Goal: Task Accomplishment & Management: Manage account settings

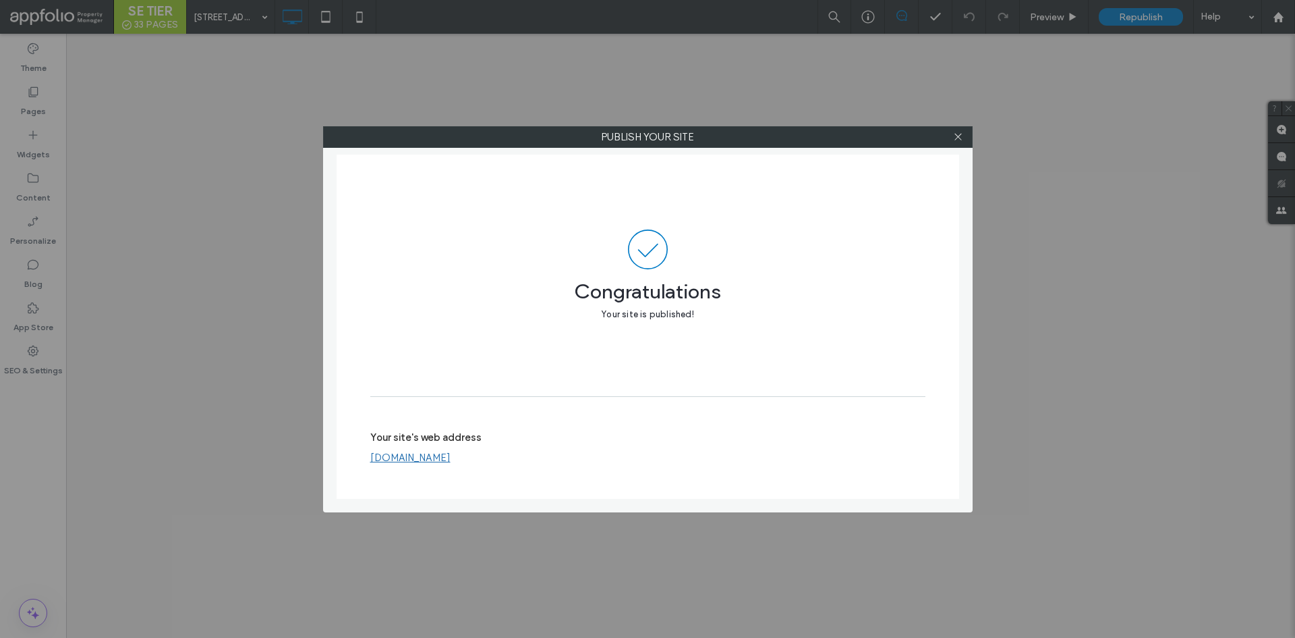
click at [244, 59] on div "Publish your site Congratulations Your site is published! Your site's web addre…" at bounding box center [647, 319] width 1295 height 638
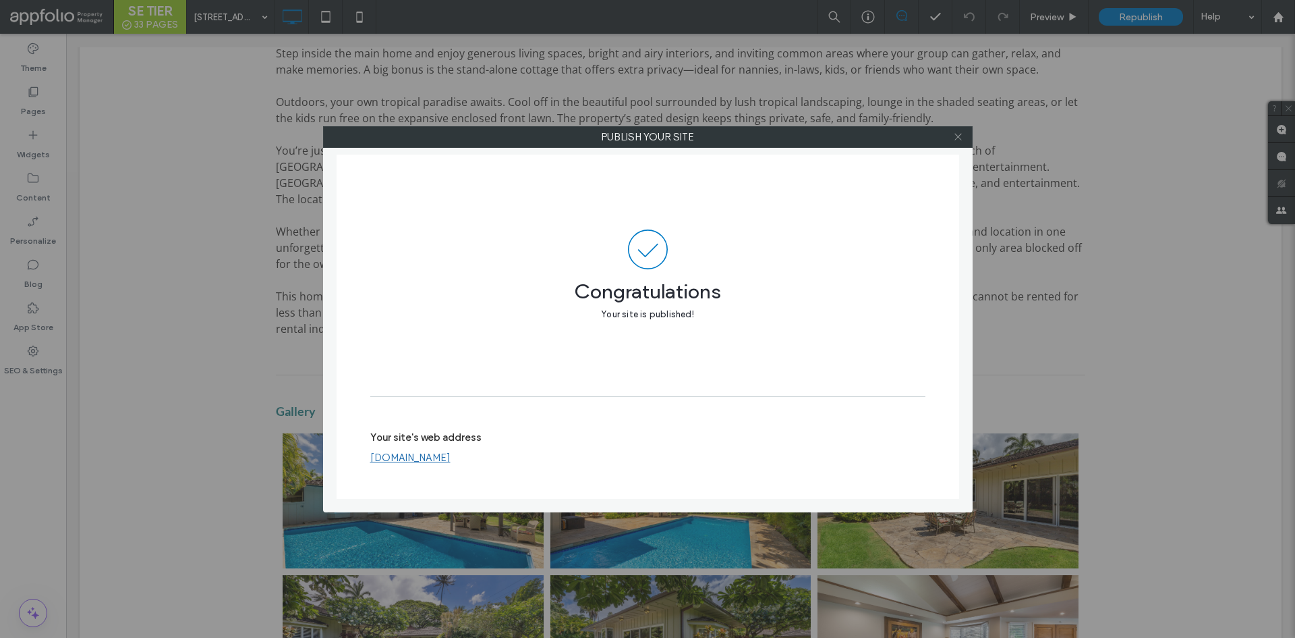
click at [961, 136] on icon at bounding box center [958, 137] width 10 height 10
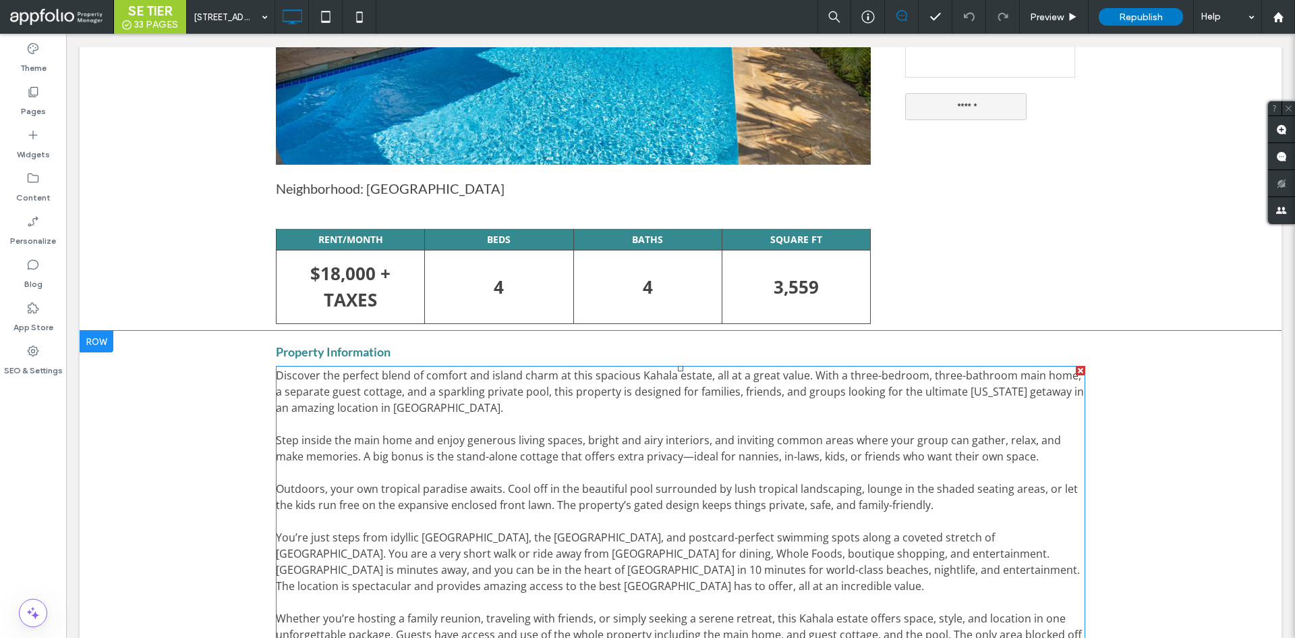
click at [895, 464] on p "Step inside the main home and enjoy generous living spaces, bright and airy int…" at bounding box center [681, 448] width 810 height 32
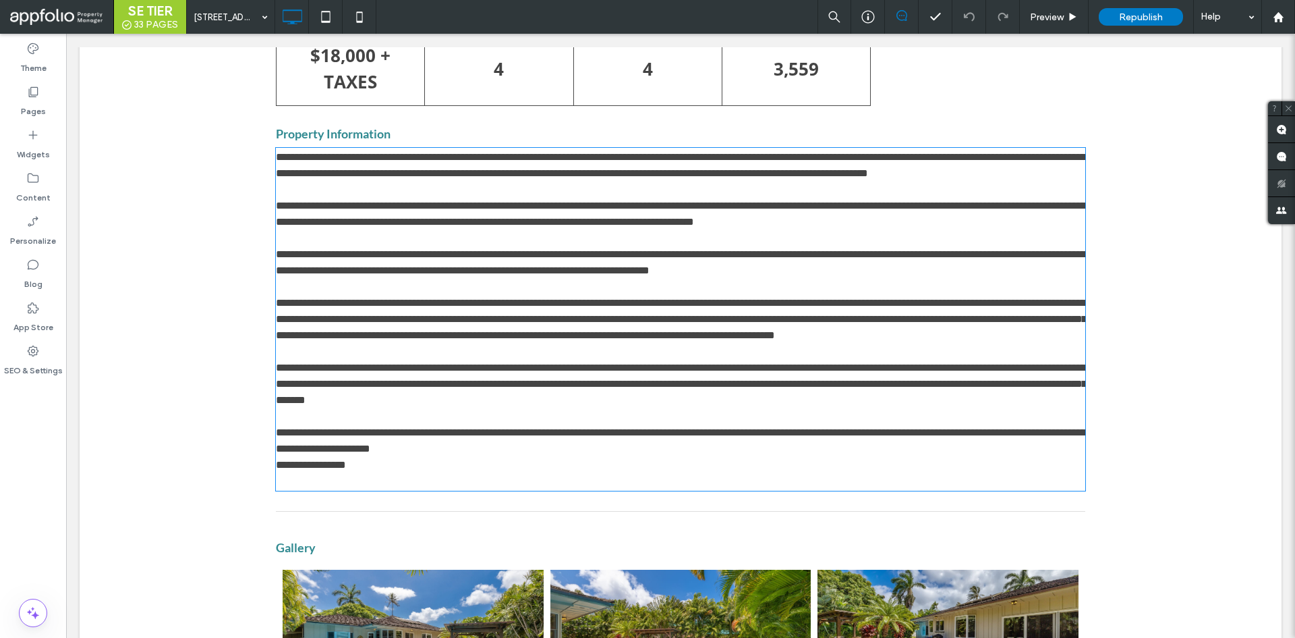
type input "*********"
type input "**"
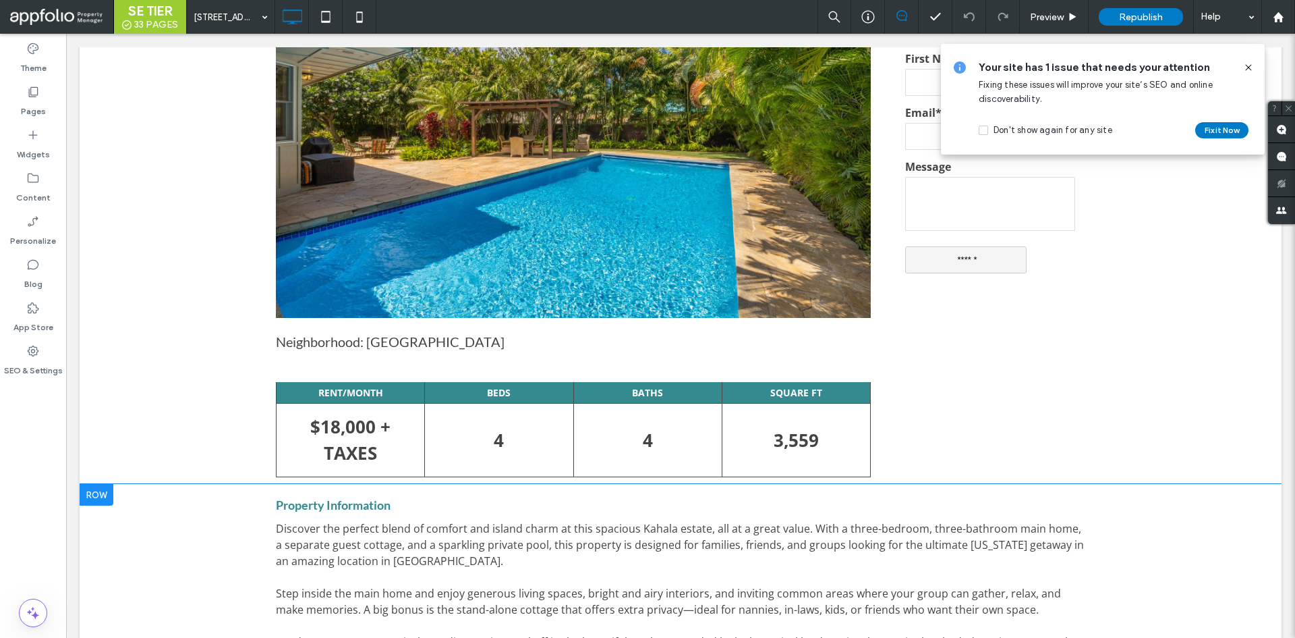
scroll to position [268, 0]
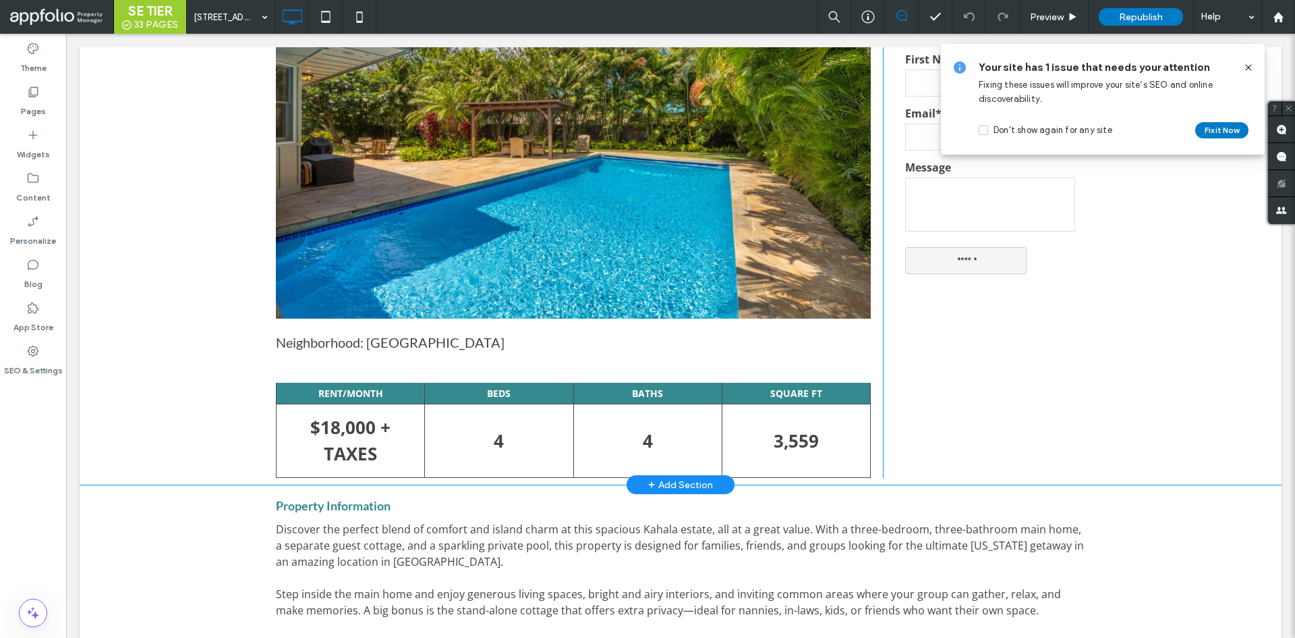
click at [349, 202] on img at bounding box center [573, 120] width 595 height 397
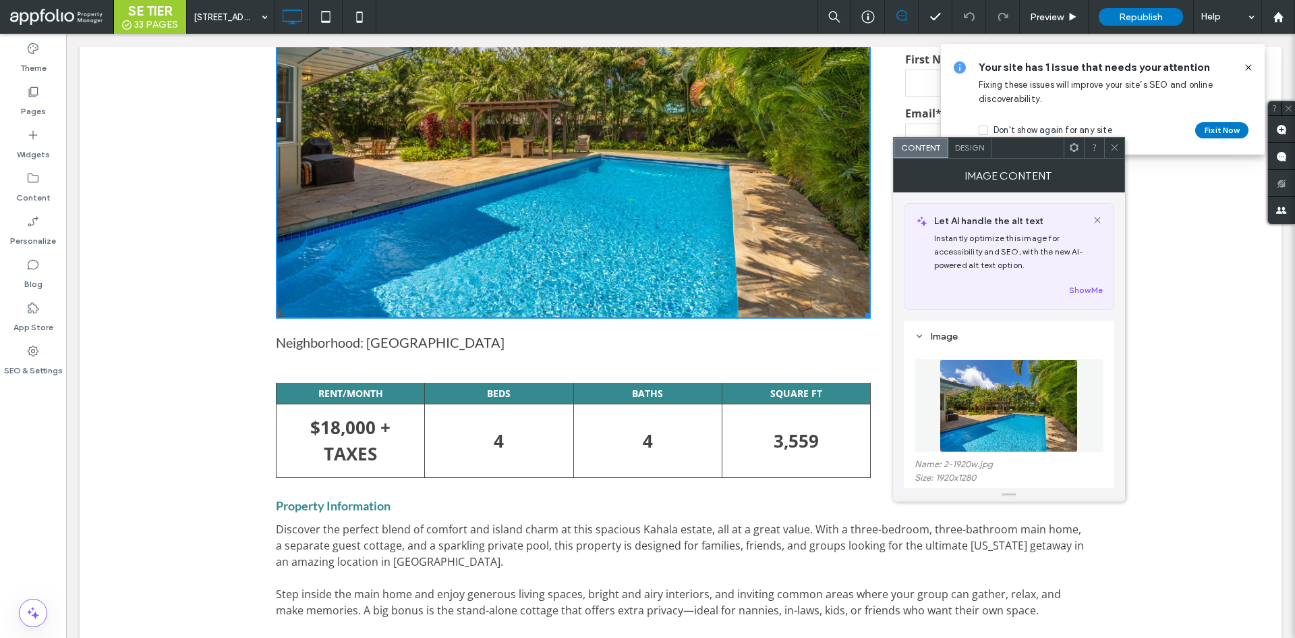
click at [972, 151] on span "Design" at bounding box center [969, 147] width 29 height 10
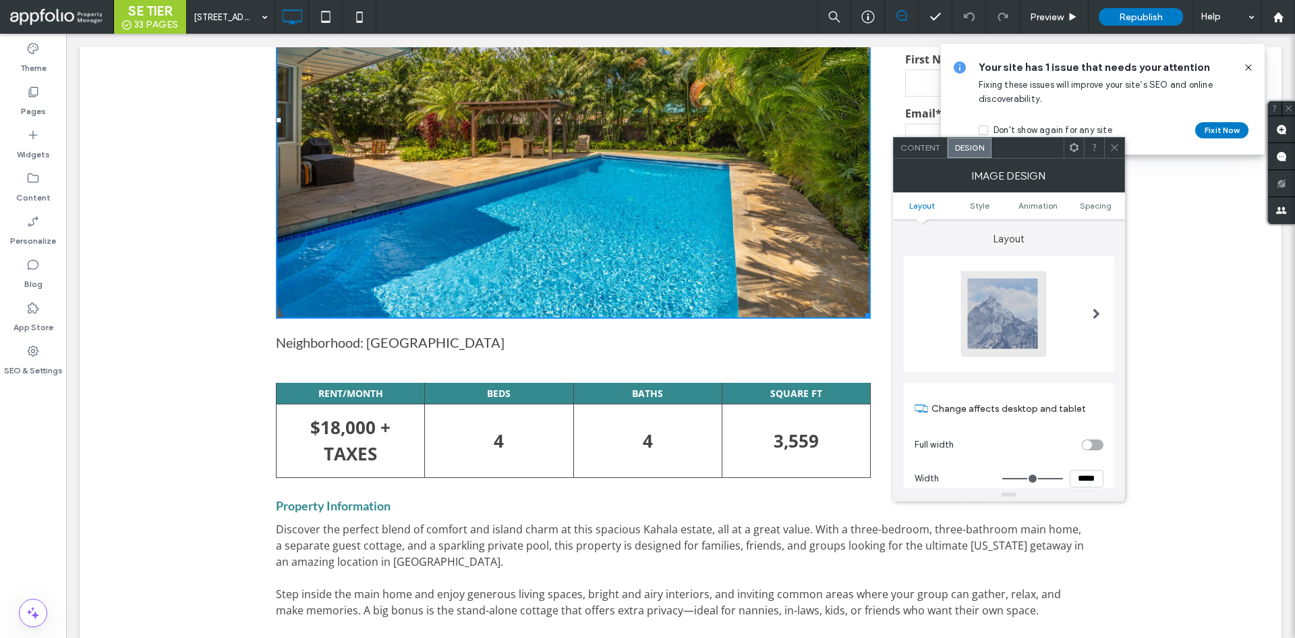
scroll to position [1, 0]
click at [1022, 210] on ul "Layout Style Animation Spacing" at bounding box center [1009, 205] width 232 height 27
click at [1022, 210] on span "Animation" at bounding box center [1038, 205] width 39 height 10
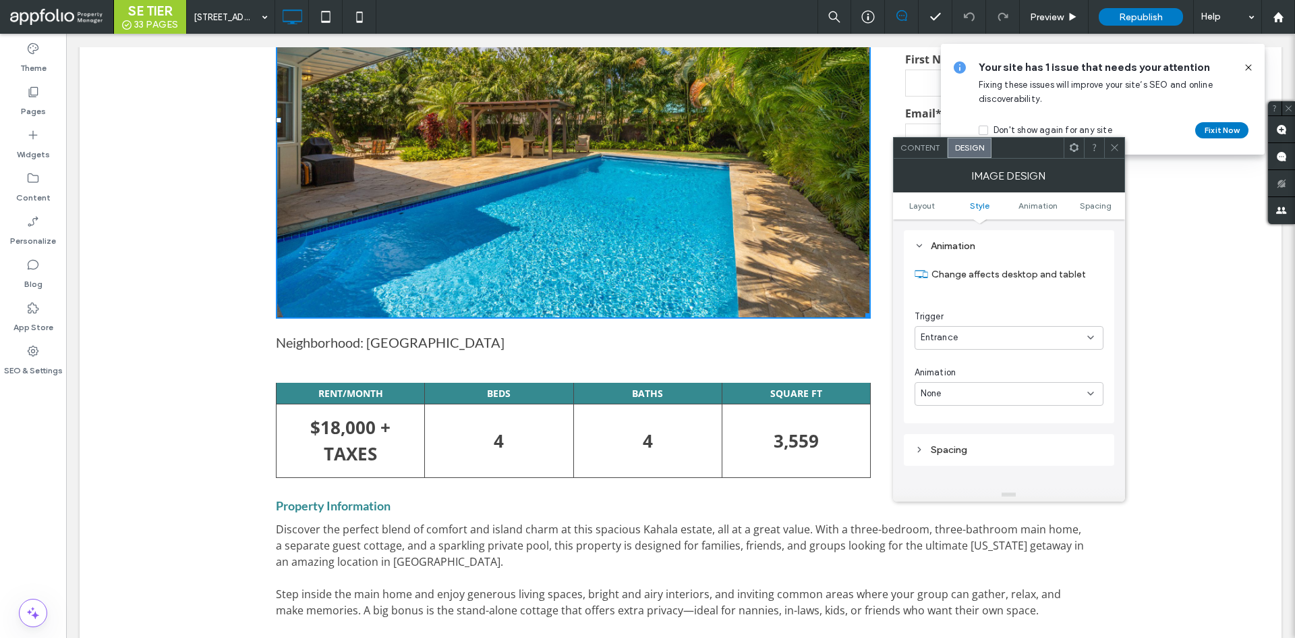
scroll to position [636, 0]
click at [984, 217] on ul "Layout Style Animation Spacing" at bounding box center [1009, 205] width 232 height 27
click at [984, 206] on span "Style" at bounding box center [980, 205] width 20 height 10
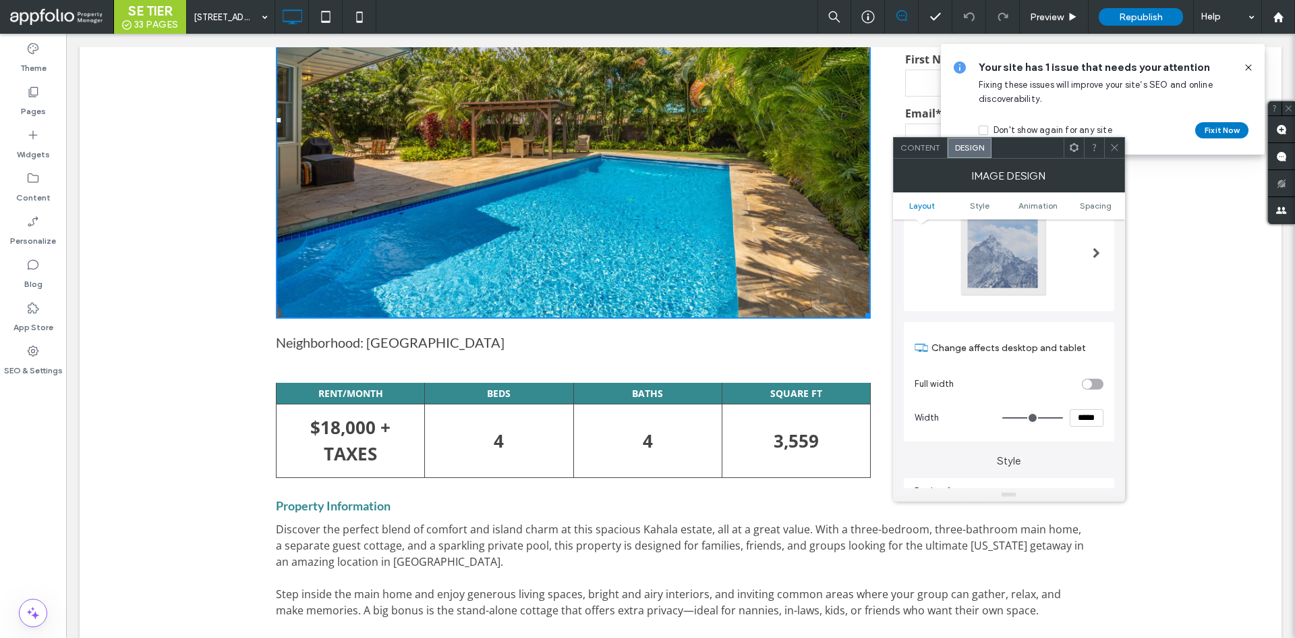
scroll to position [60, 0]
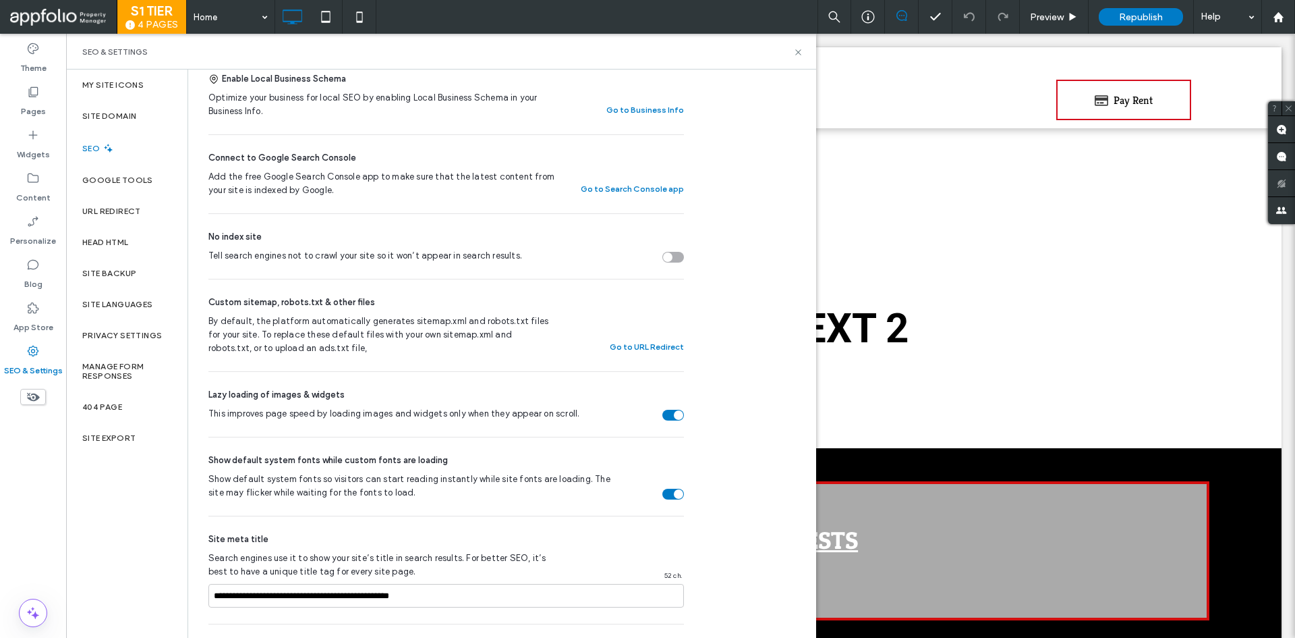
scroll to position [619, 0]
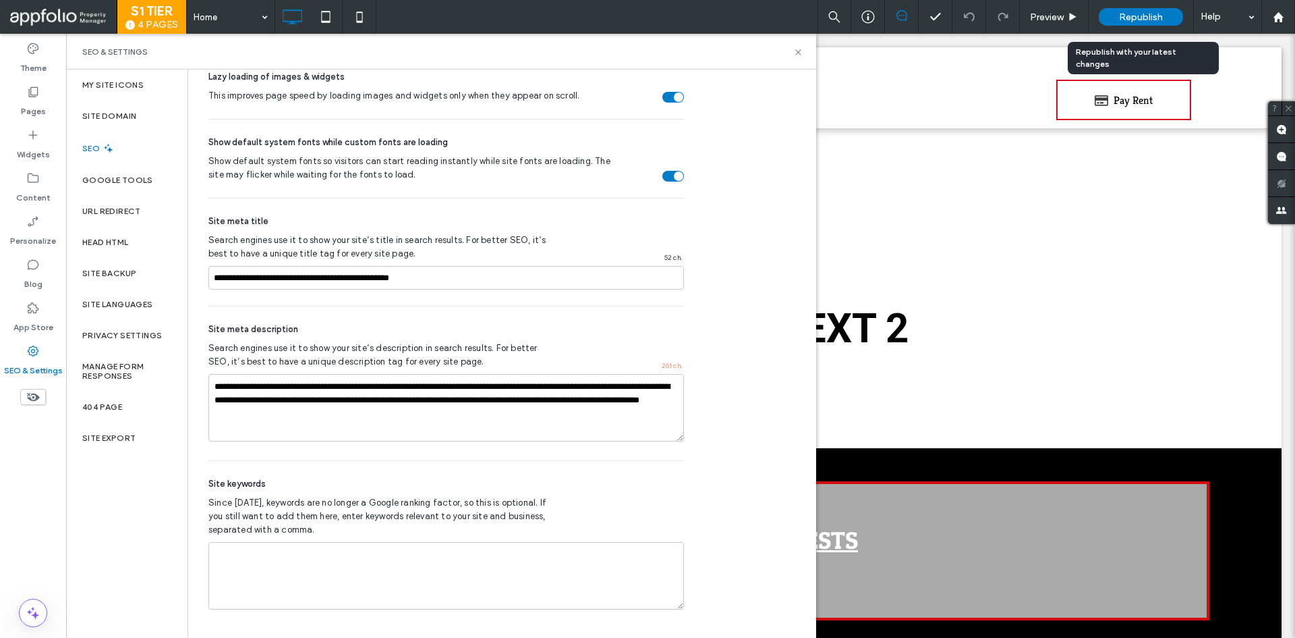
click at [1132, 11] on span "Republish" at bounding box center [1141, 16] width 44 height 11
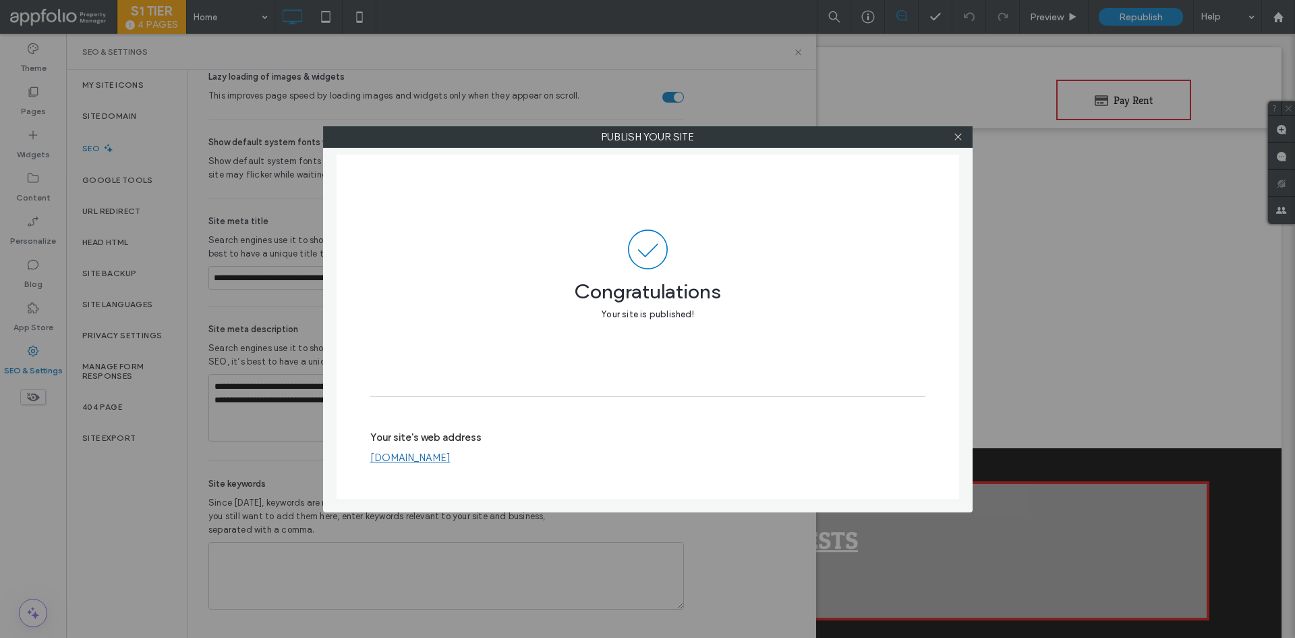
drag, startPoint x: 960, startPoint y: 136, endPoint x: 921, endPoint y: 134, distance: 39.2
click at [960, 135] on icon at bounding box center [958, 137] width 10 height 10
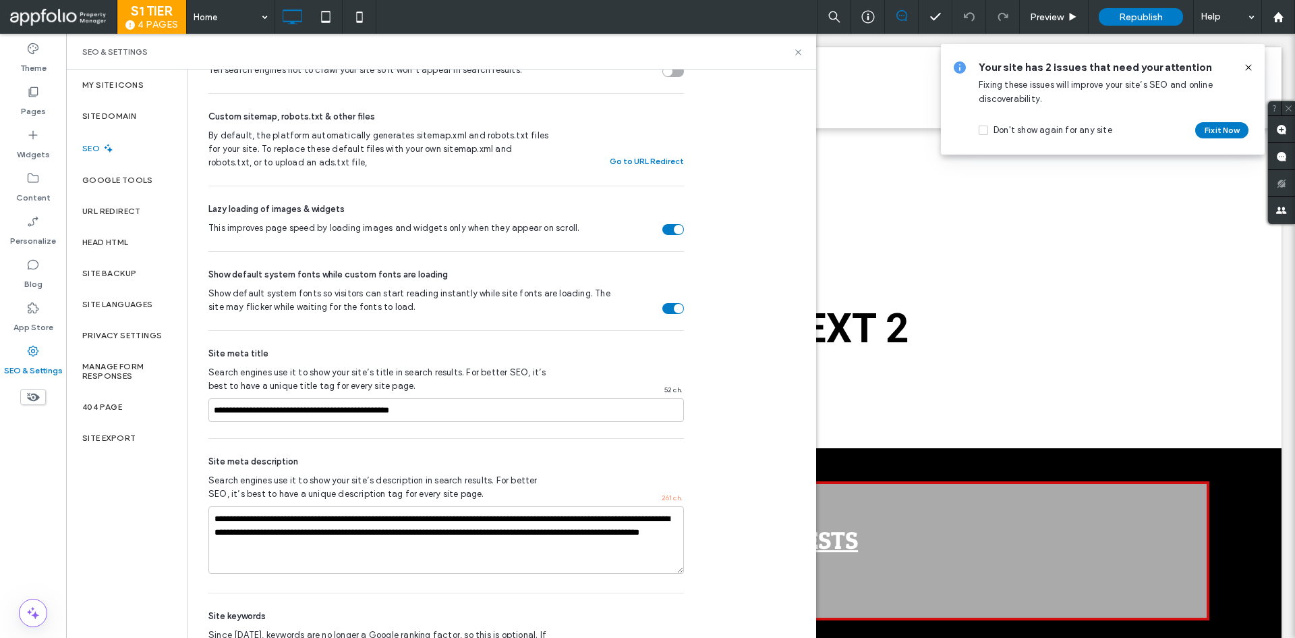
scroll to position [418, 0]
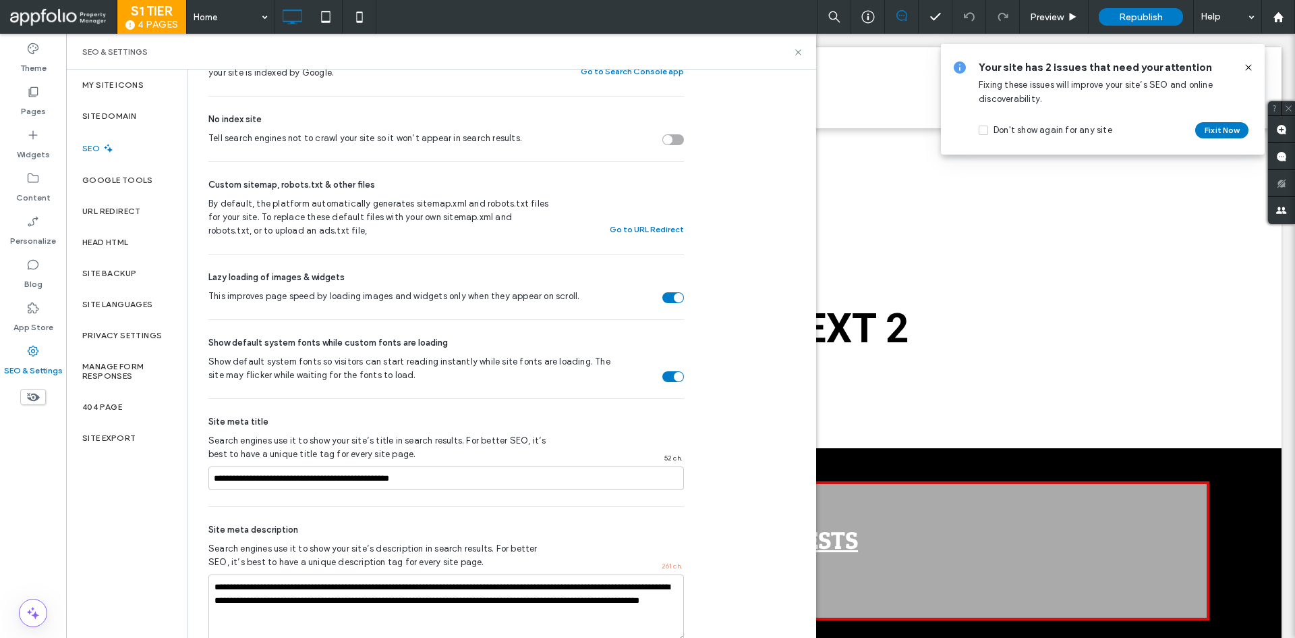
drag, startPoint x: 1250, startPoint y: 69, endPoint x: 1183, endPoint y: 34, distance: 74.5
click at [1250, 69] on icon at bounding box center [1248, 67] width 11 height 11
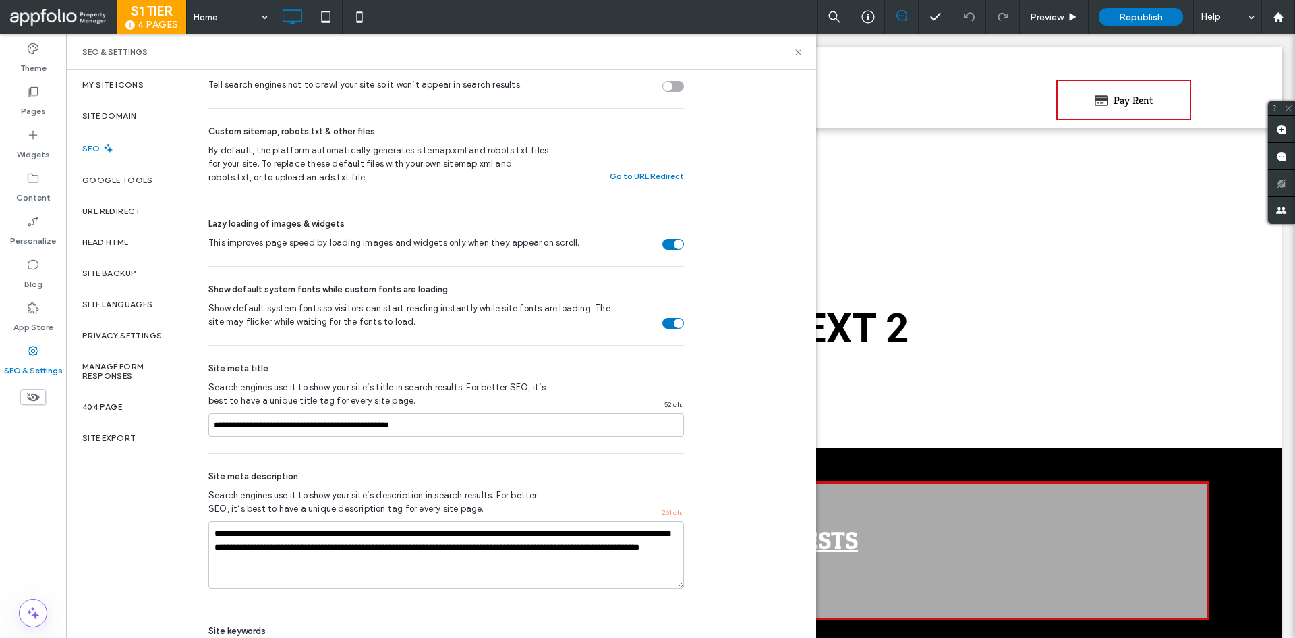
scroll to position [469, 0]
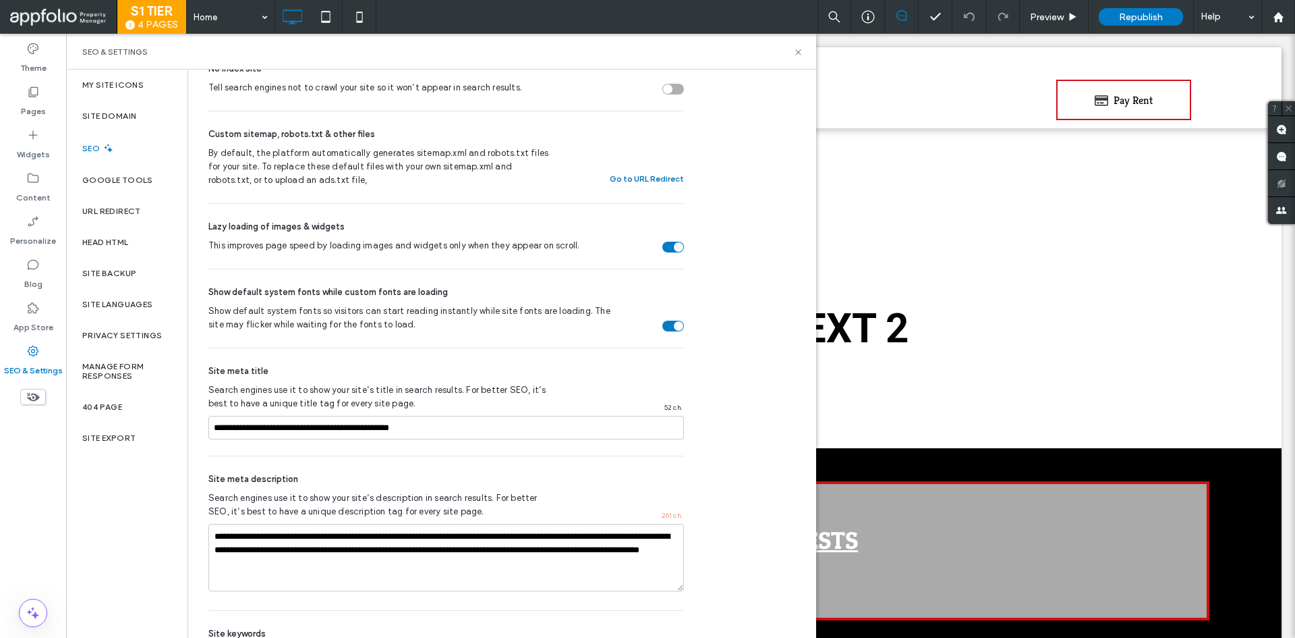
click at [648, 172] on button "Go to URL Redirect" at bounding box center [647, 179] width 74 height 16
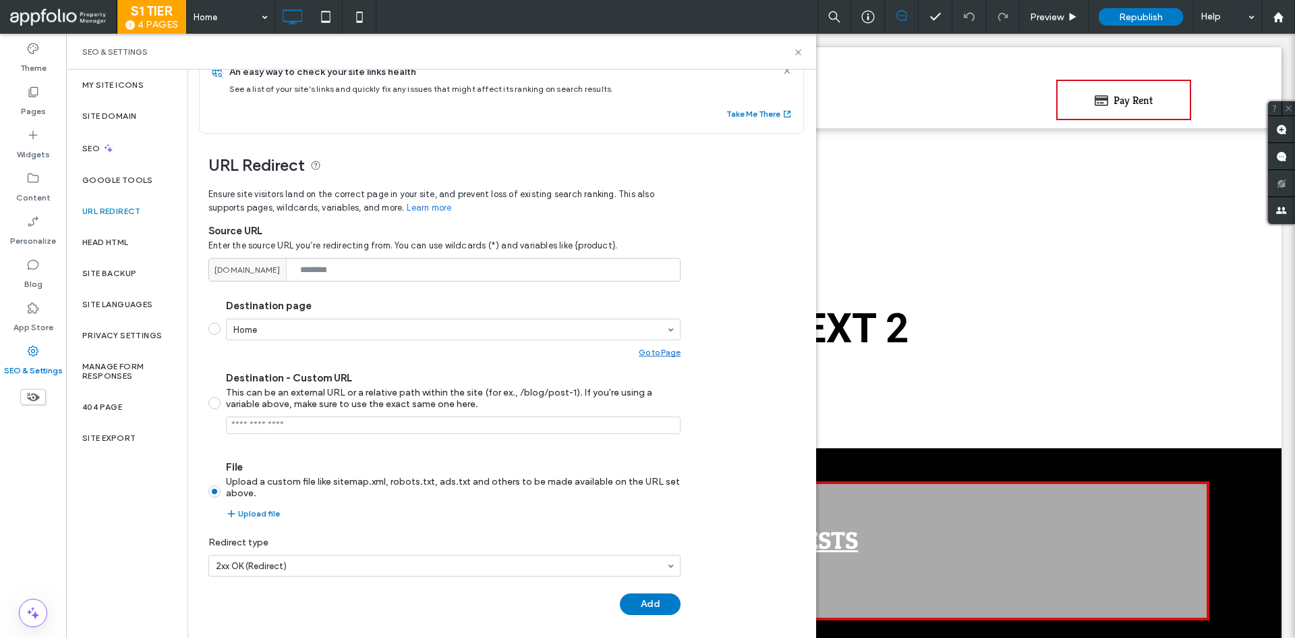
scroll to position [0, 0]
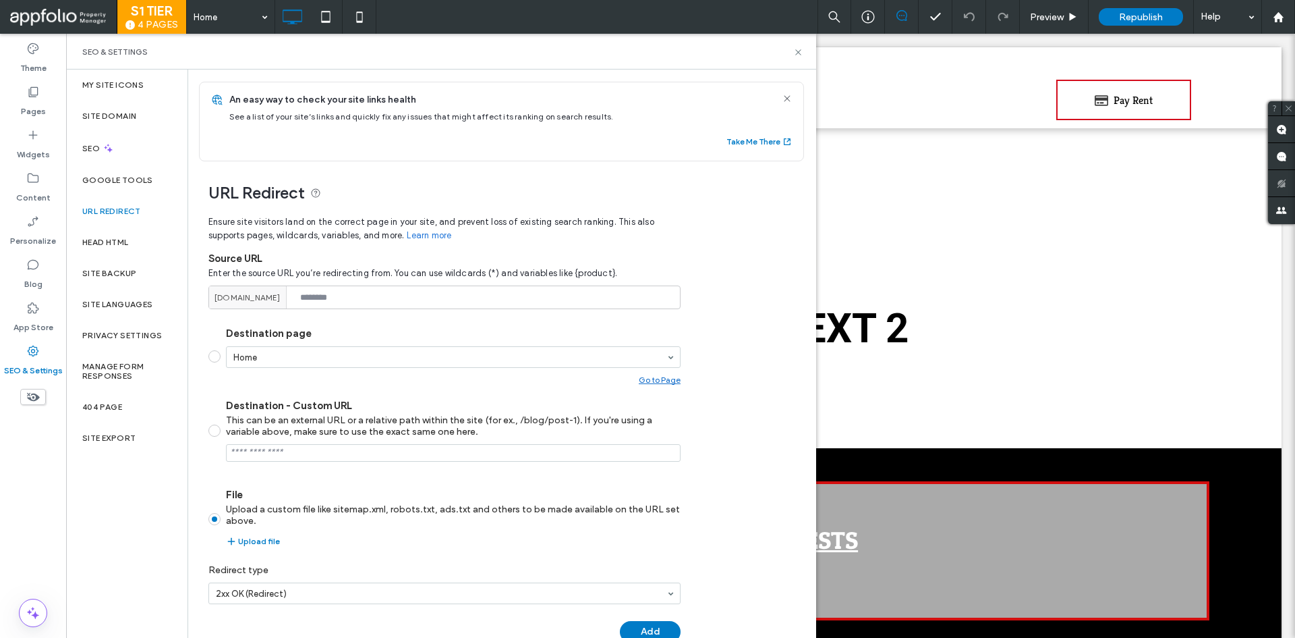
click at [728, 151] on div "An easy way to check your site links health See a list of your site’s links and…" at bounding box center [514, 121] width 580 height 78
click at [727, 138] on button "Take Me There" at bounding box center [760, 142] width 66 height 16
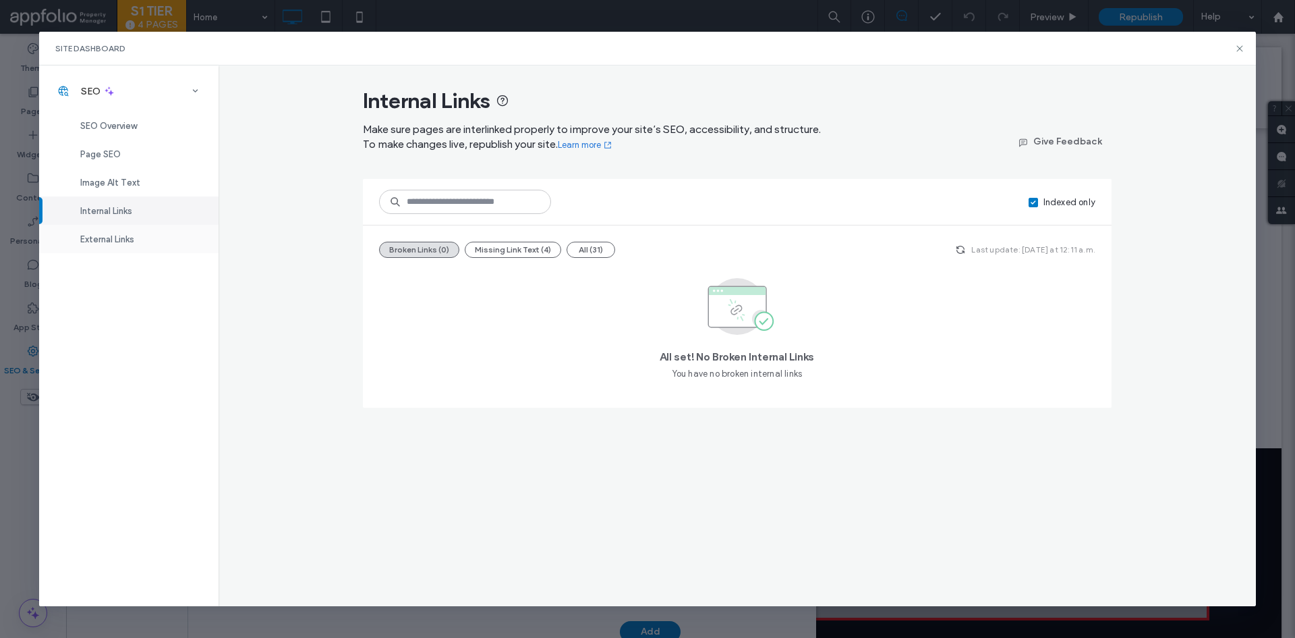
click at [141, 237] on div "External Links" at bounding box center [128, 239] width 179 height 28
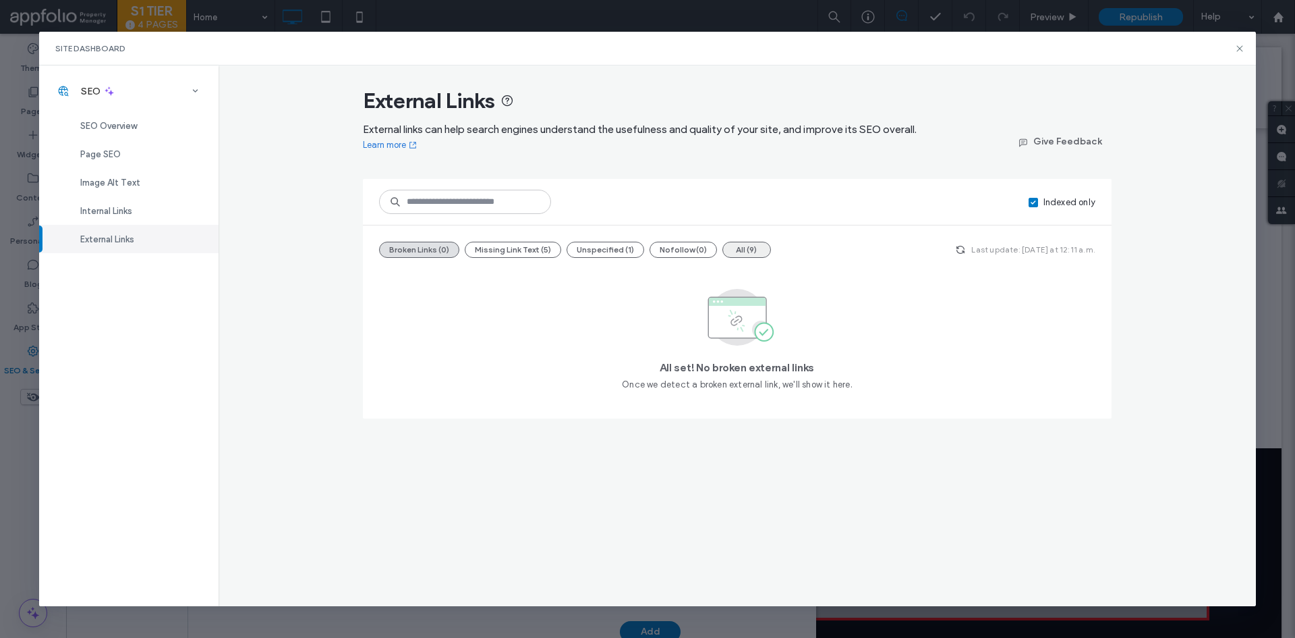
click at [761, 252] on button "All (9)" at bounding box center [747, 250] width 49 height 16
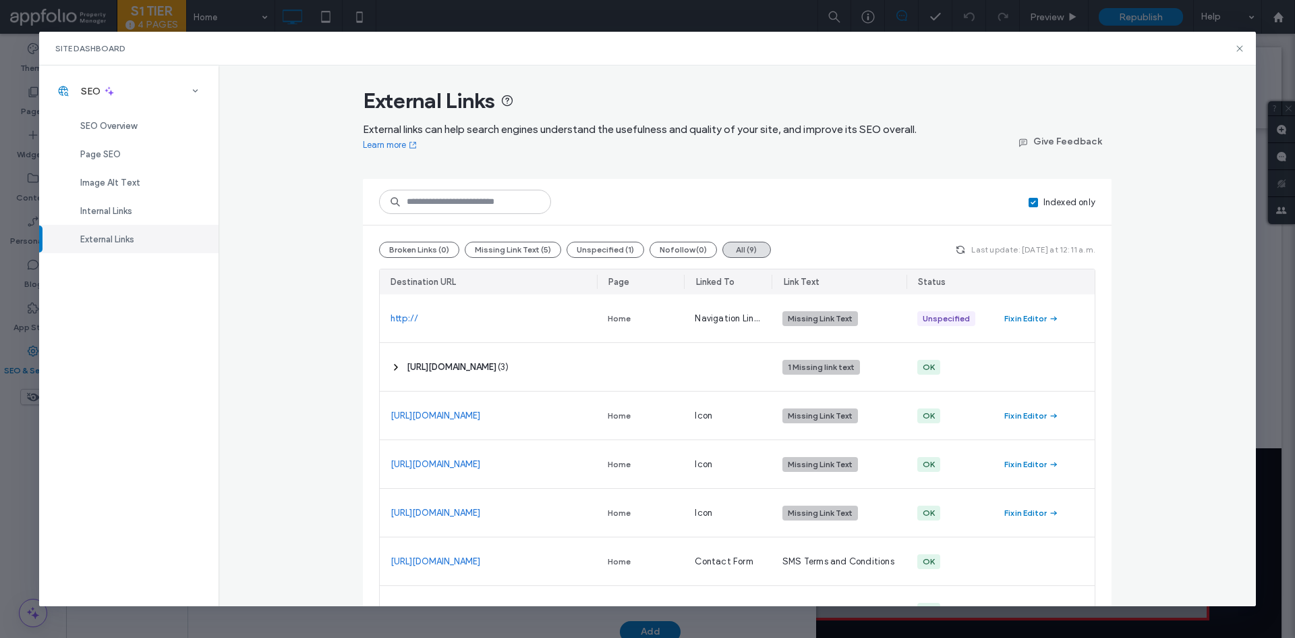
scroll to position [45, 0]
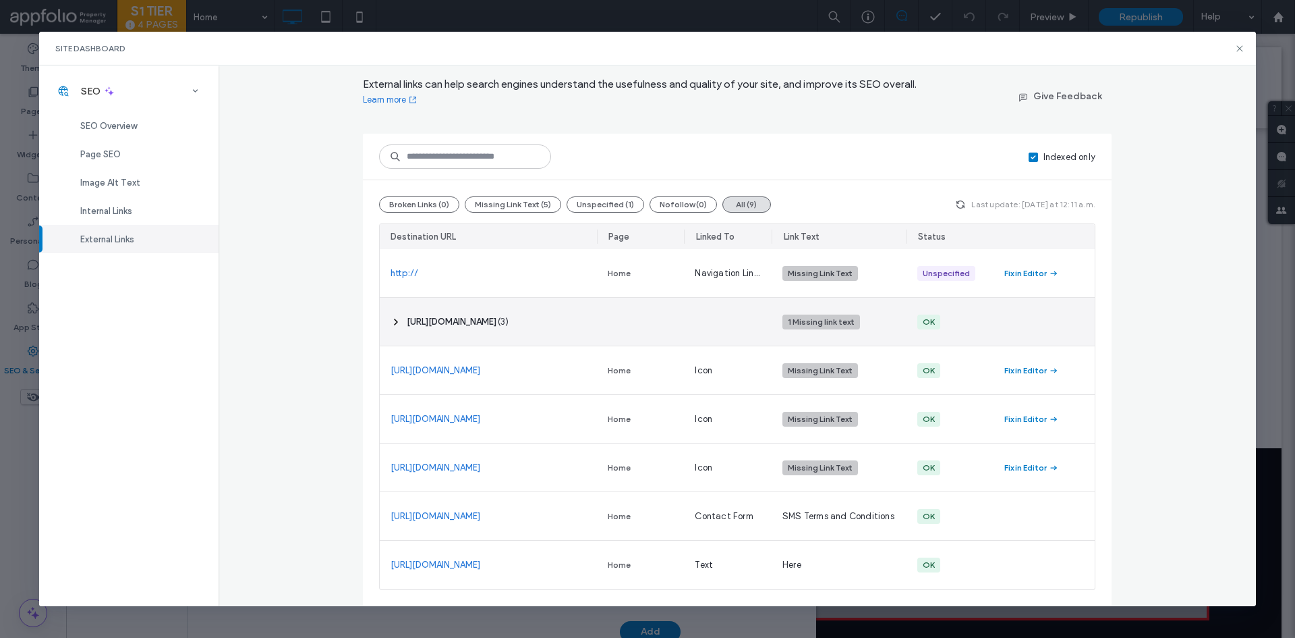
click at [567, 308] on div "‎ https://app.propertymeld.com/tenant/buyorrenthouses/ ‎ ( 3 )" at bounding box center [488, 322] width 217 height 48
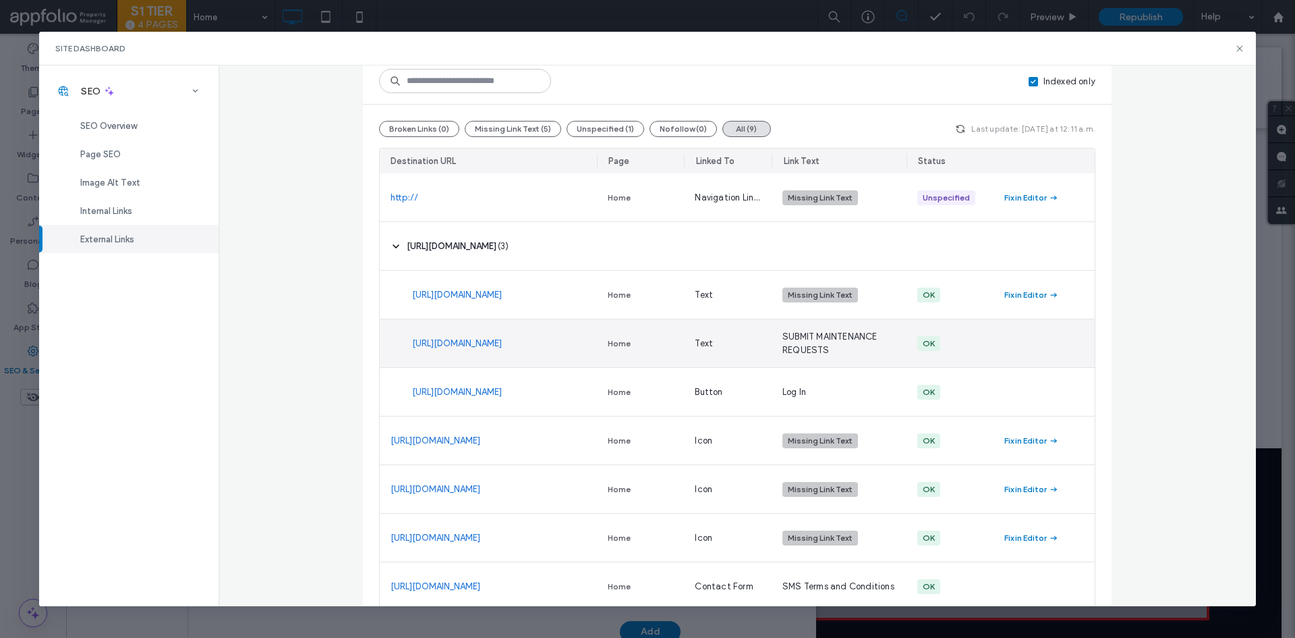
scroll to position [191, 0]
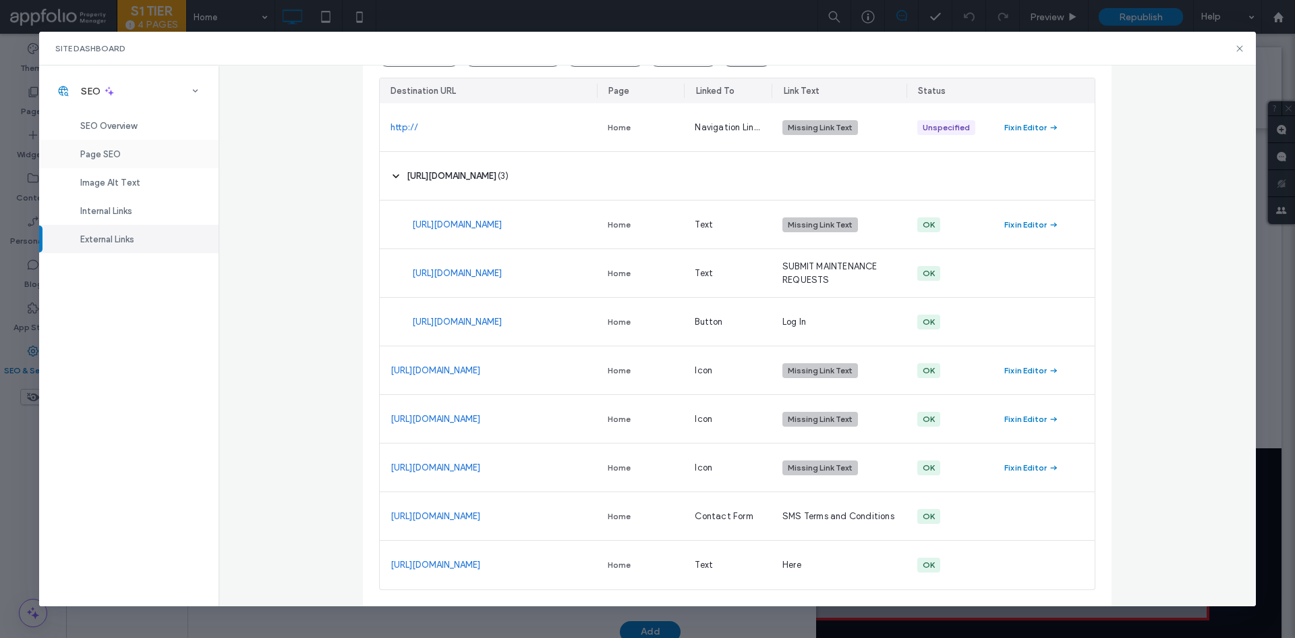
click at [134, 149] on div "Page SEO" at bounding box center [128, 154] width 179 height 28
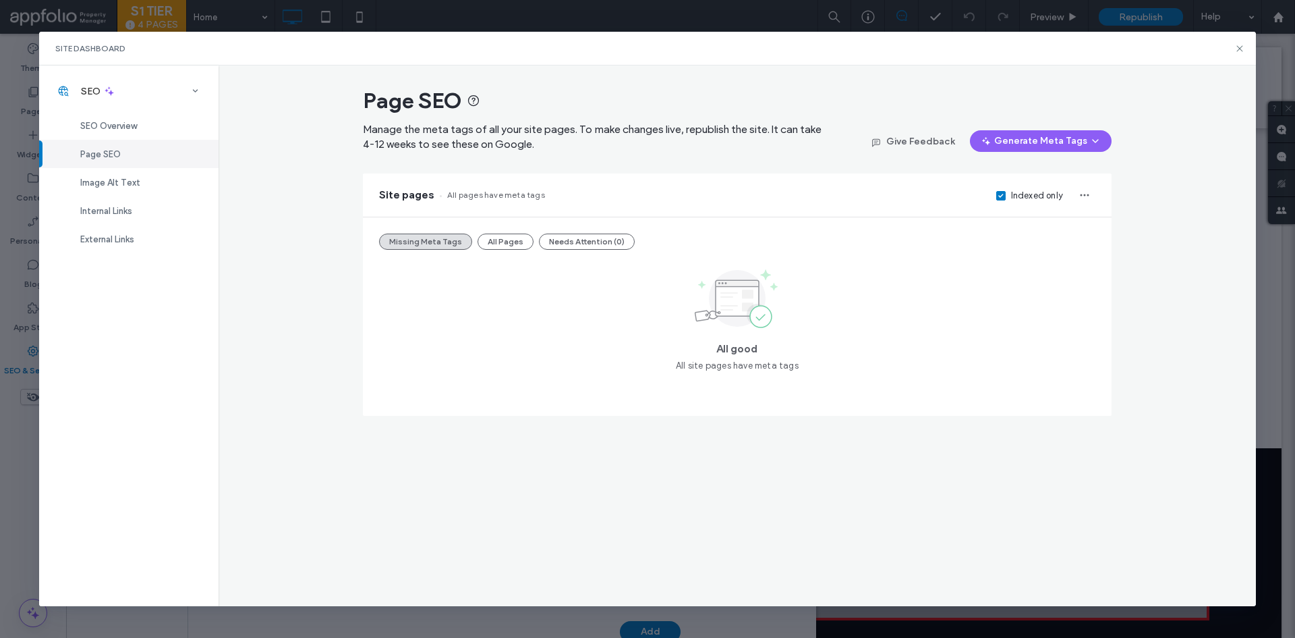
scroll to position [0, 0]
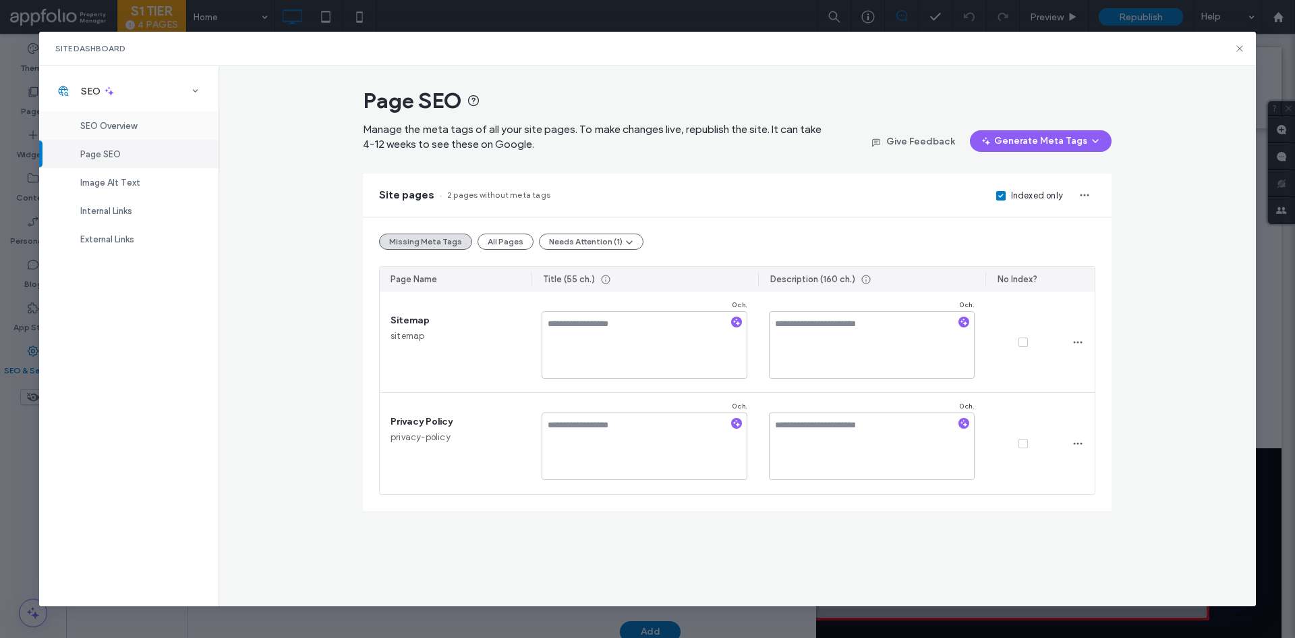
click at [105, 114] on div "SEO Overview" at bounding box center [128, 125] width 179 height 28
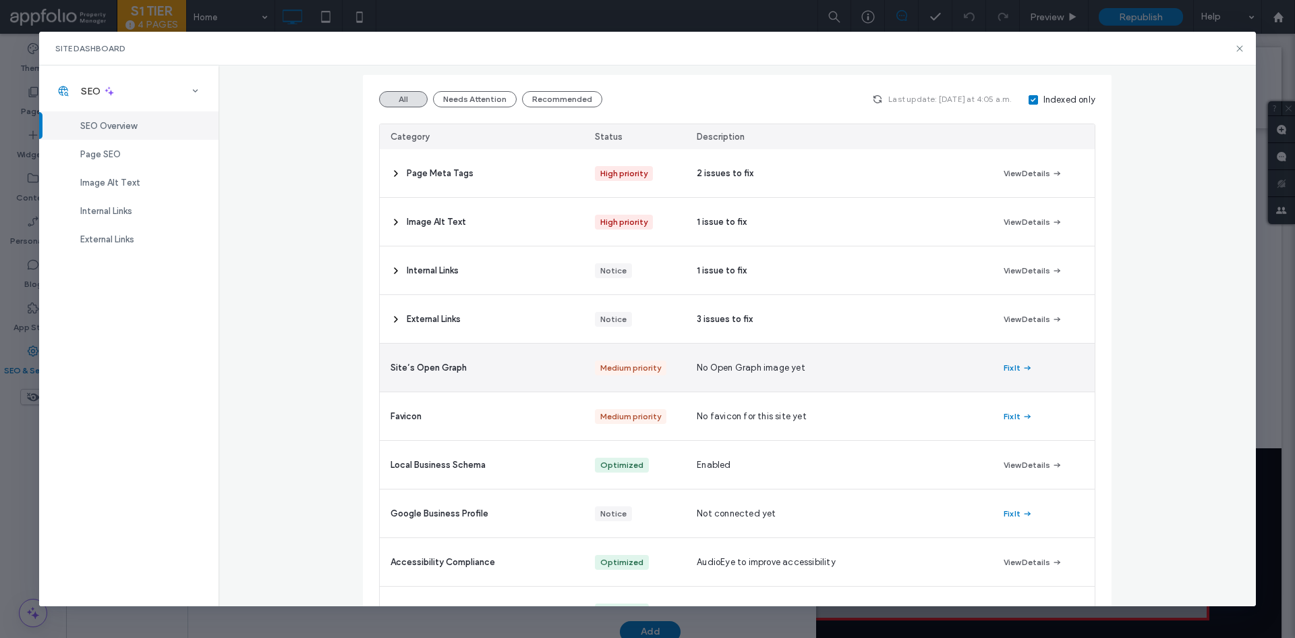
scroll to position [130, 0]
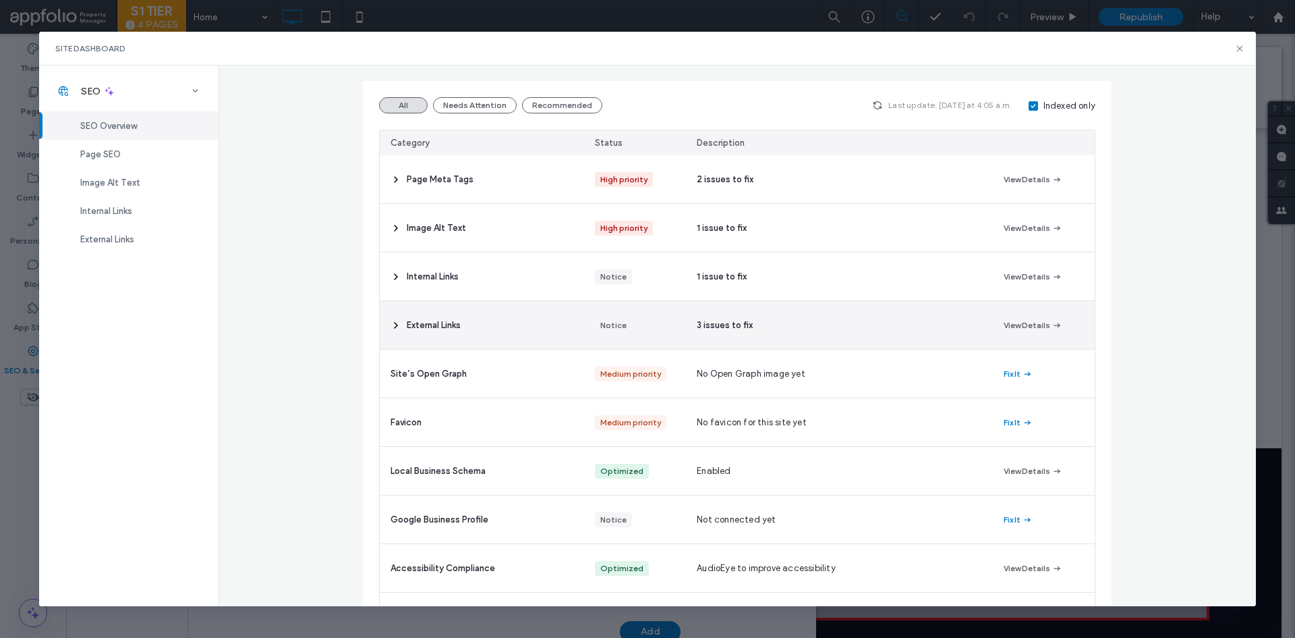
click at [549, 327] on div "External Links" at bounding box center [482, 325] width 204 height 48
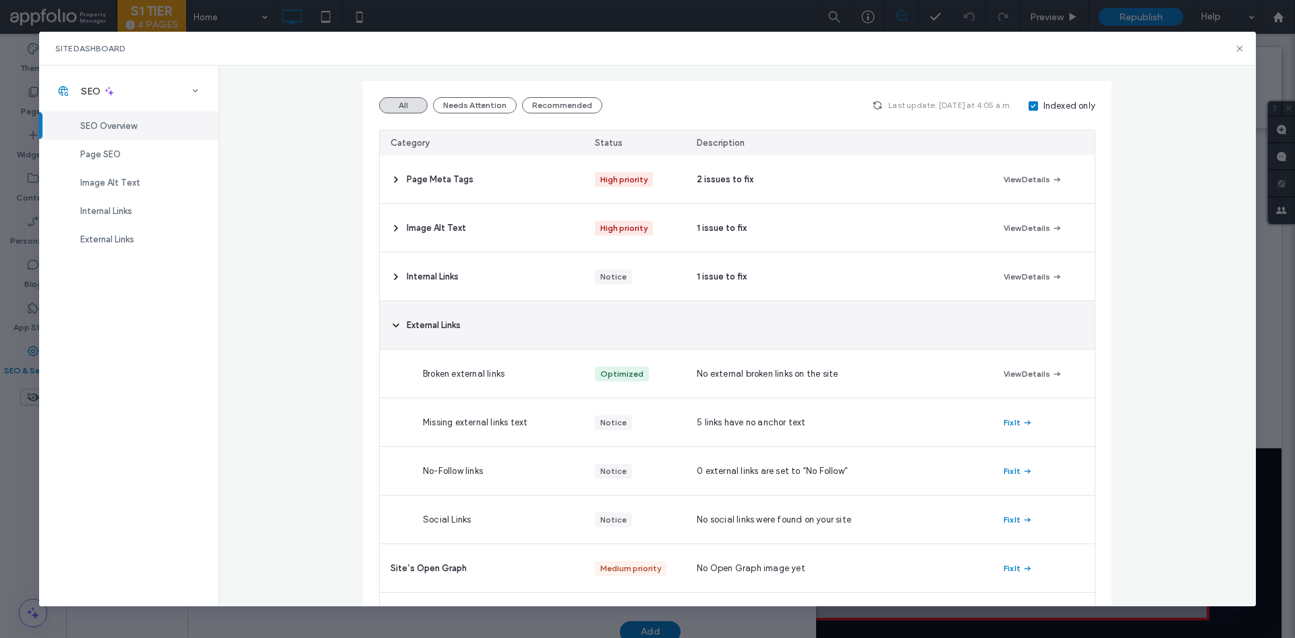
click at [538, 321] on div "External Links" at bounding box center [482, 325] width 204 height 48
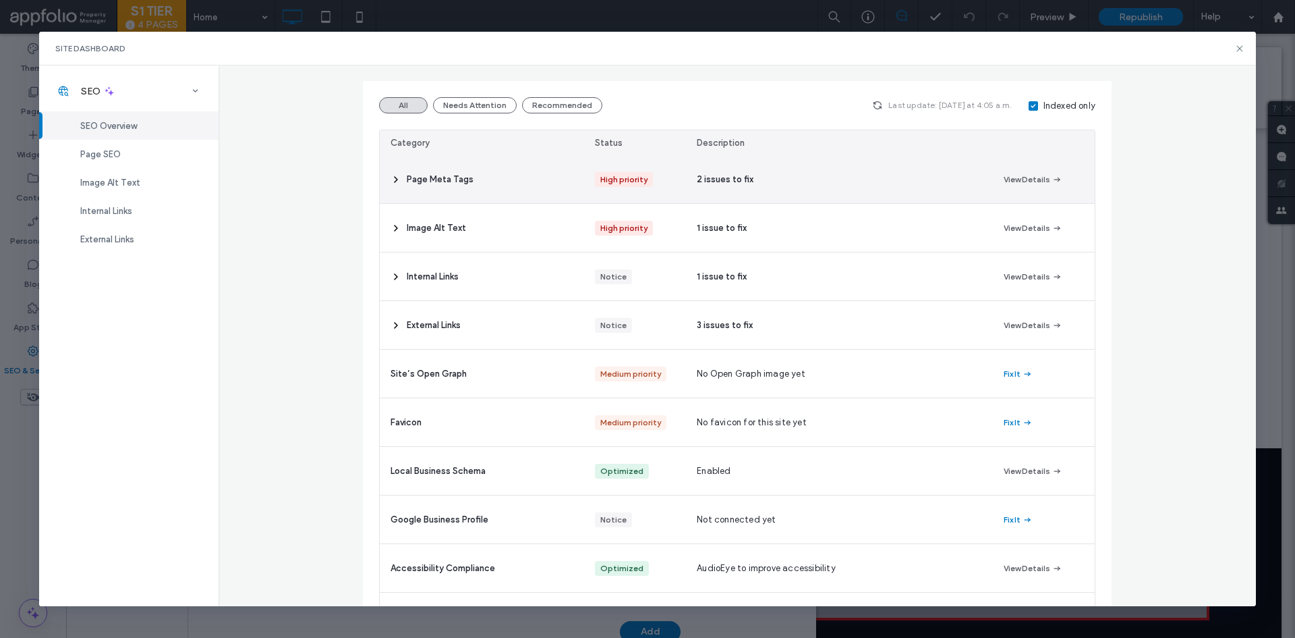
click at [536, 198] on div "Page Meta Tags" at bounding box center [482, 179] width 204 height 48
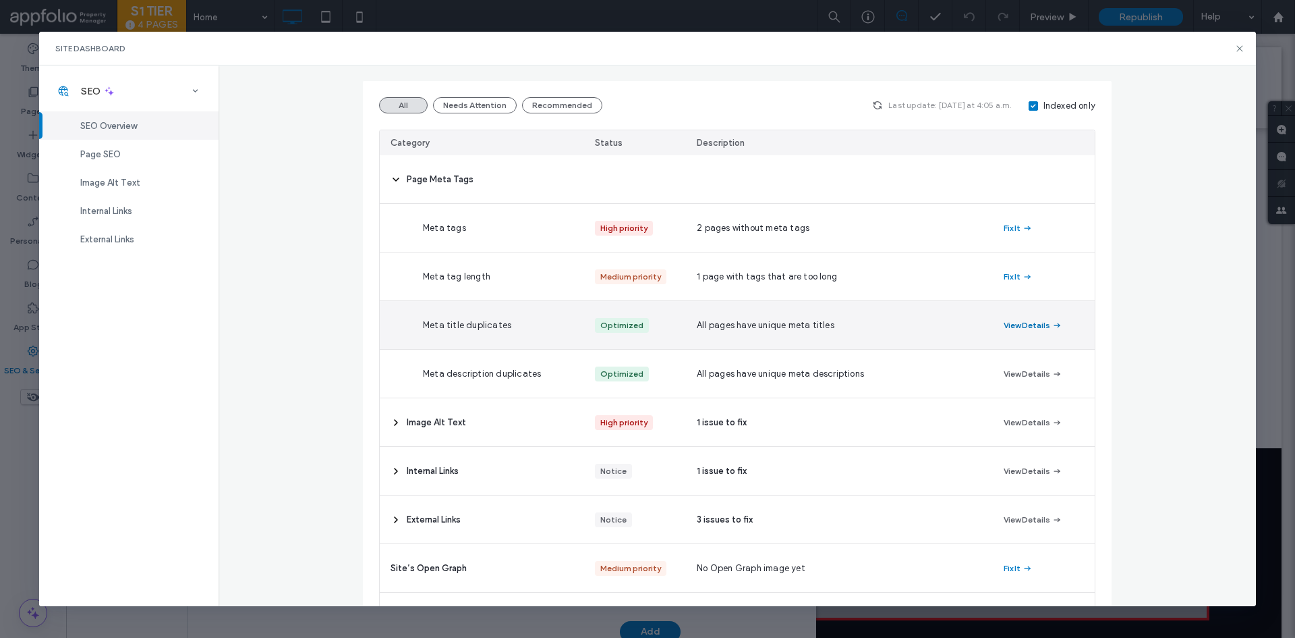
click at [1017, 323] on button "View Details" at bounding box center [1033, 325] width 59 height 16
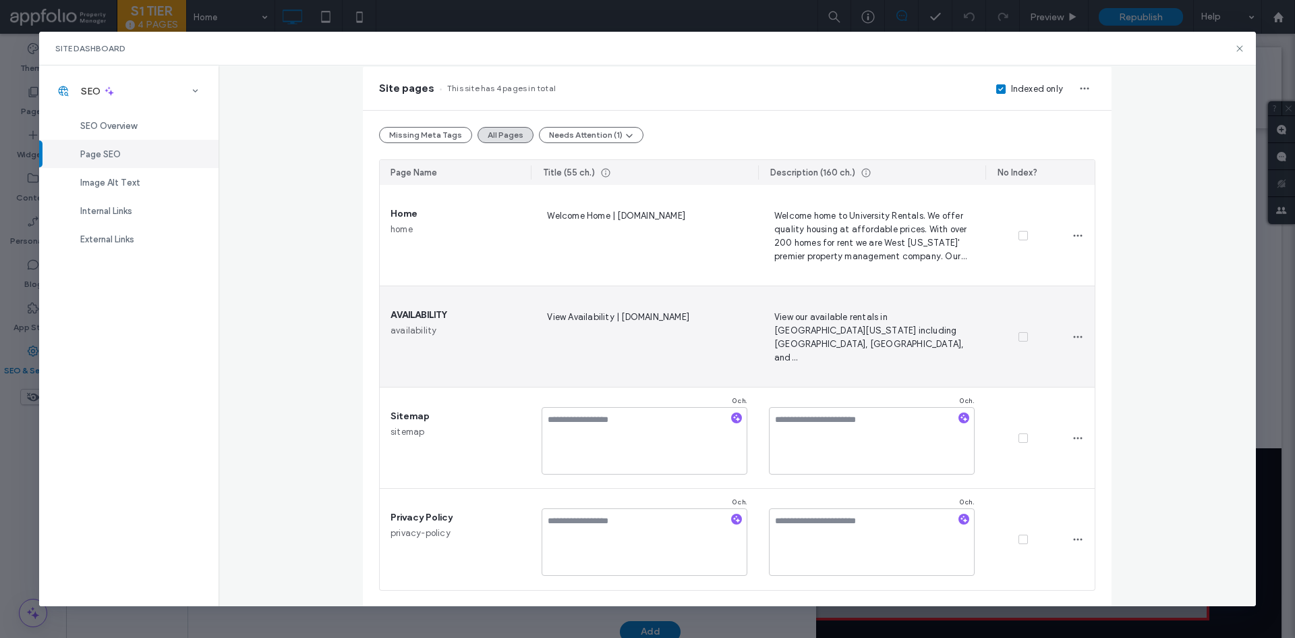
scroll to position [107, 0]
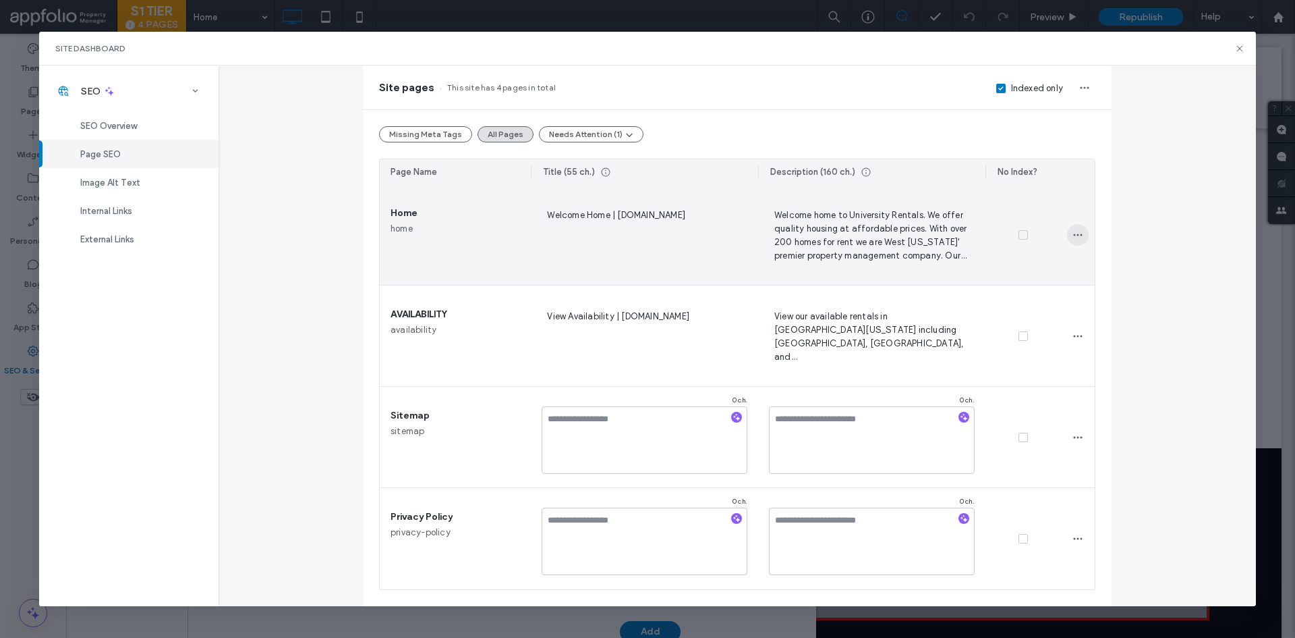
click at [1073, 235] on use "button" at bounding box center [1077, 235] width 9 height 2
click at [654, 203] on div "Welcome Home | BuyorRentHOUSES.com" at bounding box center [644, 234] width 227 height 101
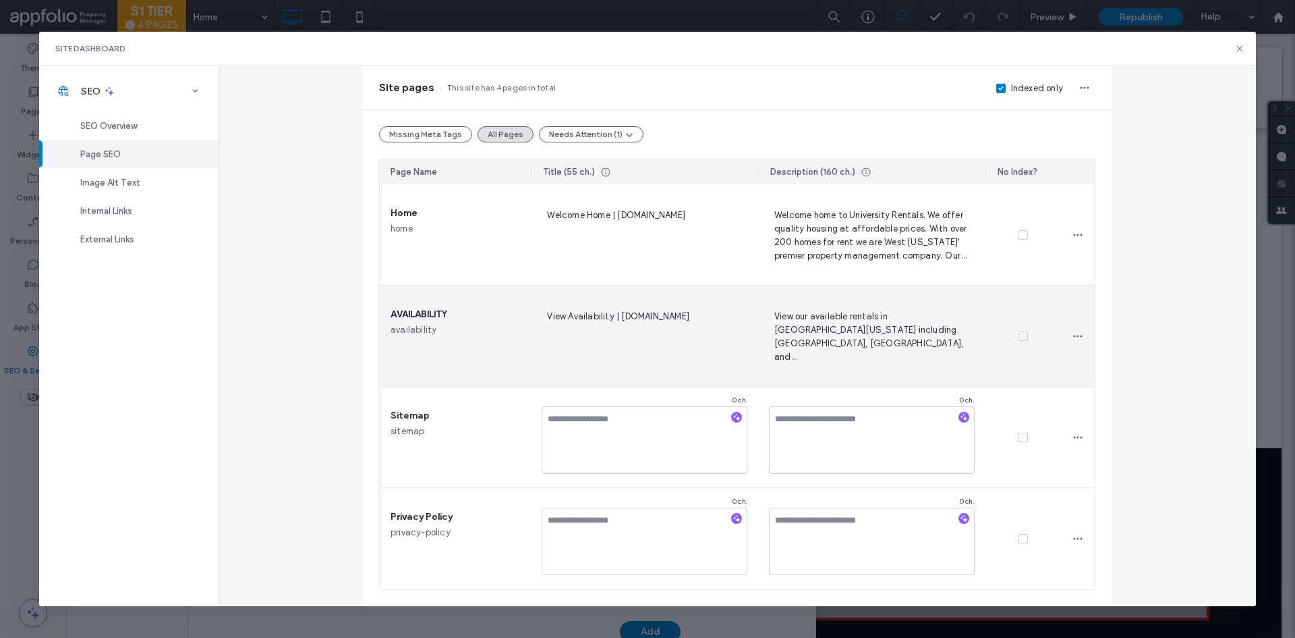
drag, startPoint x: 710, startPoint y: 315, endPoint x: 667, endPoint y: 322, distance: 43.0
click at [667, 322] on span "View Availability | BuyorRentHOUSES.com" at bounding box center [645, 335] width 206 height 55
type textarea "**********"
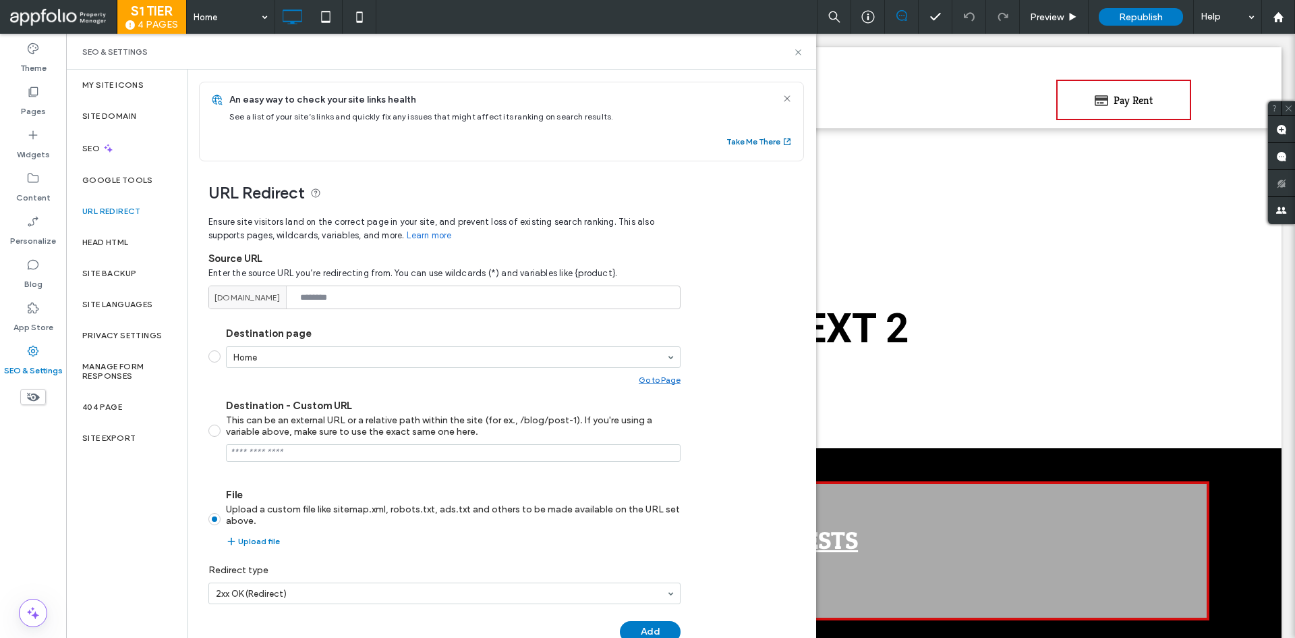
click at [746, 144] on button "Take Me There" at bounding box center [760, 142] width 66 height 16
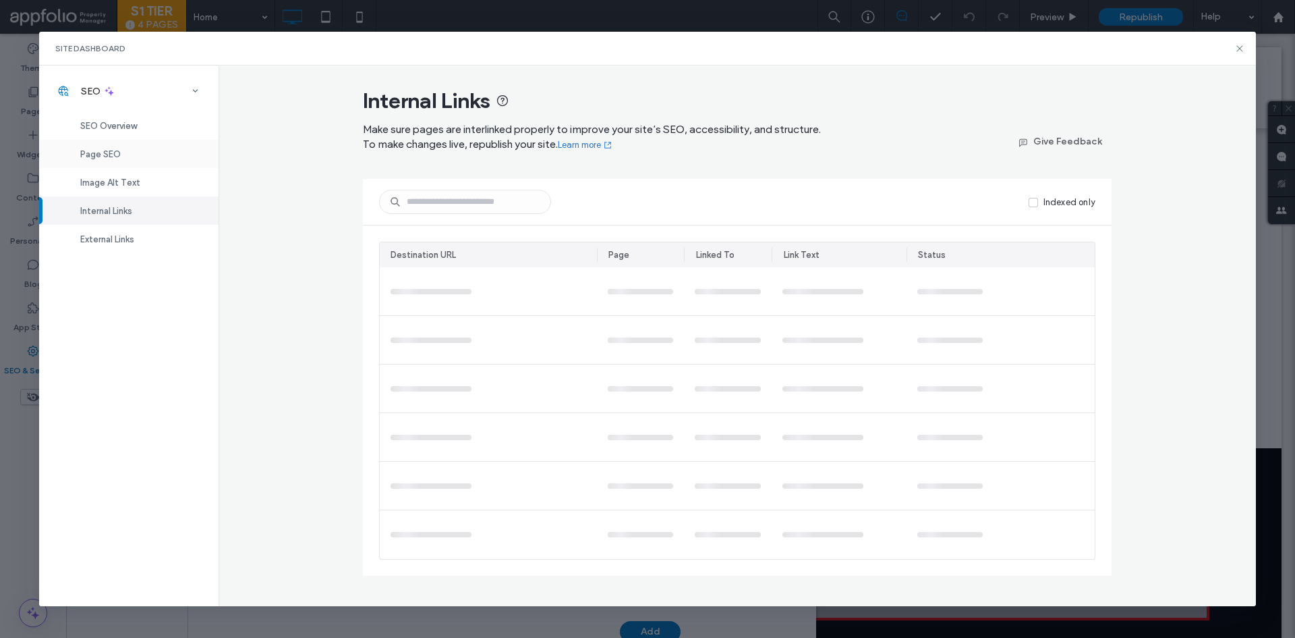
click at [155, 156] on div "Page SEO" at bounding box center [128, 154] width 179 height 28
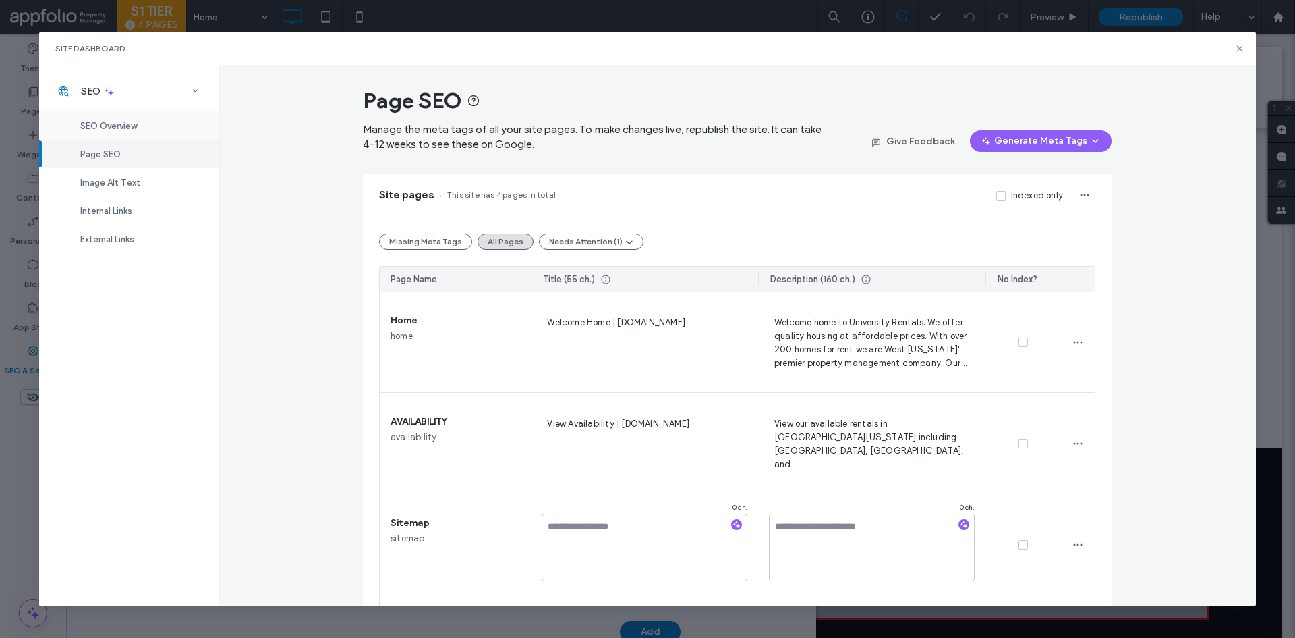
click at [138, 118] on div "SEO Overview" at bounding box center [128, 125] width 179 height 28
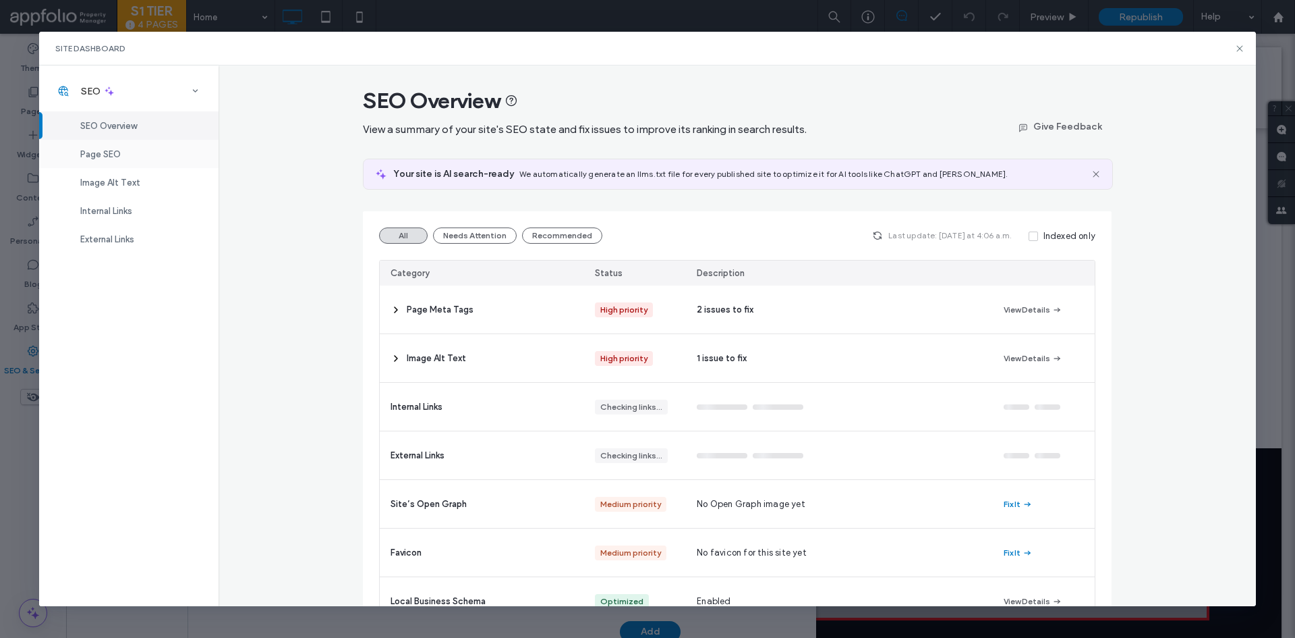
click at [126, 152] on div "Page SEO" at bounding box center [128, 154] width 179 height 28
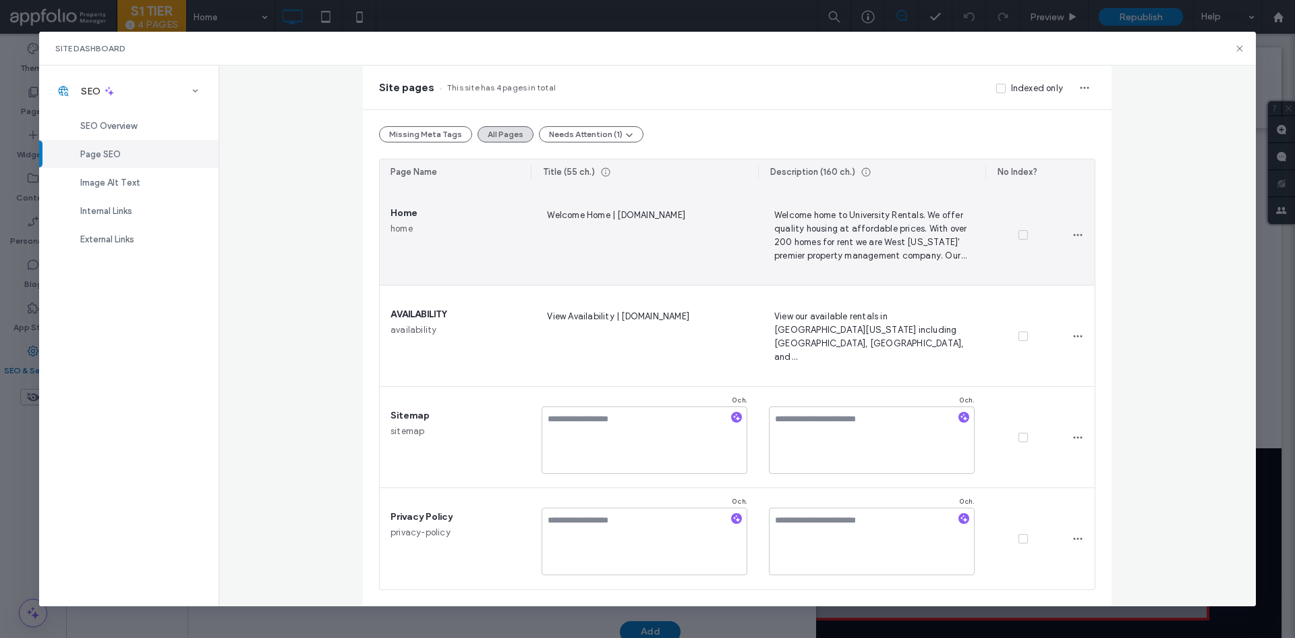
click at [640, 220] on span "Welcome Home | BuyorRentHOUSES.com" at bounding box center [645, 234] width 206 height 55
drag, startPoint x: 670, startPoint y: 234, endPoint x: 536, endPoint y: 235, distance: 134.3
click at [536, 235] on div "**********" at bounding box center [644, 234] width 227 height 101
type textarea "**********"
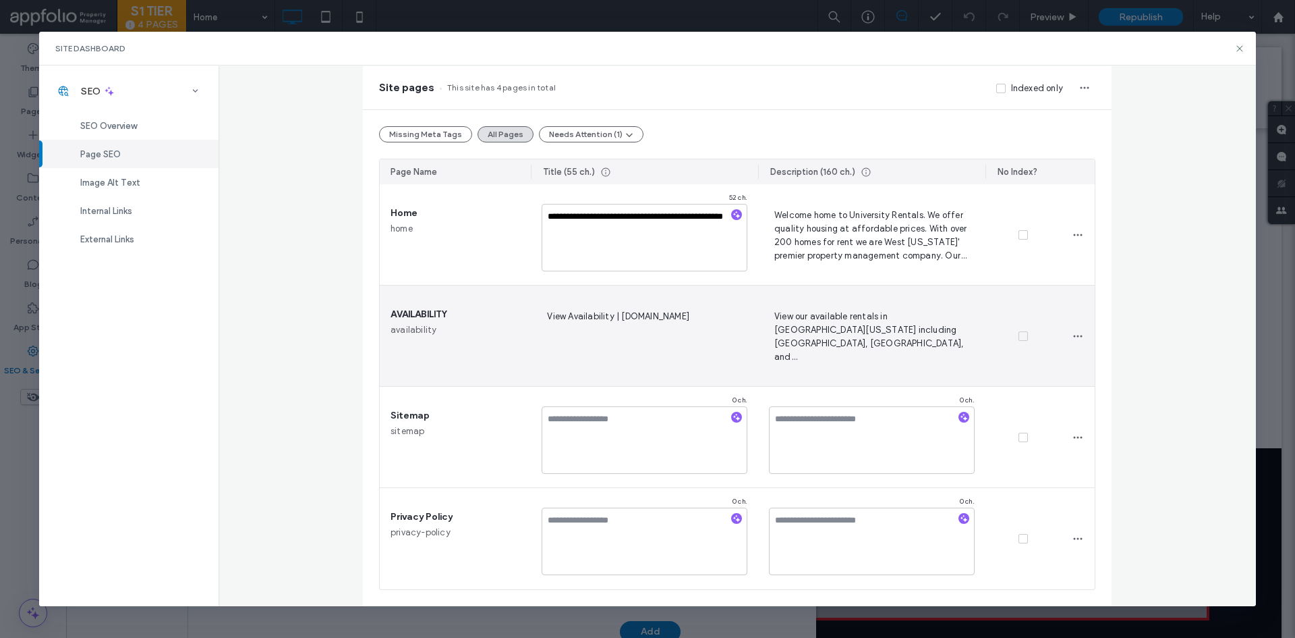
click at [661, 333] on span "View Availability | BuyorRentHOUSES.com" at bounding box center [645, 335] width 206 height 55
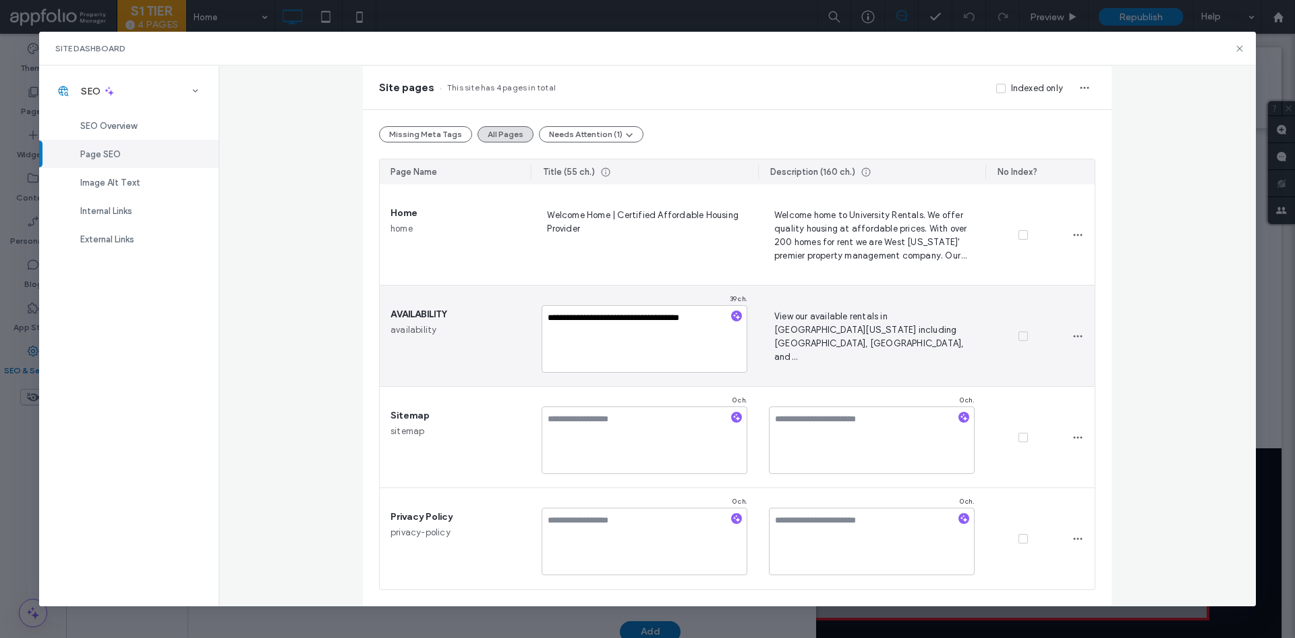
drag, startPoint x: 719, startPoint y: 318, endPoint x: 617, endPoint y: 325, distance: 102.1
click at [617, 325] on textarea "**********" at bounding box center [645, 338] width 206 height 67
type textarea "**********"
drag, startPoint x: 721, startPoint y: 320, endPoint x: 710, endPoint y: 319, distance: 10.2
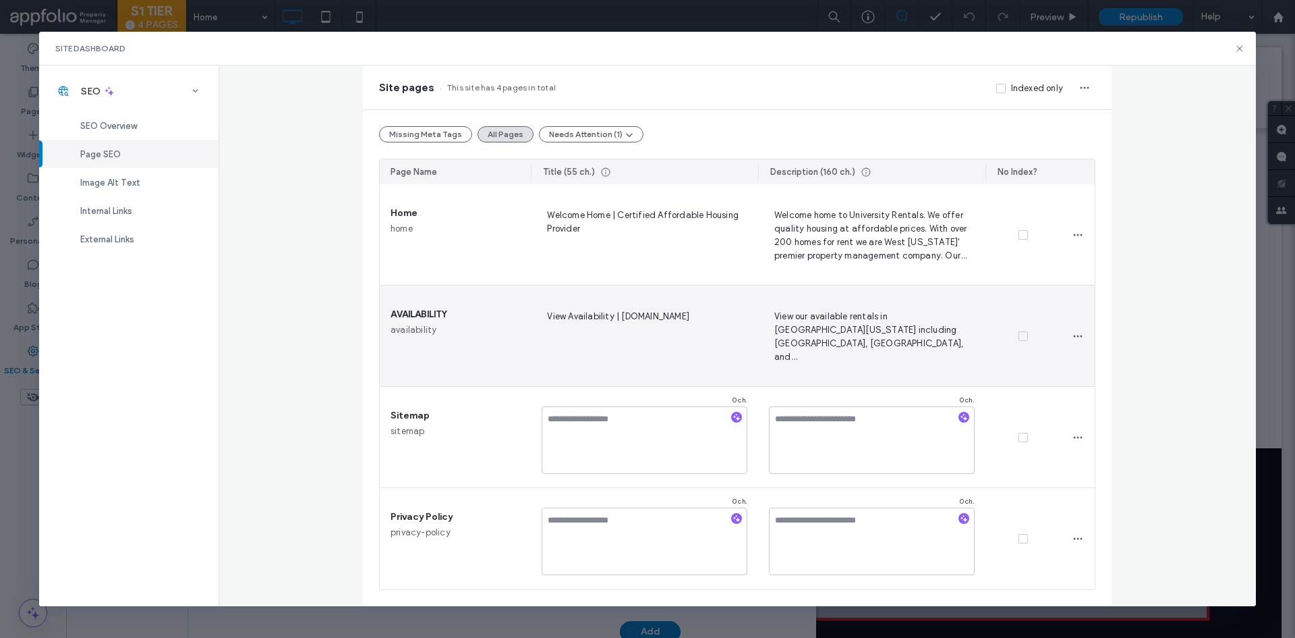
click at [709, 318] on span "View Availability | BuyorRentHOUSES.com" at bounding box center [645, 335] width 206 height 55
drag, startPoint x: 667, startPoint y: 337, endPoint x: 544, endPoint y: 333, distance: 122.2
click at [544, 333] on textarea "**********" at bounding box center [645, 338] width 206 height 67
type textarea "**********"
click at [754, 321] on section "**********" at bounding box center [737, 386] width 715 height 405
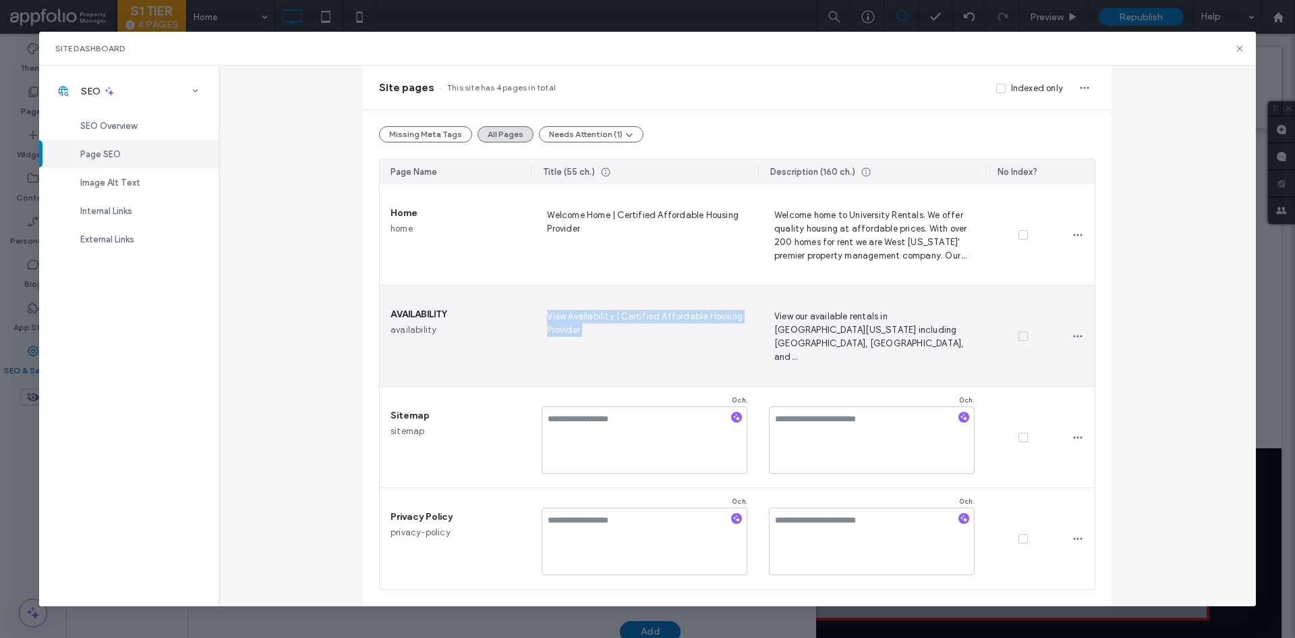
click at [712, 331] on span "View Availability | Certified Affordable Housing Provider" at bounding box center [645, 335] width 206 height 55
click at [746, 327] on div "View Availability | Certified Affordable Housing Provider" at bounding box center [644, 335] width 227 height 101
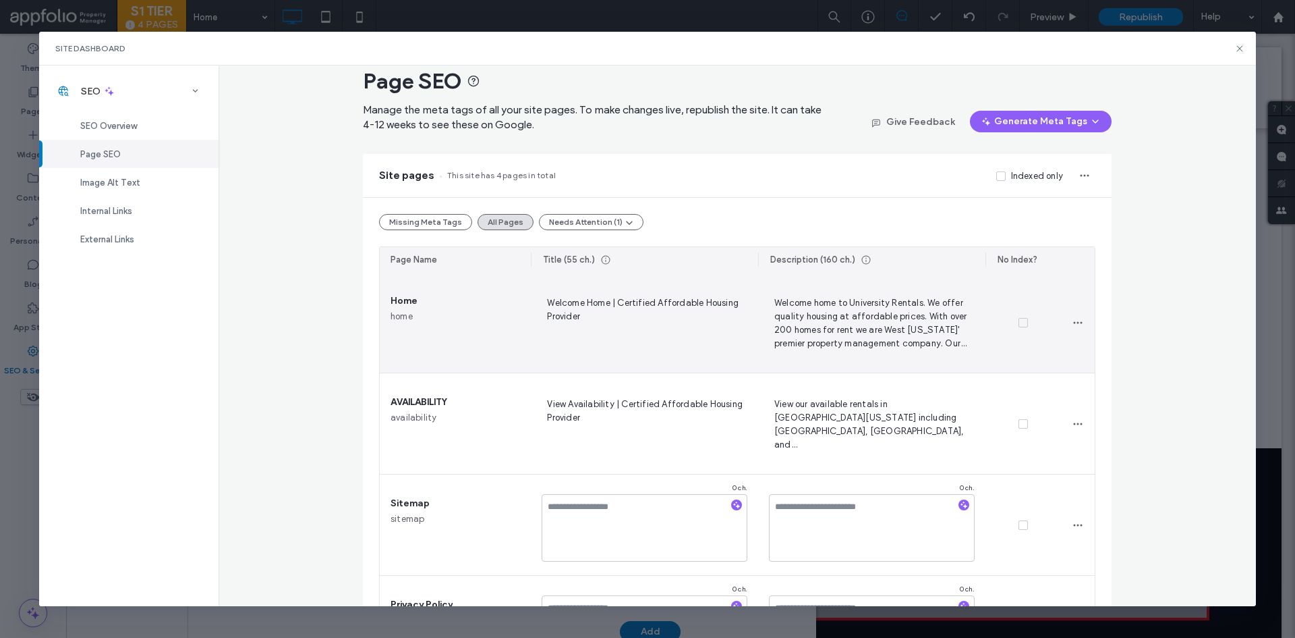
scroll to position [0, 0]
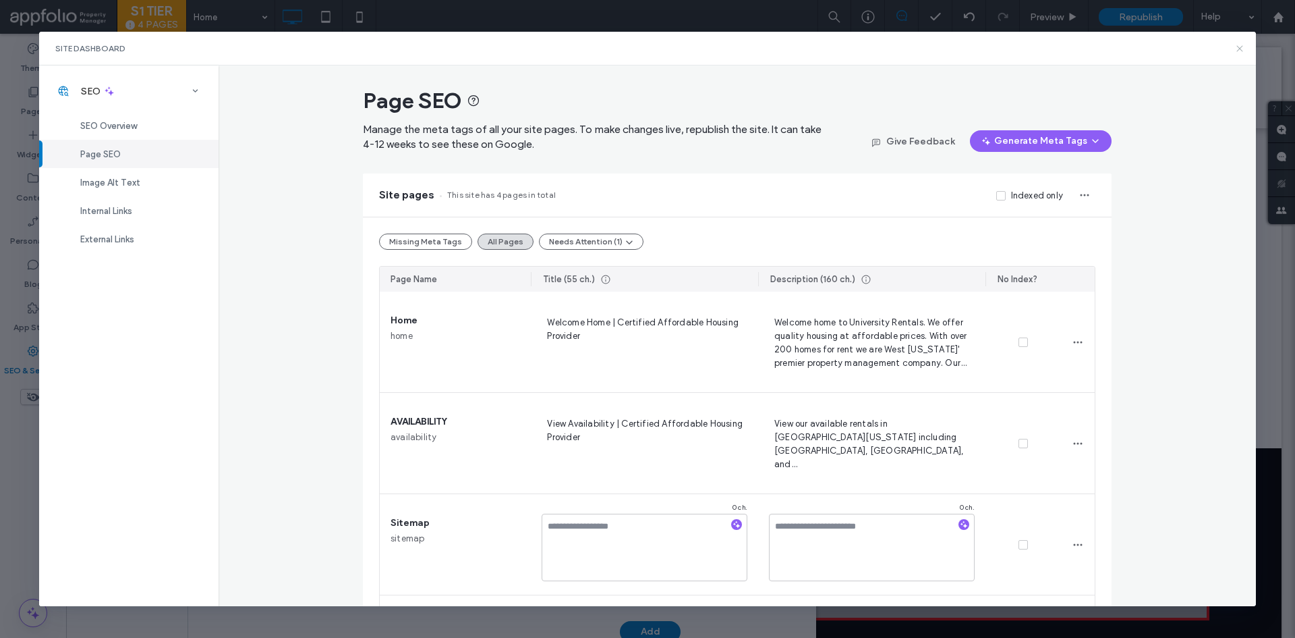
click at [1238, 45] on icon at bounding box center [1240, 48] width 11 height 11
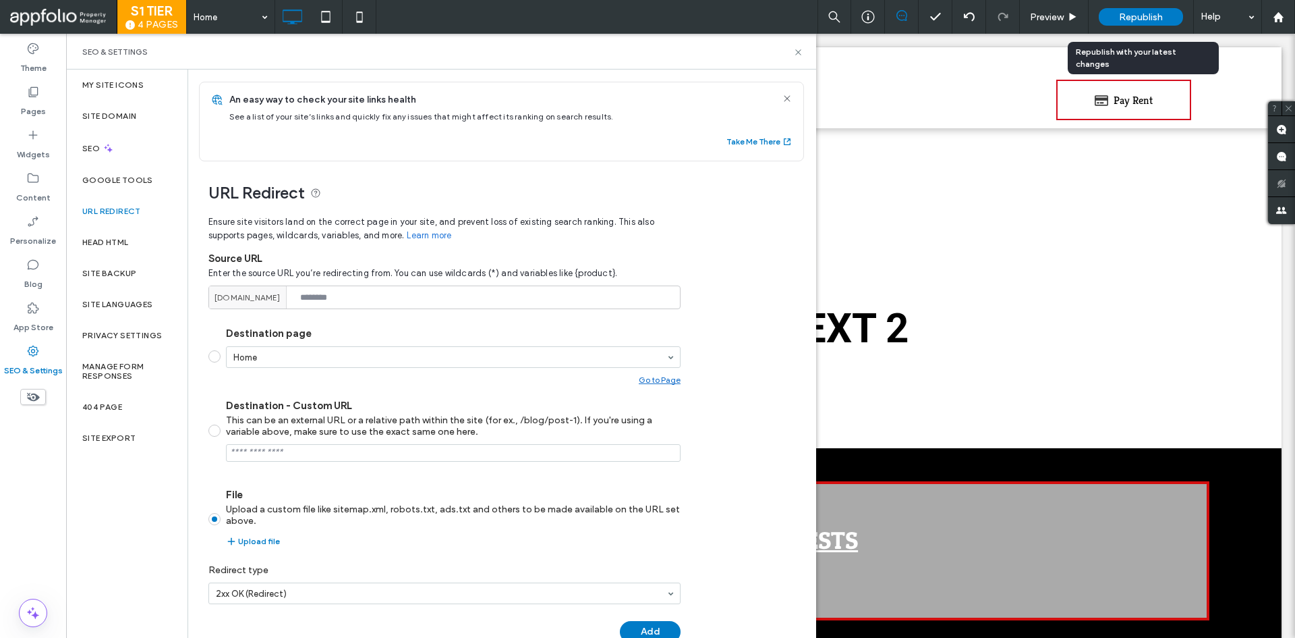
click at [1166, 17] on div "Republish" at bounding box center [1141, 17] width 84 height 18
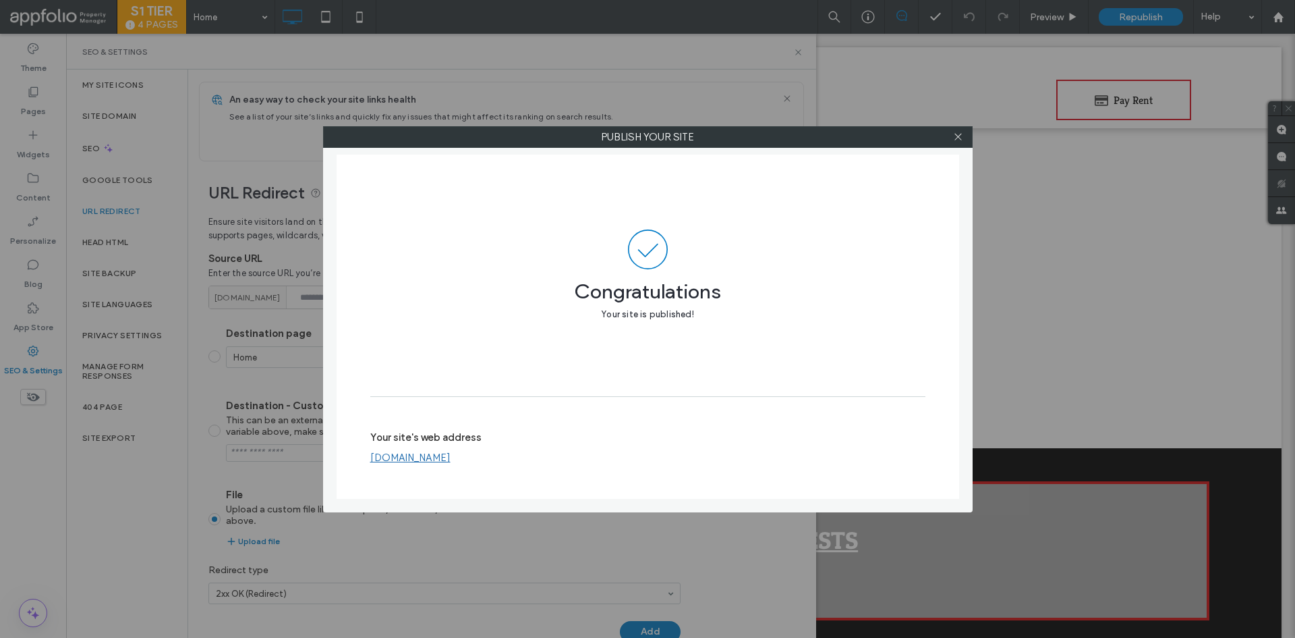
click at [953, 134] on div at bounding box center [959, 137] width 20 height 20
click at [954, 134] on icon at bounding box center [958, 137] width 10 height 10
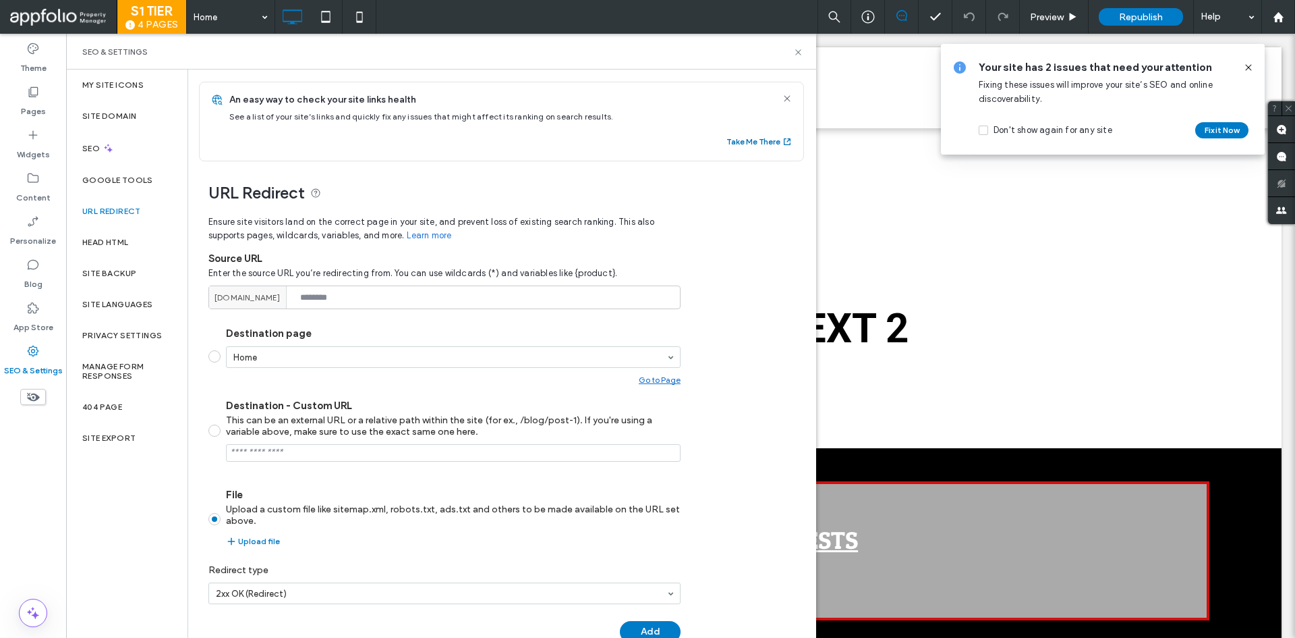
click at [759, 142] on button "Take Me There" at bounding box center [760, 142] width 66 height 16
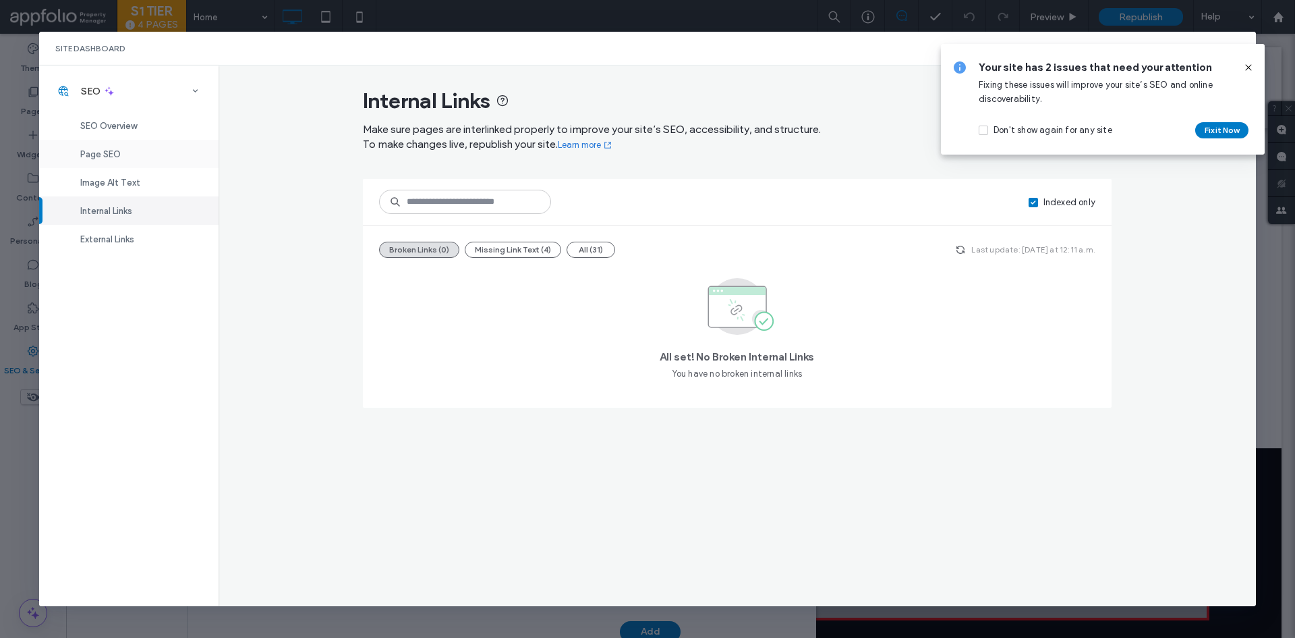
click at [107, 144] on div "Page SEO" at bounding box center [128, 154] width 179 height 28
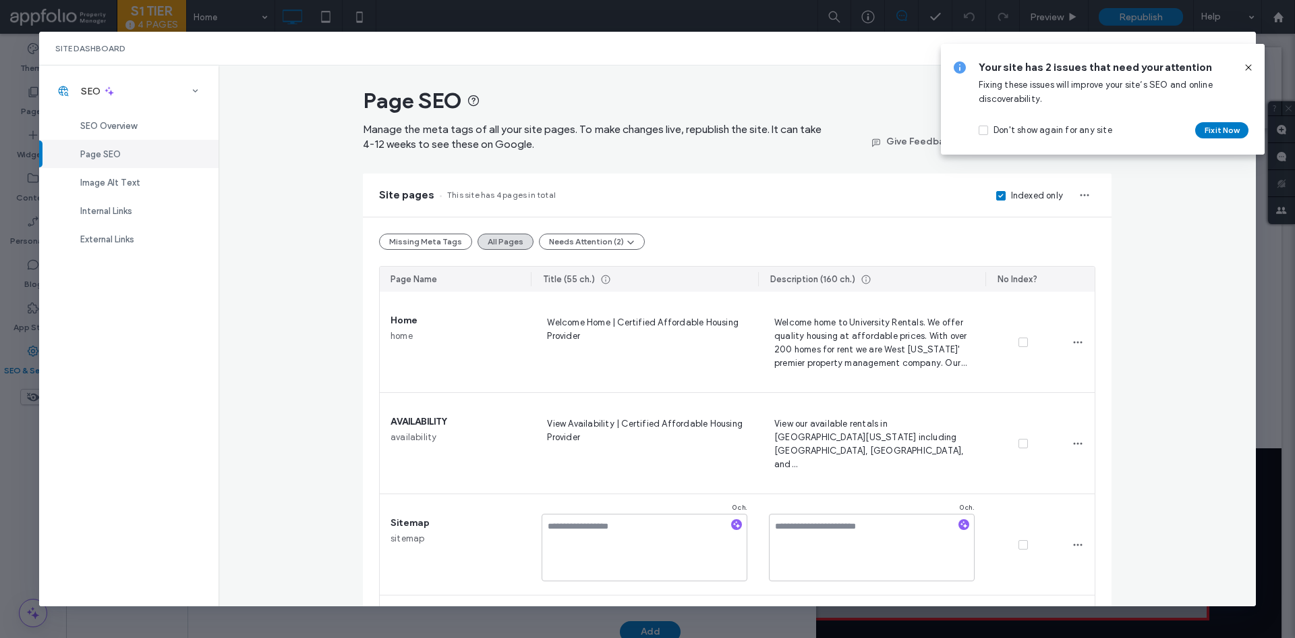
click at [1257, 67] on div "Your site has 2 issues that need your attention Fixing these issues will improv…" at bounding box center [1103, 99] width 324 height 111
click at [1245, 67] on icon at bounding box center [1248, 67] width 11 height 11
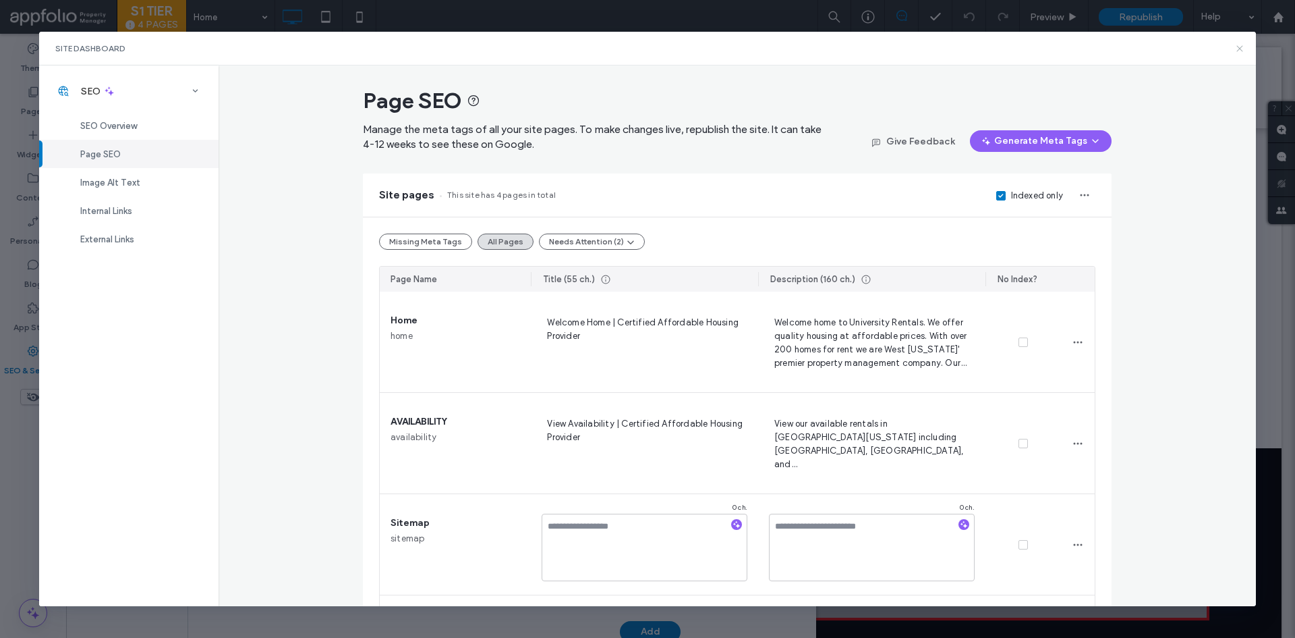
click at [1244, 49] on icon at bounding box center [1240, 48] width 11 height 11
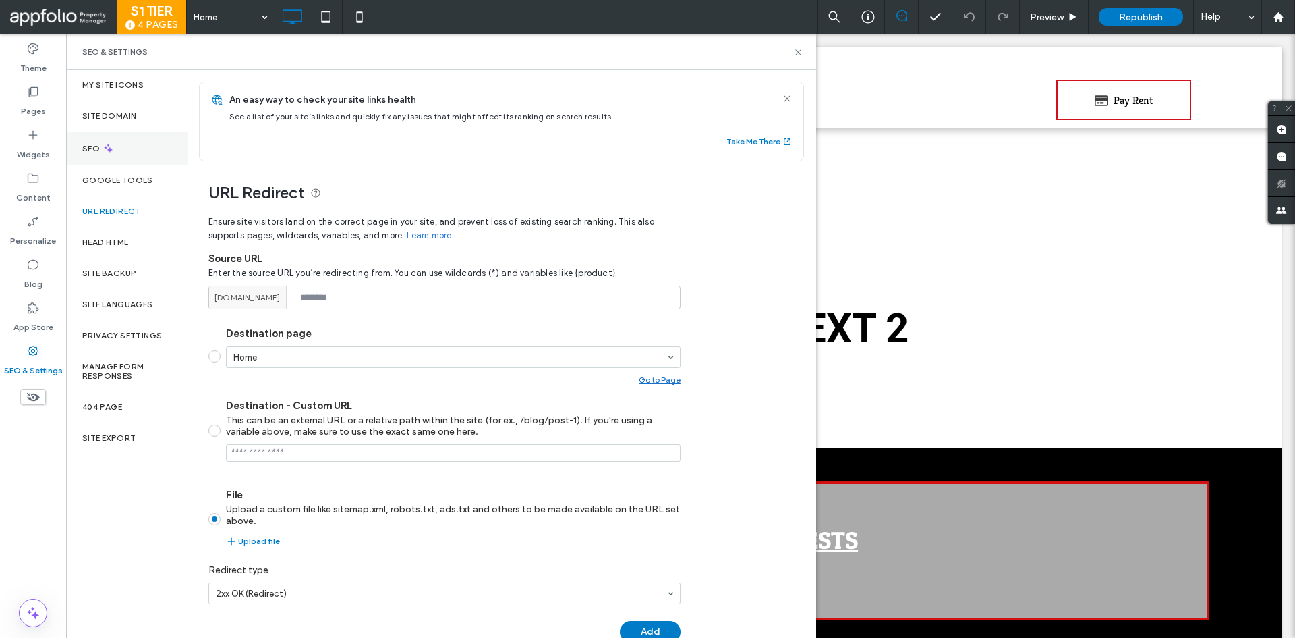
click at [121, 141] on div "SEO" at bounding box center [126, 148] width 121 height 33
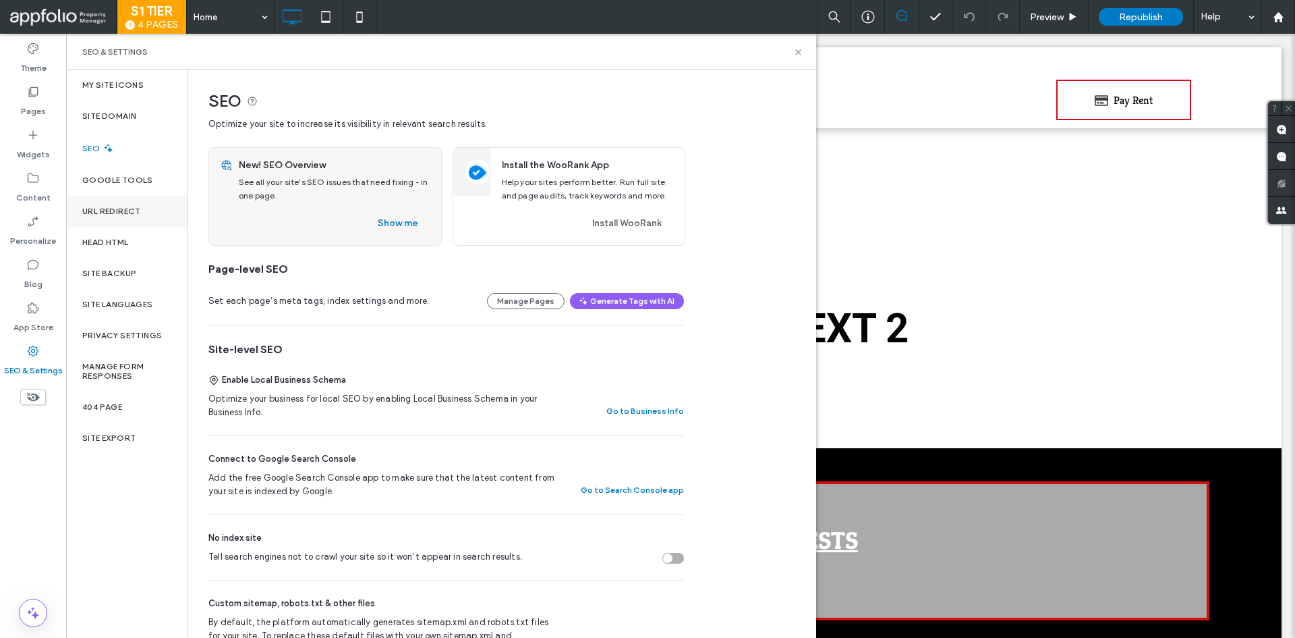
click at [121, 206] on label "URL Redirect" at bounding box center [111, 210] width 59 height 9
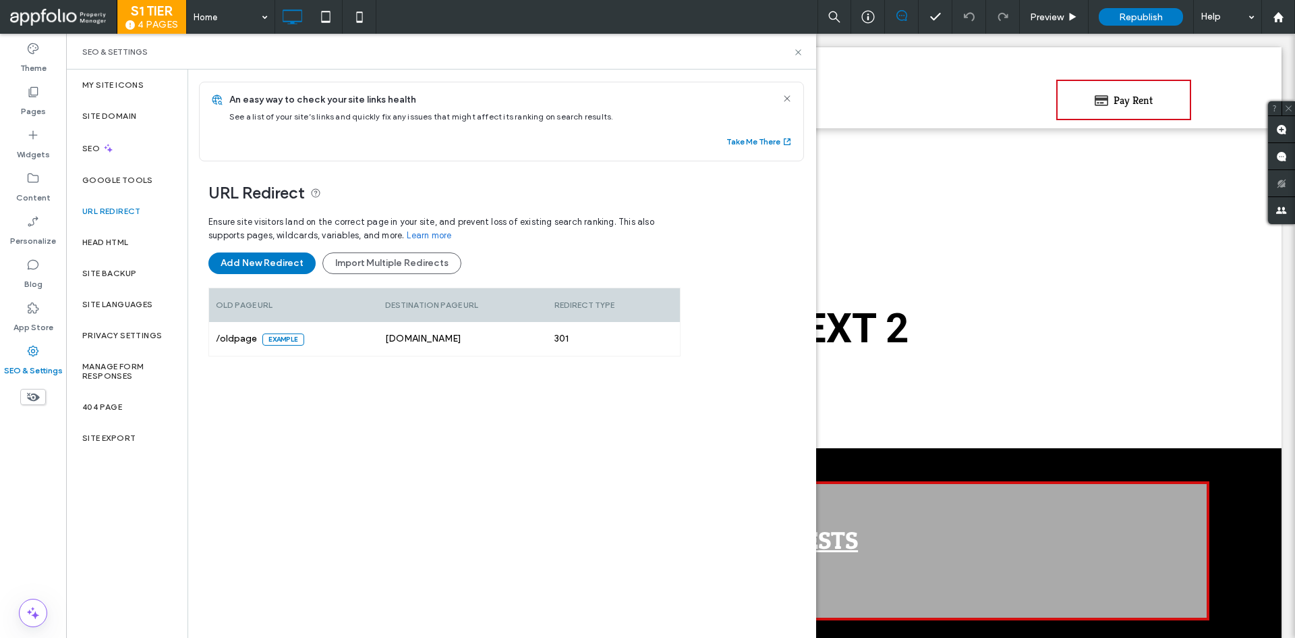
click at [761, 151] on div "An easy way to check your site links health See a list of your site’s links and…" at bounding box center [514, 121] width 580 height 78
click at [762, 136] on button "Take Me There" at bounding box center [760, 142] width 66 height 16
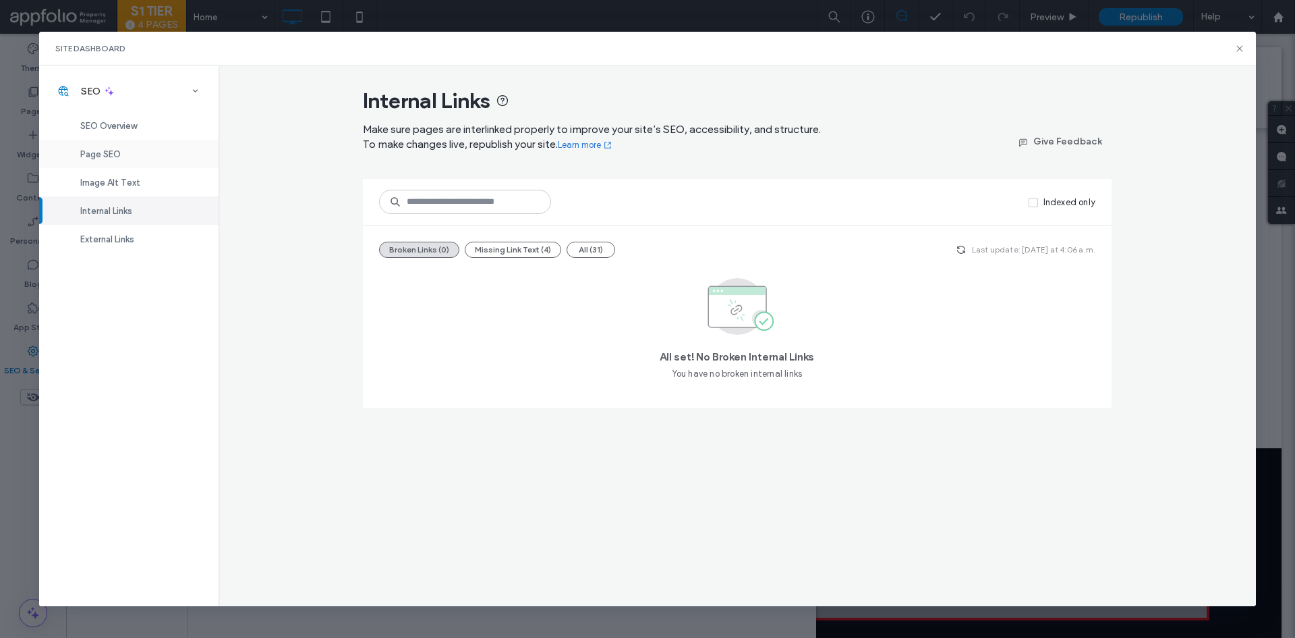
click at [142, 155] on div "Page SEO" at bounding box center [128, 154] width 179 height 28
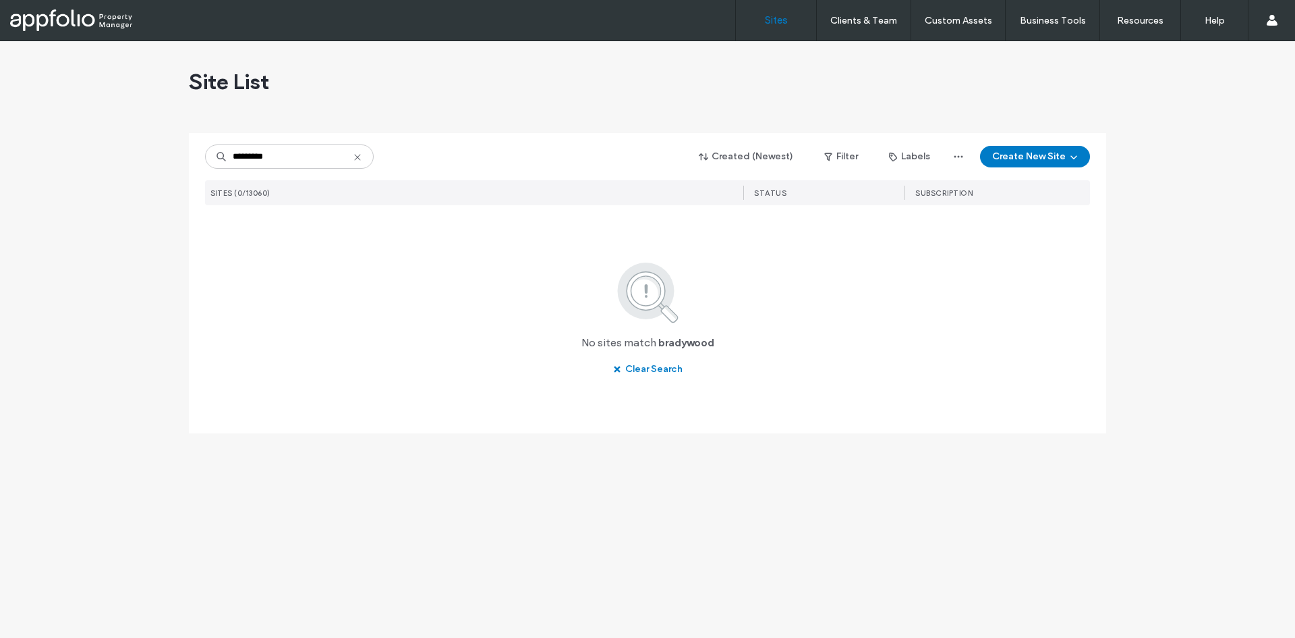
type input "*"
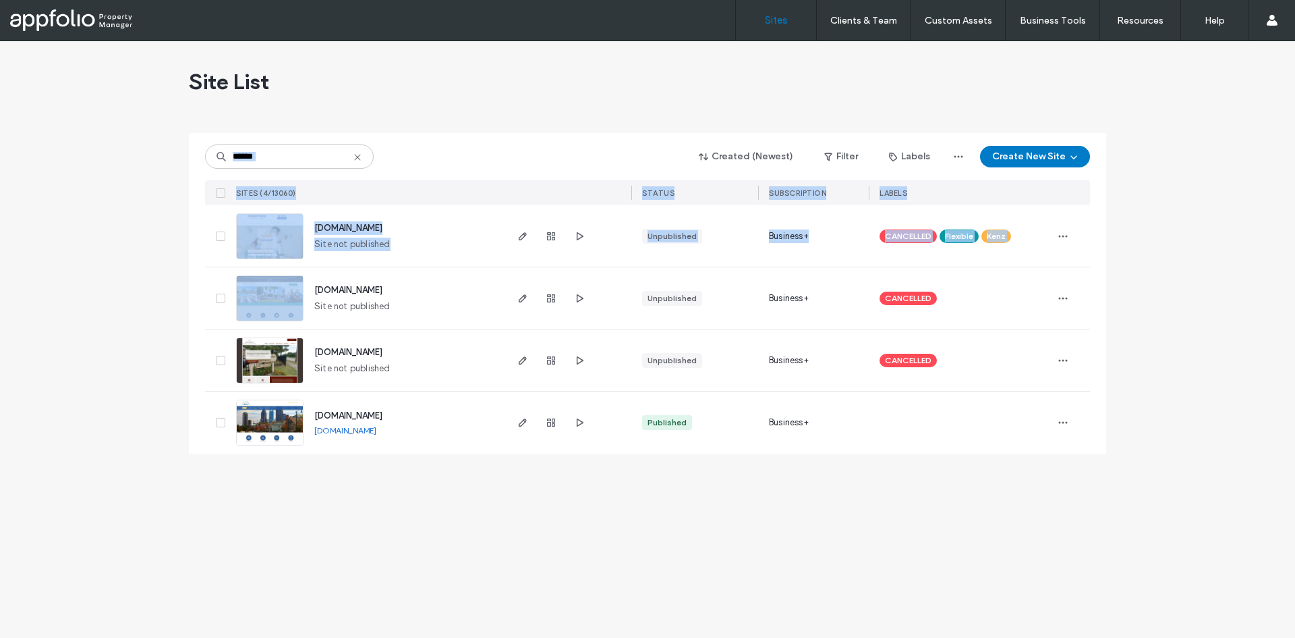
drag, startPoint x: 57, startPoint y: 297, endPoint x: 286, endPoint y: 163, distance: 265.2
click at [286, 163] on div "Site List ****** Created (Newest) Filter Labels Create New Site SITES (4/13060)…" at bounding box center [647, 339] width 1295 height 596
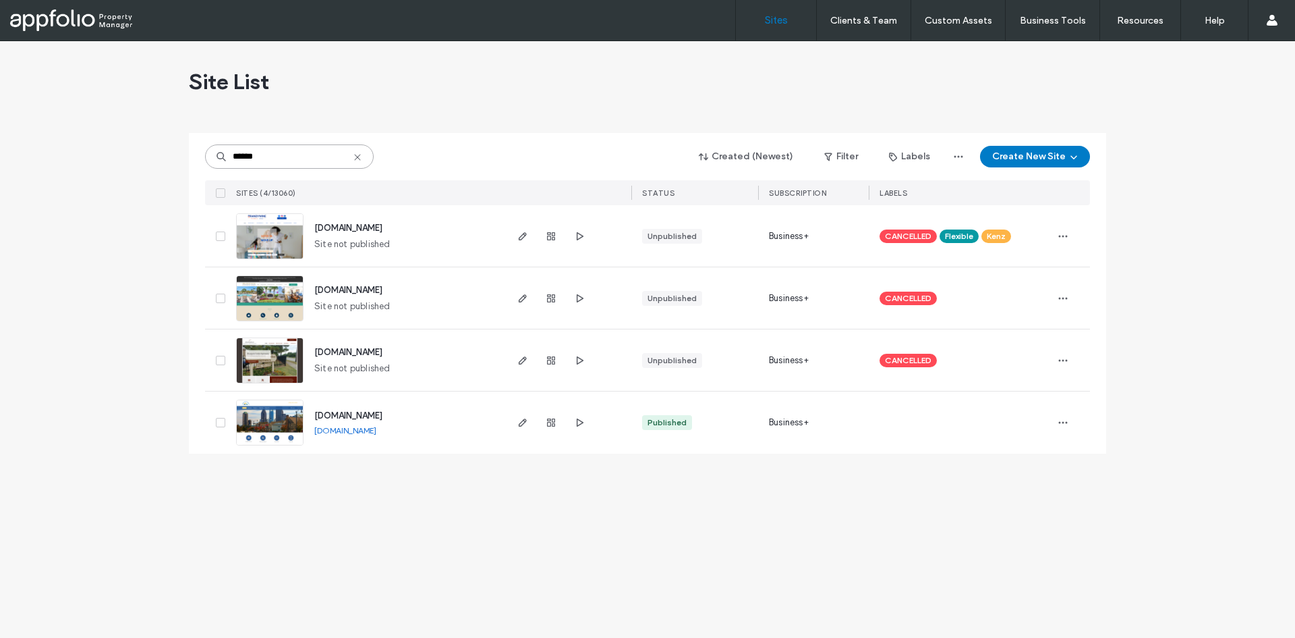
click at [286, 163] on input "******" at bounding box center [289, 156] width 169 height 24
paste input "**********"
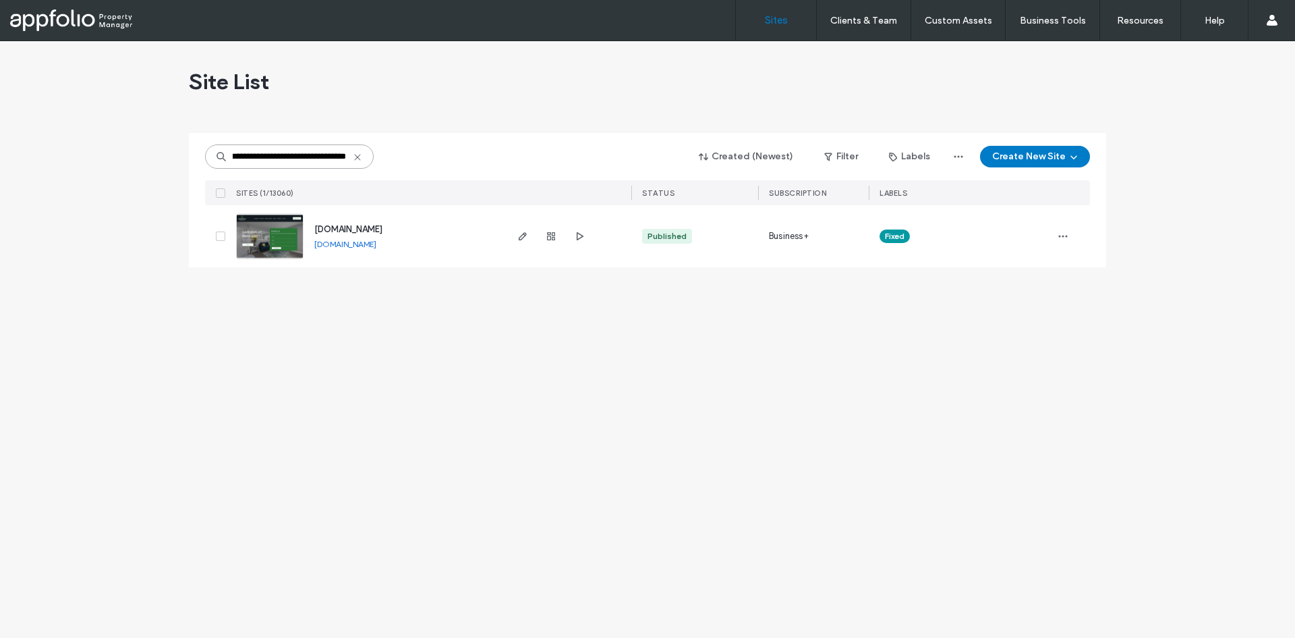
type input "**********"
click at [285, 228] on link at bounding box center [269, 236] width 67 height 46
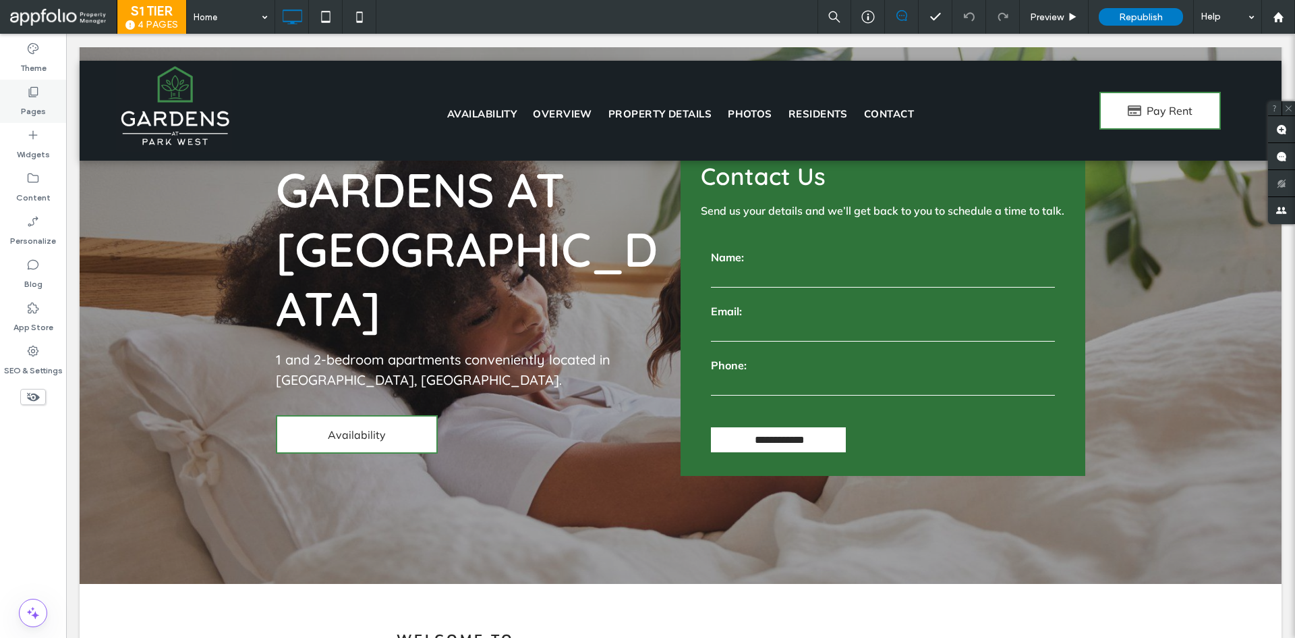
click at [40, 117] on div "Pages" at bounding box center [33, 101] width 66 height 43
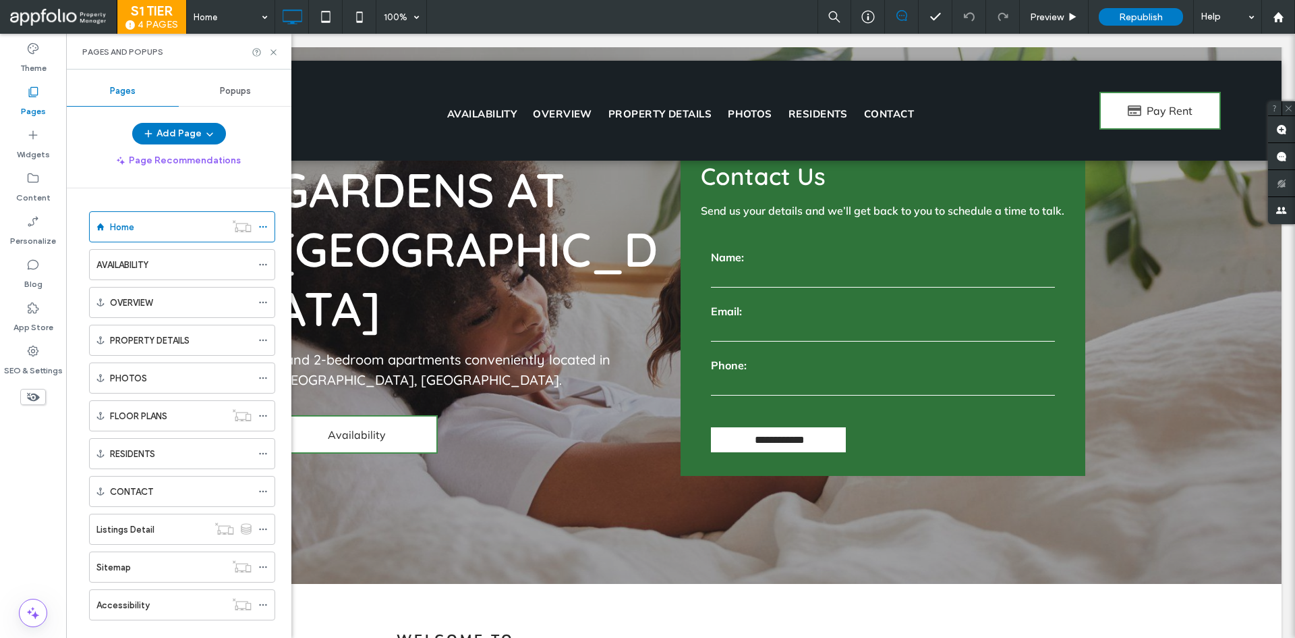
click at [237, 96] on div "Popups" at bounding box center [235, 91] width 113 height 30
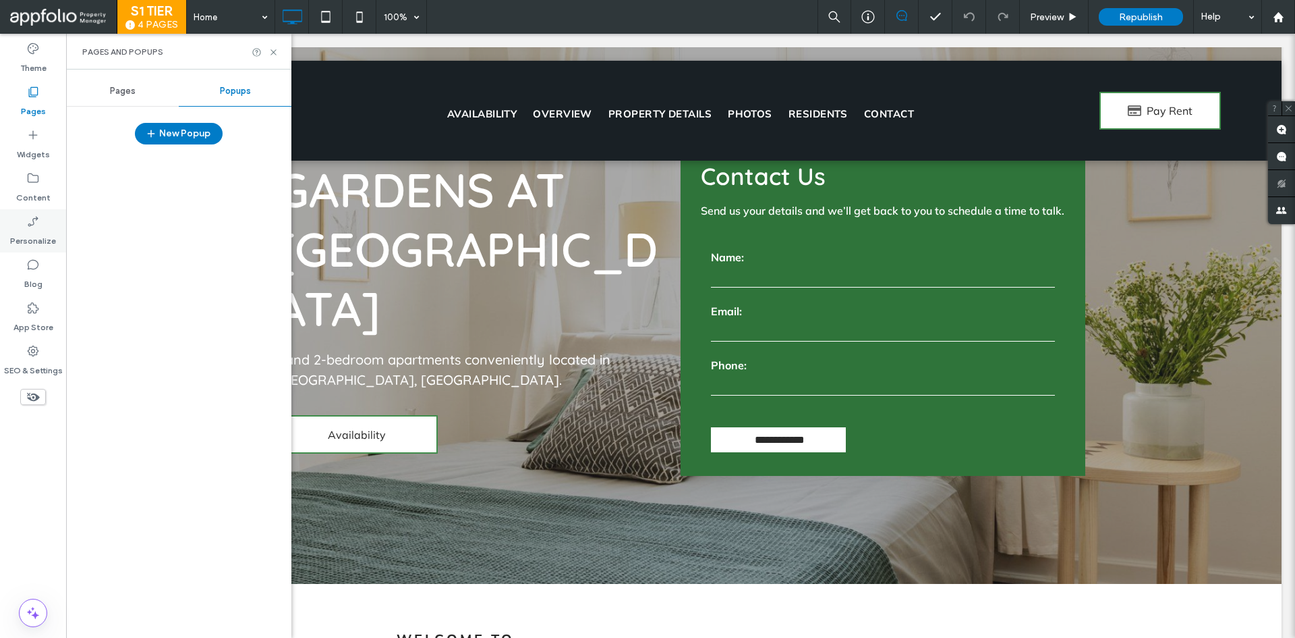
click at [24, 231] on label "Personalize" at bounding box center [33, 237] width 46 height 19
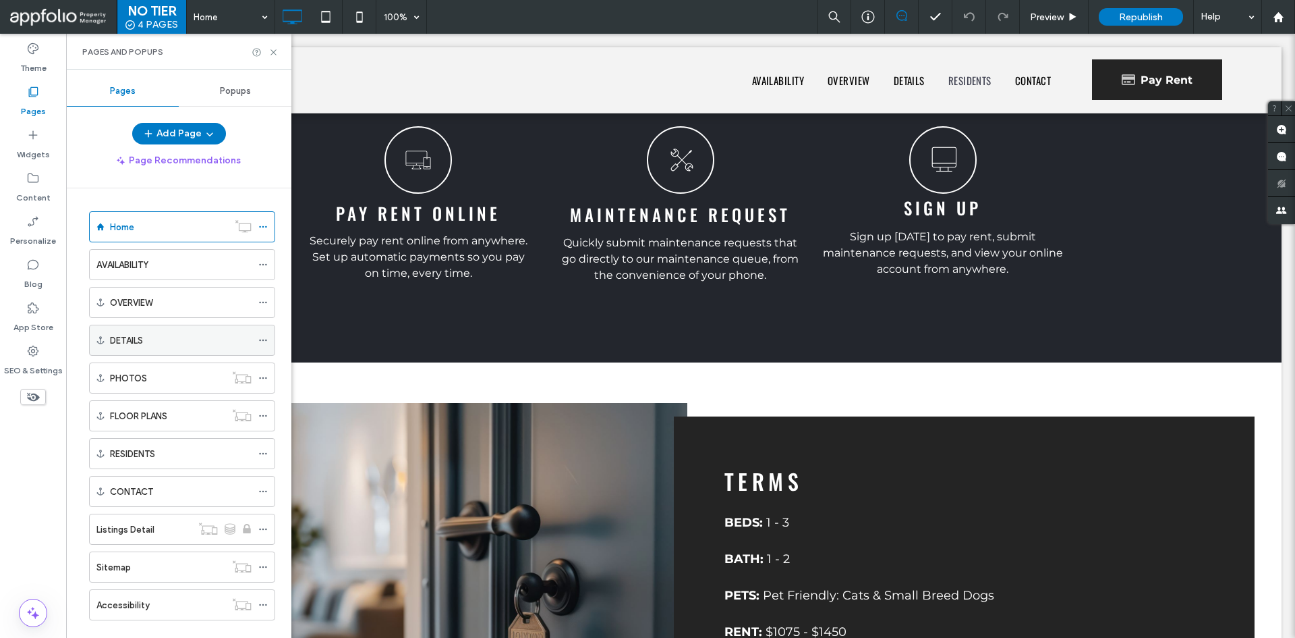
scroll to position [5, 0]
click at [235, 85] on div "Popups" at bounding box center [235, 91] width 113 height 30
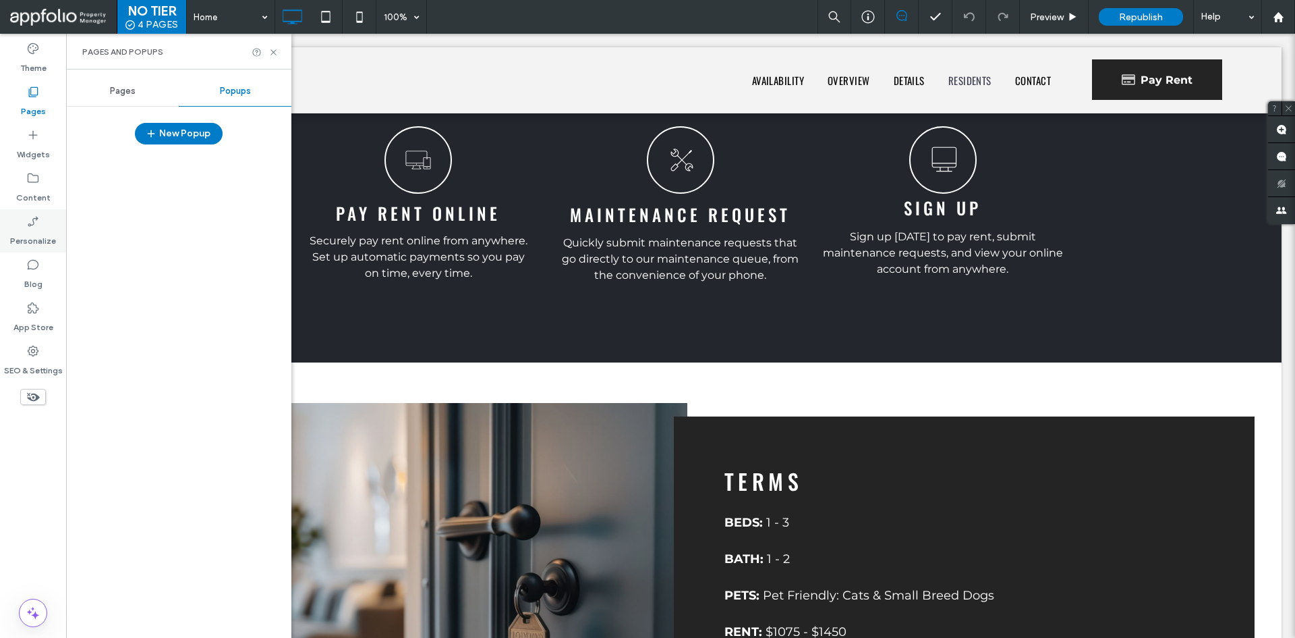
click at [20, 230] on label "Personalize" at bounding box center [33, 237] width 46 height 19
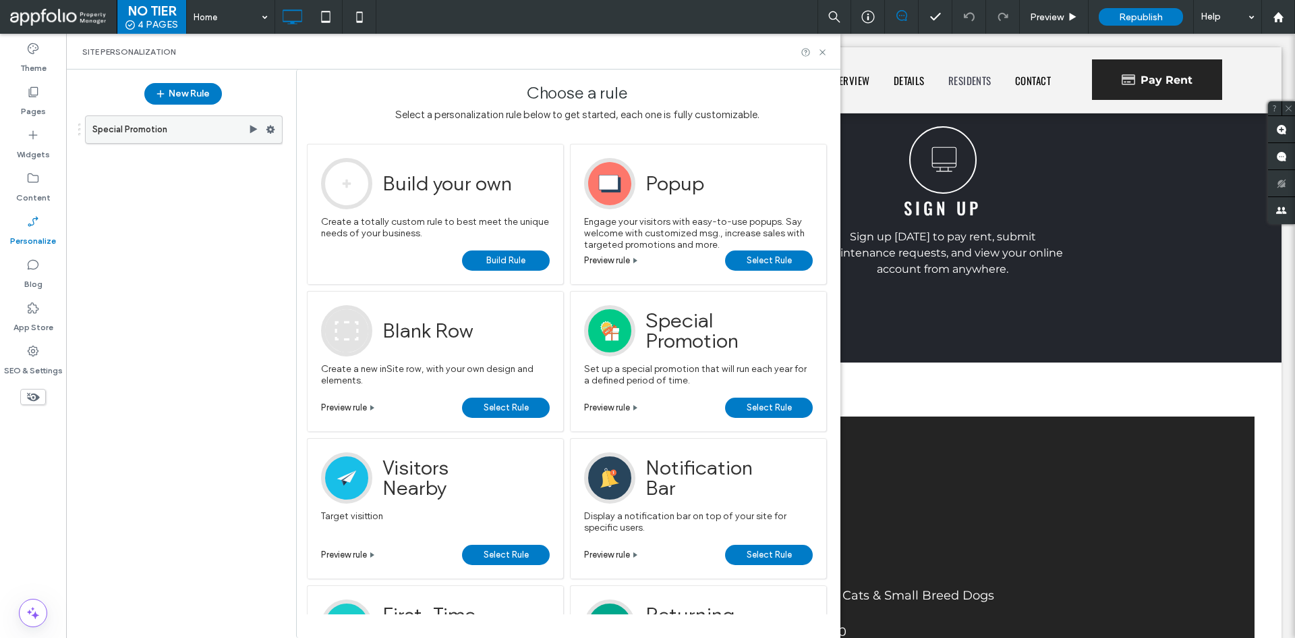
click at [138, 133] on label "Special Promotion" at bounding box center [170, 129] width 156 height 27
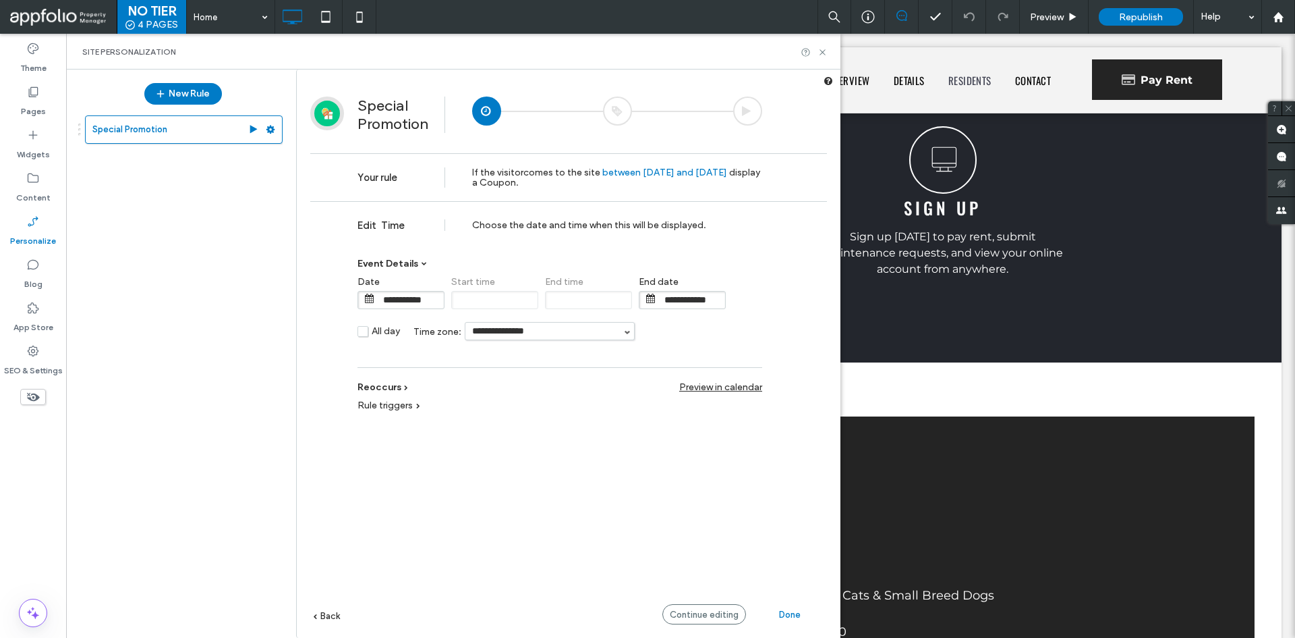
click at [611, 115] on div at bounding box center [617, 110] width 29 height 29
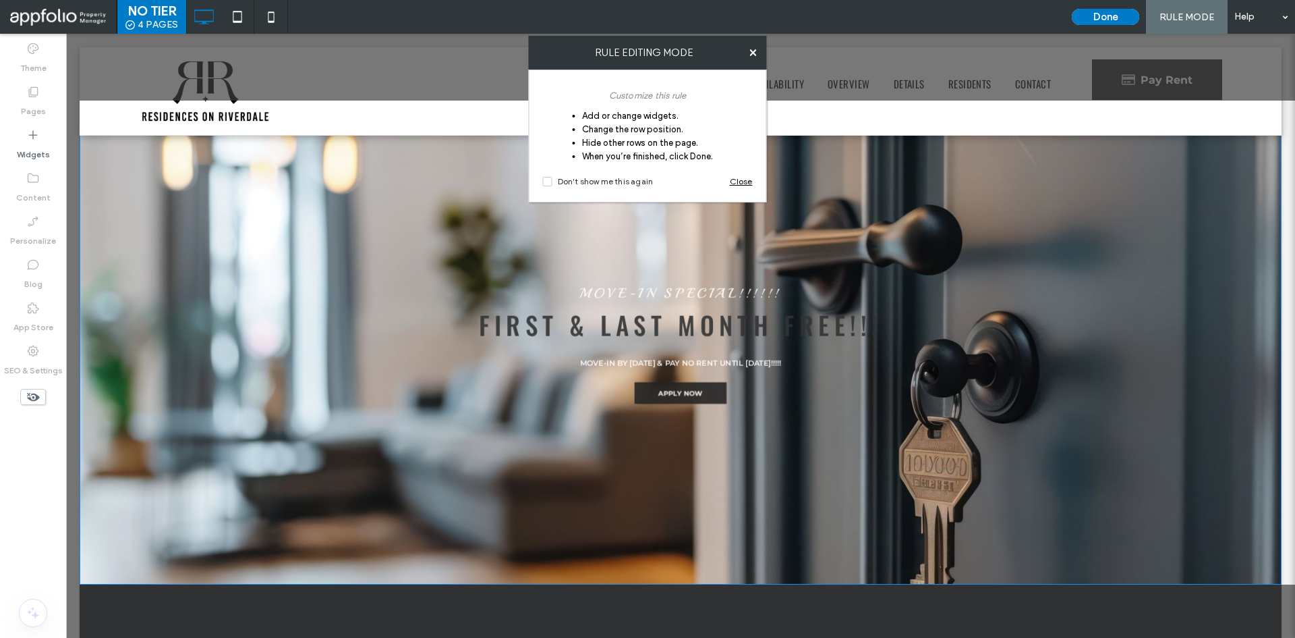
scroll to position [12, 0]
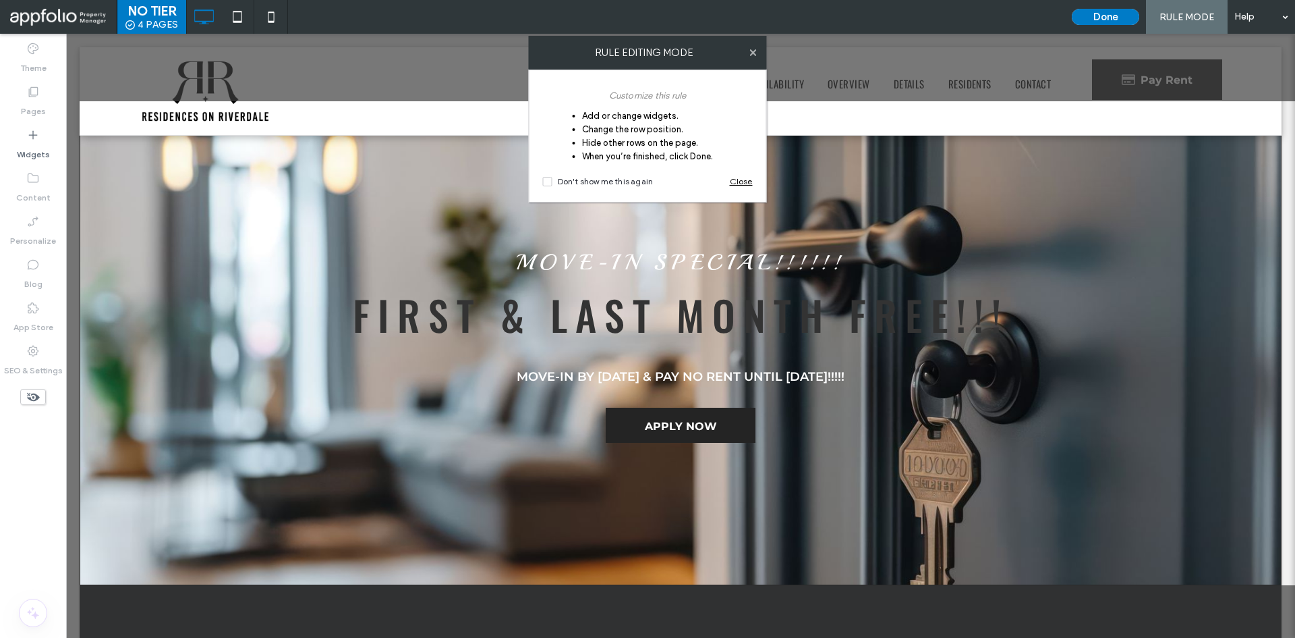
click at [752, 53] on icon at bounding box center [753, 52] width 7 height 7
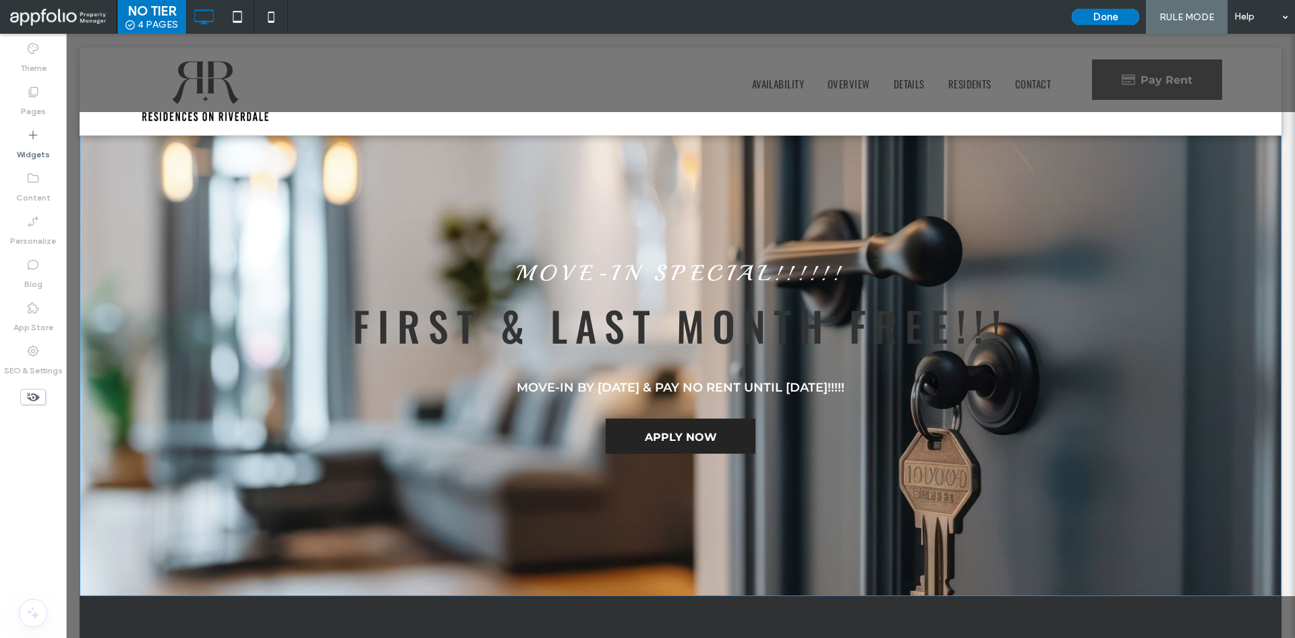
scroll to position [1, 0]
click at [648, 333] on span "first & last month free!!!" at bounding box center [681, 326] width 656 height 60
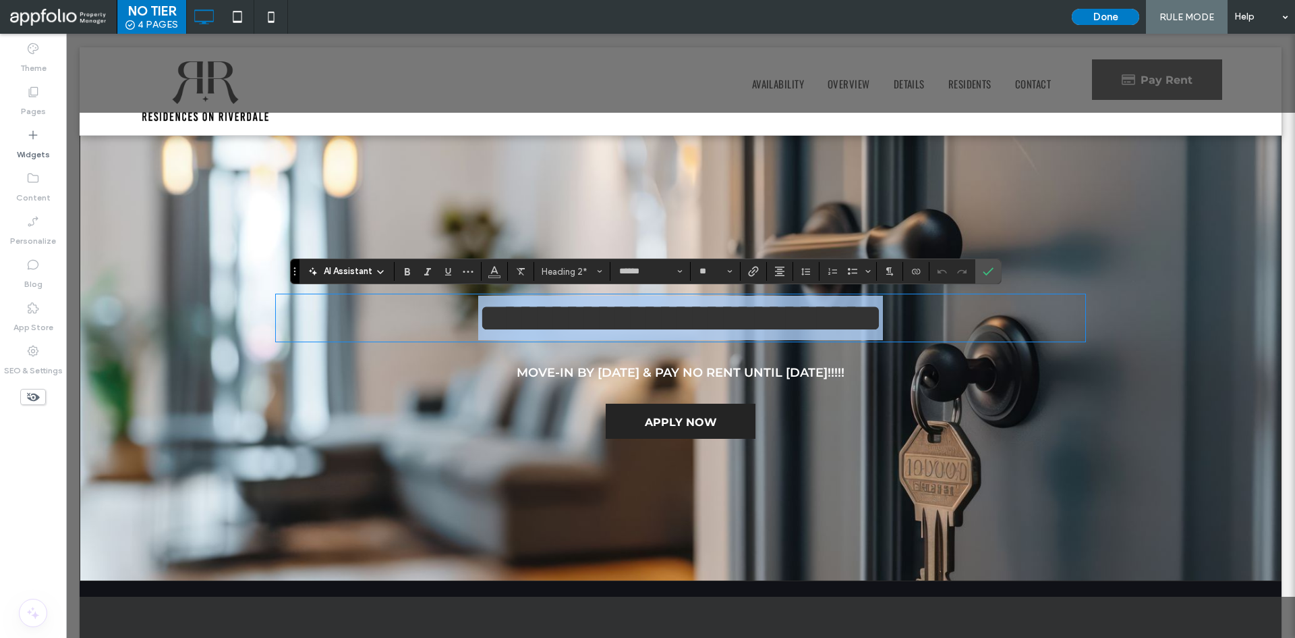
click at [648, 333] on span "**********" at bounding box center [680, 318] width 405 height 40
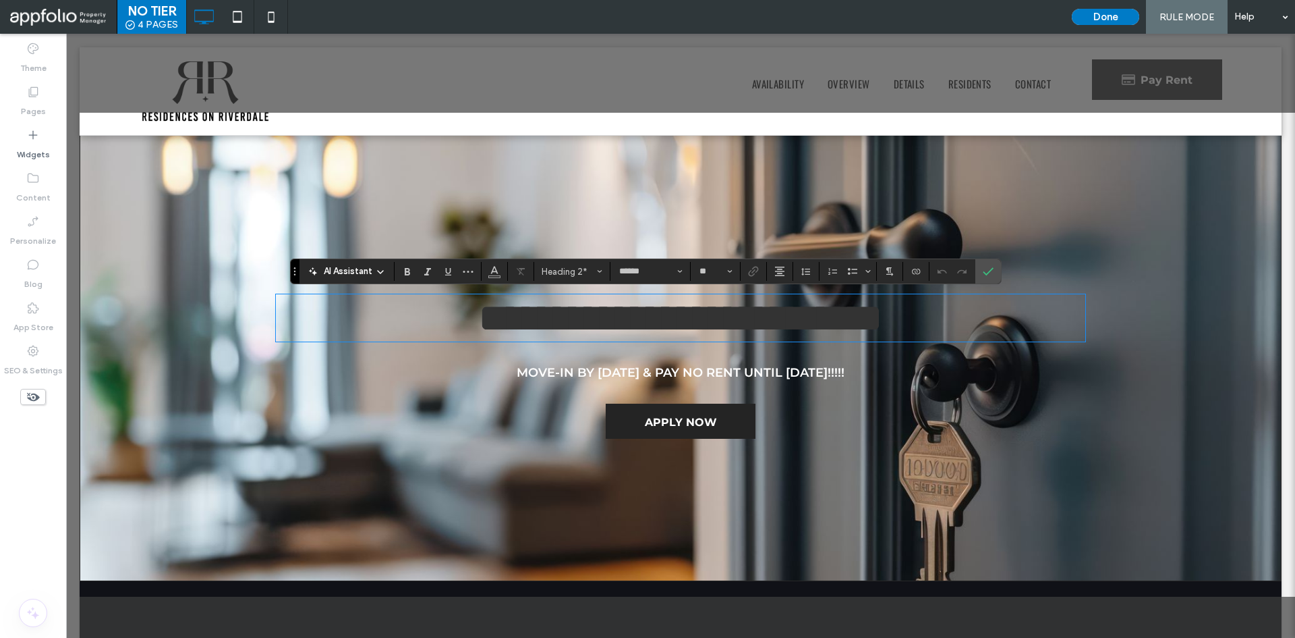
click at [648, 333] on span "**********" at bounding box center [680, 318] width 405 height 40
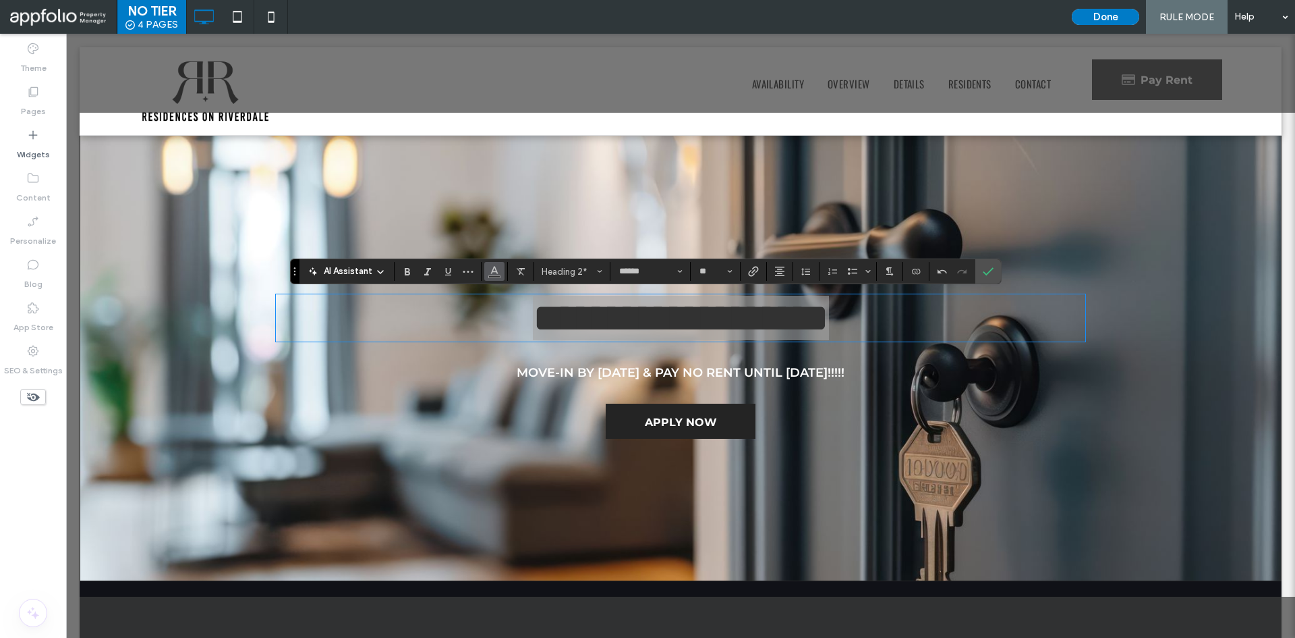
click at [497, 269] on icon "Color" at bounding box center [494, 269] width 11 height 11
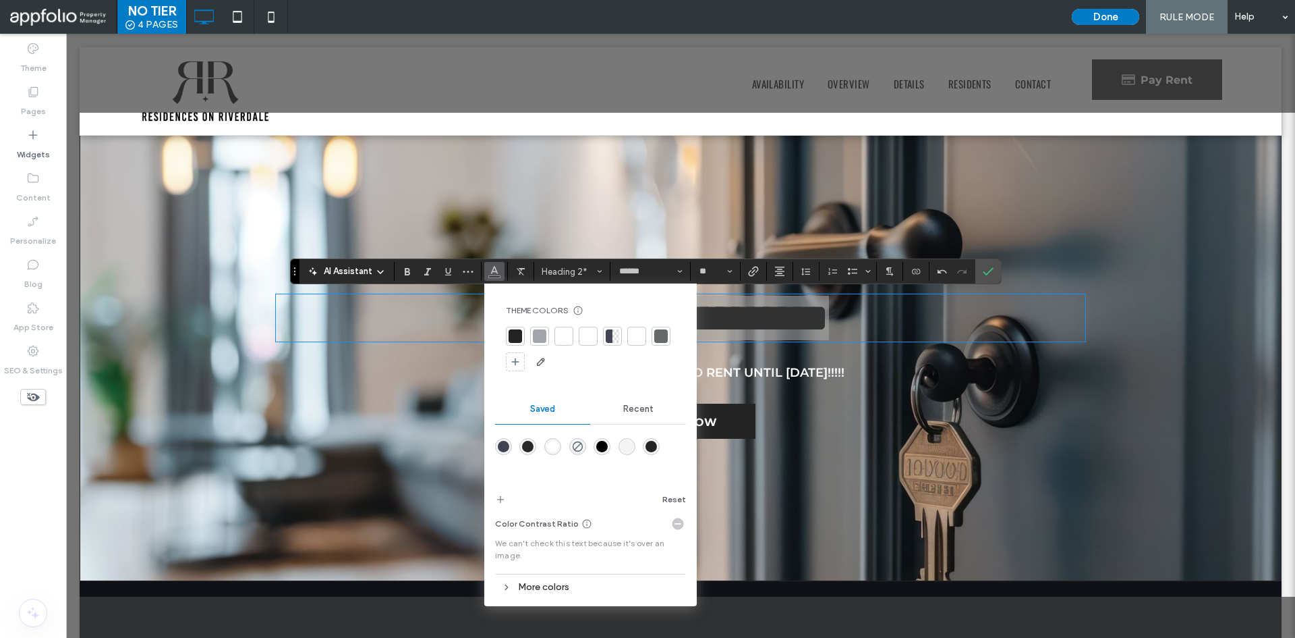
click at [556, 337] on div at bounding box center [564, 336] width 19 height 19
click at [743, 309] on span "**********" at bounding box center [681, 318] width 296 height 40
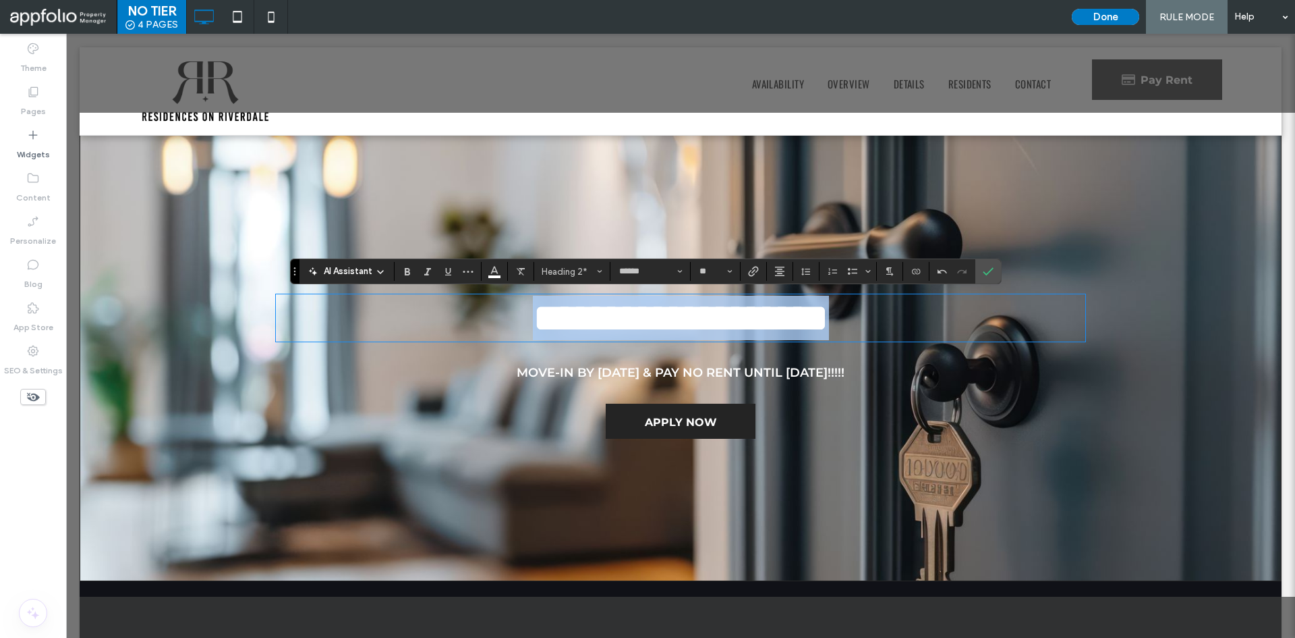
click at [951, 333] on h2 "**********" at bounding box center [681, 318] width 810 height 45
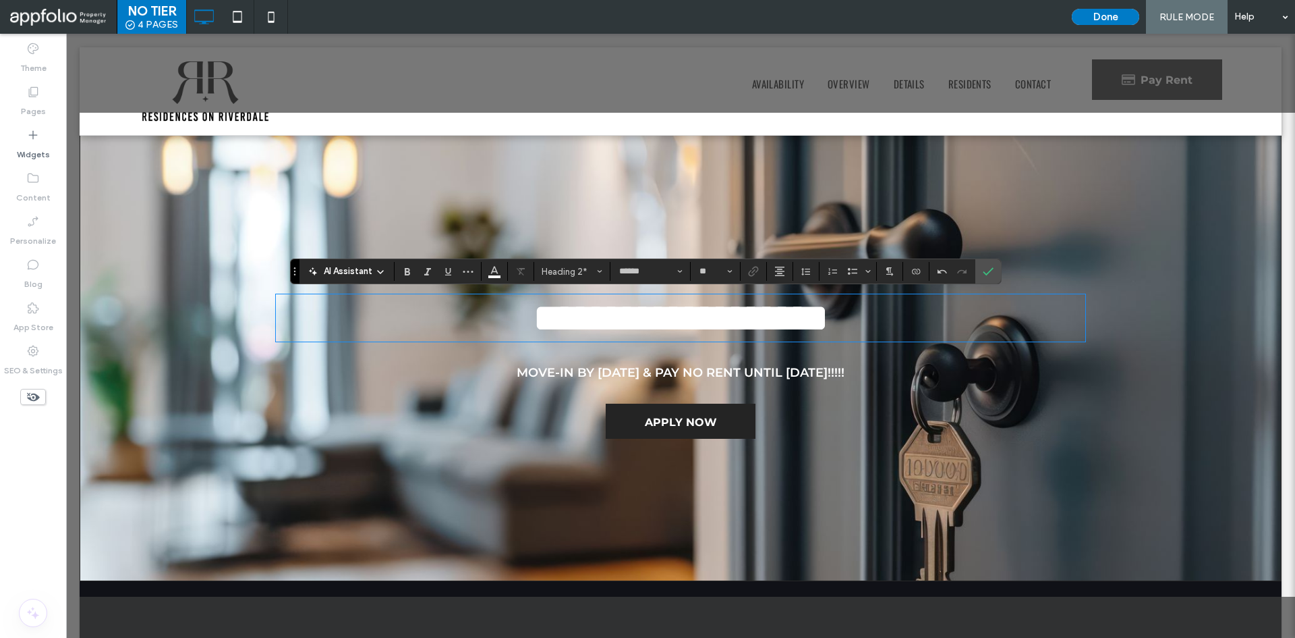
click at [652, 380] on strong "MOVE-IN BY 4/30/2025 & PAY NO RENT UNTIL JUNE 2025!!!!!" at bounding box center [681, 372] width 328 height 15
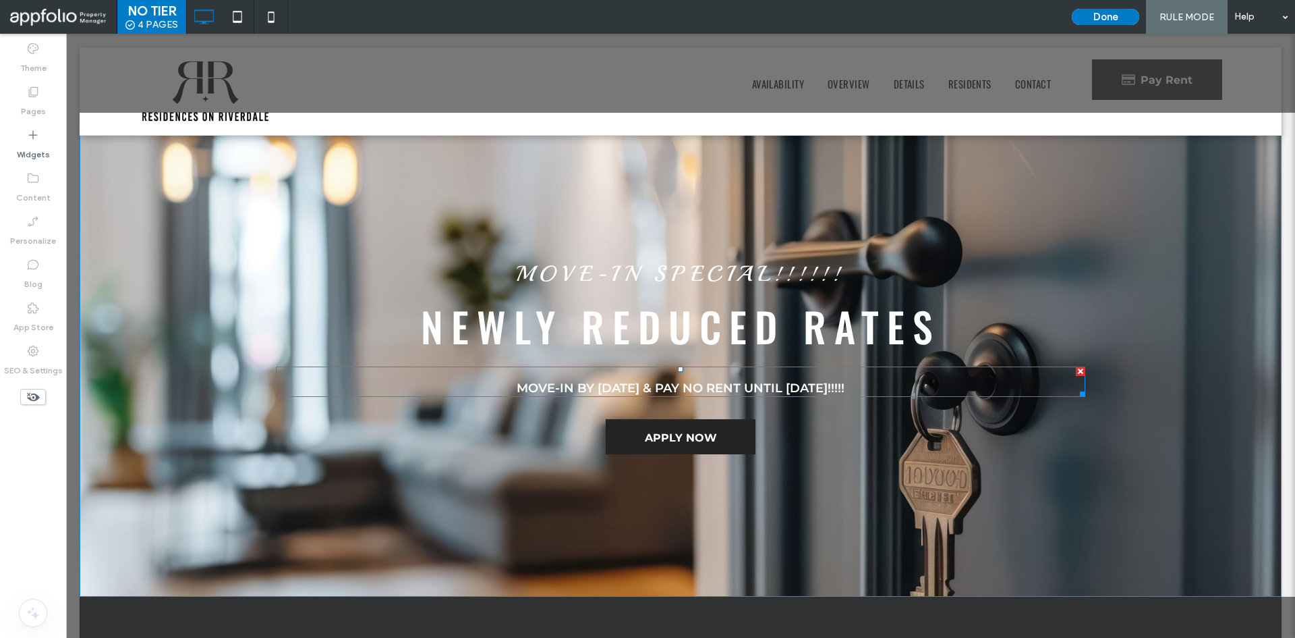
click at [652, 385] on strong "MOVE-IN BY 4/30/2025 & PAY NO RENT UNTIL JUNE 2025!!!!!" at bounding box center [681, 388] width 328 height 15
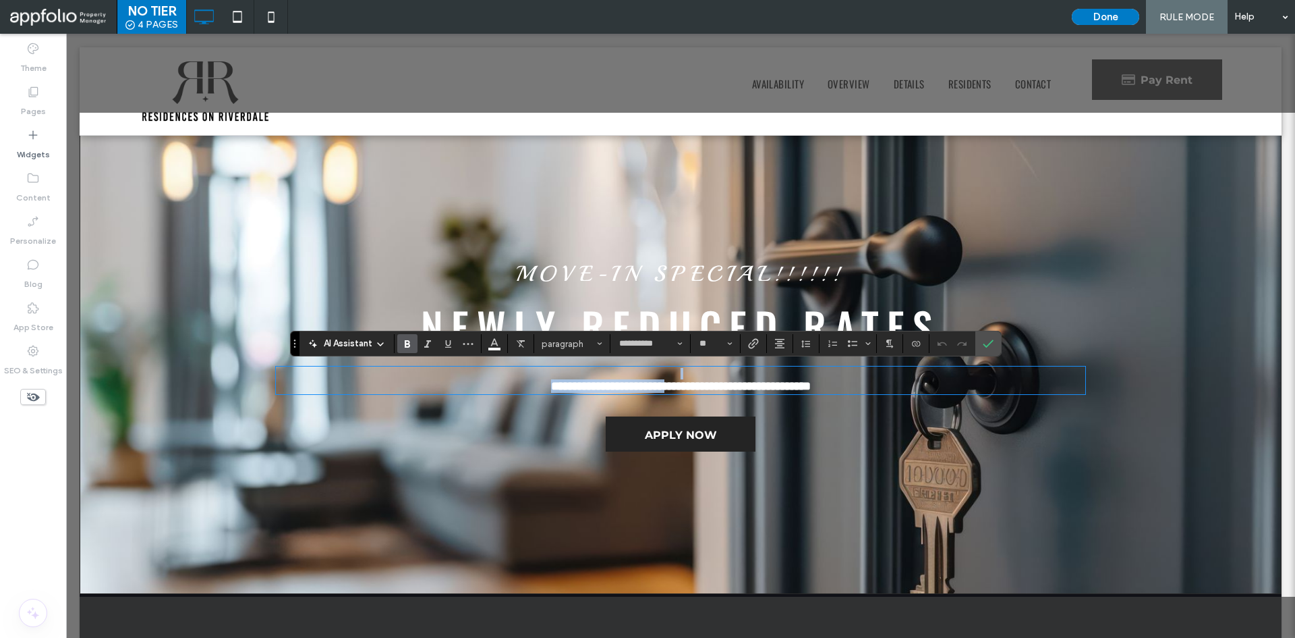
click at [652, 385] on strong "**********" at bounding box center [681, 386] width 260 height 12
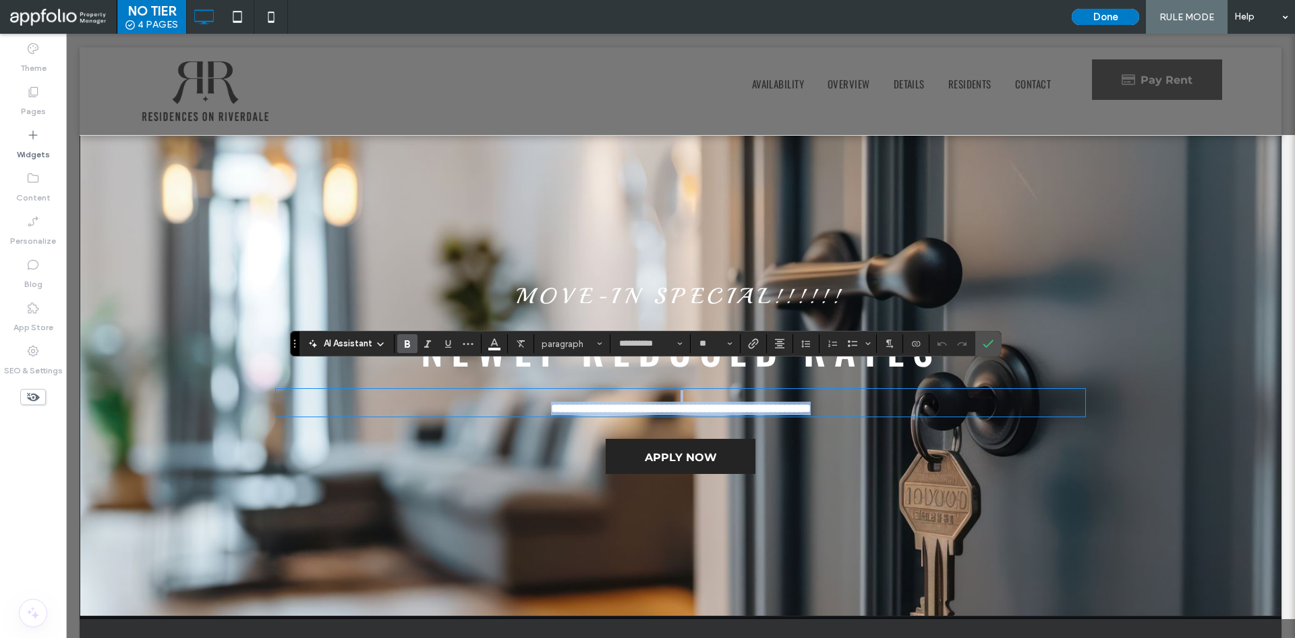
scroll to position [23, 0]
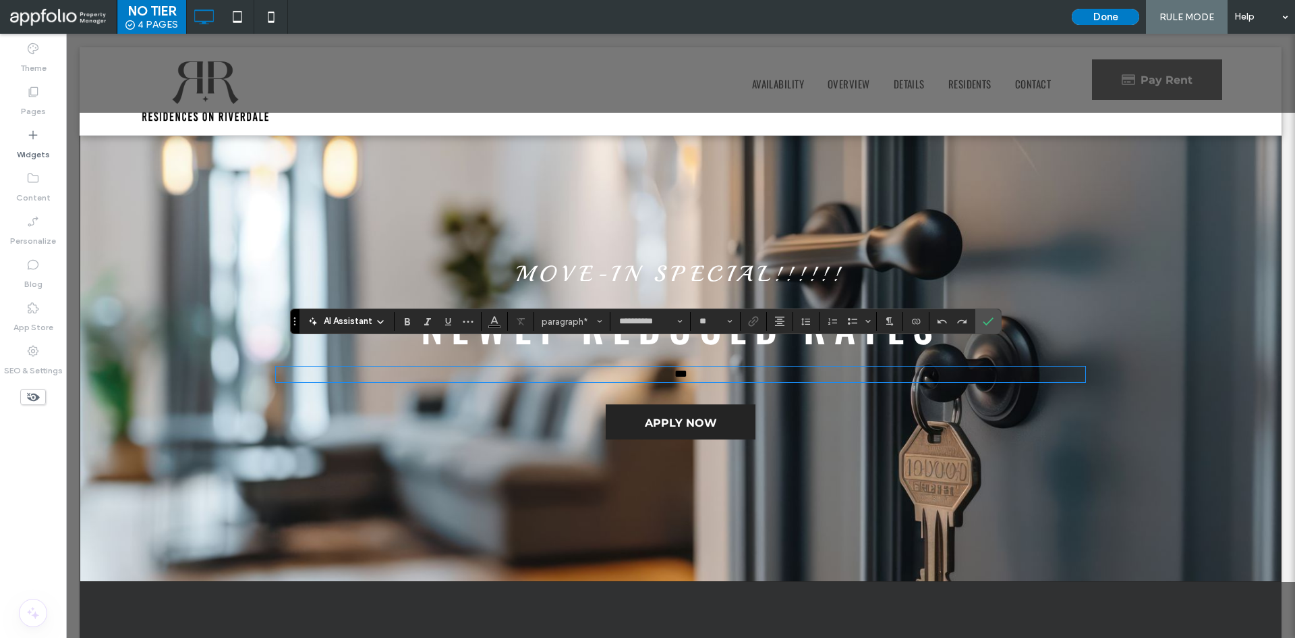
type input "**"
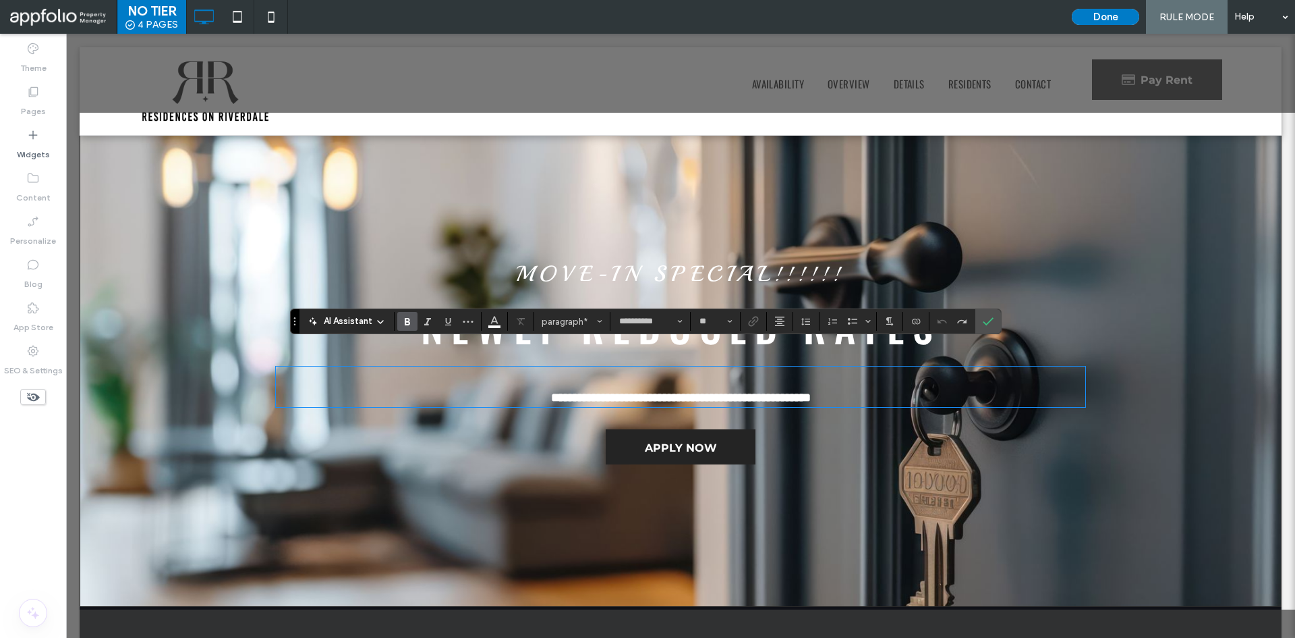
click at [811, 397] on strong "**********" at bounding box center [681, 397] width 260 height 12
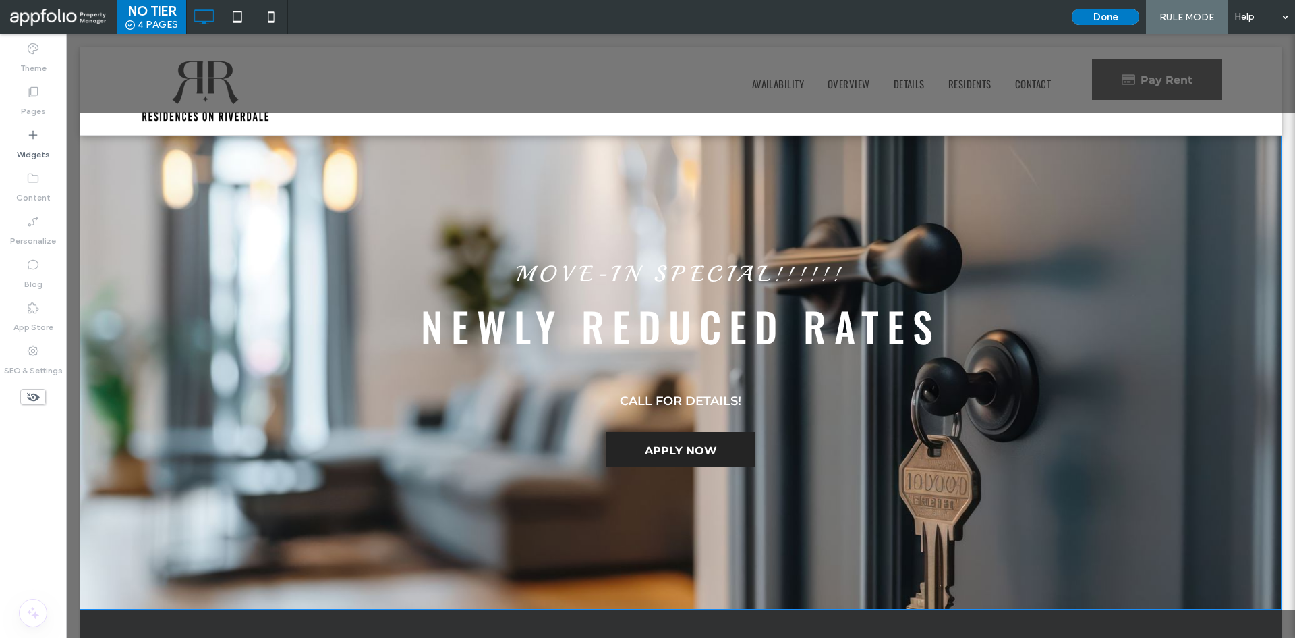
click at [1082, 258] on div "MOVE-IN SPECIAL!!!!!! newly reduced rates CALL FOR DETAILS! APPLY NOW Click To …" at bounding box center [681, 361] width 1202 height 497
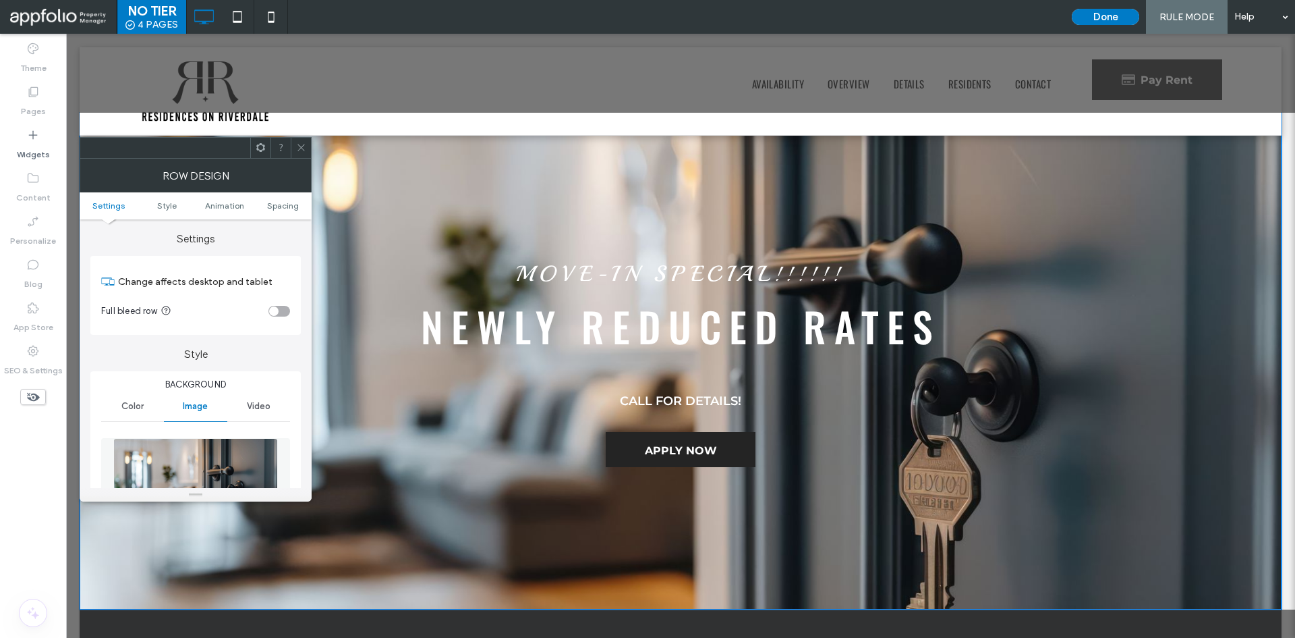
click at [904, 294] on div "newly reduced rates" at bounding box center [681, 325] width 810 height 63
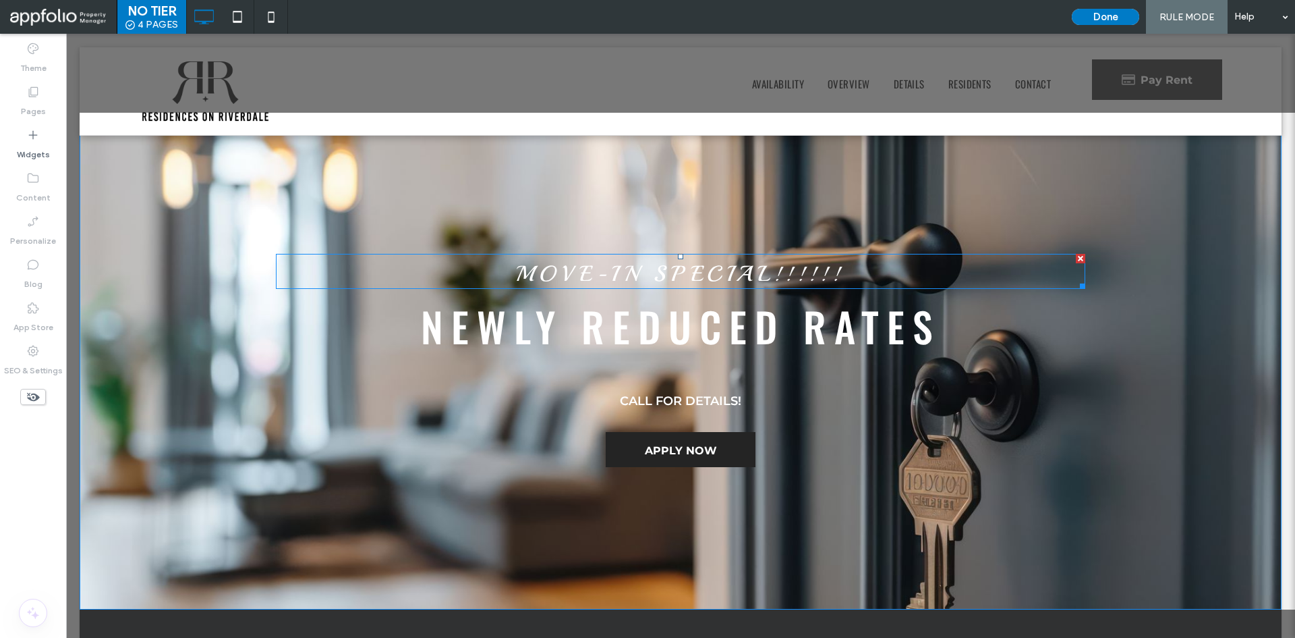
click at [1076, 256] on div at bounding box center [1080, 258] width 9 height 9
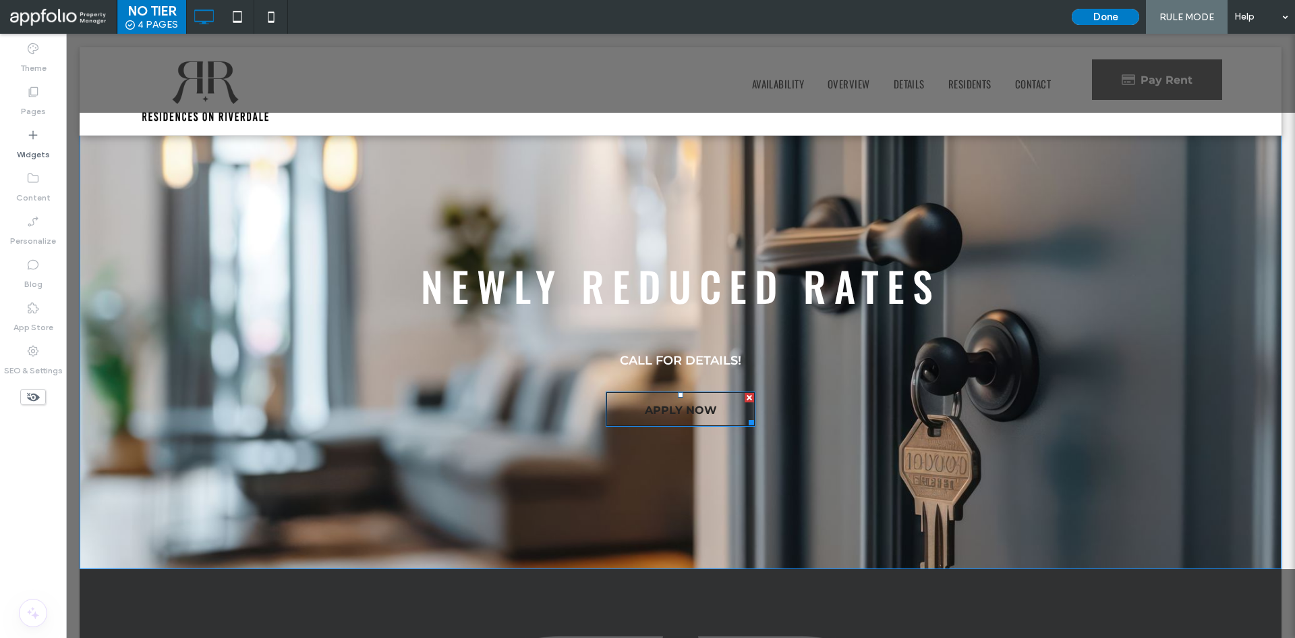
click at [684, 405] on span "APPLY NOW" at bounding box center [681, 410] width 72 height 34
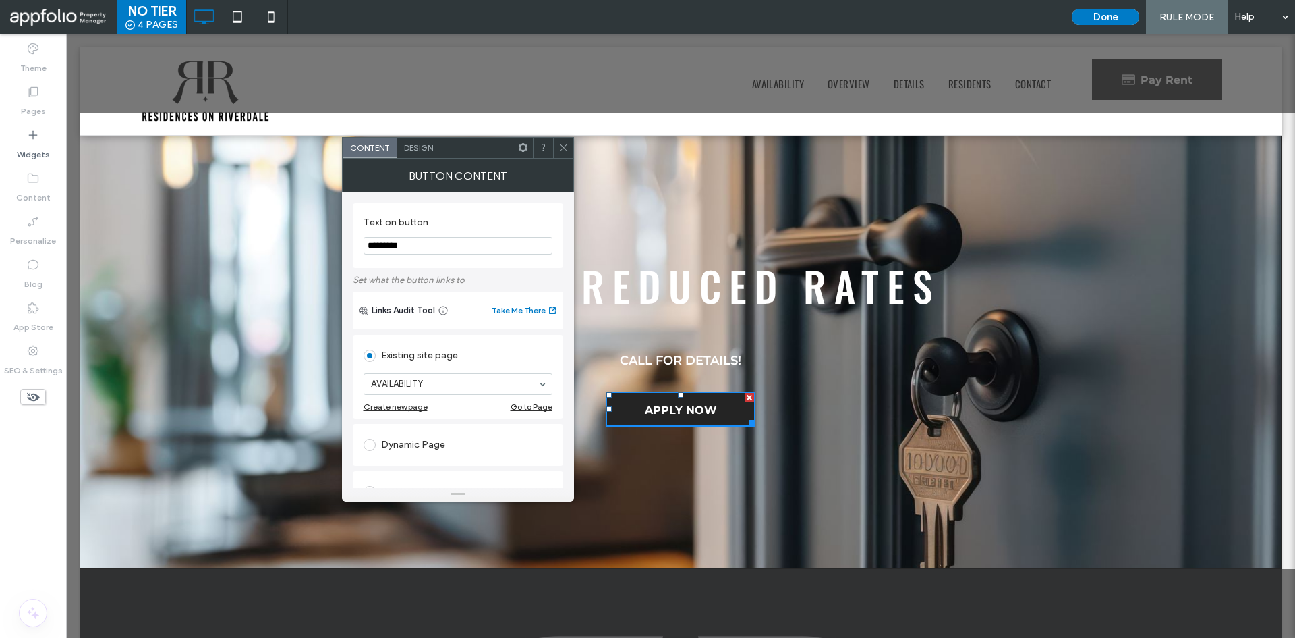
click at [560, 144] on use at bounding box center [563, 147] width 7 height 7
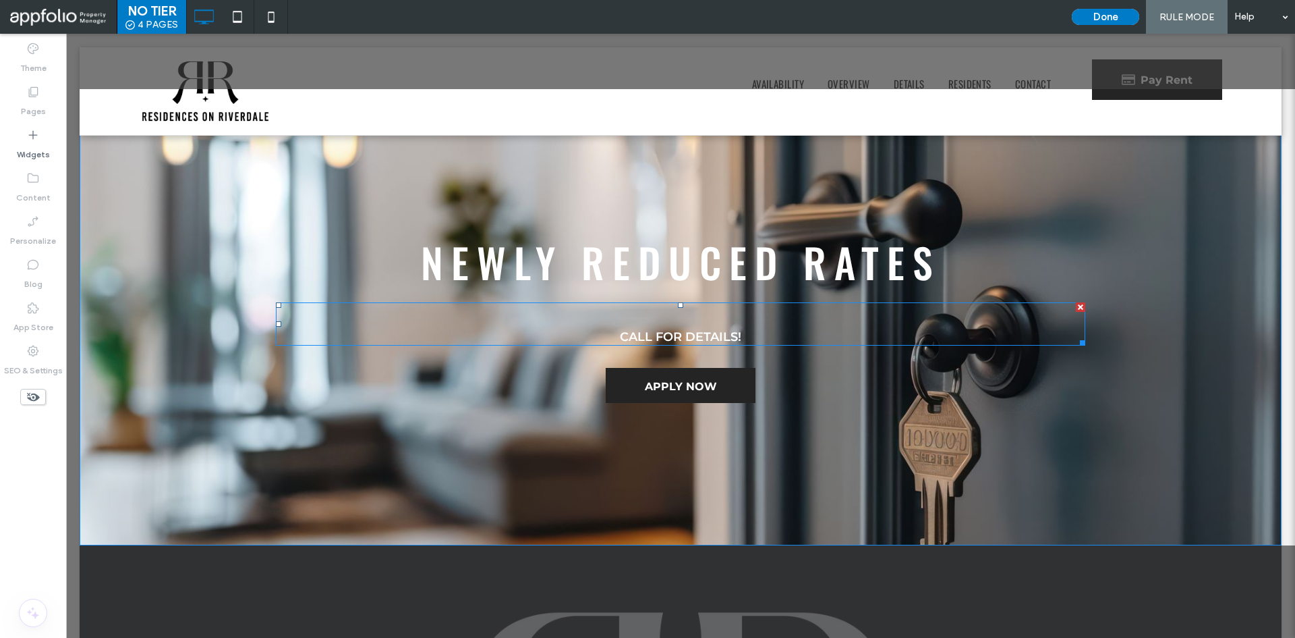
scroll to position [0, 0]
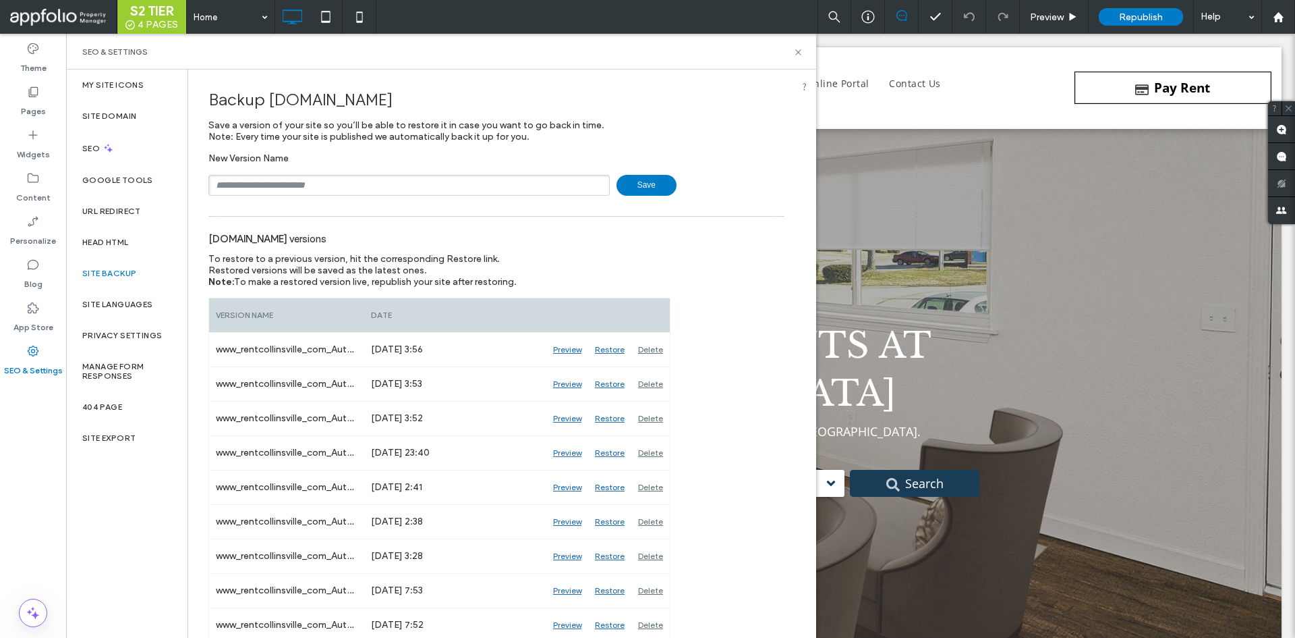
click at [442, 179] on input "text" at bounding box center [408, 185] width 401 height 21
type input "**********"
click at [636, 173] on div "**********" at bounding box center [496, 173] width 576 height 43
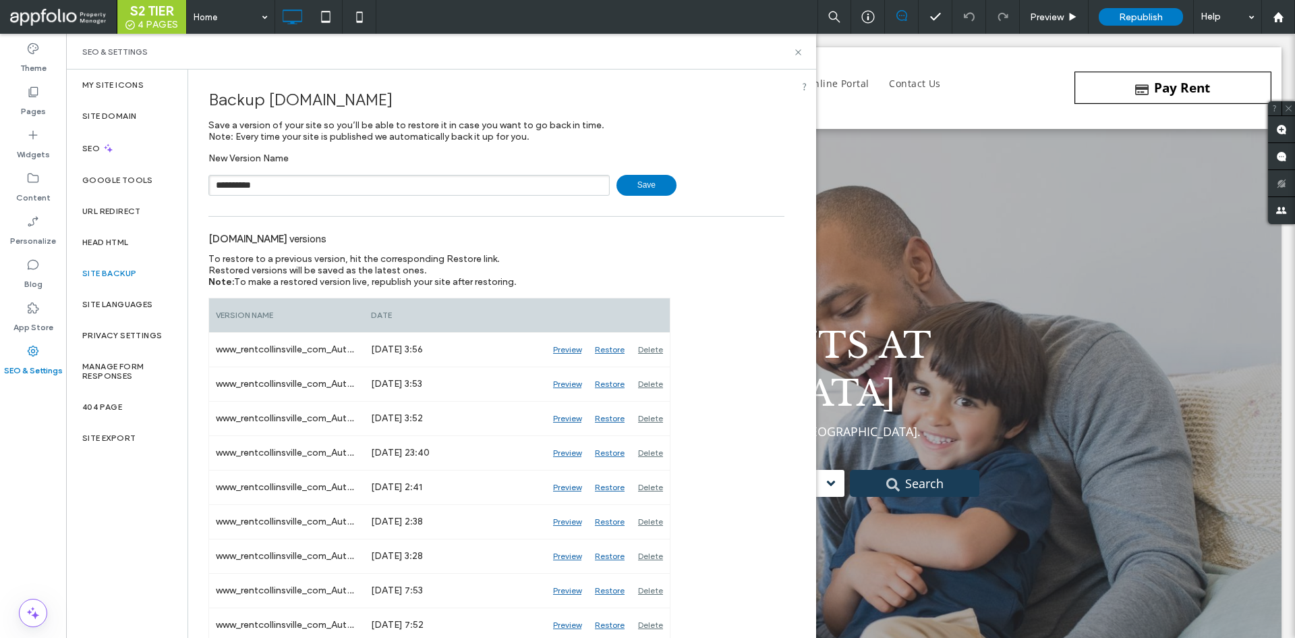
click at [634, 177] on span "Save" at bounding box center [647, 185] width 60 height 21
click at [634, 177] on div "**********" at bounding box center [496, 185] width 576 height 21
click at [793, 47] on div "SEO & Settings" at bounding box center [441, 52] width 750 height 36
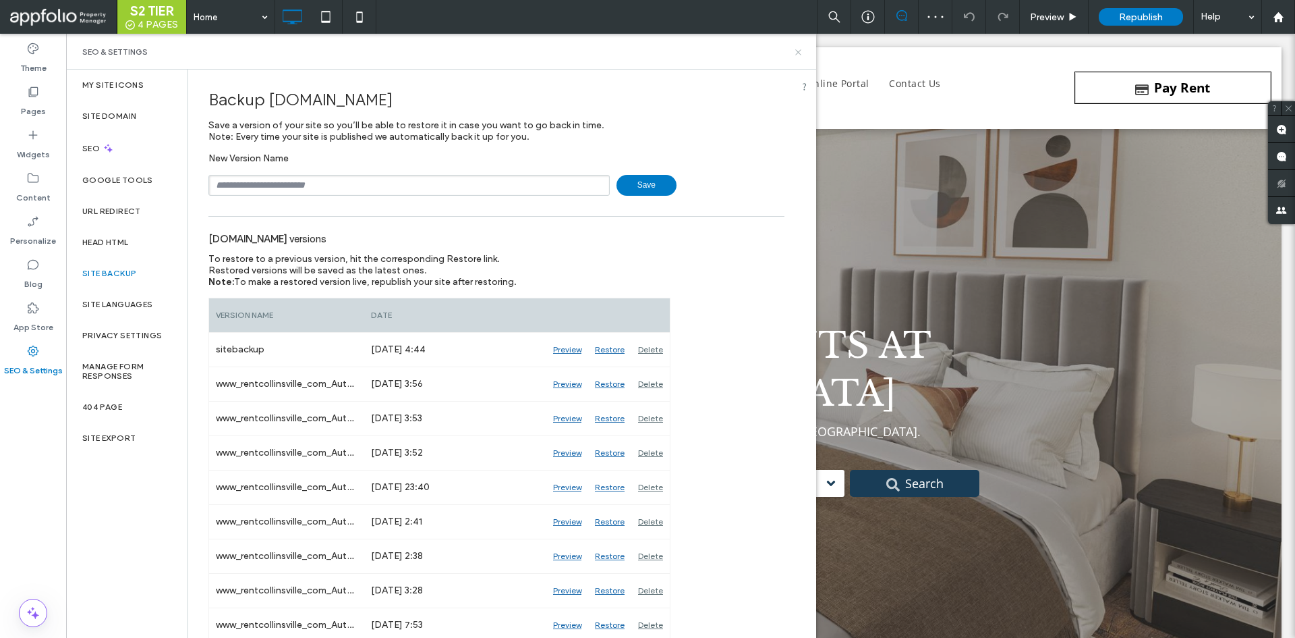
click at [798, 53] on use at bounding box center [797, 51] width 5 height 5
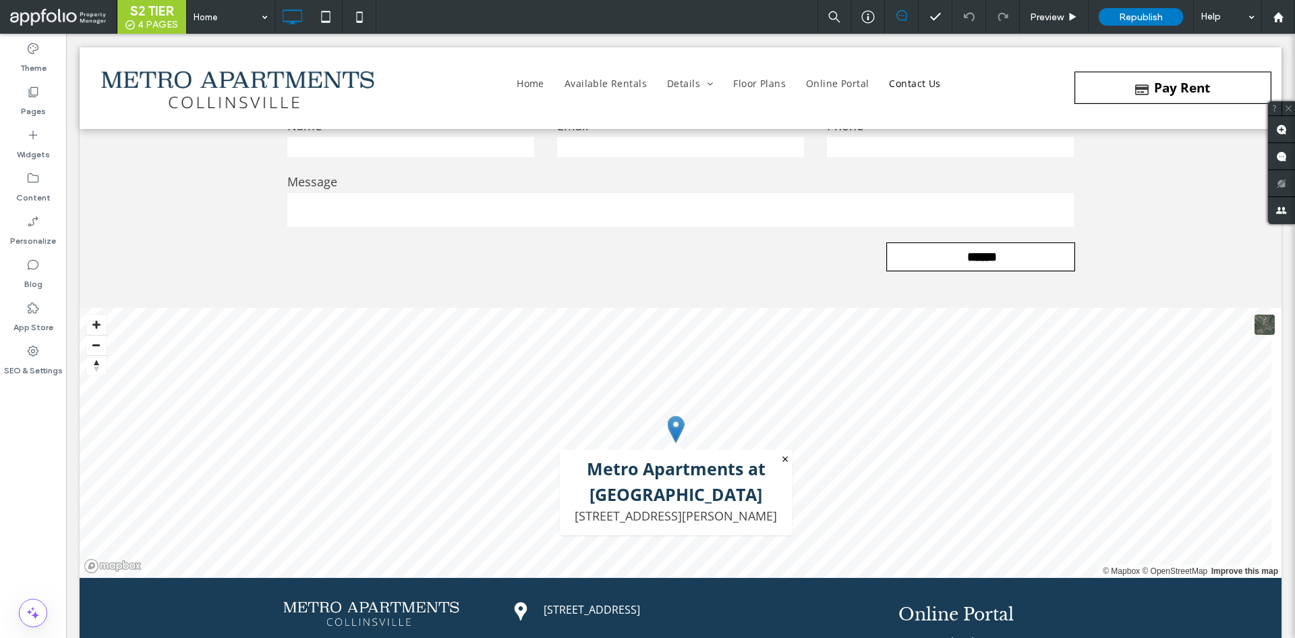
scroll to position [7405, 0]
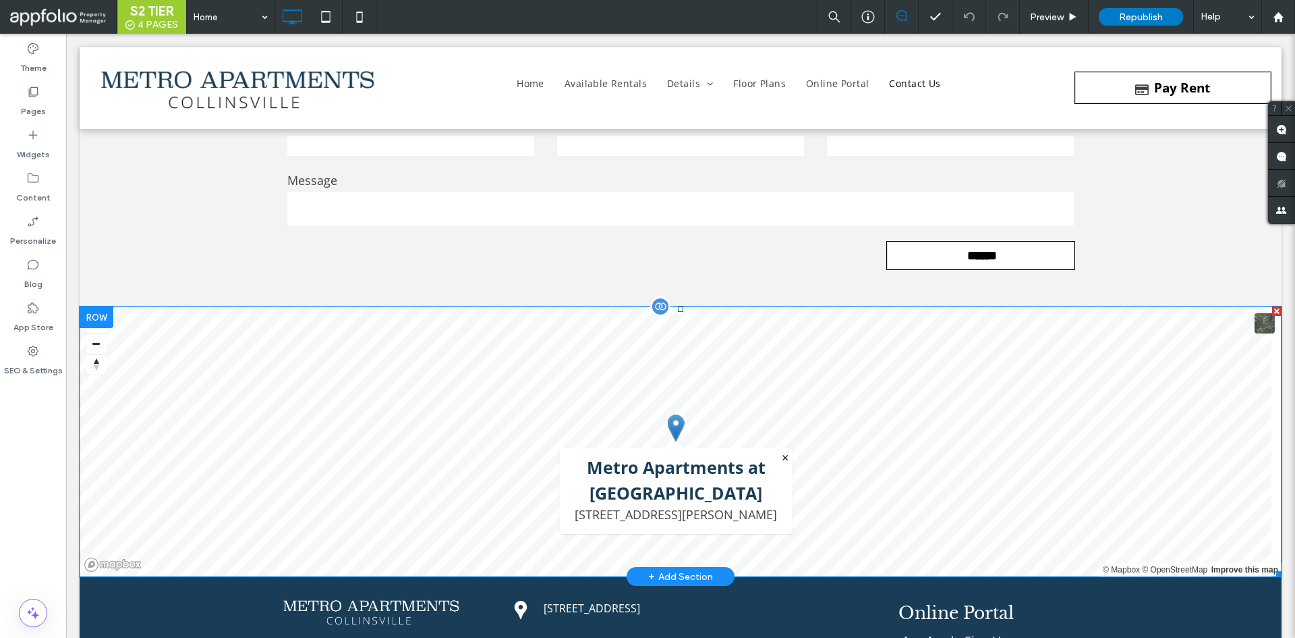
click at [682, 437] on span at bounding box center [681, 441] width 1202 height 270
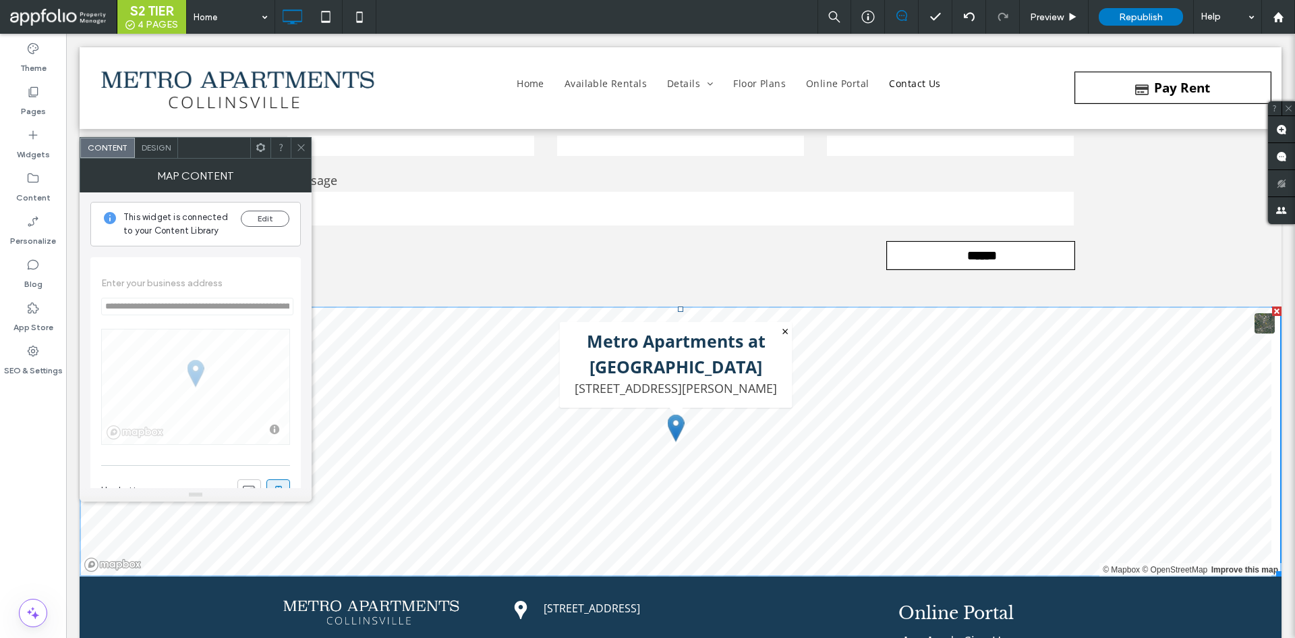
scroll to position [0, 0]
click at [255, 213] on button "Edit" at bounding box center [265, 220] width 49 height 16
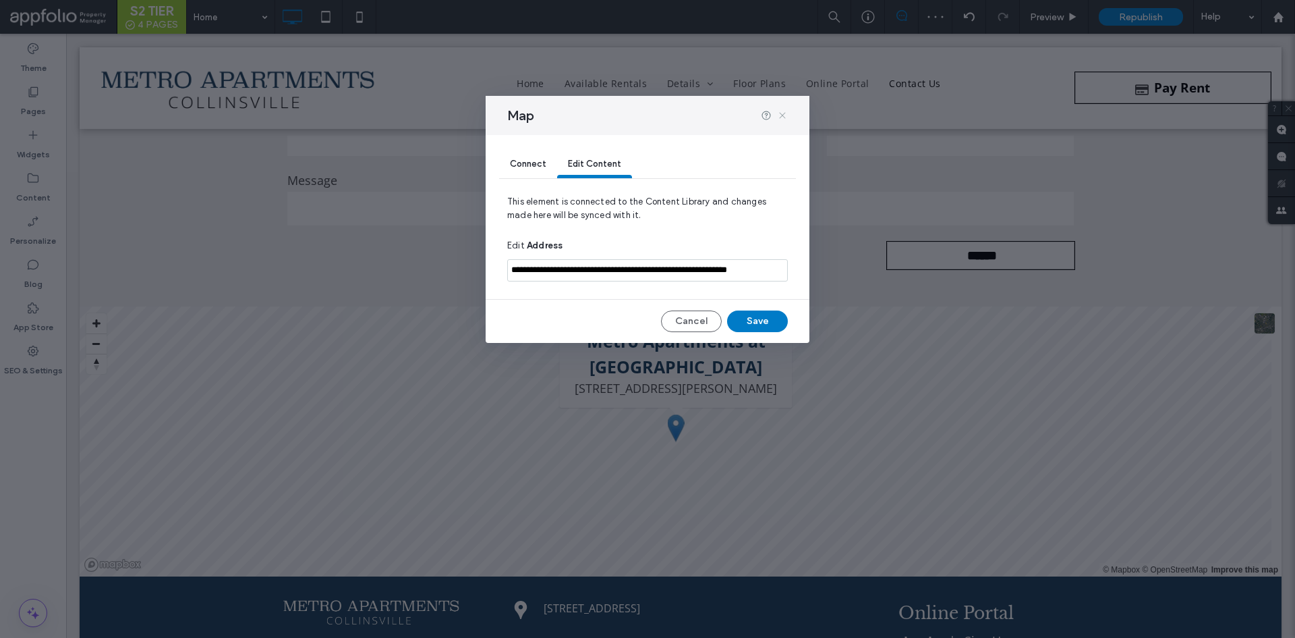
click at [785, 113] on icon at bounding box center [782, 115] width 11 height 11
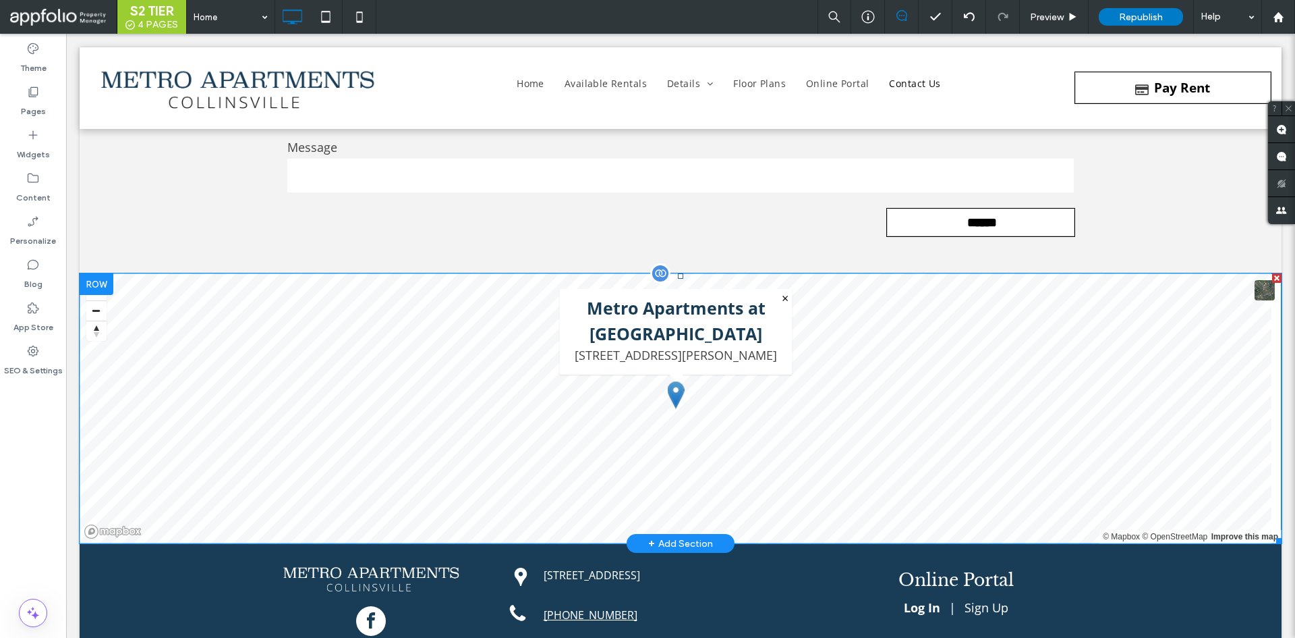
scroll to position [7439, 0]
click at [524, 403] on span at bounding box center [681, 408] width 1202 height 270
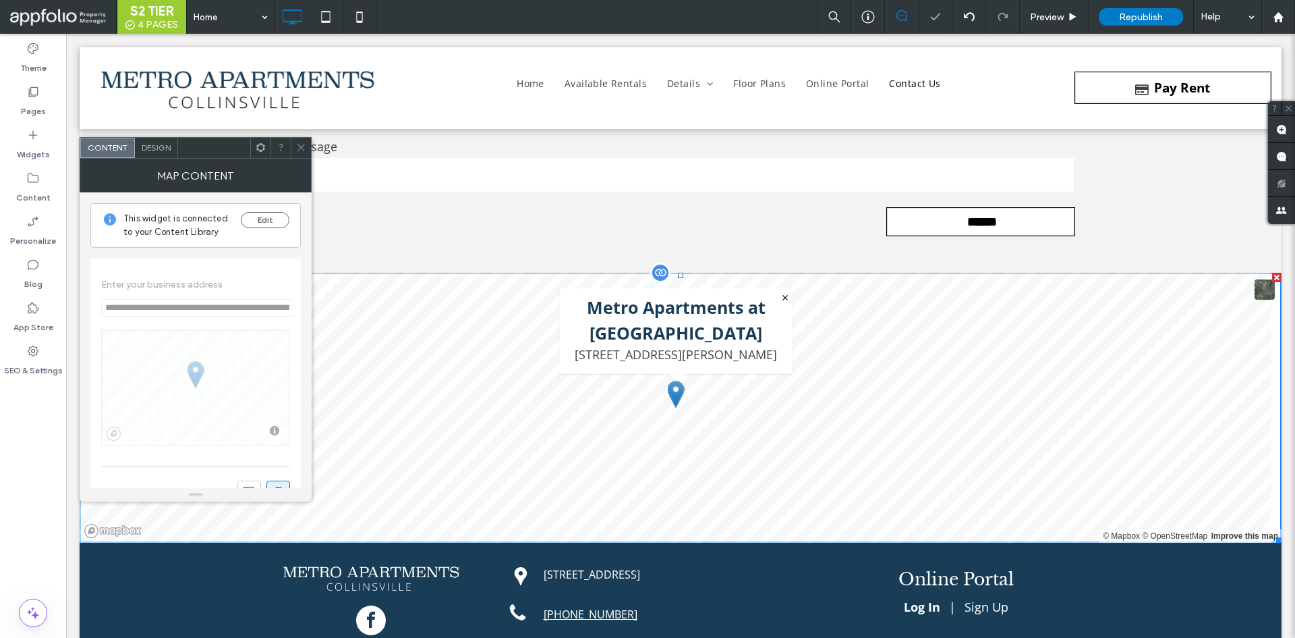
scroll to position [283, 0]
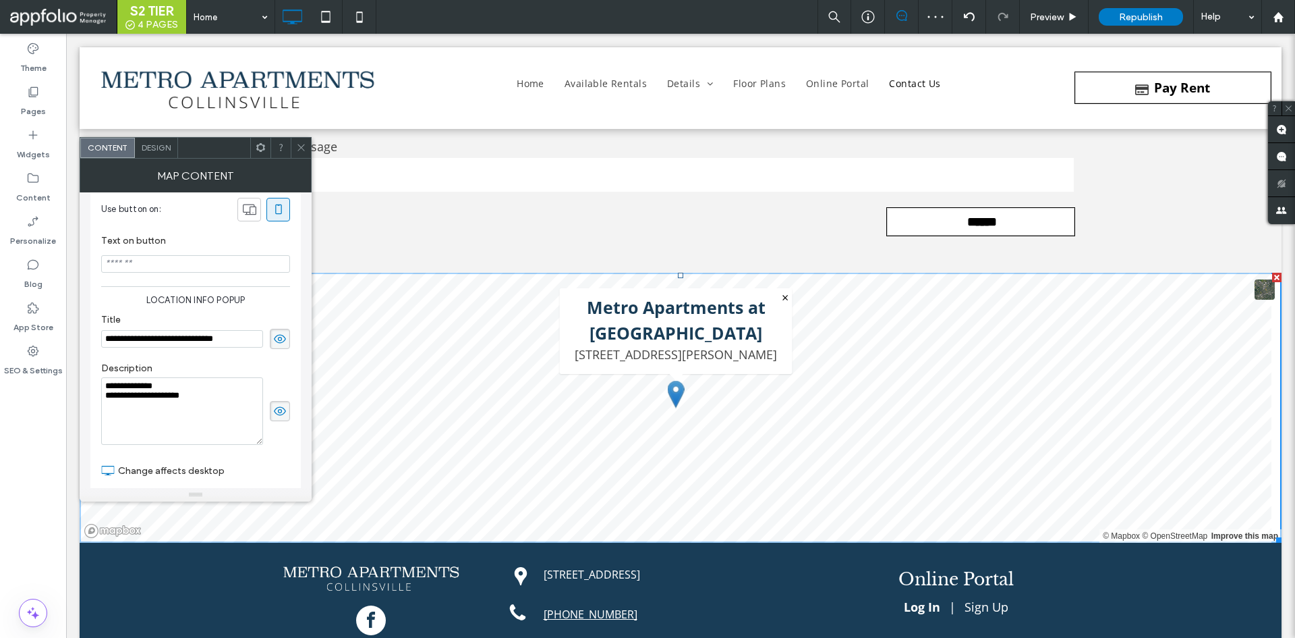
click at [453, 204] on form "Name Email Phone Message ******" at bounding box center [681, 159] width 810 height 202
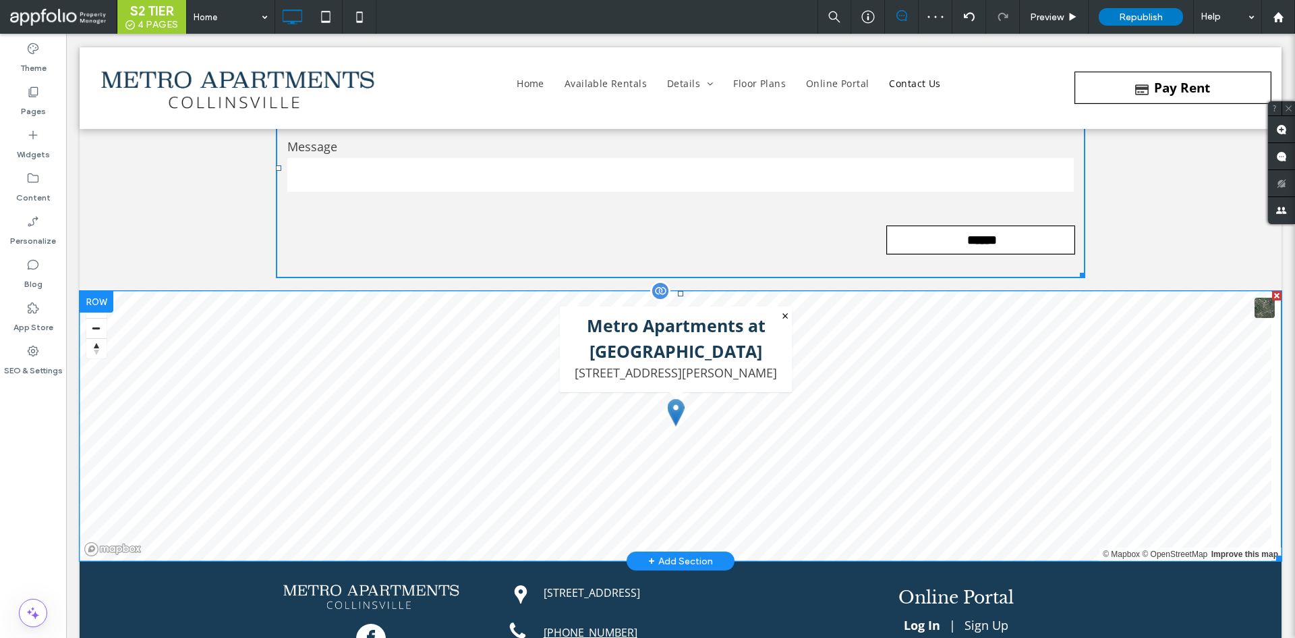
click at [445, 416] on span at bounding box center [681, 426] width 1202 height 270
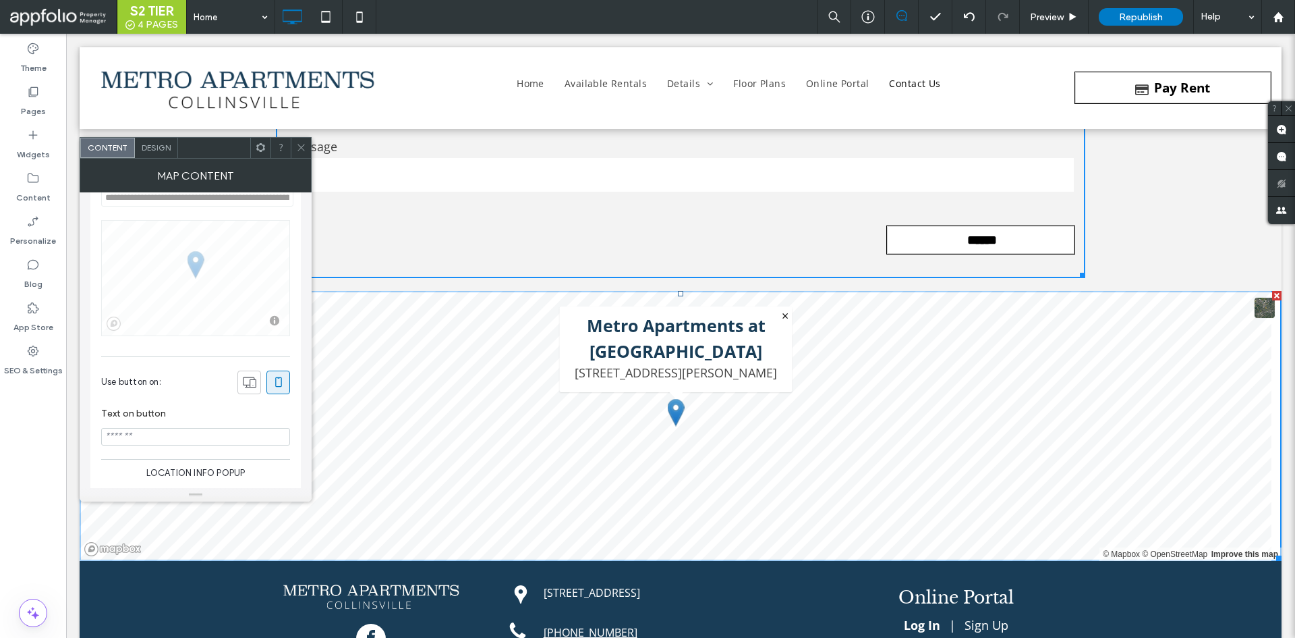
scroll to position [0, 0]
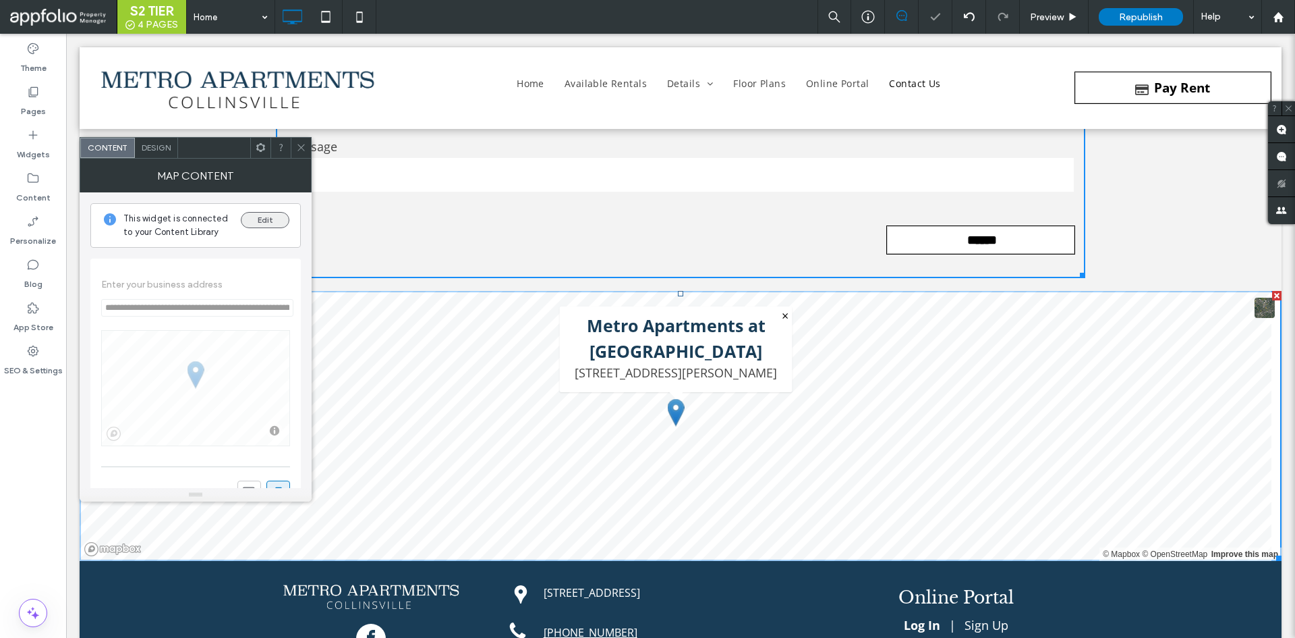
click at [267, 218] on button "Edit" at bounding box center [265, 220] width 49 height 16
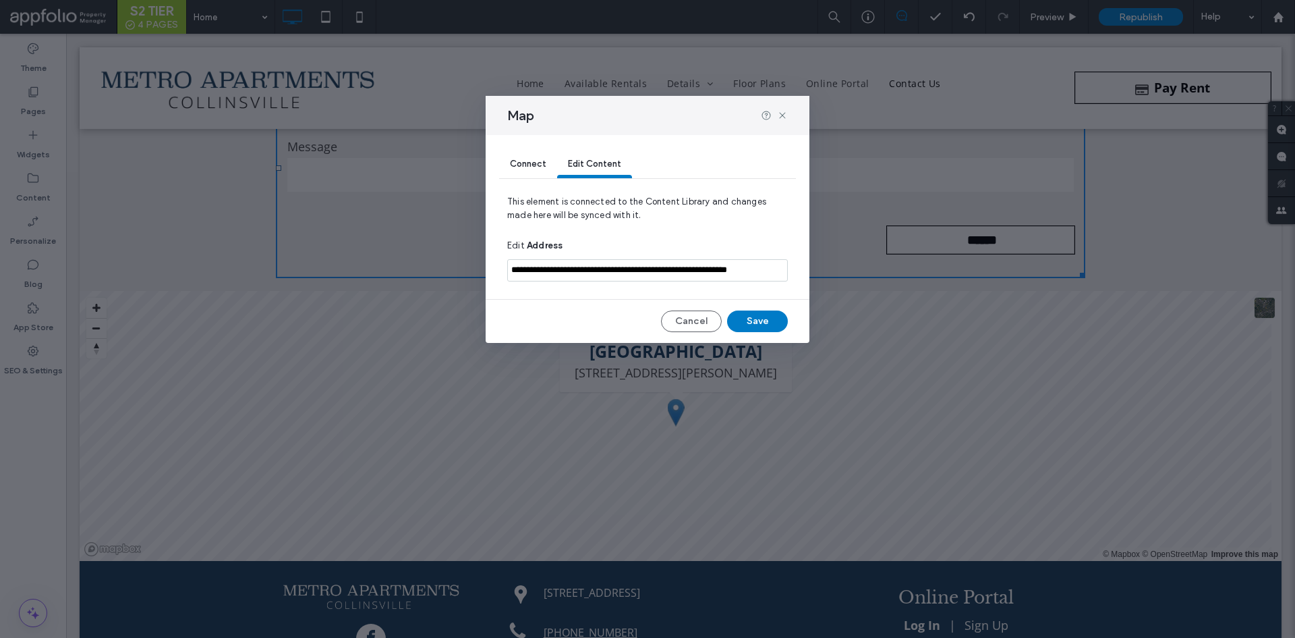
click at [741, 283] on section "**********" at bounding box center [647, 270] width 281 height 36
click at [737, 268] on input "**********" at bounding box center [647, 270] width 281 height 22
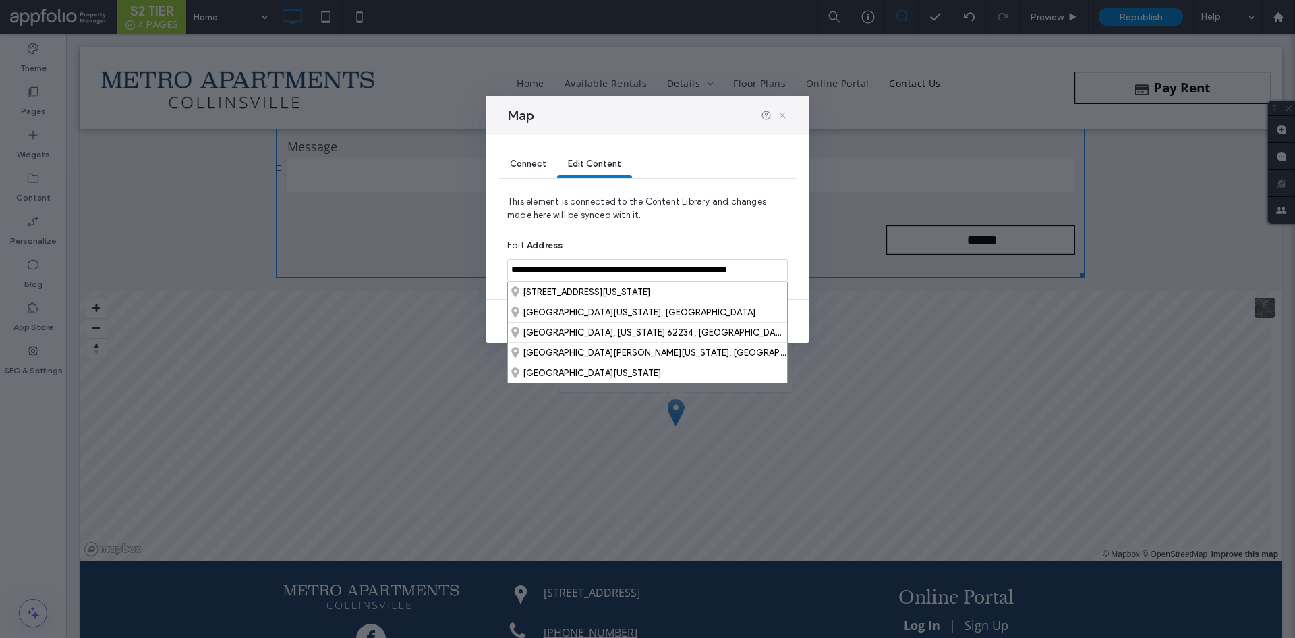
drag, startPoint x: 717, startPoint y: 80, endPoint x: 783, endPoint y: 113, distance: 74.2
click at [783, 113] on icon at bounding box center [782, 115] width 11 height 11
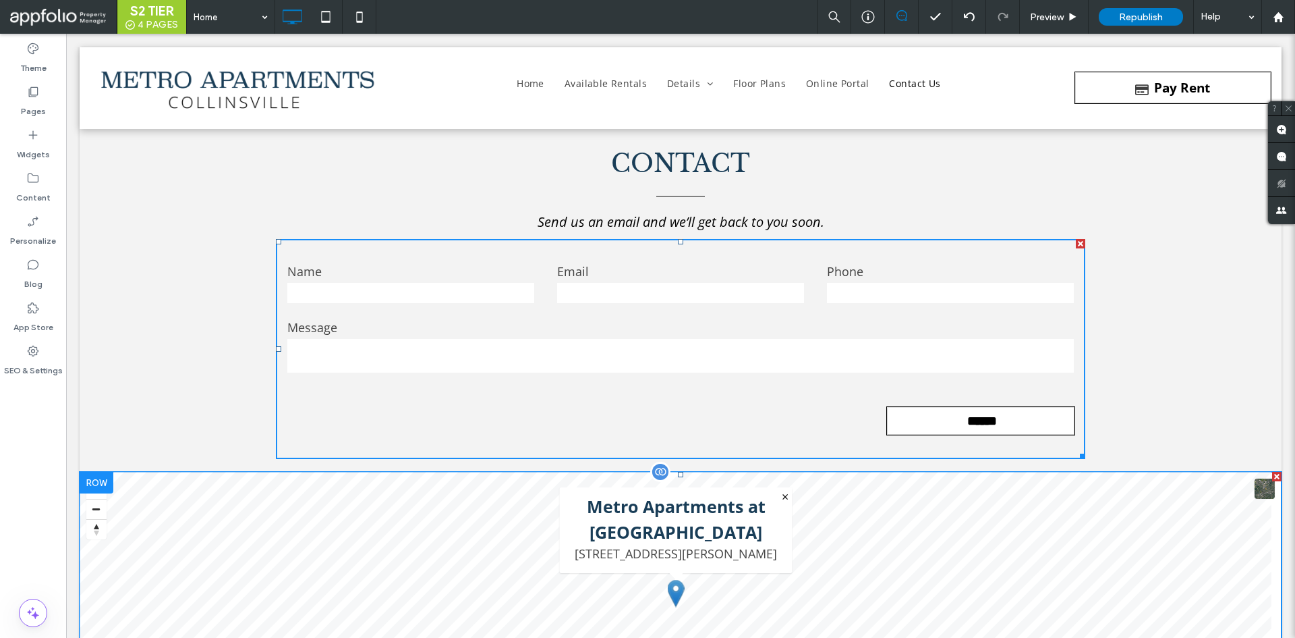
scroll to position [7258, 0]
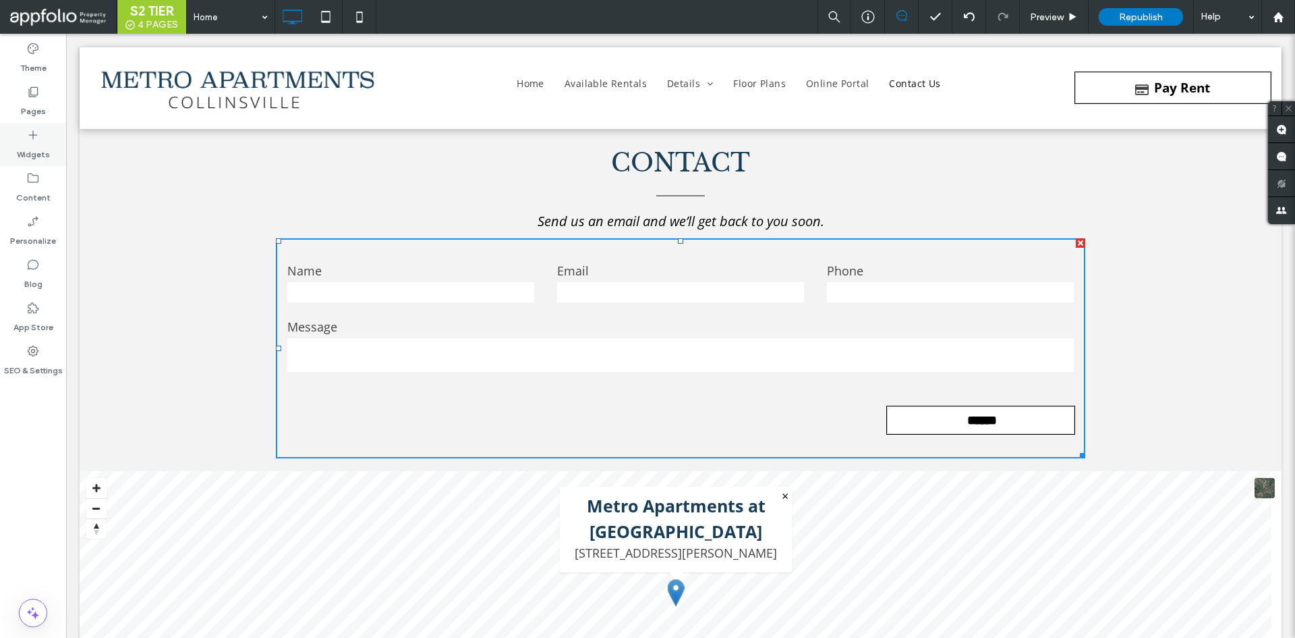
click at [48, 159] on label "Widgets" at bounding box center [33, 151] width 33 height 19
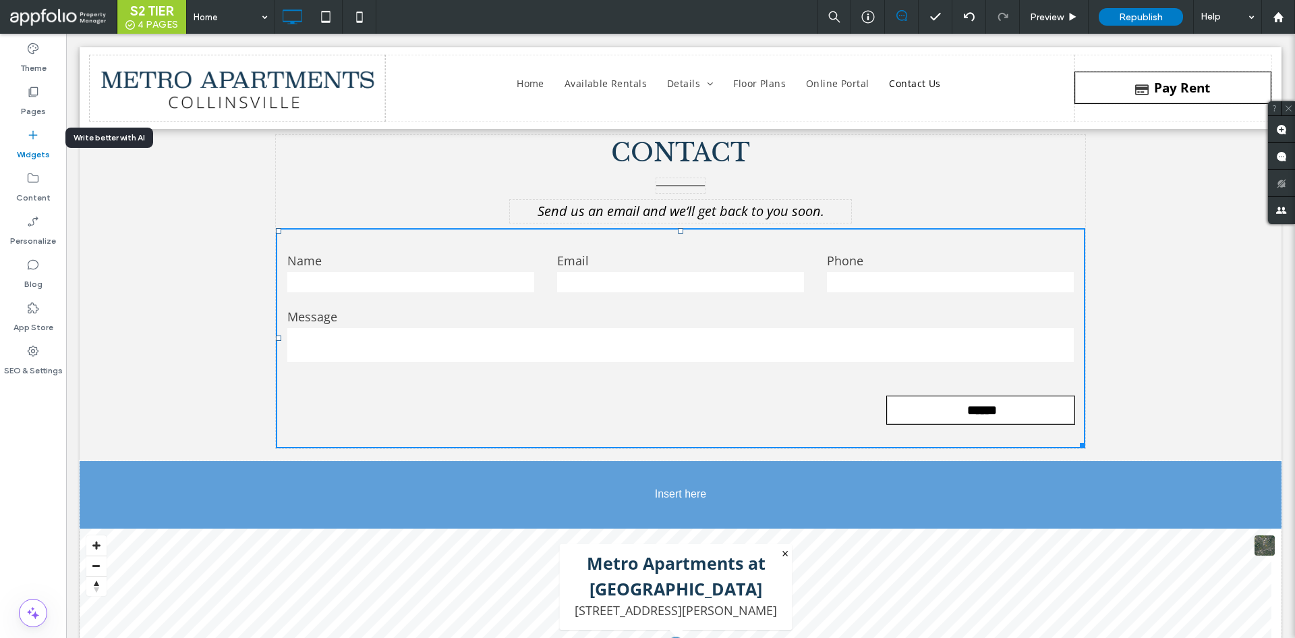
scroll to position [7299, 0]
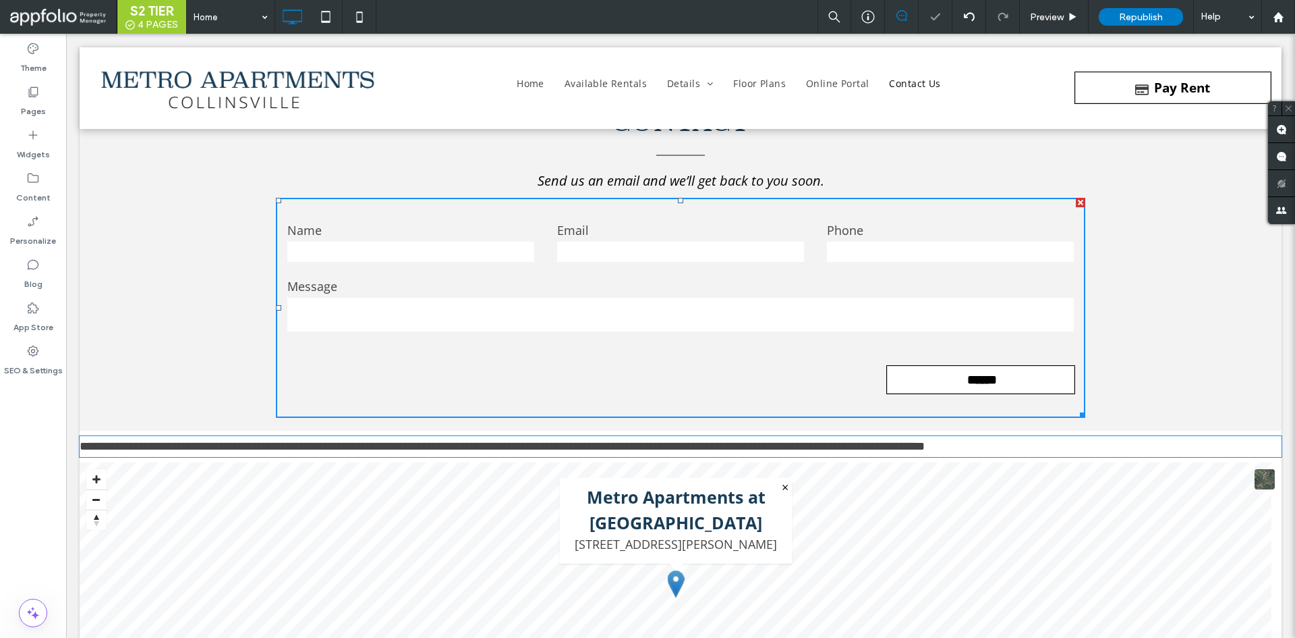
type input "*********"
type input "**"
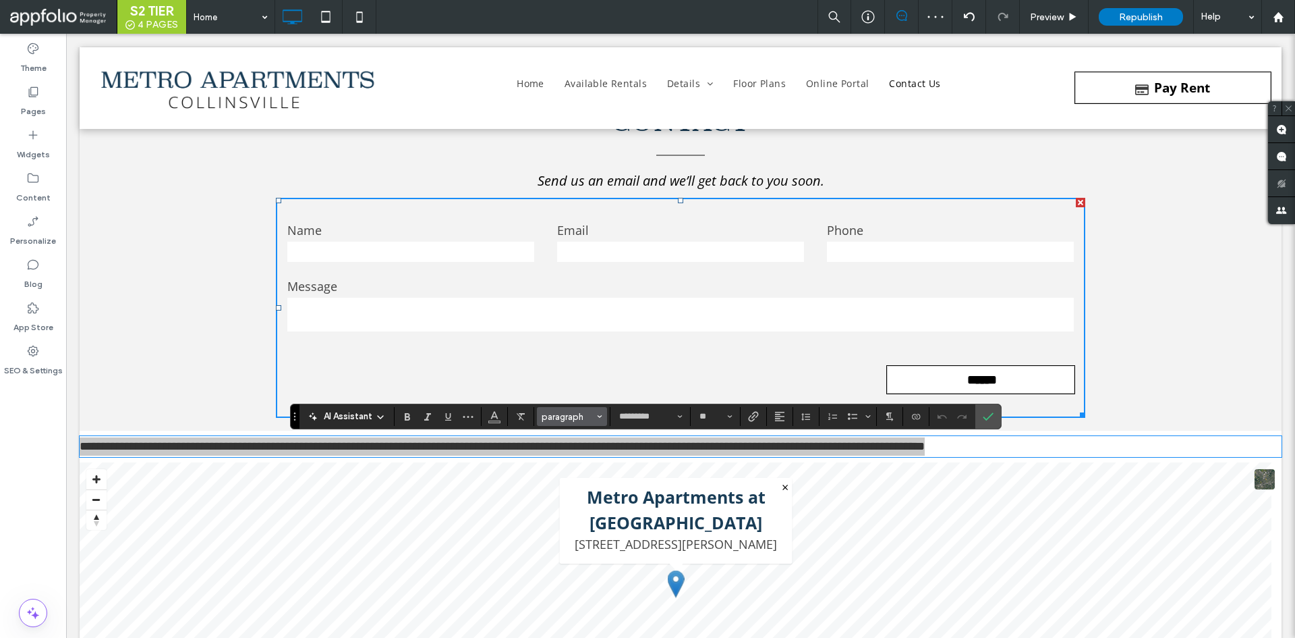
click at [598, 420] on span "Styles" at bounding box center [599, 417] width 5 height 18
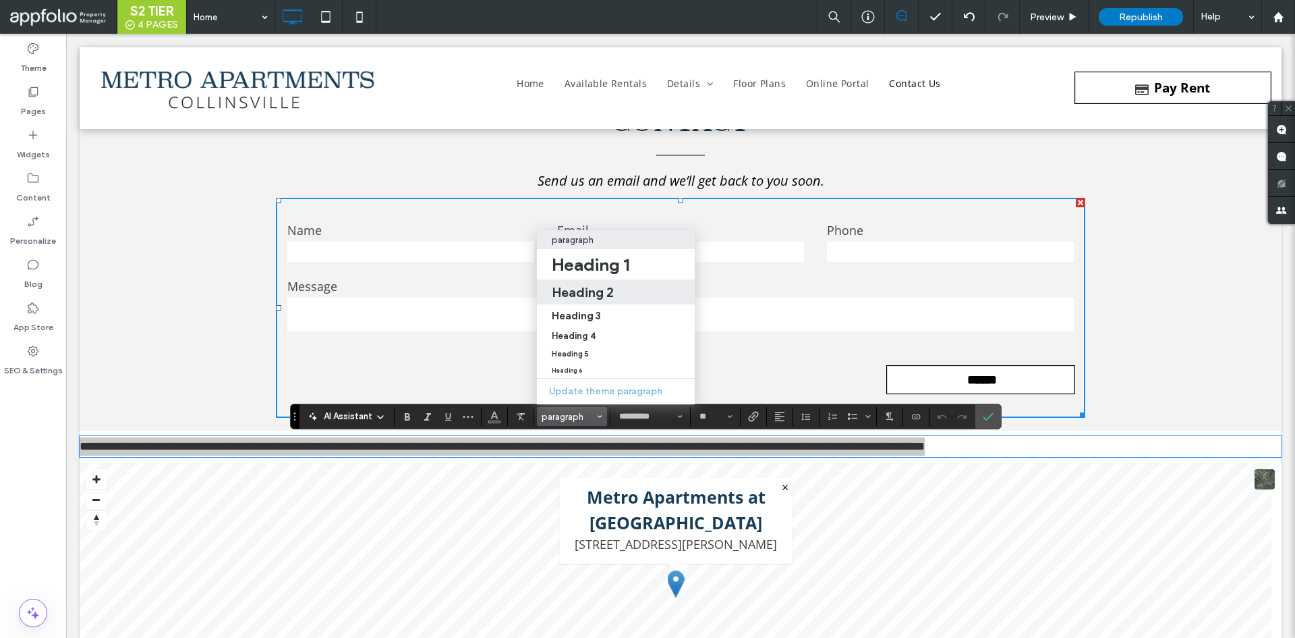
drag, startPoint x: 589, startPoint y: 271, endPoint x: 523, endPoint y: 244, distance: 71.4
click at [589, 279] on label "Heading 2" at bounding box center [616, 291] width 158 height 25
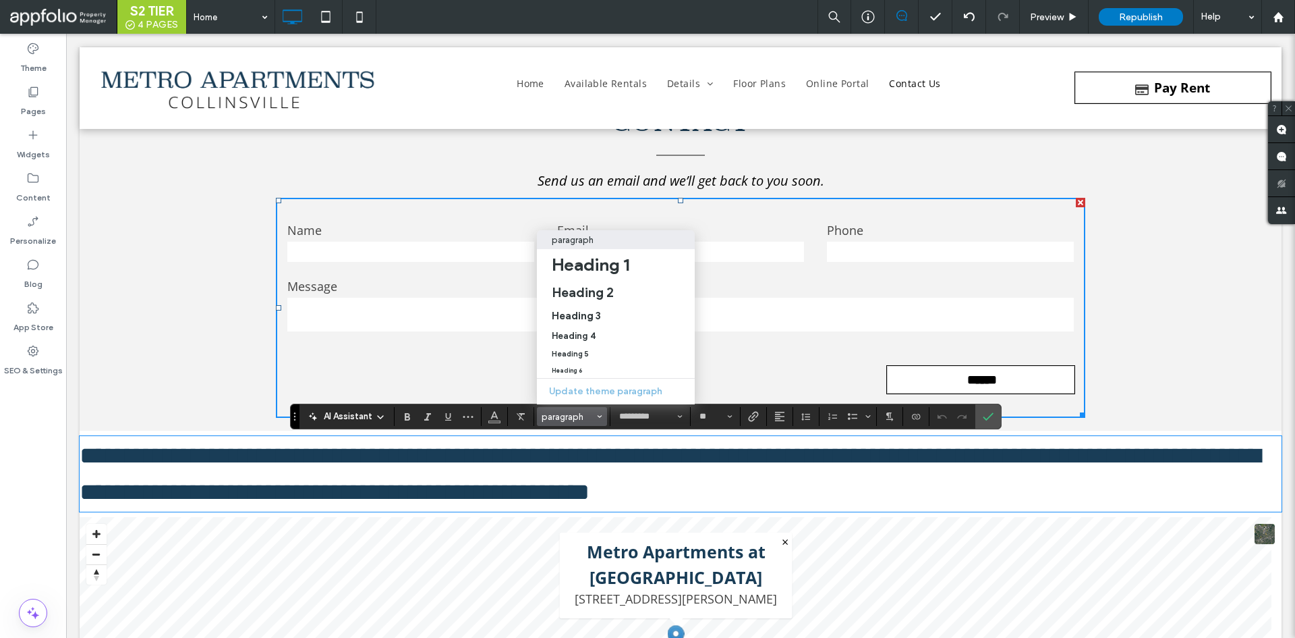
type input "**********"
type input "**"
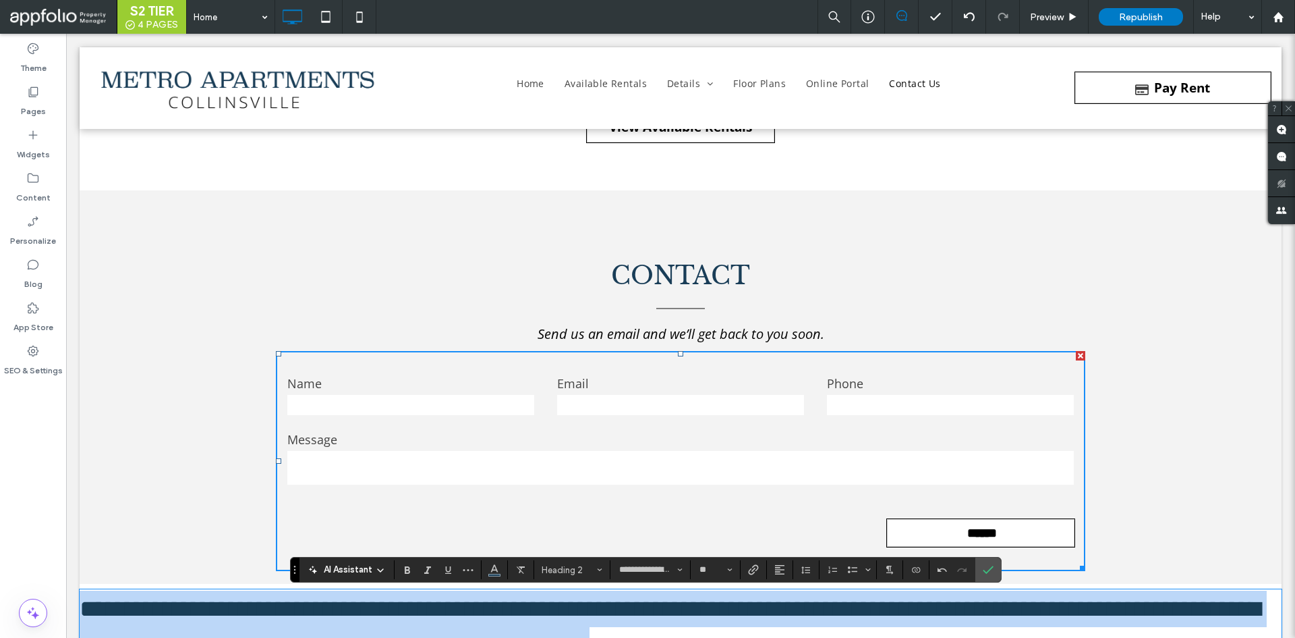
scroll to position [7145, 0]
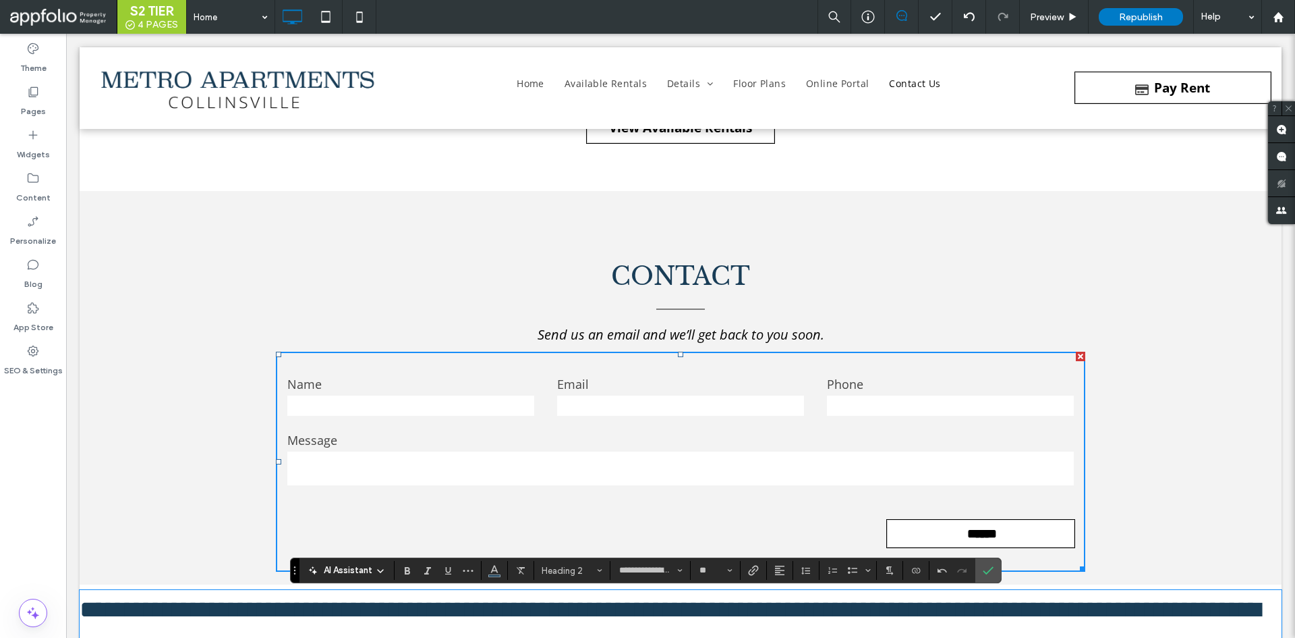
click at [659, 275] on span "CONTACT" at bounding box center [680, 276] width 139 height 30
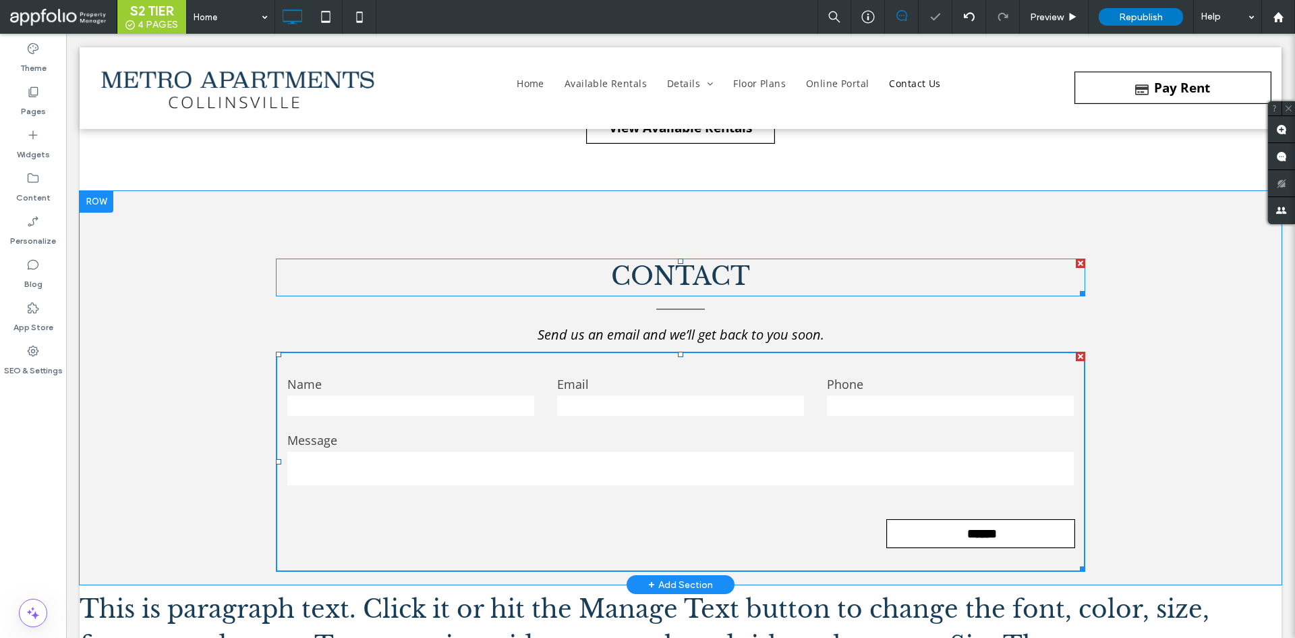
click at [659, 274] on span "CONTACT" at bounding box center [680, 276] width 139 height 30
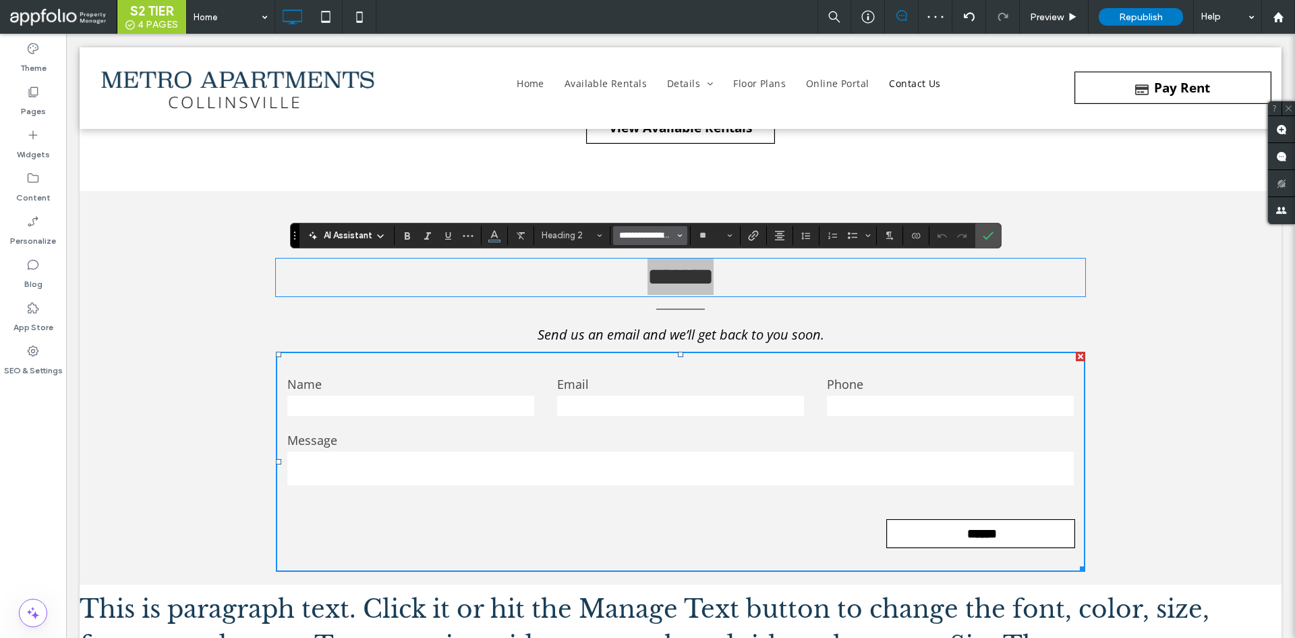
click at [661, 232] on input "**********" at bounding box center [646, 235] width 57 height 11
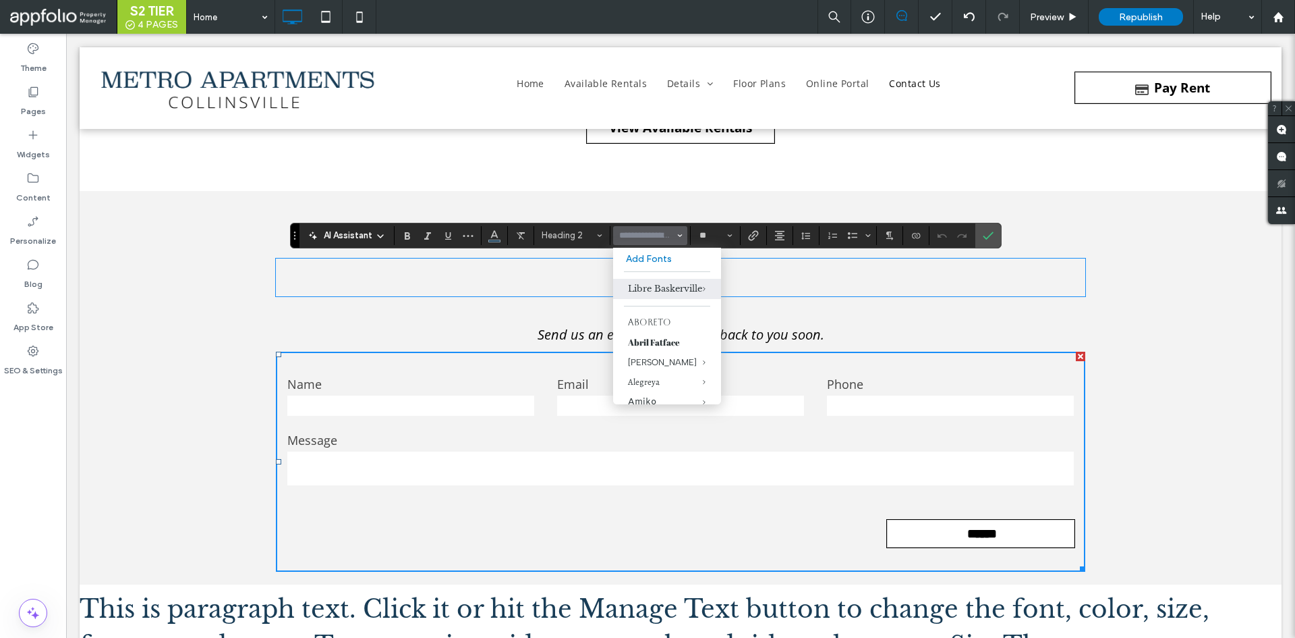
type input "**********"
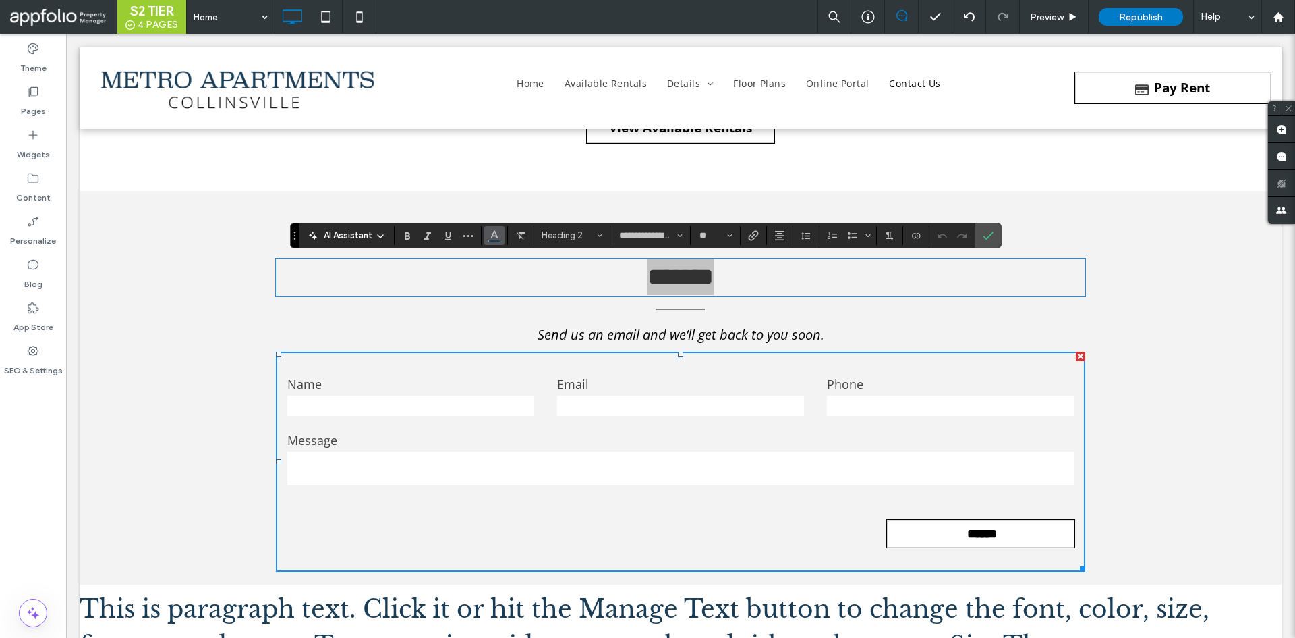
click at [484, 229] on button "Color" at bounding box center [494, 235] width 20 height 19
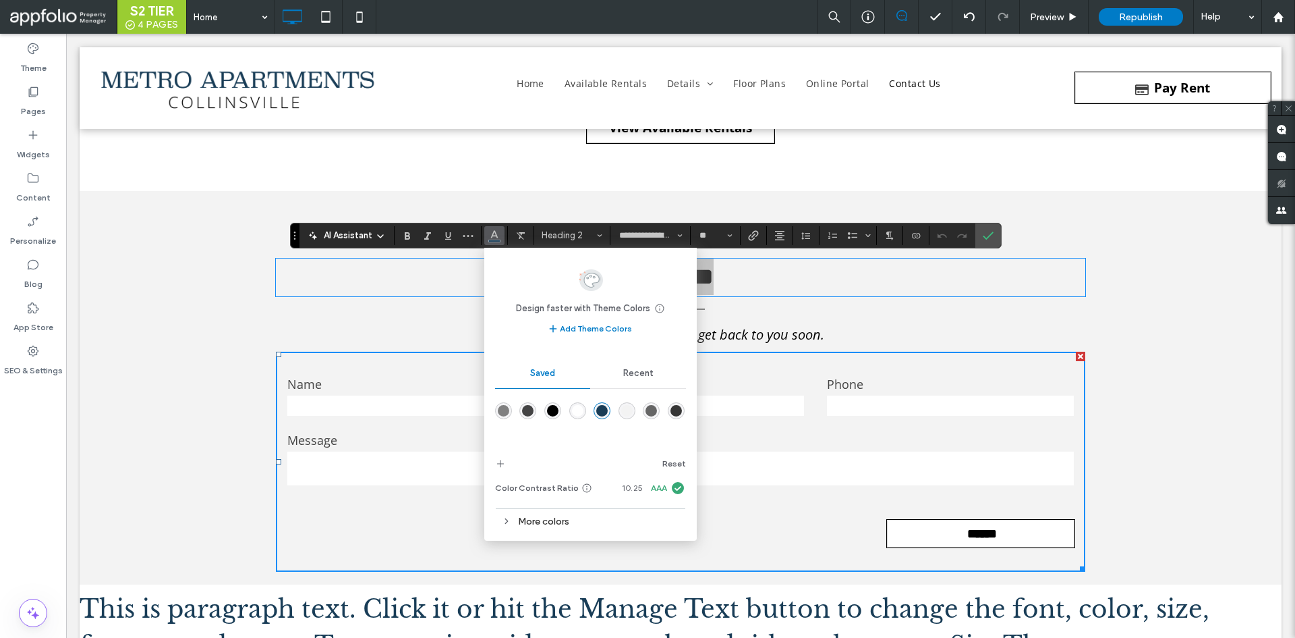
click at [544, 528] on div "More colors" at bounding box center [590, 521] width 191 height 18
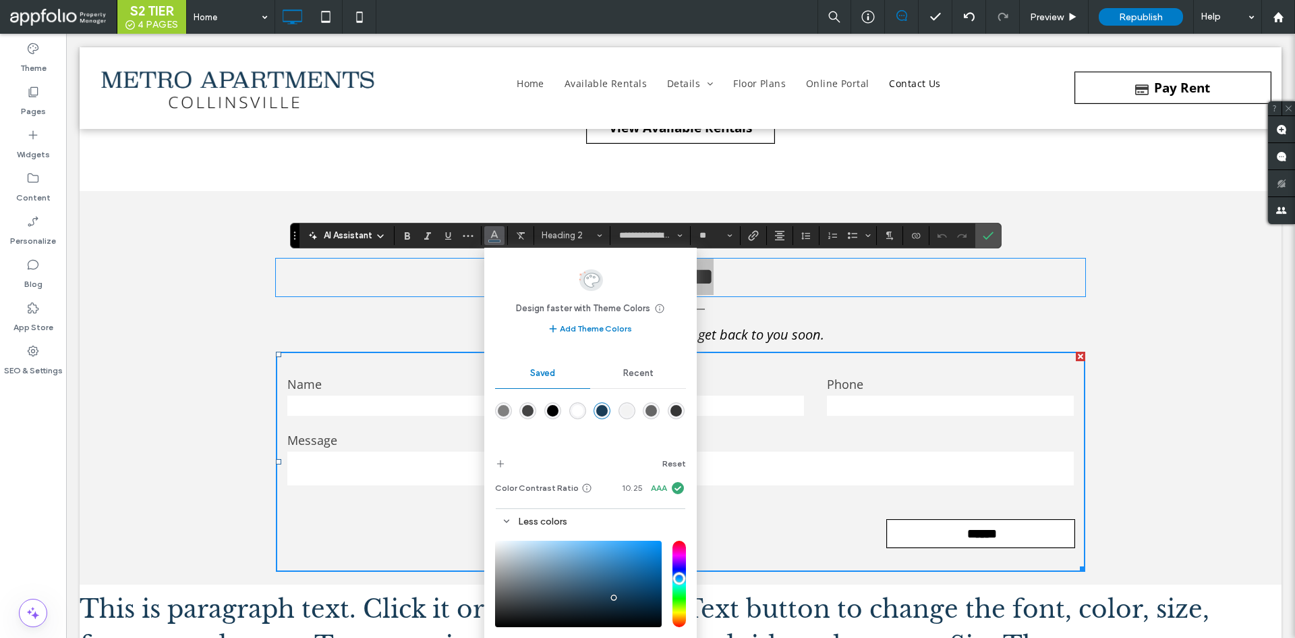
click at [644, 339] on div "Design faster with Theme Colors Save time with Theme Colors Create a color pale…" at bounding box center [590, 302] width 191 height 89
click at [790, 211] on div "******* Send us an email and we’ll get back to you soon. Name Email Phone Messa…" at bounding box center [681, 388] width 1202 height 394
click at [830, 266] on h2 "*******" at bounding box center [681, 276] width 810 height 36
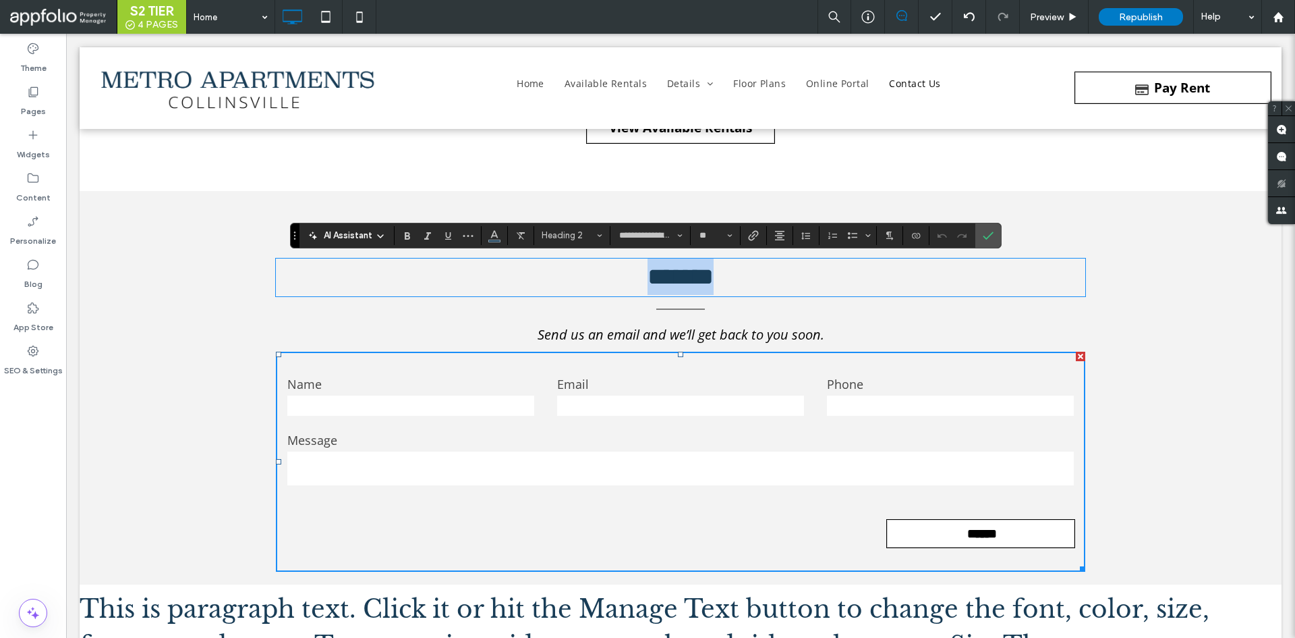
click at [830, 267] on h2 "*******" at bounding box center [681, 276] width 810 height 36
click at [493, 229] on icon "Color" at bounding box center [494, 234] width 11 height 11
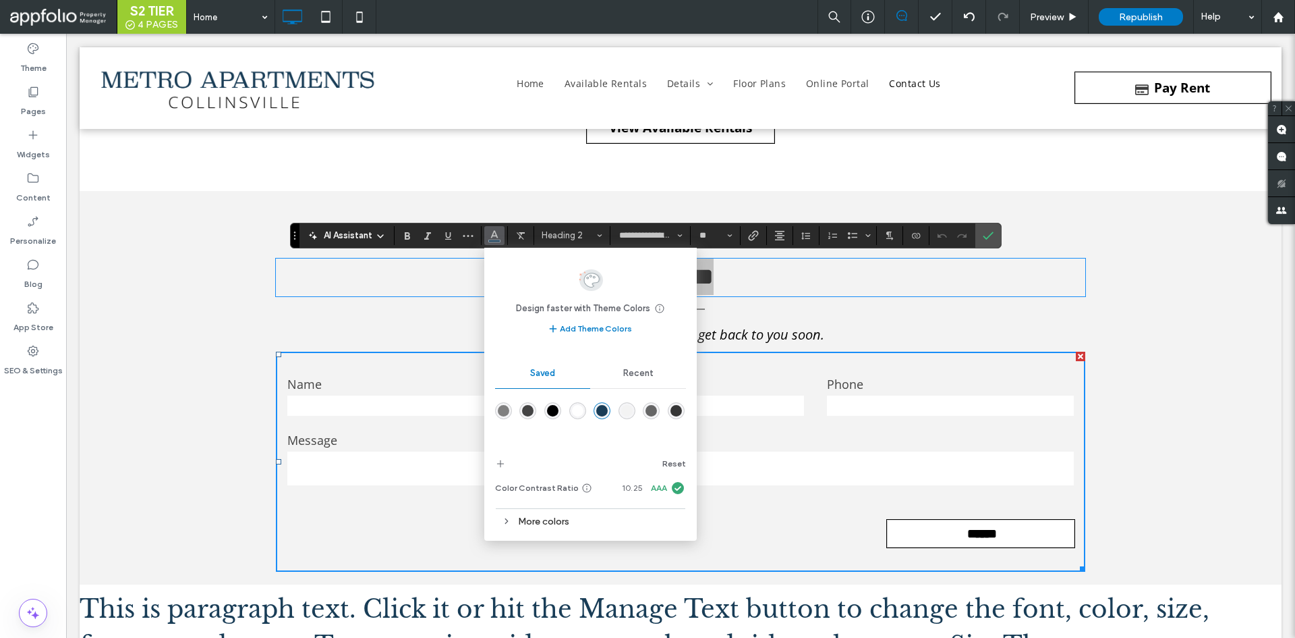
click at [559, 522] on div "More colors" at bounding box center [590, 521] width 191 height 18
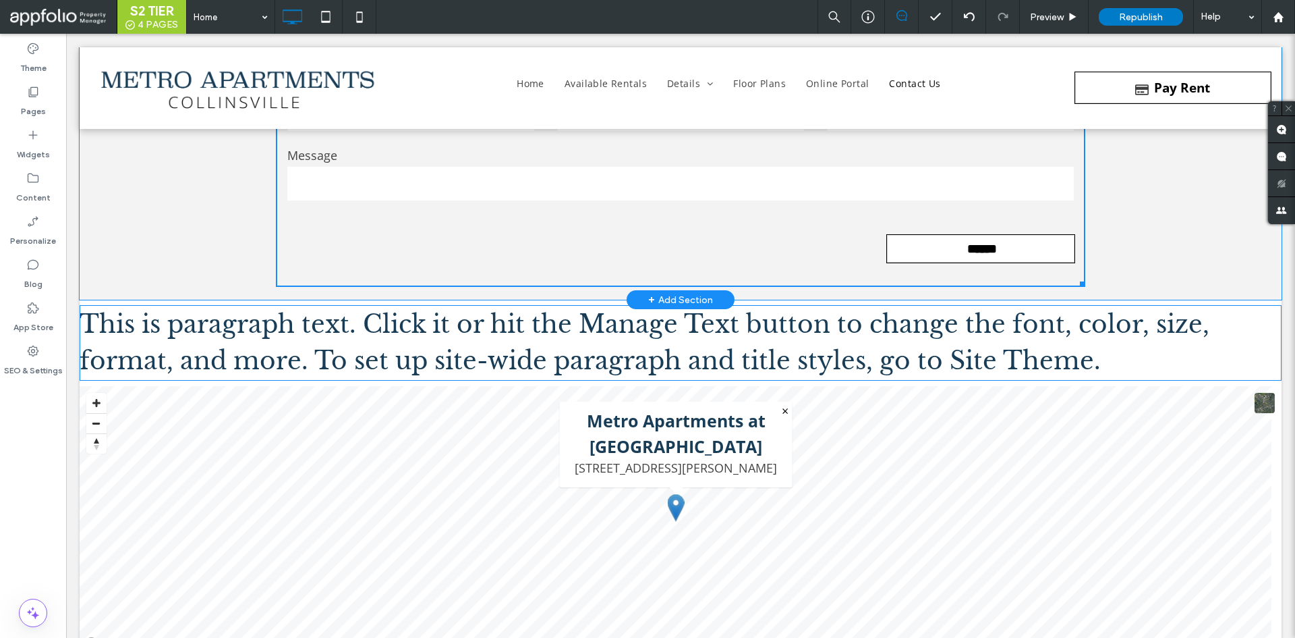
scroll to position [7369, 0]
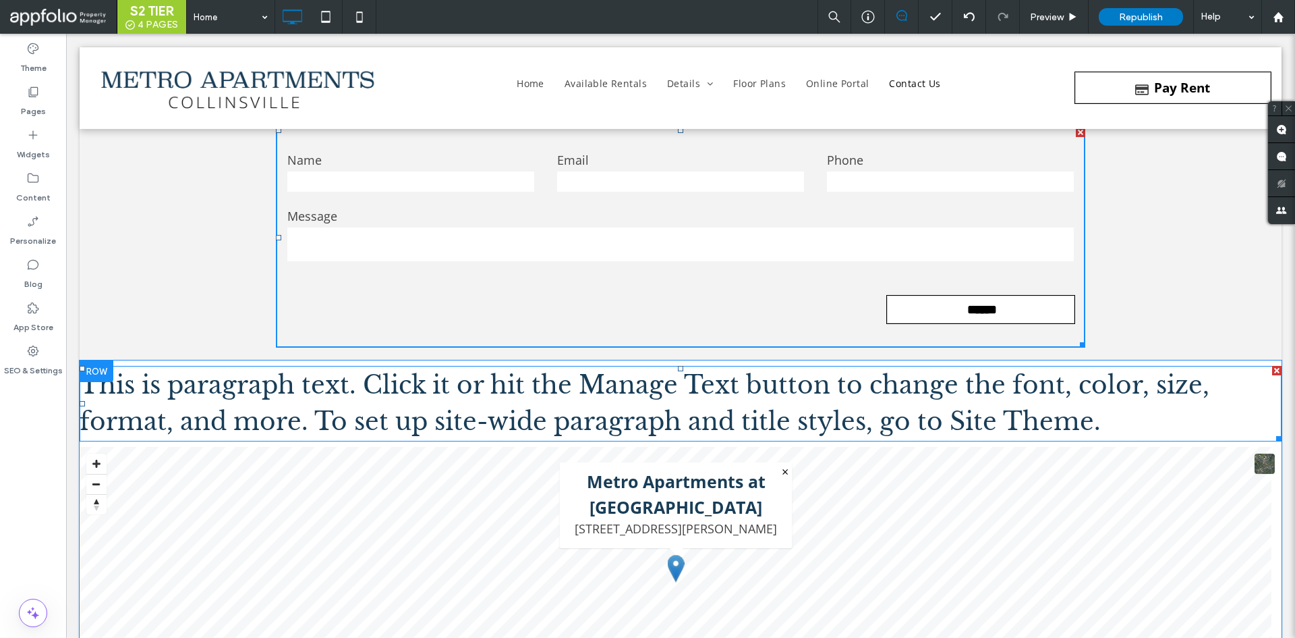
click at [635, 383] on span "This is paragraph text. Click it or hit the Manage Text button to change the fo…" at bounding box center [645, 403] width 1130 height 67
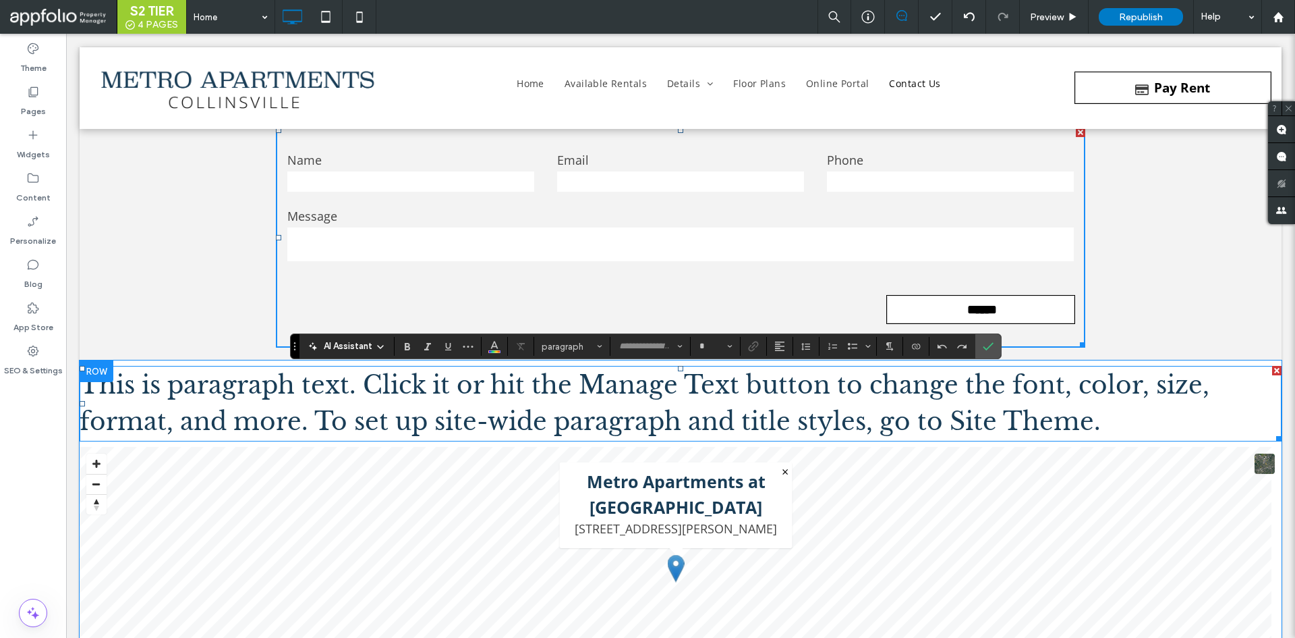
type input "**********"
type input "**"
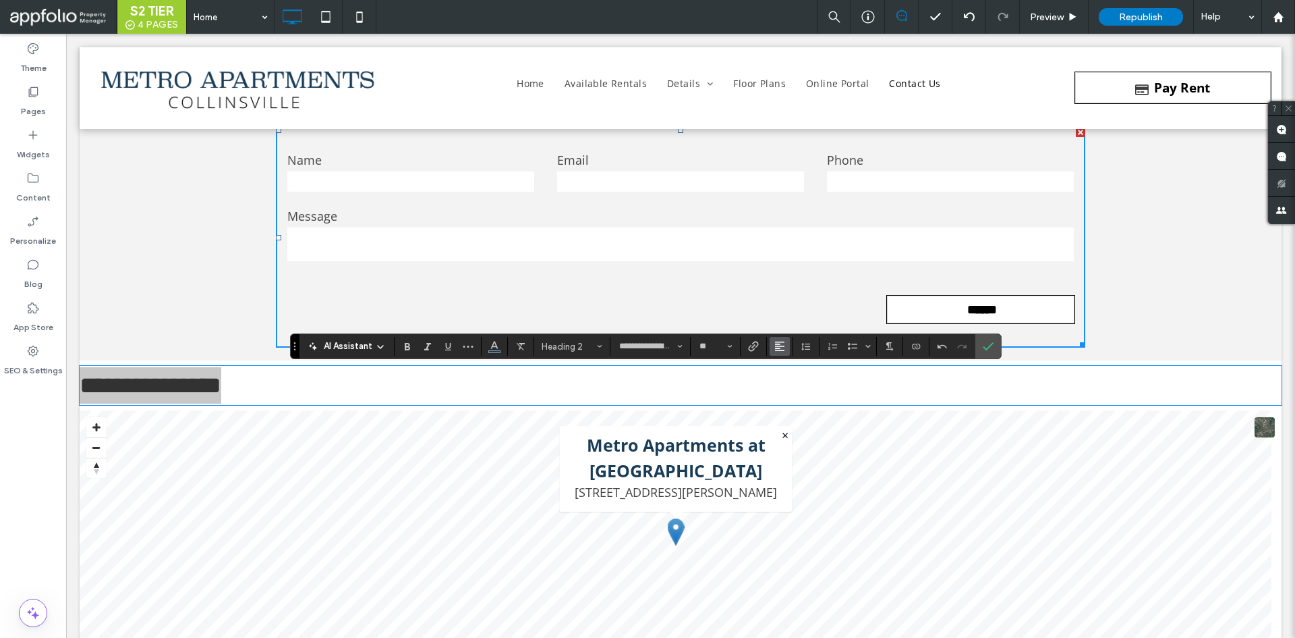
click at [777, 345] on icon "Alignment" at bounding box center [780, 346] width 11 height 11
click at [780, 385] on icon "ui.textEditor.alignment.center" at bounding box center [778, 387] width 6 height 5
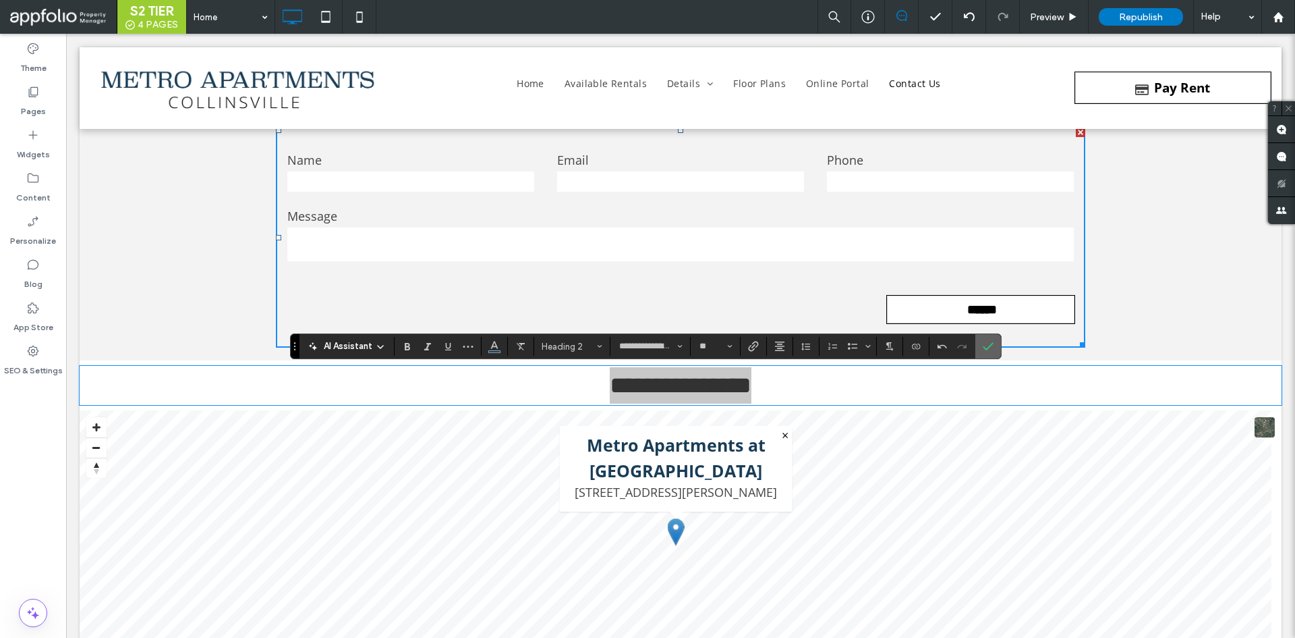
click at [988, 347] on icon "Confirm" at bounding box center [988, 346] width 11 height 11
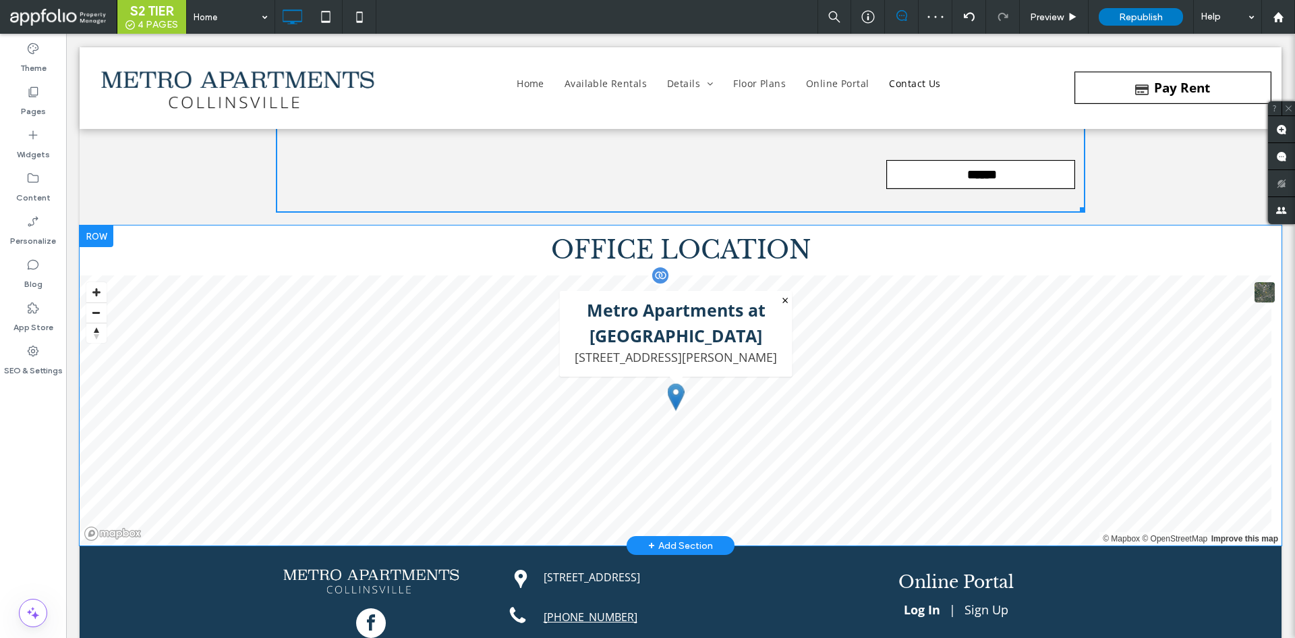
scroll to position [7505, 0]
click at [719, 392] on span at bounding box center [681, 410] width 1202 height 270
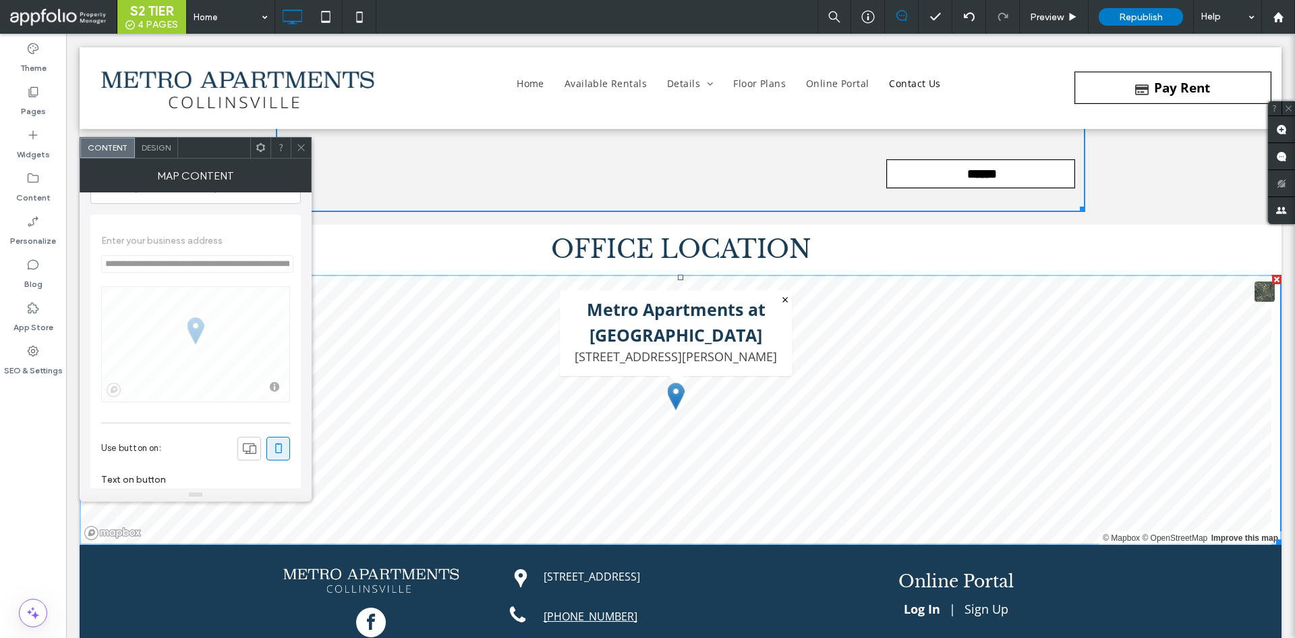
scroll to position [0, 0]
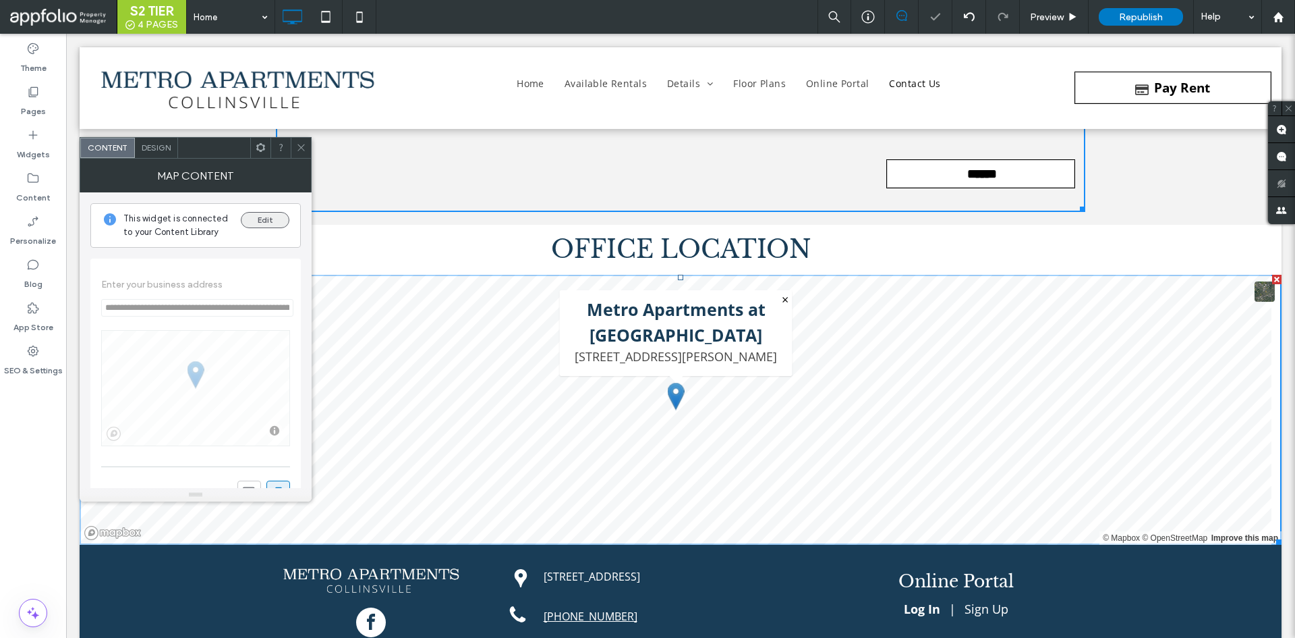
click at [247, 217] on button "Edit" at bounding box center [265, 220] width 49 height 16
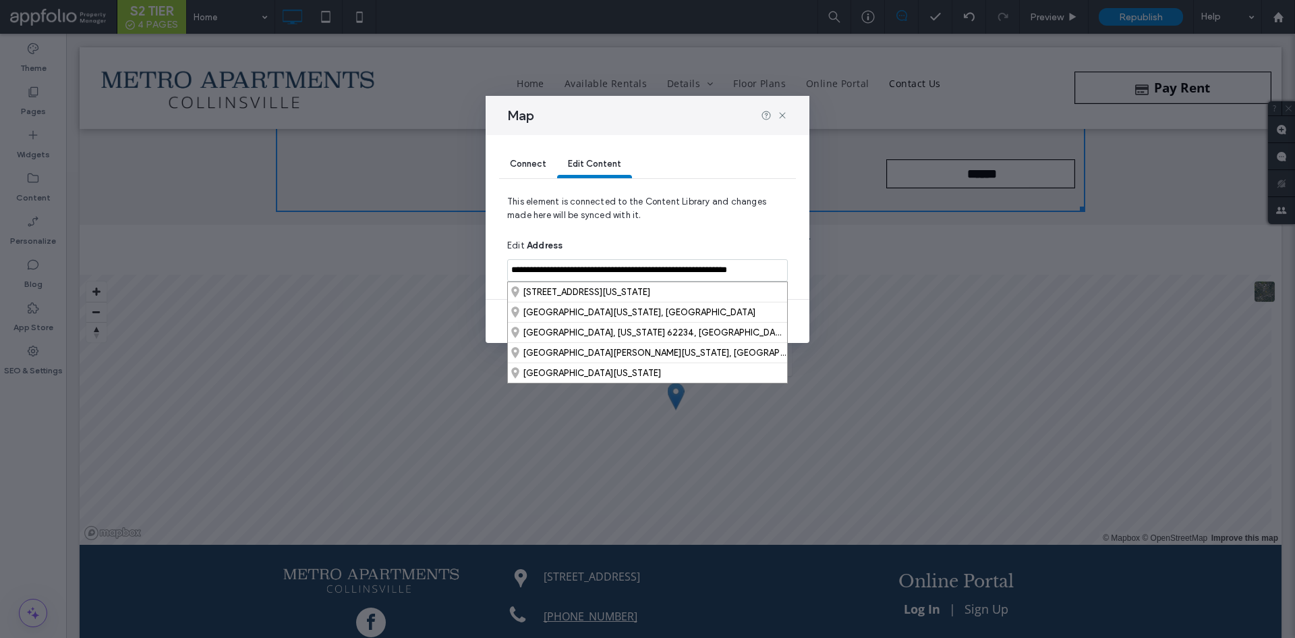
click at [625, 265] on input "**********" at bounding box center [647, 270] width 281 height 22
paste input
click at [645, 296] on div "Collinsville, Illinois 62234, United States" at bounding box center [647, 292] width 279 height 20
type input "**********"
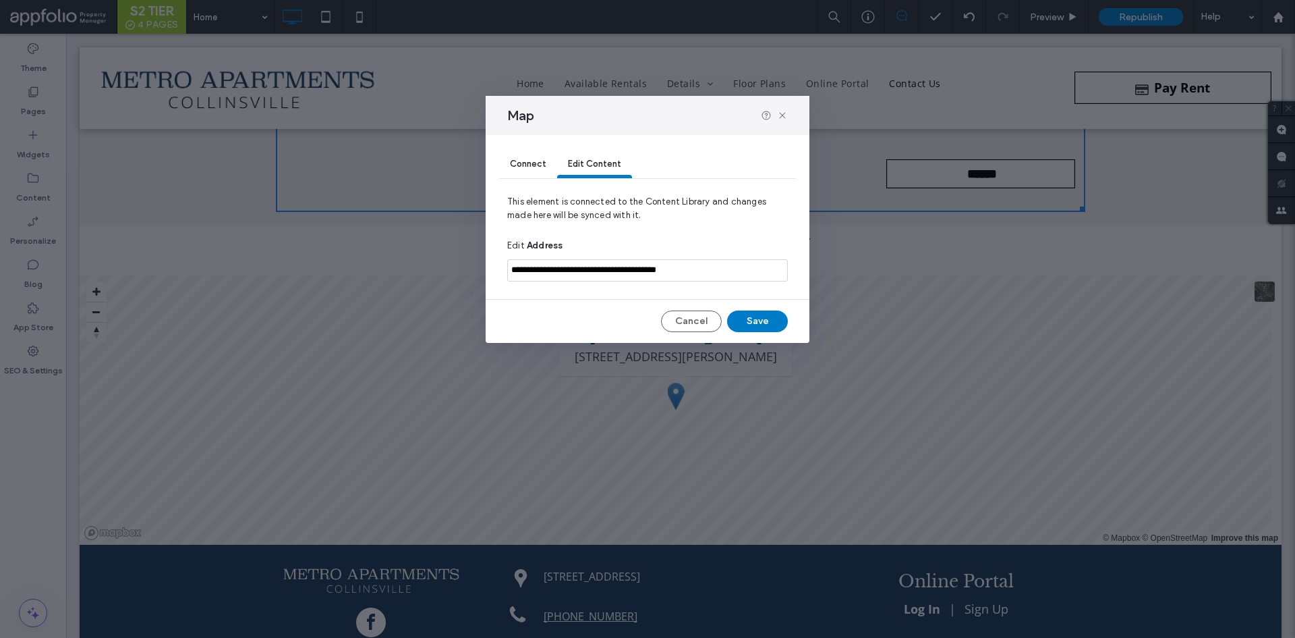
click at [750, 307] on div "**********" at bounding box center [648, 239] width 324 height 208
click at [749, 323] on button "Save" at bounding box center [757, 321] width 61 height 22
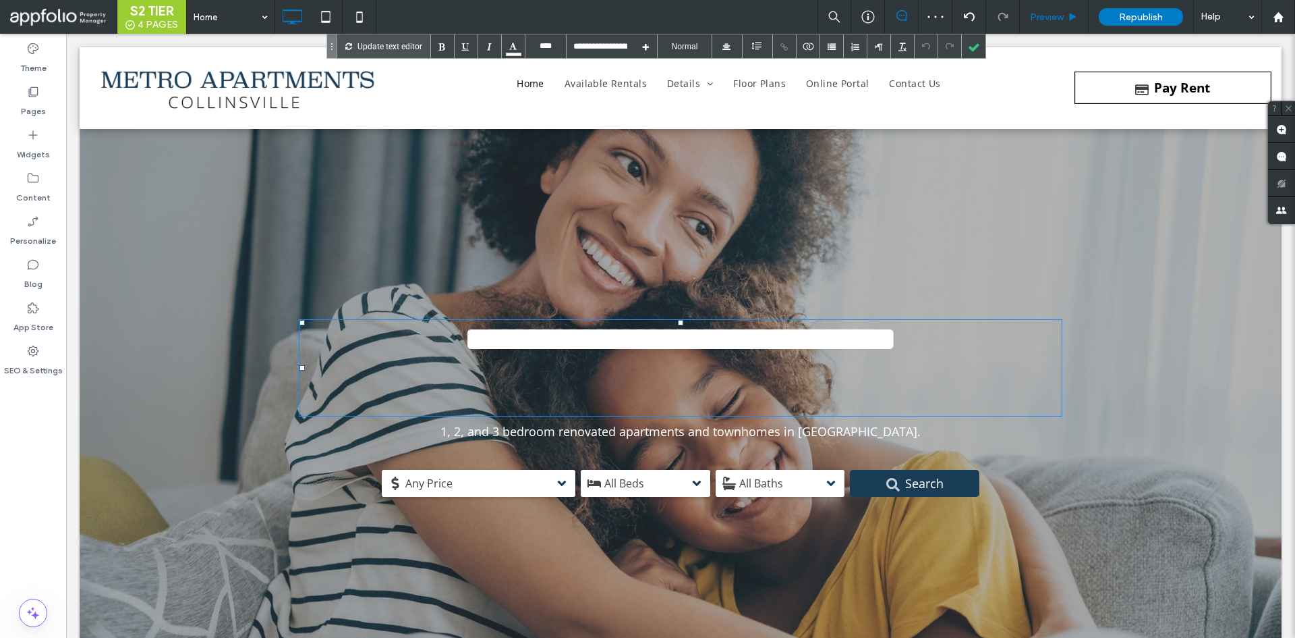
scroll to position [4633, 0]
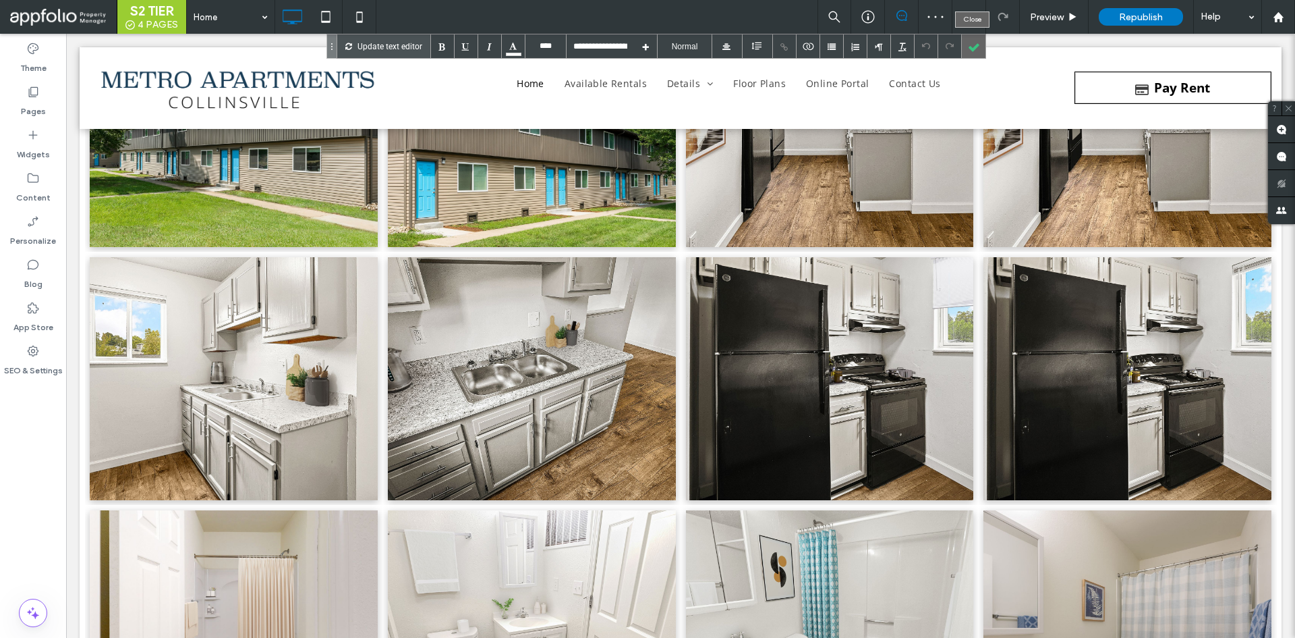
click at [971, 45] on div at bounding box center [974, 46] width 24 height 24
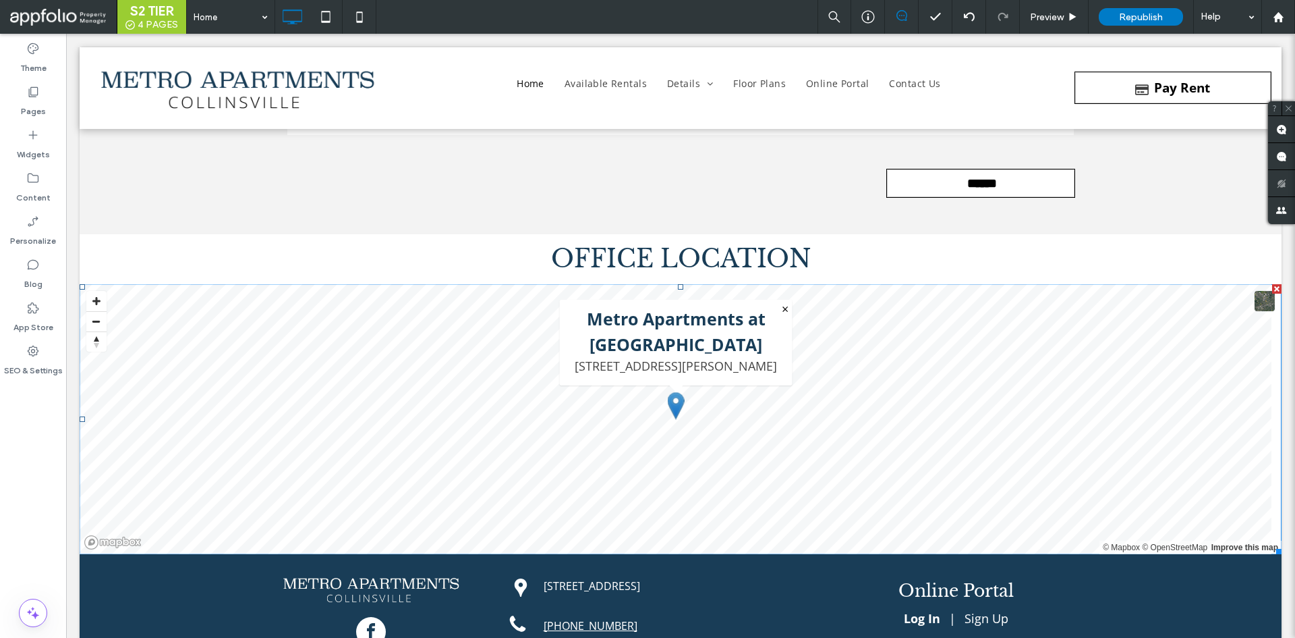
scroll to position [7490, 0]
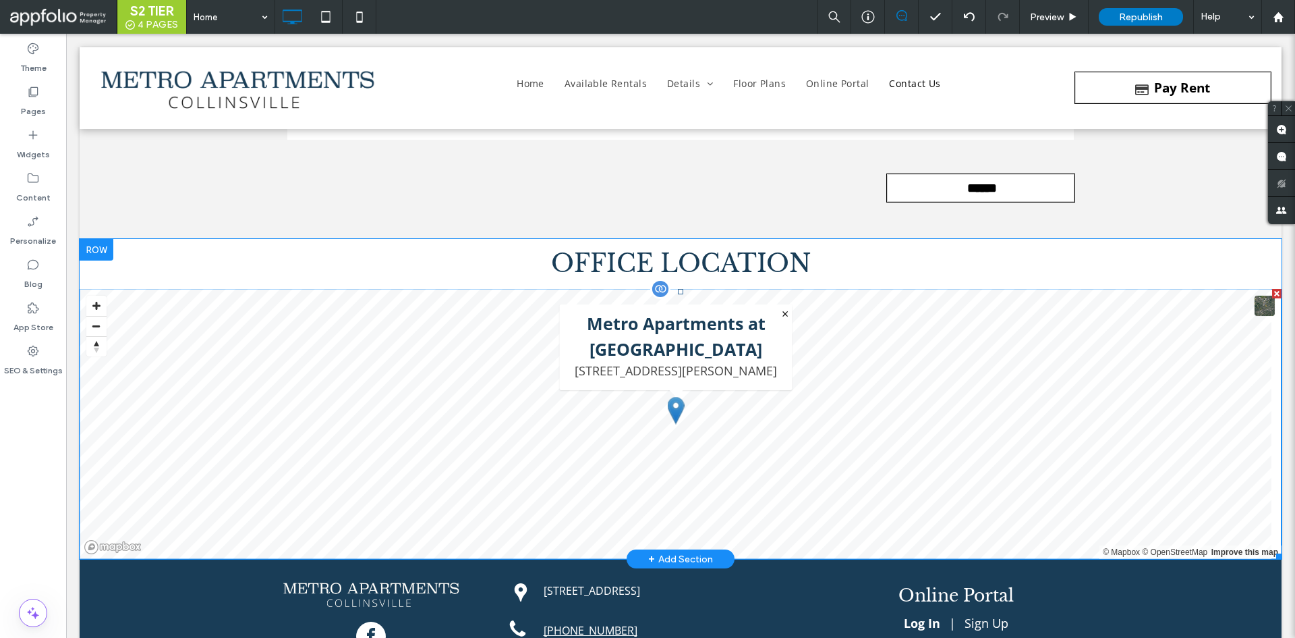
click at [731, 316] on span at bounding box center [681, 424] width 1202 height 270
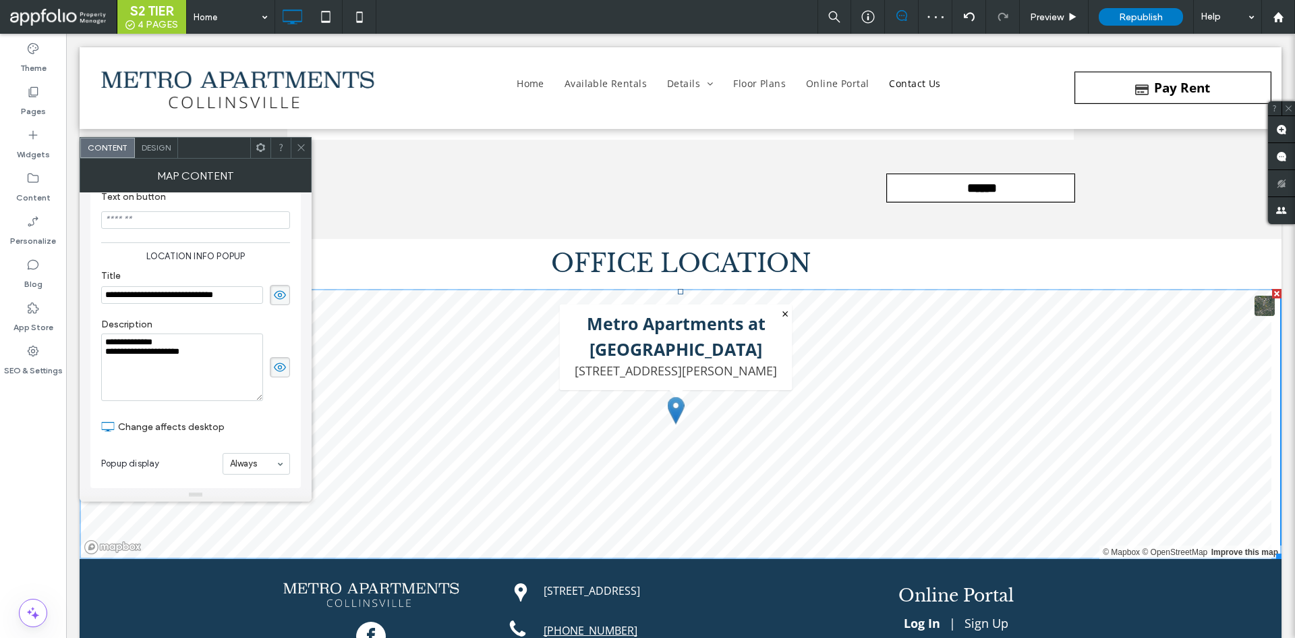
scroll to position [0, 0]
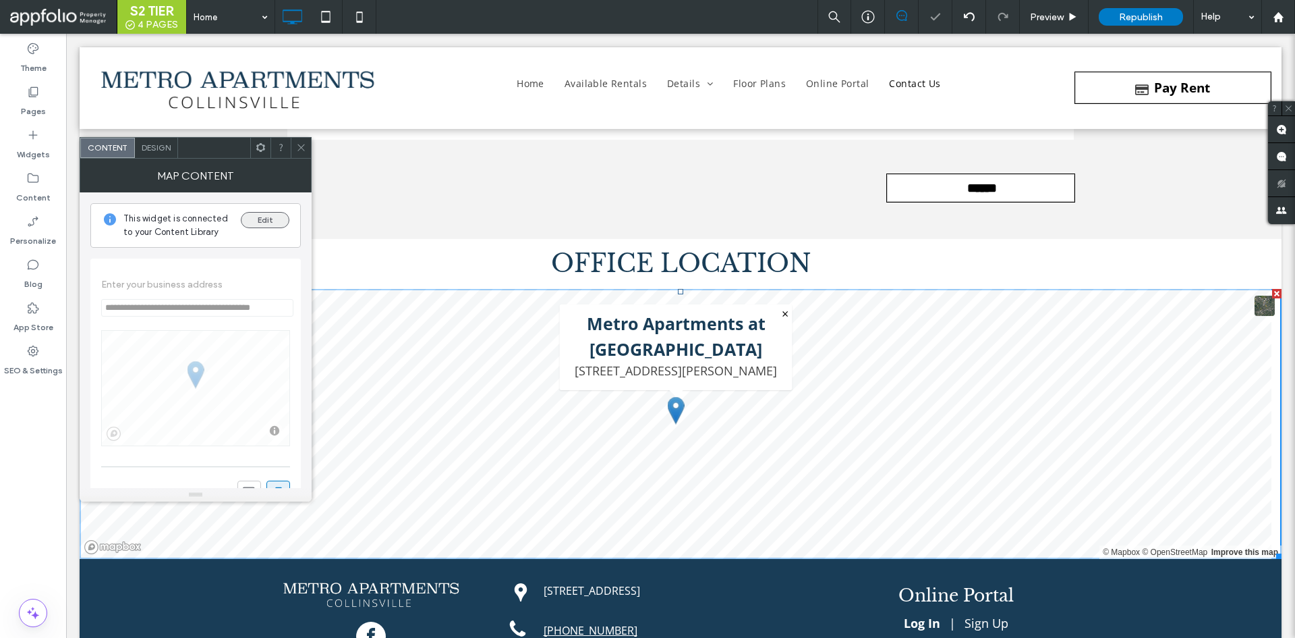
click at [268, 219] on button "Edit" at bounding box center [265, 220] width 49 height 16
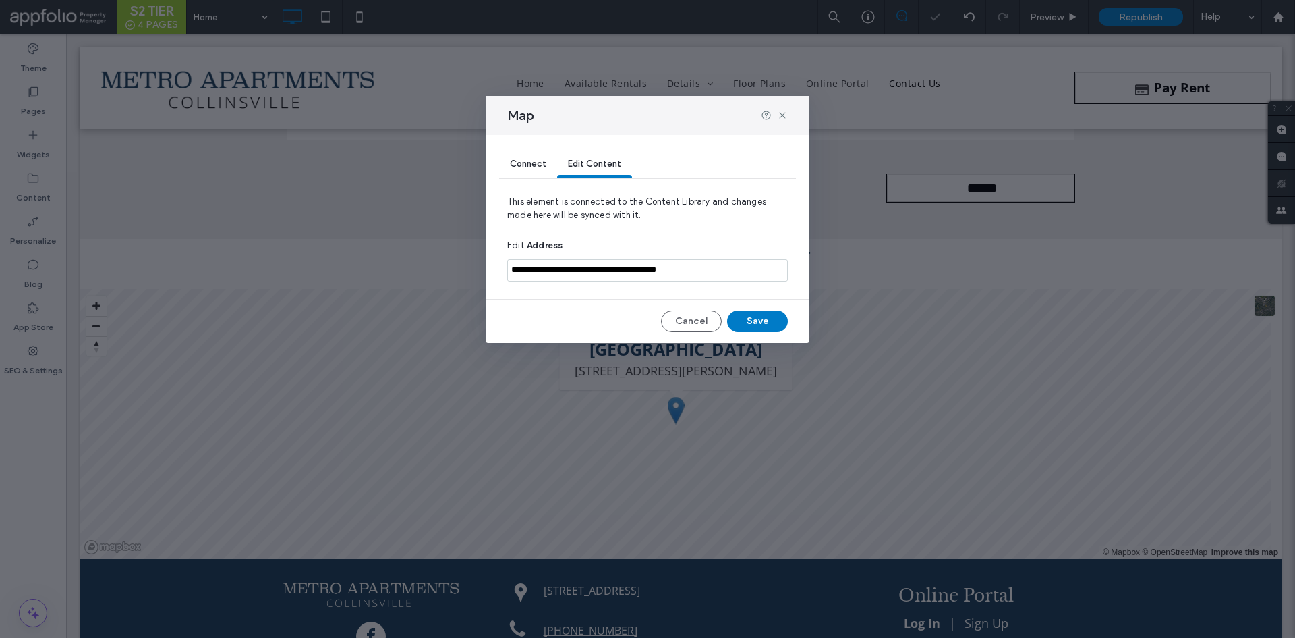
click at [648, 260] on input "**********" at bounding box center [647, 270] width 281 height 22
paste input
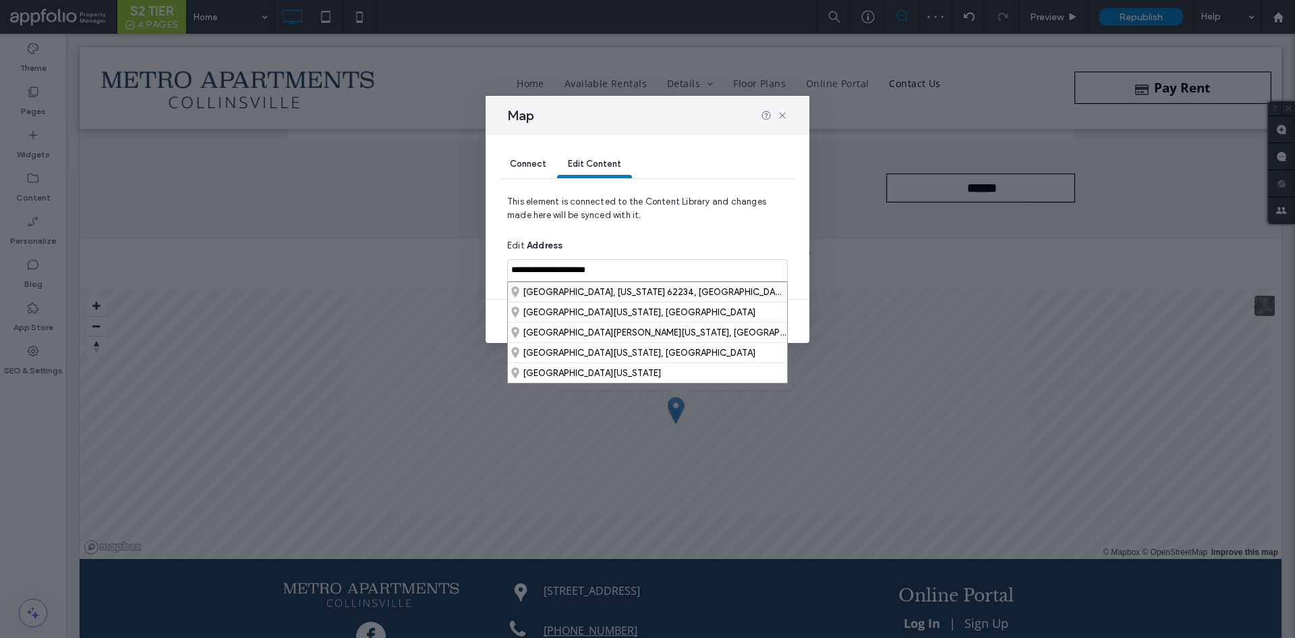
click at [620, 296] on div "Collinsville, Illinois 62234, United States" at bounding box center [647, 292] width 279 height 20
type input "**********"
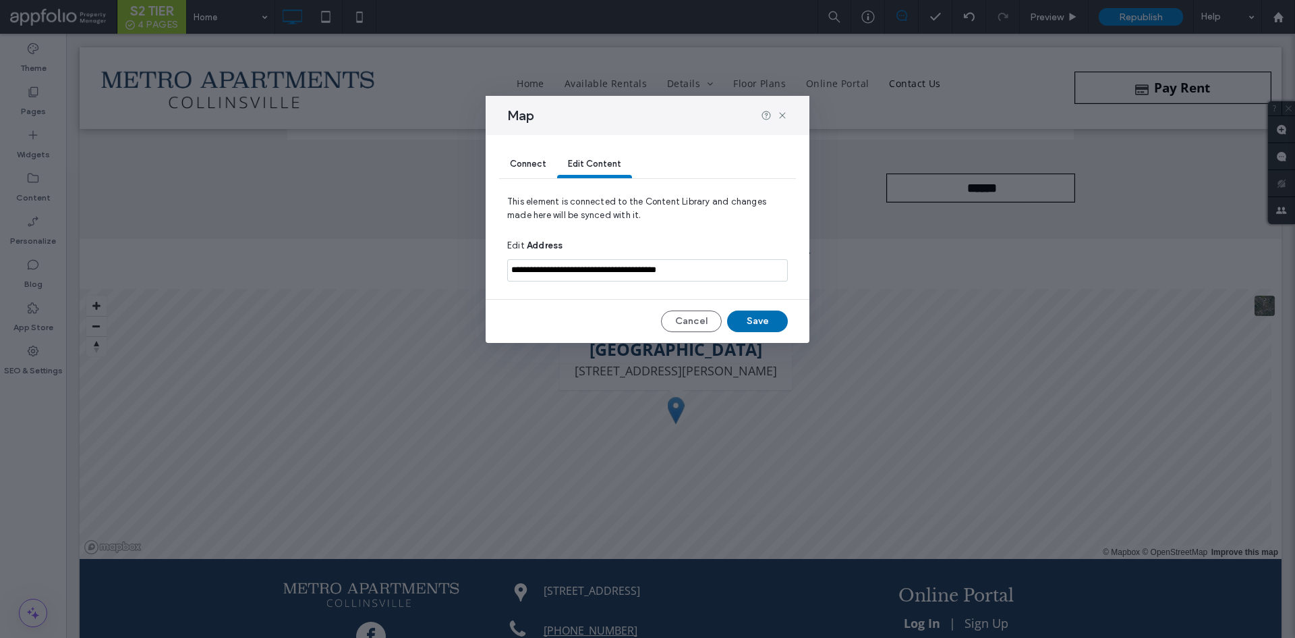
click at [763, 323] on button "Save" at bounding box center [757, 321] width 61 height 22
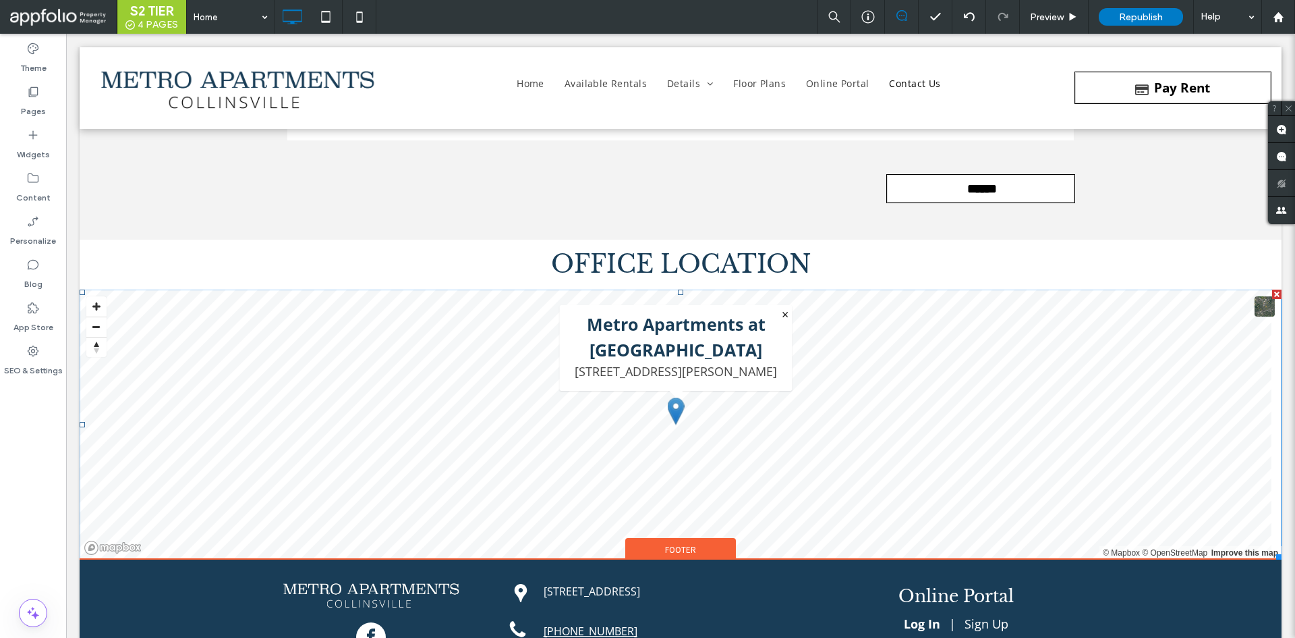
scroll to position [7489, 0]
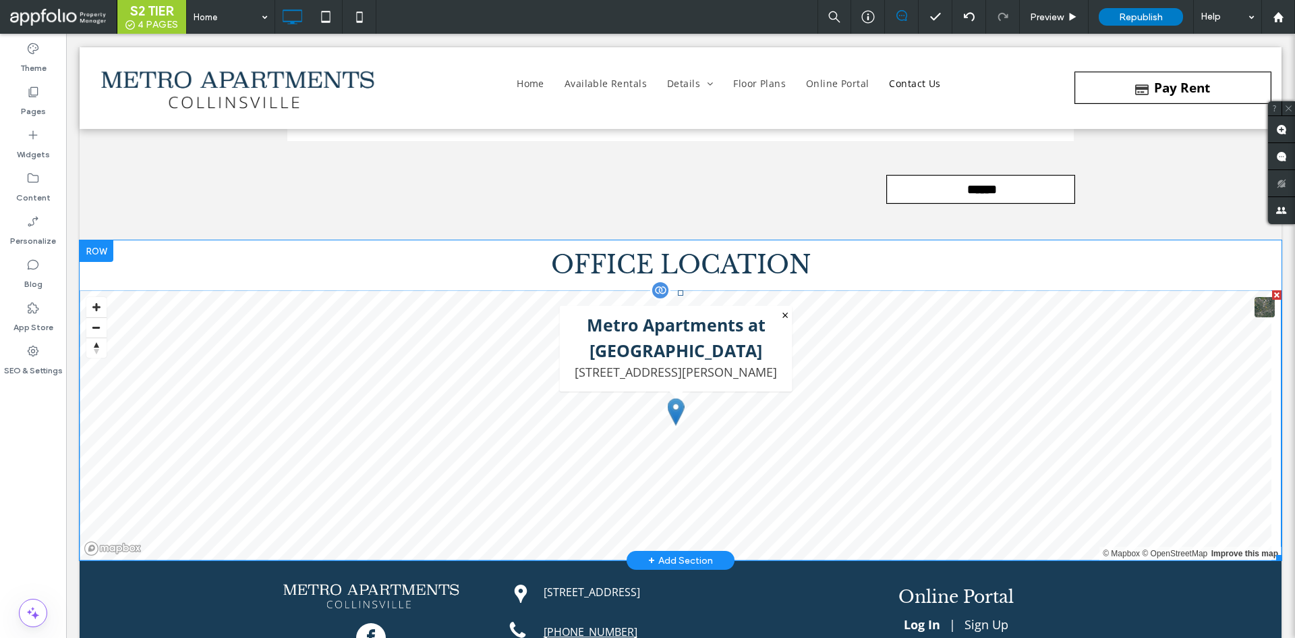
click at [655, 293] on div at bounding box center [660, 290] width 20 height 20
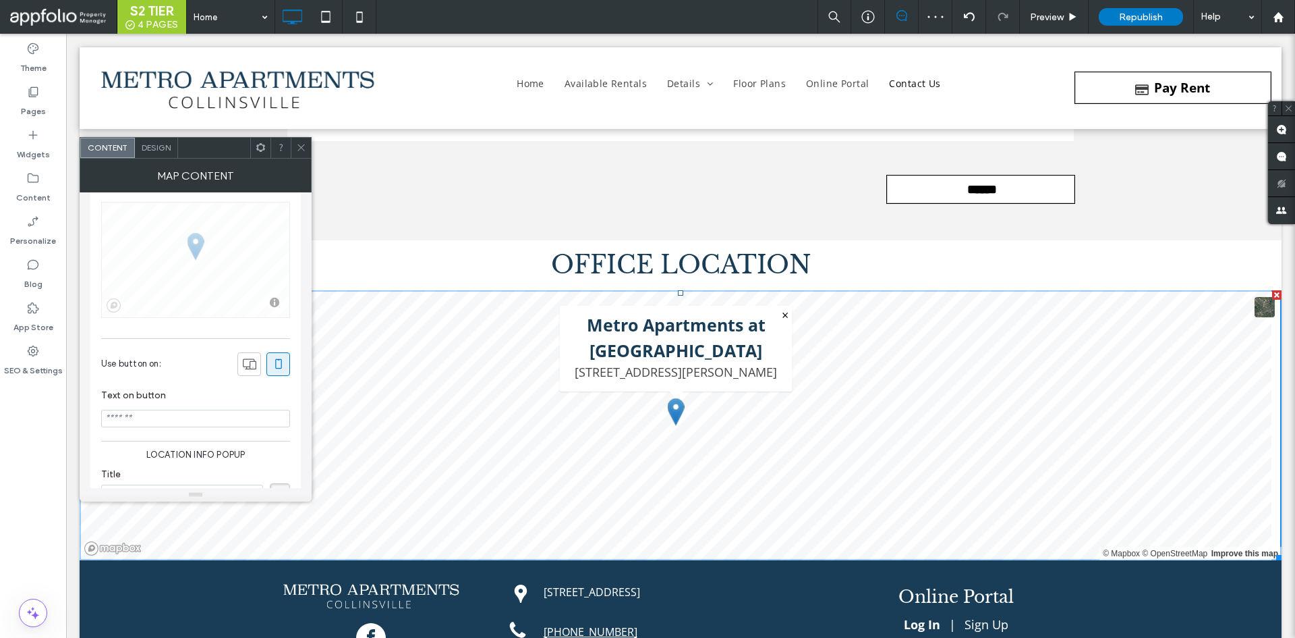
scroll to position [0, 0]
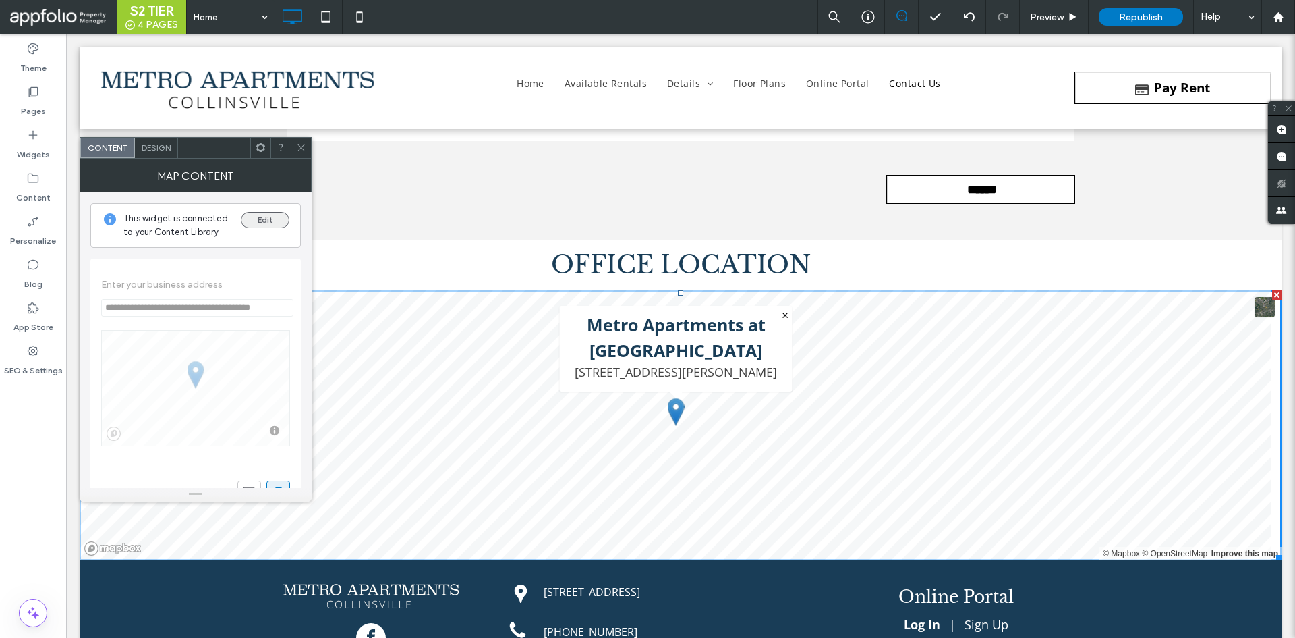
click at [254, 215] on button "Edit" at bounding box center [265, 220] width 49 height 16
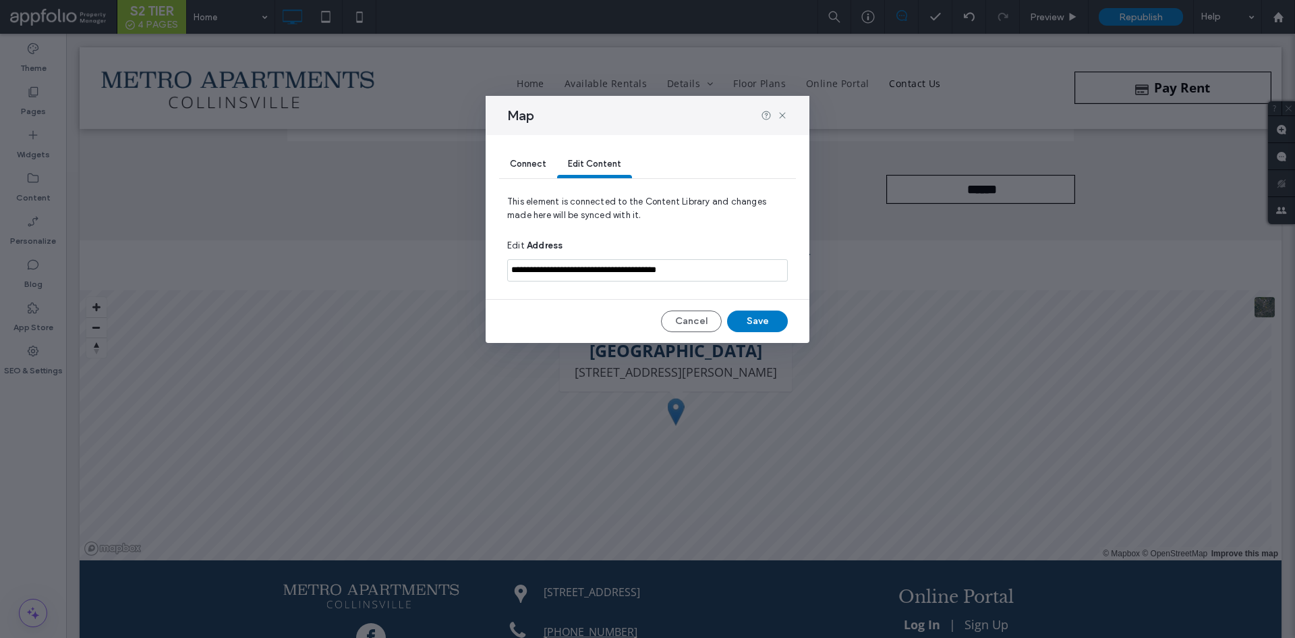
click at [549, 162] on div "Connect" at bounding box center [528, 164] width 58 height 27
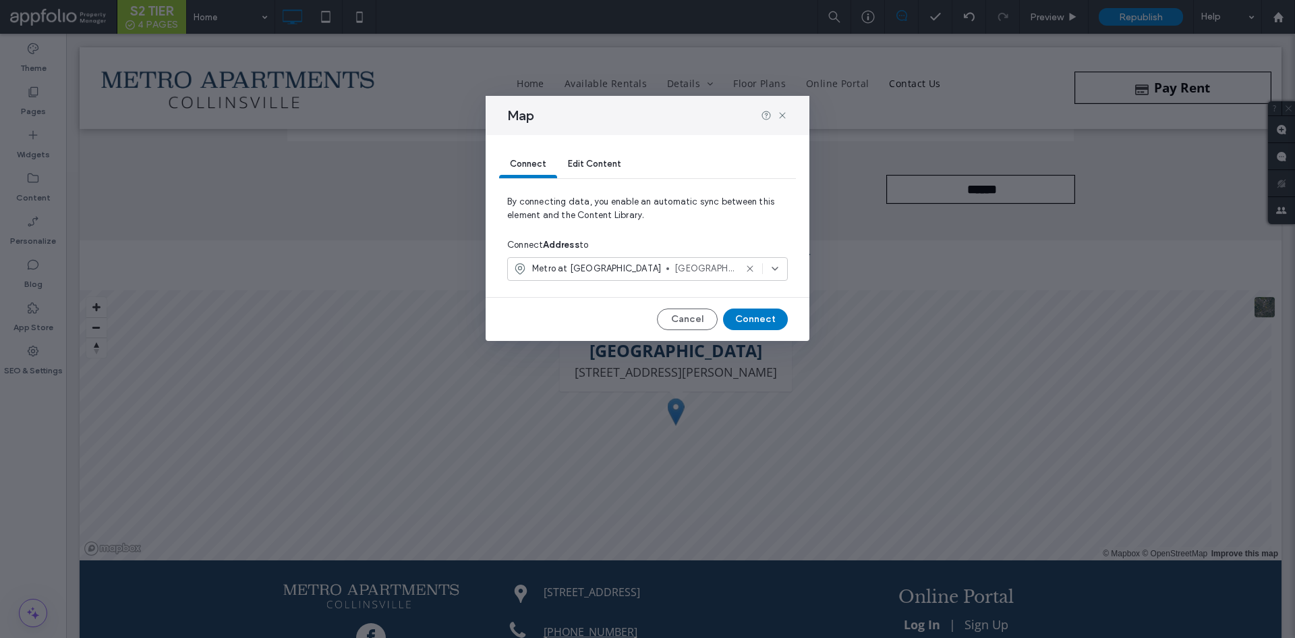
click at [593, 169] on div "Edit Content" at bounding box center [594, 164] width 75 height 27
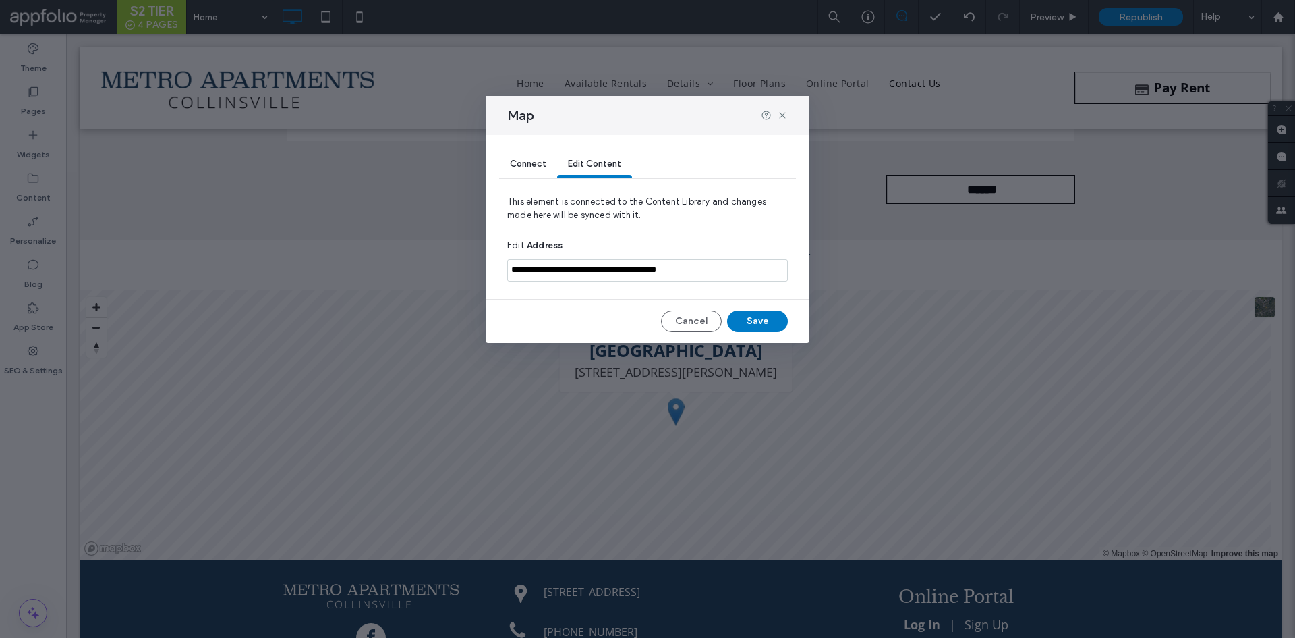
click at [516, 170] on div "Connect" at bounding box center [528, 164] width 58 height 27
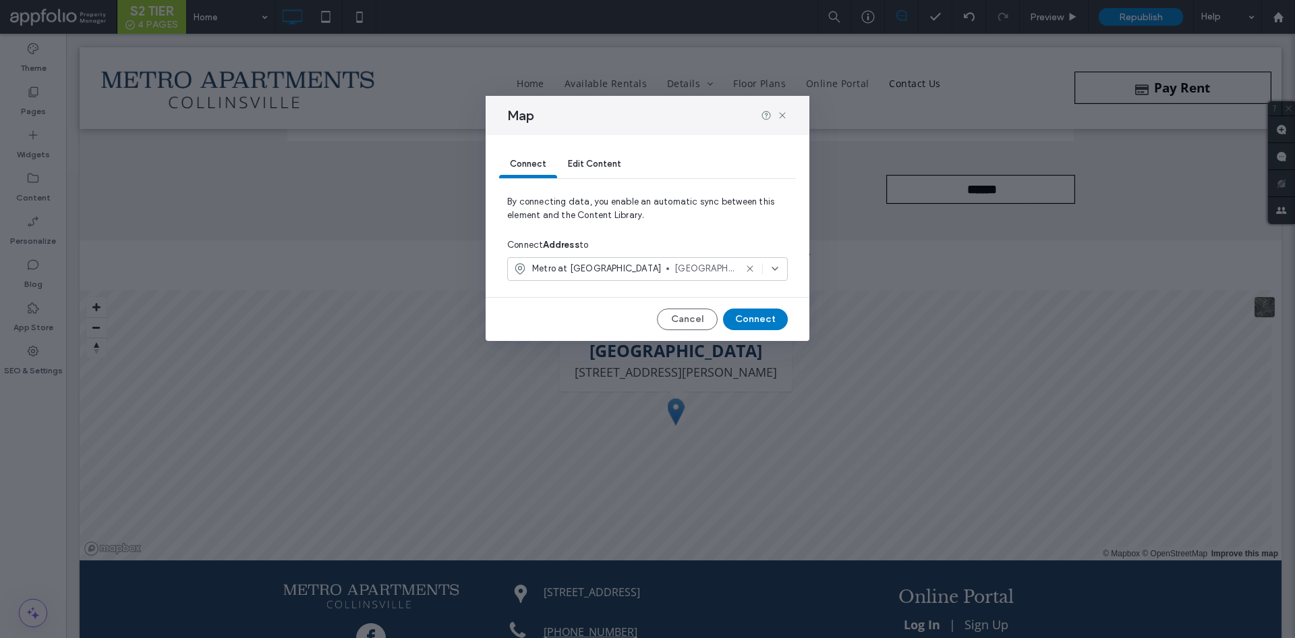
click at [675, 264] on span "Collinsville, Illinois 62234, United States" at bounding box center [705, 268] width 61 height 13
click at [662, 228] on span "By connecting data, you enable an automatic sync between this element and the C…" at bounding box center [647, 214] width 281 height 38
click at [781, 110] on icon at bounding box center [782, 115] width 11 height 11
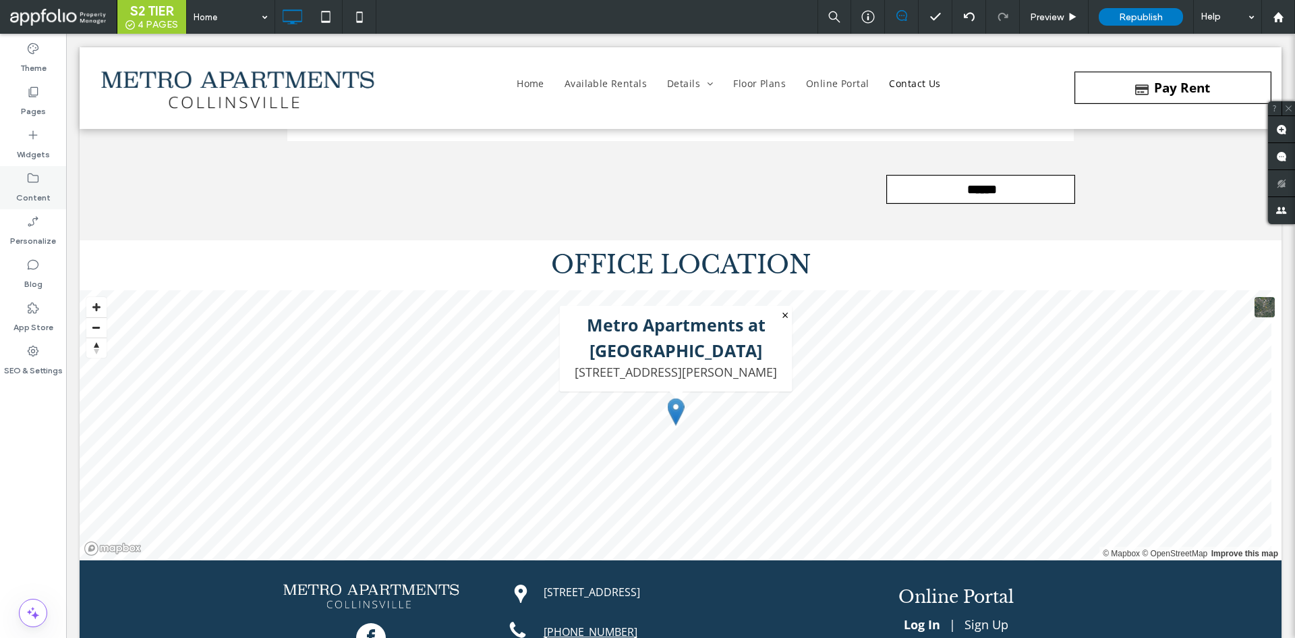
click at [28, 186] on label "Content" at bounding box center [33, 194] width 34 height 19
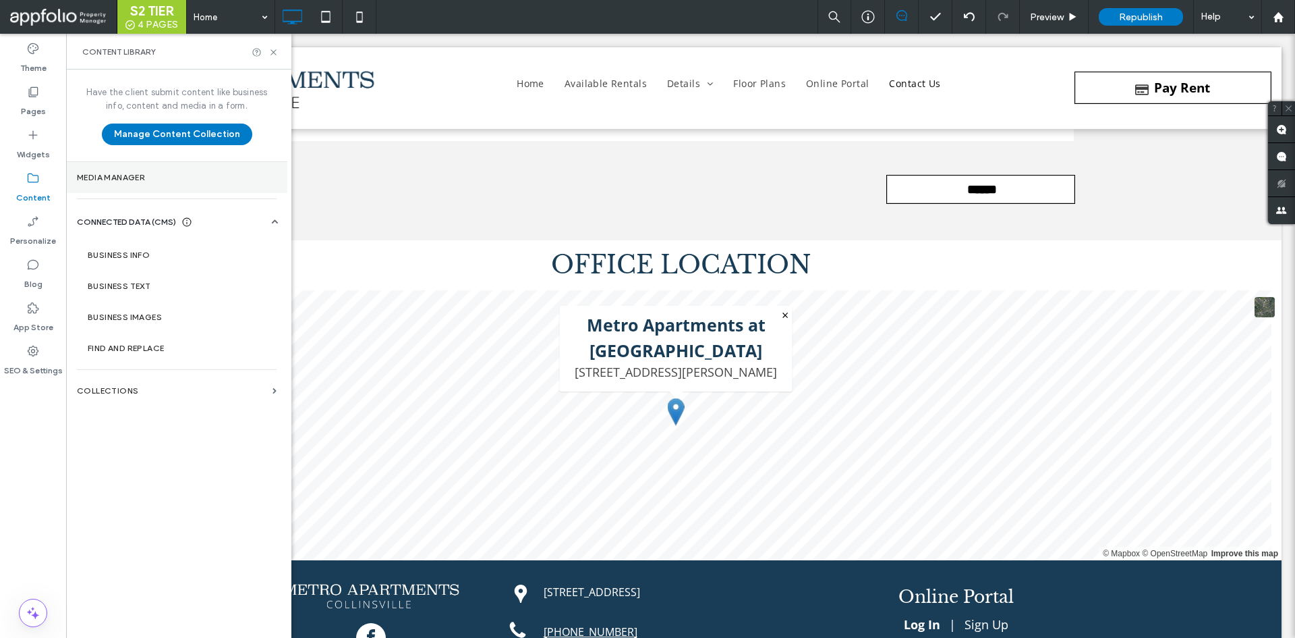
click at [201, 188] on section "Media Manager" at bounding box center [176, 177] width 221 height 31
click at [171, 386] on div "Media Manager" at bounding box center [647, 319] width 1295 height 638
click at [132, 392] on div "Media Manager Images Icons Videos Audio Files Upload Images Import Images Free …" at bounding box center [647, 319] width 1295 height 638
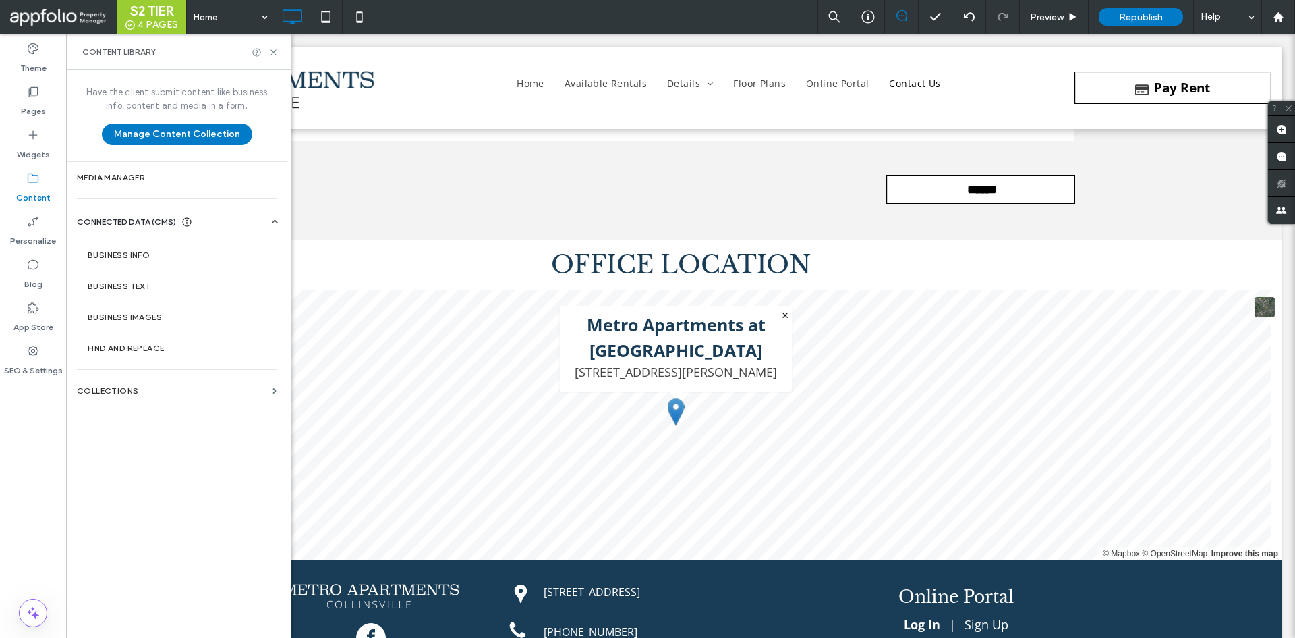
click at [132, 392] on div "Media Manager Images Icons Videos Audio Files Upload Images Import Images Free …" at bounding box center [647, 319] width 1295 height 638
drag, startPoint x: 132, startPoint y: 392, endPoint x: 304, endPoint y: 324, distance: 184.4
click at [216, 365] on div "Media Manager Images Icons Videos Audio Files Upload Images Import Images Free …" at bounding box center [647, 319] width 1295 height 638
click at [264, 391] on div "Logos (2)" at bounding box center [308, 397] width 91 height 17
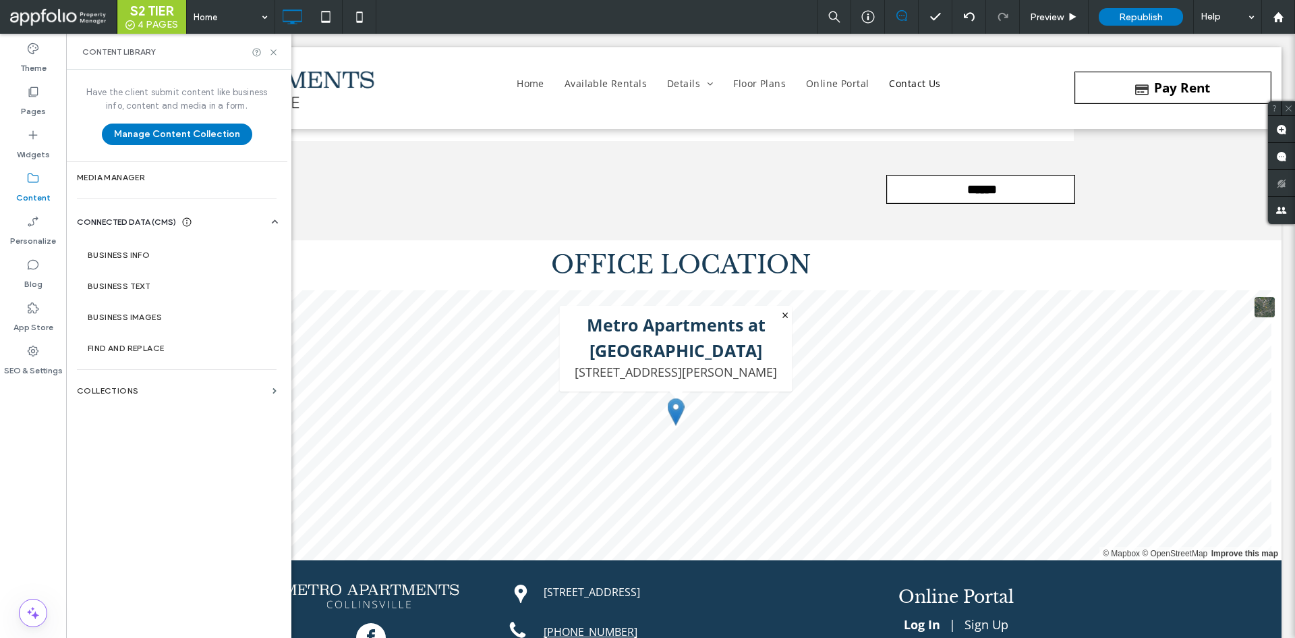
click at [264, 391] on div "Logos (2)" at bounding box center [308, 397] width 91 height 17
click at [100, 387] on div "Media Manager Images Icons Videos Audio Files Upload Images Import Images Free …" at bounding box center [647, 319] width 1295 height 638
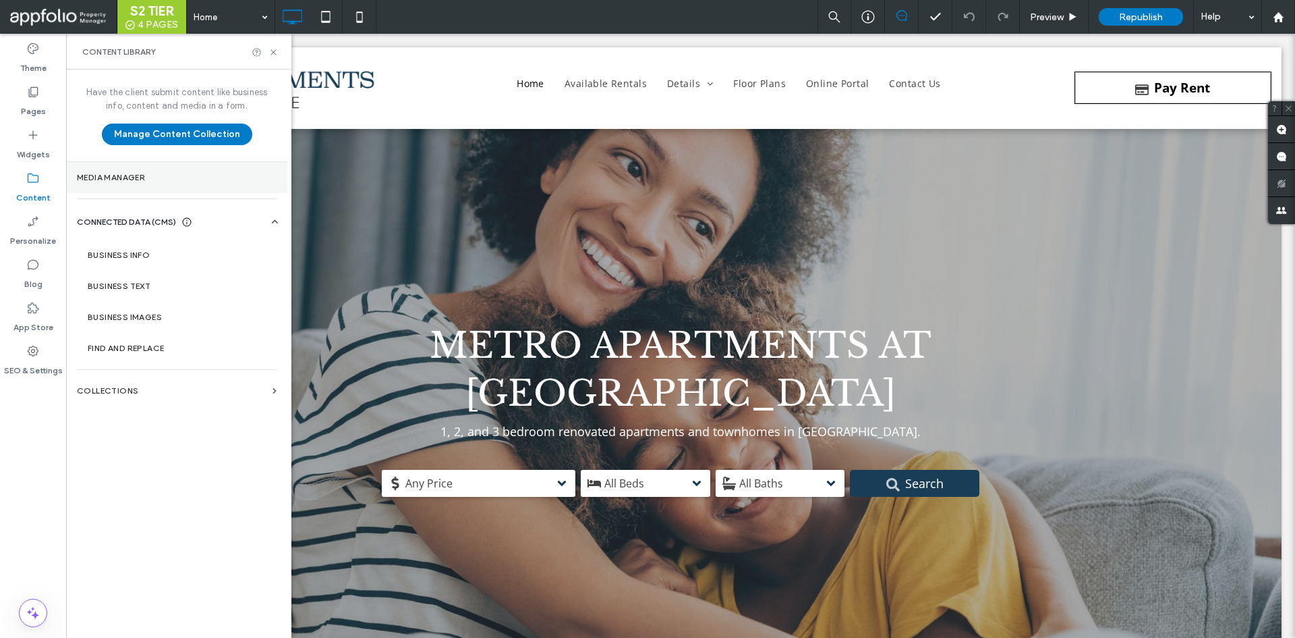
click at [181, 167] on section "Media Manager" at bounding box center [176, 177] width 221 height 31
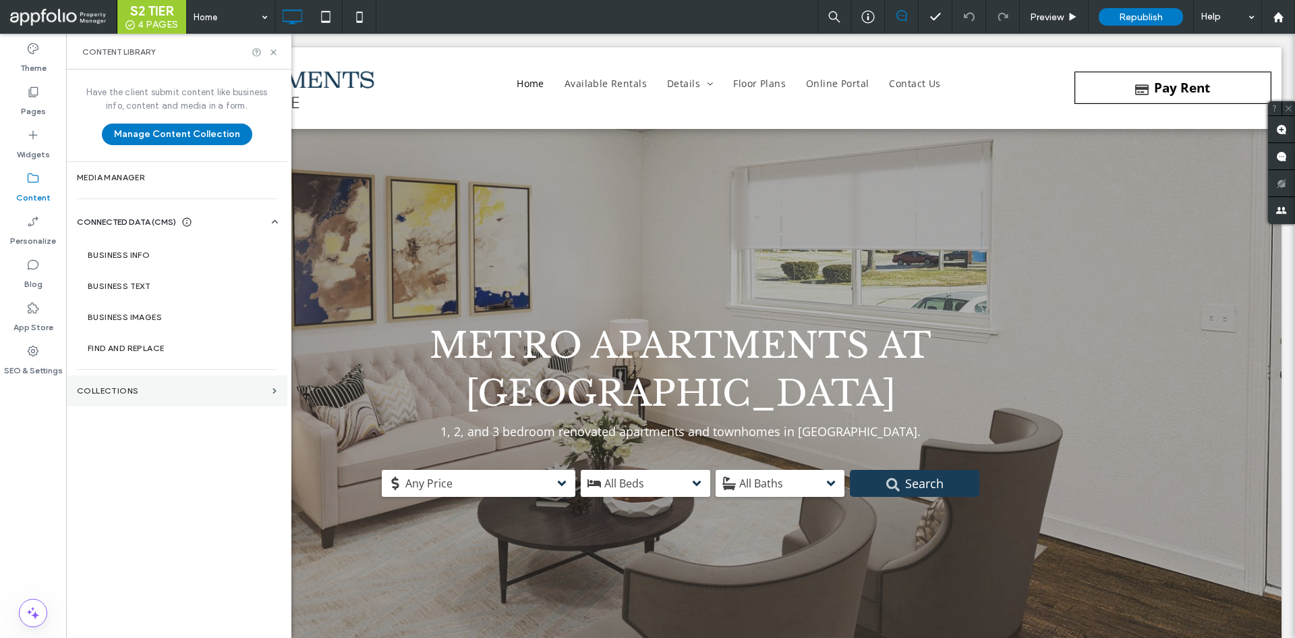
click at [185, 393] on label "Collections" at bounding box center [172, 390] width 190 height 9
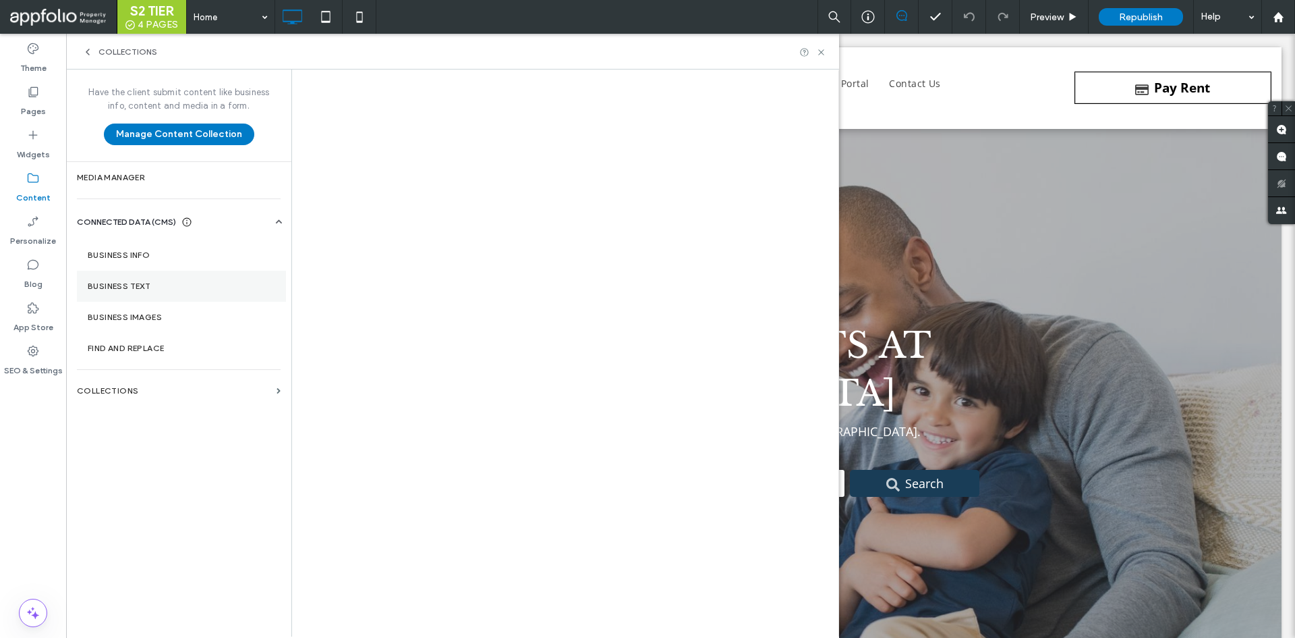
click at [168, 273] on section "Business Text" at bounding box center [181, 286] width 209 height 31
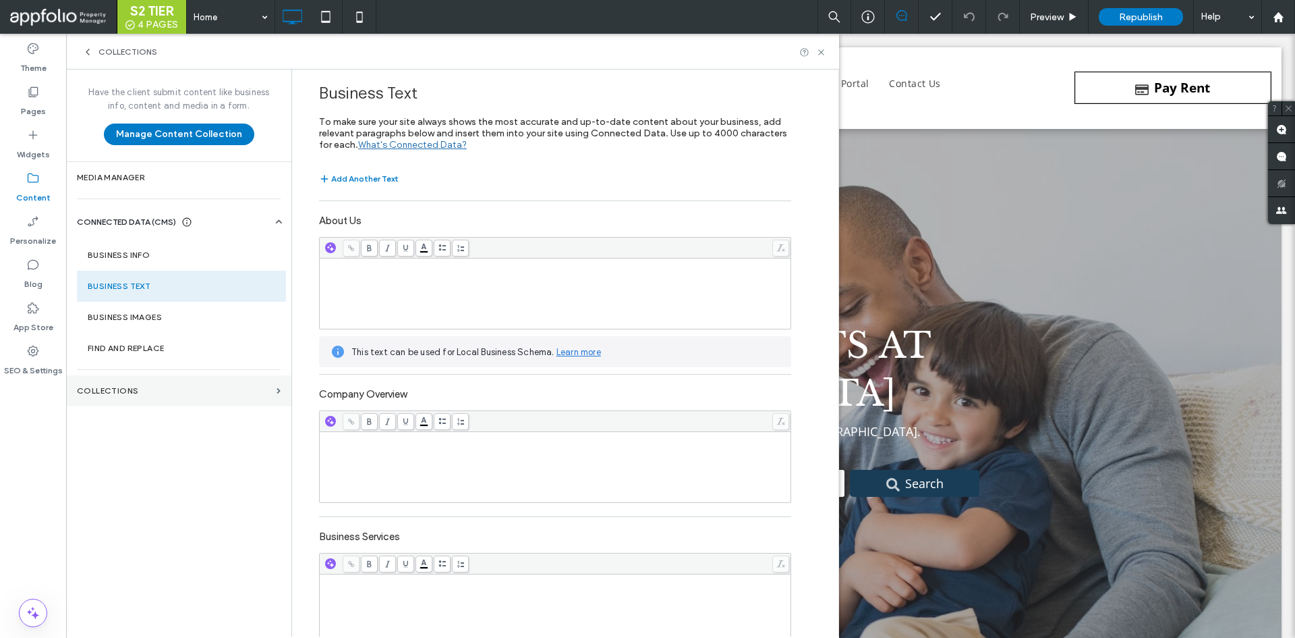
click at [148, 385] on section "Collections" at bounding box center [178, 390] width 225 height 31
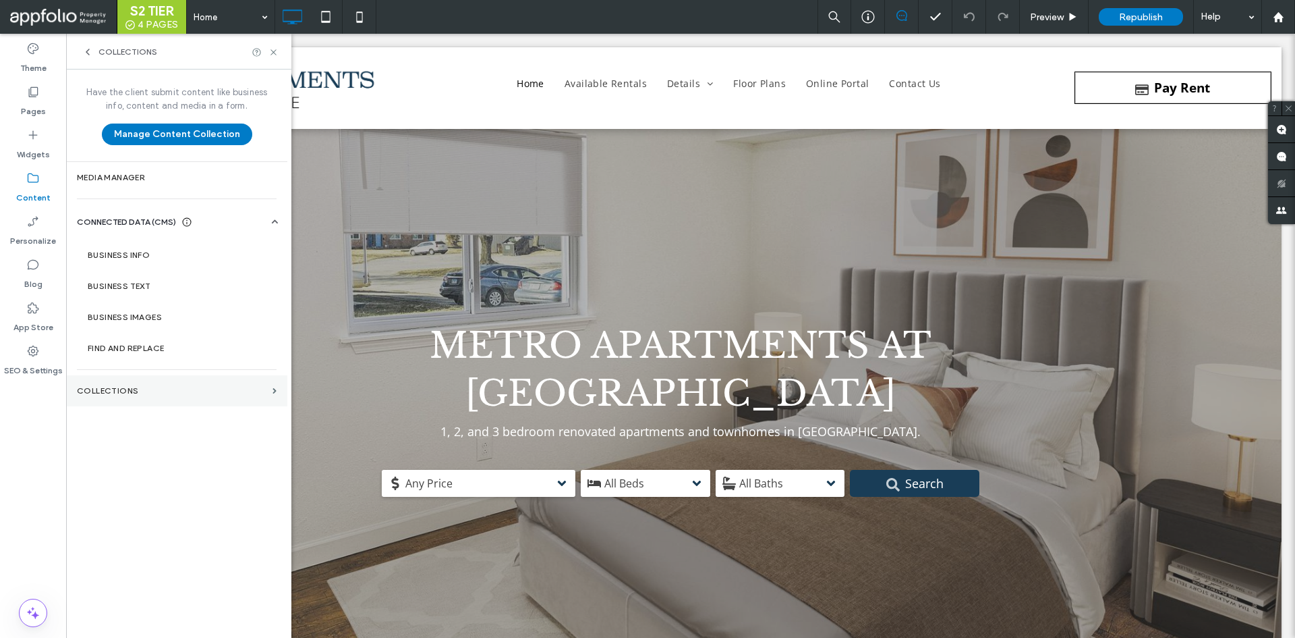
click at [188, 403] on section "Collections" at bounding box center [176, 390] width 221 height 31
click at [128, 165] on section "Media Manager" at bounding box center [176, 177] width 221 height 31
click at [148, 251] on label "Business Info" at bounding box center [180, 254] width 184 height 9
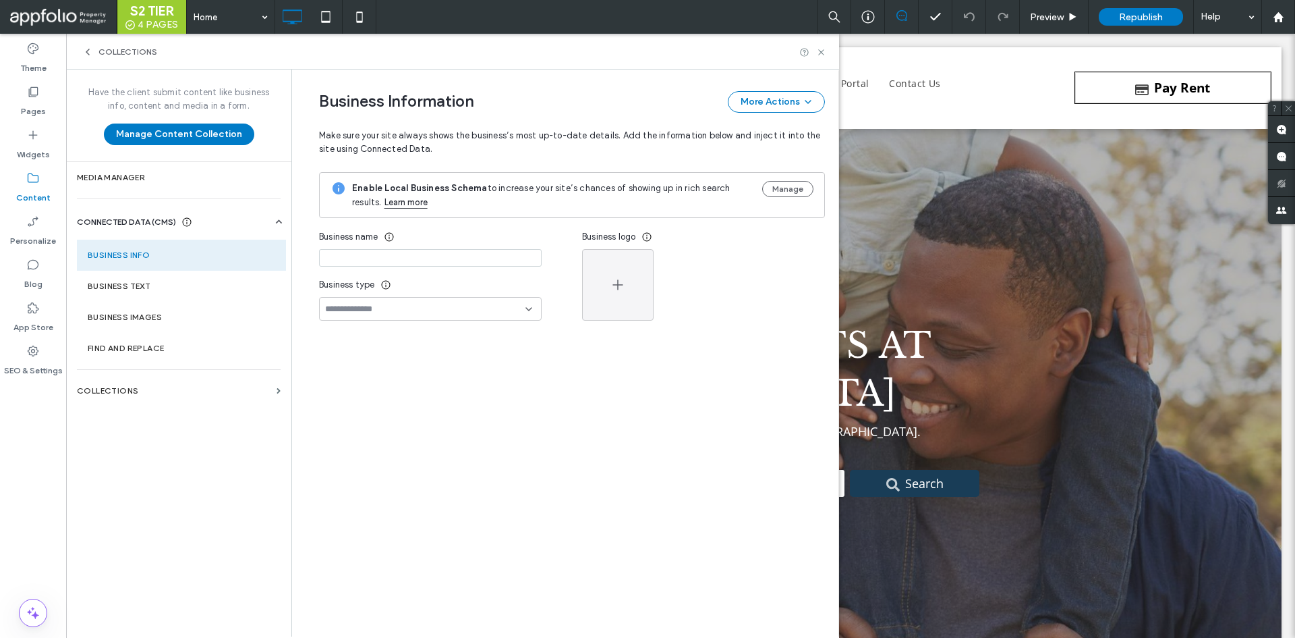
type input "**********"
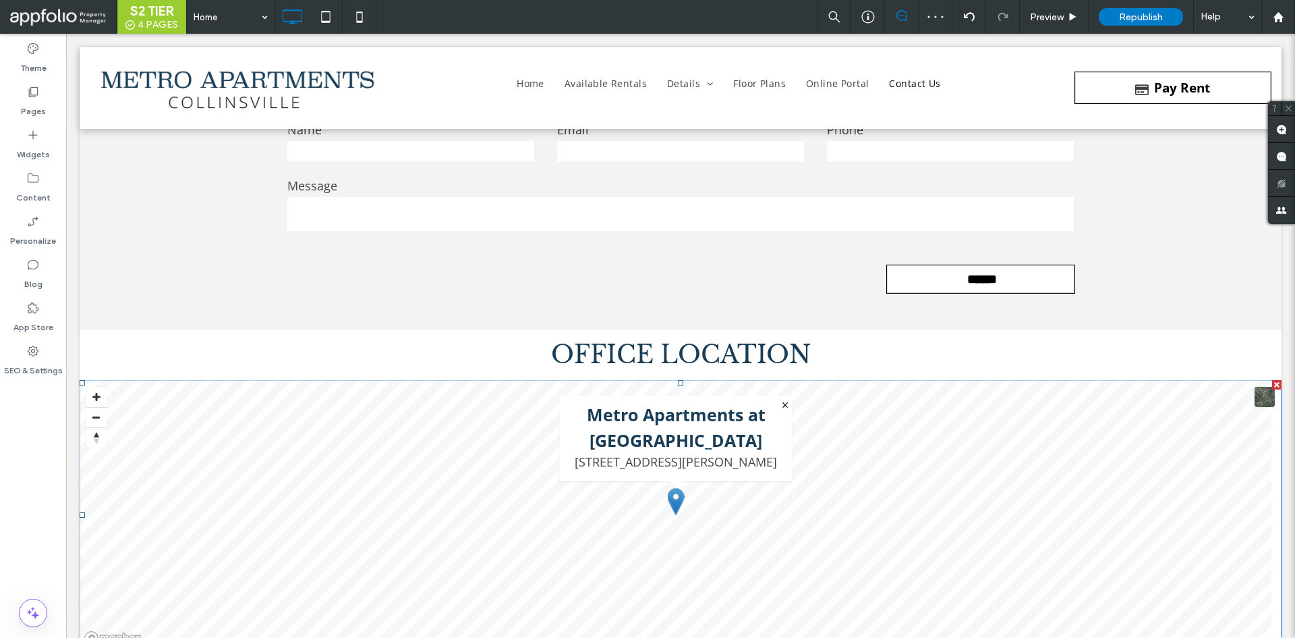
scroll to position [7452, 0]
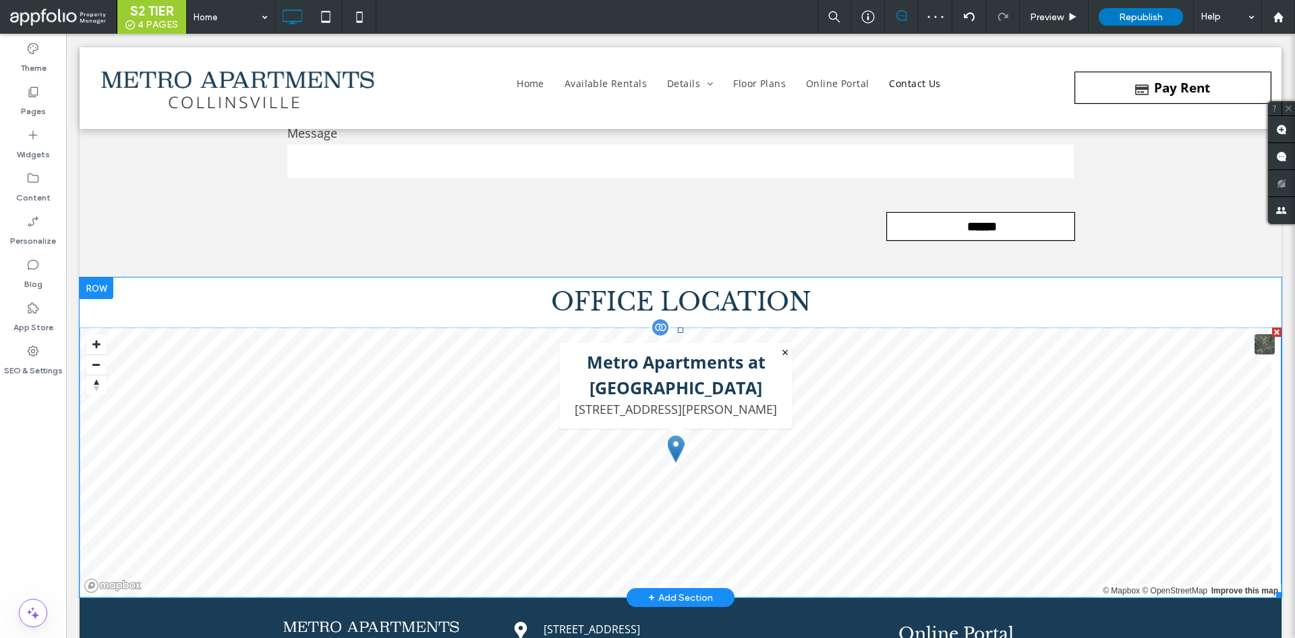
click at [731, 442] on span at bounding box center [681, 462] width 1202 height 270
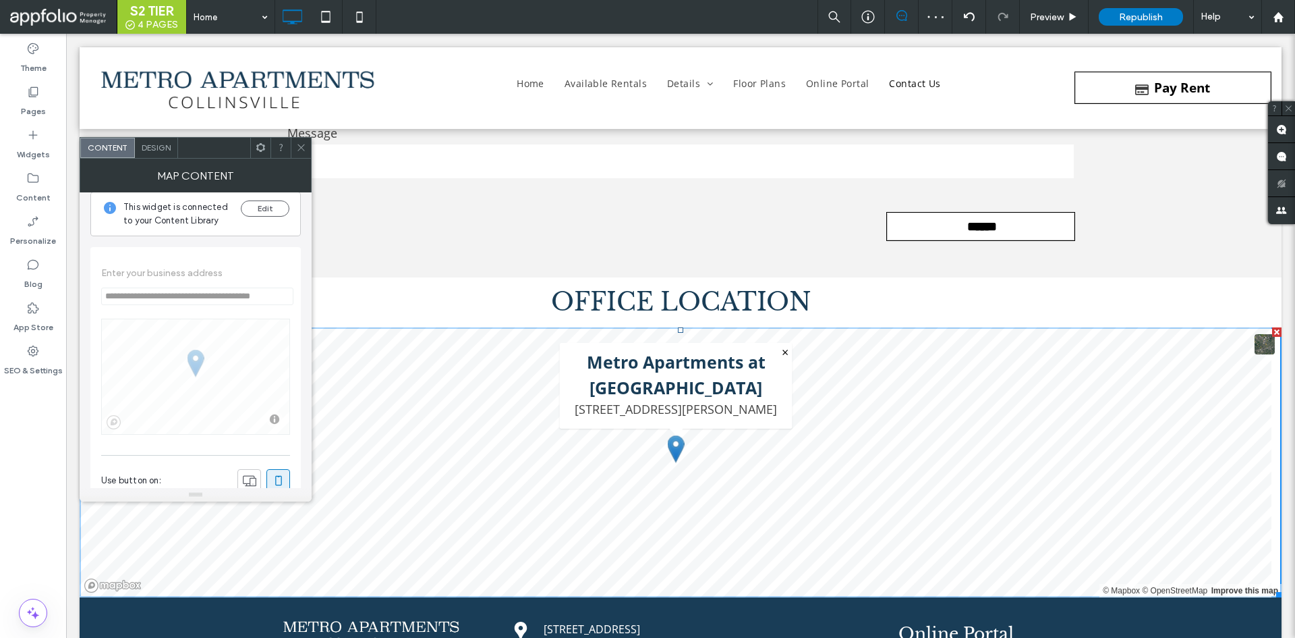
scroll to position [0, 0]
click at [250, 231] on div "Edit" at bounding box center [265, 225] width 49 height 27
click at [261, 215] on button "Edit" at bounding box center [265, 220] width 49 height 16
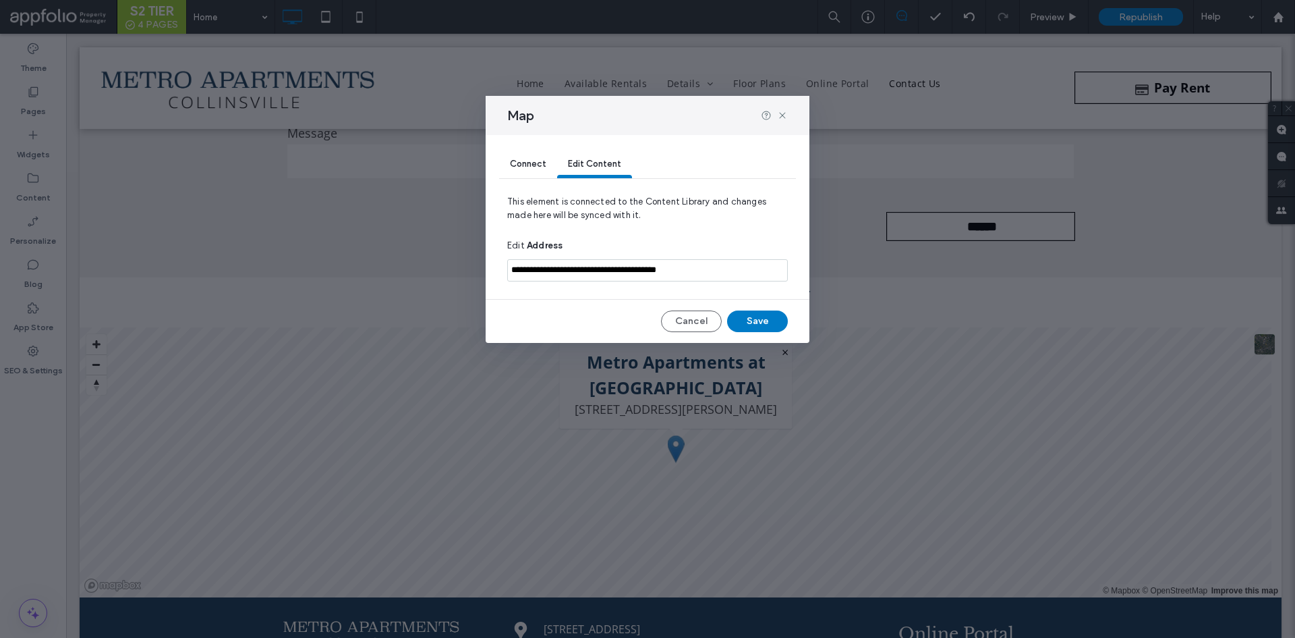
click at [543, 173] on div "Connect" at bounding box center [528, 164] width 58 height 27
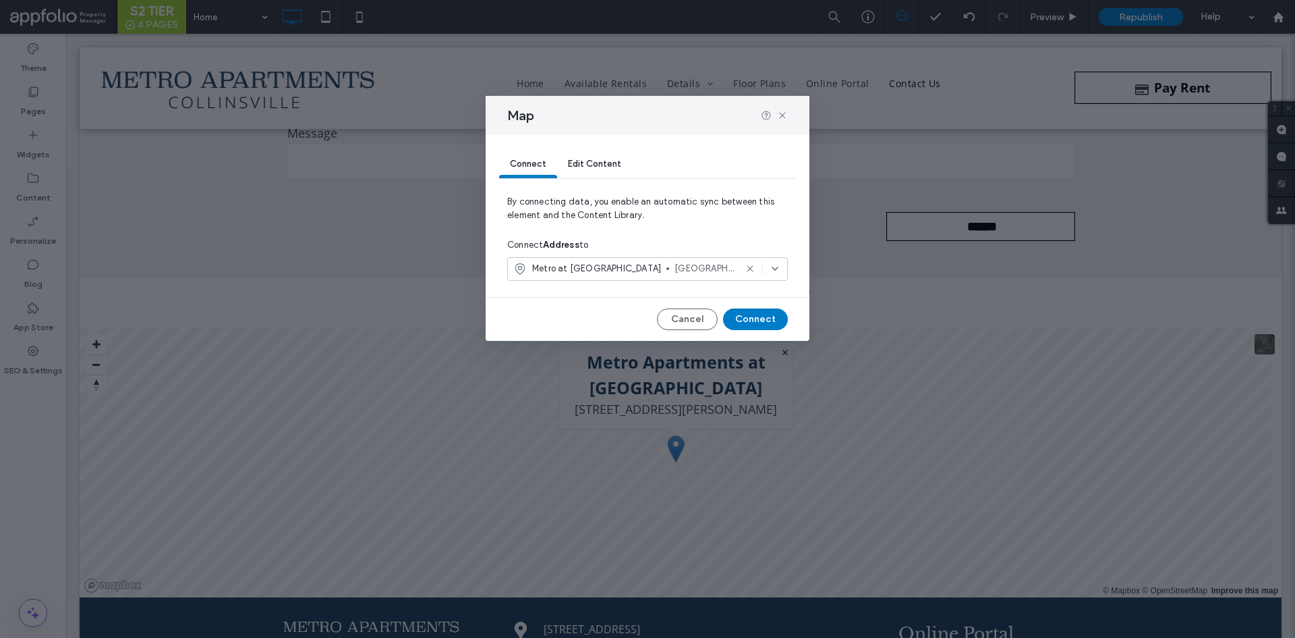
click at [675, 269] on span "Collinsville, Illinois 62234, United States" at bounding box center [705, 268] width 61 height 13
click at [636, 225] on span "By connecting data, you enable an automatic sync between this element and the C…" at bounding box center [647, 214] width 281 height 38
click at [751, 271] on icon at bounding box center [750, 268] width 11 height 11
click at [686, 221] on span "By connecting data, you enable an automatic sync between this element and the C…" at bounding box center [647, 214] width 281 height 38
click at [599, 159] on div "Connect Edit Content" at bounding box center [647, 164] width 297 height 27
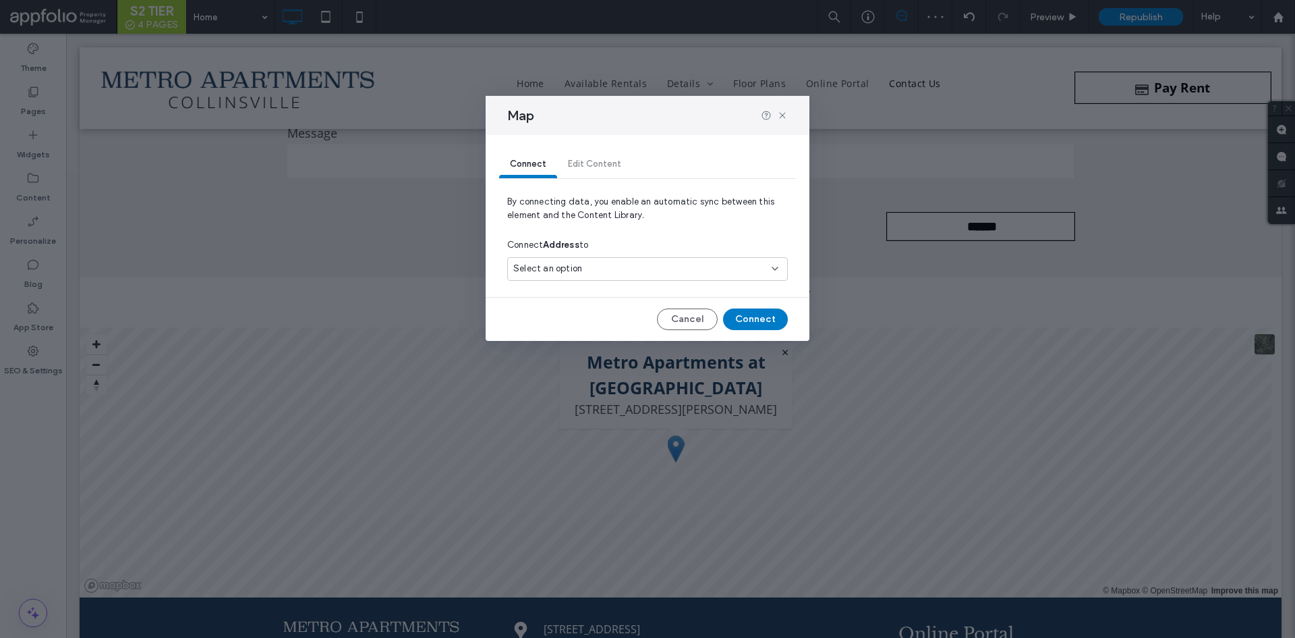
click at [652, 227] on span "By connecting data, you enable an automatic sync between this element and the C…" at bounding box center [647, 214] width 281 height 38
click at [658, 262] on div "Select an option" at bounding box center [639, 268] width 252 height 13
click at [623, 318] on div "Metro at Collinsville Collinsville, Illinois 62234, United States" at bounding box center [647, 316] width 279 height 24
click at [753, 317] on button "Connect" at bounding box center [755, 319] width 65 height 22
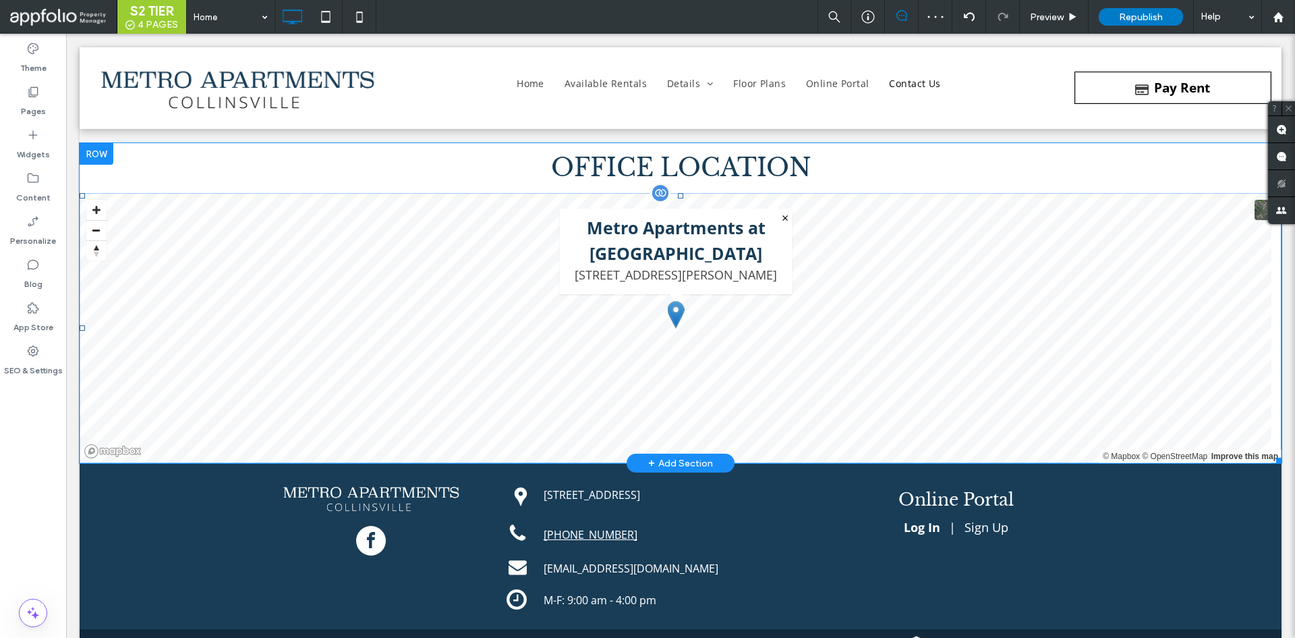
scroll to position [7587, 0]
click at [694, 448] on span at bounding box center [681, 327] width 1202 height 270
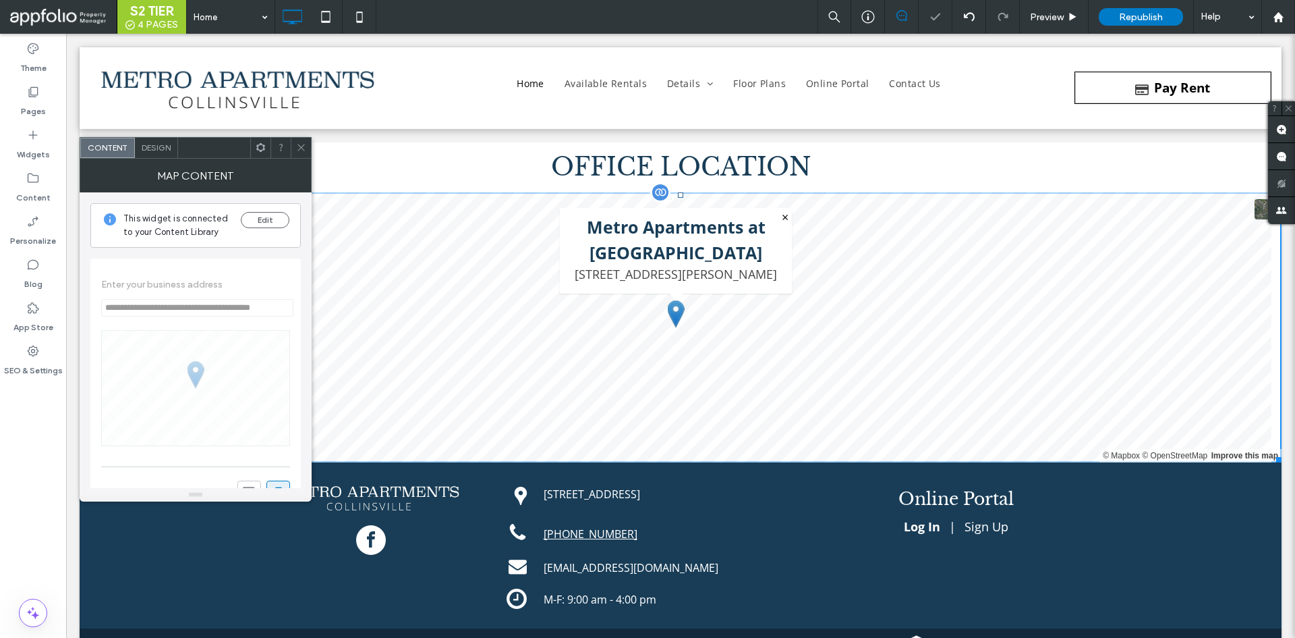
scroll to position [283, 0]
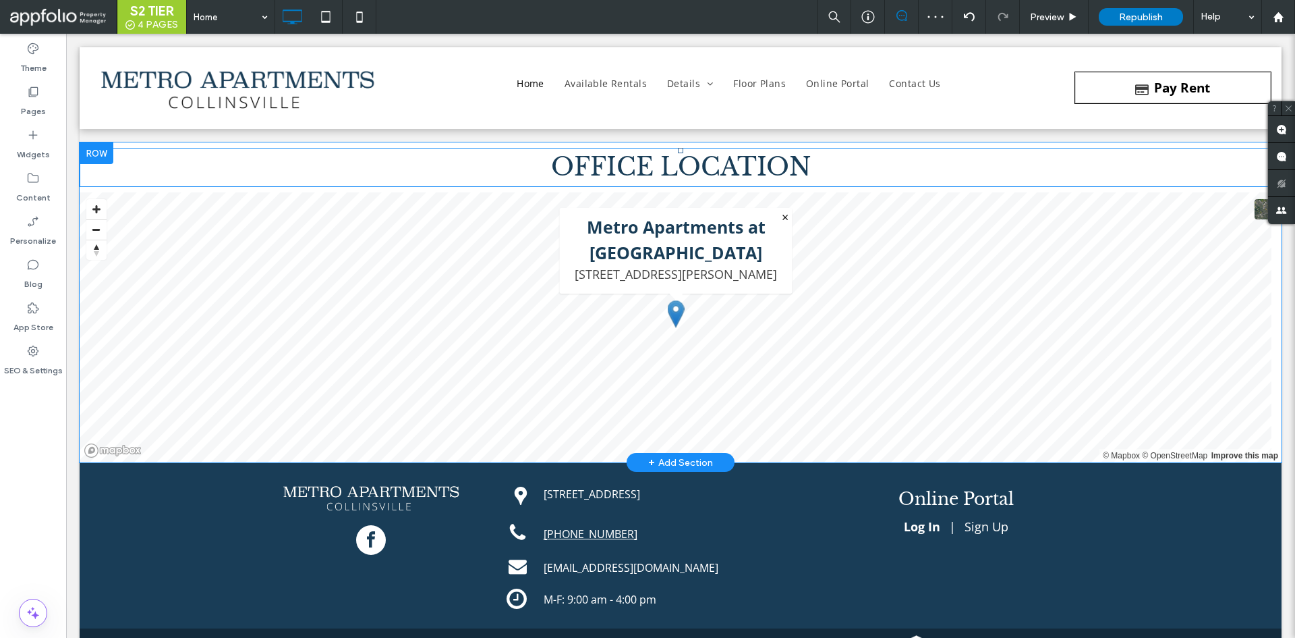
click at [280, 164] on h2 "OFFICE LOCATION" at bounding box center [681, 167] width 1202 height 36
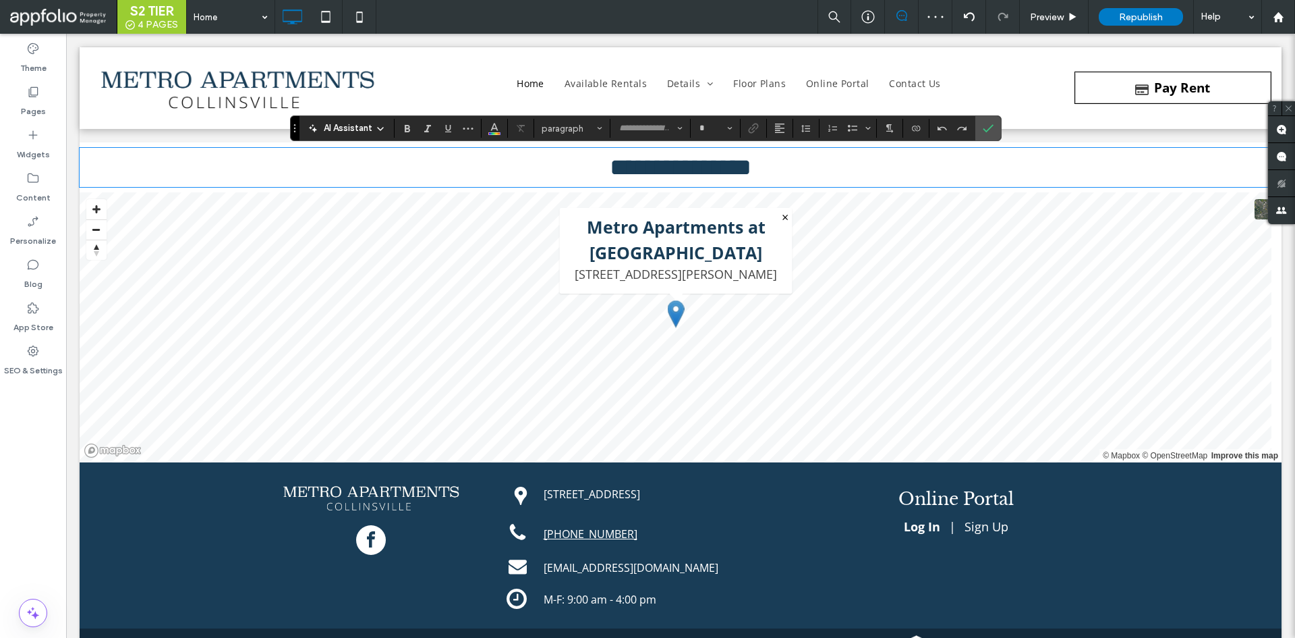
type input "**********"
type input "**"
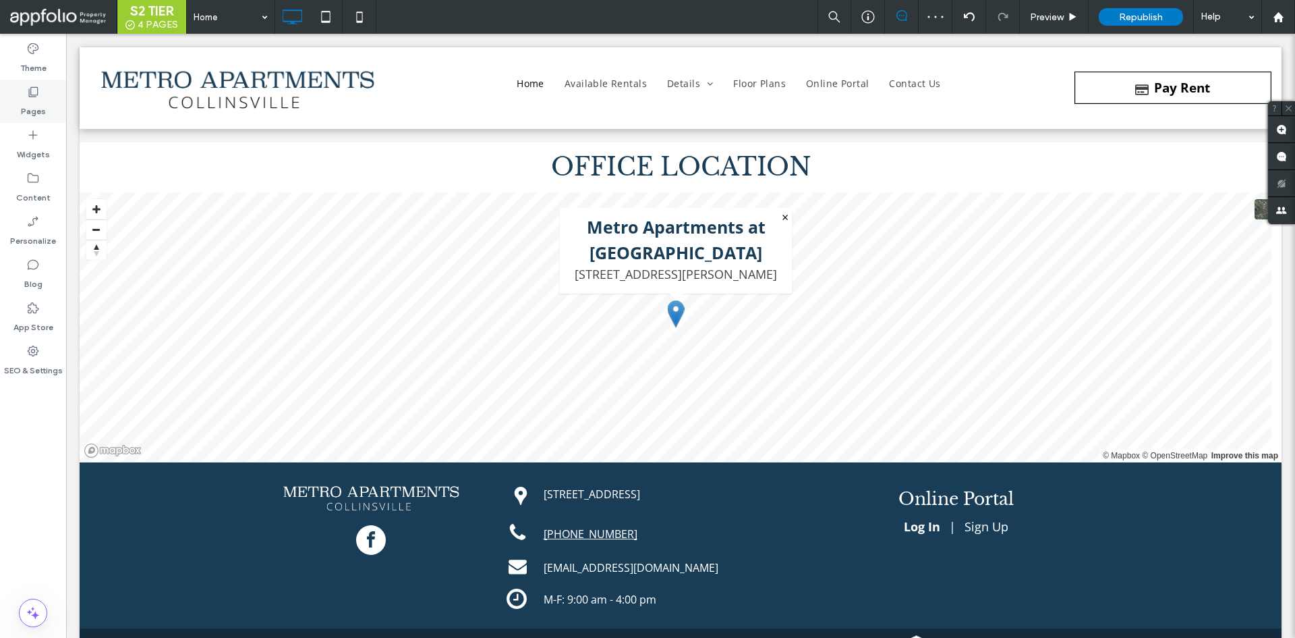
click at [42, 120] on div "Pages" at bounding box center [33, 101] width 66 height 43
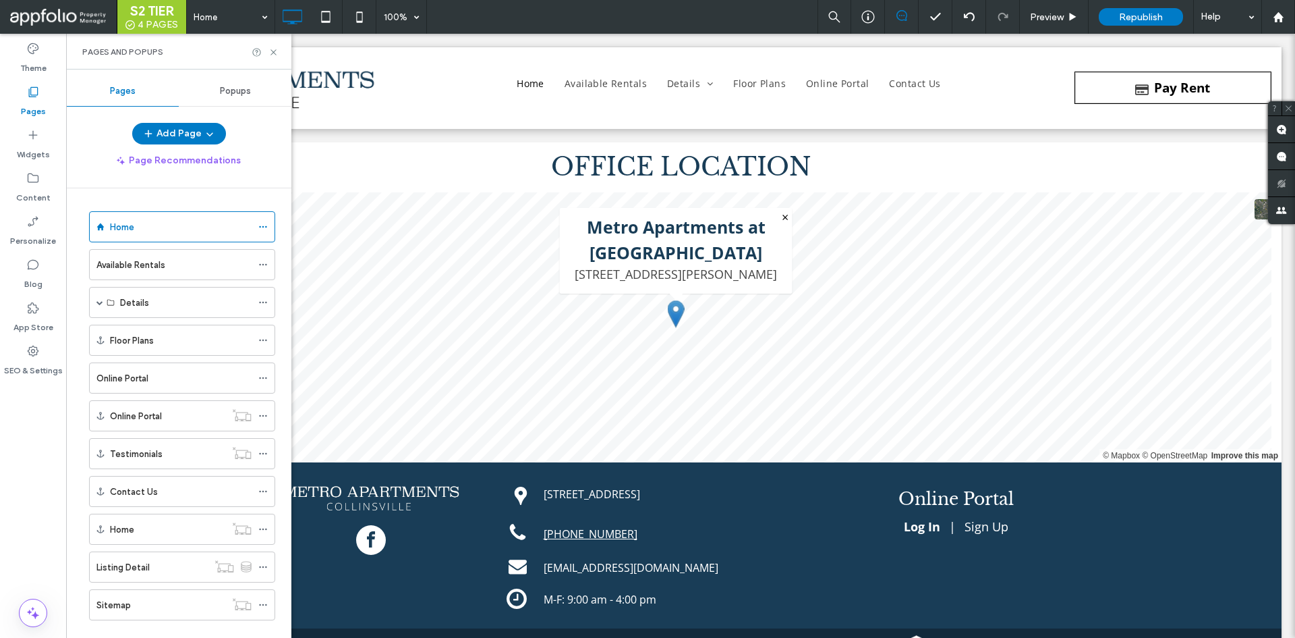
drag, startPoint x: 51, startPoint y: 144, endPoint x: 108, endPoint y: 101, distance: 71.8
click at [49, 143] on div "Widgets" at bounding box center [33, 144] width 66 height 43
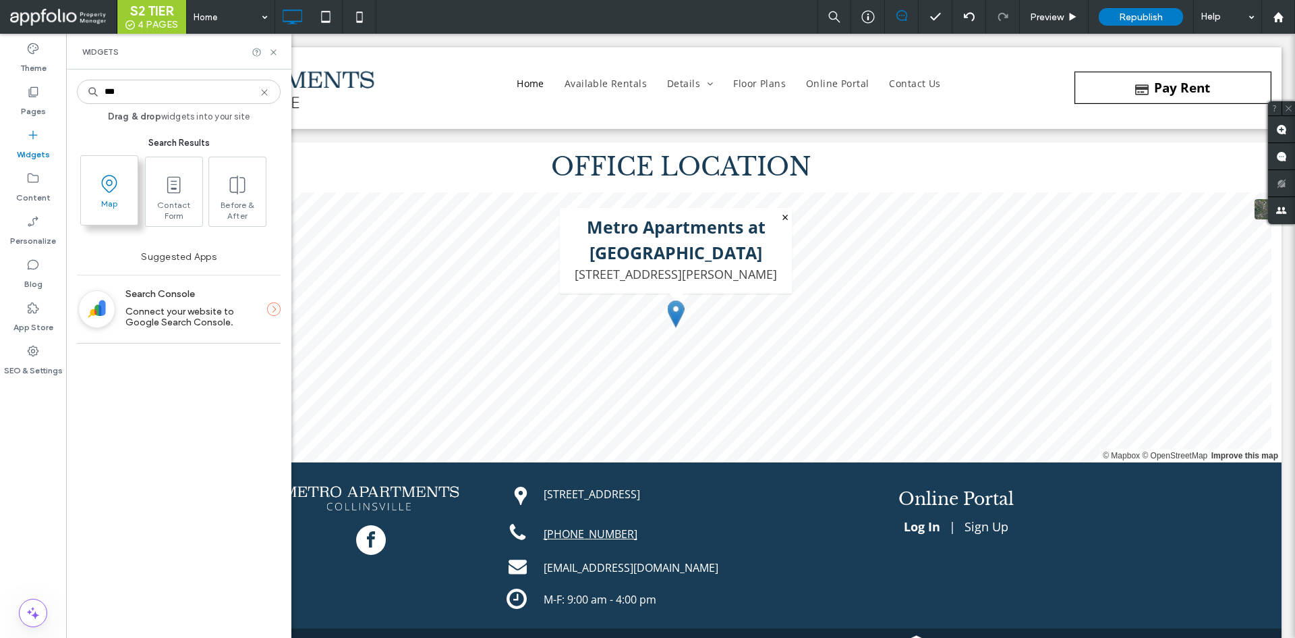
type input "***"
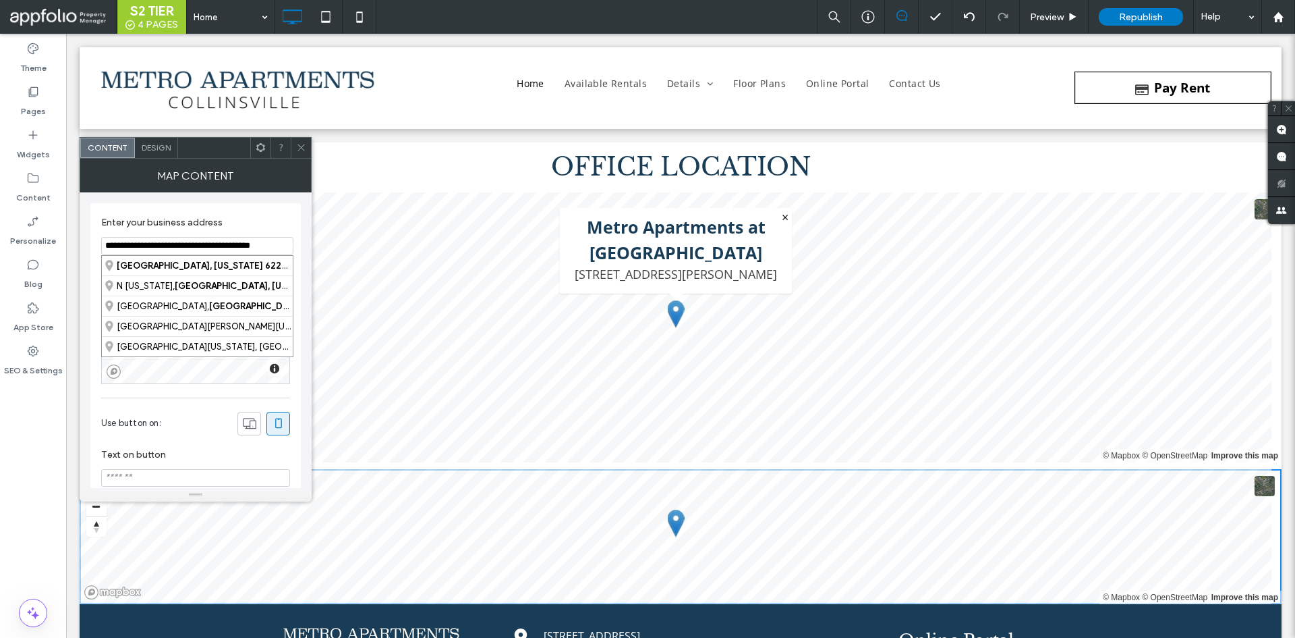
click at [256, 244] on input "**********" at bounding box center [197, 246] width 192 height 18
paste input
click at [231, 261] on div "Collinsville, Illinois 62234, United States" at bounding box center [197, 266] width 191 height 20
type input "**********"
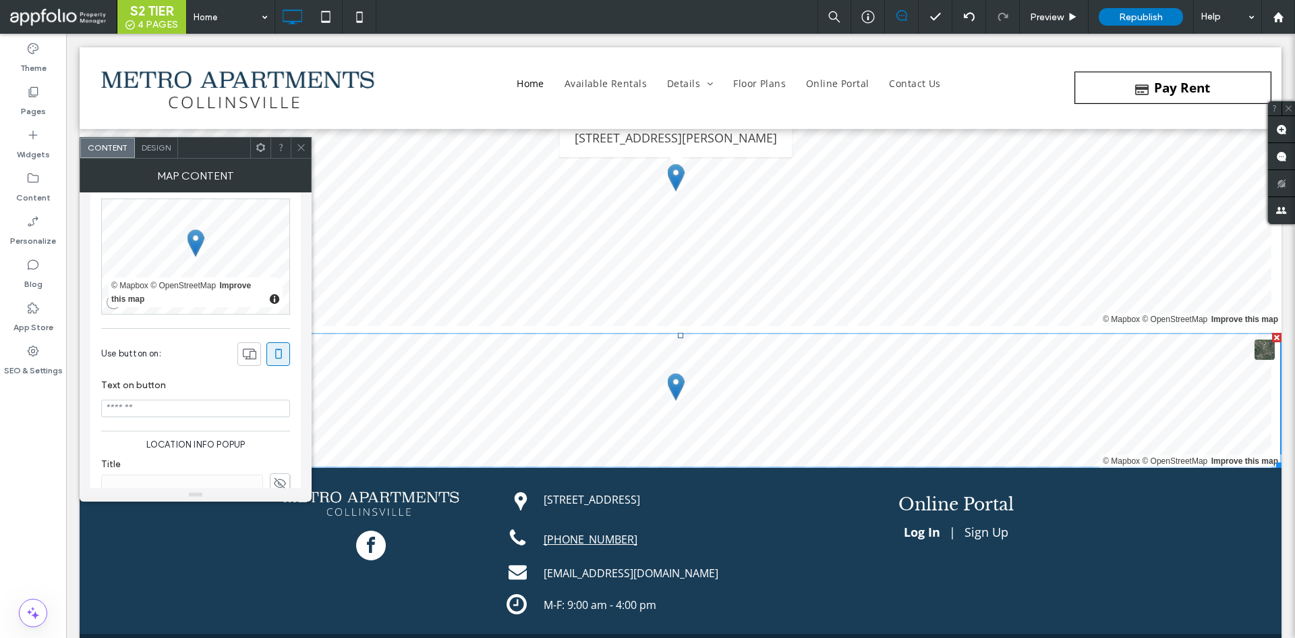
scroll to position [193, 0]
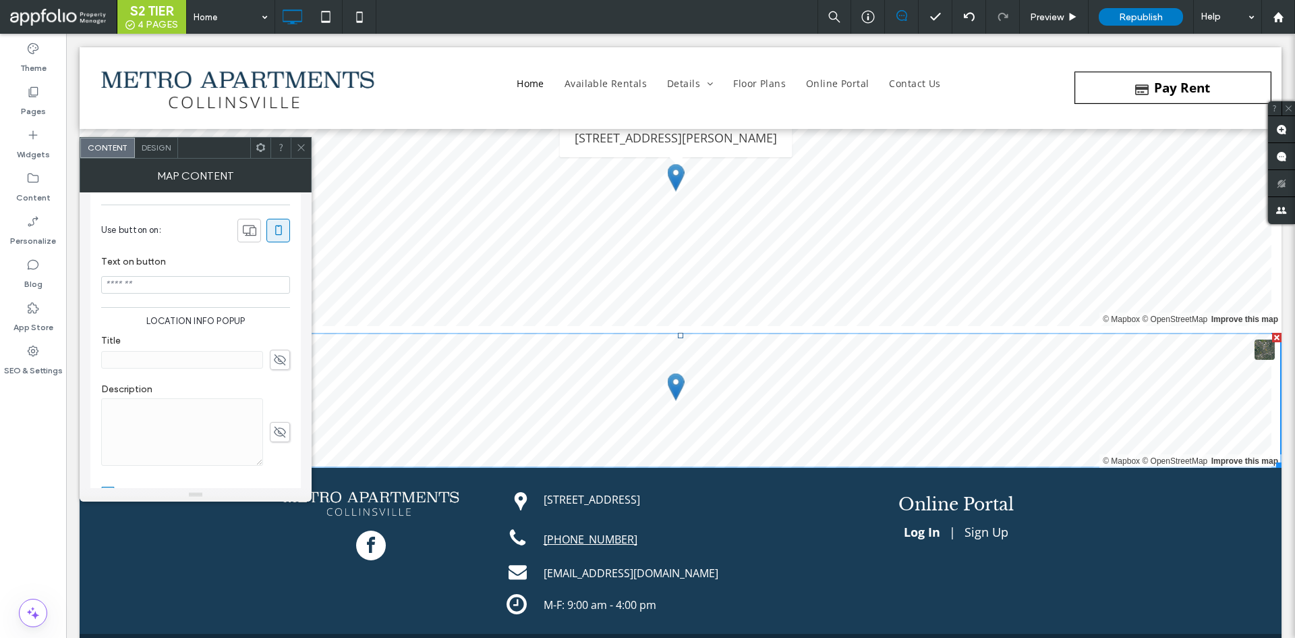
drag, startPoint x: 281, startPoint y: 364, endPoint x: 254, endPoint y: 359, distance: 26.9
click at [281, 364] on icon at bounding box center [279, 359] width 13 height 15
paste input "**********"
type input "**********"
click at [270, 328] on div "**********" at bounding box center [195, 423] width 189 height 246
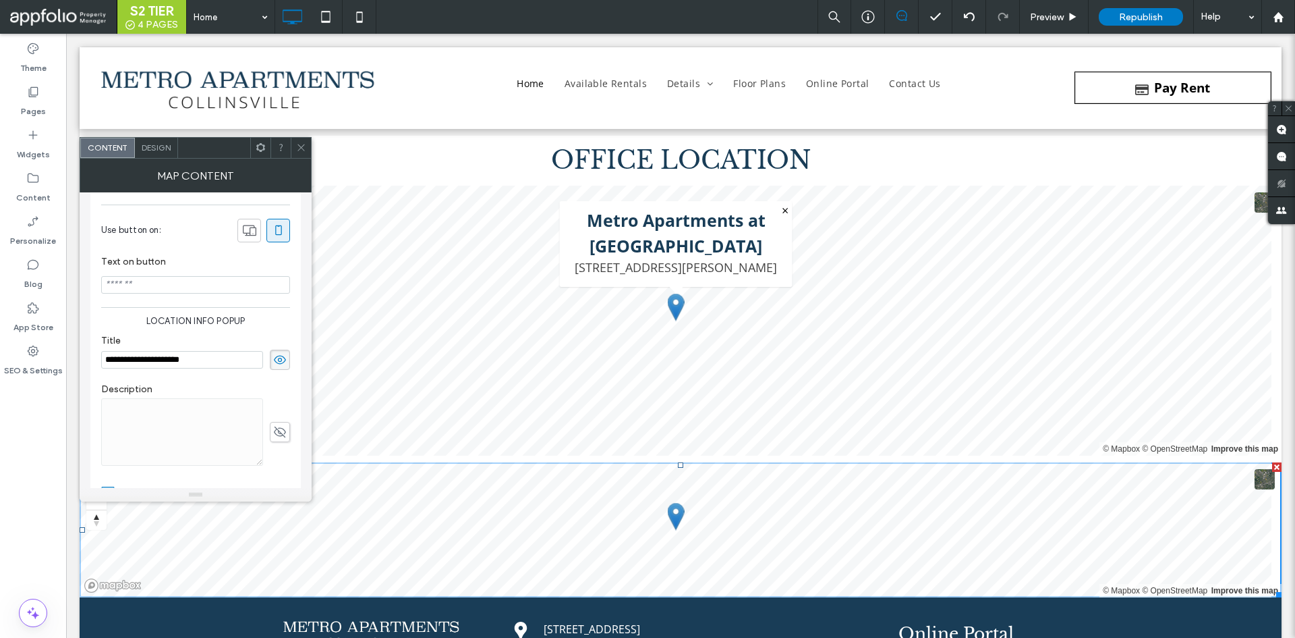
scroll to position [7593, 0]
click at [295, 138] on div at bounding box center [301, 148] width 20 height 20
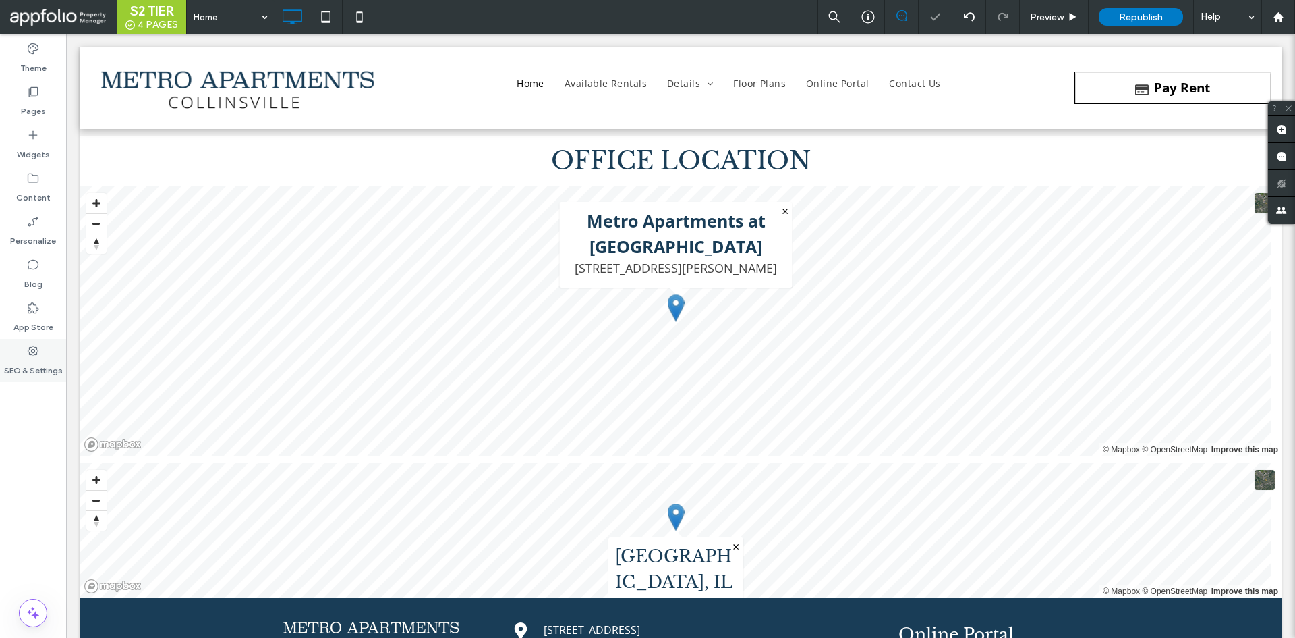
click at [31, 354] on use at bounding box center [33, 350] width 11 height 11
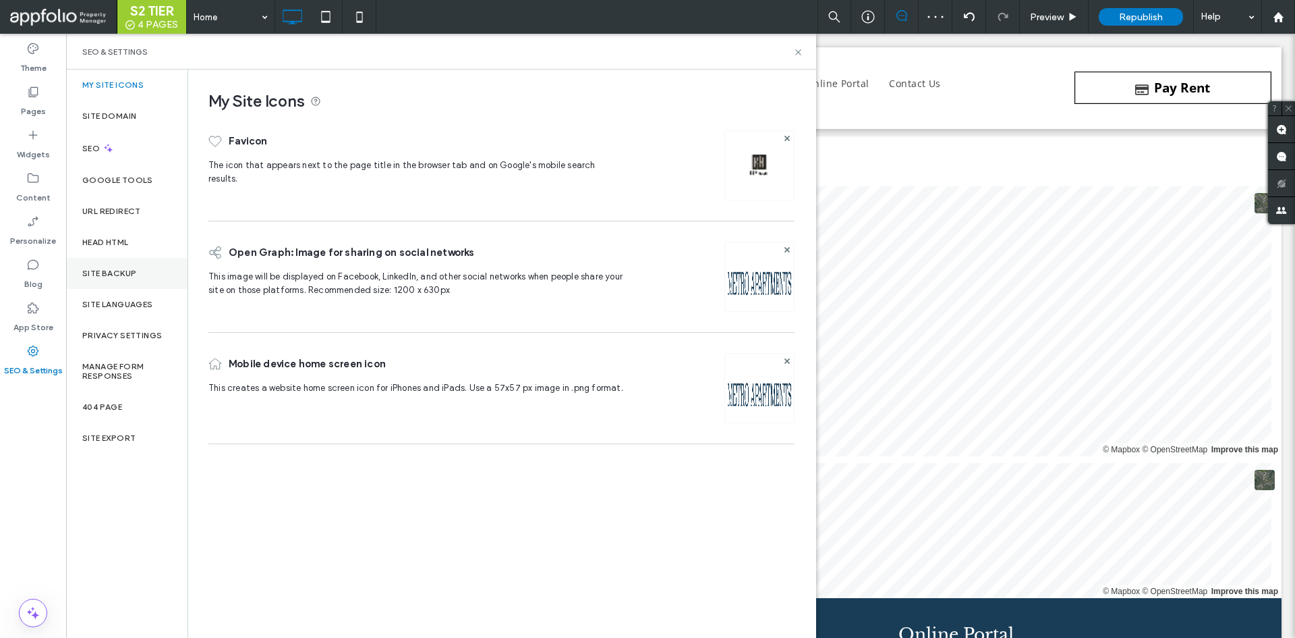
click at [138, 282] on div "Site Backup" at bounding box center [126, 273] width 121 height 31
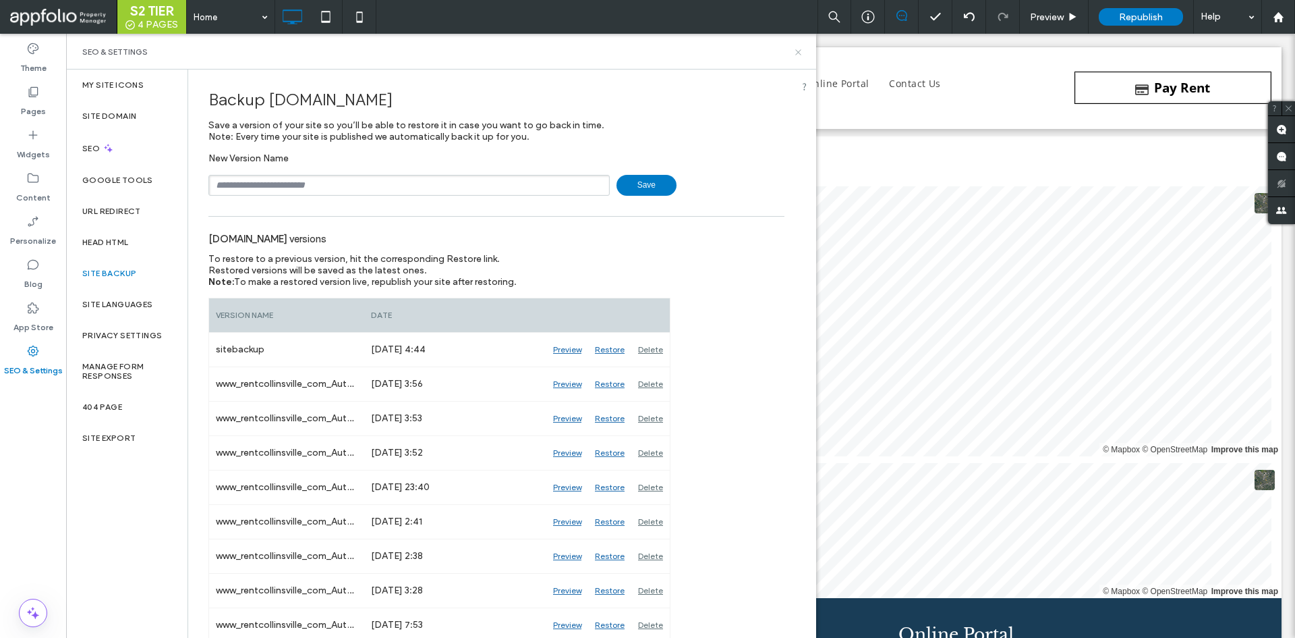
click at [799, 52] on use at bounding box center [797, 51] width 5 height 5
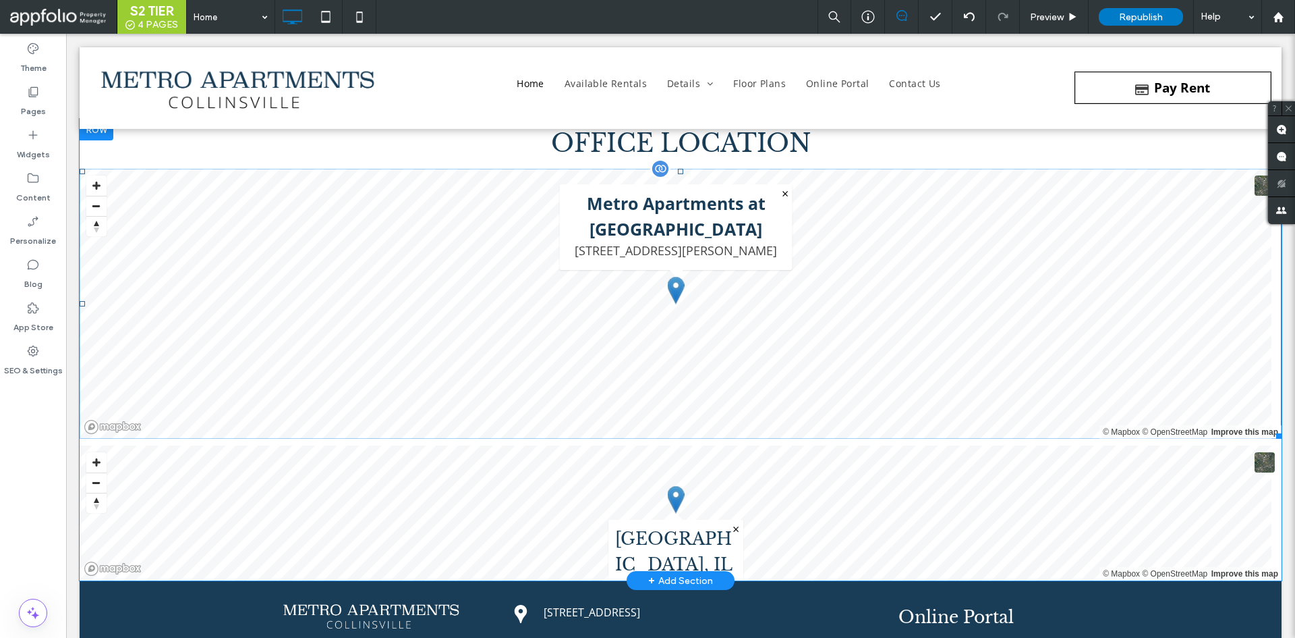
scroll to position [7602, 0]
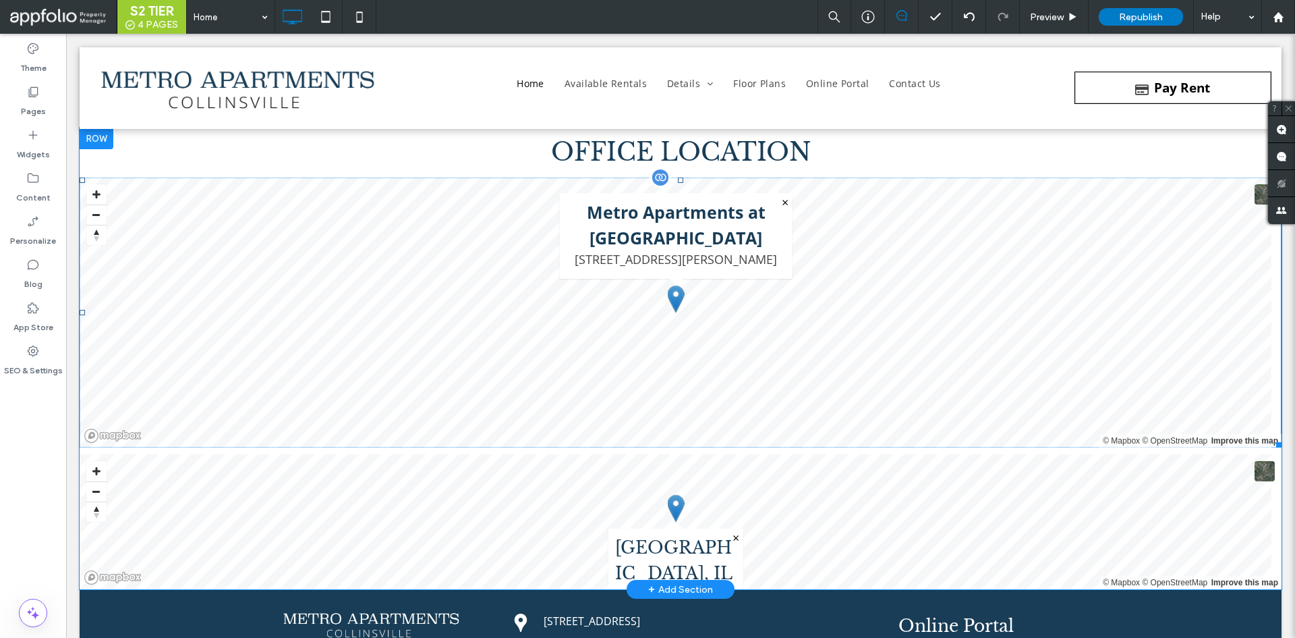
click at [1272, 184] on div at bounding box center [1276, 181] width 9 height 9
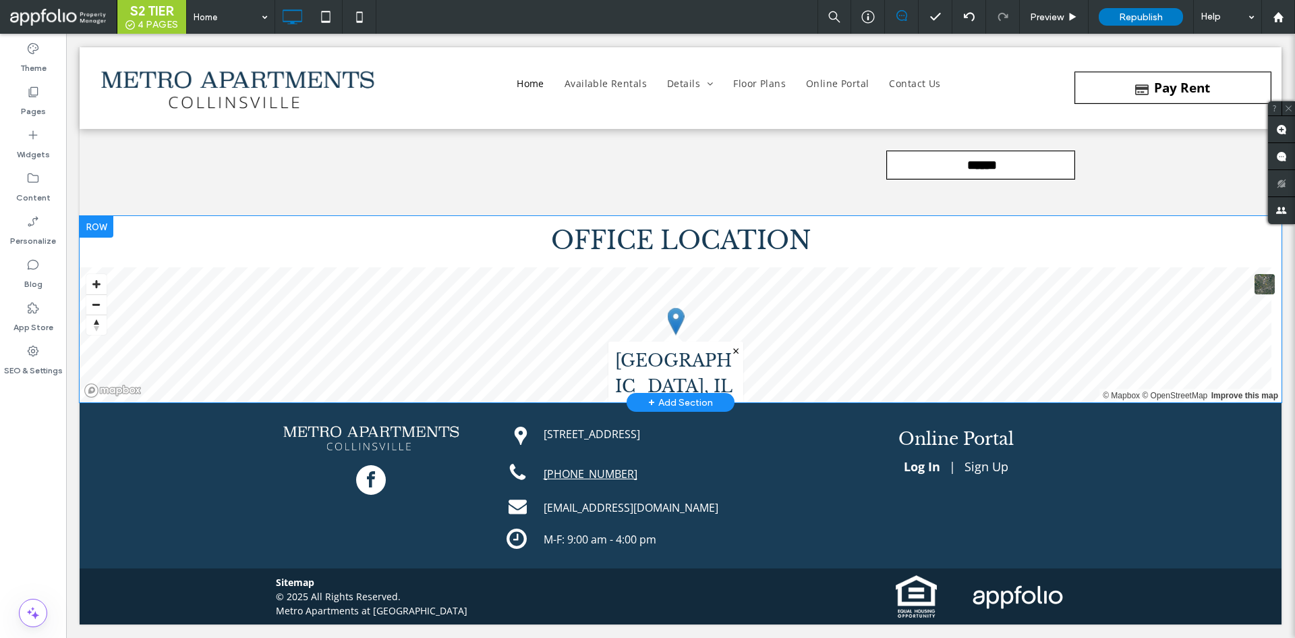
click at [687, 406] on div "+ Add Section" at bounding box center [680, 402] width 65 height 15
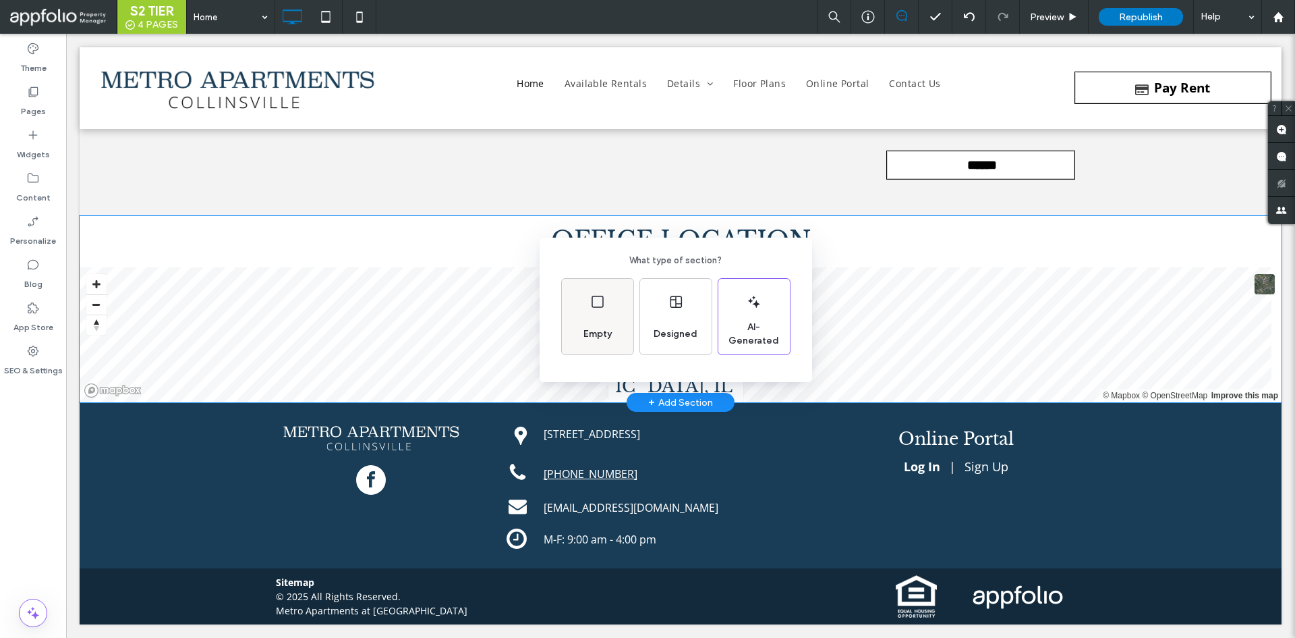
click at [603, 308] on icon at bounding box center [598, 301] width 16 height 16
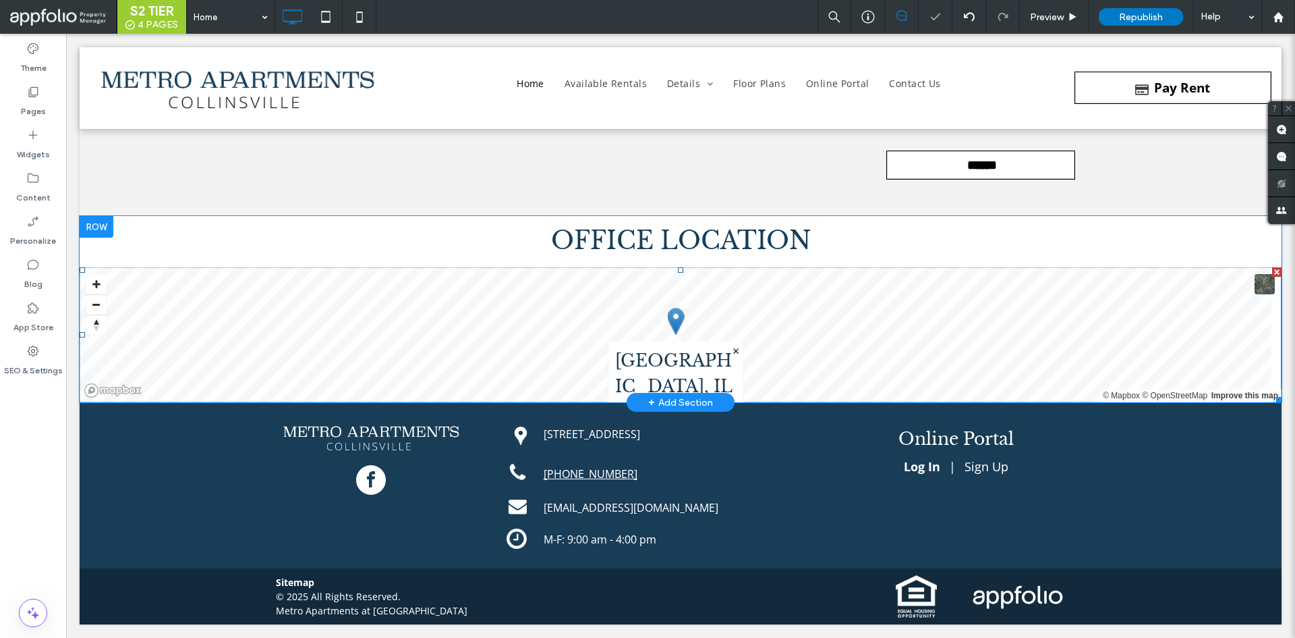
scroll to position [7602, 0]
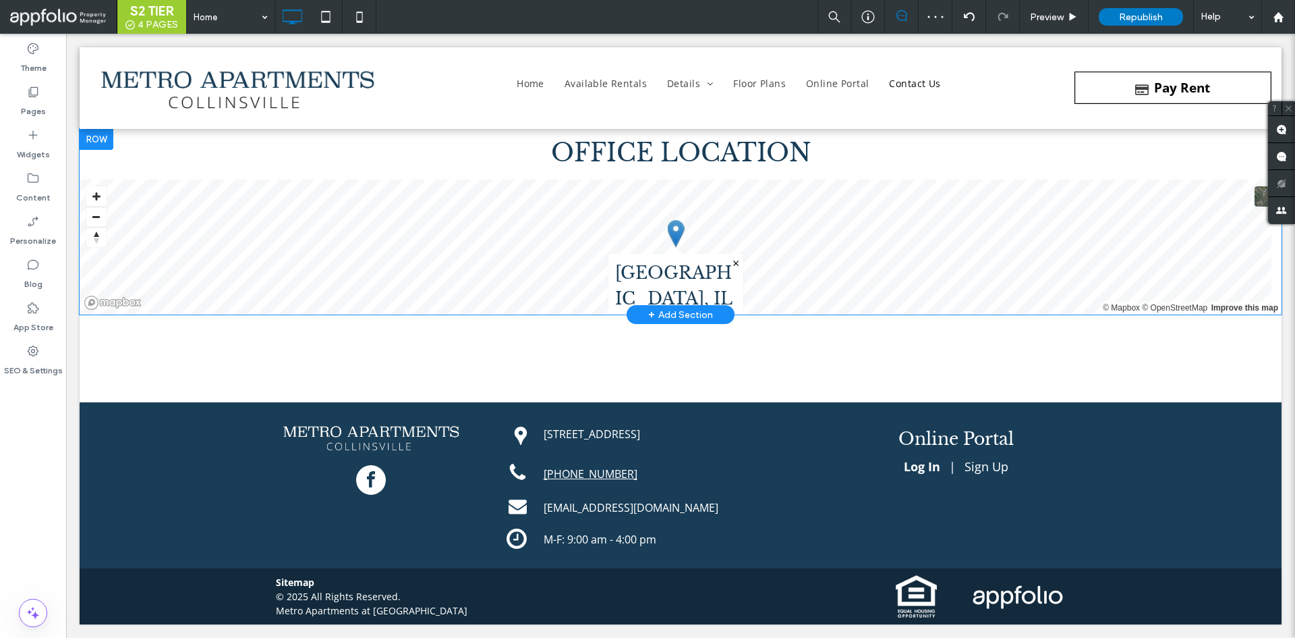
click at [81, 140] on div at bounding box center [97, 139] width 34 height 22
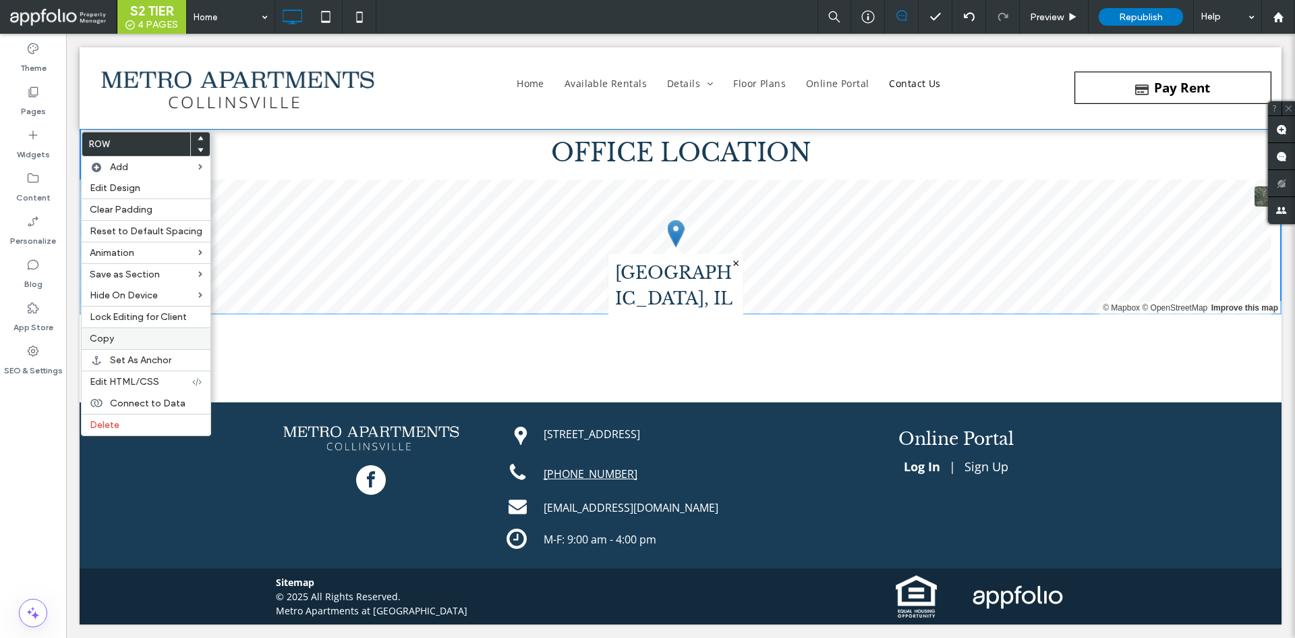
click at [125, 343] on label "Copy" at bounding box center [146, 338] width 113 height 11
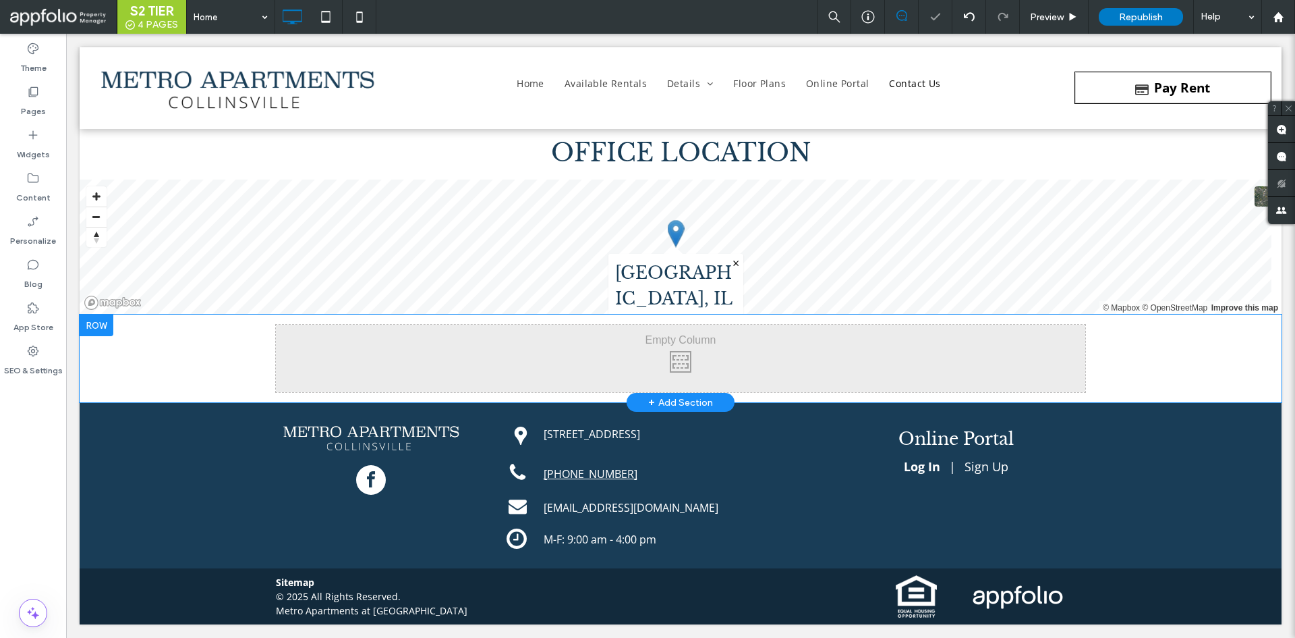
click at [103, 327] on div at bounding box center [97, 325] width 34 height 22
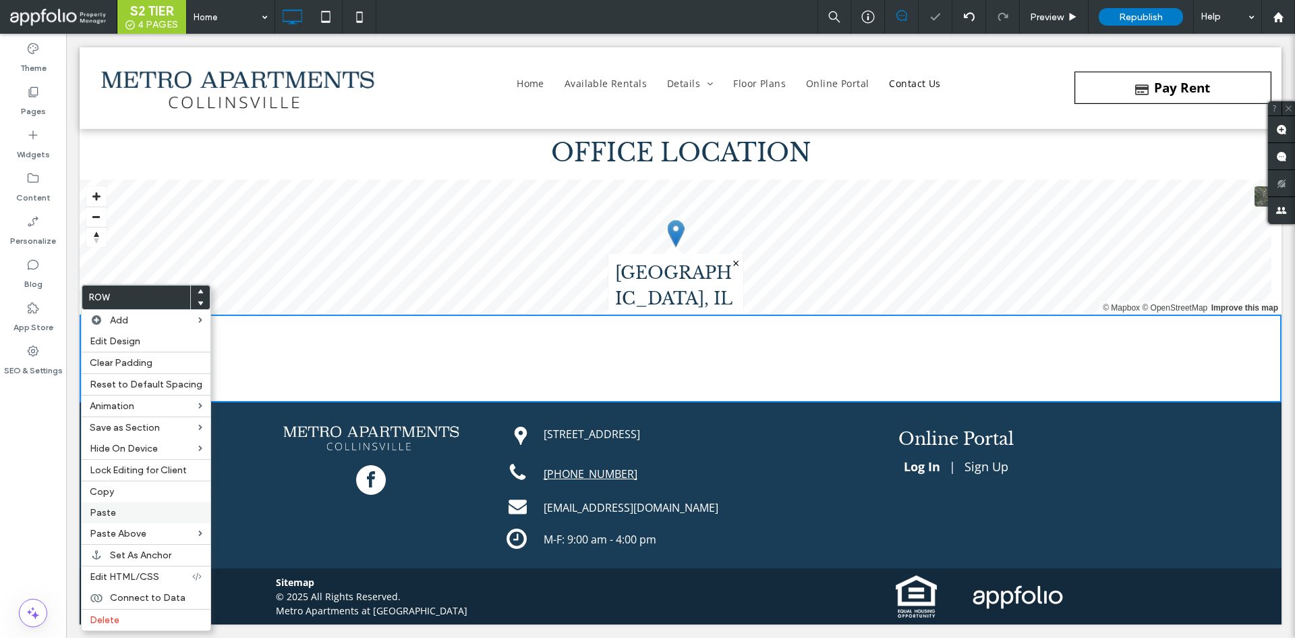
click at [103, 515] on span "Paste" at bounding box center [103, 512] width 26 height 11
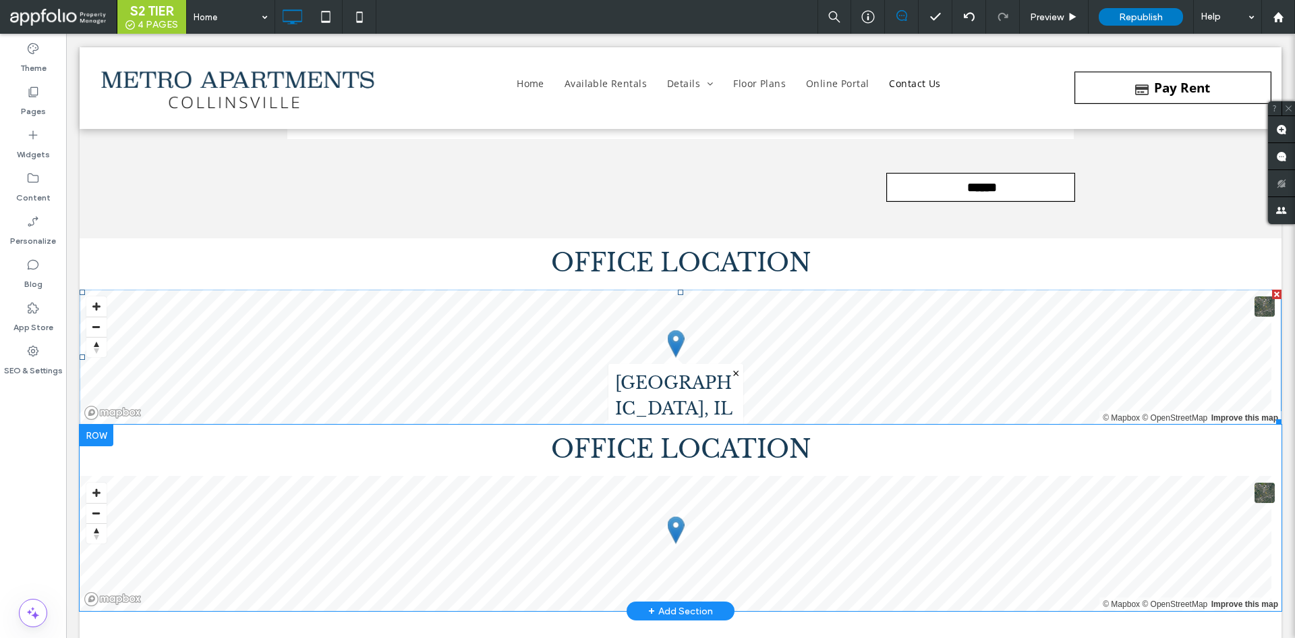
scroll to position [7552, 0]
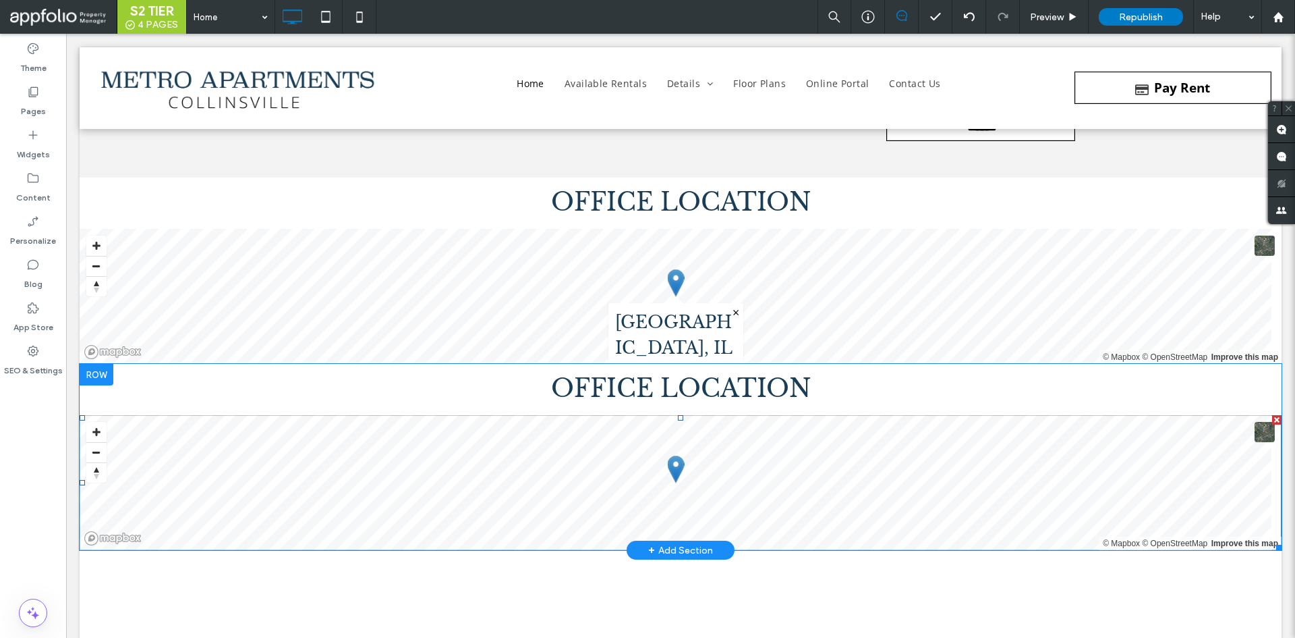
click at [545, 473] on span at bounding box center [681, 482] width 1202 height 135
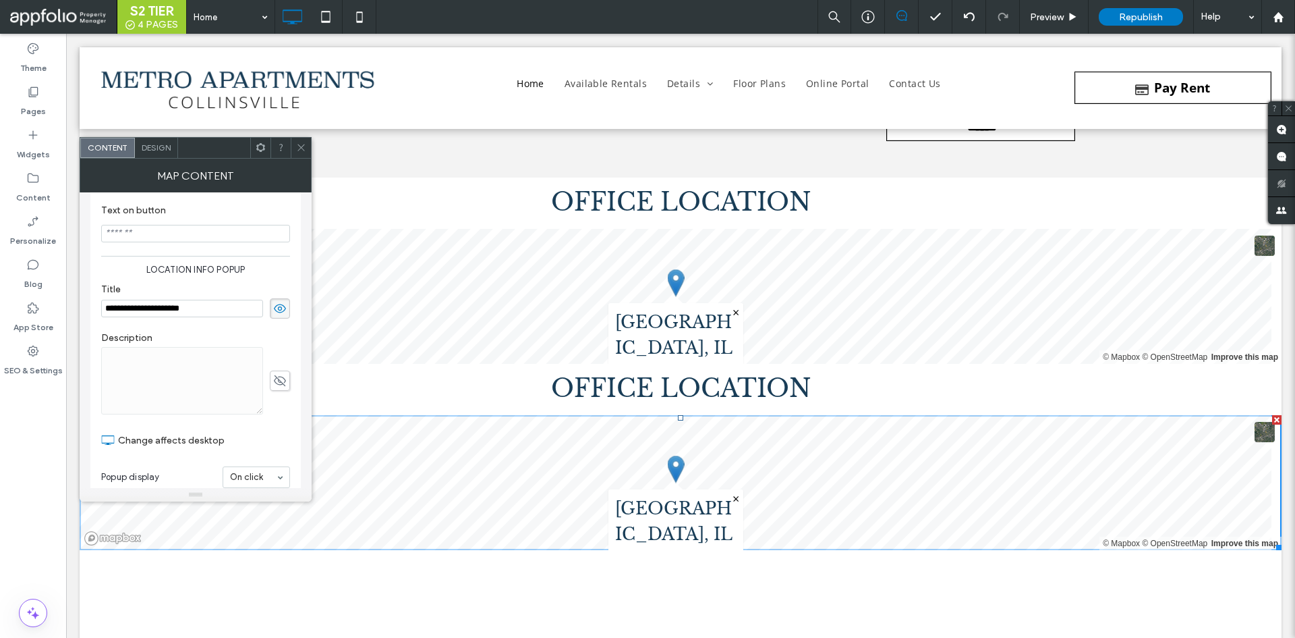
scroll to position [245, 0]
type input "**********"
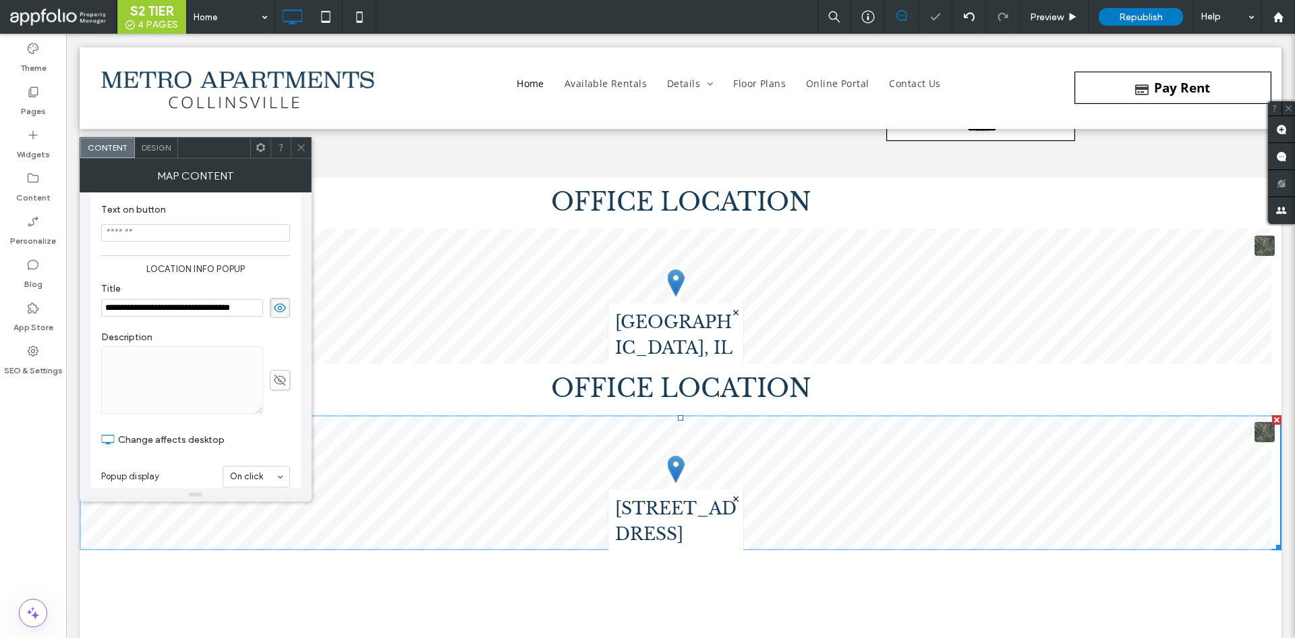
click at [227, 281] on div "**********" at bounding box center [195, 300] width 189 height 49
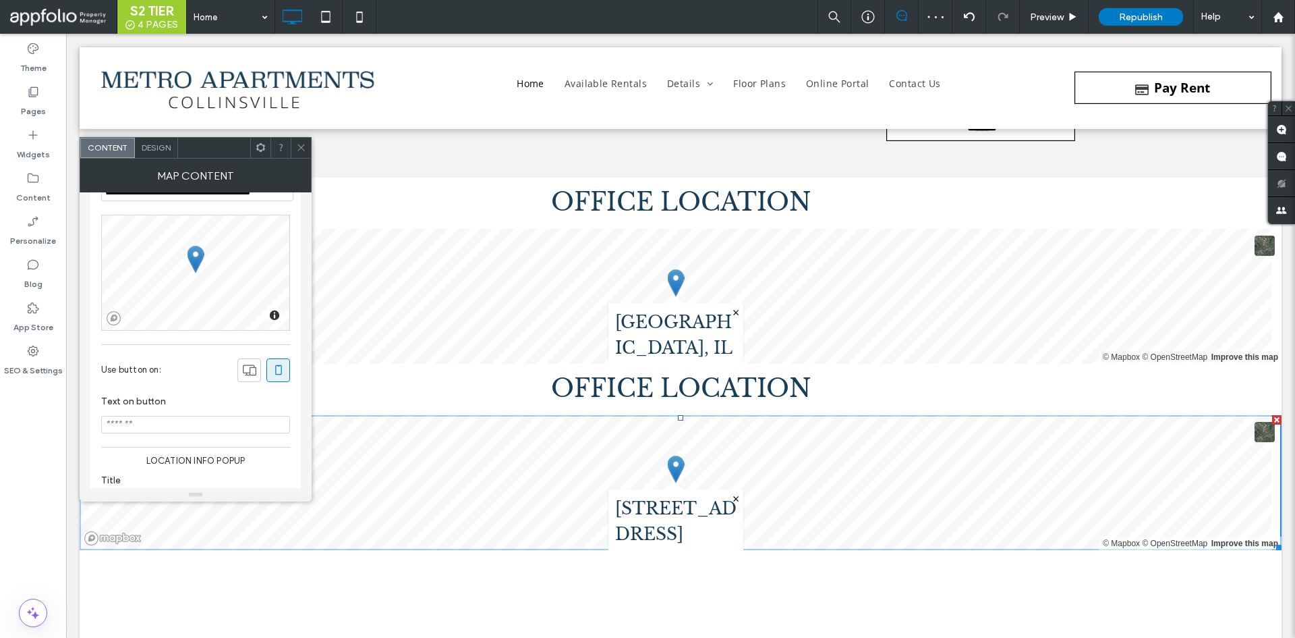
scroll to position [0, 0]
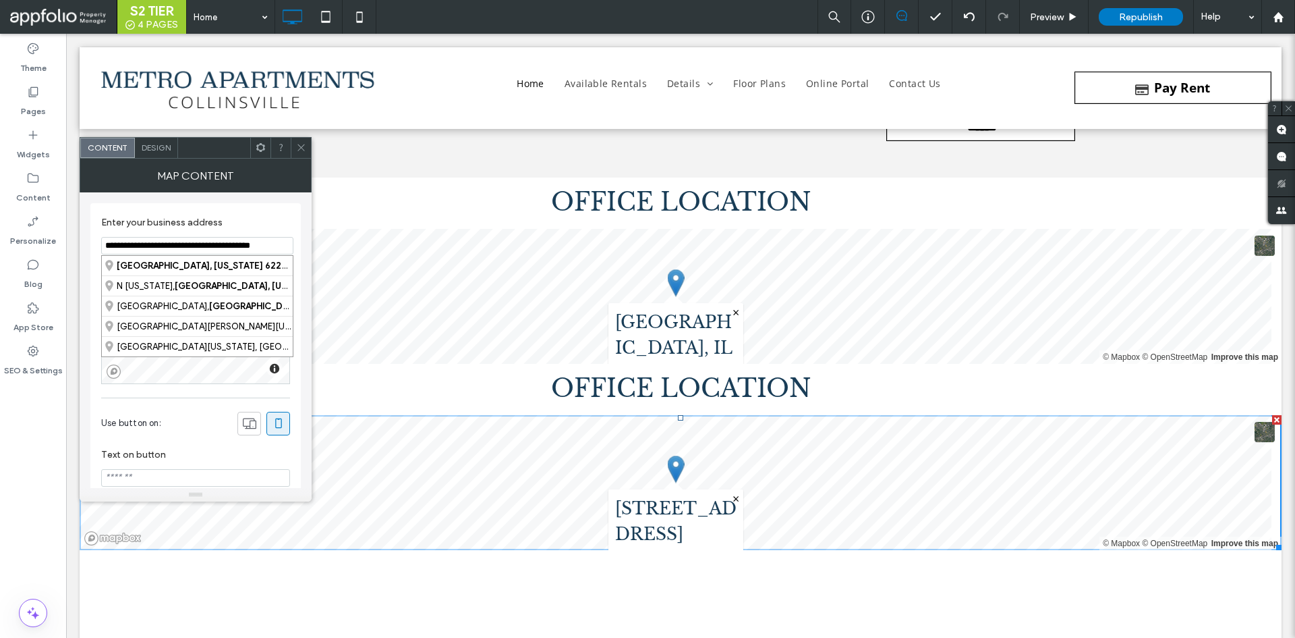
paste input
click at [240, 252] on input "**********" at bounding box center [197, 246] width 192 height 18
click at [237, 266] on div "125 Idlerun Drive, Collinsville, Illinois 62234, United States" at bounding box center [197, 266] width 191 height 20
type input "**********"
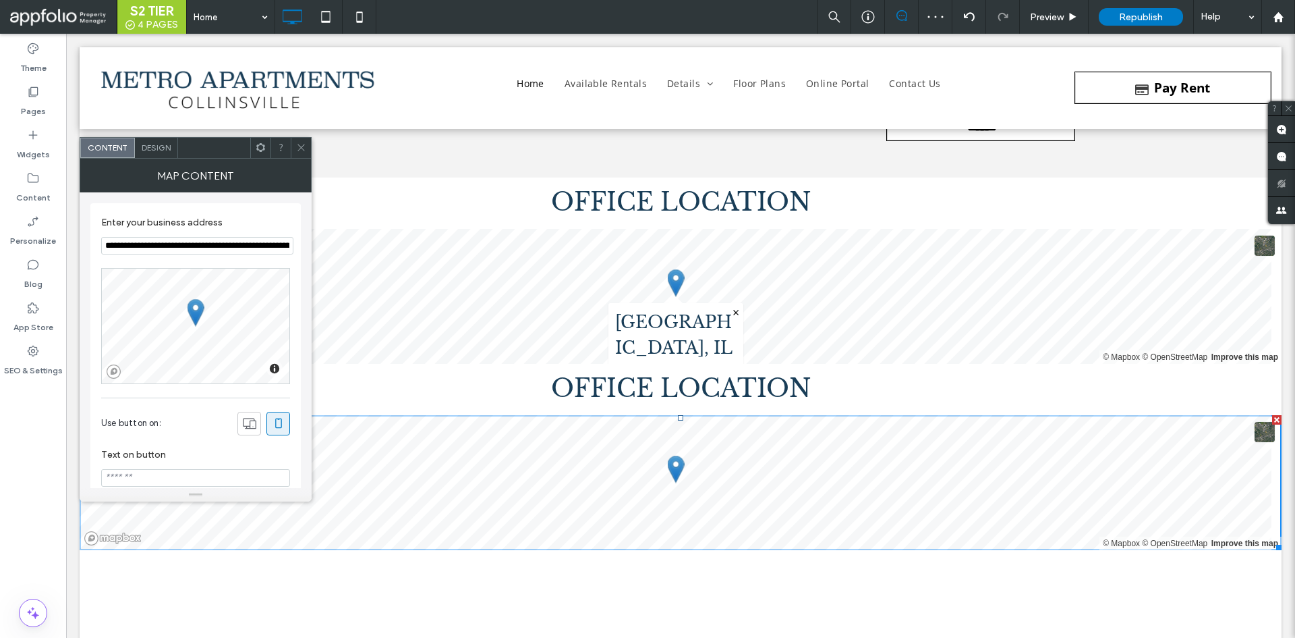
click at [164, 395] on div "**********" at bounding box center [195, 474] width 211 height 542
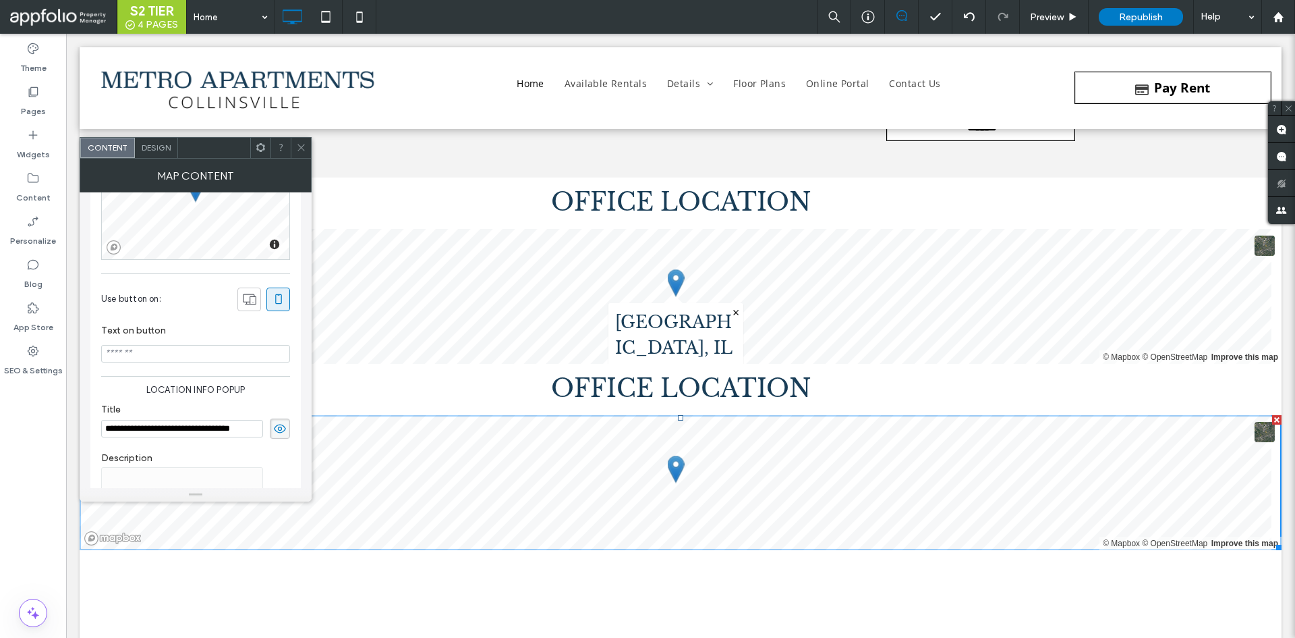
scroll to position [177, 0]
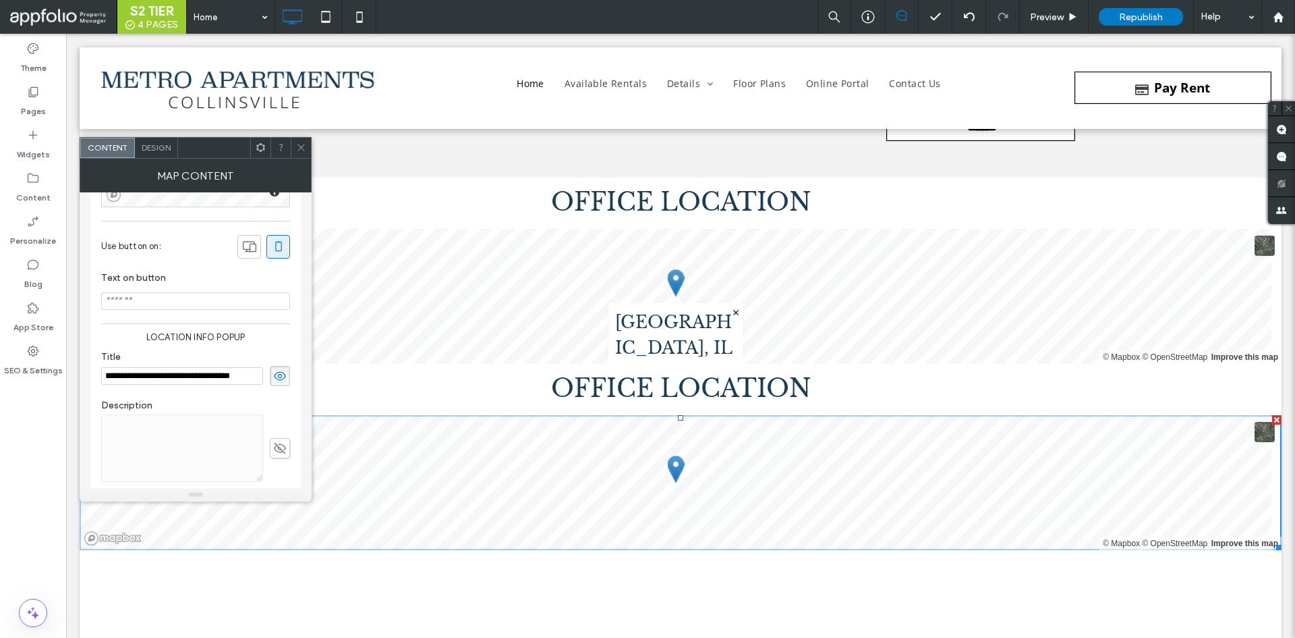
click at [301, 146] on icon at bounding box center [301, 147] width 10 height 10
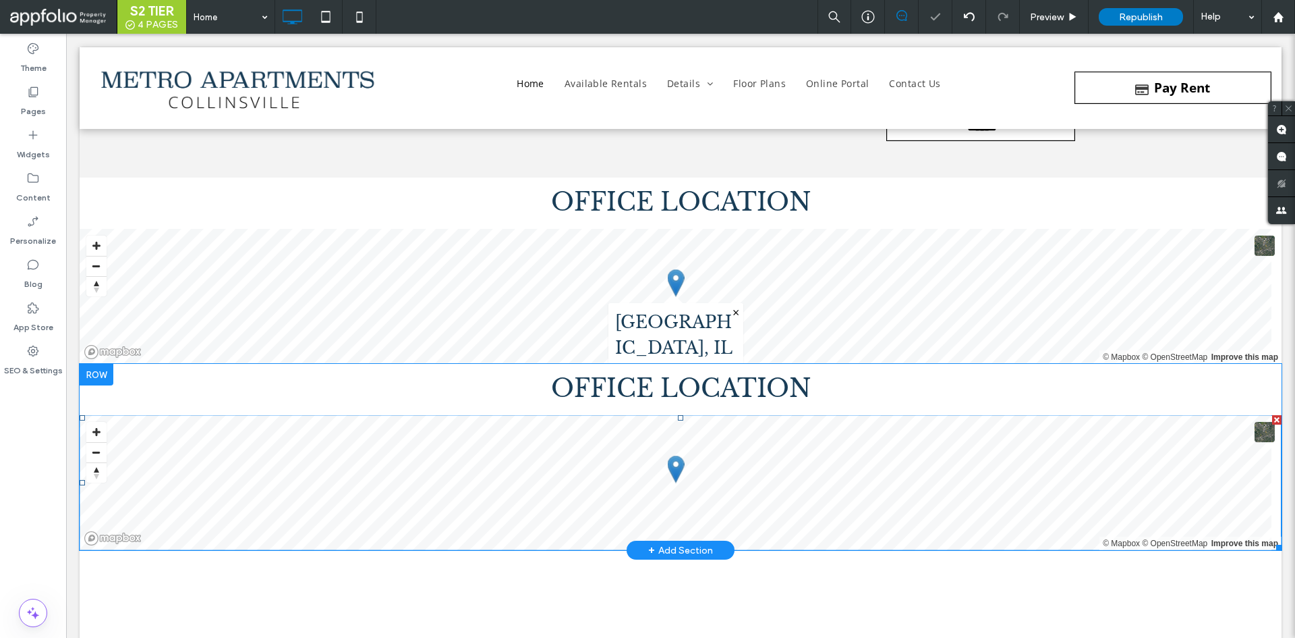
click at [486, 513] on span at bounding box center [681, 482] width 1202 height 135
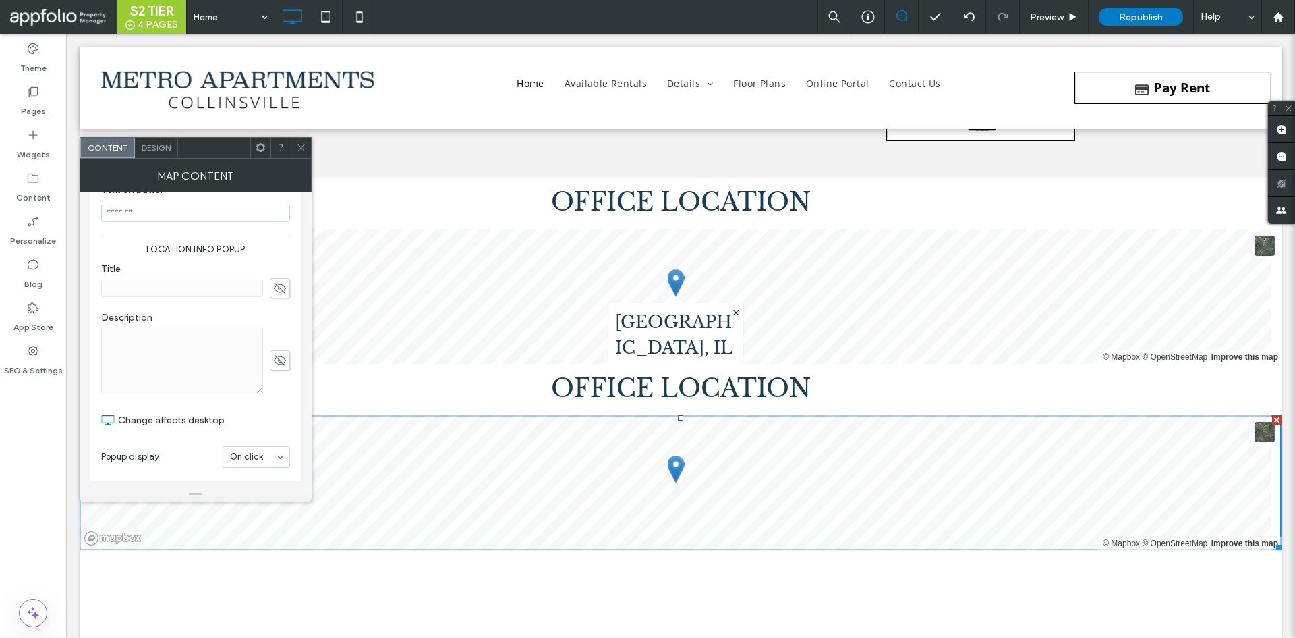
scroll to position [216, 0]
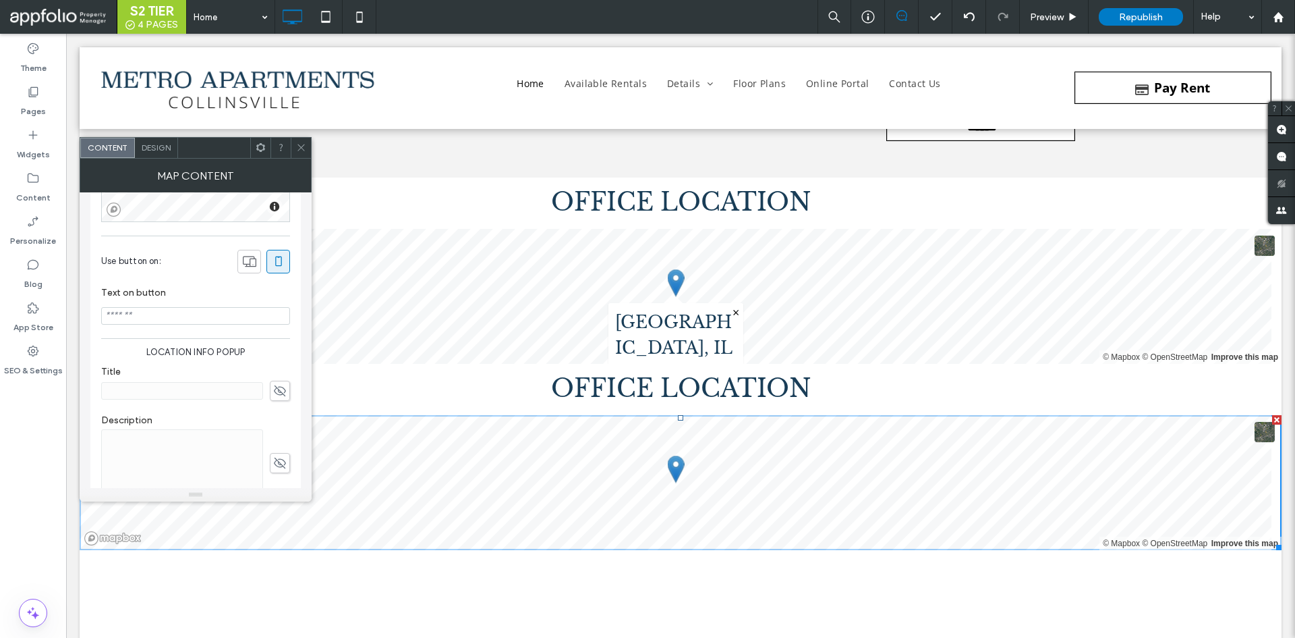
click at [270, 401] on div at bounding box center [195, 391] width 189 height 20
click at [226, 401] on div at bounding box center [195, 391] width 189 height 20
paste input "**********"
click at [228, 391] on input "**********" at bounding box center [182, 391] width 162 height 18
type input "**********"
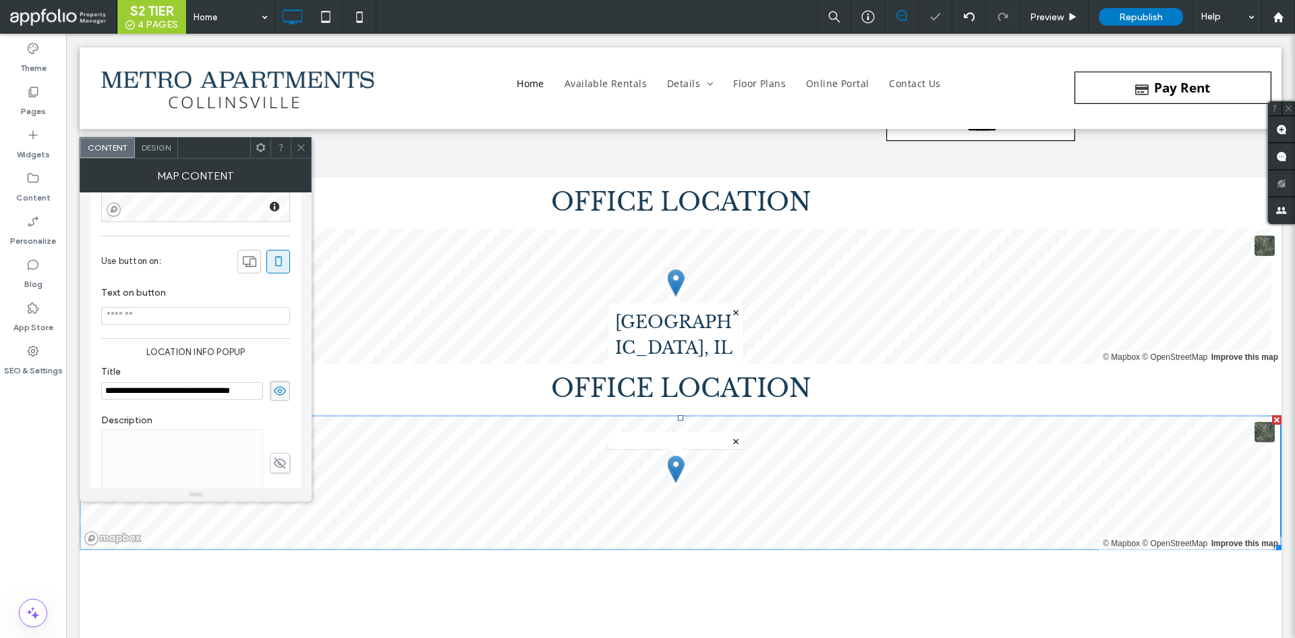
click at [157, 359] on span "Location info popup" at bounding box center [195, 351] width 189 height 13
click at [161, 145] on span "Design" at bounding box center [156, 147] width 29 height 10
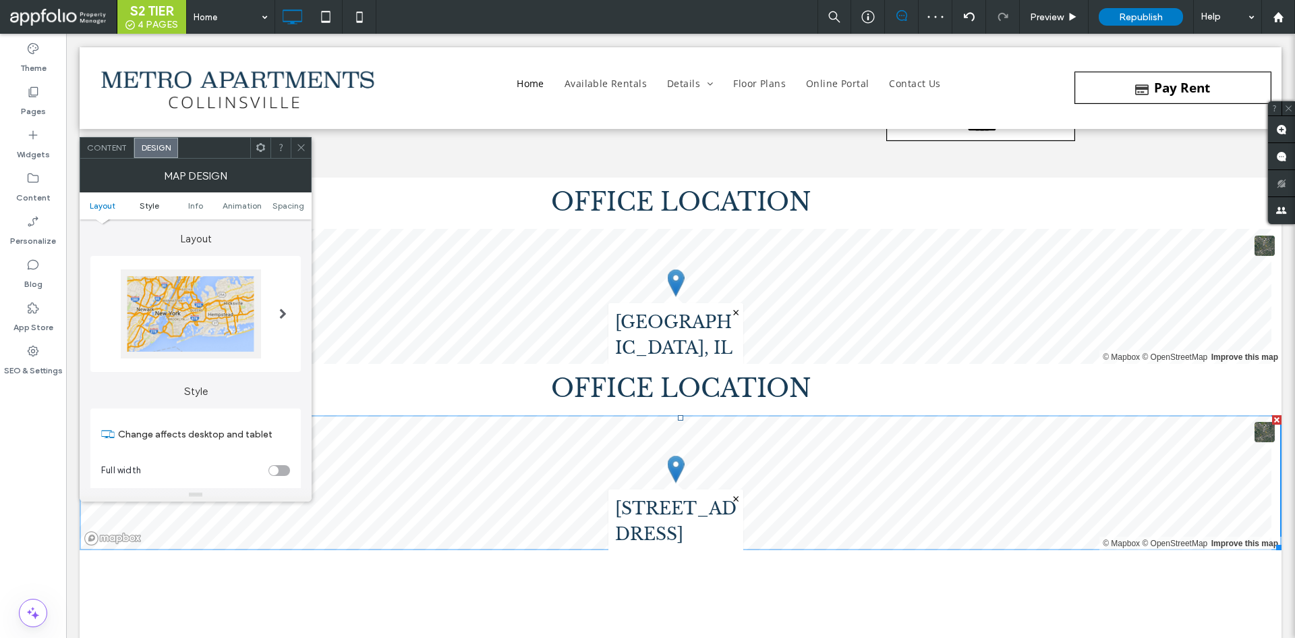
click at [151, 205] on span "Style" at bounding box center [150, 205] width 20 height 10
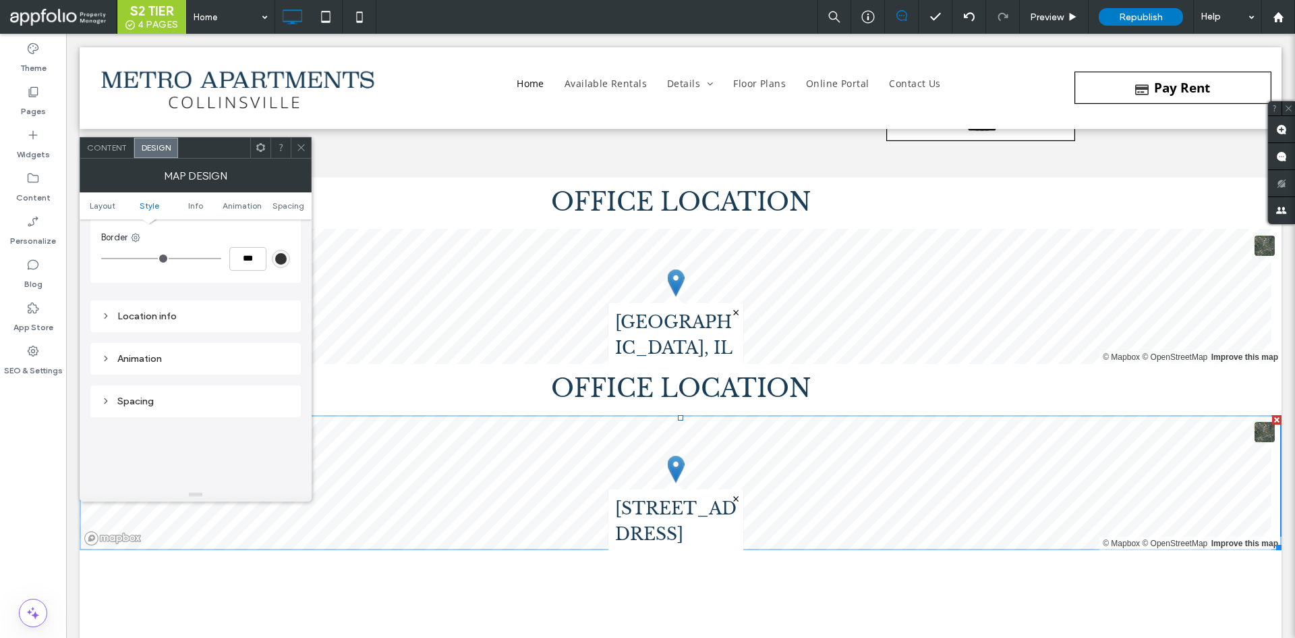
scroll to position [457, 0]
click at [169, 256] on div "Location info" at bounding box center [195, 255] width 189 height 11
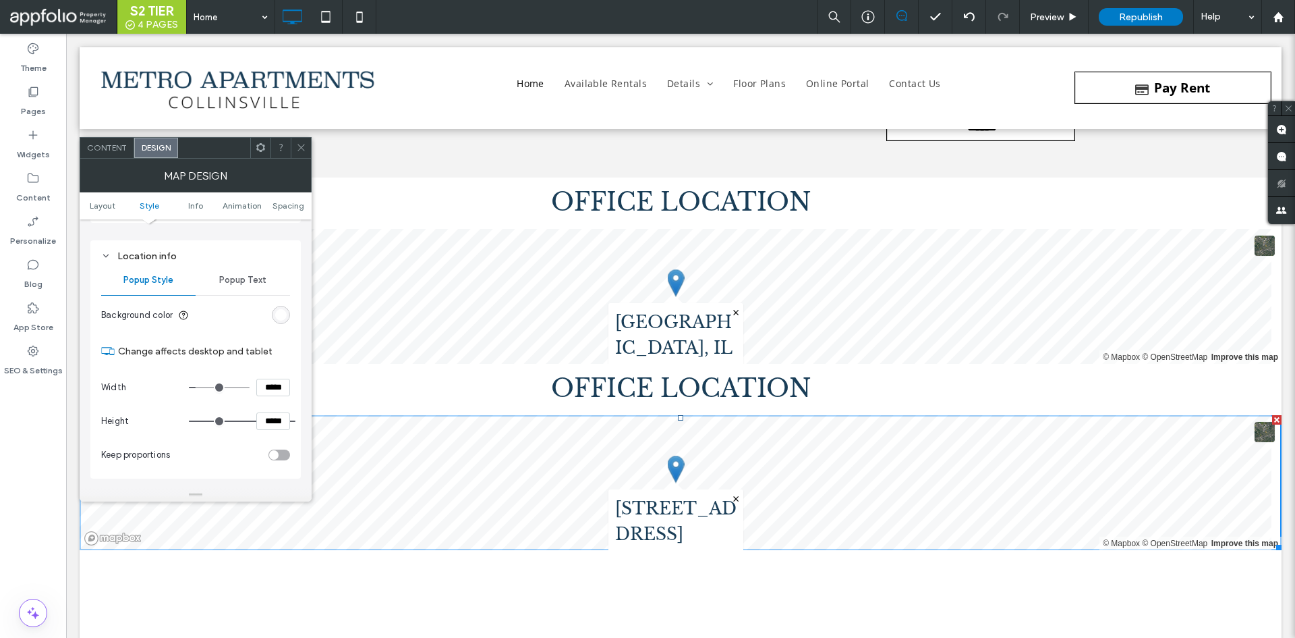
drag, startPoint x: 237, startPoint y: 267, endPoint x: 233, endPoint y: 273, distance: 6.9
click at [235, 271] on div "Popup Text" at bounding box center [243, 280] width 94 height 30
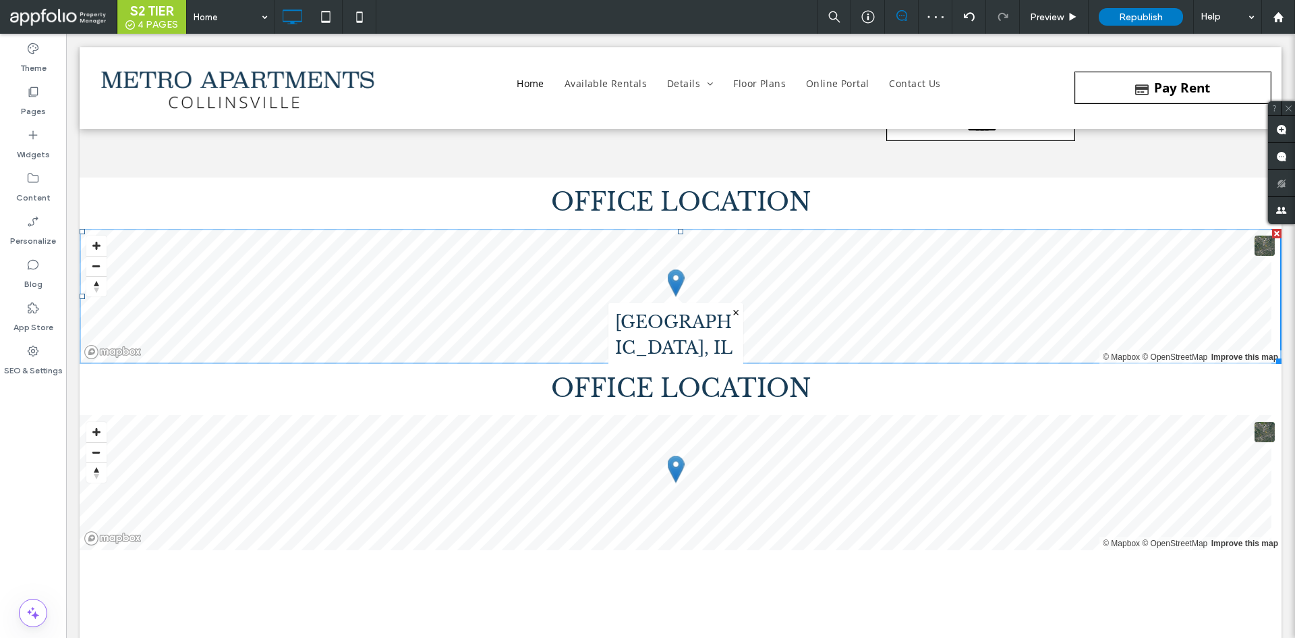
scroll to position [268, 0]
click at [651, 356] on h3 "Collinsville, IL 62234" at bounding box center [675, 348] width 121 height 76
click at [632, 341] on h3 "Collinsville, IL 62234" at bounding box center [675, 348] width 121 height 76
click at [433, 149] on form "Name Email Phone Message ******" at bounding box center [681, 55] width 810 height 220
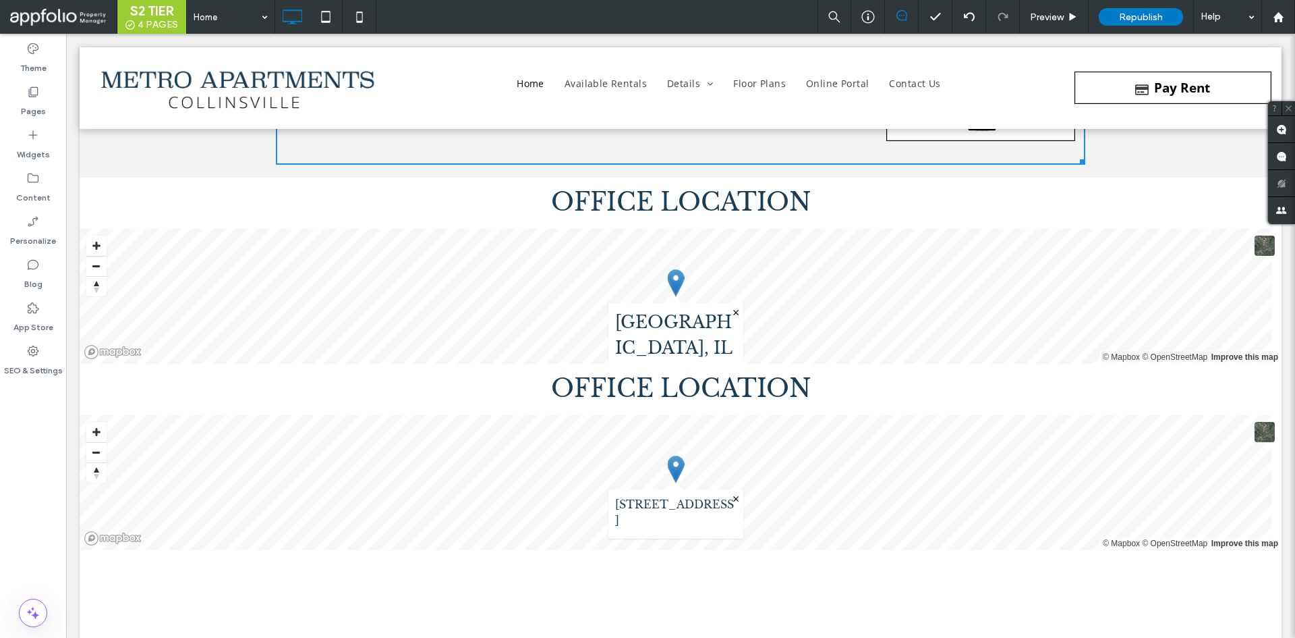
click at [433, 149] on form "Name Email Phone Message ******" at bounding box center [681, 55] width 810 height 220
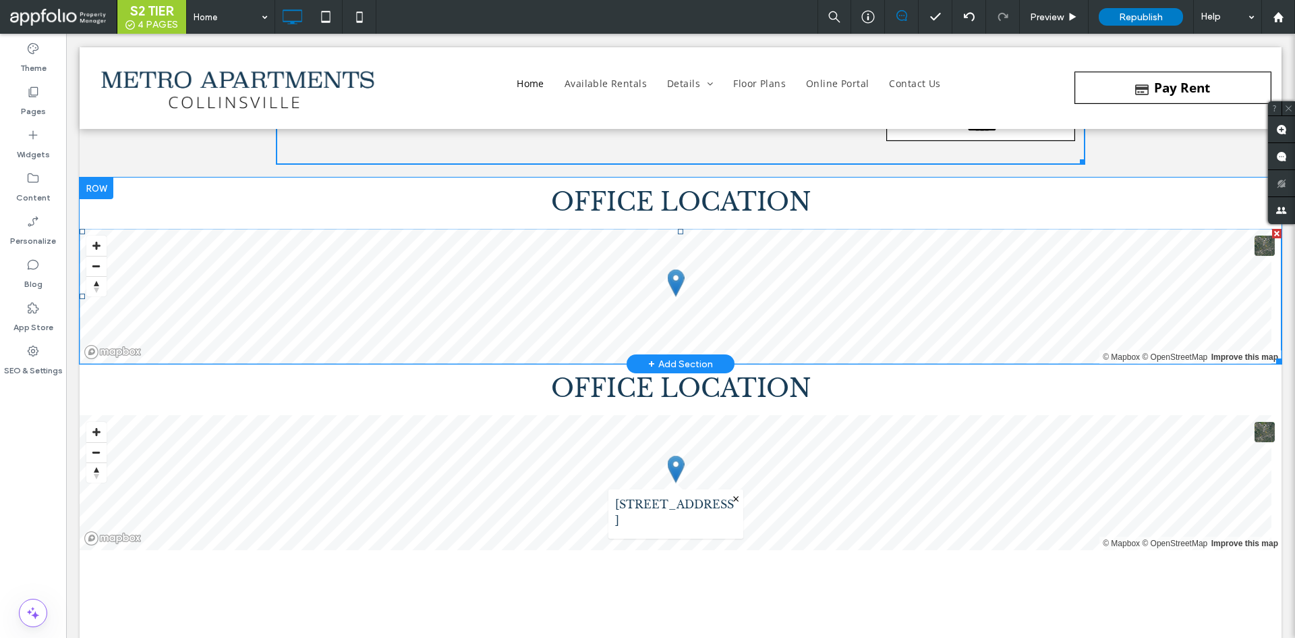
click at [558, 304] on span at bounding box center [681, 296] width 1202 height 135
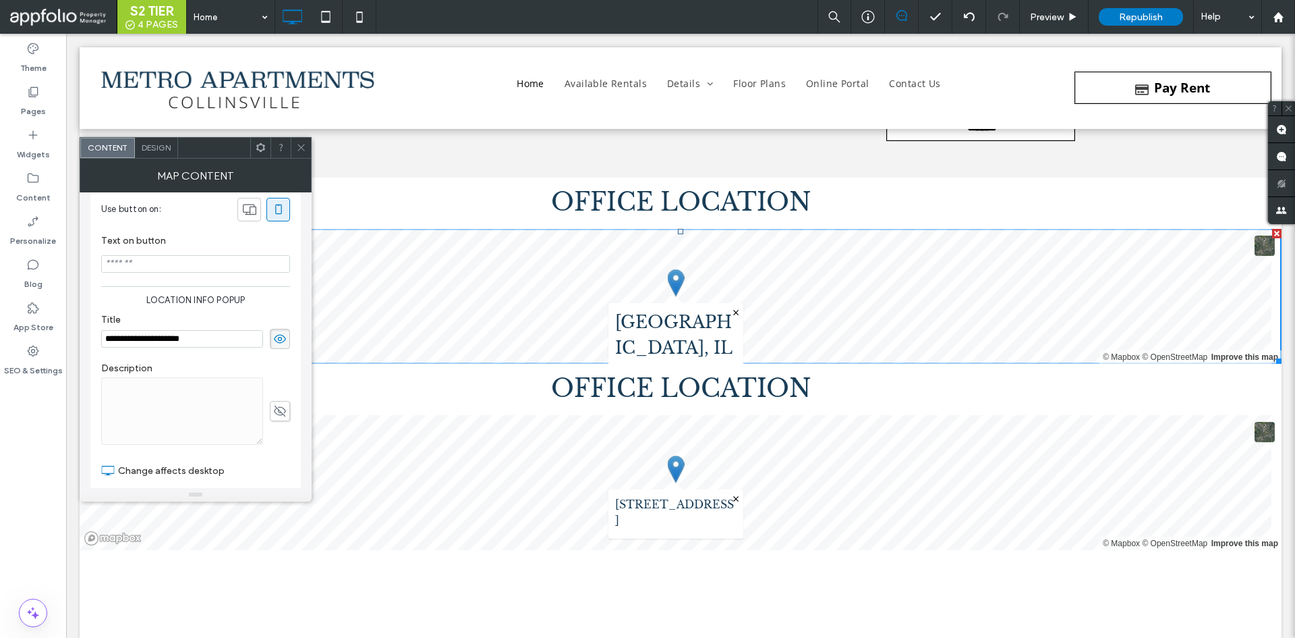
click at [148, 140] on div "Design" at bounding box center [156, 148] width 43 height 20
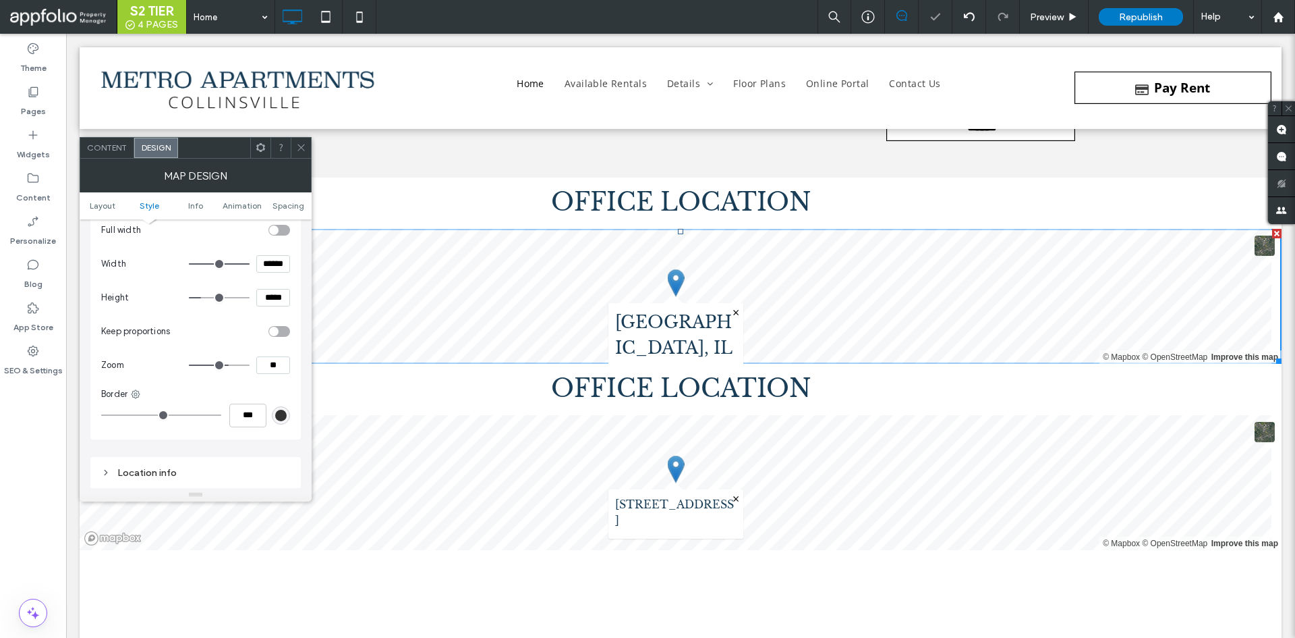
scroll to position [293, 0]
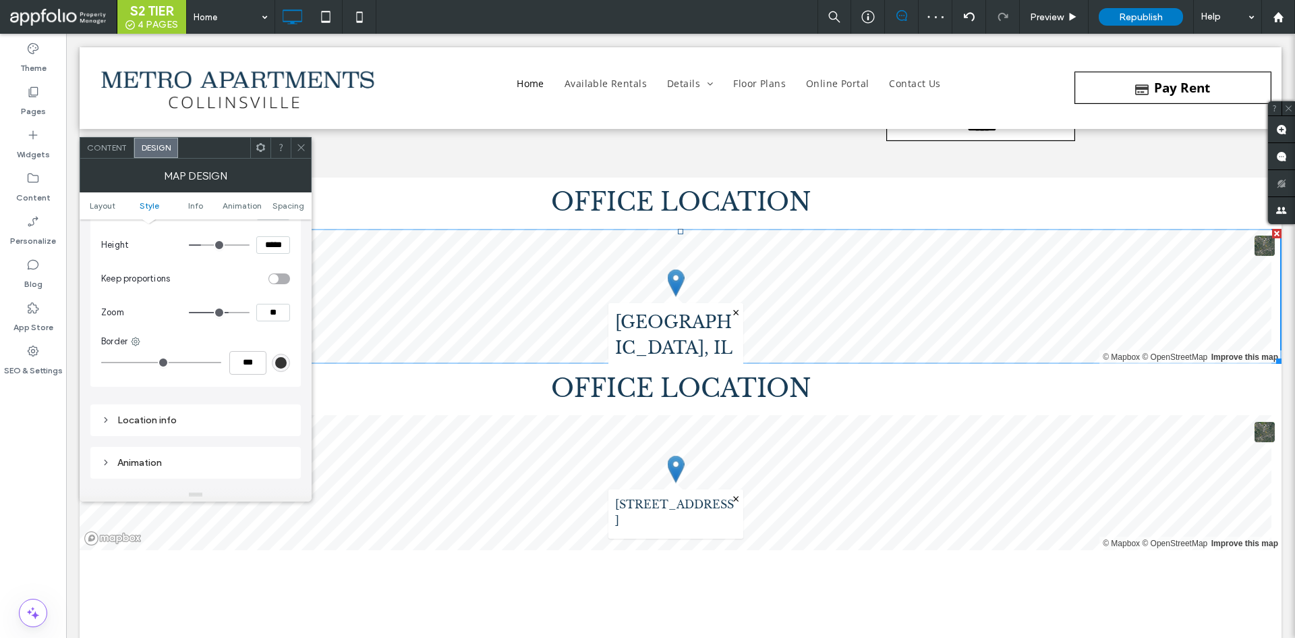
click at [178, 414] on div "Location info" at bounding box center [195, 420] width 189 height 18
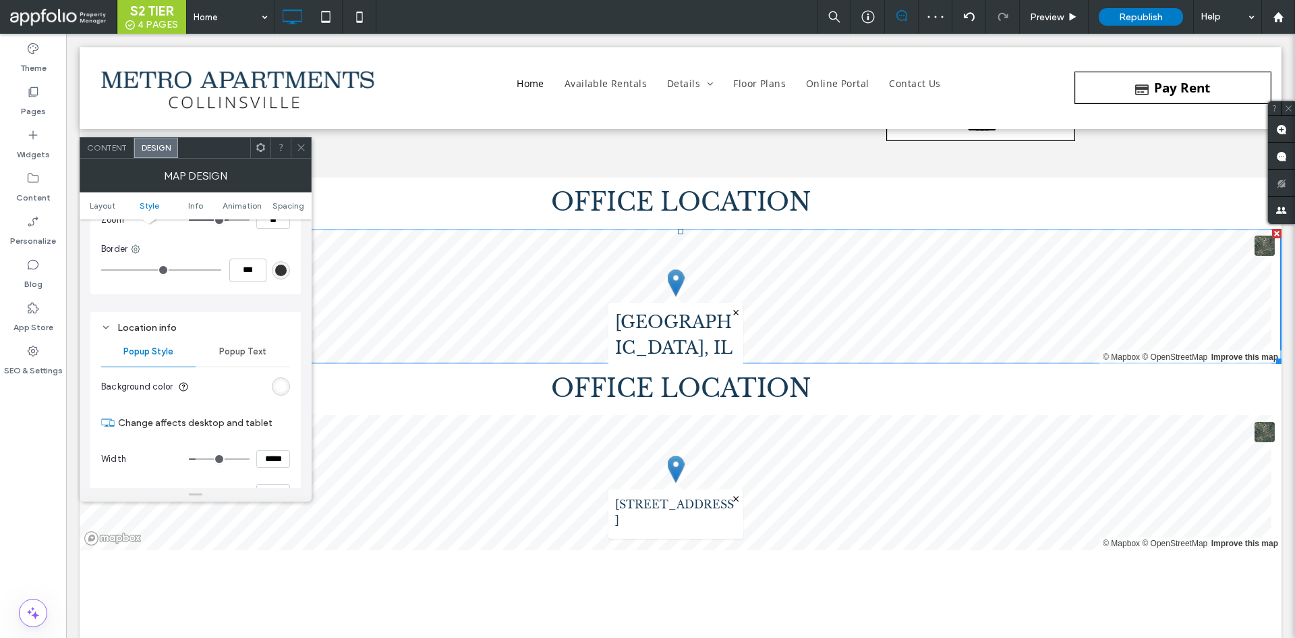
scroll to position [386, 0]
click at [246, 361] on div "Popup Text" at bounding box center [243, 351] width 94 height 30
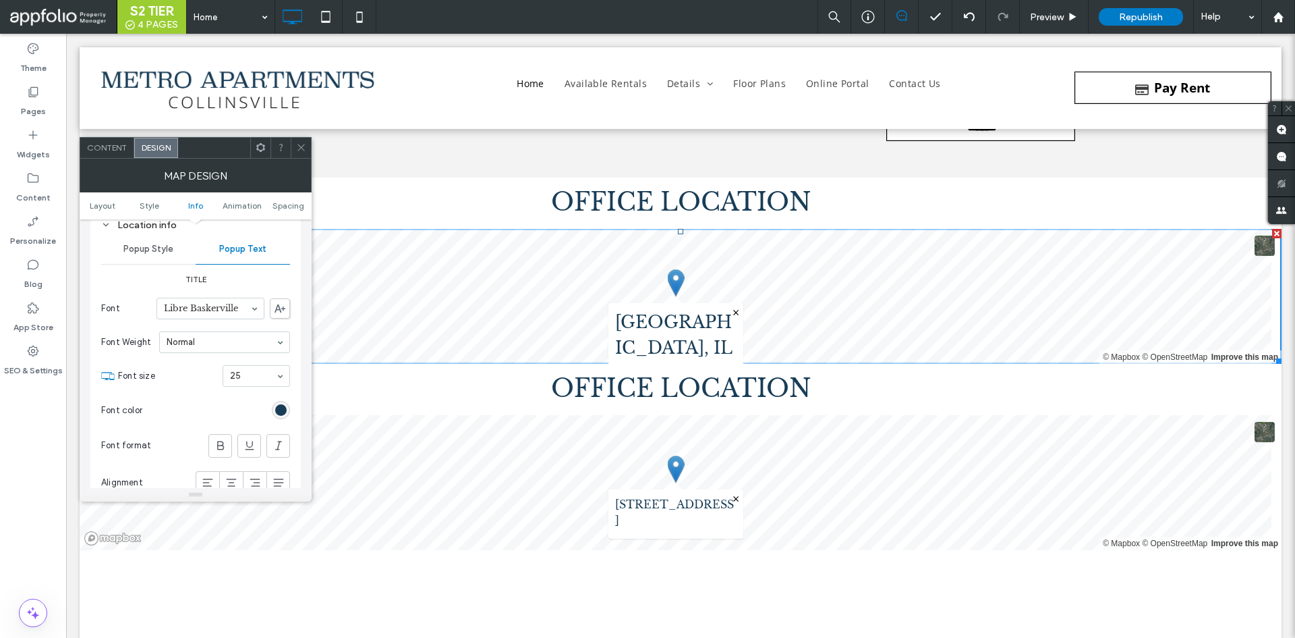
scroll to position [488, 0]
click at [282, 404] on div "rgb(25, 61, 87)" at bounding box center [280, 408] width 11 height 11
click at [304, 143] on icon at bounding box center [301, 147] width 10 height 10
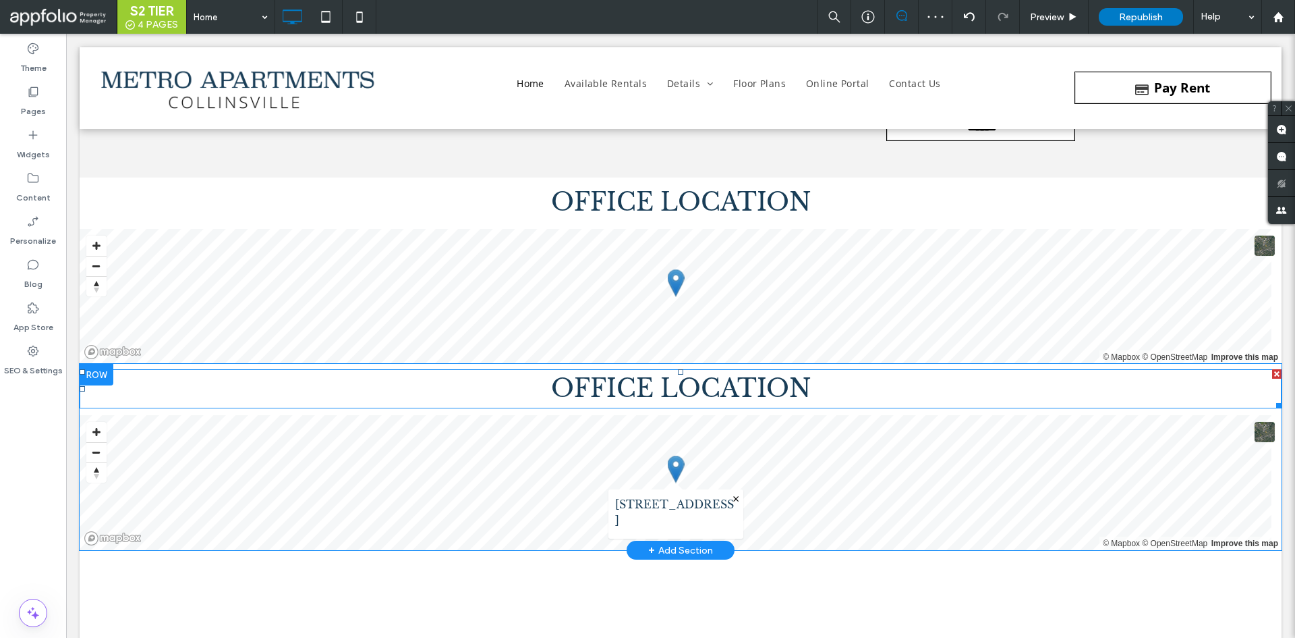
click at [658, 389] on span "OFFICE LOCATION" at bounding box center [681, 388] width 260 height 30
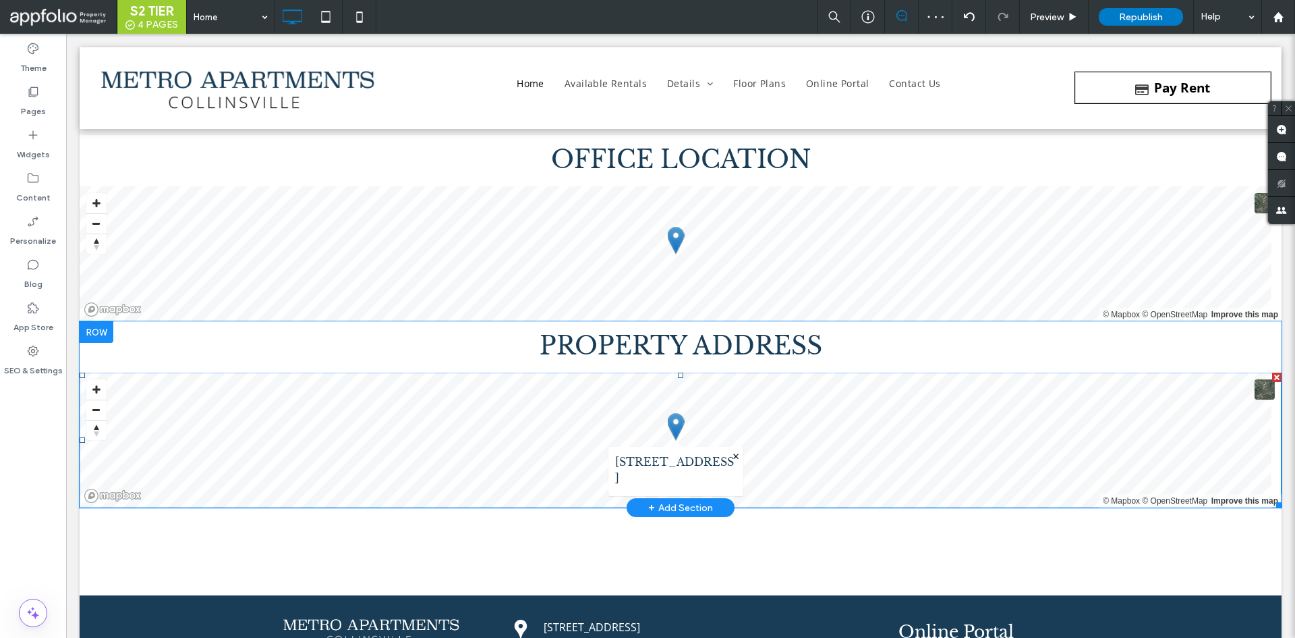
scroll to position [7594, 0]
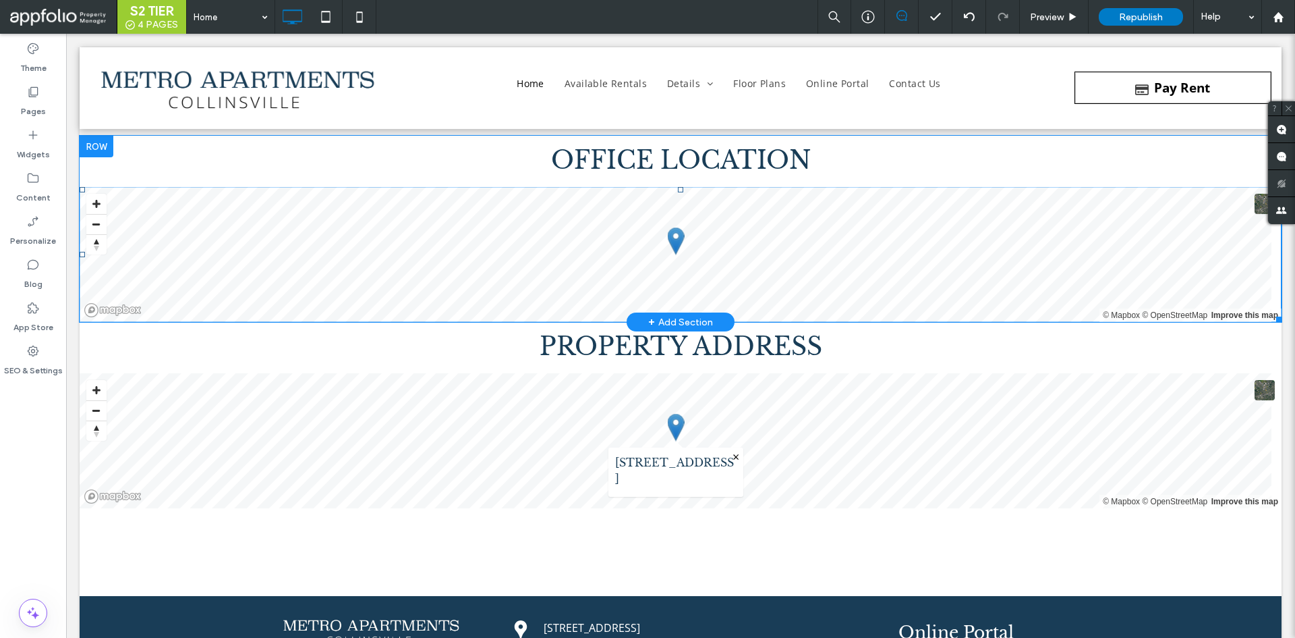
click at [688, 260] on span at bounding box center [681, 254] width 1202 height 135
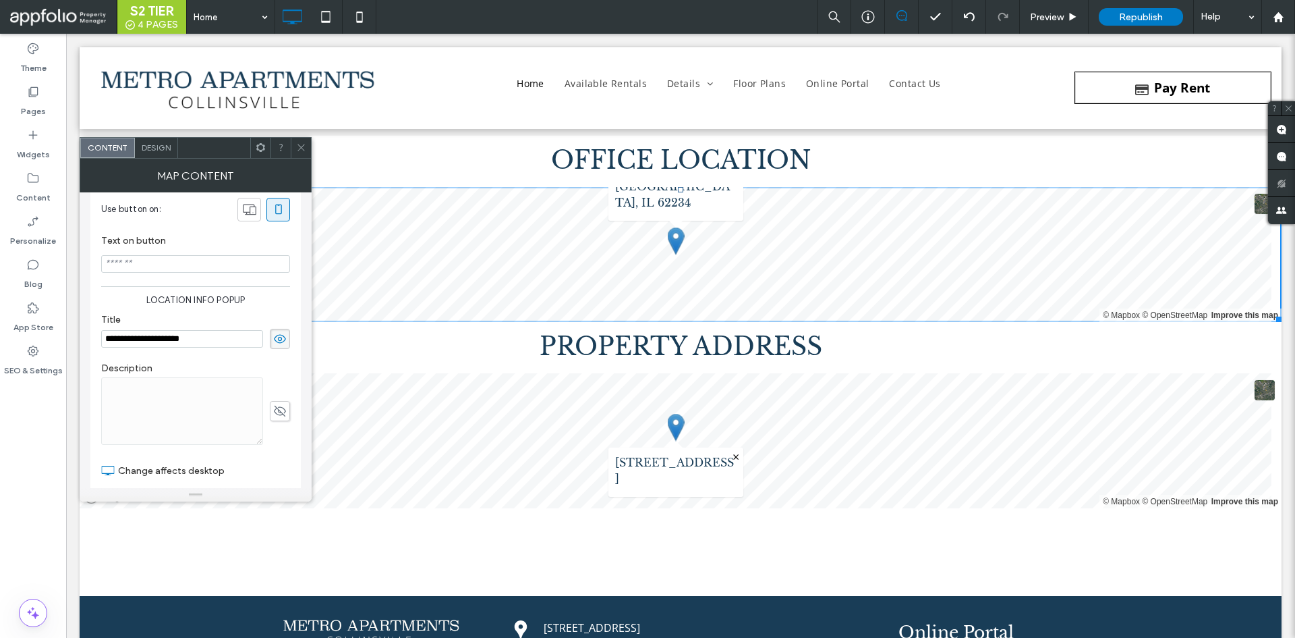
scroll to position [320, 0]
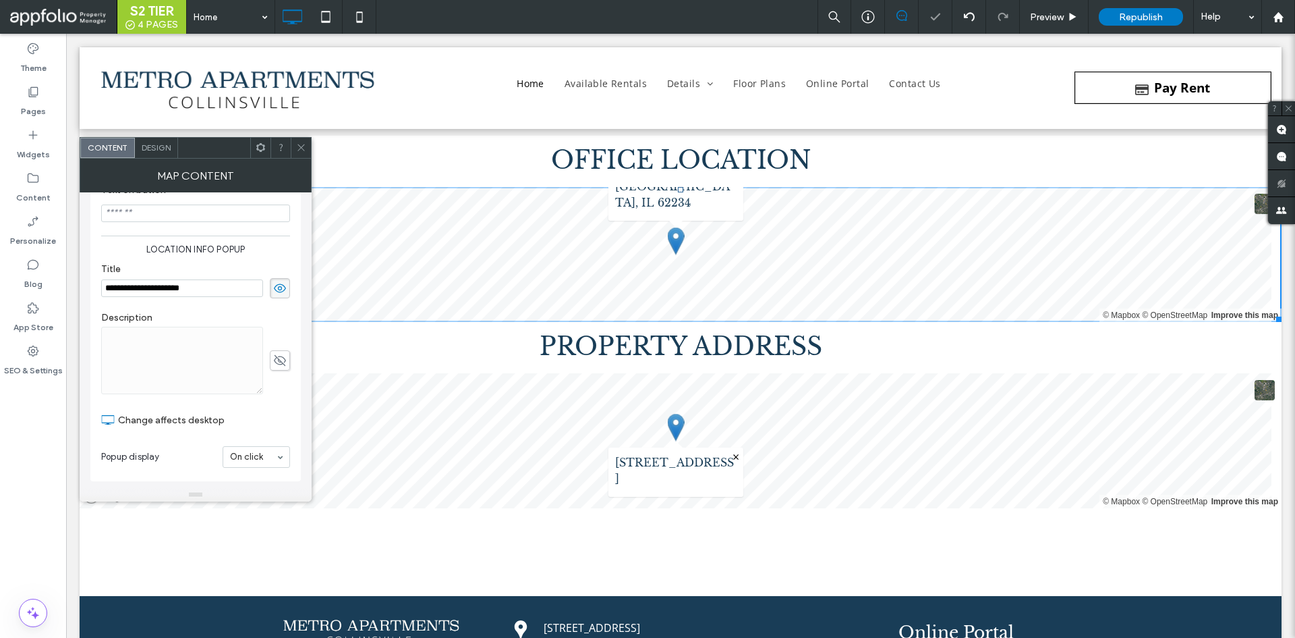
click at [168, 267] on label "Title" at bounding box center [195, 270] width 189 height 15
click at [300, 146] on use at bounding box center [301, 147] width 7 height 7
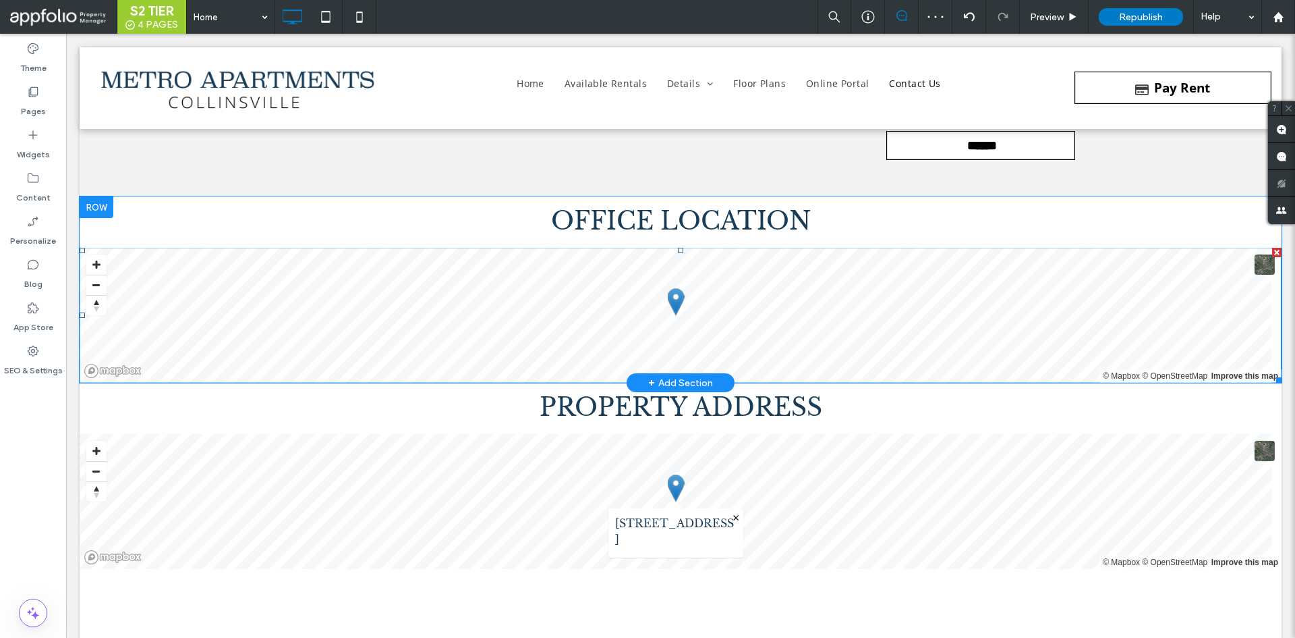
scroll to position [7532, 0]
click at [443, 317] on span at bounding box center [681, 315] width 1202 height 135
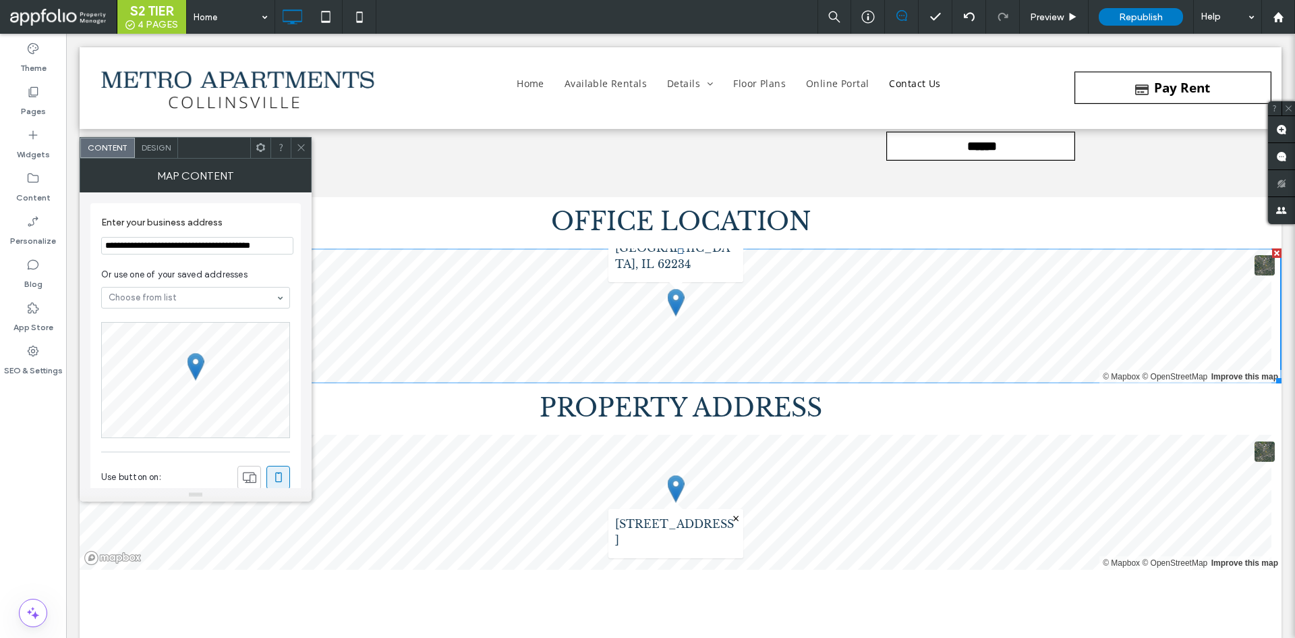
scroll to position [268, 0]
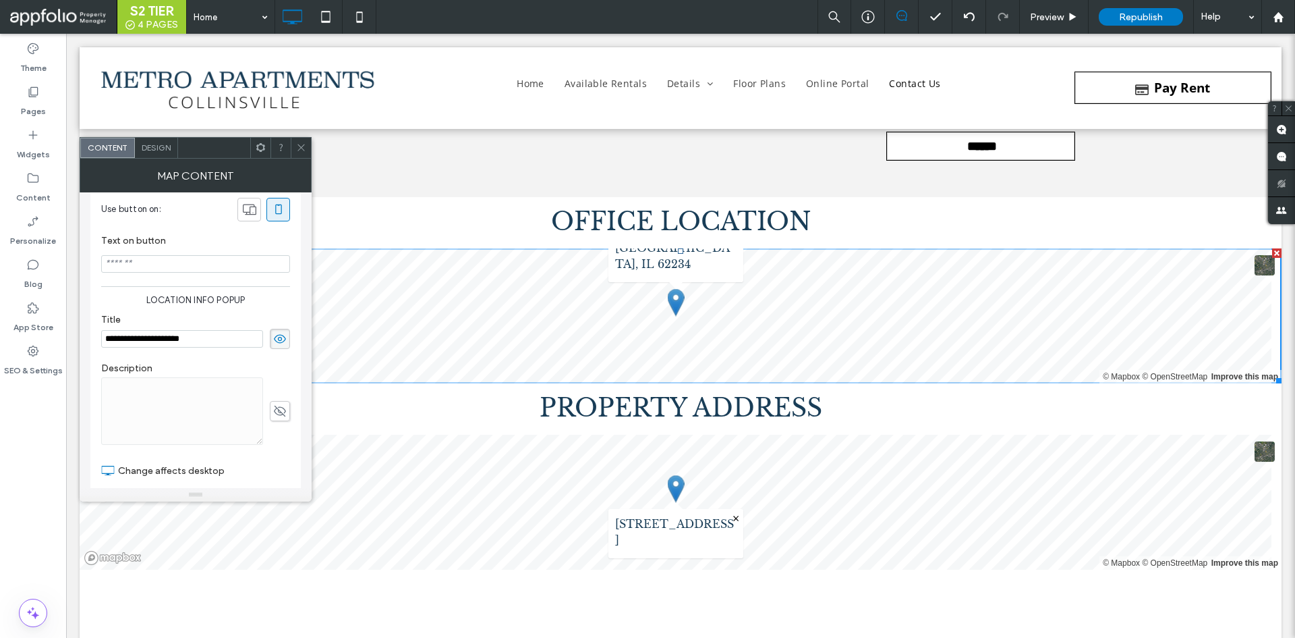
click at [277, 353] on div "**********" at bounding box center [195, 331] width 189 height 49
click at [280, 347] on span at bounding box center [280, 339] width 20 height 20
click at [280, 345] on icon at bounding box center [279, 338] width 13 height 15
click at [308, 150] on div at bounding box center [301, 148] width 20 height 20
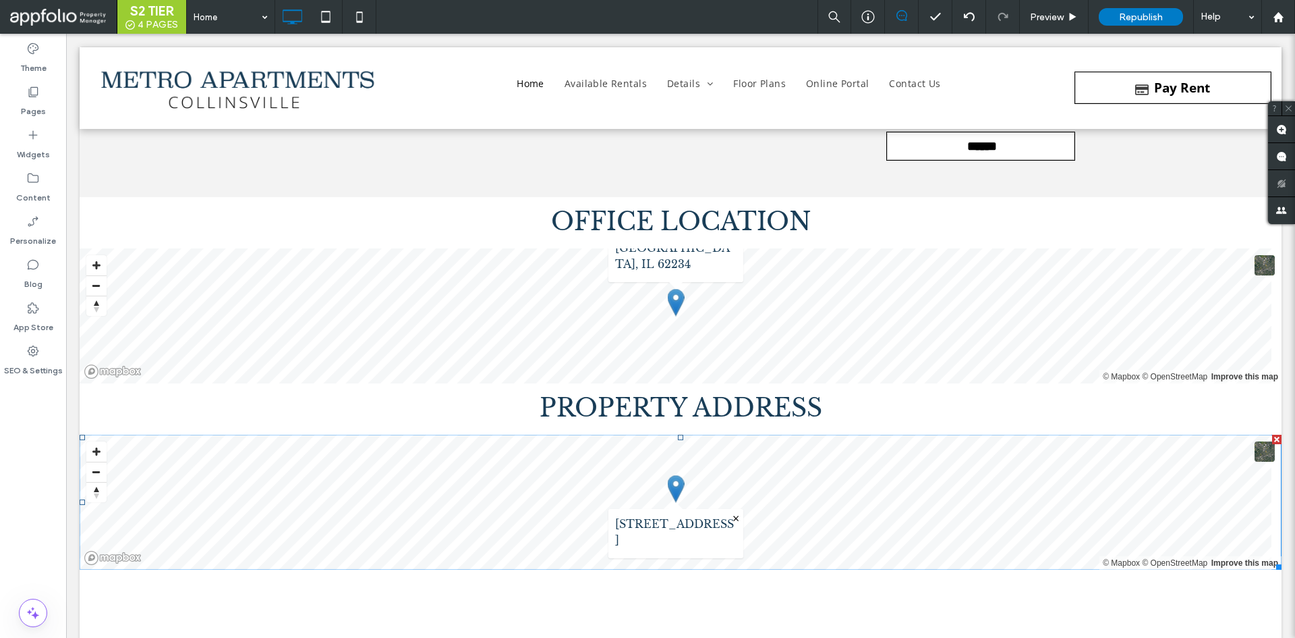
scroll to position [7663, 0]
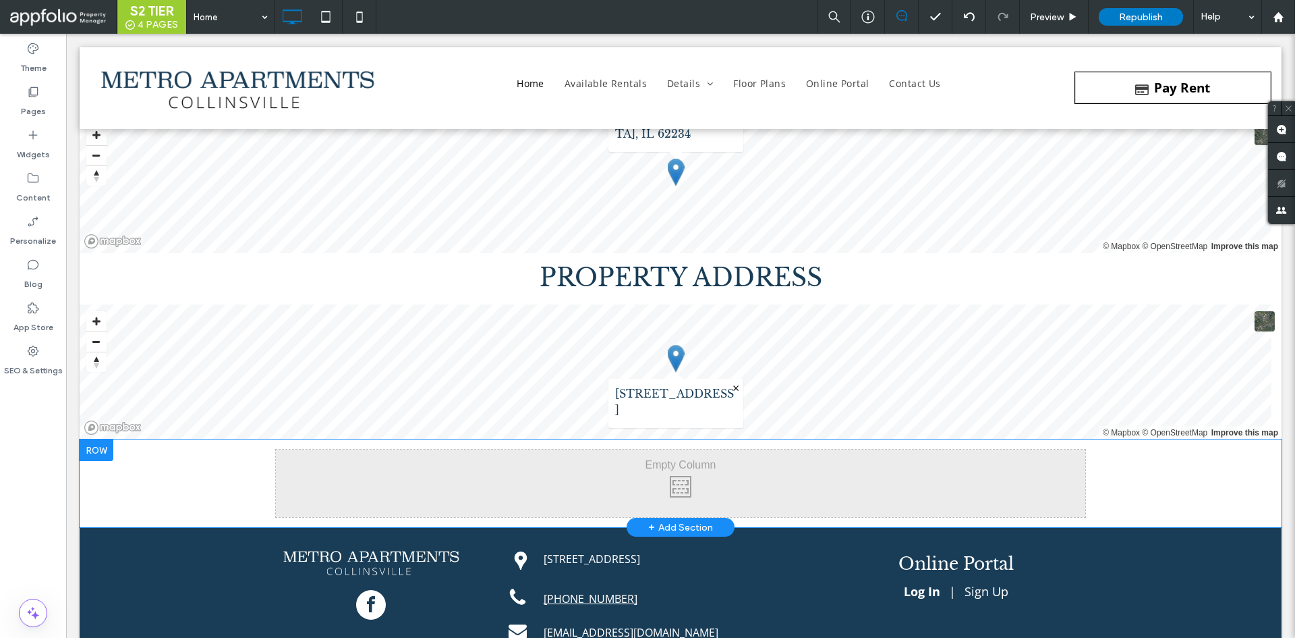
click at [106, 457] on div at bounding box center [97, 450] width 34 height 22
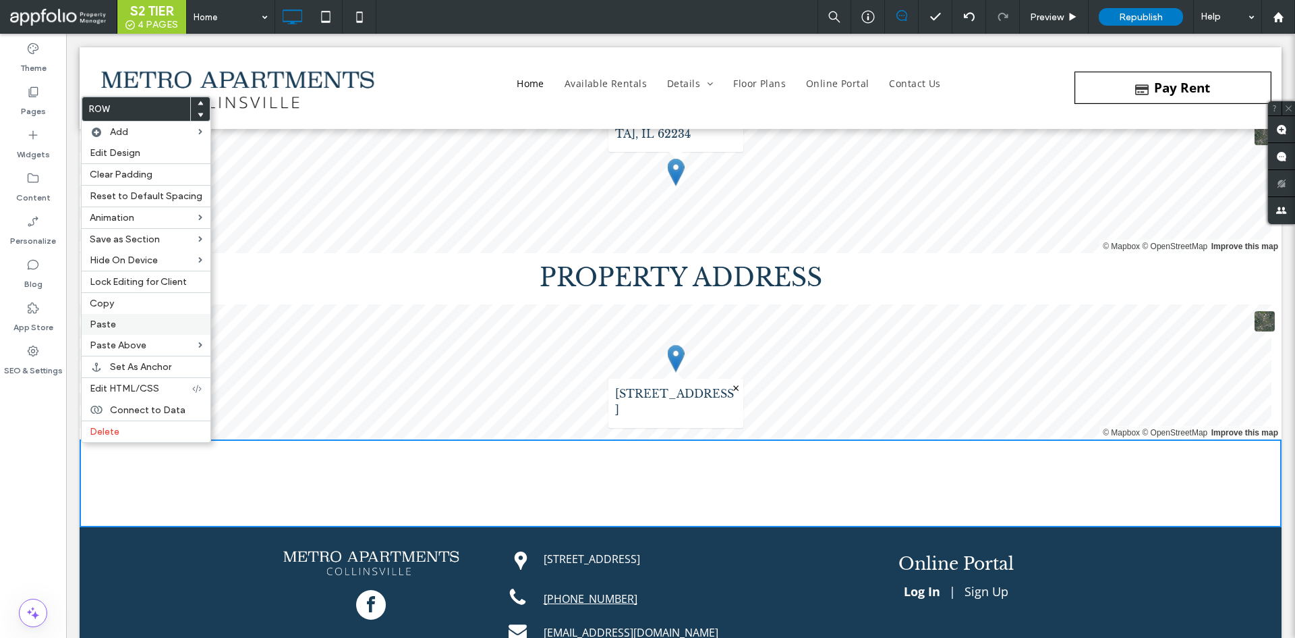
click at [138, 319] on label "Paste" at bounding box center [146, 323] width 113 height 11
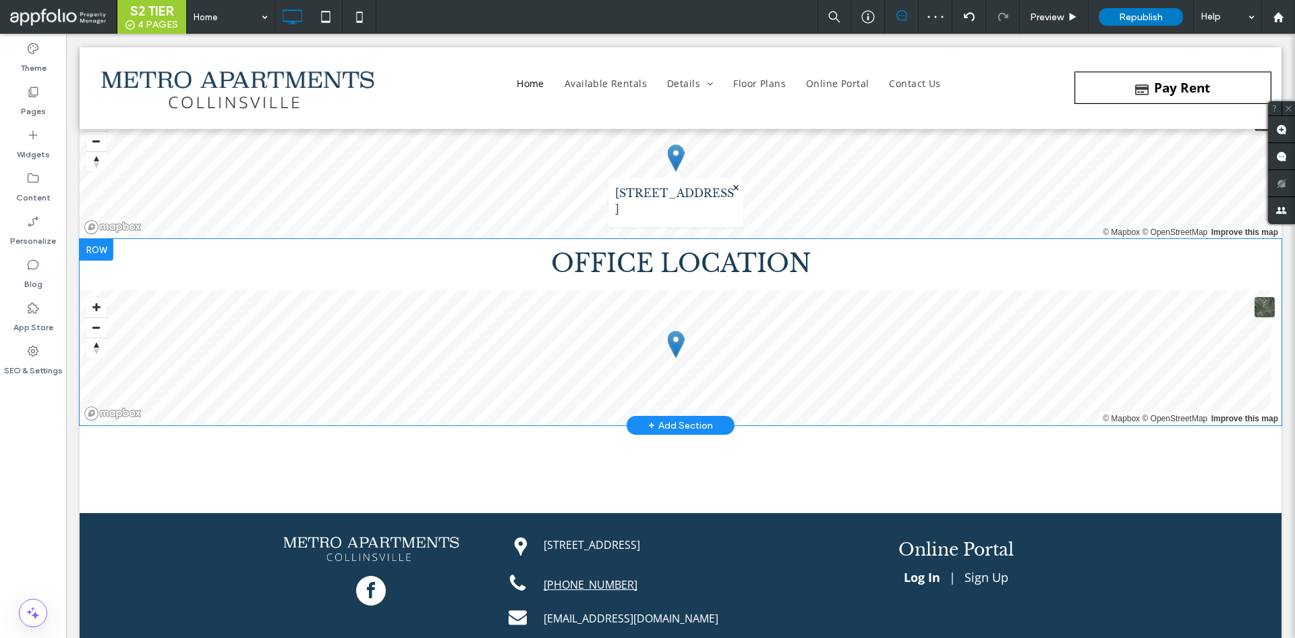
scroll to position [7977, 0]
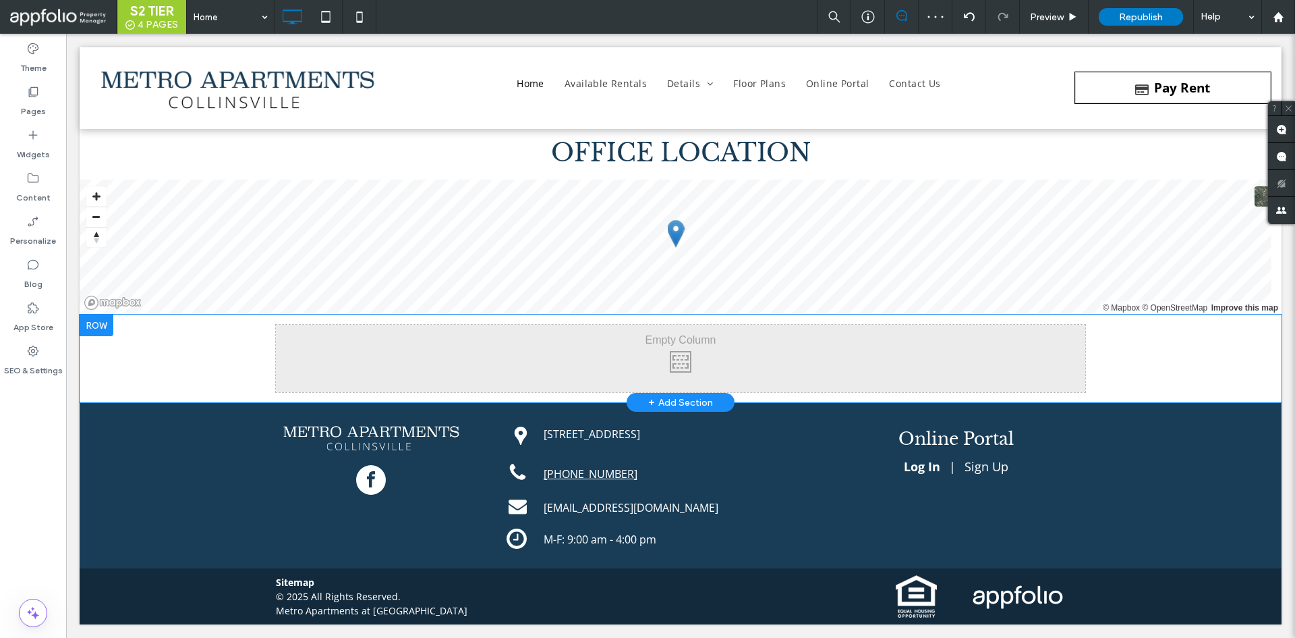
click at [101, 331] on div at bounding box center [97, 325] width 34 height 22
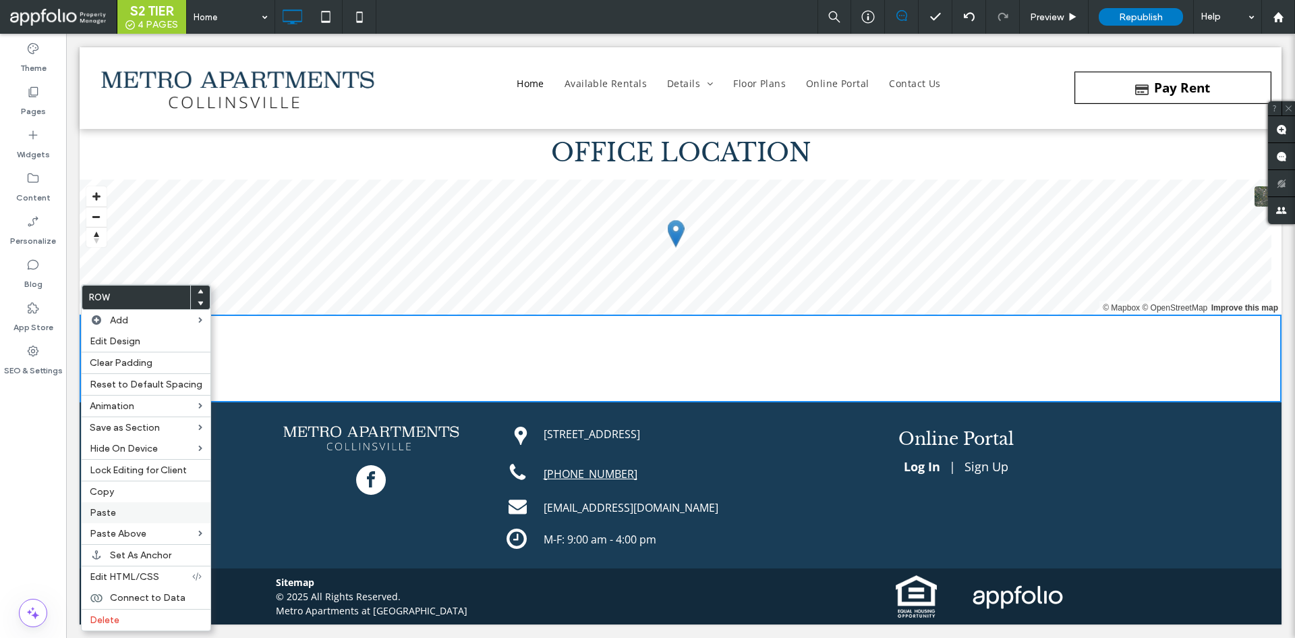
click at [130, 511] on label "Paste" at bounding box center [146, 512] width 113 height 11
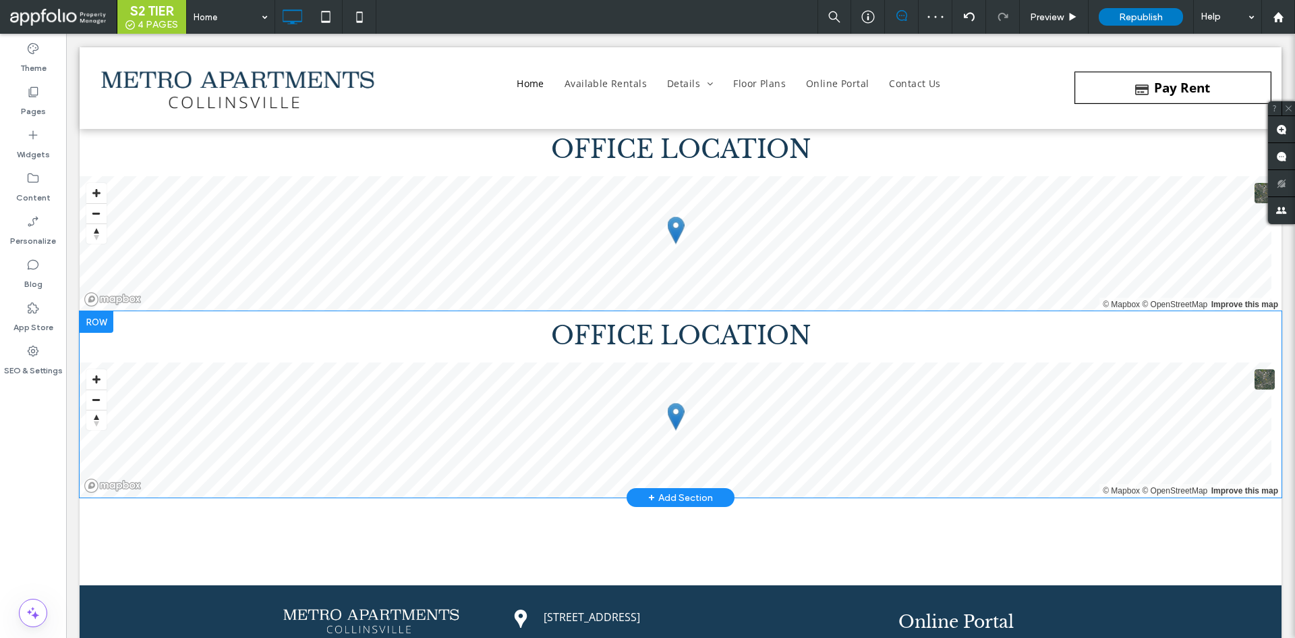
click at [99, 327] on div at bounding box center [97, 322] width 34 height 22
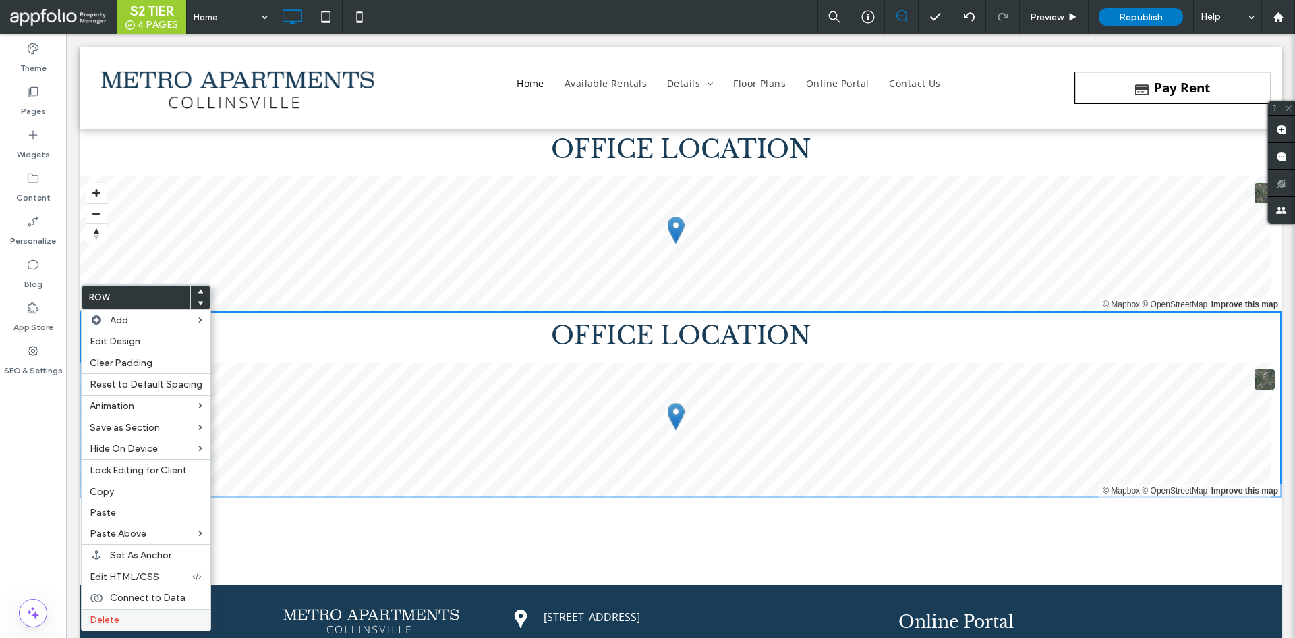
click at [119, 617] on label "Delete" at bounding box center [146, 619] width 113 height 11
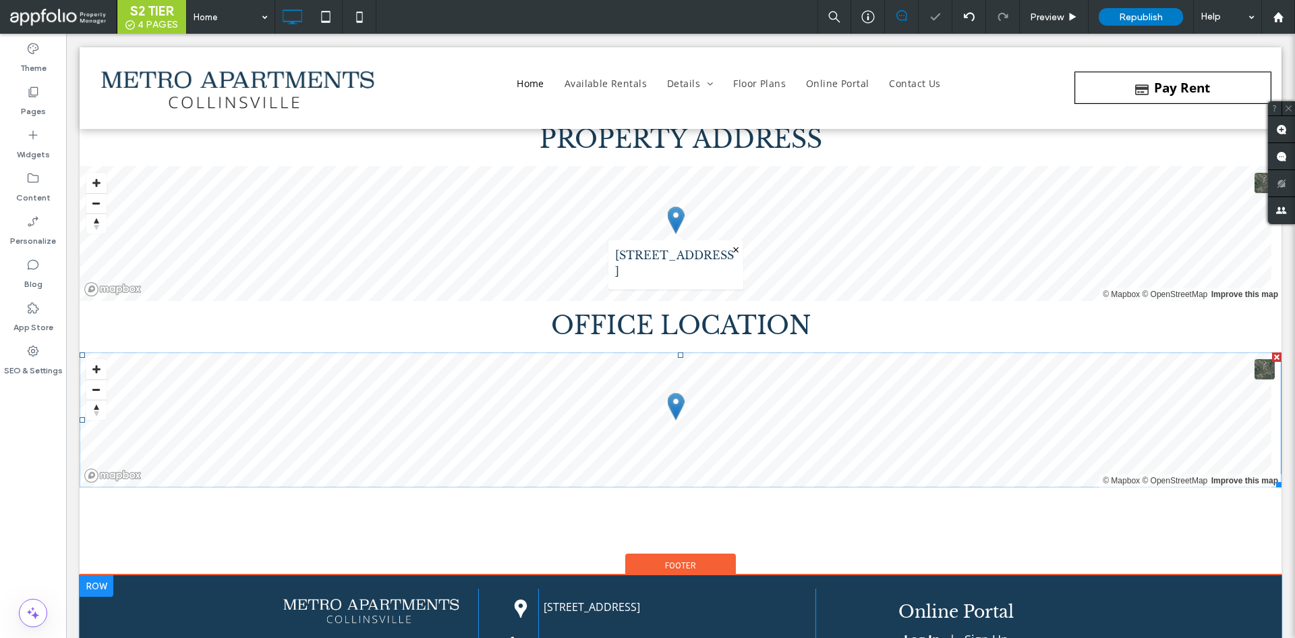
scroll to position [7808, 0]
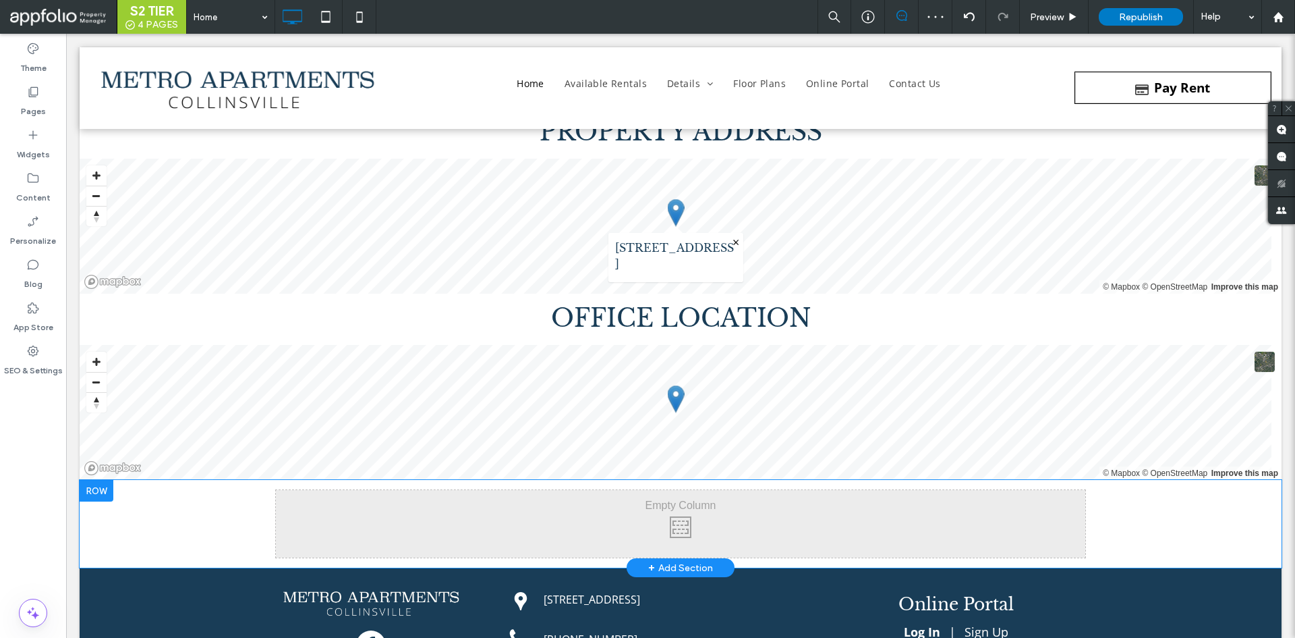
click at [103, 500] on div at bounding box center [97, 491] width 34 height 22
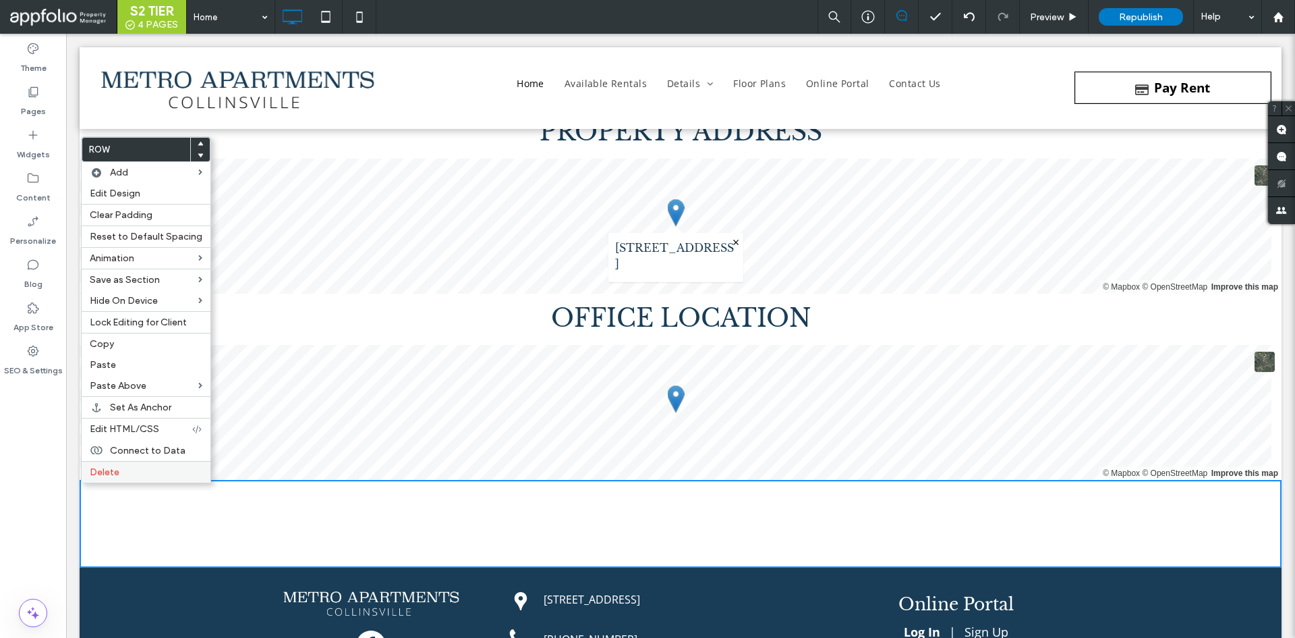
click at [141, 472] on label "Delete" at bounding box center [146, 471] width 113 height 11
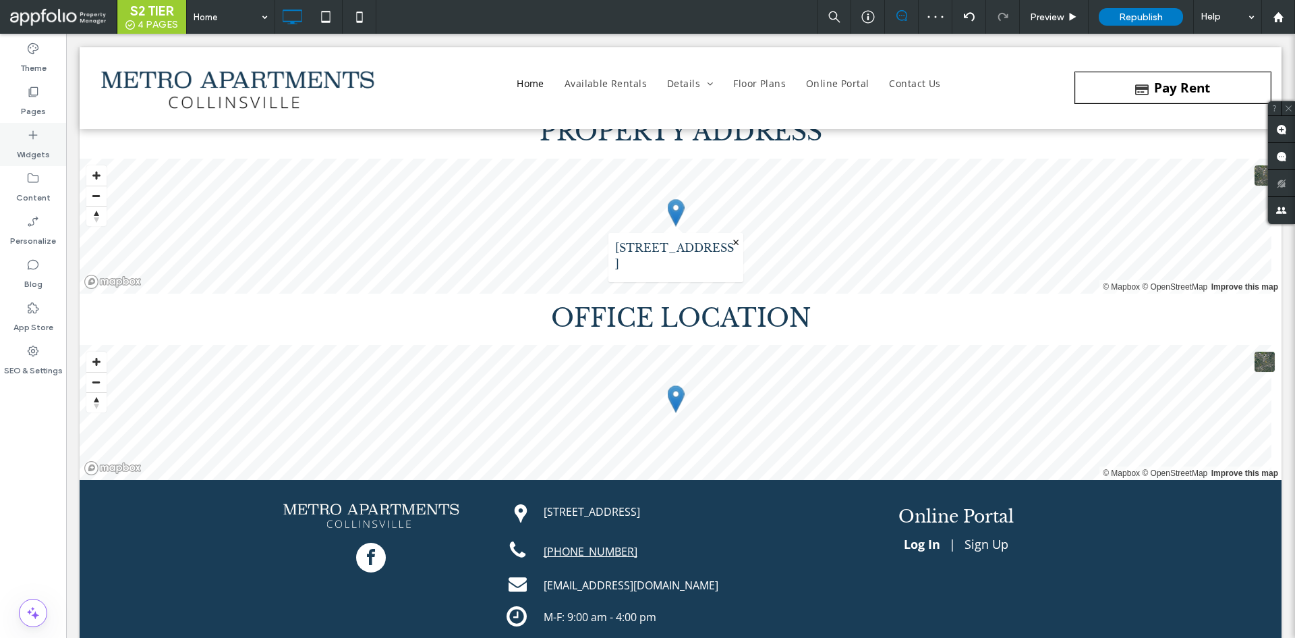
click at [28, 134] on icon at bounding box center [32, 134] width 13 height 13
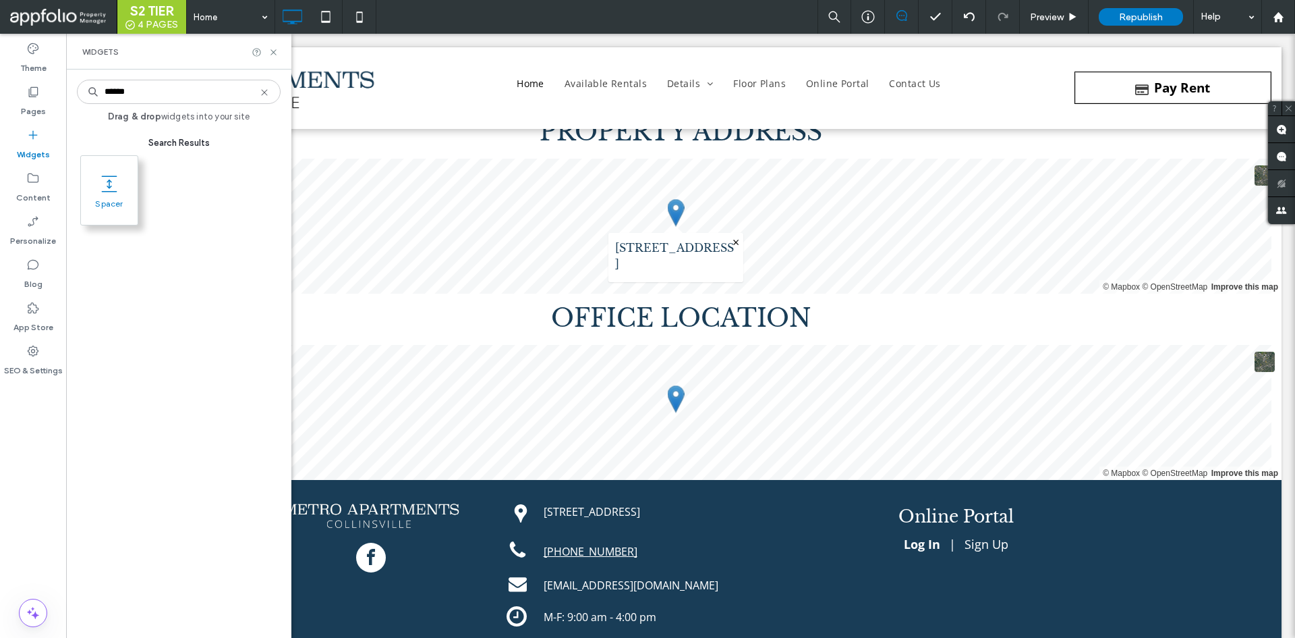
type input "******"
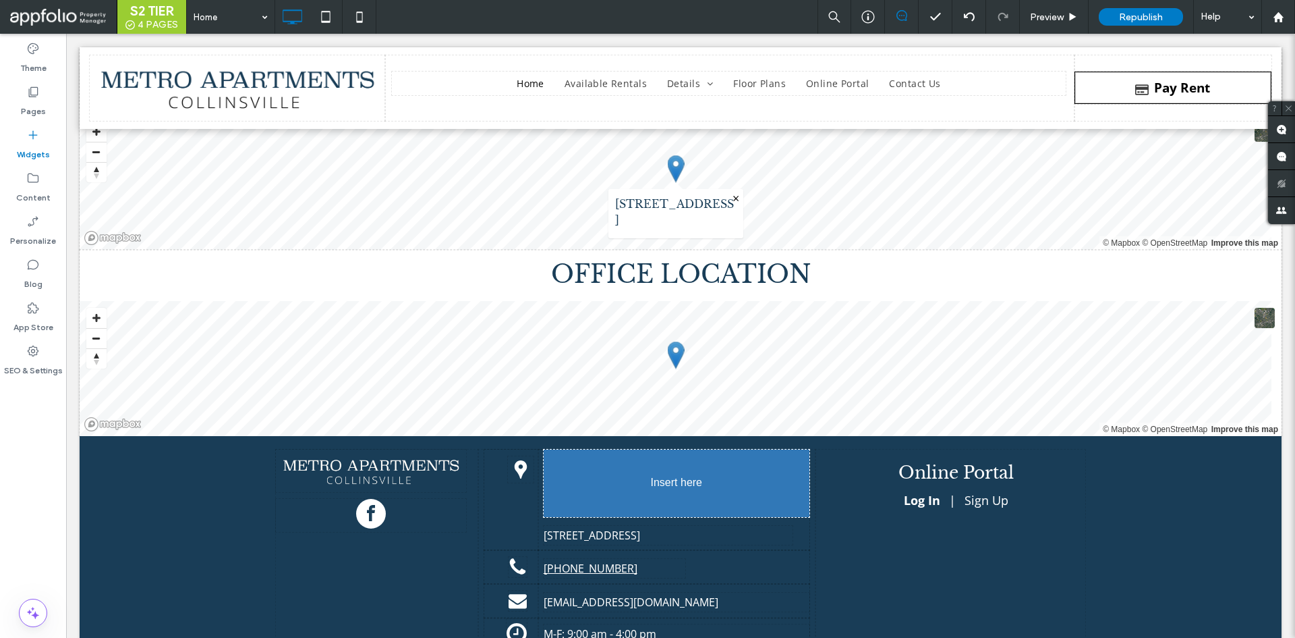
scroll to position [7866, 0]
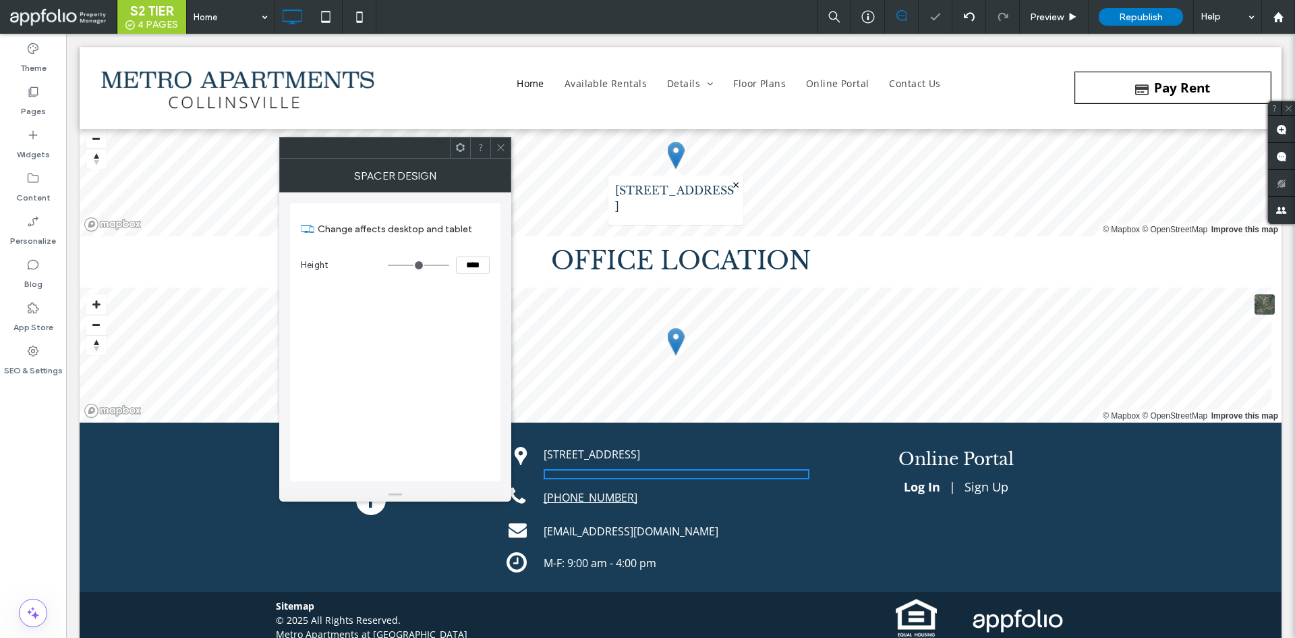
drag, startPoint x: 642, startPoint y: 551, endPoint x: 618, endPoint y: 468, distance: 86.3
click at [502, 150] on icon at bounding box center [501, 147] width 10 height 10
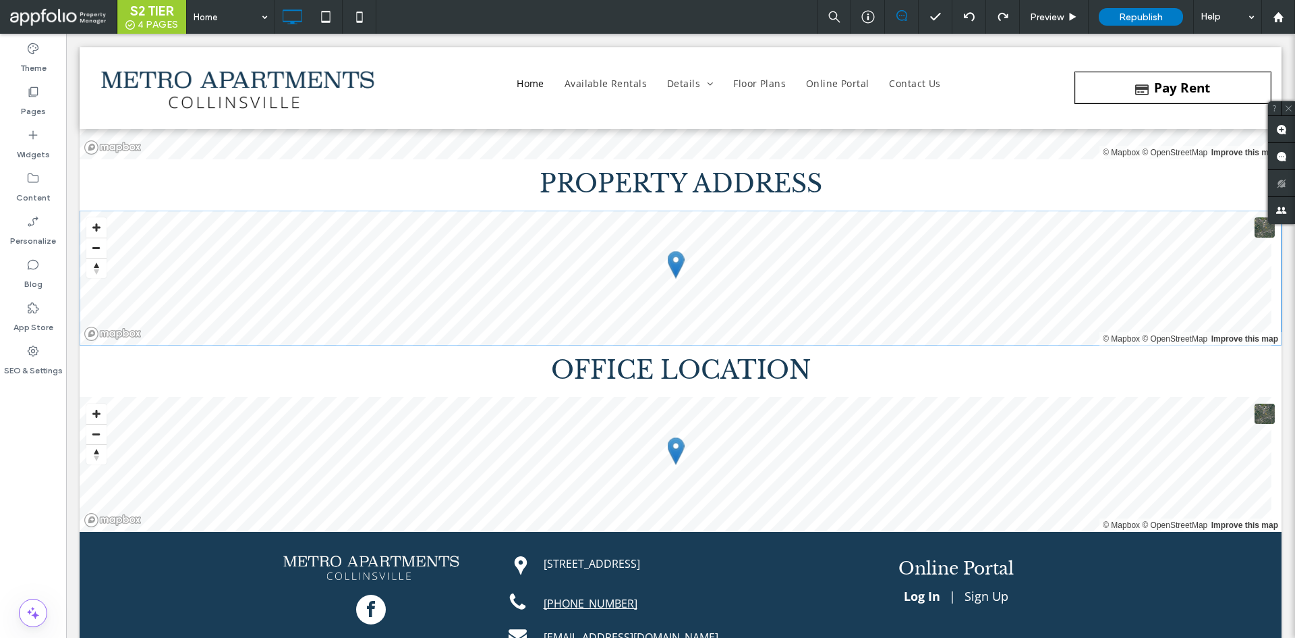
scroll to position [7757, 0]
click at [34, 139] on icon at bounding box center [32, 134] width 13 height 13
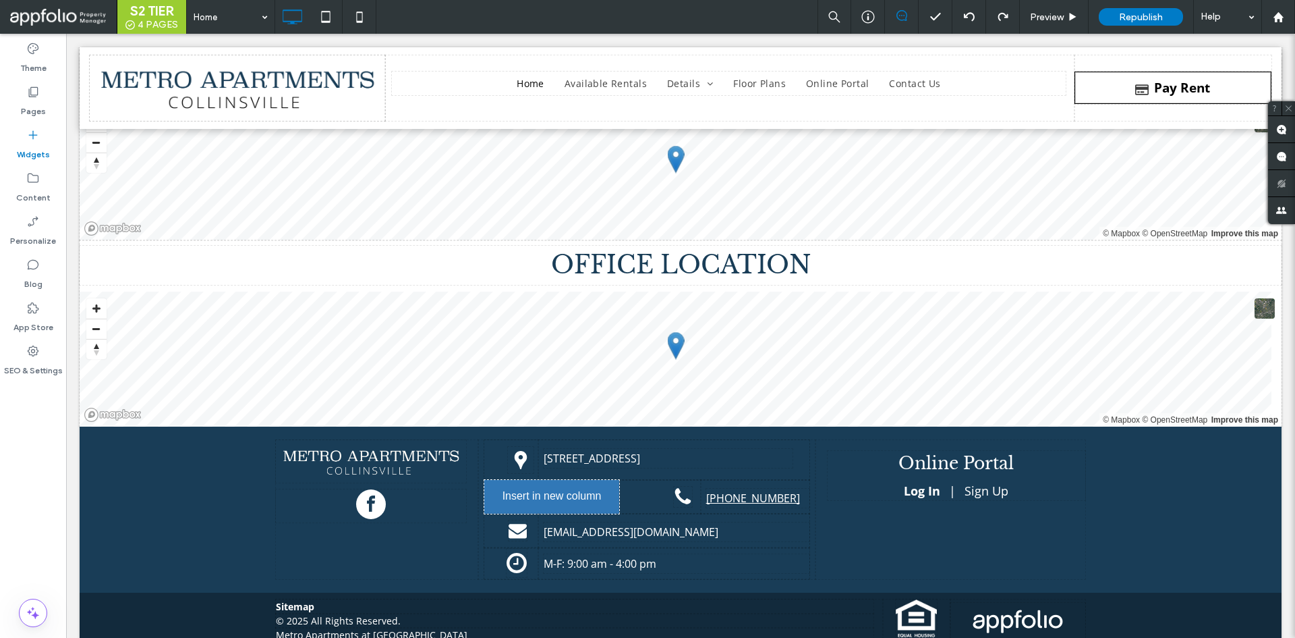
scroll to position [7865, 0]
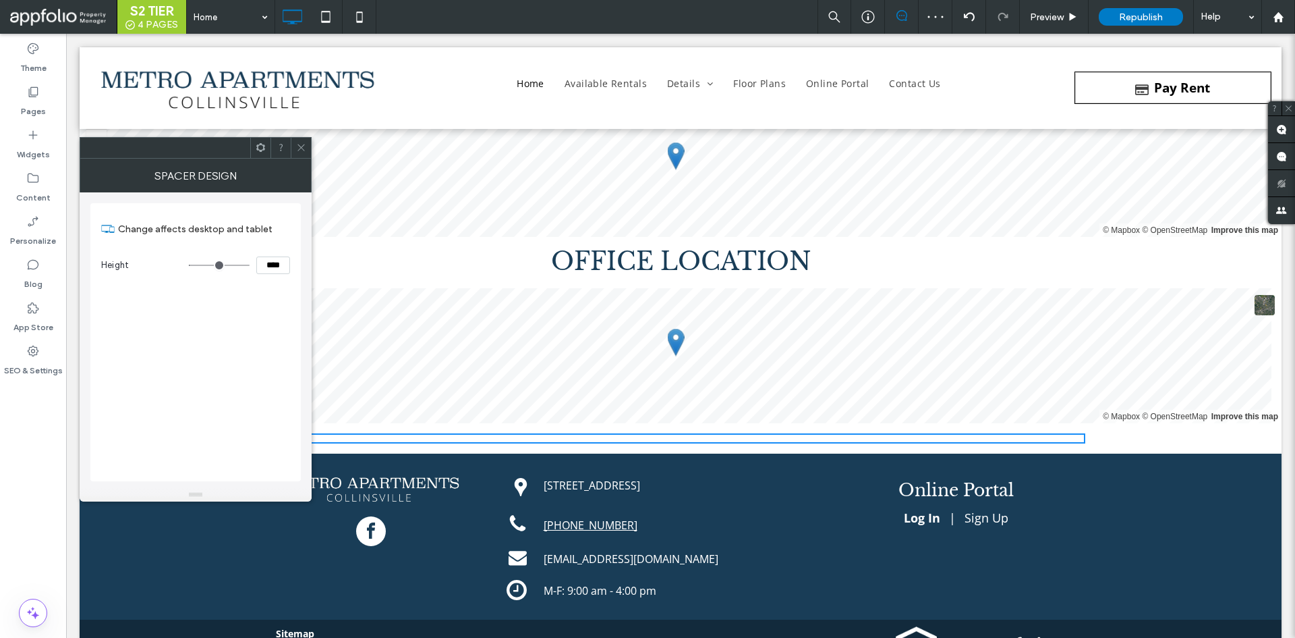
type input "**"
type input "****"
type input "***"
type input "*****"
type input "***"
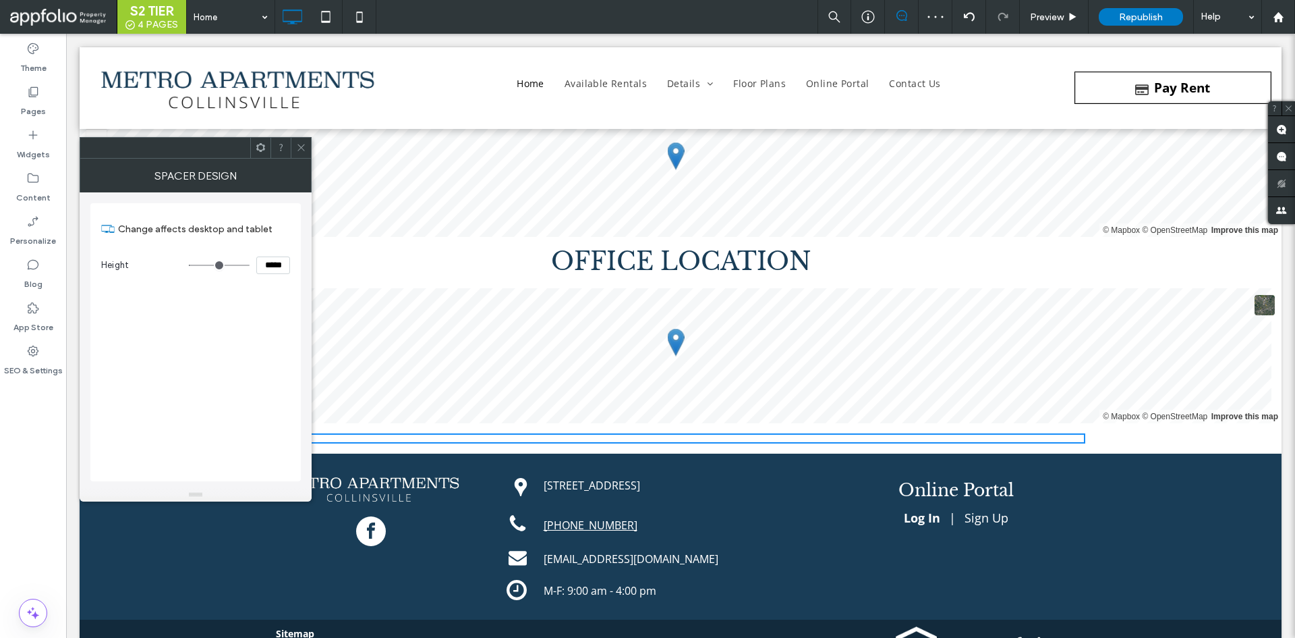
type input "*****"
type input "***"
type input "*****"
type input "***"
type input "*****"
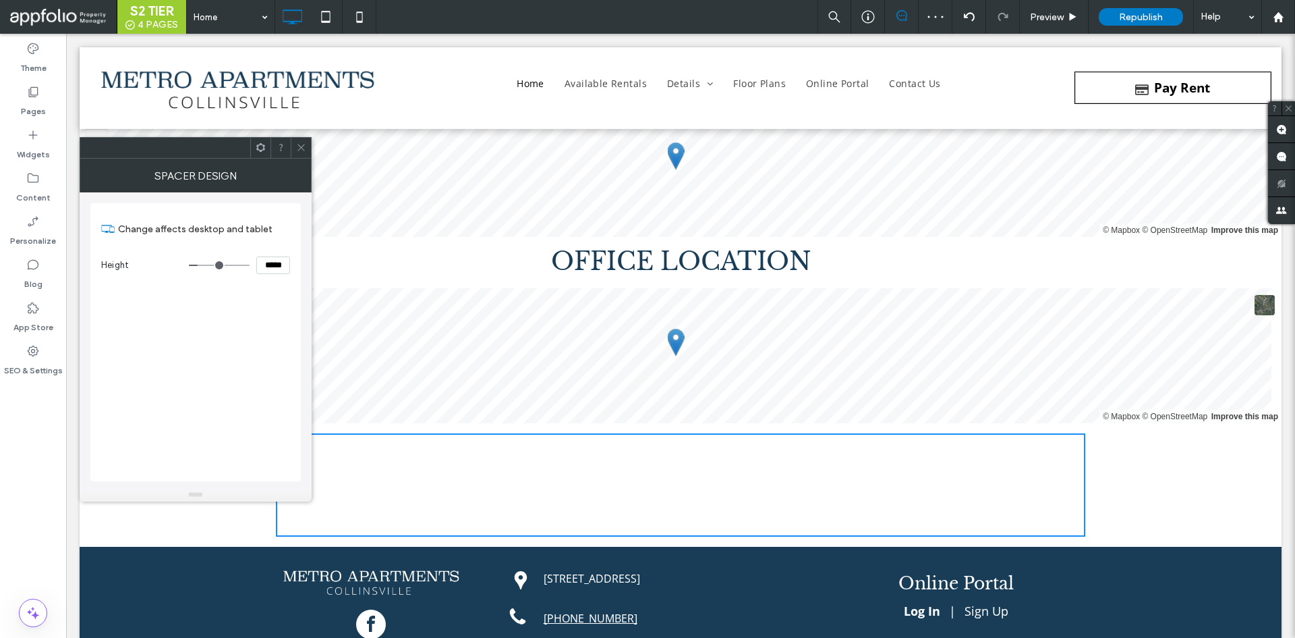
type input "***"
type input "*****"
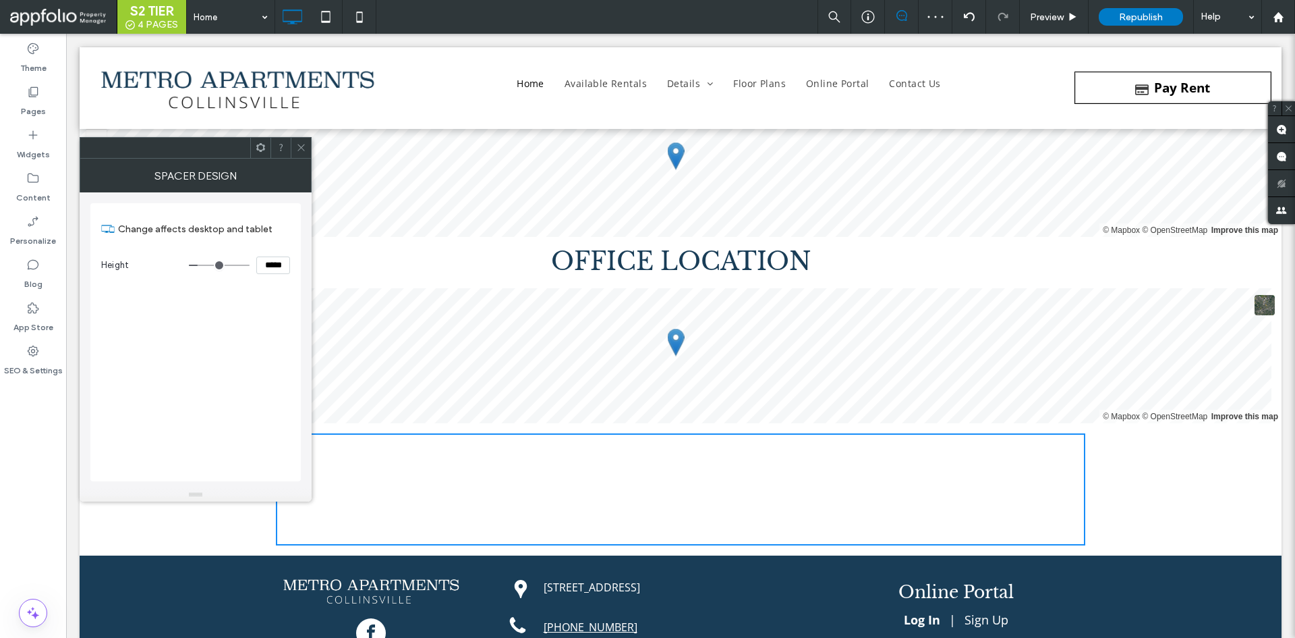
type input "**"
type input "****"
type input "**"
type input "****"
type input "**"
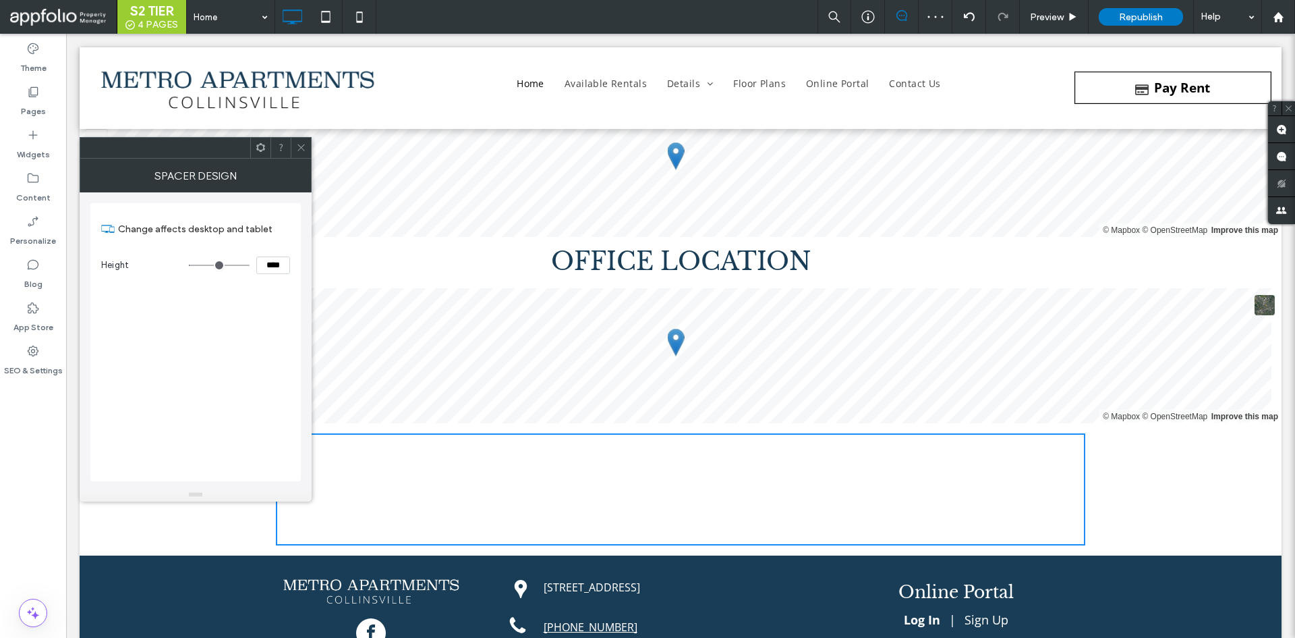
type input "****"
type input "*"
type input "***"
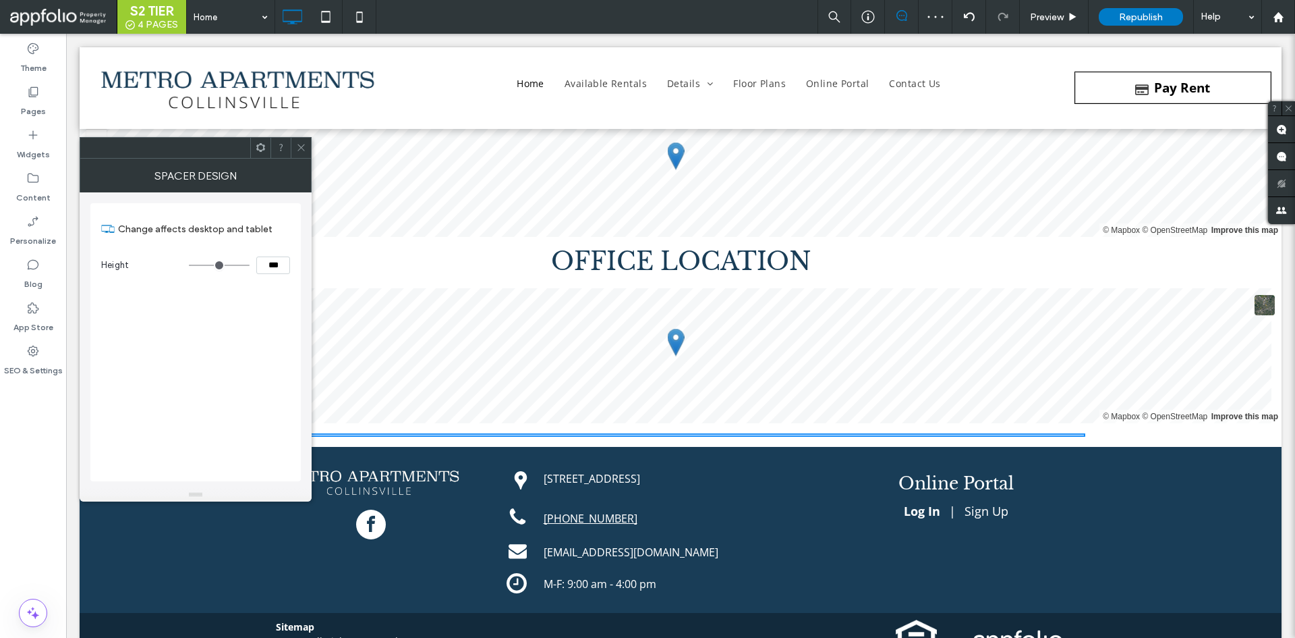
type input "**"
type input "****"
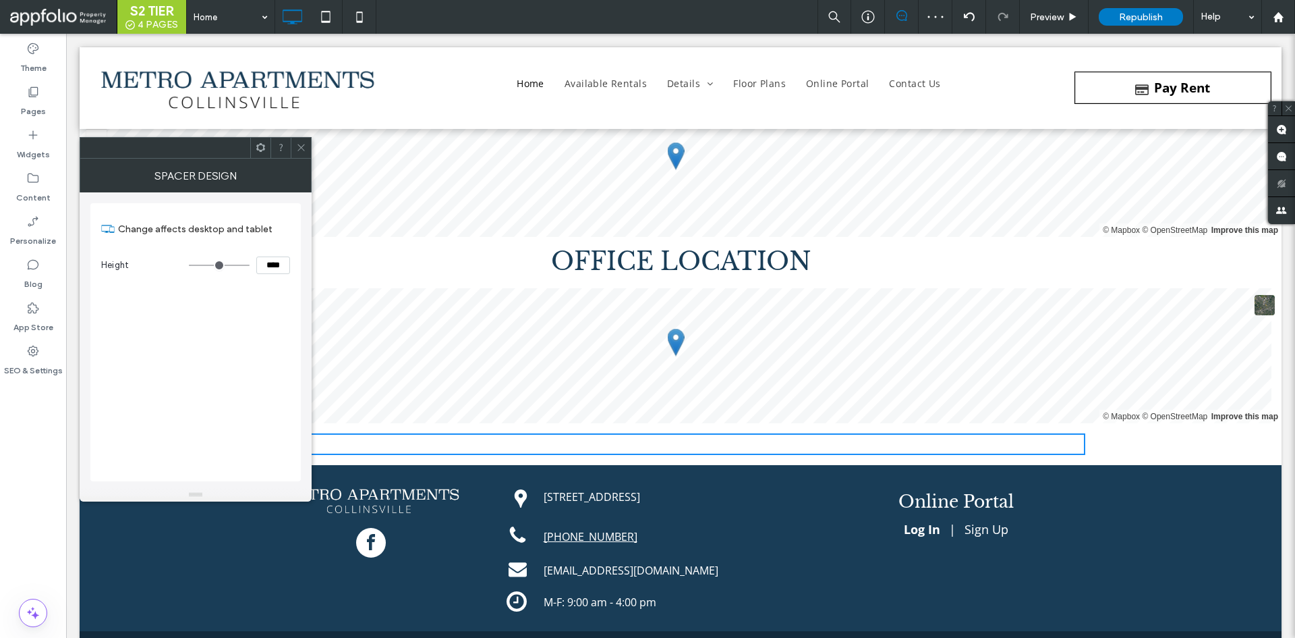
type input "**"
type input "****"
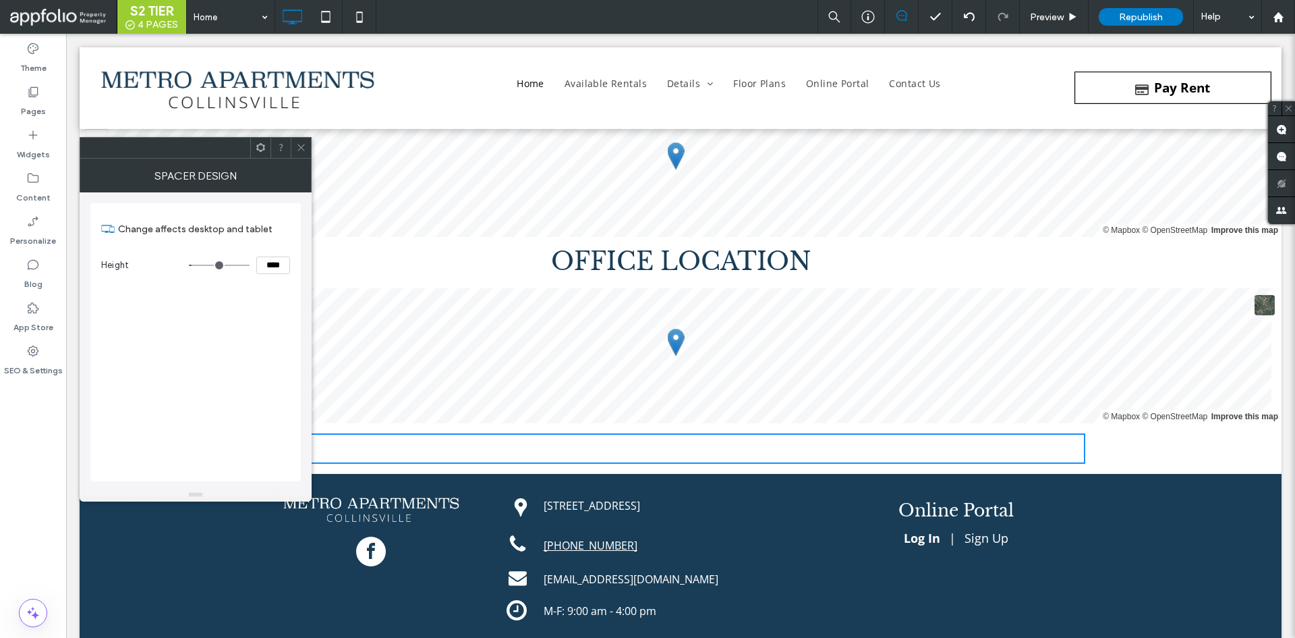
type input "**"
type input "****"
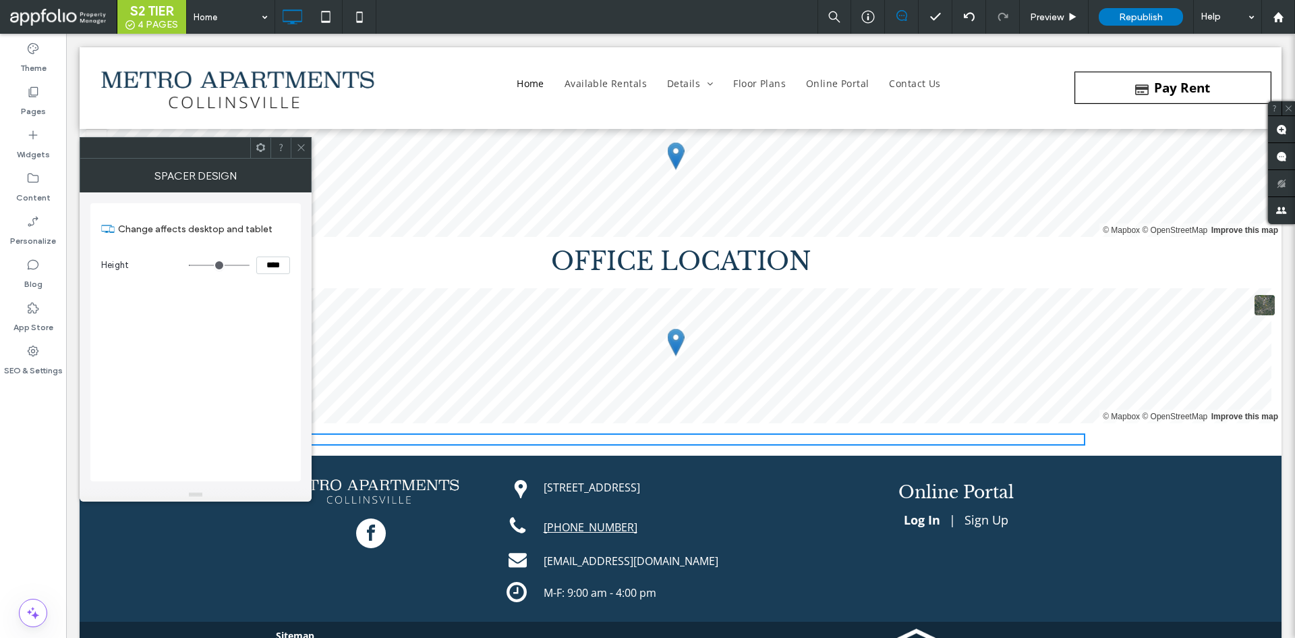
type input "**"
click at [195, 264] on input "range" at bounding box center [219, 264] width 61 height 1
click at [300, 148] on use at bounding box center [301, 147] width 7 height 7
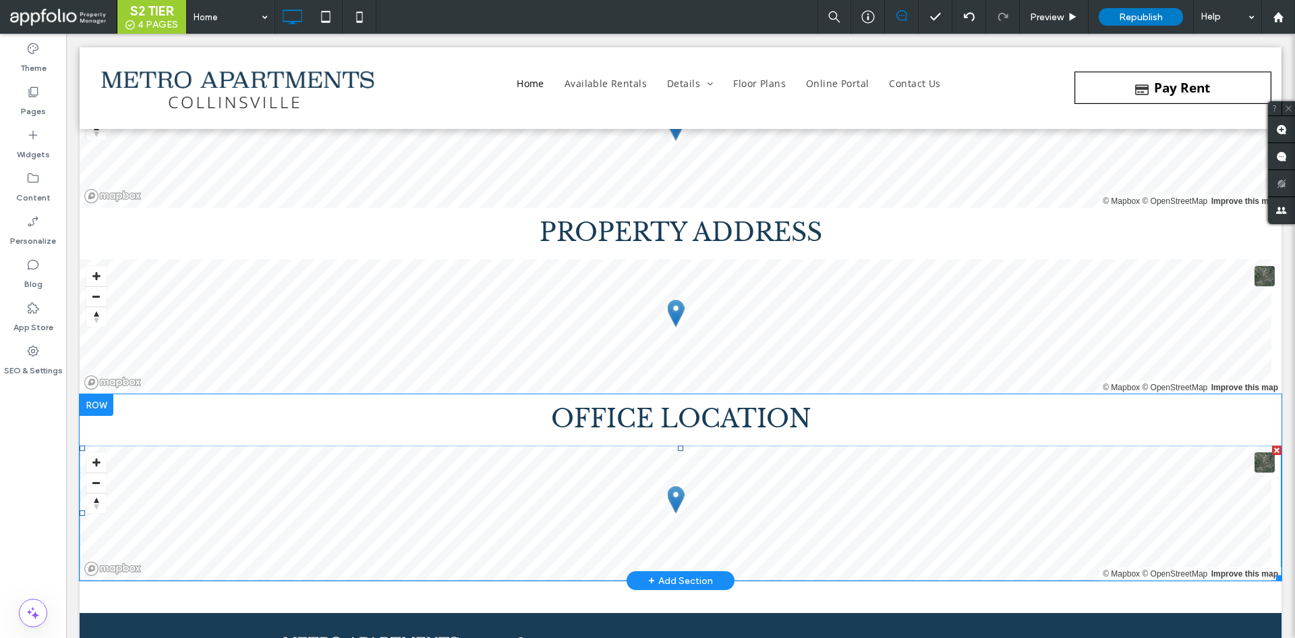
scroll to position [7532, 0]
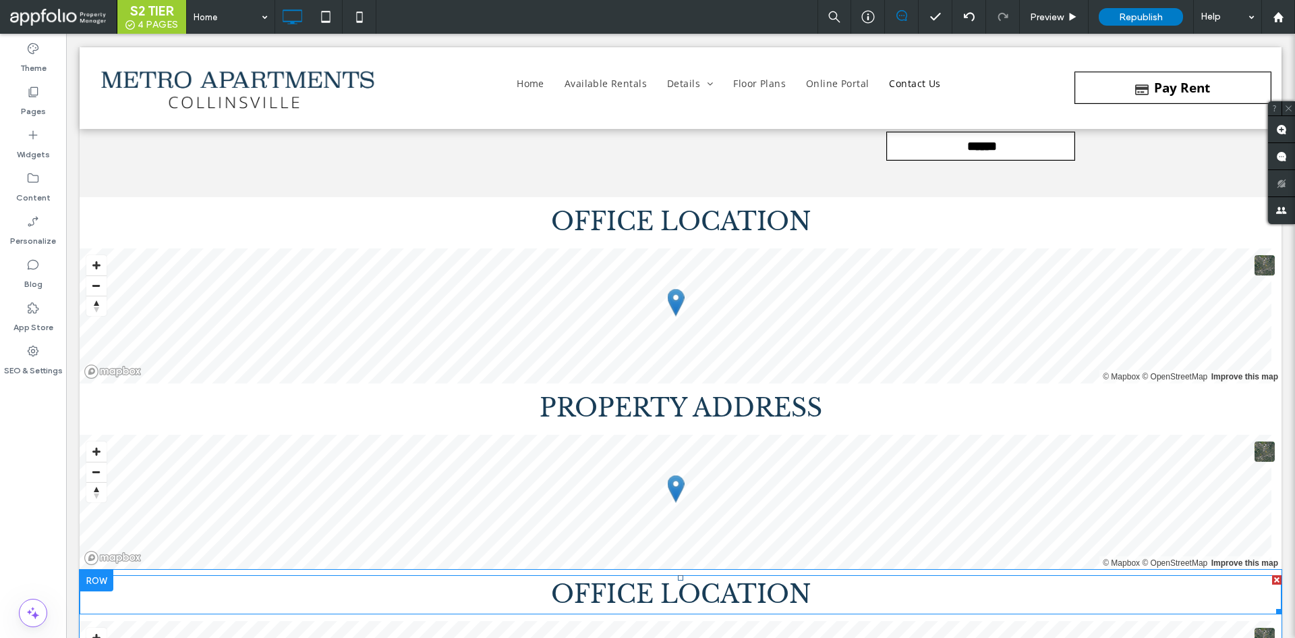
click at [556, 585] on span "OFFICE LOCATION" at bounding box center [681, 594] width 260 height 30
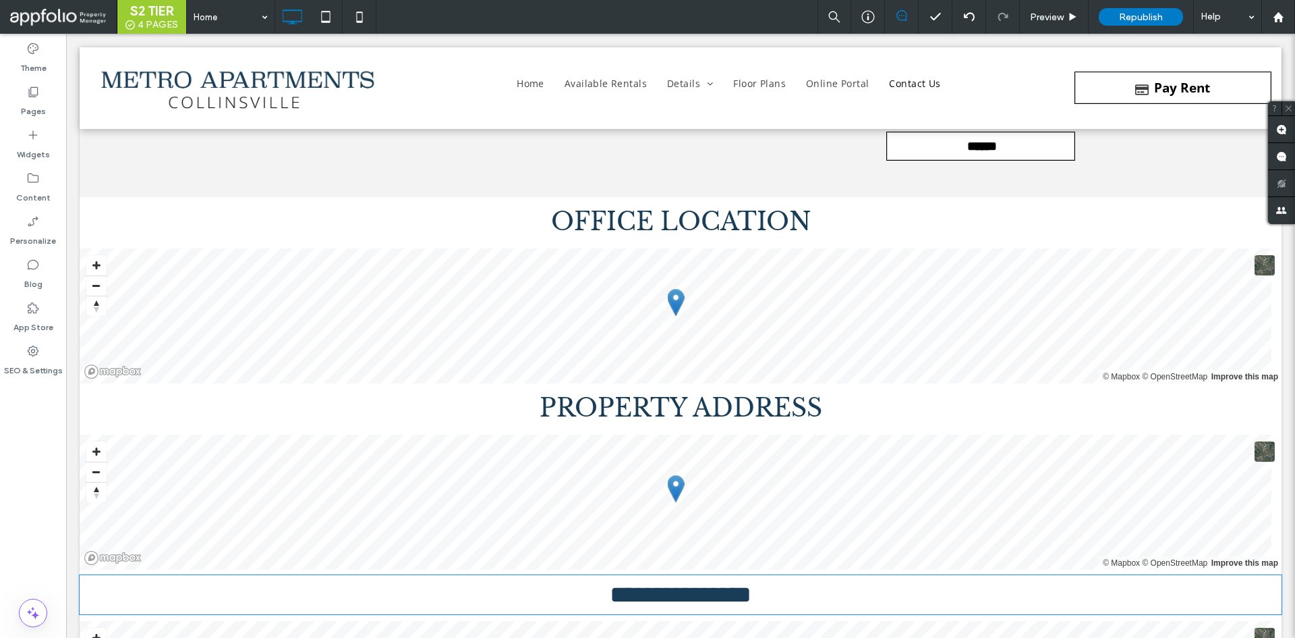
type input "**********"
type input "**"
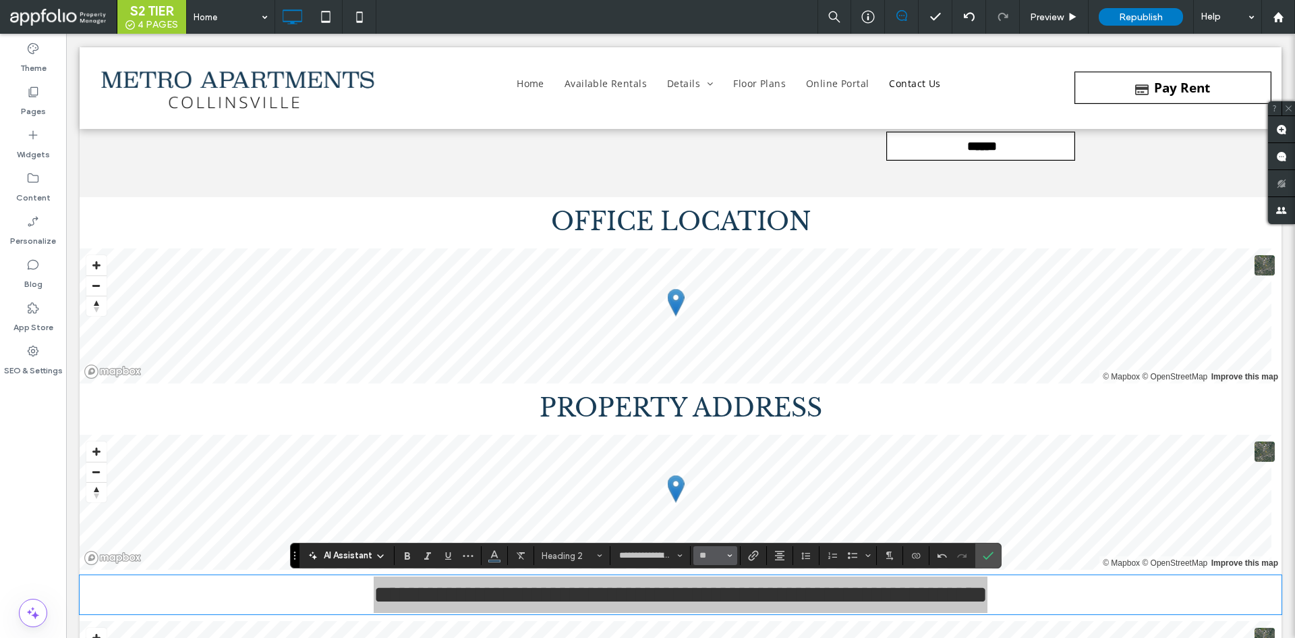
click at [731, 555] on use "Size" at bounding box center [730, 555] width 5 height 3
click at [719, 456] on label "32" at bounding box center [715, 448] width 43 height 19
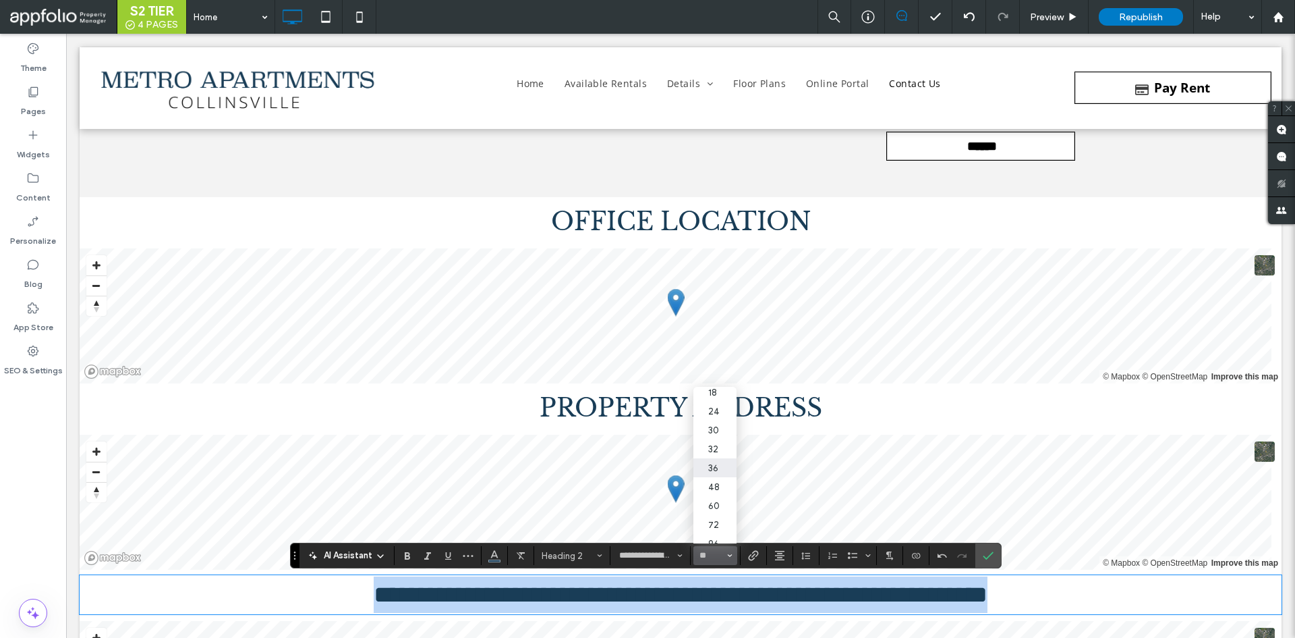
type input "**"
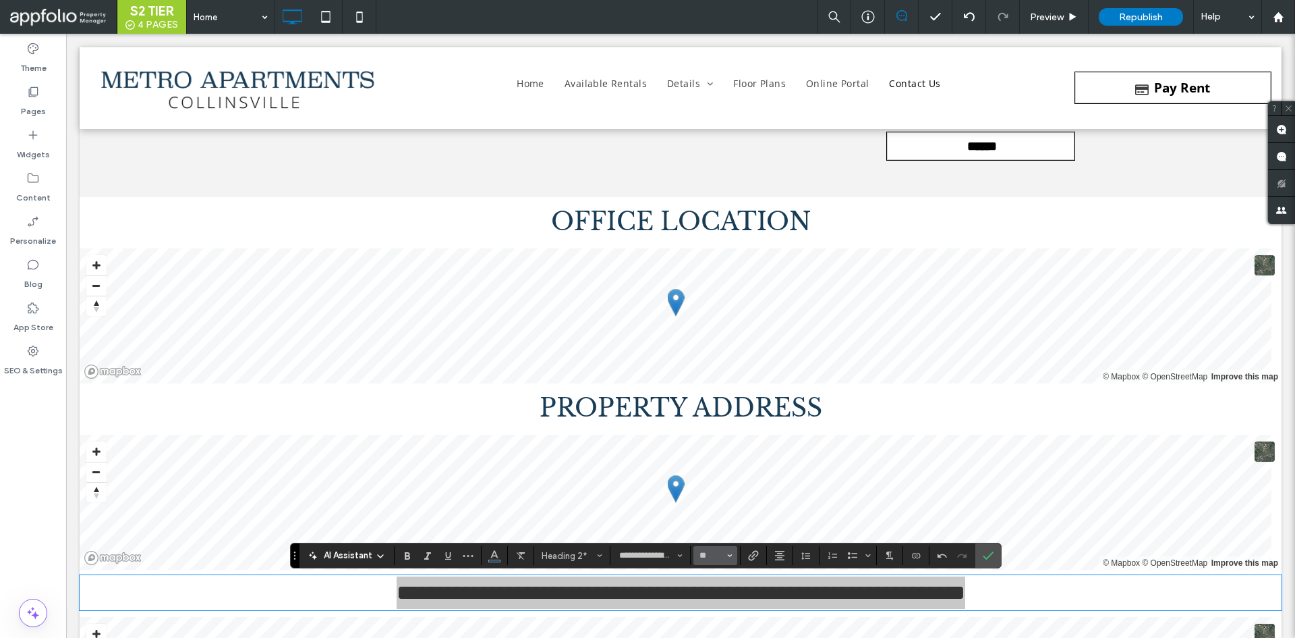
click at [733, 553] on button "**" at bounding box center [716, 555] width 44 height 19
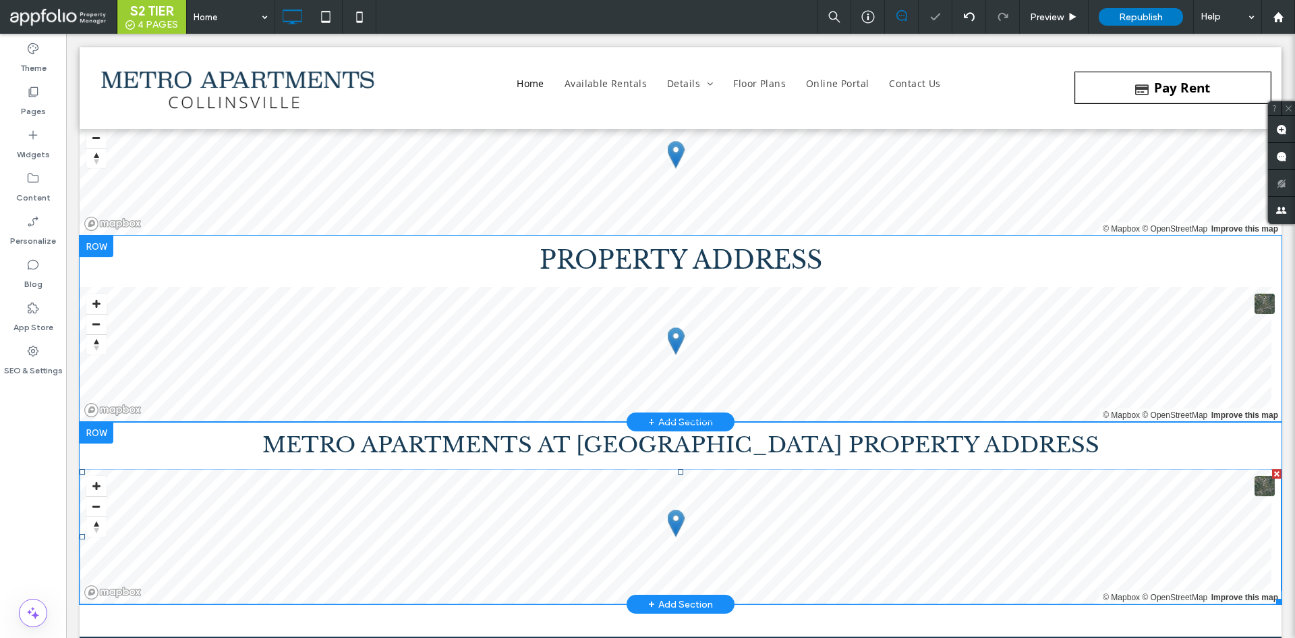
scroll to position [7681, 0]
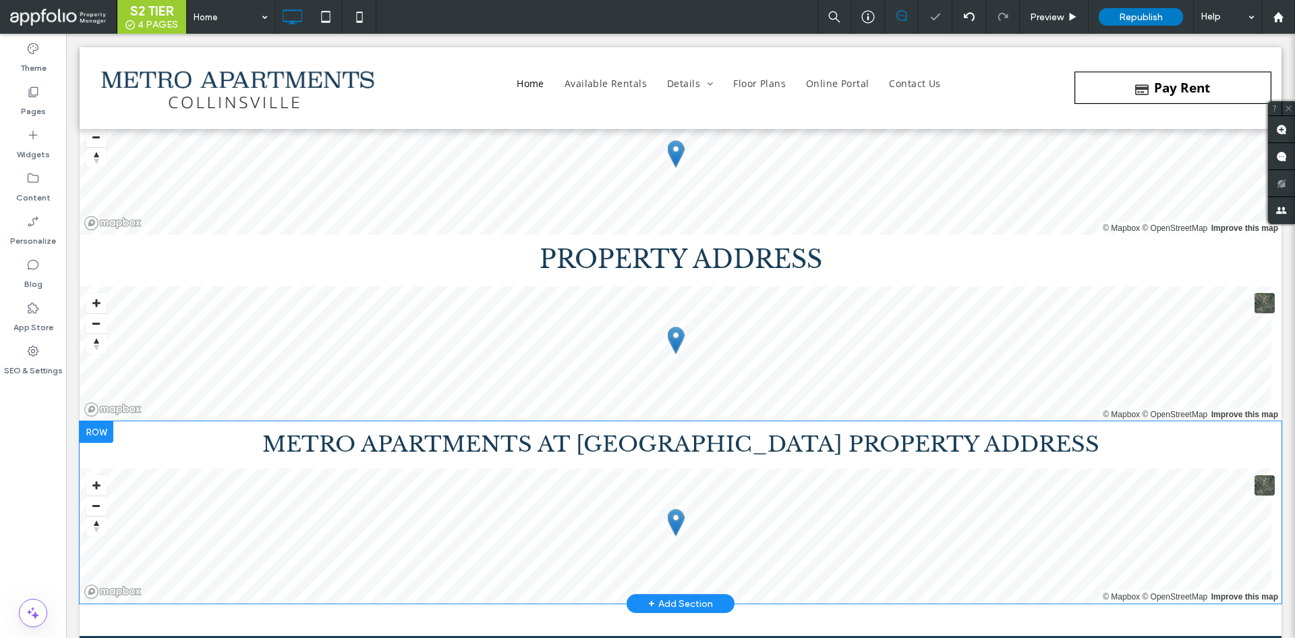
click at [692, 471] on div "METRO APARTMENTS AT COLLINSVILLE NORTH PHHYSICAL PROPERTY ADDRESS © Mapbox © Op…" at bounding box center [681, 512] width 1202 height 182
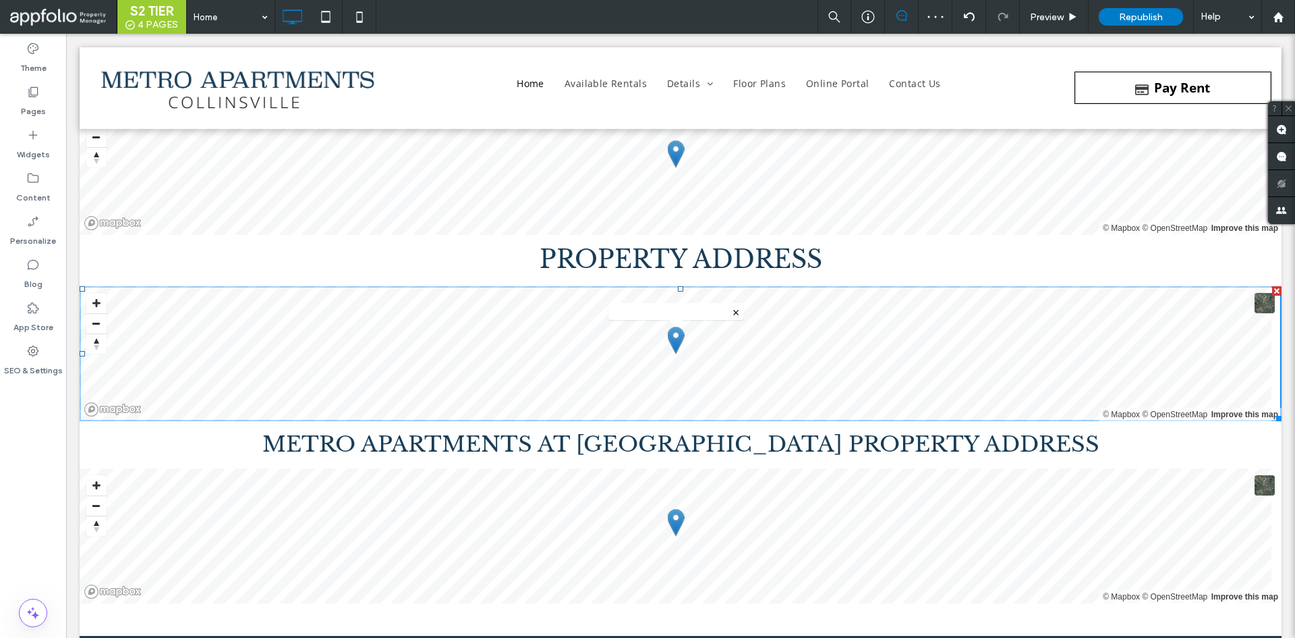
click at [681, 449] on span "METRO APARTMENTS AT COLLINSVILLE NORTH PHHYSICAL PROPERTY ADDRESS" at bounding box center [680, 443] width 837 height 27
type input "**********"
type input "**"
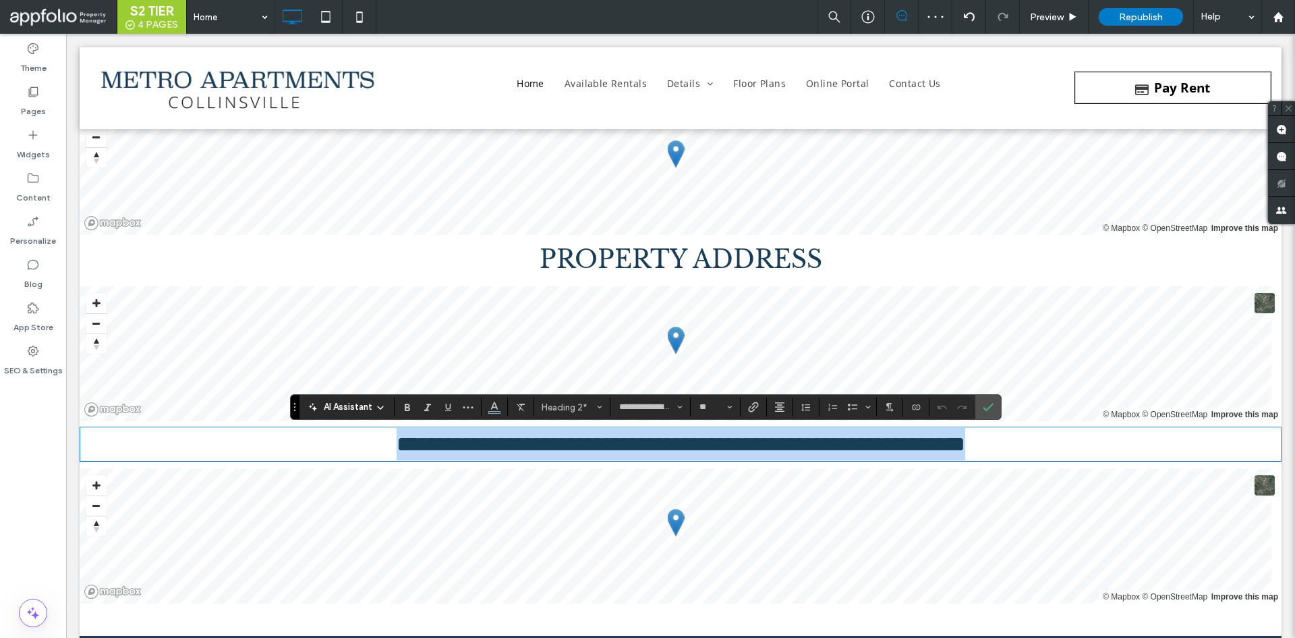
click at [675, 447] on span "**********" at bounding box center [681, 444] width 569 height 22
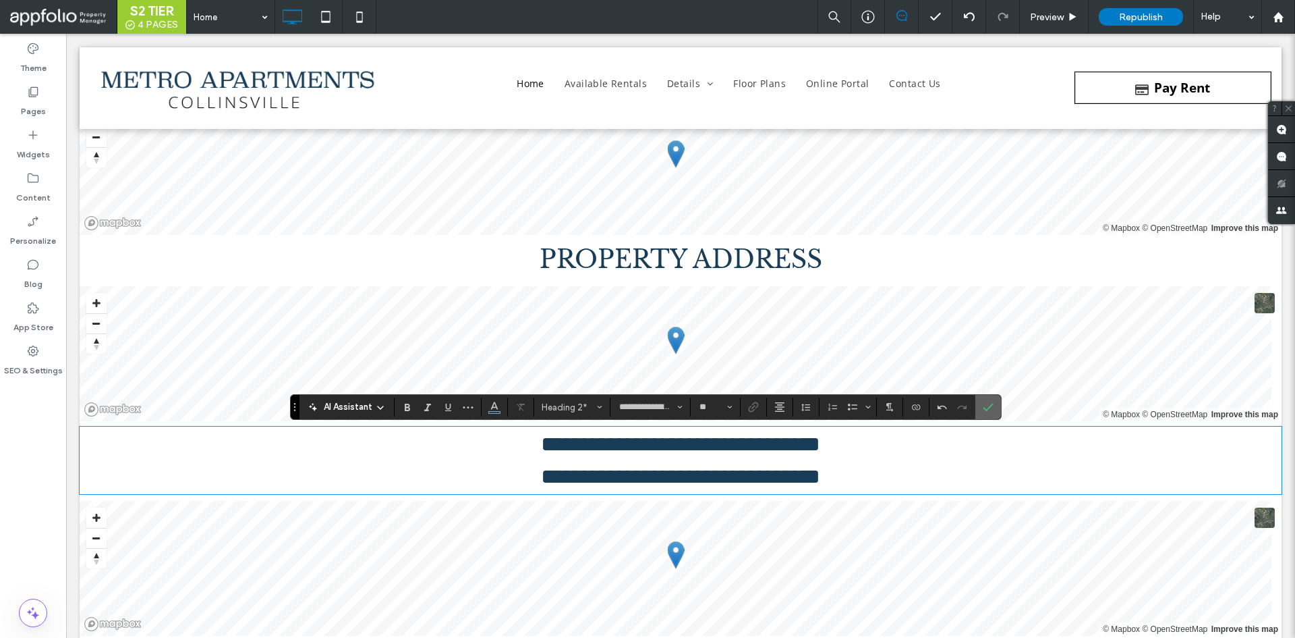
click at [990, 400] on span "Confirm" at bounding box center [988, 406] width 11 height 23
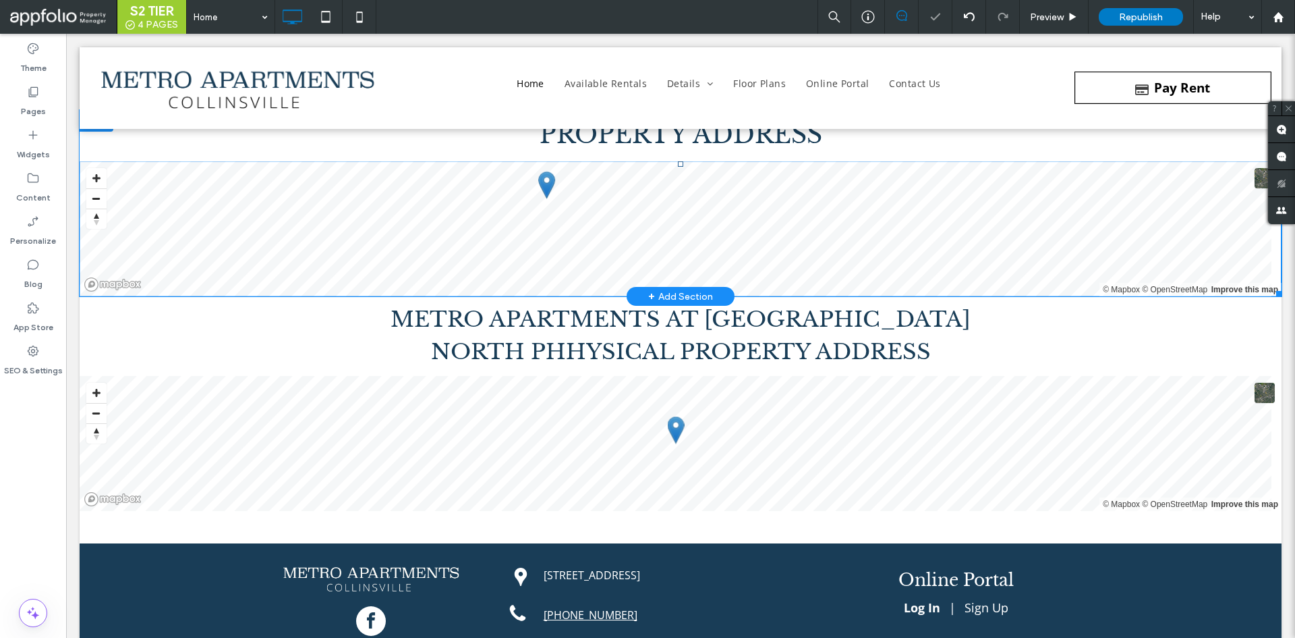
scroll to position [7737, 0]
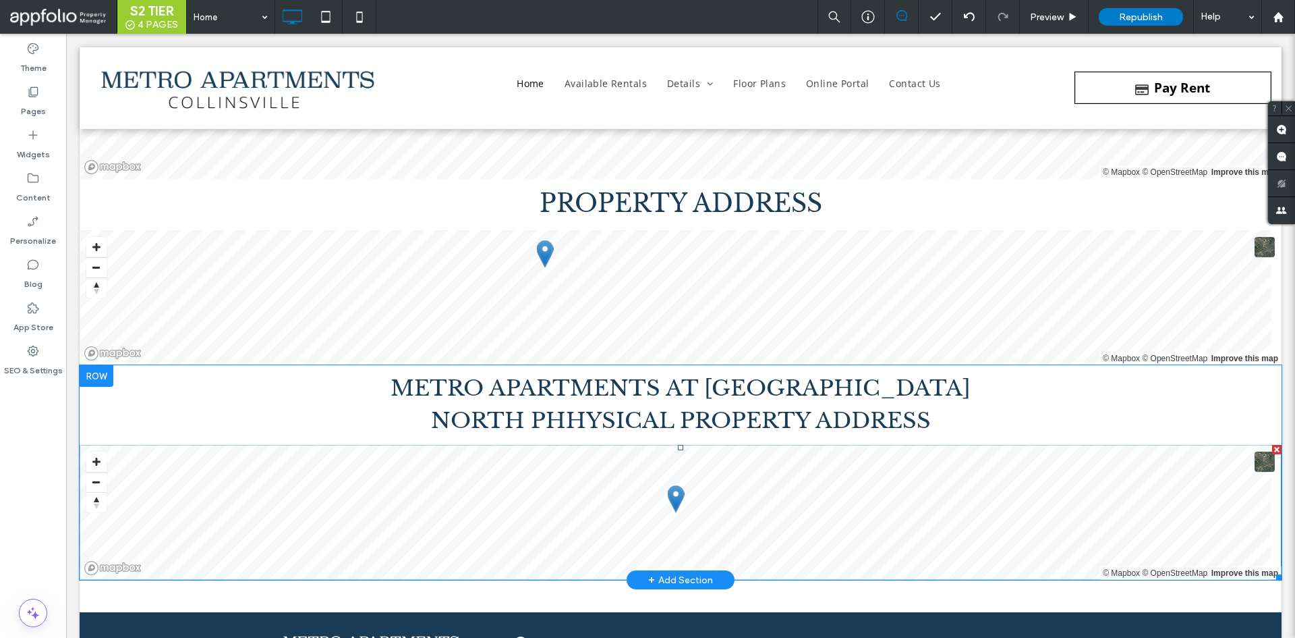
click at [642, 489] on span at bounding box center [681, 512] width 1202 height 135
click at [430, 512] on span at bounding box center [681, 512] width 1202 height 135
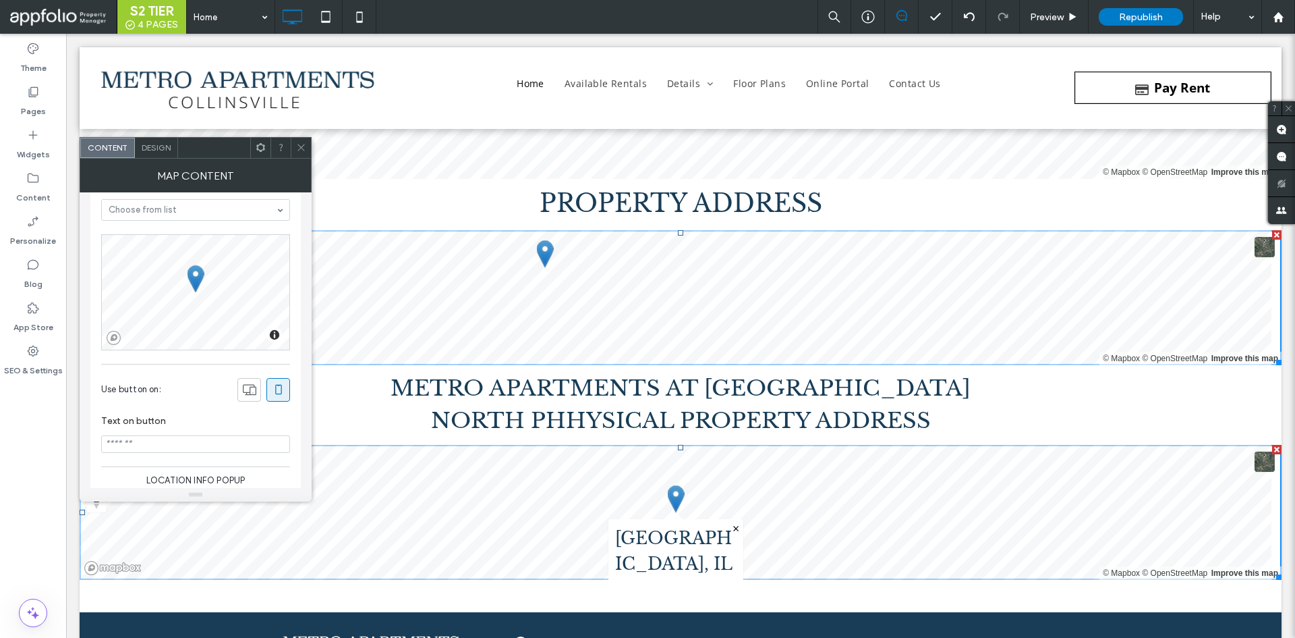
scroll to position [245, 0]
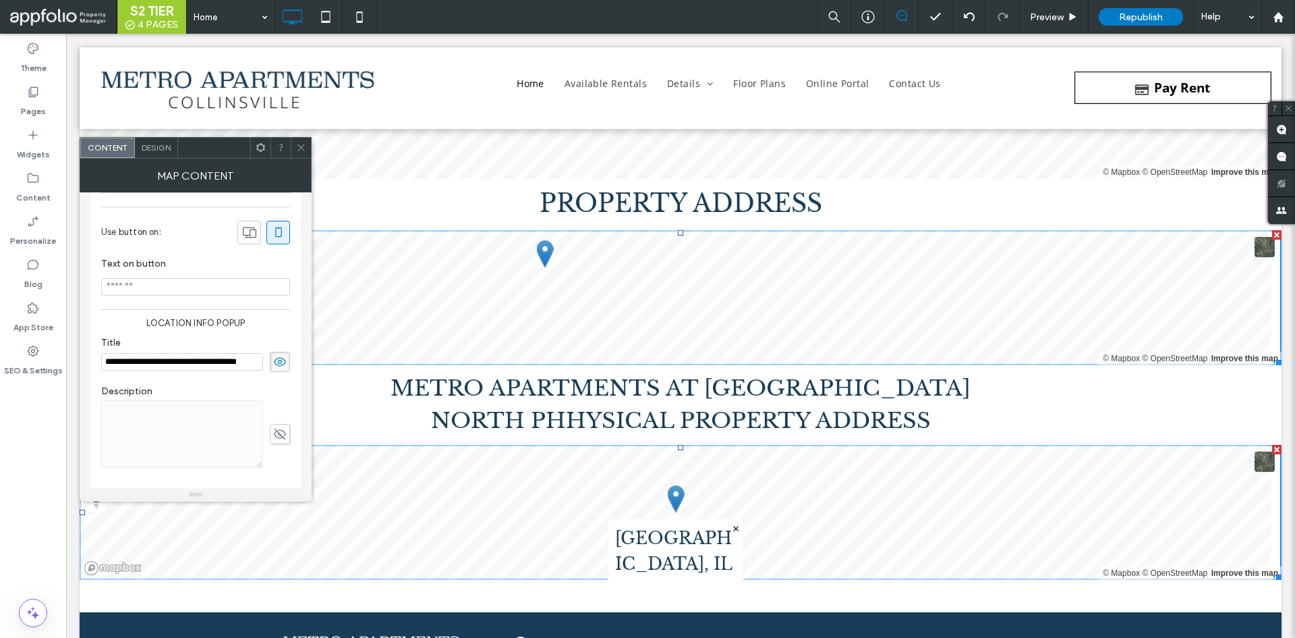
type input "**********"
click at [167, 325] on span "Location info popup" at bounding box center [195, 322] width 189 height 13
click at [167, 146] on span "Design" at bounding box center [156, 147] width 29 height 10
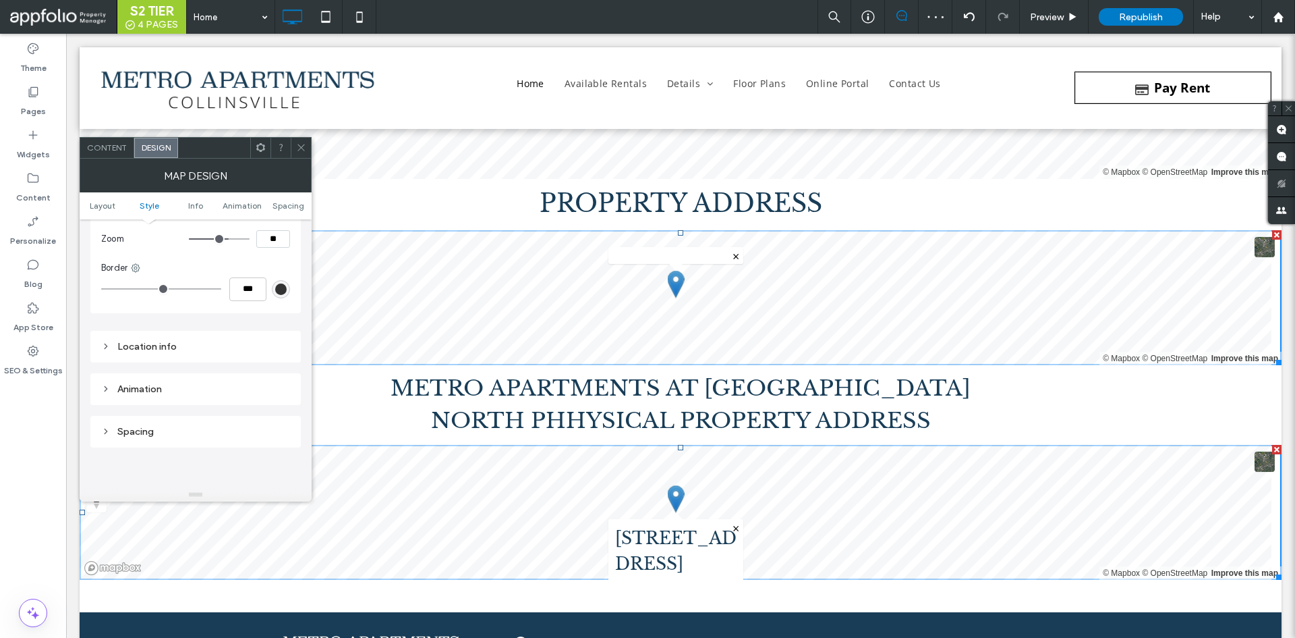
scroll to position [367, 0]
click at [171, 351] on div "Location info" at bounding box center [195, 345] width 189 height 11
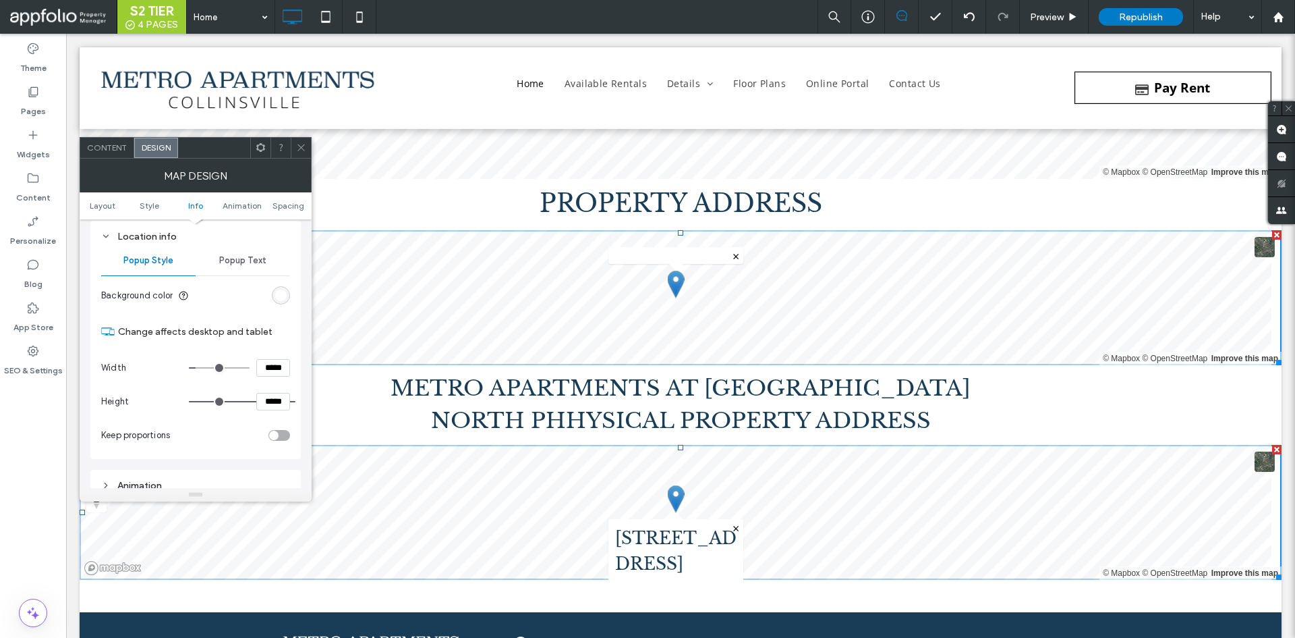
drag, startPoint x: 230, startPoint y: 258, endPoint x: 231, endPoint y: 271, distance: 12.8
click at [231, 258] on span "Popup Text" at bounding box center [242, 260] width 47 height 11
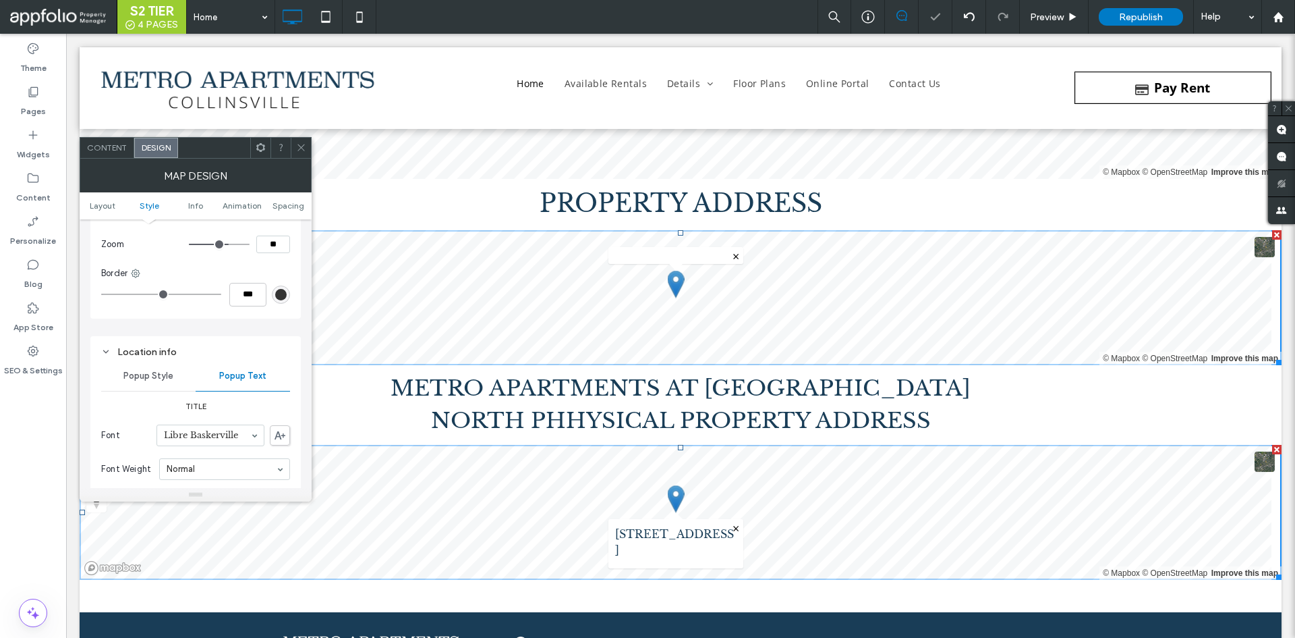
scroll to position [359, 0]
click at [111, 155] on div "Content" at bounding box center [107, 148] width 54 height 20
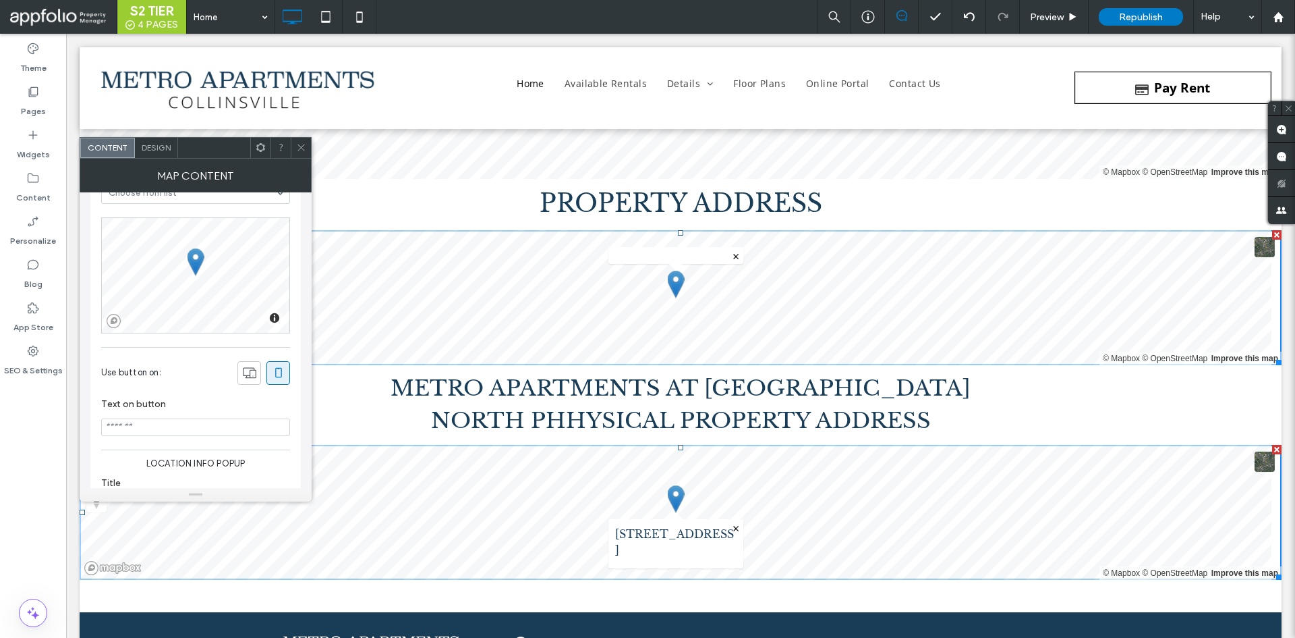
scroll to position [0, 0]
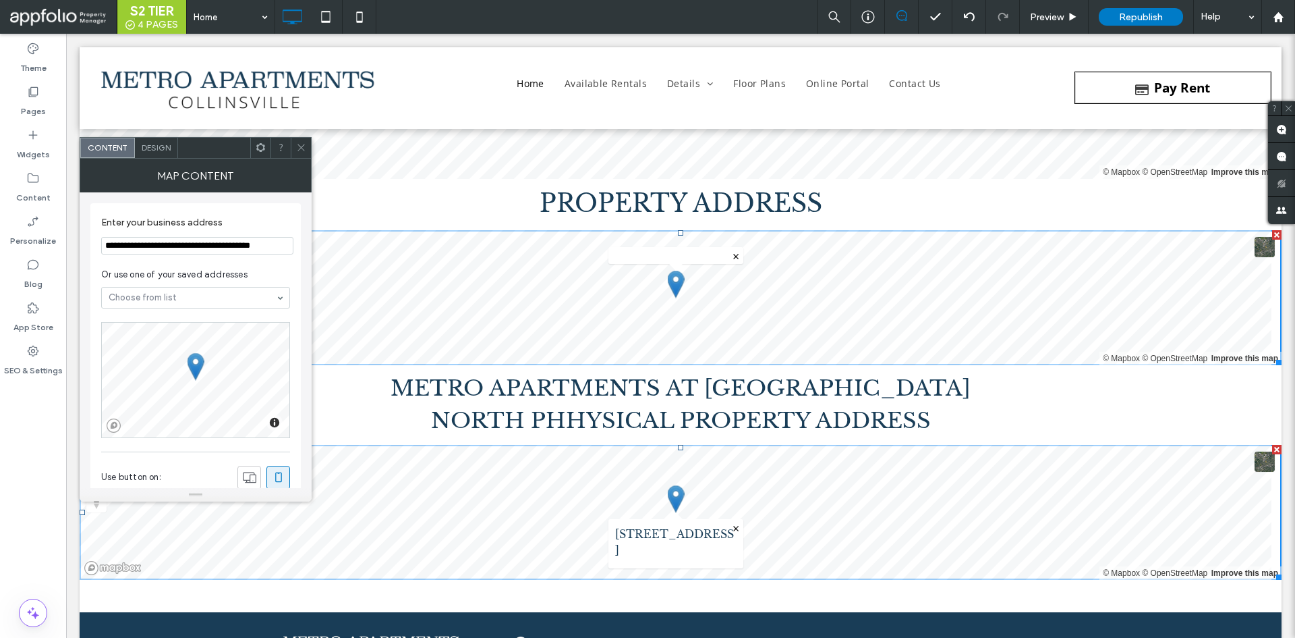
click at [228, 239] on input "**********" at bounding box center [197, 246] width 192 height 18
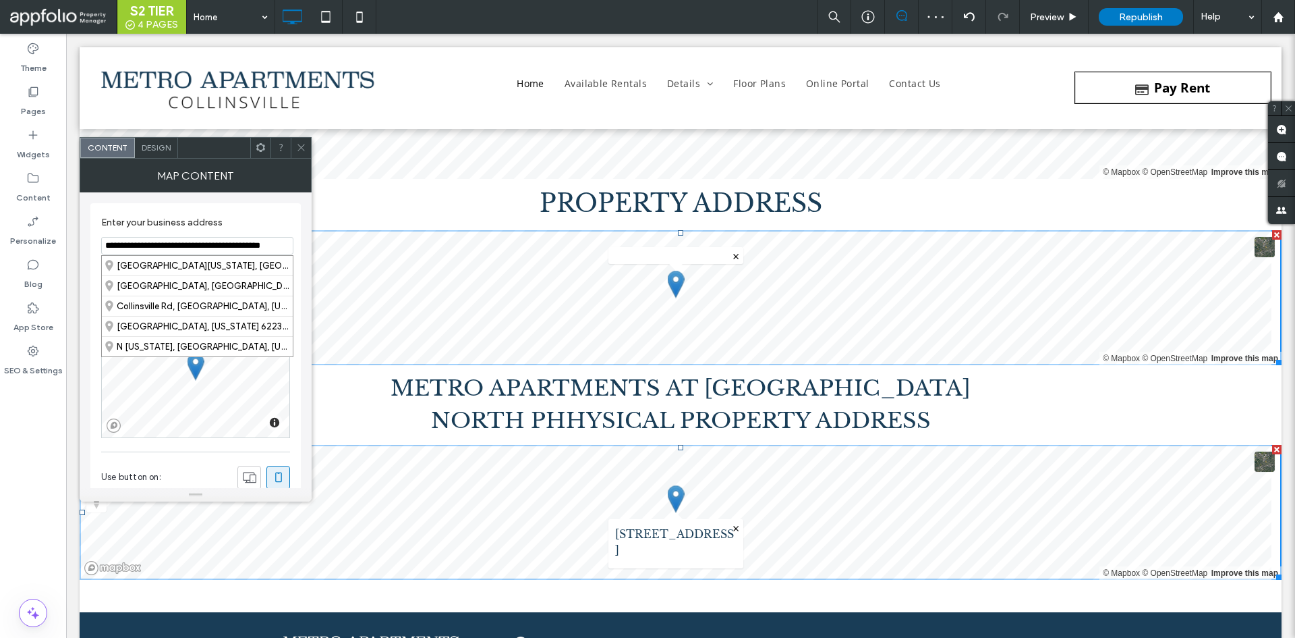
paste input
click at [242, 273] on div "1375 Vandalia Street, Collinsville, Illinois 62234, United States" at bounding box center [197, 266] width 191 height 20
type input "**********"
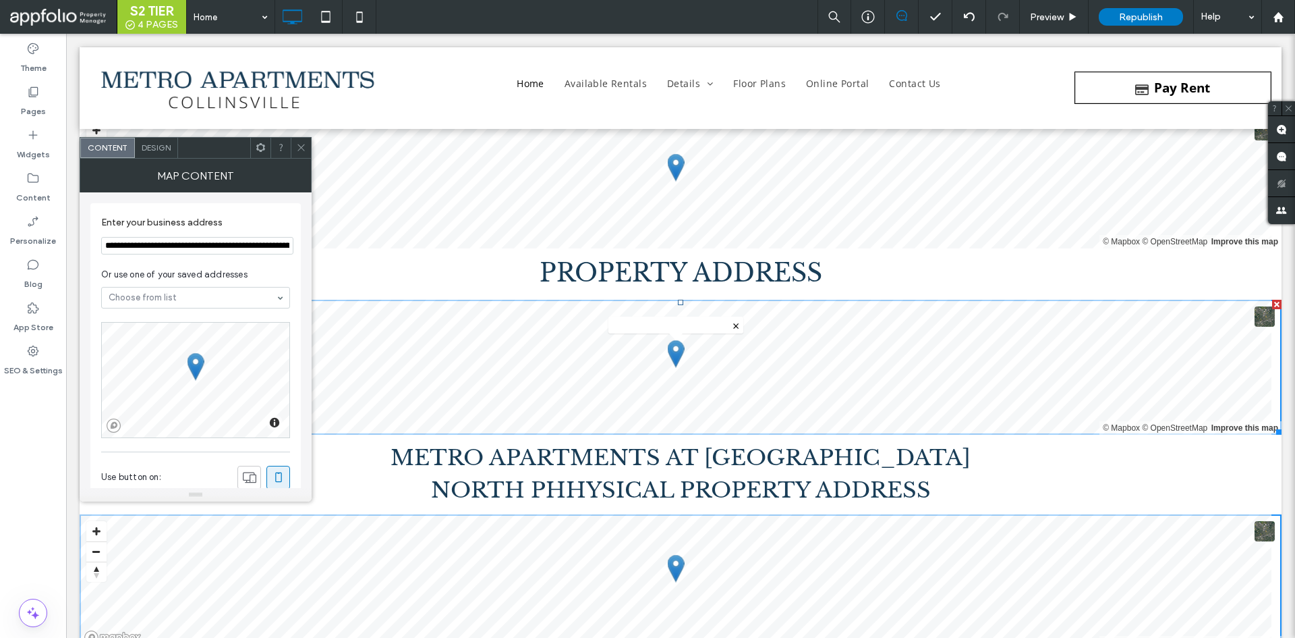
scroll to position [7669, 0]
click at [299, 142] on span at bounding box center [301, 148] width 10 height 20
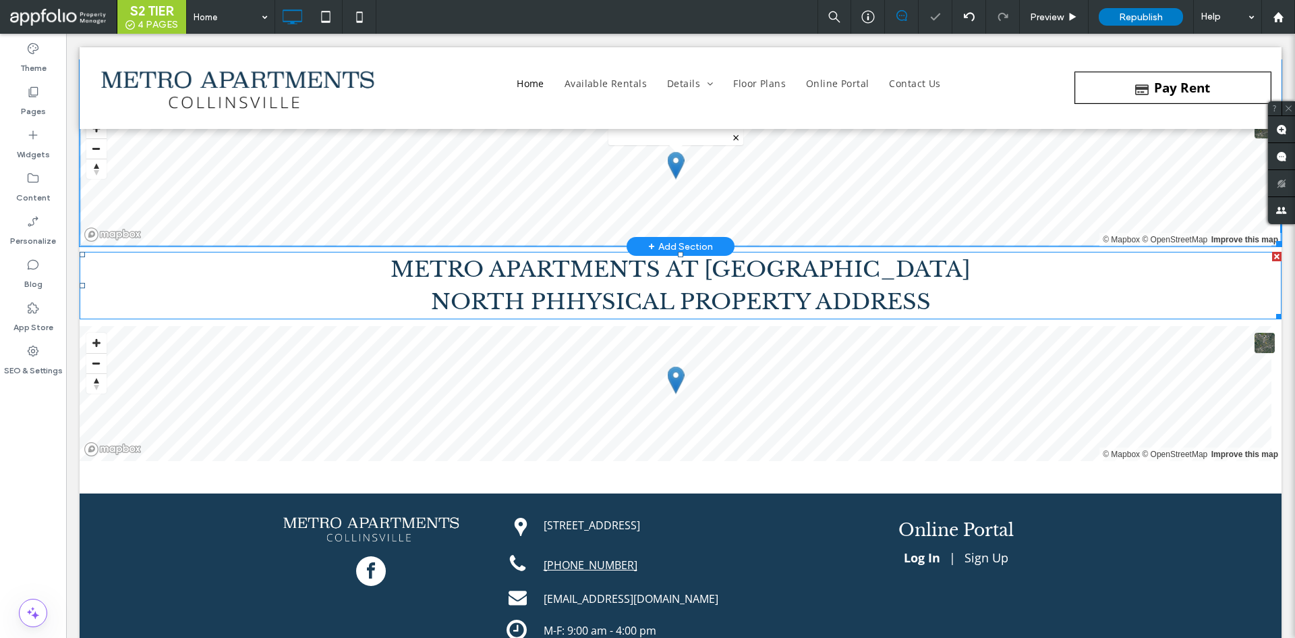
scroll to position [7722, 0]
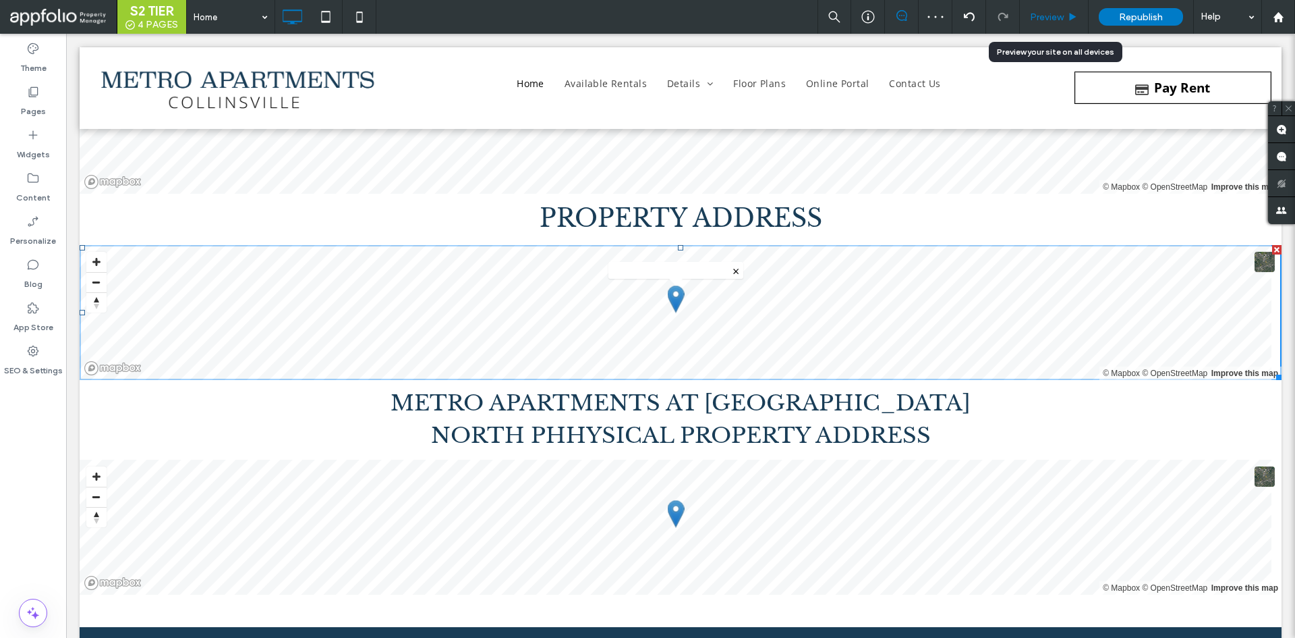
click at [1045, 24] on div "Preview" at bounding box center [1054, 17] width 69 height 34
click at [1044, 22] on span "Preview" at bounding box center [1047, 16] width 34 height 11
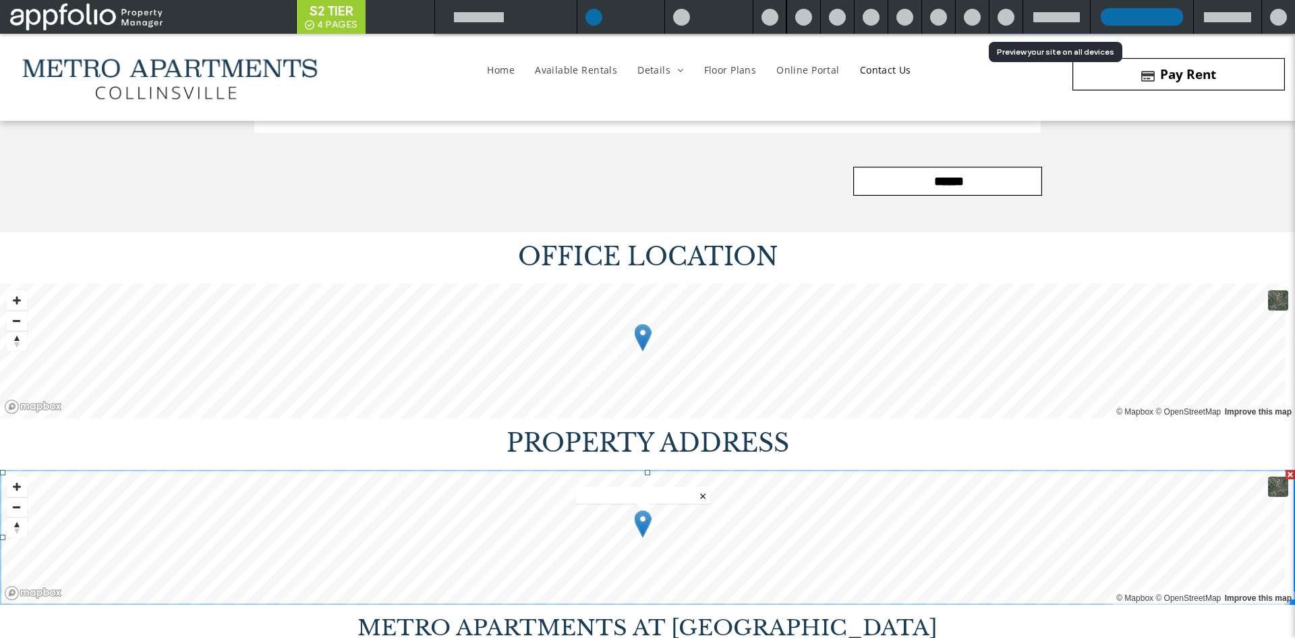
scroll to position [7483, 0]
click at [871, 275] on h2 "OFFICE LOCATION" at bounding box center [647, 258] width 1295 height 36
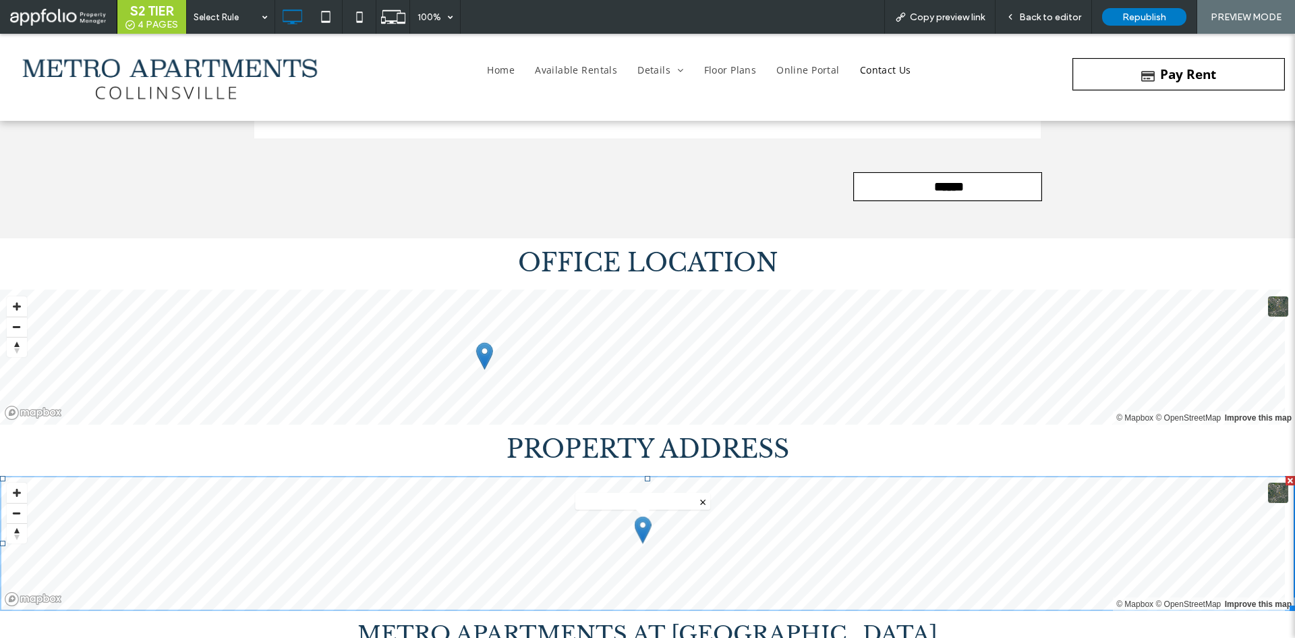
scroll to position [7488, 0]
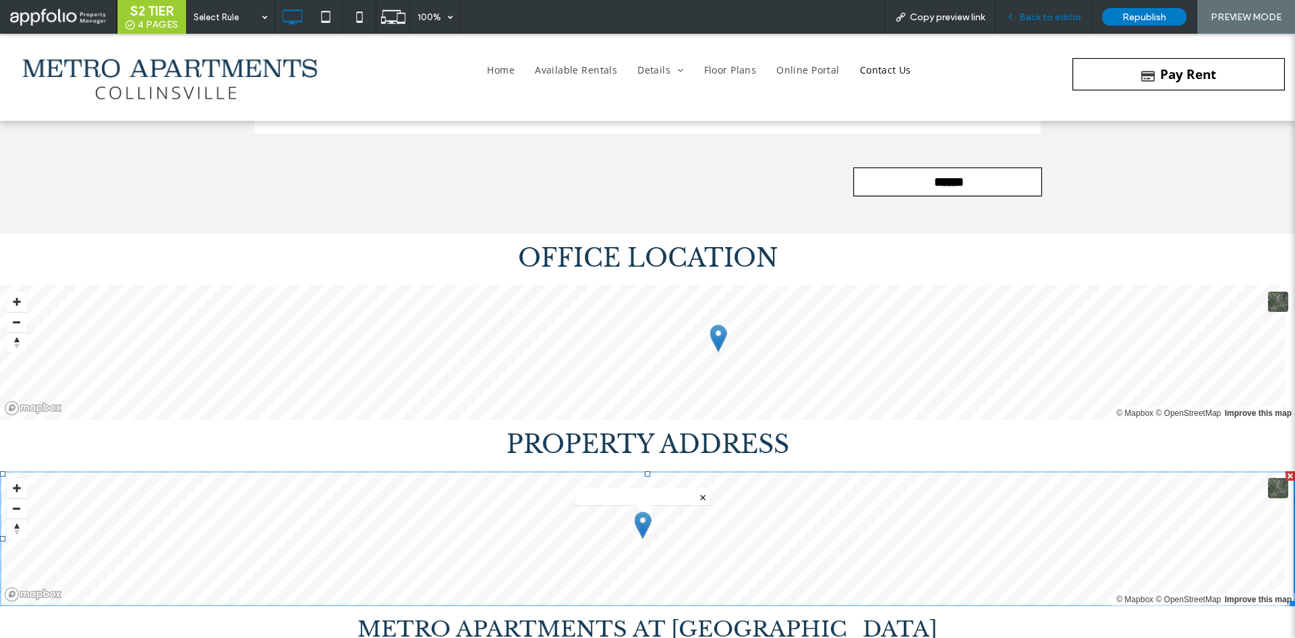
click at [1050, 18] on span "Back to editor" at bounding box center [1050, 16] width 62 height 11
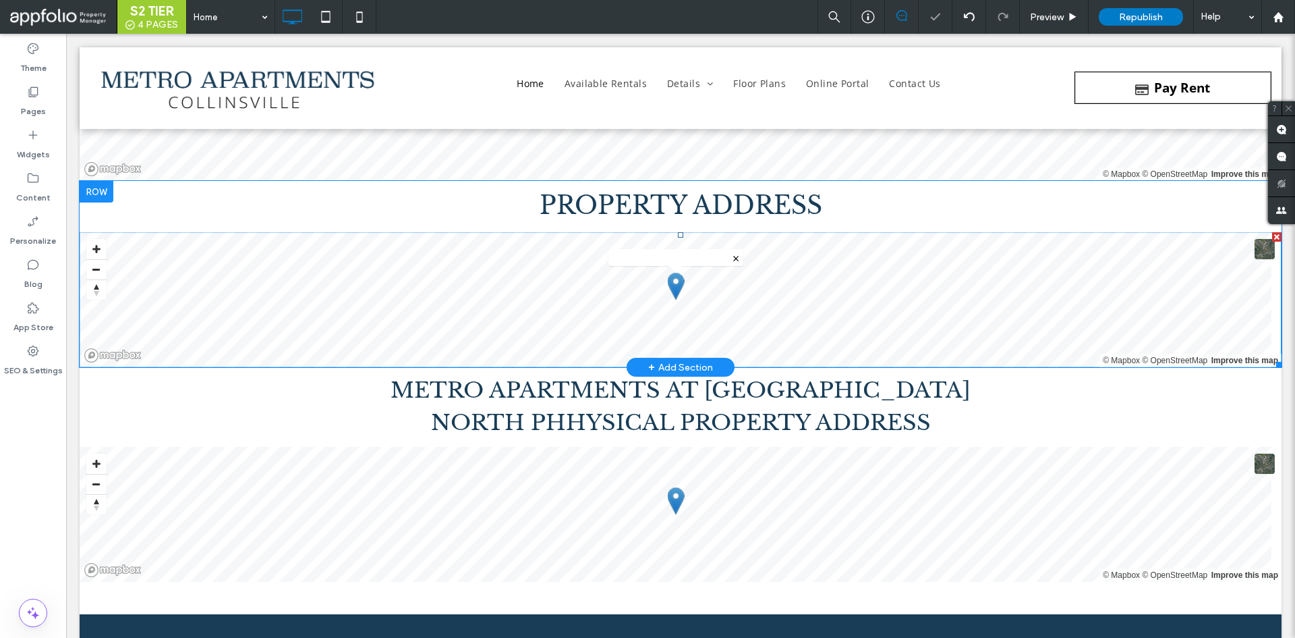
scroll to position [7729, 0]
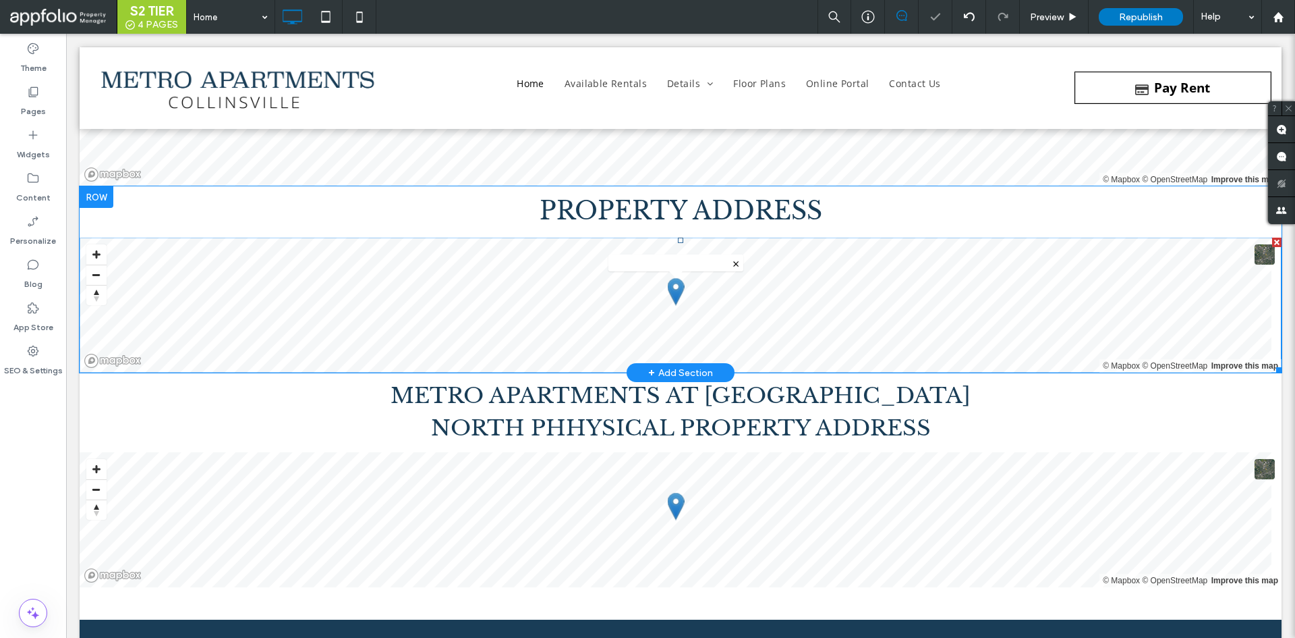
click at [840, 318] on span at bounding box center [681, 304] width 1202 height 135
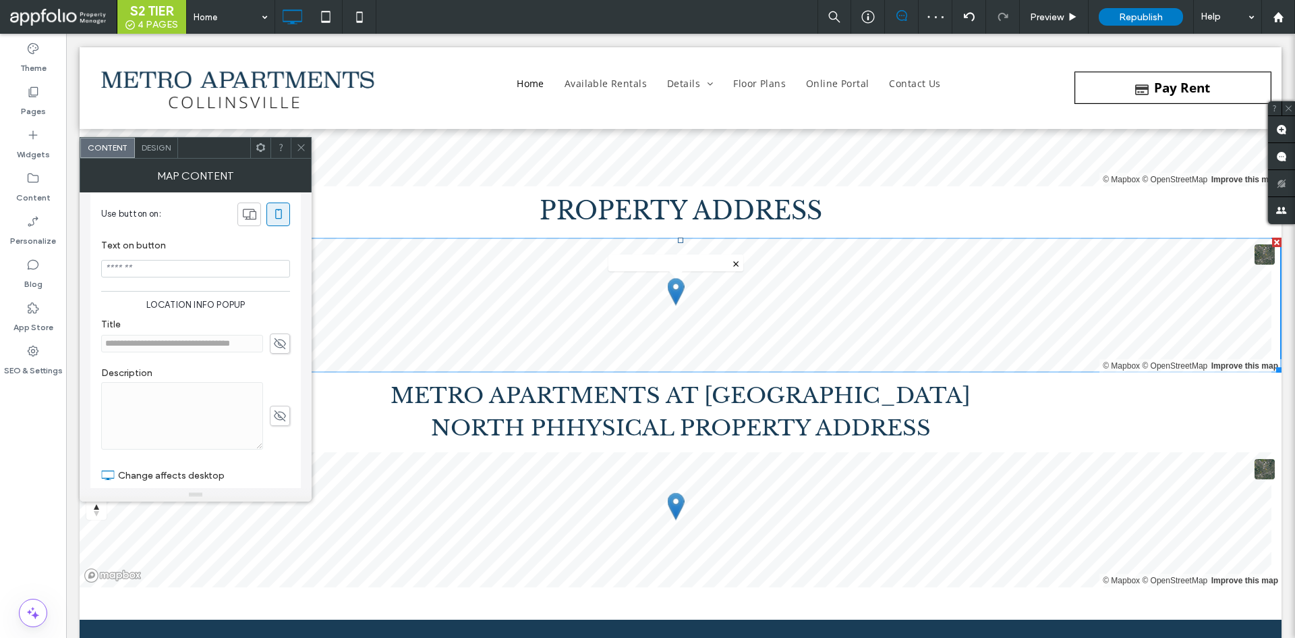
click at [275, 343] on use at bounding box center [280, 342] width 12 height 11
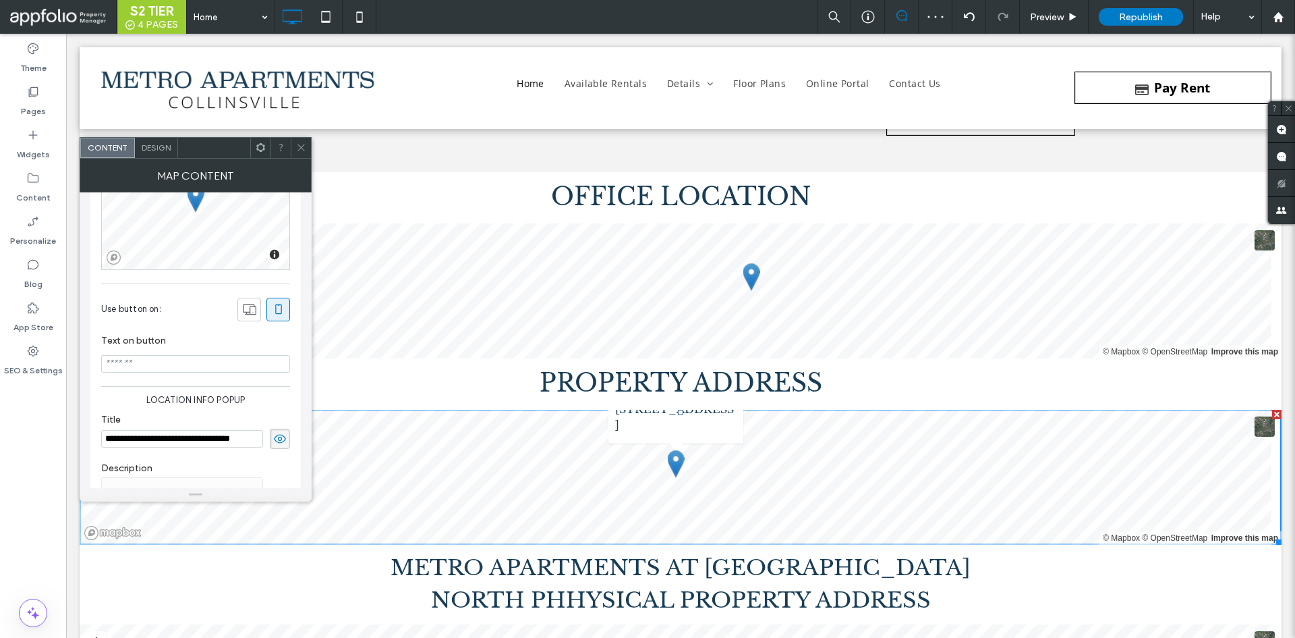
scroll to position [7557, 0]
click at [150, 145] on span "Design" at bounding box center [156, 147] width 29 height 10
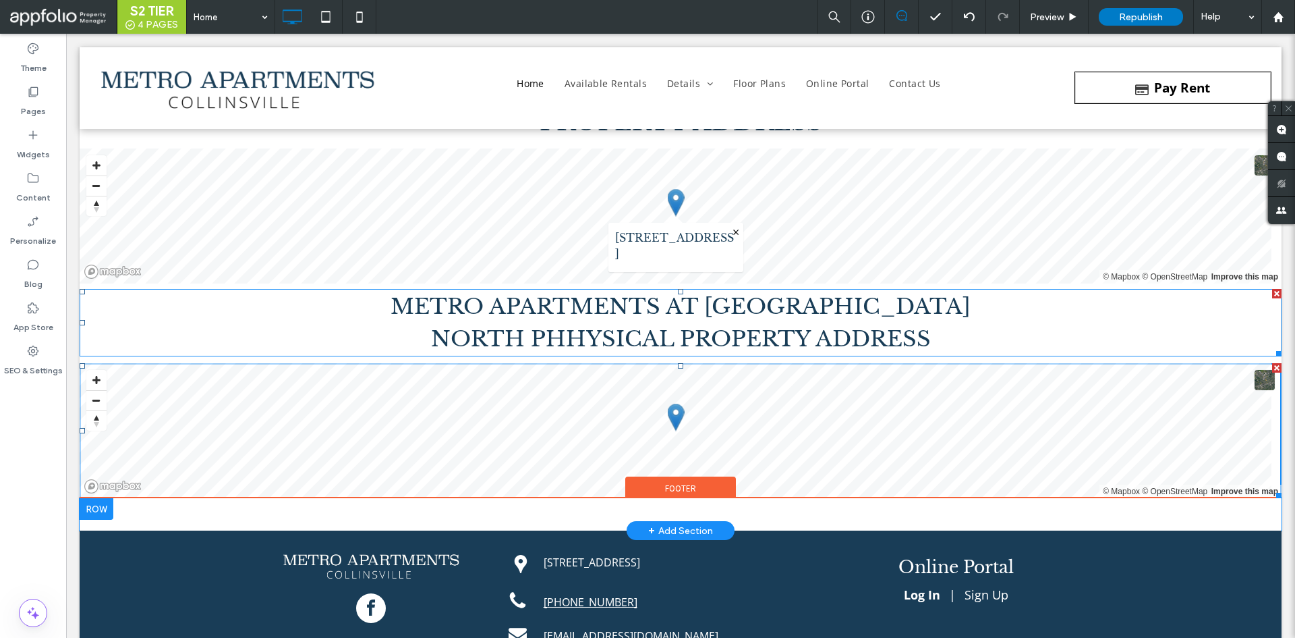
scroll to position [7804, 0]
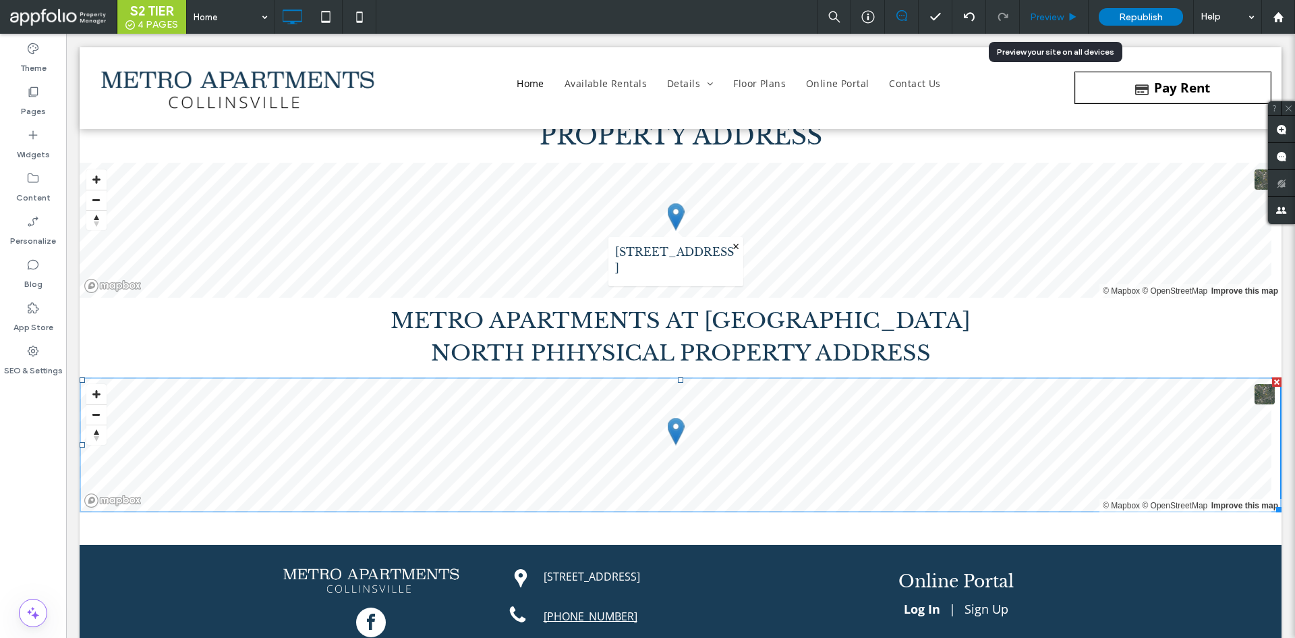
click at [1040, 12] on span "Preview" at bounding box center [1047, 16] width 34 height 11
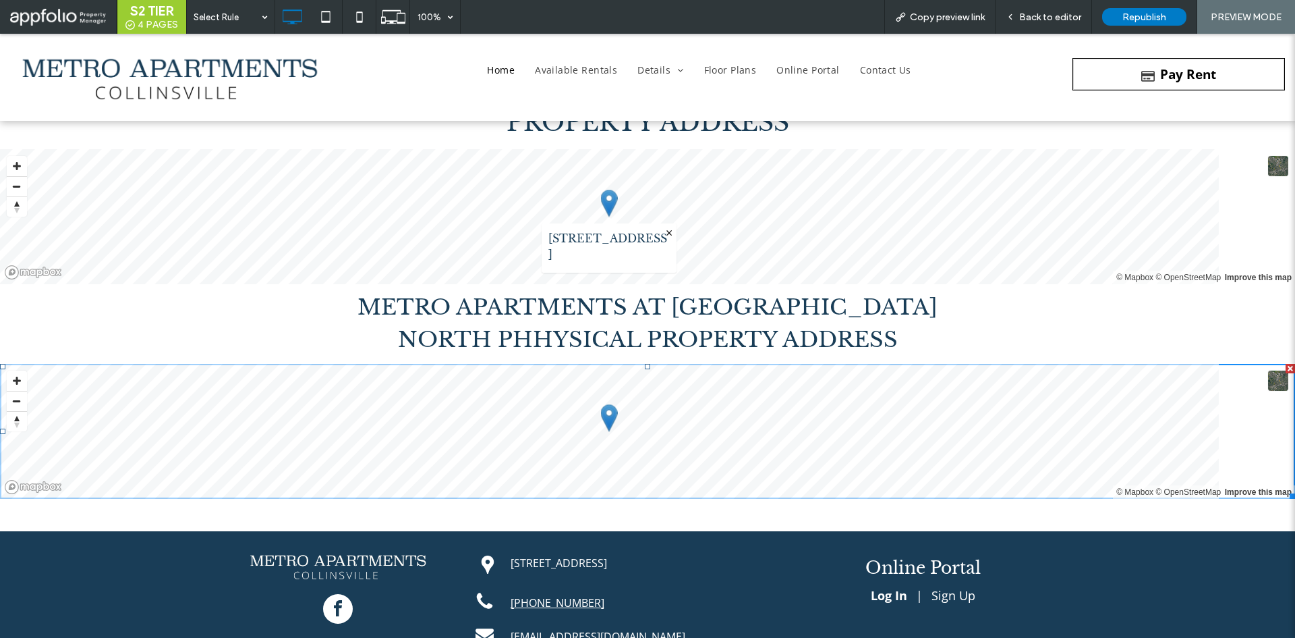
click at [1040, 12] on span "Back to editor" at bounding box center [1050, 16] width 62 height 11
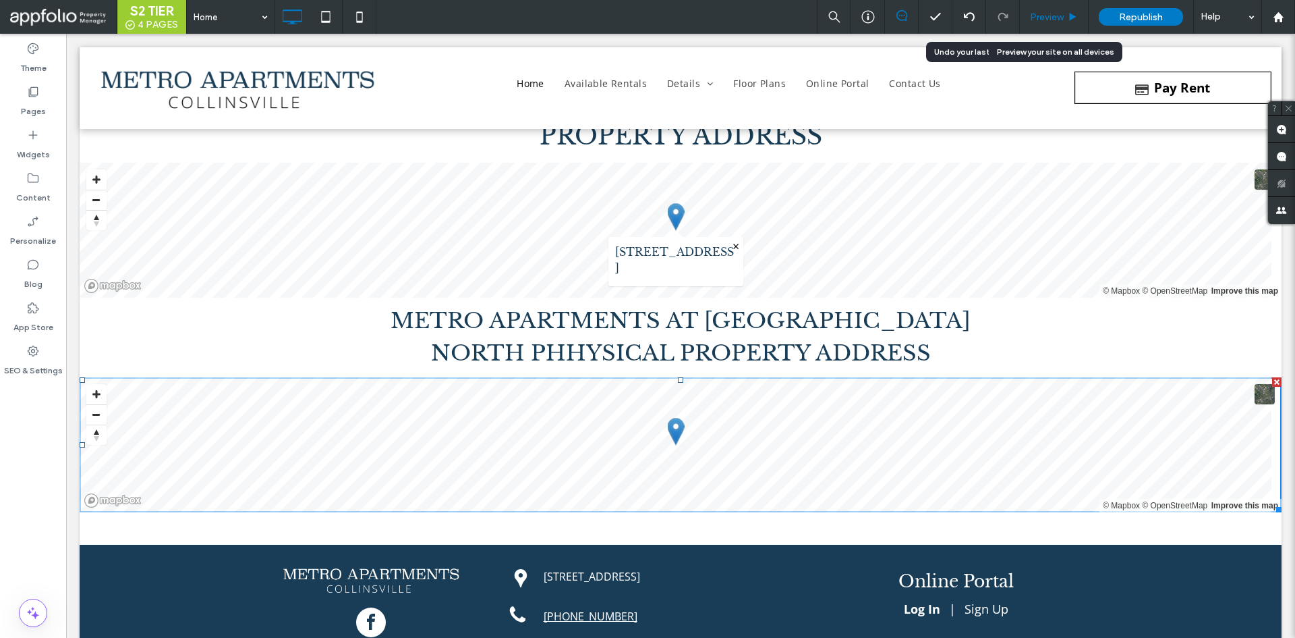
click at [1045, 16] on span "Preview" at bounding box center [1047, 16] width 34 height 11
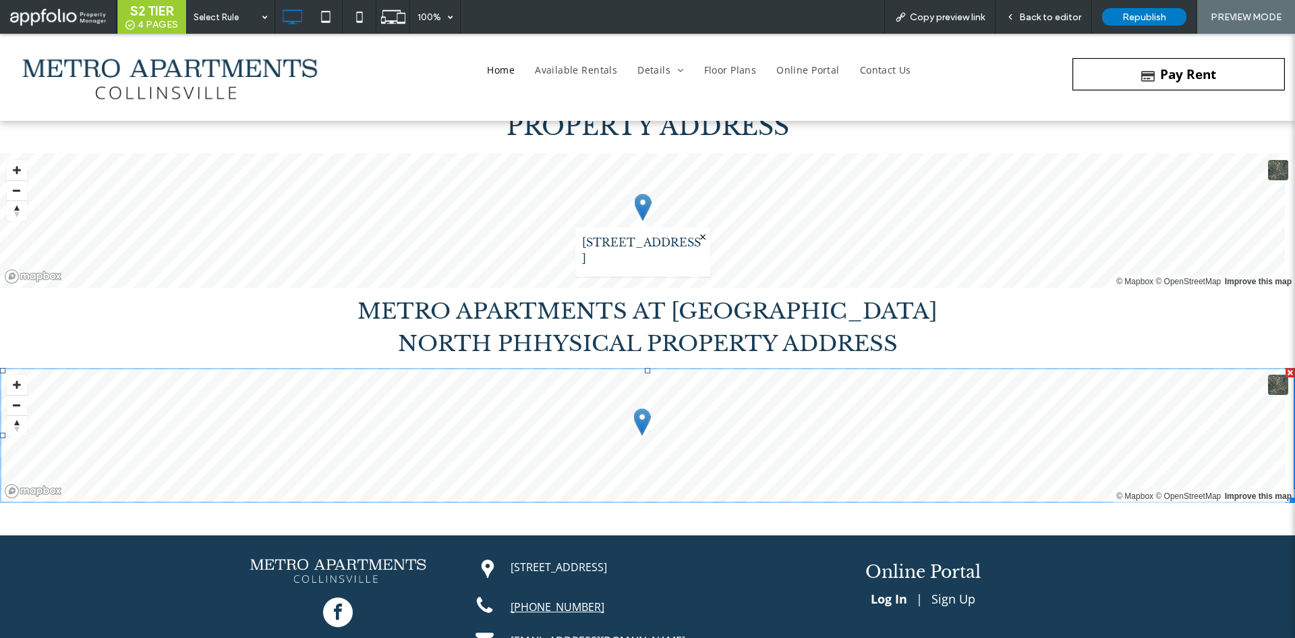
scroll to position [7810, 0]
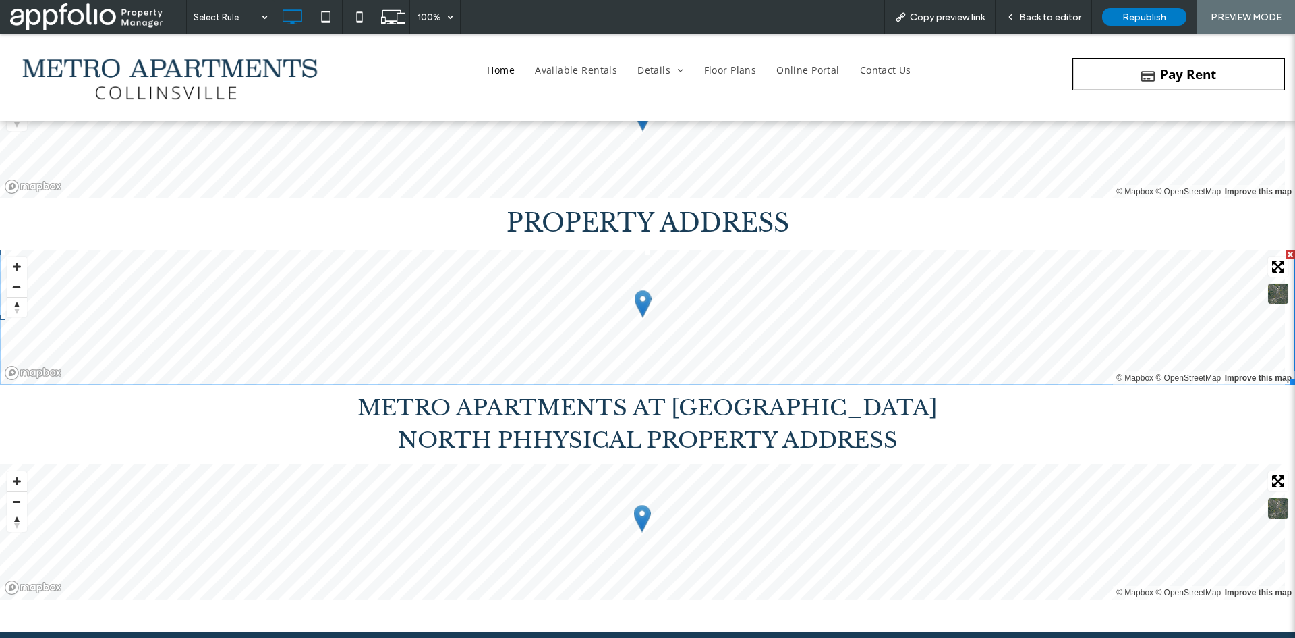
scroll to position [7663, 0]
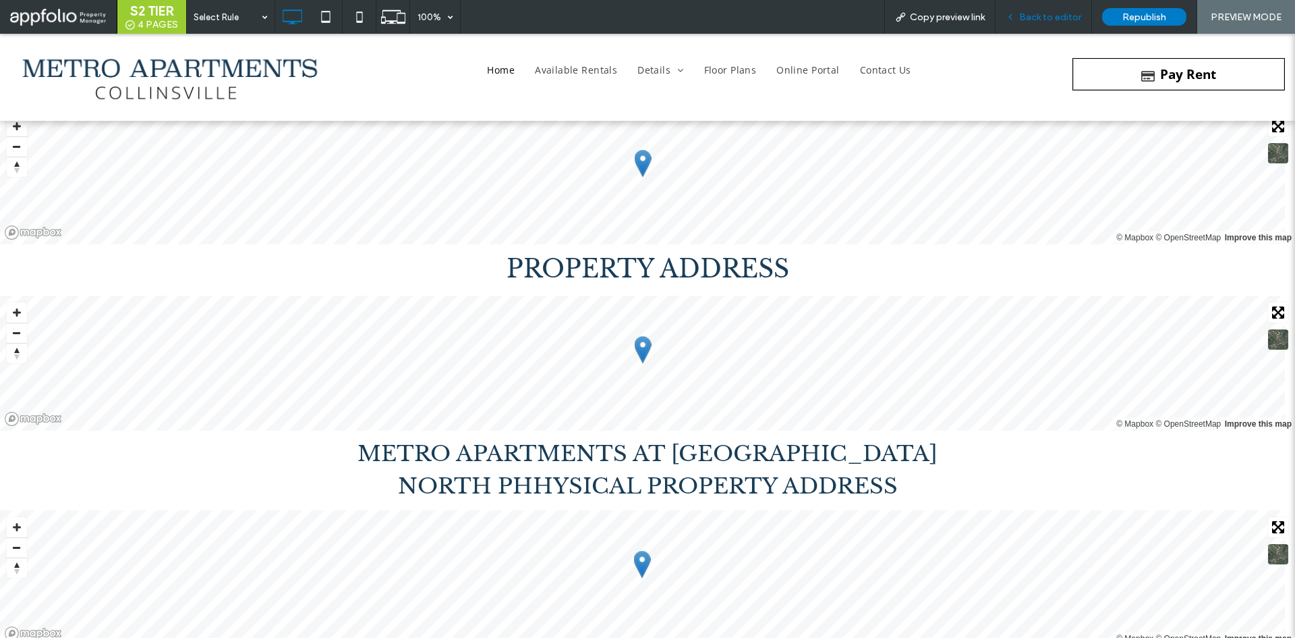
click at [1038, 17] on span "Back to editor" at bounding box center [1050, 16] width 62 height 11
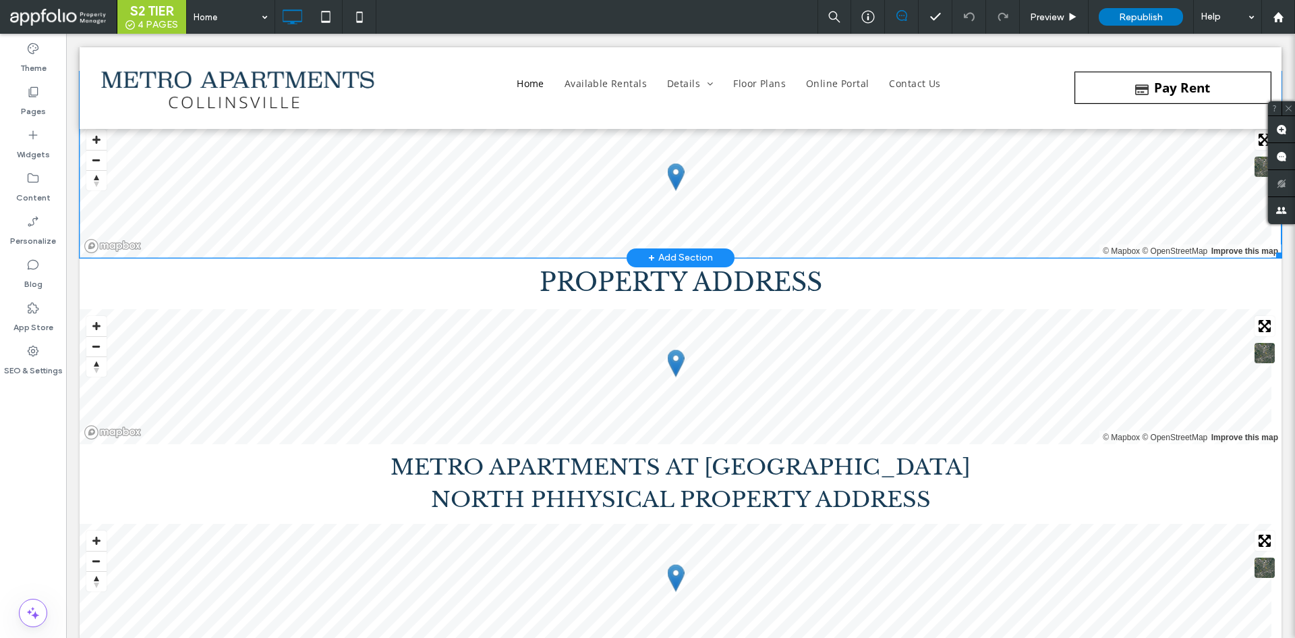
click at [751, 209] on span at bounding box center [681, 190] width 1202 height 135
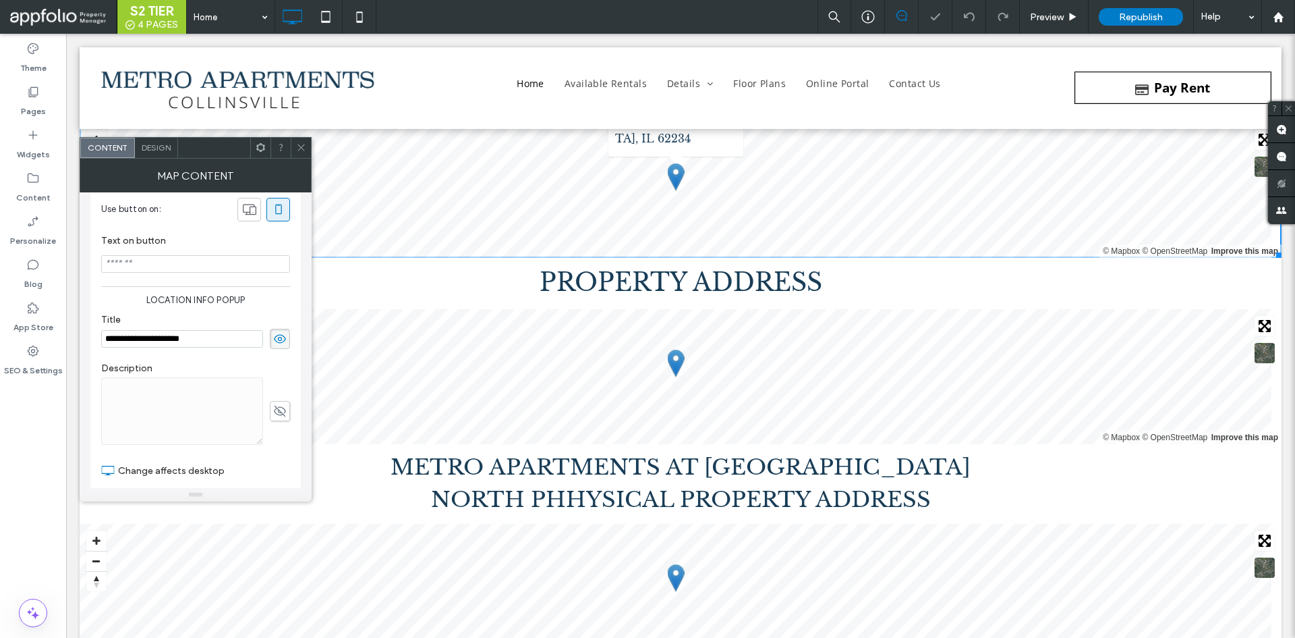
scroll to position [7658, 0]
click at [276, 362] on div "Description" at bounding box center [195, 404] width 189 height 96
click at [277, 343] on icon at bounding box center [279, 338] width 13 height 15
click at [277, 341] on icon at bounding box center [279, 338] width 13 height 15
click at [277, 366] on label "Description" at bounding box center [195, 369] width 189 height 15
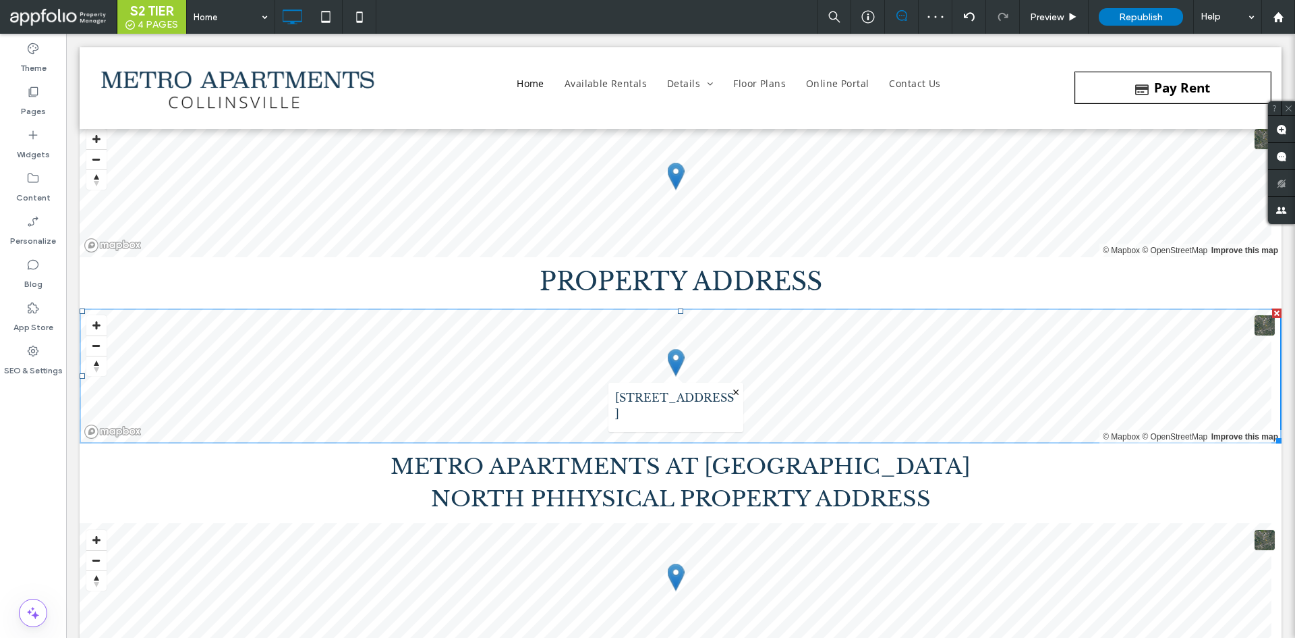
scroll to position [0, 0]
click at [80, 308] on span at bounding box center [80, 308] width 0 height 0
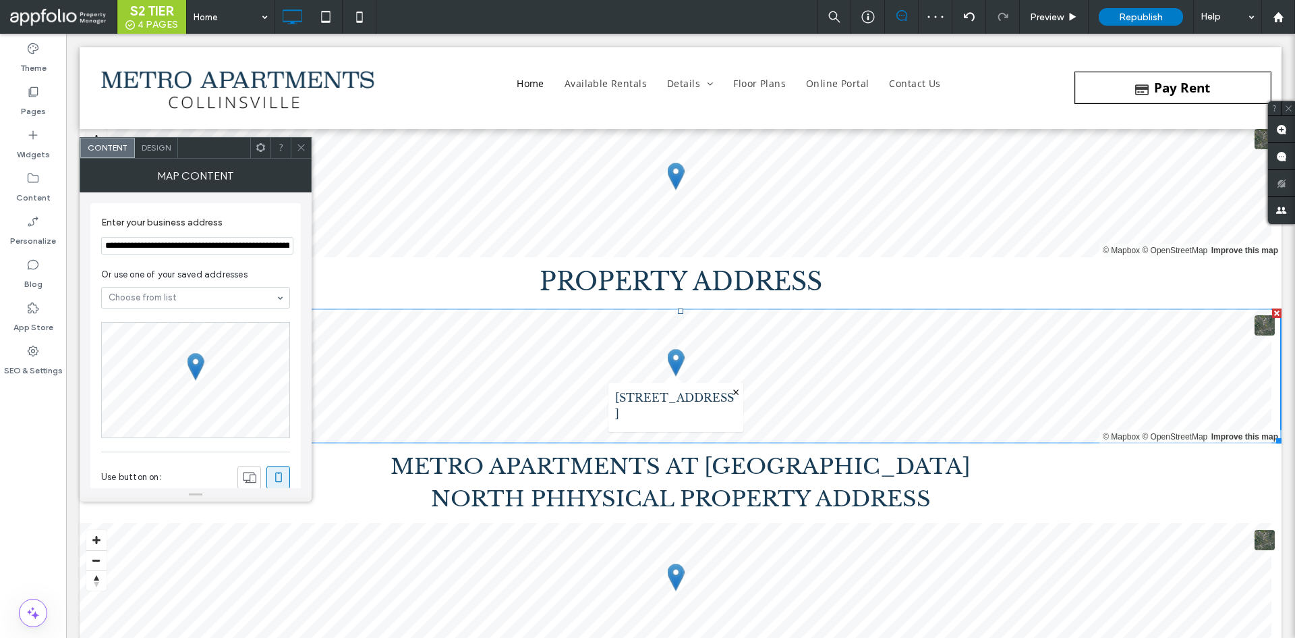
scroll to position [268, 0]
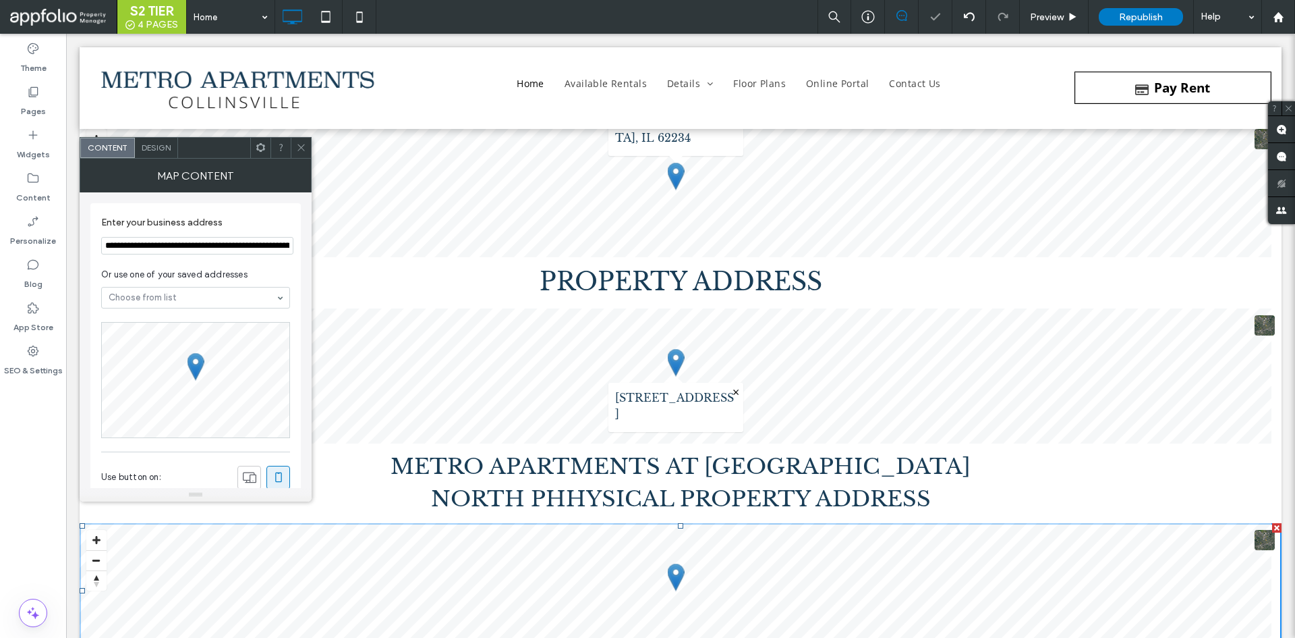
type input "**********"
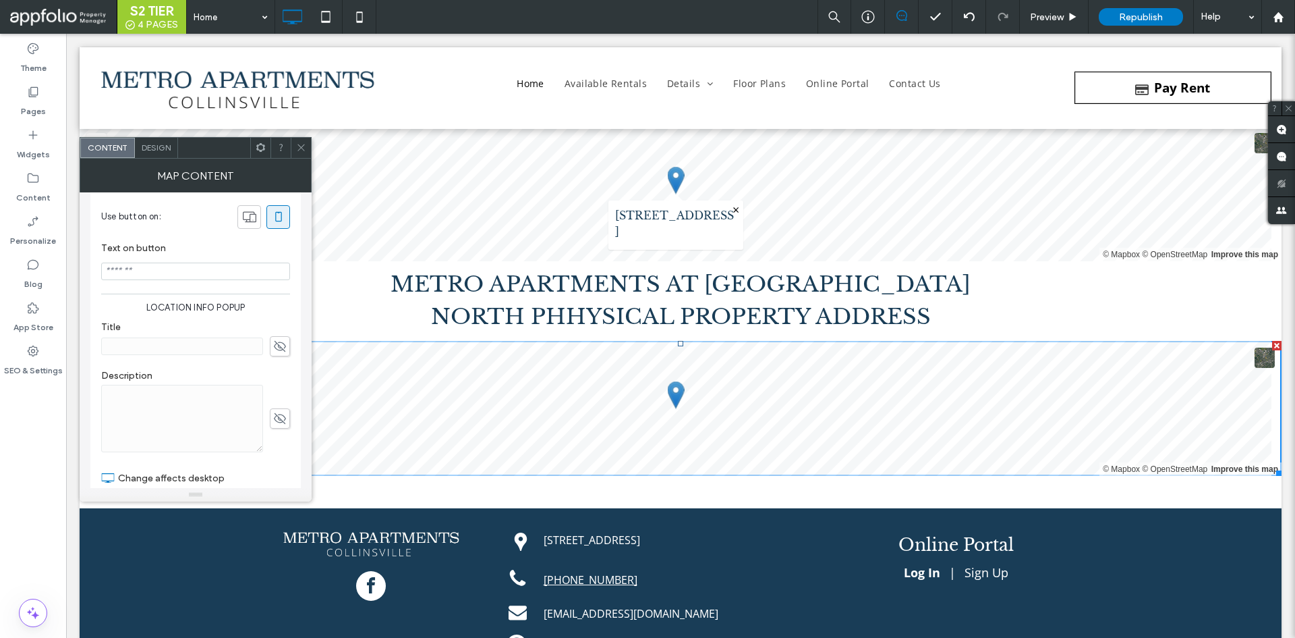
scroll to position [256, 0]
click at [277, 352] on icon at bounding box center [279, 350] width 13 height 15
paste input "**********"
type input "**********"
click at [273, 326] on div "**********" at bounding box center [195, 343] width 189 height 49
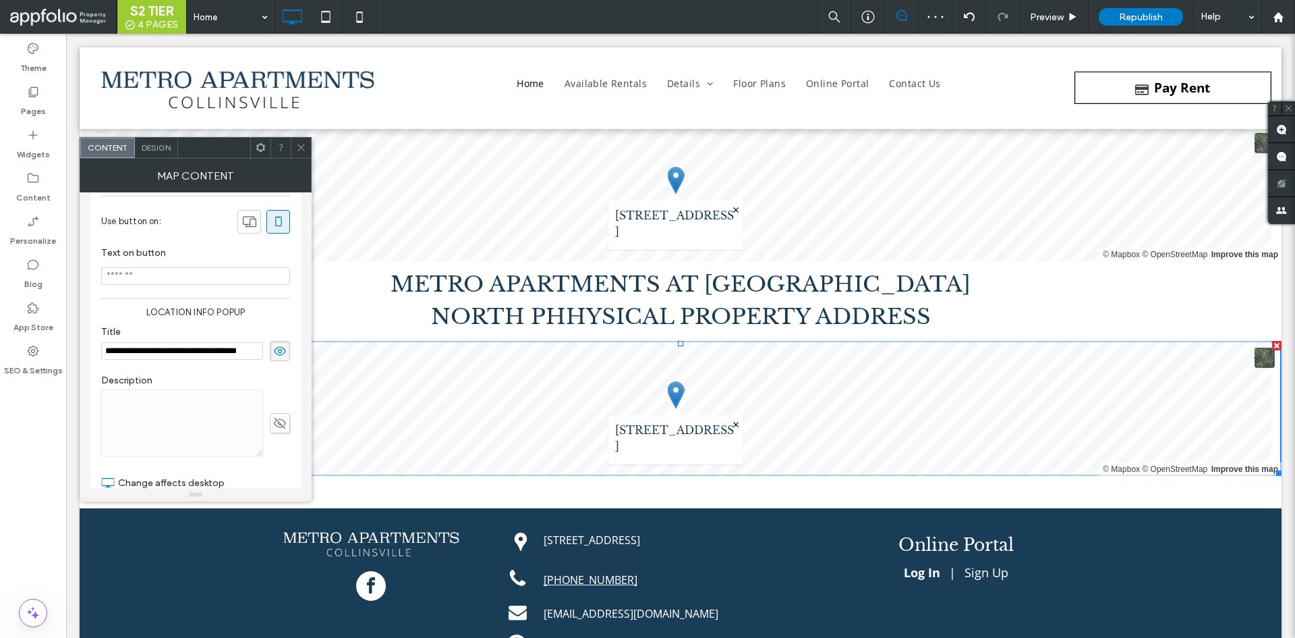
click at [298, 147] on icon at bounding box center [301, 147] width 10 height 10
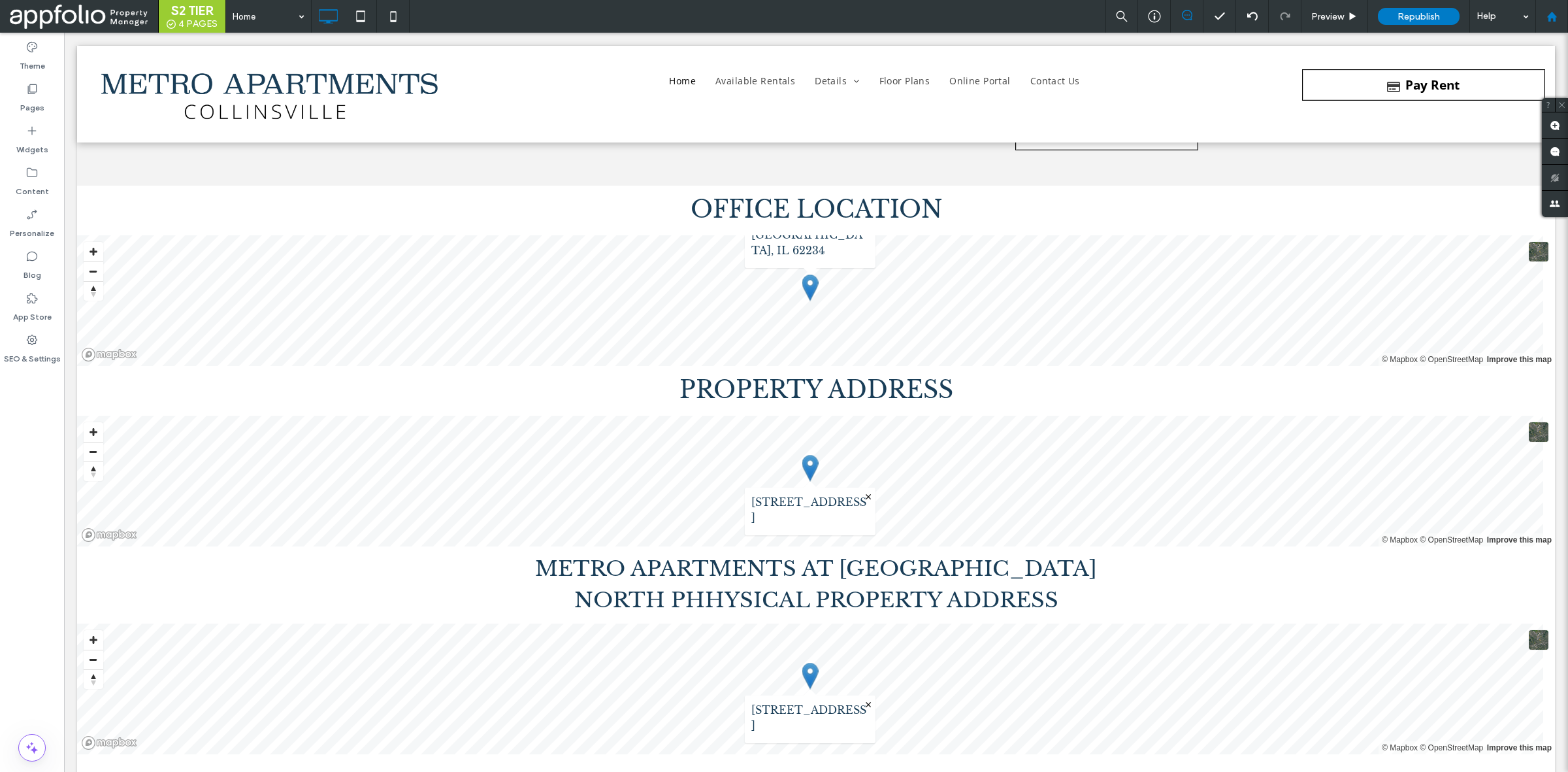
scroll to position [7301, 0]
click at [1254, 26] on div "Preview" at bounding box center [1335, 16] width 67 height 33
drag, startPoint x: 1337, startPoint y: 13, endPoint x: 1128, endPoint y: 12, distance: 209.0
click at [1254, 13] on span "Preview" at bounding box center [1328, 15] width 33 height 11
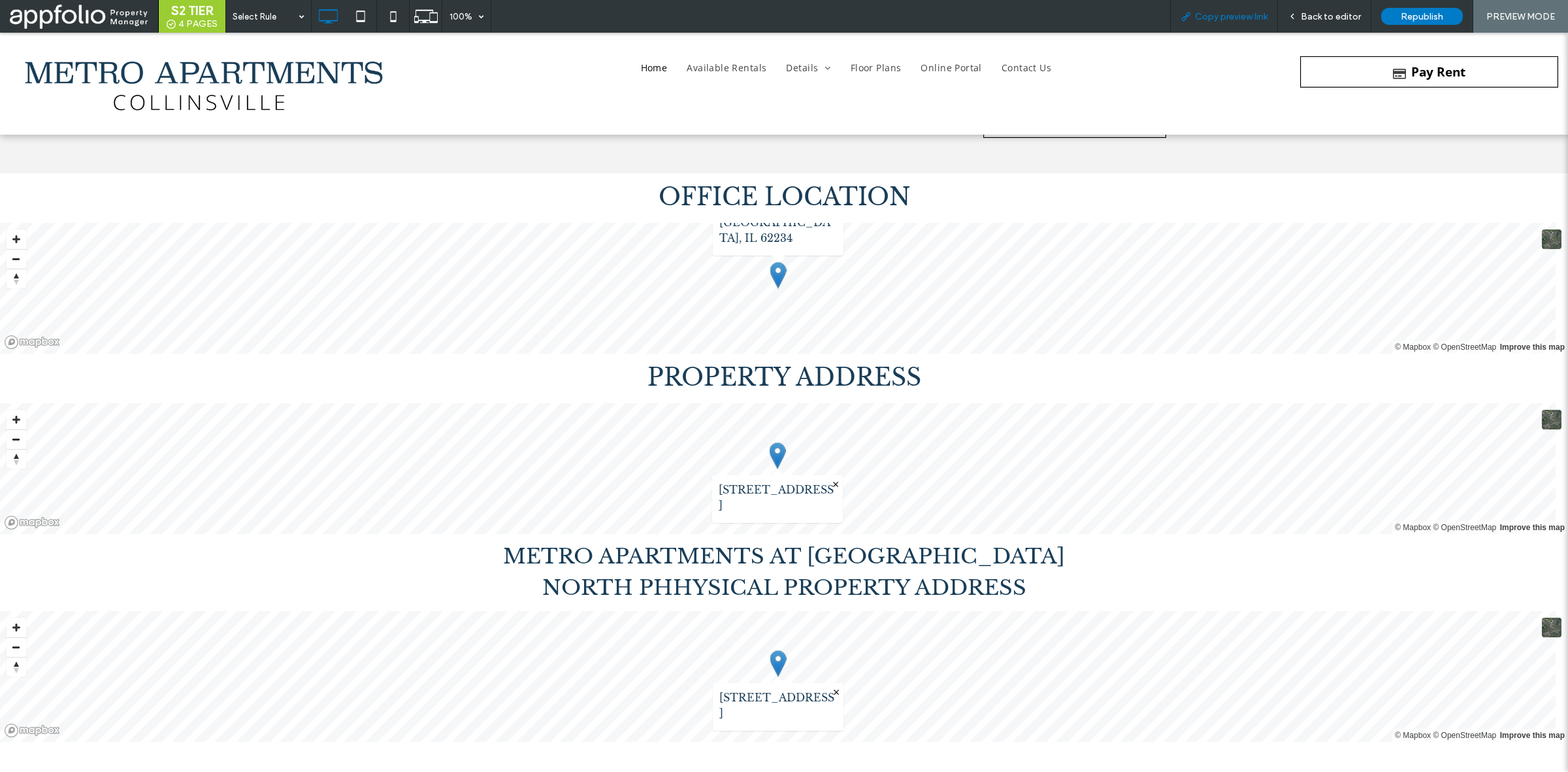
click at [1222, 18] on span "Copy preview link" at bounding box center [1231, 15] width 73 height 11
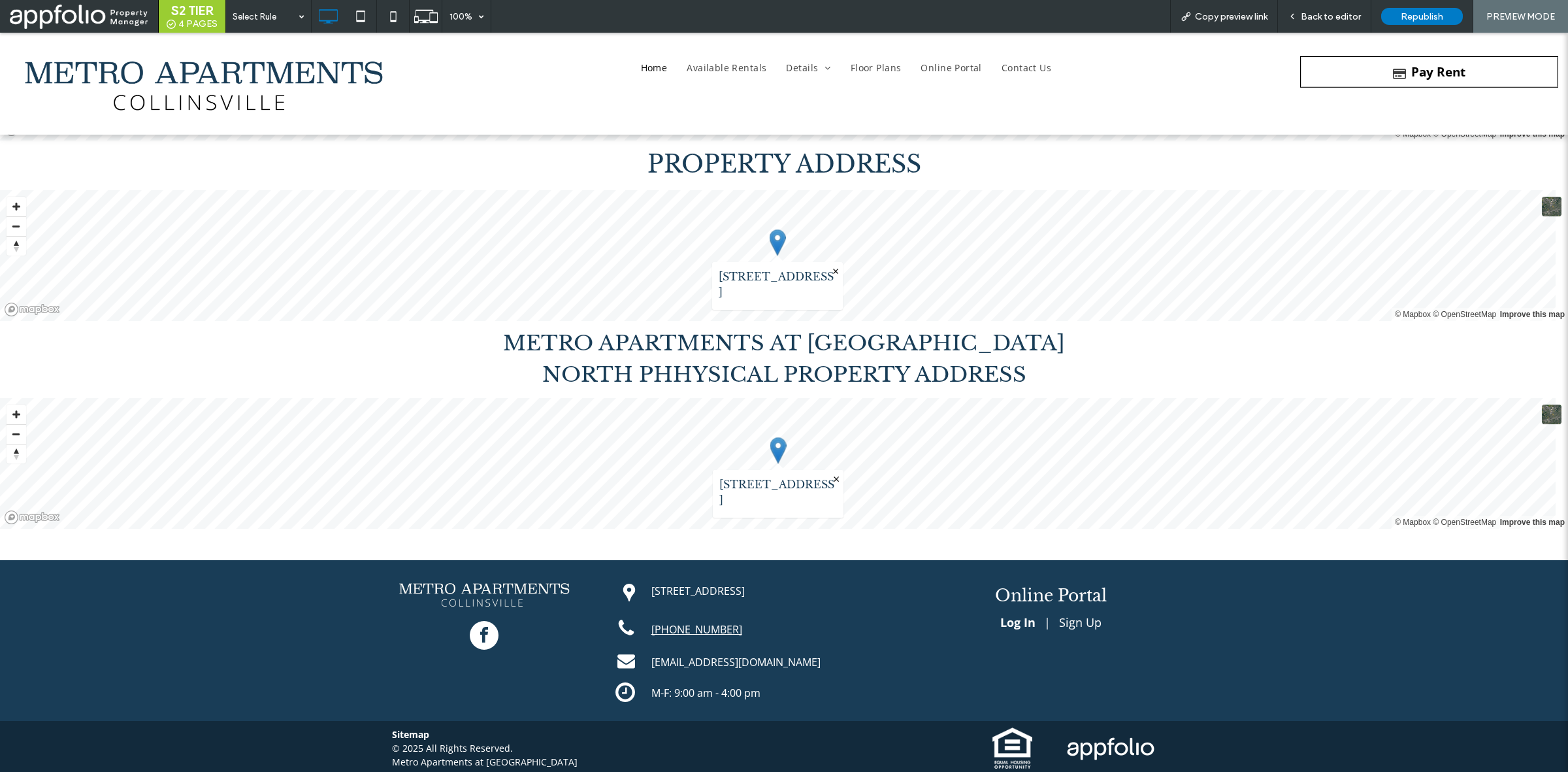
scroll to position [7321, 0]
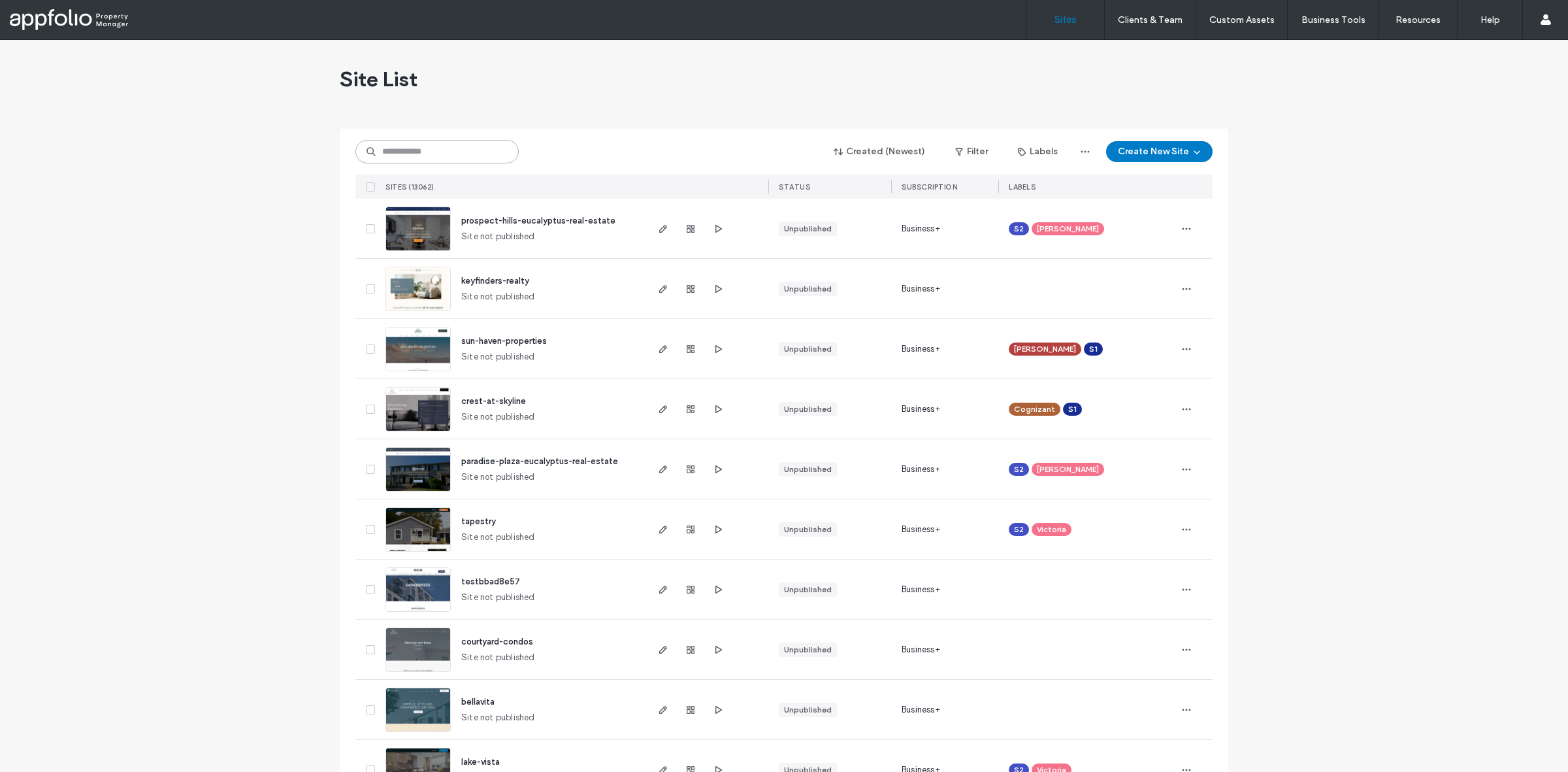
paste input "**********"
click at [485, 152] on input "**********" at bounding box center [437, 151] width 164 height 23
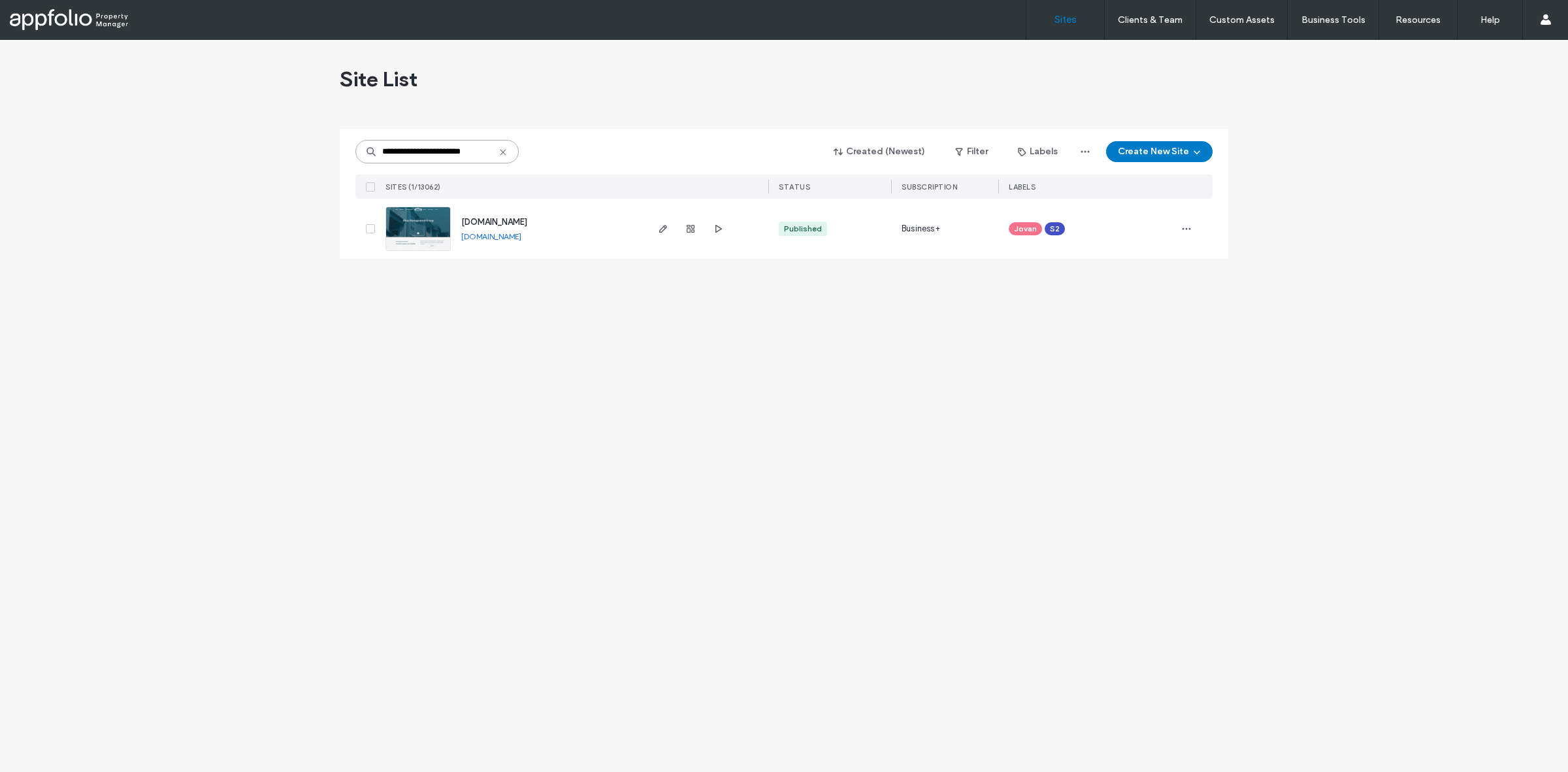
type input "**********"
click at [419, 240] on link at bounding box center [417, 229] width 65 height 45
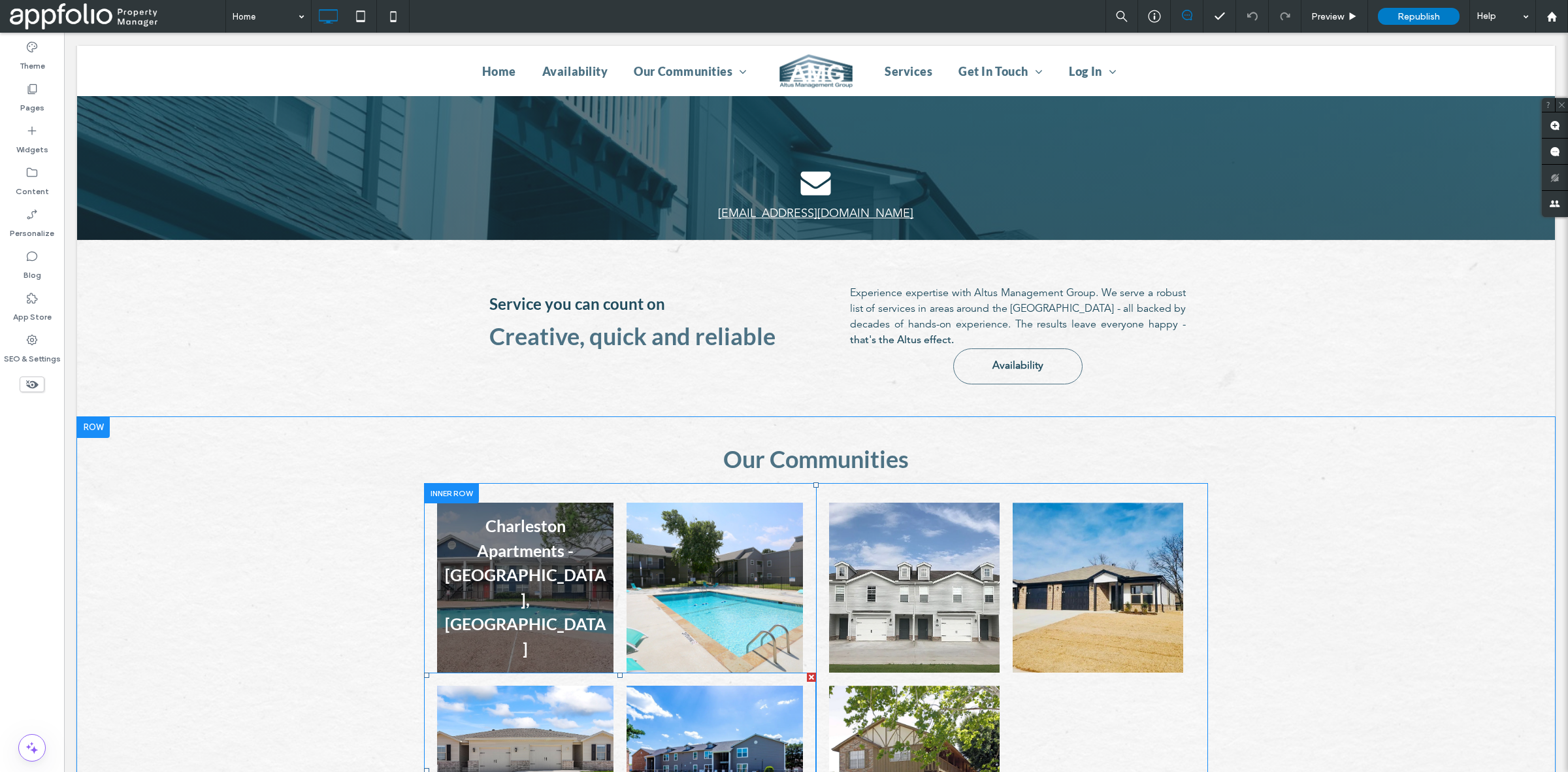
scroll to position [476, 0]
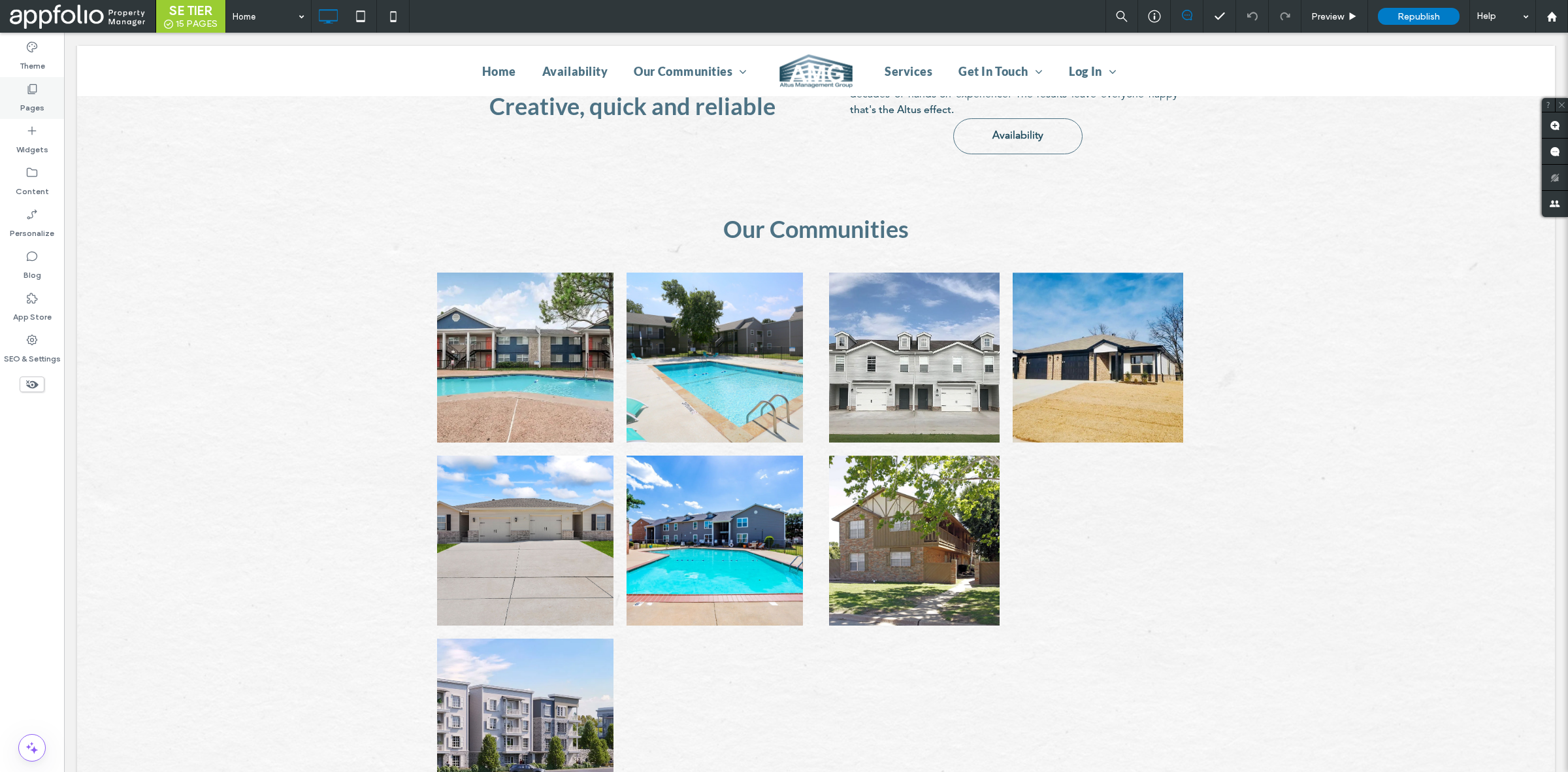
click at [43, 93] on div "Pages" at bounding box center [32, 98] width 64 height 42
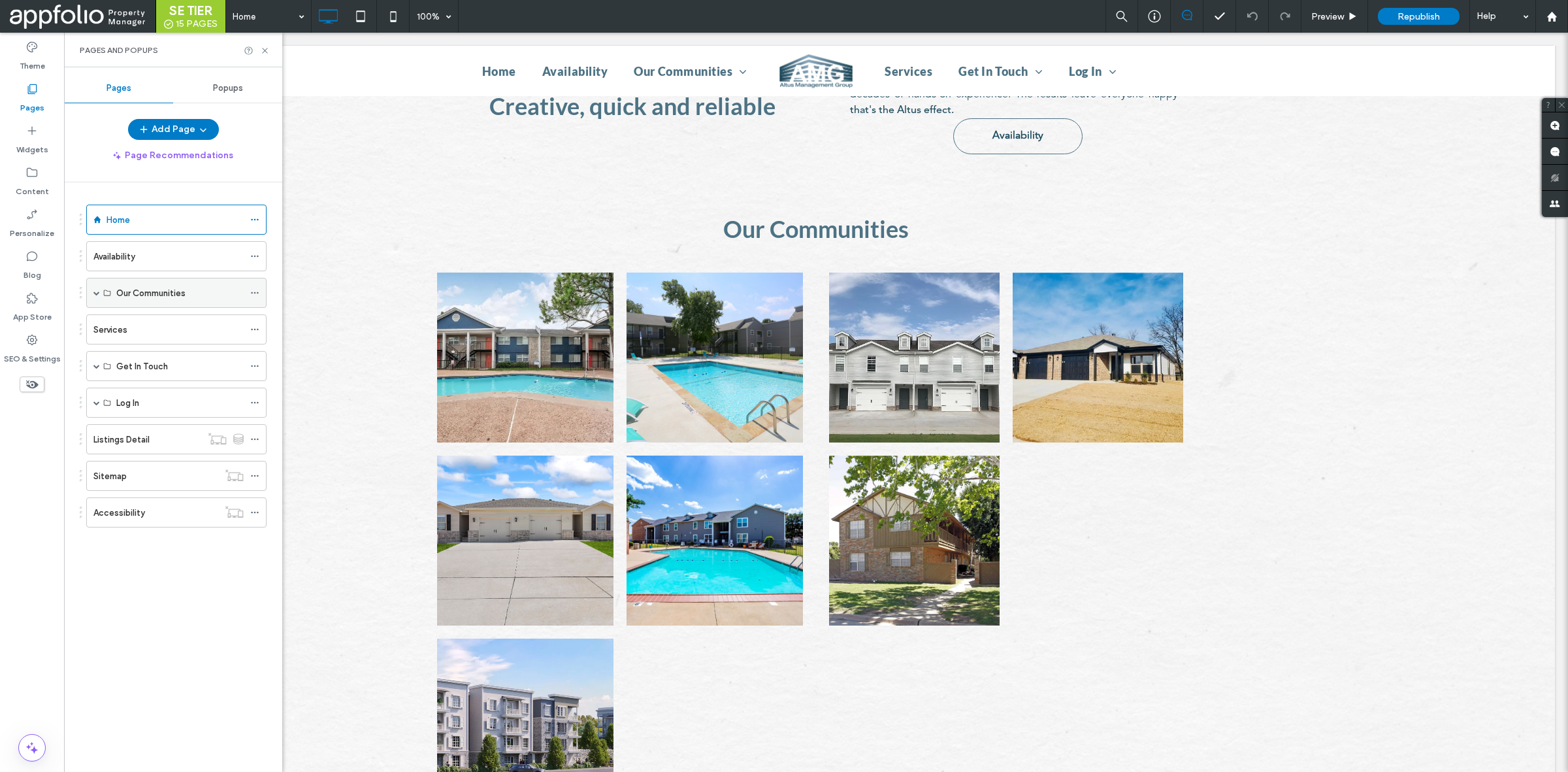
click at [98, 293] on span at bounding box center [96, 293] width 7 height 7
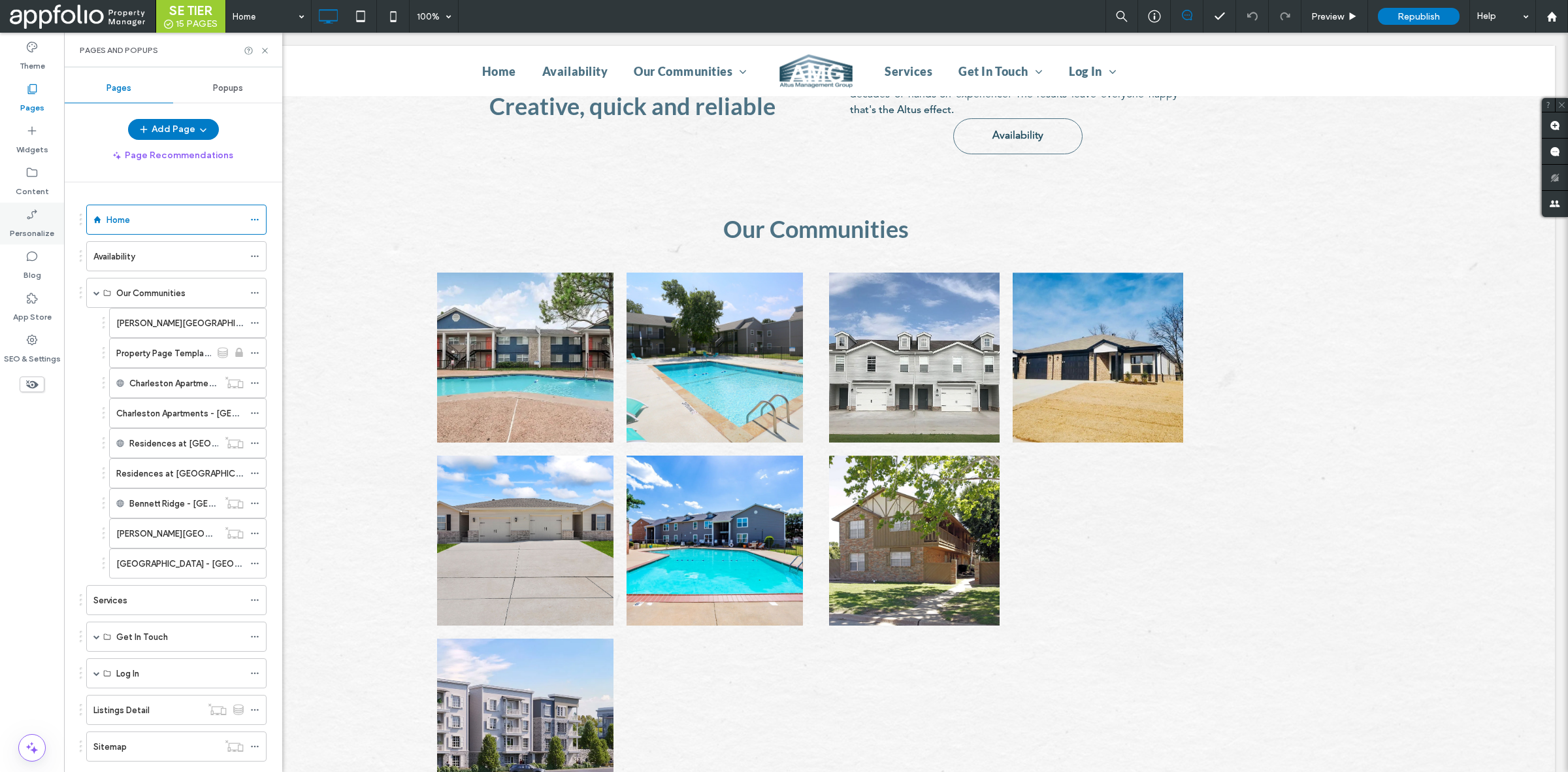
click at [60, 226] on div "Personalize" at bounding box center [32, 223] width 64 height 42
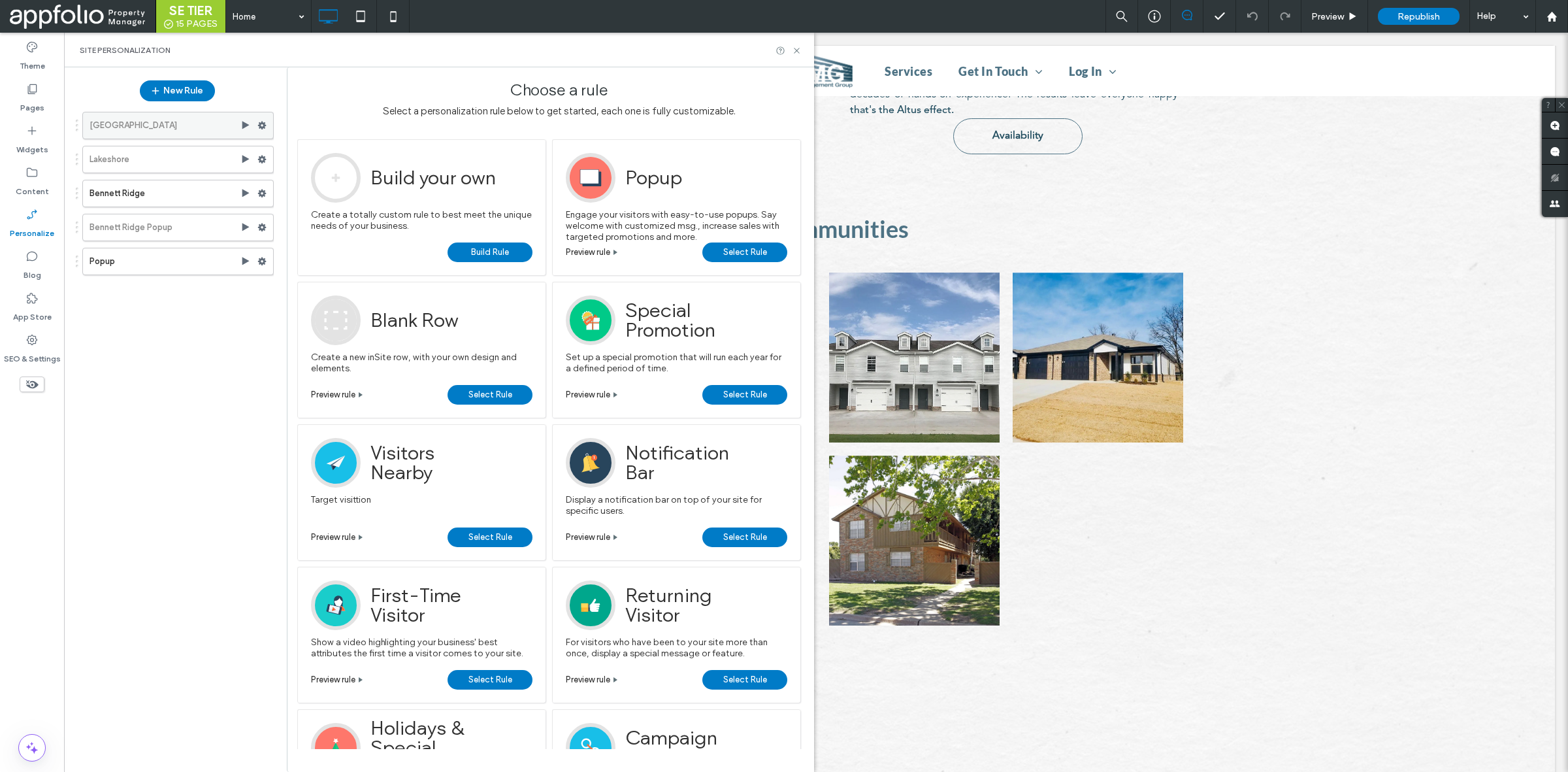
click at [164, 124] on label "[GEOGRAPHIC_DATA]" at bounding box center [165, 125] width 151 height 26
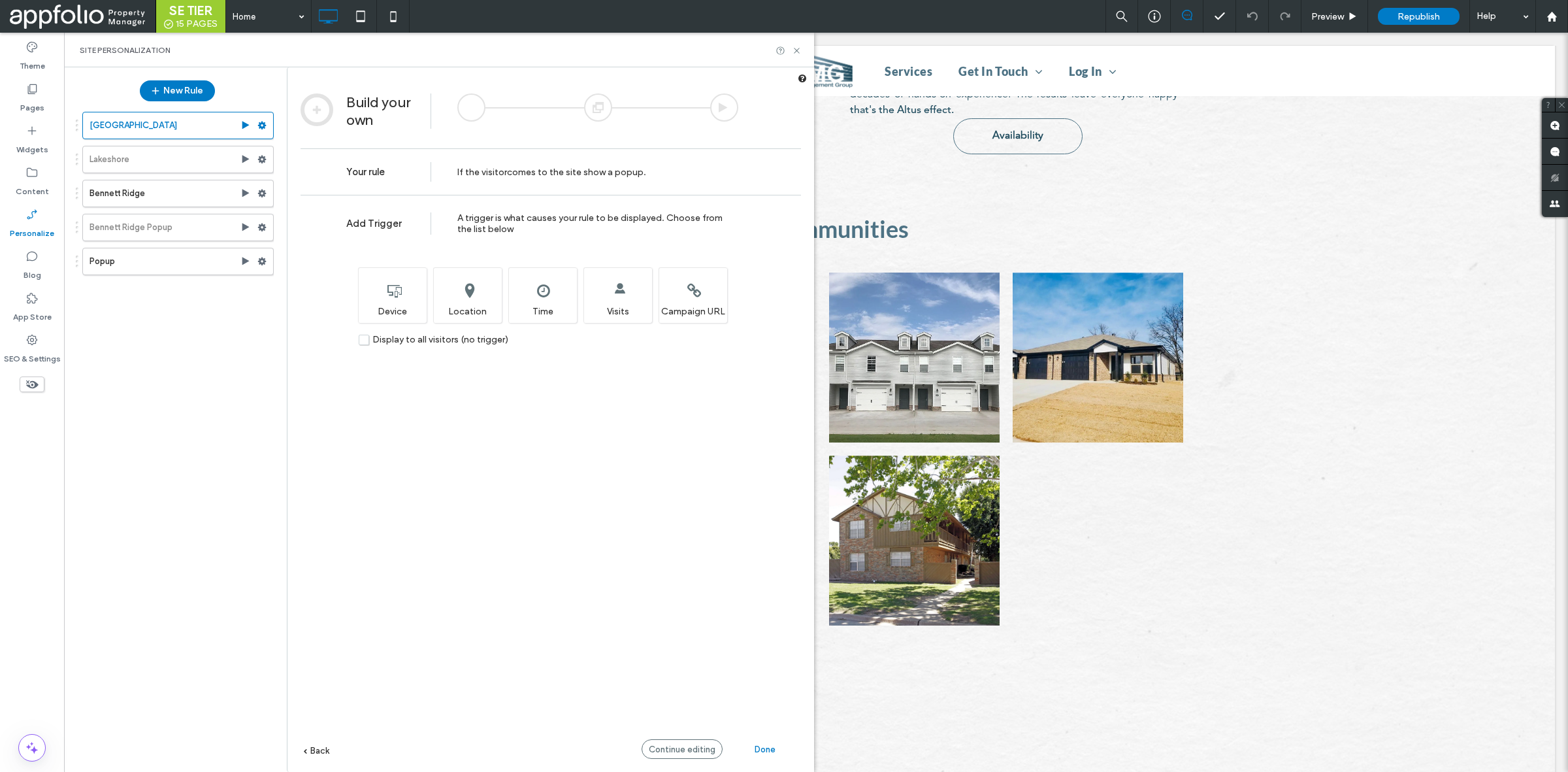
click at [602, 106] on div at bounding box center [598, 107] width 28 height 28
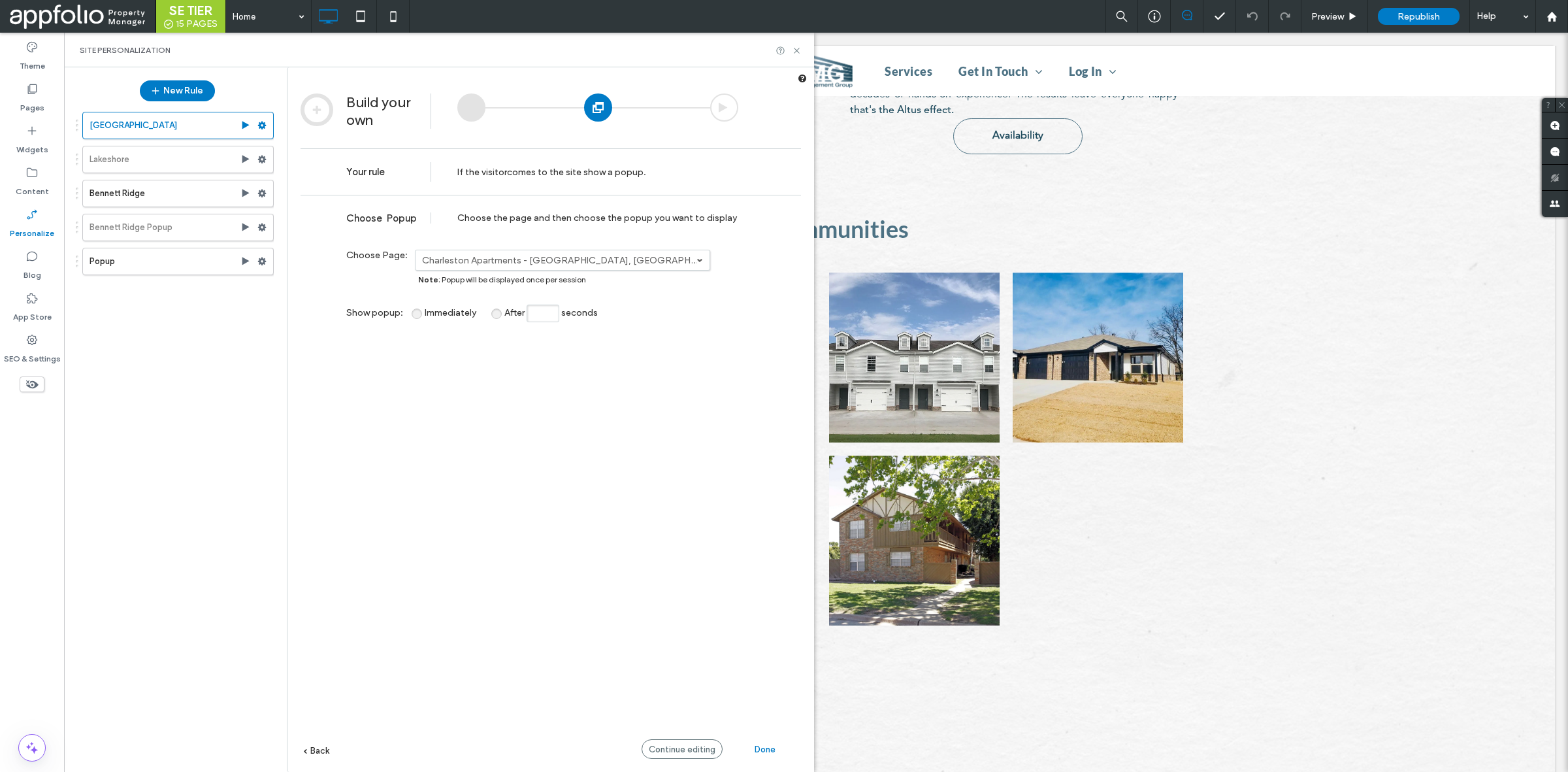
click at [677, 754] on div "Continue editing" at bounding box center [683, 749] width 81 height 19
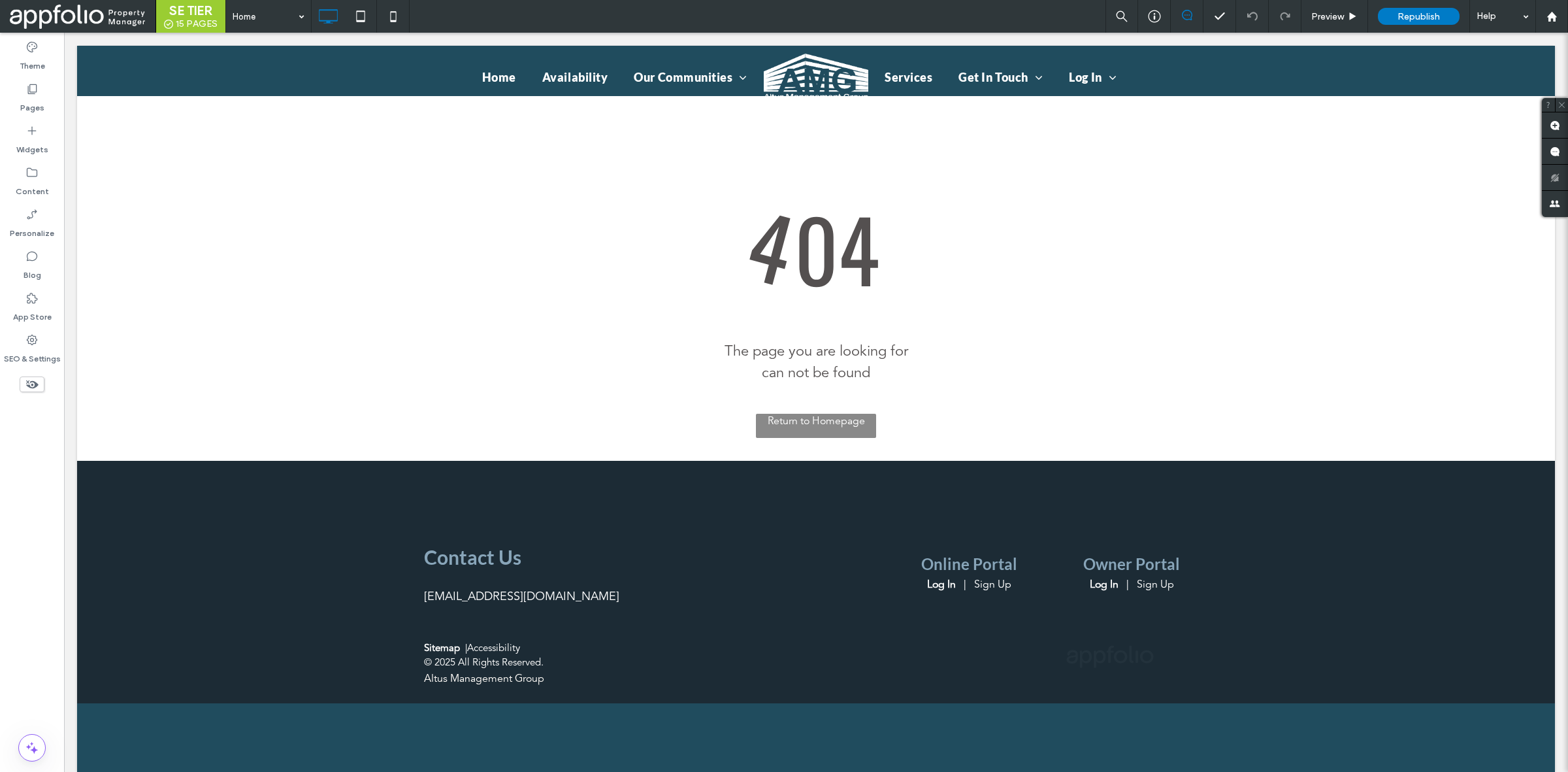
scroll to position [0, 0]
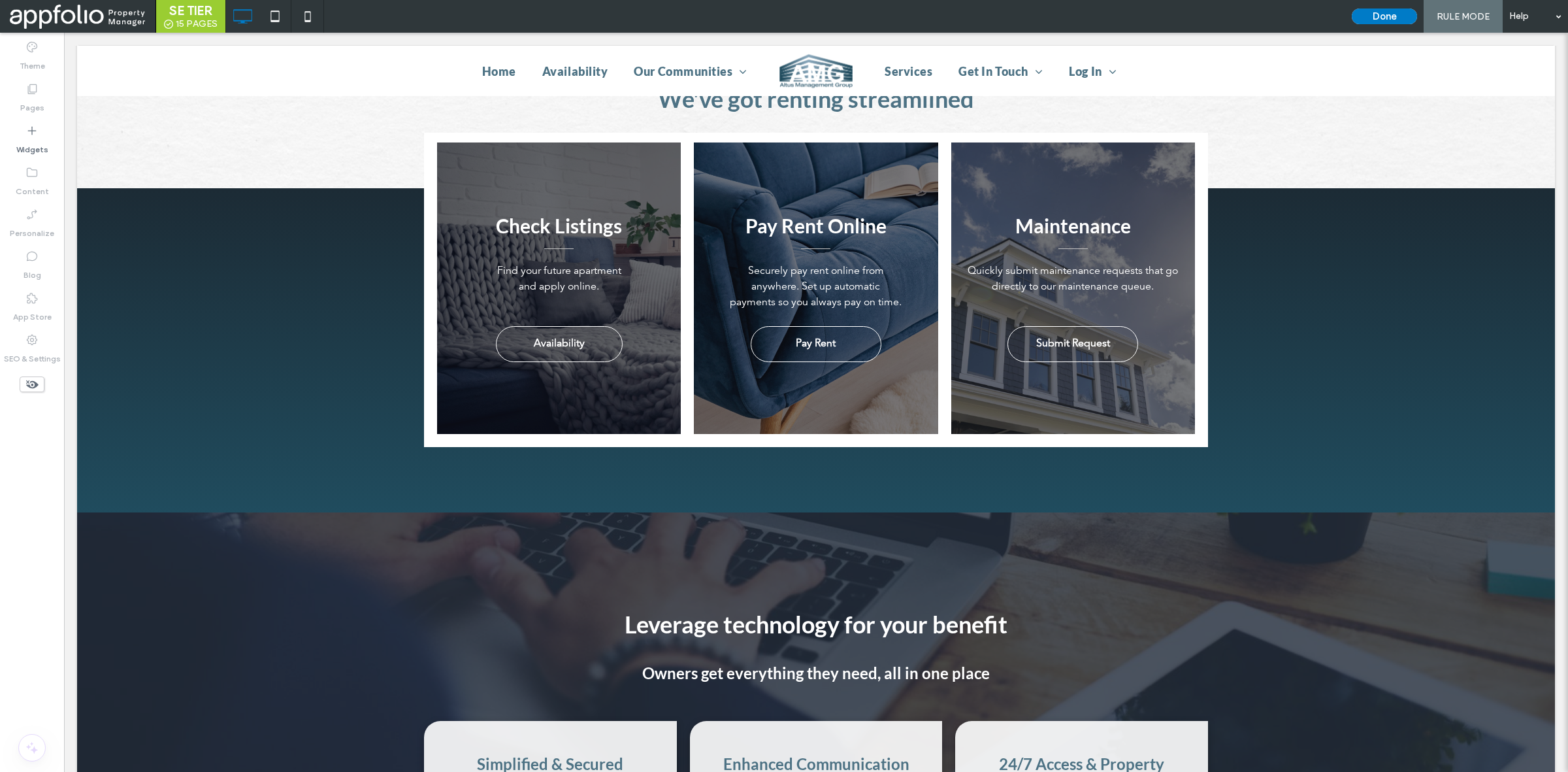
scroll to position [1319, 0]
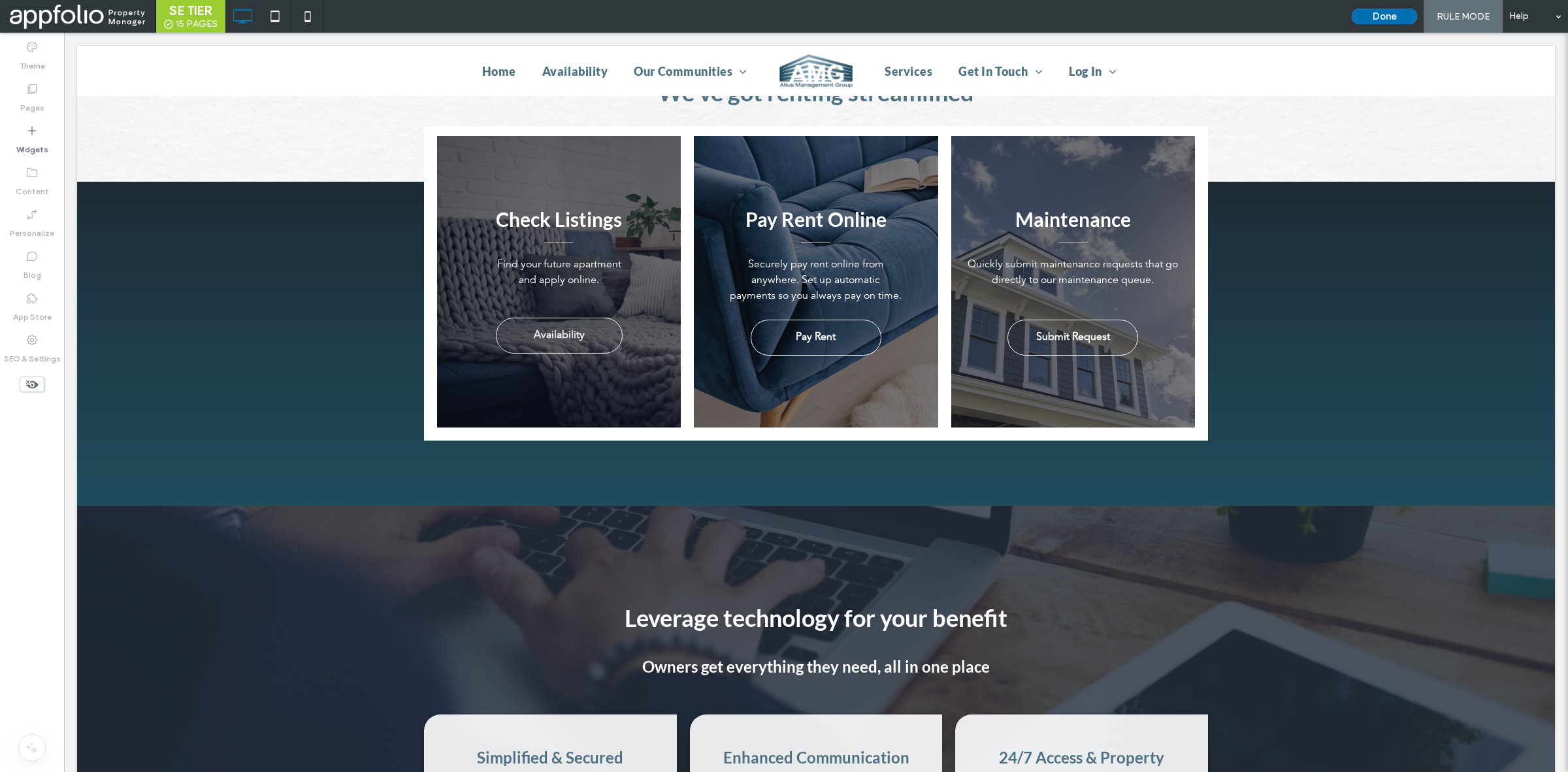
click at [1413, 11] on button "Done" at bounding box center [1384, 16] width 65 height 15
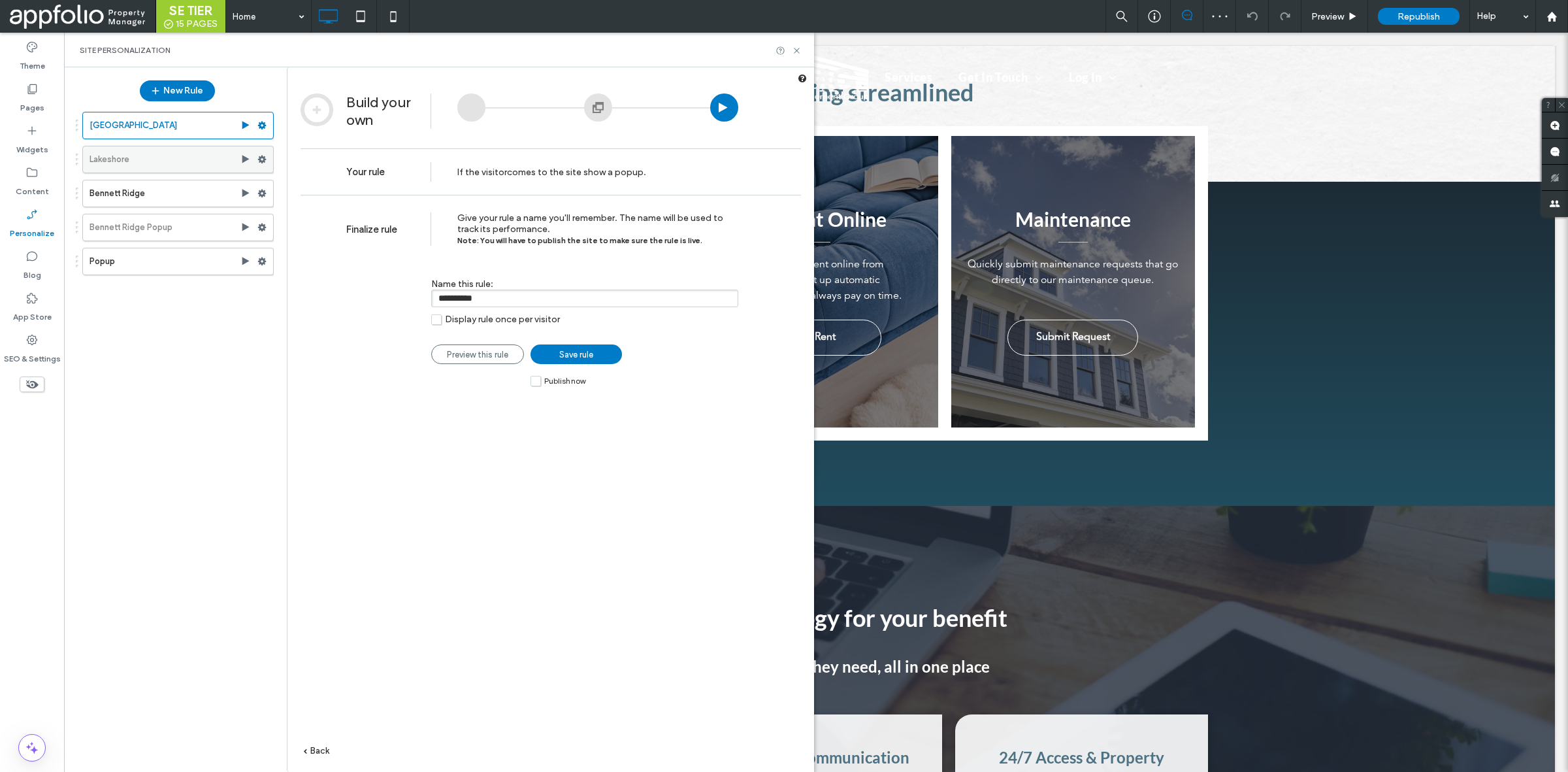
click at [186, 166] on label "Lakeshore" at bounding box center [165, 159] width 151 height 26
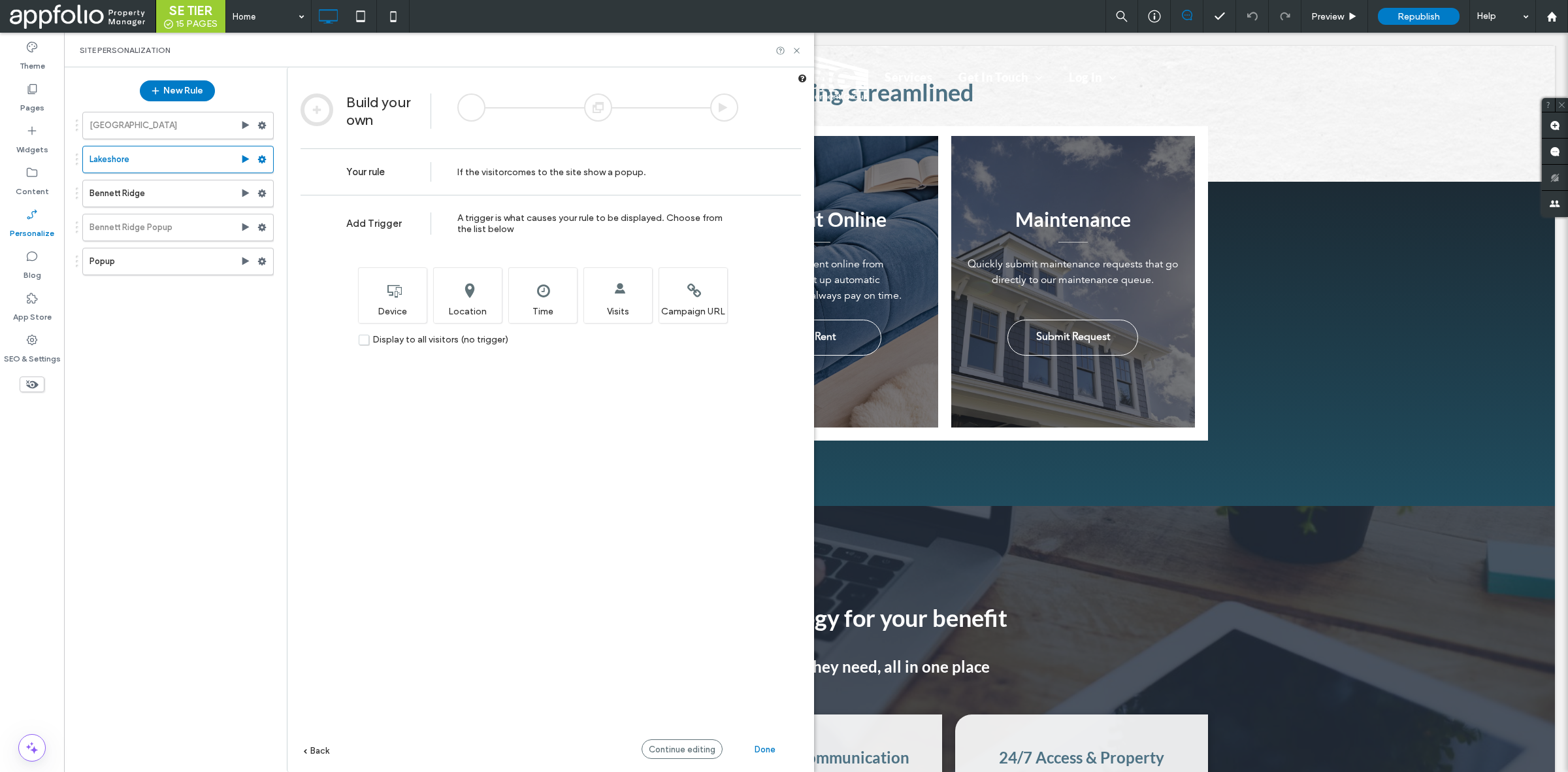
click at [611, 112] on div at bounding box center [598, 107] width 28 height 28
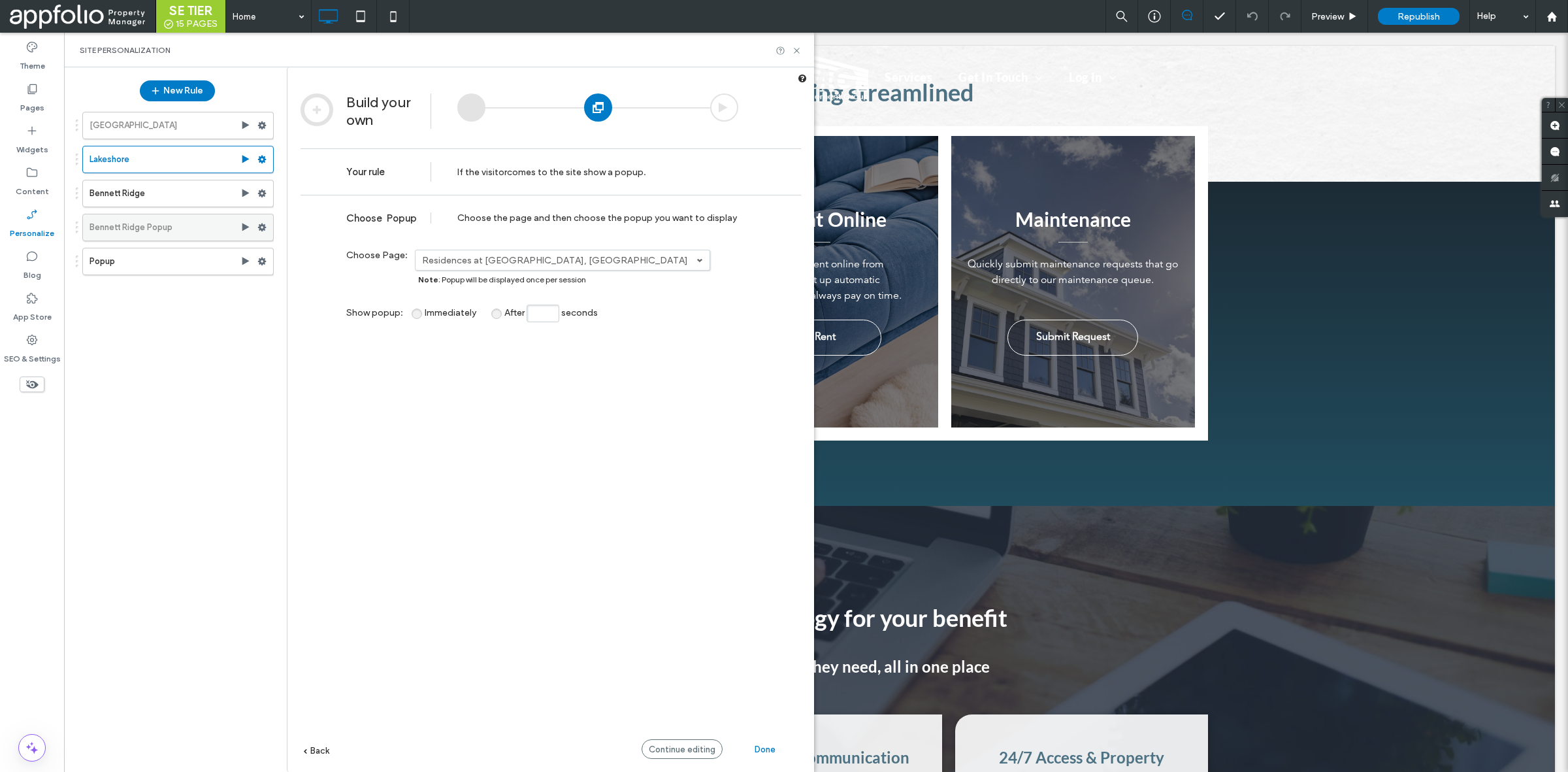
drag, startPoint x: 119, startPoint y: 191, endPoint x: 152, endPoint y: 226, distance: 48.1
click at [121, 191] on label "Bennett Ridge" at bounding box center [165, 193] width 151 height 26
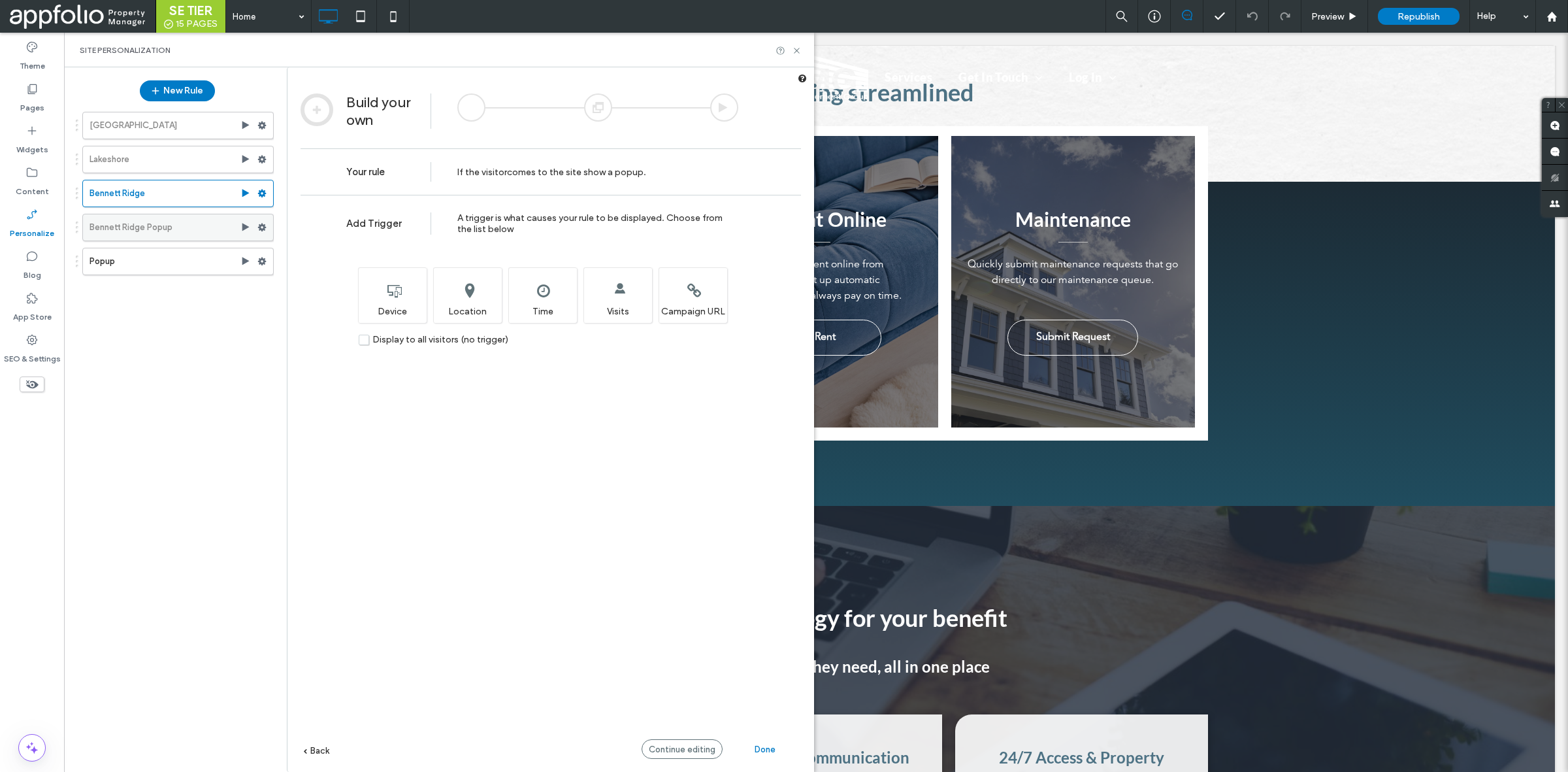
click at [166, 220] on label "Bennett Ridge Popup" at bounding box center [165, 227] width 151 height 26
click at [158, 265] on label "Popup" at bounding box center [165, 261] width 151 height 26
click at [186, 220] on label "Bennett Ridge Popup" at bounding box center [165, 227] width 151 height 26
click at [126, 272] on label "Popup" at bounding box center [165, 261] width 151 height 26
click at [600, 114] on div at bounding box center [598, 107] width 28 height 28
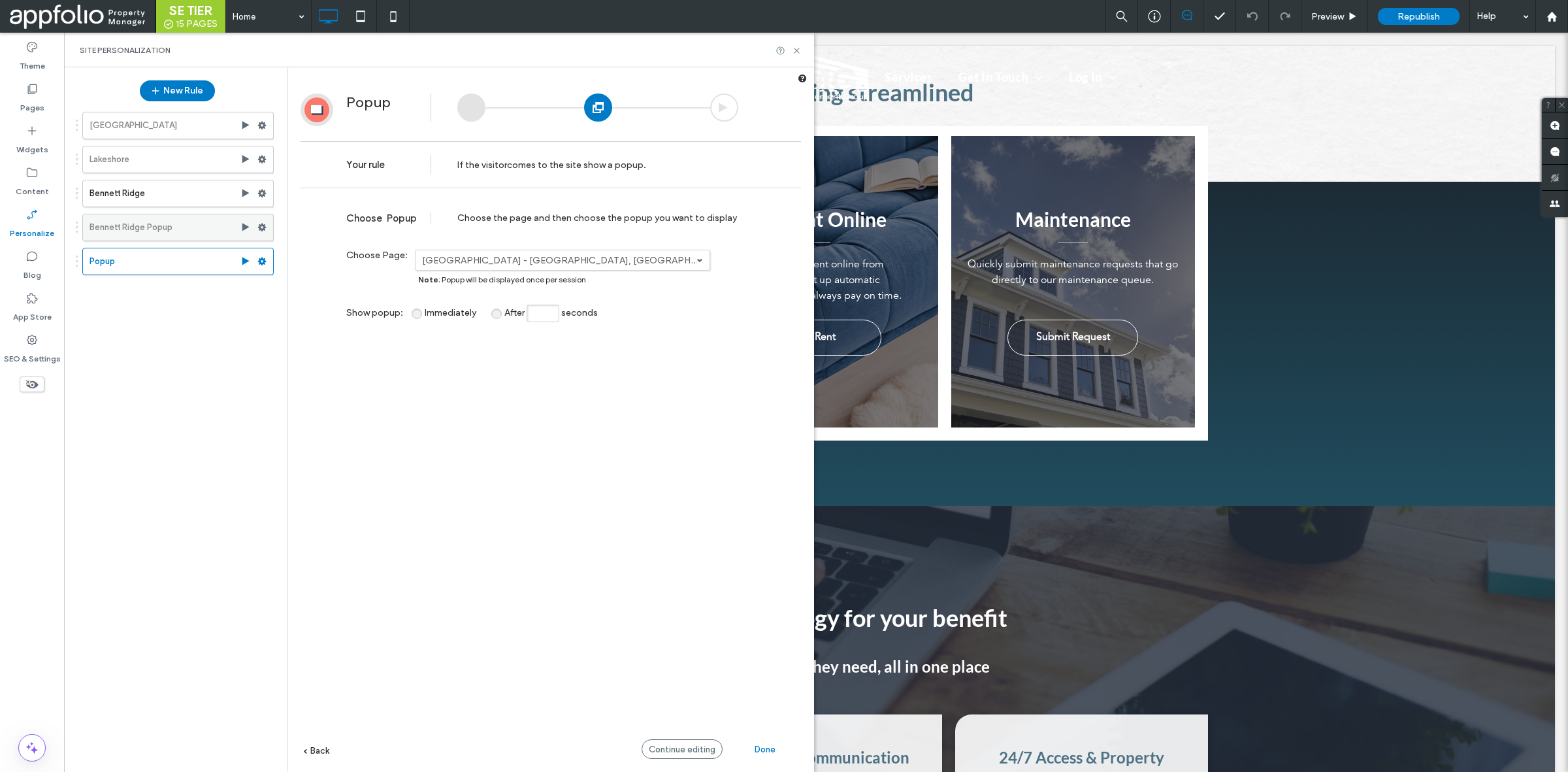
drag, startPoint x: 180, startPoint y: 238, endPoint x: 223, endPoint y: 214, distance: 49.2
click at [180, 237] on label "Bennett Ridge Popup" at bounding box center [165, 227] width 151 height 26
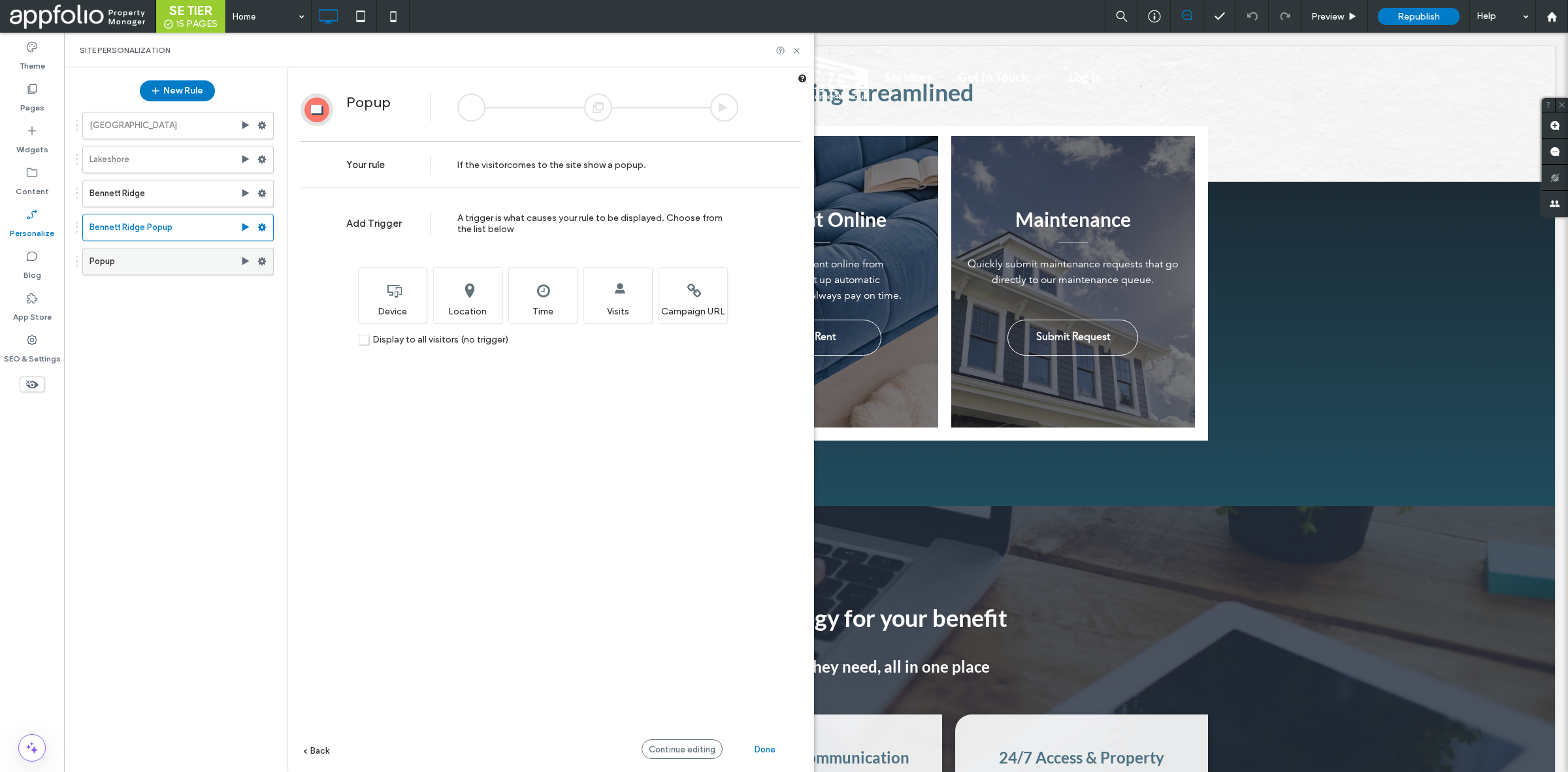
click at [123, 264] on label "Popup" at bounding box center [165, 261] width 151 height 26
click at [592, 117] on div at bounding box center [598, 107] width 28 height 28
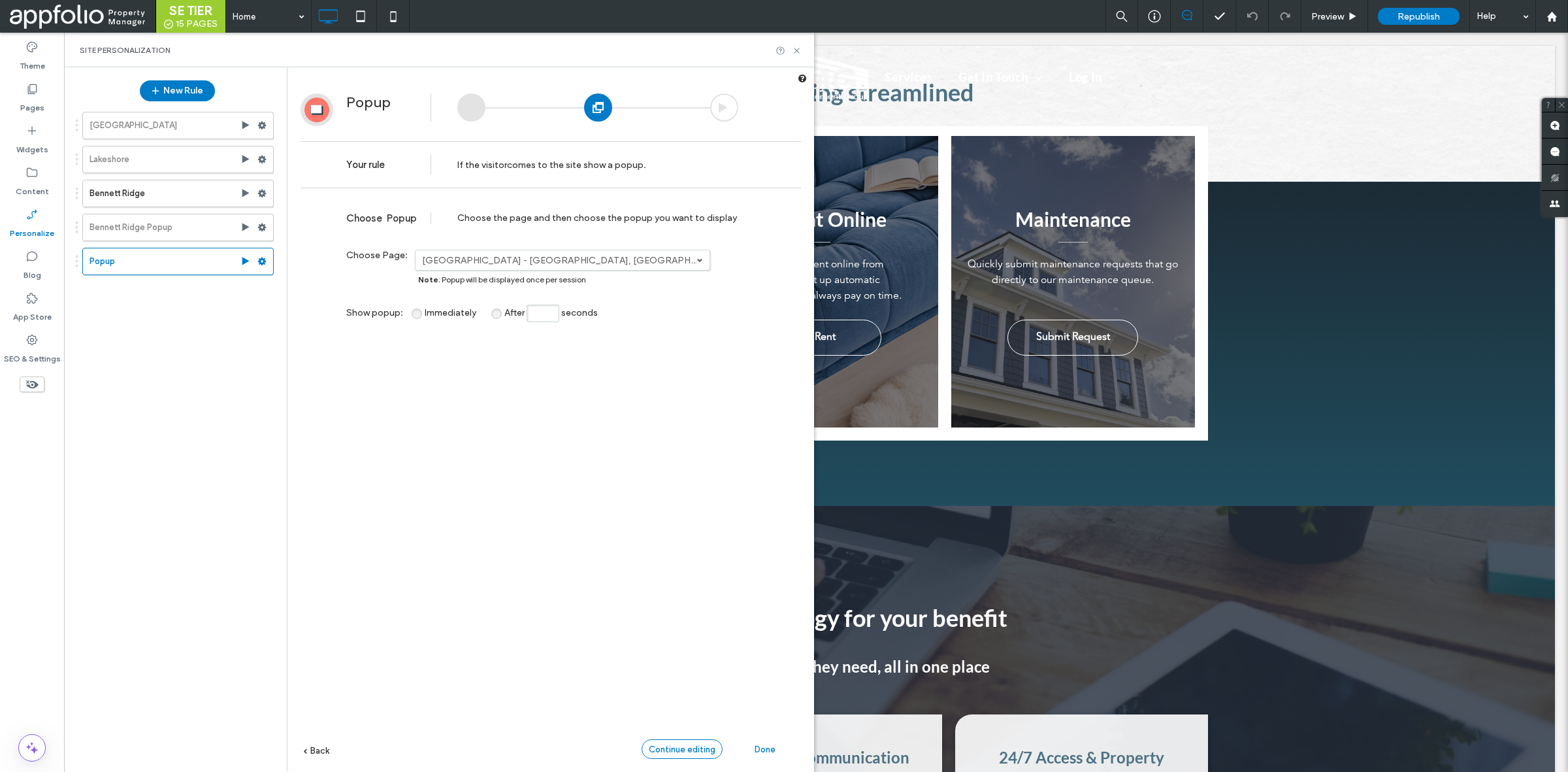
click at [674, 751] on span "Continue editing" at bounding box center [682, 749] width 67 height 10
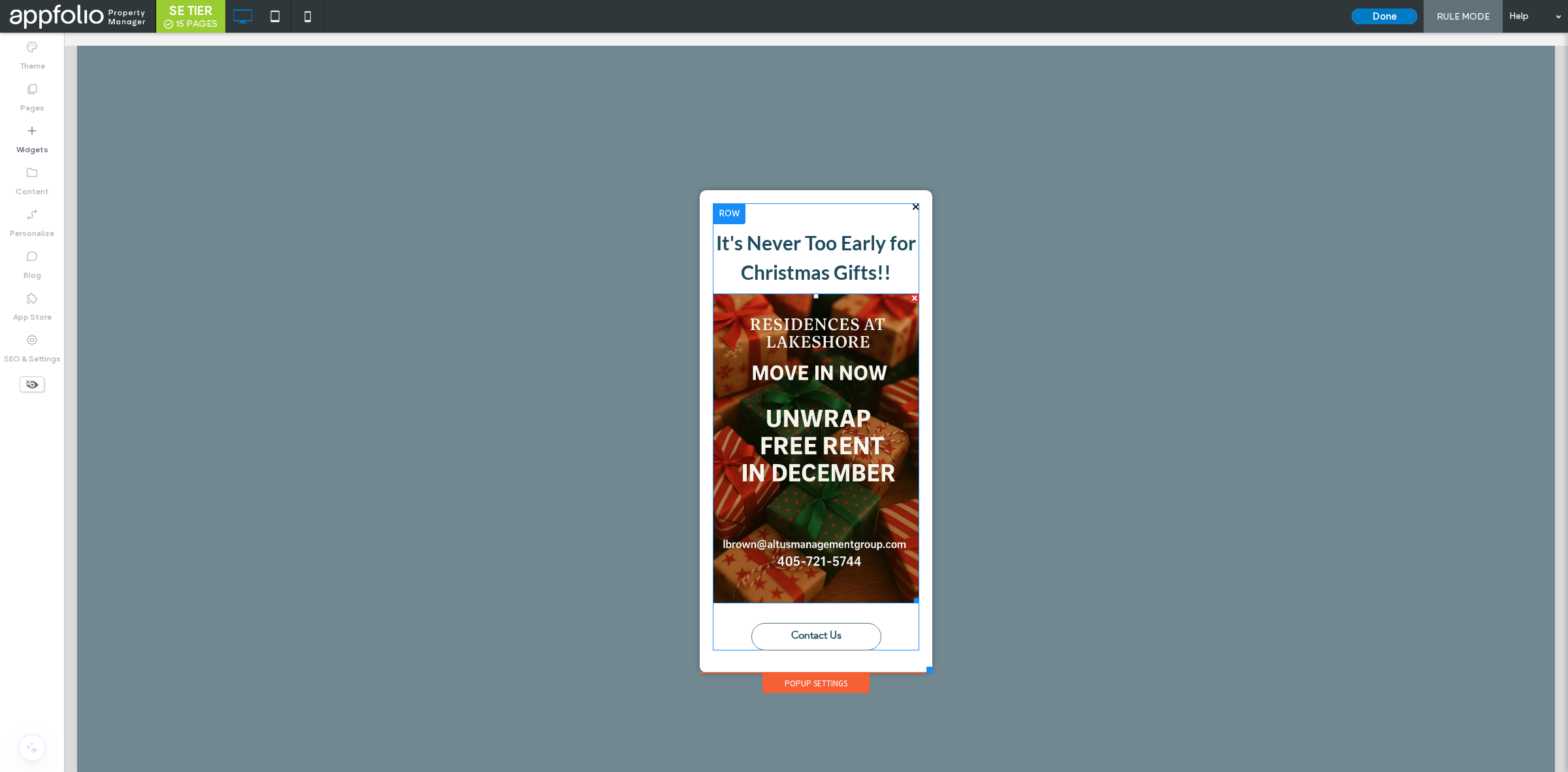
click at [809, 368] on img at bounding box center [815, 448] width 206 height 310
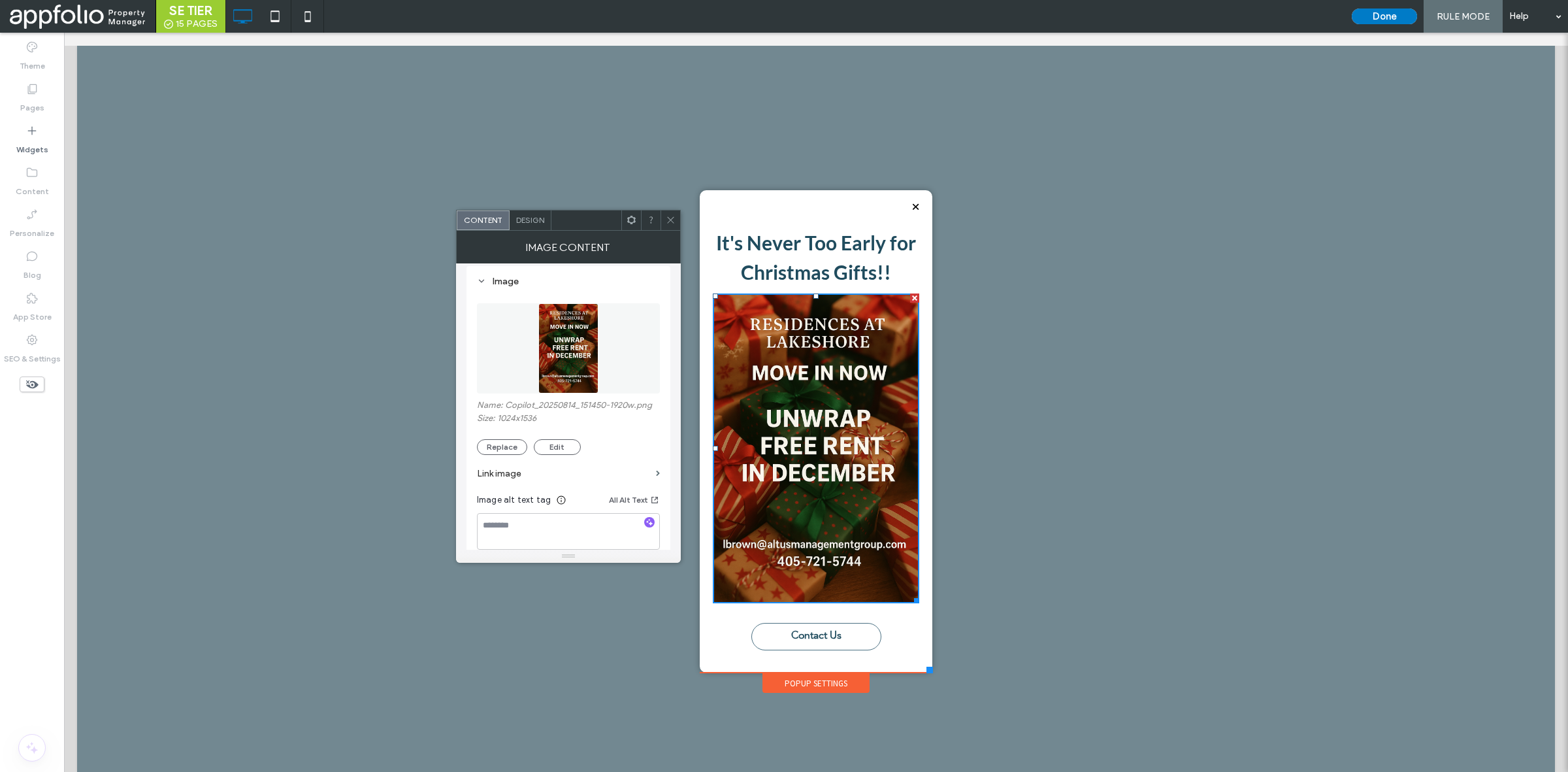
scroll to position [194, 0]
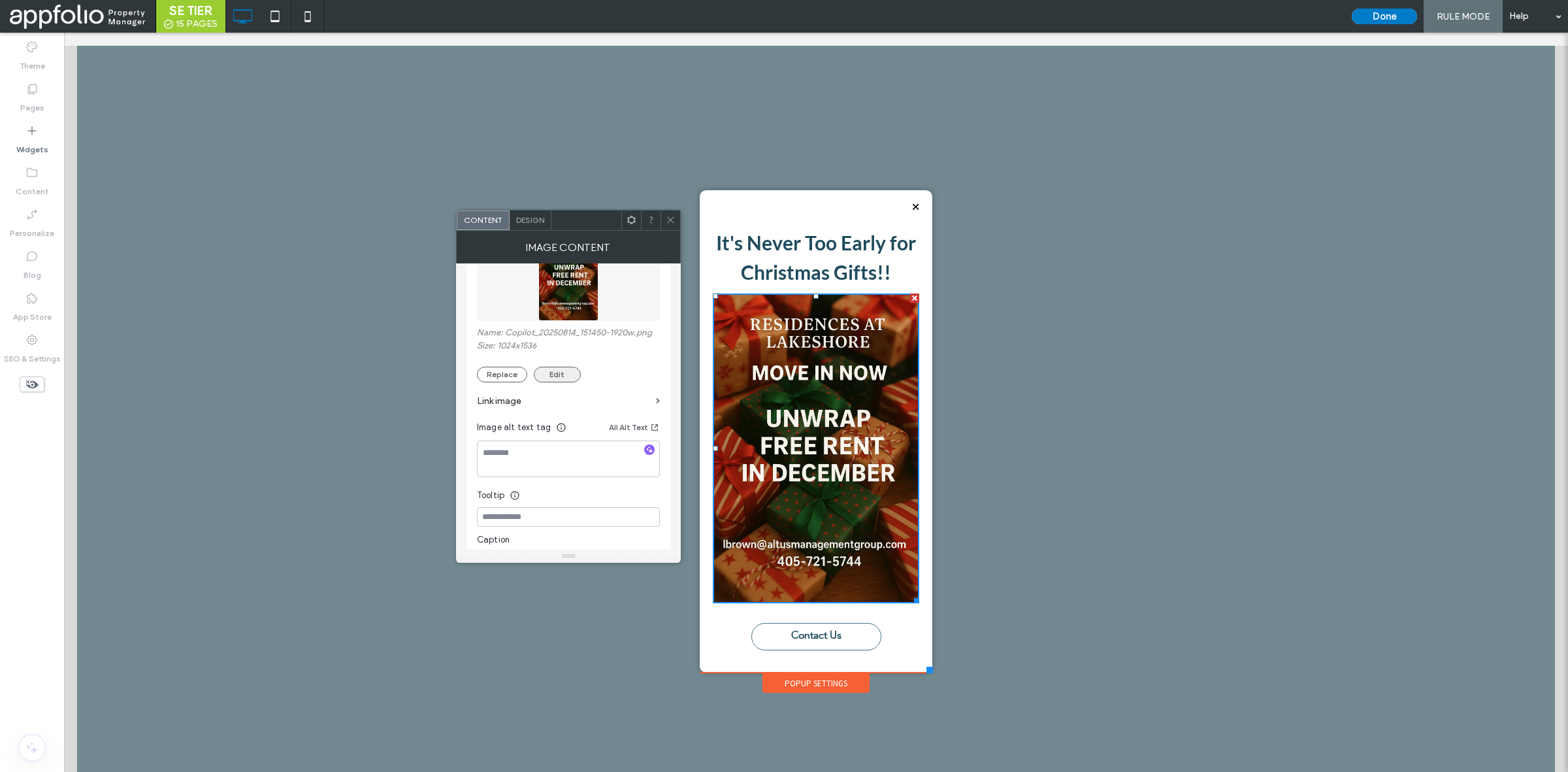
click at [564, 375] on button "Edit" at bounding box center [557, 375] width 47 height 15
click at [569, 377] on button "Edit" at bounding box center [557, 375] width 47 height 15
click at [1368, 12] on button "Done" at bounding box center [1384, 16] width 65 height 15
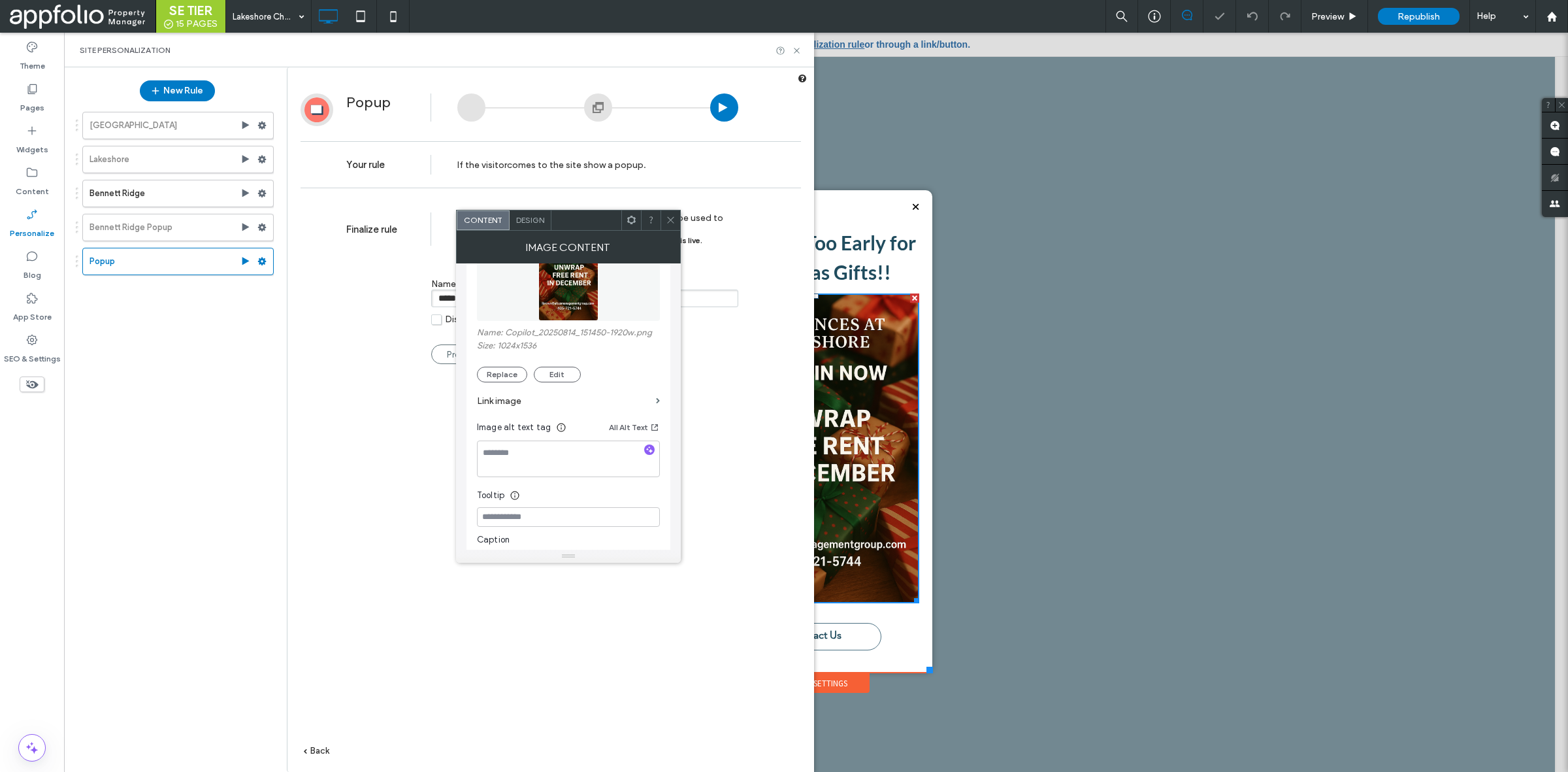
click at [668, 220] on icon at bounding box center [671, 220] width 10 height 10
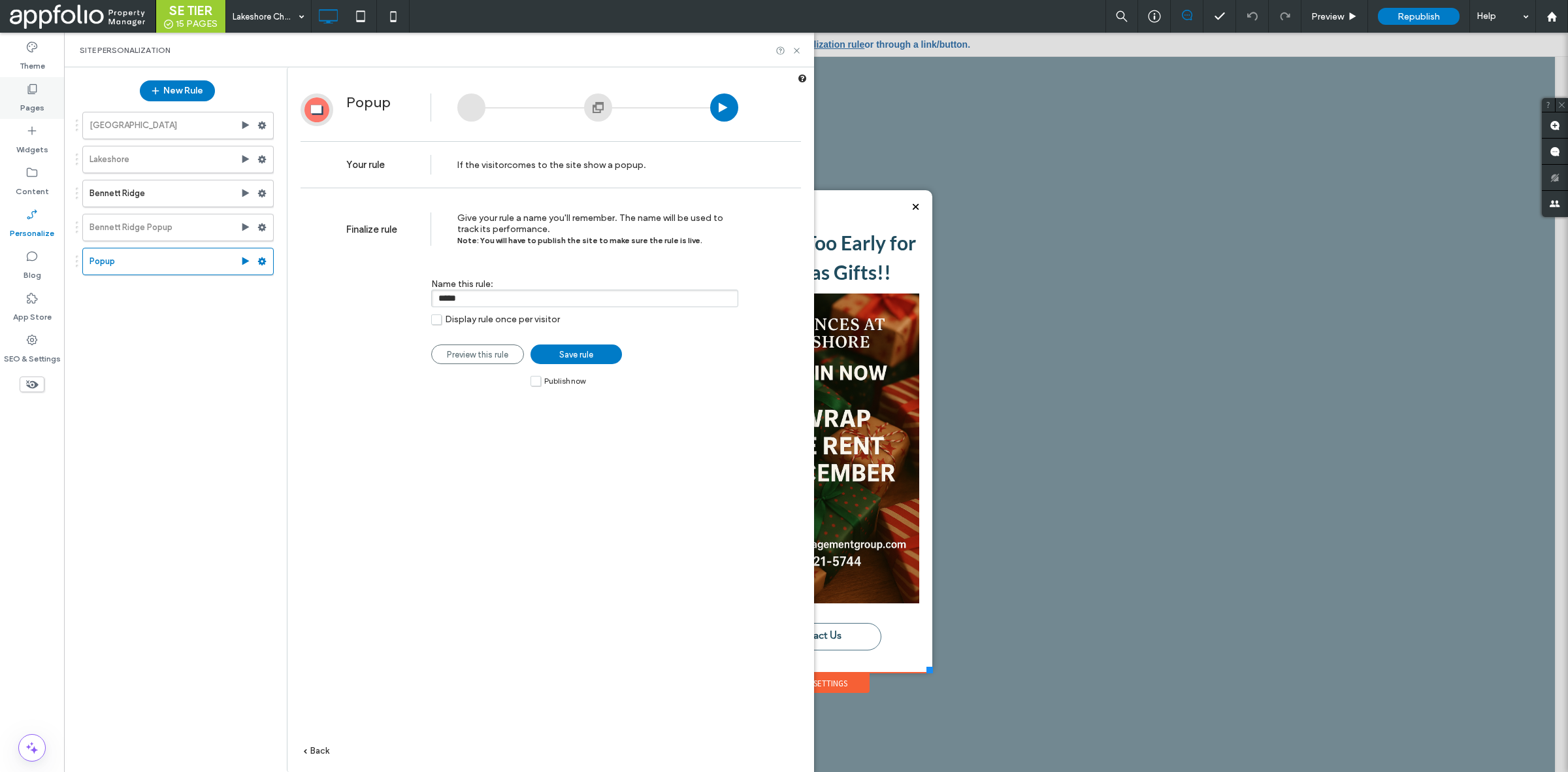
click at [44, 100] on div "Pages" at bounding box center [32, 98] width 64 height 42
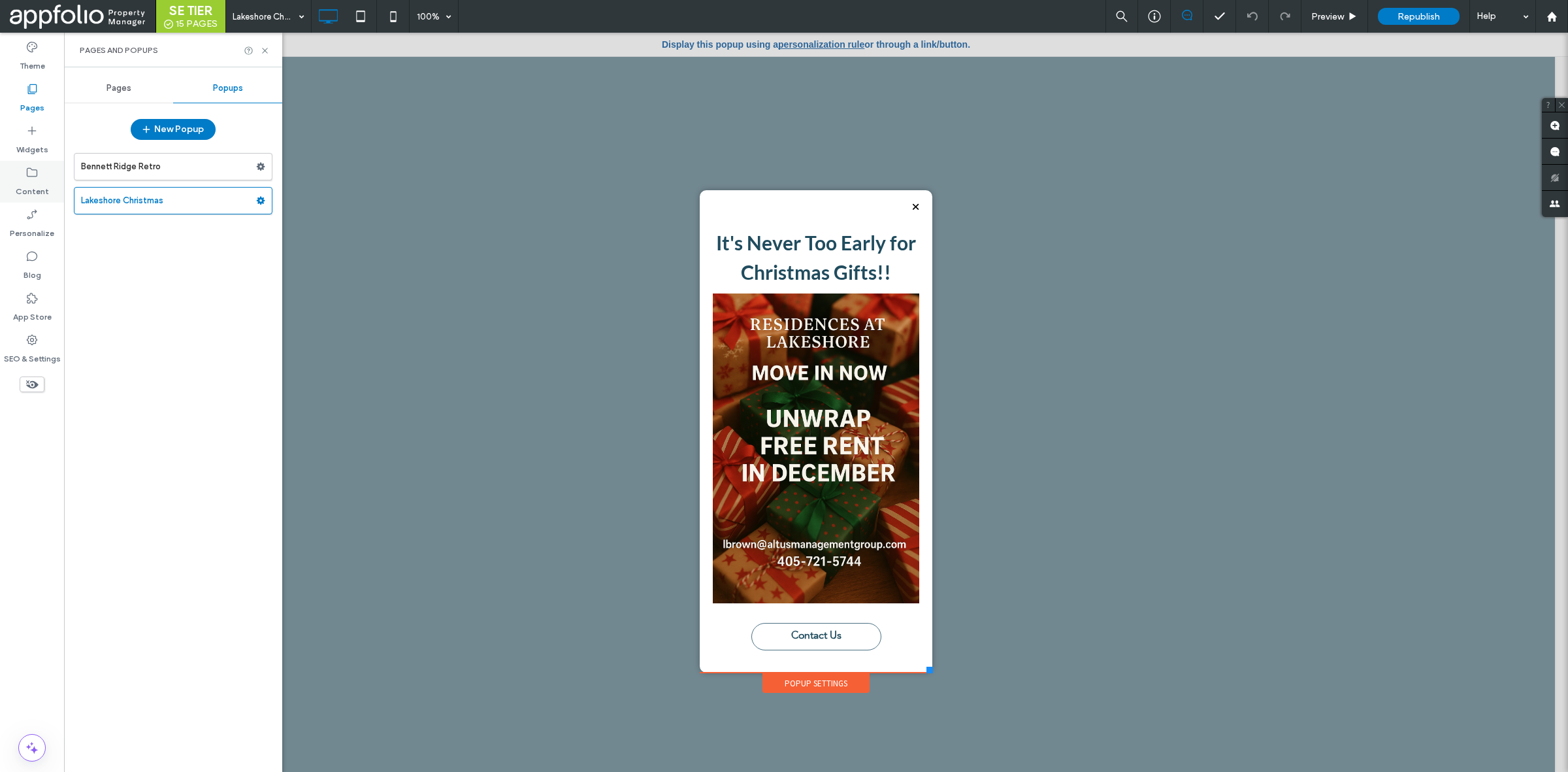
click at [33, 174] on icon at bounding box center [31, 171] width 13 height 13
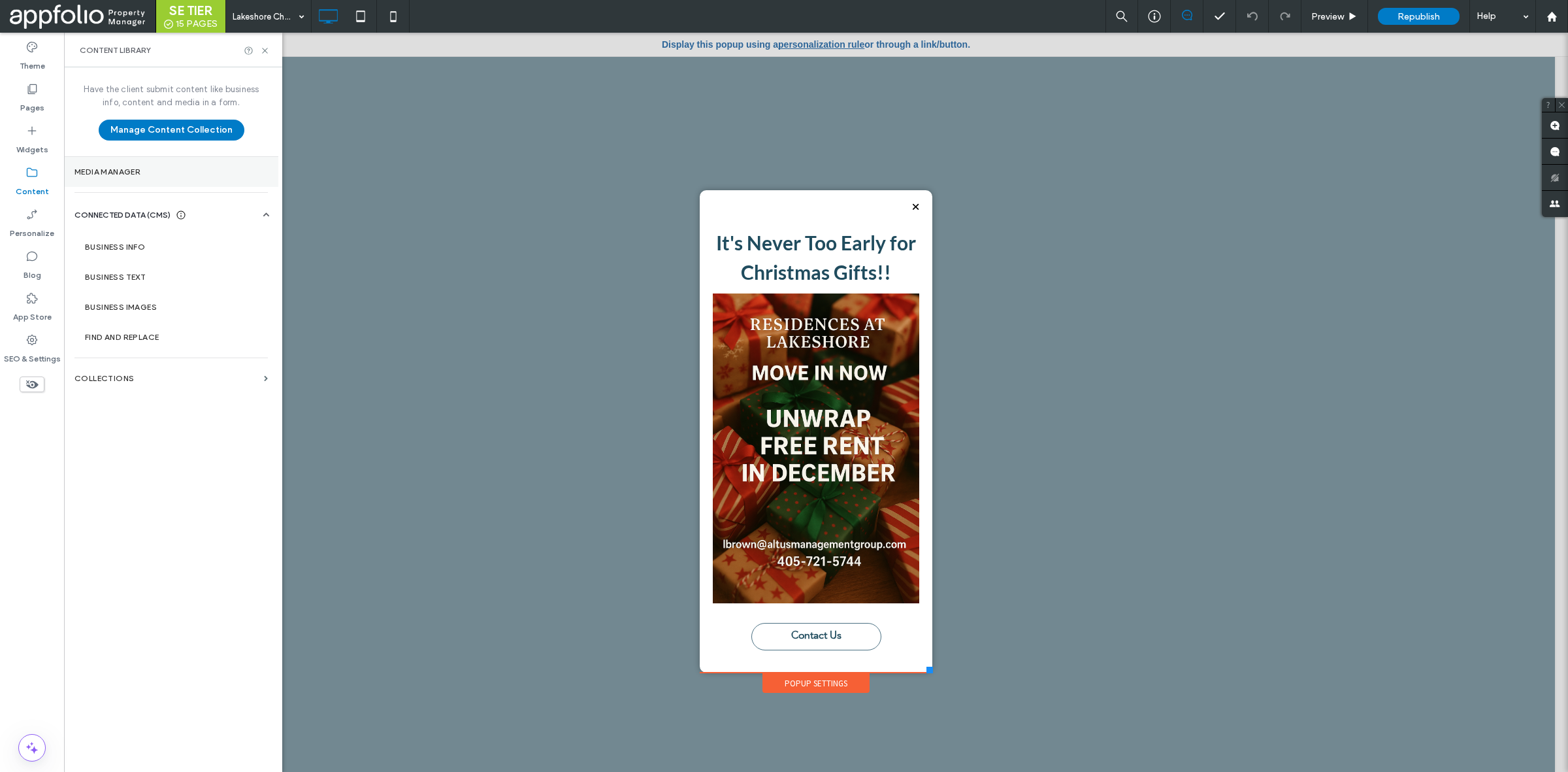
click at [133, 158] on section "Media Manager" at bounding box center [170, 171] width 214 height 30
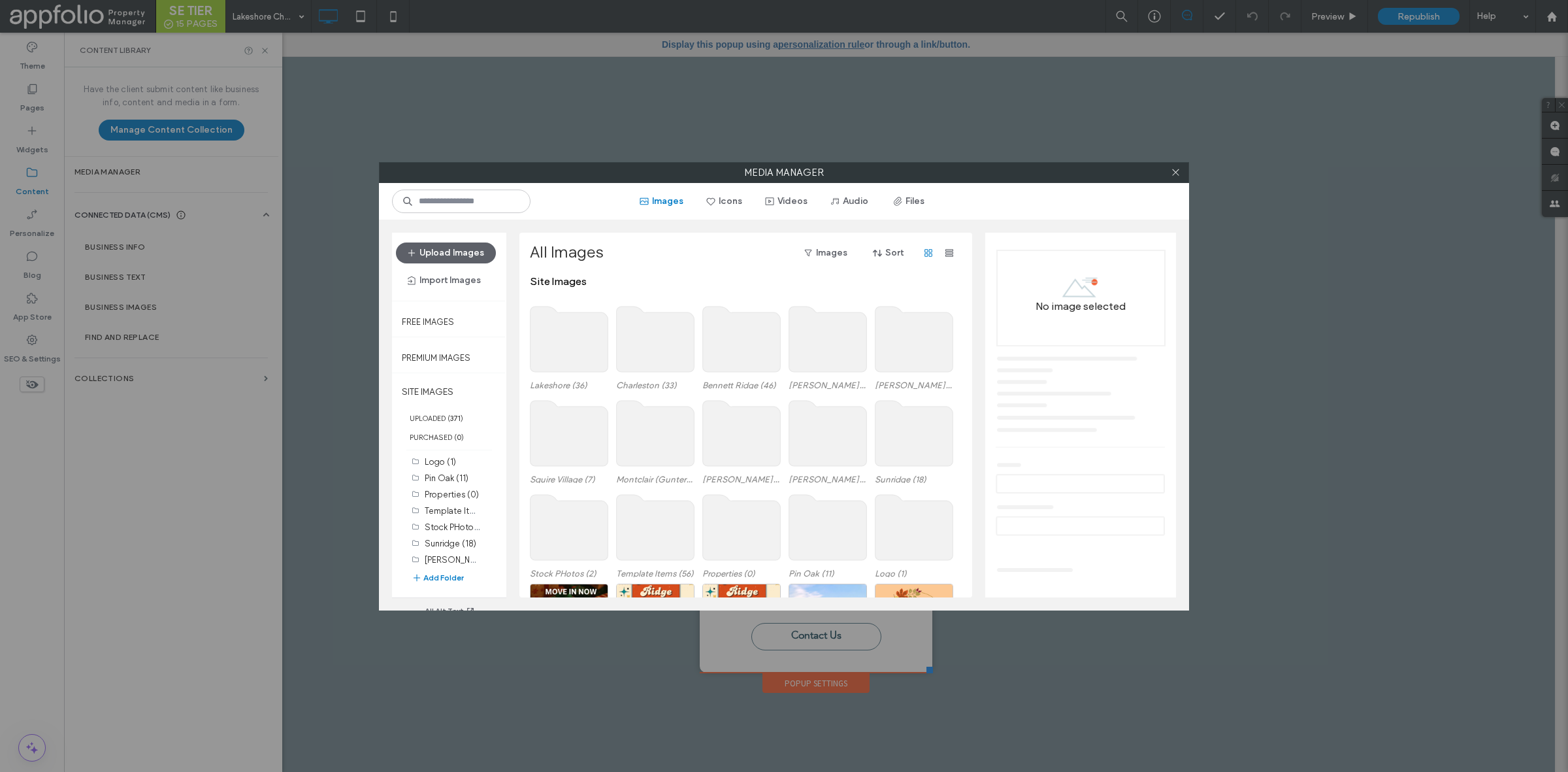
scroll to position [204, 0]
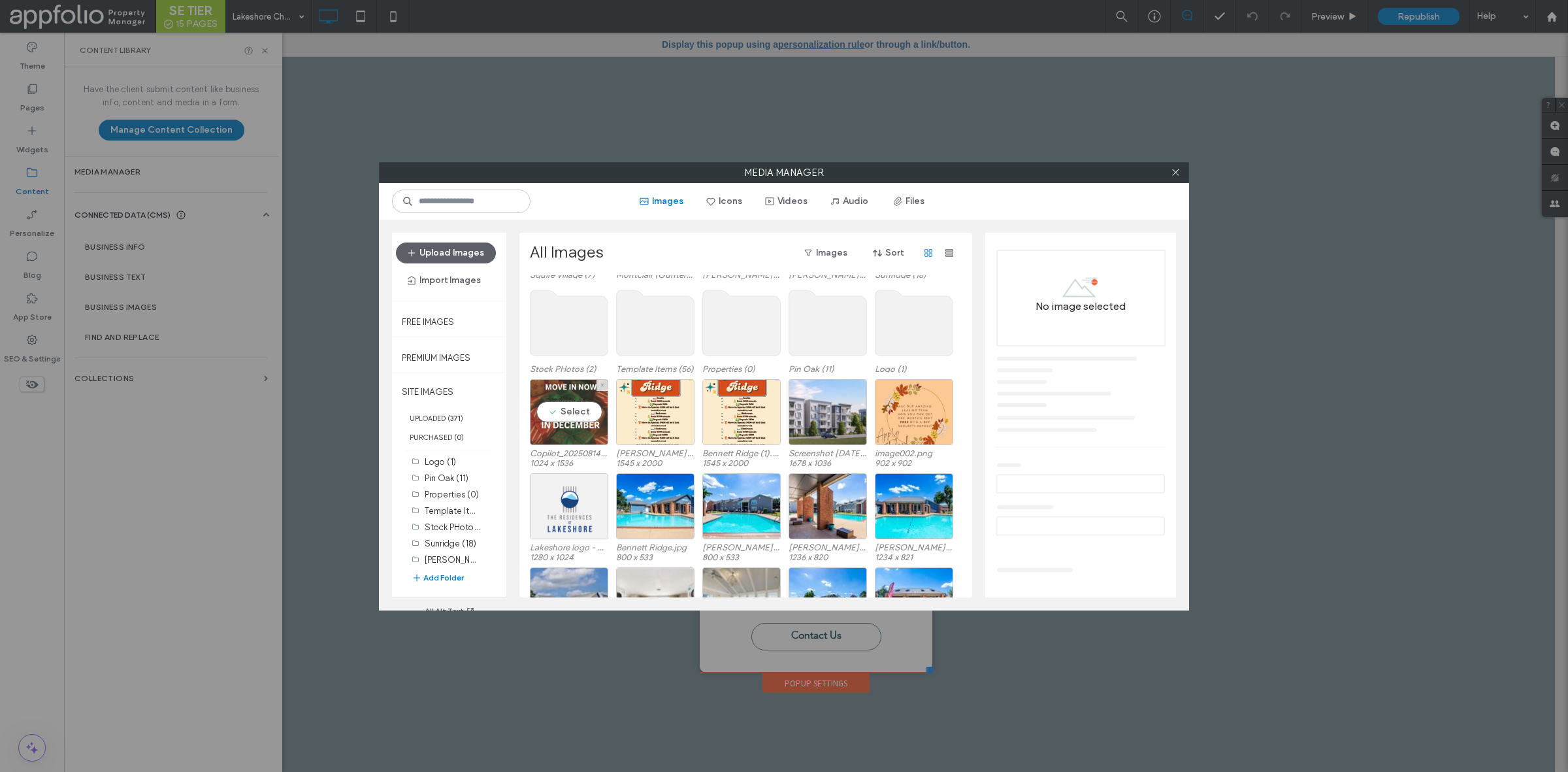
click at [589, 418] on div "Select" at bounding box center [569, 412] width 78 height 66
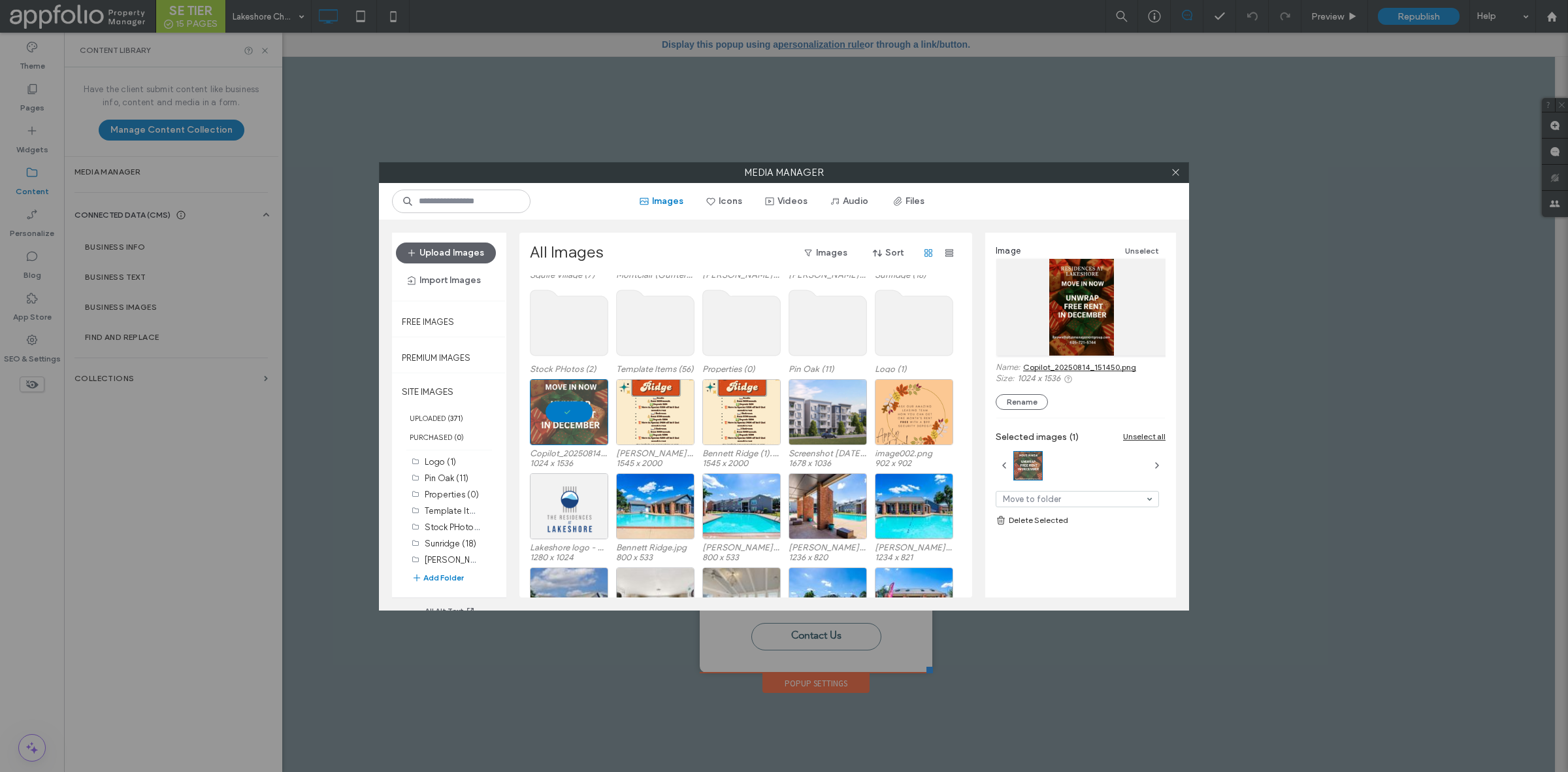
click at [1116, 369] on link "Copilot_20250814_151450.png" at bounding box center [1080, 367] width 113 height 10
click at [557, 402] on div at bounding box center [569, 412] width 78 height 66
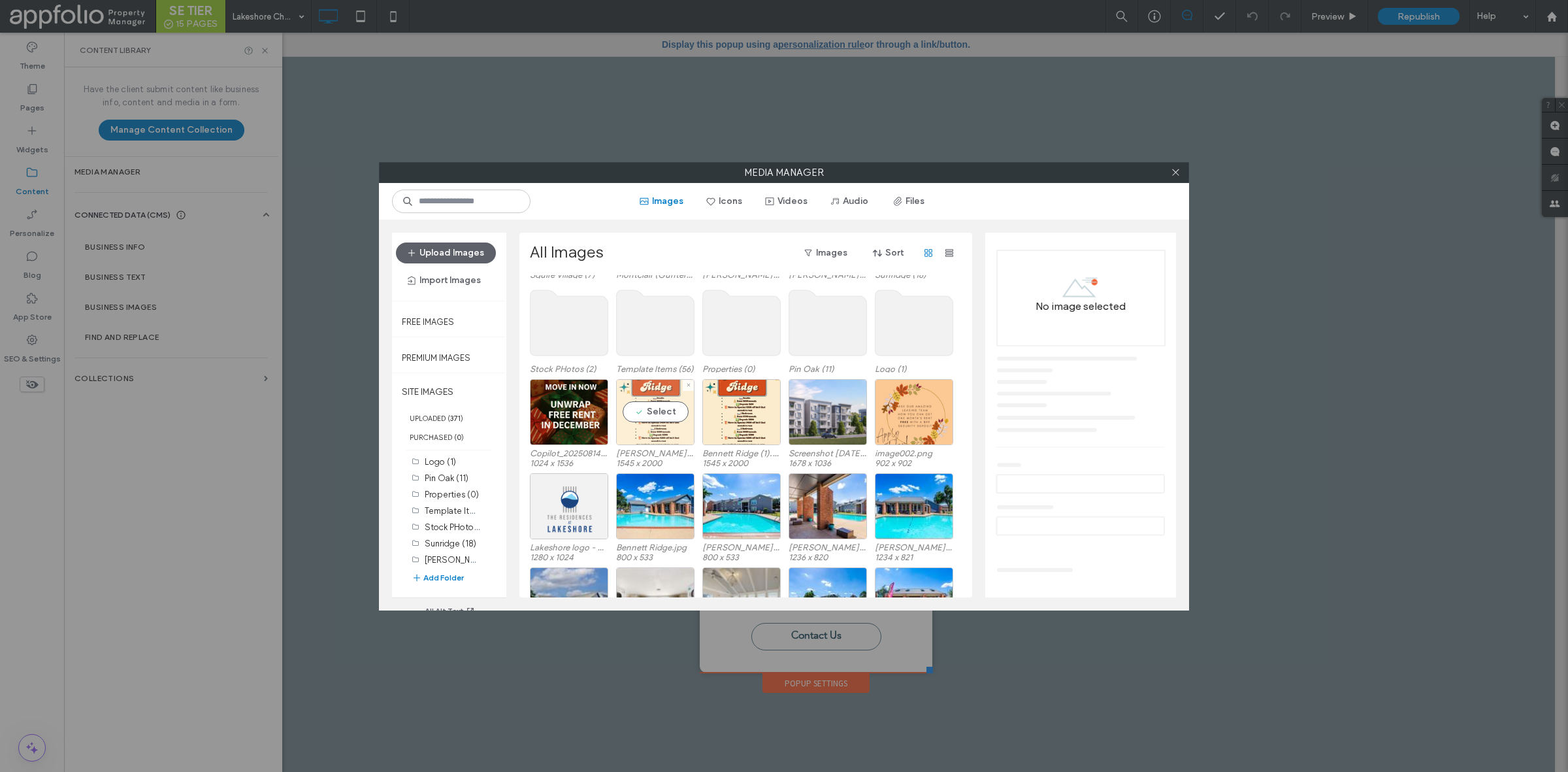
click at [661, 423] on div "Select" at bounding box center [655, 412] width 78 height 66
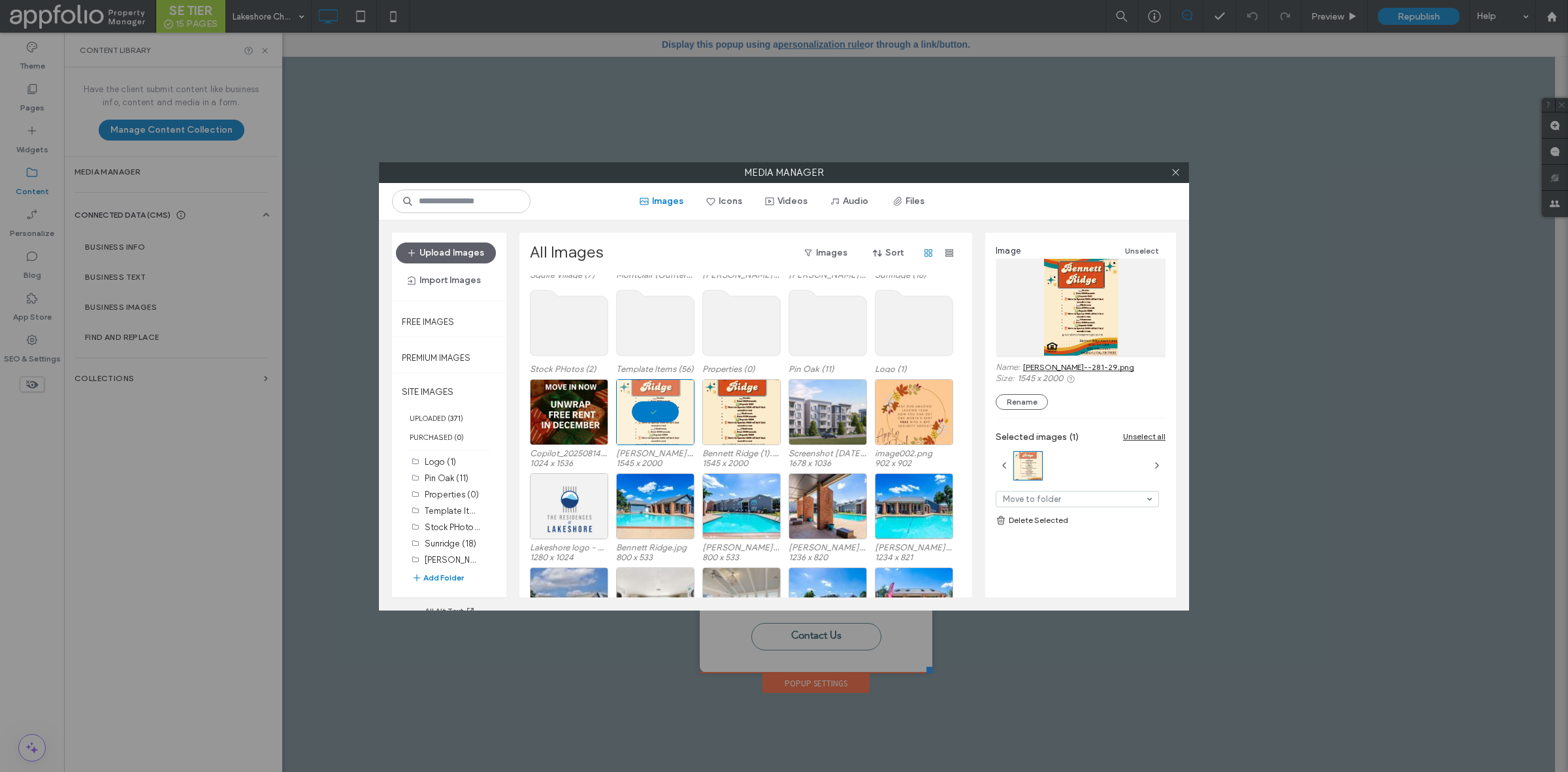
click at [1091, 364] on link "[PERSON_NAME]--281-29.png" at bounding box center [1079, 367] width 111 height 10
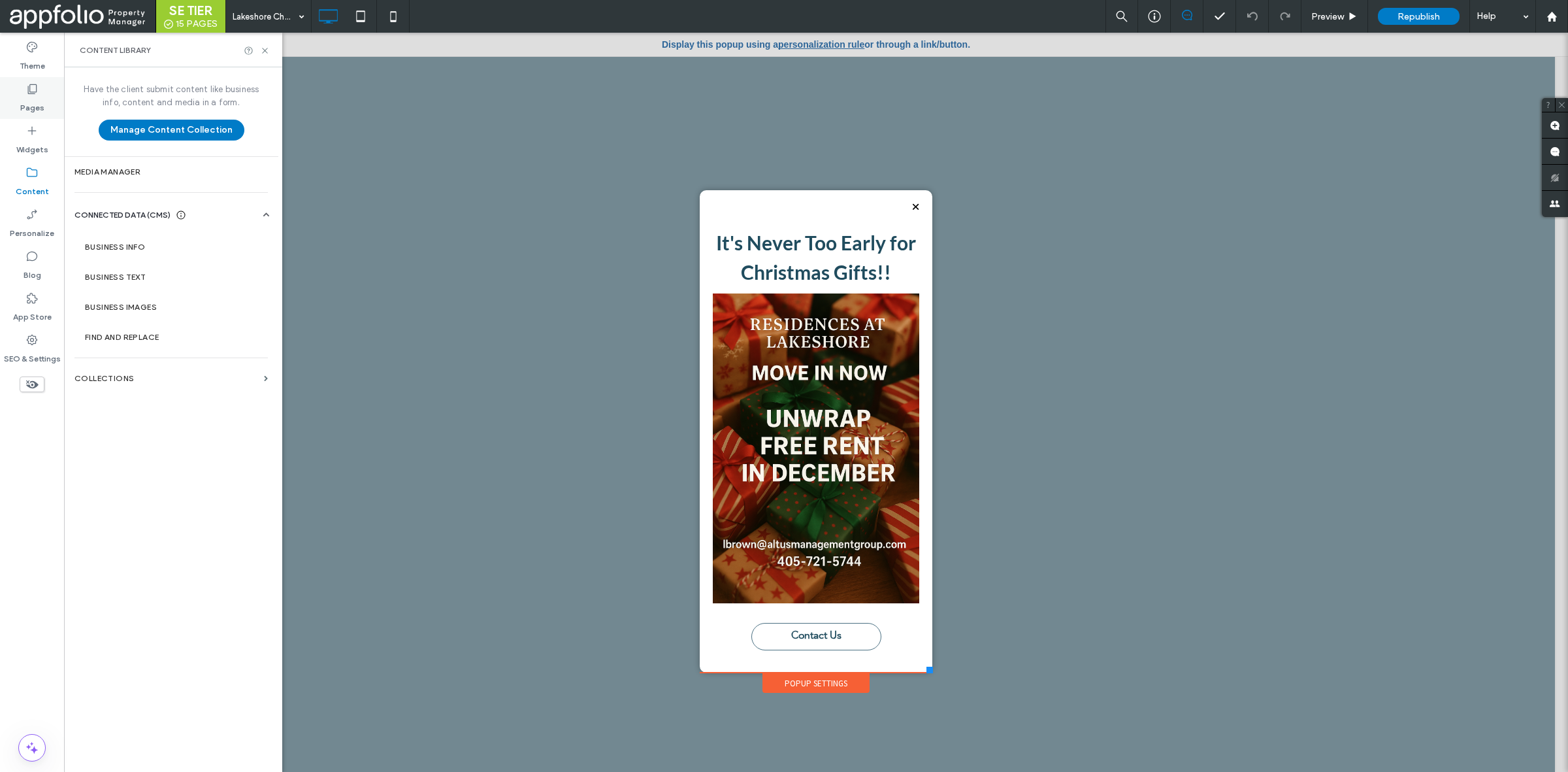
click at [33, 90] on icon at bounding box center [31, 88] width 13 height 13
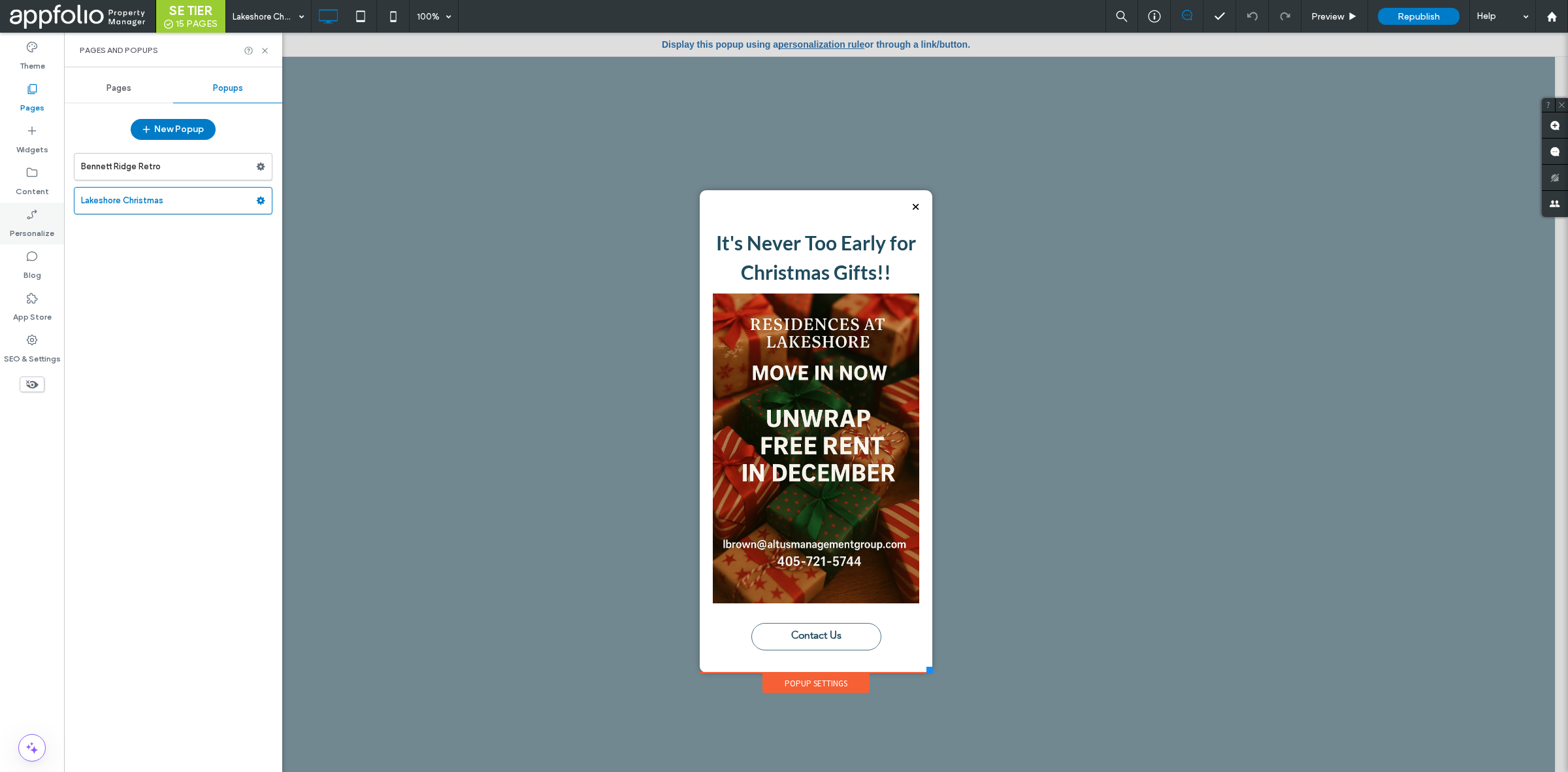
drag, startPoint x: 45, startPoint y: 242, endPoint x: 44, endPoint y: 227, distance: 15.0
click at [45, 240] on div "Personalize" at bounding box center [32, 223] width 64 height 42
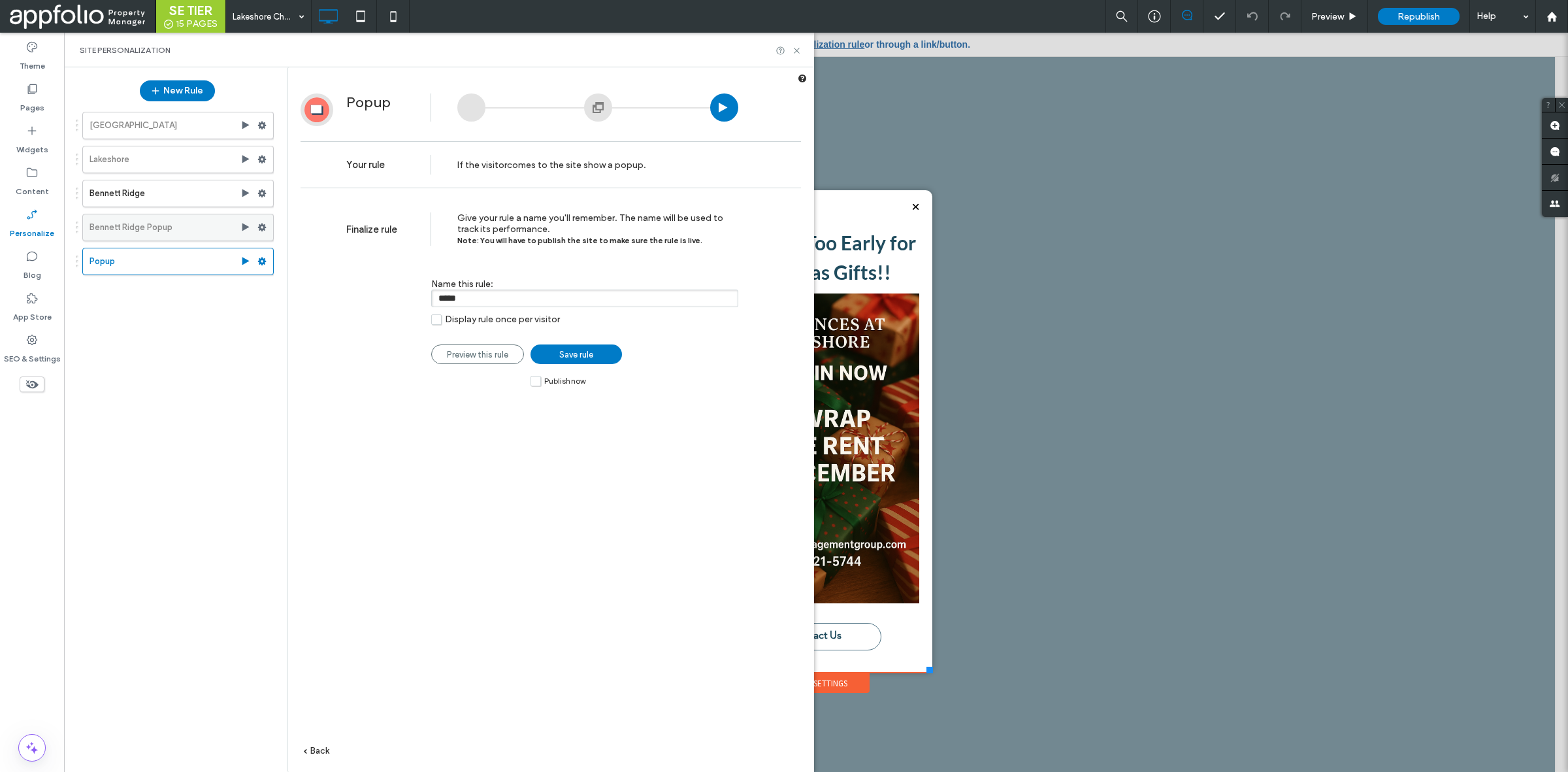
click at [162, 223] on label "Bennett Ridge Popup" at bounding box center [165, 227] width 151 height 26
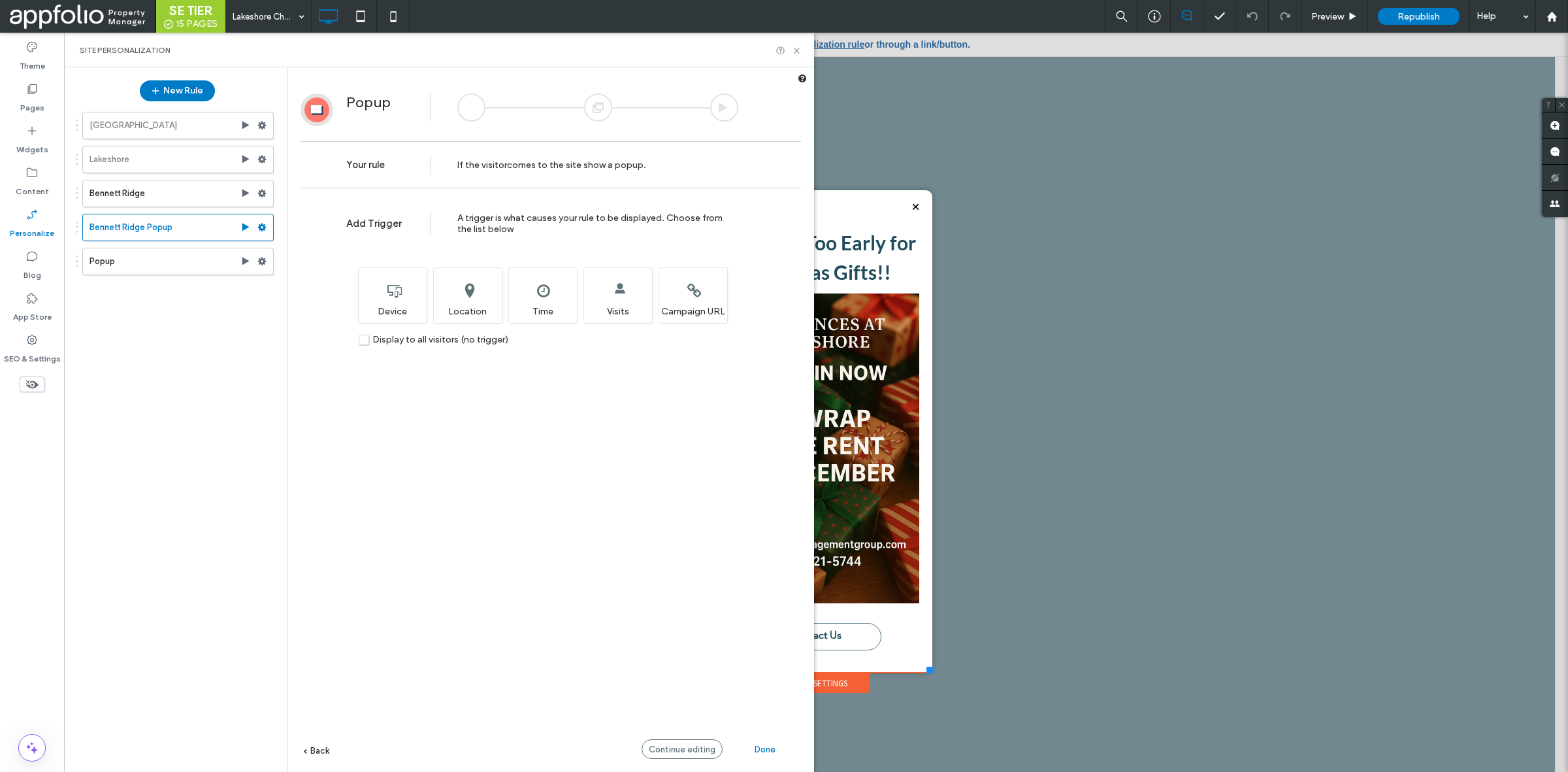
click at [600, 109] on div at bounding box center [598, 107] width 28 height 28
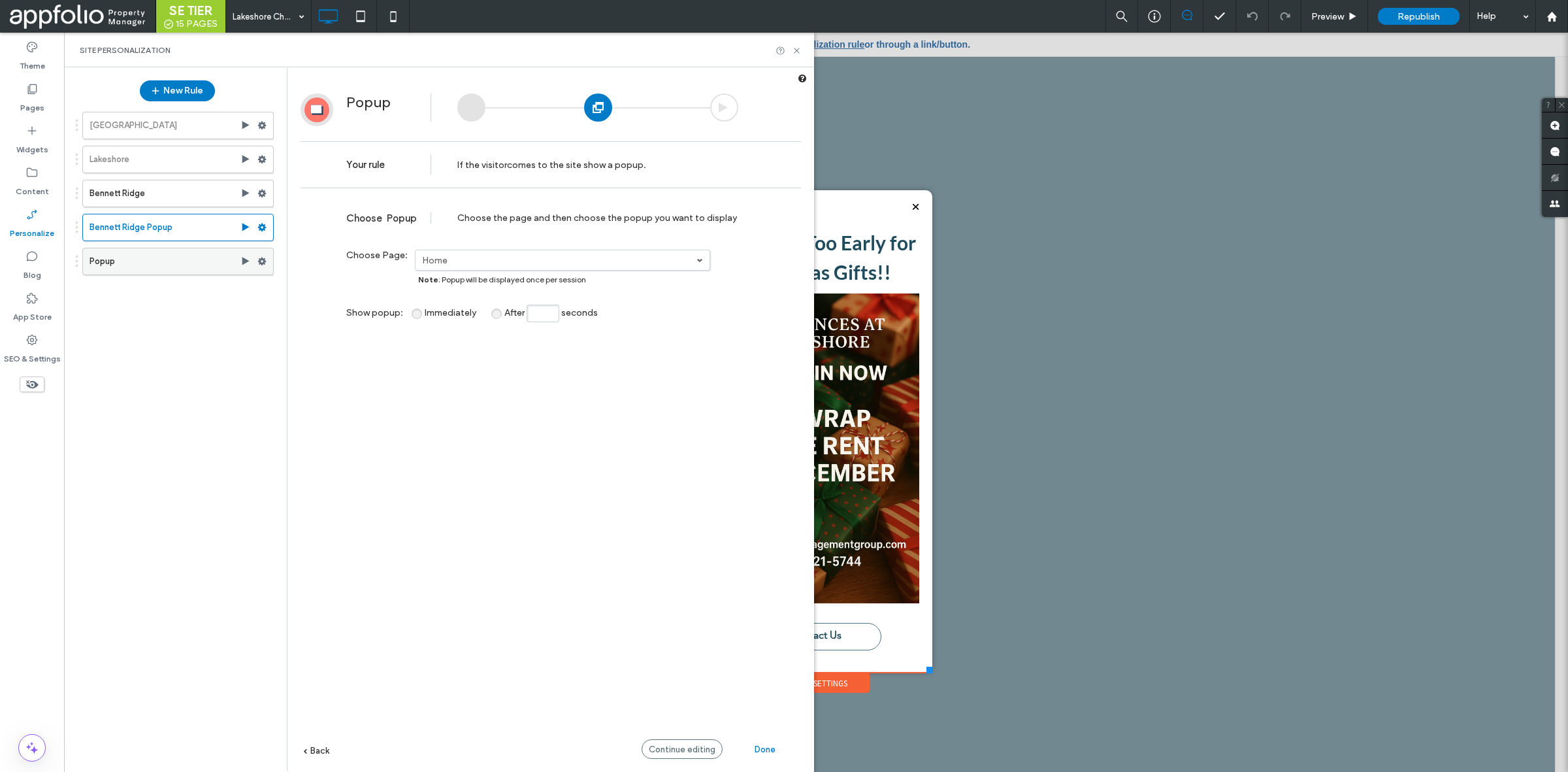
click at [167, 268] on label "Popup" at bounding box center [165, 261] width 151 height 26
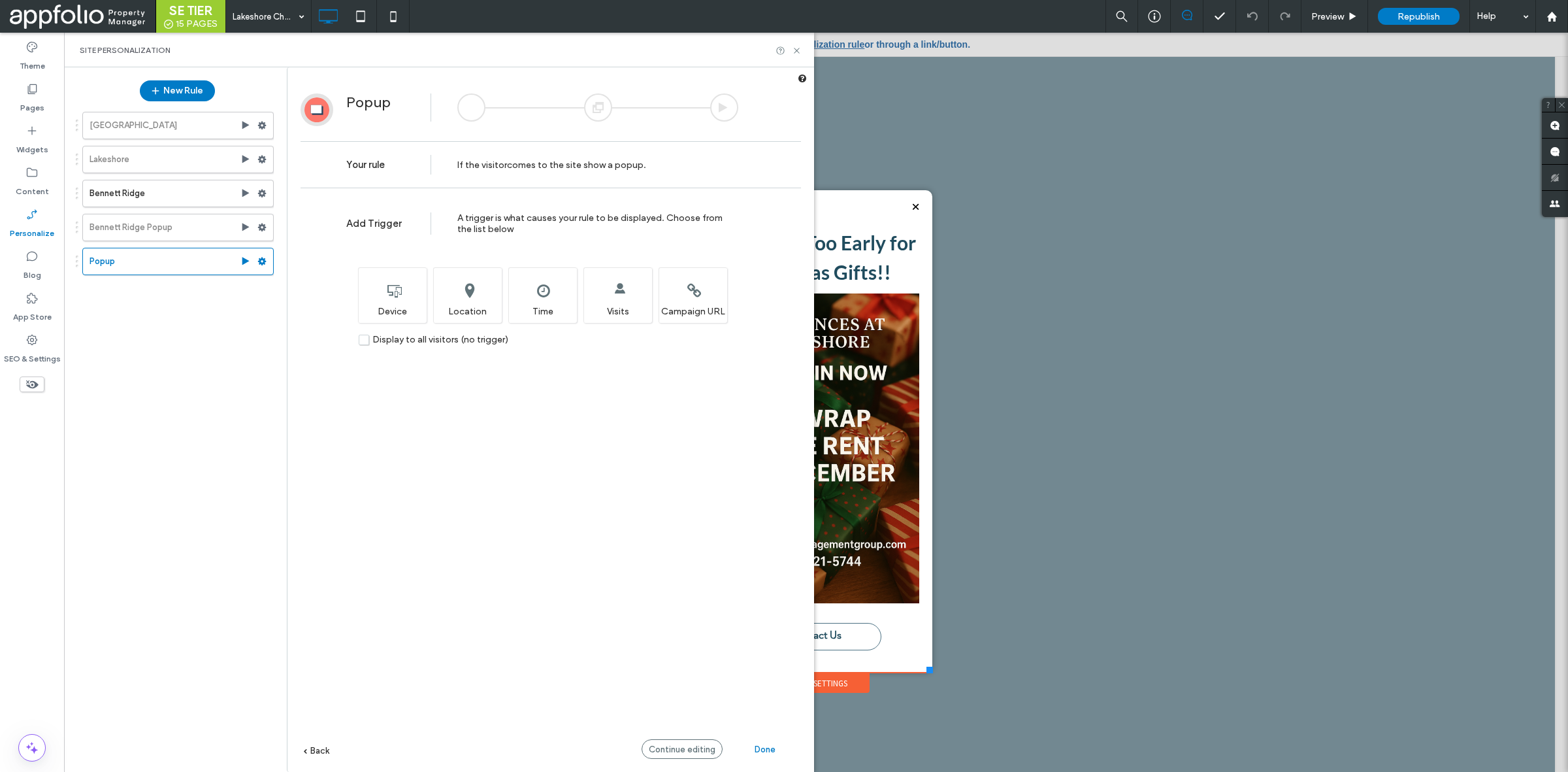
click at [596, 111] on div at bounding box center [598, 107] width 28 height 28
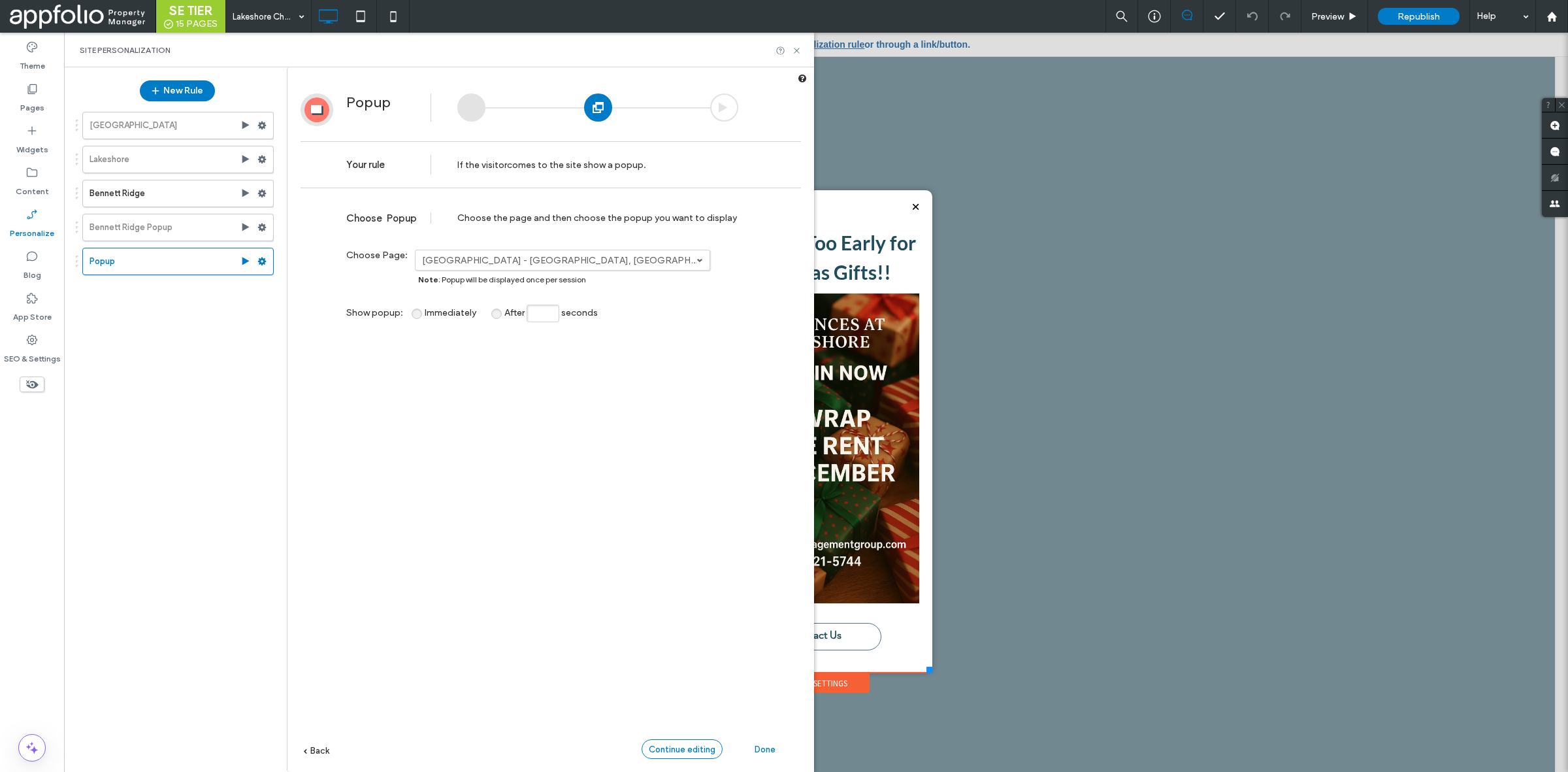
click at [674, 749] on span "Continue editing" at bounding box center [682, 749] width 67 height 10
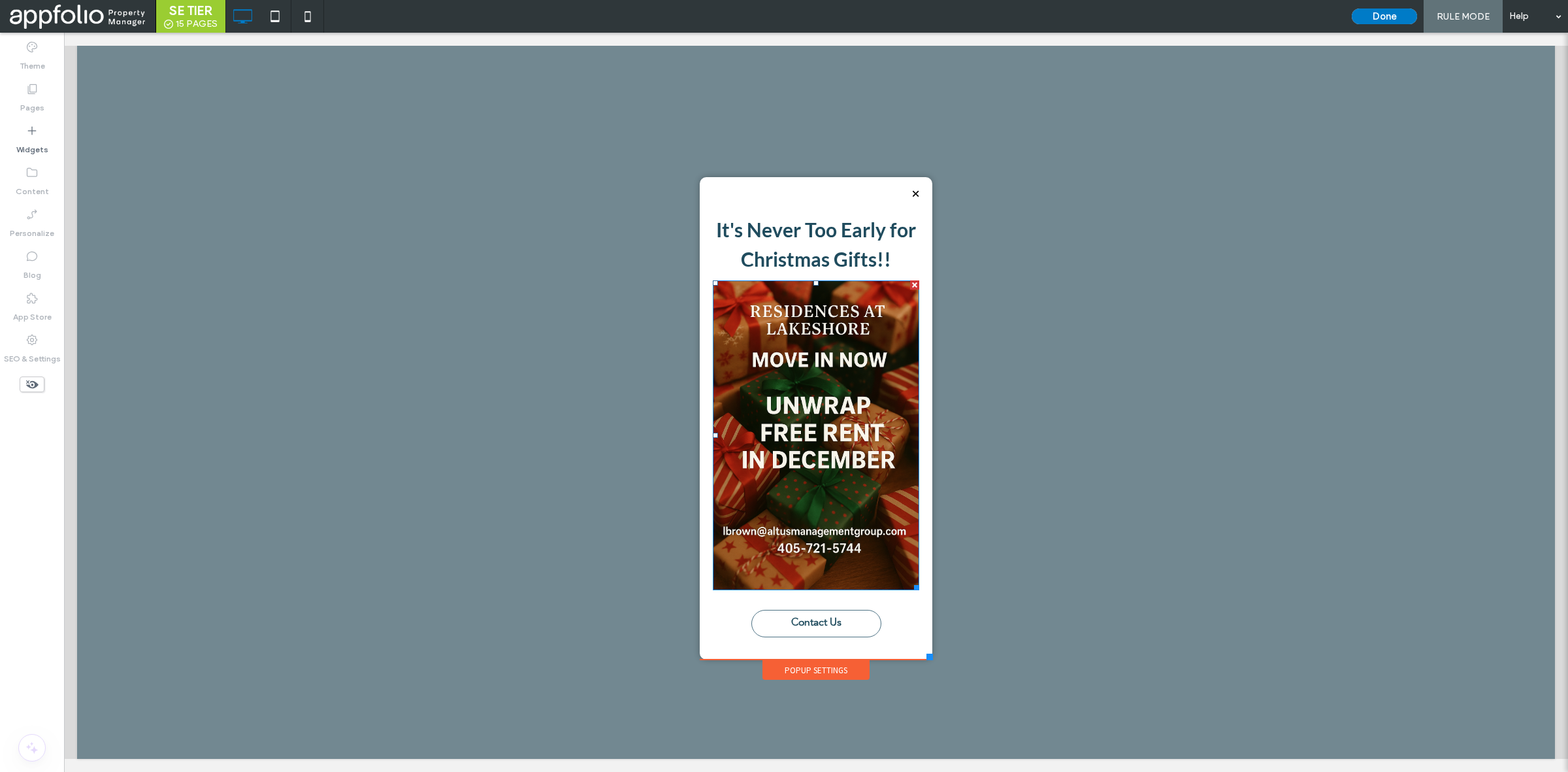
scroll to position [13, 0]
click at [1403, 17] on button "Done" at bounding box center [1384, 16] width 65 height 15
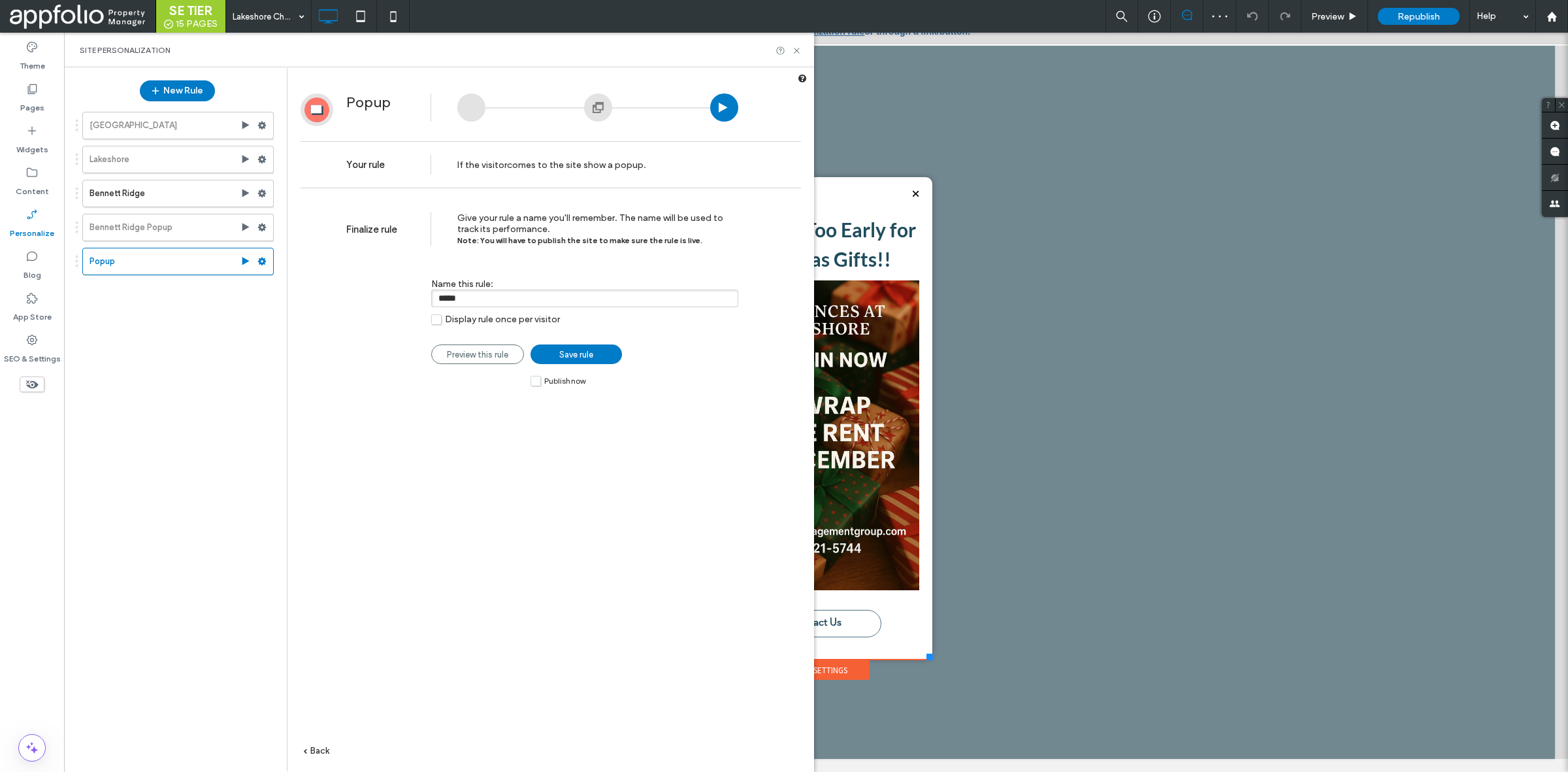
click at [596, 106] on div at bounding box center [598, 107] width 28 height 28
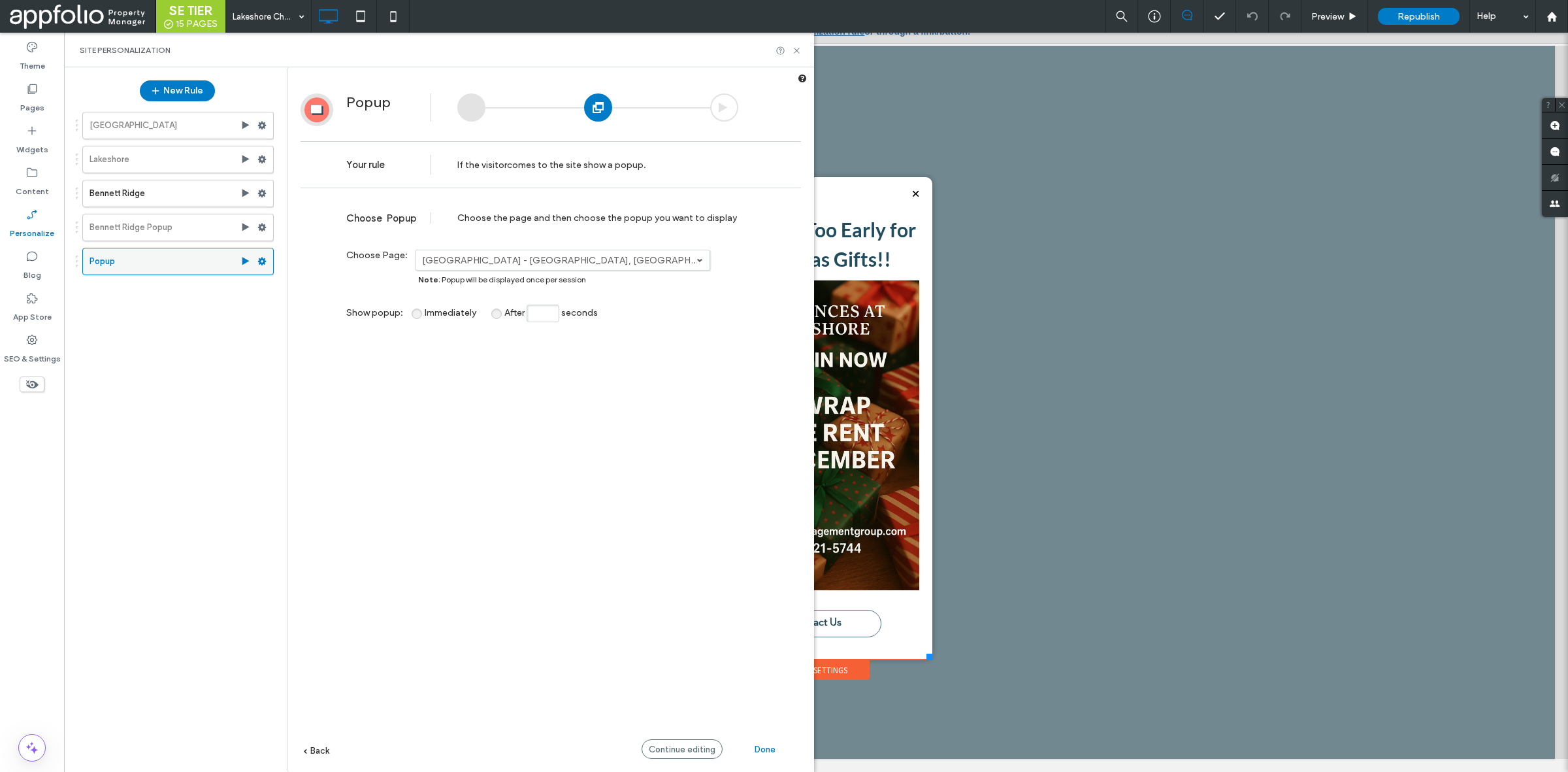
click at [262, 261] on use at bounding box center [262, 262] width 9 height 8
click at [354, 362] on label "Duplicate" at bounding box center [352, 362] width 93 height 11
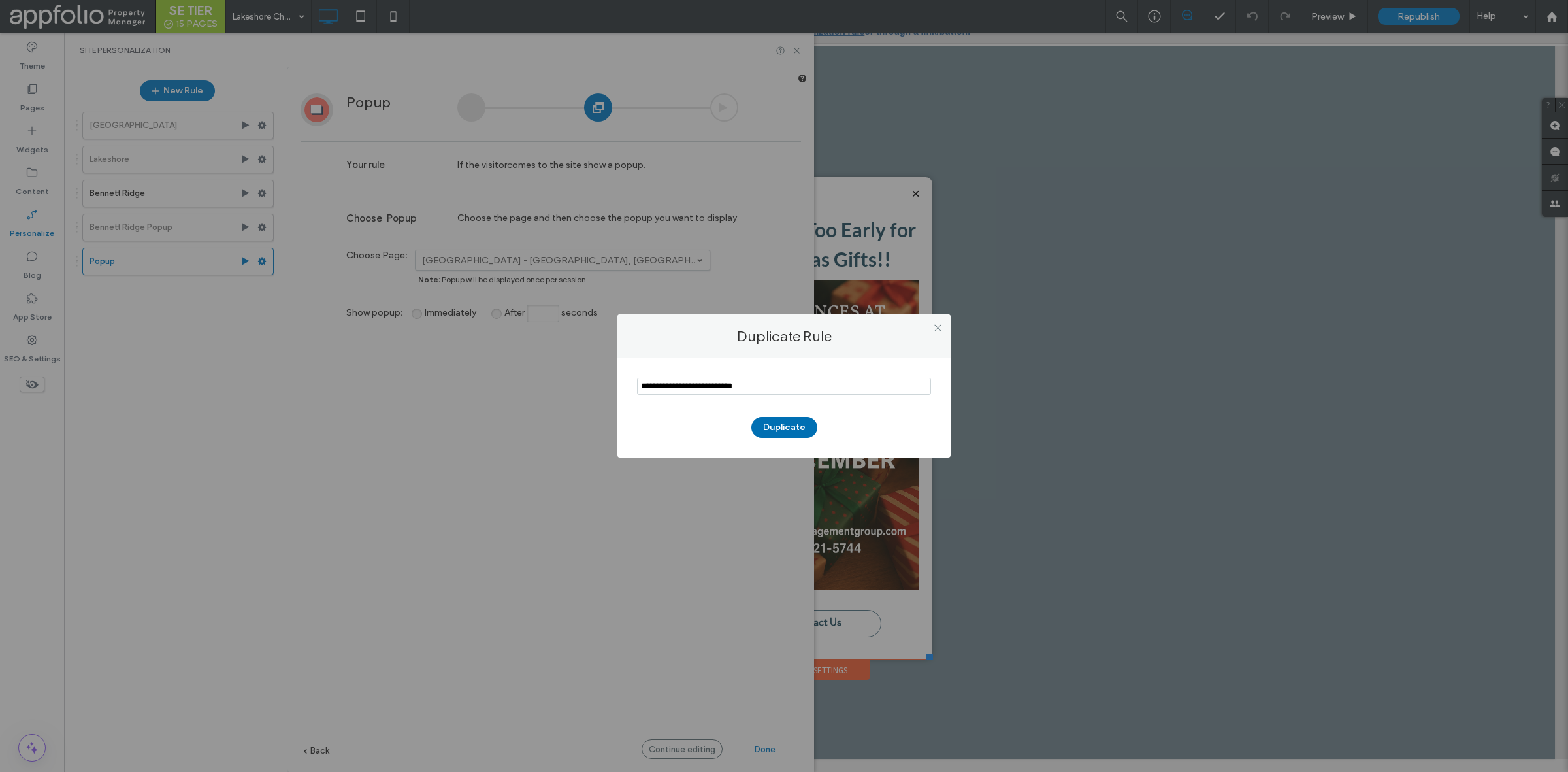
type input "**********"
drag, startPoint x: 770, startPoint y: 418, endPoint x: 772, endPoint y: 425, distance: 7.3
click at [772, 423] on button "Duplicate" at bounding box center [784, 427] width 66 height 21
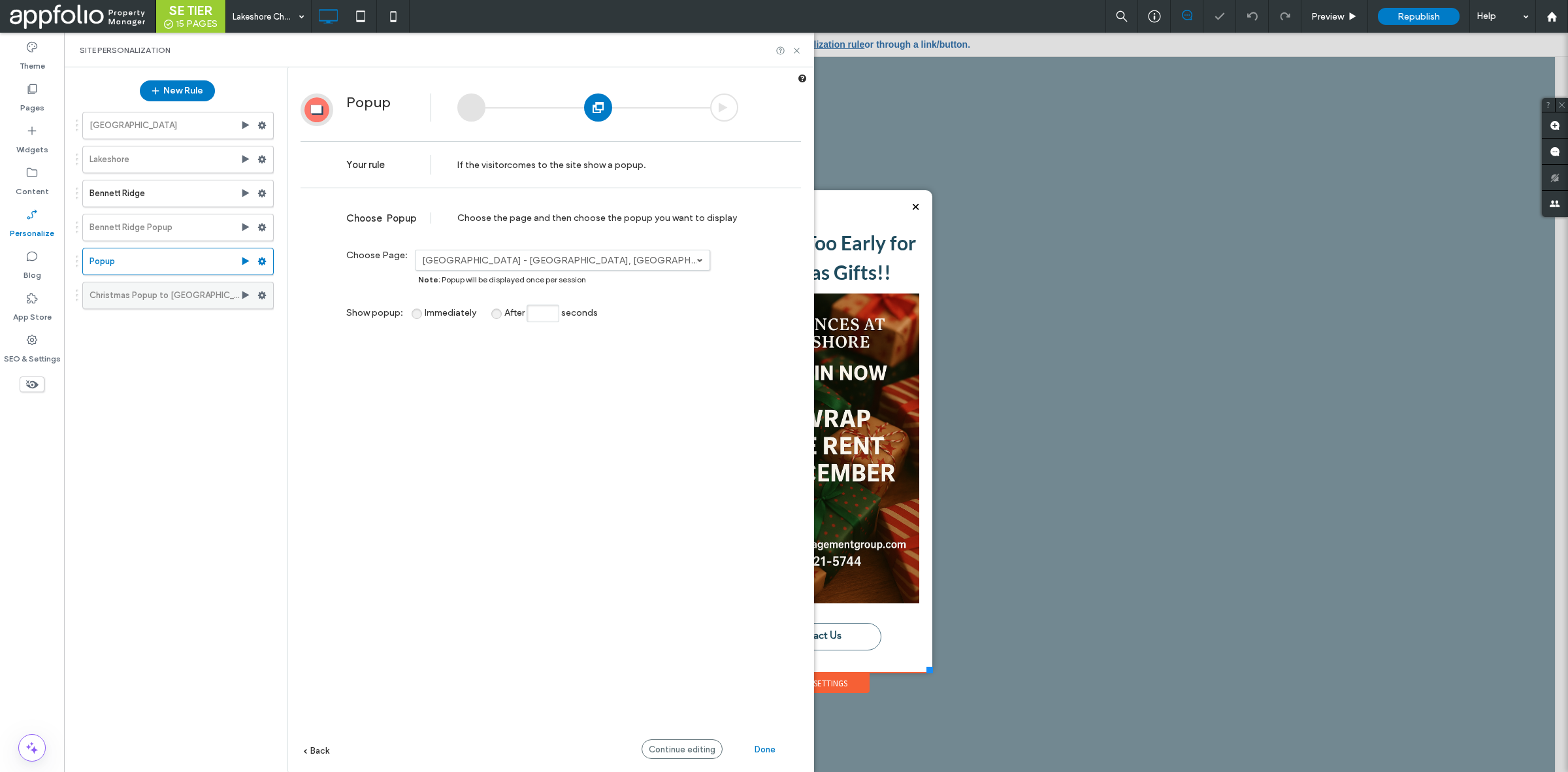
scroll to position [0, 0]
click at [206, 304] on label "Christmas Popup to [GEOGRAPHIC_DATA]" at bounding box center [165, 294] width 151 height 26
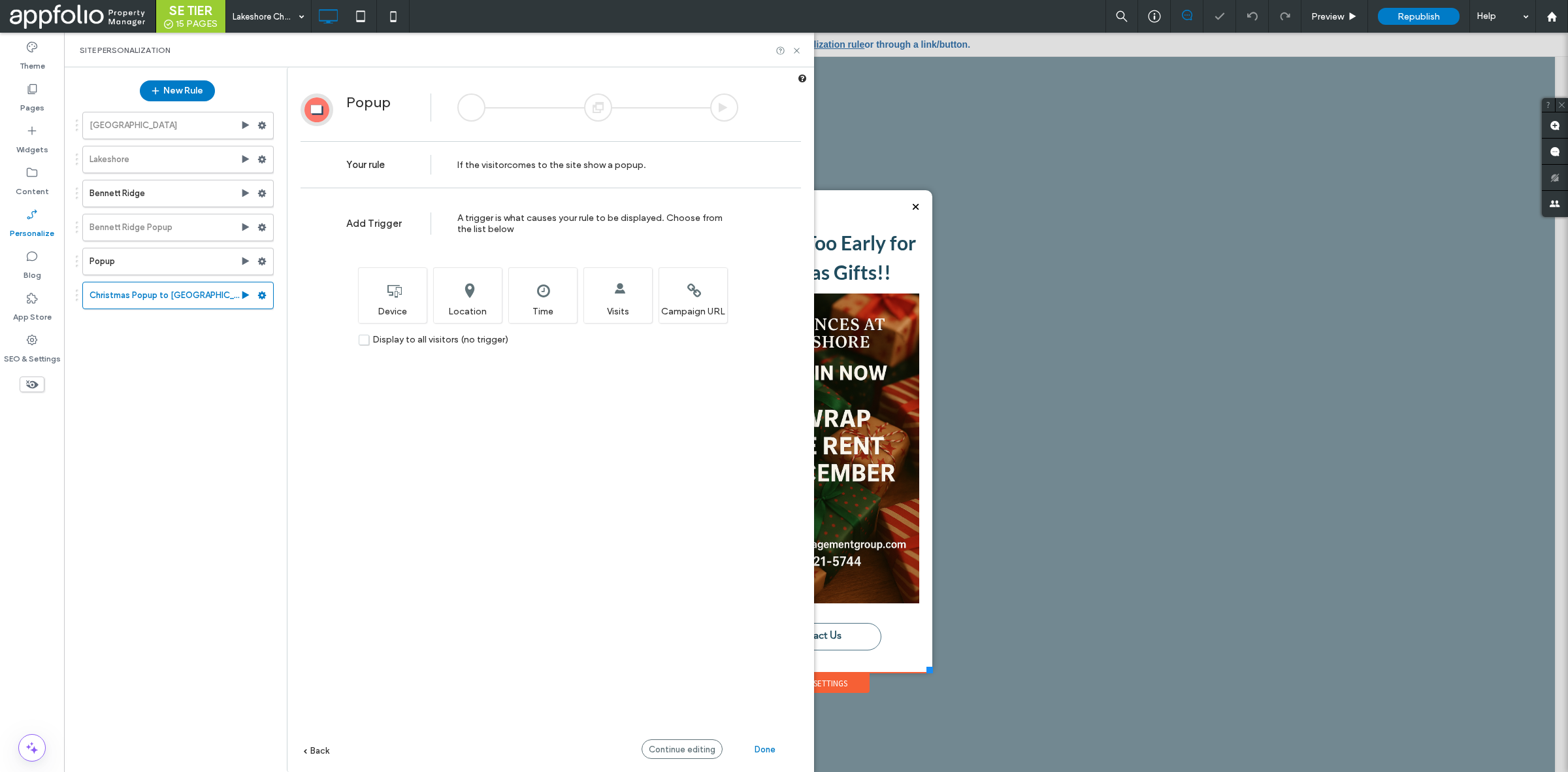
click at [585, 117] on div at bounding box center [598, 107] width 28 height 28
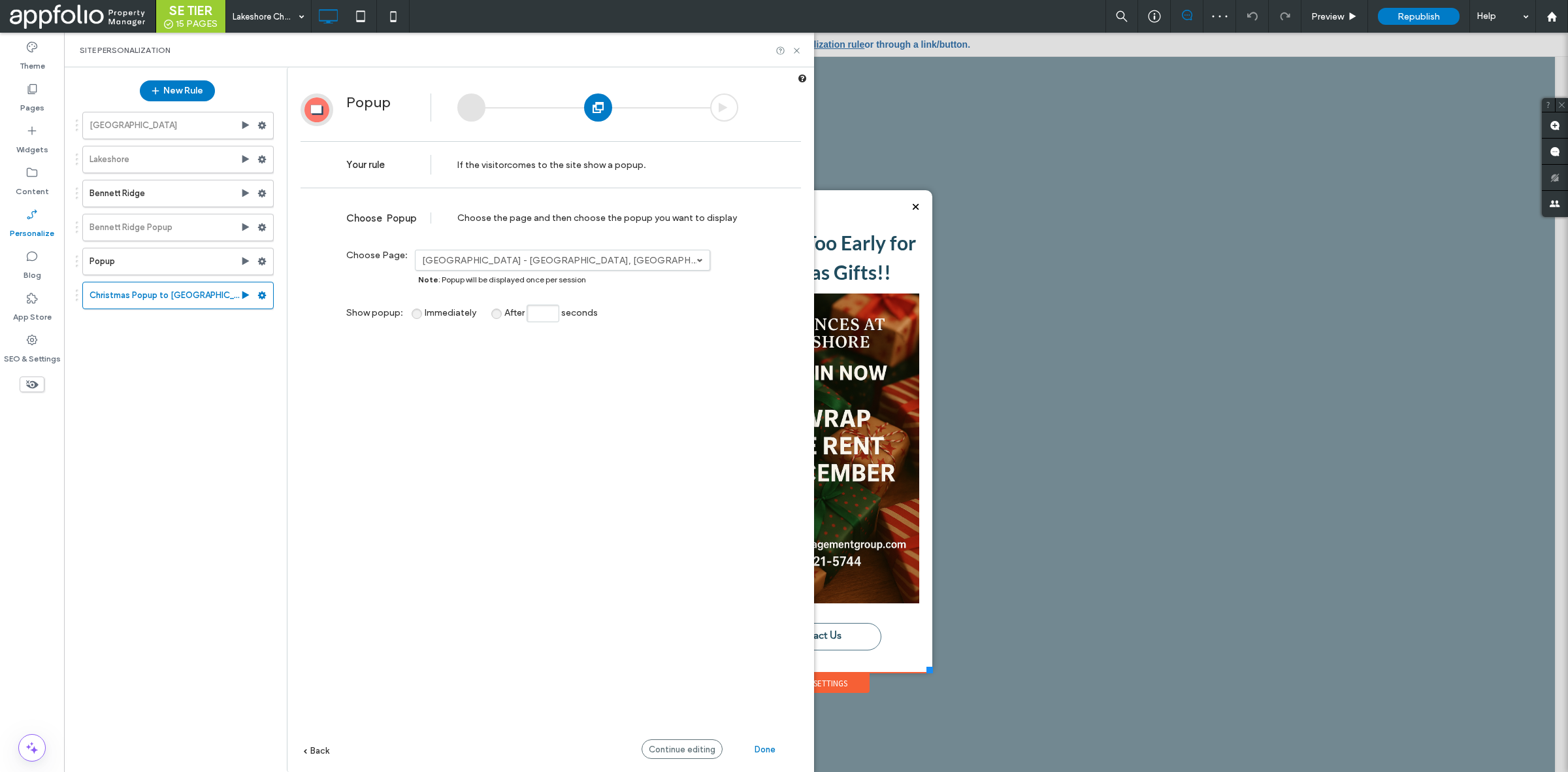
click at [605, 262] on label "[GEOGRAPHIC_DATA] - [GEOGRAPHIC_DATA], [GEOGRAPHIC_DATA]" at bounding box center [559, 260] width 274 height 11
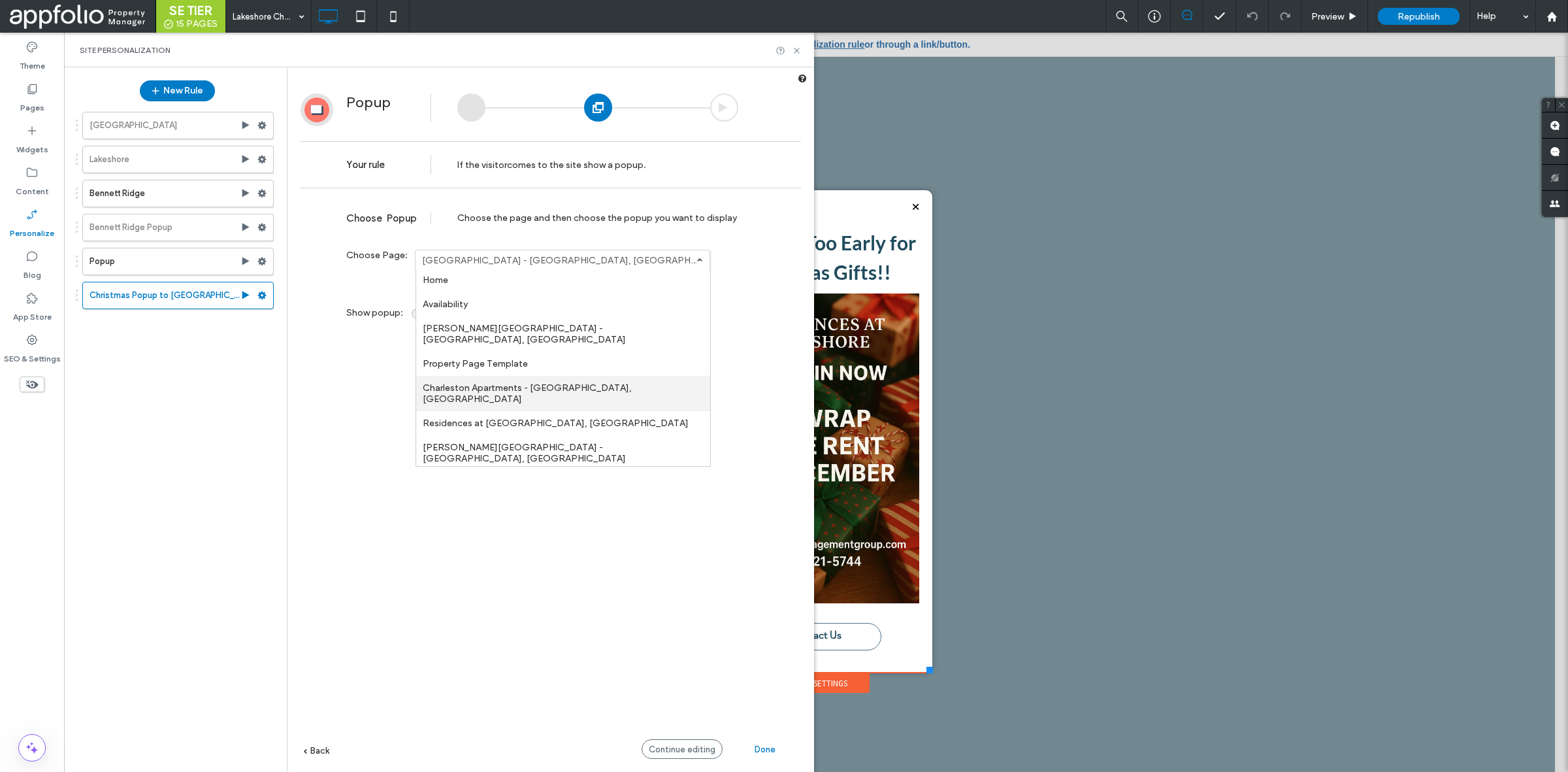
scroll to position [1, 0]
click at [521, 418] on label "Residences at [GEOGRAPHIC_DATA], [GEOGRAPHIC_DATA]" at bounding box center [556, 423] width 266 height 11
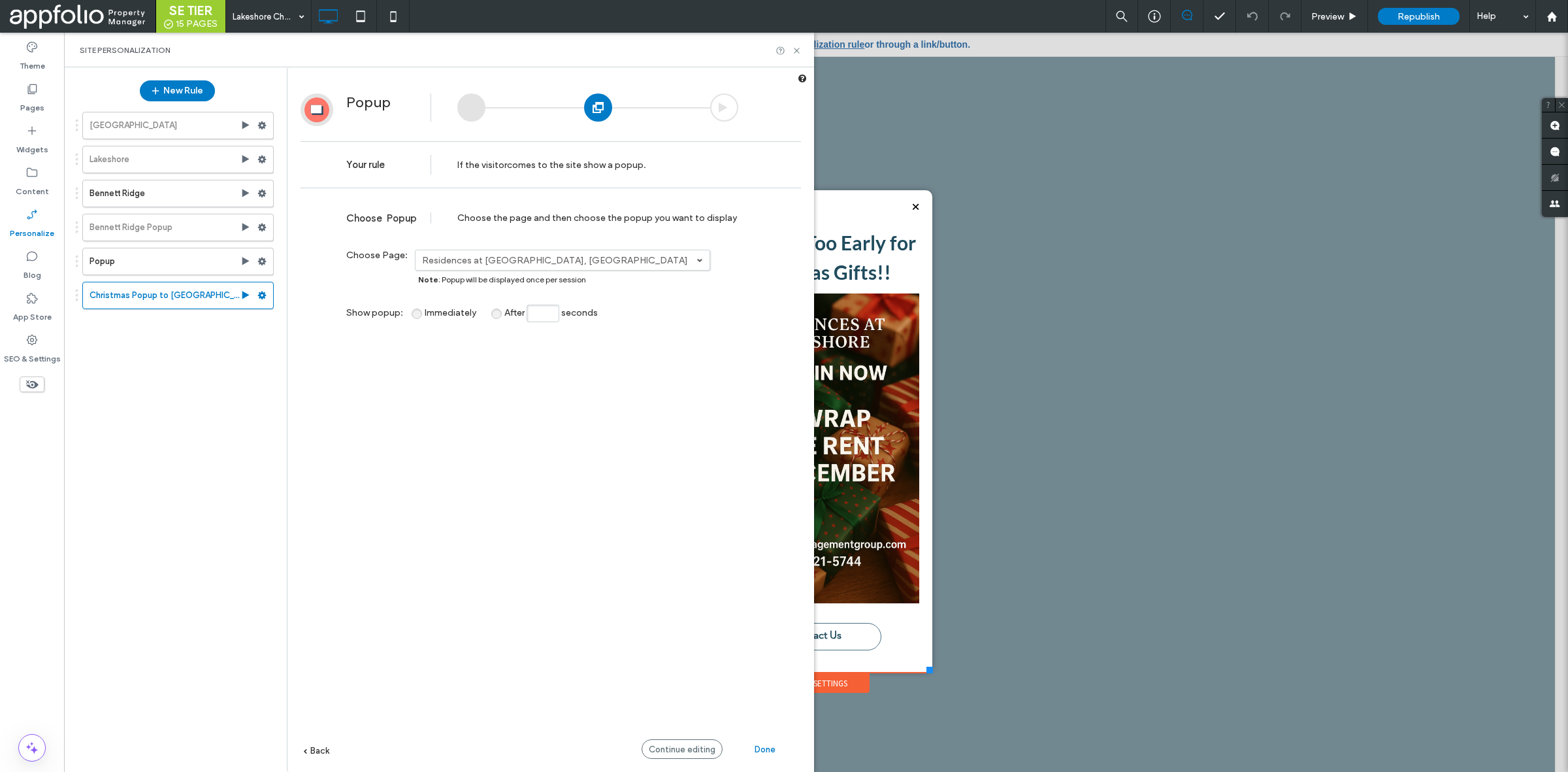
click at [746, 745] on div "Done" at bounding box center [765, 749] width 72 height 19
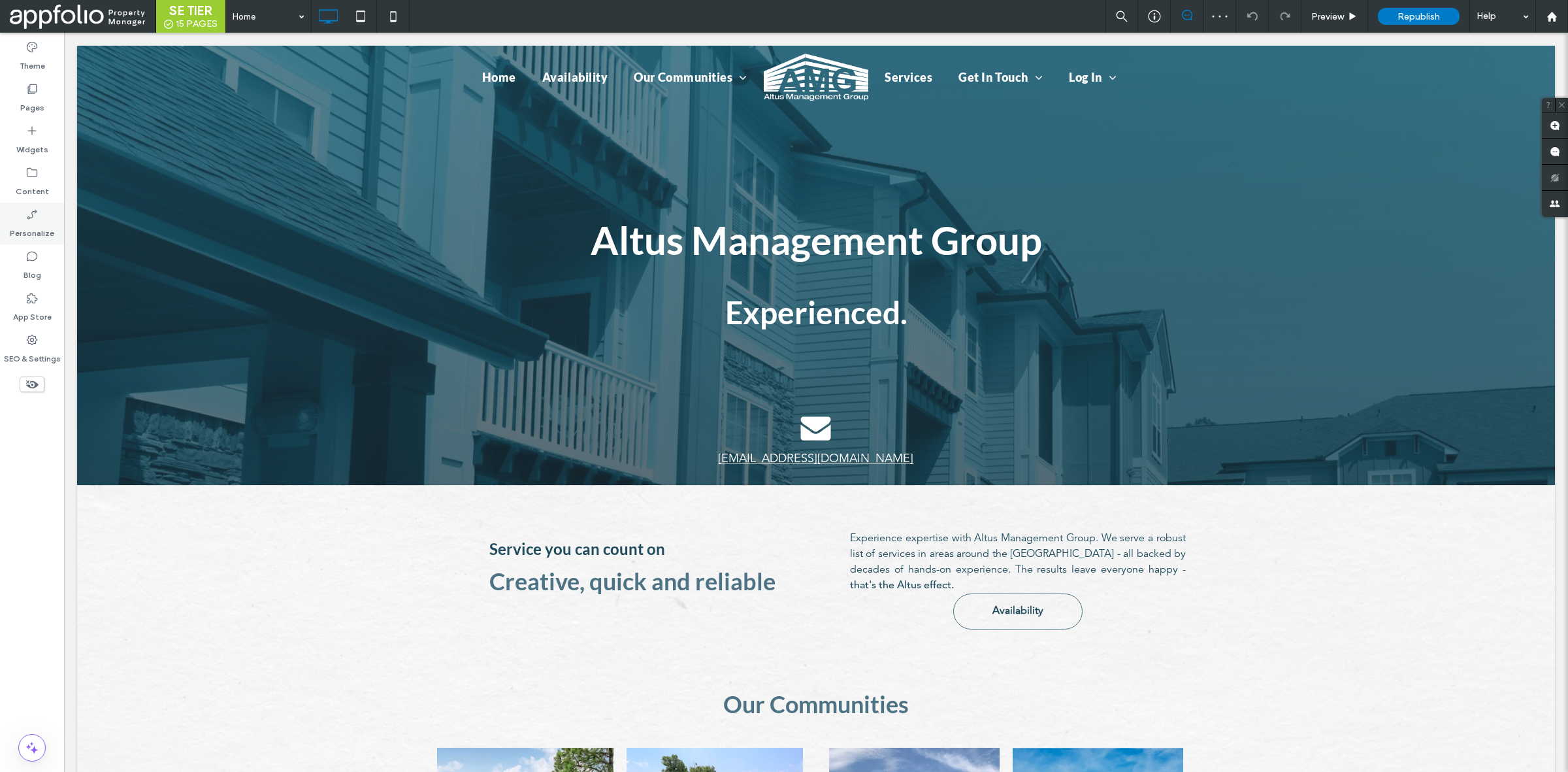
click at [40, 213] on div "Personalize" at bounding box center [32, 223] width 64 height 42
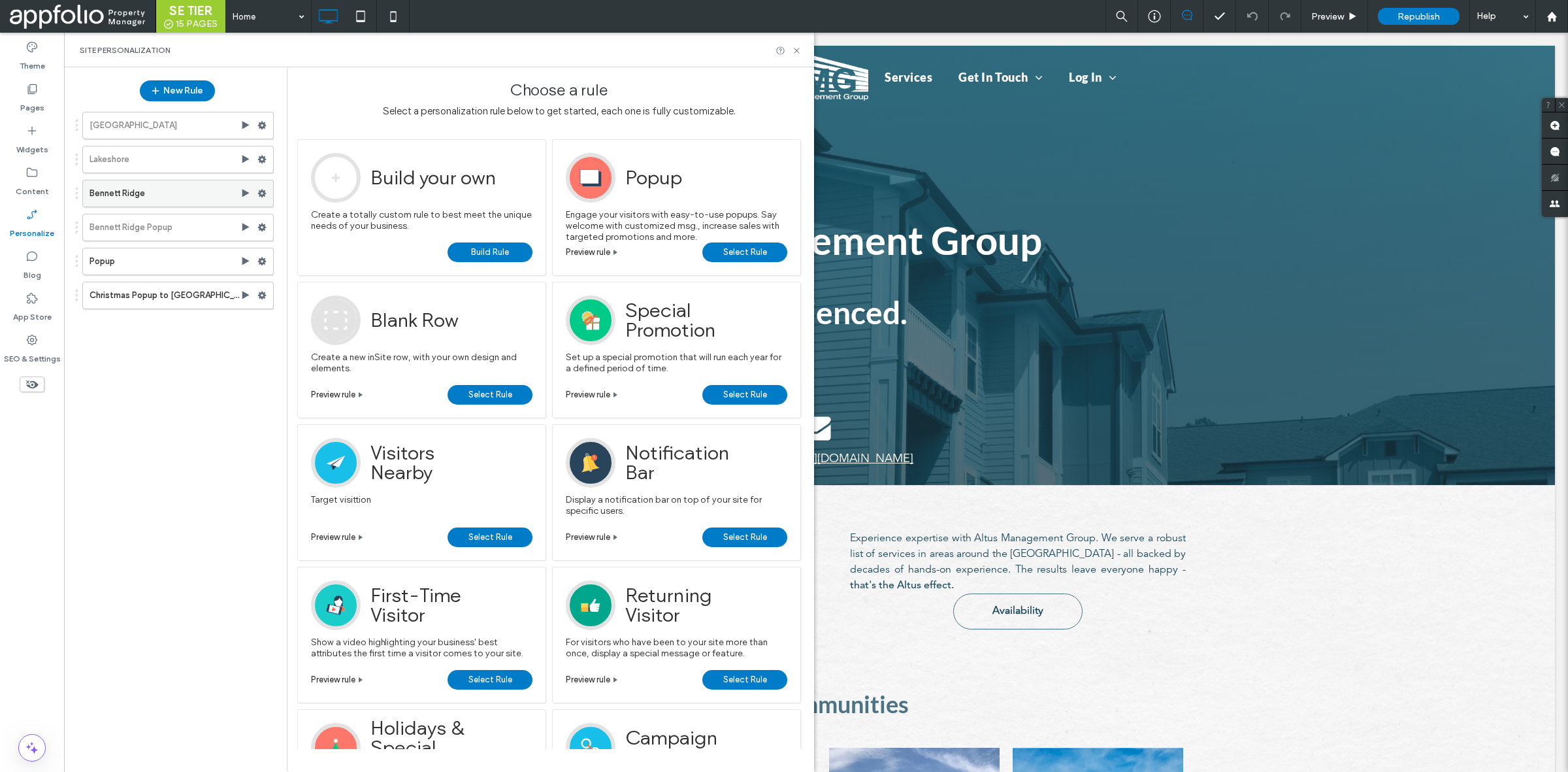
click at [159, 193] on label "Bennett Ridge" at bounding box center [165, 193] width 151 height 26
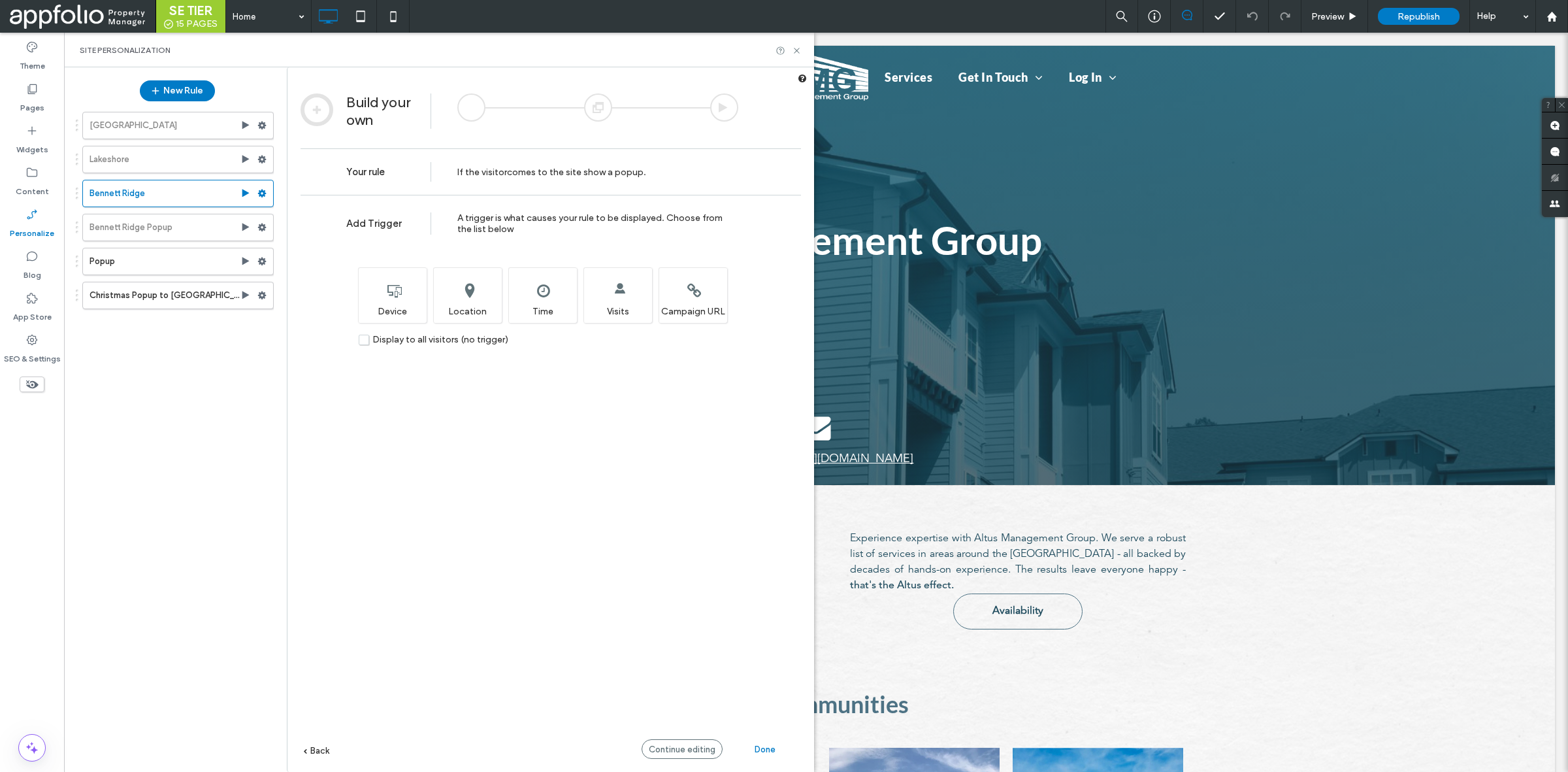
click at [605, 106] on div at bounding box center [598, 107] width 28 height 28
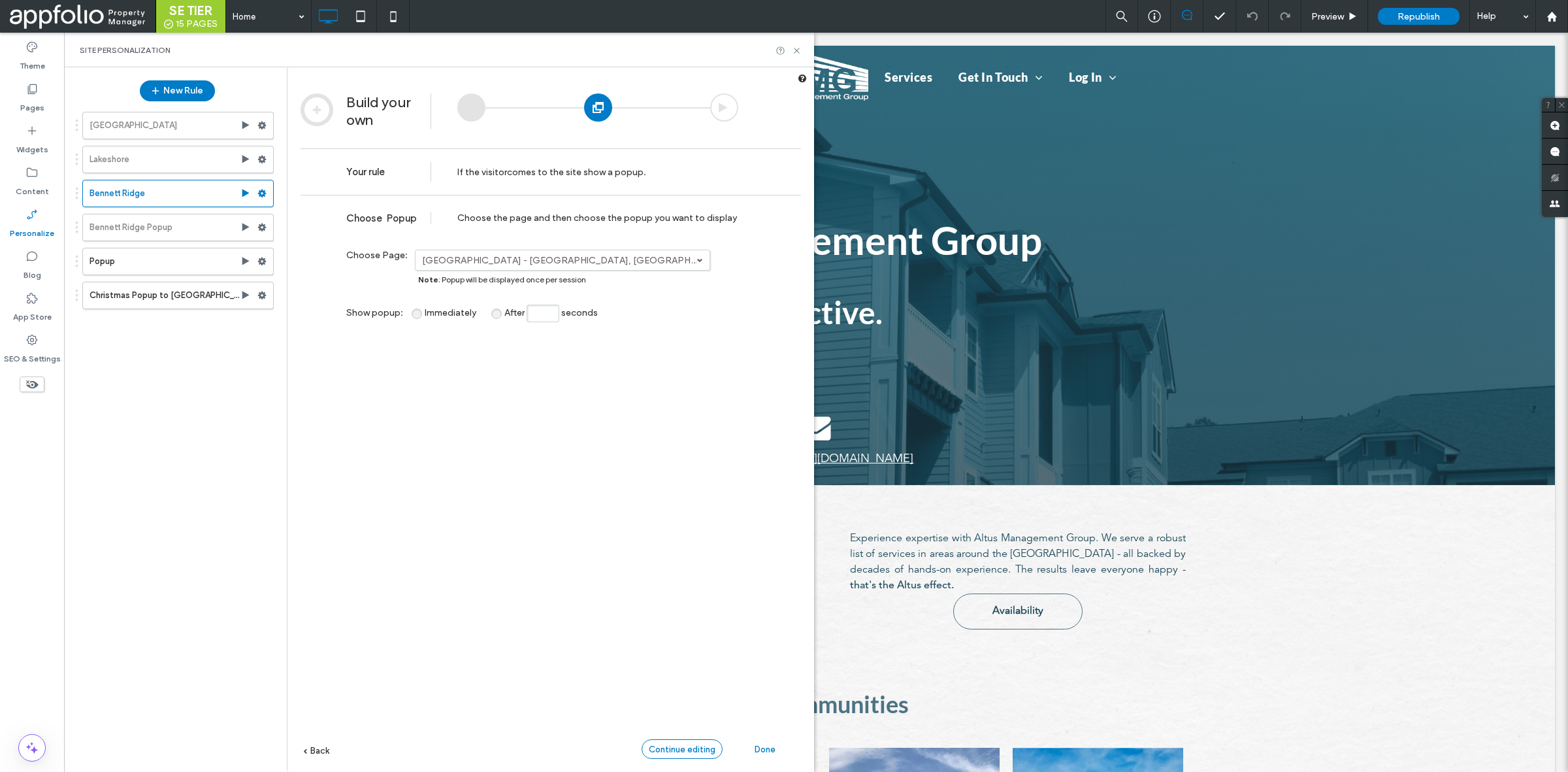
click at [673, 745] on span "Continue editing" at bounding box center [682, 749] width 67 height 10
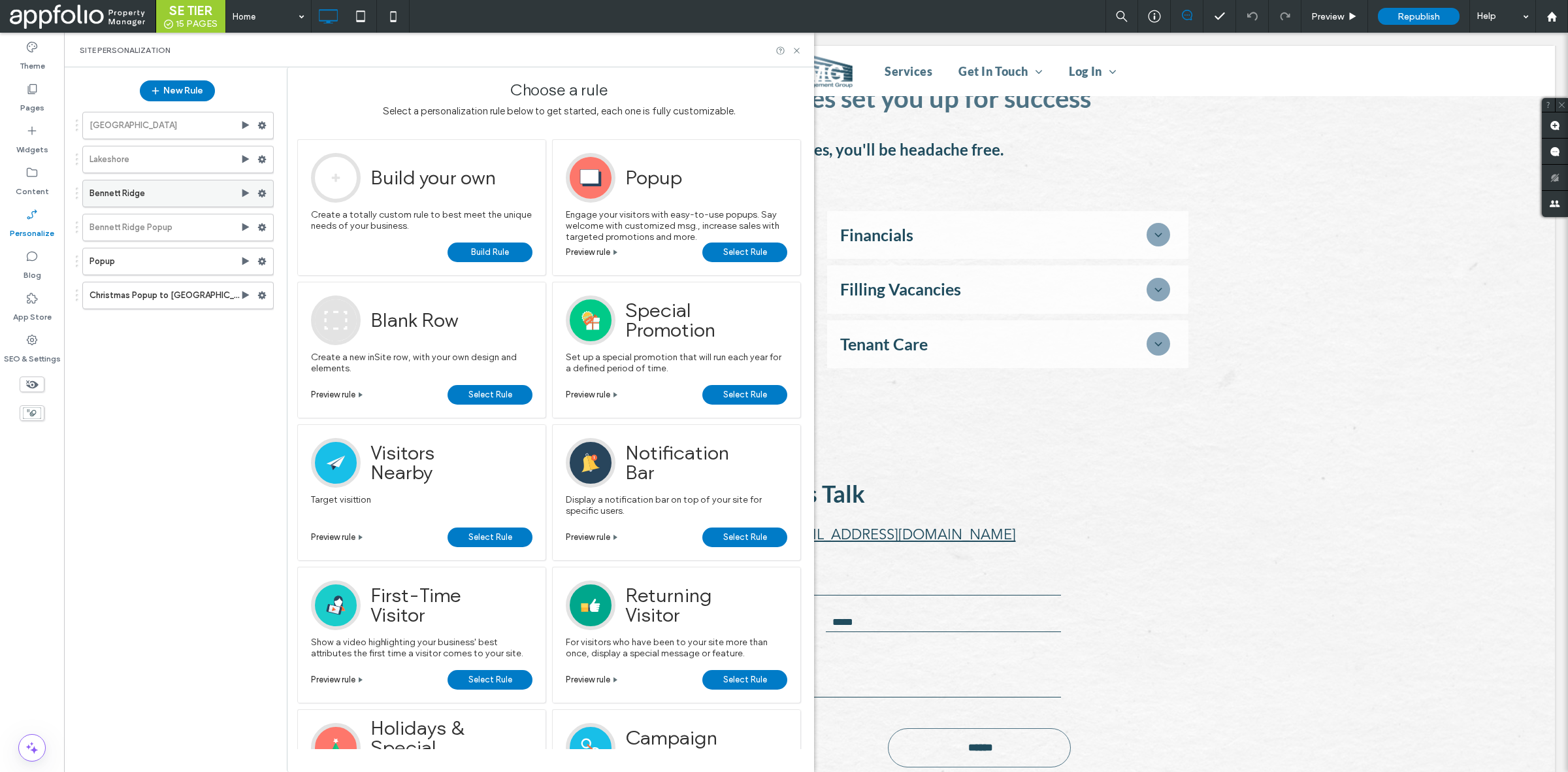
click at [135, 198] on label "Bennett Ridge" at bounding box center [165, 193] width 151 height 26
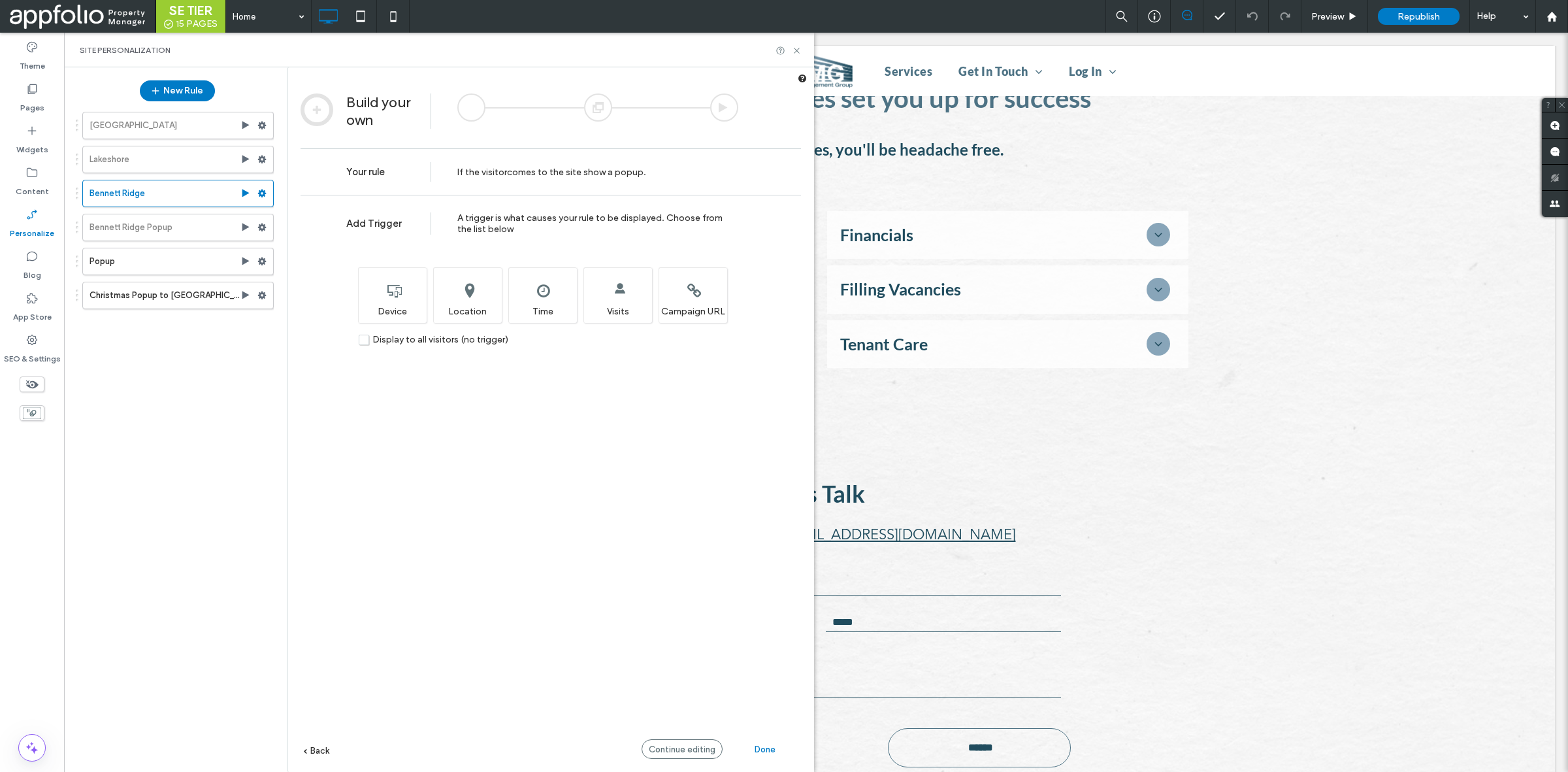
click at [600, 106] on div at bounding box center [598, 107] width 28 height 28
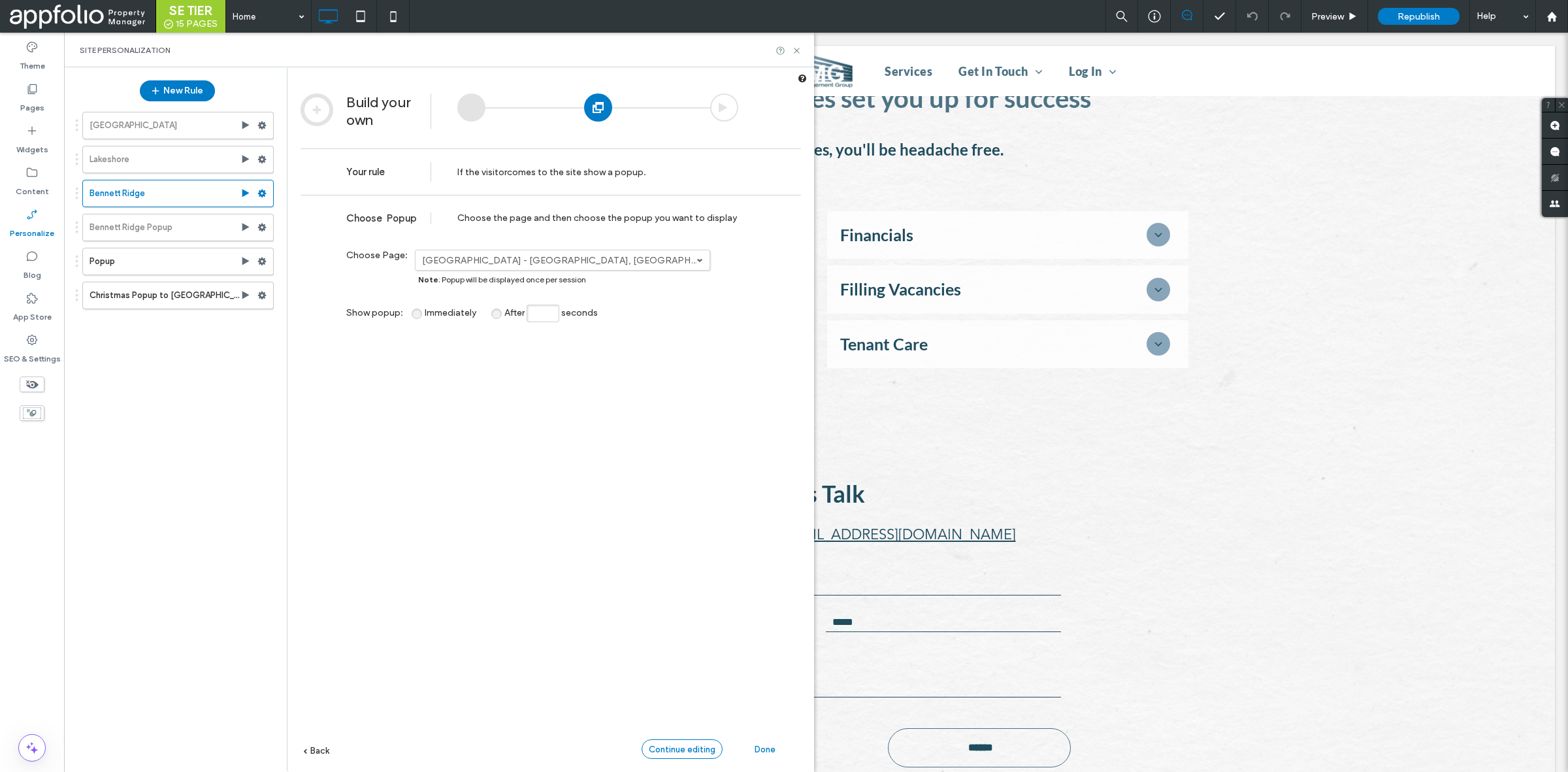
click at [649, 752] on span "Continue editing" at bounding box center [682, 749] width 67 height 10
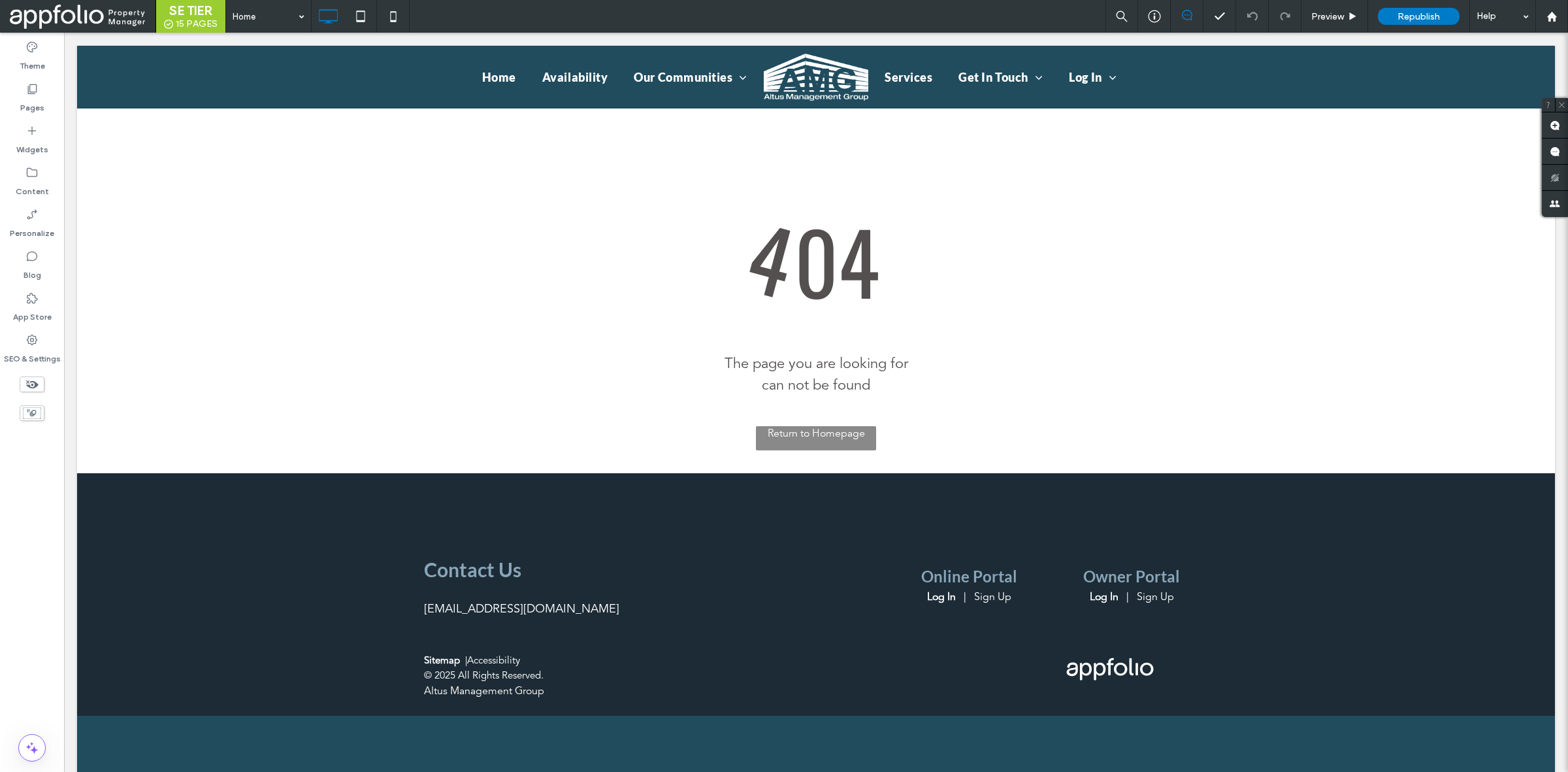
click at [46, 274] on div at bounding box center [784, 386] width 1568 height 772
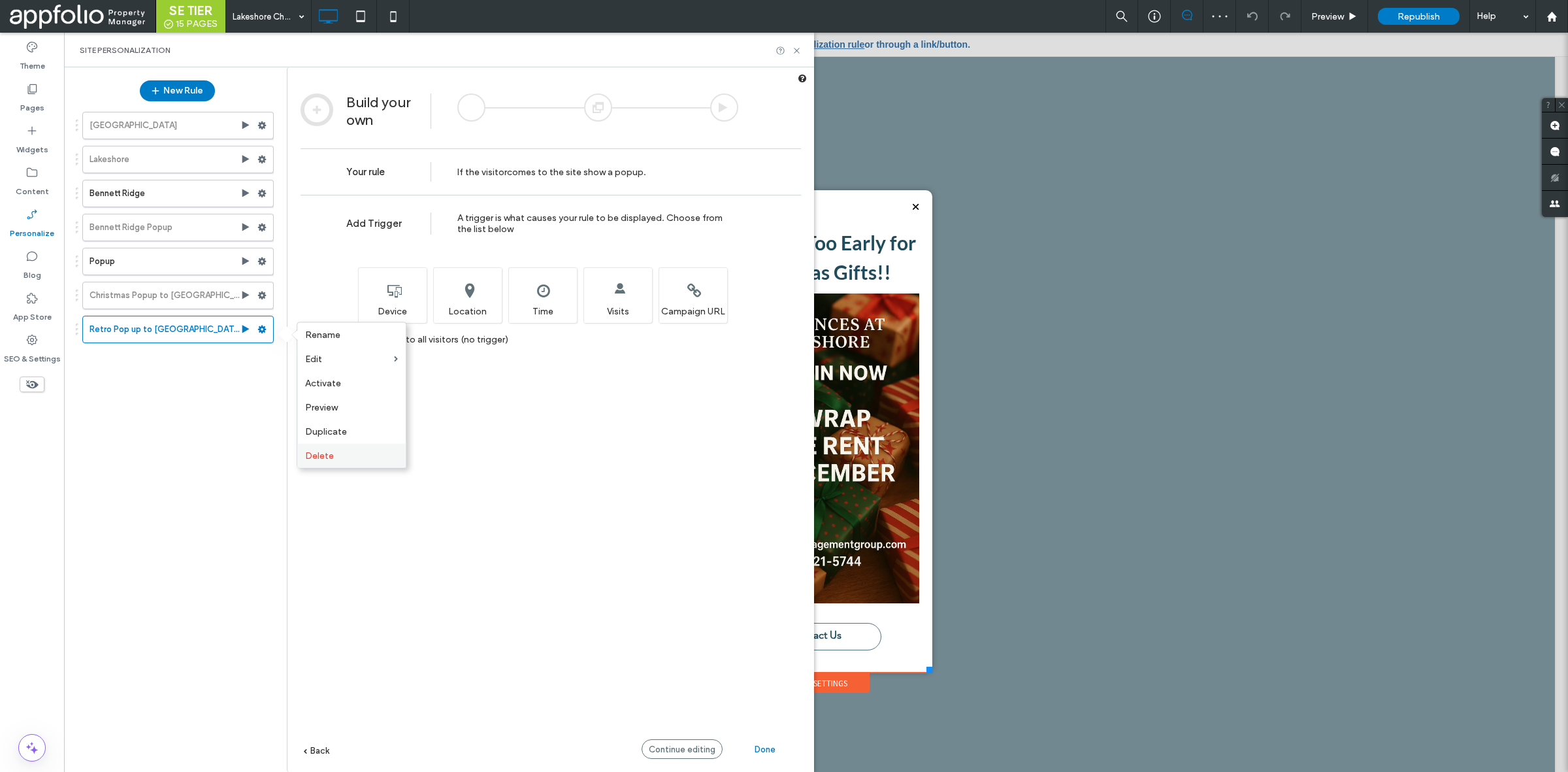
click at [342, 465] on div "Delete" at bounding box center [352, 455] width 108 height 24
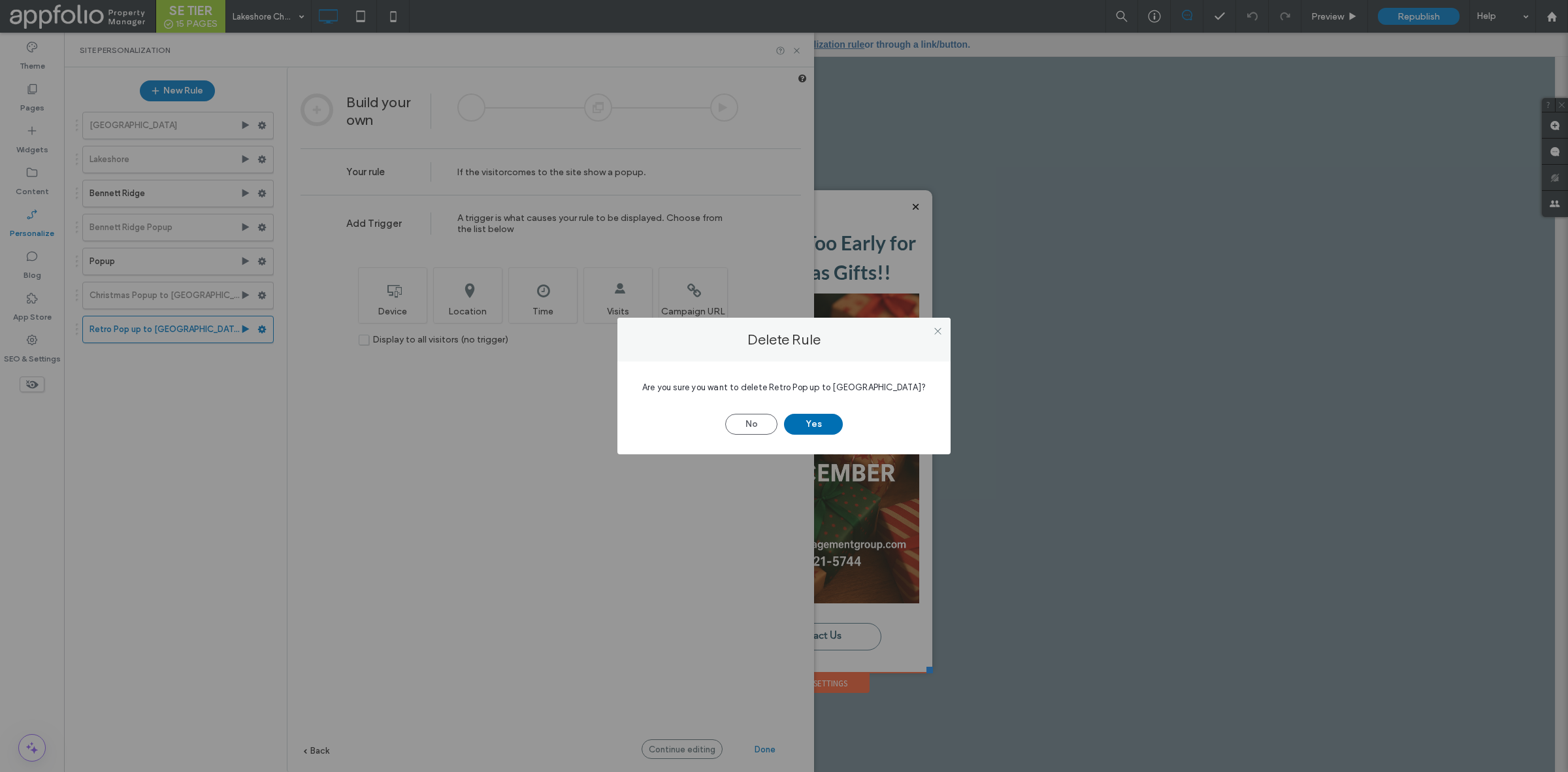
click at [811, 433] on div "Are you sure you want to delete Retro Pop up to Bennett Ridge? No Yes" at bounding box center [784, 408] width 333 height 93
click at [812, 432] on button "Yes" at bounding box center [814, 424] width 59 height 21
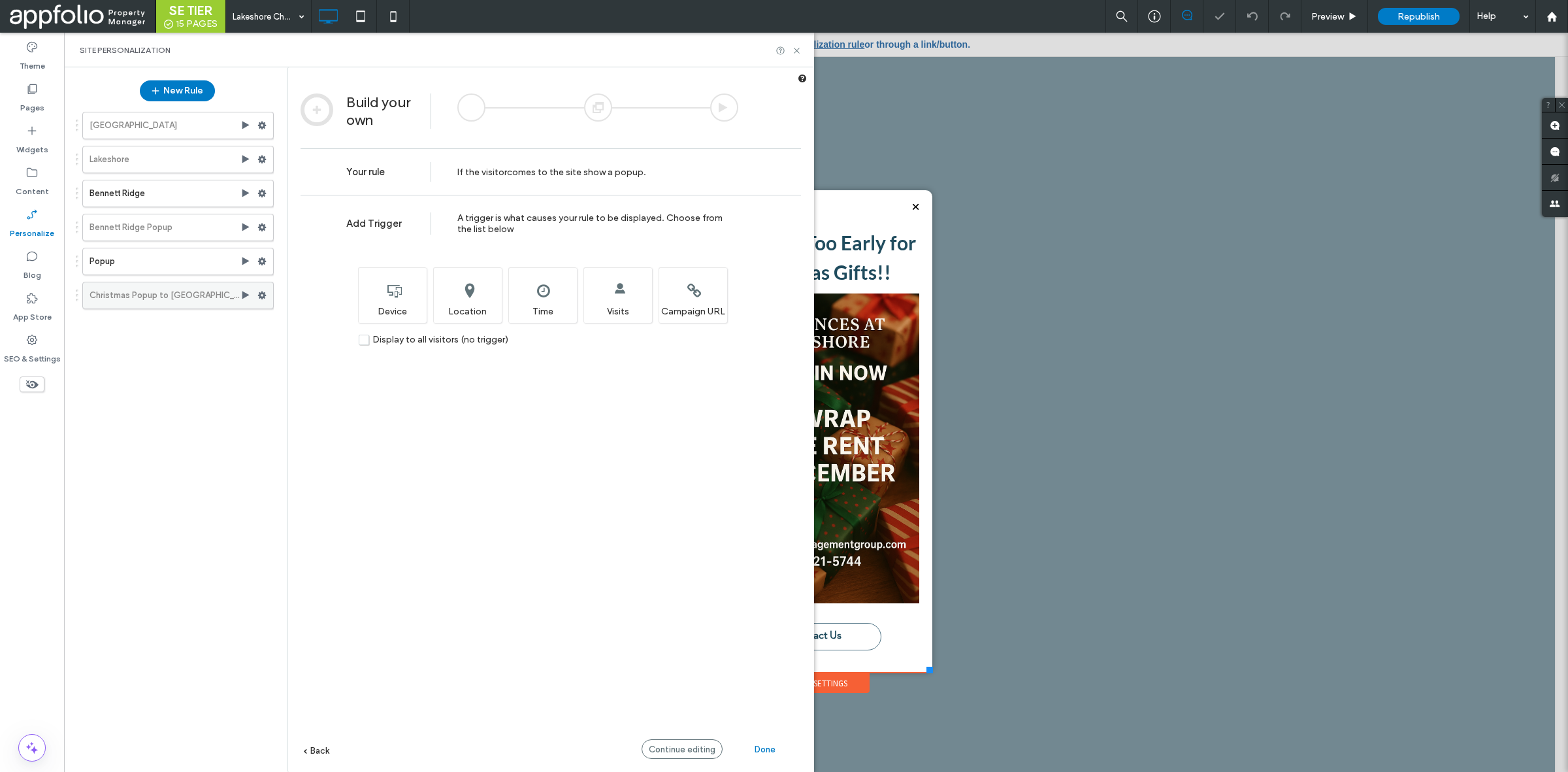
click at [169, 298] on label "Christmas Popup to Lakeshore" at bounding box center [165, 294] width 151 height 26
click at [262, 296] on use at bounding box center [262, 295] width 9 height 8
click at [304, 370] on div "Preview" at bounding box center [352, 372] width 108 height 24
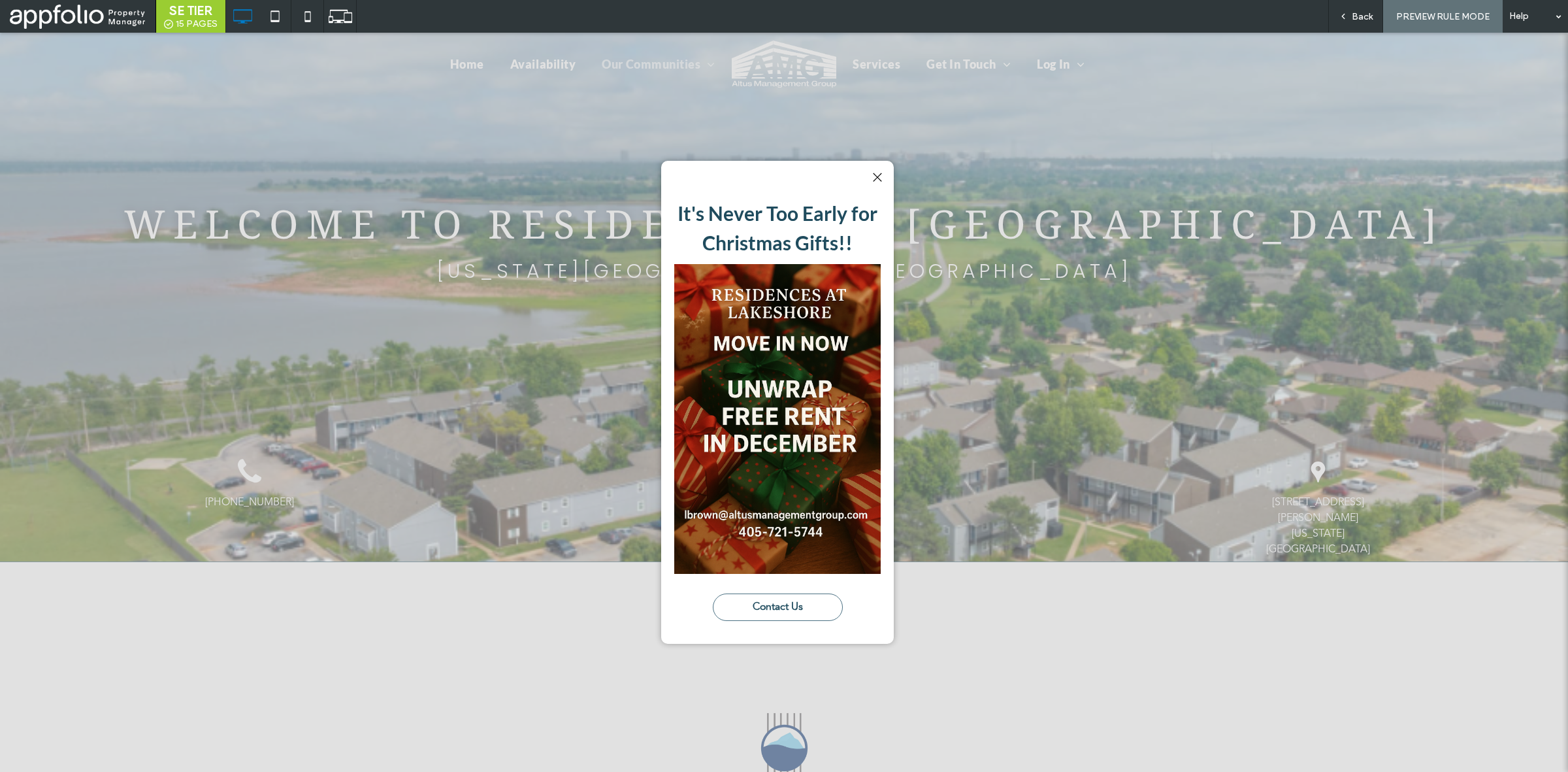
click at [873, 177] on div at bounding box center [877, 177] width 17 height 17
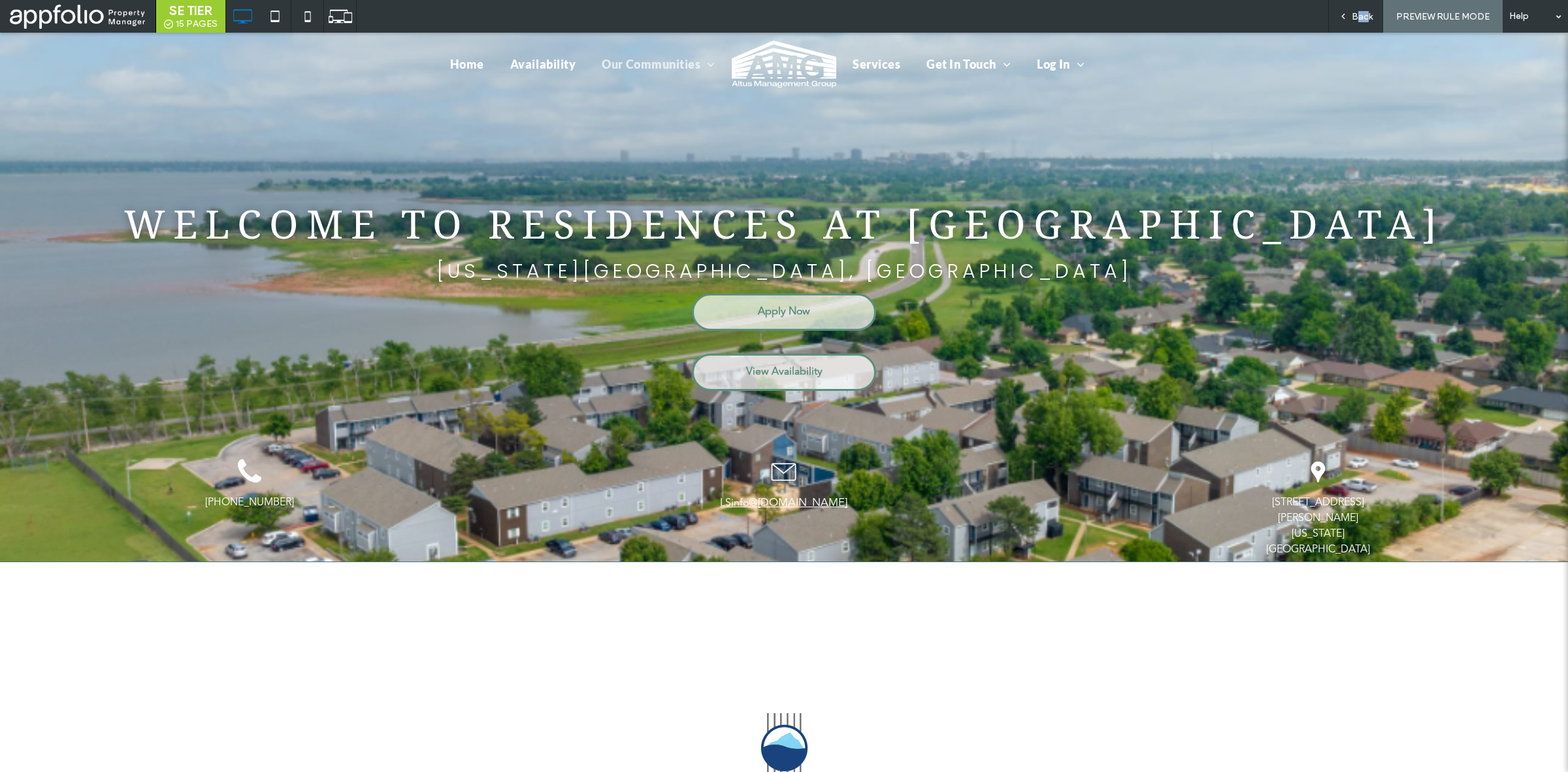
click at [1360, 18] on span "Back" at bounding box center [1363, 15] width 21 height 11
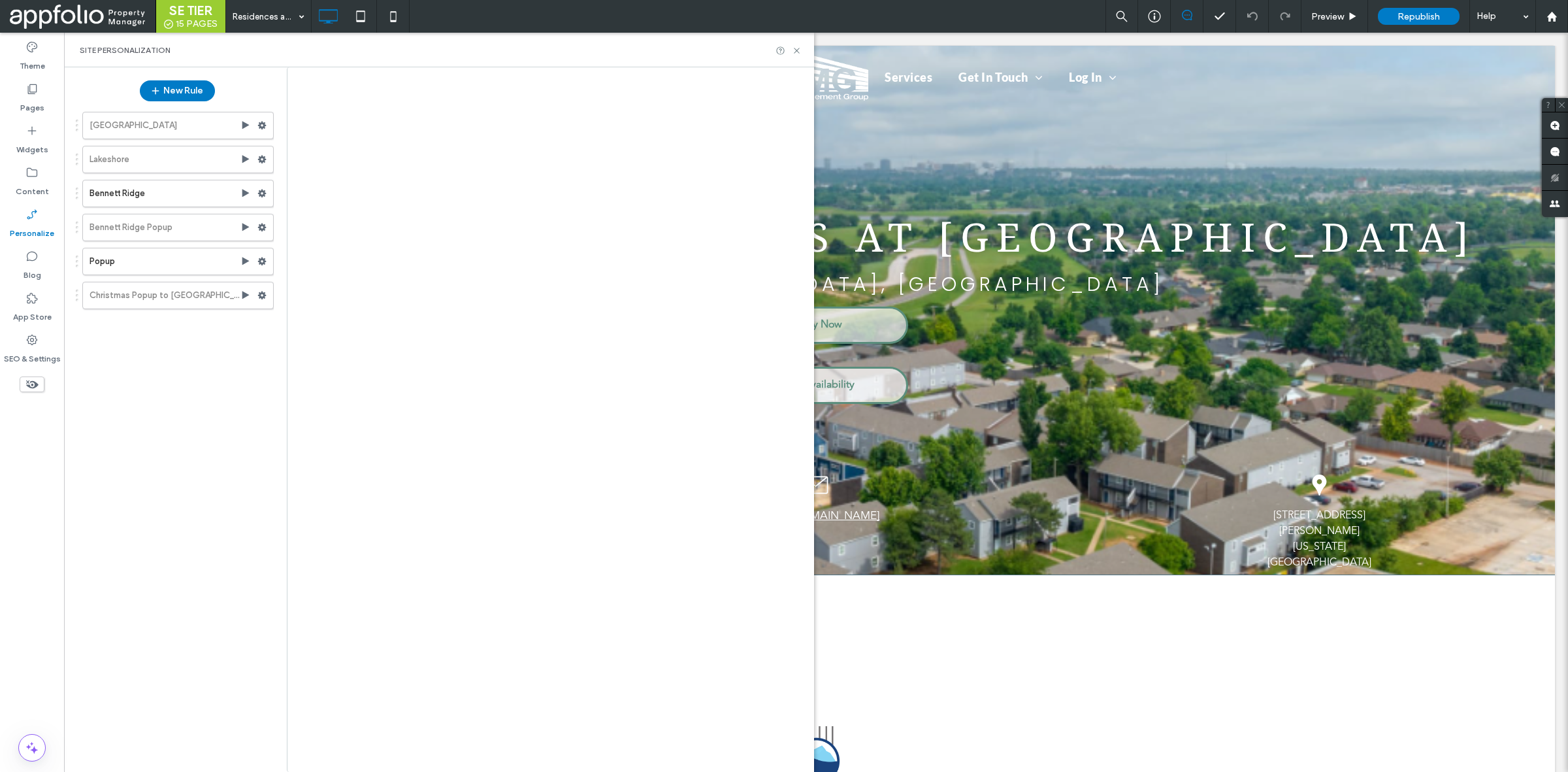
click at [1360, 18] on div at bounding box center [784, 386] width 1568 height 772
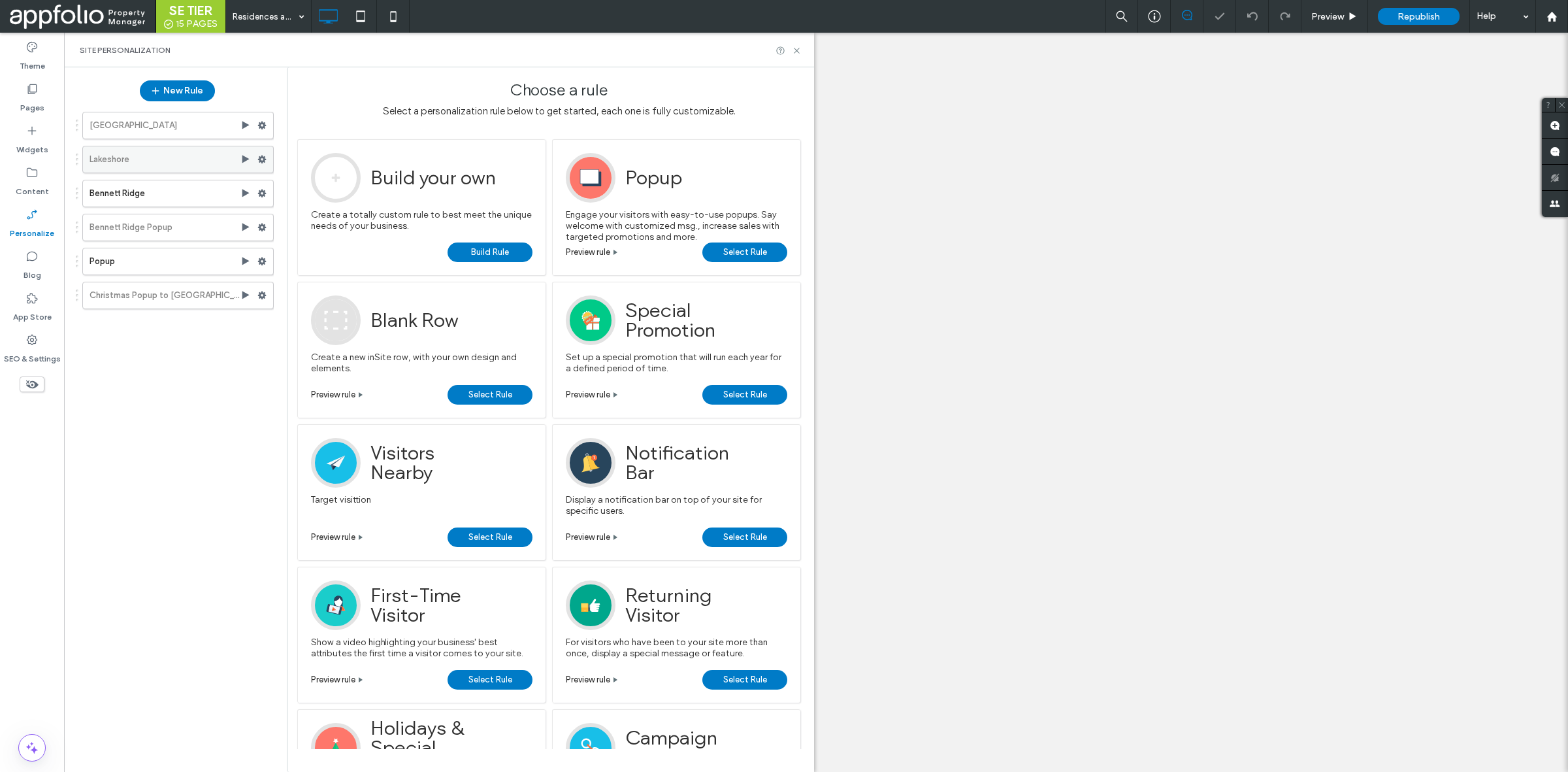
click at [261, 158] on use at bounding box center [262, 160] width 9 height 8
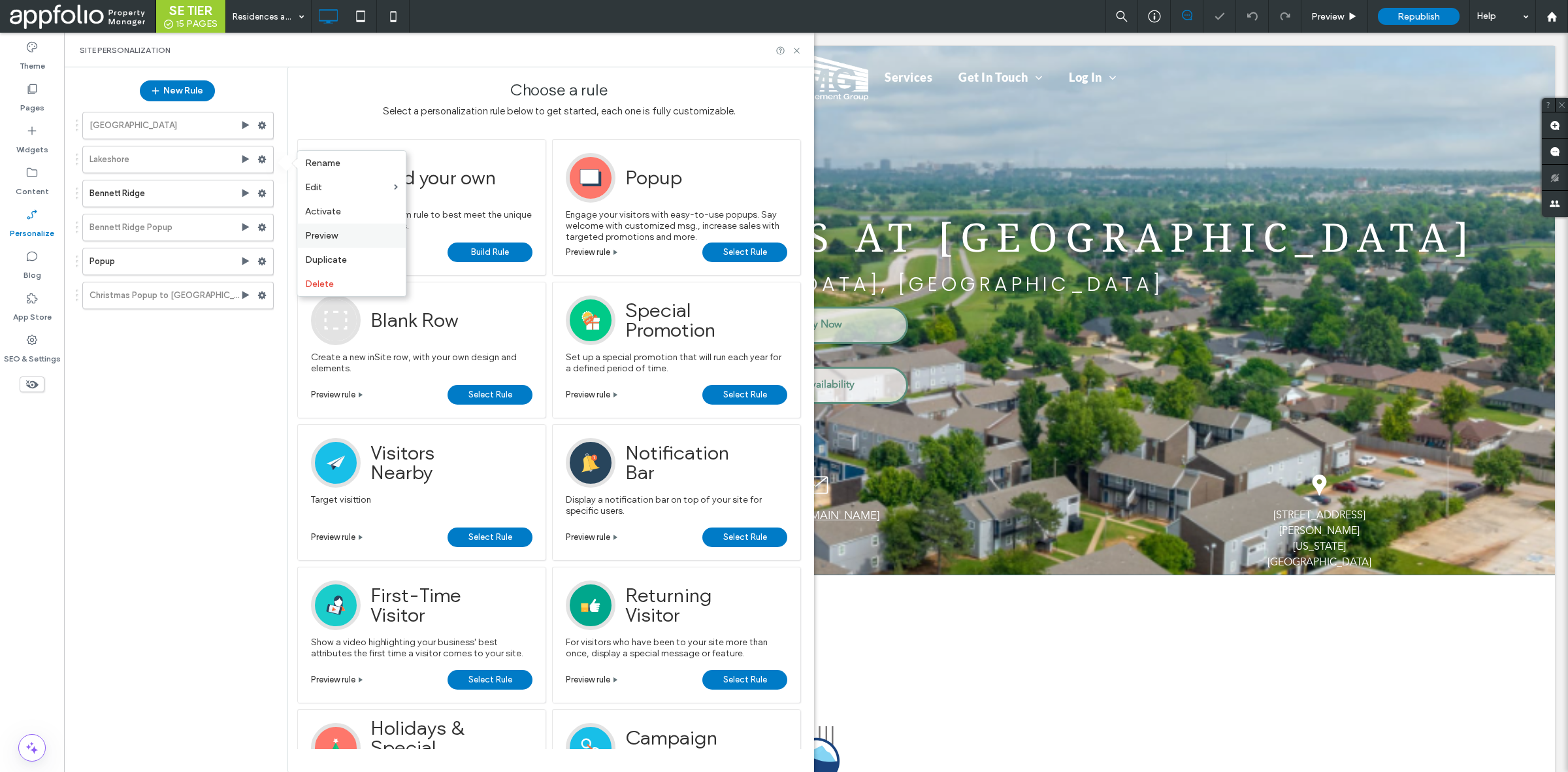
click at [373, 238] on label "Preview" at bounding box center [352, 234] width 93 height 11
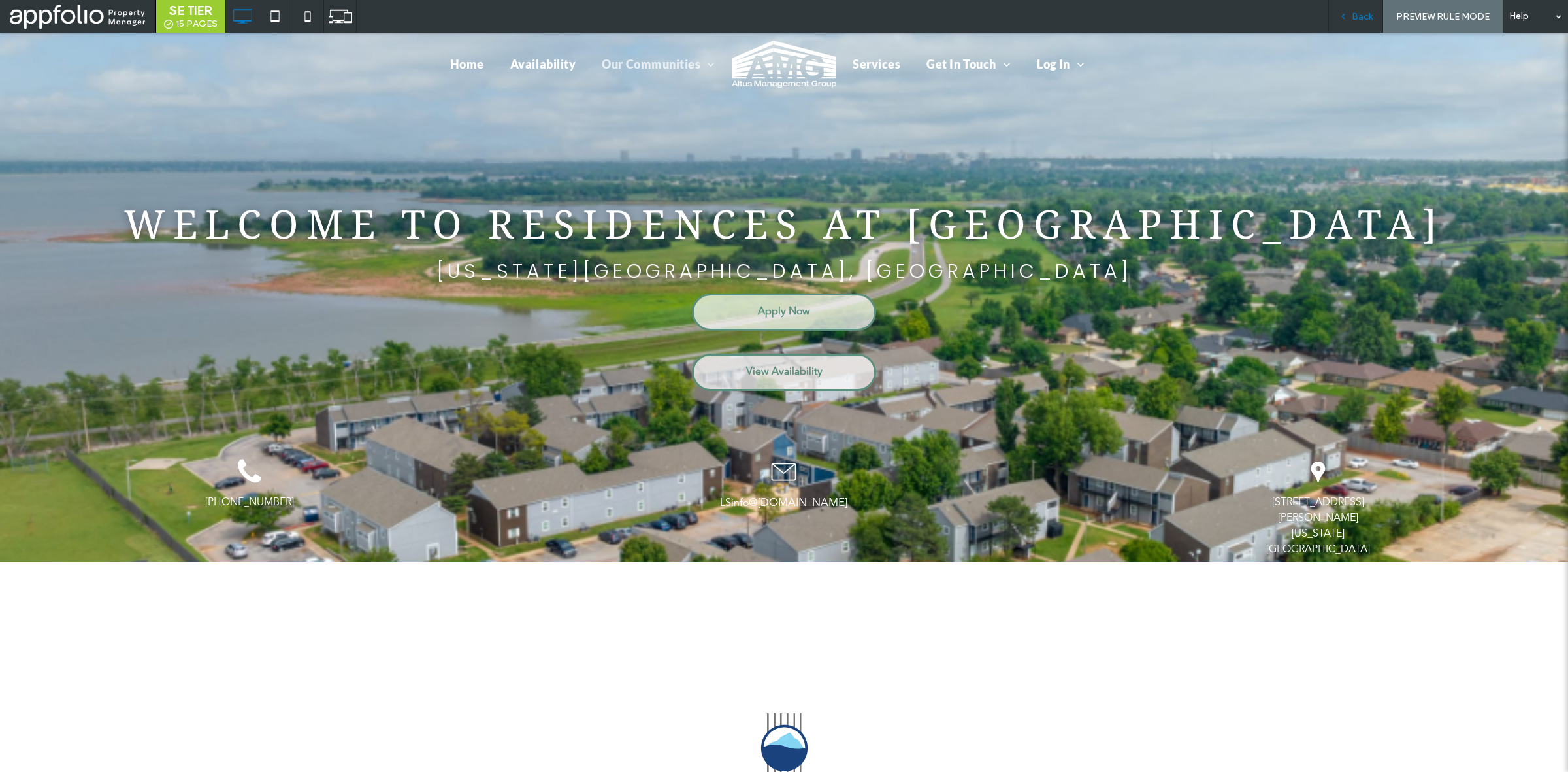
click at [1345, 18] on use at bounding box center [1343, 16] width 3 height 5
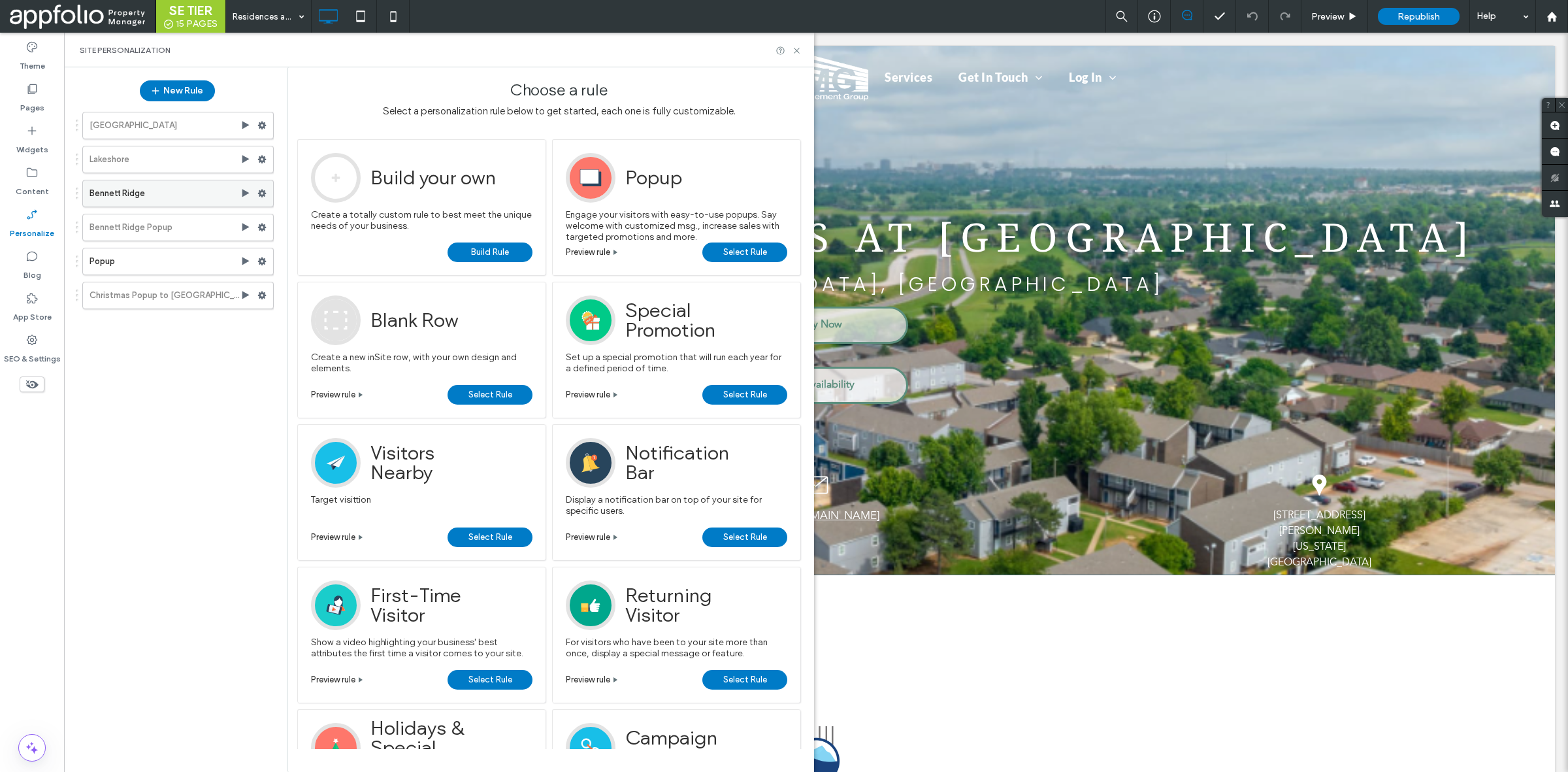
click at [260, 197] on icon at bounding box center [261, 193] width 9 height 9
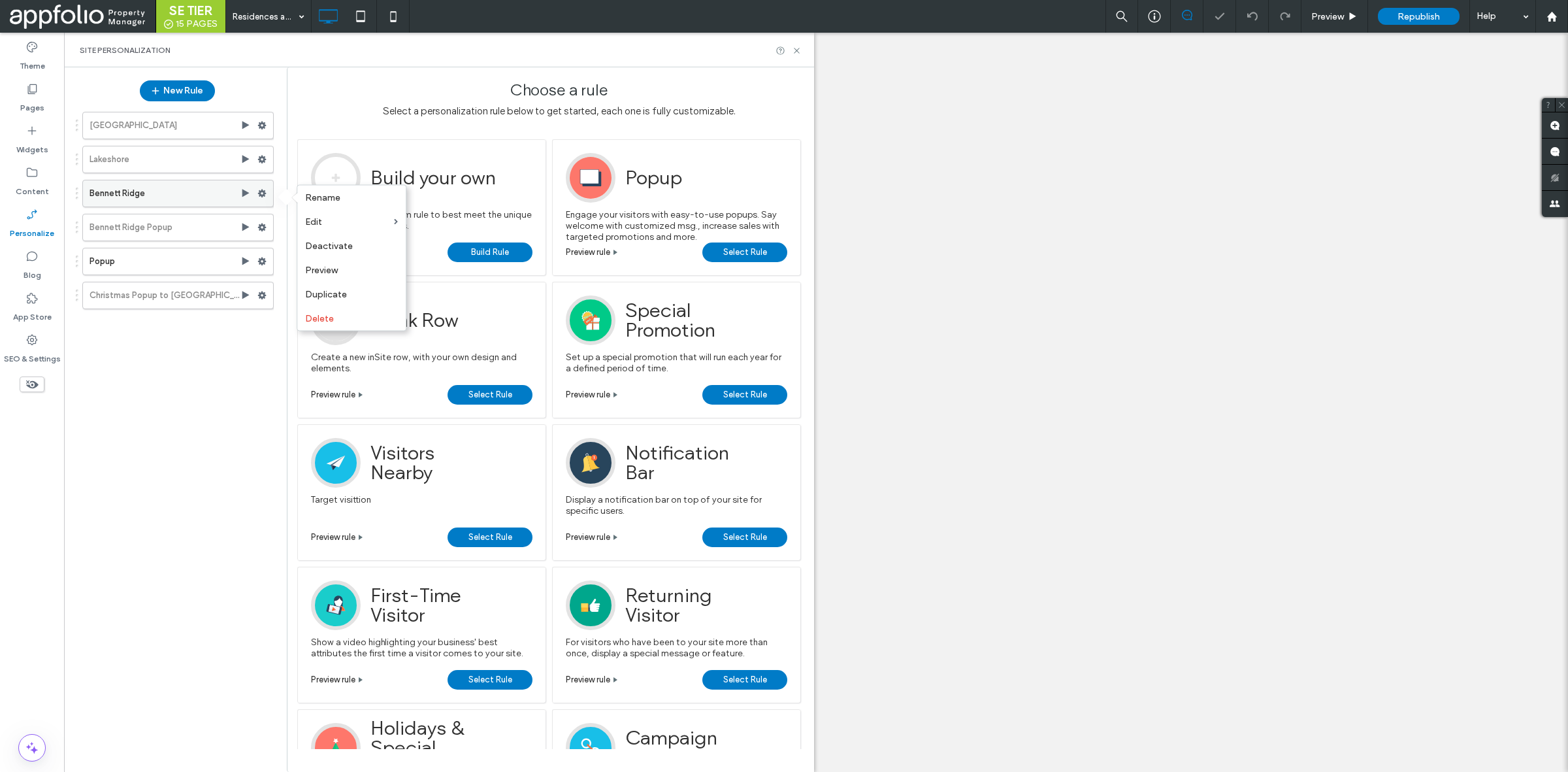
click at [260, 197] on use at bounding box center [262, 194] width 9 height 8
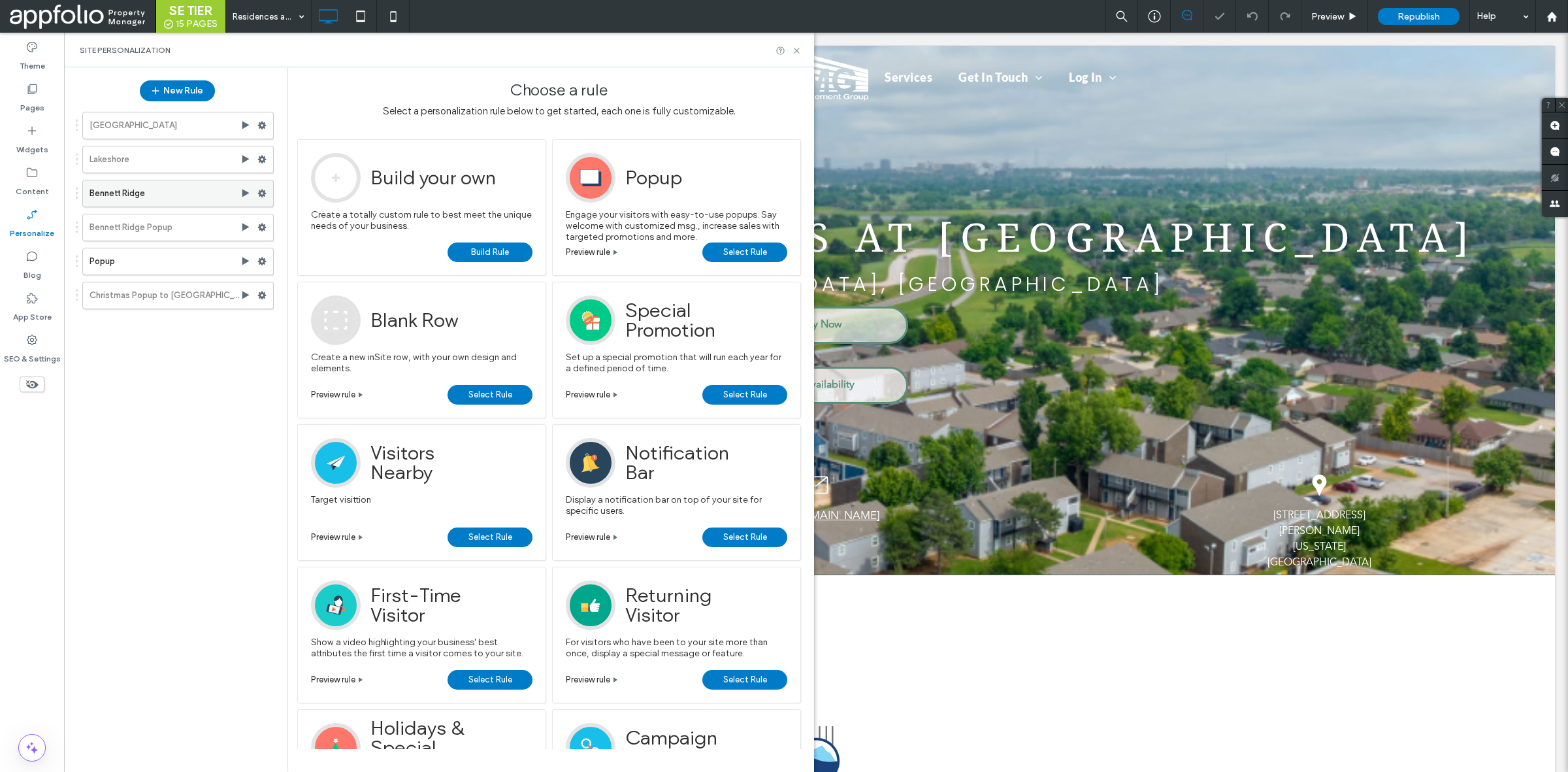
click at [260, 197] on use at bounding box center [262, 194] width 9 height 8
click at [337, 271] on span "Preview" at bounding box center [322, 269] width 33 height 11
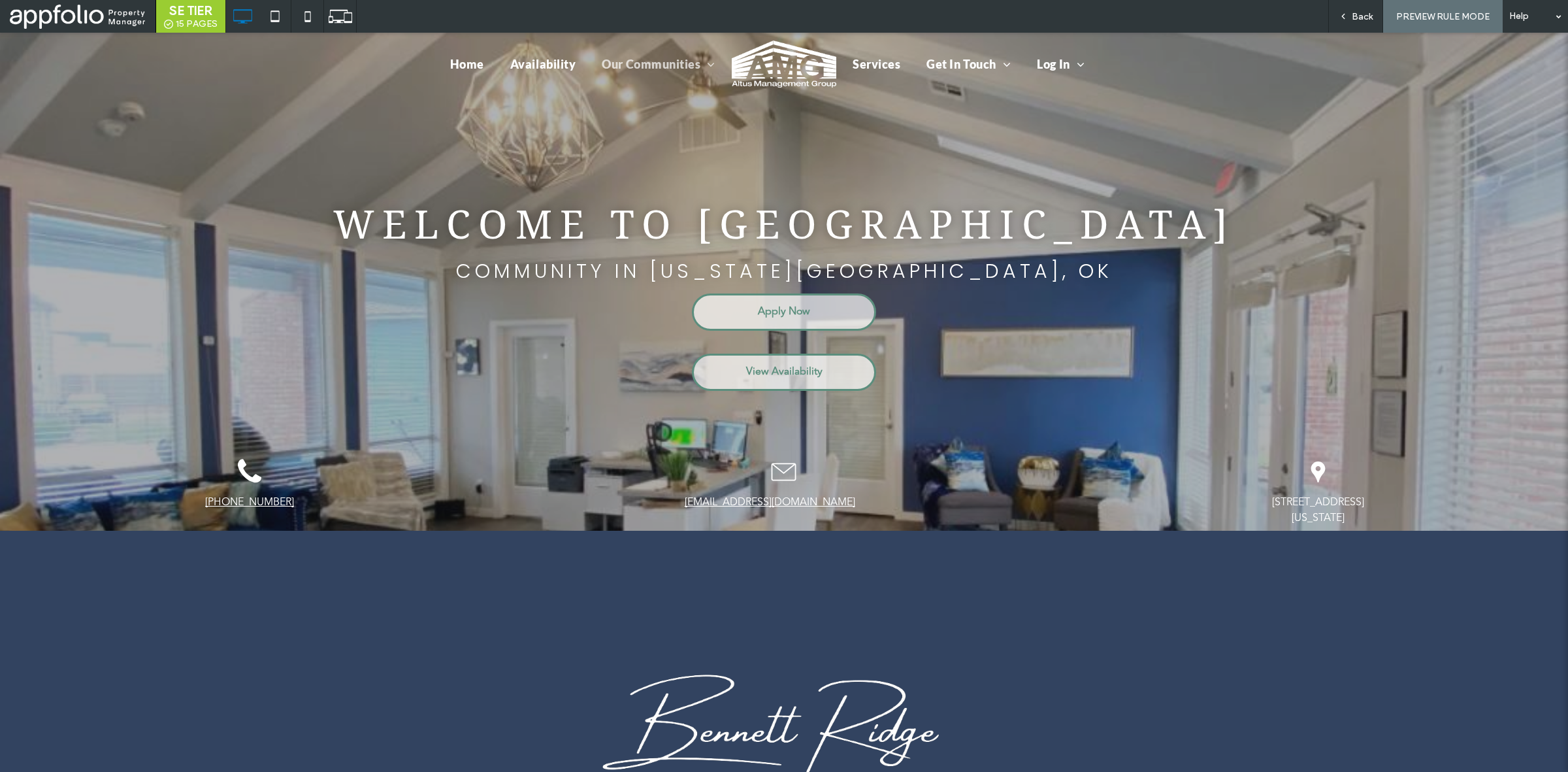
drag, startPoint x: 1346, startPoint y: 18, endPoint x: 1192, endPoint y: 70, distance: 162.5
click at [1347, 18] on icon at bounding box center [1342, 15] width 9 height 9
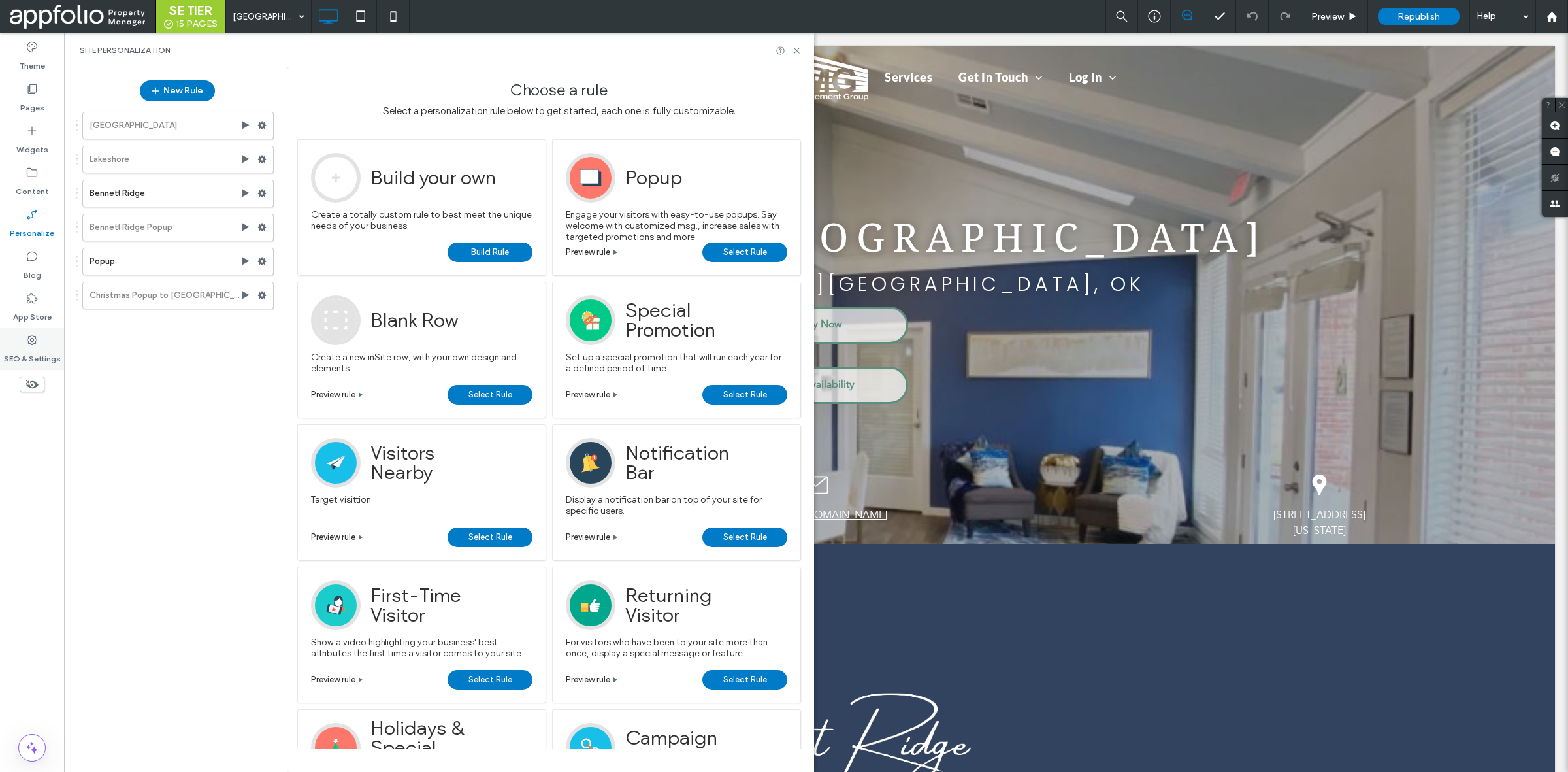
click at [38, 344] on icon at bounding box center [31, 339] width 13 height 13
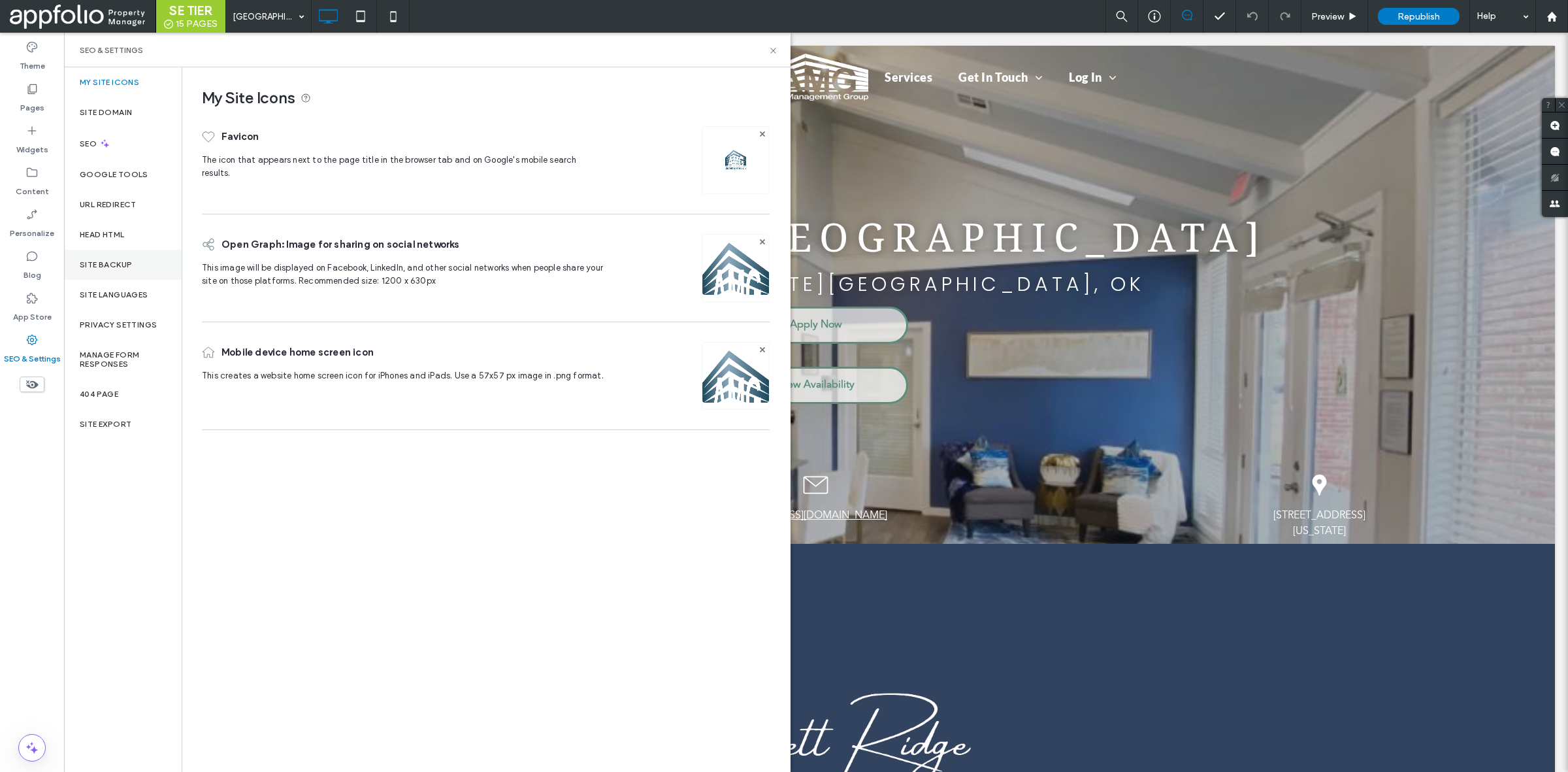
click at [133, 262] on div "Site Backup" at bounding box center [122, 264] width 117 height 30
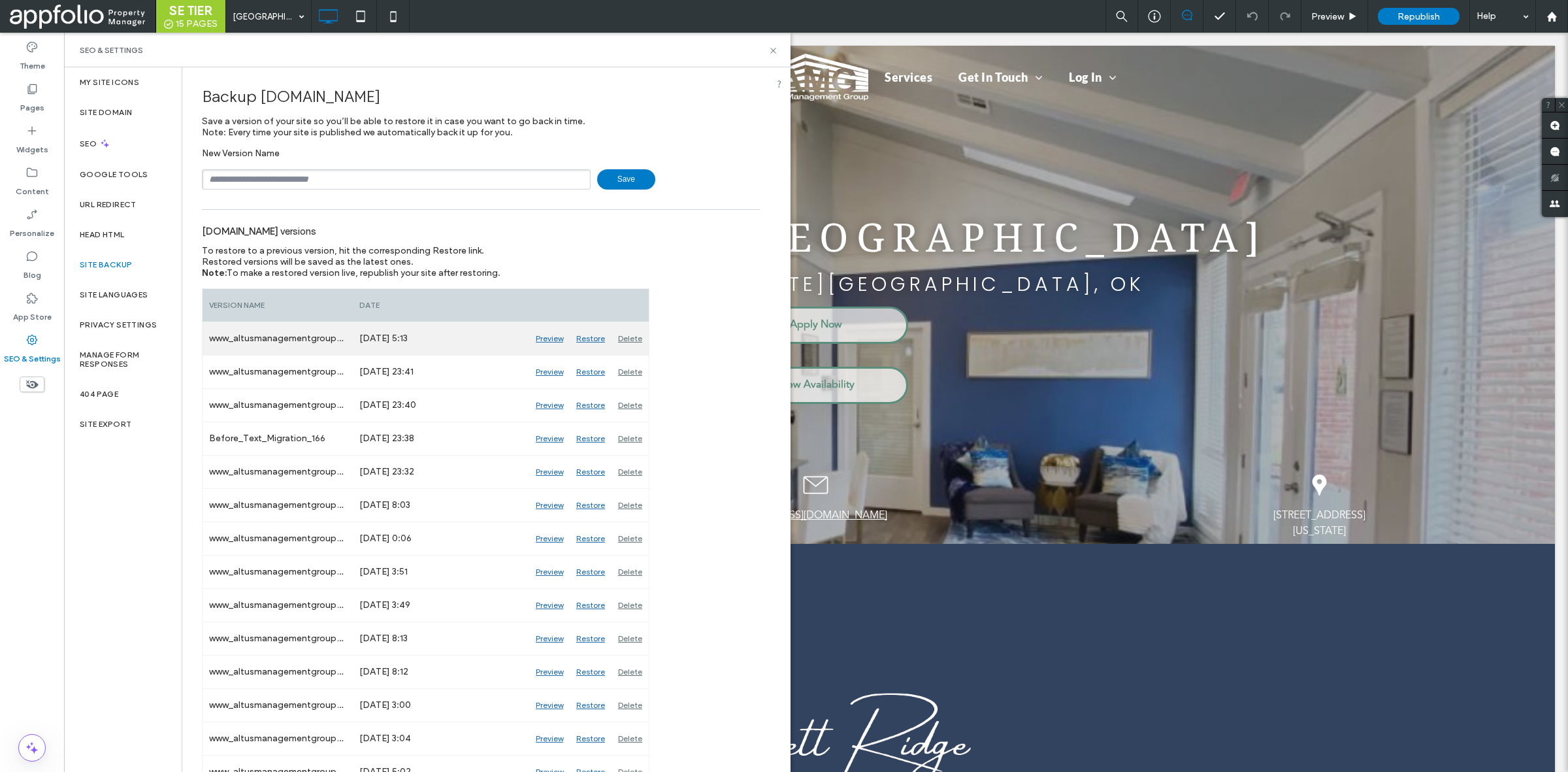
click at [580, 342] on div "Restore" at bounding box center [590, 339] width 42 height 33
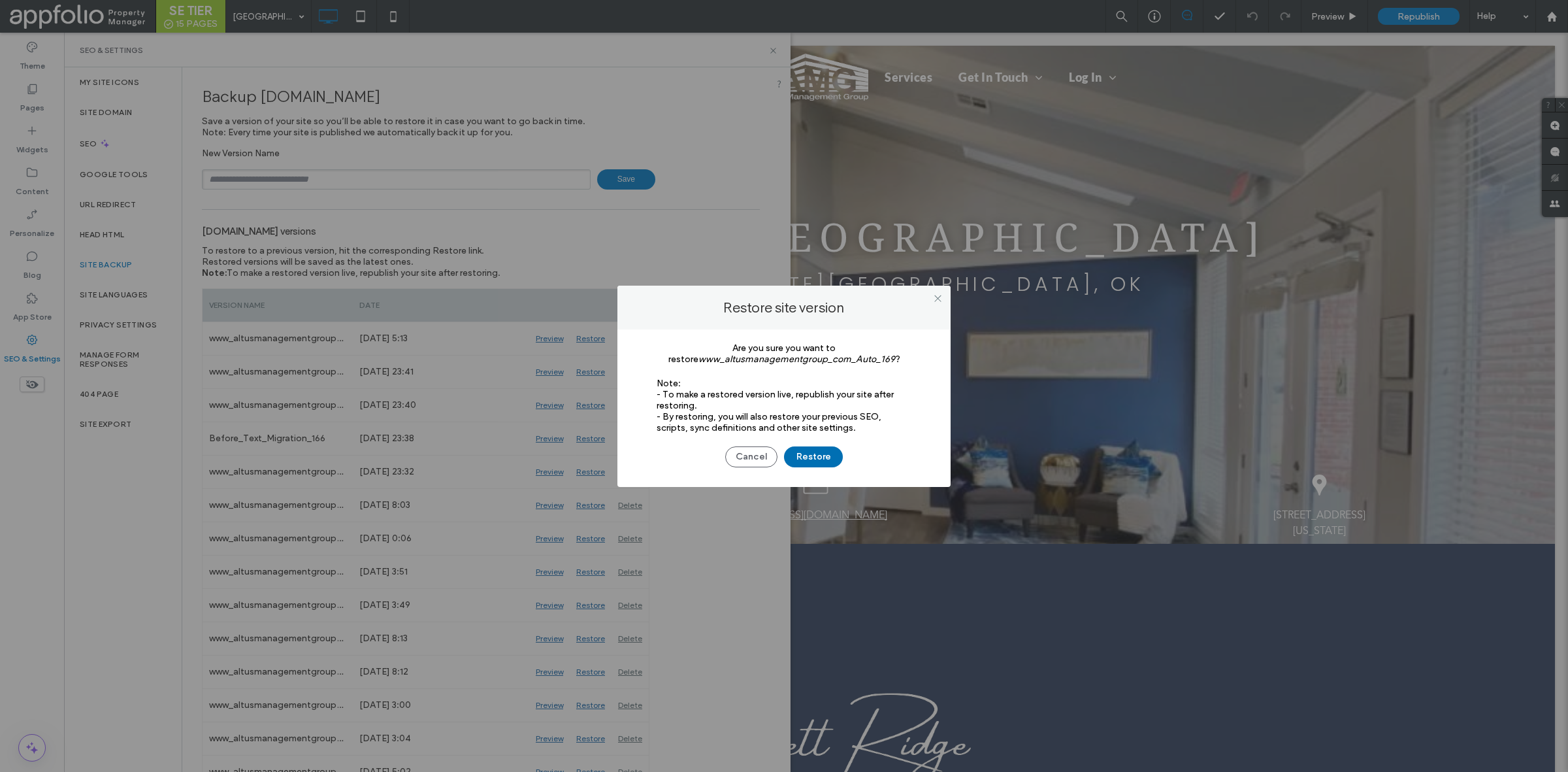
click at [802, 454] on button "Restore" at bounding box center [814, 457] width 59 height 21
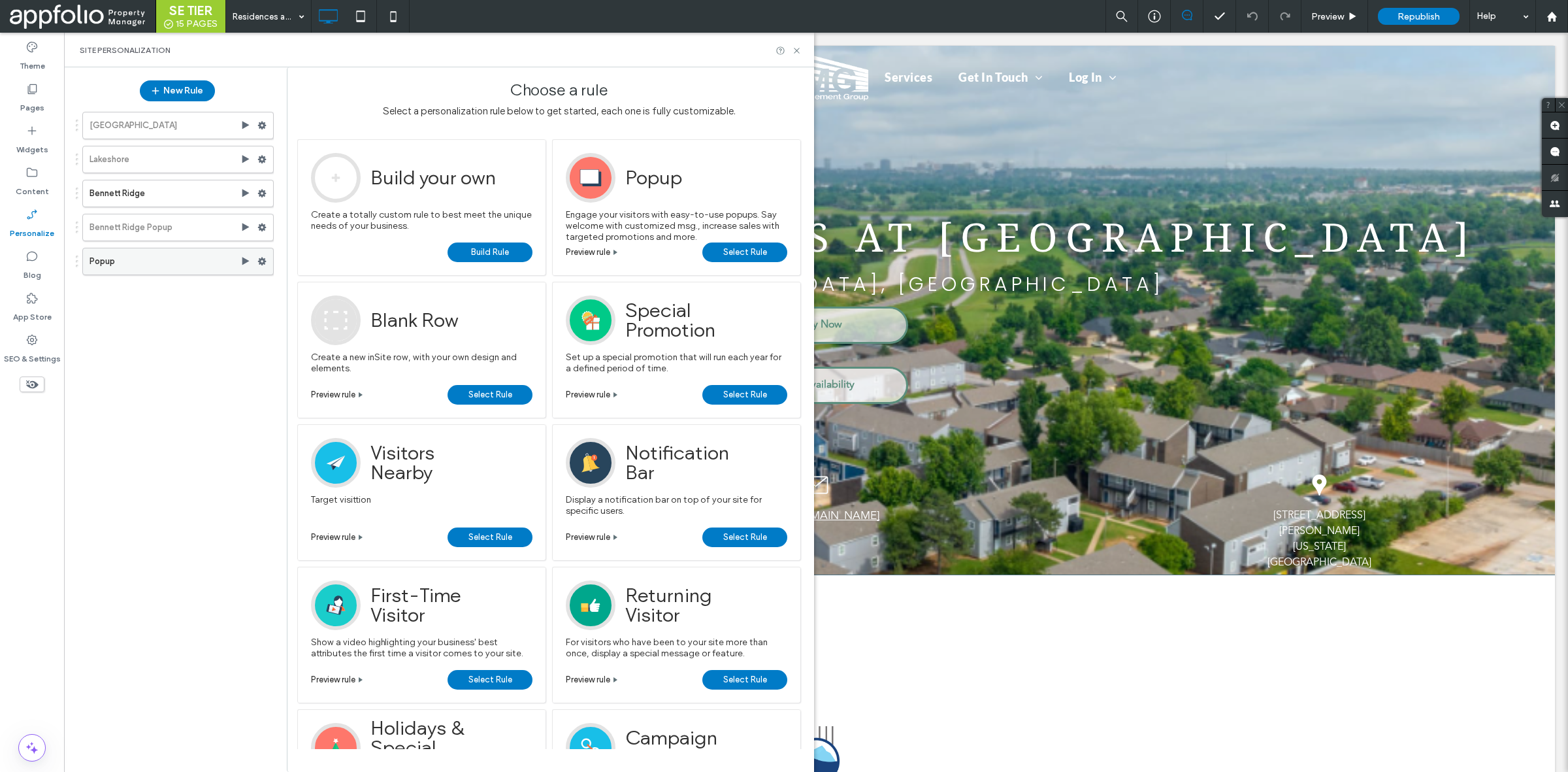
click at [266, 262] on icon at bounding box center [261, 261] width 9 height 9
click at [347, 341] on label "Preview" at bounding box center [352, 338] width 93 height 11
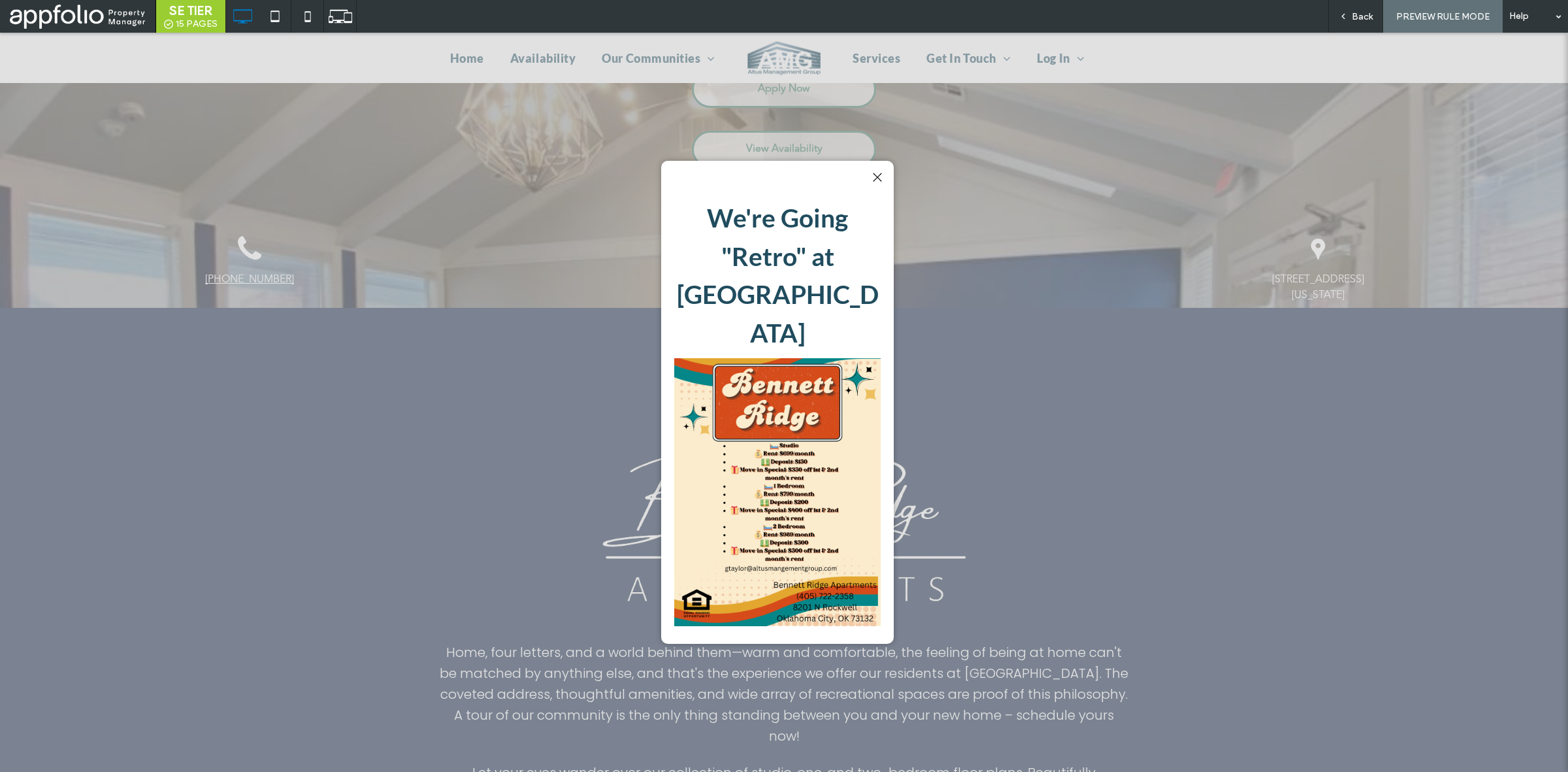
scroll to position [240, 0]
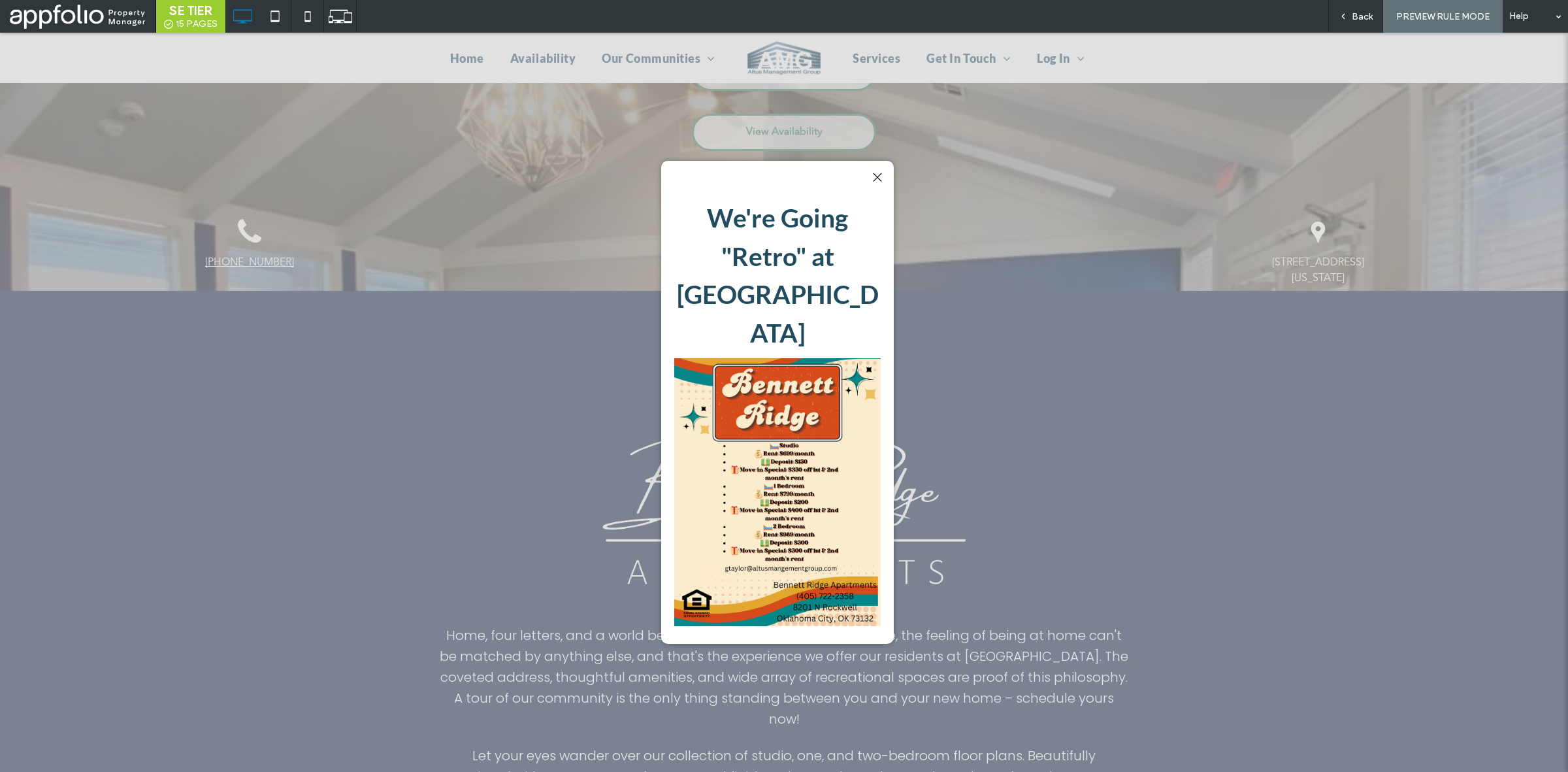
click at [882, 180] on div at bounding box center [877, 177] width 17 height 17
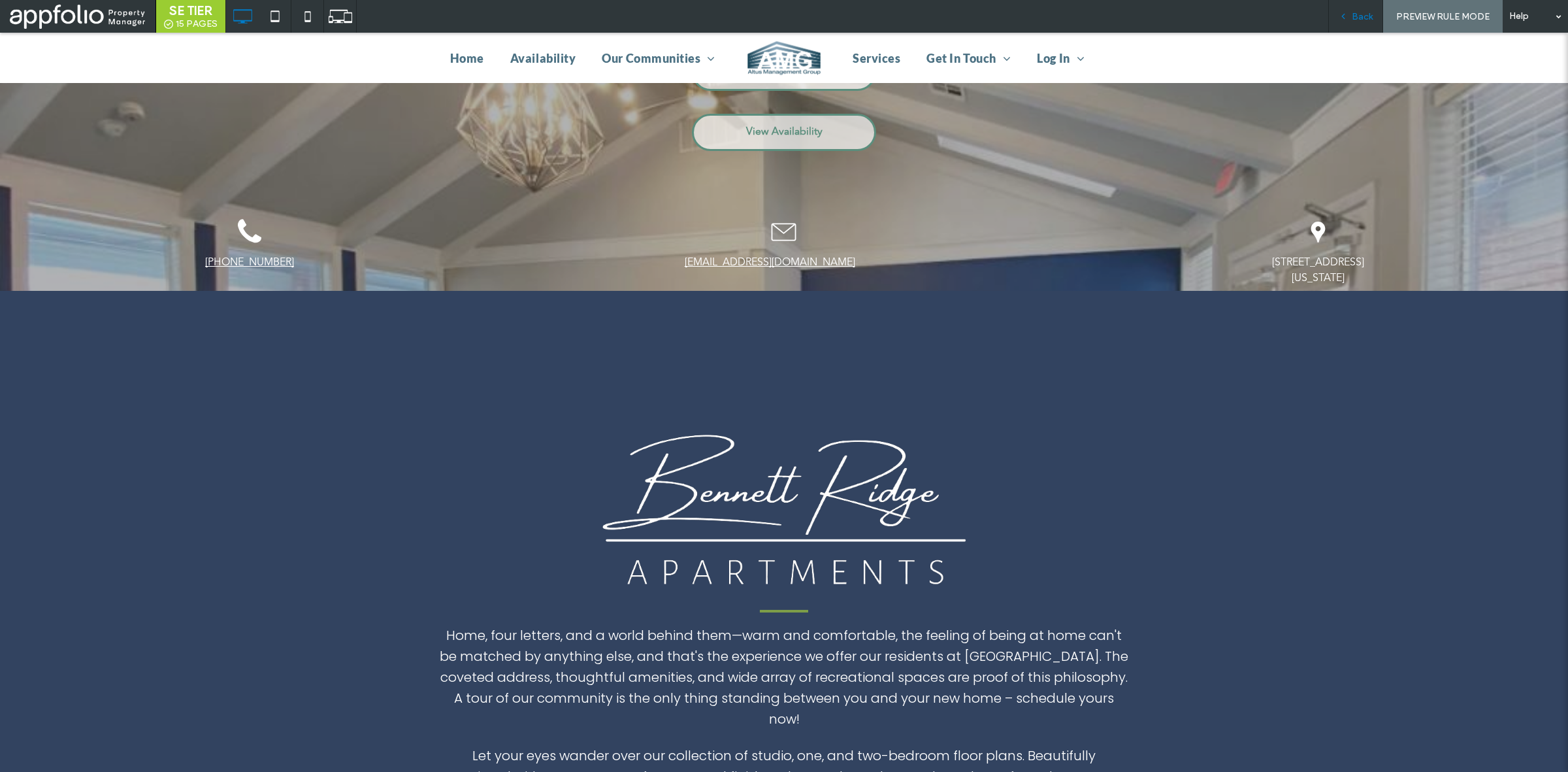
click at [1345, 15] on use at bounding box center [1343, 16] width 3 height 5
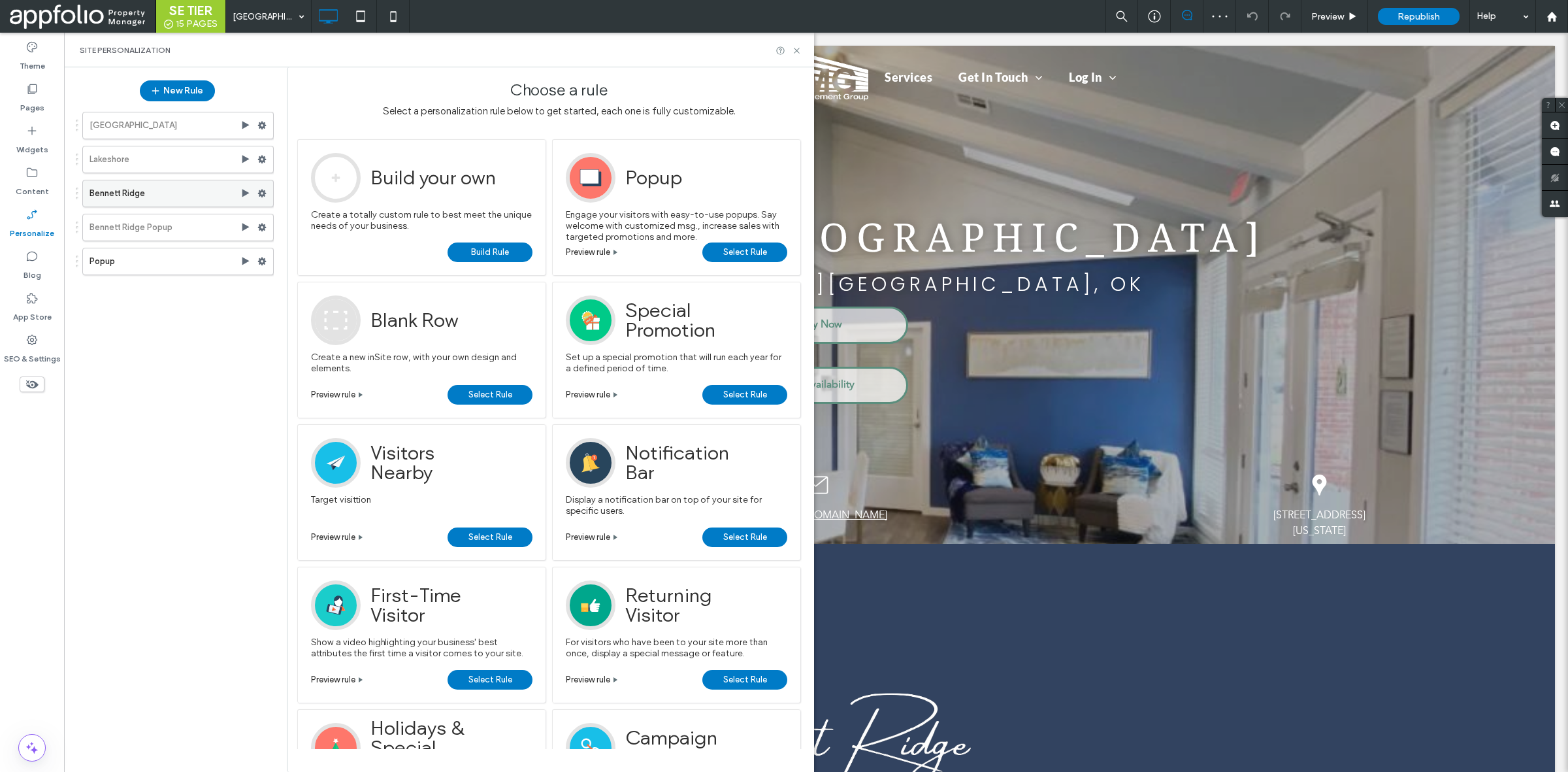
click at [261, 191] on icon at bounding box center [261, 193] width 9 height 9
drag, startPoint x: 345, startPoint y: 269, endPoint x: 280, endPoint y: 237, distance: 72.4
click at [345, 270] on label "Preview" at bounding box center [352, 269] width 93 height 11
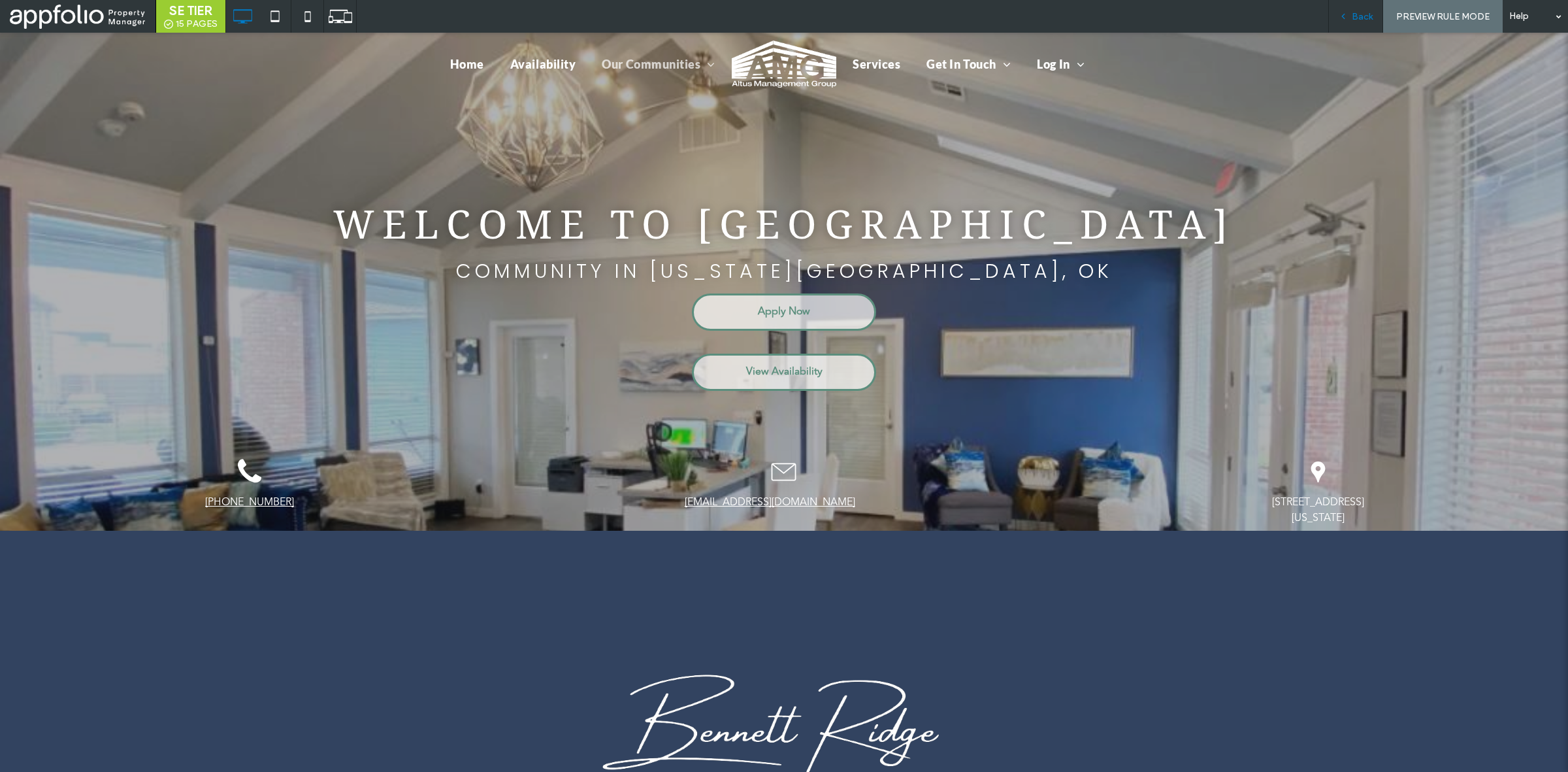
click at [1365, 15] on span "Back" at bounding box center [1363, 15] width 21 height 11
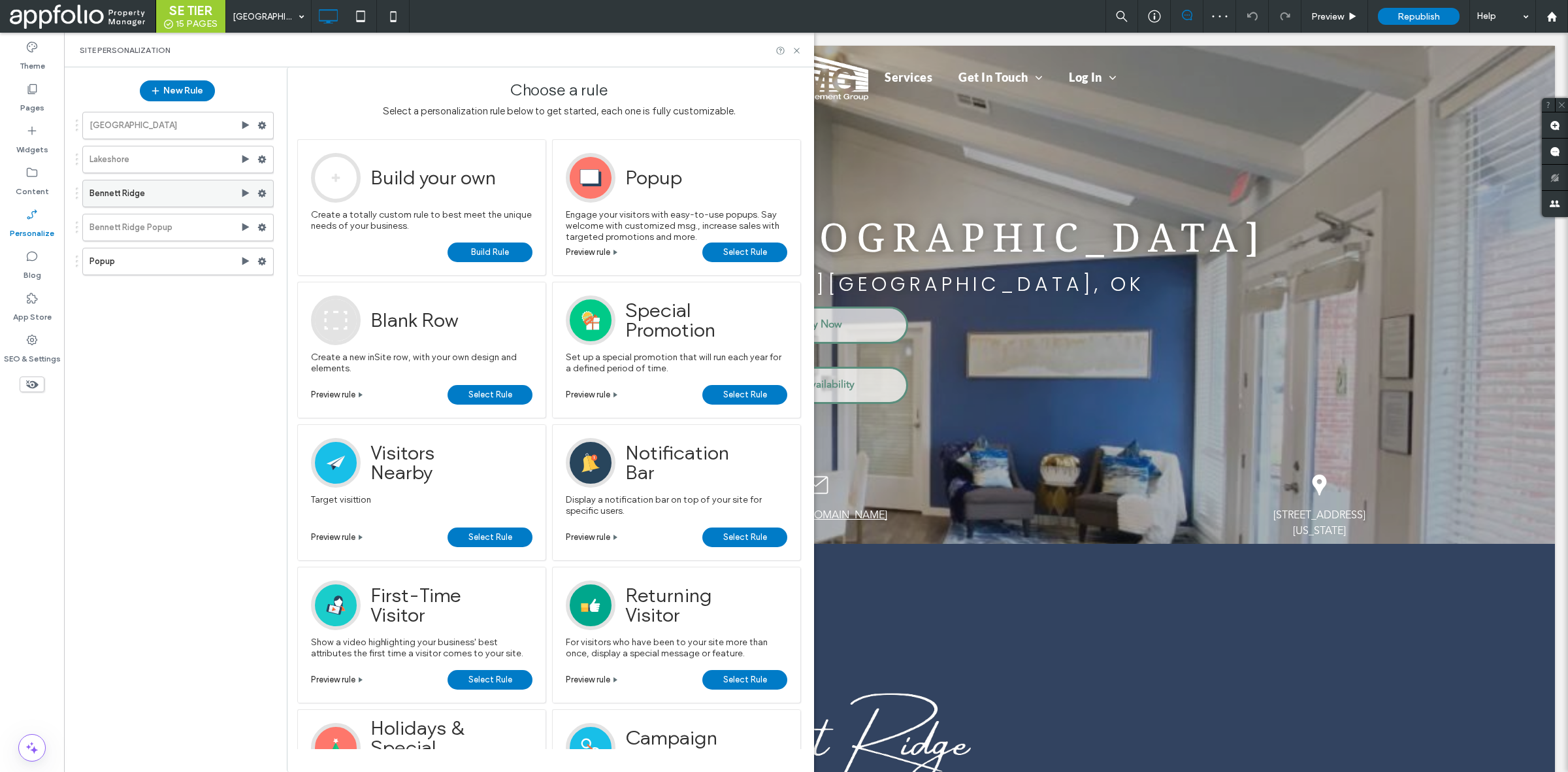
click at [240, 197] on icon at bounding box center [245, 193] width 11 height 11
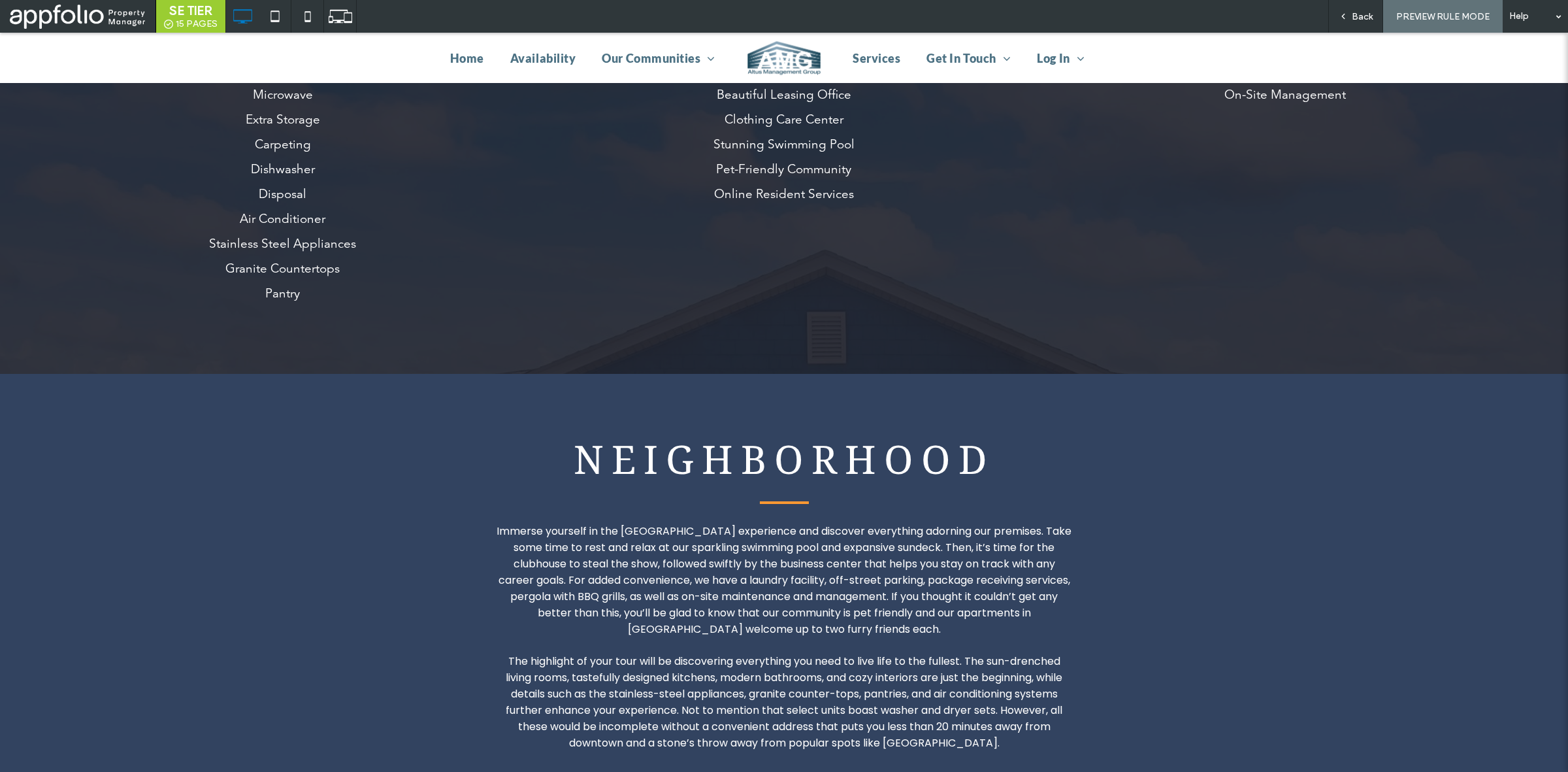
scroll to position [1584, 0]
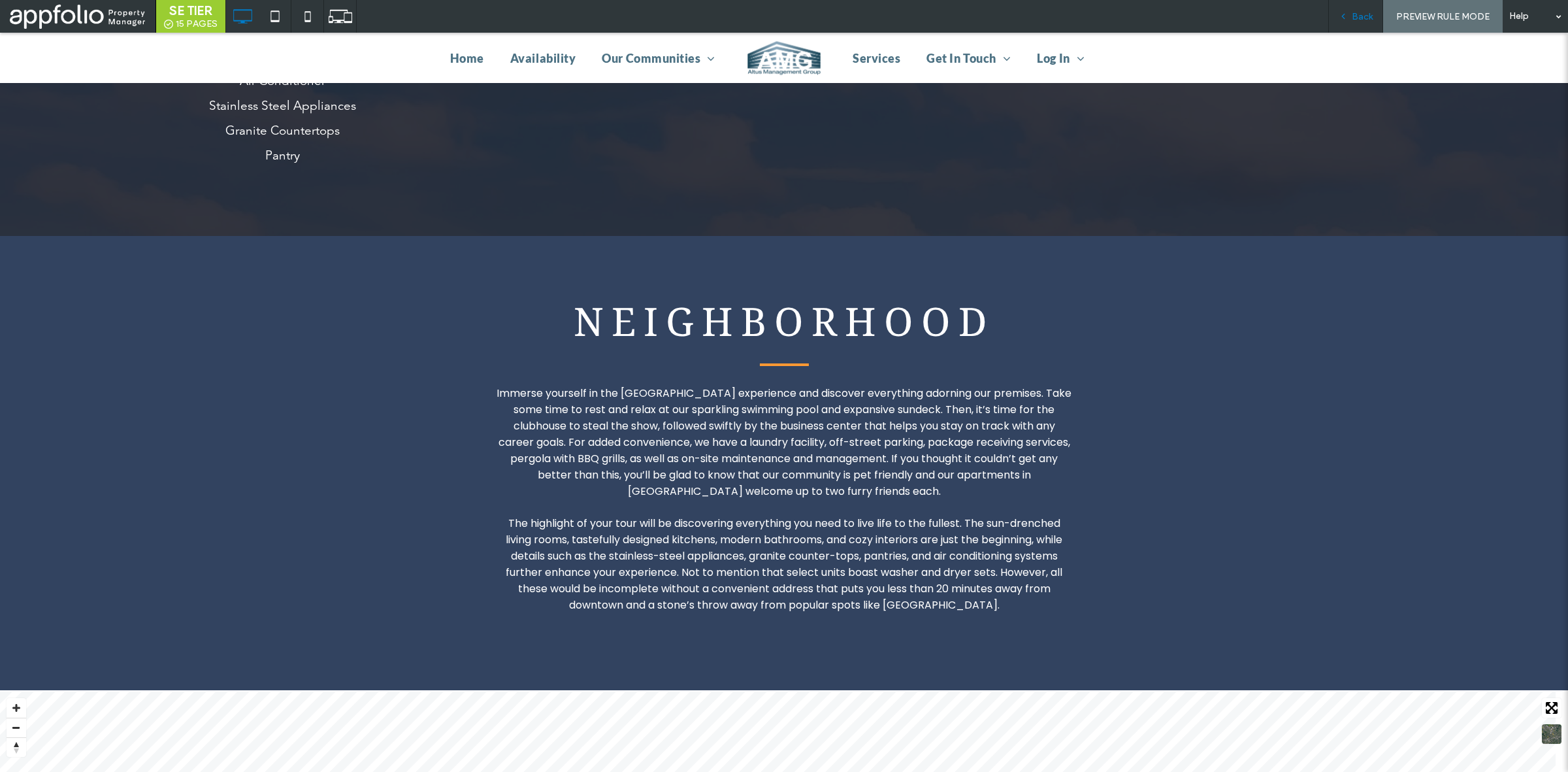
click at [1358, 12] on span "Back" at bounding box center [1363, 15] width 21 height 11
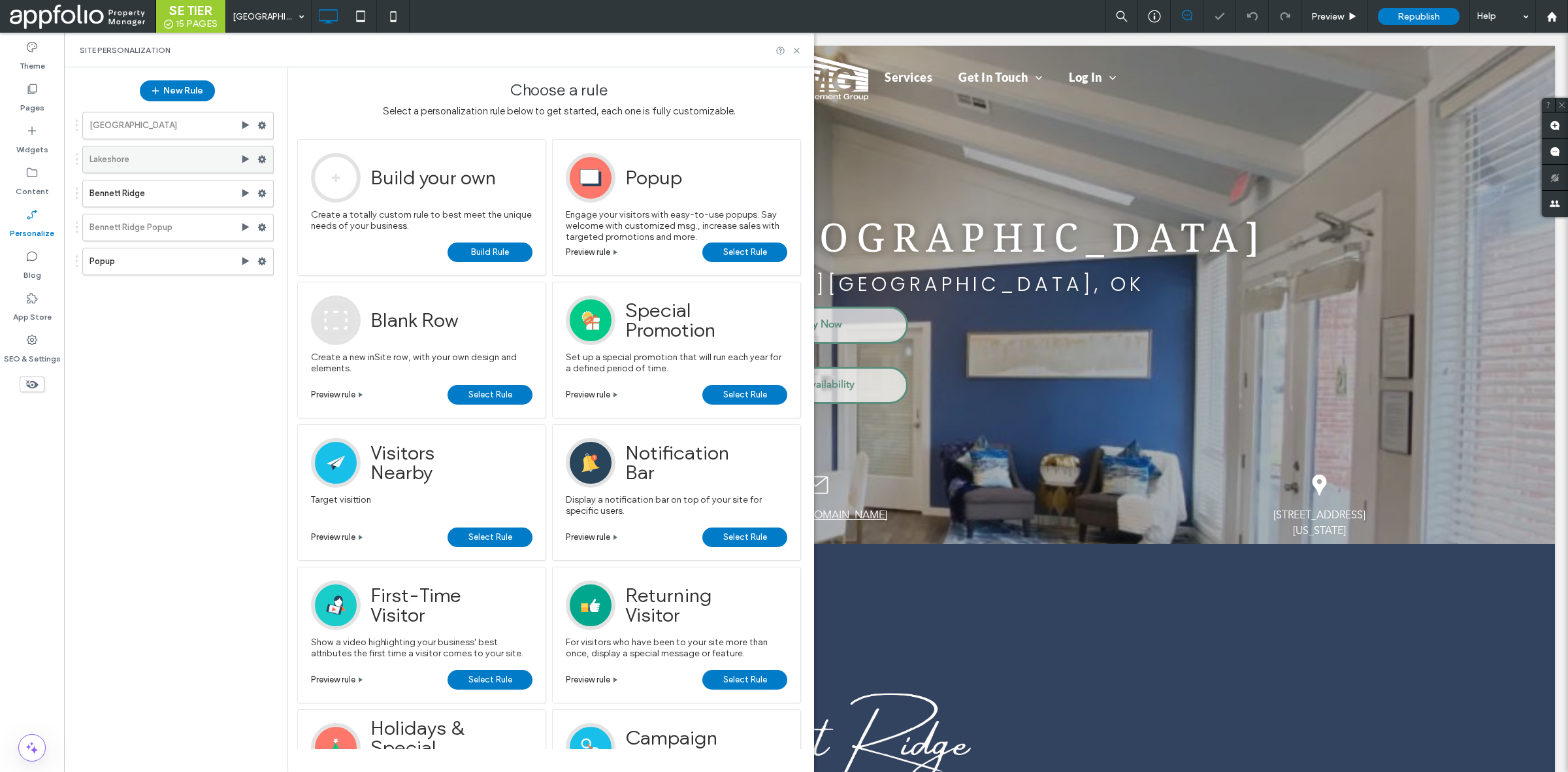
click at [248, 158] on icon at bounding box center [245, 159] width 11 height 11
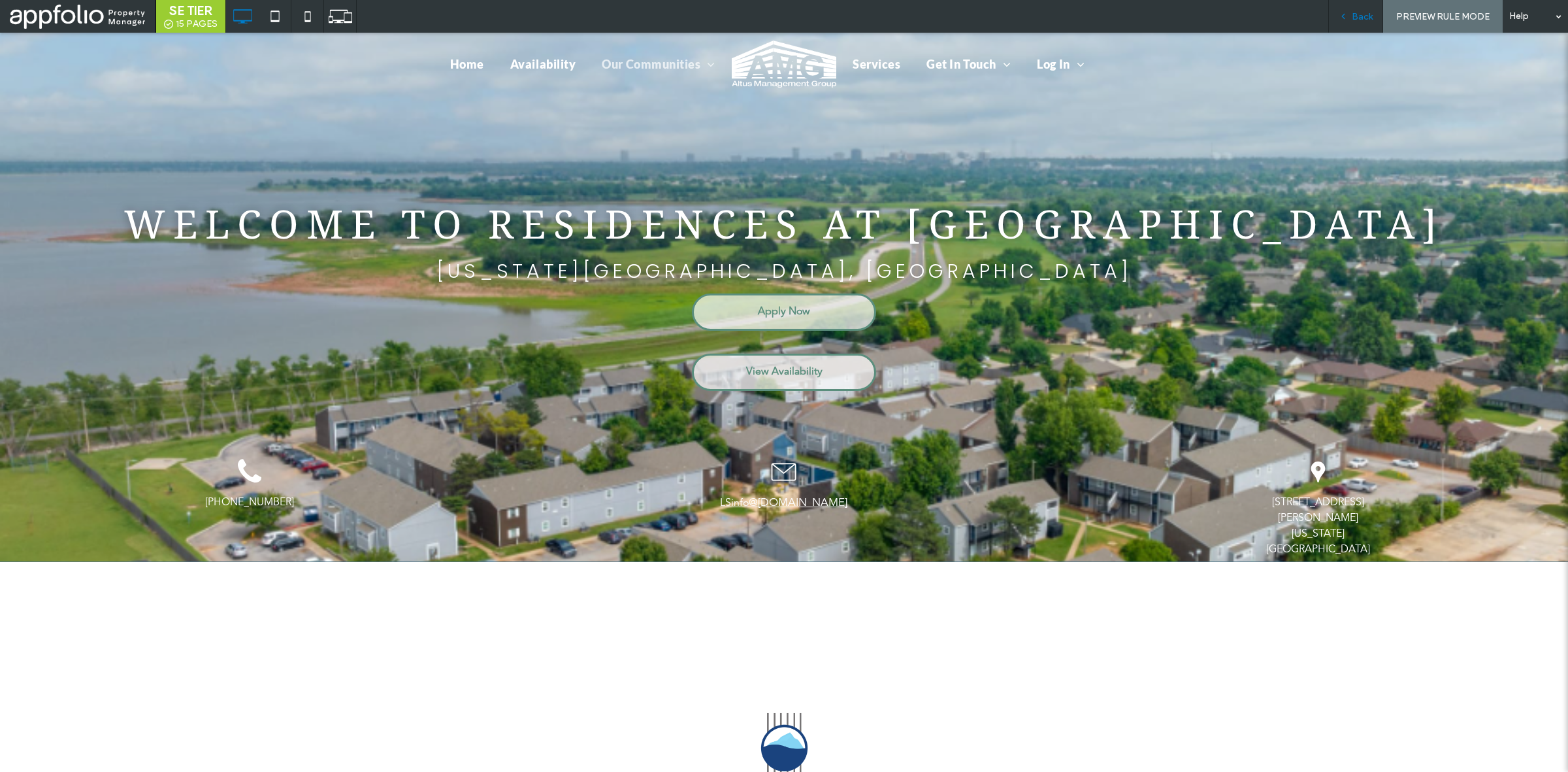
click at [1349, 16] on div "Back" at bounding box center [1355, 15] width 53 height 11
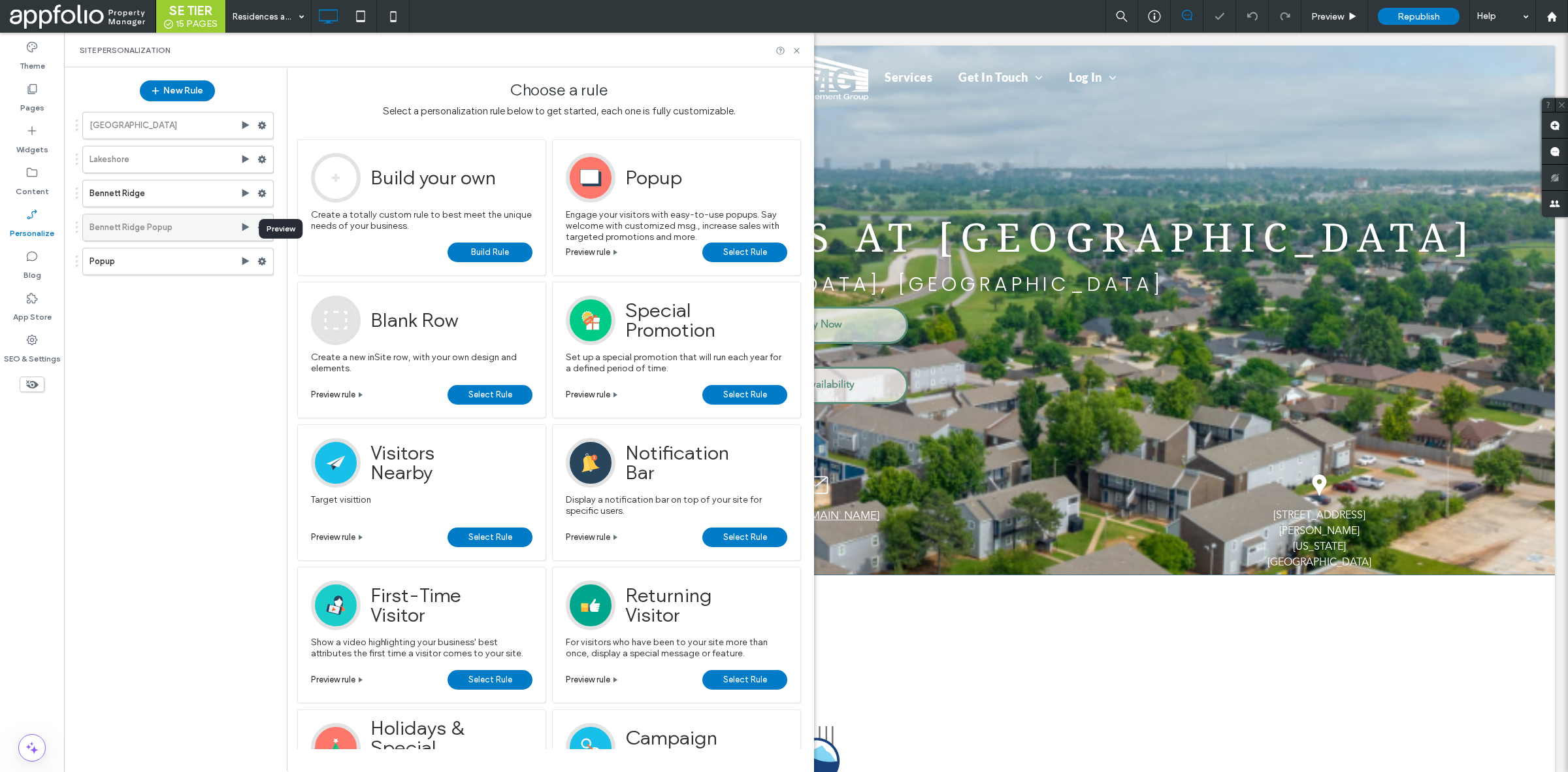
click at [246, 230] on use at bounding box center [245, 227] width 7 height 8
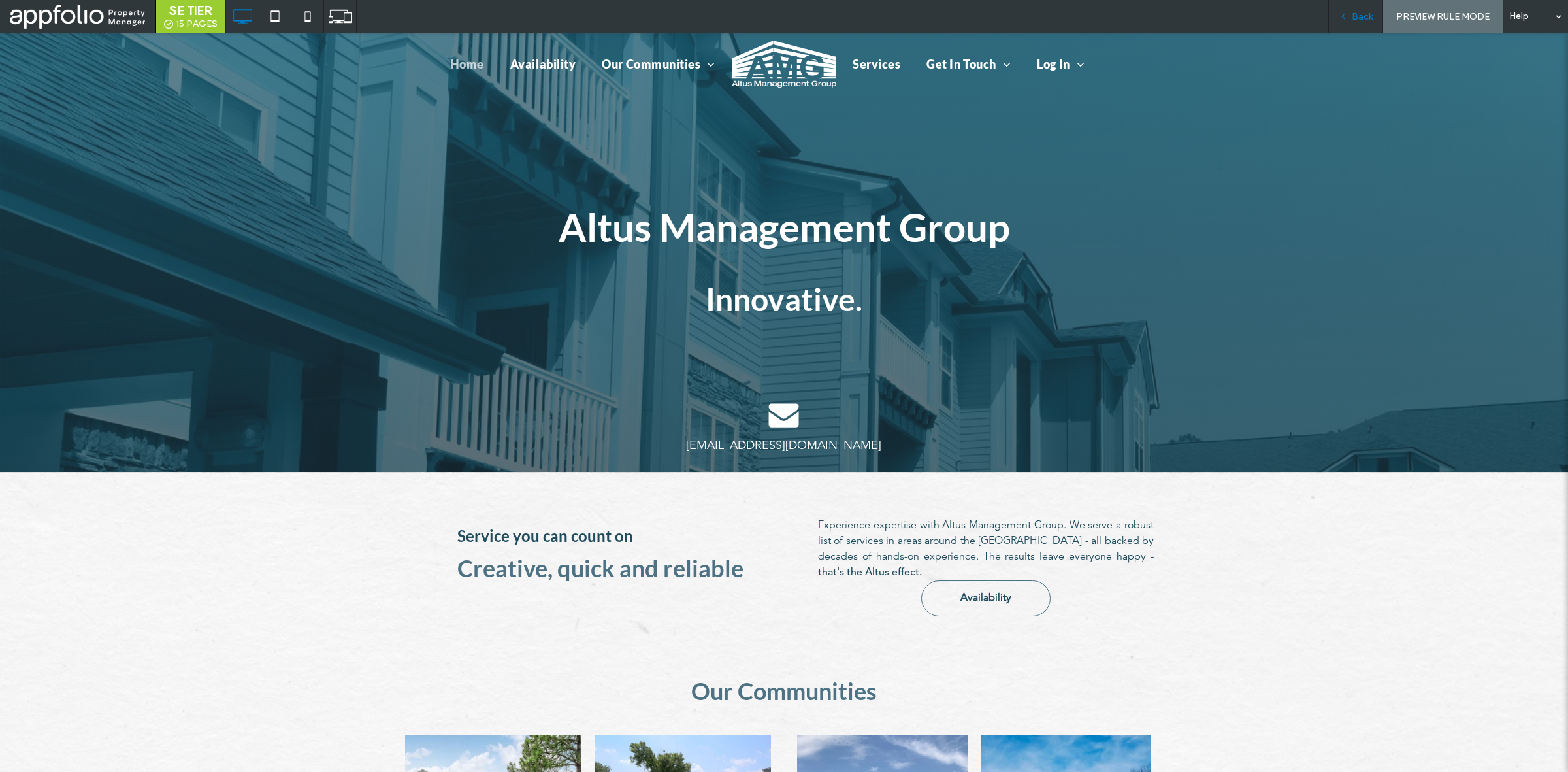
click at [1349, 13] on div "Back" at bounding box center [1355, 15] width 53 height 11
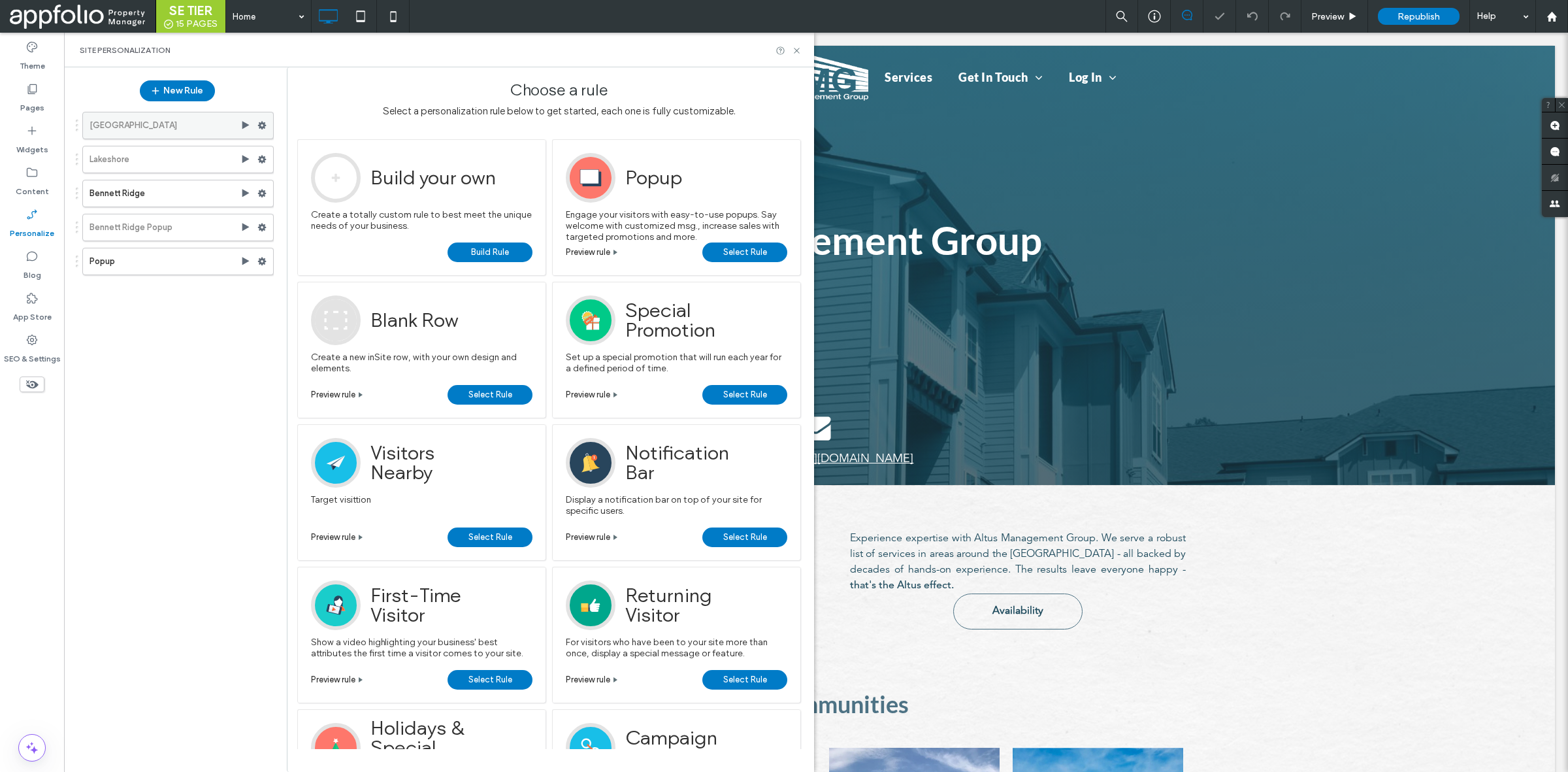
click at [240, 126] on icon at bounding box center [245, 125] width 11 height 11
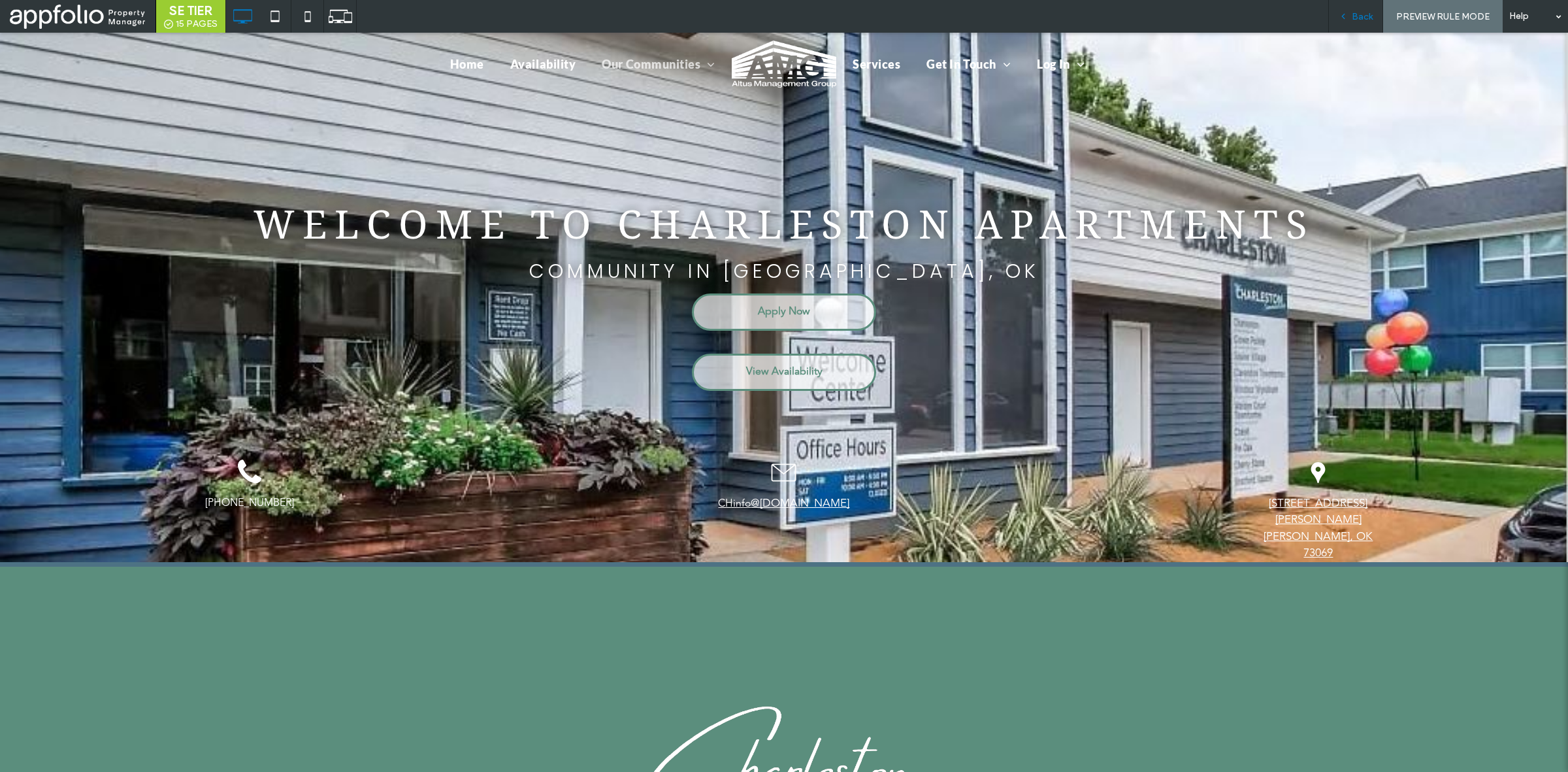
click at [1342, 5] on div "Back" at bounding box center [1356, 16] width 55 height 33
click at [1358, 12] on span "Back" at bounding box center [1363, 15] width 21 height 11
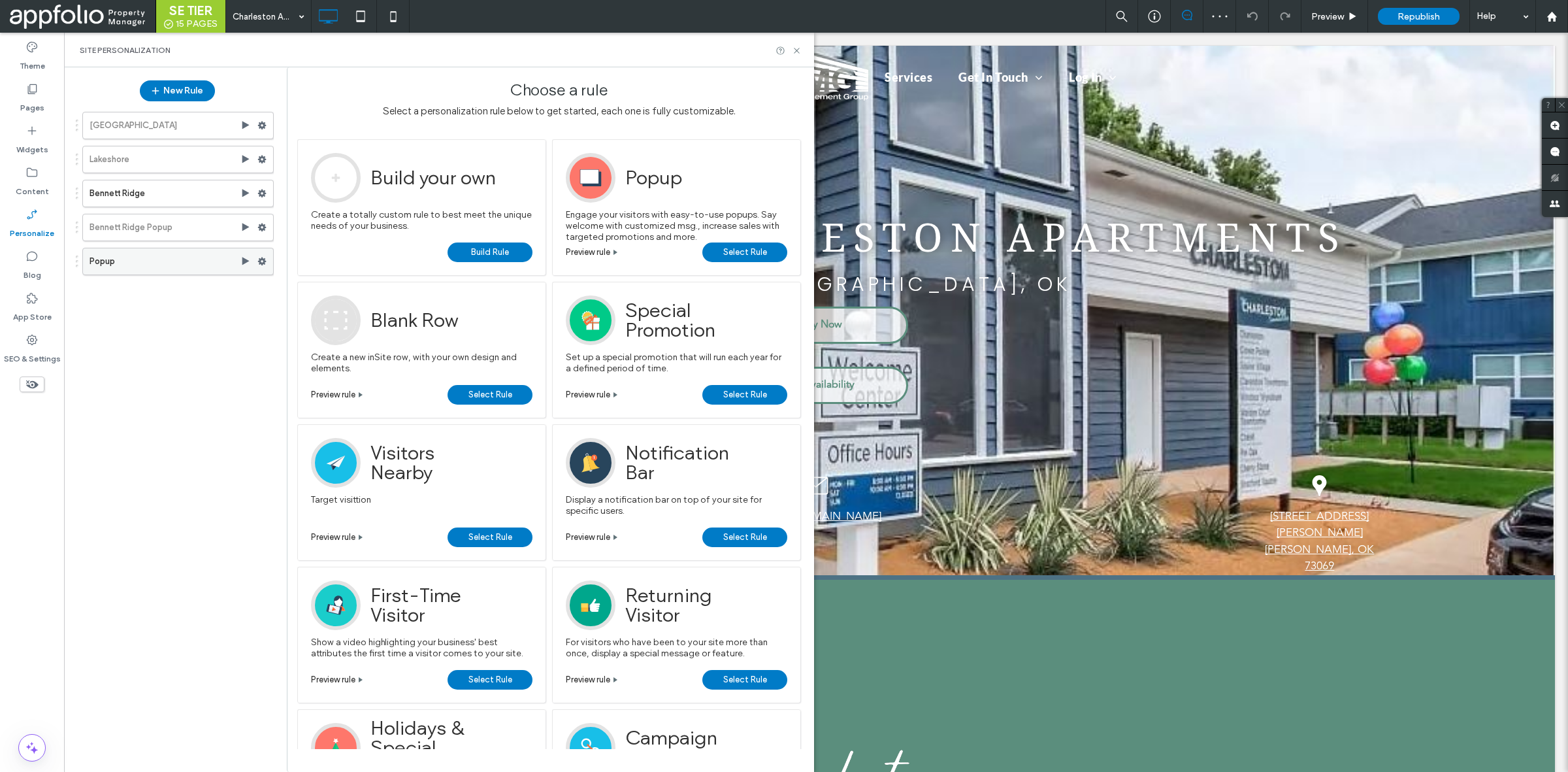
click at [238, 256] on label "Popup" at bounding box center [165, 261] width 151 height 26
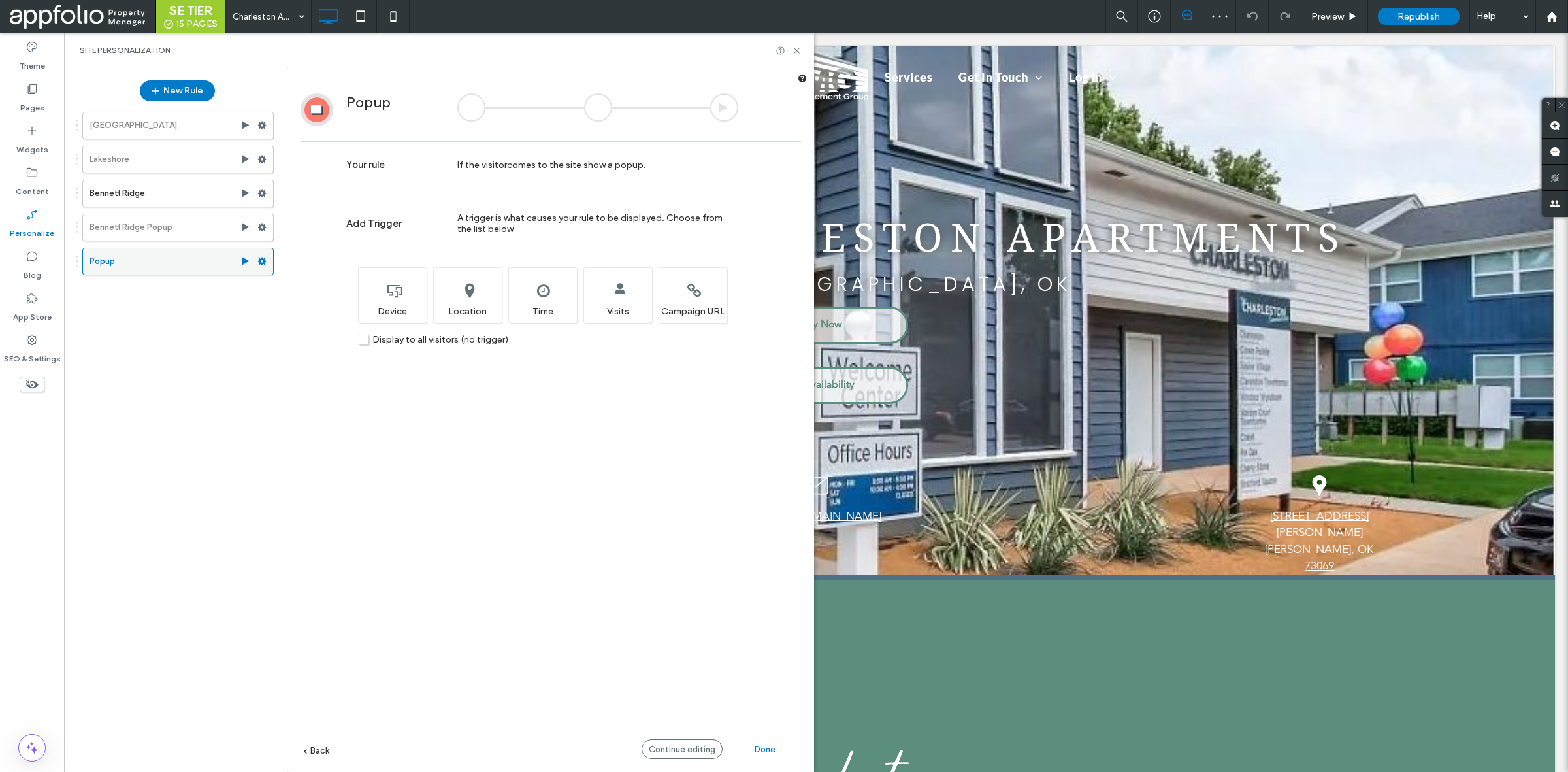
click at [246, 263] on use at bounding box center [245, 261] width 7 height 8
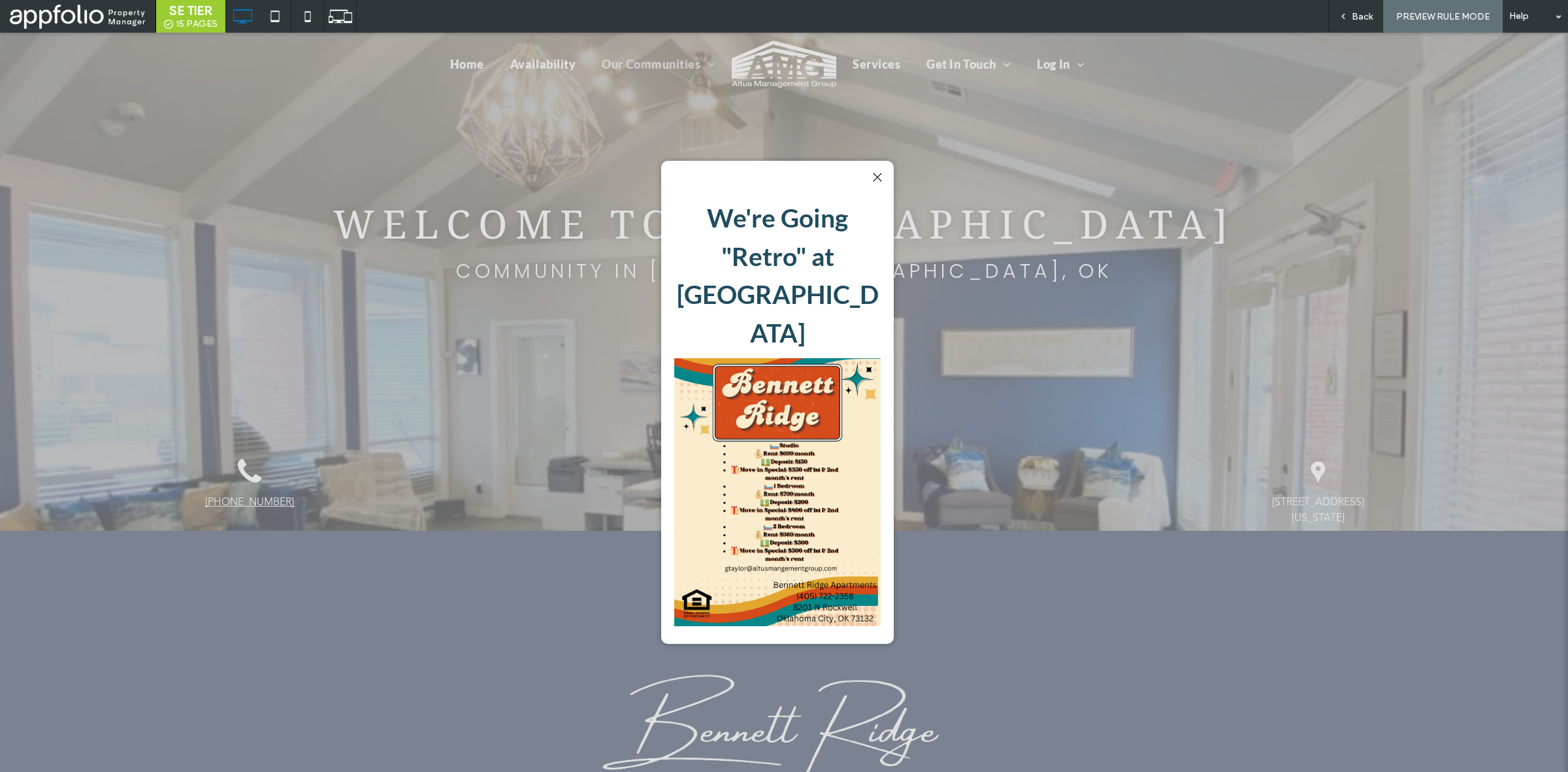
click at [882, 175] on div at bounding box center [877, 177] width 17 height 17
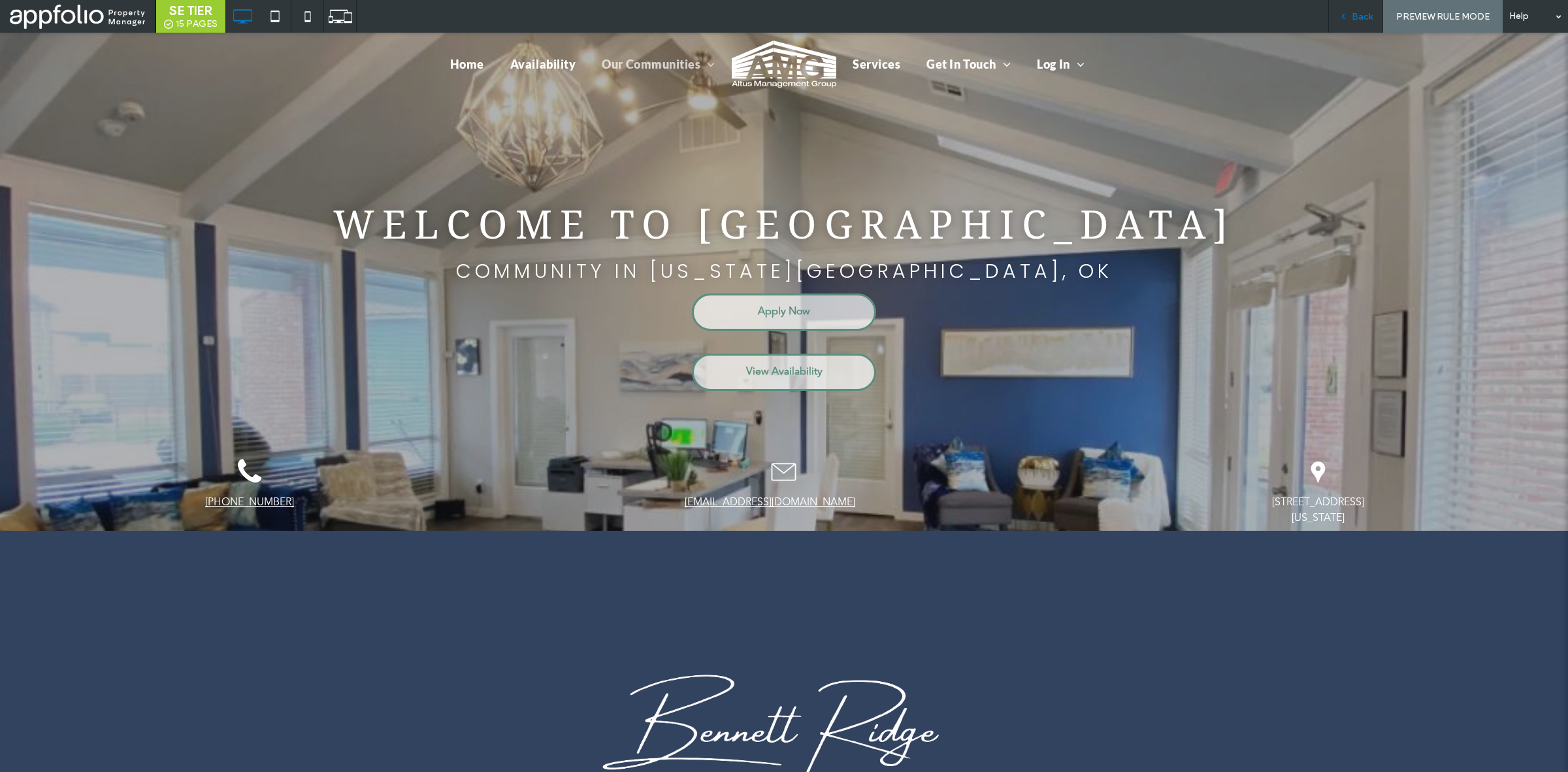
click at [1358, 19] on span "Back" at bounding box center [1363, 15] width 21 height 11
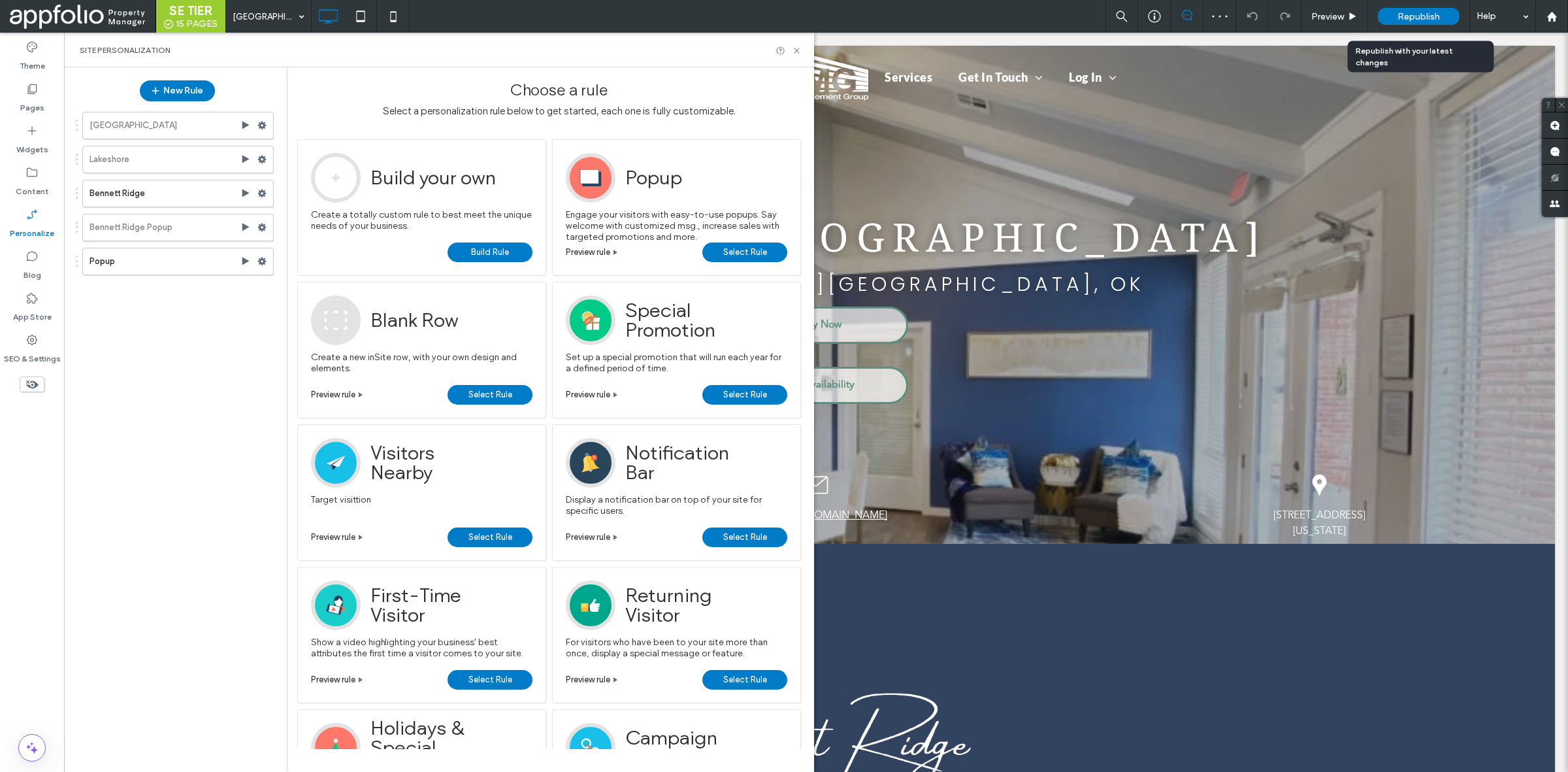
click at [1415, 18] on span "Republish" at bounding box center [1419, 15] width 43 height 11
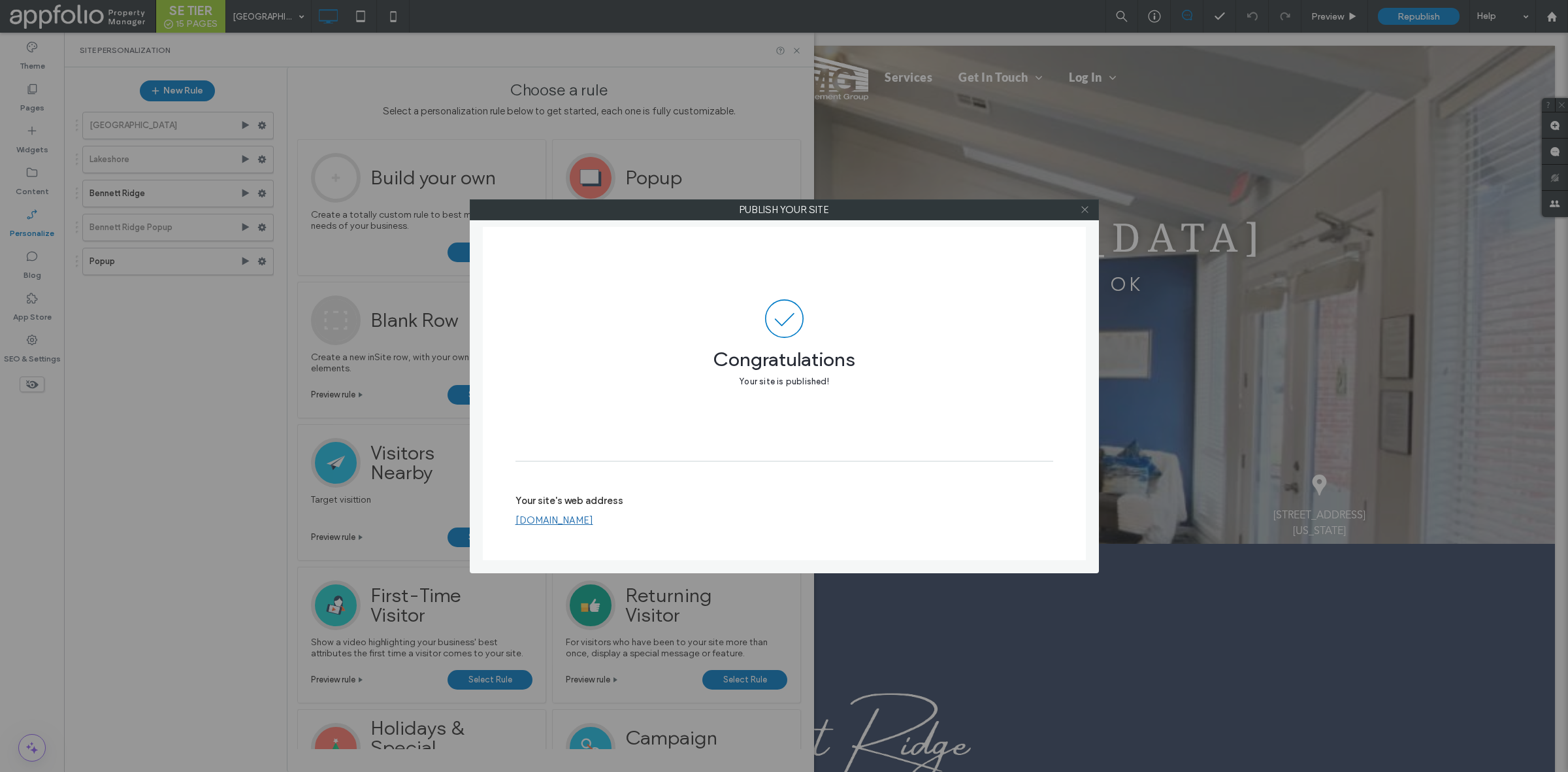
click at [1082, 206] on icon at bounding box center [1085, 209] width 10 height 10
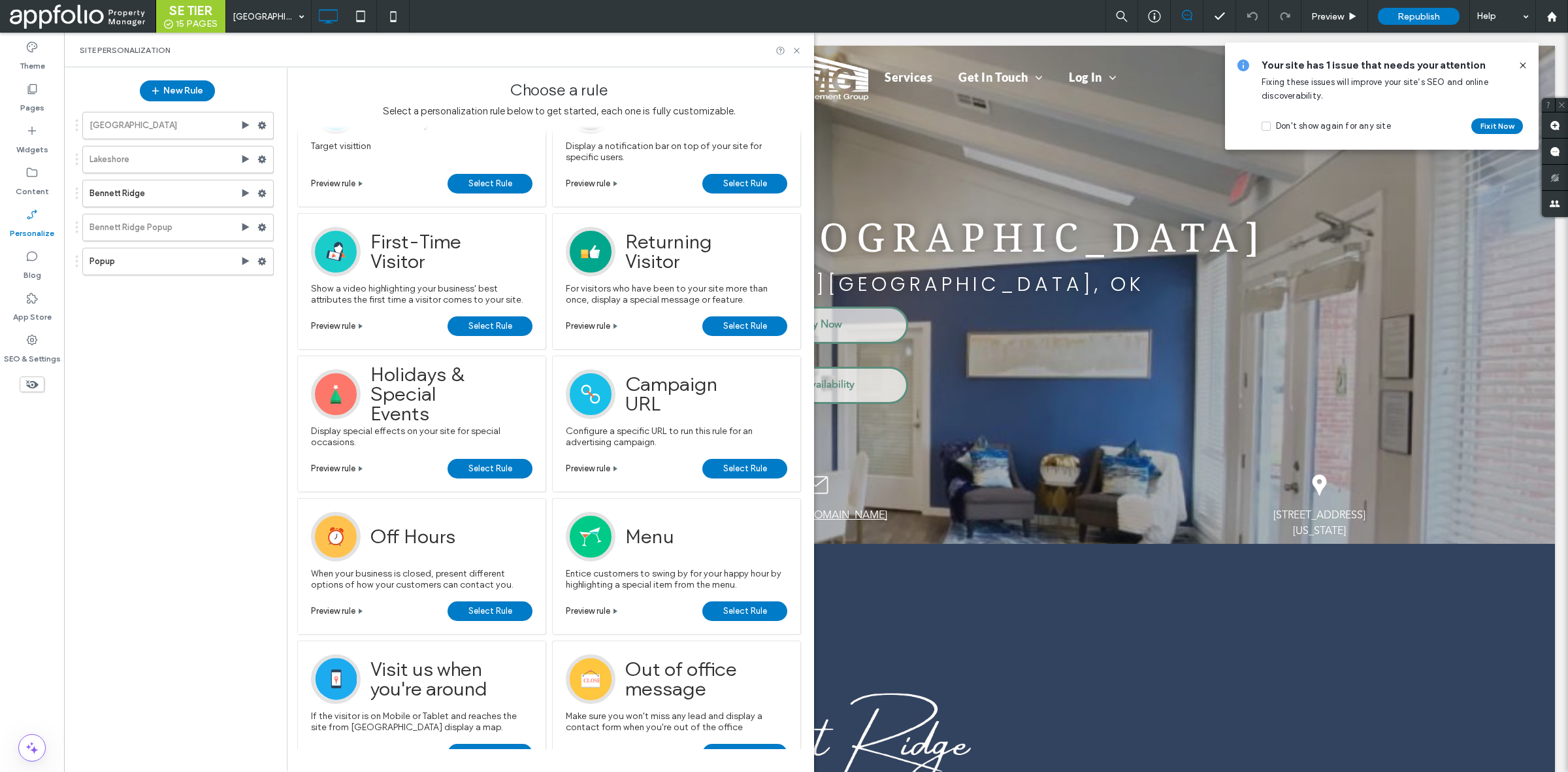
scroll to position [219, 0]
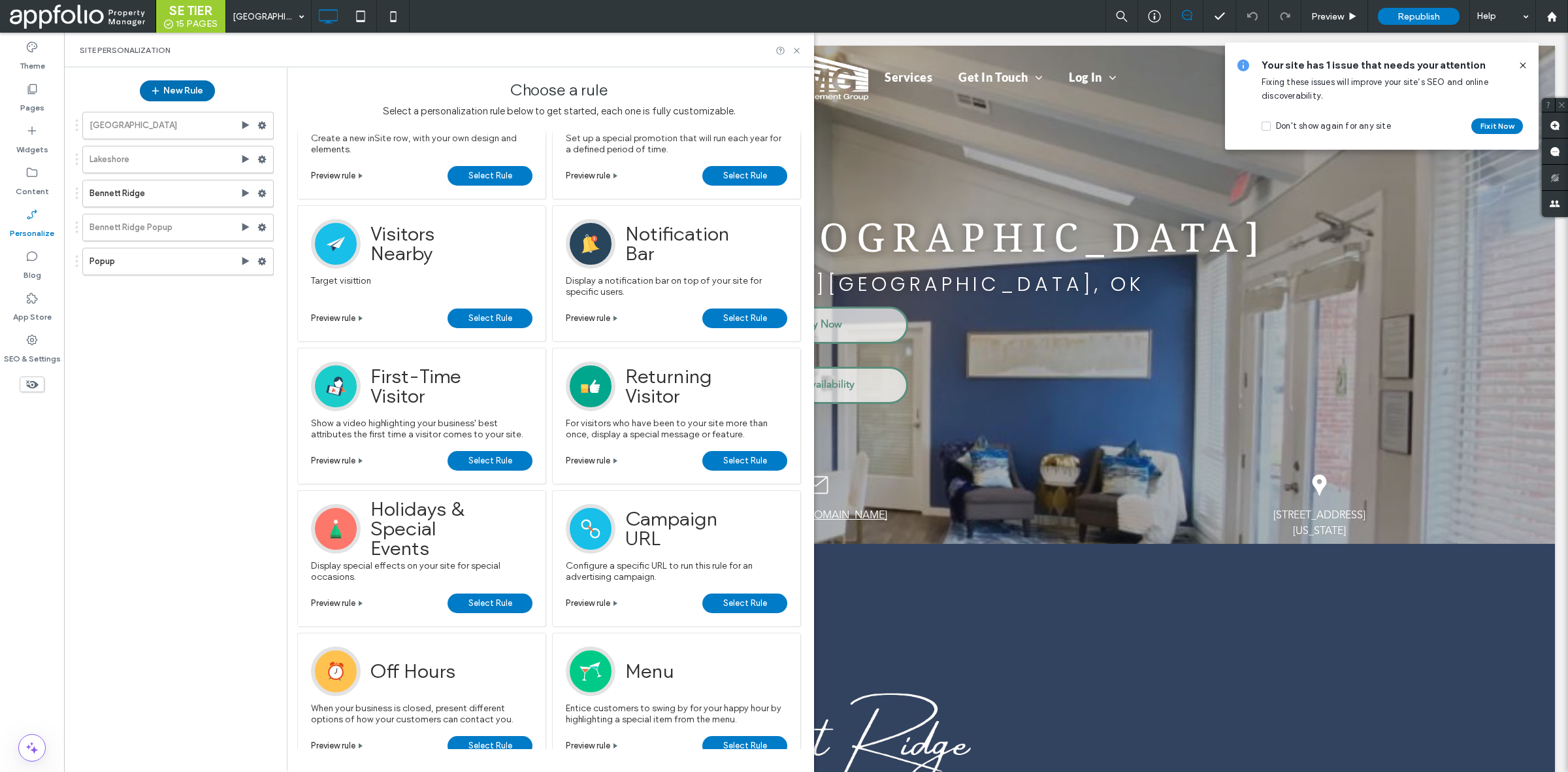
click at [200, 97] on button "New Rule" at bounding box center [177, 91] width 76 height 21
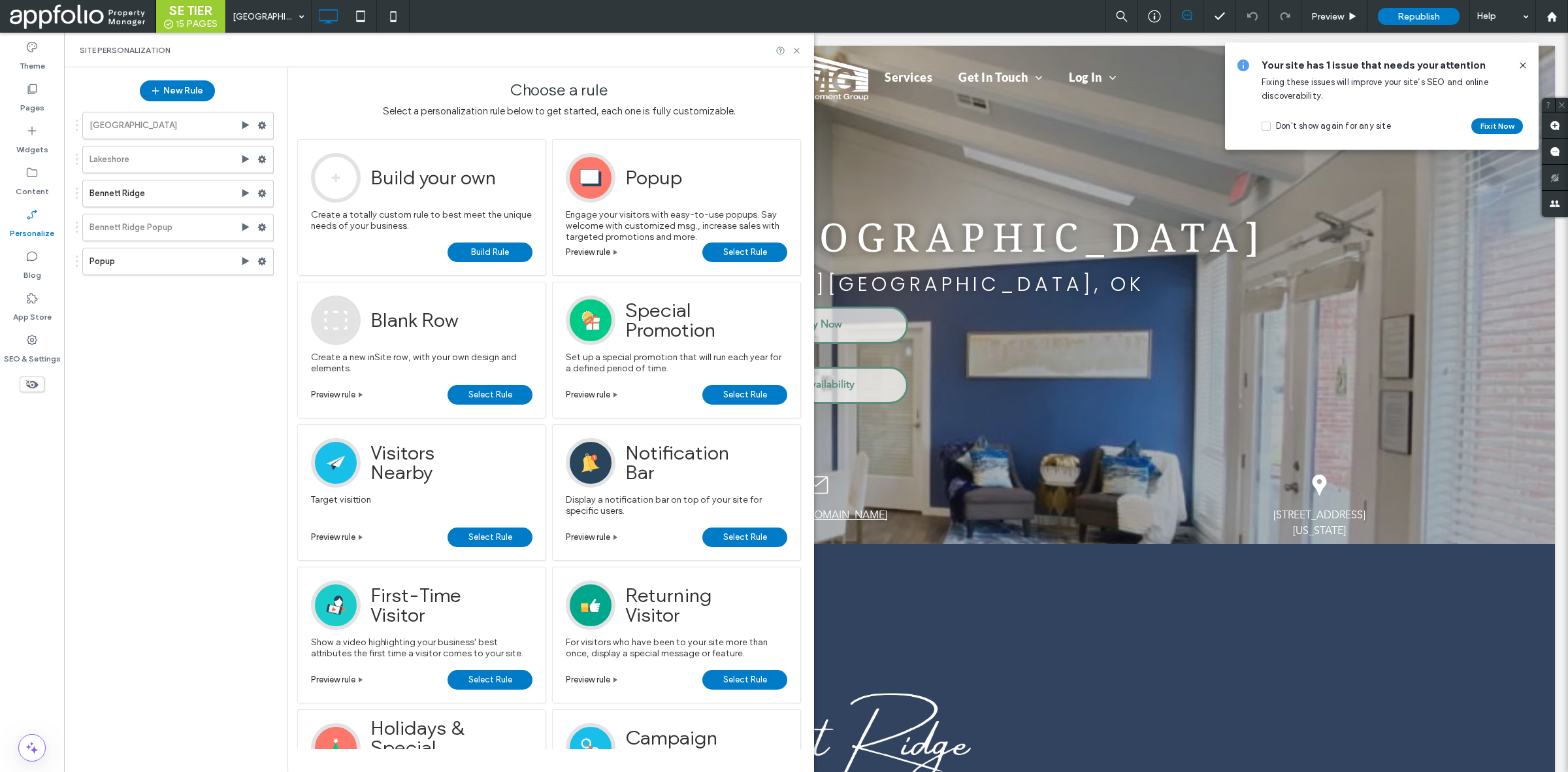
scroll to position [219, 0]
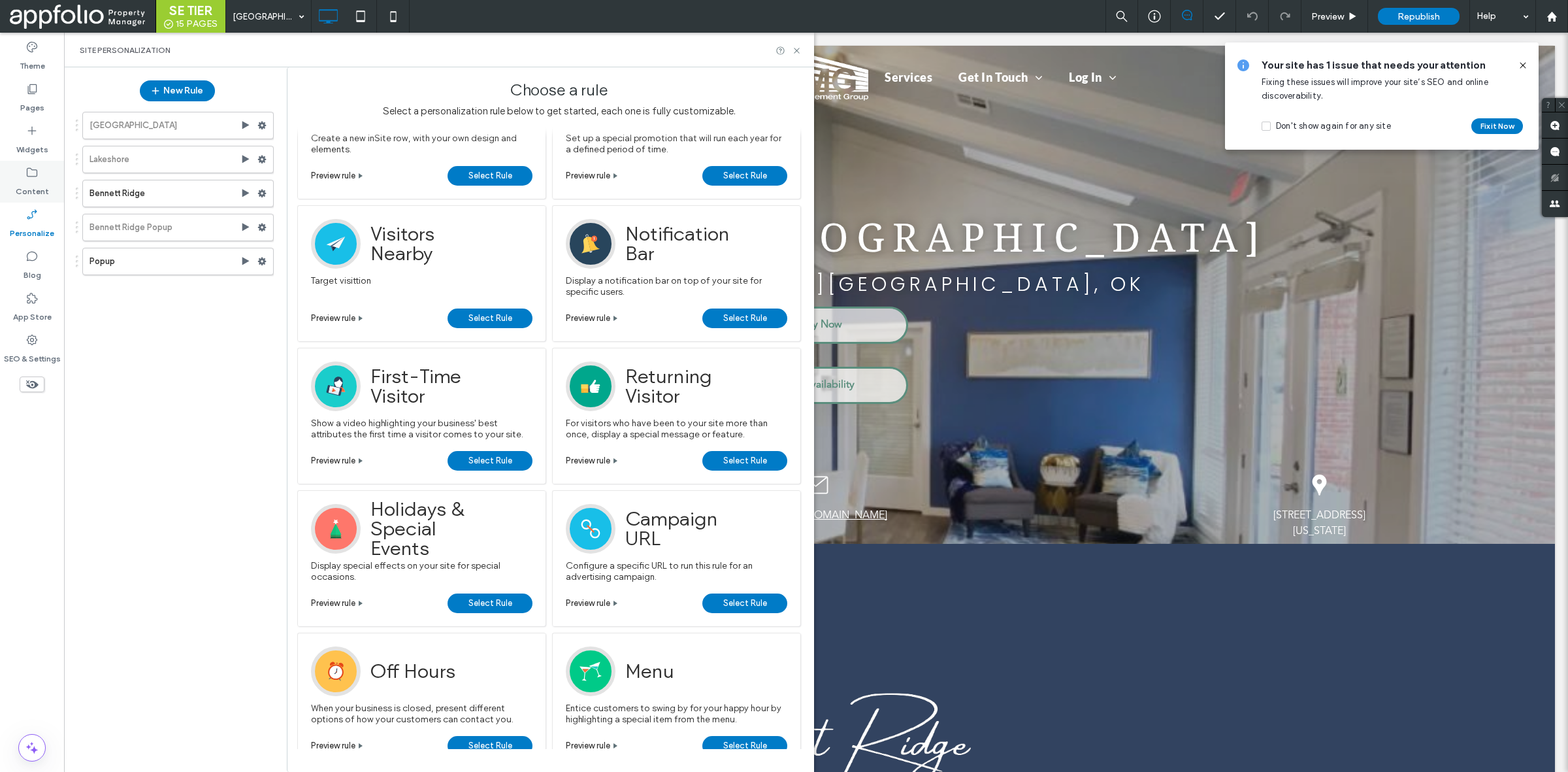
click at [35, 178] on icon at bounding box center [31, 171] width 13 height 13
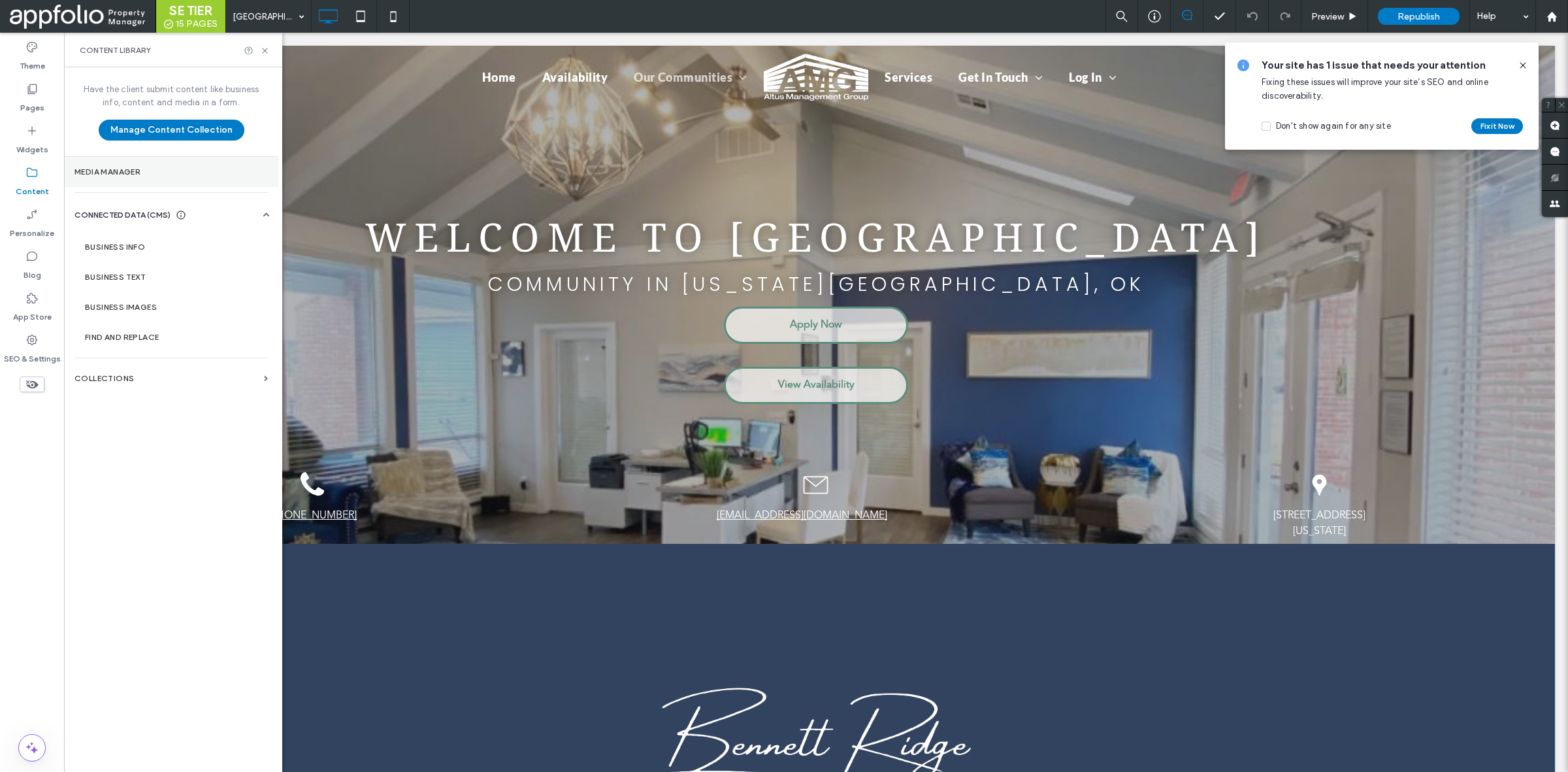
click at [147, 177] on section "Media Manager" at bounding box center [170, 171] width 214 height 30
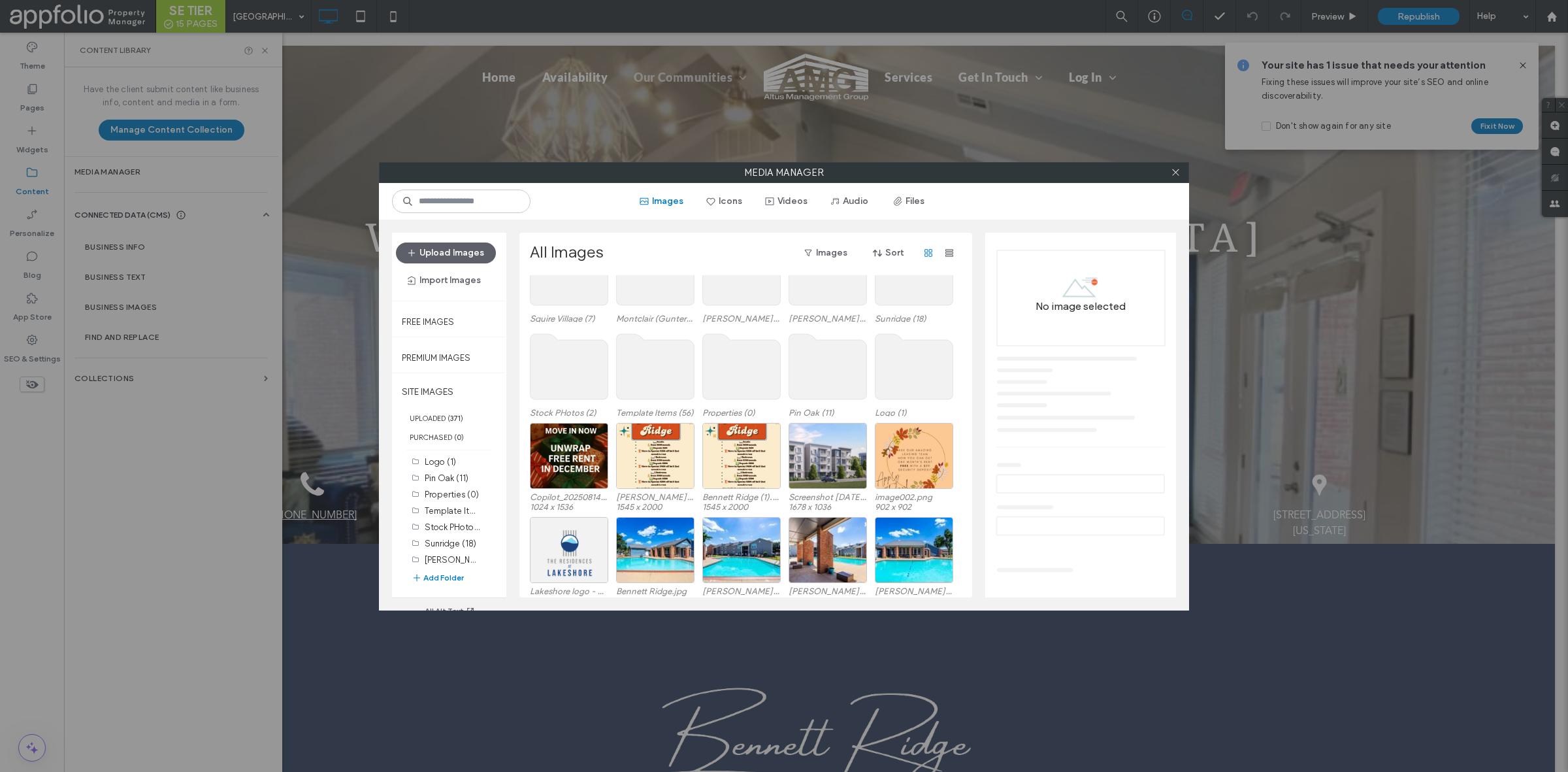
scroll to position [162, 0]
click at [1175, 173] on icon at bounding box center [1176, 172] width 10 height 10
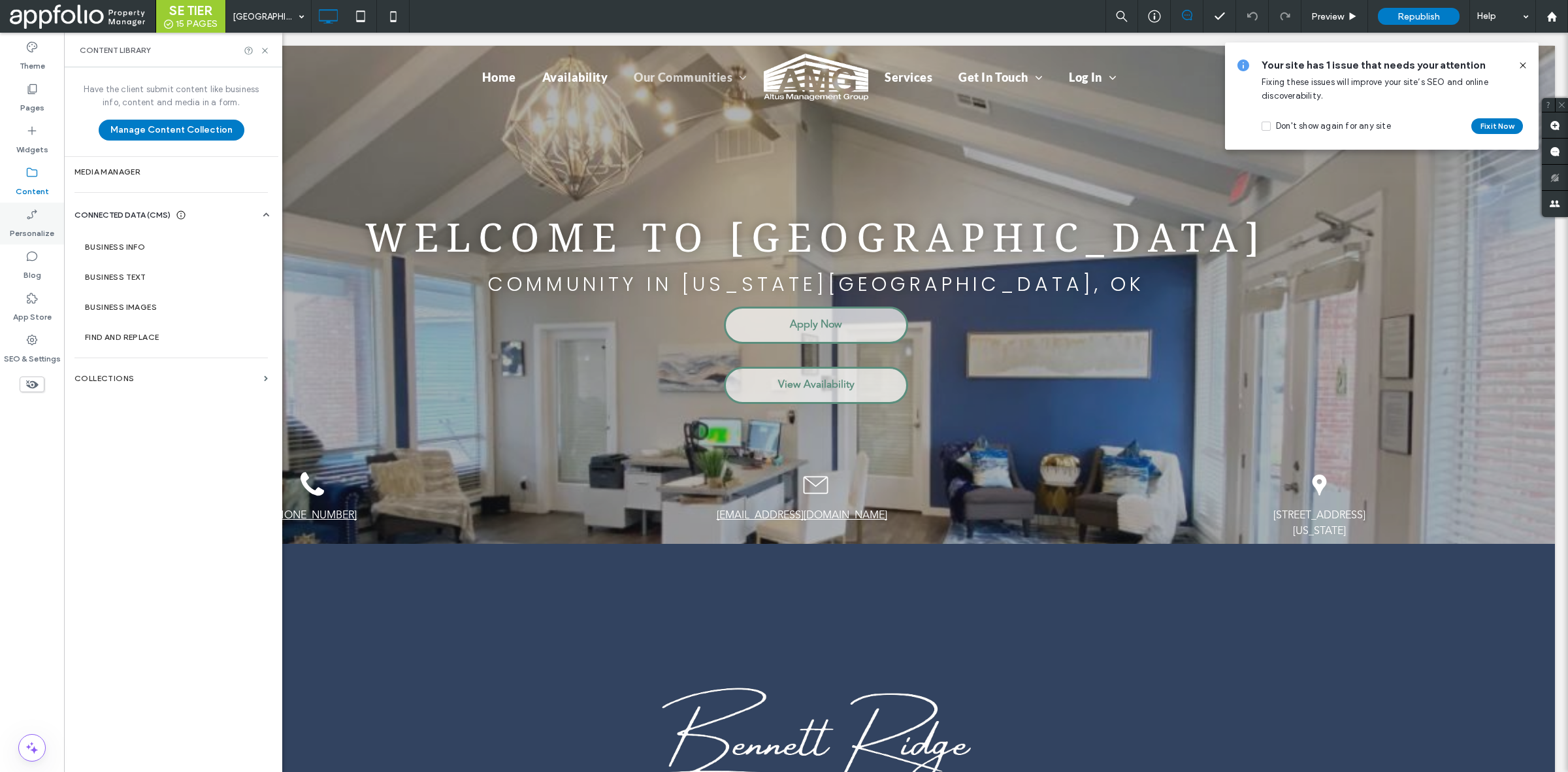
click at [42, 227] on label "Personalize" at bounding box center [32, 230] width 45 height 18
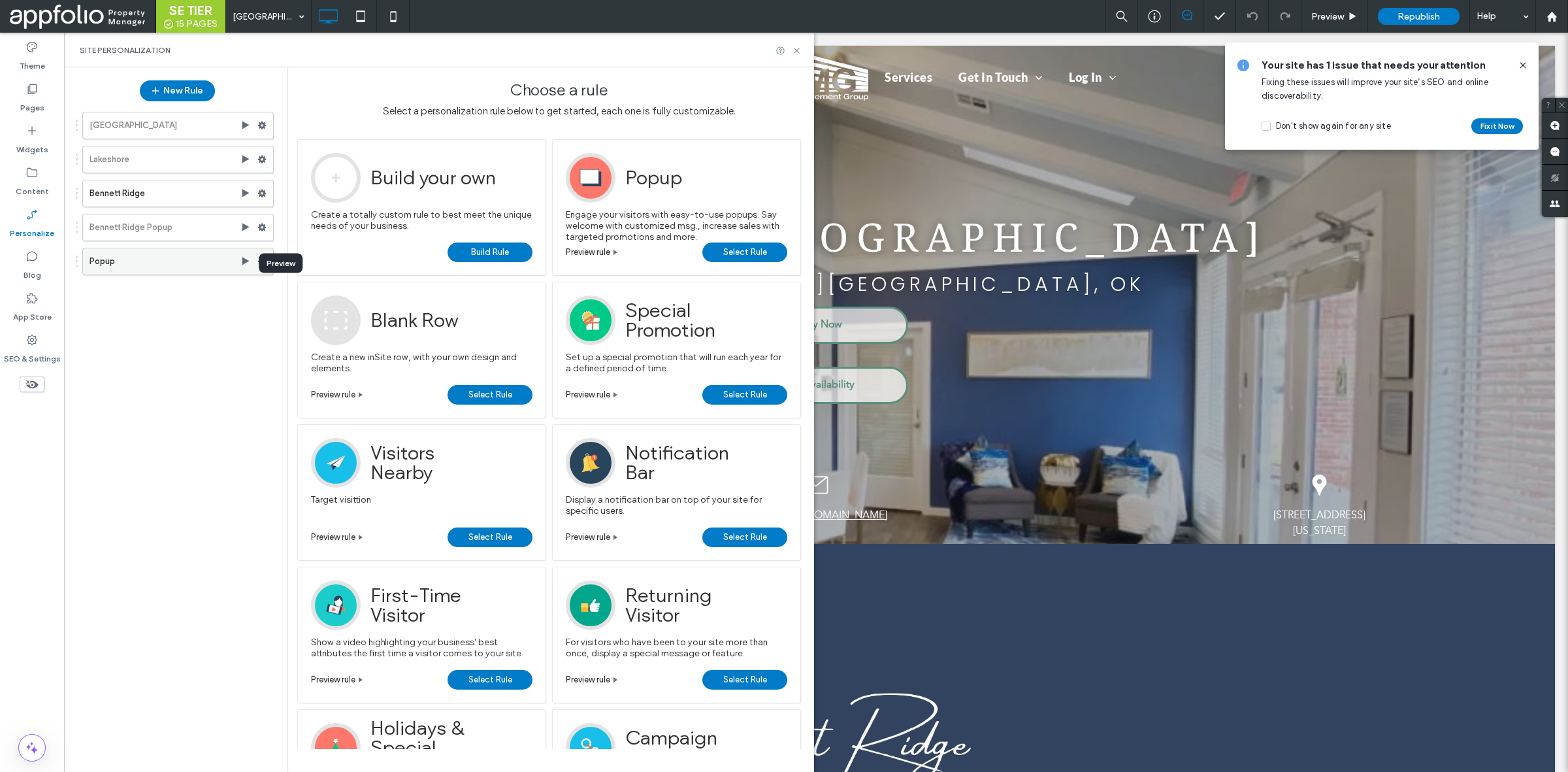
click at [243, 263] on use at bounding box center [245, 261] width 7 height 8
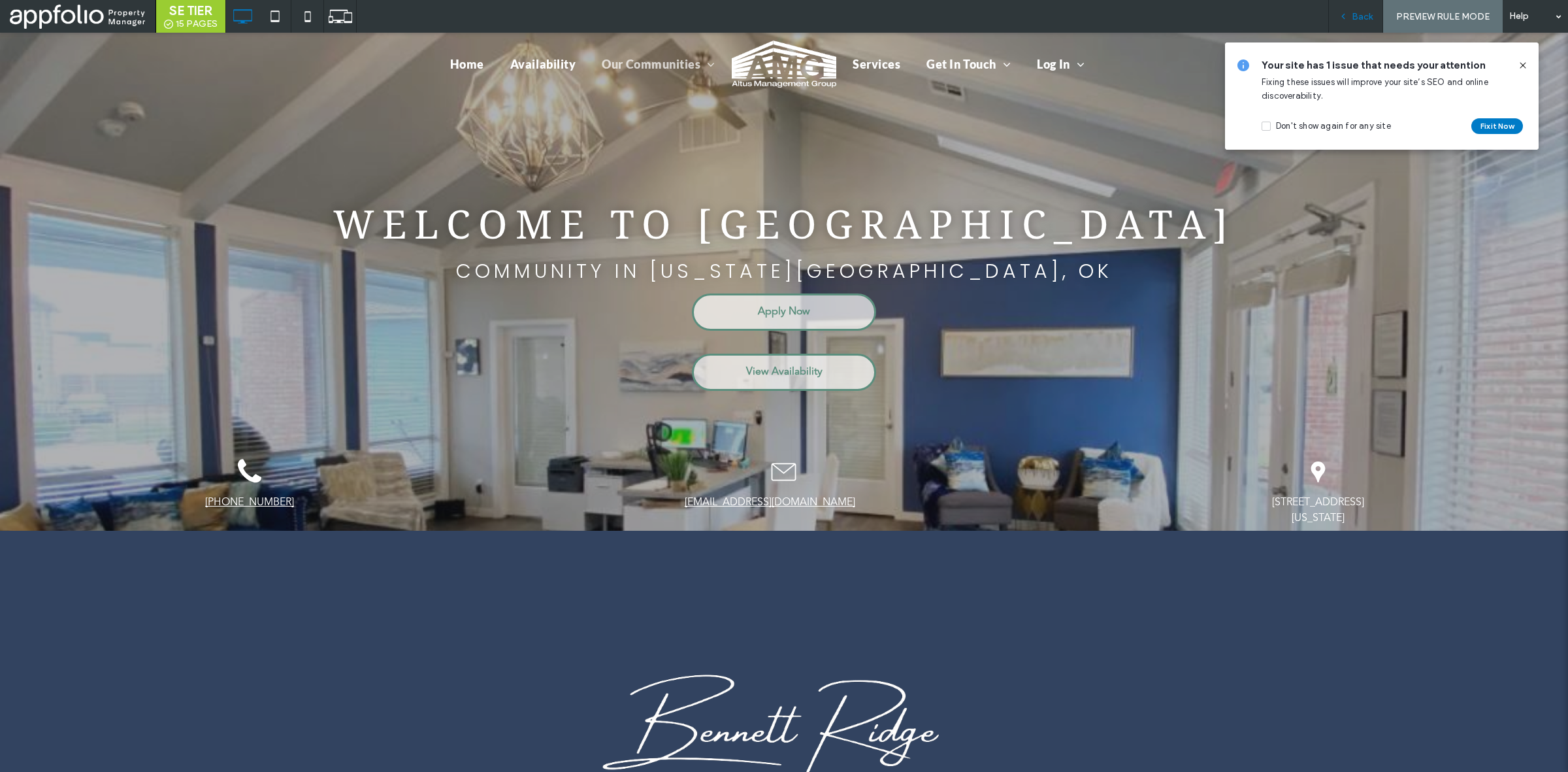
click at [1358, 14] on span "Back" at bounding box center [1363, 15] width 21 height 11
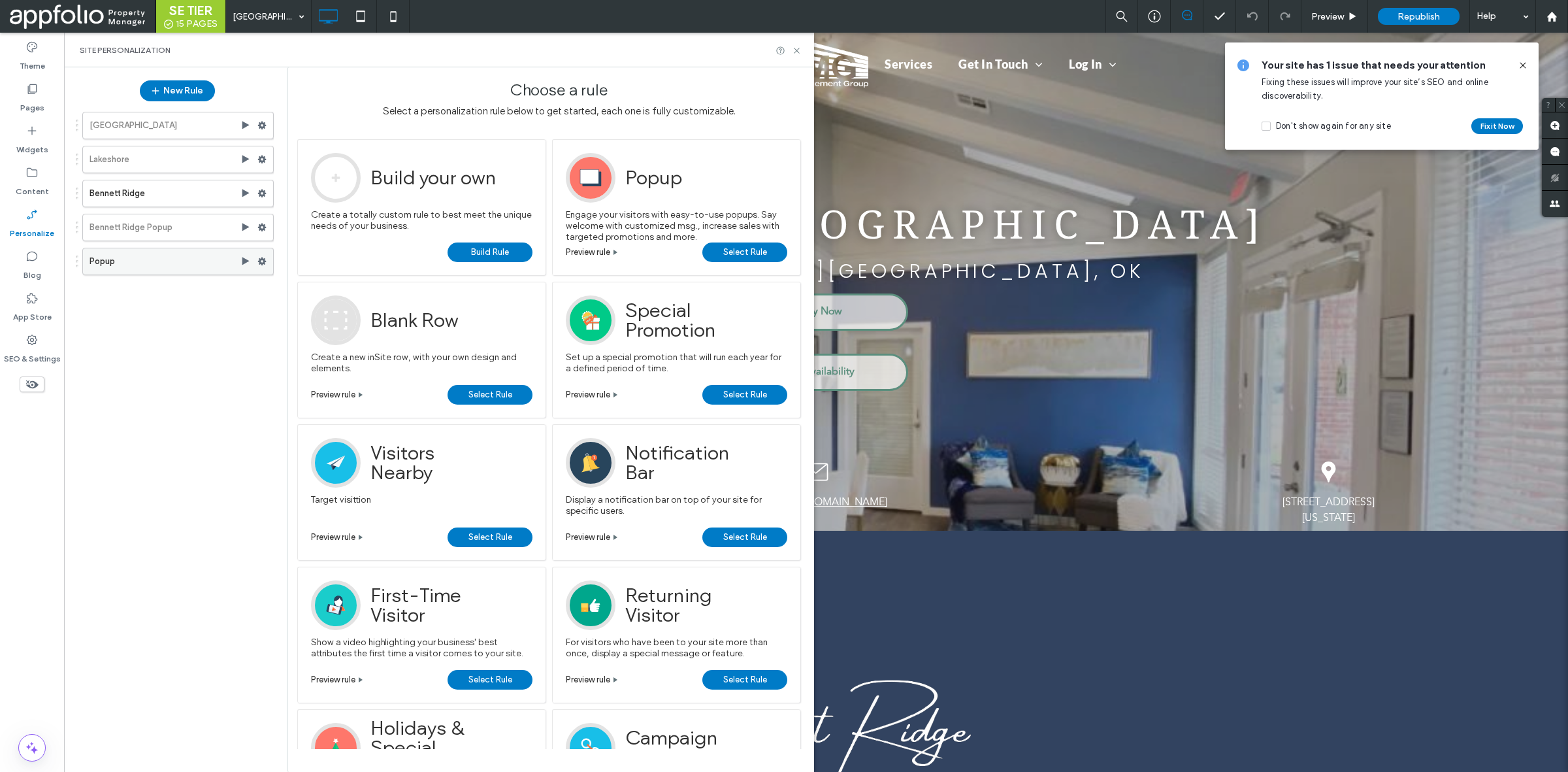
click at [164, 270] on label "Popup" at bounding box center [165, 261] width 151 height 26
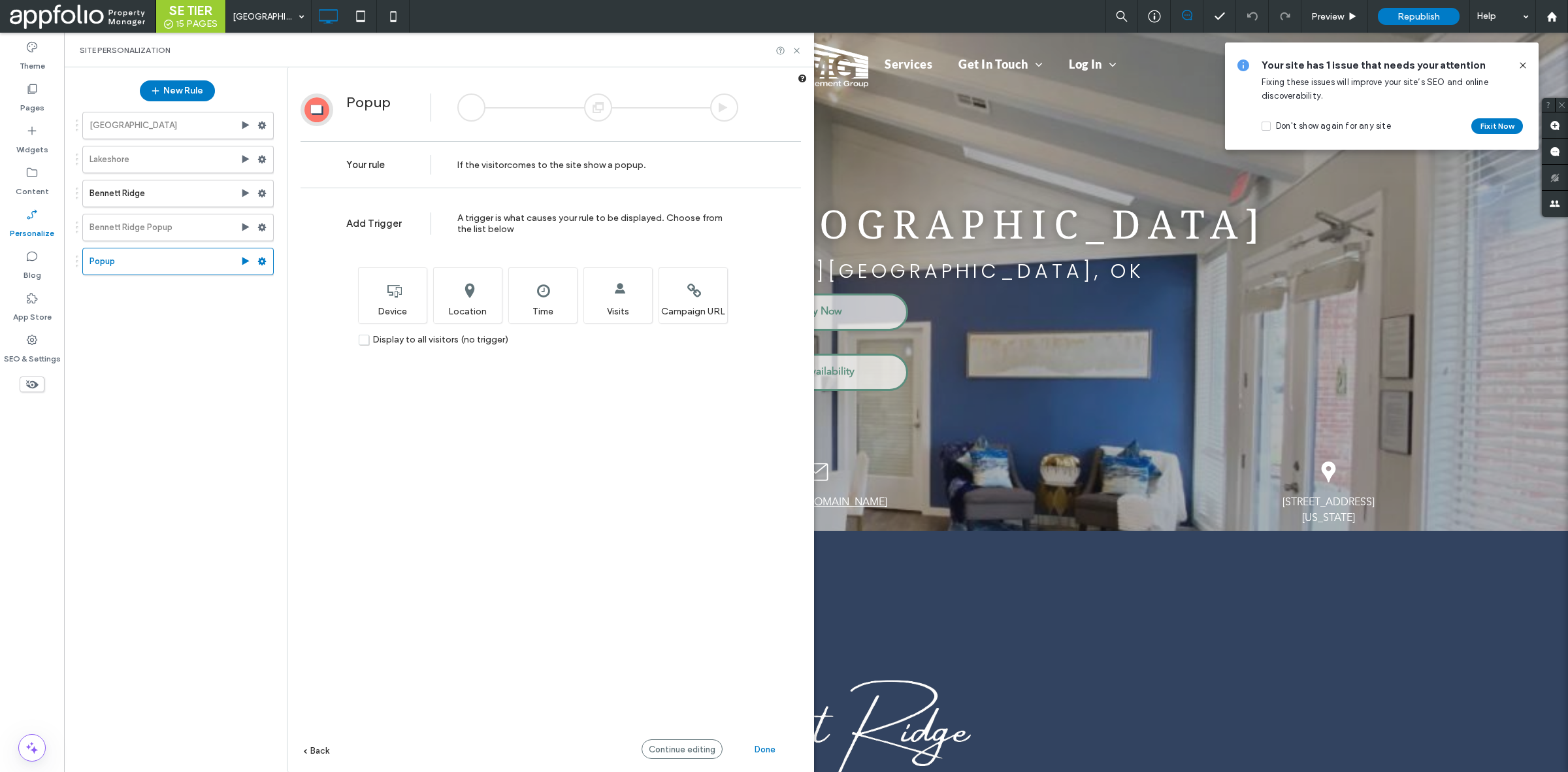
click at [603, 105] on div at bounding box center [598, 107] width 28 height 28
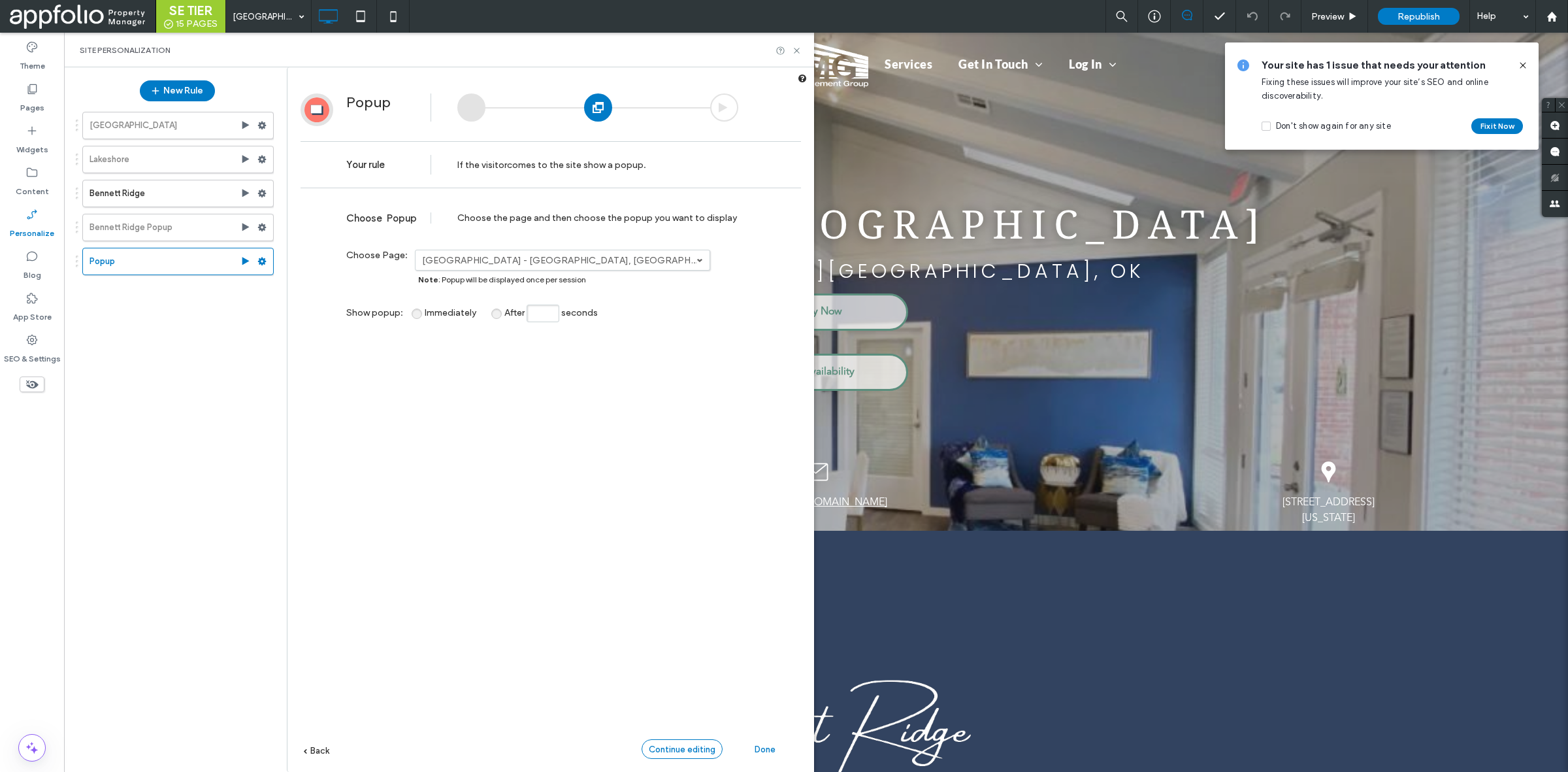
click at [667, 744] on span "Continue editing" at bounding box center [682, 749] width 67 height 10
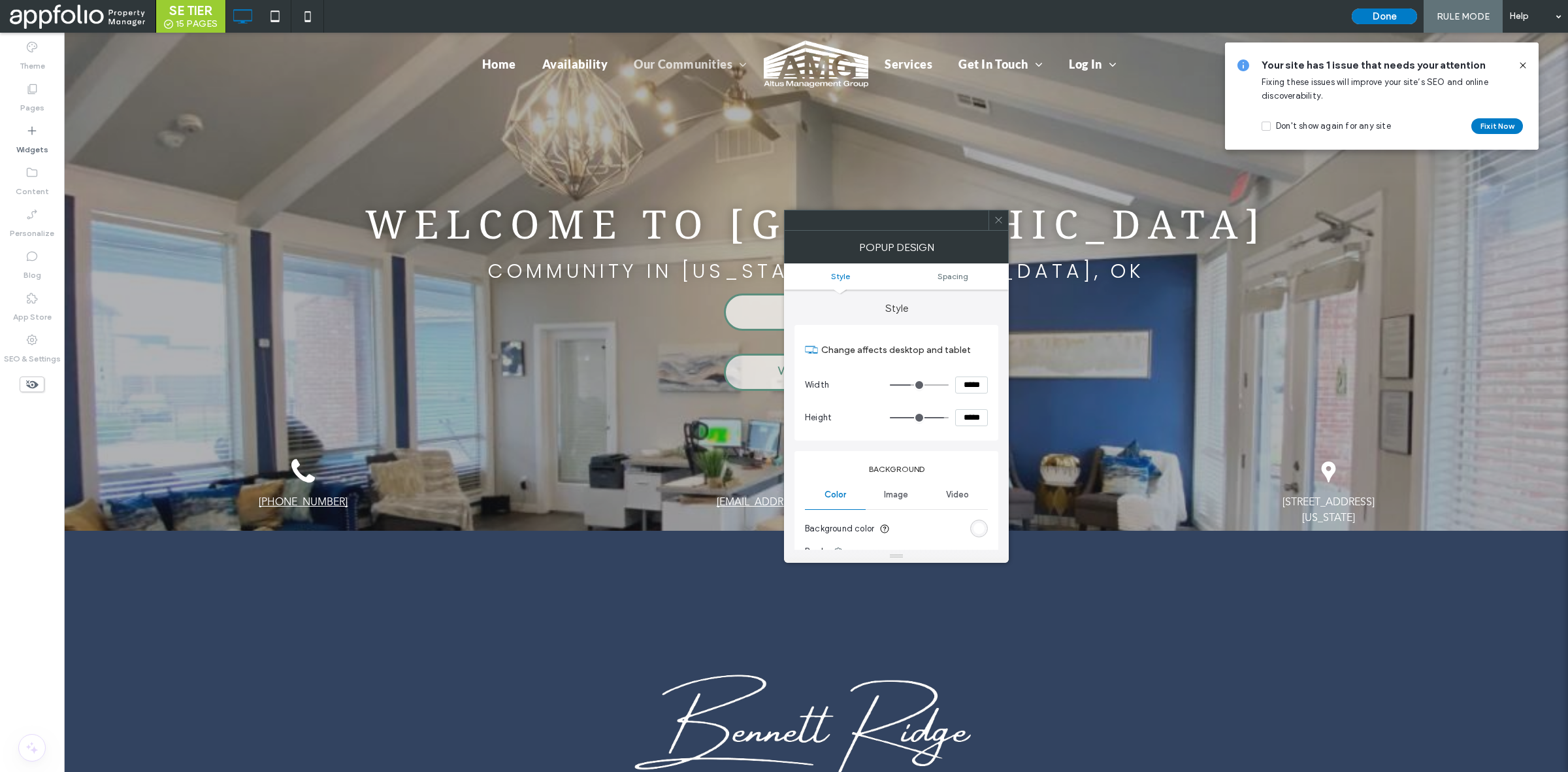
click at [999, 228] on span at bounding box center [999, 220] width 10 height 19
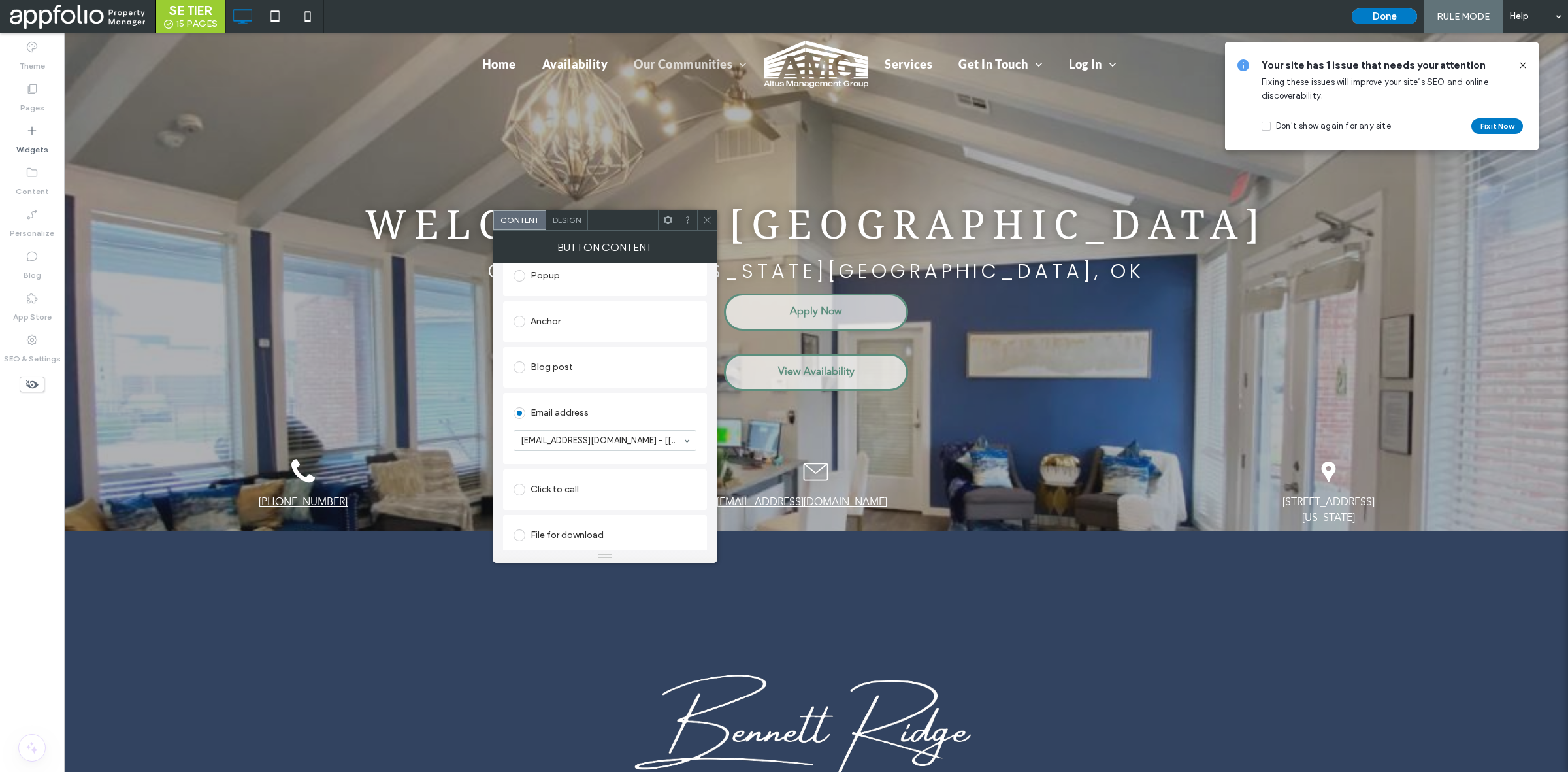
scroll to position [338, 0]
click at [573, 224] on div "Design" at bounding box center [567, 220] width 42 height 19
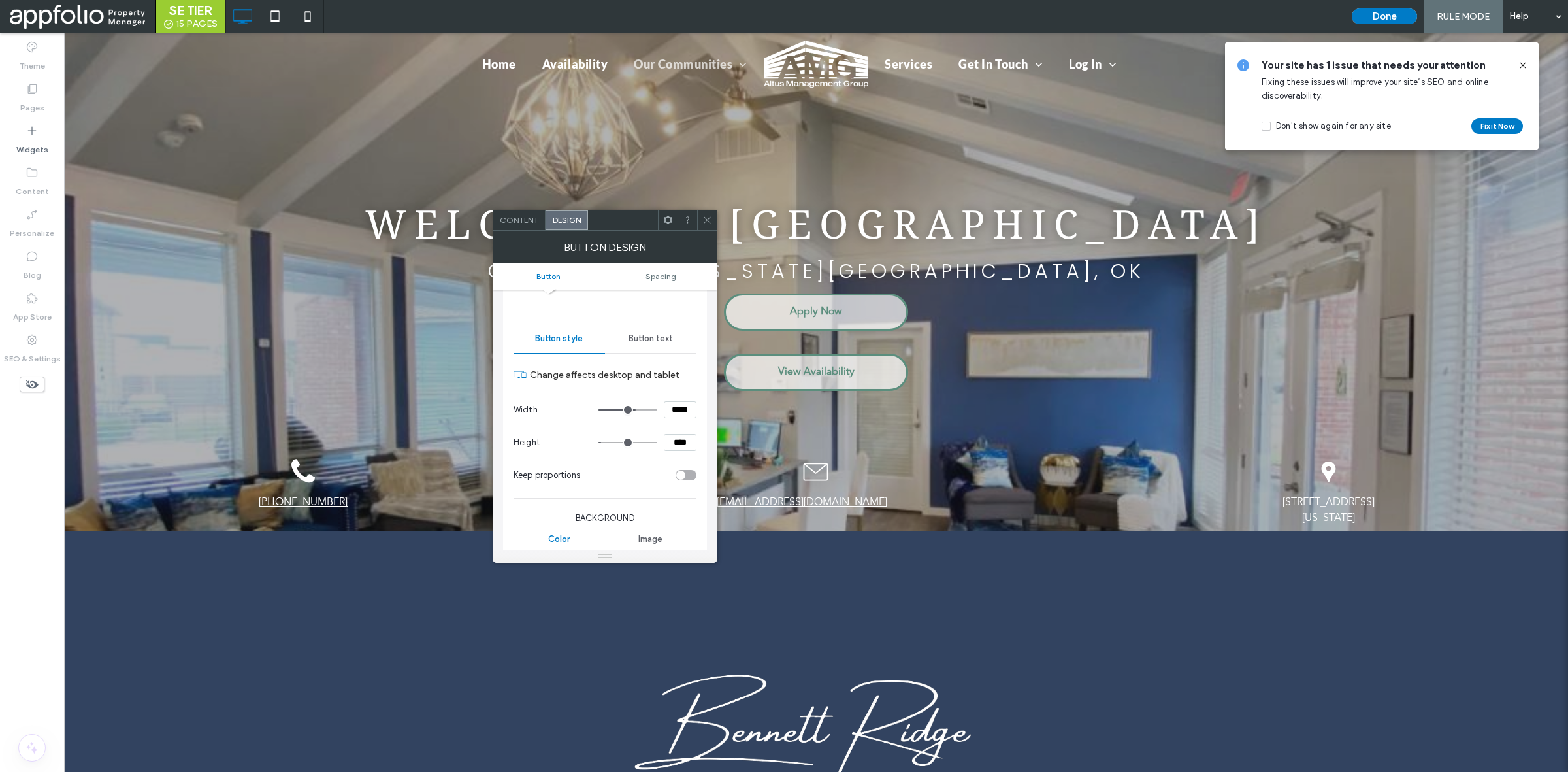
scroll to position [104, 0]
click at [704, 220] on icon at bounding box center [707, 220] width 10 height 10
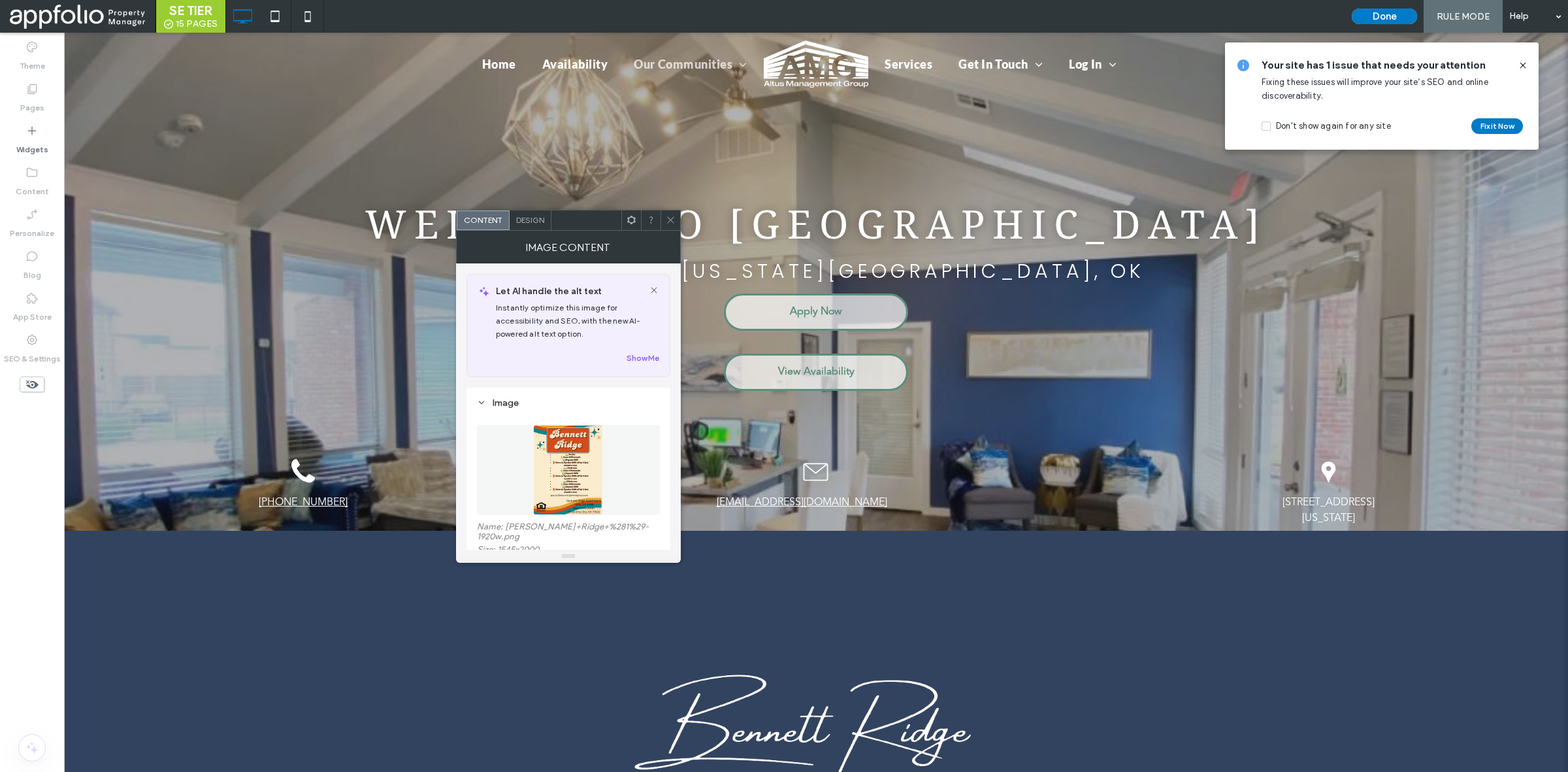
click at [668, 210] on span at bounding box center [671, 220] width 10 height 19
click at [534, 224] on div "Design" at bounding box center [530, 220] width 42 height 19
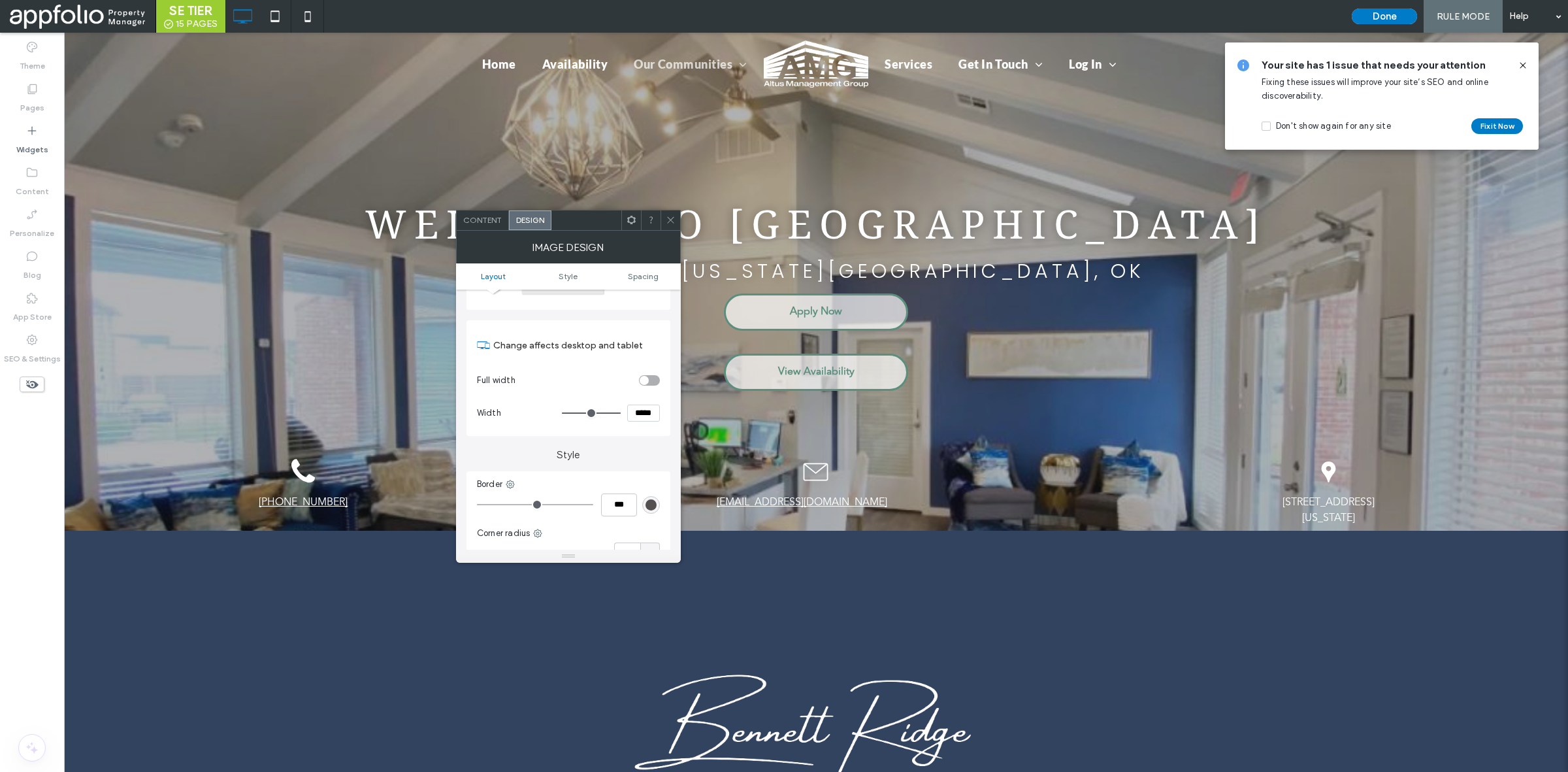
scroll to position [155, 0]
click at [663, 226] on div at bounding box center [670, 220] width 19 height 19
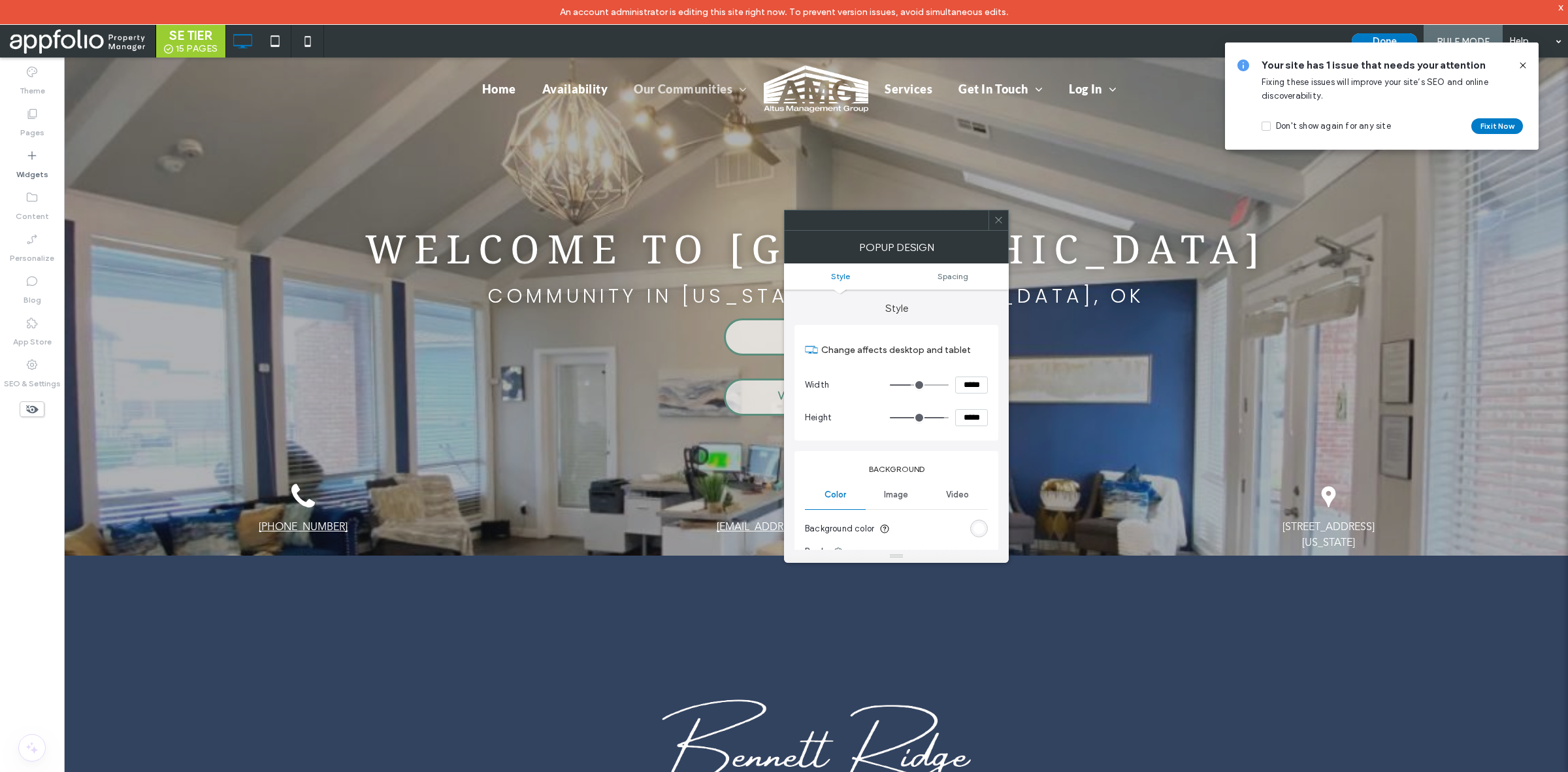
click at [997, 218] on use at bounding box center [999, 220] width 7 height 7
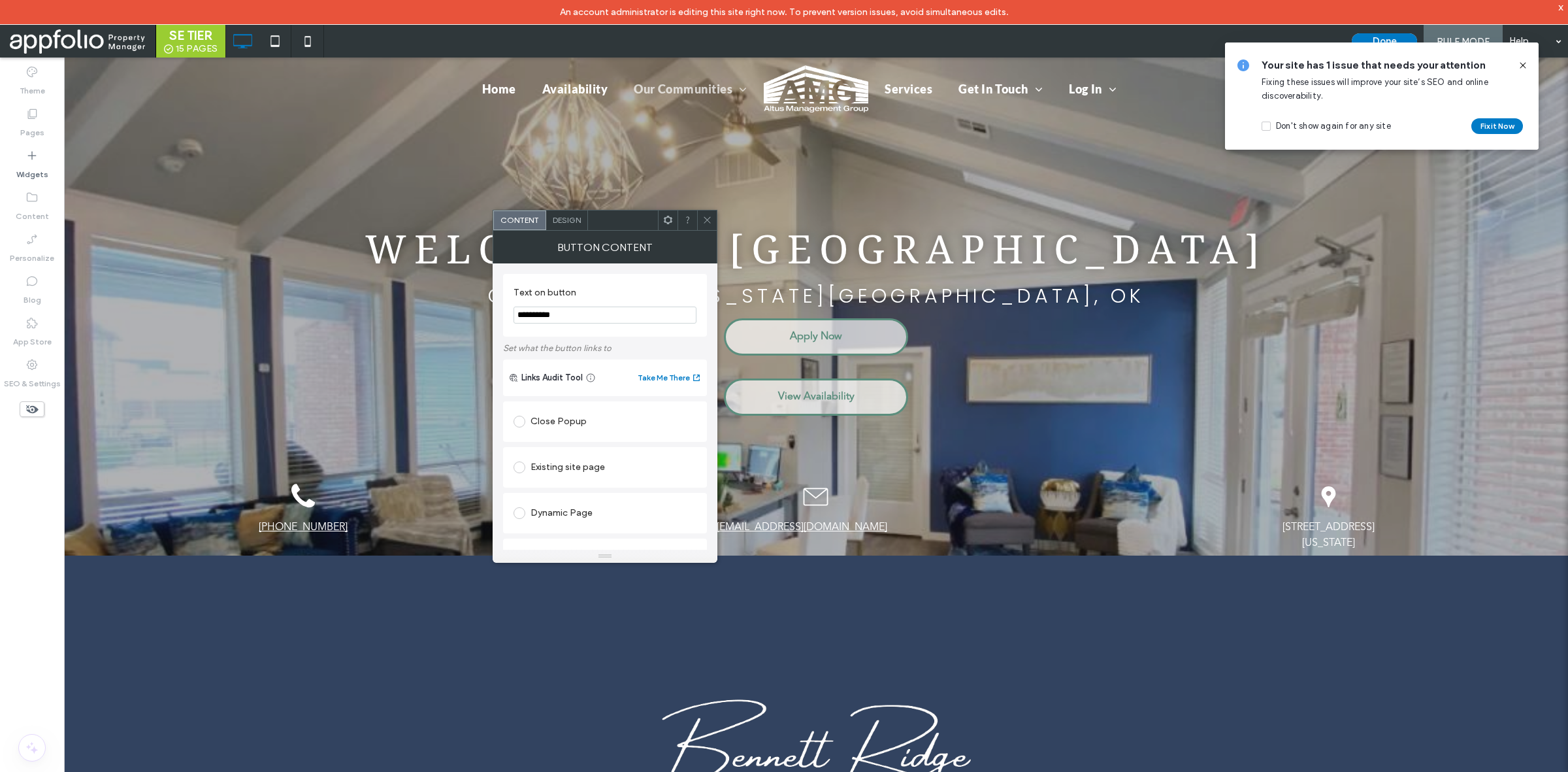
click at [583, 220] on div "Design" at bounding box center [567, 220] width 42 height 19
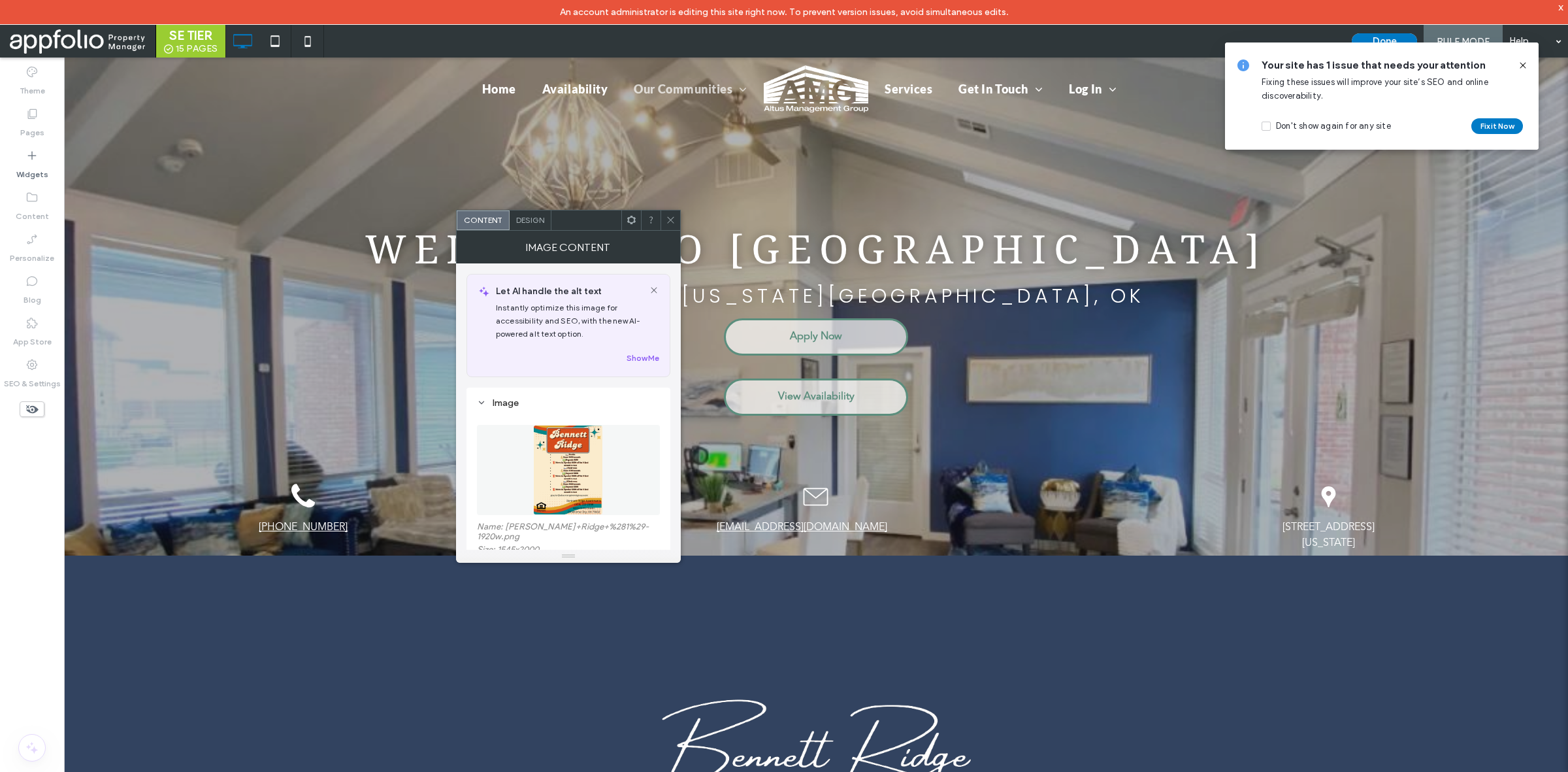
click at [543, 224] on div "Design" at bounding box center [530, 220] width 42 height 19
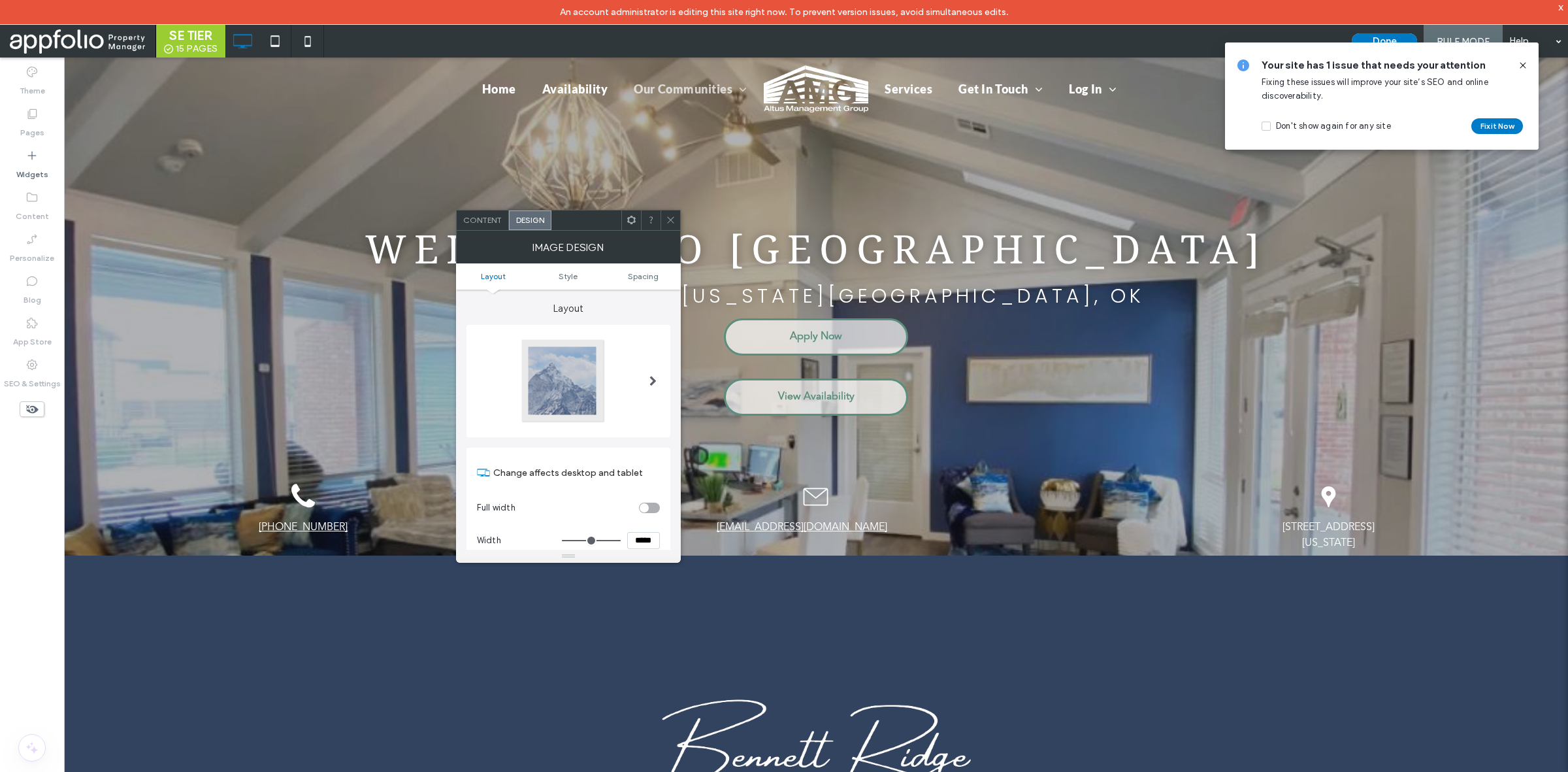
click at [661, 220] on div "Content Design" at bounding box center [569, 221] width 225 height 21
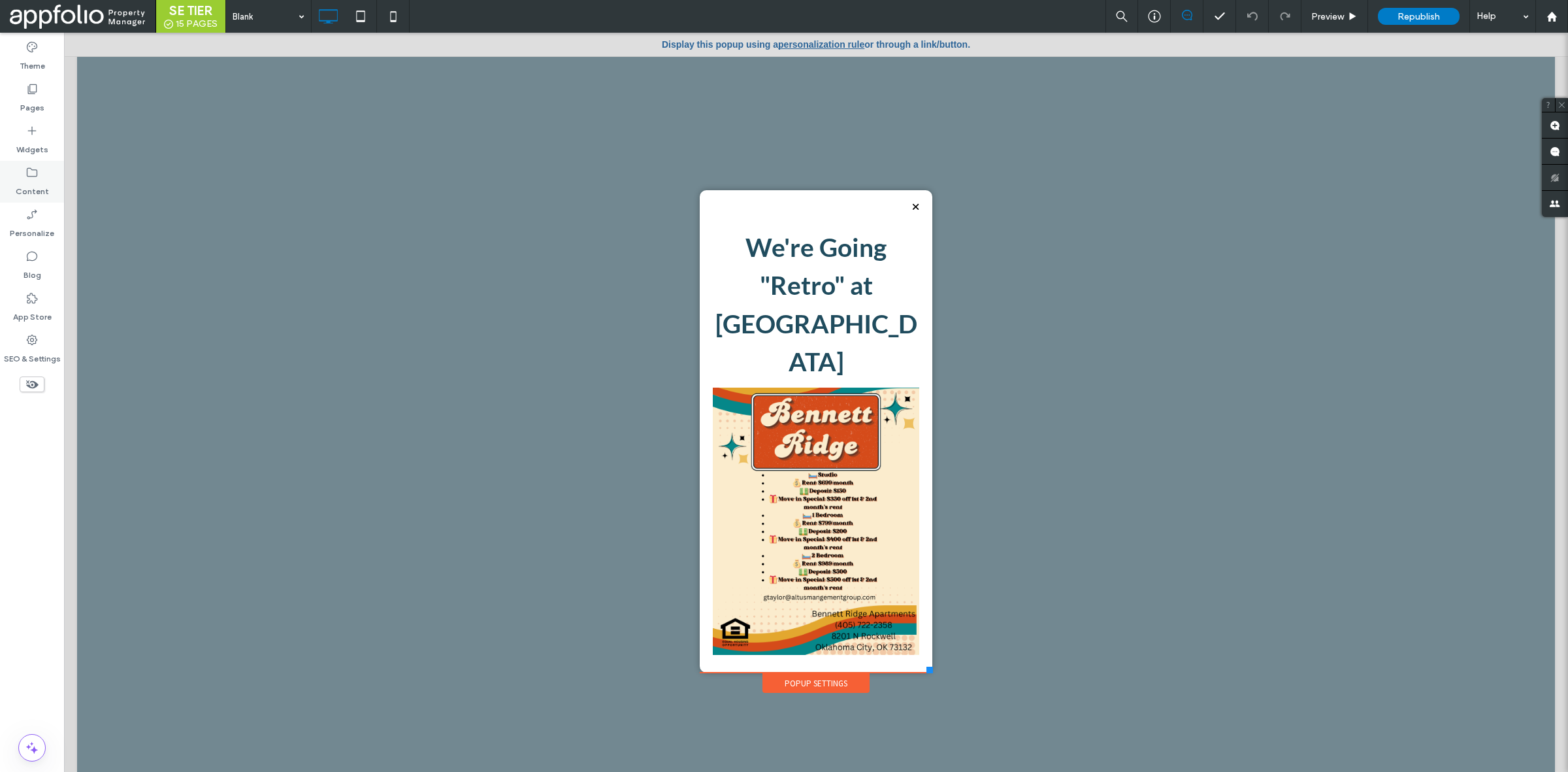
click at [33, 194] on label "Content" at bounding box center [32, 188] width 33 height 18
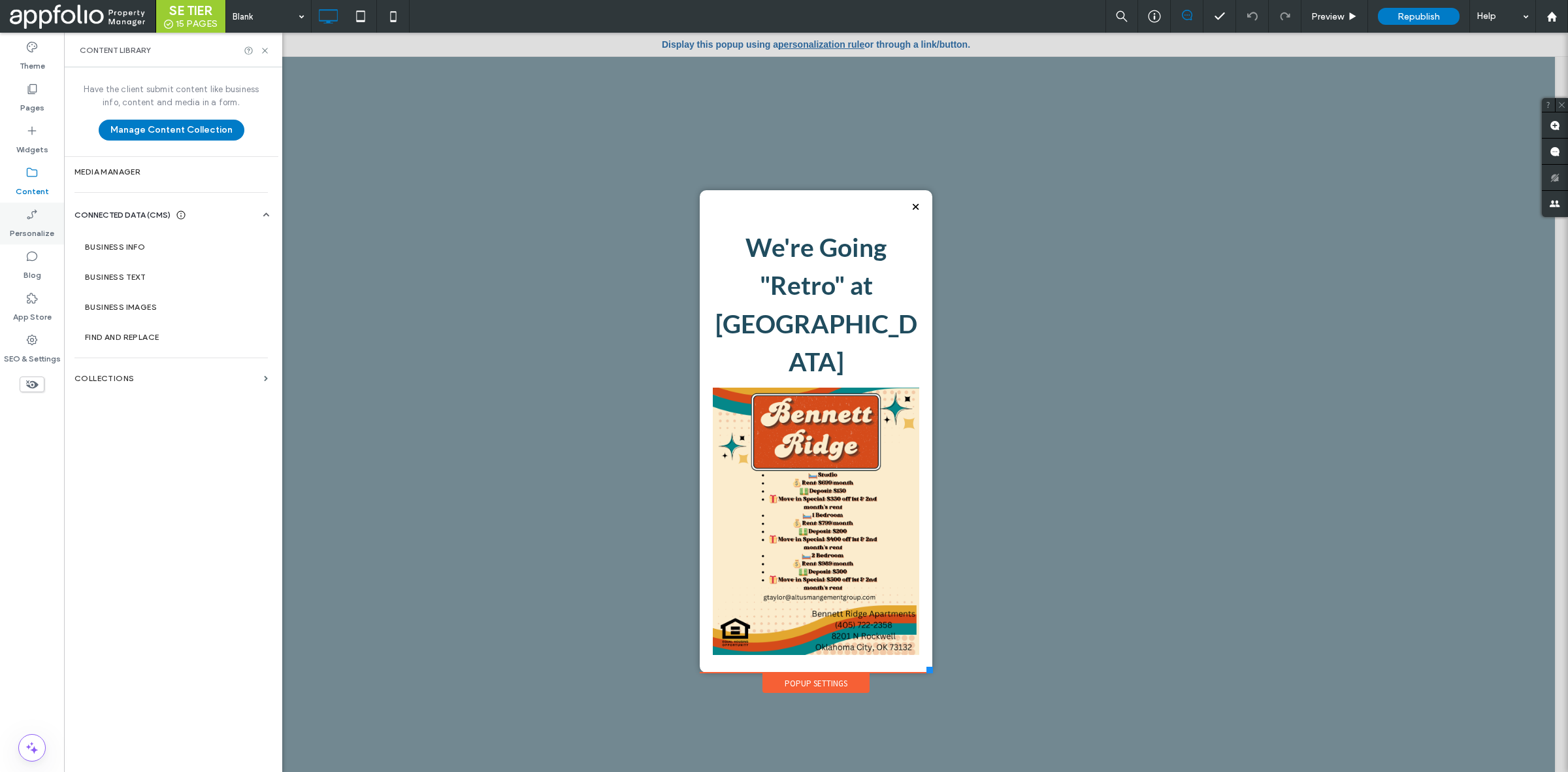
click at [39, 219] on div "Personalize" at bounding box center [32, 223] width 64 height 42
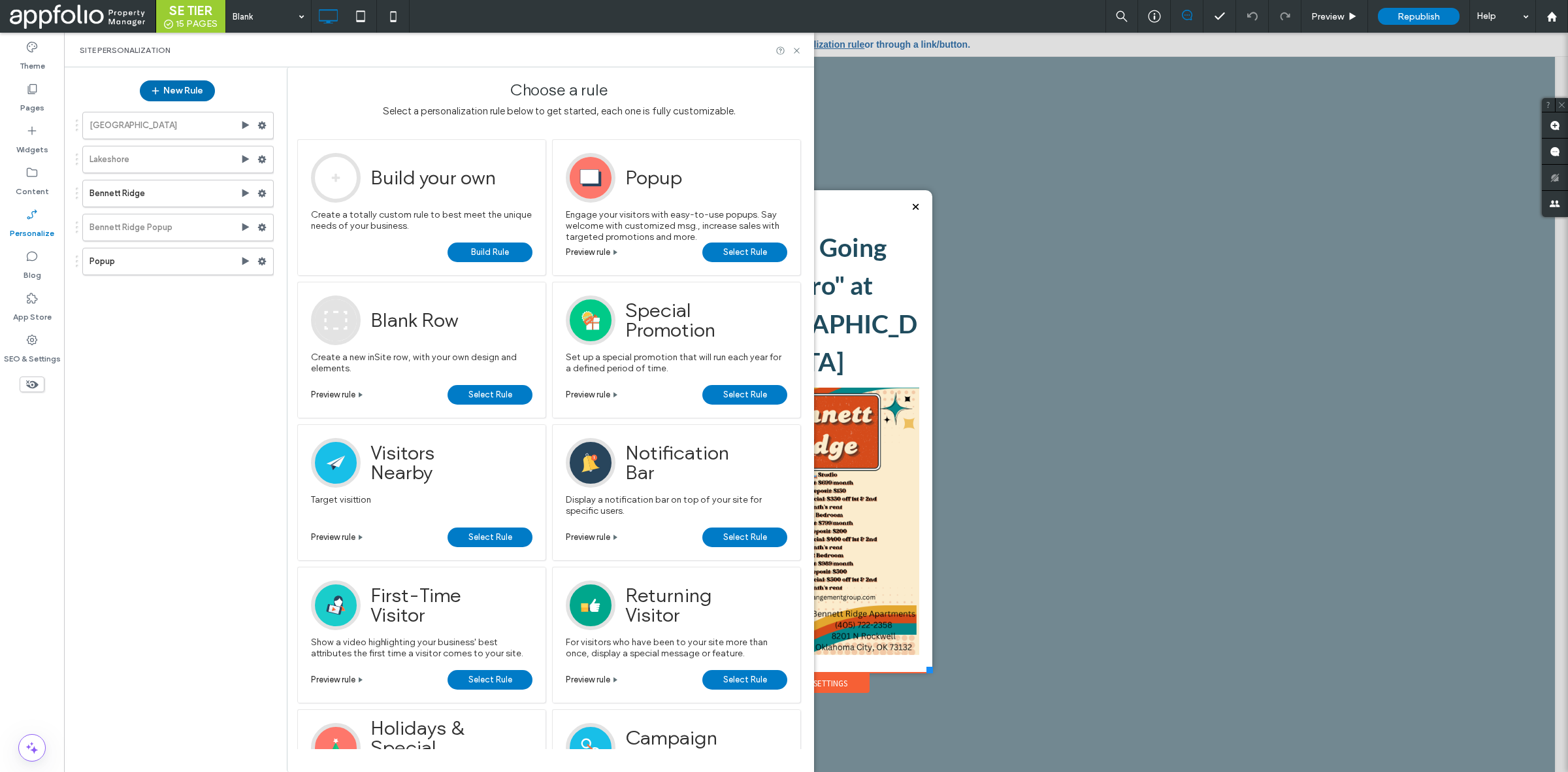
click at [184, 89] on button "New Rule" at bounding box center [177, 91] width 76 height 21
click at [177, 89] on button "New Rule" at bounding box center [177, 91] width 76 height 21
click at [735, 260] on span "Select Rule" at bounding box center [745, 252] width 44 height 19
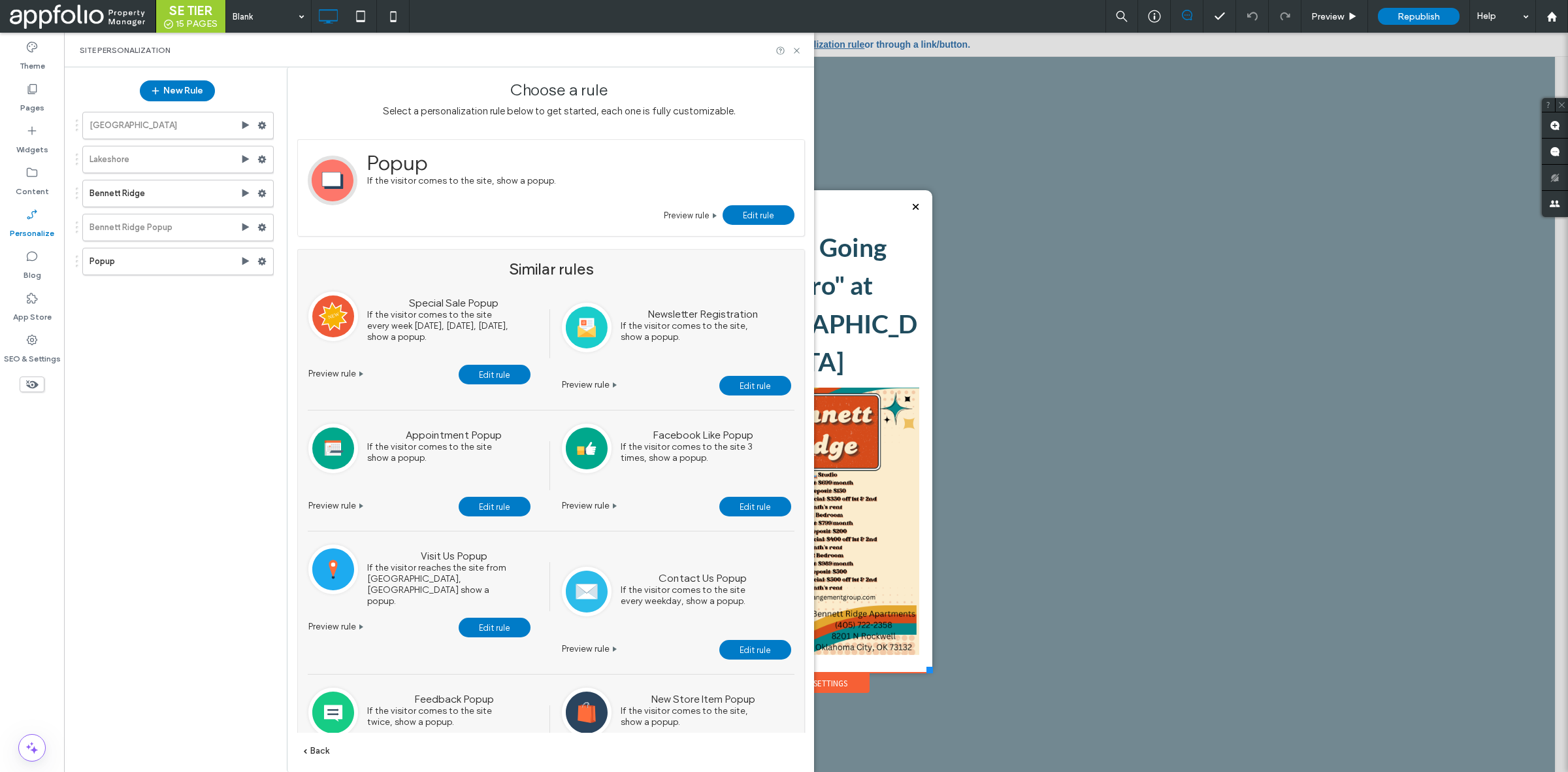
click at [744, 224] on link "Edit rule" at bounding box center [758, 215] width 72 height 19
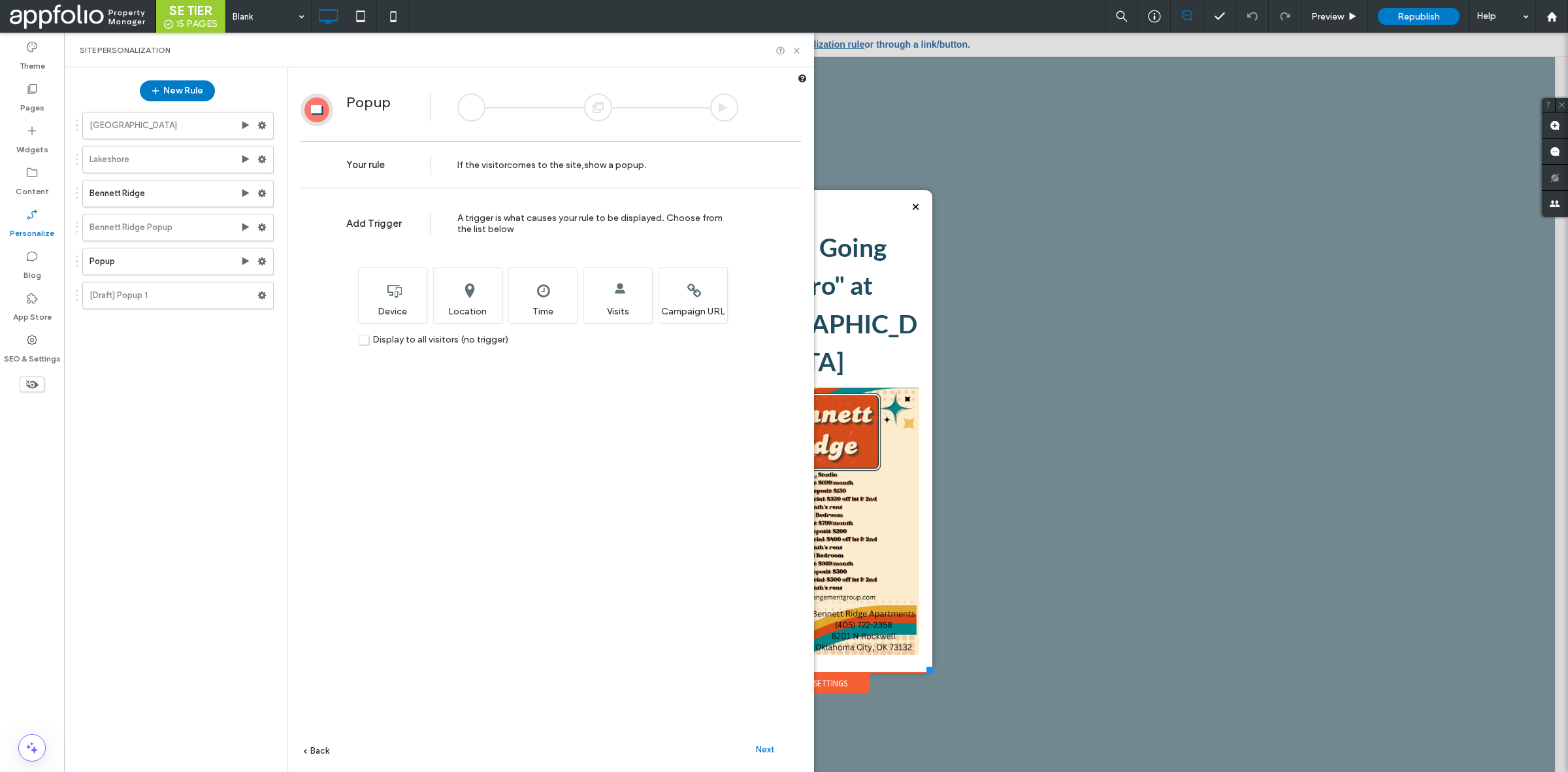
click at [769, 740] on div "Next" at bounding box center [765, 749] width 72 height 19
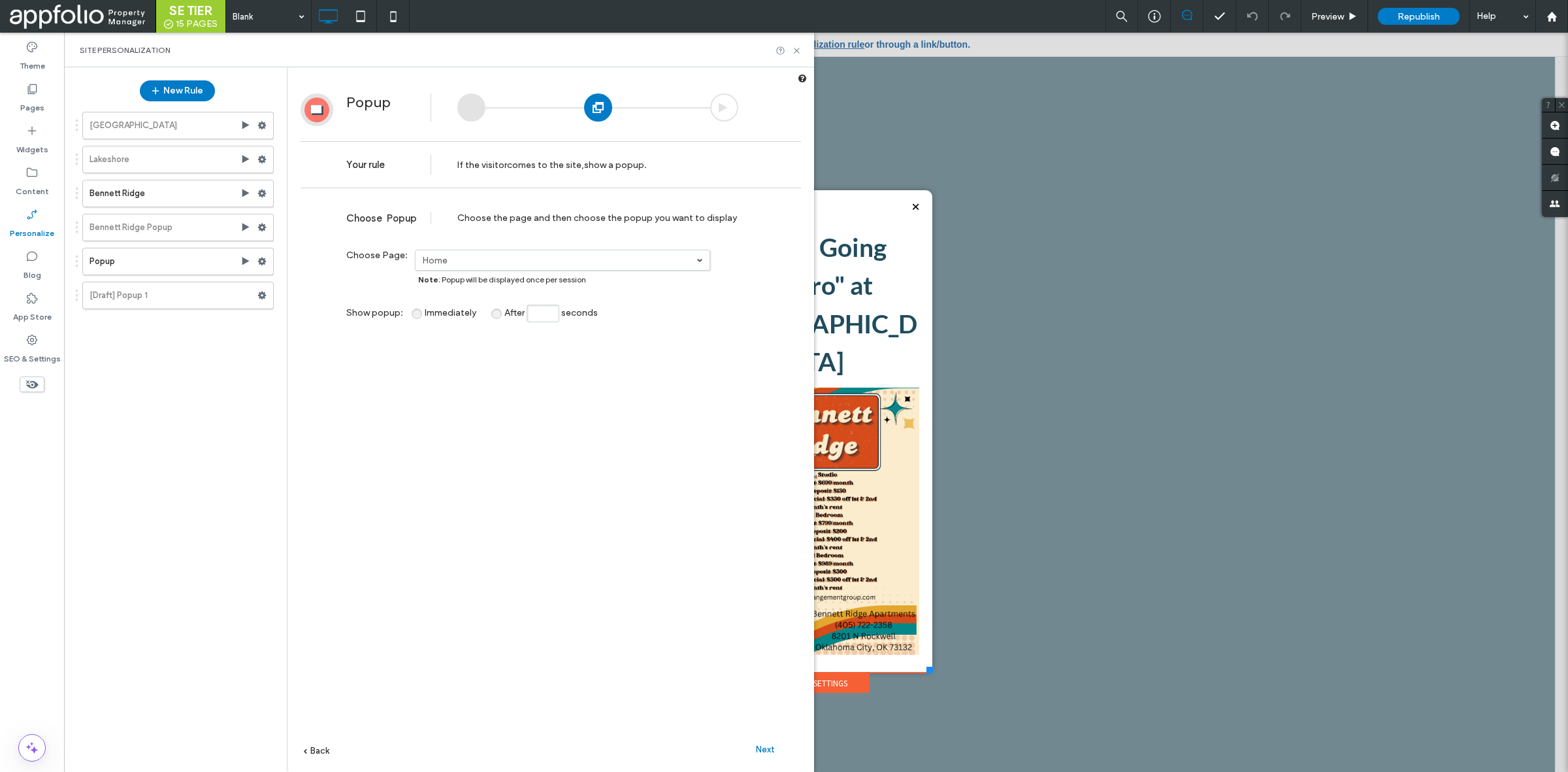
click at [582, 266] on link "Home" at bounding box center [563, 260] width 294 height 19
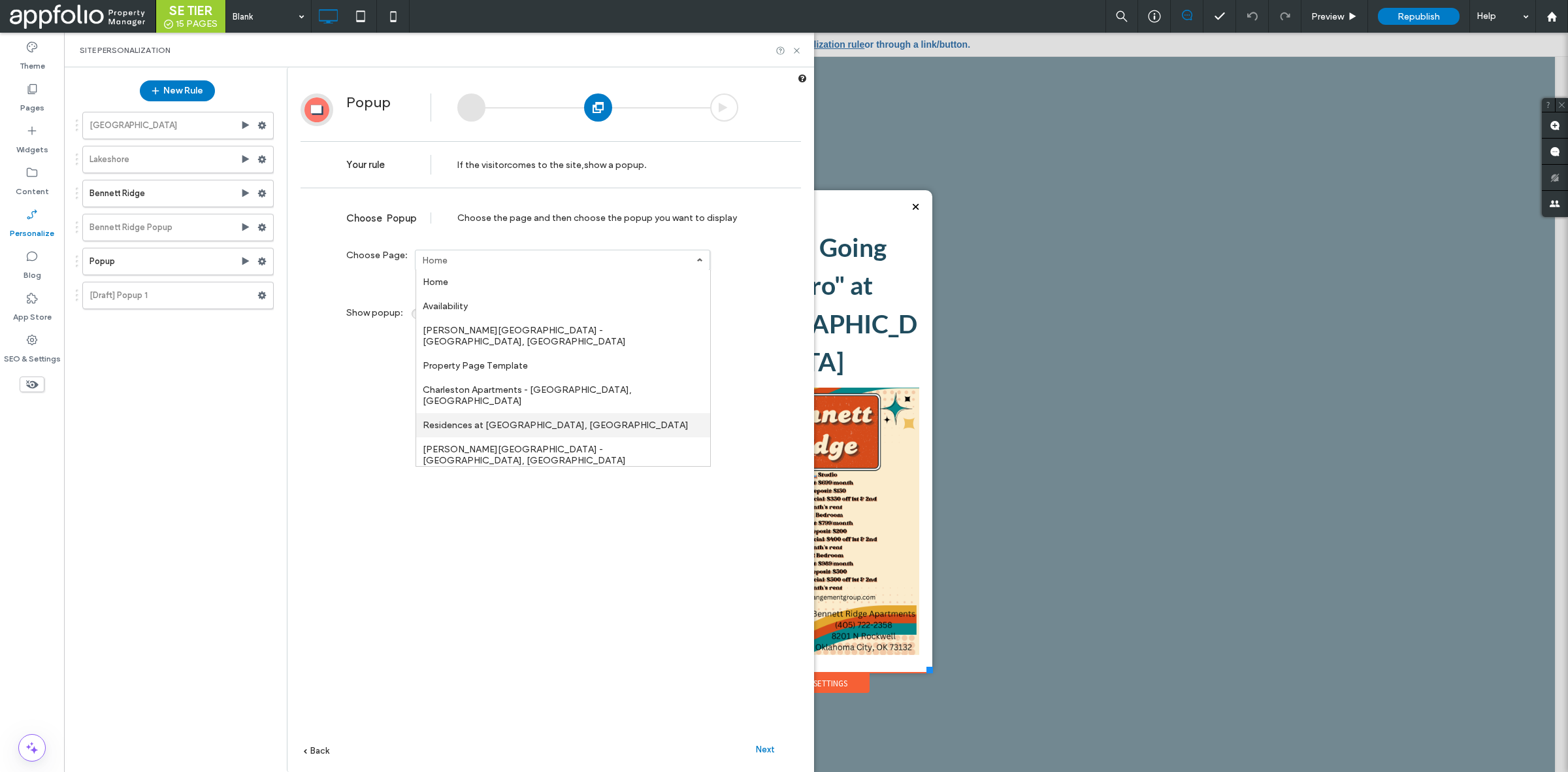
click at [542, 419] on label "Residences at [GEOGRAPHIC_DATA], [GEOGRAPHIC_DATA]" at bounding box center [556, 424] width 266 height 11
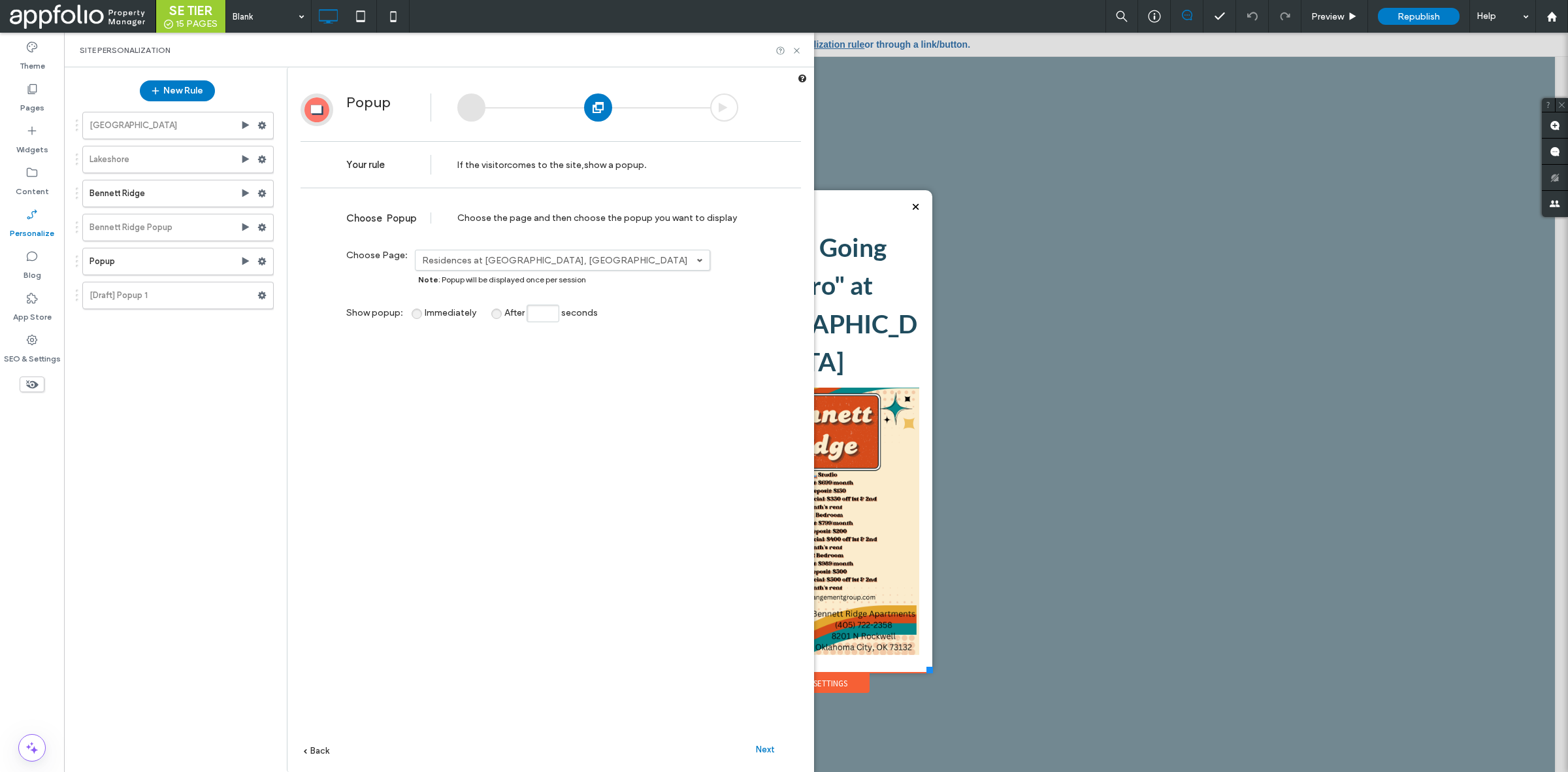
click at [763, 752] on span "Next" at bounding box center [766, 749] width 19 height 10
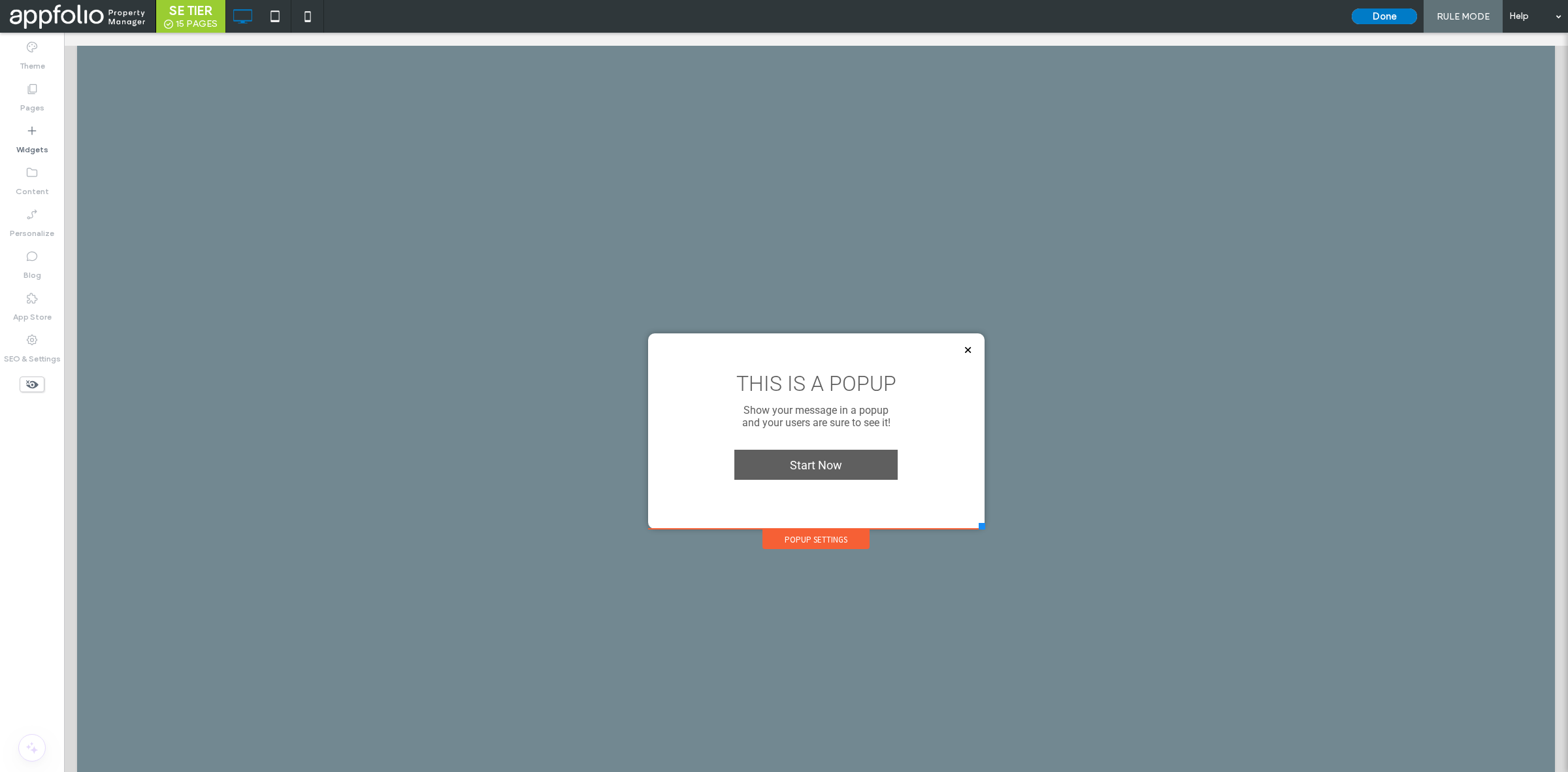
click at [820, 533] on div "Popup Settings" at bounding box center [815, 540] width 108 height 19
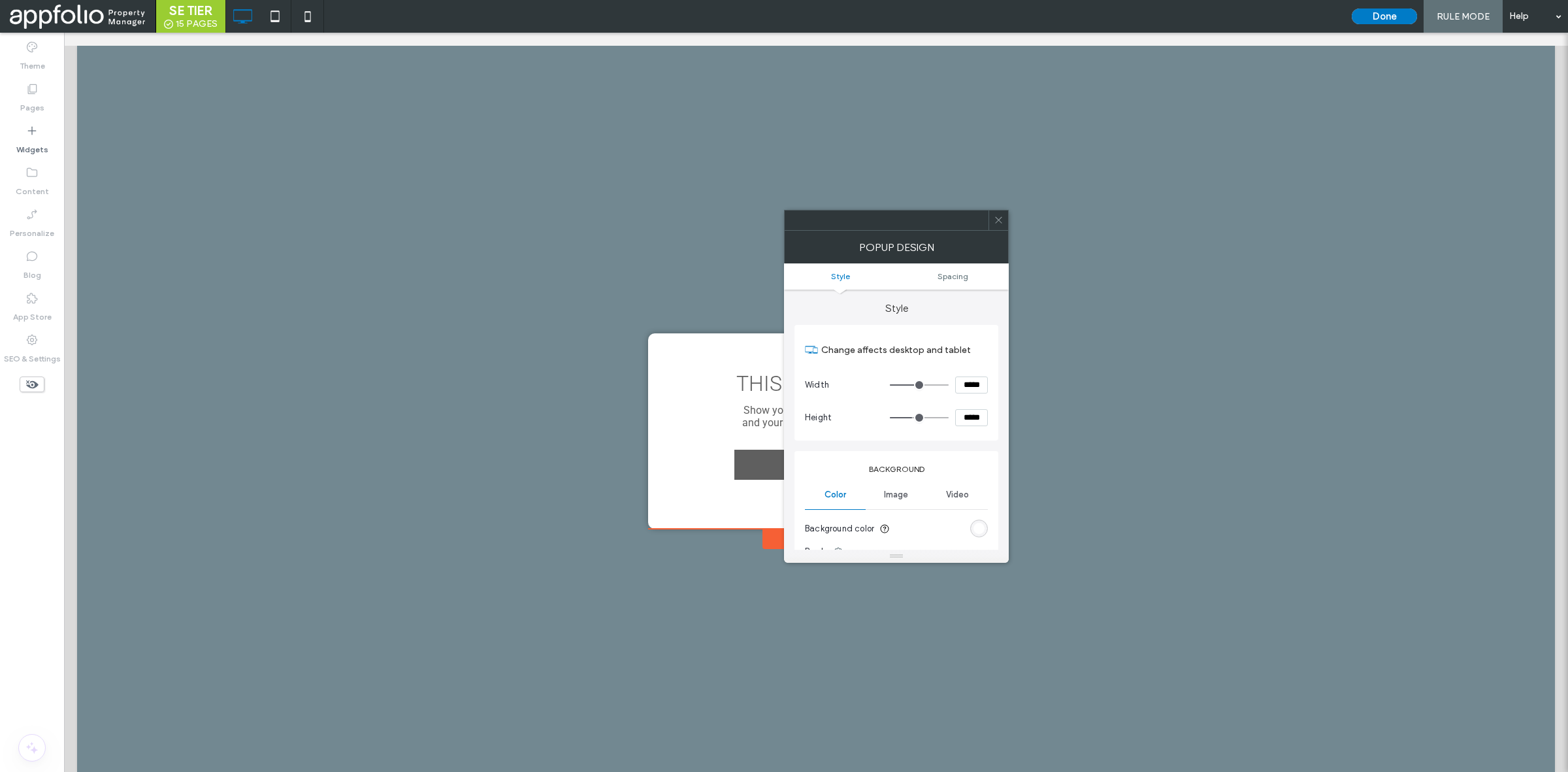
click at [966, 381] on input "*****" at bounding box center [971, 386] width 33 height 17
type input "***"
type input "*****"
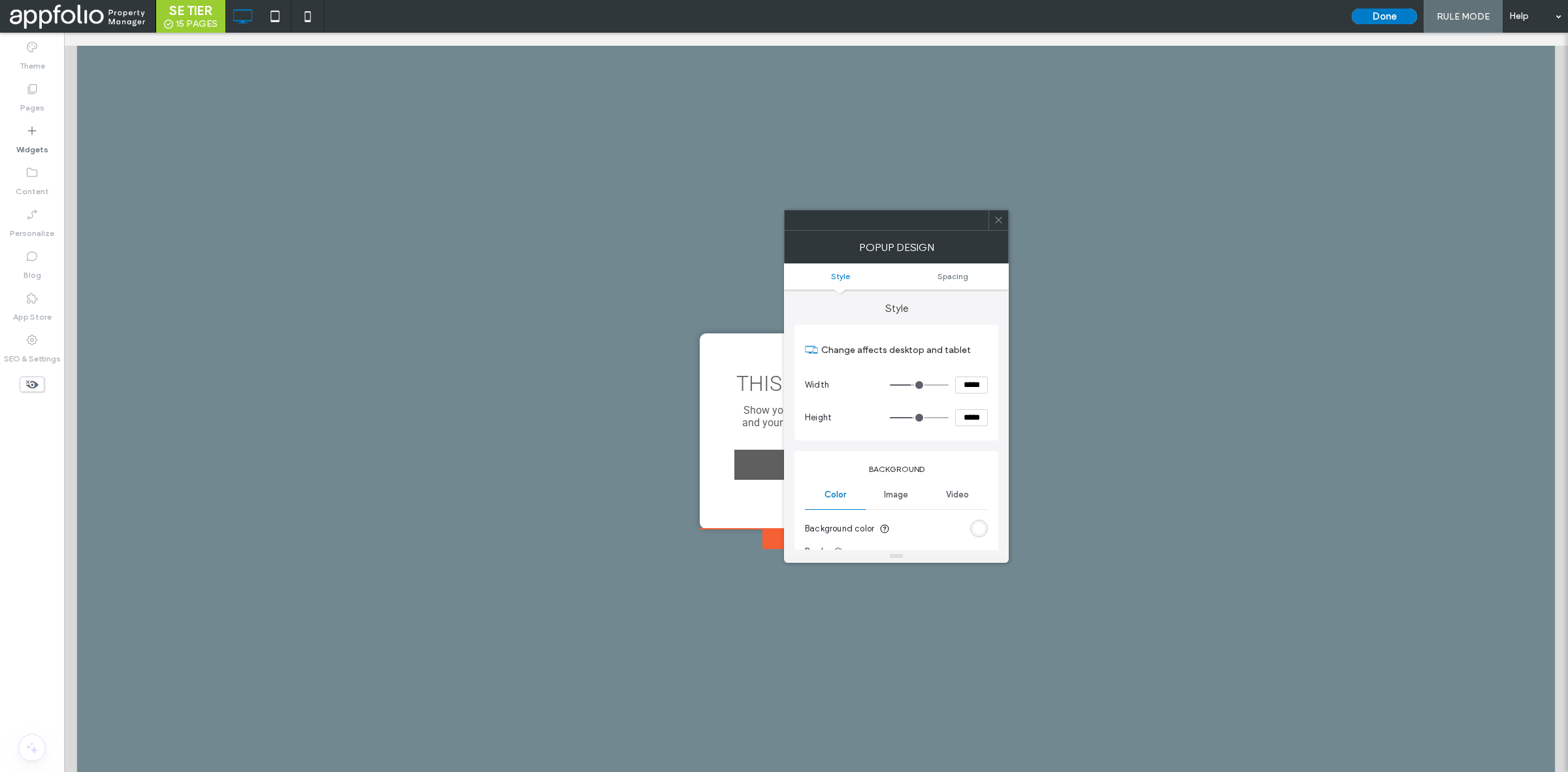
click at [961, 420] on input "*****" at bounding box center [971, 417] width 33 height 17
type input "***"
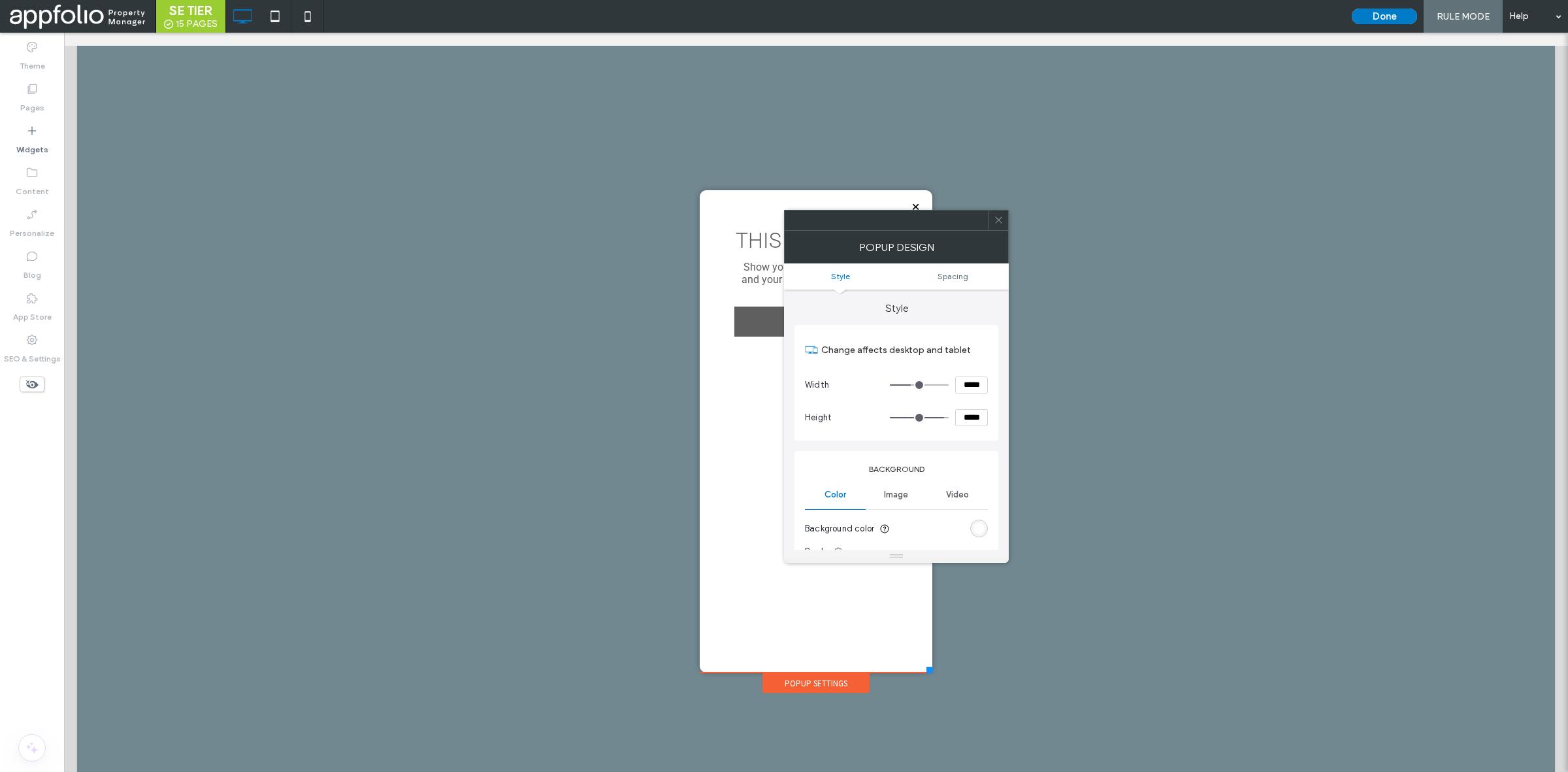
type input "*****"
click at [998, 229] on span at bounding box center [999, 220] width 10 height 19
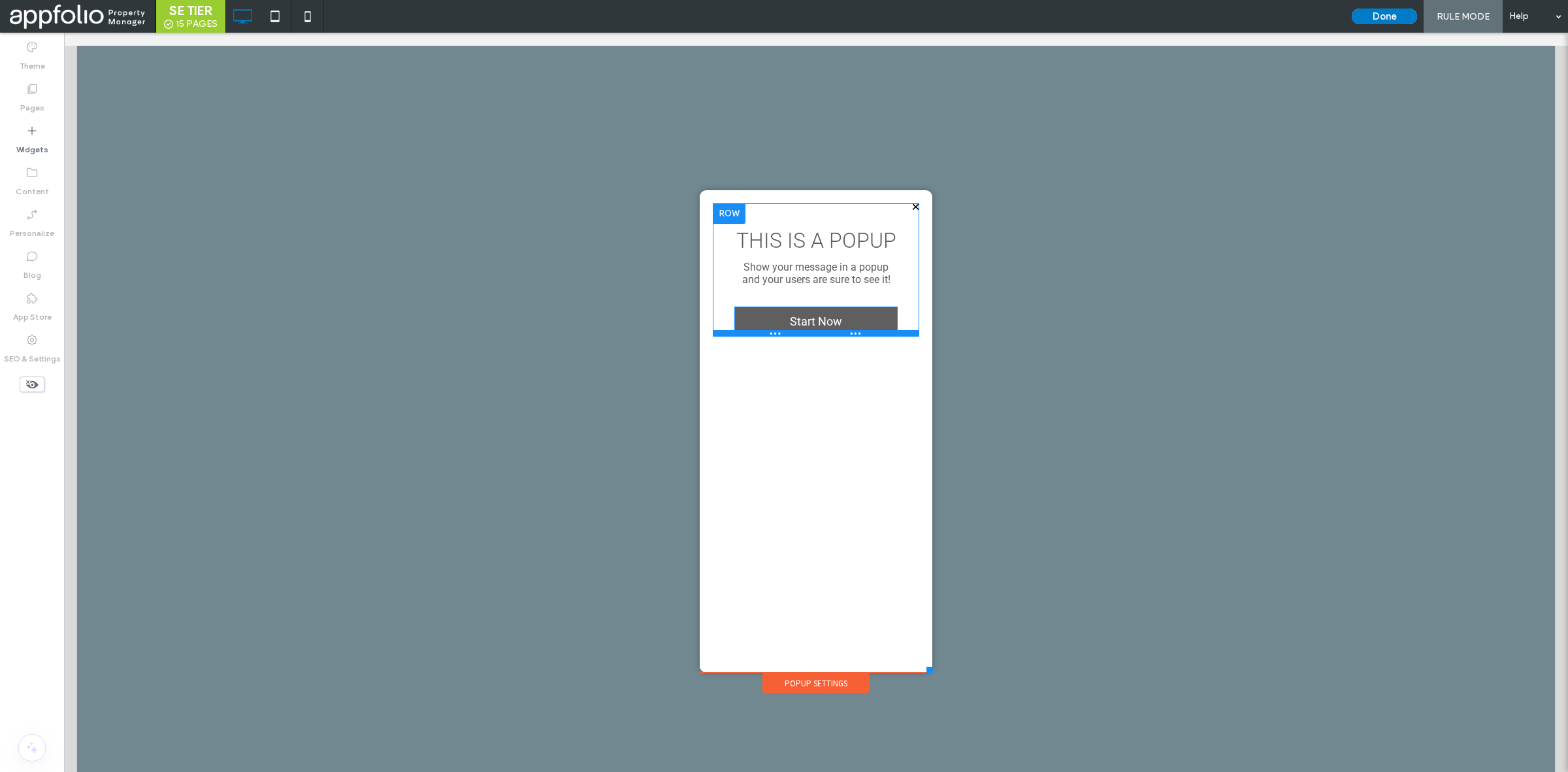
click at [853, 331] on div at bounding box center [815, 333] width 206 height 7
click at [841, 315] on link "Start Now" at bounding box center [815, 321] width 164 height 30
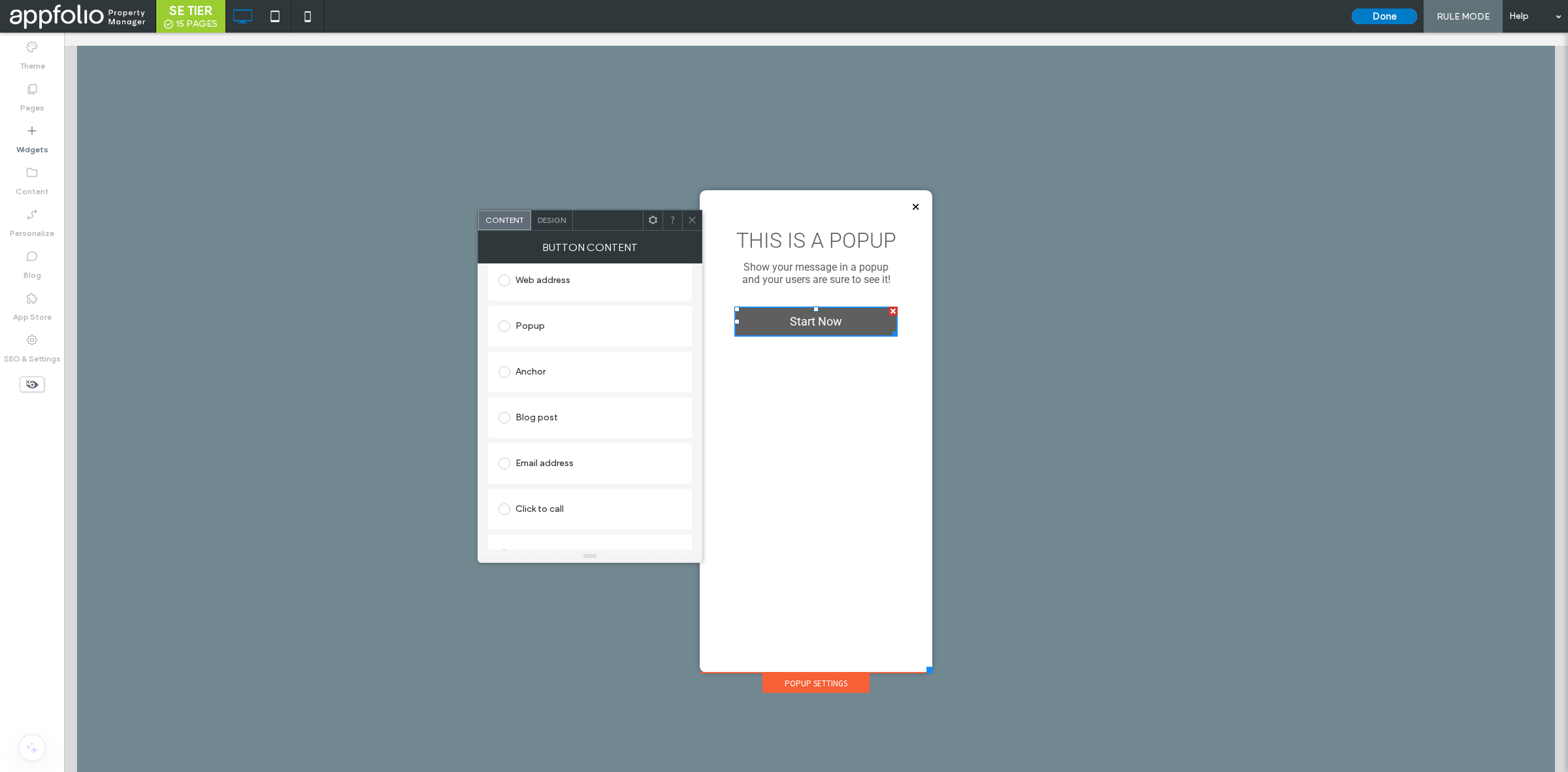
click at [546, 464] on div "Email address" at bounding box center [590, 464] width 183 height 21
click at [560, 216] on span "Design" at bounding box center [551, 220] width 28 height 10
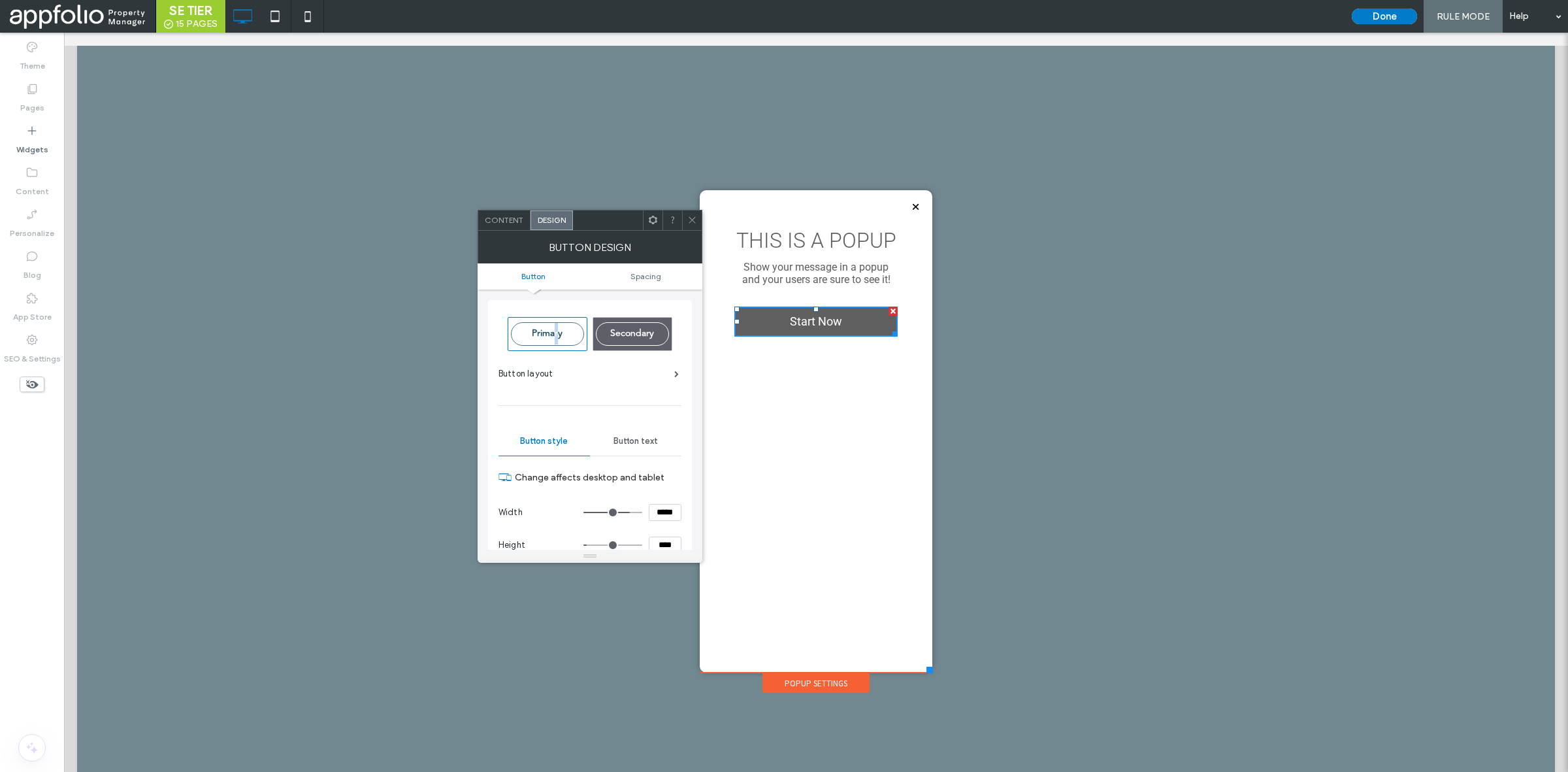
click at [555, 326] on div "Primary" at bounding box center [548, 334] width 74 height 23
type input "*"
type input "***"
click at [555, 326] on div "Primary" at bounding box center [548, 334] width 74 height 23
click at [657, 508] on input "*****" at bounding box center [665, 512] width 33 height 17
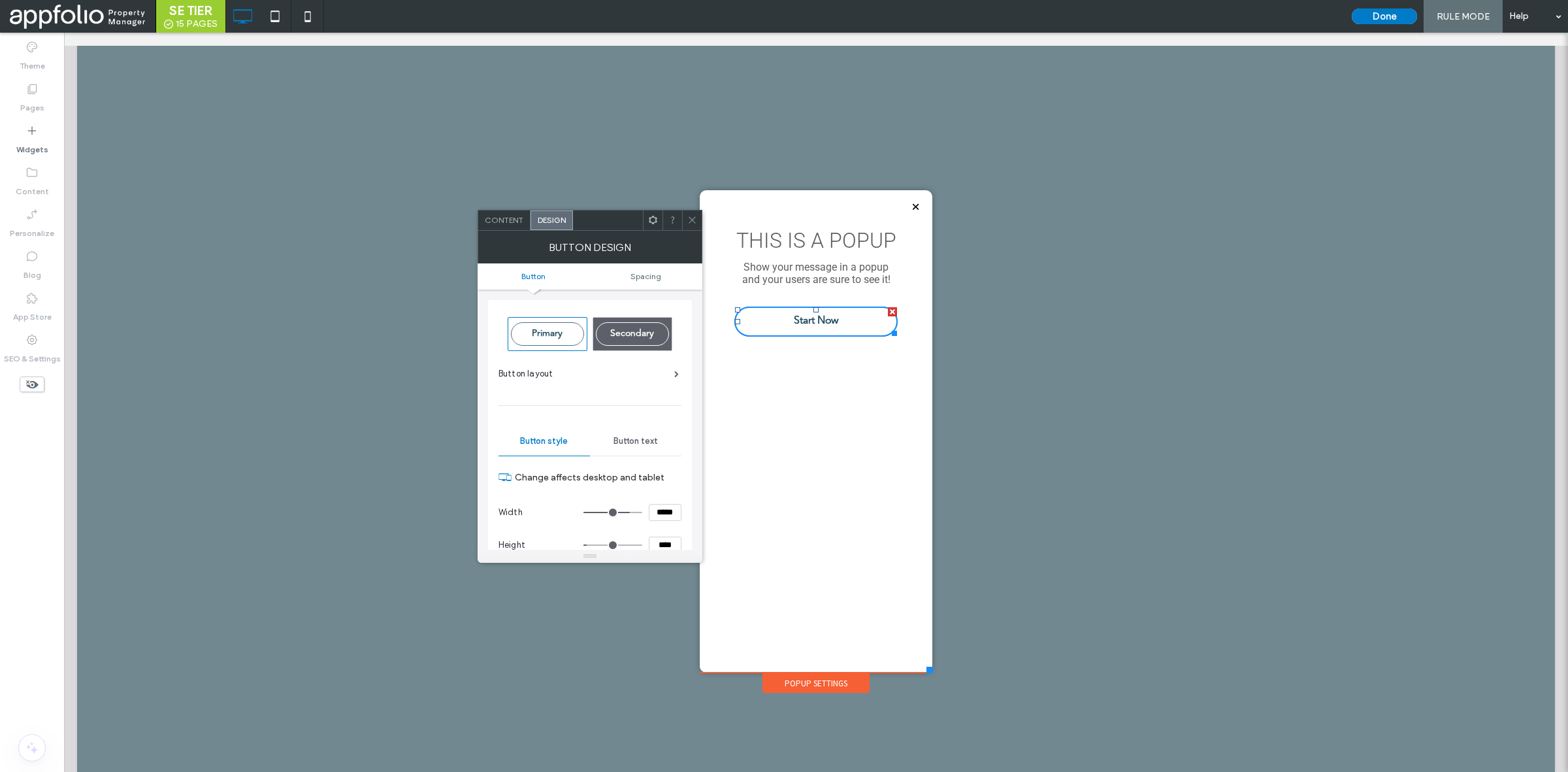
click at [657, 508] on input "*****" at bounding box center [665, 512] width 33 height 17
type input "***"
click at [671, 549] on div at bounding box center [590, 555] width 225 height 13
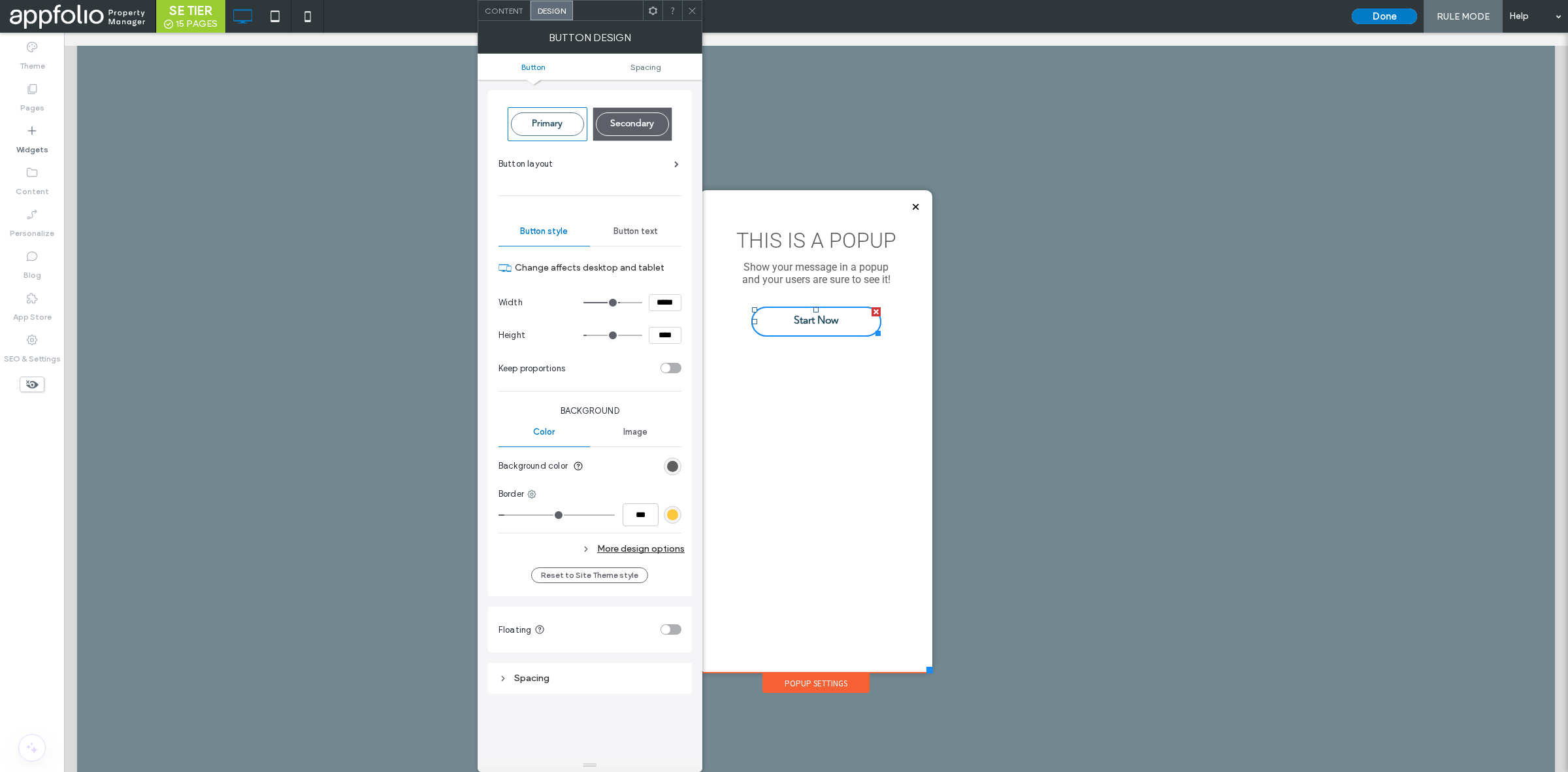
type input "*****"
click at [659, 328] on input "****" at bounding box center [665, 335] width 33 height 17
type input "**"
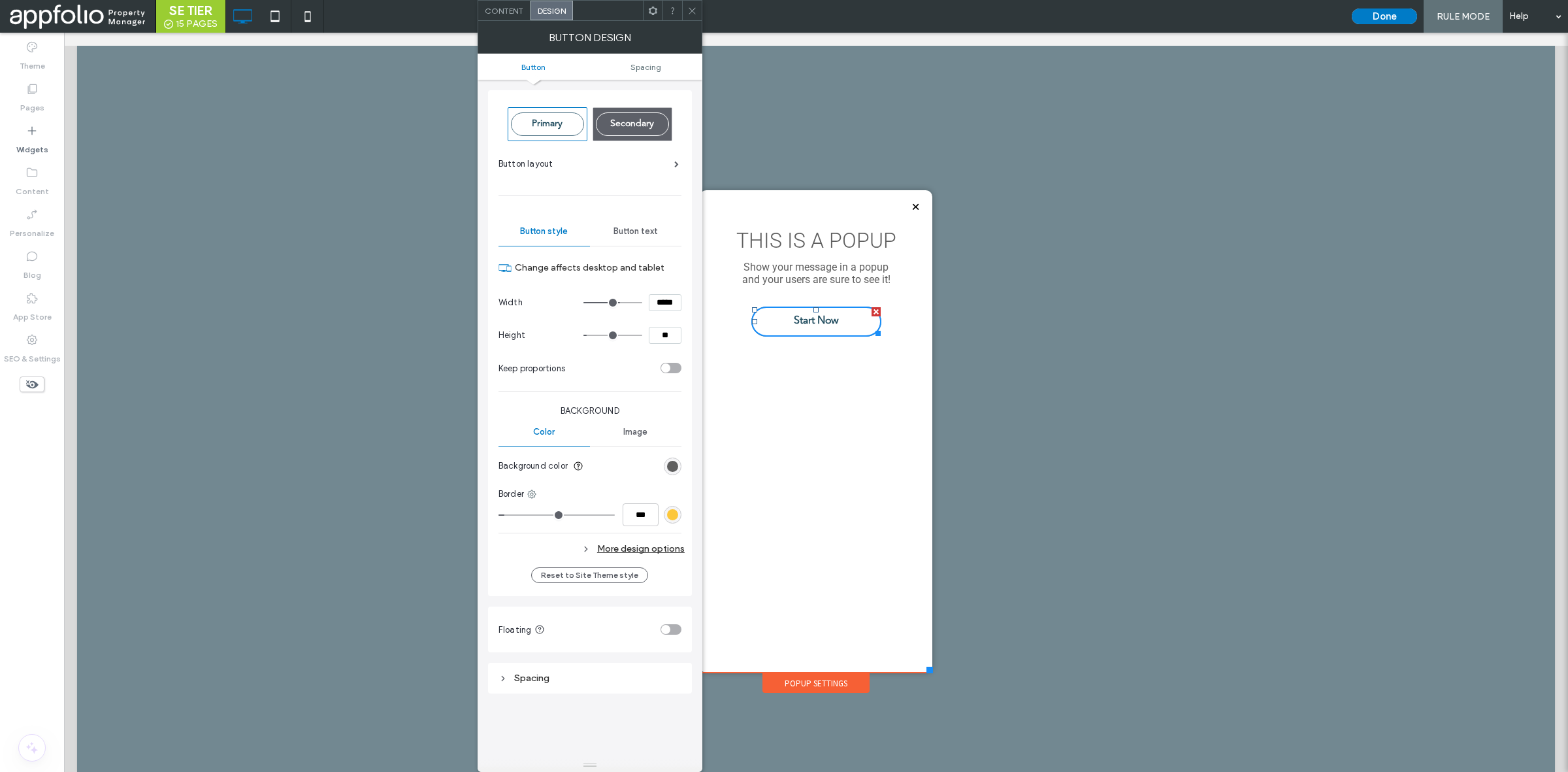
type input "**"
type input "****"
click at [654, 269] on label "Change affects desktop and tablet" at bounding box center [599, 267] width 167 height 24
click at [691, 2] on span at bounding box center [692, 11] width 10 height 19
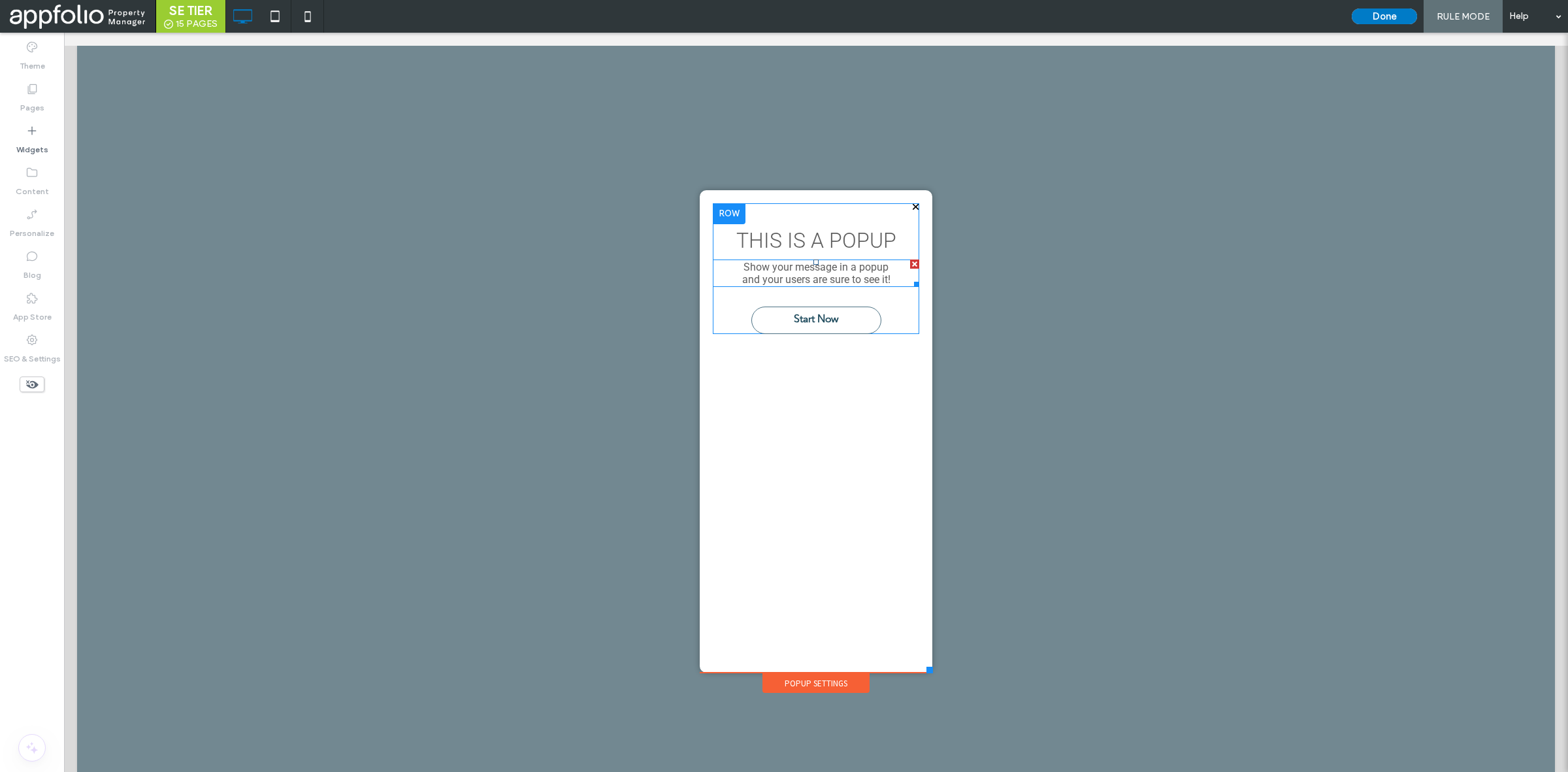
click at [910, 262] on div at bounding box center [914, 263] width 9 height 9
click at [30, 157] on div "Widgets" at bounding box center [32, 139] width 64 height 42
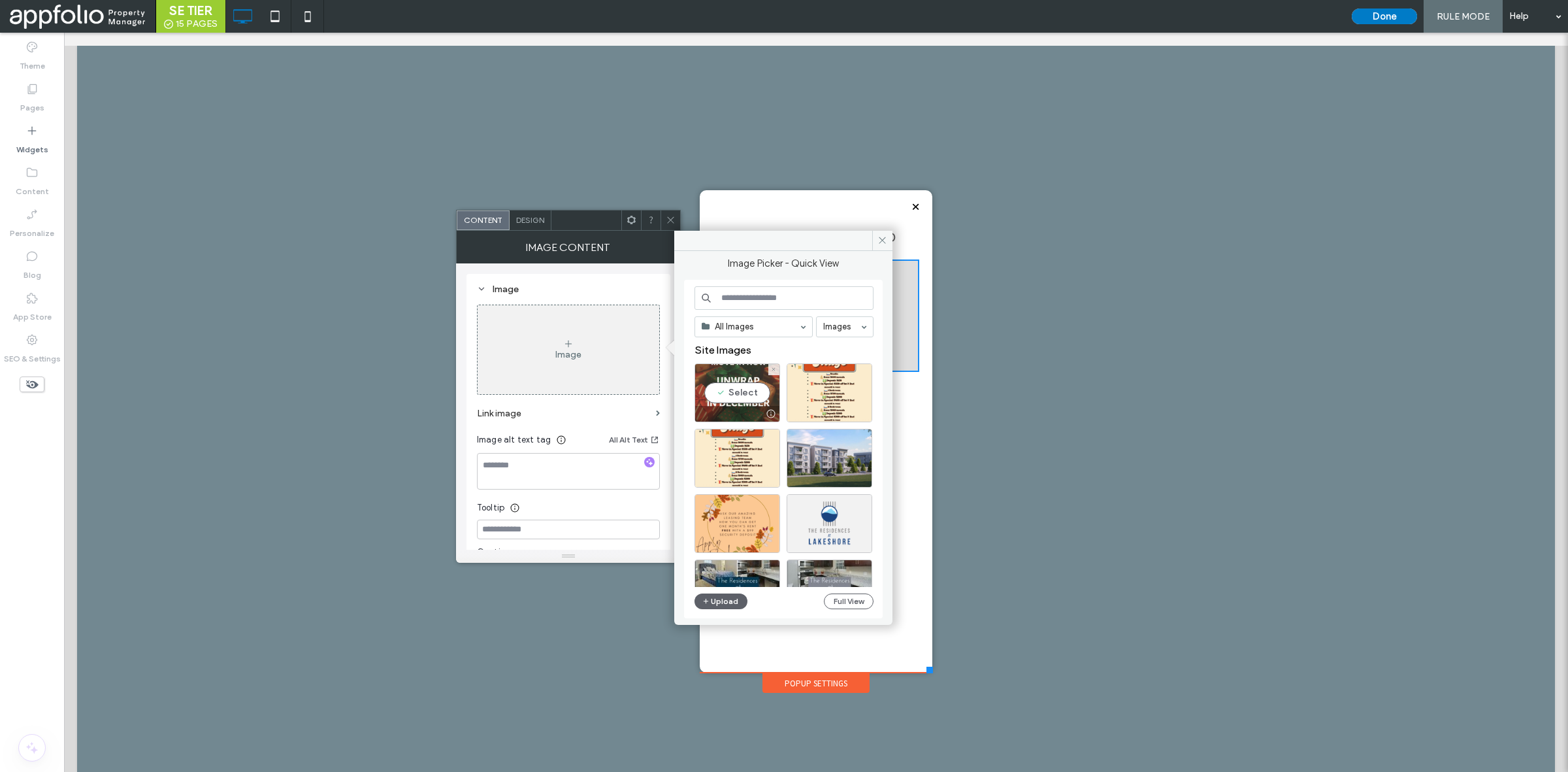
drag, startPoint x: 740, startPoint y: 393, endPoint x: 676, endPoint y: 360, distance: 72.0
click at [740, 393] on div "Select" at bounding box center [737, 392] width 85 height 59
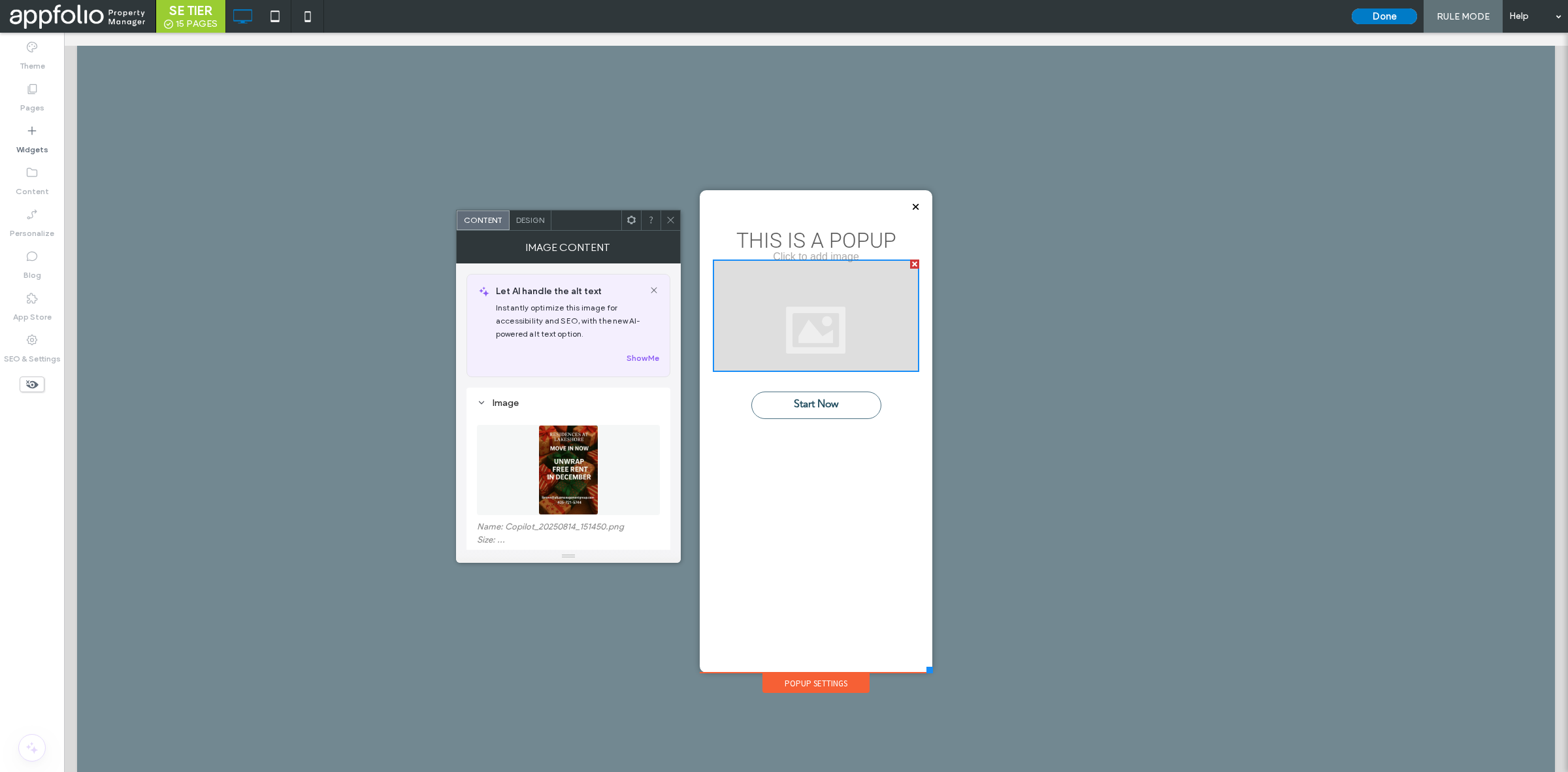
click at [666, 216] on icon at bounding box center [671, 220] width 10 height 10
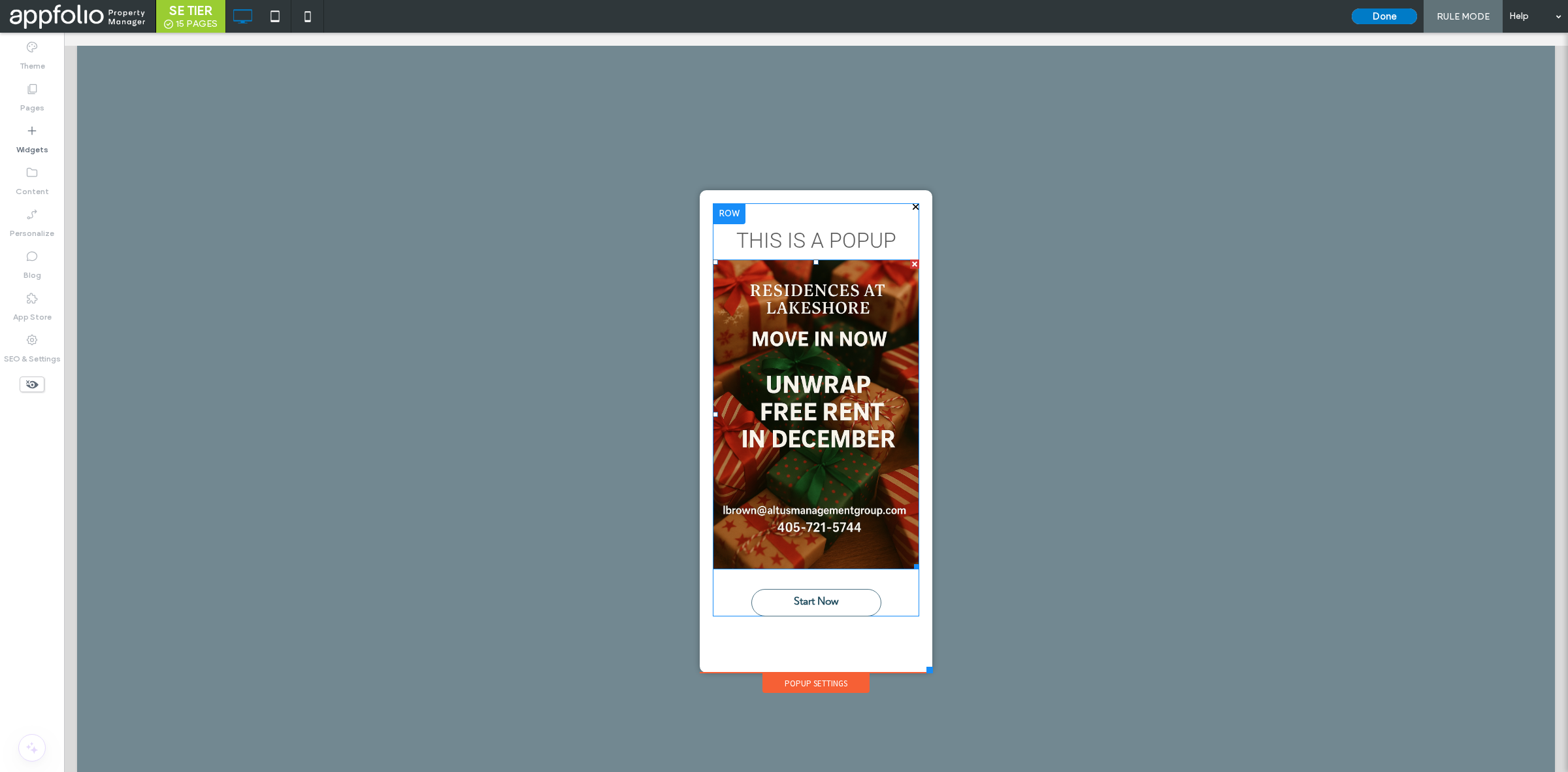
click at [829, 473] on img at bounding box center [815, 415] width 206 height 310
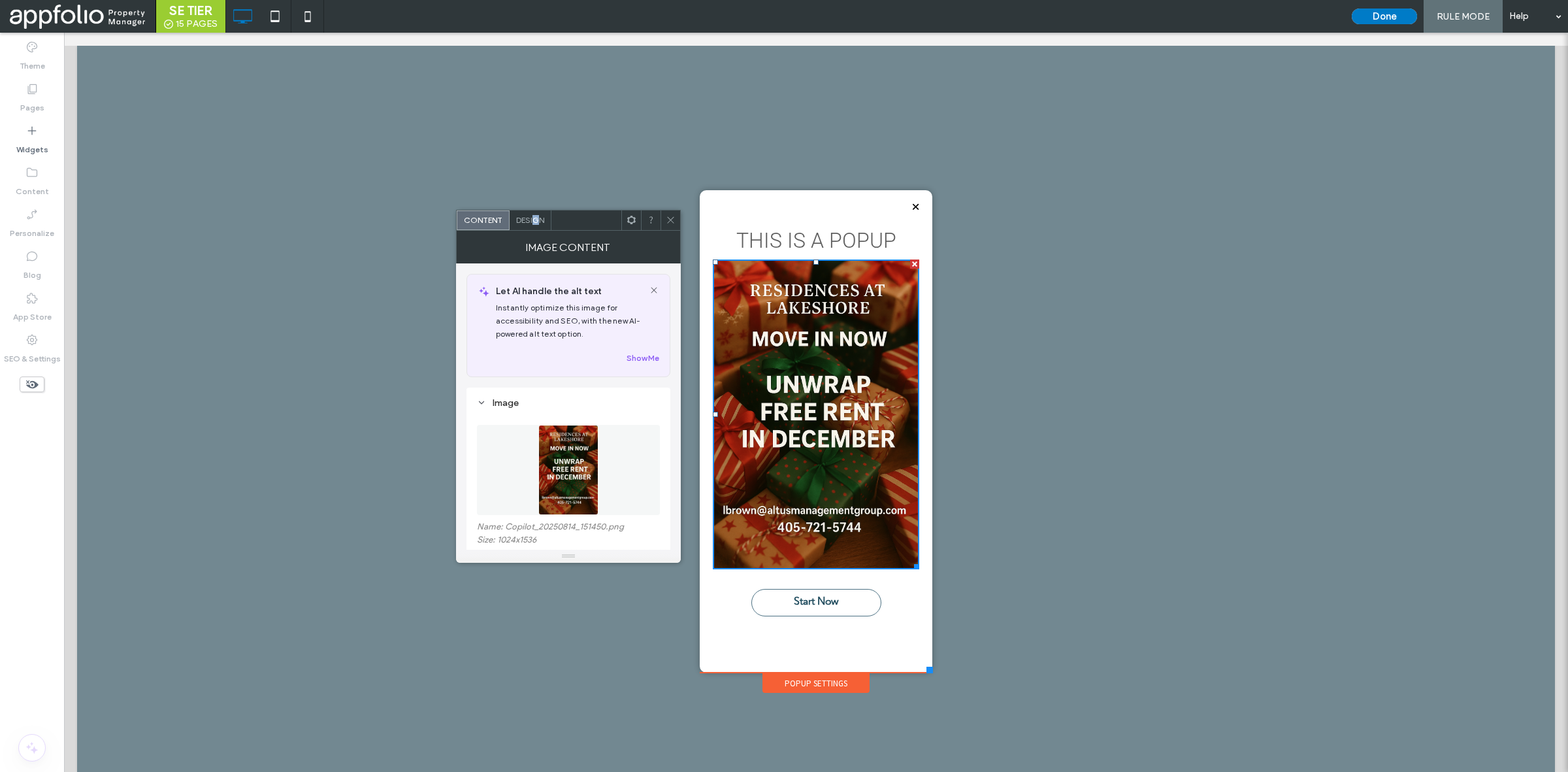
click at [536, 226] on div "Design" at bounding box center [530, 220] width 42 height 19
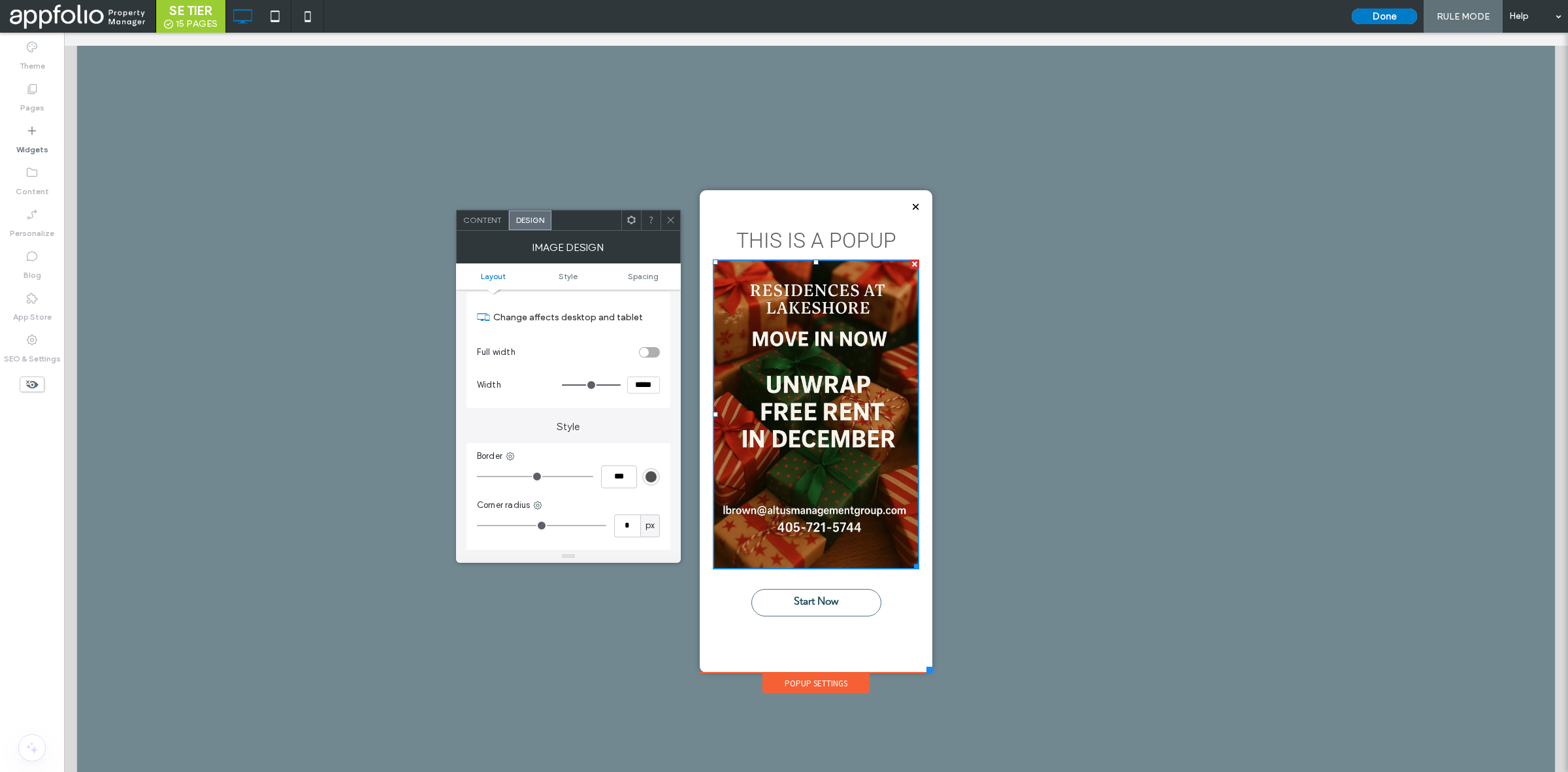
scroll to position [157, 0]
click at [642, 385] on input "*****" at bounding box center [644, 384] width 33 height 17
click at [642, 385] on input "*" at bounding box center [644, 384] width 33 height 17
type input "***"
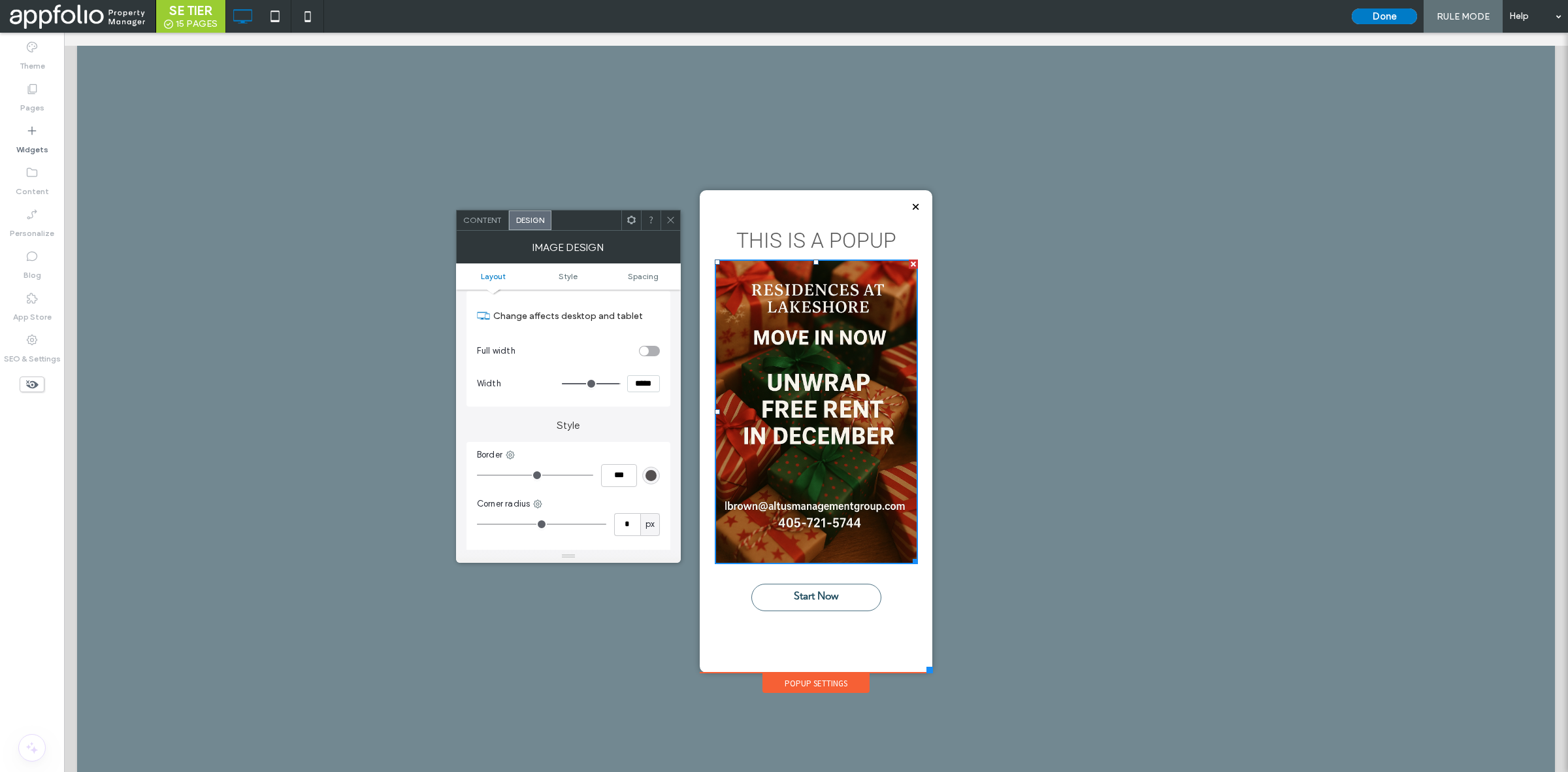
type input "*****"
click at [663, 224] on div at bounding box center [670, 220] width 19 height 19
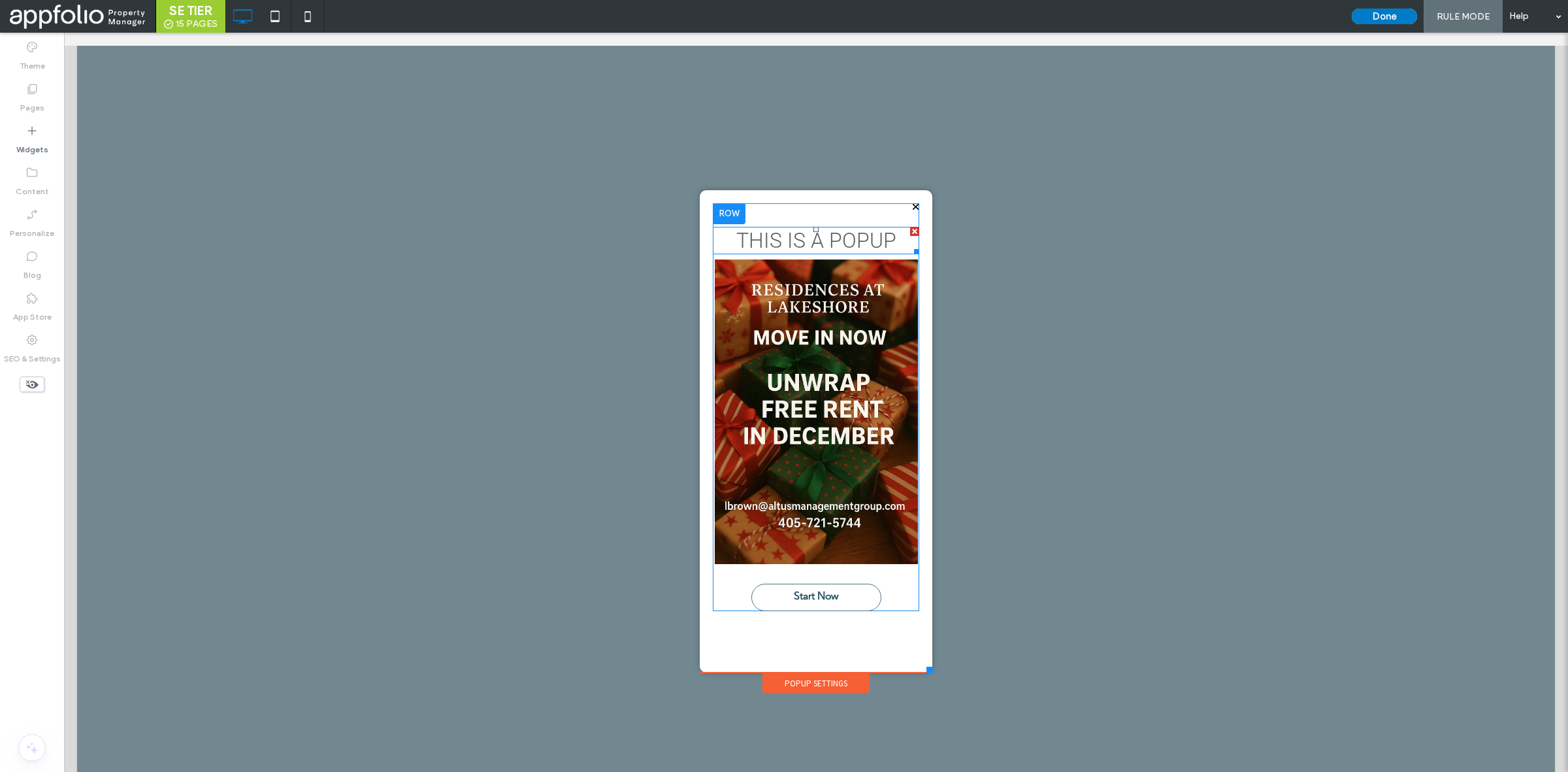
click at [835, 232] on span "THIS IS A POPUP" at bounding box center [815, 240] width 160 height 25
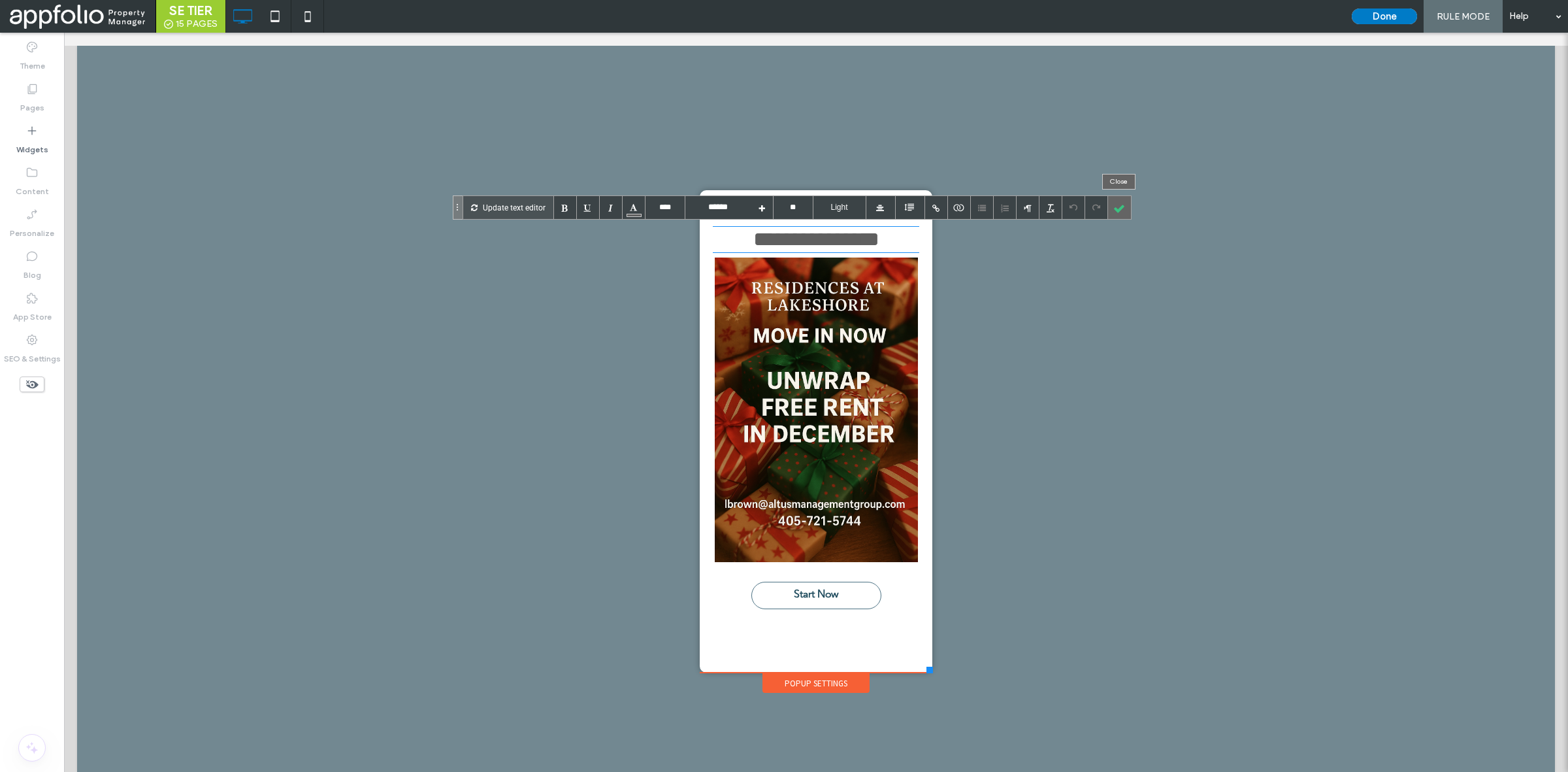
click at [1113, 202] on div at bounding box center [1120, 207] width 23 height 23
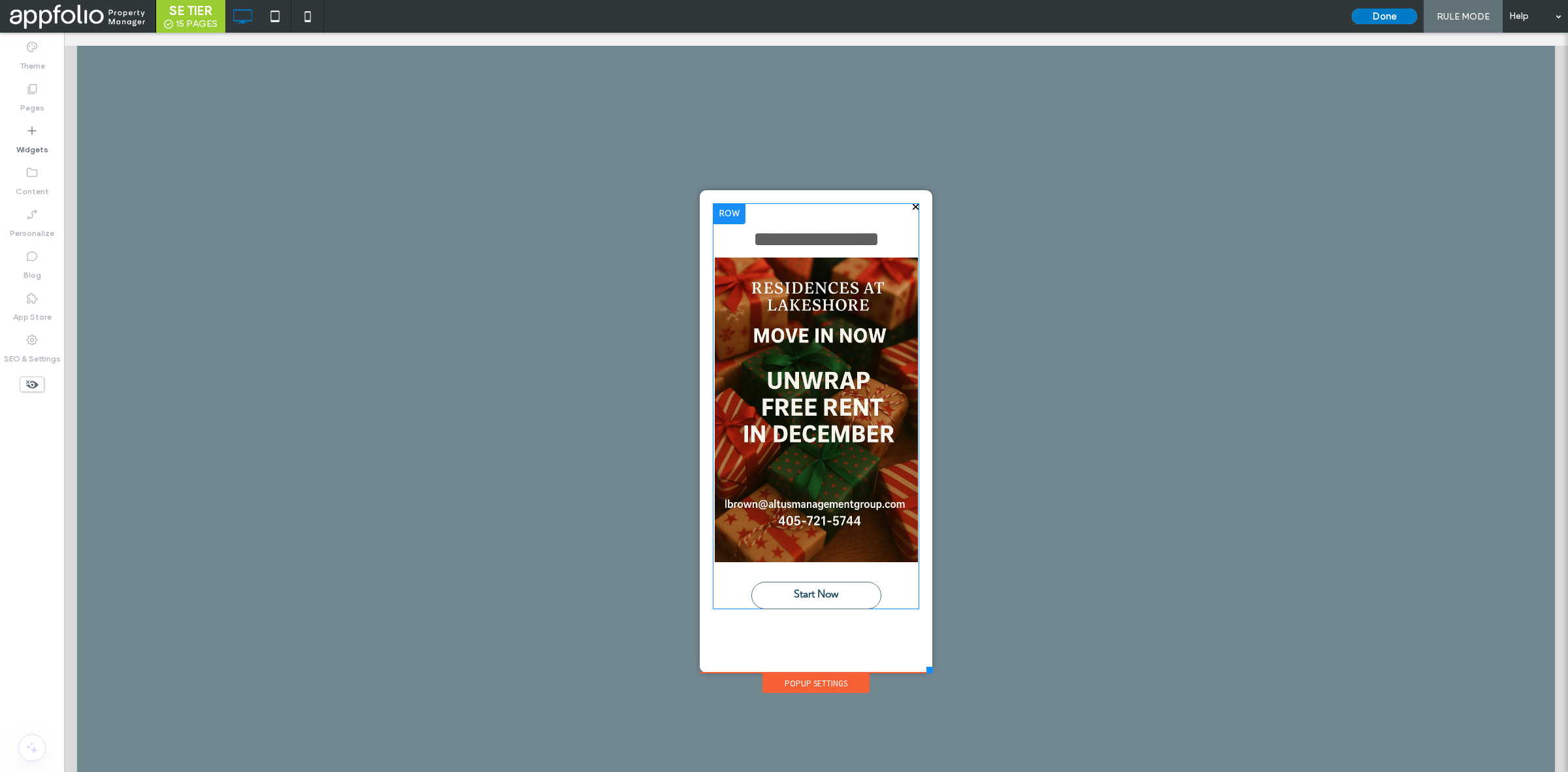
scroll to position [0, 0]
click at [837, 602] on span "Start Now" at bounding box center [816, 595] width 54 height 25
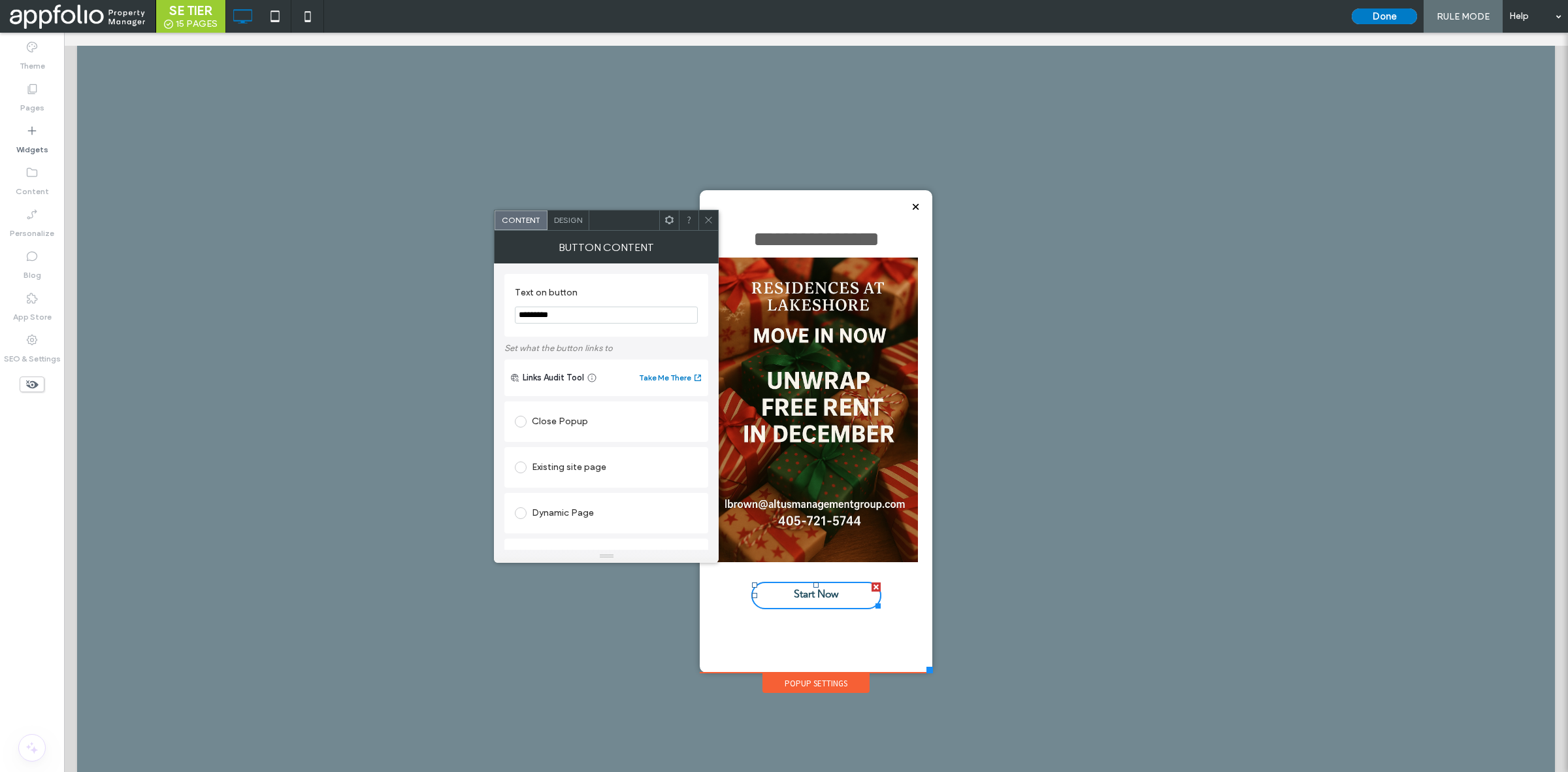
click at [837, 602] on span "Start Now" at bounding box center [816, 595] width 54 height 25
click at [604, 319] on input "*********" at bounding box center [606, 315] width 183 height 17
type input "**********"
click at [637, 284] on section "**********" at bounding box center [606, 304] width 183 height 49
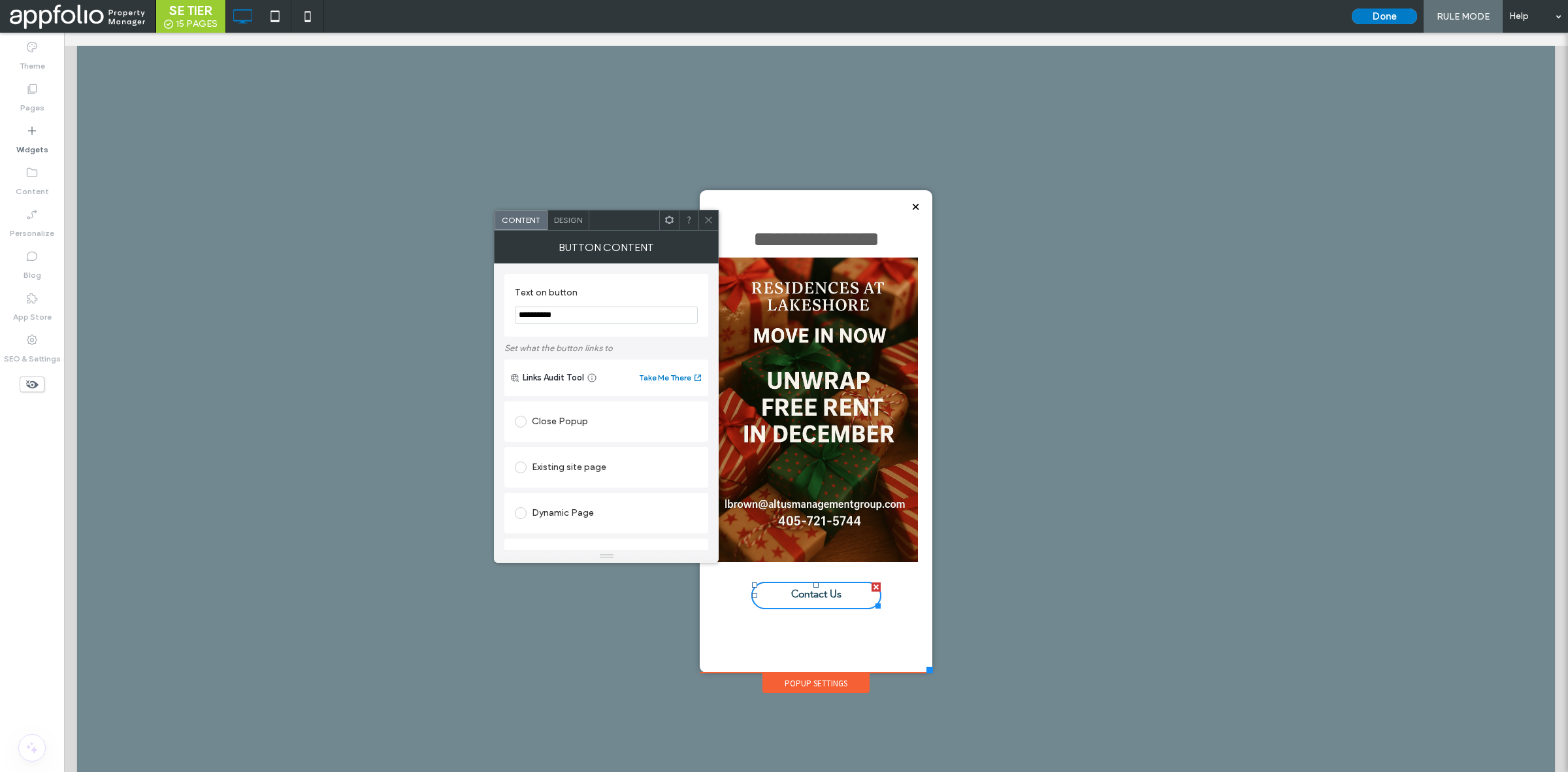
click at [707, 220] on icon at bounding box center [709, 220] width 10 height 10
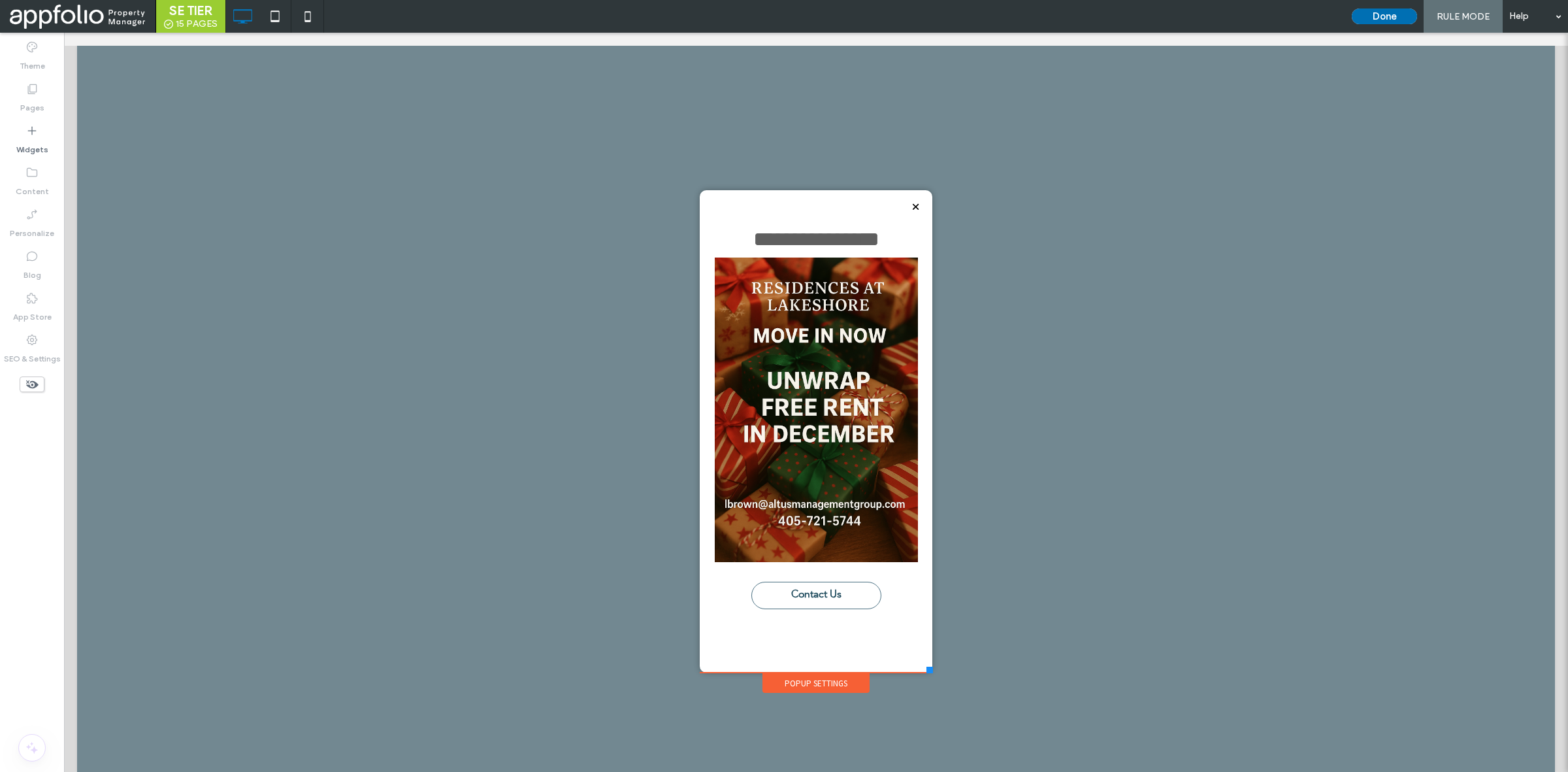
click at [1367, 20] on button "Done" at bounding box center [1384, 16] width 65 height 15
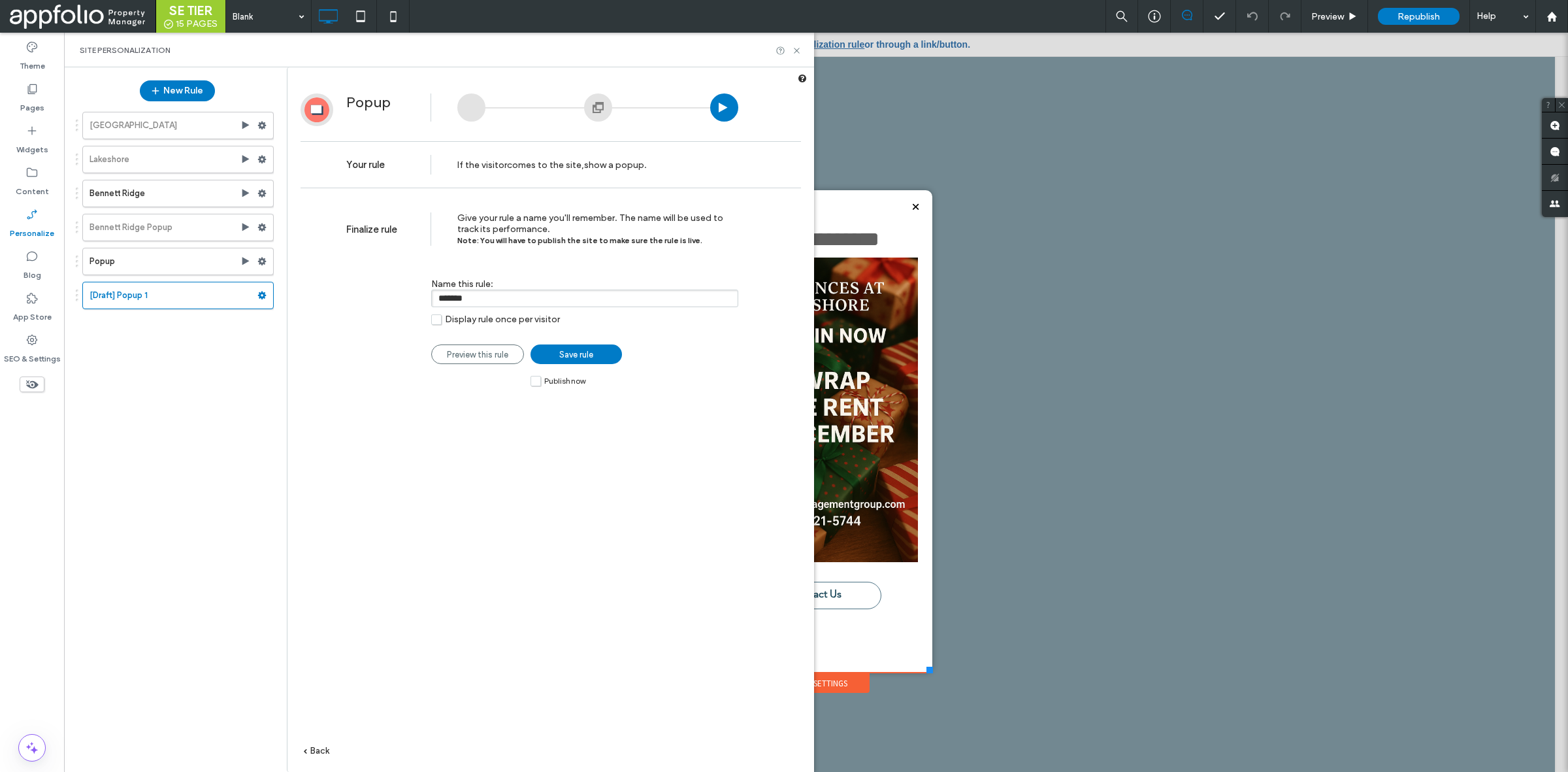
click at [478, 300] on input "*******" at bounding box center [584, 298] width 307 height 17
type input "**********"
click at [564, 356] on span "Save rule" at bounding box center [576, 355] width 34 height 10
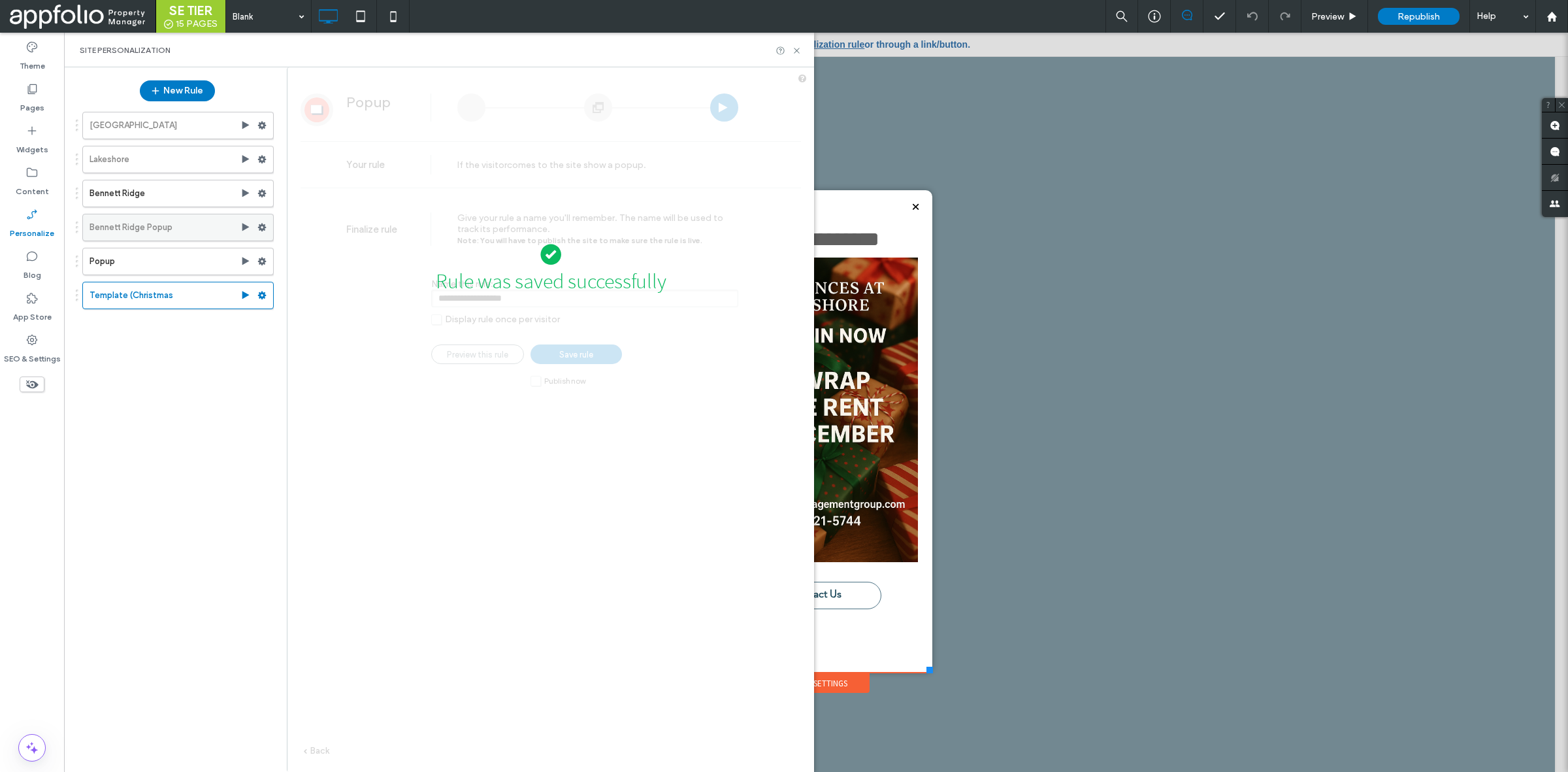
click at [186, 228] on label "Bennett Ridge Popup" at bounding box center [165, 227] width 151 height 26
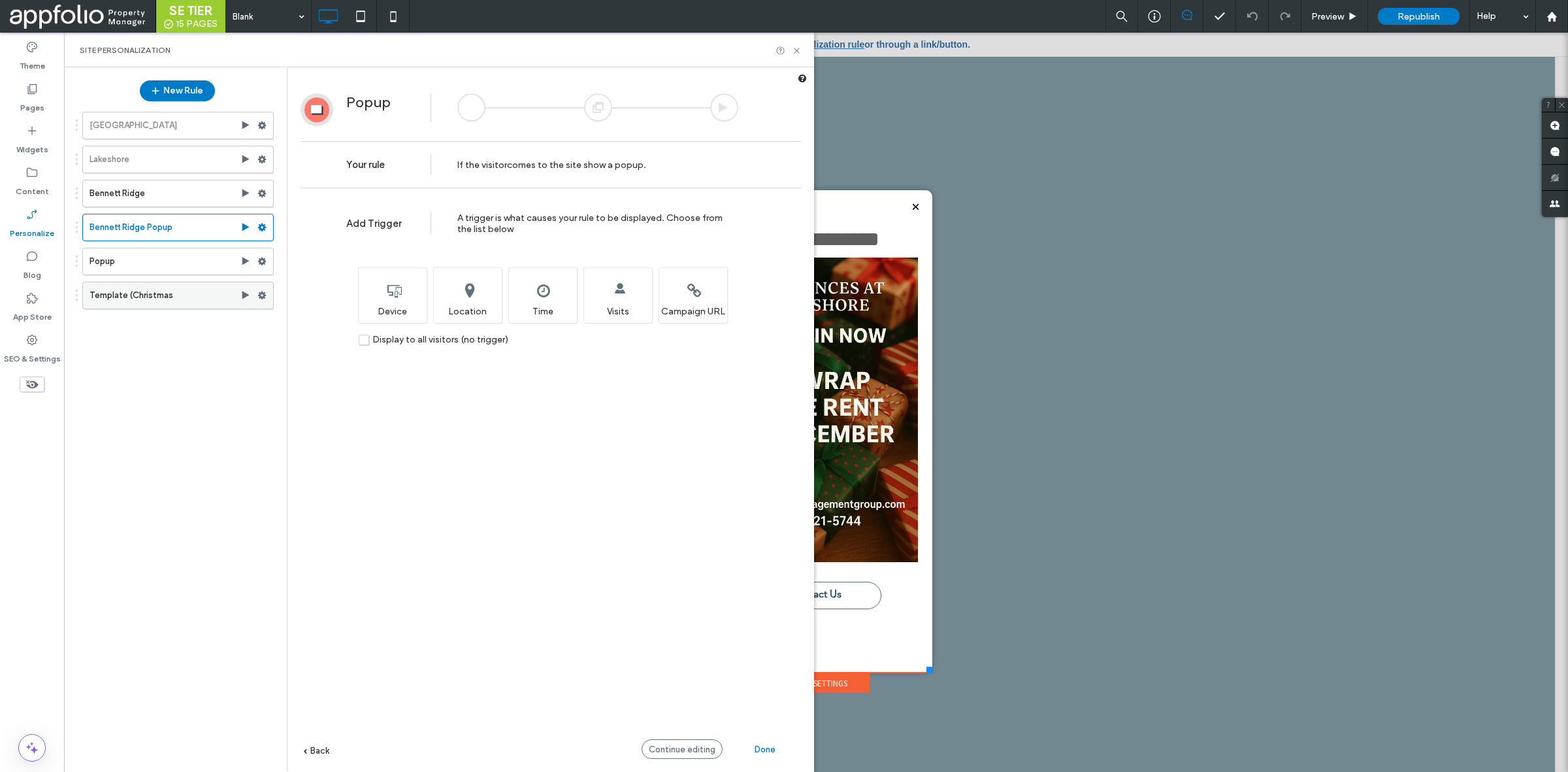
click at [261, 295] on use at bounding box center [262, 295] width 9 height 8
click at [323, 344] on span "Deactivate" at bounding box center [328, 348] width 47 height 11
click at [194, 288] on label "Template (Christmas" at bounding box center [165, 294] width 151 height 26
click at [180, 161] on label "Lakeshore" at bounding box center [165, 159] width 151 height 26
click at [170, 299] on label "Template (Christmas" at bounding box center [165, 294] width 151 height 26
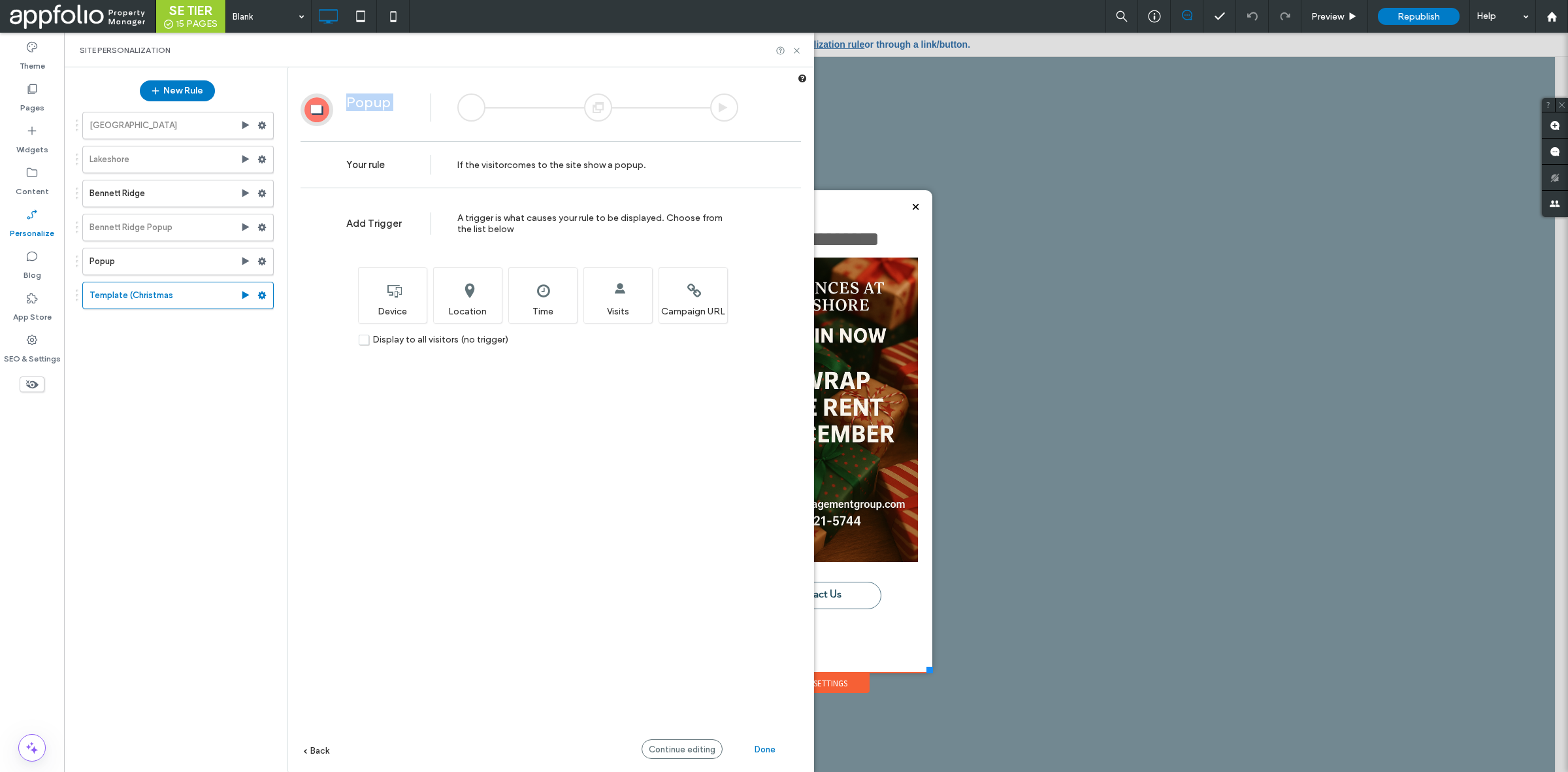
click at [349, 141] on div "Popup Your rule If the visitor comes to the site show a popup ." at bounding box center [551, 134] width 527 height 121
click at [209, 78] on div "New Rule" at bounding box center [176, 90] width 199 height 34
click at [192, 99] on button "New Rule" at bounding box center [177, 91] width 76 height 21
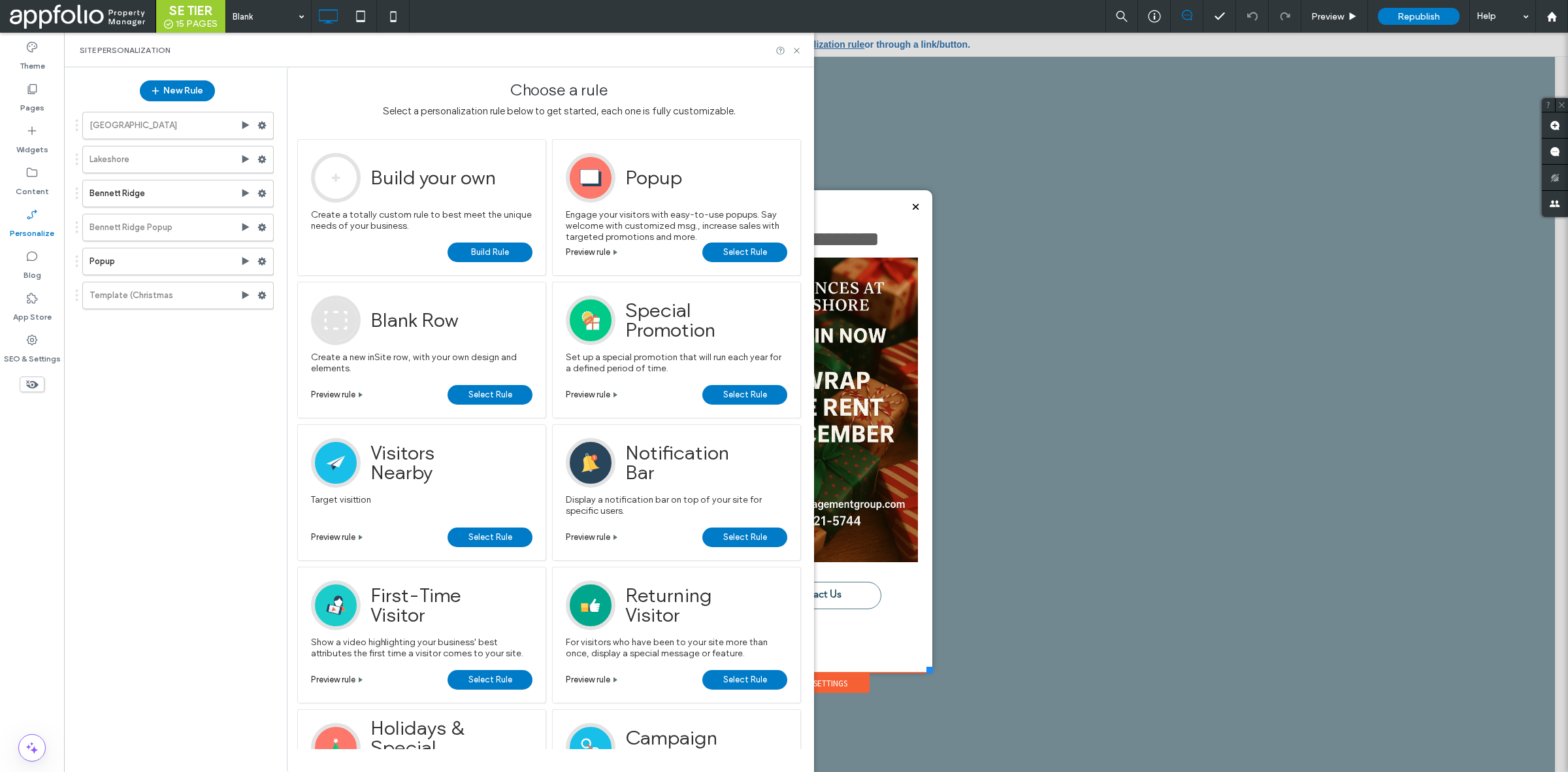
click at [730, 252] on span "Select Rule" at bounding box center [745, 252] width 44 height 19
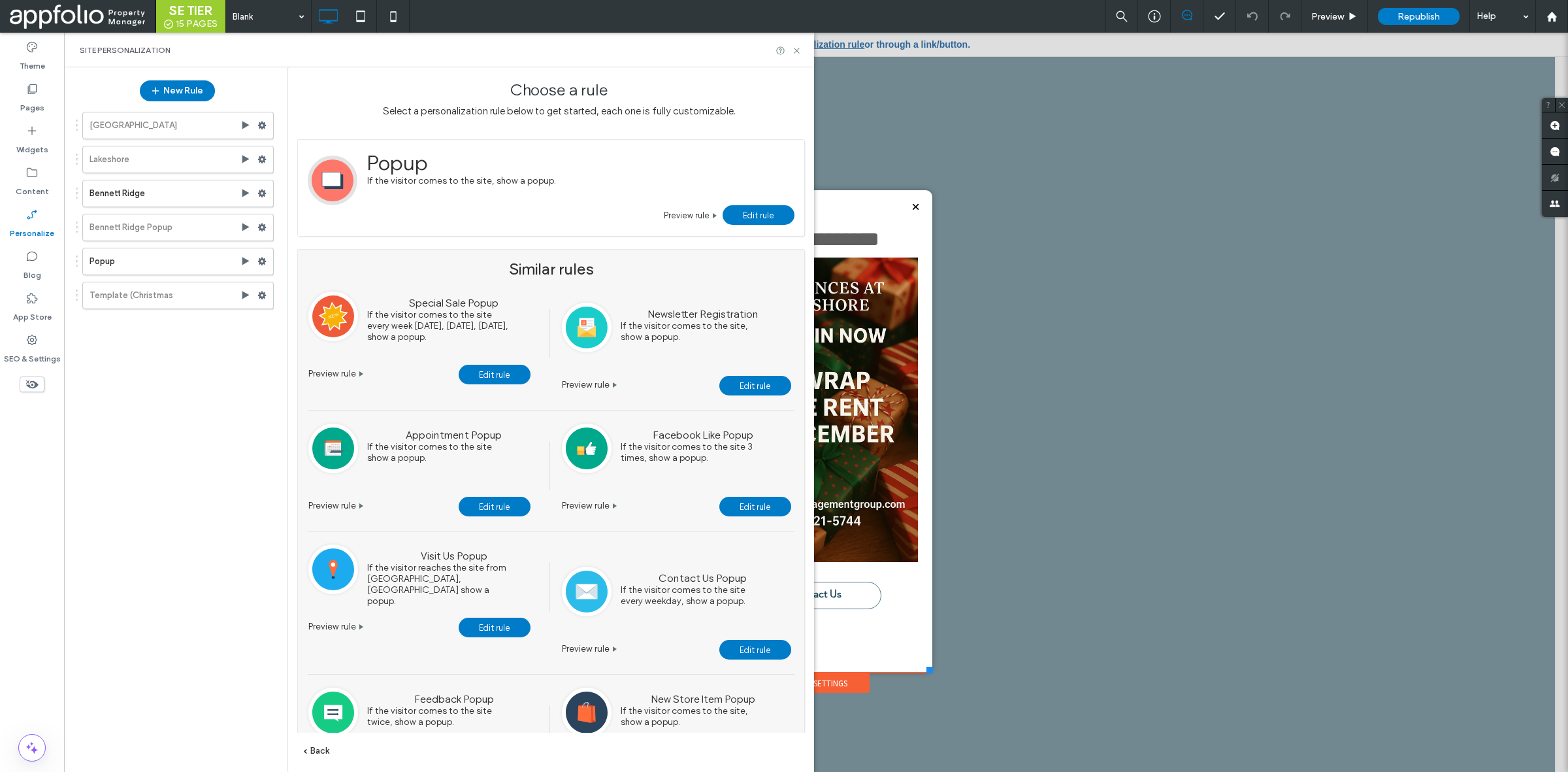
click at [740, 219] on link "Edit rule" at bounding box center [758, 215] width 72 height 19
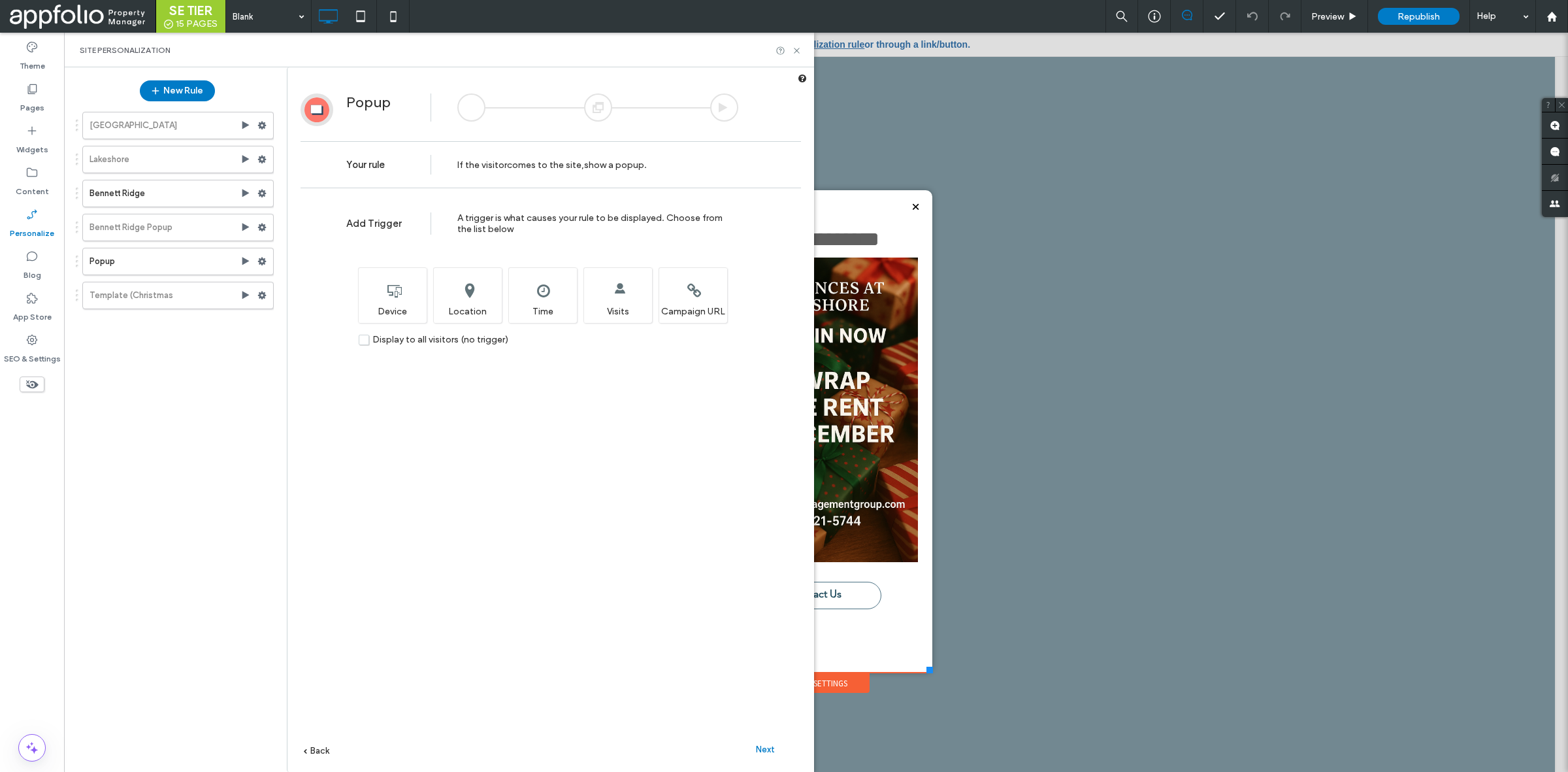
click at [779, 747] on div "Next" at bounding box center [765, 749] width 72 height 19
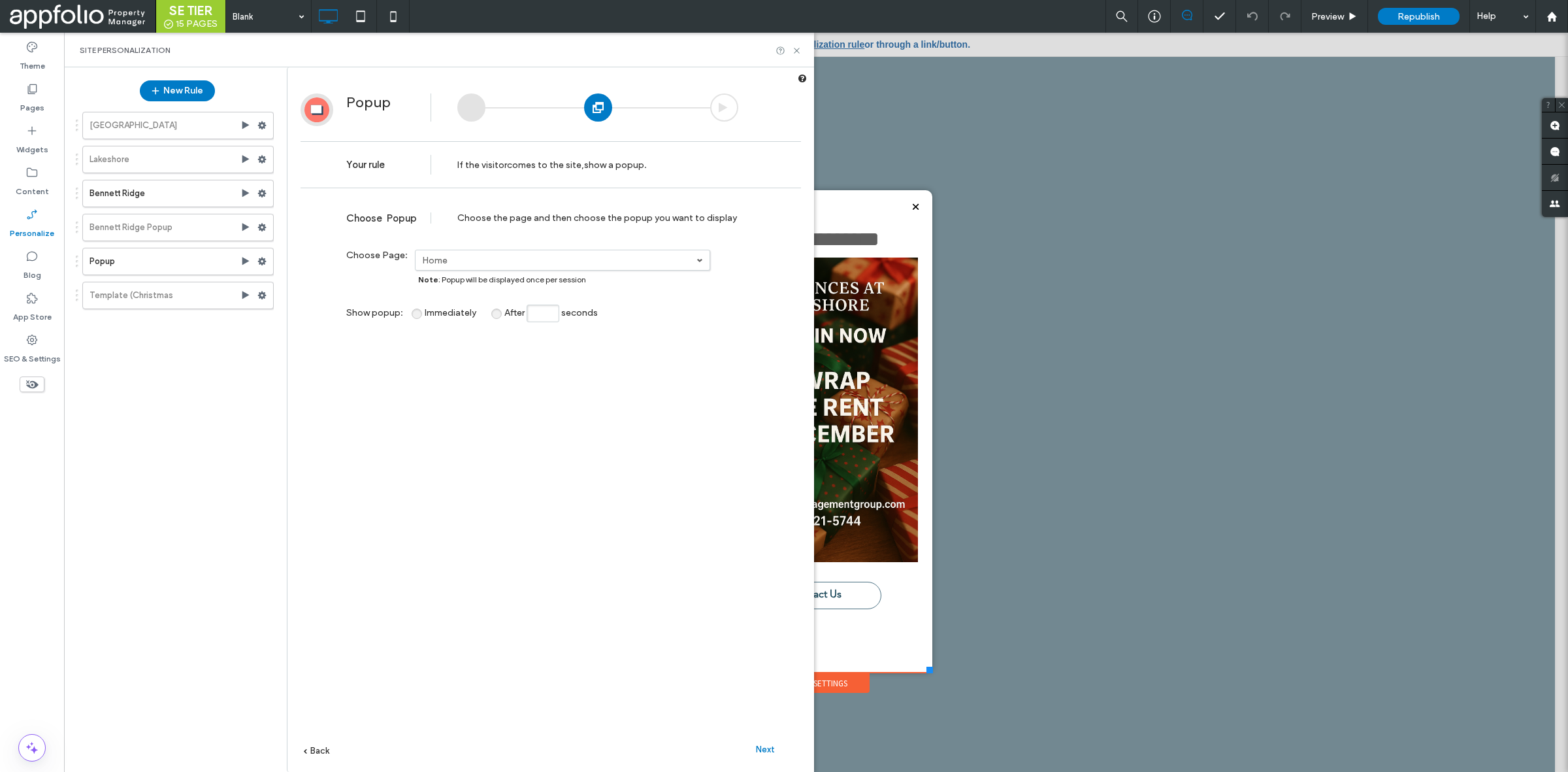
click at [547, 236] on div "Choose Popup Choose the page and then choose the popup you want to display" at bounding box center [550, 215] width 501 height 42
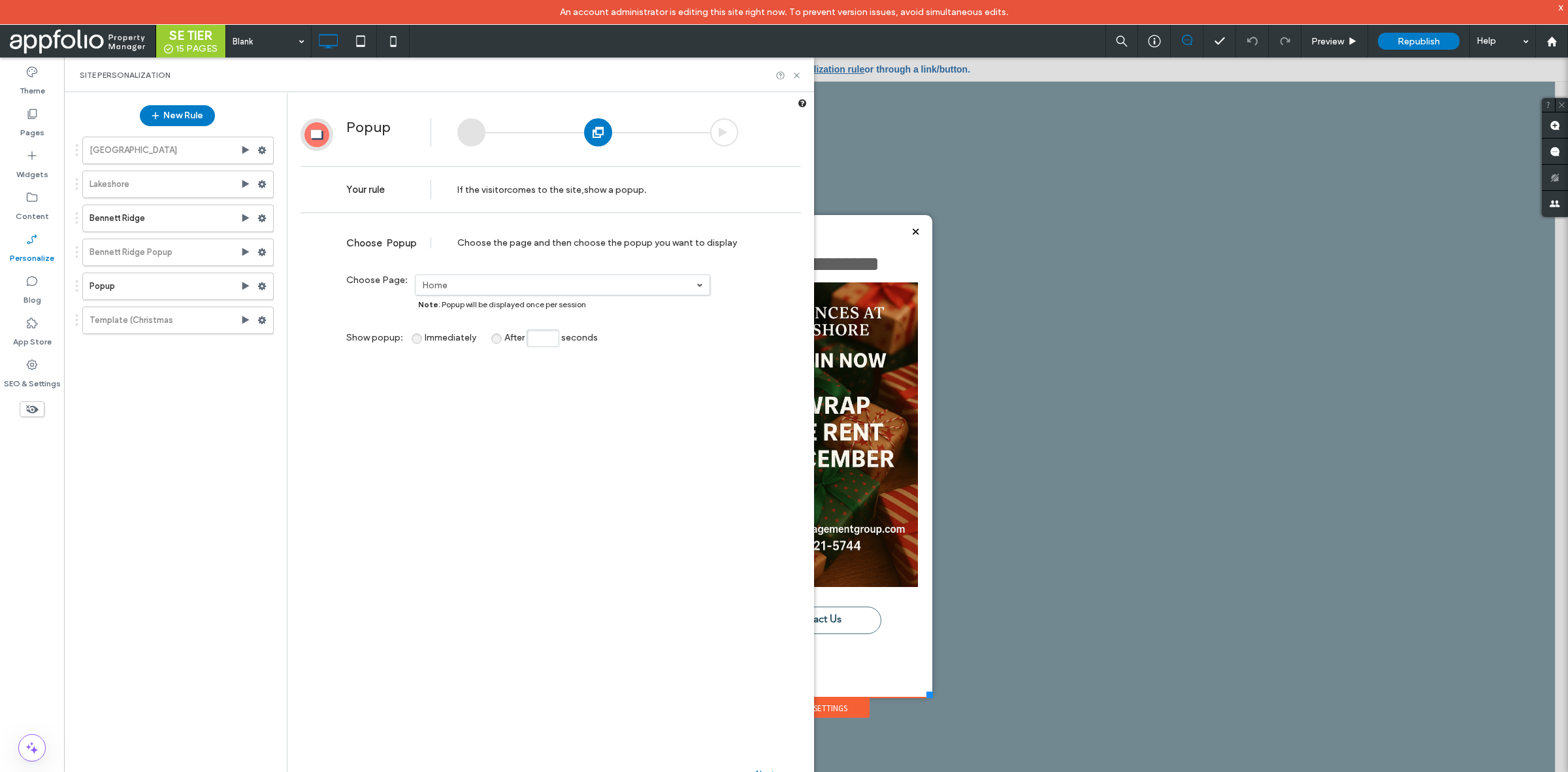
click at [540, 284] on label "Home" at bounding box center [559, 285] width 274 height 11
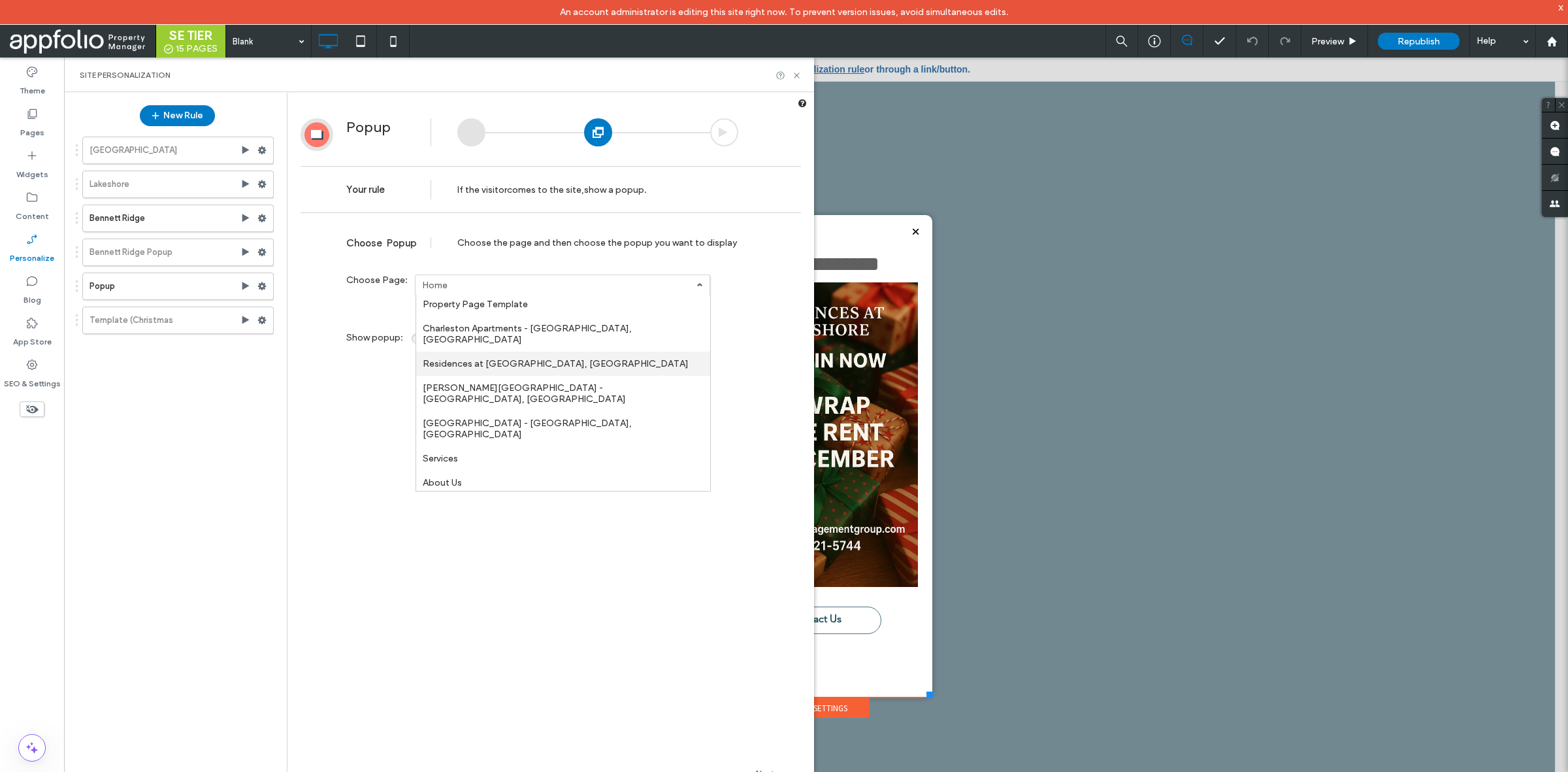
scroll to position [85, 0]
click at [539, 418] on label "[GEOGRAPHIC_DATA] - [GEOGRAPHIC_DATA], [GEOGRAPHIC_DATA]" at bounding box center [528, 429] width 209 height 22
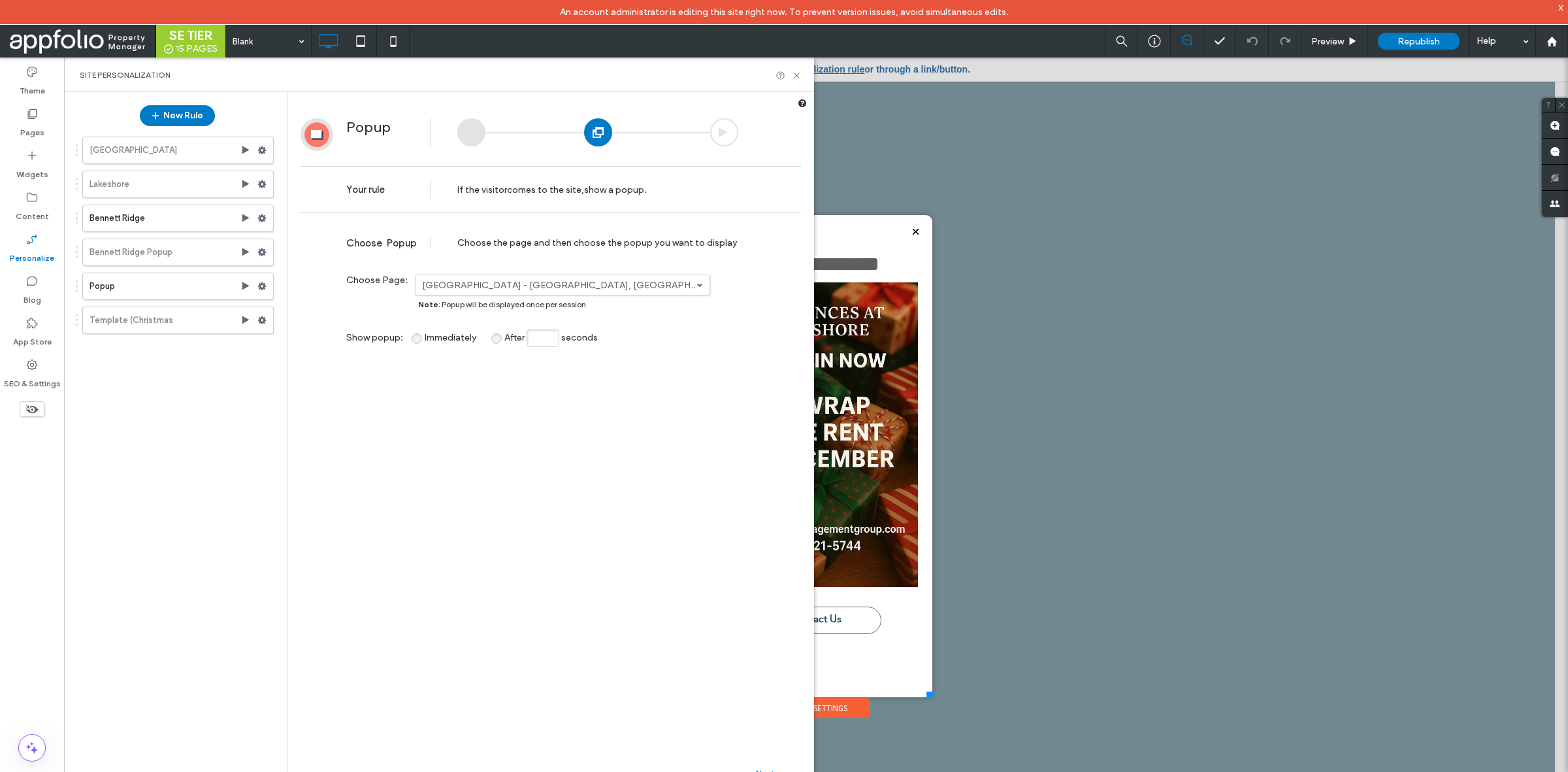
click at [461, 406] on div "**********" at bounding box center [550, 528] width 501 height 616
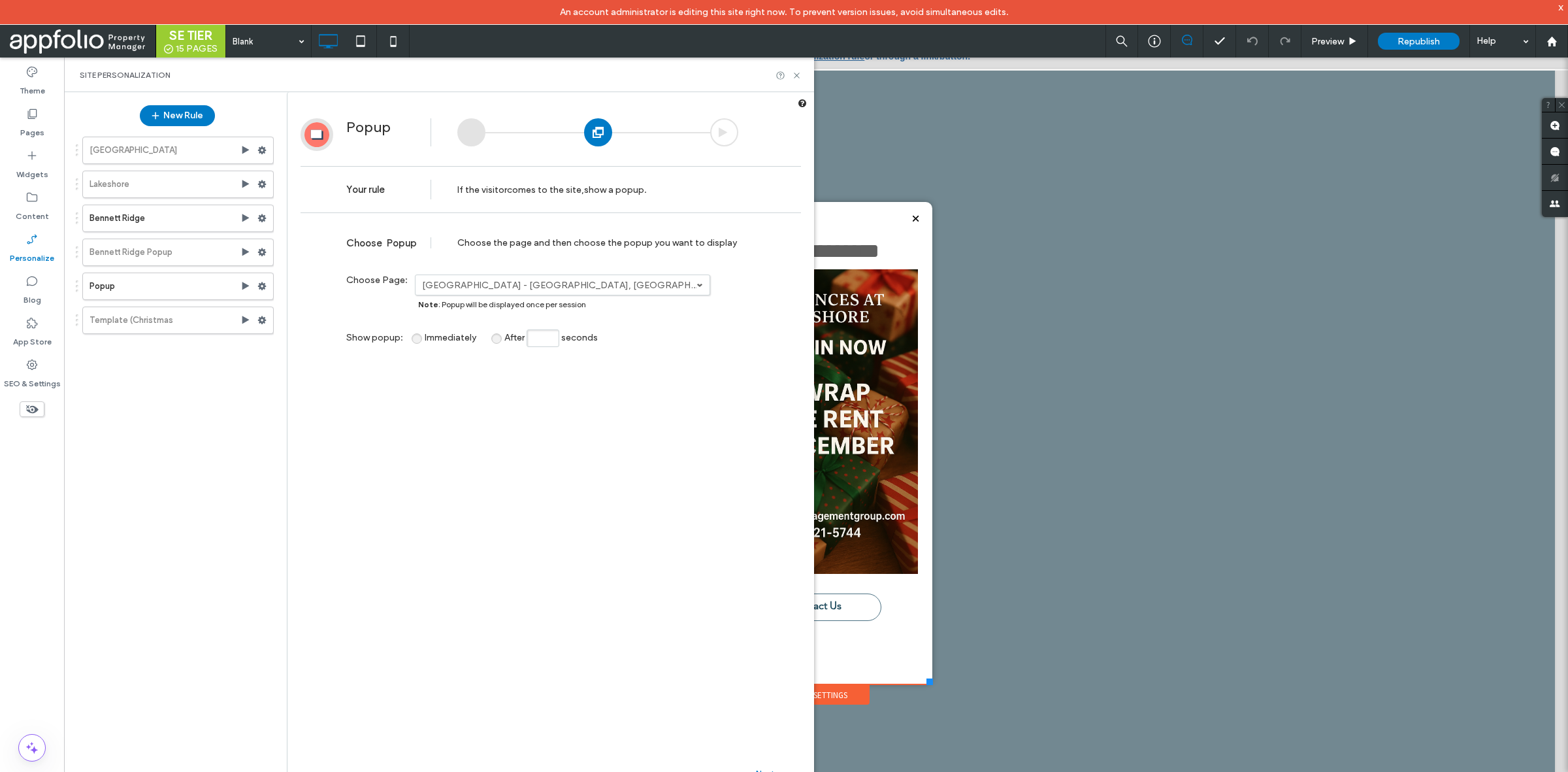
click at [763, 769] on span "Next" at bounding box center [766, 774] width 19 height 10
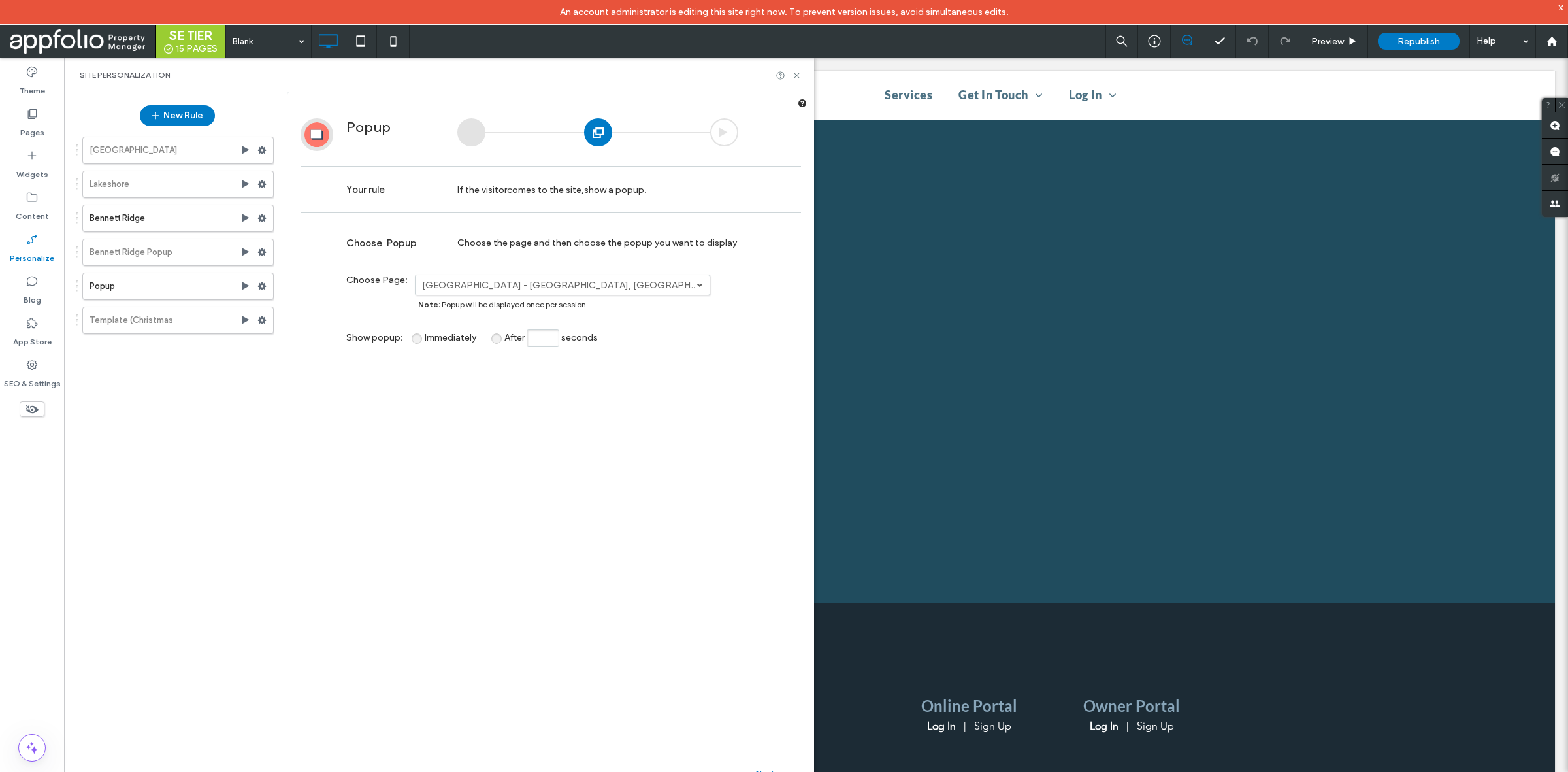
scroll to position [0, 0]
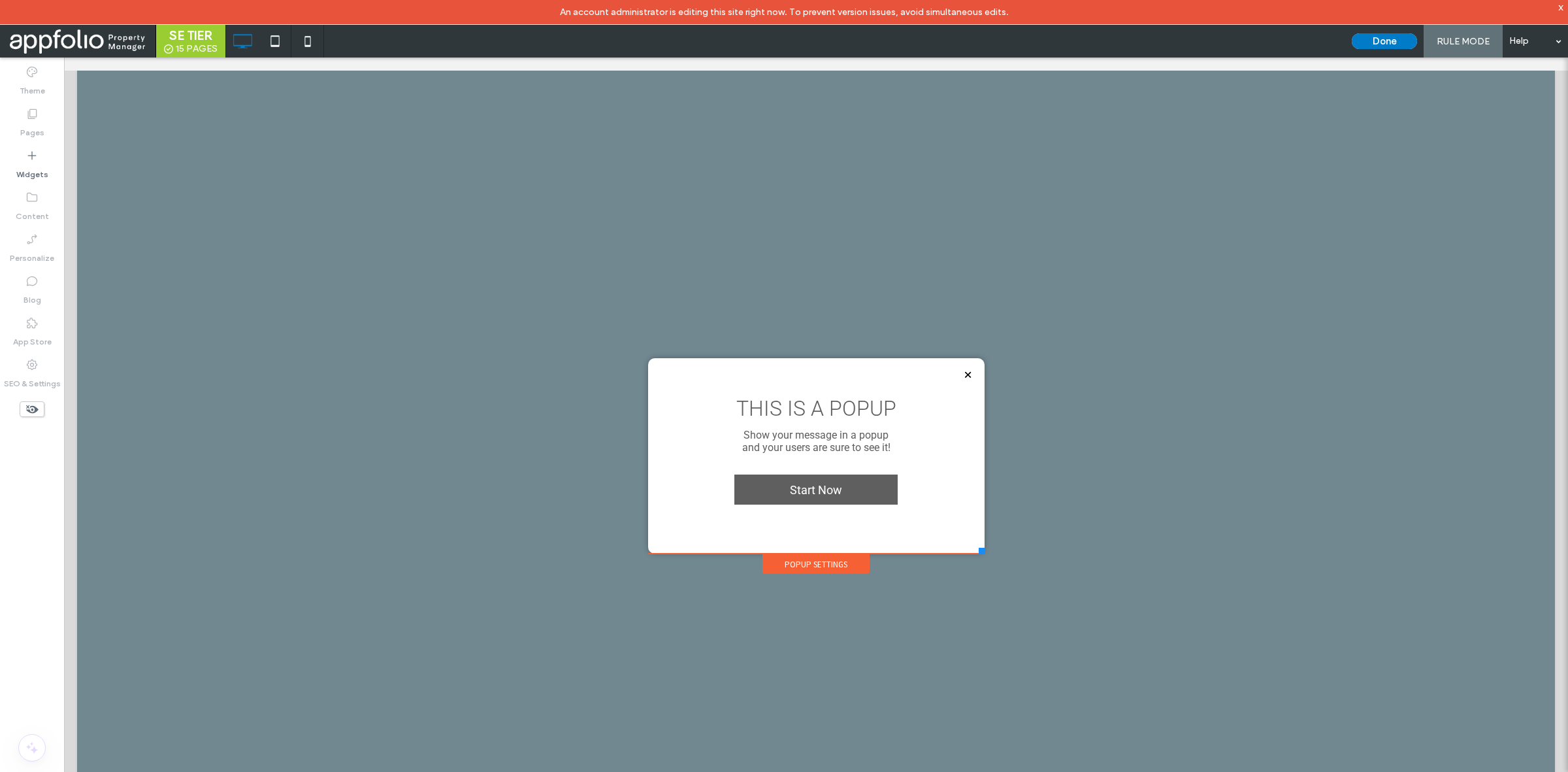
click at [840, 549] on div "THIS IS A POPUP Show your message in a popup and your users are sure to see it!…" at bounding box center [815, 456] width 336 height 196
click at [831, 560] on div "Popup Settings" at bounding box center [815, 564] width 108 height 19
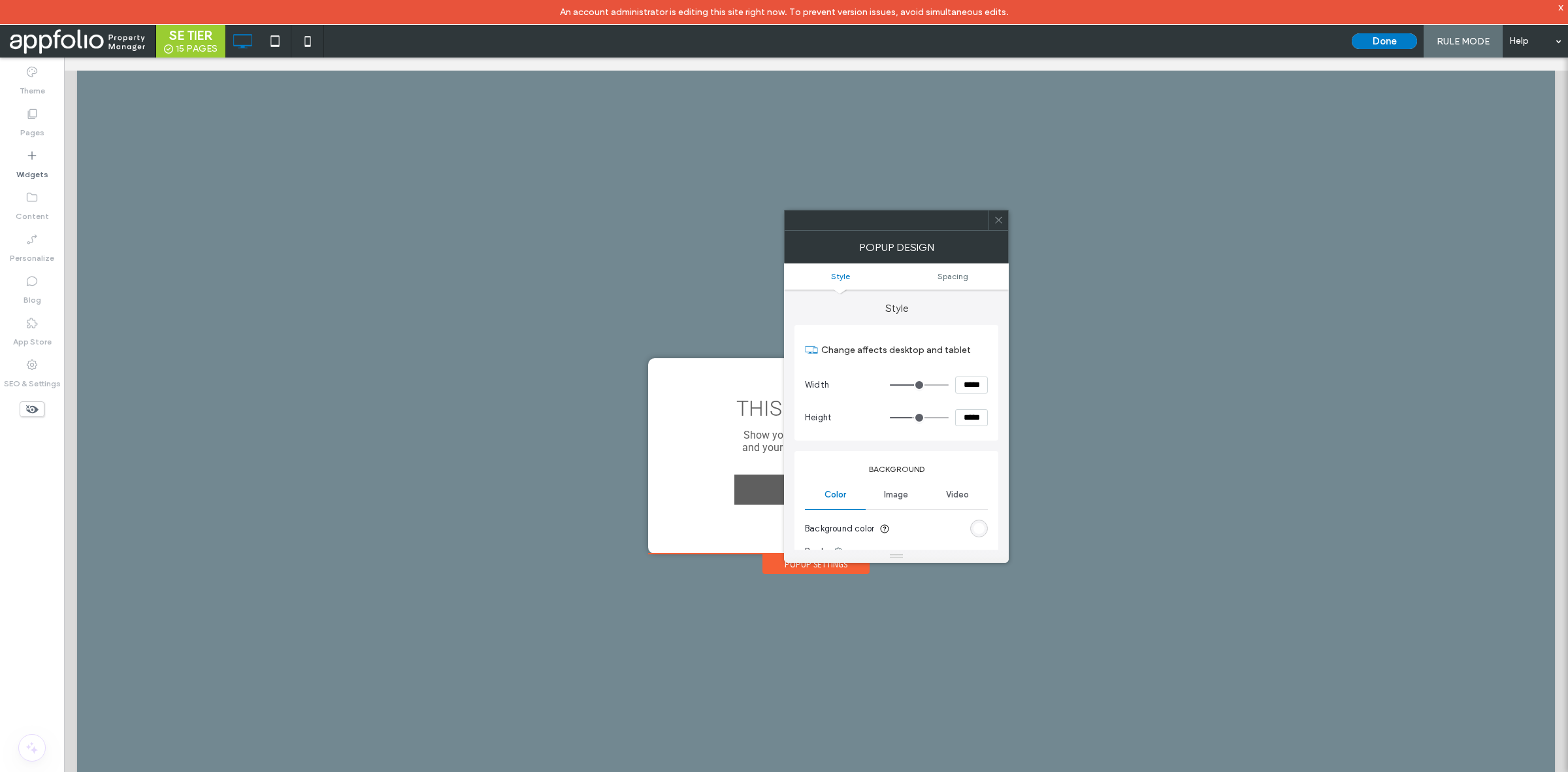
click at [970, 383] on input "*****" at bounding box center [971, 386] width 33 height 17
type input "***"
type input "*****"
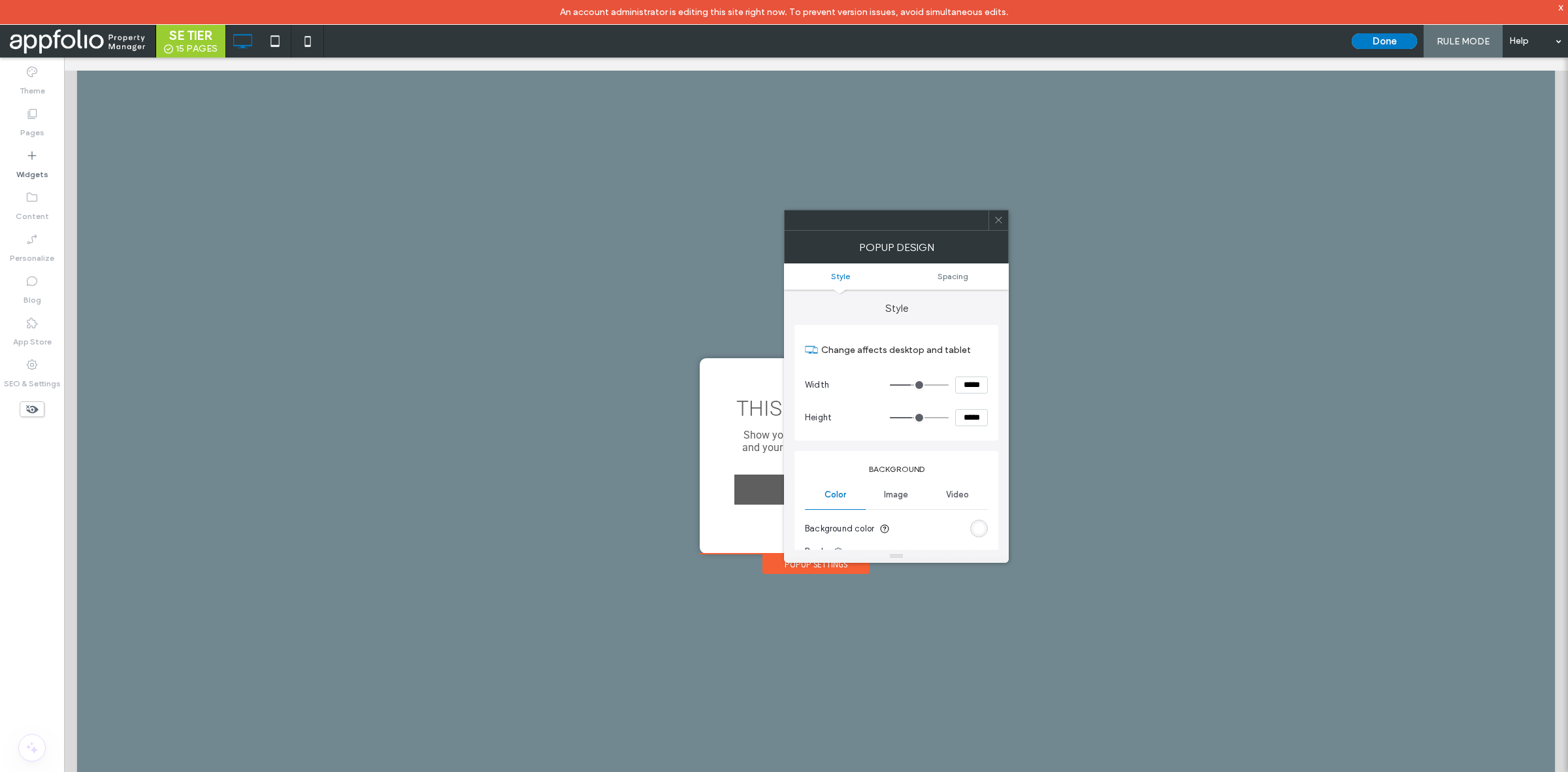
drag, startPoint x: 971, startPoint y: 406, endPoint x: 968, endPoint y: 418, distance: 12.4
click at [968, 418] on section "Height *****" at bounding box center [896, 417] width 183 height 33
click at [968, 418] on body "An account administrator is editing this site right now. To prevent version iss…" at bounding box center [784, 386] width 1568 height 772
click at [968, 418] on input "*****" at bounding box center [971, 417] width 33 height 17
type input "***"
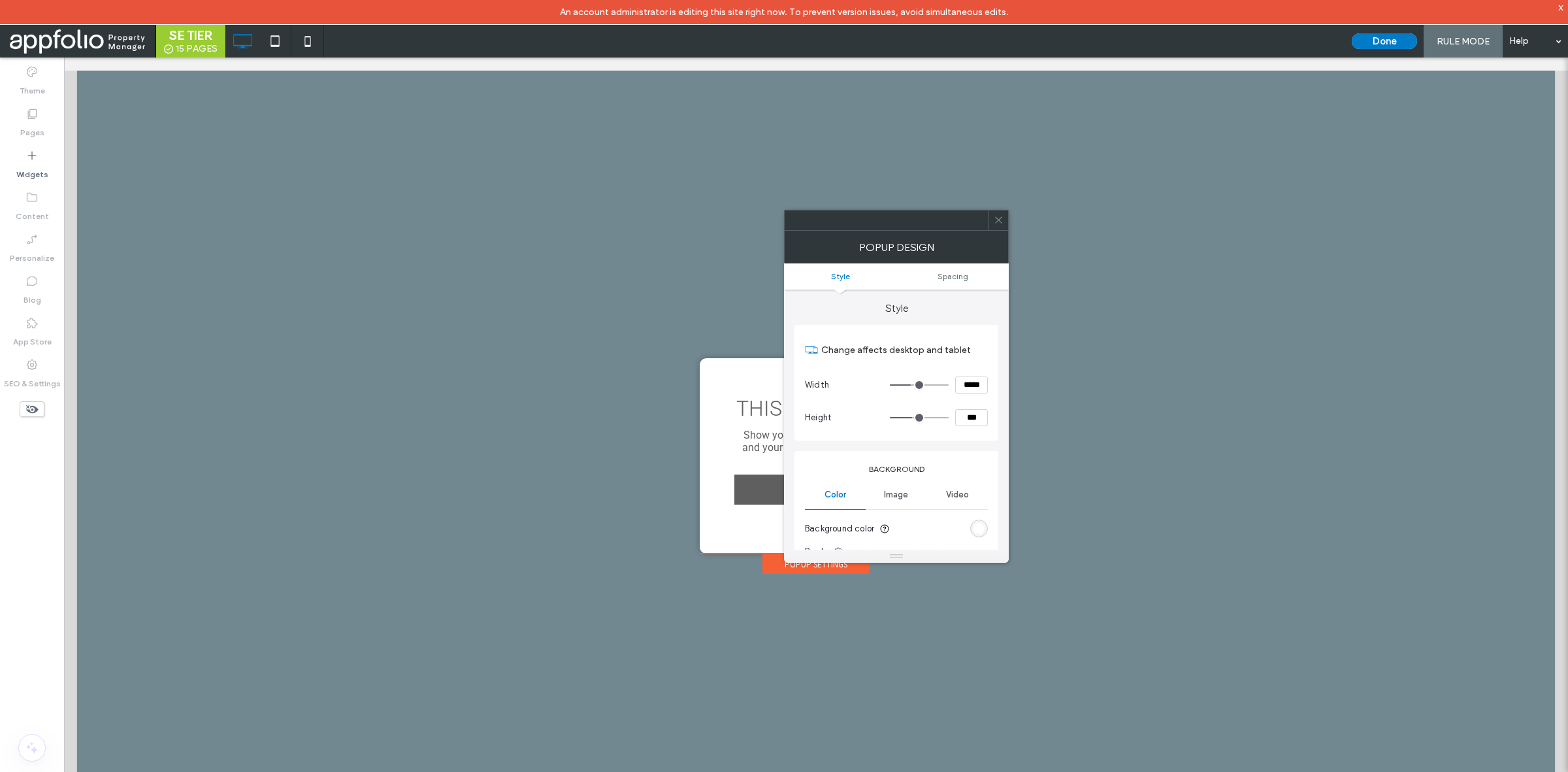
type input "***"
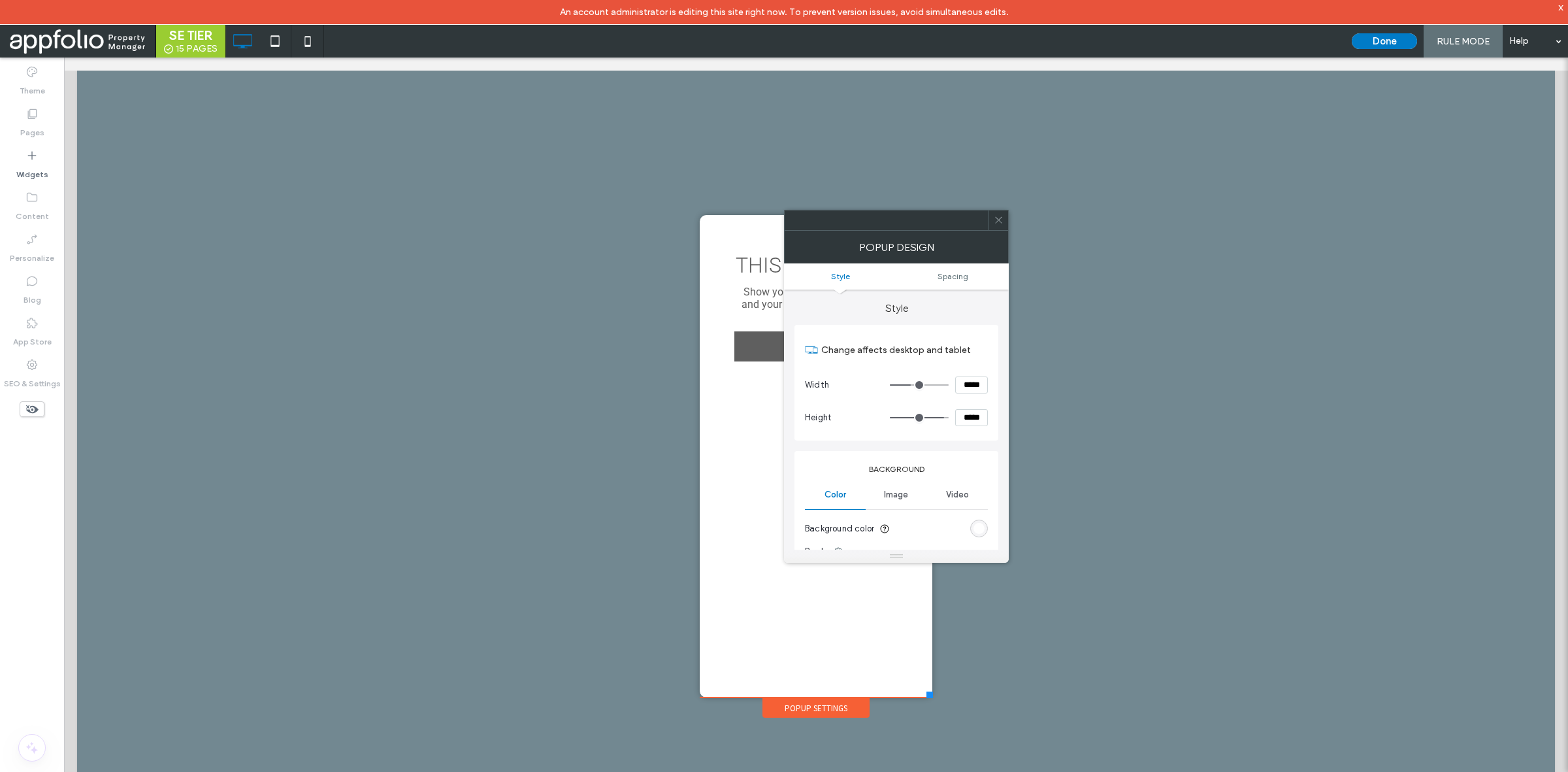
type input "*****"
click at [998, 224] on icon at bounding box center [999, 220] width 10 height 10
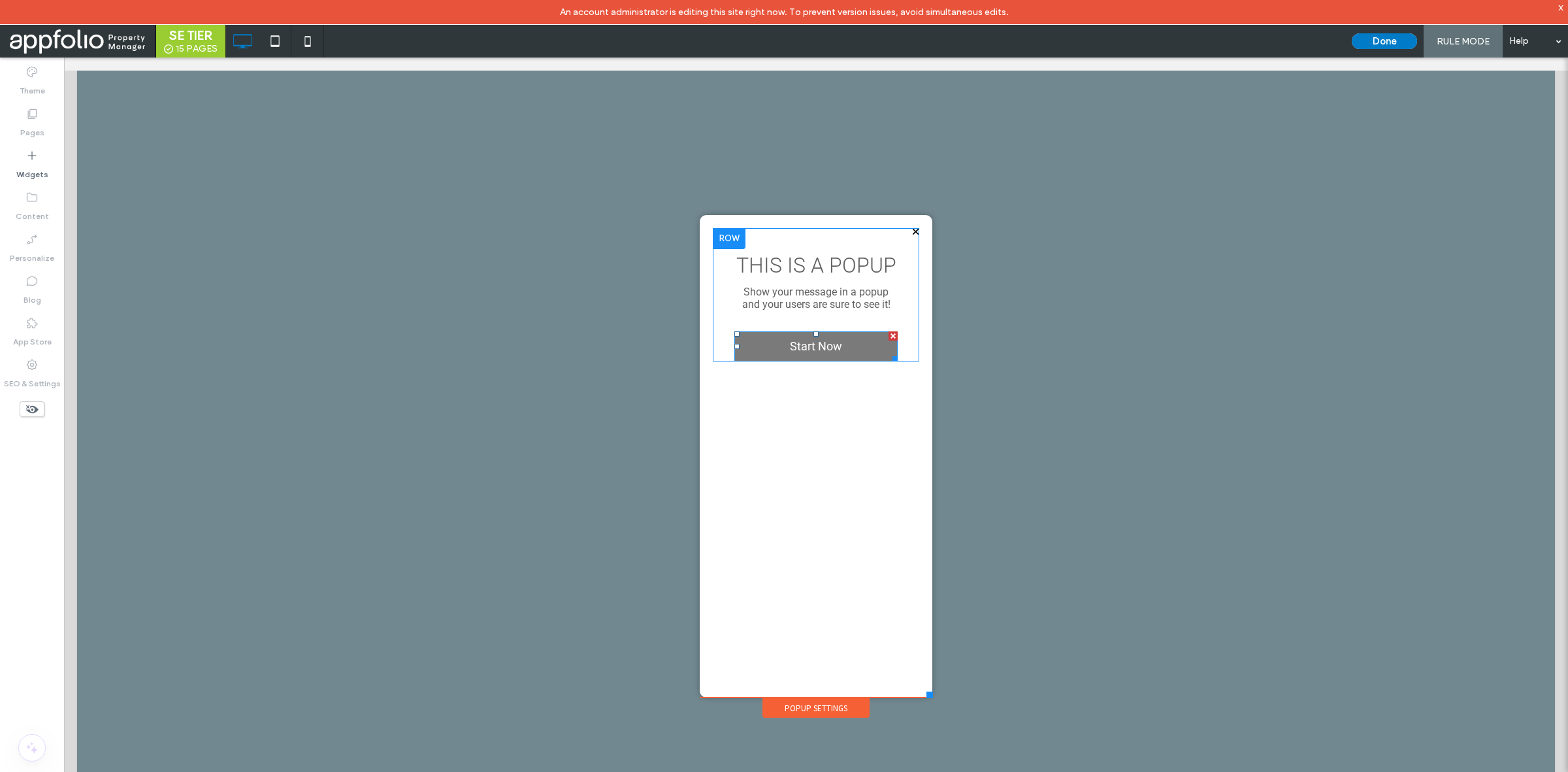
click at [825, 338] on span "Start Now" at bounding box center [815, 346] width 61 height 27
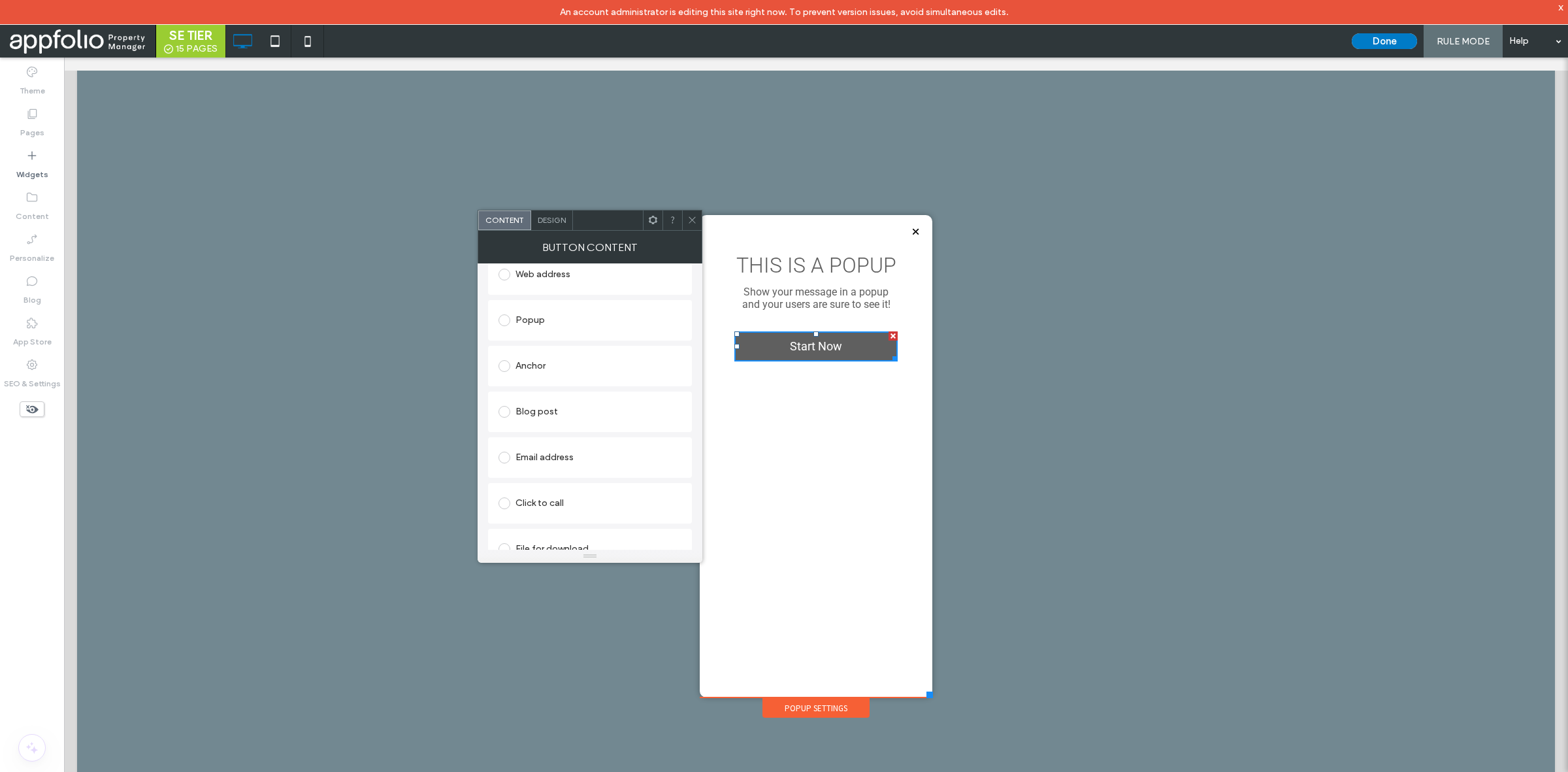
scroll to position [347, 0]
click at [535, 423] on div "Web address" at bounding box center [590, 410] width 183 height 27
click at [564, 458] on div "Email address" at bounding box center [590, 466] width 183 height 21
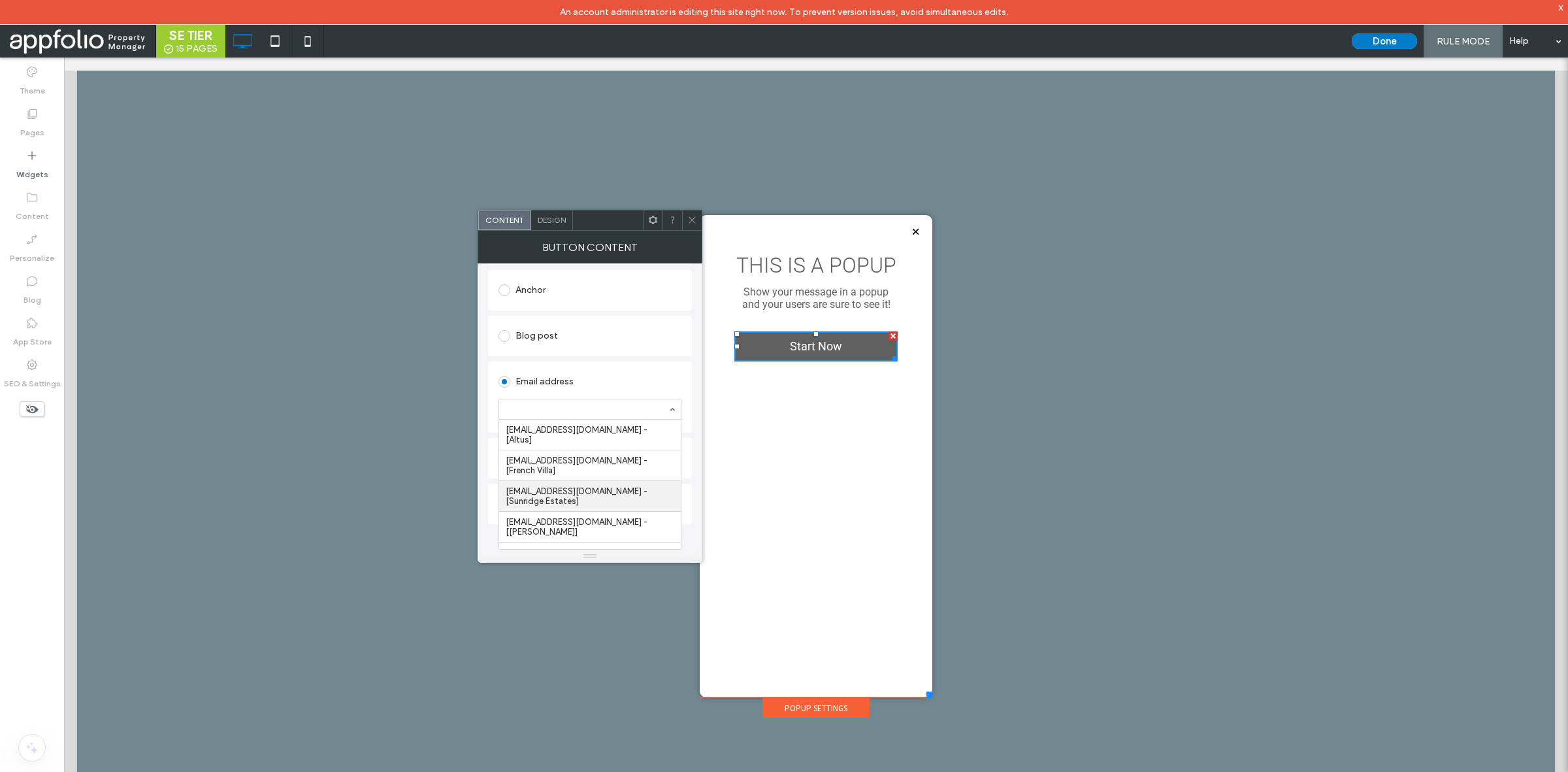
scroll to position [201, 0]
click at [551, 221] on span "Design" at bounding box center [551, 220] width 28 height 10
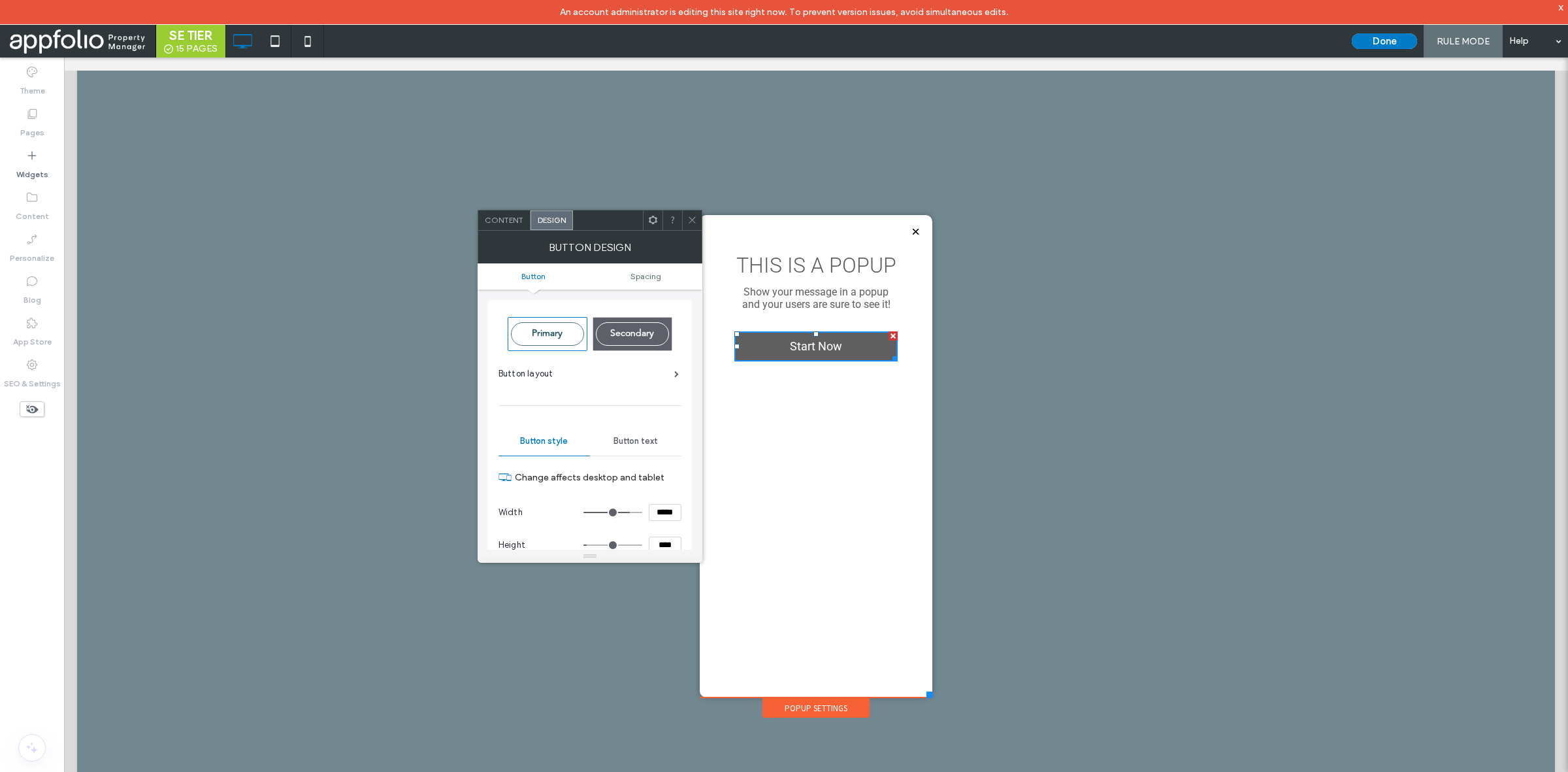
click at [563, 336] on span "Primary" at bounding box center [546, 332] width 40 height 9
type input "*"
type input "***"
click at [659, 510] on input "*****" at bounding box center [665, 512] width 33 height 17
click at [659, 510] on input "*" at bounding box center [665, 512] width 33 height 17
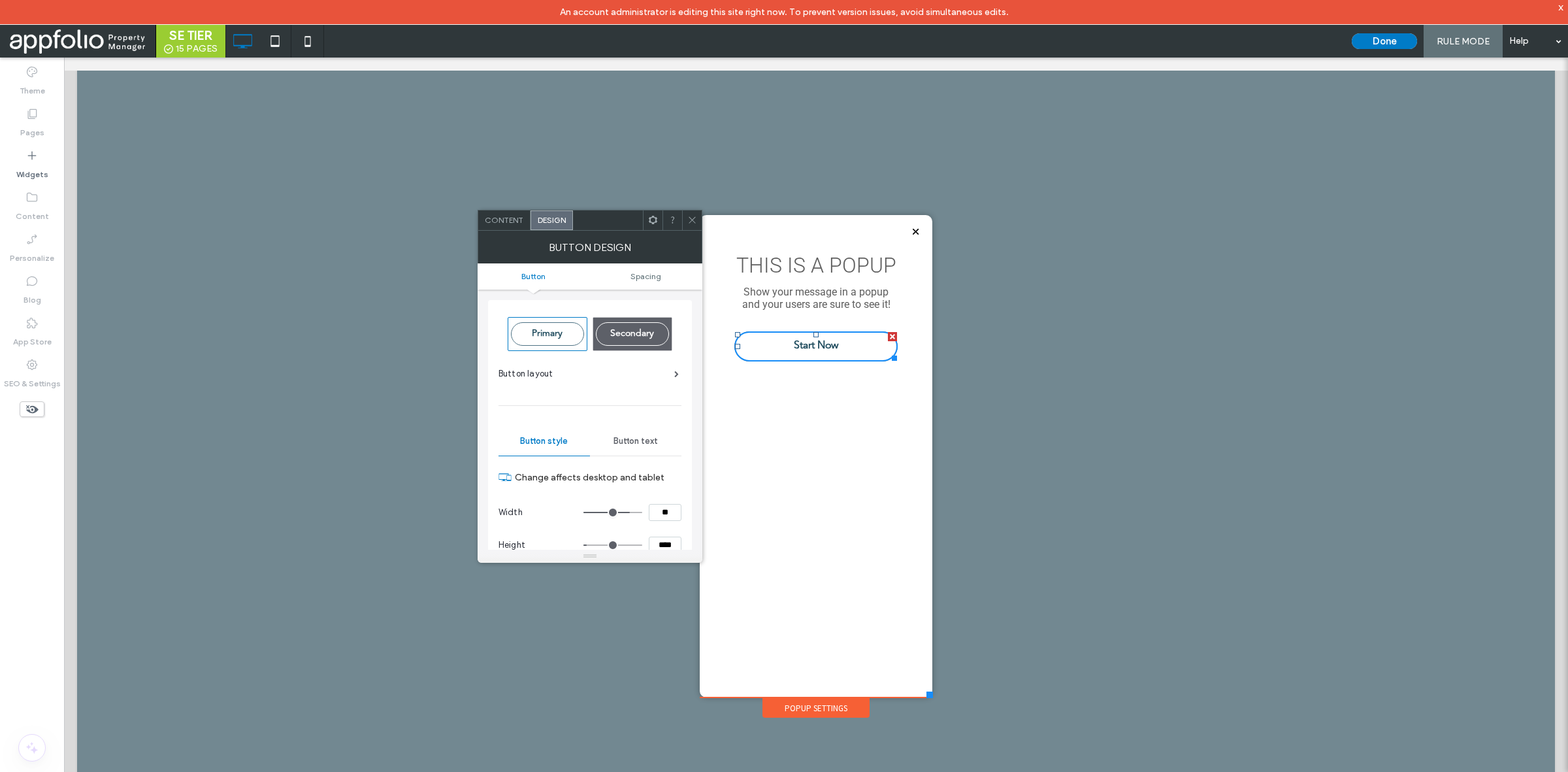
type input "***"
click at [663, 541] on input "****" at bounding box center [665, 545] width 33 height 17
click at [661, 509] on input "*****" at bounding box center [665, 512] width 33 height 17
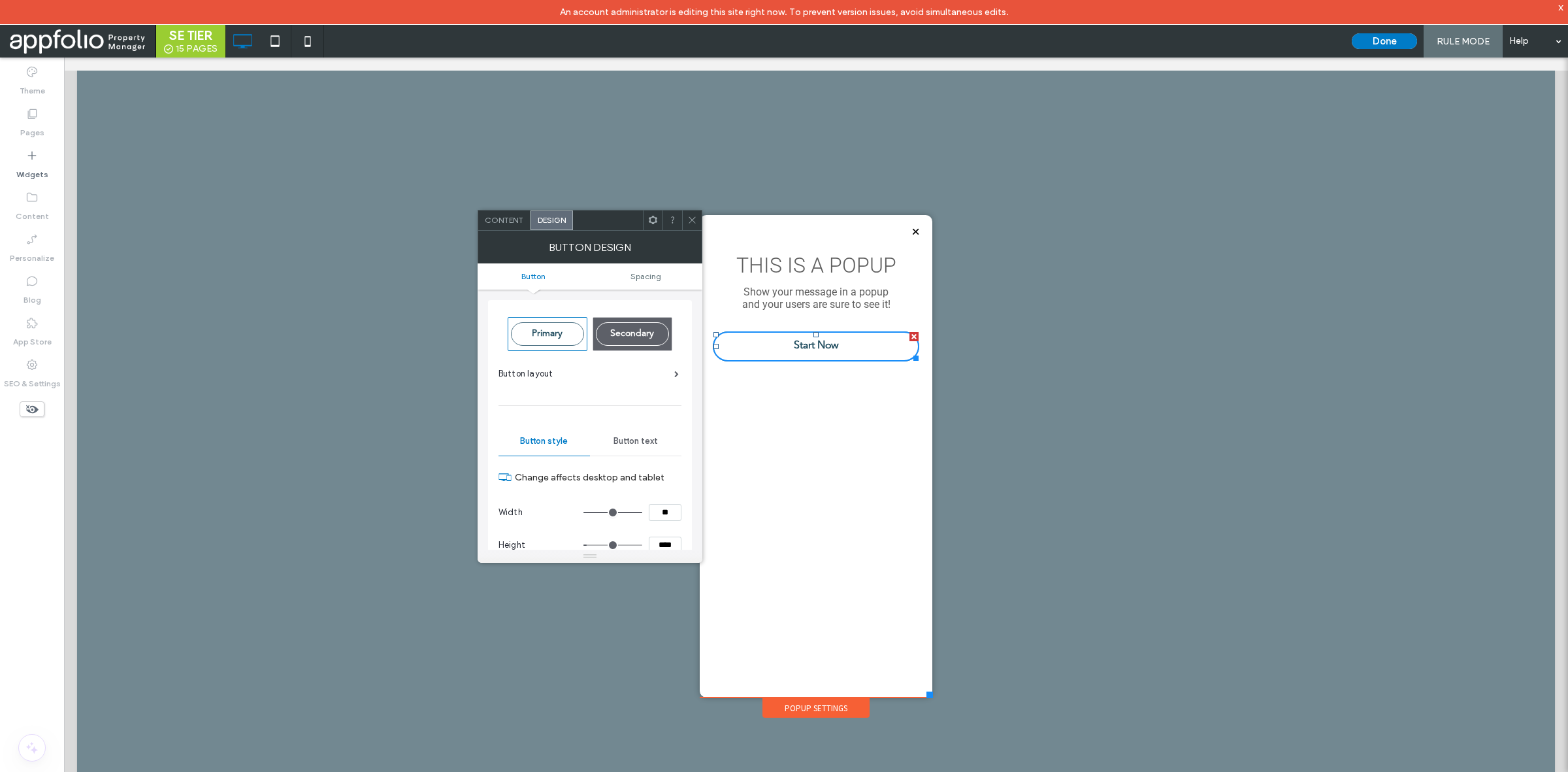
type input "***"
type input "*****"
click at [667, 546] on input "****" at bounding box center [665, 545] width 33 height 17
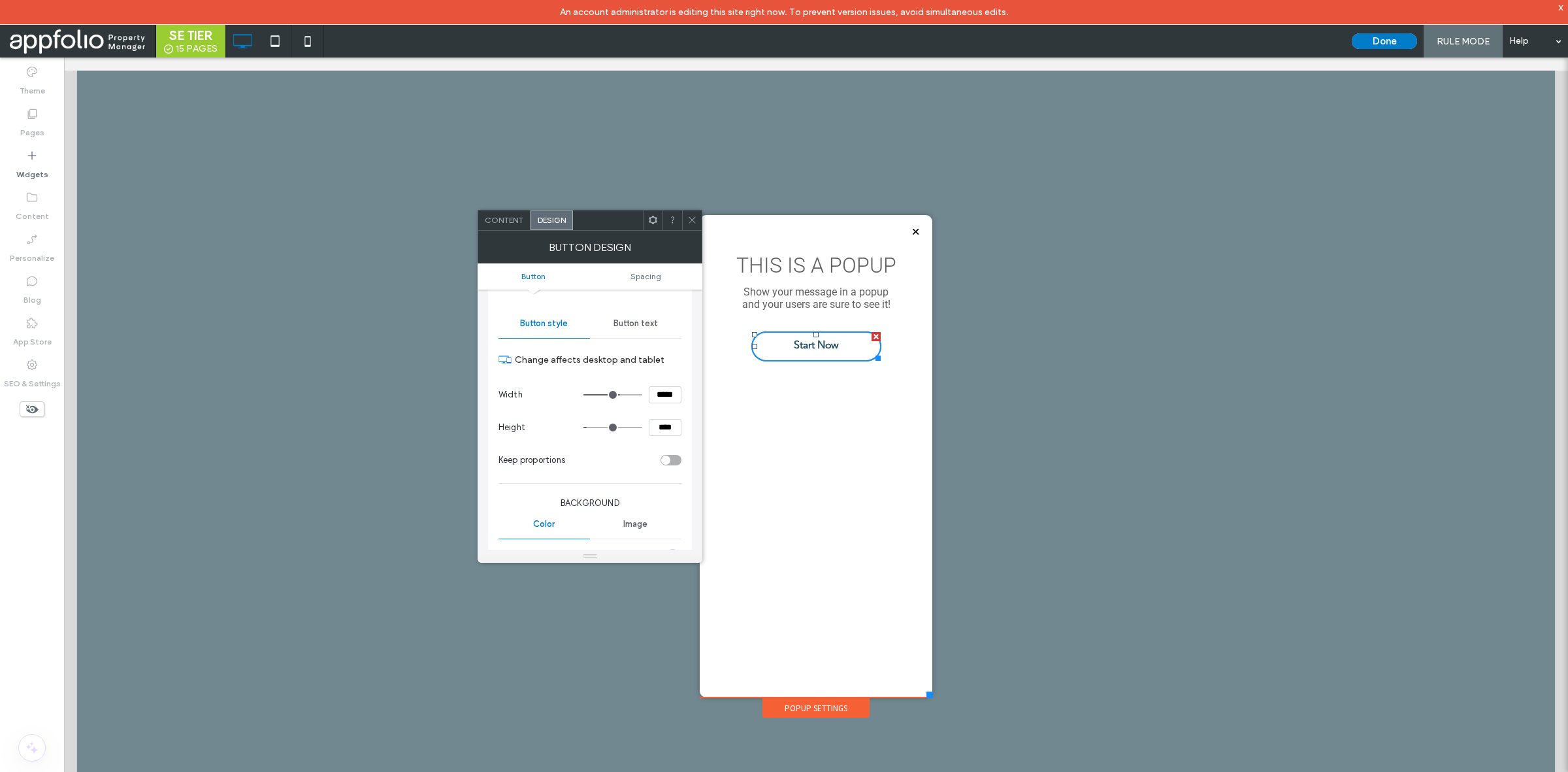
click at [667, 546] on div "Change affects desktop and tablet Width ***** Height **** Keep proportions Back…" at bounding box center [590, 497] width 183 height 312
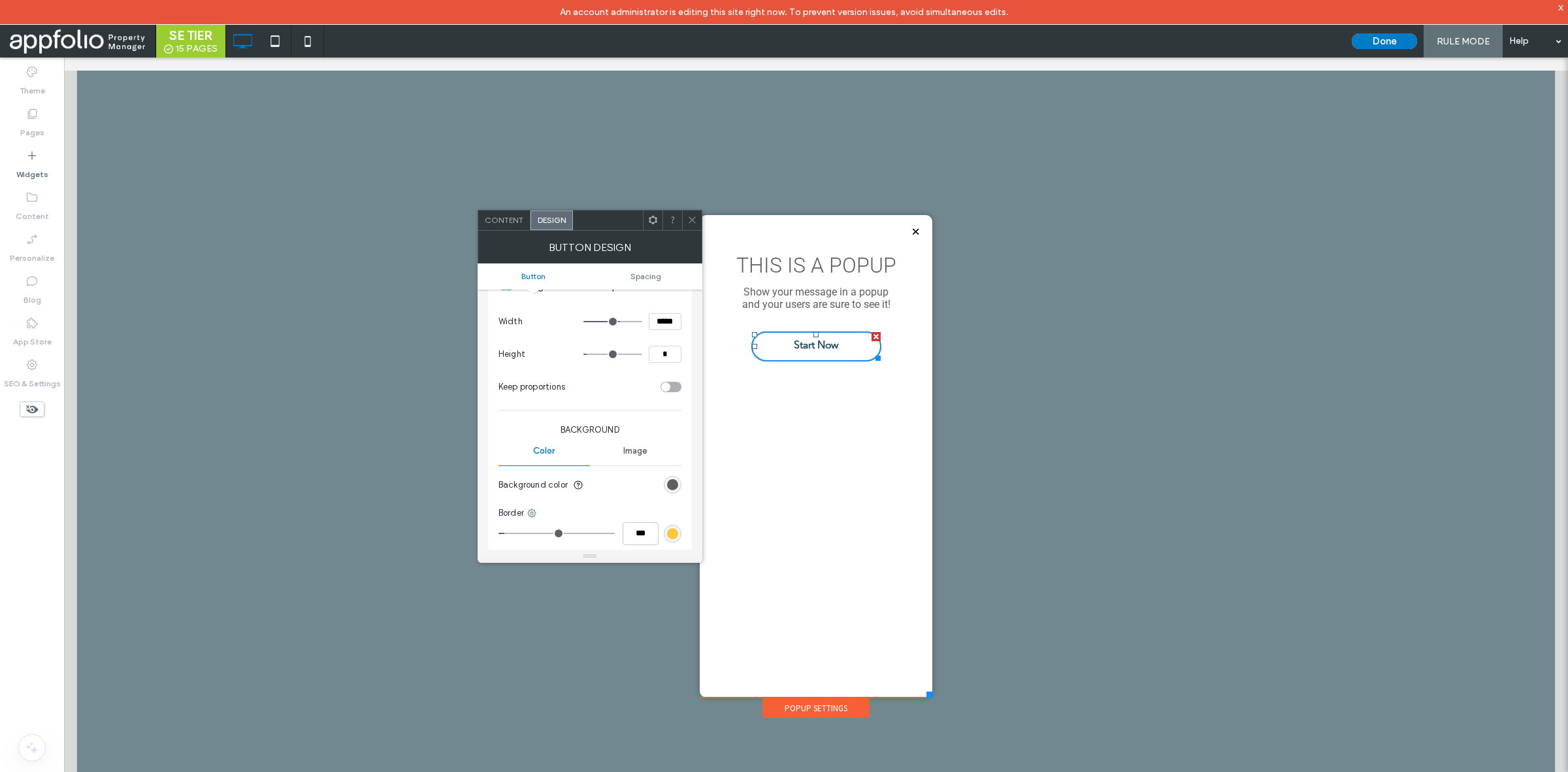
type input "**"
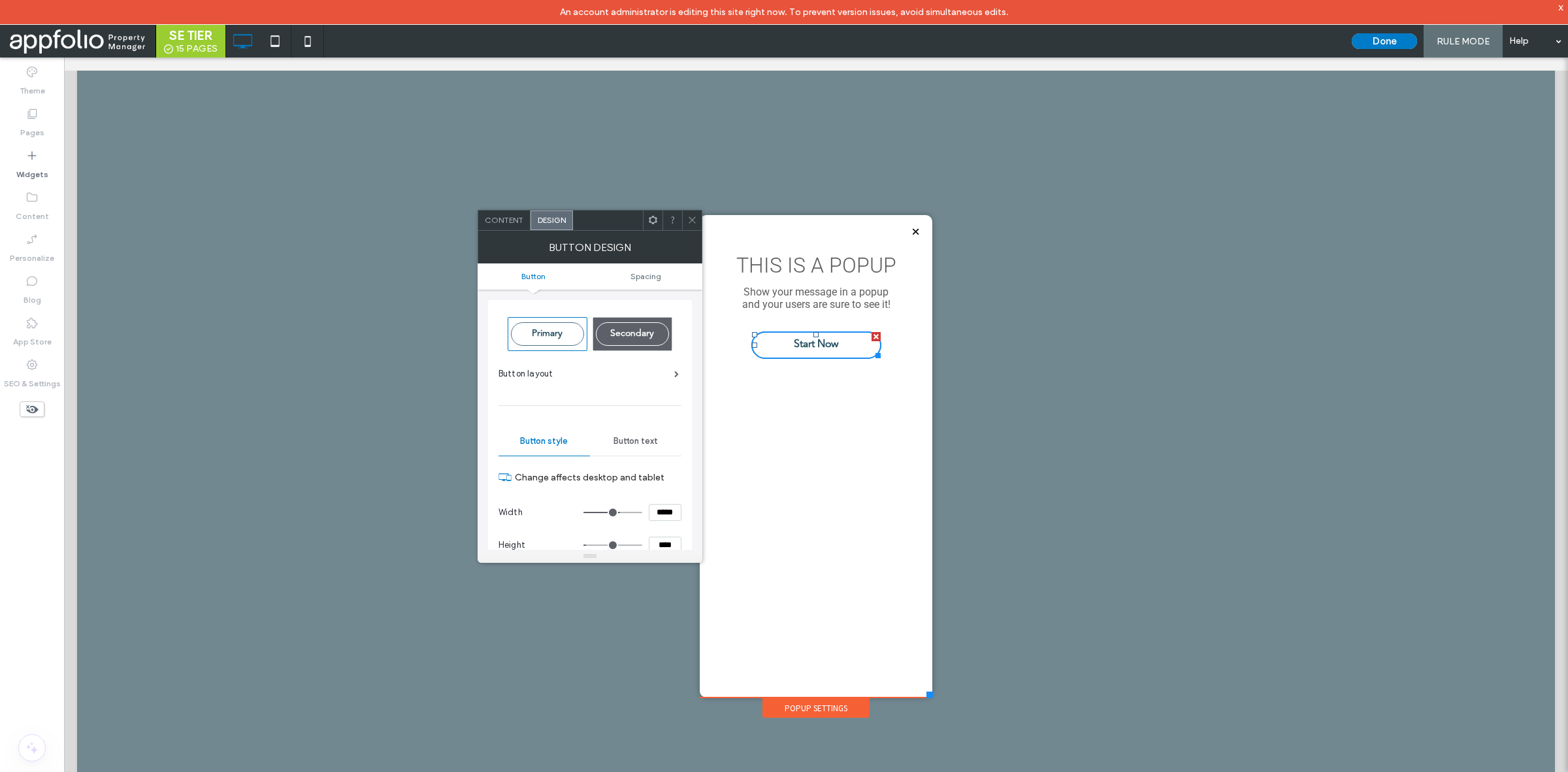
type input "****"
click at [684, 220] on div at bounding box center [692, 220] width 19 height 19
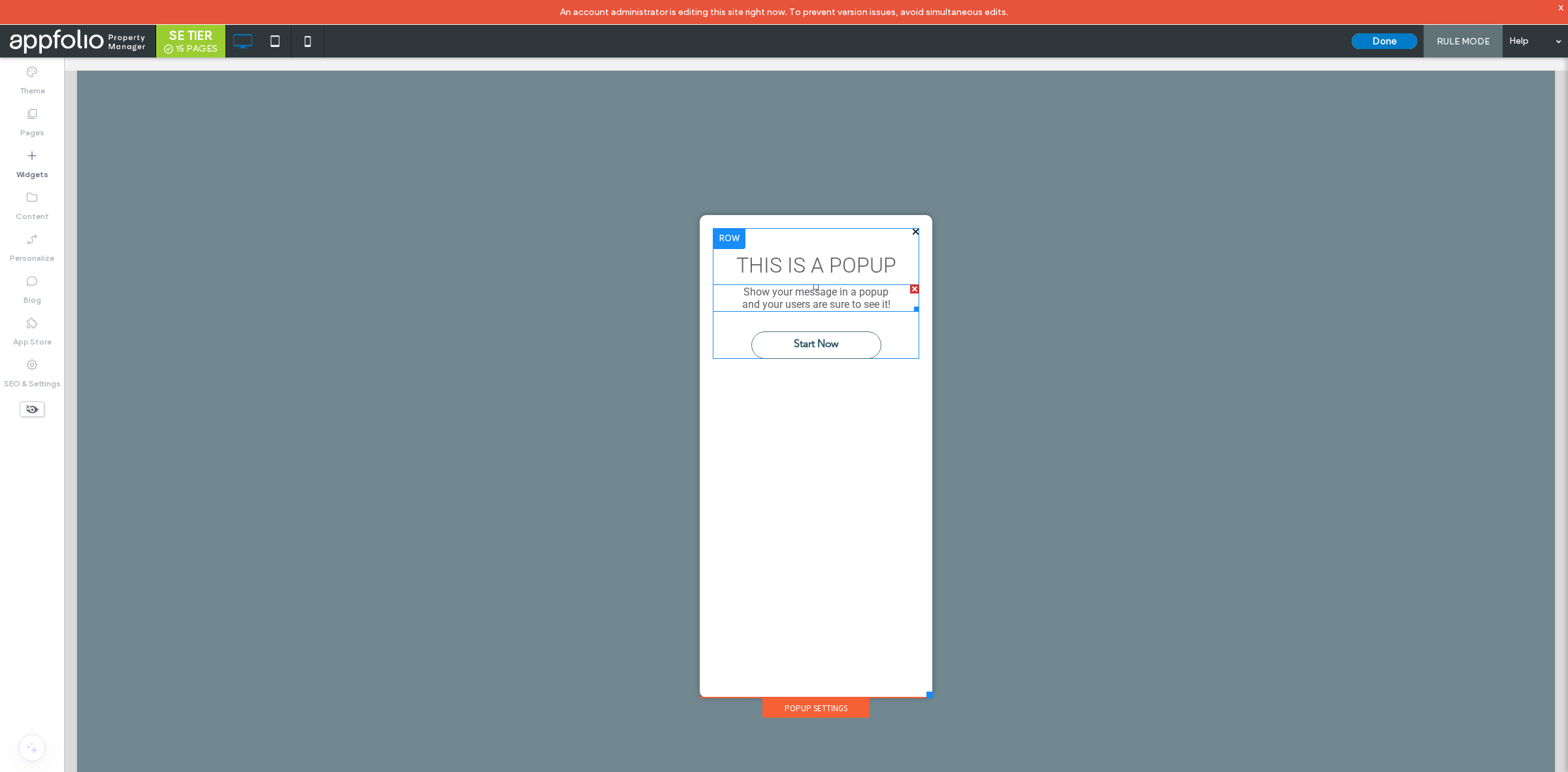
click at [910, 289] on div at bounding box center [914, 288] width 9 height 9
click at [28, 164] on label "Widgets" at bounding box center [32, 170] width 32 height 18
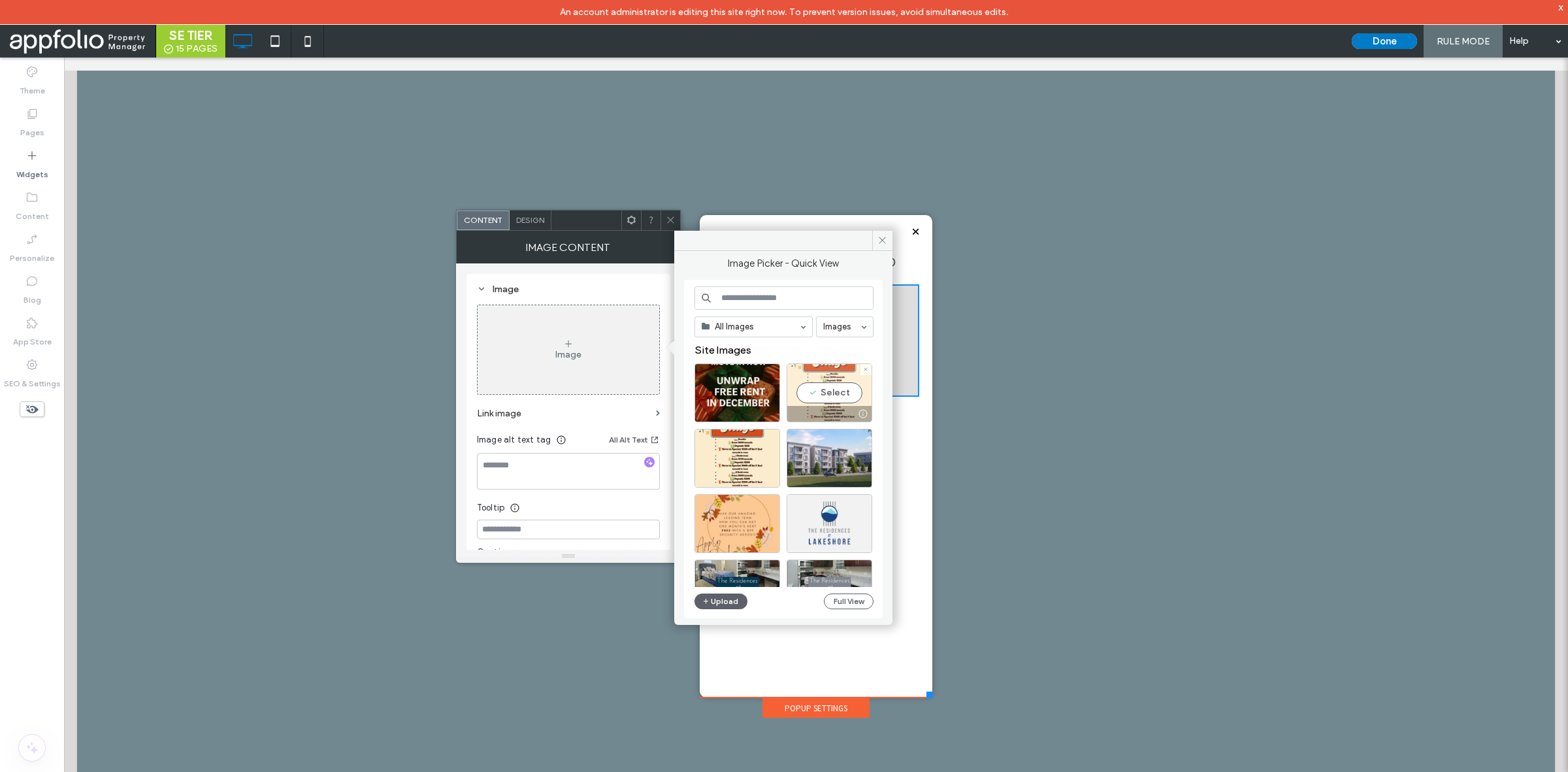
click at [826, 393] on div "Select" at bounding box center [829, 392] width 85 height 59
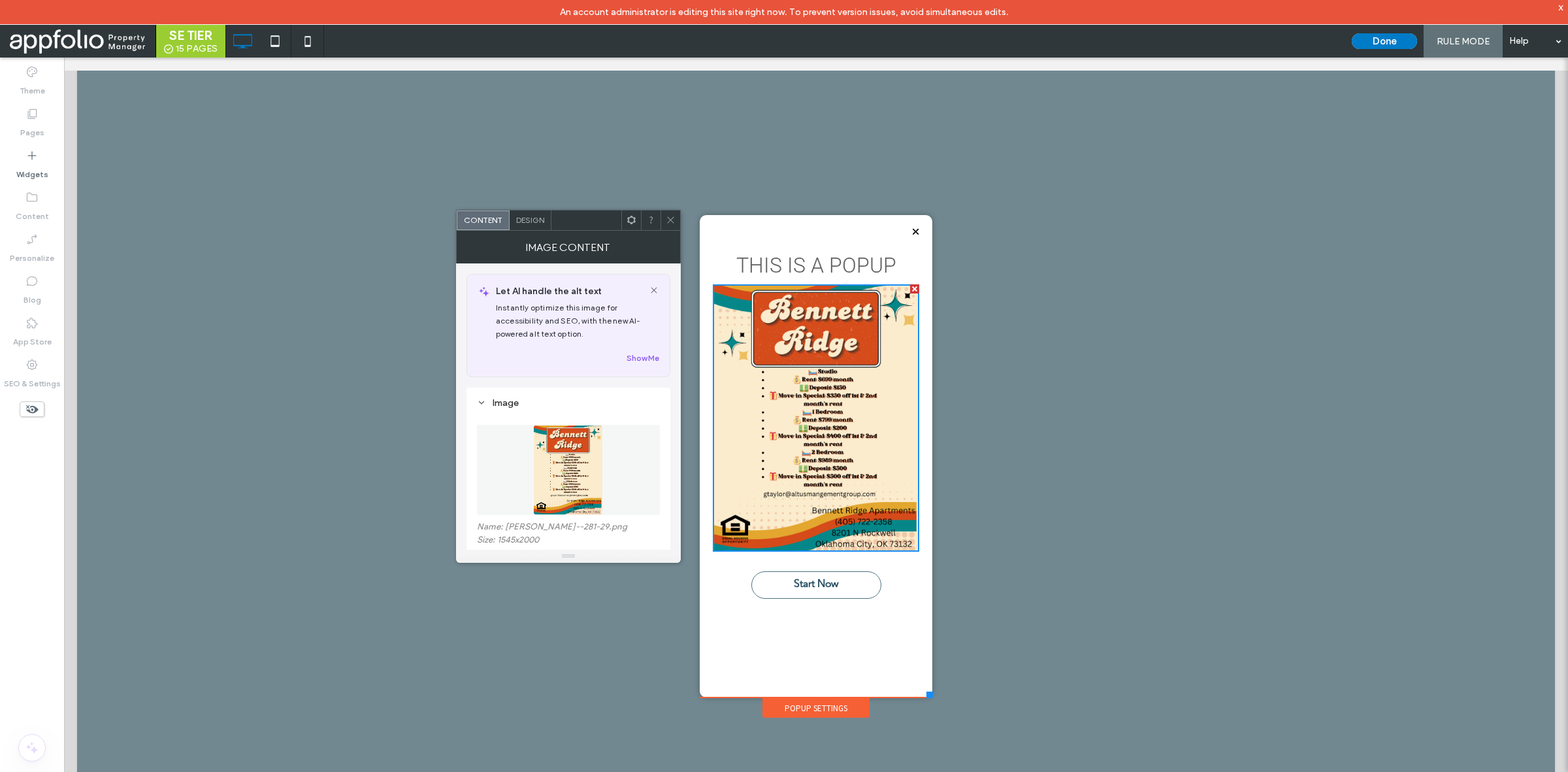
click at [670, 213] on span at bounding box center [671, 220] width 10 height 19
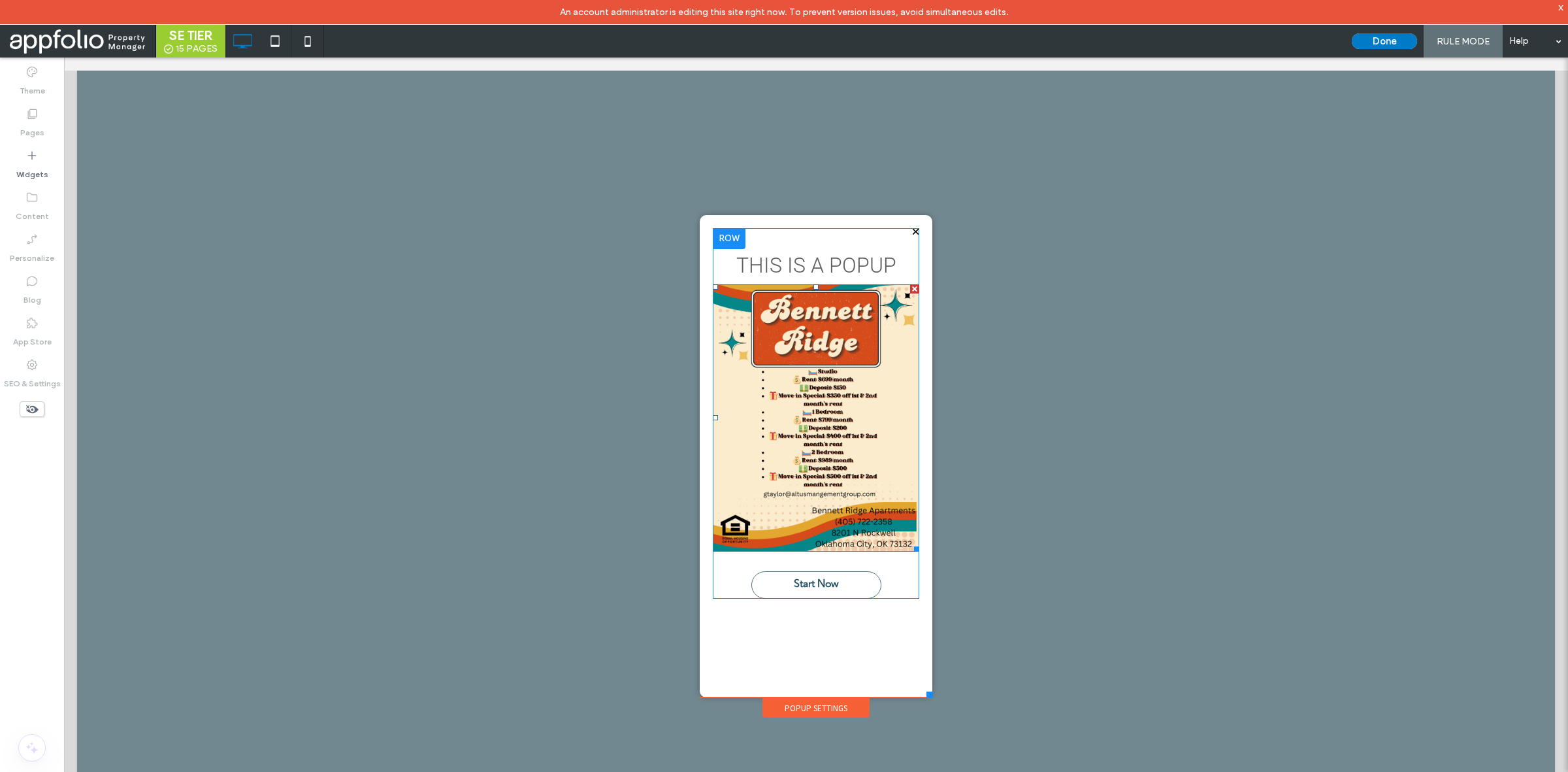
click at [792, 374] on img at bounding box center [815, 417] width 206 height 267
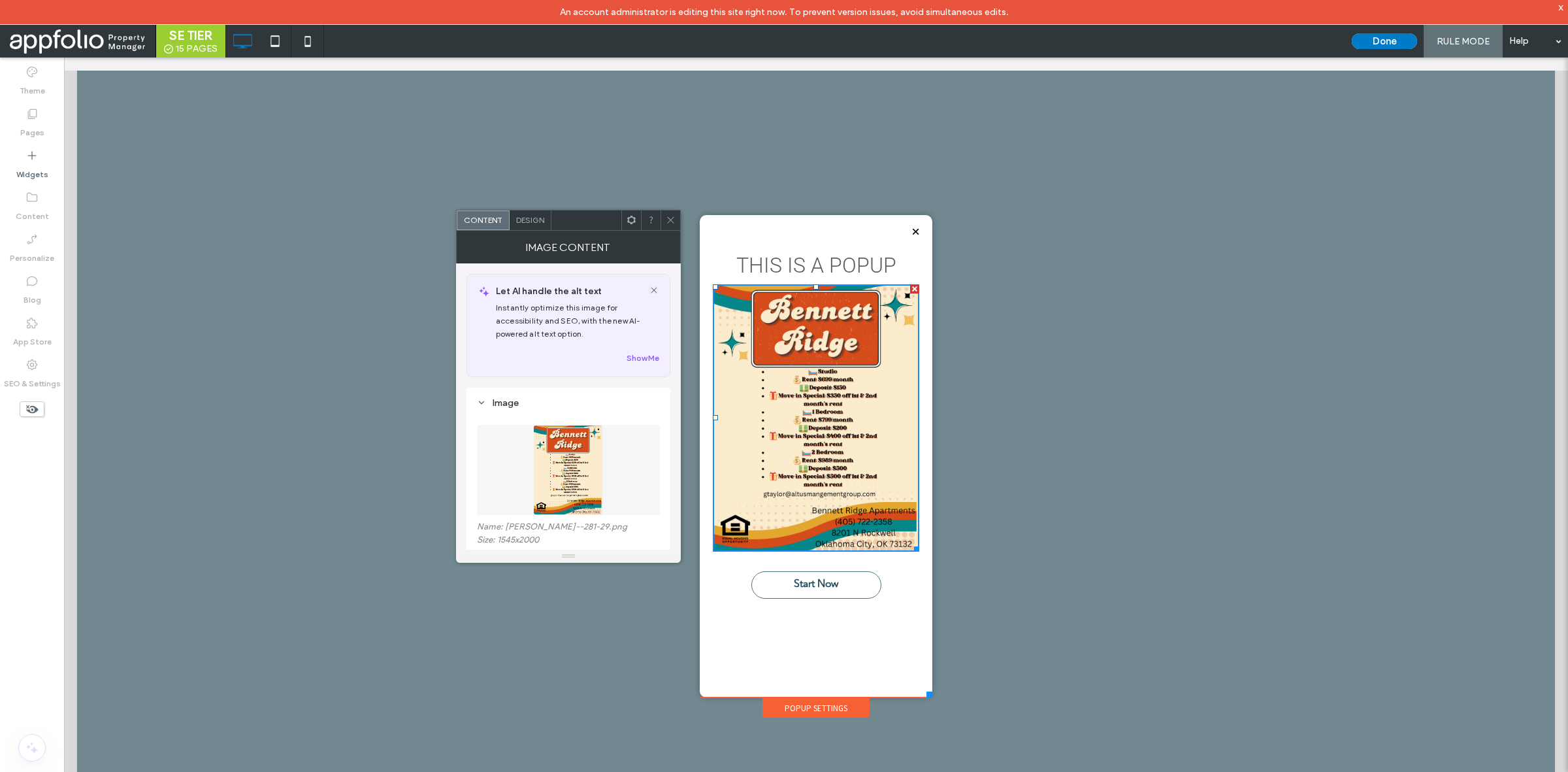
click at [527, 217] on span "Design" at bounding box center [530, 220] width 28 height 10
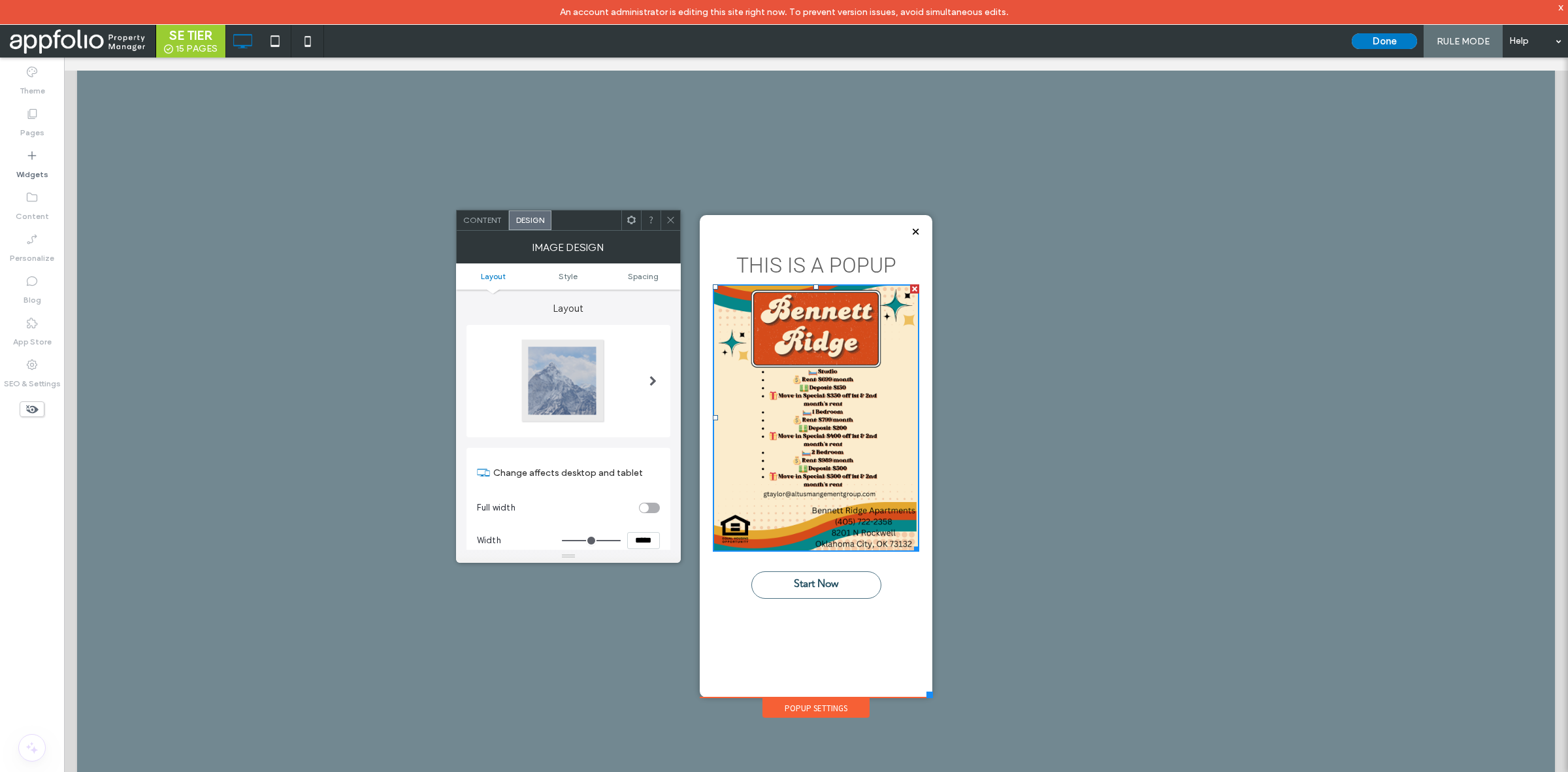
click at [641, 538] on input "*****" at bounding box center [644, 540] width 33 height 17
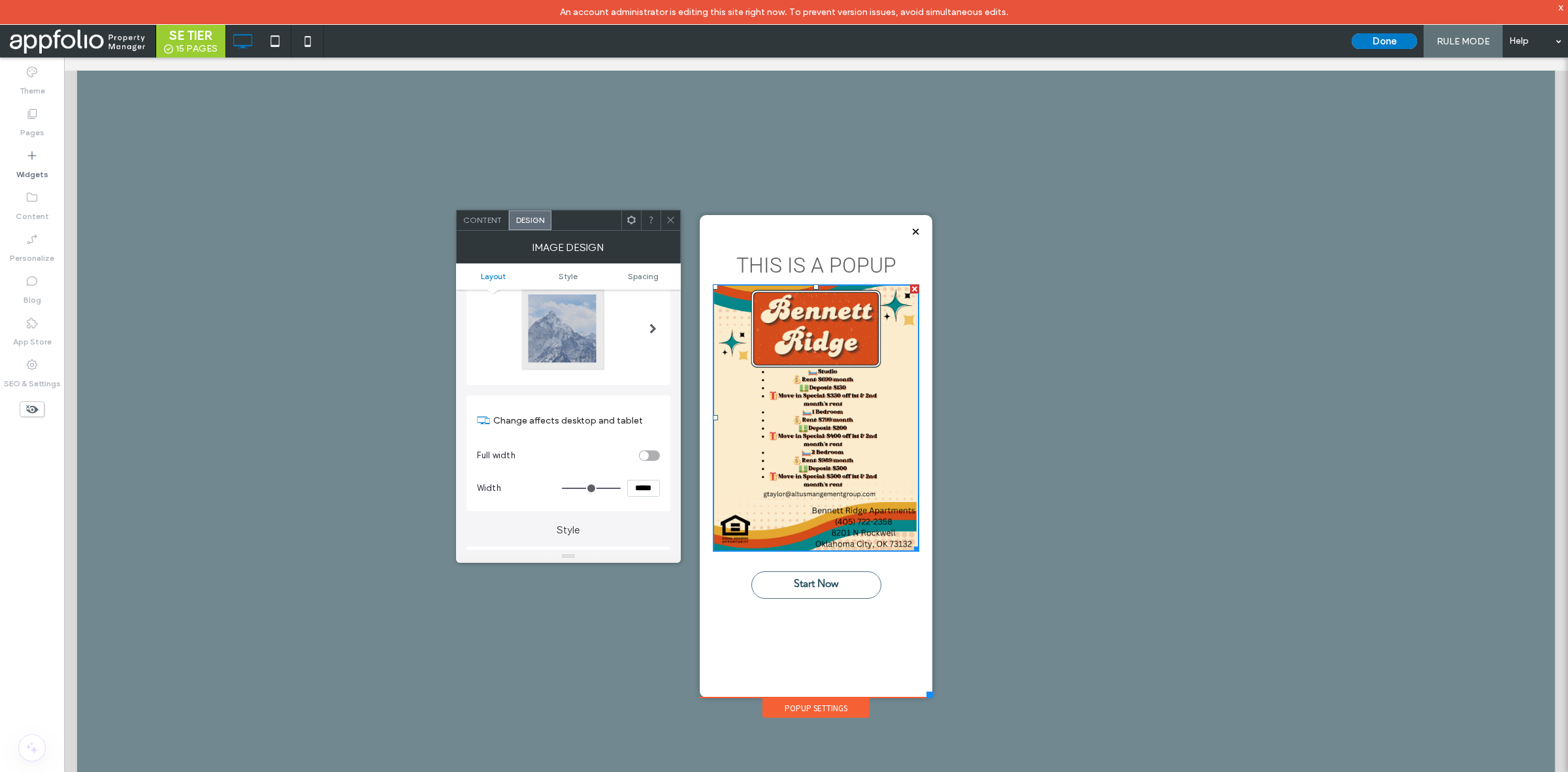
click at [641, 538] on div "Layout Change affects desktop and tablet Full width Width ***** Style Border **…" at bounding box center [569, 675] width 204 height 877
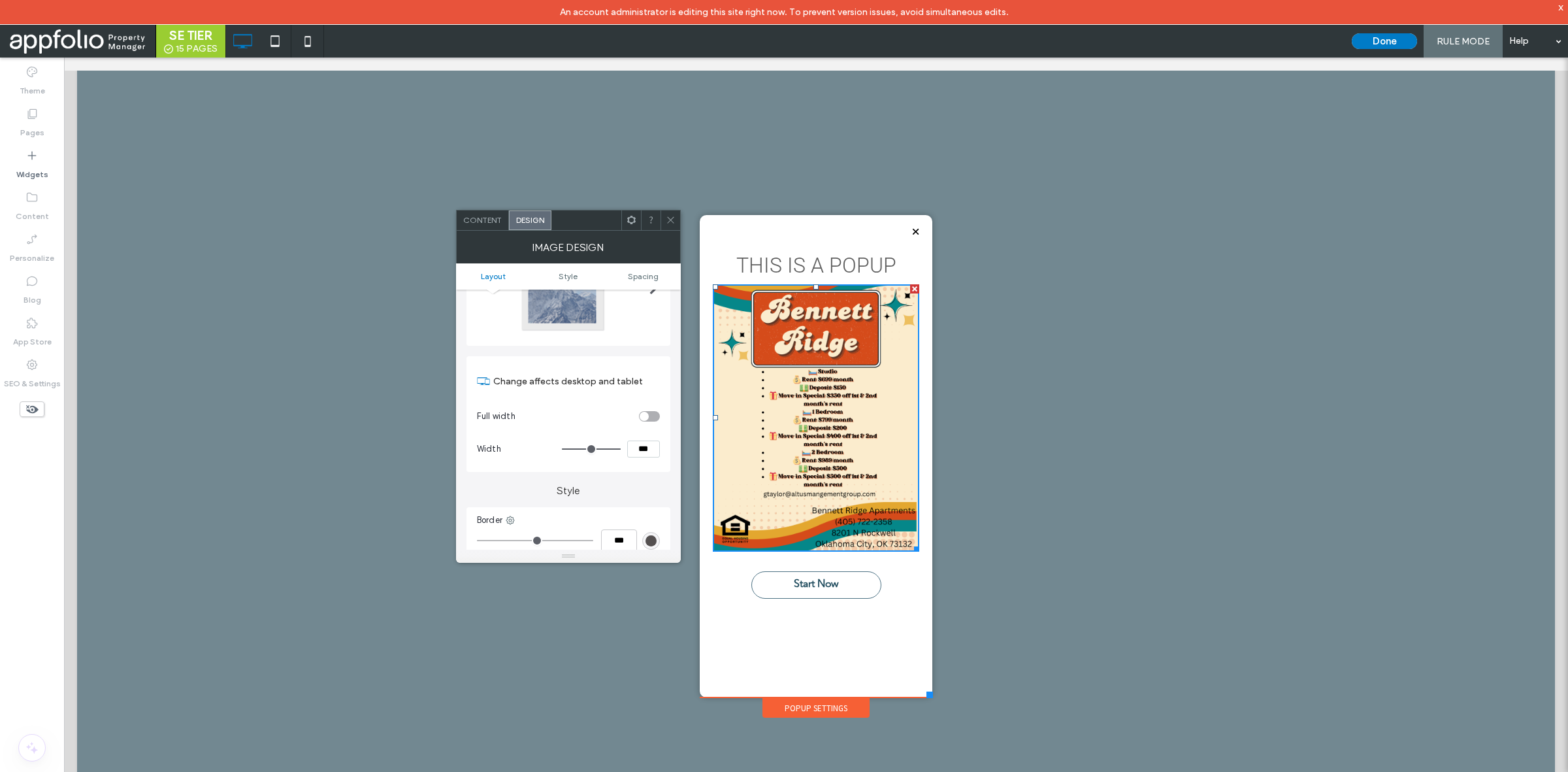
type input "***"
type input "*****"
click at [675, 230] on div at bounding box center [670, 220] width 19 height 19
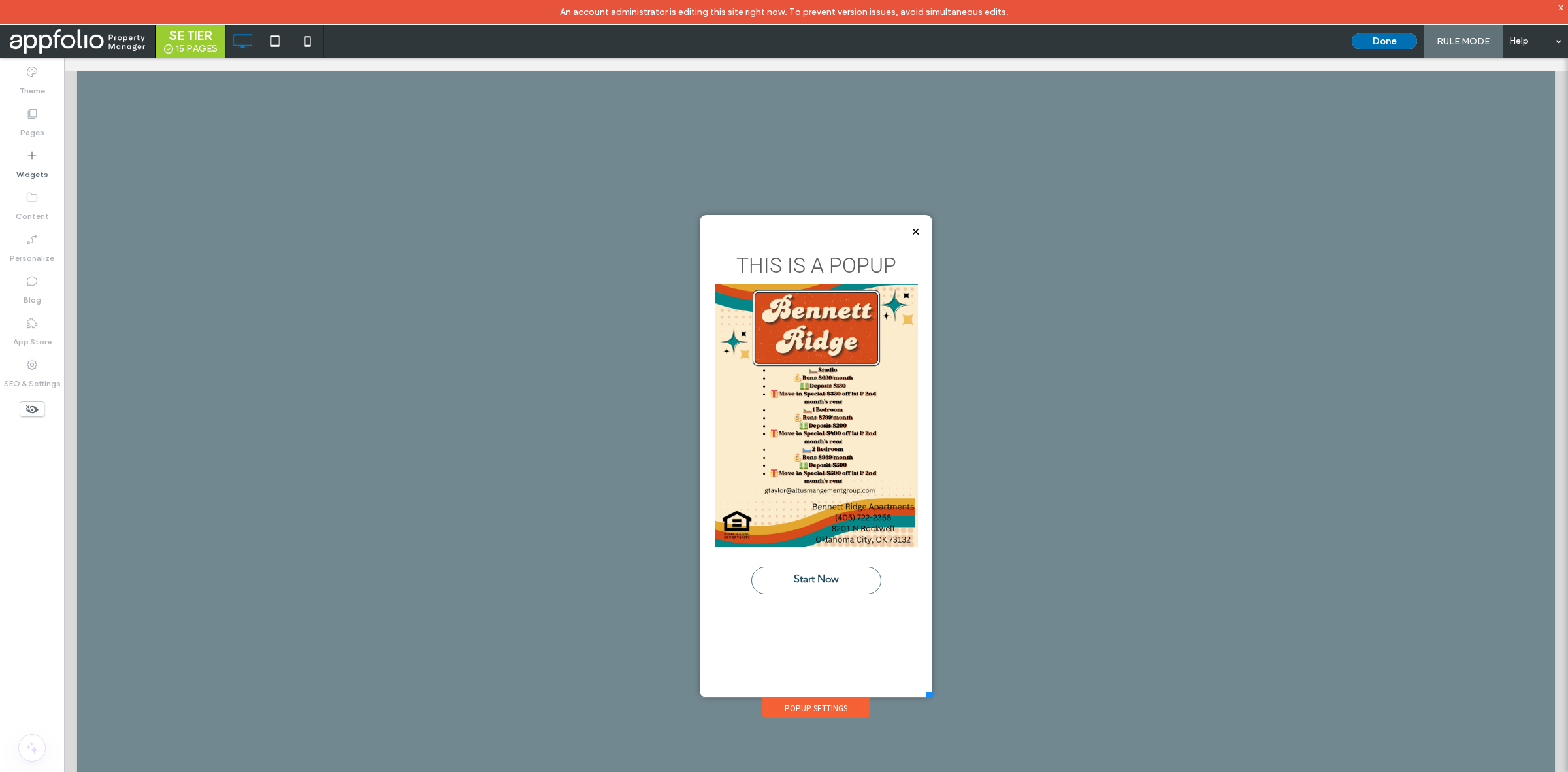
click at [1387, 39] on button "Done" at bounding box center [1384, 41] width 65 height 15
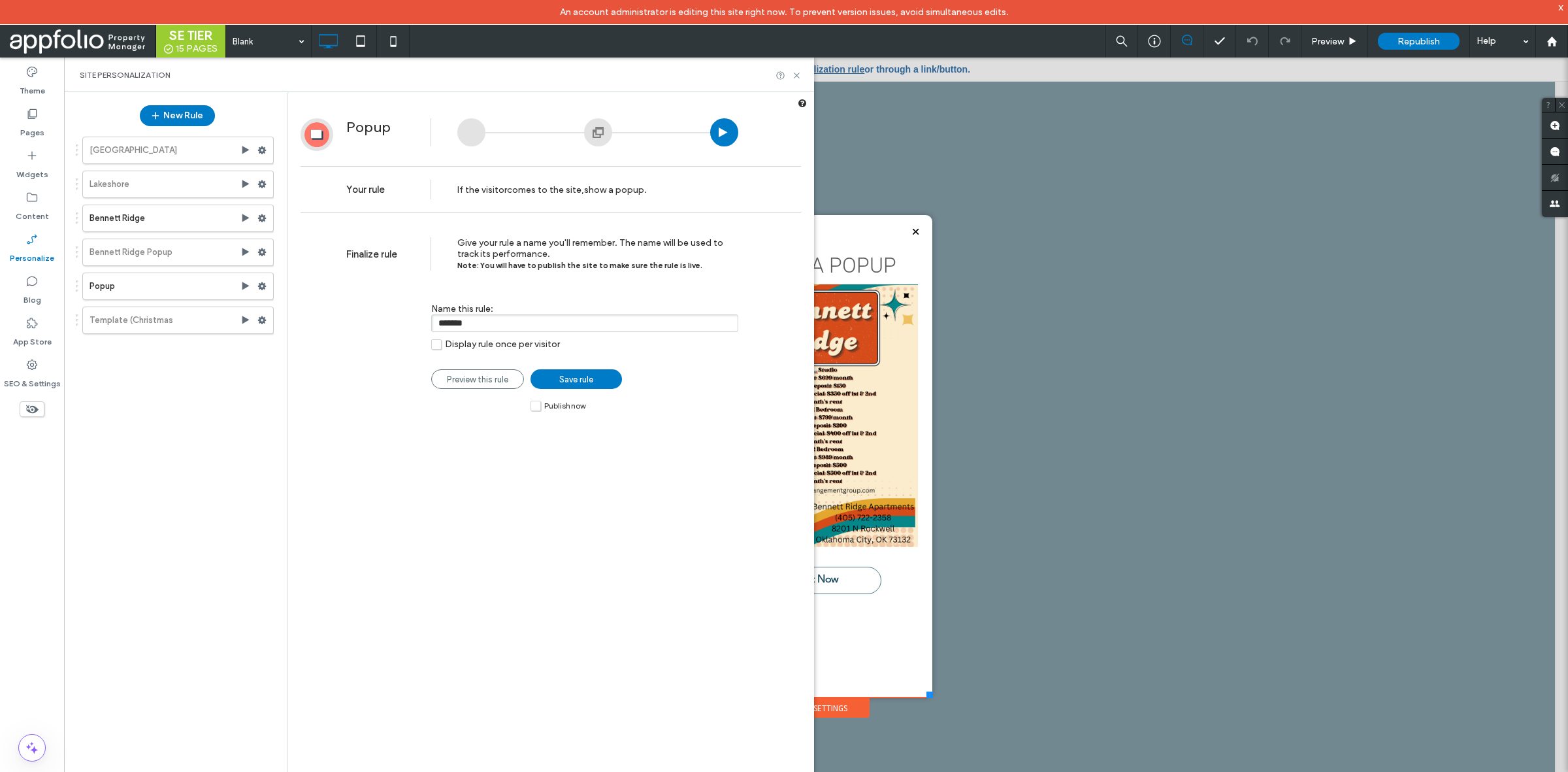
click at [563, 385] on span "Save rule" at bounding box center [576, 380] width 34 height 10
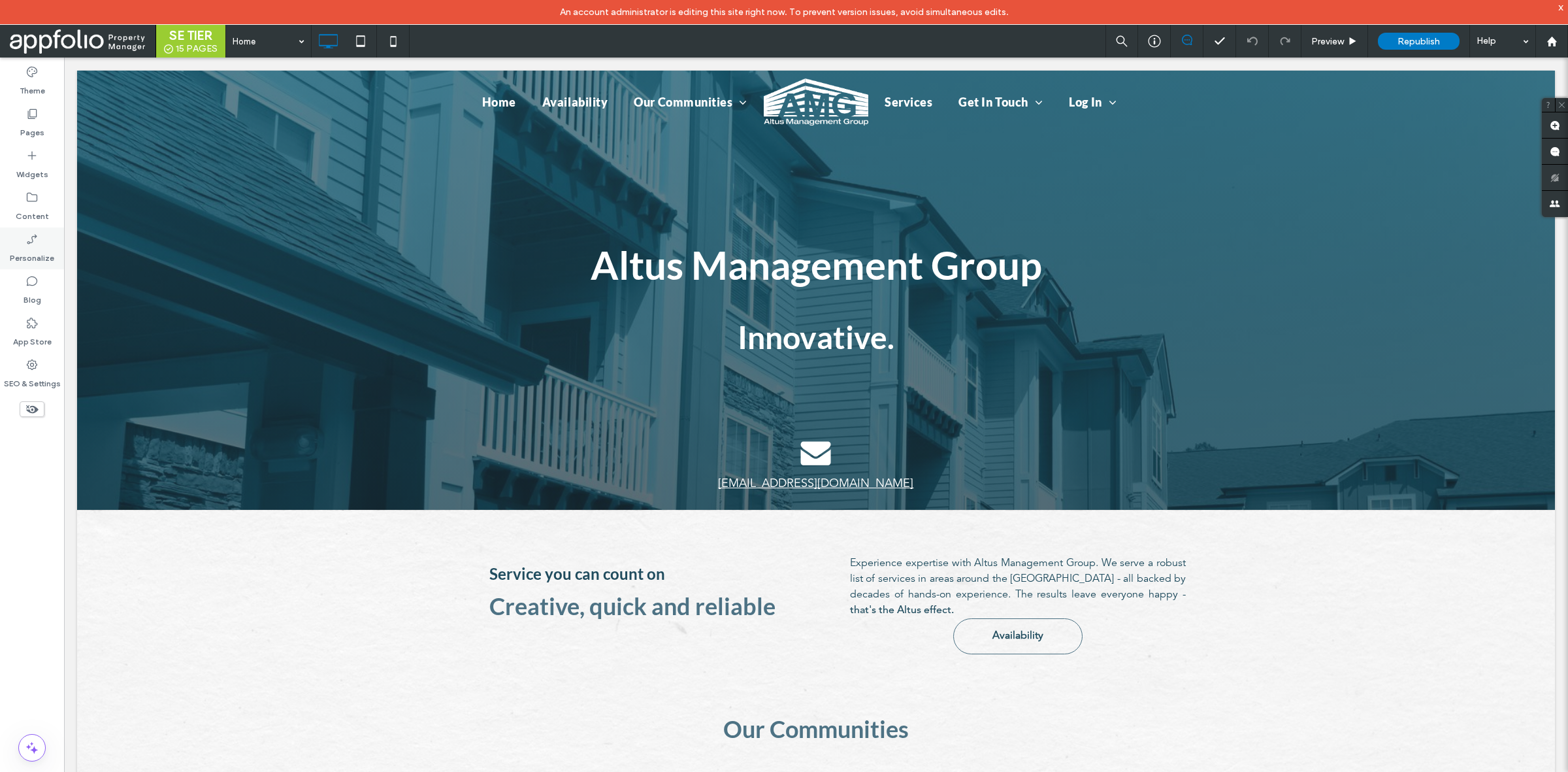
click at [37, 230] on div "Personalize" at bounding box center [32, 248] width 64 height 42
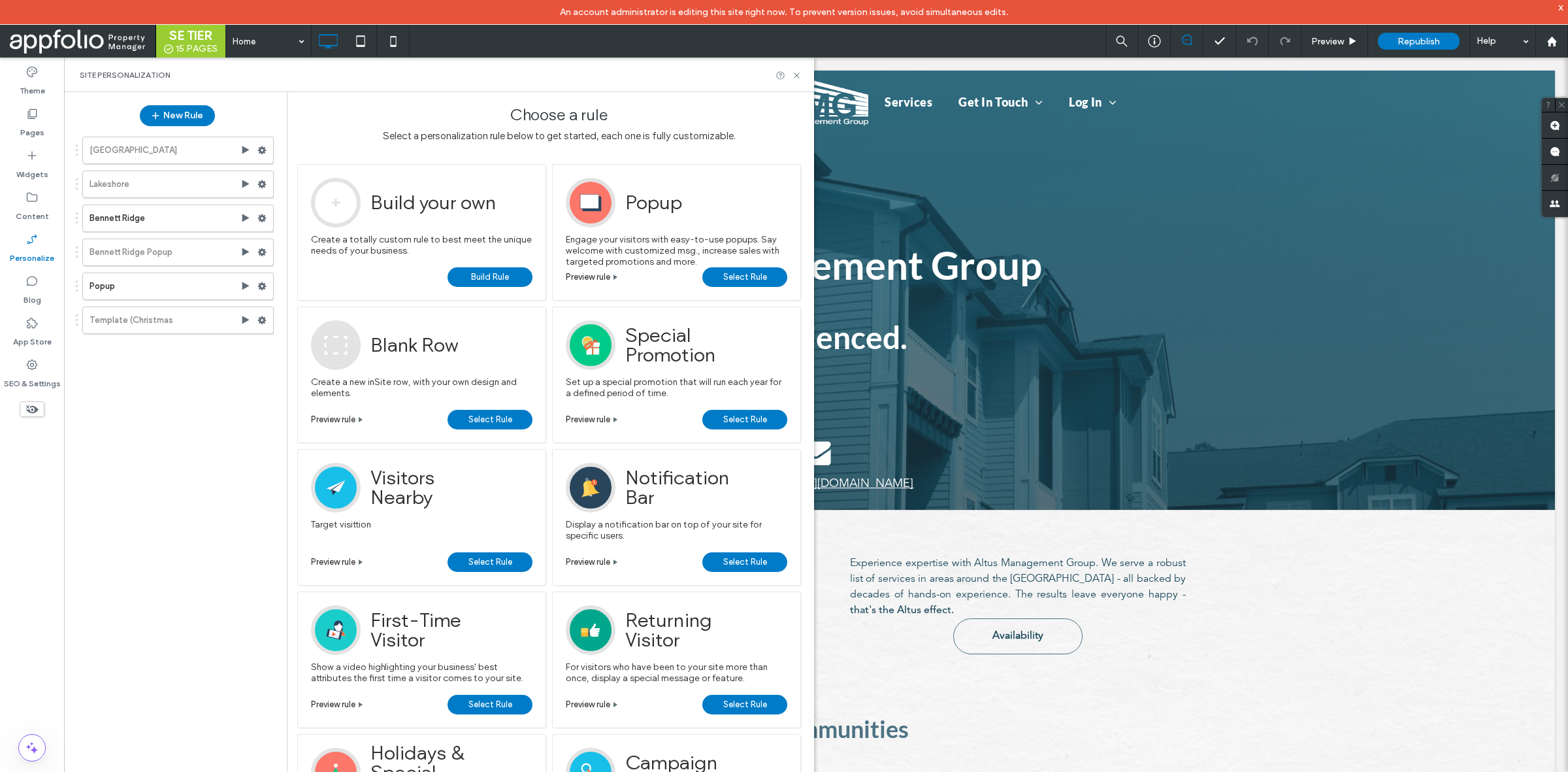
click at [178, 319] on label "Template (Christmas" at bounding box center [165, 320] width 151 height 26
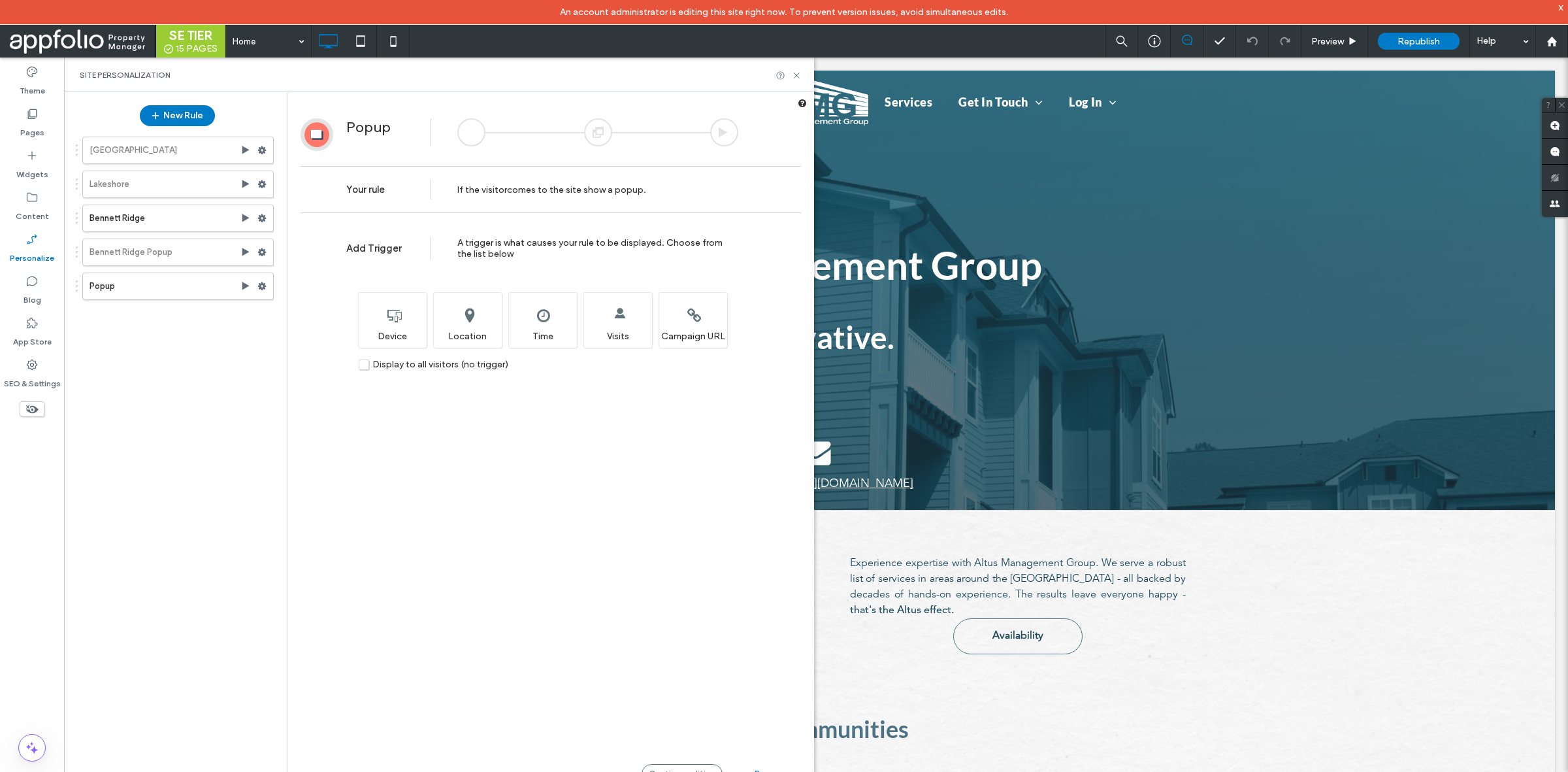
click at [600, 115] on div "Popup Your rule If the visitor comes to the site show a popup ." at bounding box center [551, 159] width 527 height 121
click at [590, 128] on div at bounding box center [598, 132] width 28 height 28
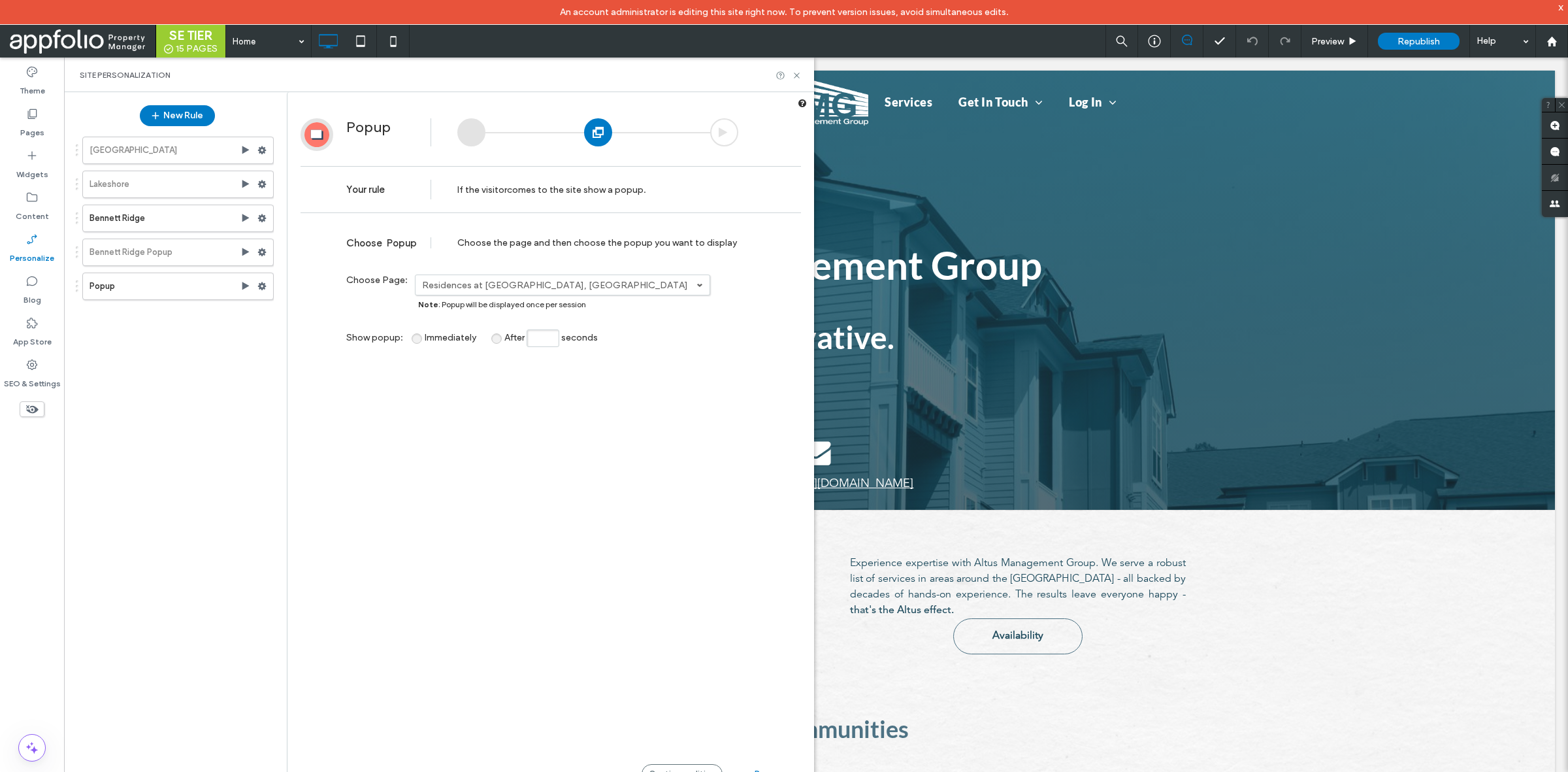
click at [208, 378] on div "Charleston Lakeshore Bennett Ridge Bennett Ridge Popup Popup Template (Christmas" at bounding box center [170, 457] width 206 height 656
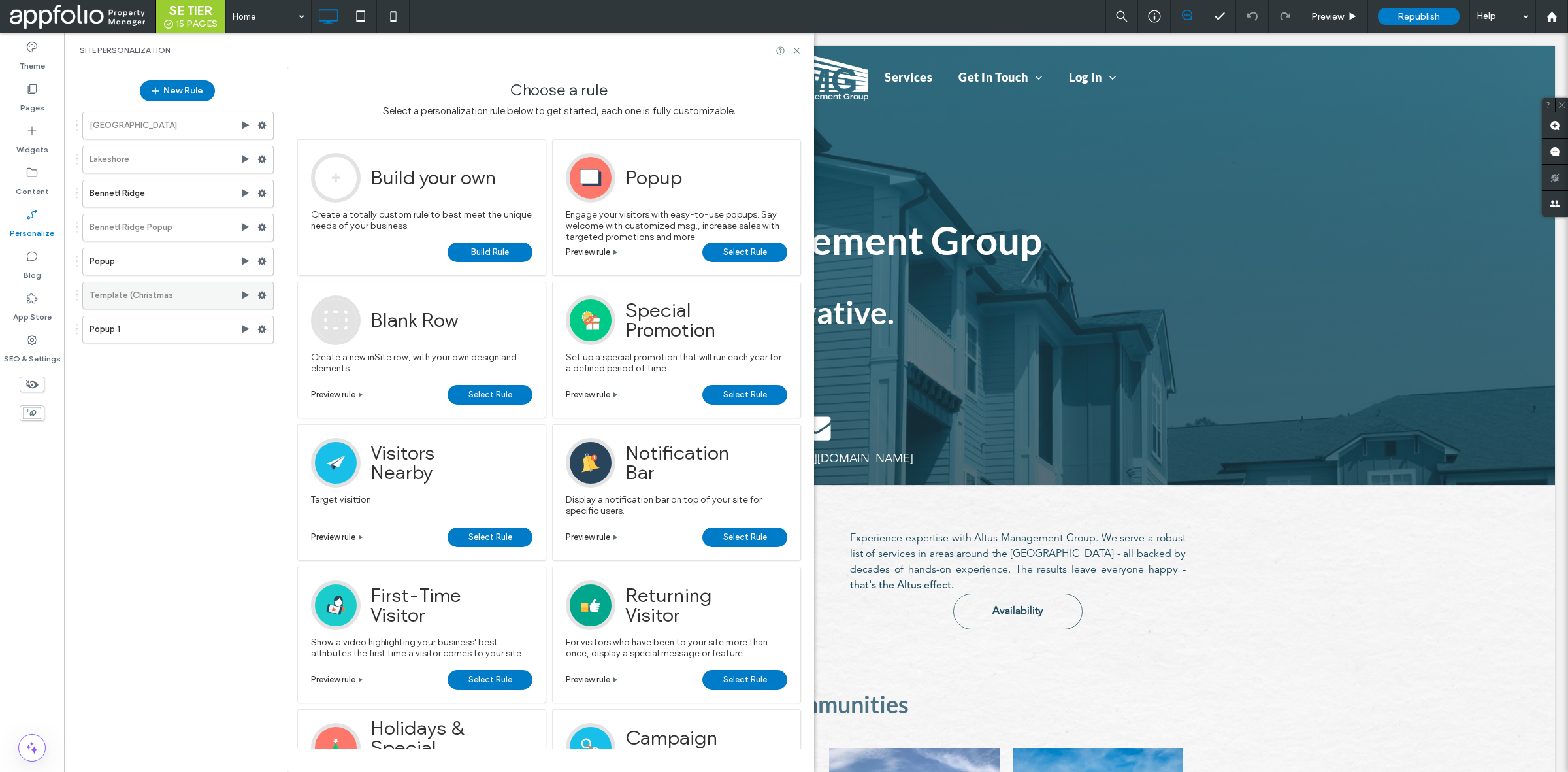
click at [177, 304] on label "Template (Christmas" at bounding box center [165, 294] width 151 height 26
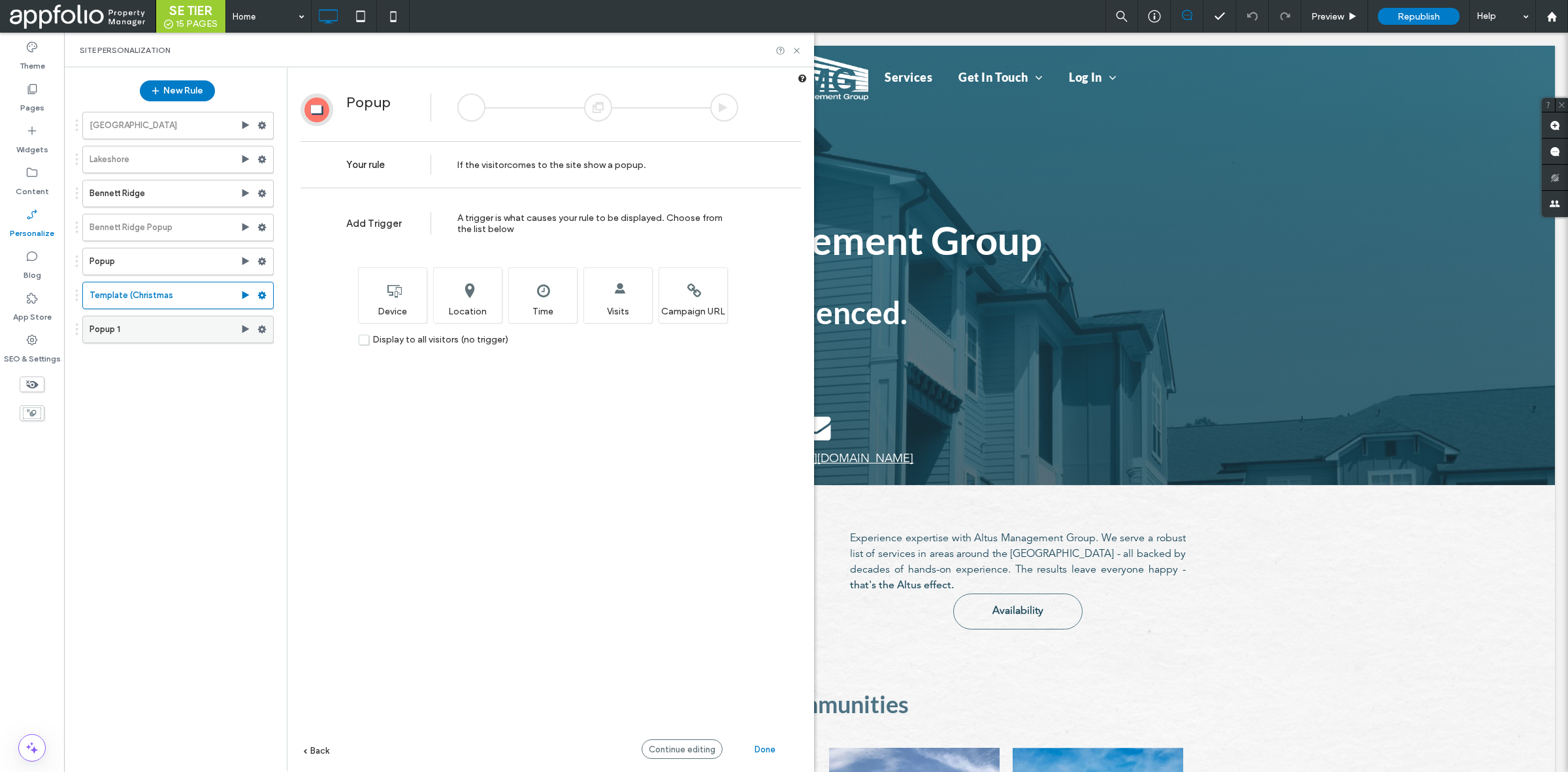
click at [162, 324] on label "Popup 1" at bounding box center [165, 329] width 151 height 26
click at [601, 111] on div at bounding box center [598, 107] width 28 height 28
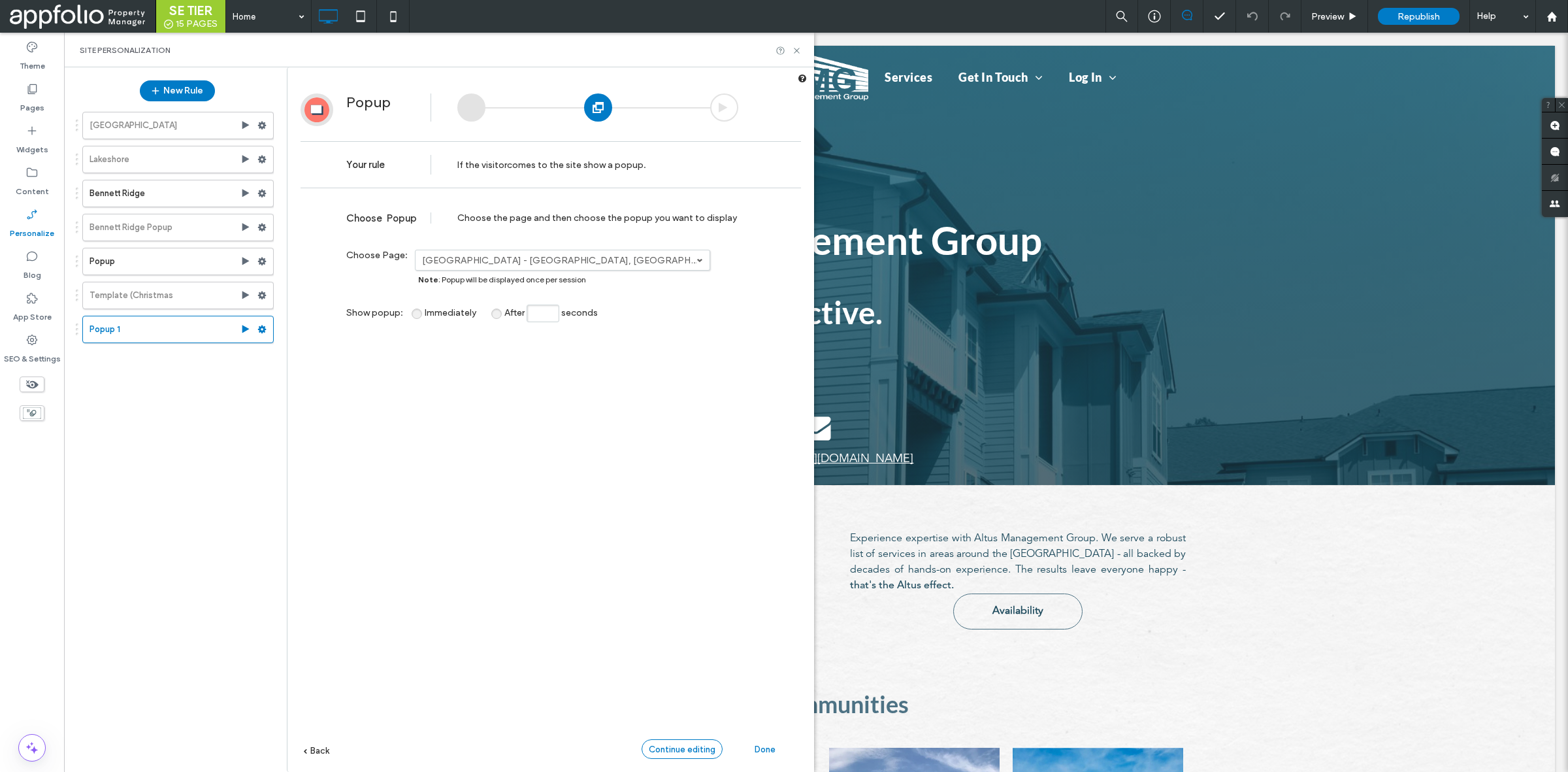
click at [690, 745] on span "Continue editing" at bounding box center [682, 749] width 67 height 10
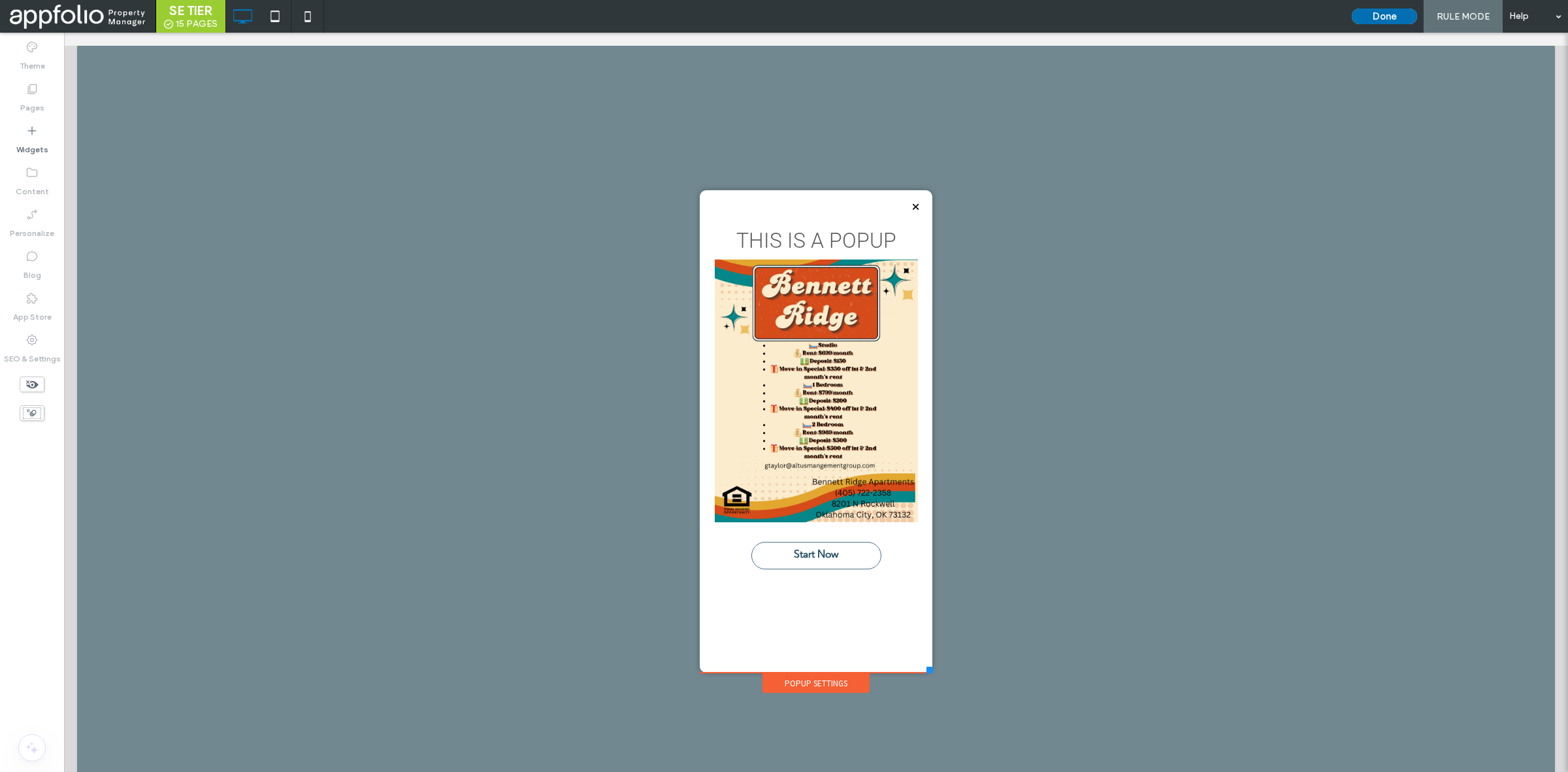
click at [1376, 17] on button "Done" at bounding box center [1384, 16] width 65 height 15
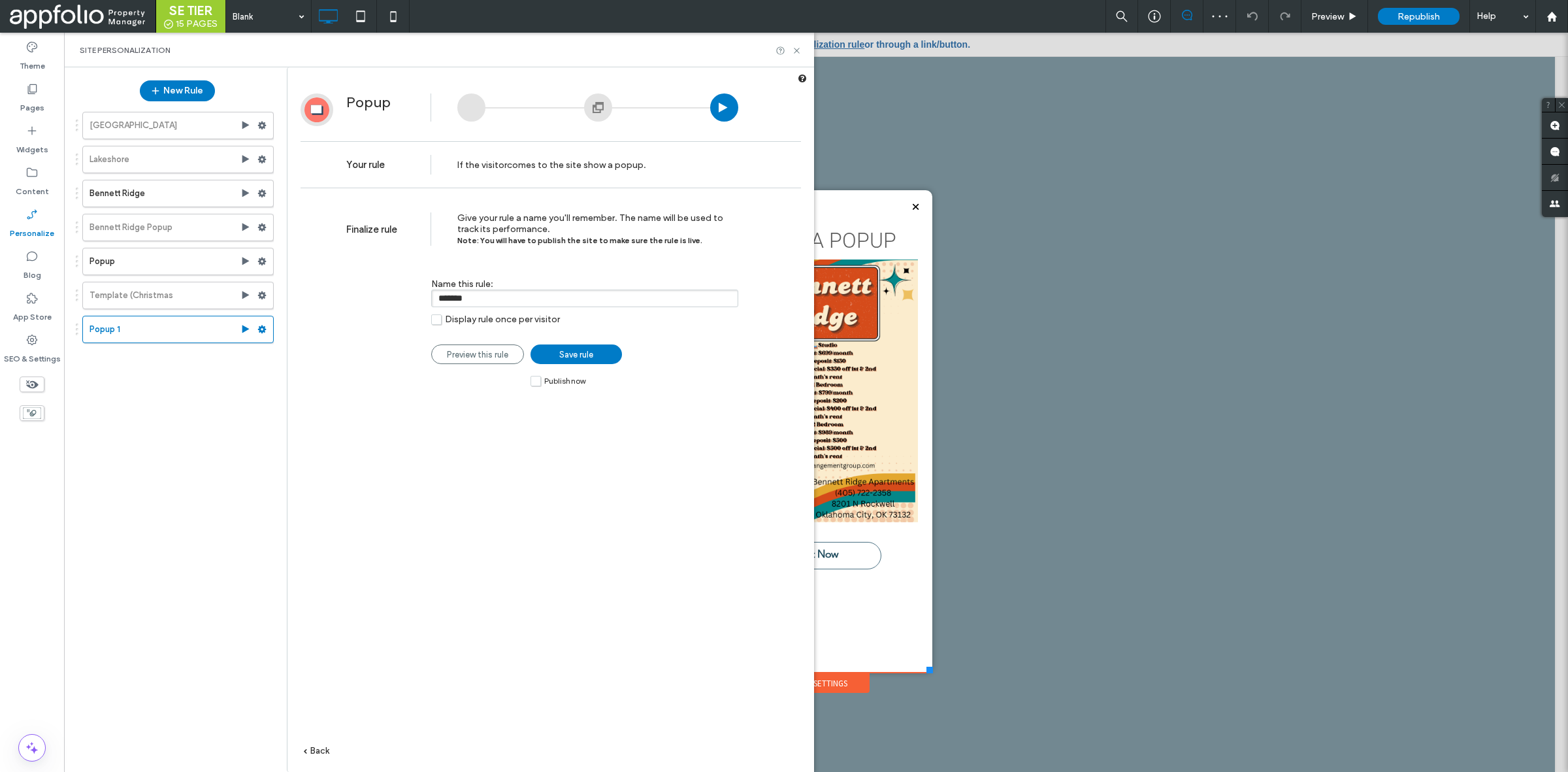
click at [588, 112] on div at bounding box center [598, 107] width 28 height 28
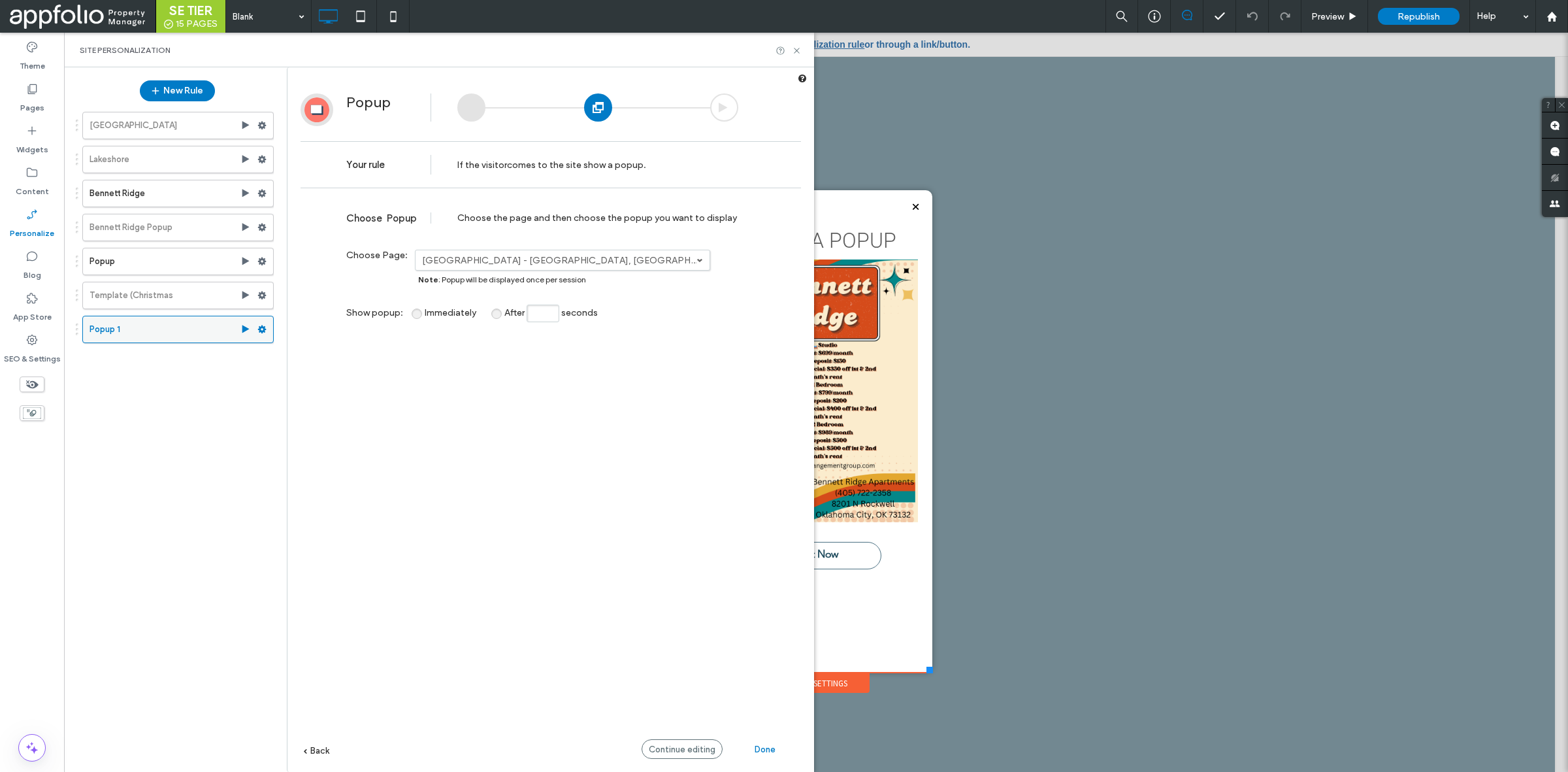
click at [260, 332] on use at bounding box center [262, 329] width 9 height 8
click at [323, 388] on span "Deactivate" at bounding box center [328, 383] width 47 height 11
click at [161, 266] on label "Popup" at bounding box center [165, 261] width 151 height 26
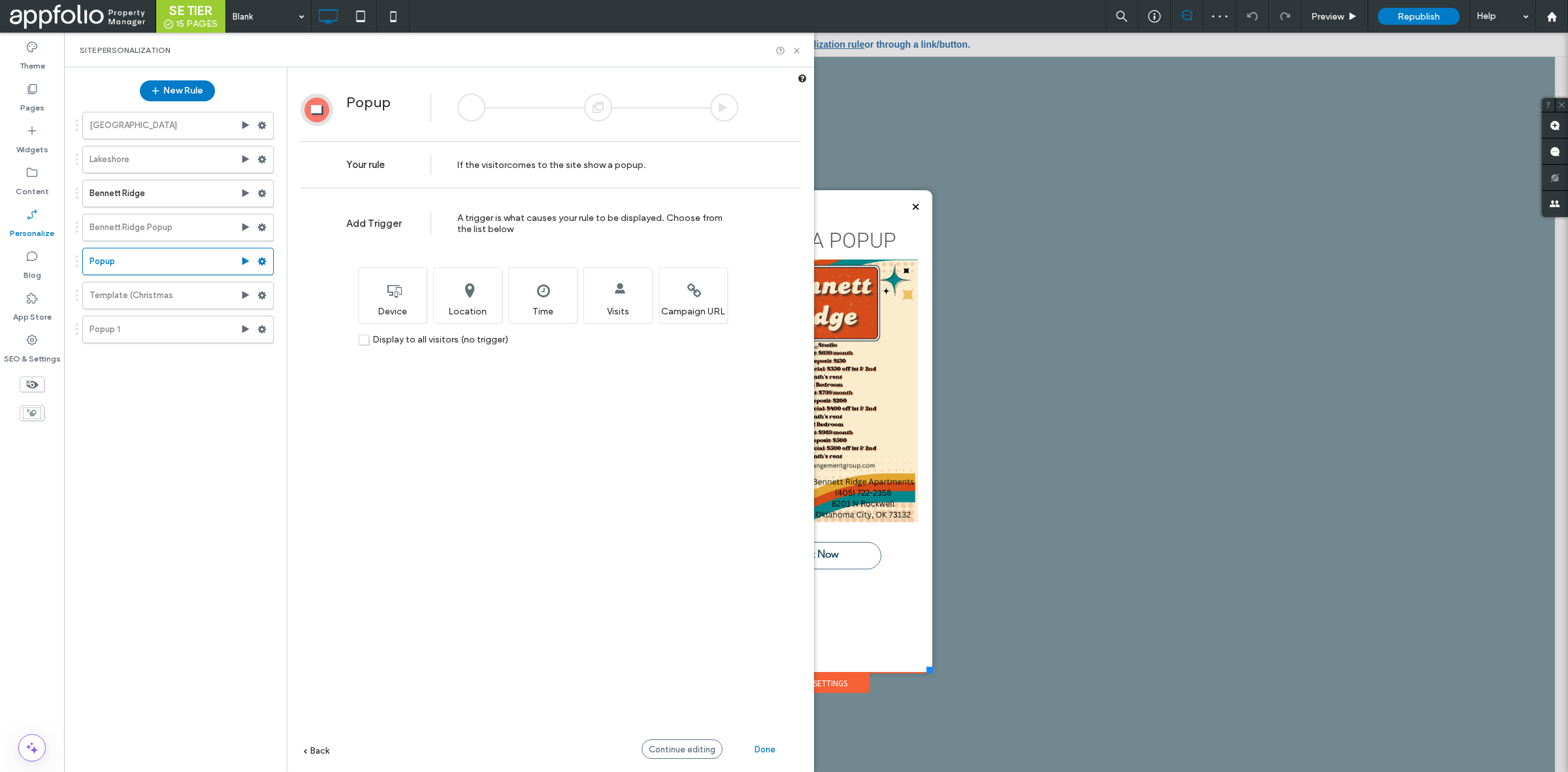
click at [592, 100] on div at bounding box center [598, 107] width 28 height 28
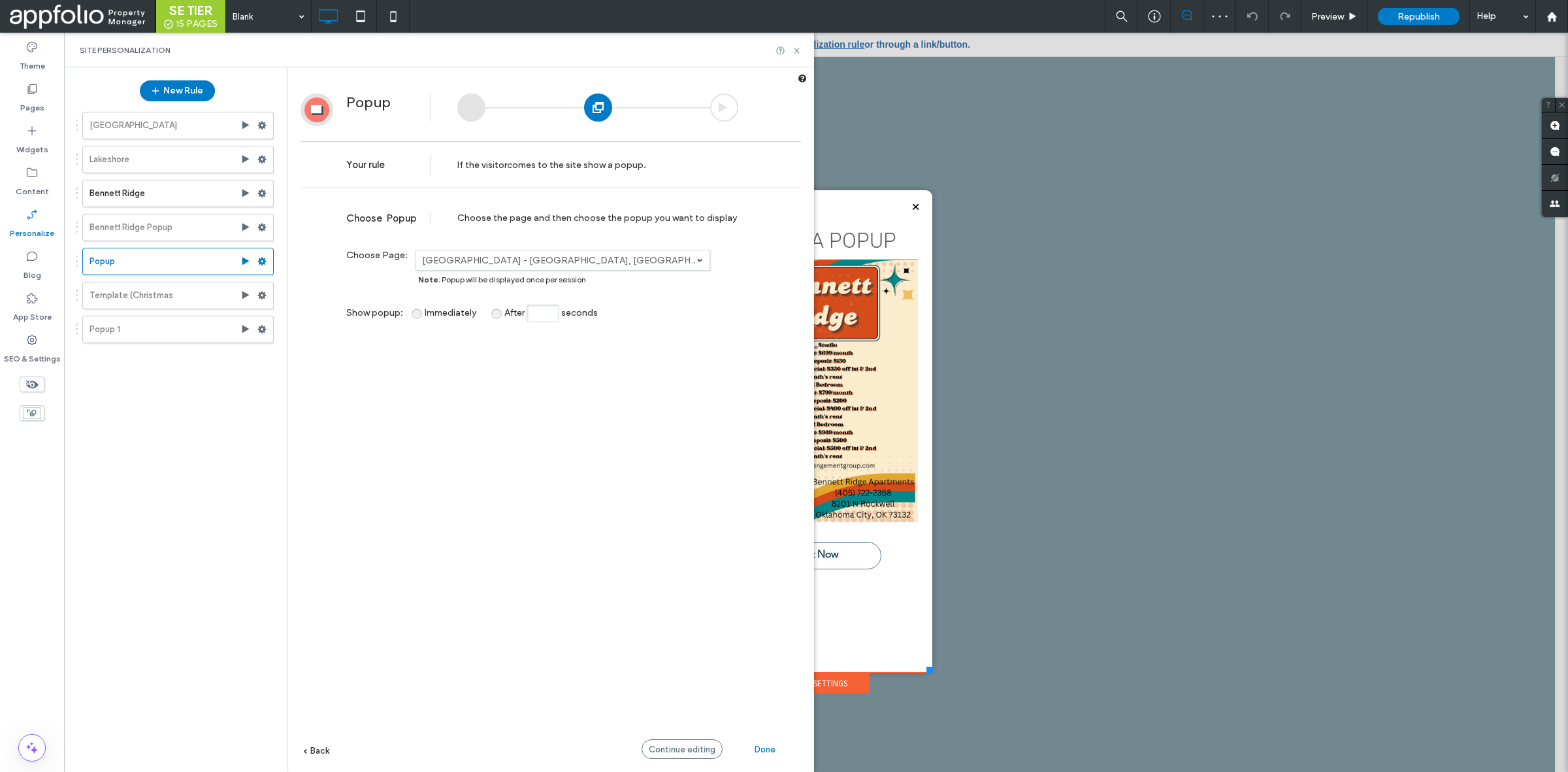
click at [578, 200] on div "Choose Popup Choose the page and then choose the popup you want to display" at bounding box center [550, 215] width 501 height 42
click at [666, 755] on div "Continue editing" at bounding box center [683, 749] width 81 height 19
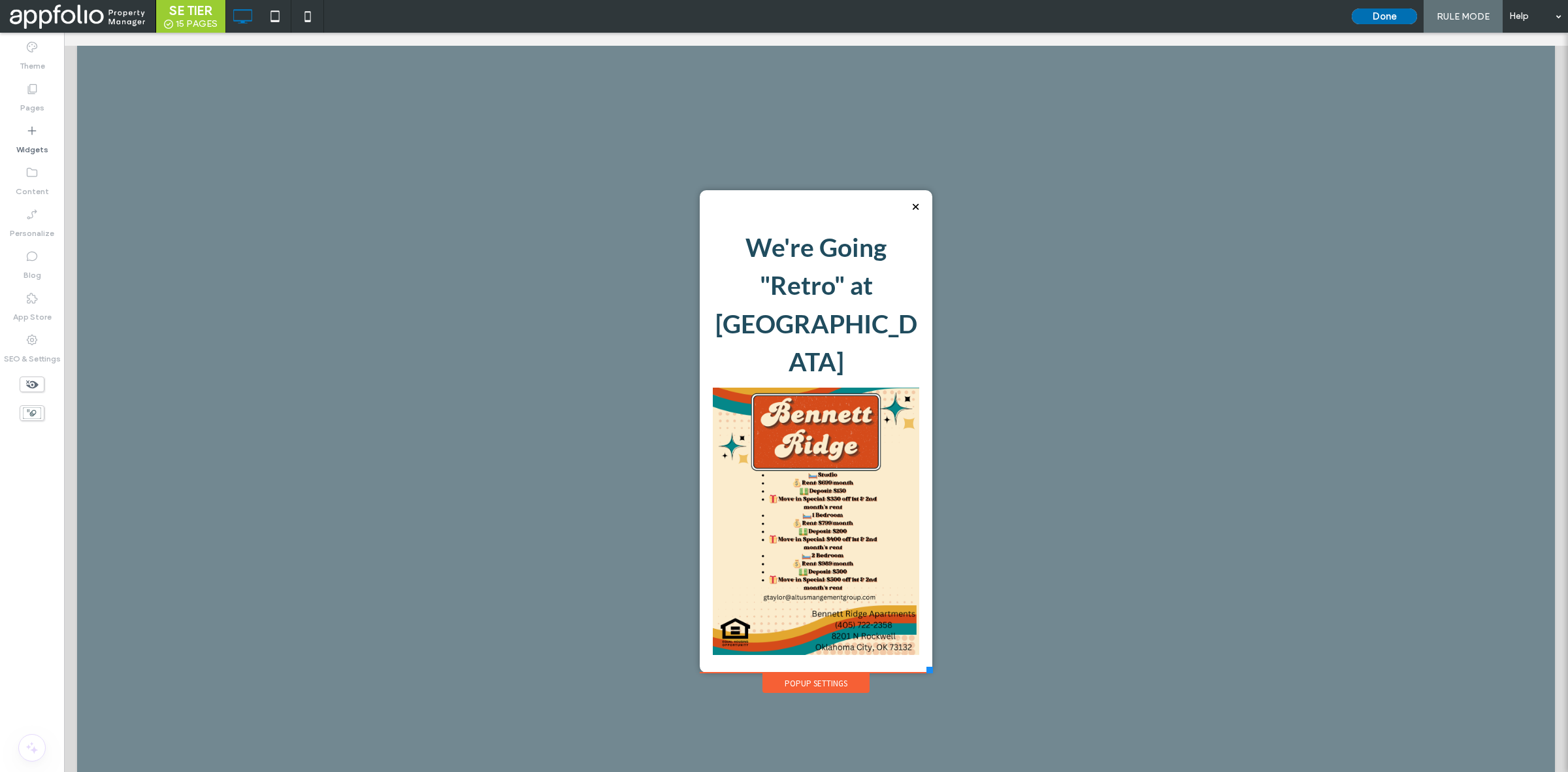
click at [1377, 15] on button "Done" at bounding box center [1384, 16] width 65 height 15
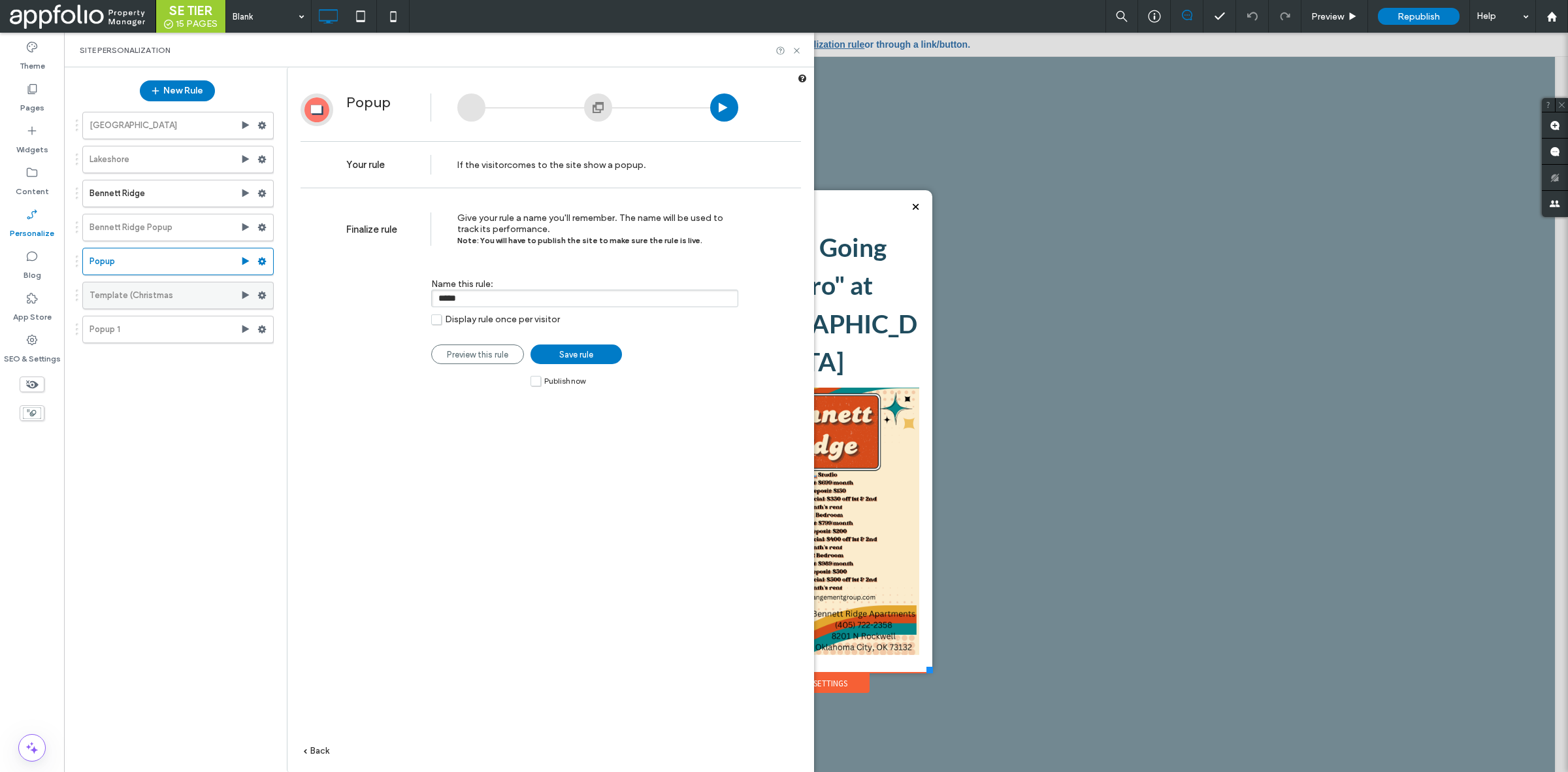
click at [155, 295] on label "Template (Christmas" at bounding box center [165, 294] width 151 height 26
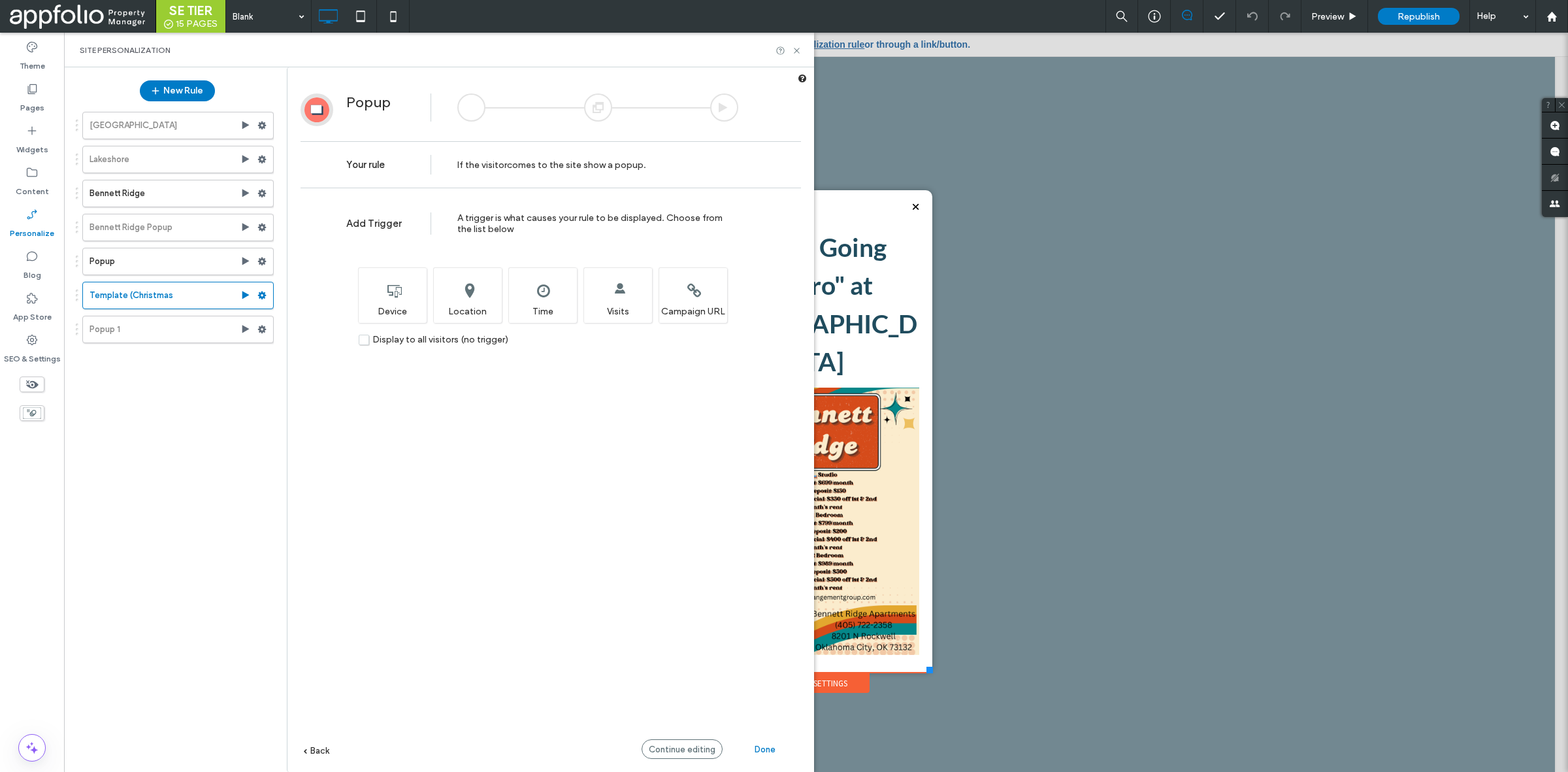
click at [596, 106] on div at bounding box center [598, 107] width 28 height 28
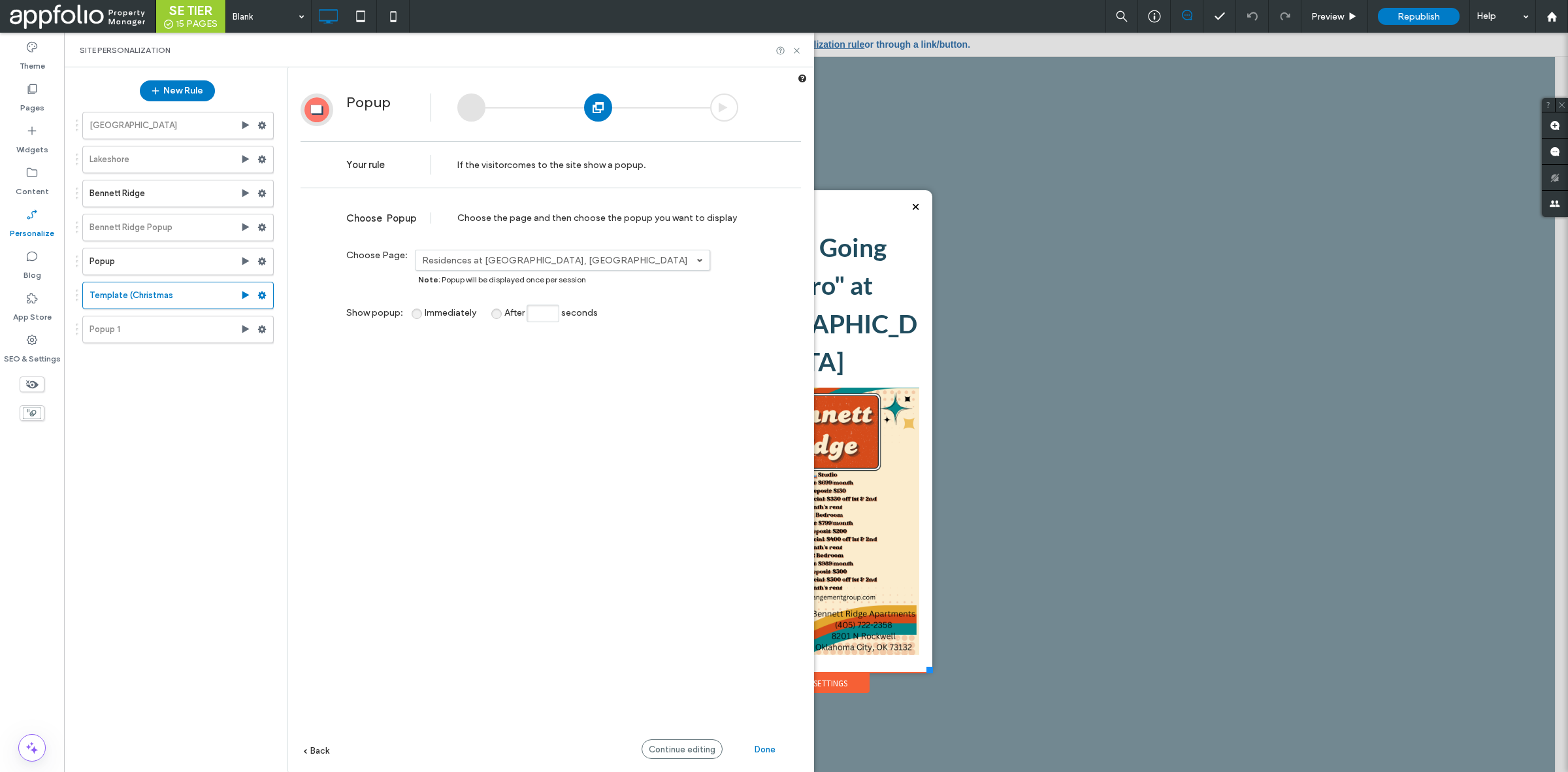
click at [681, 744] on div "Continue editing" at bounding box center [683, 749] width 81 height 19
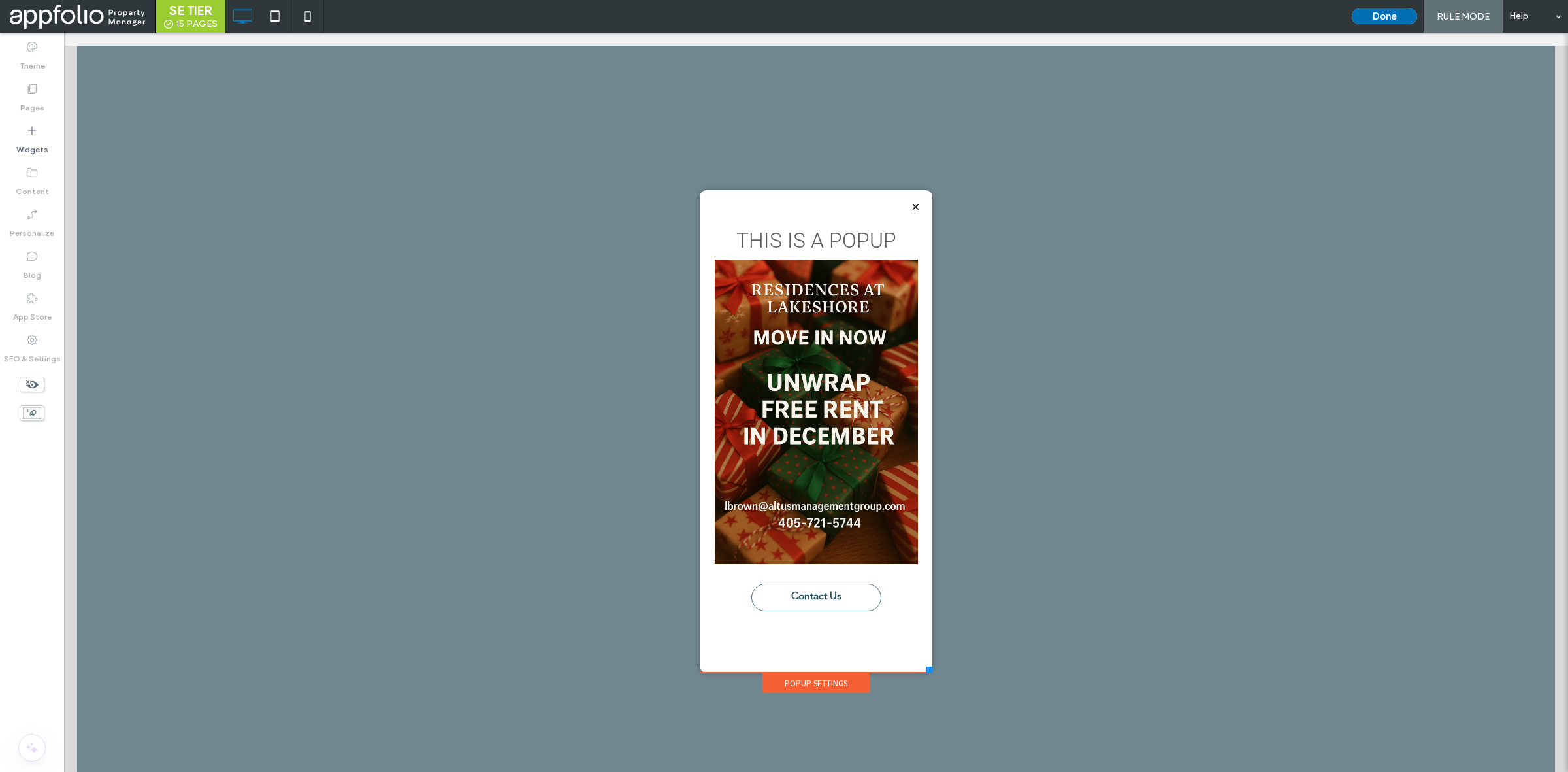
click at [1357, 21] on button "Done" at bounding box center [1384, 16] width 65 height 15
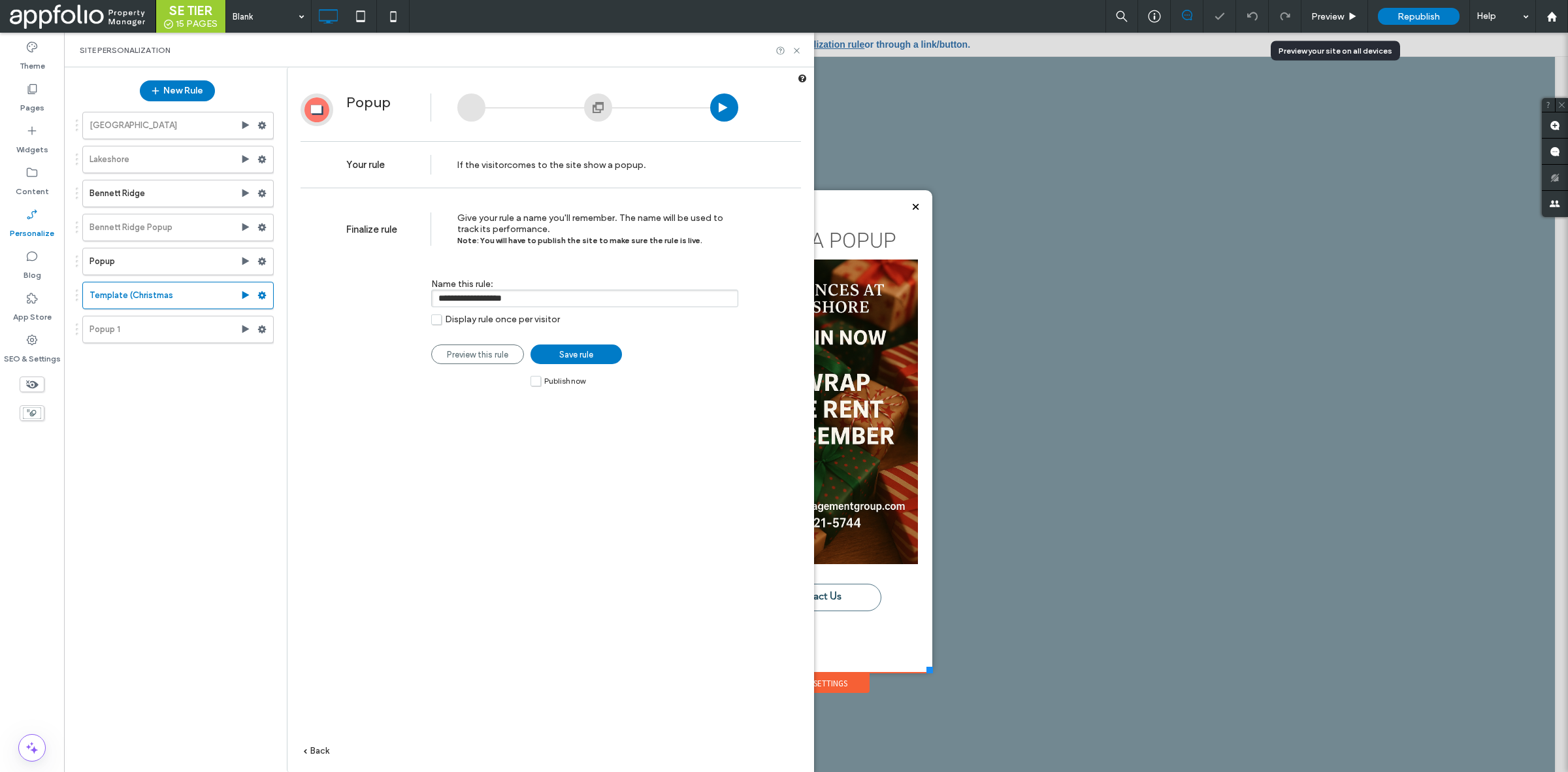
drag, startPoint x: 1357, startPoint y: 21, endPoint x: 839, endPoint y: 0, distance: 518.4
click at [1357, 21] on div "Preview" at bounding box center [1335, 16] width 67 height 33
click at [792, 51] on icon at bounding box center [797, 50] width 10 height 10
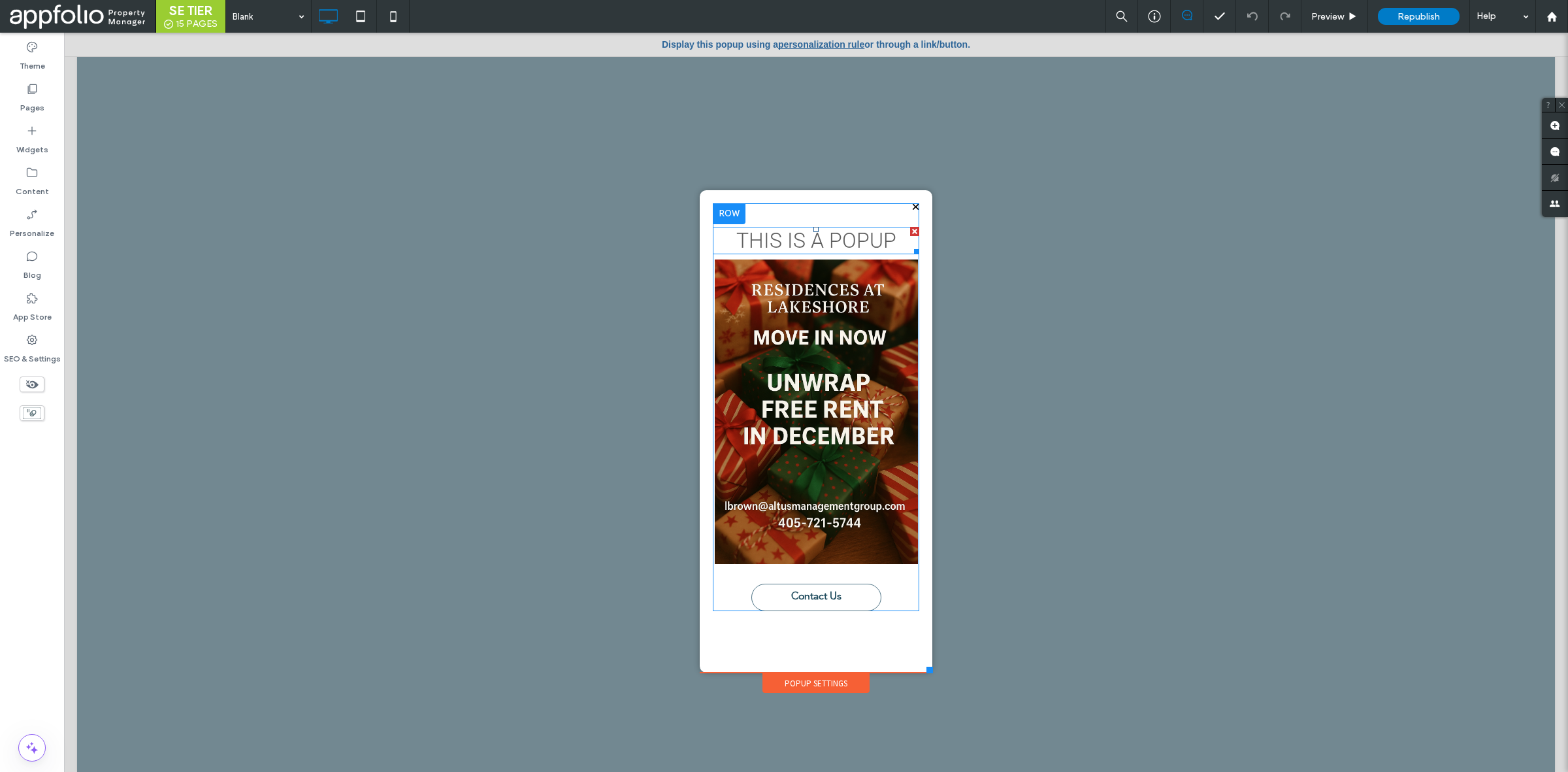
click at [822, 239] on span "THIS IS A POPUP" at bounding box center [815, 240] width 160 height 25
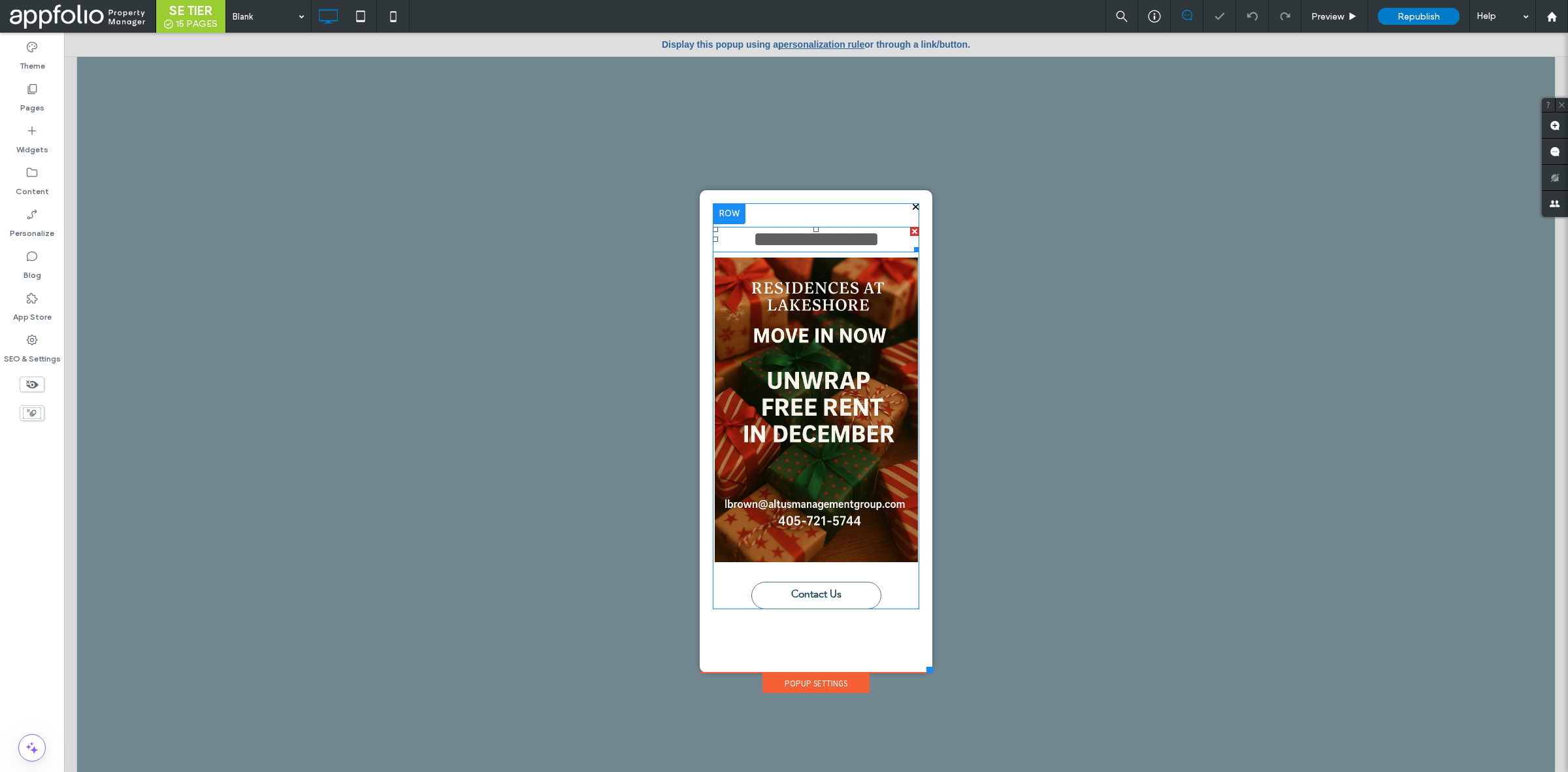
click at [903, 229] on div "**********" at bounding box center [815, 239] width 206 height 23
click at [910, 230] on div at bounding box center [914, 231] width 9 height 9
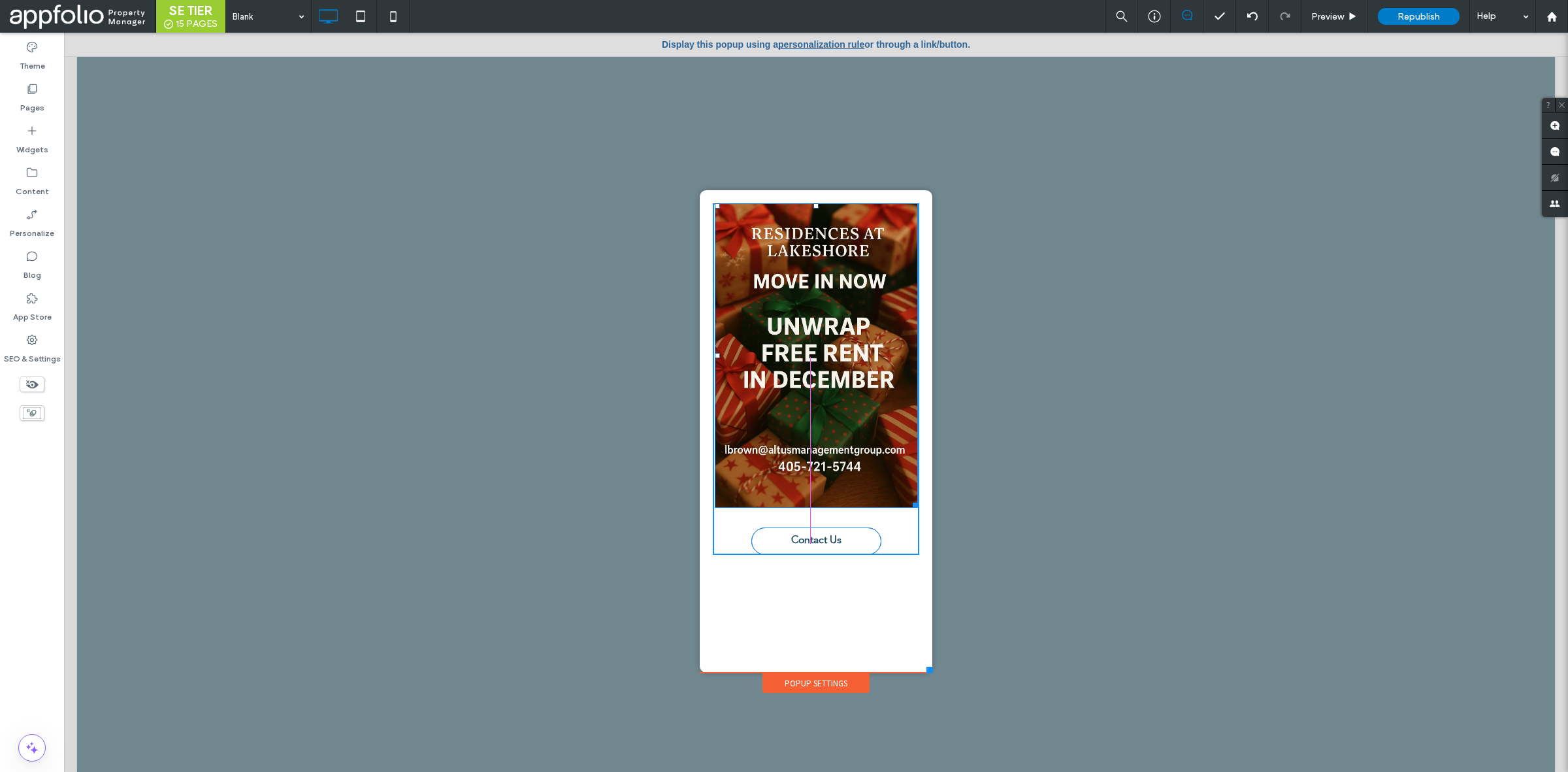
drag, startPoint x: 909, startPoint y: 508, endPoint x: 894, endPoint y: 597, distance: 90.3
click at [894, 597] on div "W:315.977 H:472.988 Contact Us Click To Paste" at bounding box center [815, 431] width 206 height 456
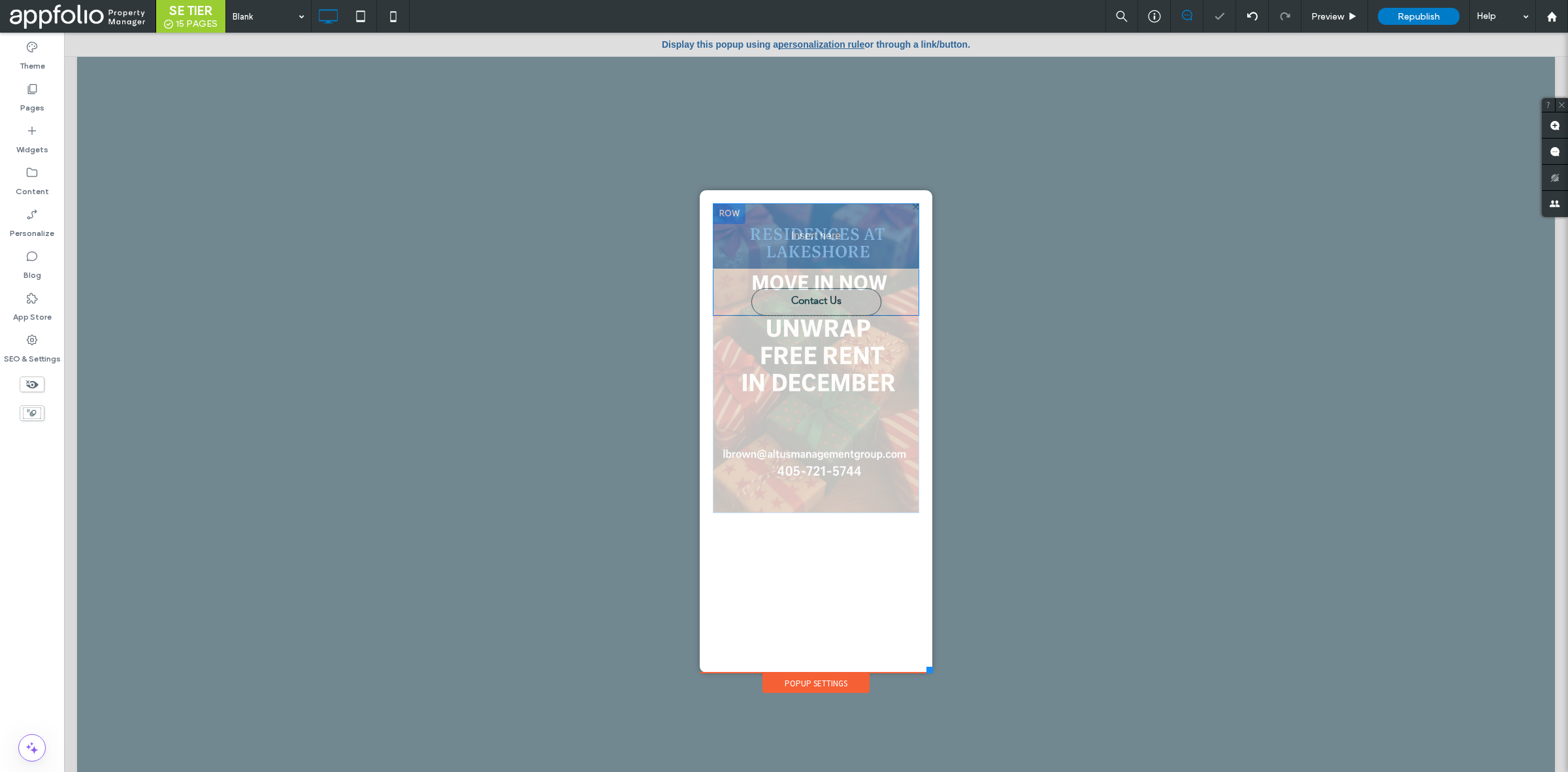
drag, startPoint x: 854, startPoint y: 334, endPoint x: 857, endPoint y: 426, distance: 92.0
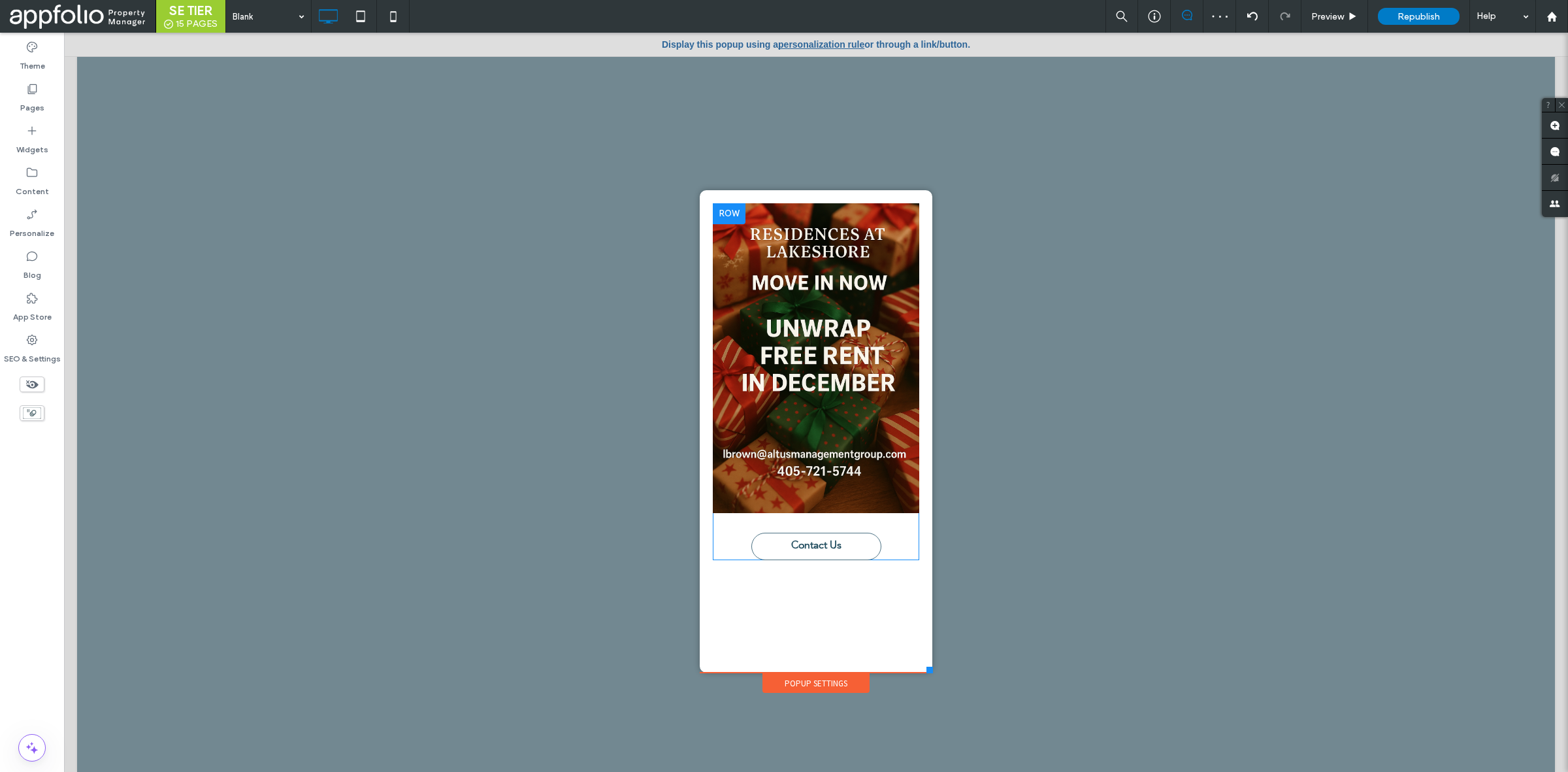
click at [713, 206] on div at bounding box center [729, 214] width 33 height 21
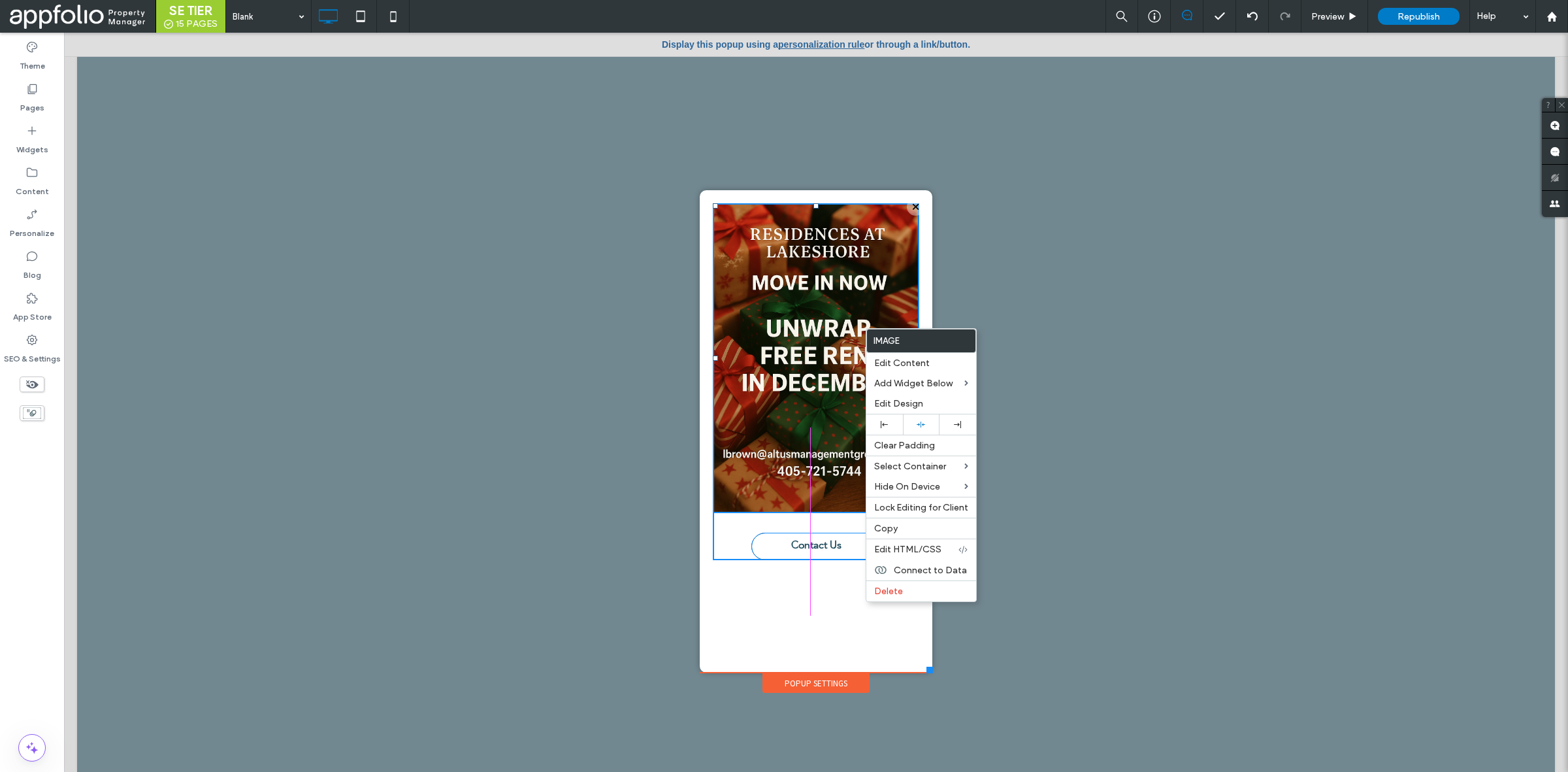
drag, startPoint x: 709, startPoint y: 203, endPoint x: 701, endPoint y: 273, distance: 70.5
click at [701, 273] on div "T:107 L:0 Contact Us Click To Paste" at bounding box center [816, 431] width 232 height 482
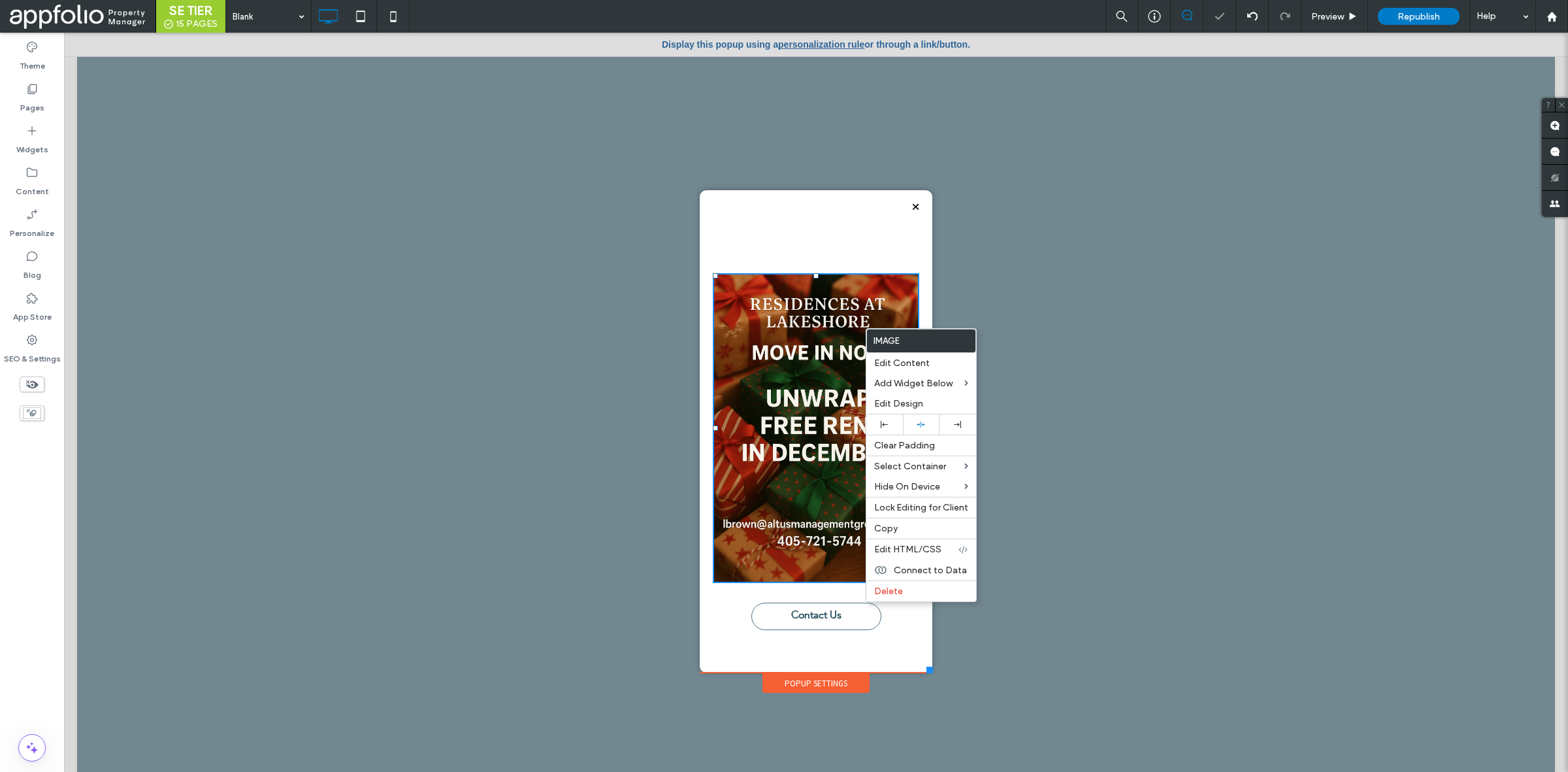
click at [850, 270] on div "Contact Us Click To Paste" at bounding box center [815, 417] width 206 height 427
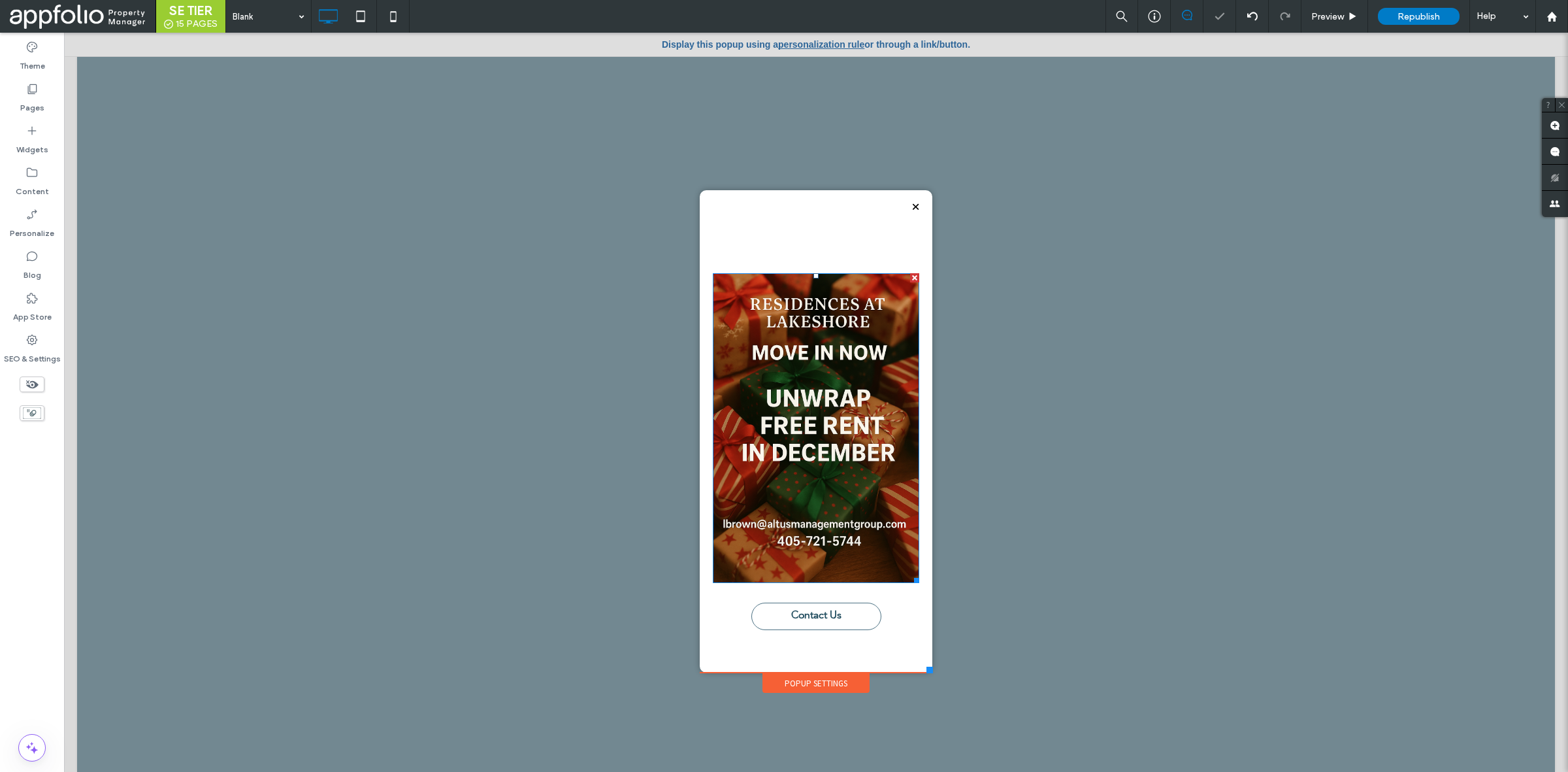
click at [831, 353] on img at bounding box center [815, 428] width 206 height 310
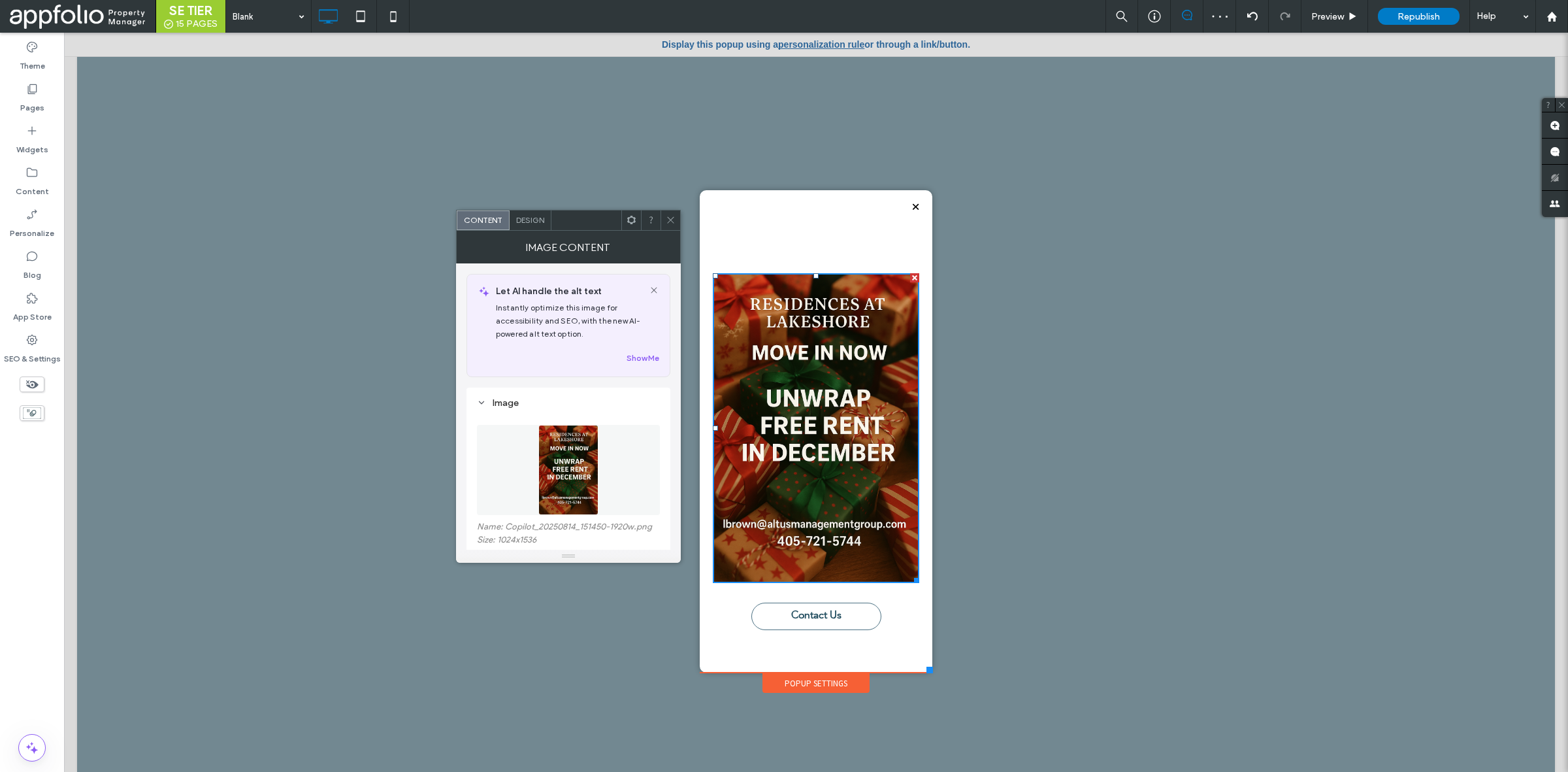
click at [539, 220] on span "Design" at bounding box center [530, 220] width 28 height 10
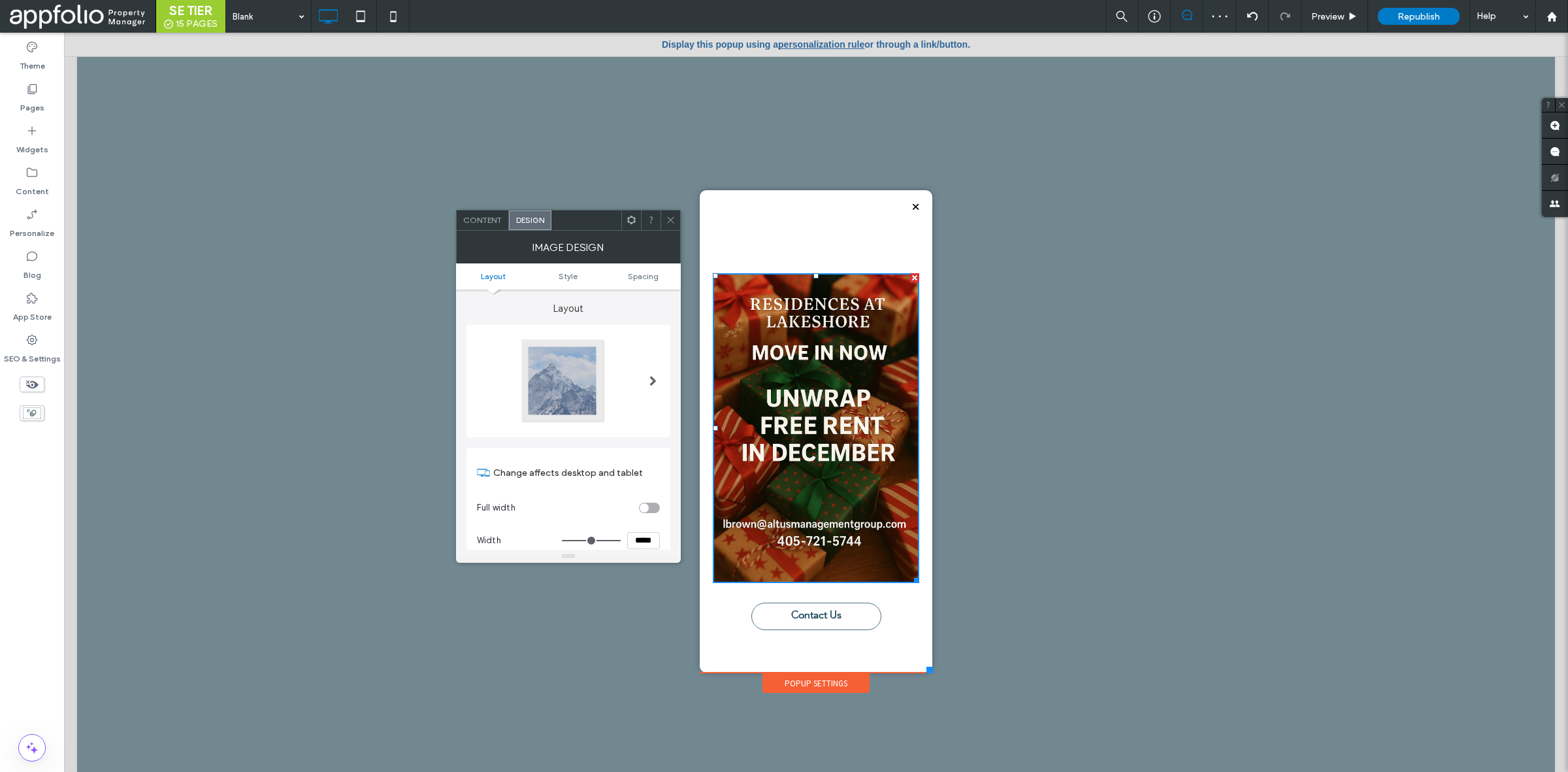
scroll to position [88, 0]
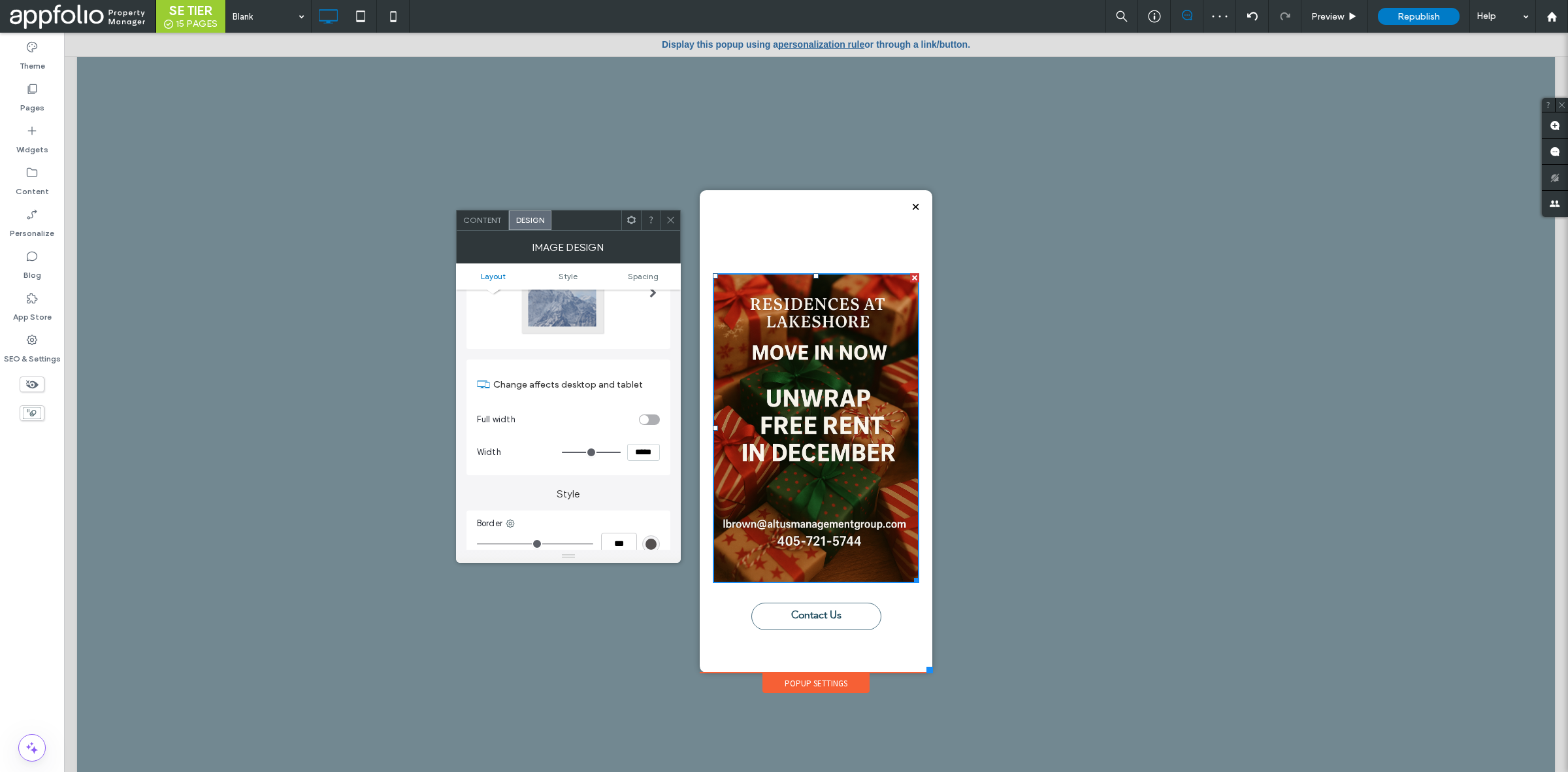
click at [647, 426] on section "Full width" at bounding box center [569, 419] width 183 height 33
click at [648, 421] on div "toggle" at bounding box center [650, 419] width 21 height 11
type input "*"
type input "***"
type input "*"
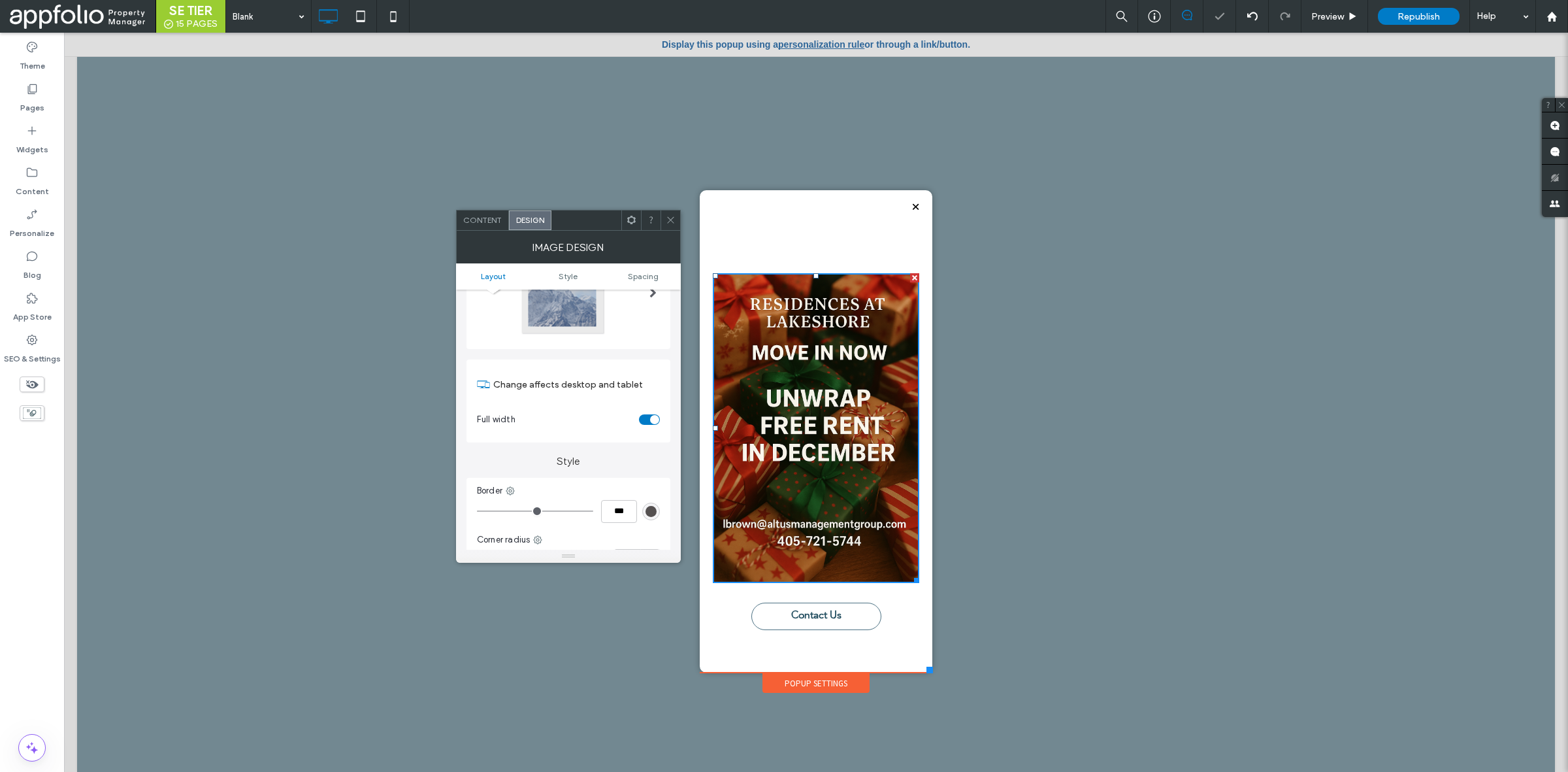
type input "***"
type input "*"
type input "***"
type input "*"
type input "***"
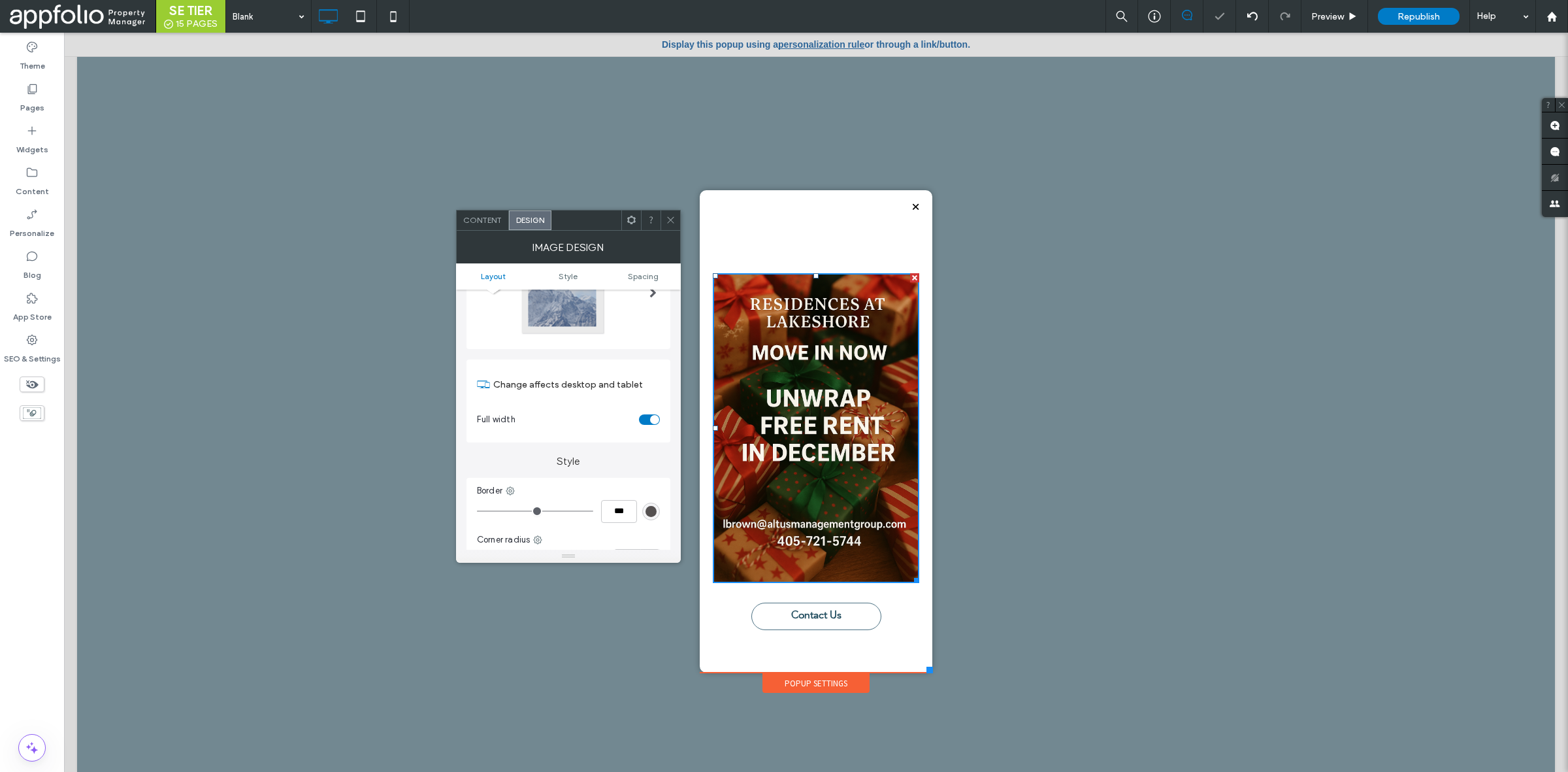
type input "*"
type input "***"
type input "*"
type input "***"
type input "*"
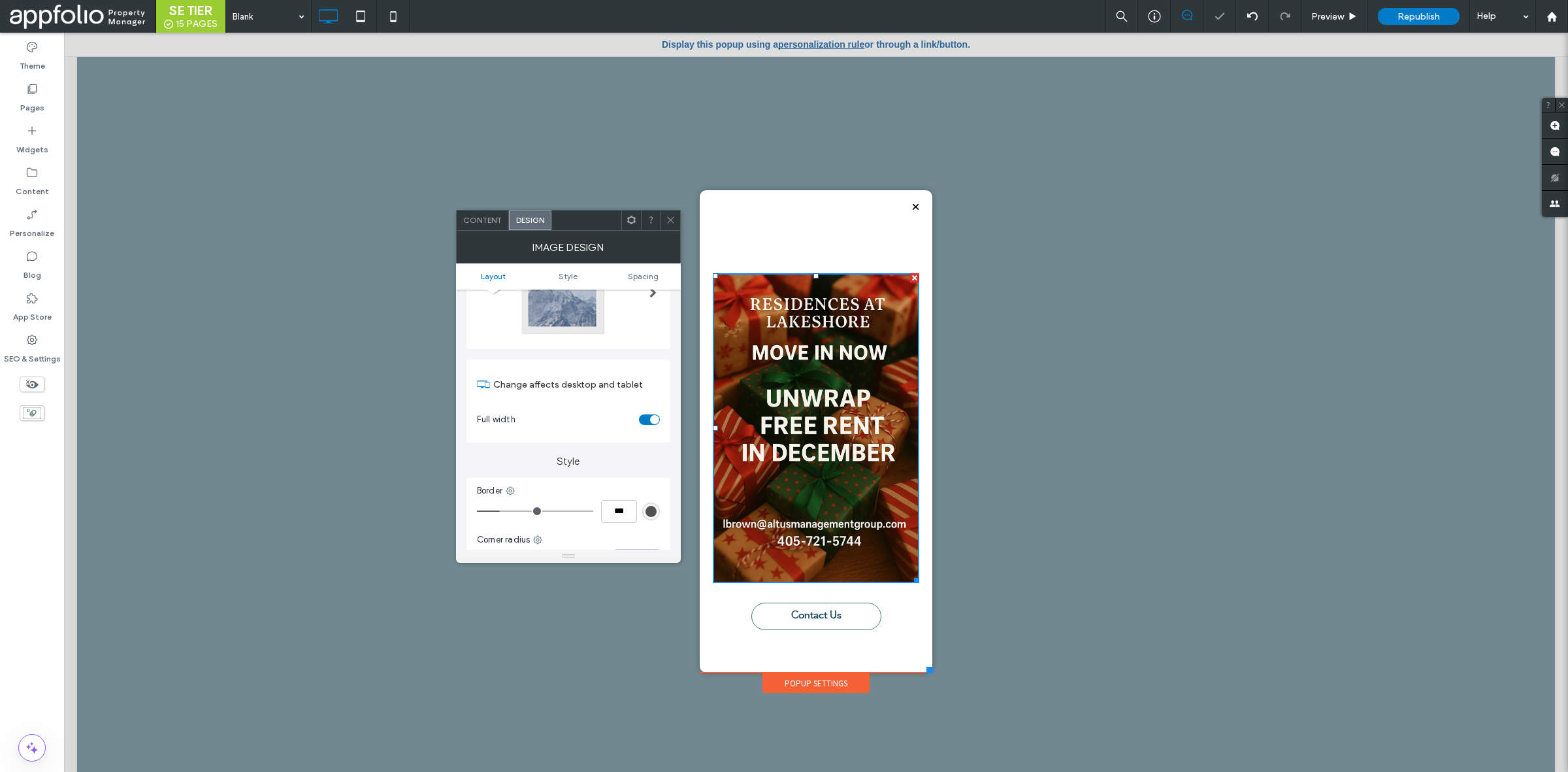
type input "***"
drag, startPoint x: 483, startPoint y: 513, endPoint x: 515, endPoint y: 516, distance: 32.1
click at [513, 511] on input "range" at bounding box center [536, 510] width 116 height 1
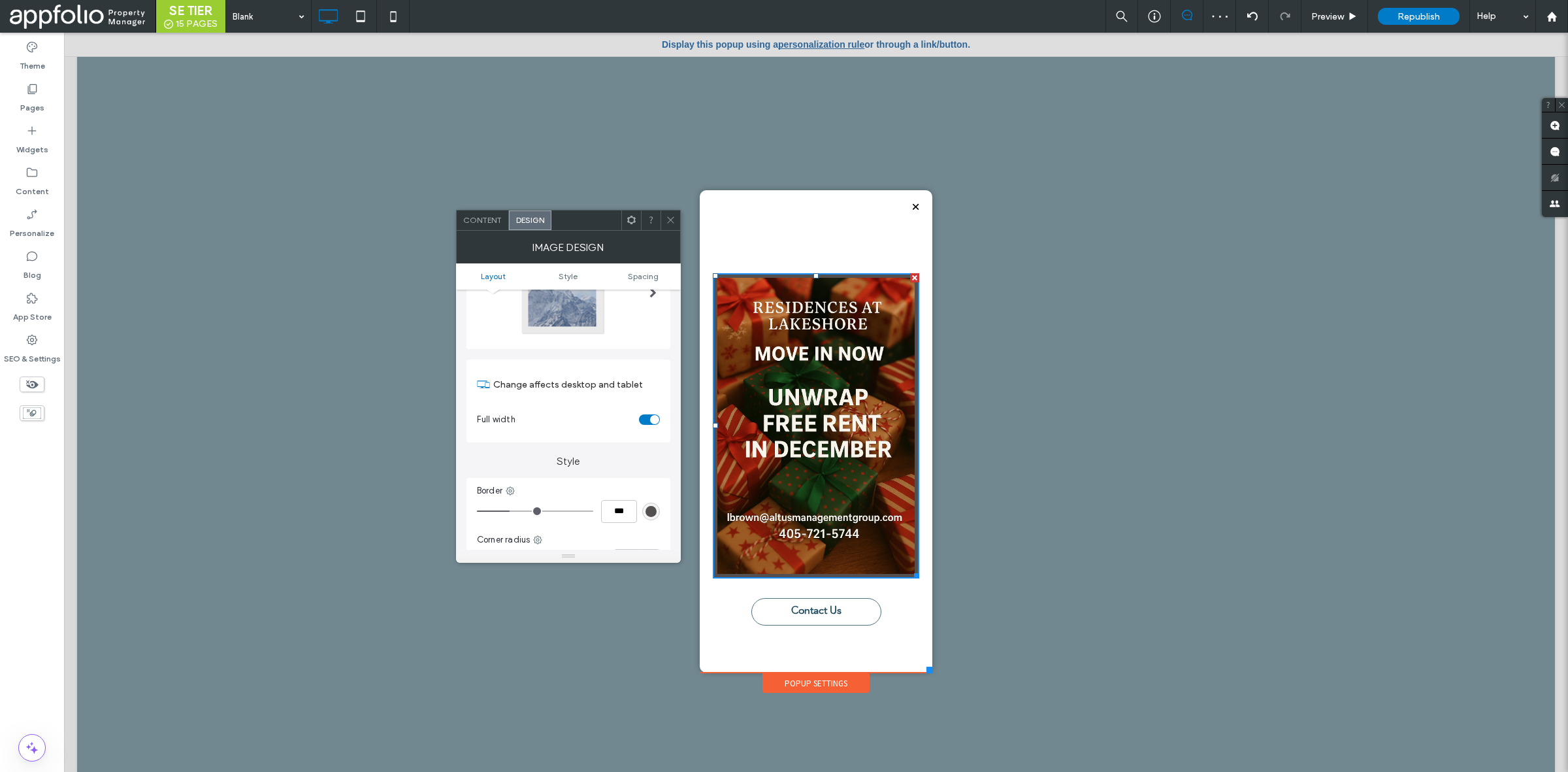
type input "*"
type input "***"
type input "*"
type input "***"
type input "**"
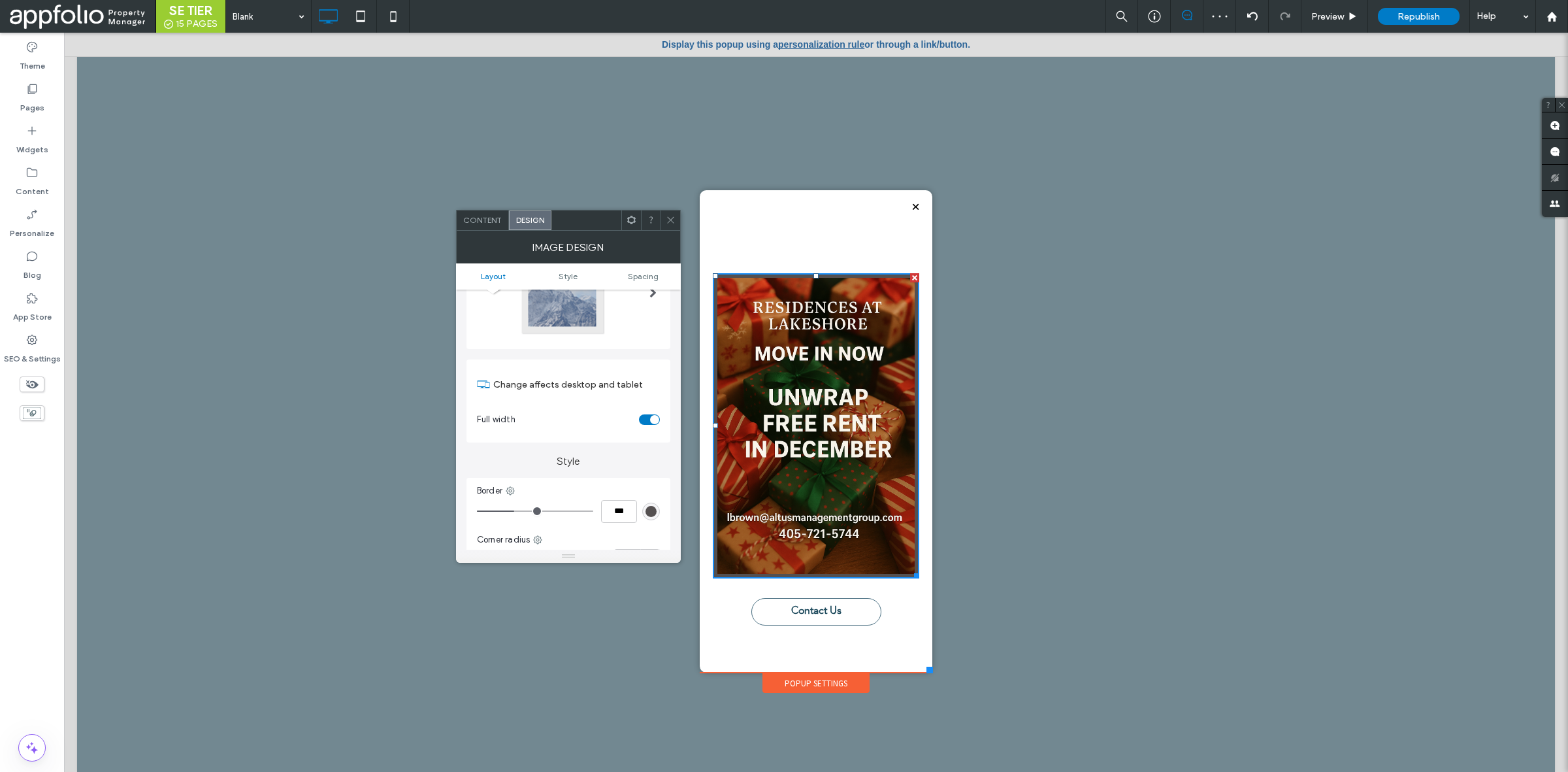
type input "****"
type input "**"
type input "****"
type input "**"
type input "****"
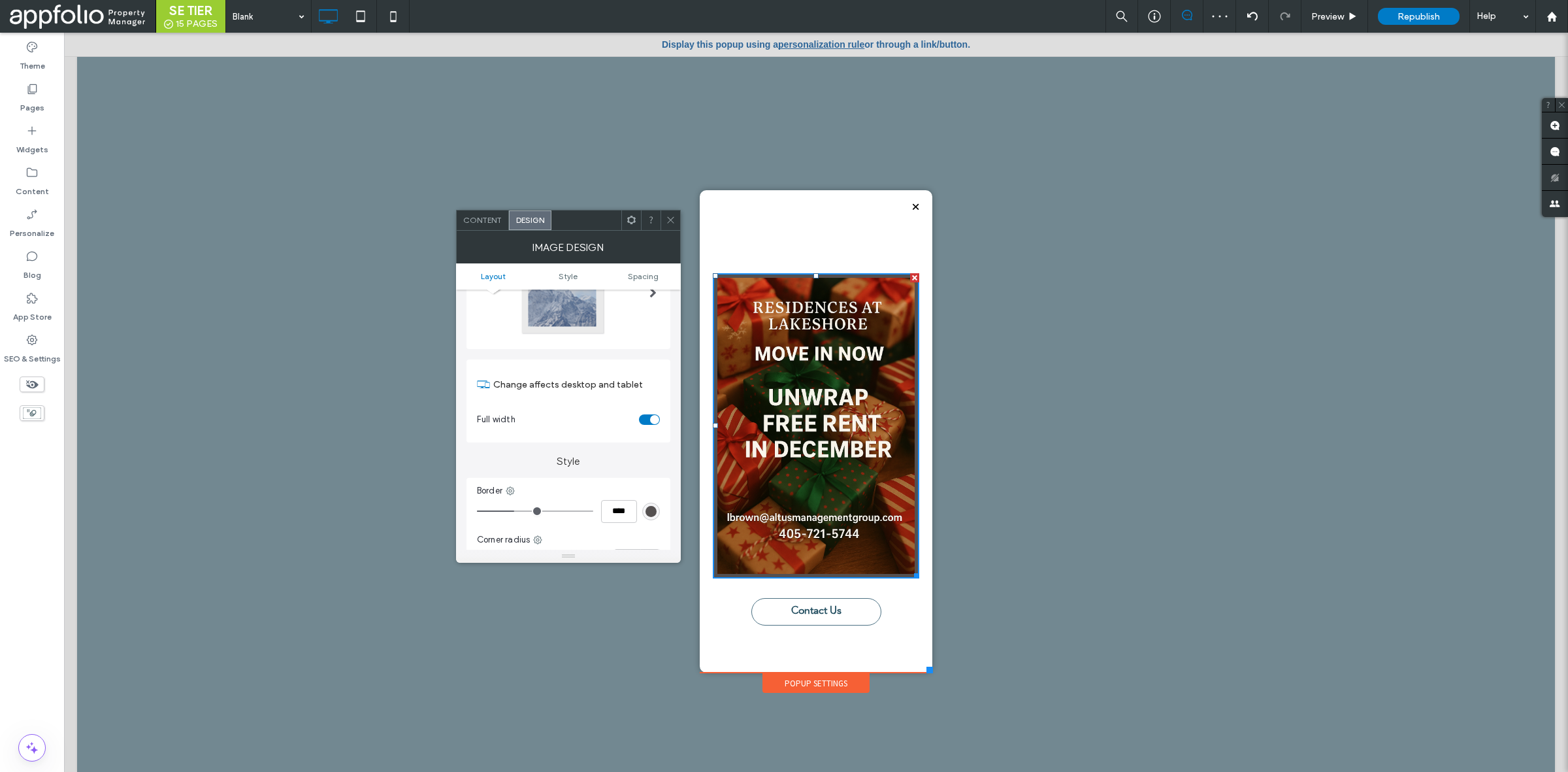
type input "**"
type input "****"
type input "**"
type input "****"
type input "**"
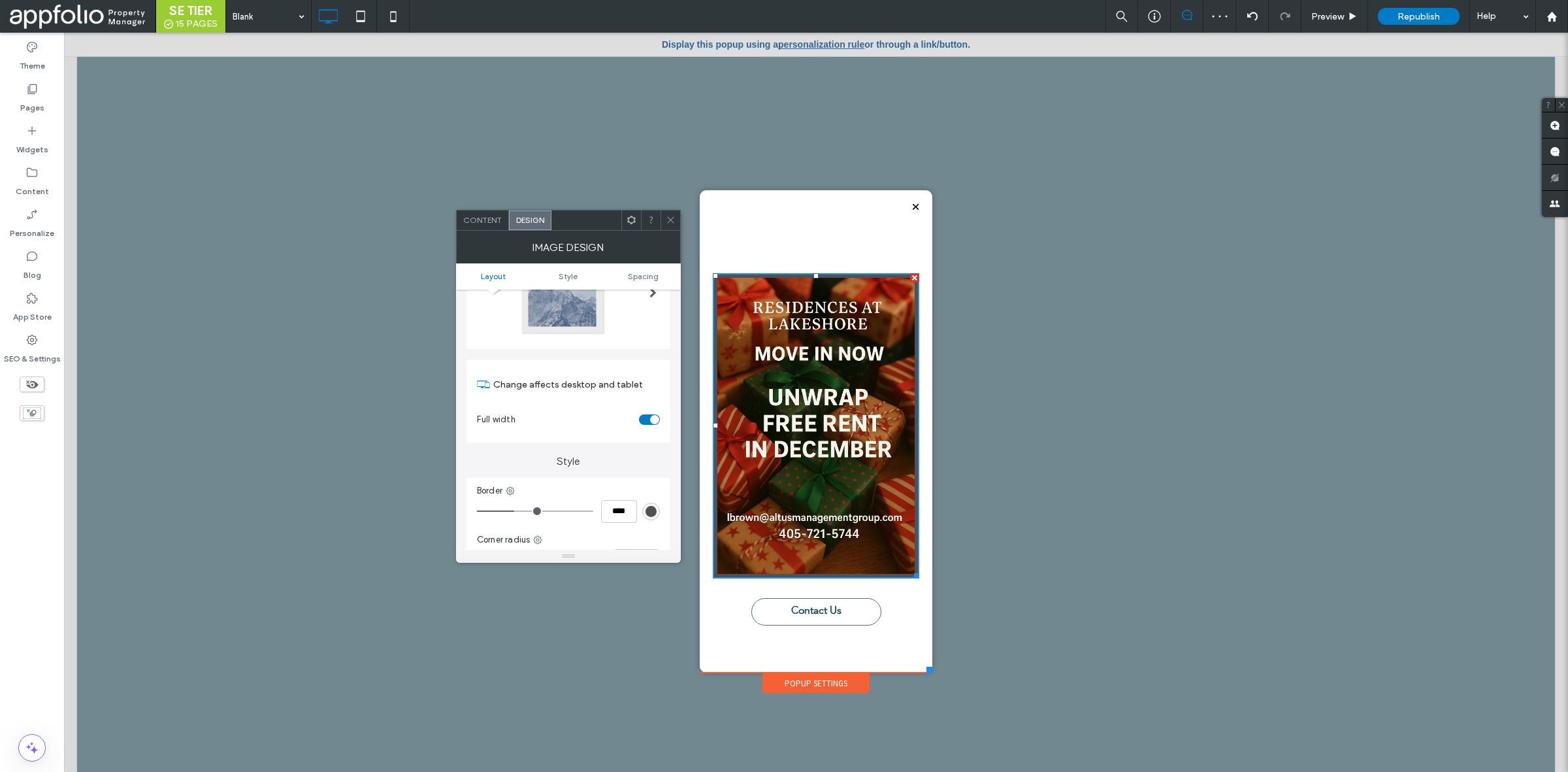
type input "****"
type input "**"
type input "****"
type input "**"
type input "****"
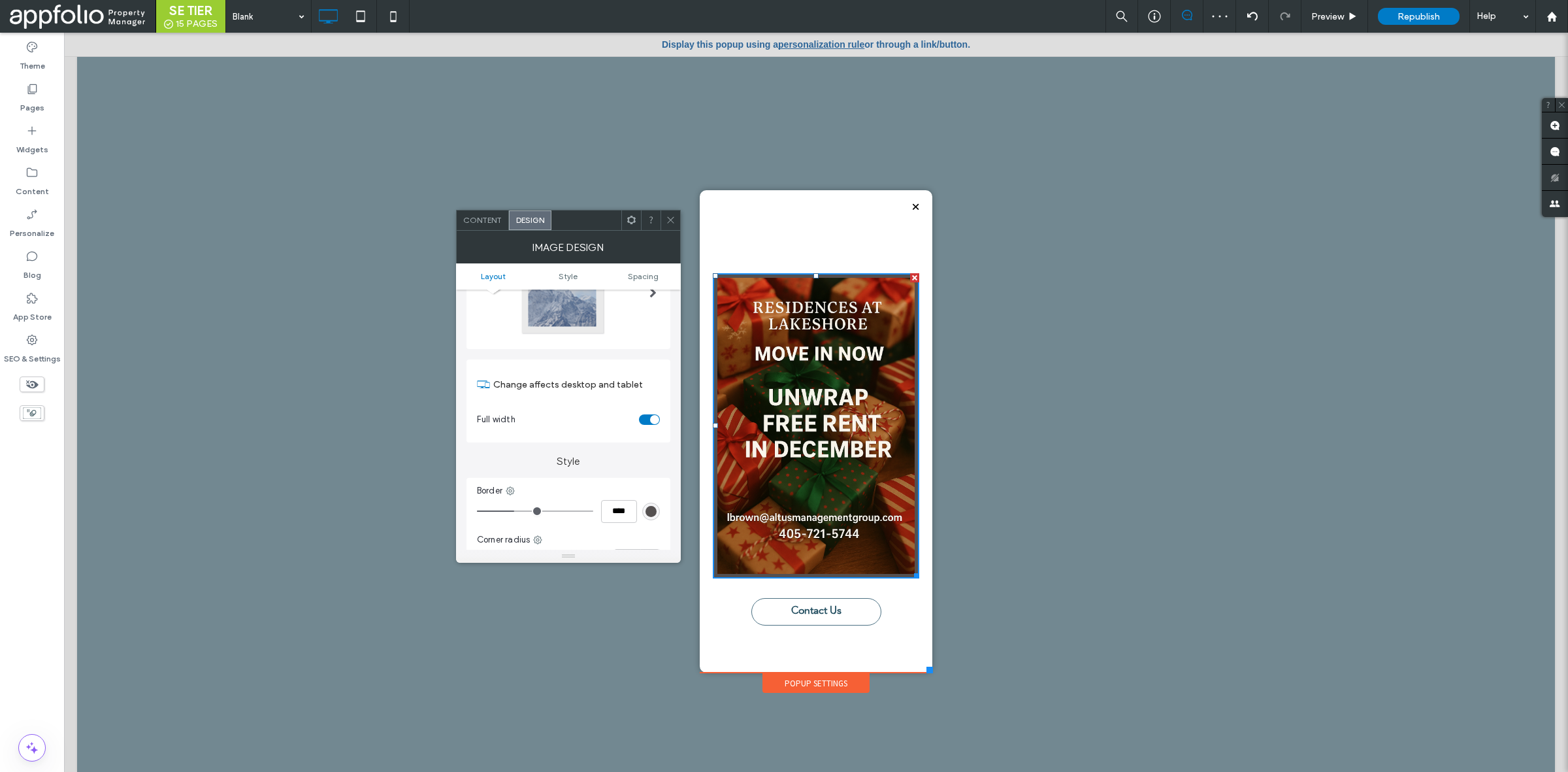
type input "**"
type input "****"
drag, startPoint x: 516, startPoint y: 516, endPoint x: 579, endPoint y: 521, distance: 63.2
click at [578, 511] on input "range" at bounding box center [536, 510] width 116 height 1
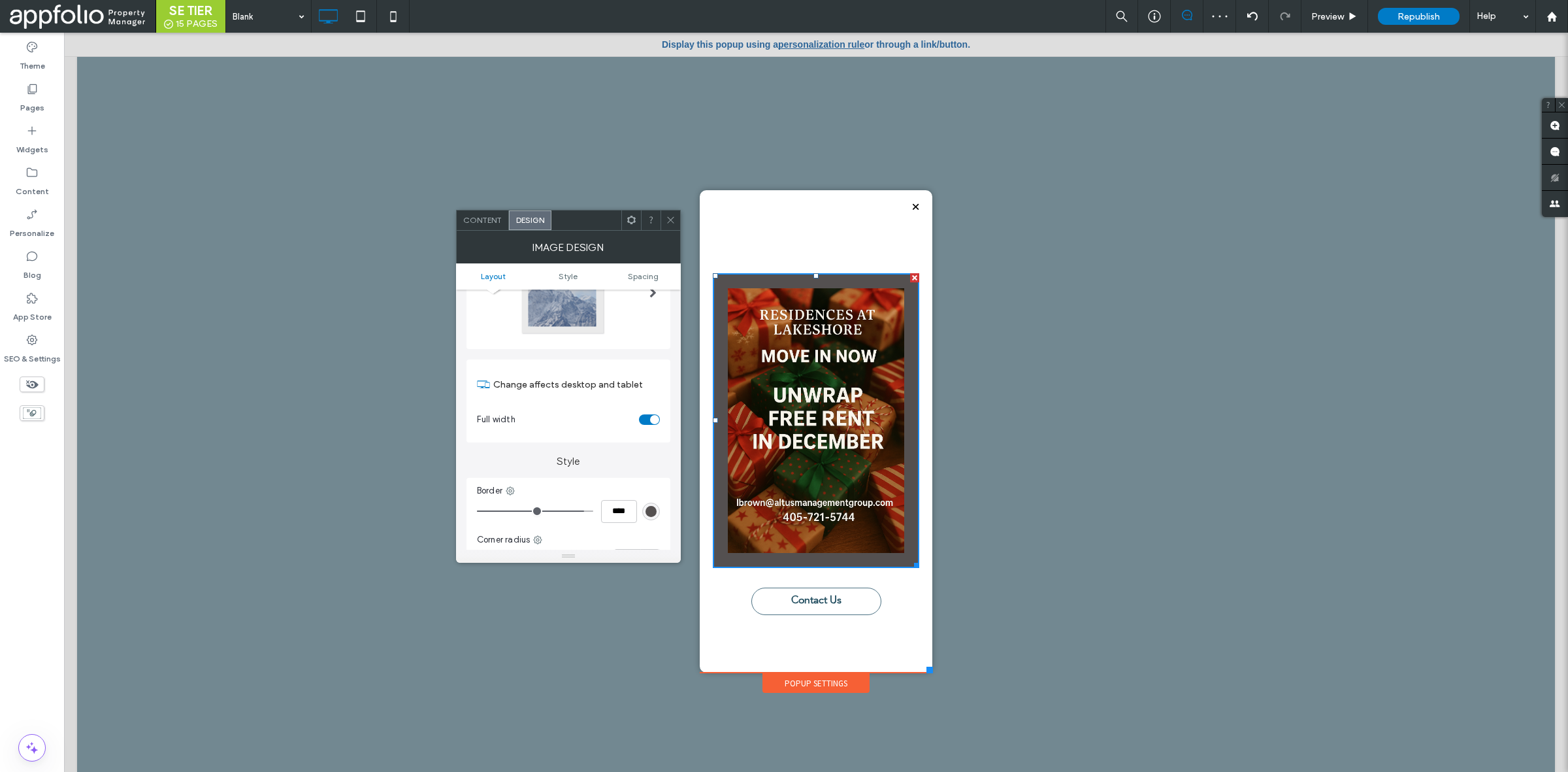
drag, startPoint x: 579, startPoint y: 521, endPoint x: 507, endPoint y: 499, distance: 75.3
click at [495, 498] on div "Border ****" at bounding box center [569, 504] width 183 height 39
type input "*"
type input "***"
type input "*"
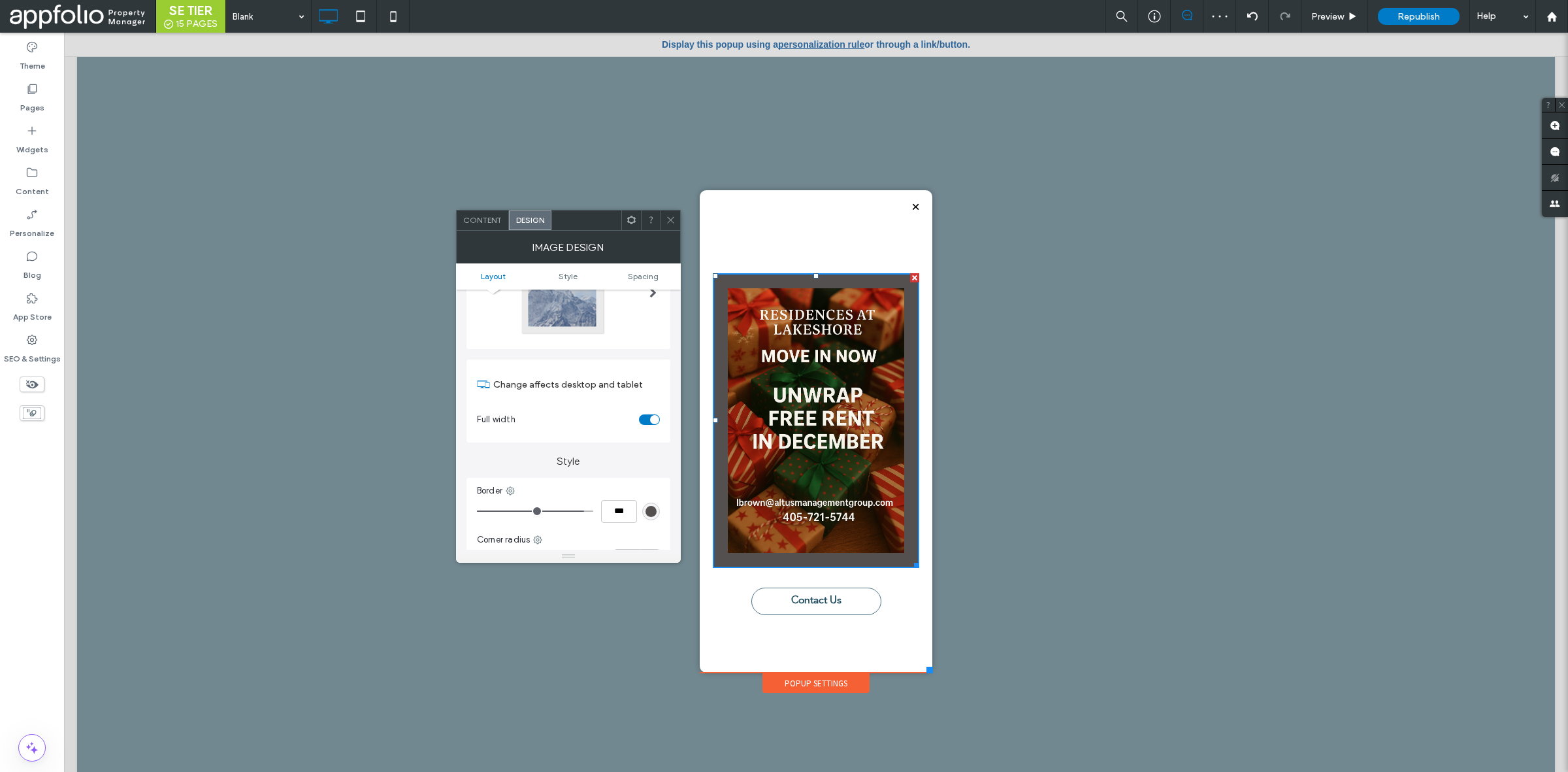
type input "***"
type input "*"
type input "***"
type input "*"
type input "***"
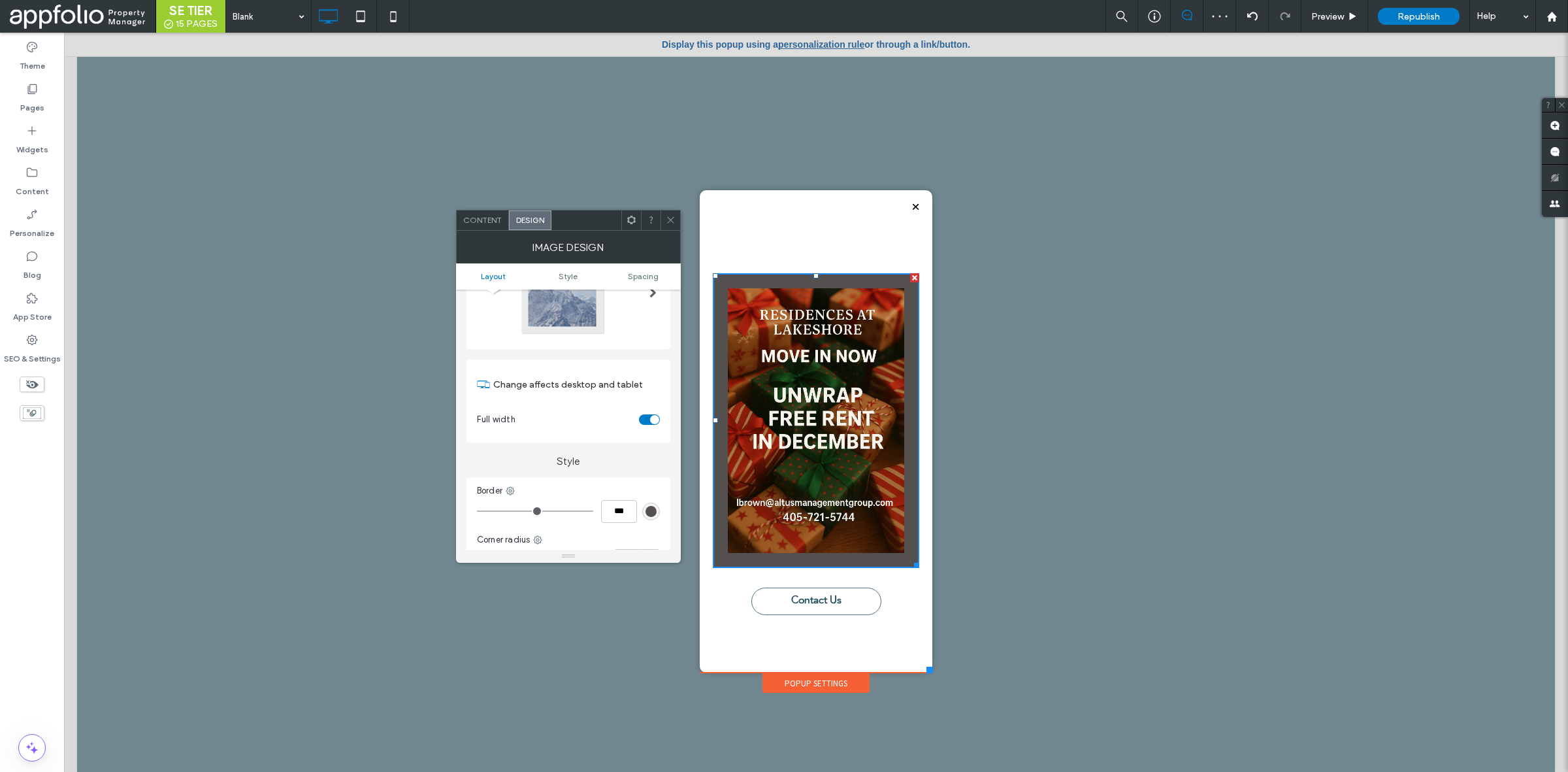
drag, startPoint x: 477, startPoint y: 508, endPoint x: 416, endPoint y: 505, distance: 61.1
type input "*"
click at [477, 510] on input "range" at bounding box center [536, 510] width 116 height 1
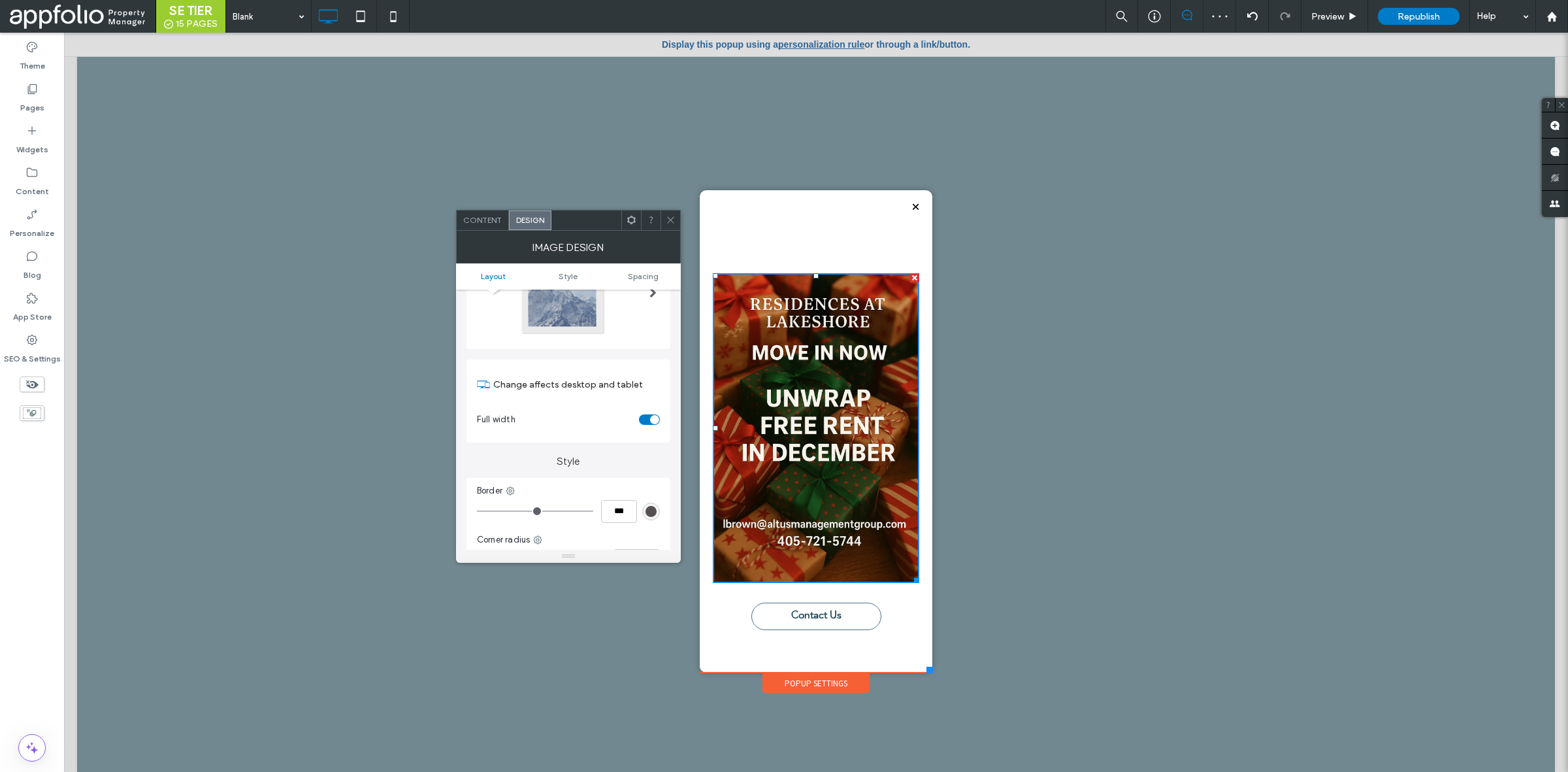
click at [664, 213] on div at bounding box center [670, 220] width 19 height 19
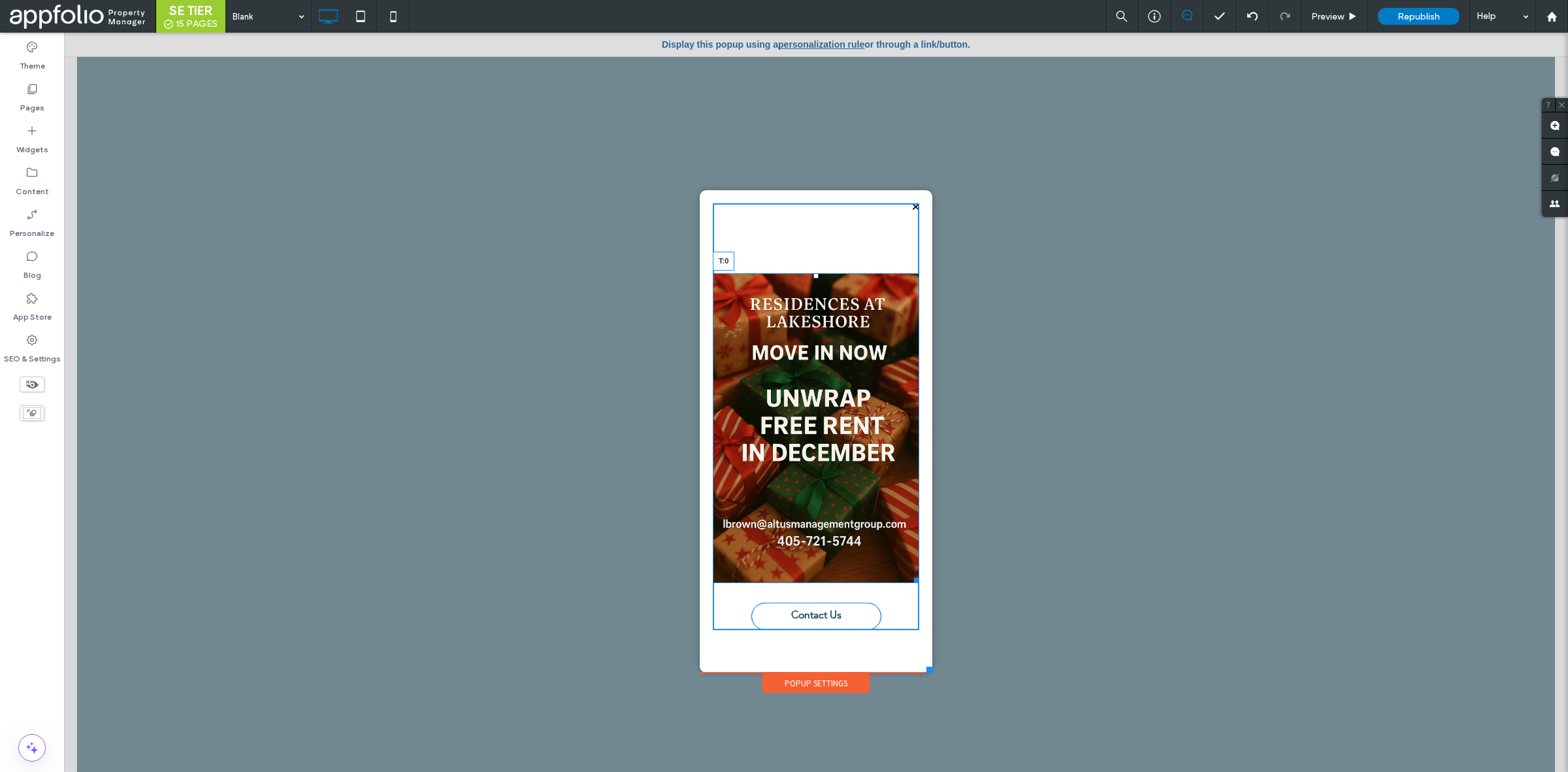
drag, startPoint x: 811, startPoint y: 273, endPoint x: 815, endPoint y: 202, distance: 71.1
click at [815, 273] on div "T:0" at bounding box center [815, 428] width 206 height 310
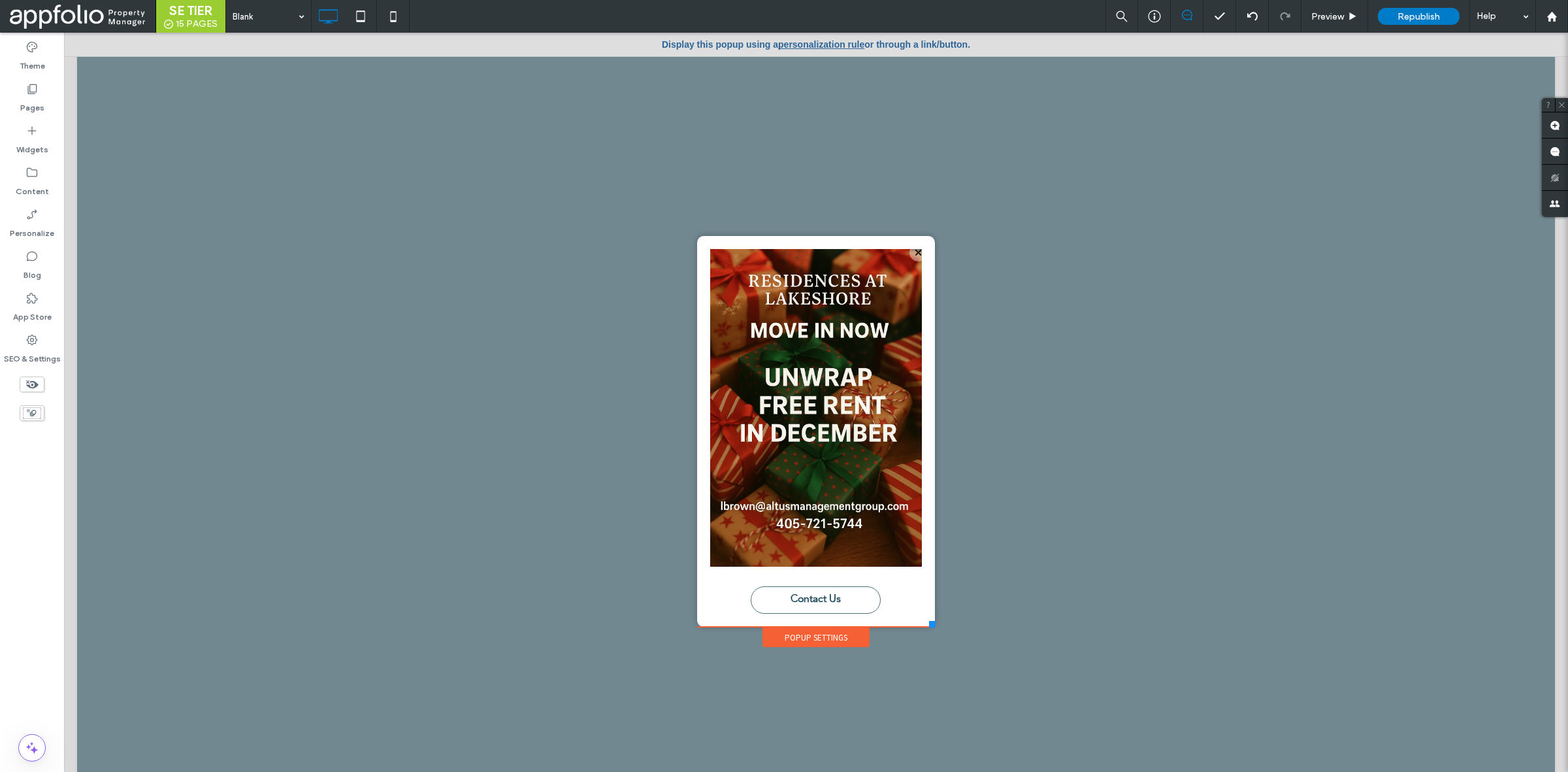
drag, startPoint x: 925, startPoint y: 670, endPoint x: 929, endPoint y: 632, distance: 38.2
click at [929, 632] on div "Click To Paste Home Availability Our Communities Woodward Park - Bentonville, A…" at bounding box center [816, 409] width 244 height 479
click at [1253, 12] on use at bounding box center [1251, 15] width 11 height 9
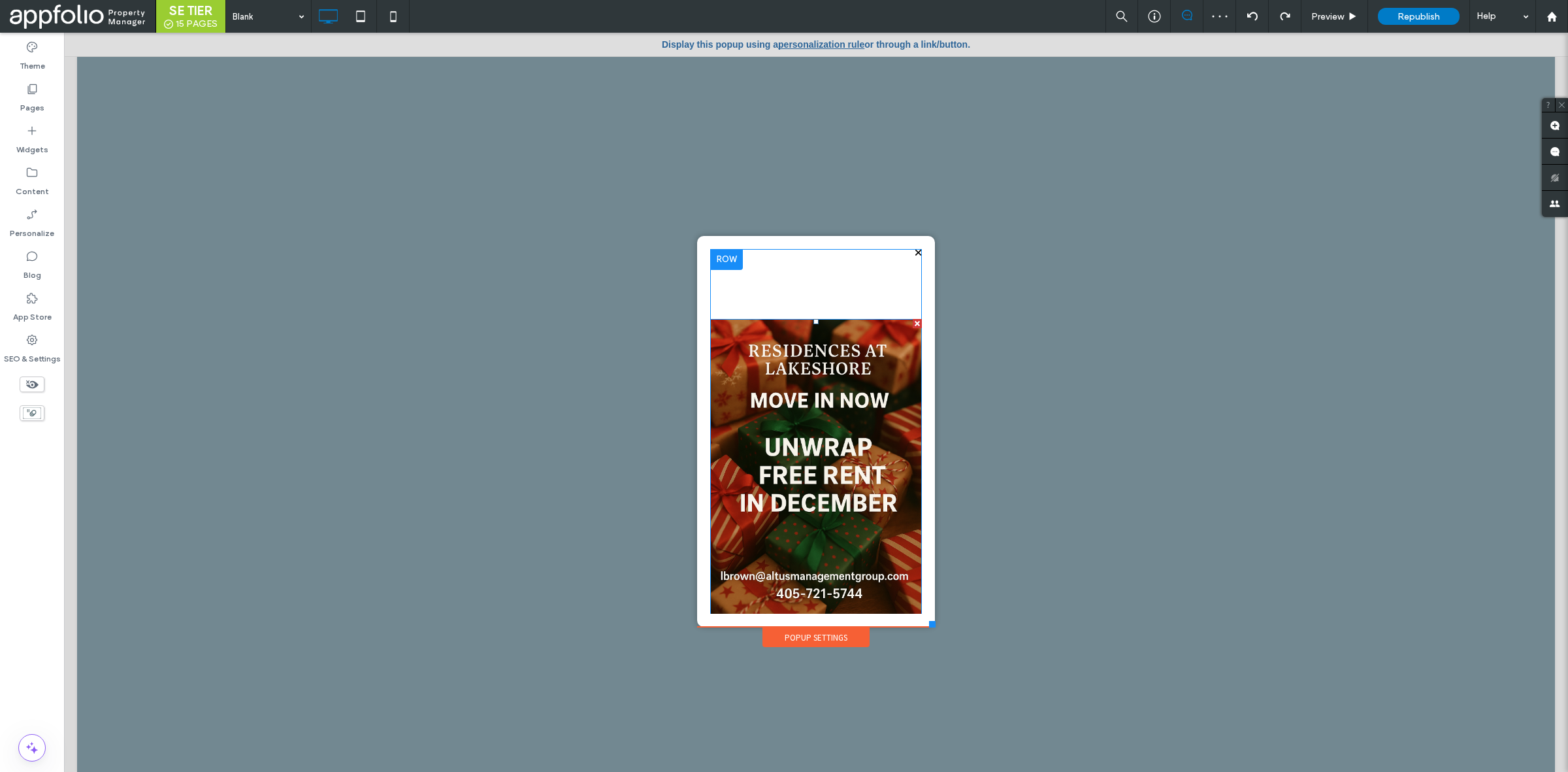
scroll to position [64, 0]
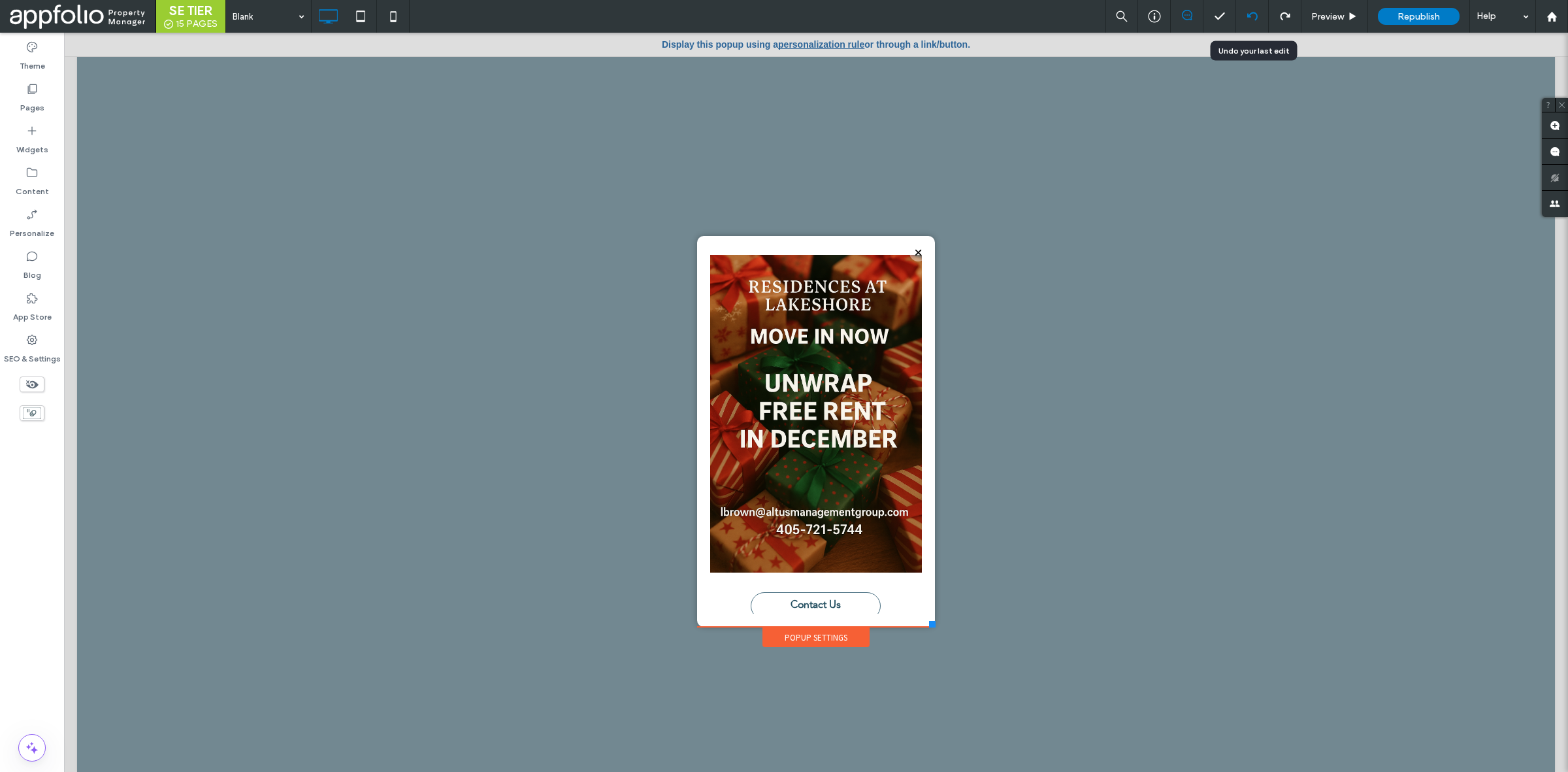
click at [1251, 15] on icon at bounding box center [1252, 15] width 11 height 11
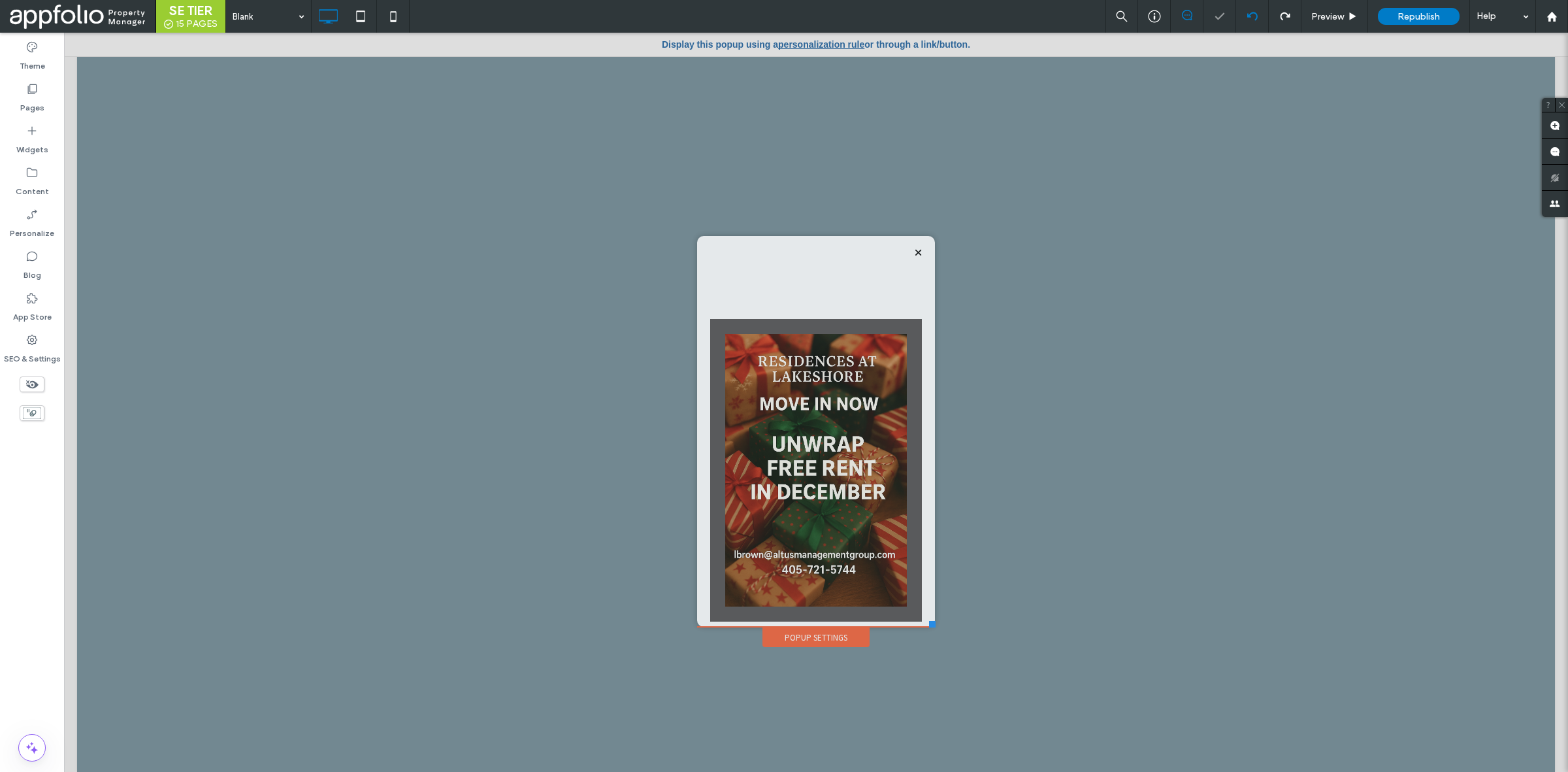
scroll to position [0, 0]
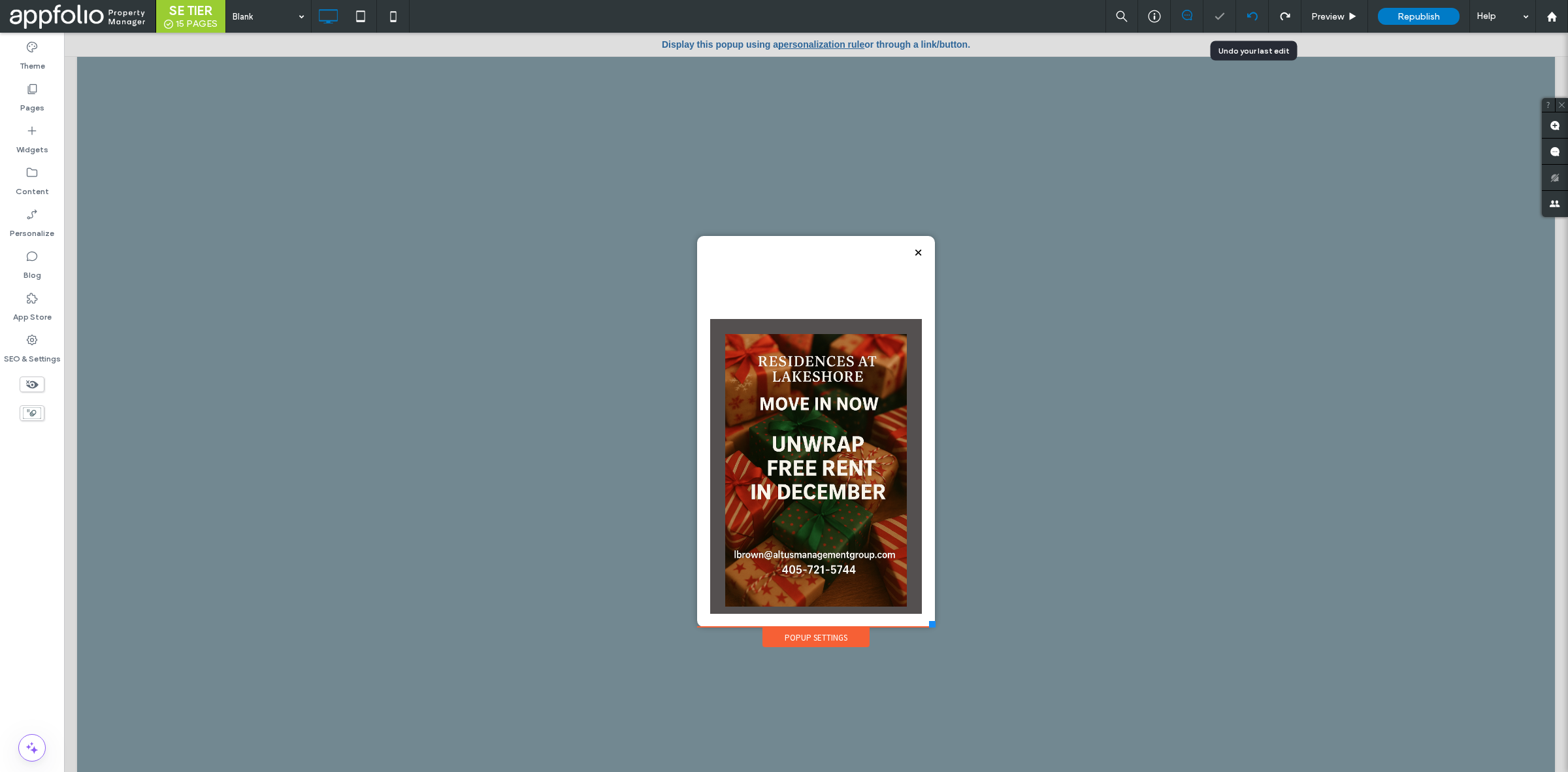
click at [1251, 15] on icon at bounding box center [1252, 15] width 11 height 11
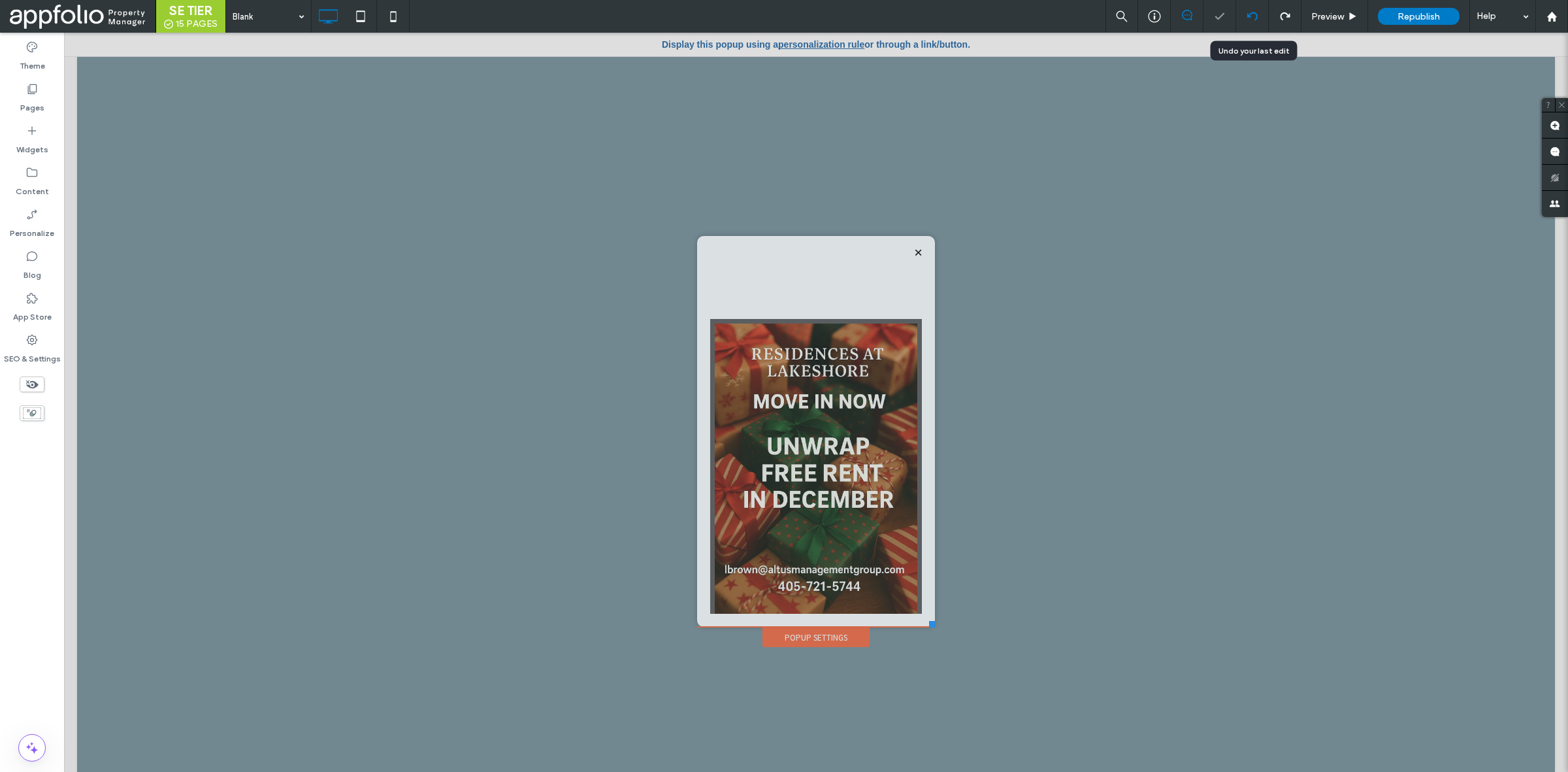
click at [1251, 15] on icon at bounding box center [1252, 15] width 11 height 11
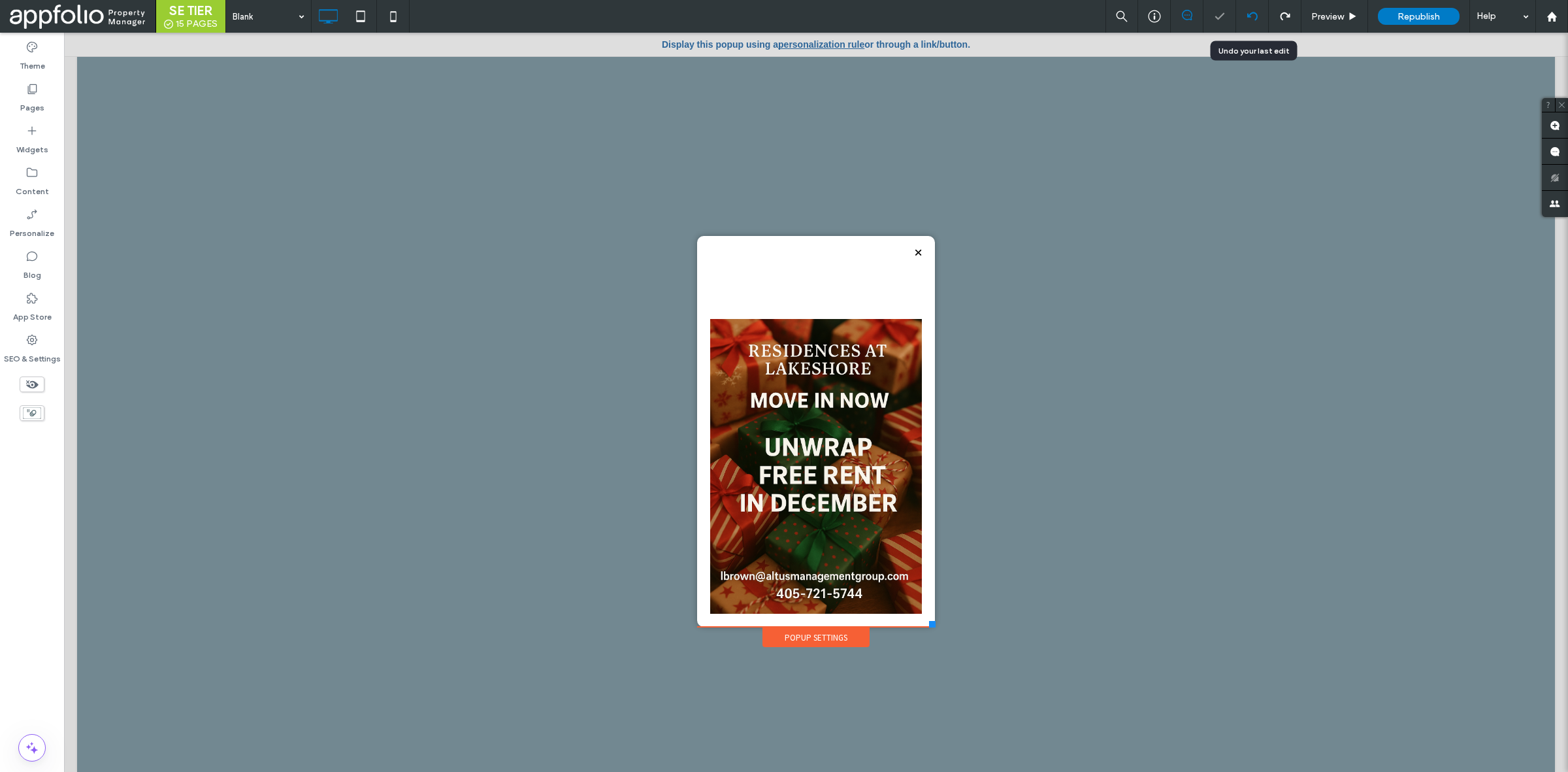
click at [1251, 15] on icon at bounding box center [1252, 15] width 11 height 11
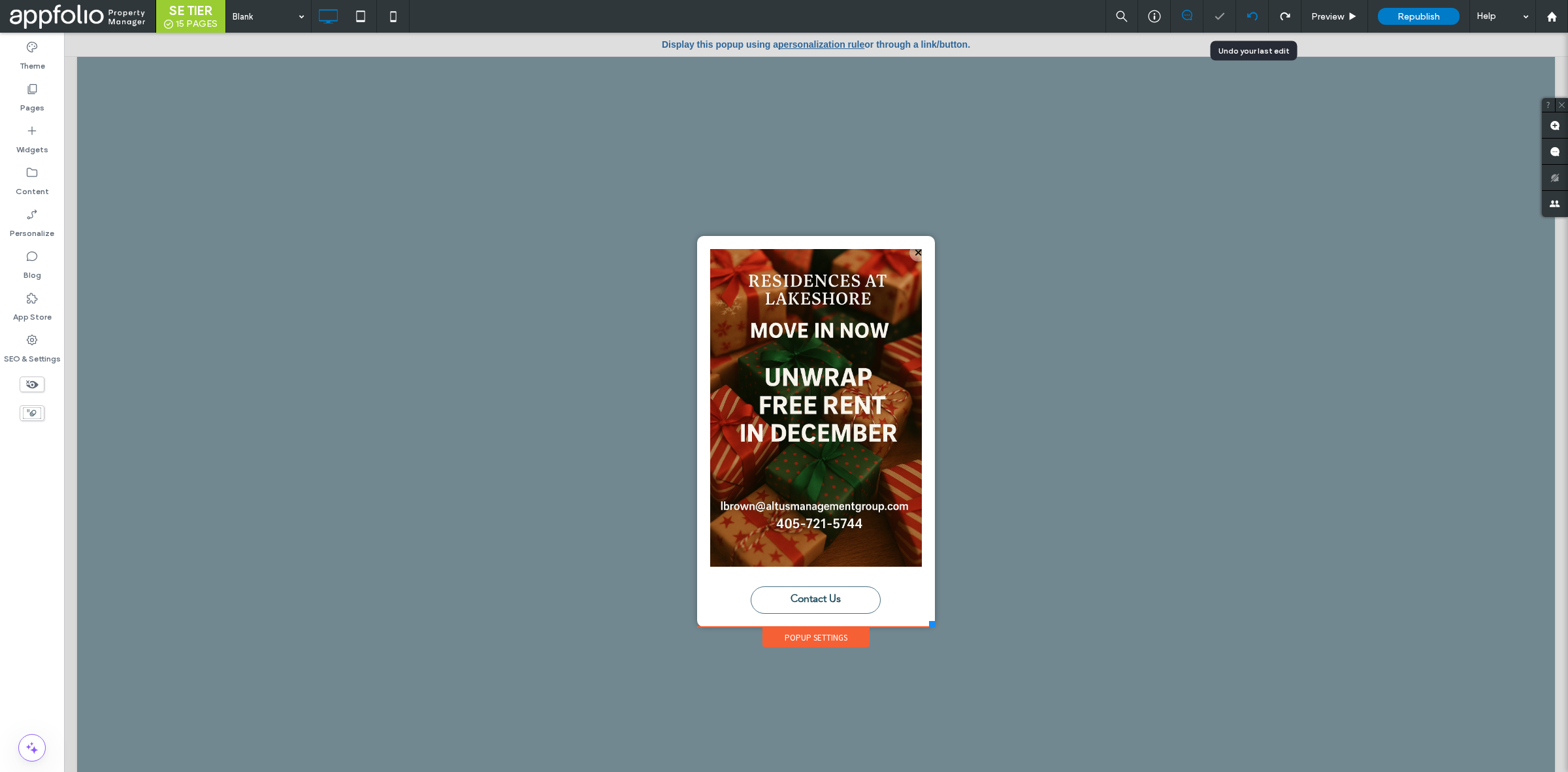
click at [1251, 15] on icon at bounding box center [1252, 15] width 11 height 11
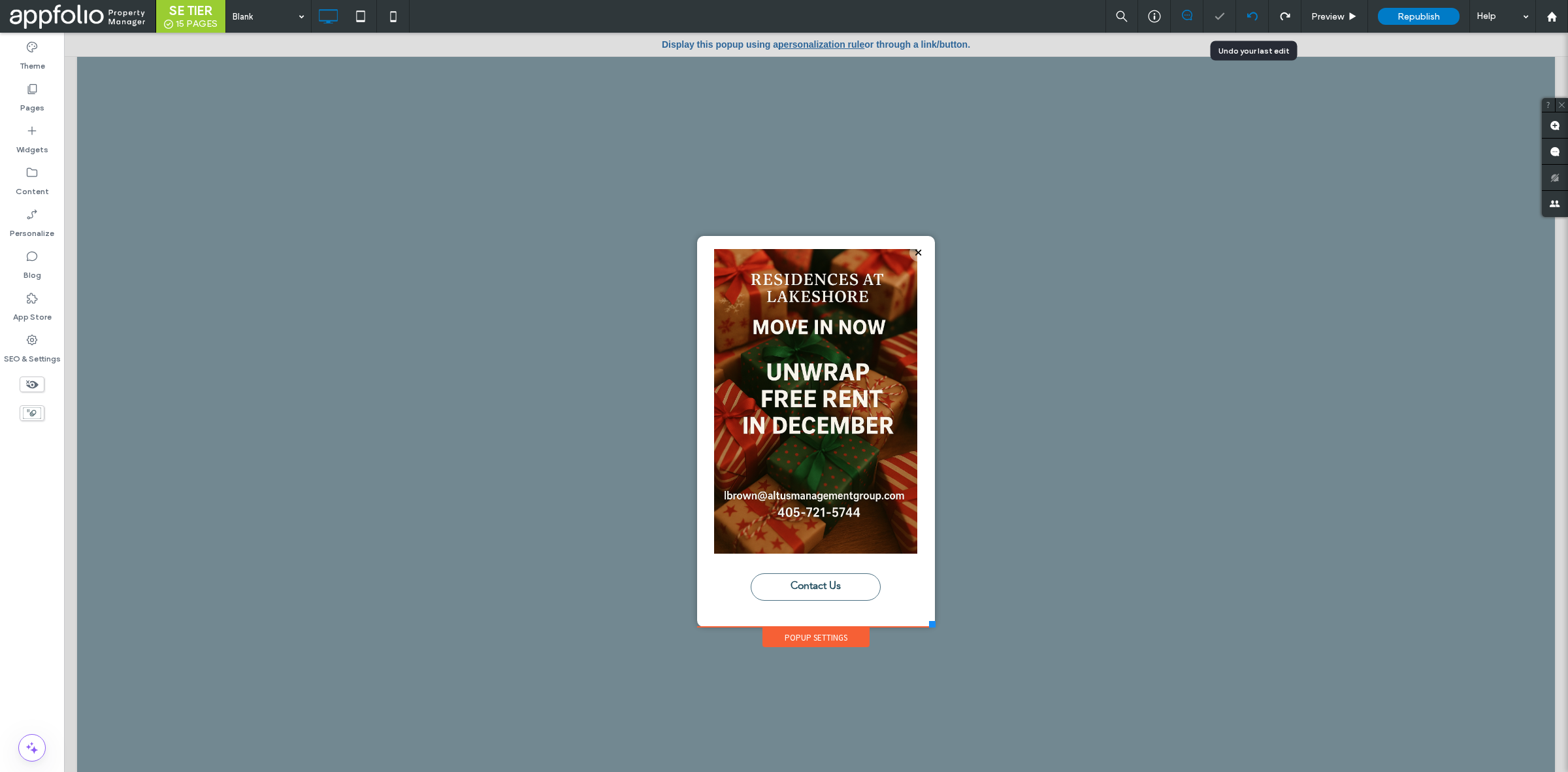
click at [1251, 15] on icon at bounding box center [1252, 15] width 11 height 11
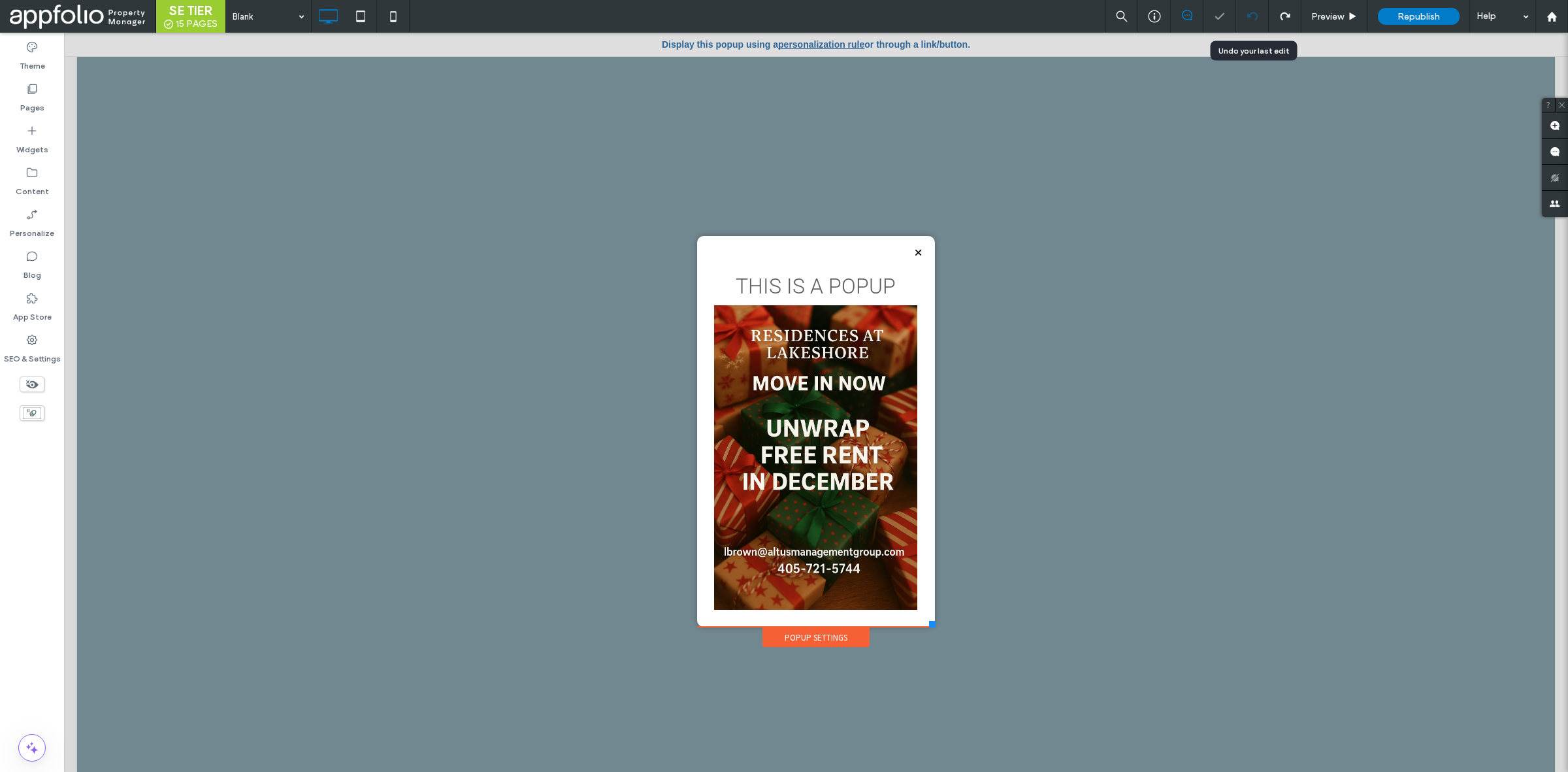
click at [1251, 15] on icon at bounding box center [1252, 15] width 11 height 11
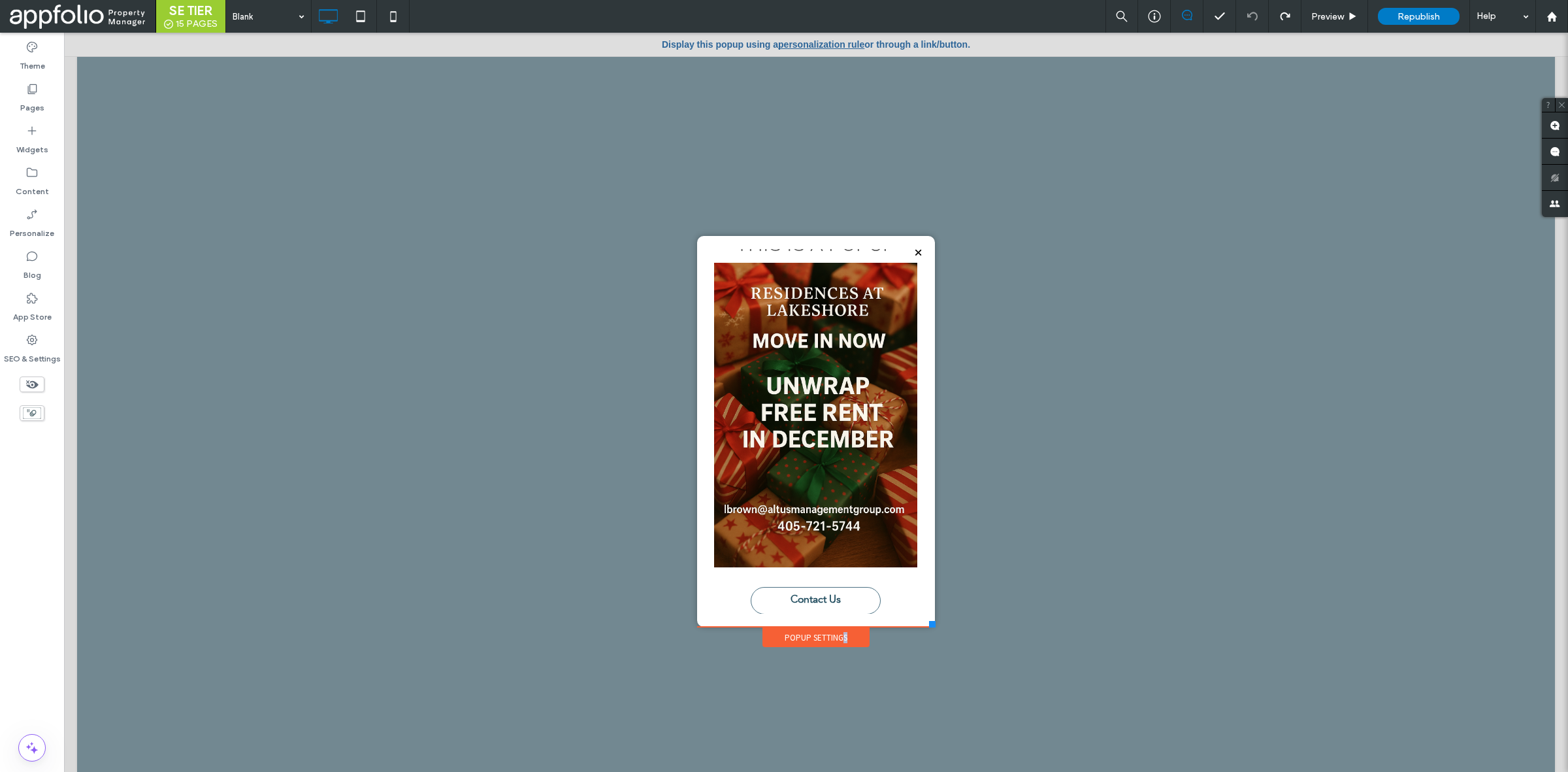
click at [838, 630] on div "Popup Settings" at bounding box center [815, 637] width 108 height 19
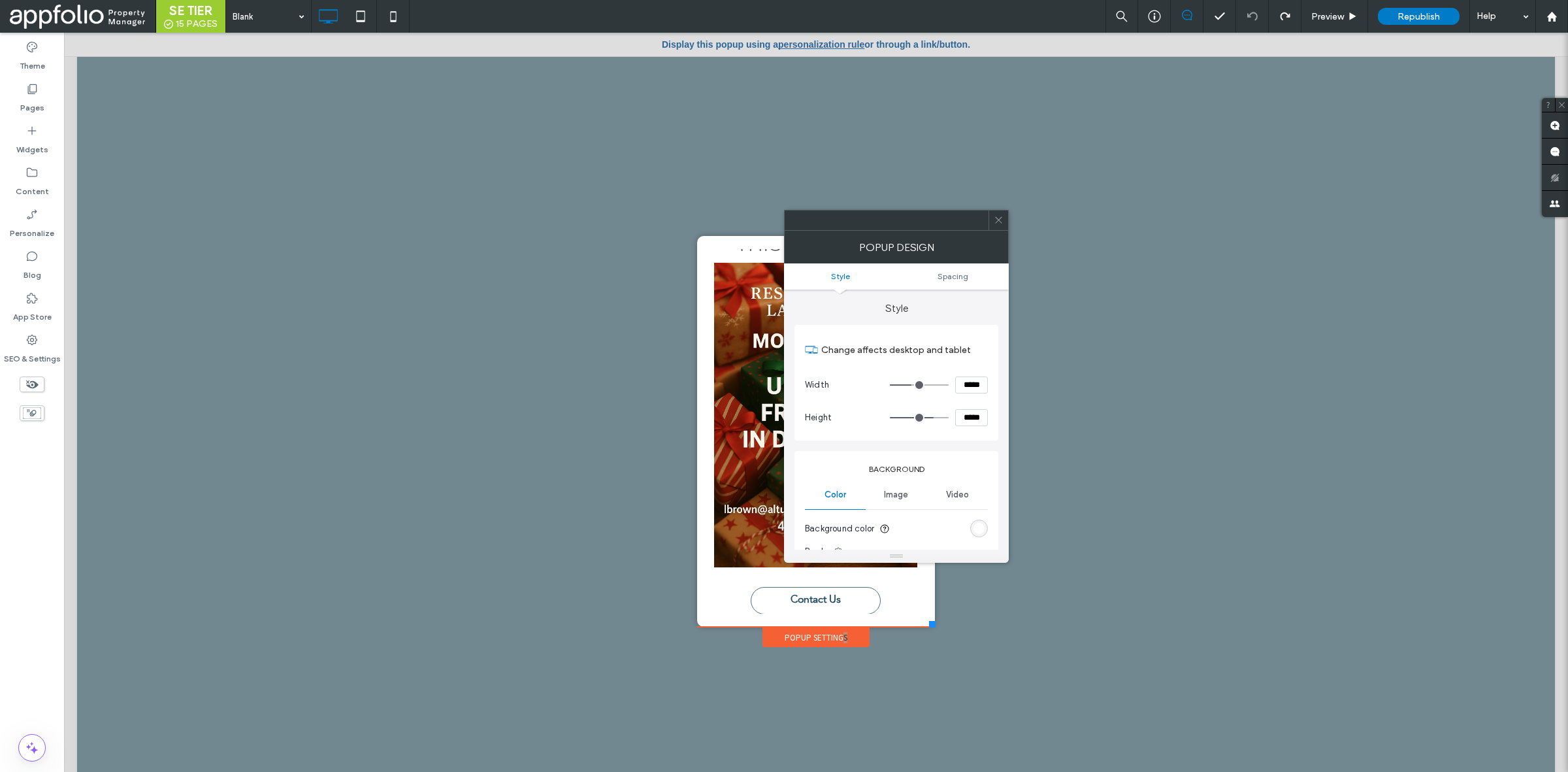
click at [964, 383] on input "*****" at bounding box center [971, 386] width 33 height 17
type input "***"
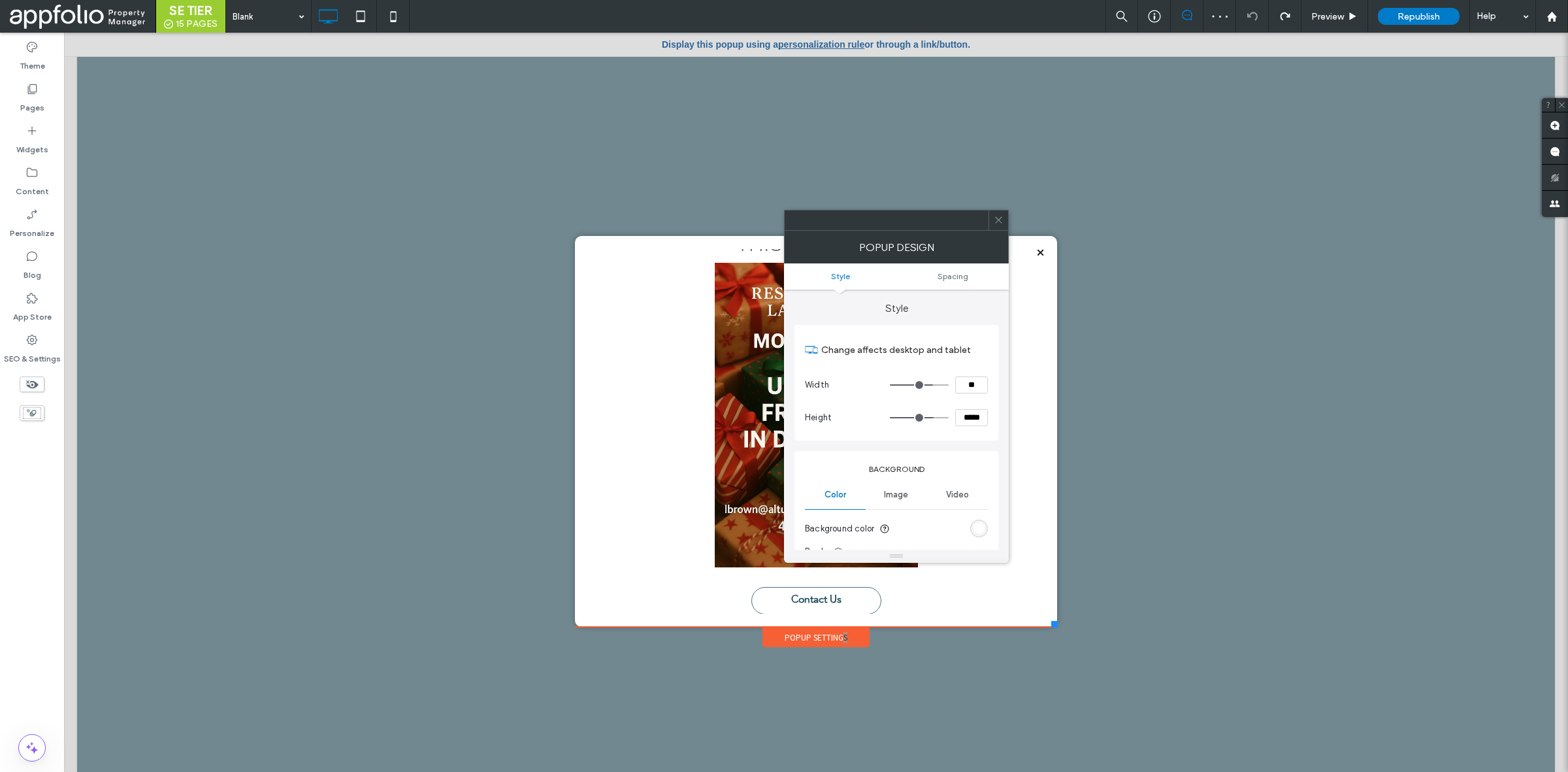
type input "***"
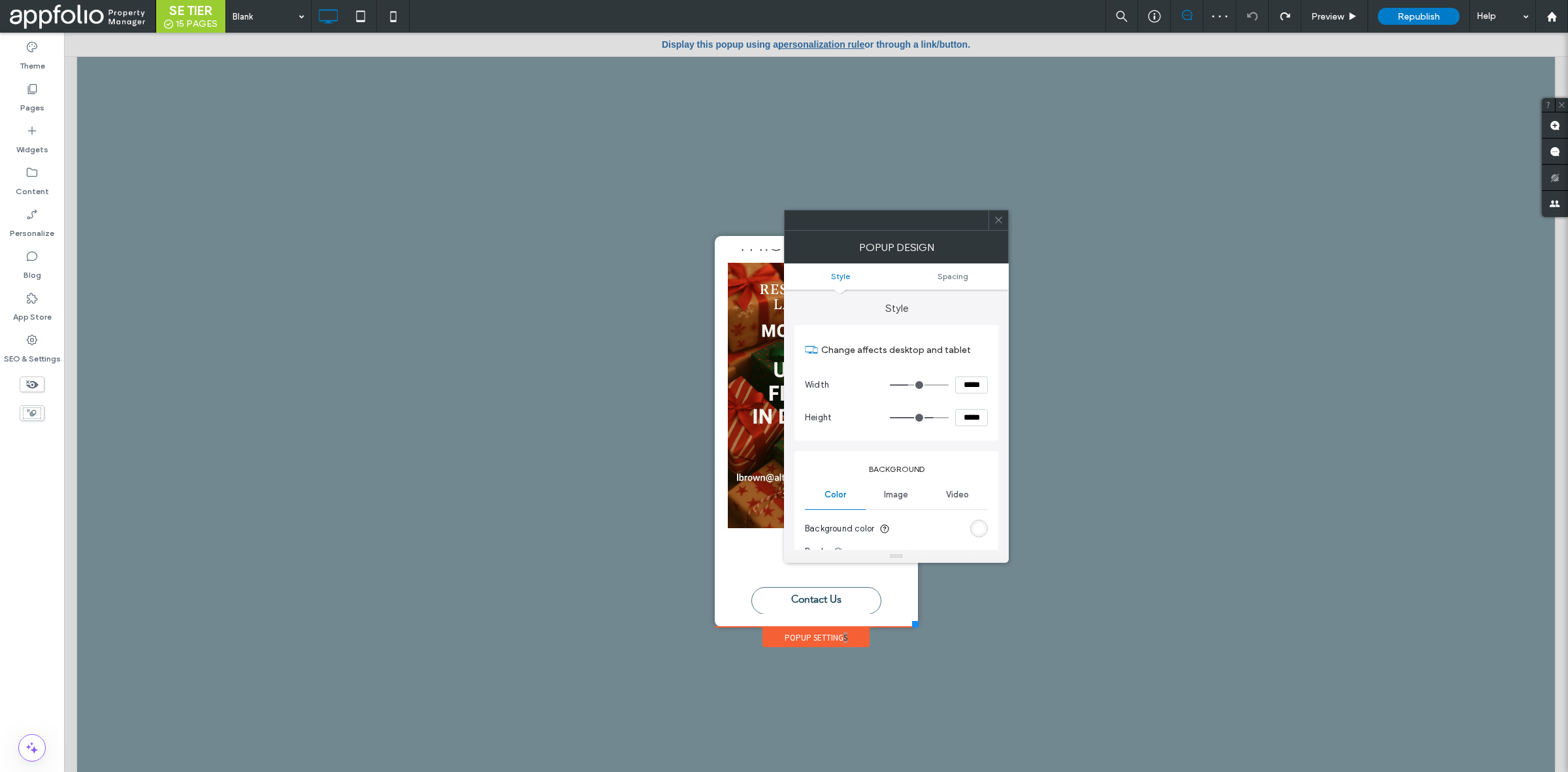
type input "*****"
click at [971, 426] on input "*****" at bounding box center [971, 417] width 33 height 17
type input "***"
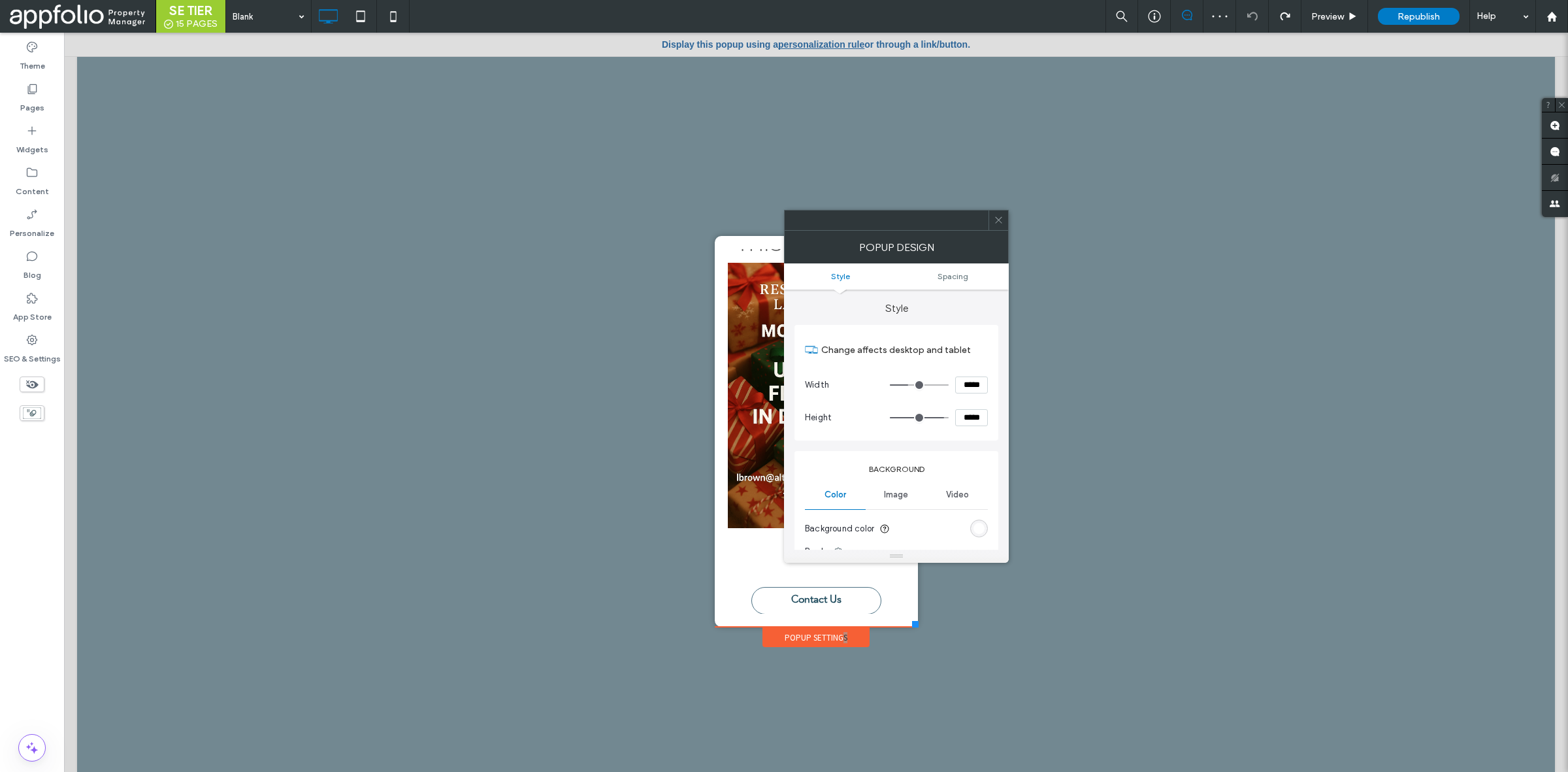
scroll to position [0, 0]
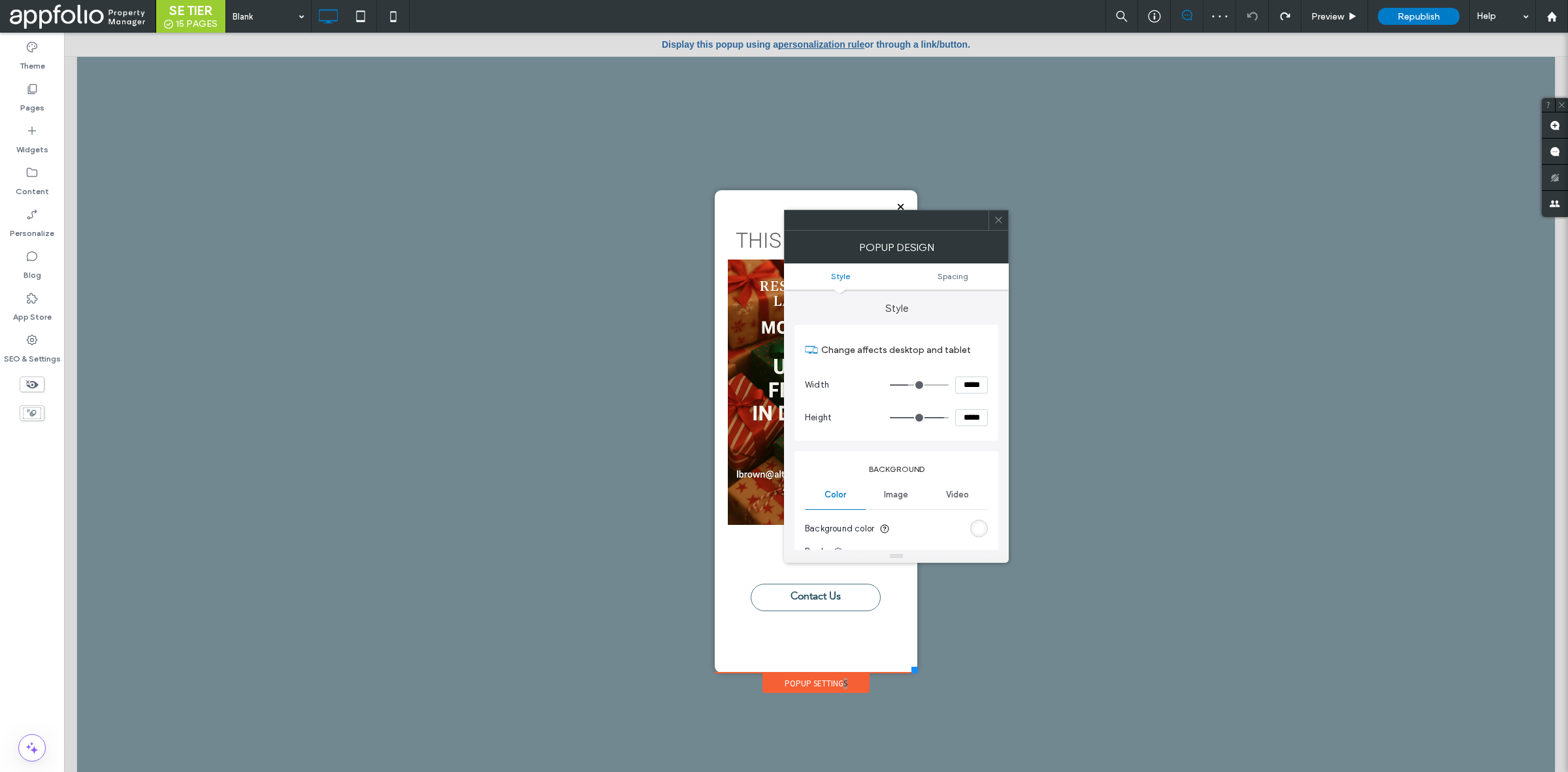
type input "*****"
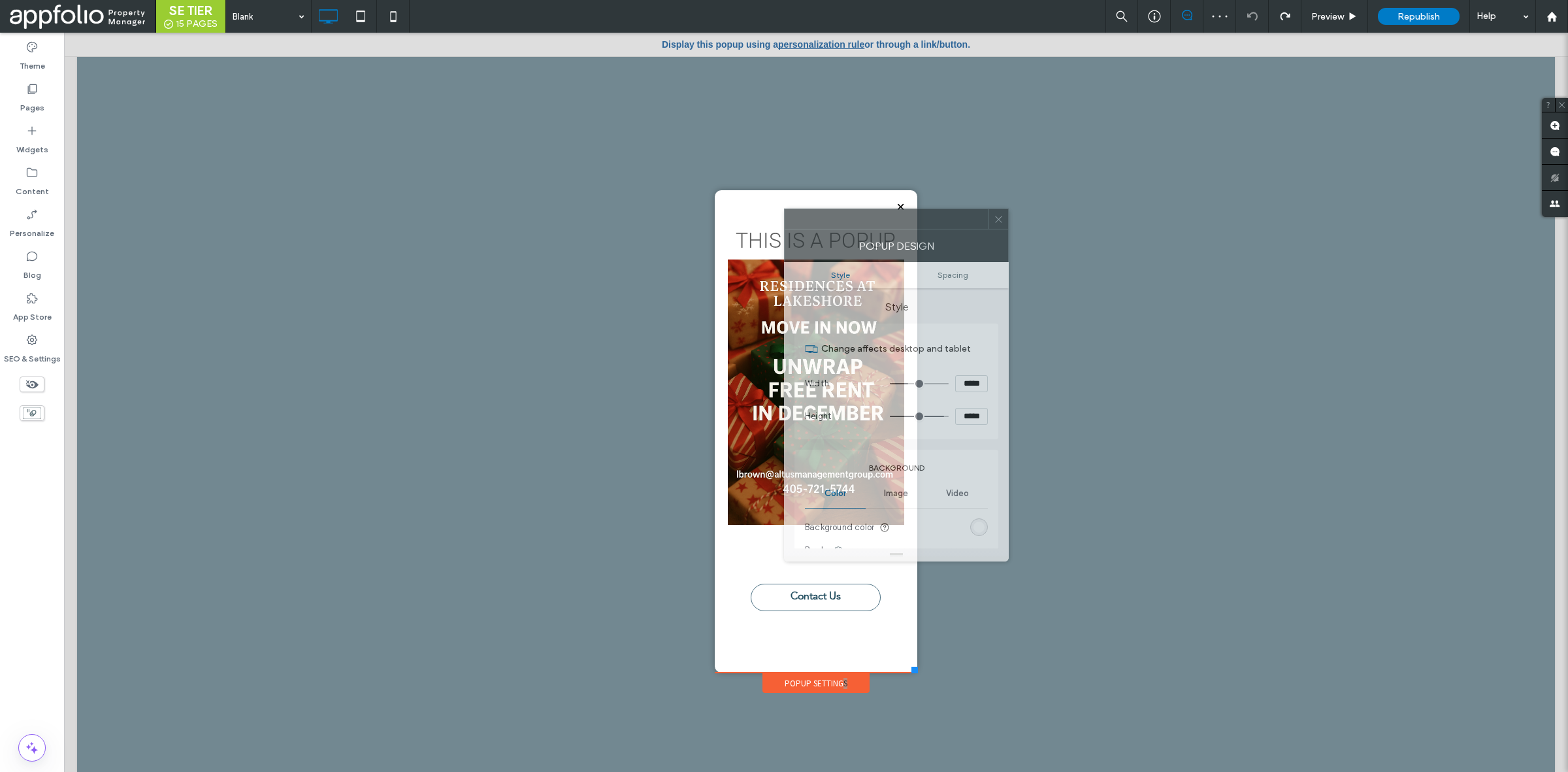
click at [1003, 230] on div "POPUP DESIGN" at bounding box center [897, 246] width 225 height 33
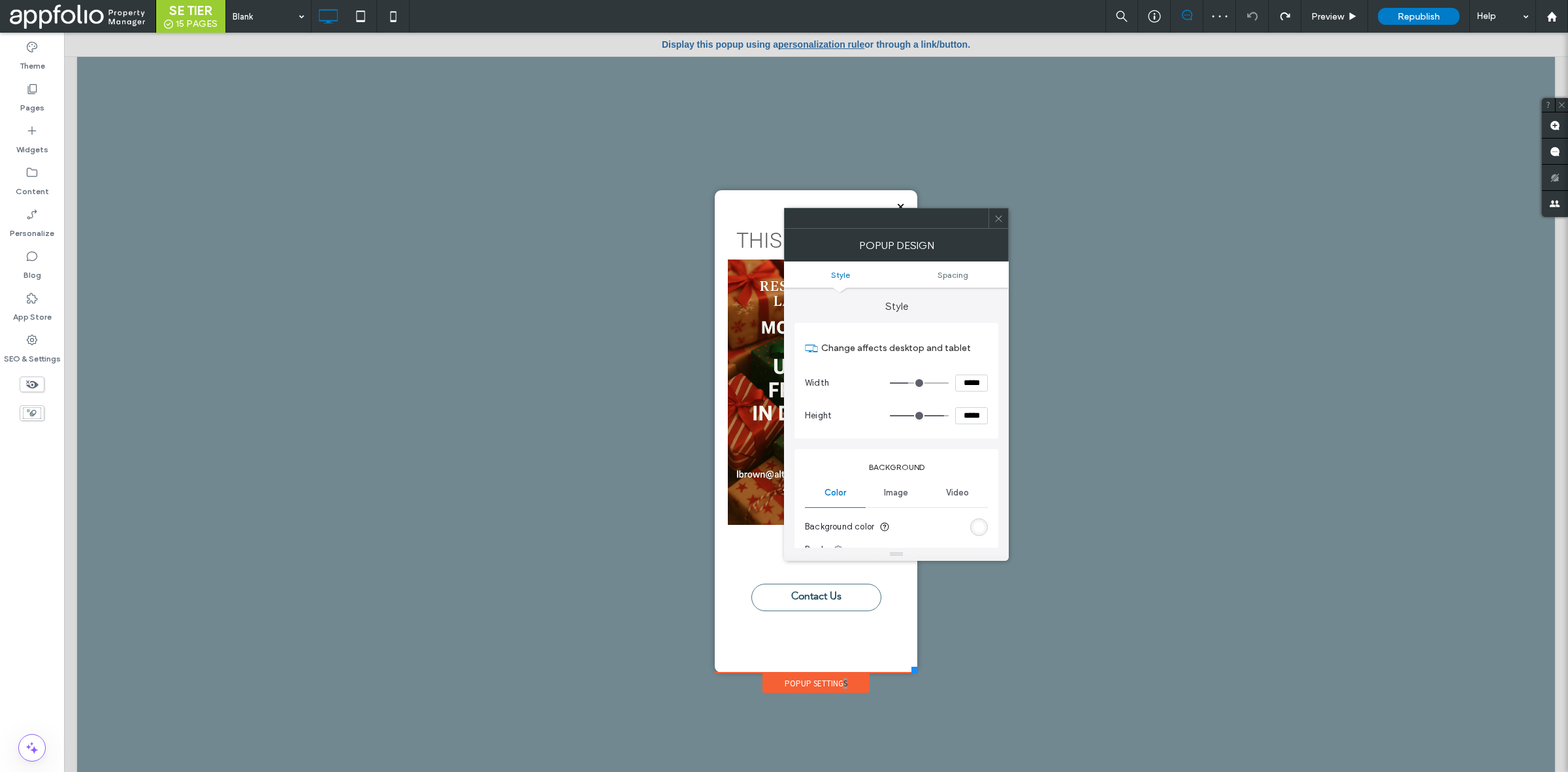
click at [1003, 219] on icon at bounding box center [999, 219] width 10 height 10
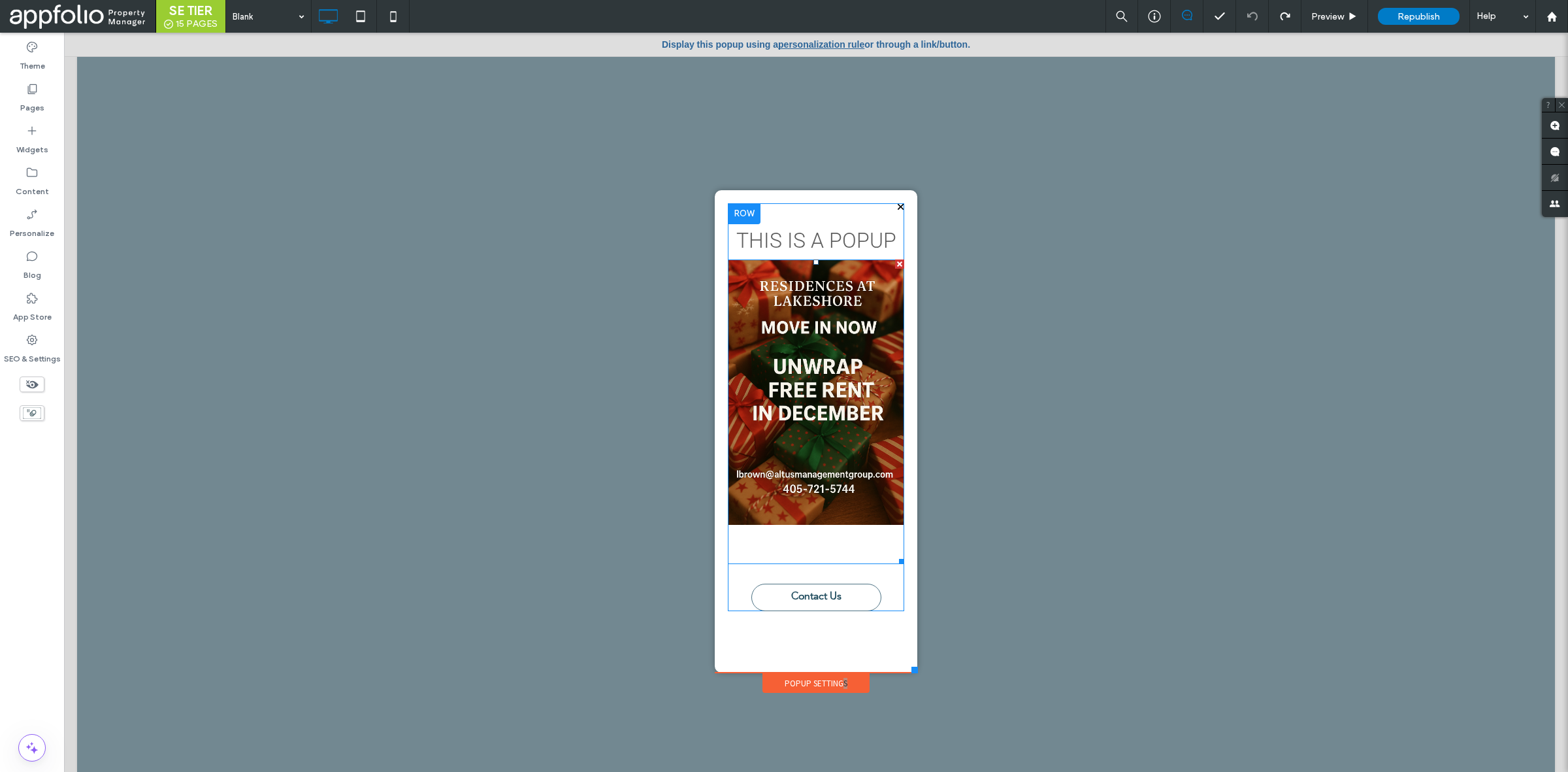
click at [883, 491] on img at bounding box center [816, 392] width 177 height 265
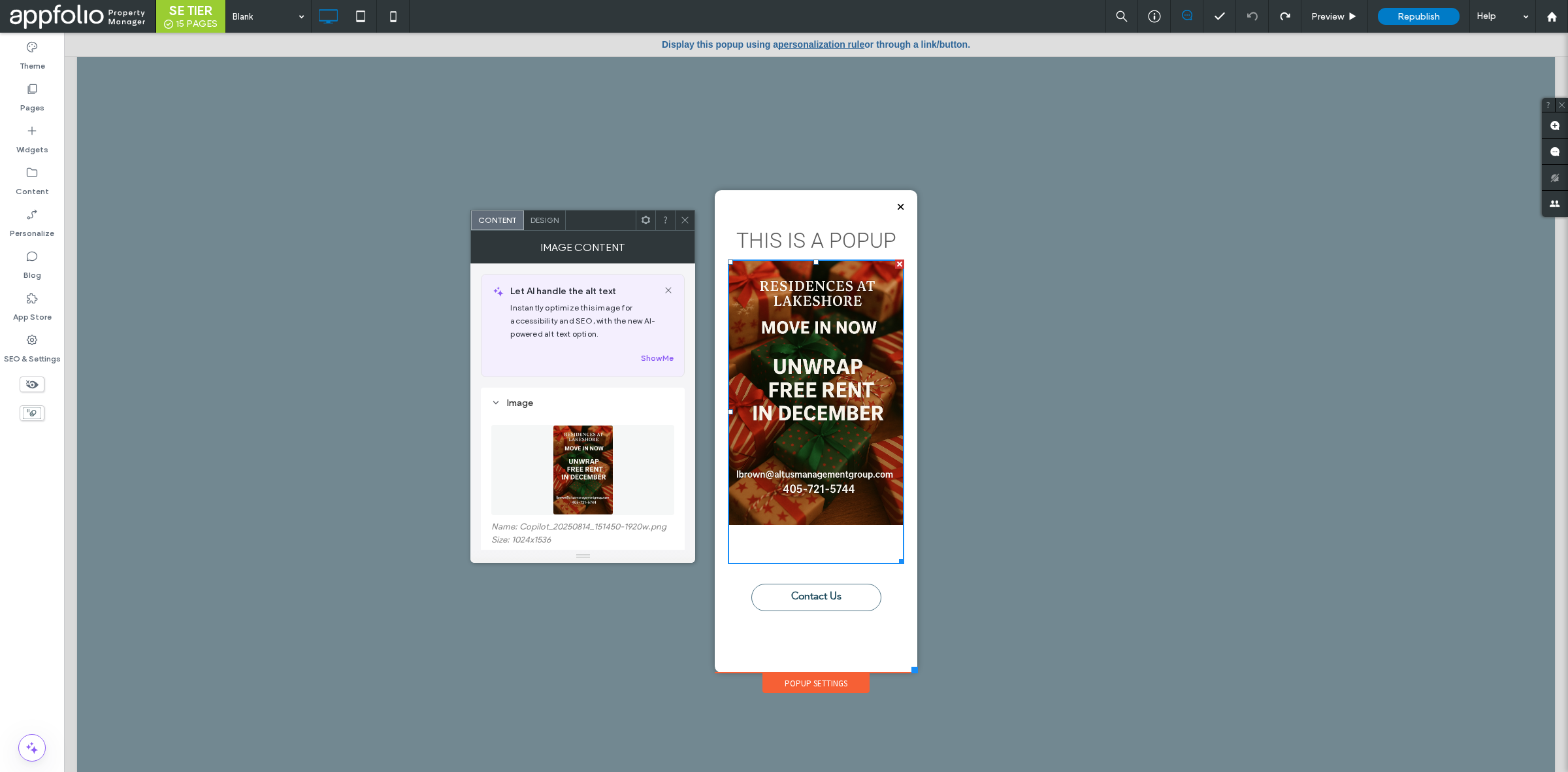
click at [893, 569] on div "THIS IS A POPUP Contact Us Click To Paste" at bounding box center [816, 407] width 177 height 408
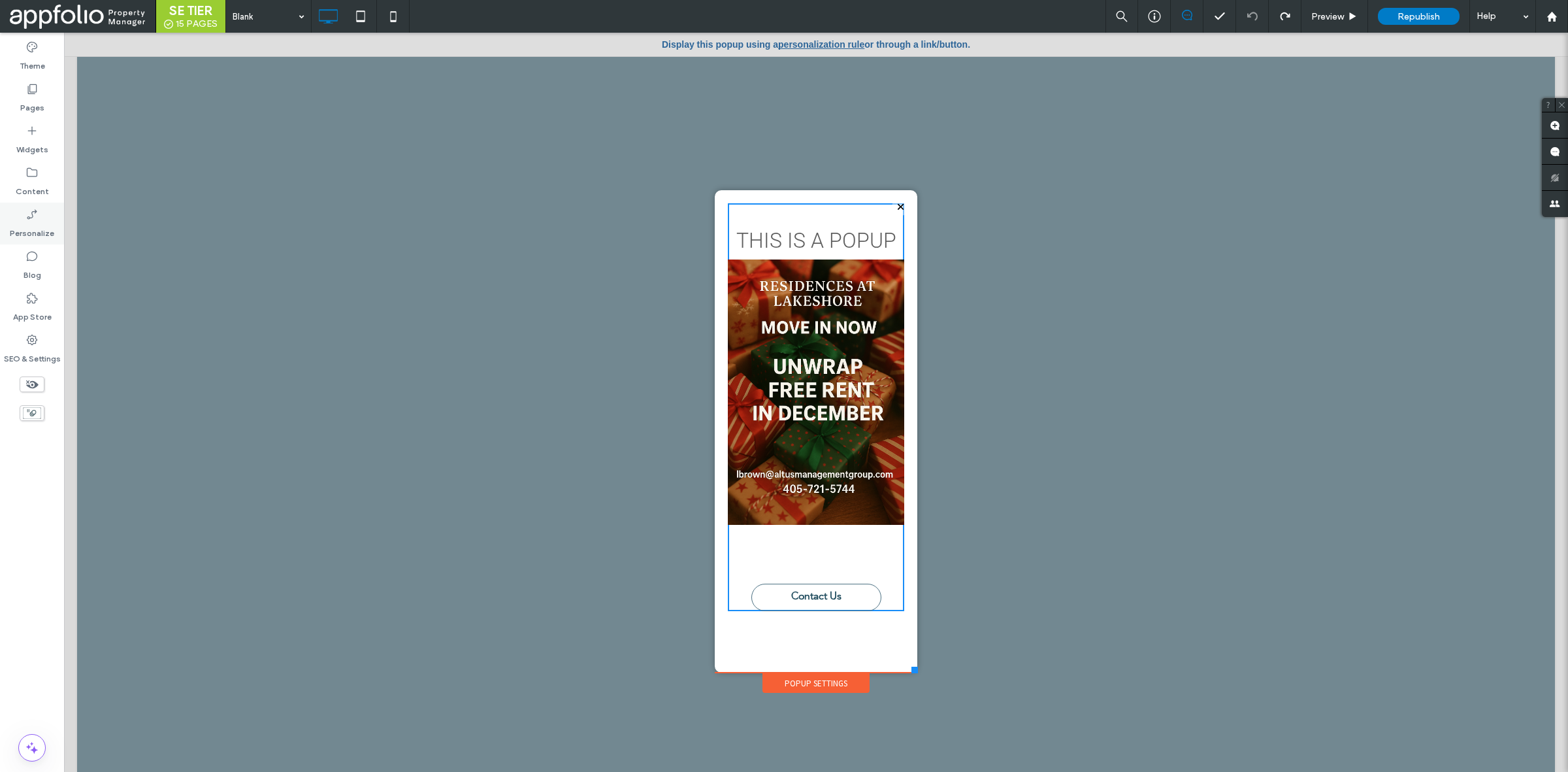
click at [34, 222] on label "Personalize" at bounding box center [32, 230] width 45 height 18
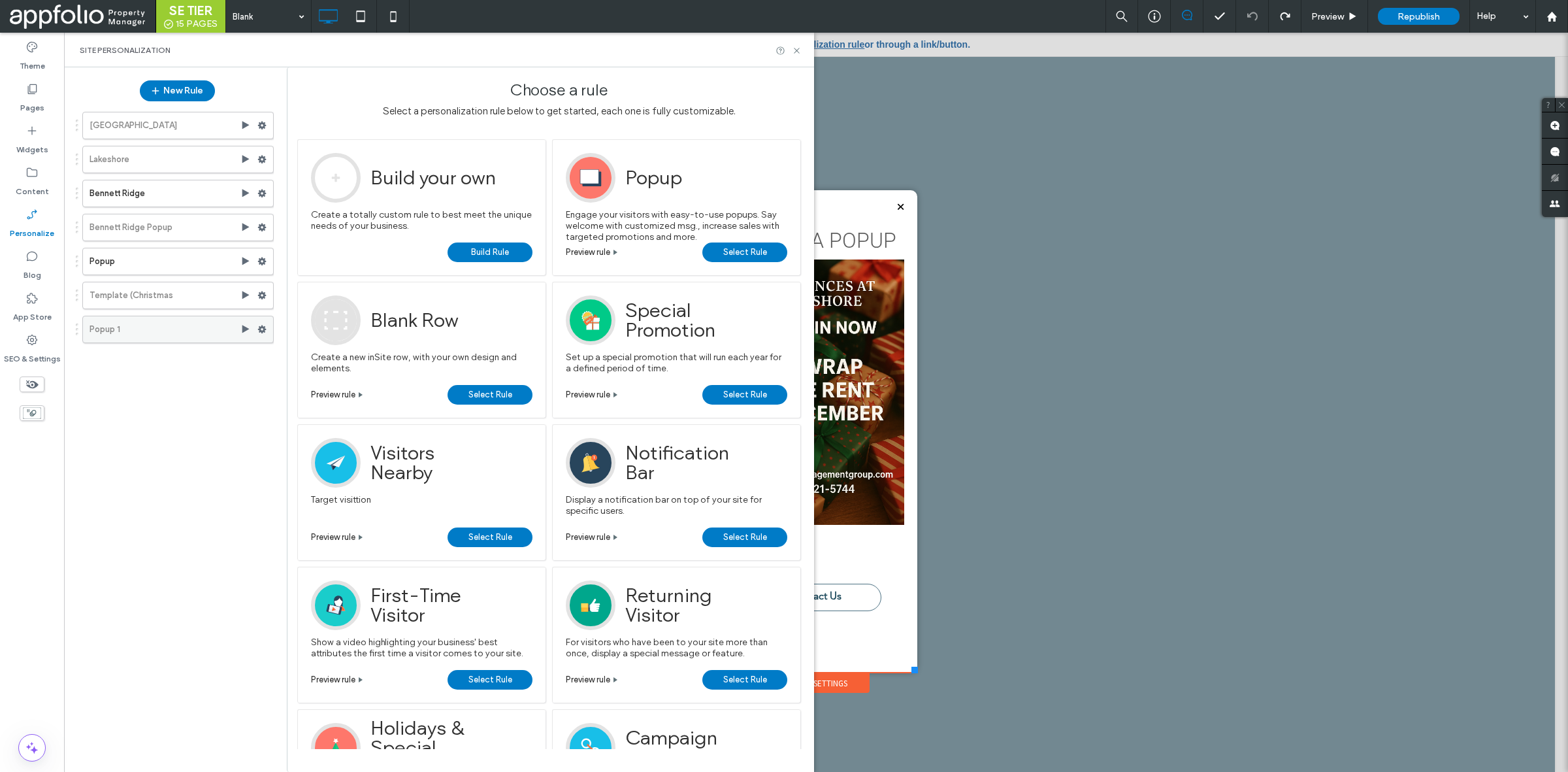
click at [136, 322] on label "Popup 1" at bounding box center [165, 329] width 151 height 26
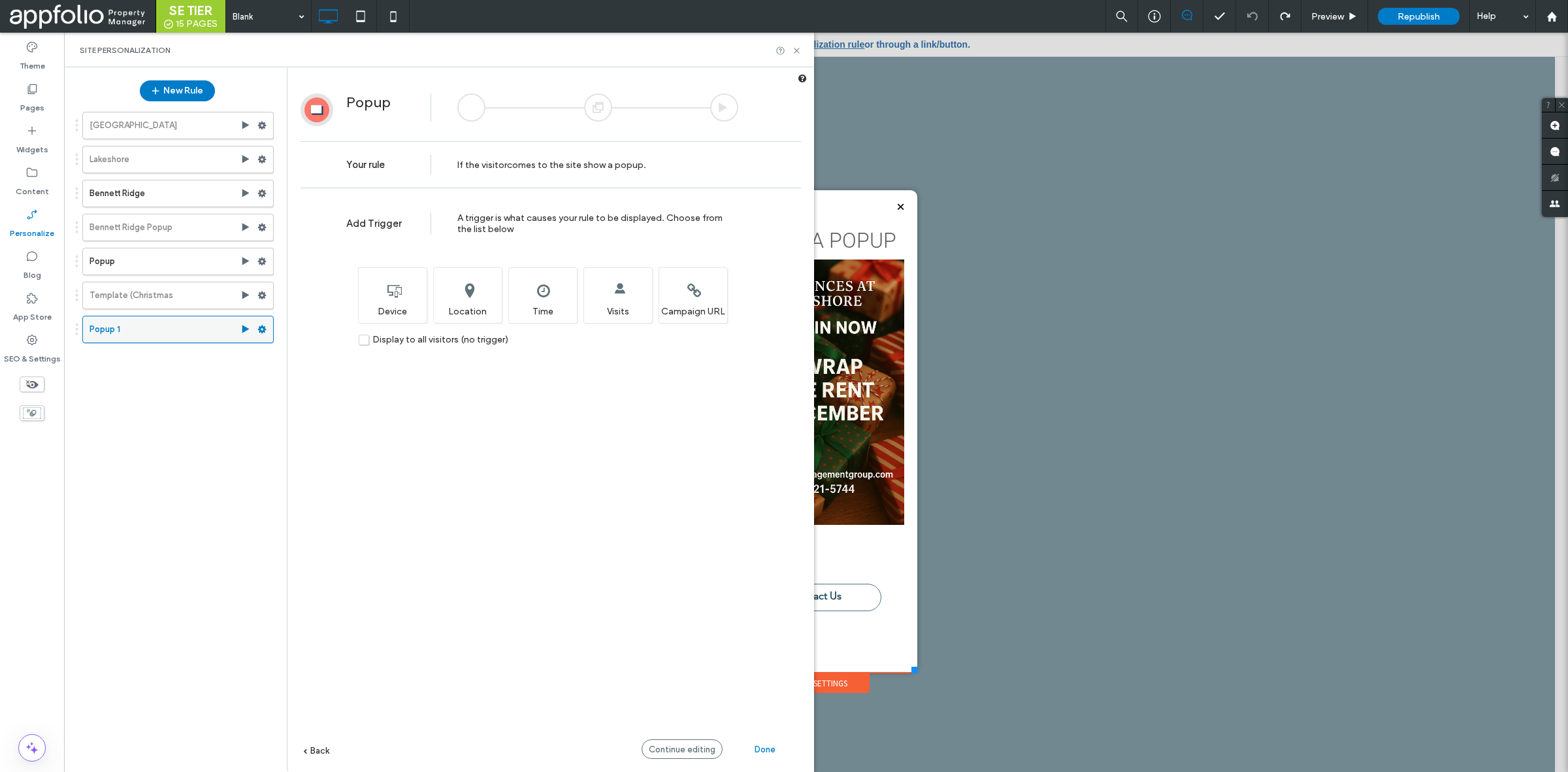
click at [136, 322] on label "Popup 1" at bounding box center [165, 329] width 151 height 26
click at [592, 107] on div at bounding box center [598, 107] width 28 height 28
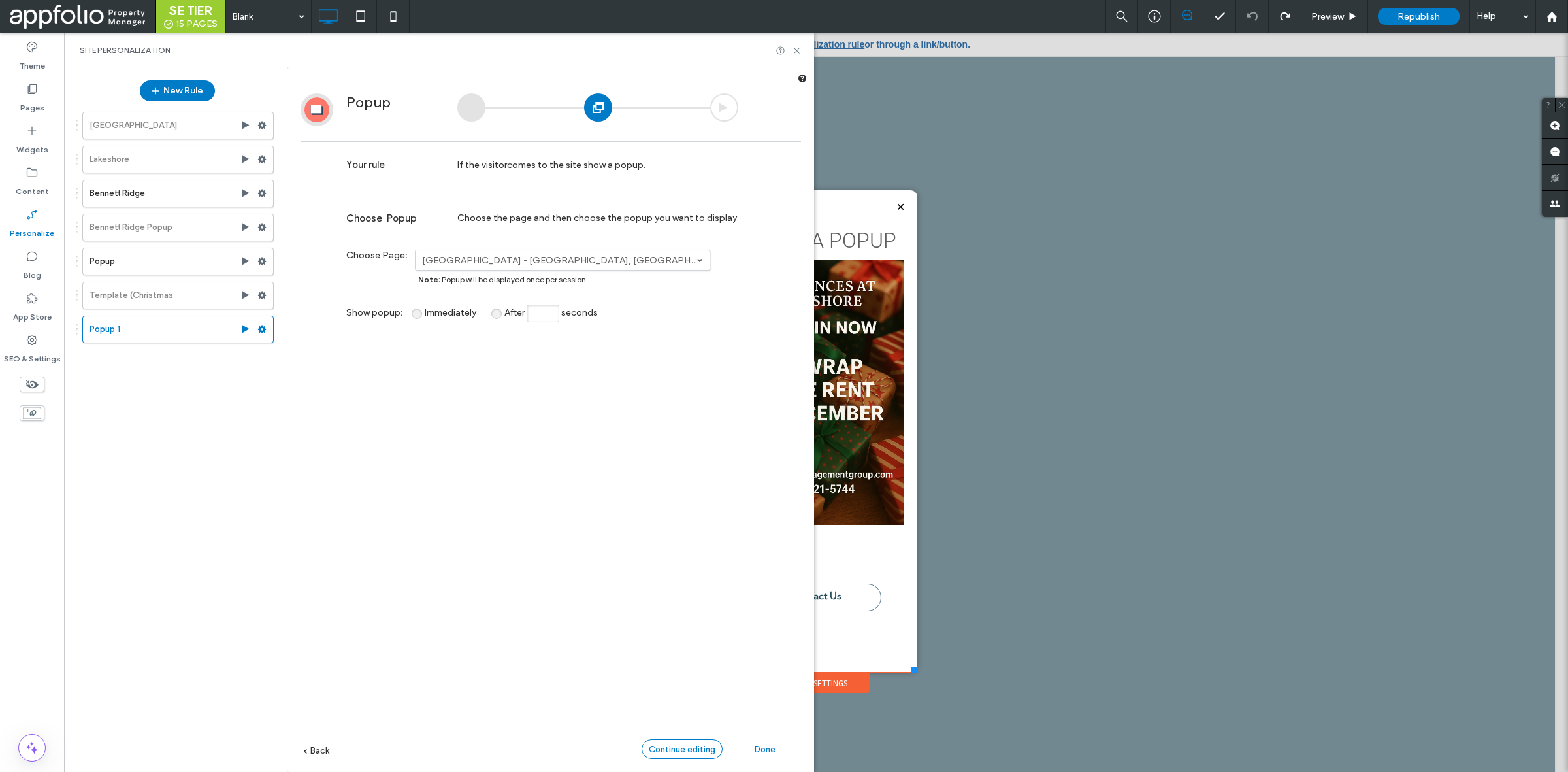
click at [680, 747] on span "Continue editing" at bounding box center [682, 749] width 67 height 10
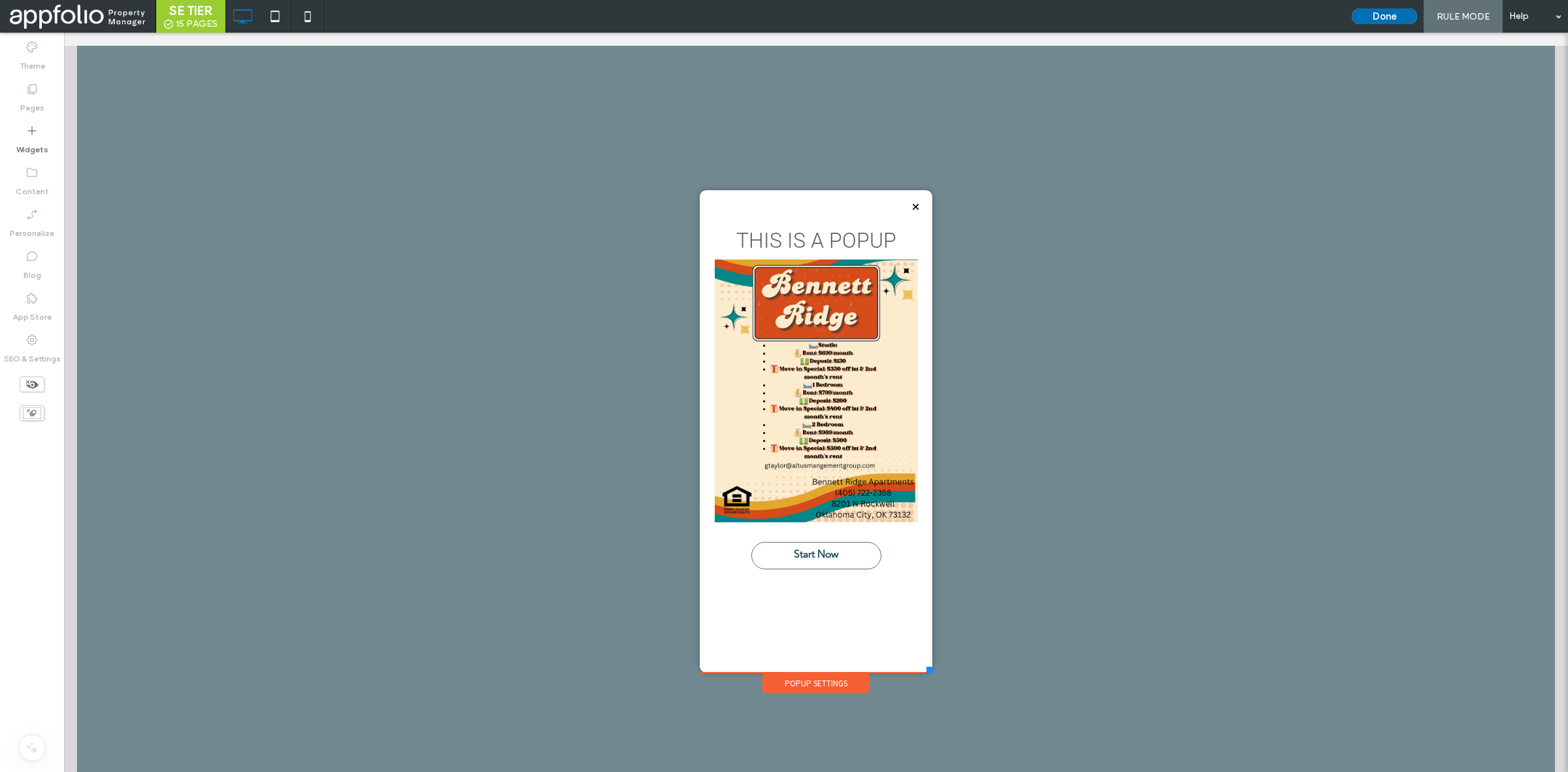
click at [1381, 15] on button "Done" at bounding box center [1384, 16] width 65 height 15
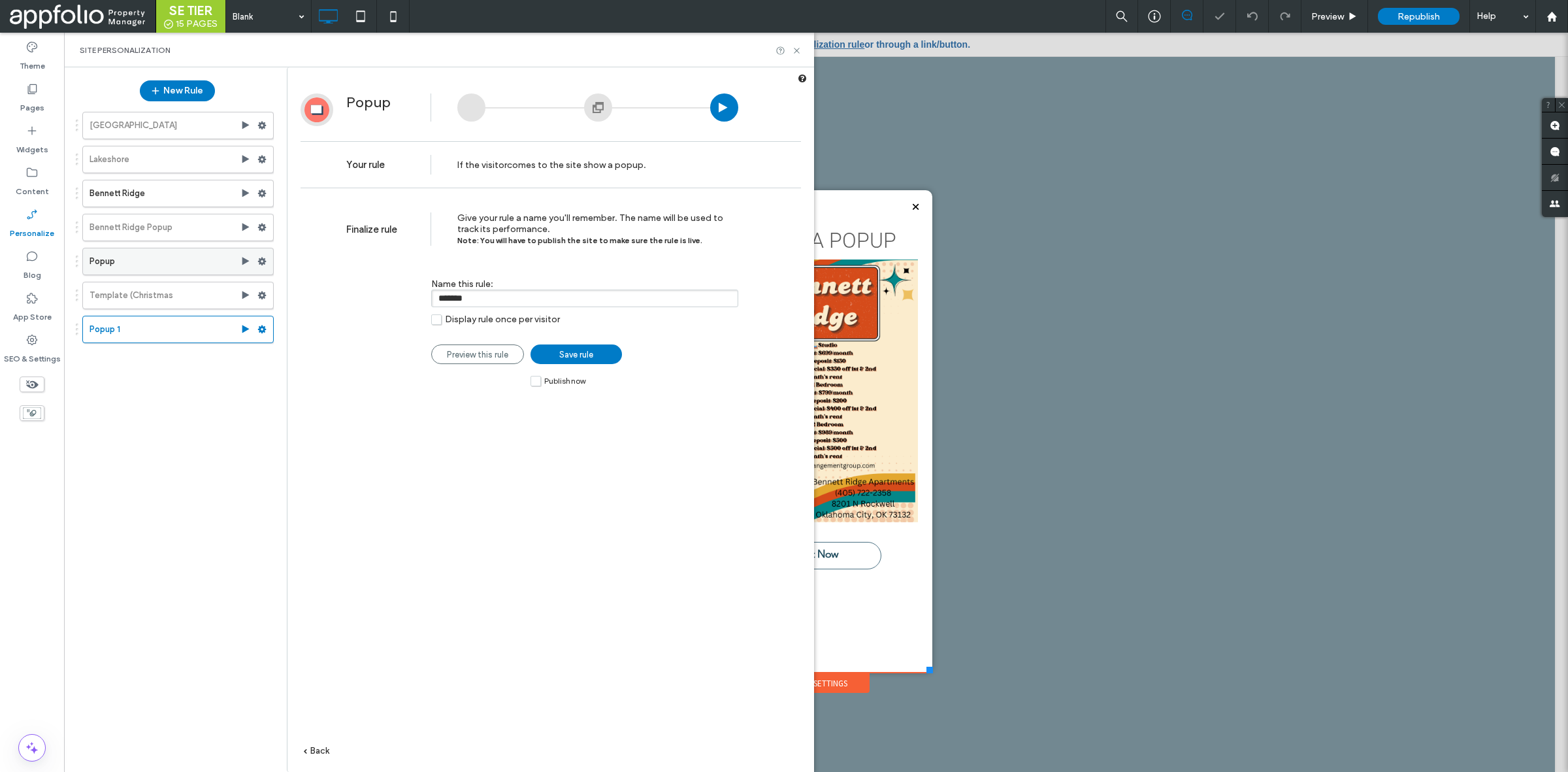
click at [164, 269] on label "Popup" at bounding box center [165, 261] width 151 height 26
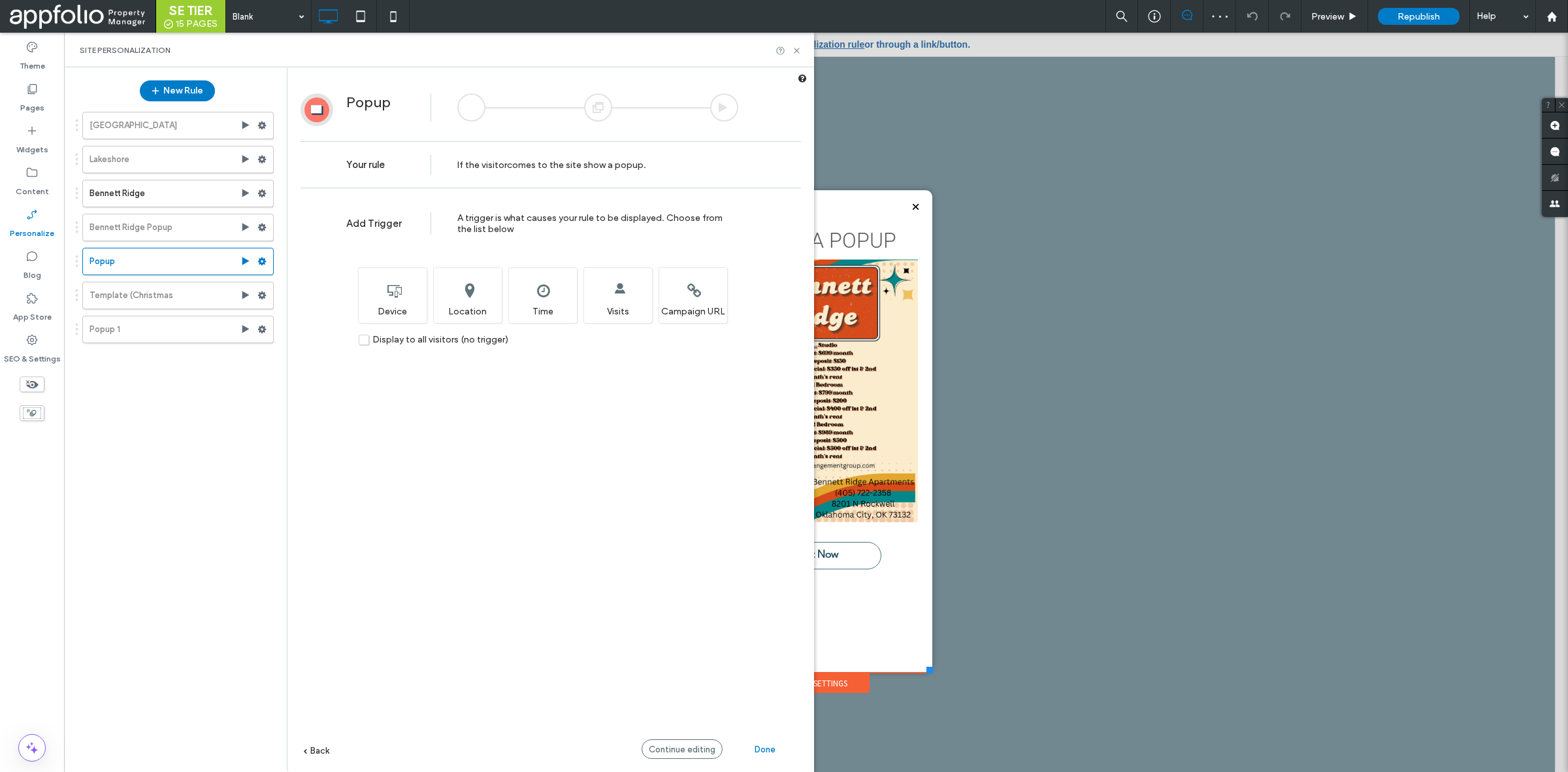
click at [604, 111] on div at bounding box center [598, 107] width 28 height 28
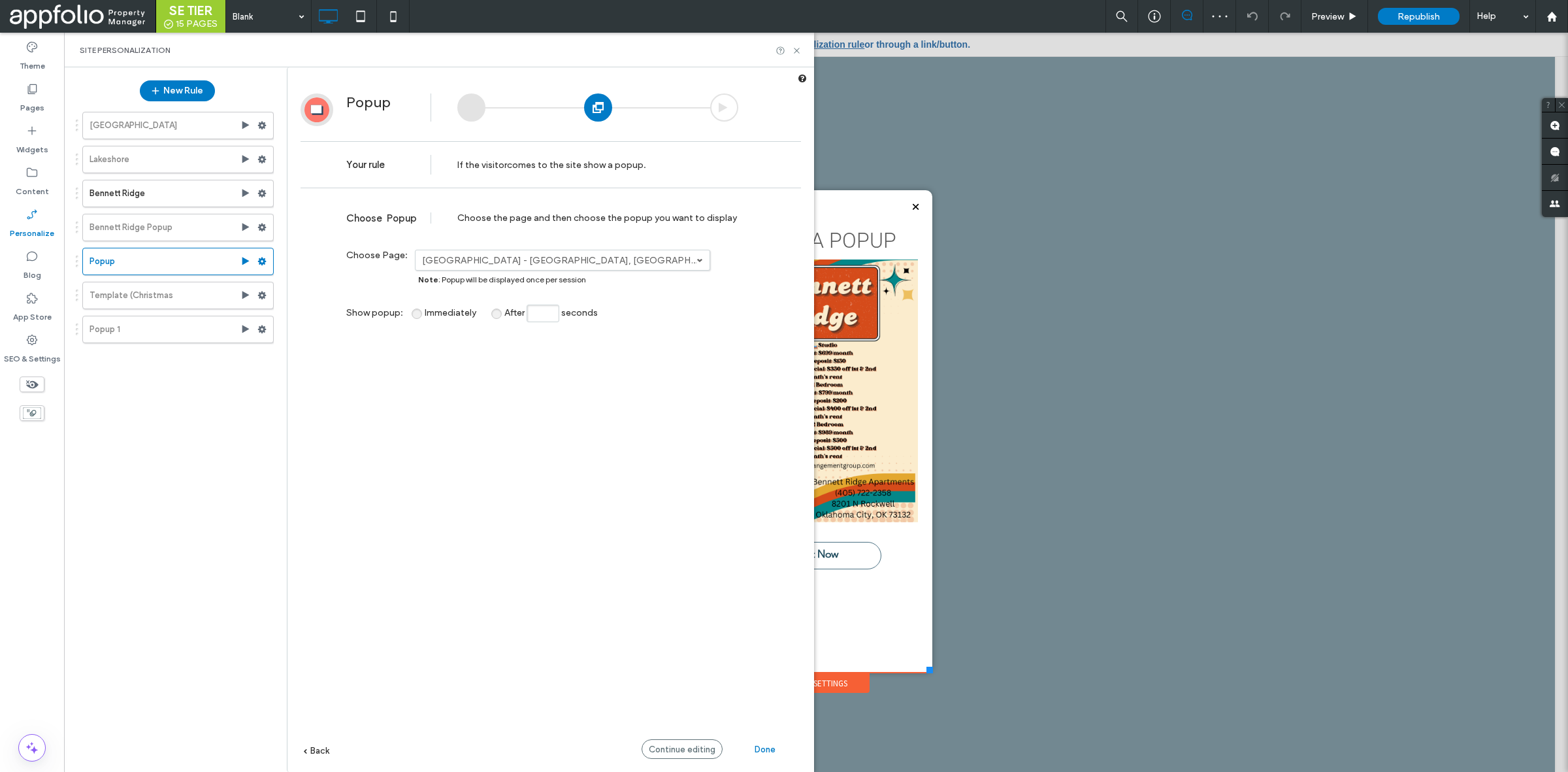
click at [603, 111] on div at bounding box center [598, 107] width 28 height 28
click at [692, 738] on div "**********" at bounding box center [550, 503] width 501 height 616
click at [690, 743] on div "Continue editing" at bounding box center [683, 749] width 81 height 19
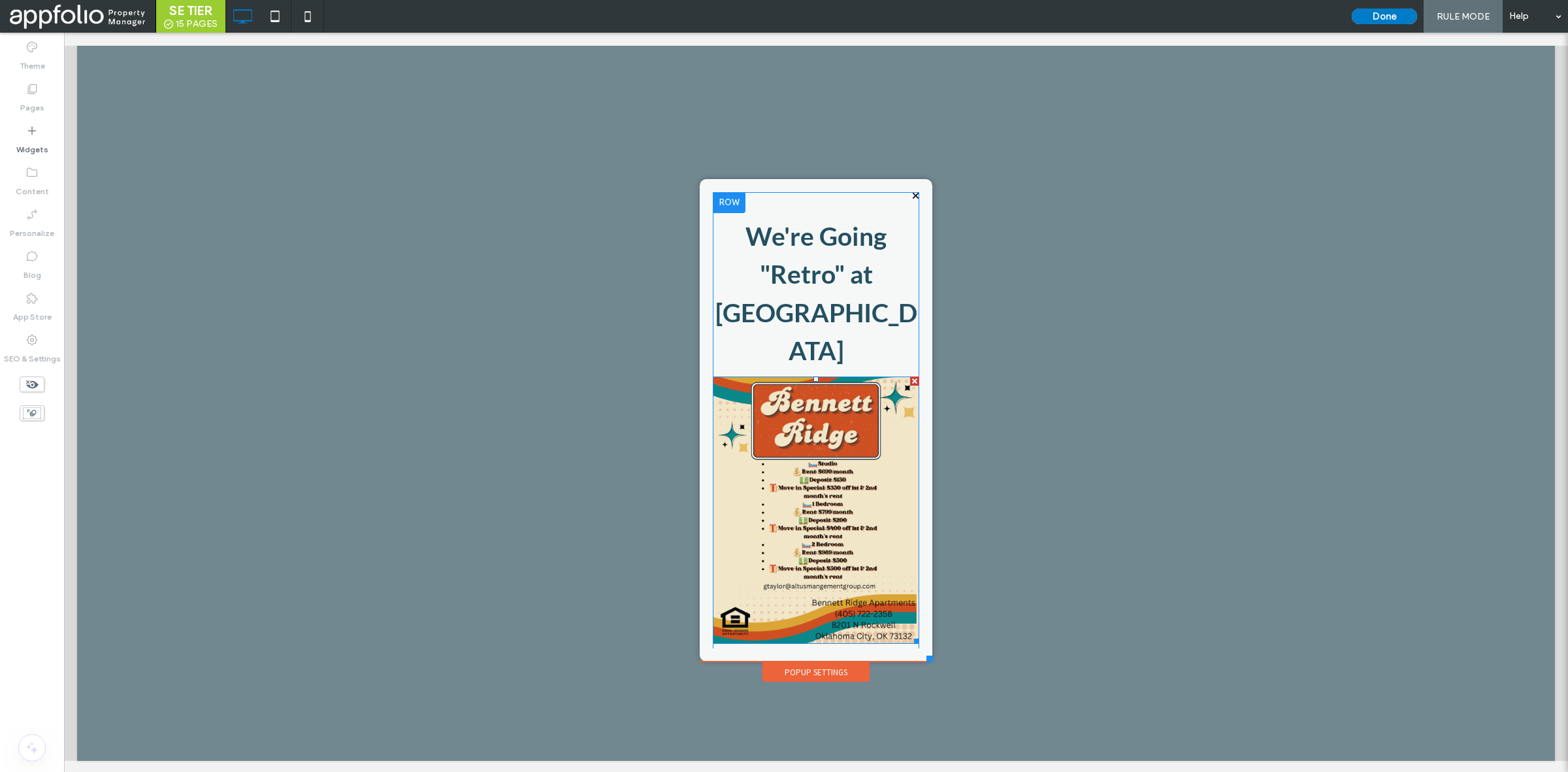
scroll to position [13, 0]
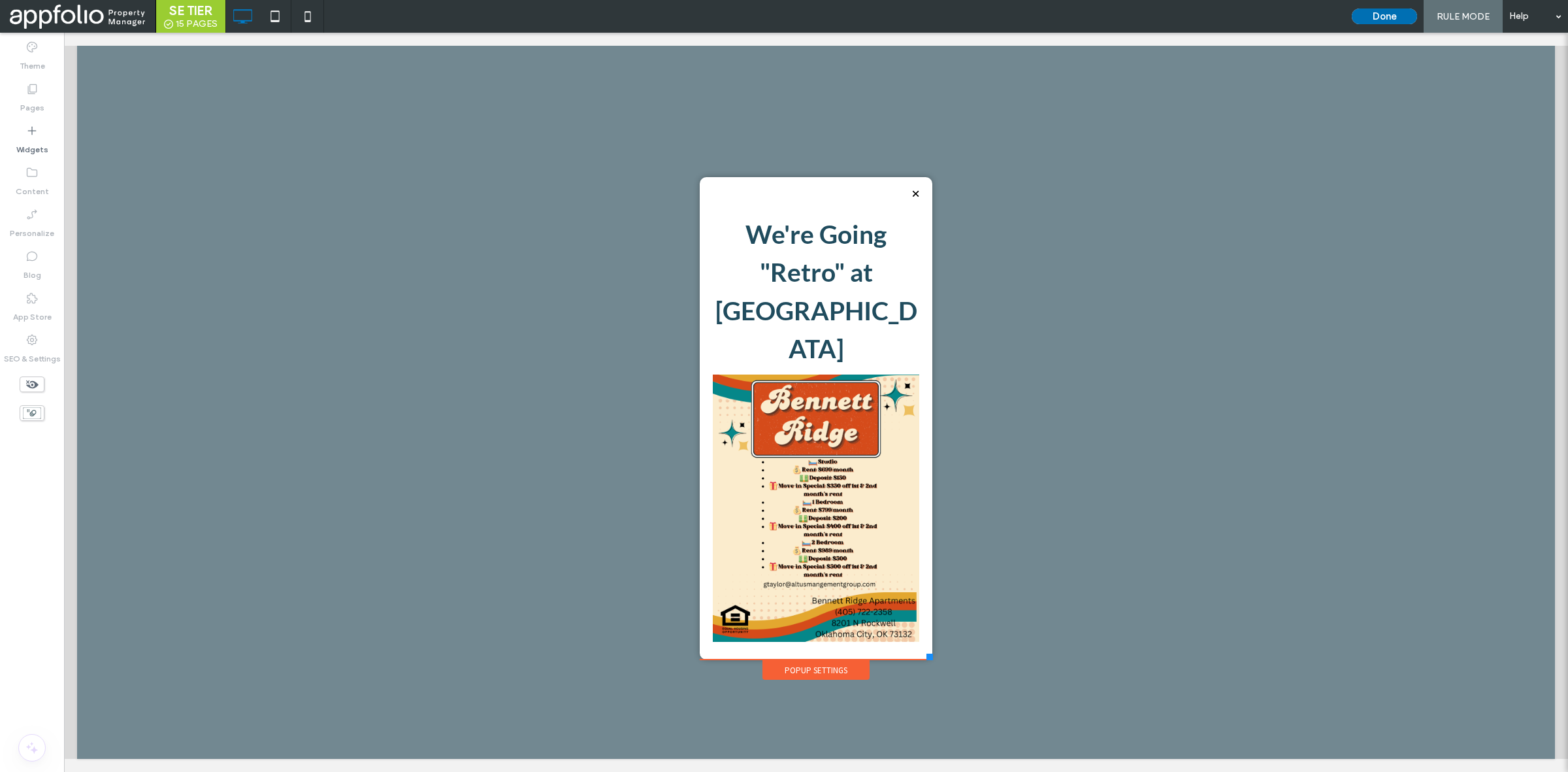
click at [1382, 12] on button "Done" at bounding box center [1384, 16] width 65 height 15
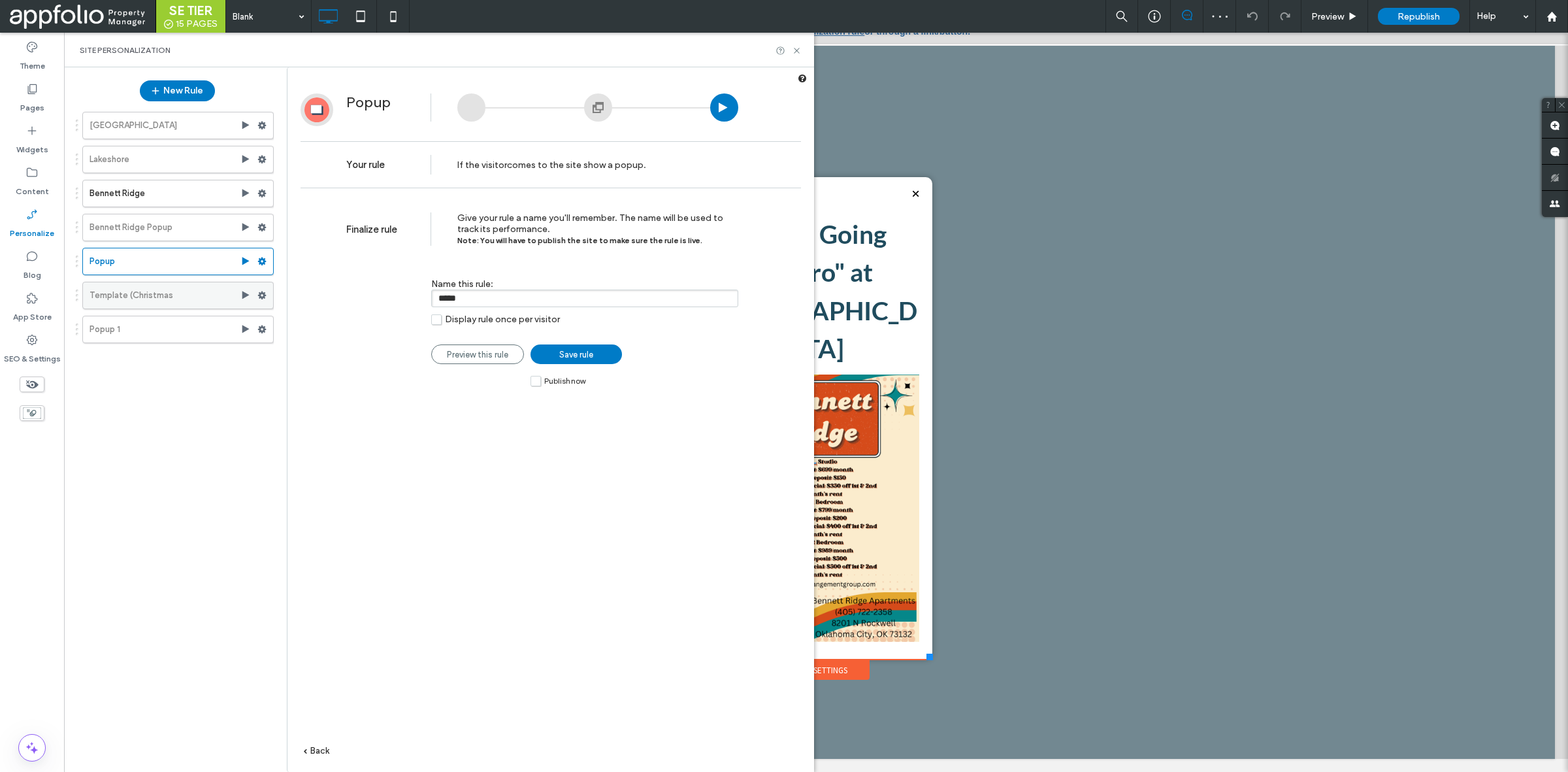
drag, startPoint x: 190, startPoint y: 298, endPoint x: 222, endPoint y: 286, distance: 34.2
click at [190, 298] on label "Template (Christmas" at bounding box center [165, 294] width 151 height 26
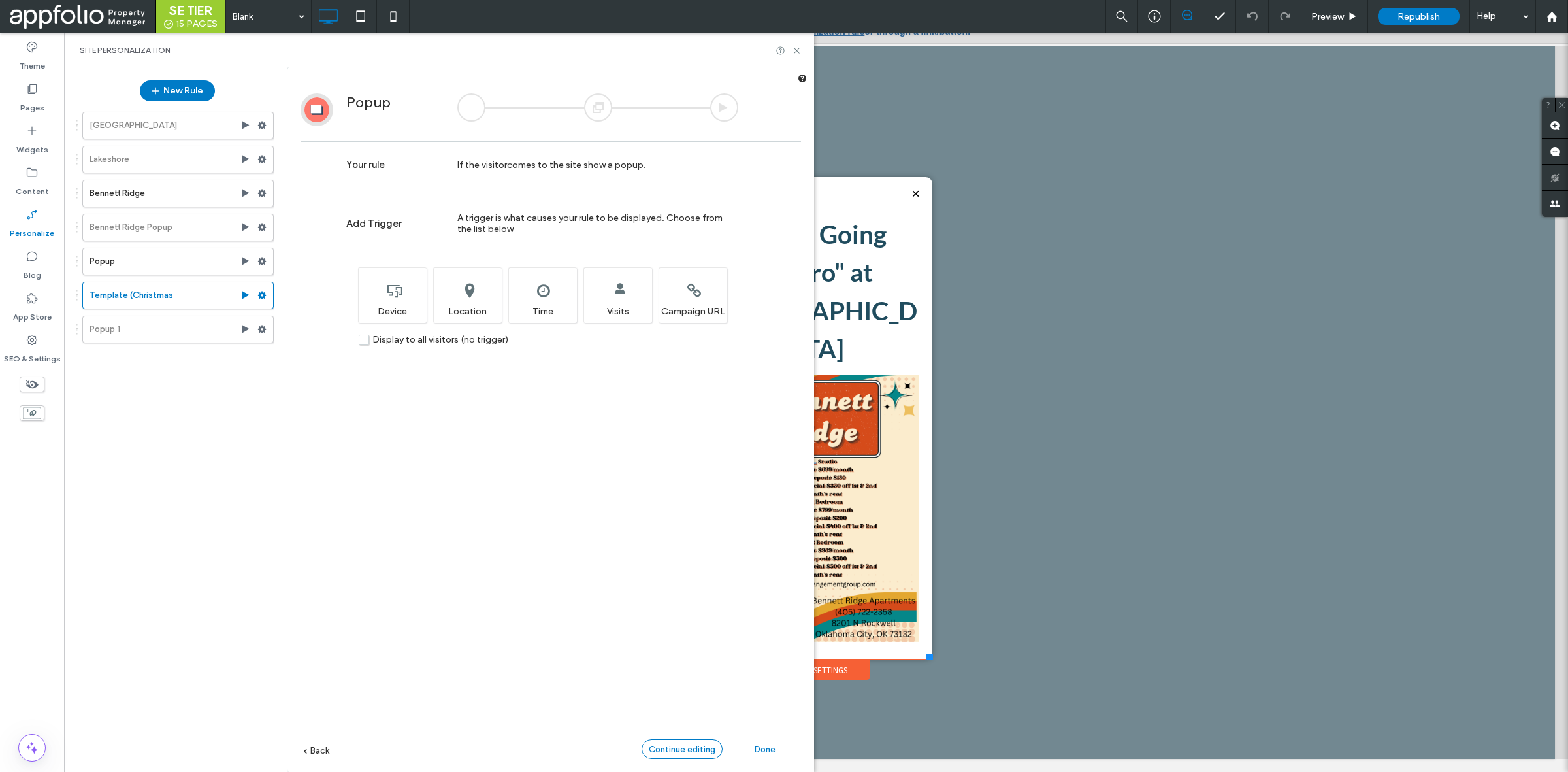
click at [674, 742] on div "Continue editing" at bounding box center [683, 749] width 81 height 19
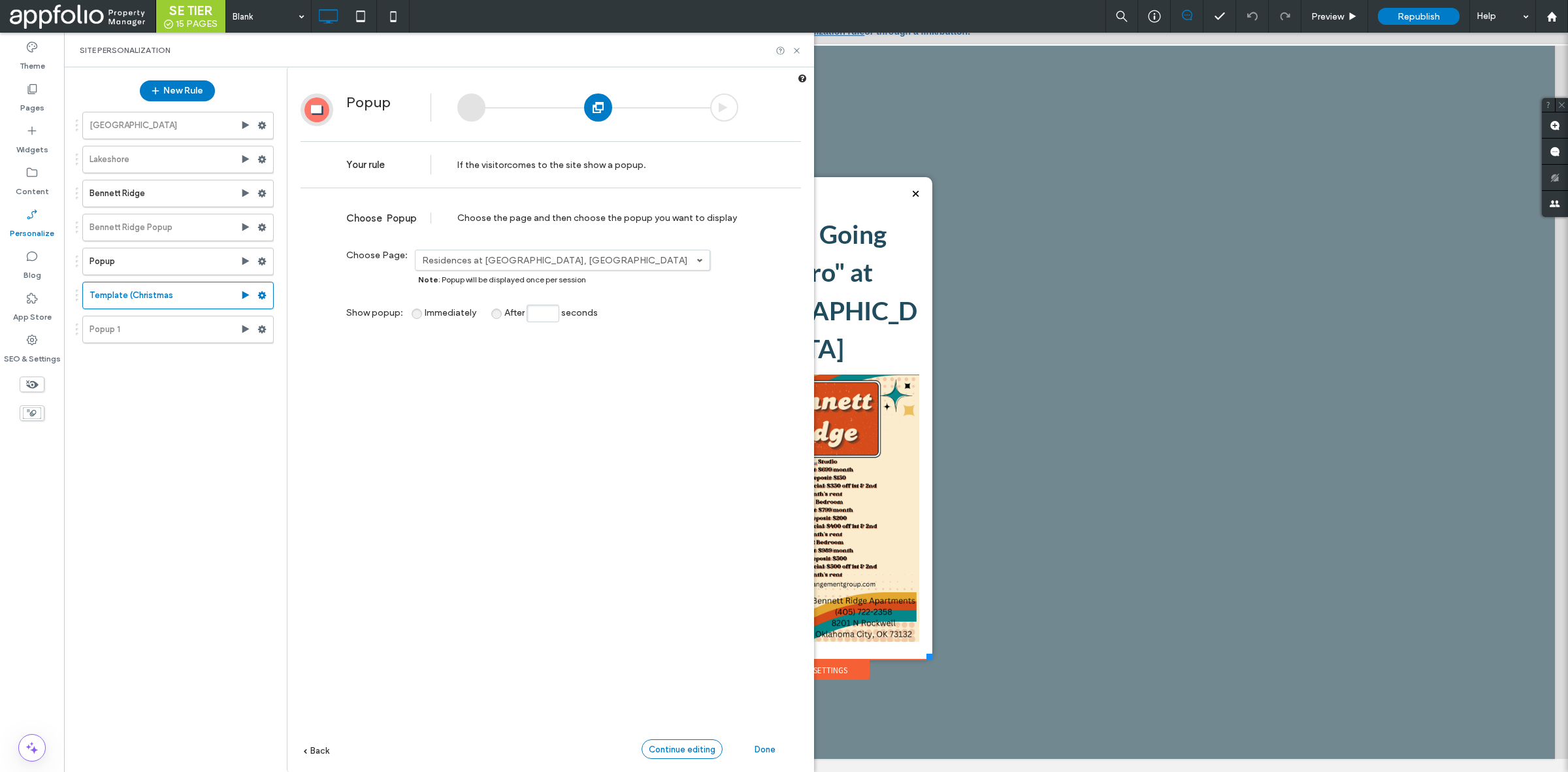
click at [673, 745] on span "Continue editing" at bounding box center [682, 749] width 67 height 10
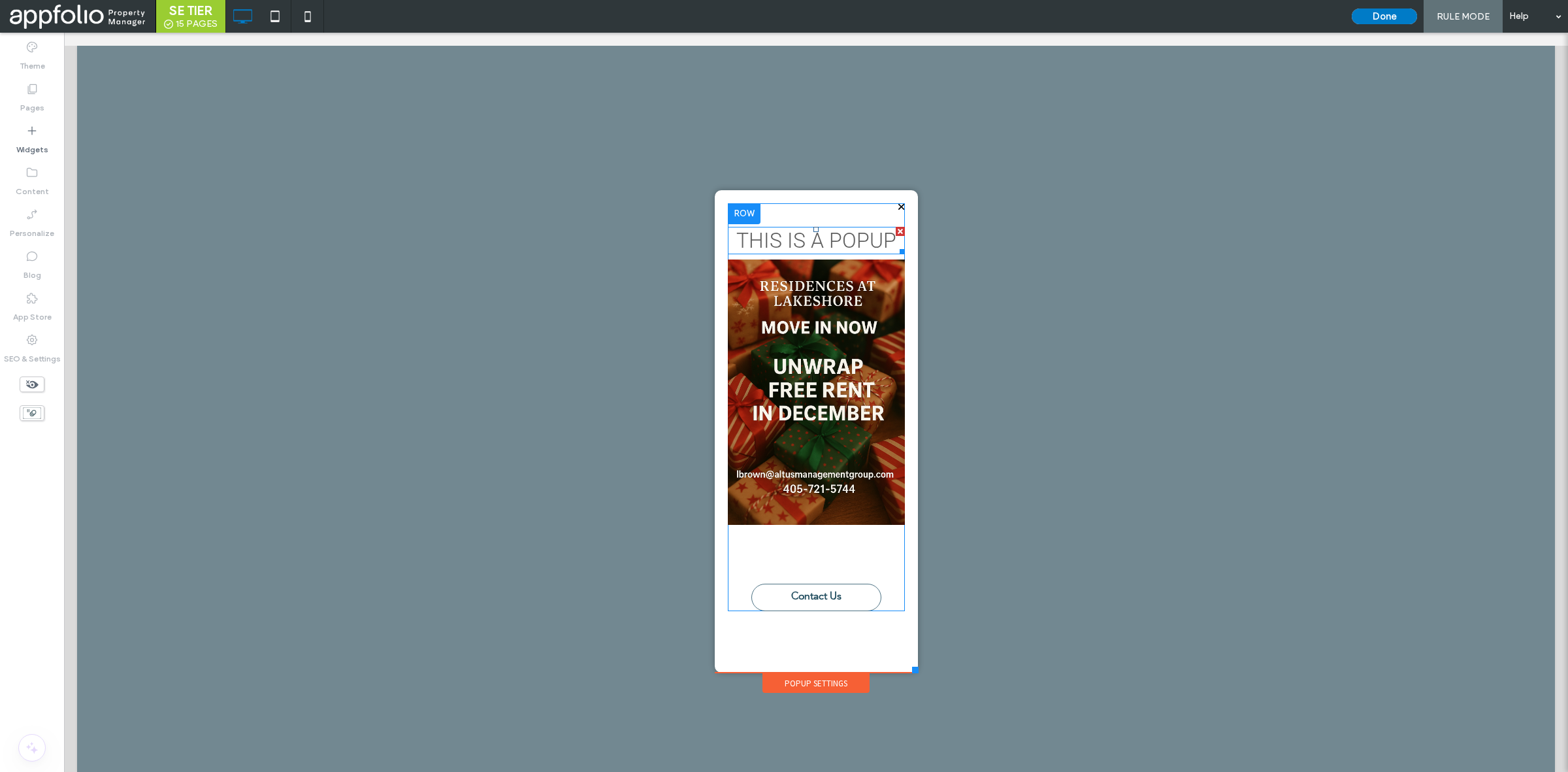
click at [896, 232] on div at bounding box center [900, 231] width 9 height 9
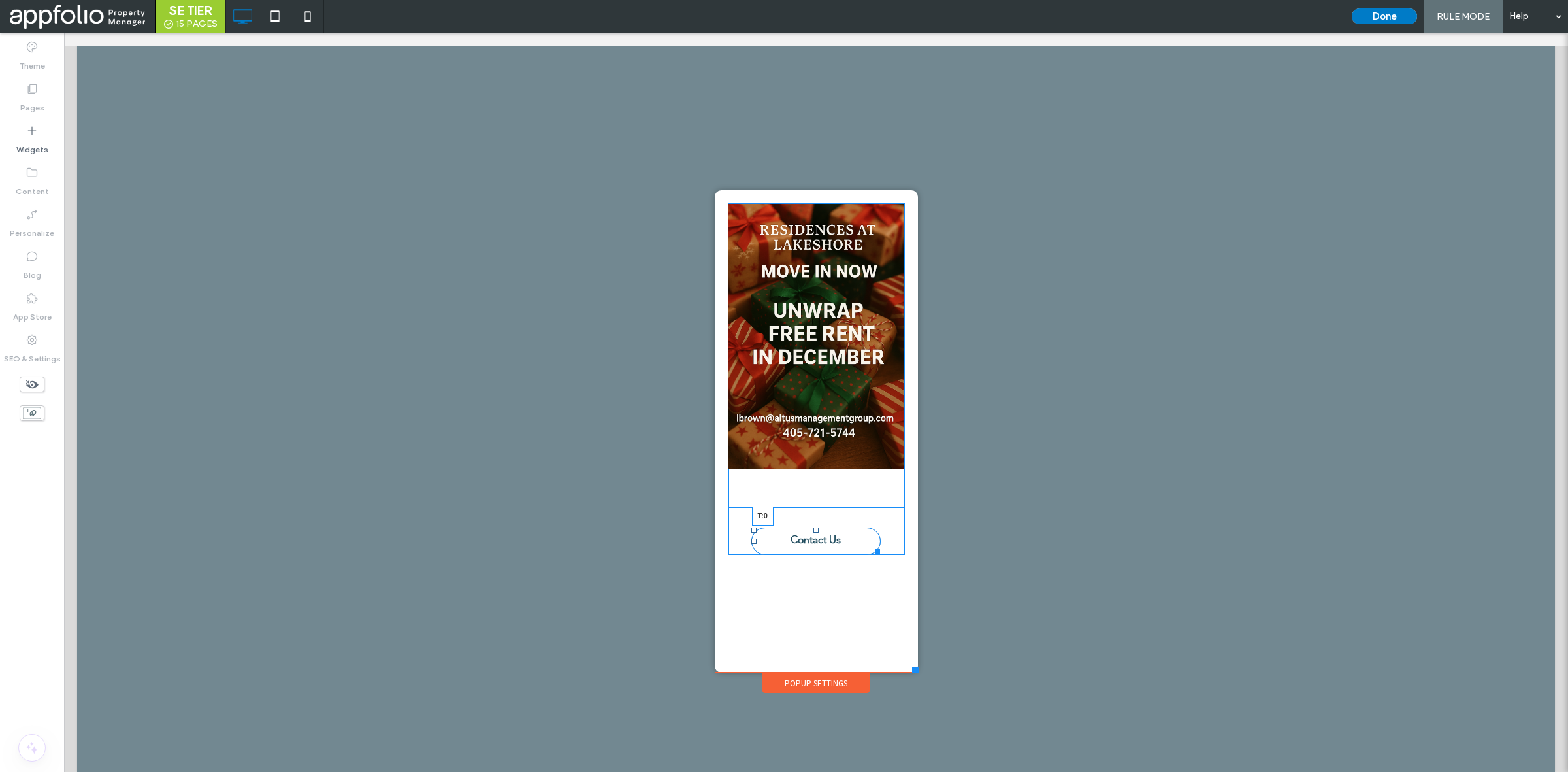
drag, startPoint x: 808, startPoint y: 527, endPoint x: 811, endPoint y: 480, distance: 47.1
click at [811, 480] on div "Contact Us T:0 Click To Paste" at bounding box center [816, 379] width 177 height 352
drag, startPoint x: 751, startPoint y: 510, endPoint x: 758, endPoint y: 468, distance: 42.6
click at [758, 468] on div "Contact Us T:0 L:50 Click To Paste" at bounding box center [816, 369] width 177 height 332
click at [754, 508] on div "Contact Us Click To Paste" at bounding box center [816, 369] width 177 height 332
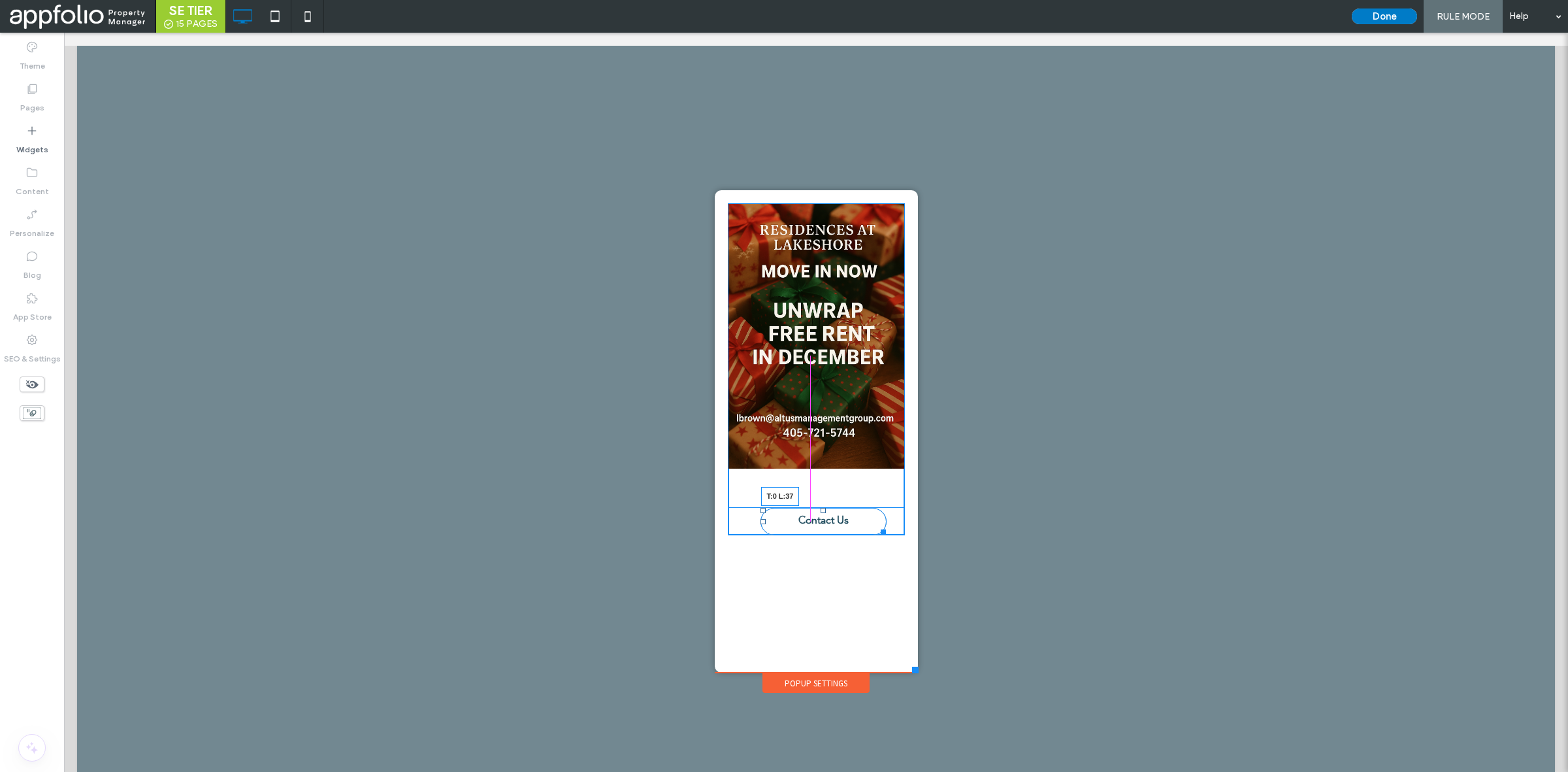
drag, startPoint x: 758, startPoint y: 511, endPoint x: 750, endPoint y: 509, distance: 8.2
click at [760, 509] on div at bounding box center [762, 510] width 5 height 5
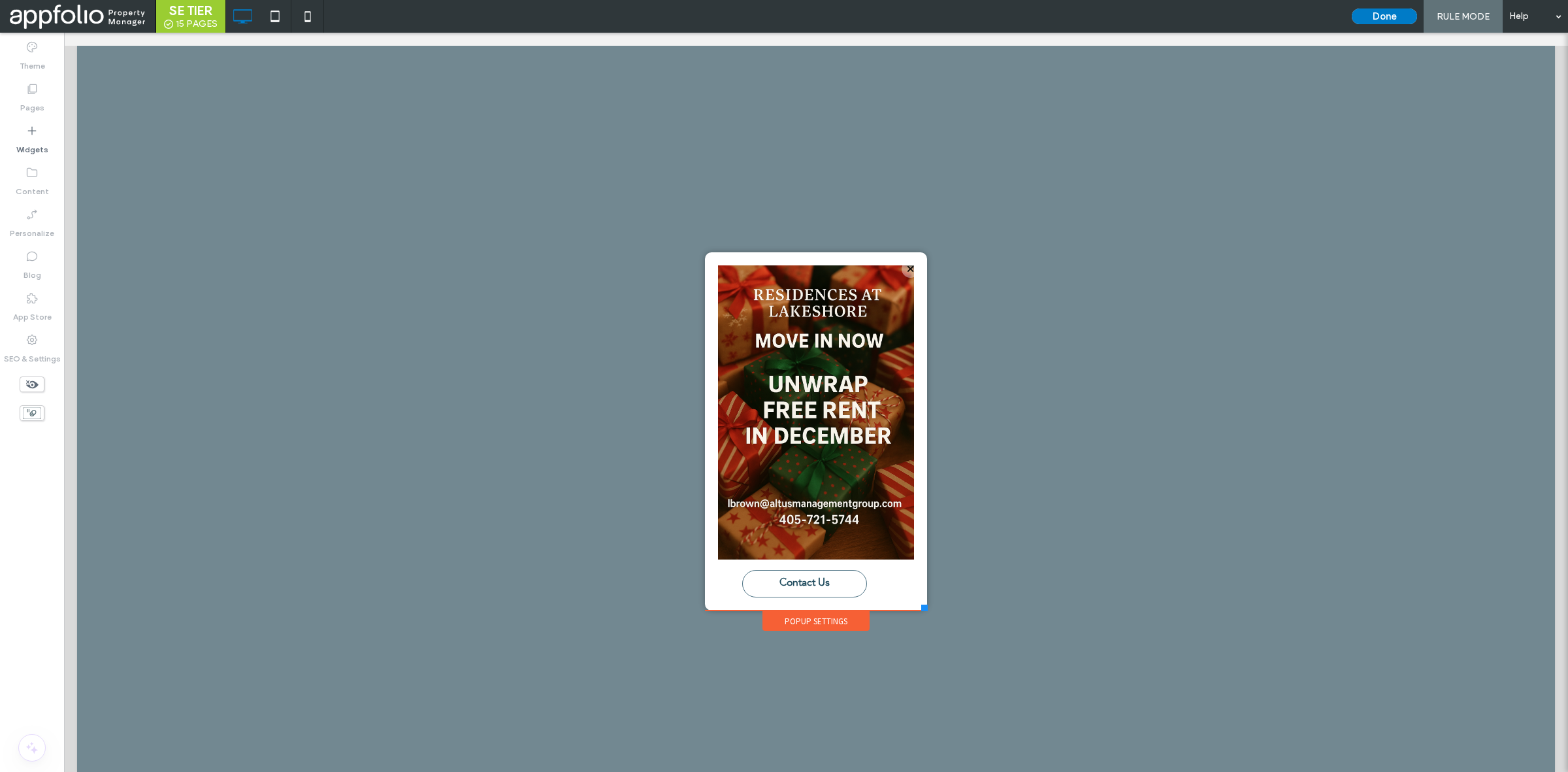
drag, startPoint x: 909, startPoint y: 671, endPoint x: 921, endPoint y: 615, distance: 57.3
click at [921, 615] on div "Click To Paste Home Availability Our Communities Woodward Park - Bentonville, A…" at bounding box center [816, 409] width 229 height 446
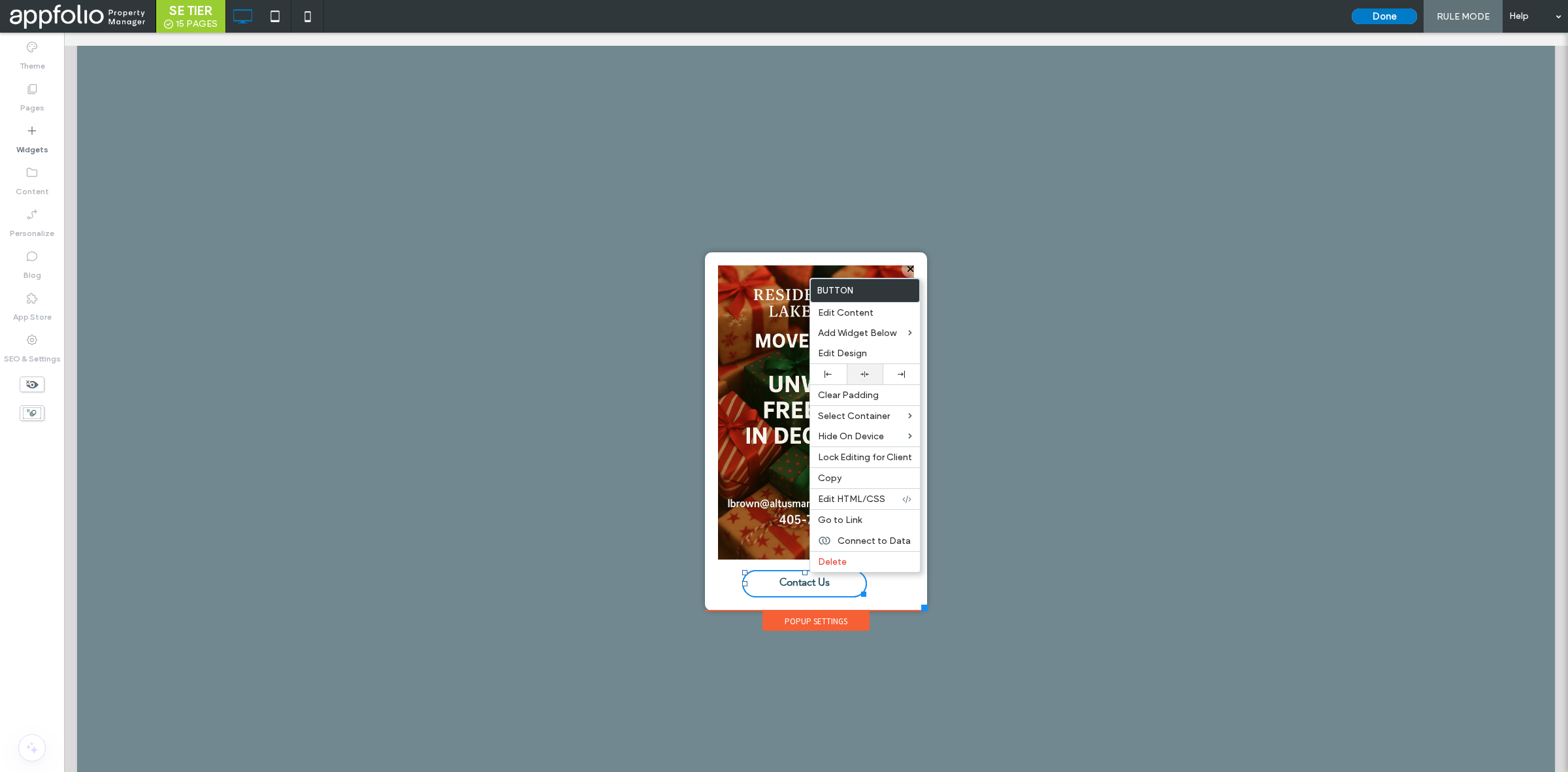
click at [870, 383] on div at bounding box center [865, 374] width 37 height 20
click at [1048, 384] on div at bounding box center [815, 402] width 1504 height 739
click at [1033, 390] on div at bounding box center [815, 402] width 1504 height 739
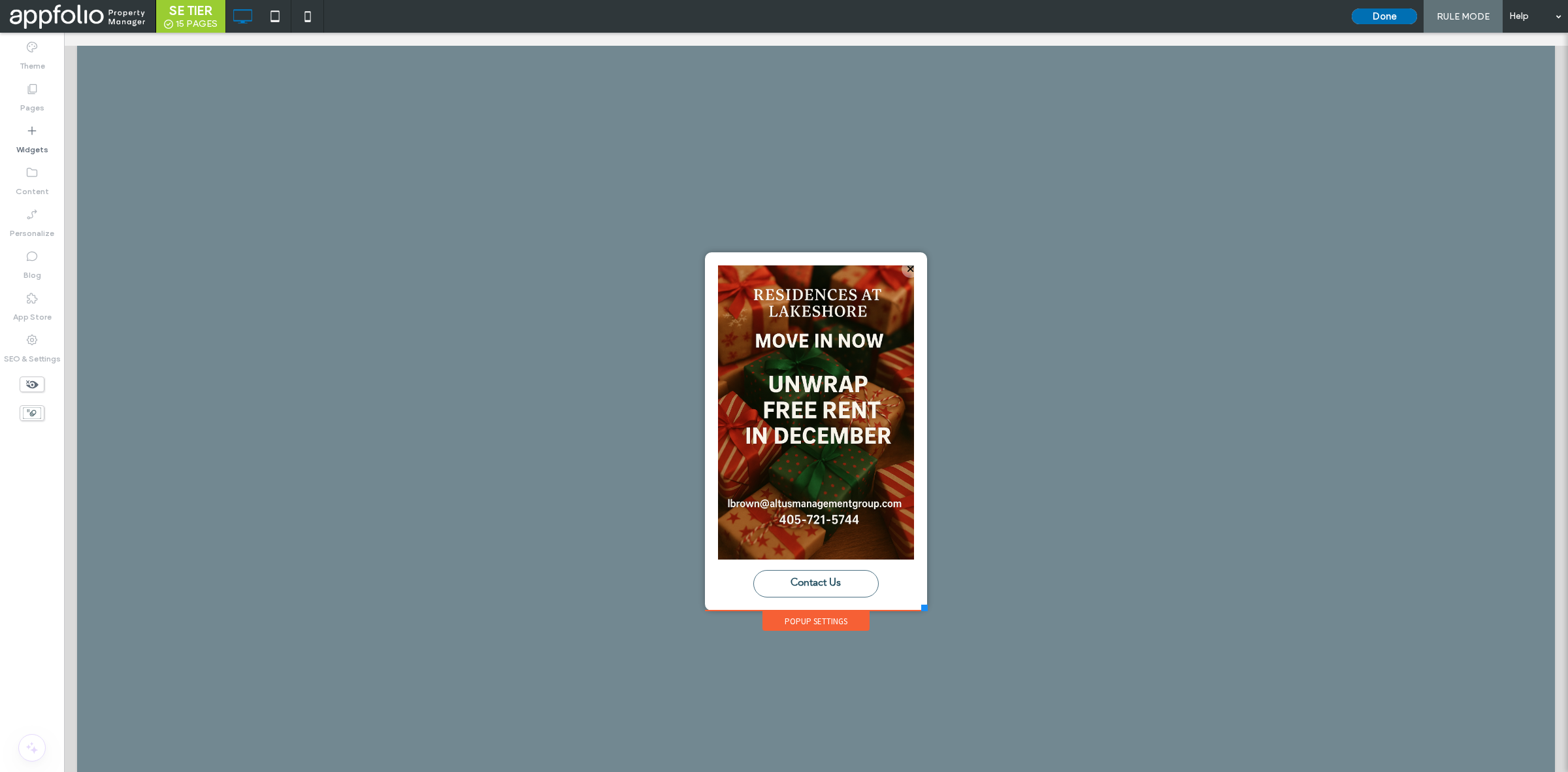
click at [1374, 9] on button "Done" at bounding box center [1384, 16] width 65 height 15
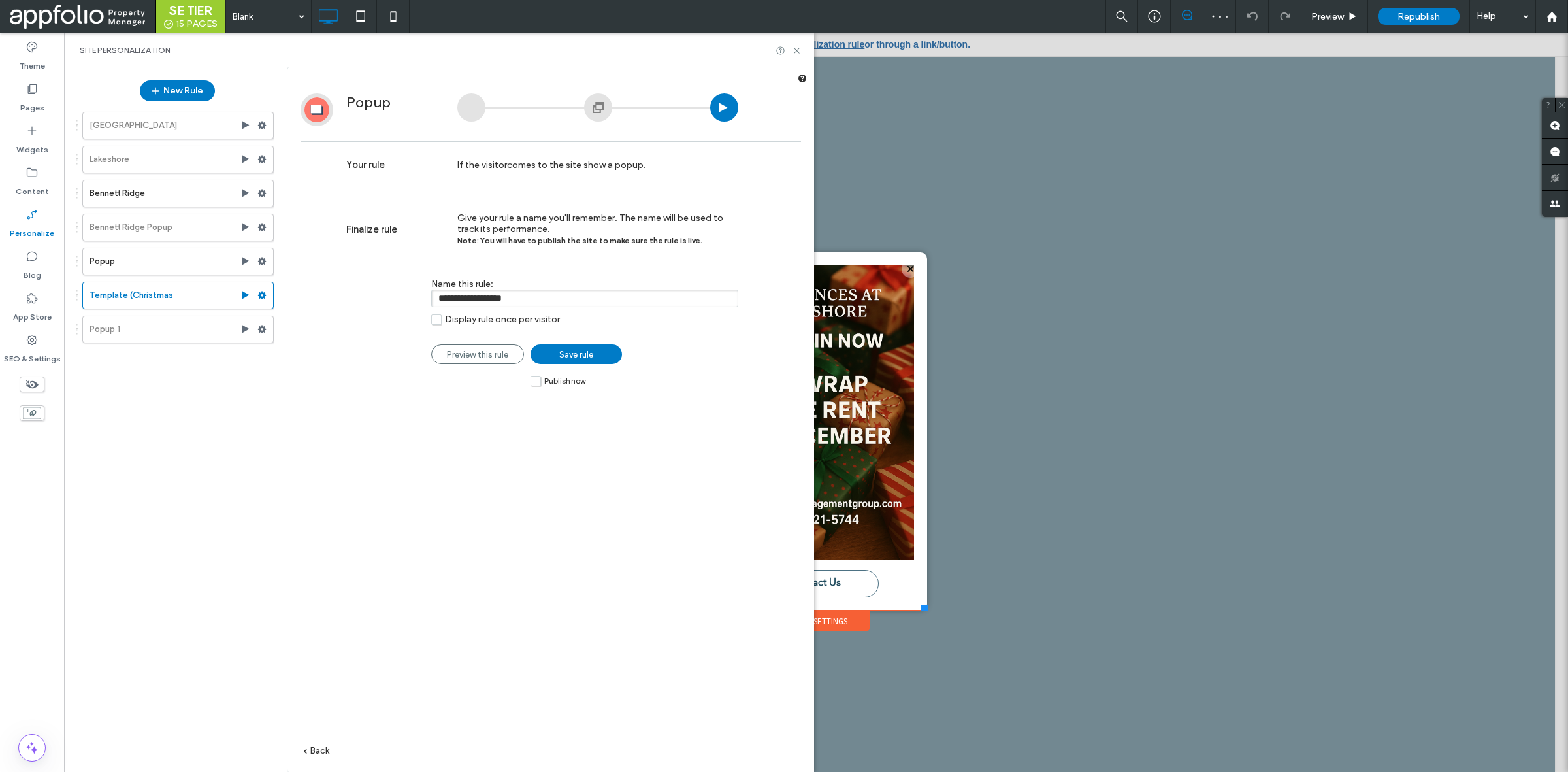
click at [549, 381] on span "Publish now" at bounding box center [565, 381] width 42 height 9
click at [575, 356] on span "Save rule" at bounding box center [576, 355] width 34 height 10
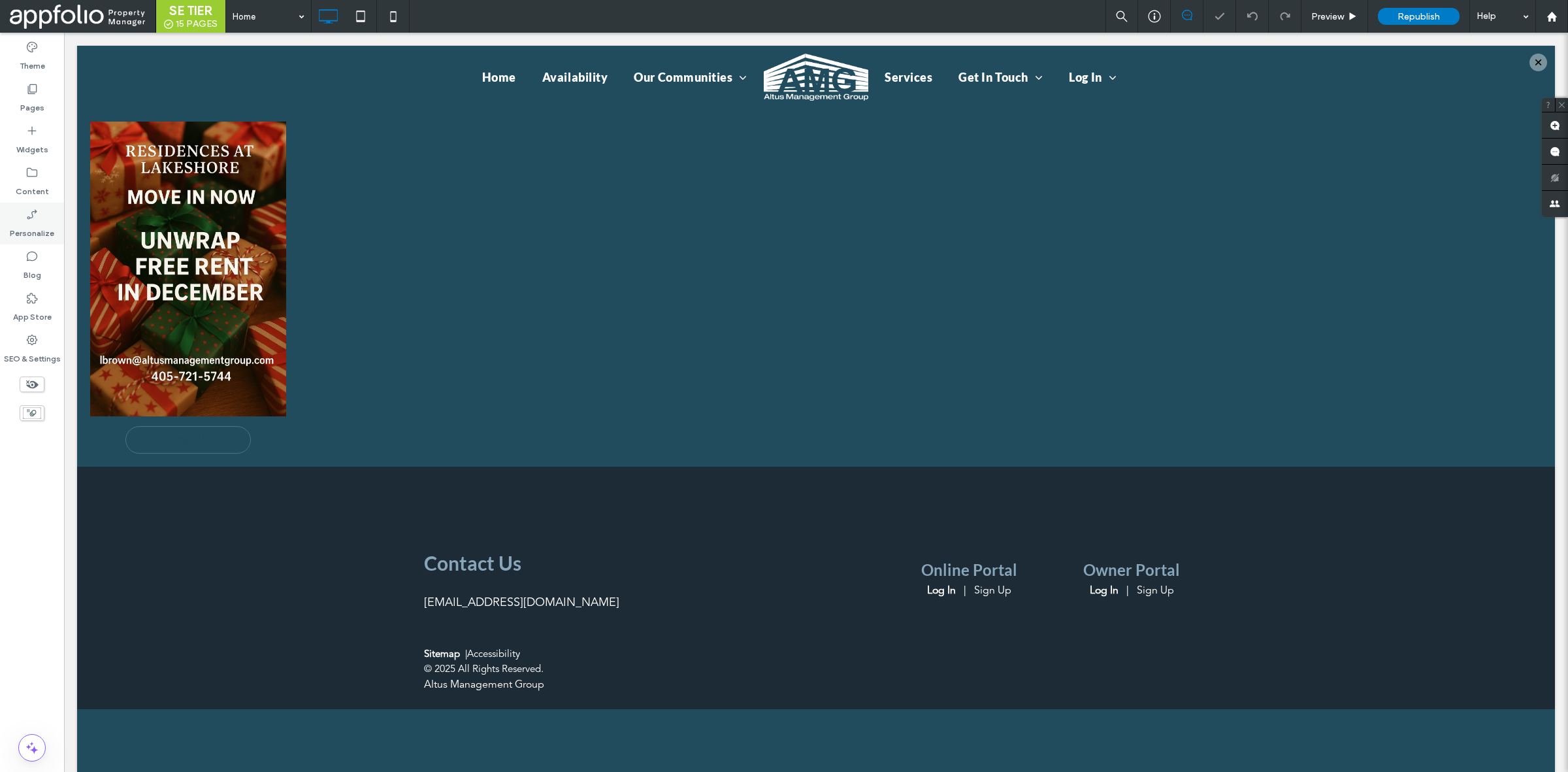
click at [21, 217] on div "Personalize" at bounding box center [32, 223] width 64 height 42
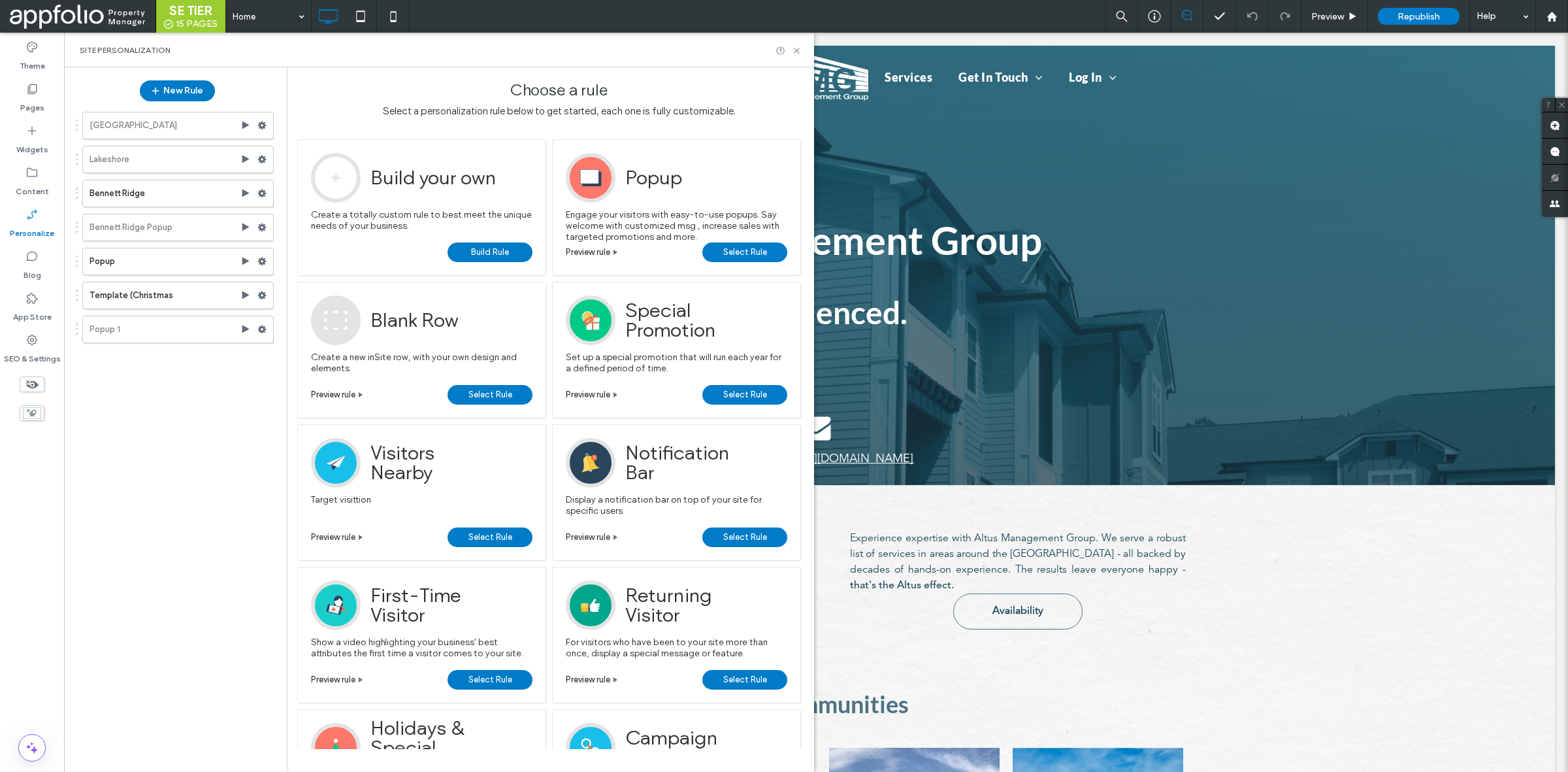
drag, startPoint x: 167, startPoint y: 300, endPoint x: 203, endPoint y: 276, distance: 43.3
click at [166, 299] on label "Template (Christmas" at bounding box center [165, 294] width 151 height 26
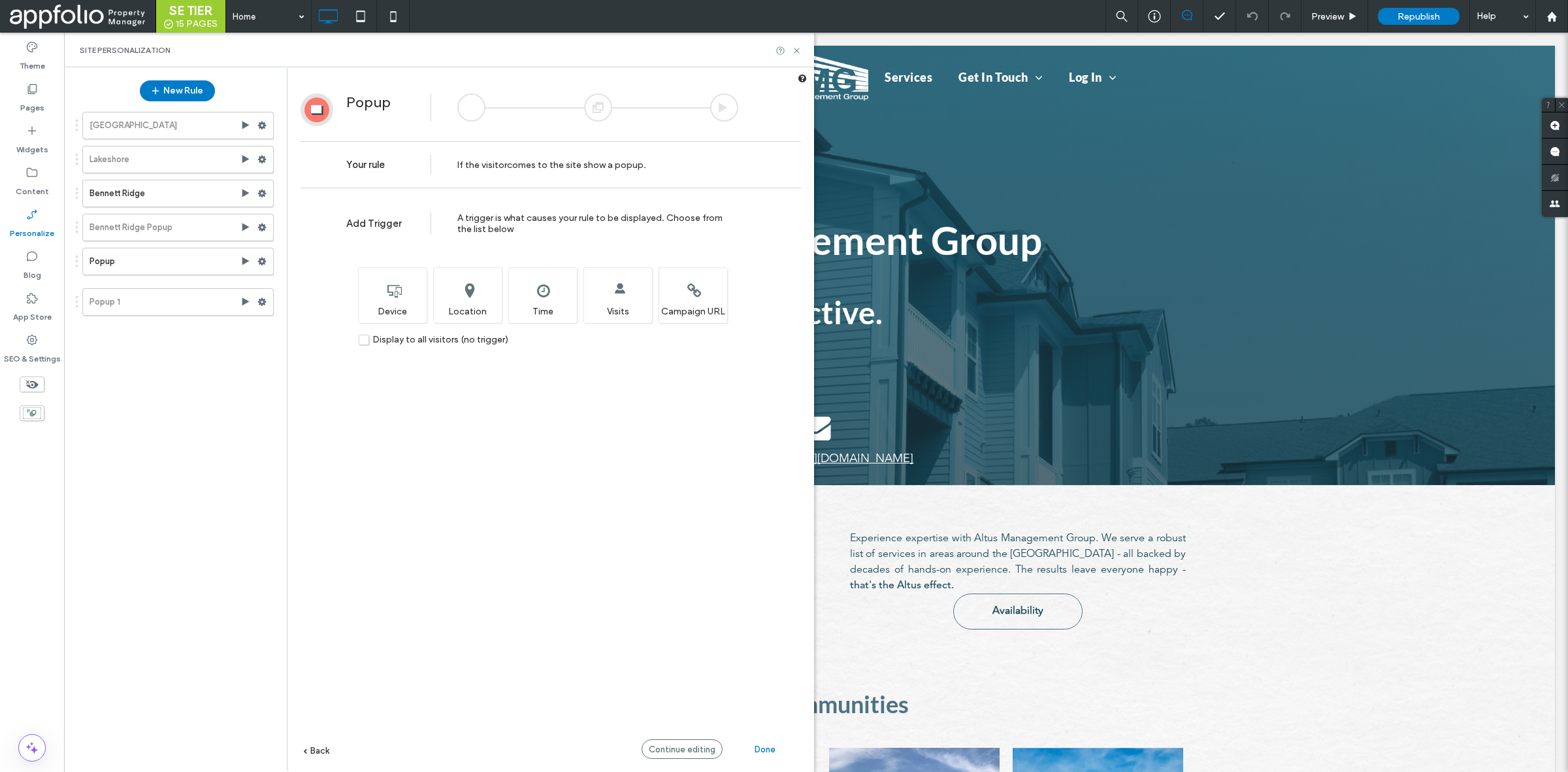
click at [136, 289] on div "Charleston Lakeshore Bennett Ridge Bennett Ridge Popup Popup Template (Christma…" at bounding box center [174, 210] width 198 height 210
click at [590, 106] on div at bounding box center [598, 107] width 28 height 28
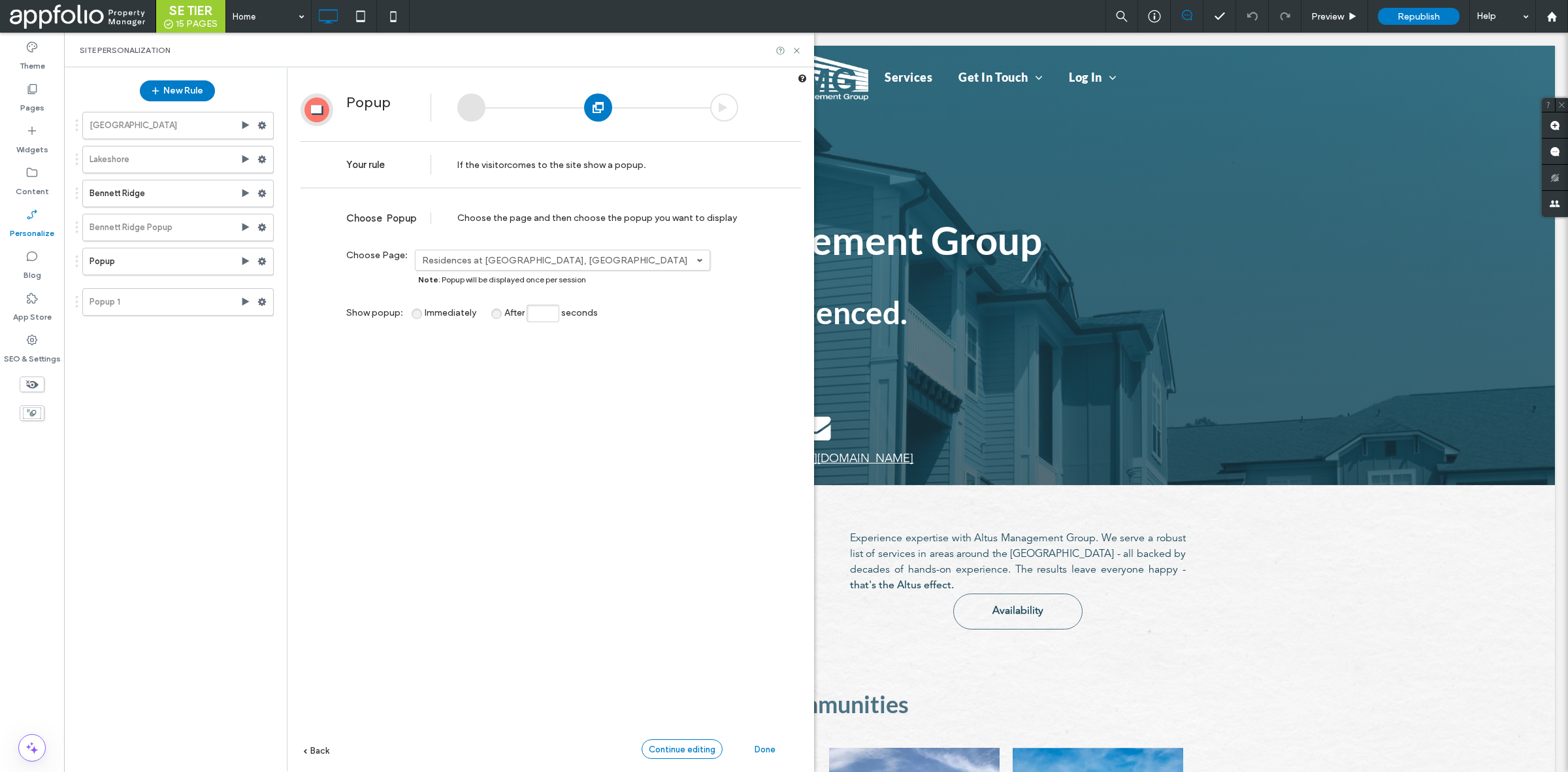
click at [687, 753] on span "Continue editing" at bounding box center [682, 749] width 67 height 10
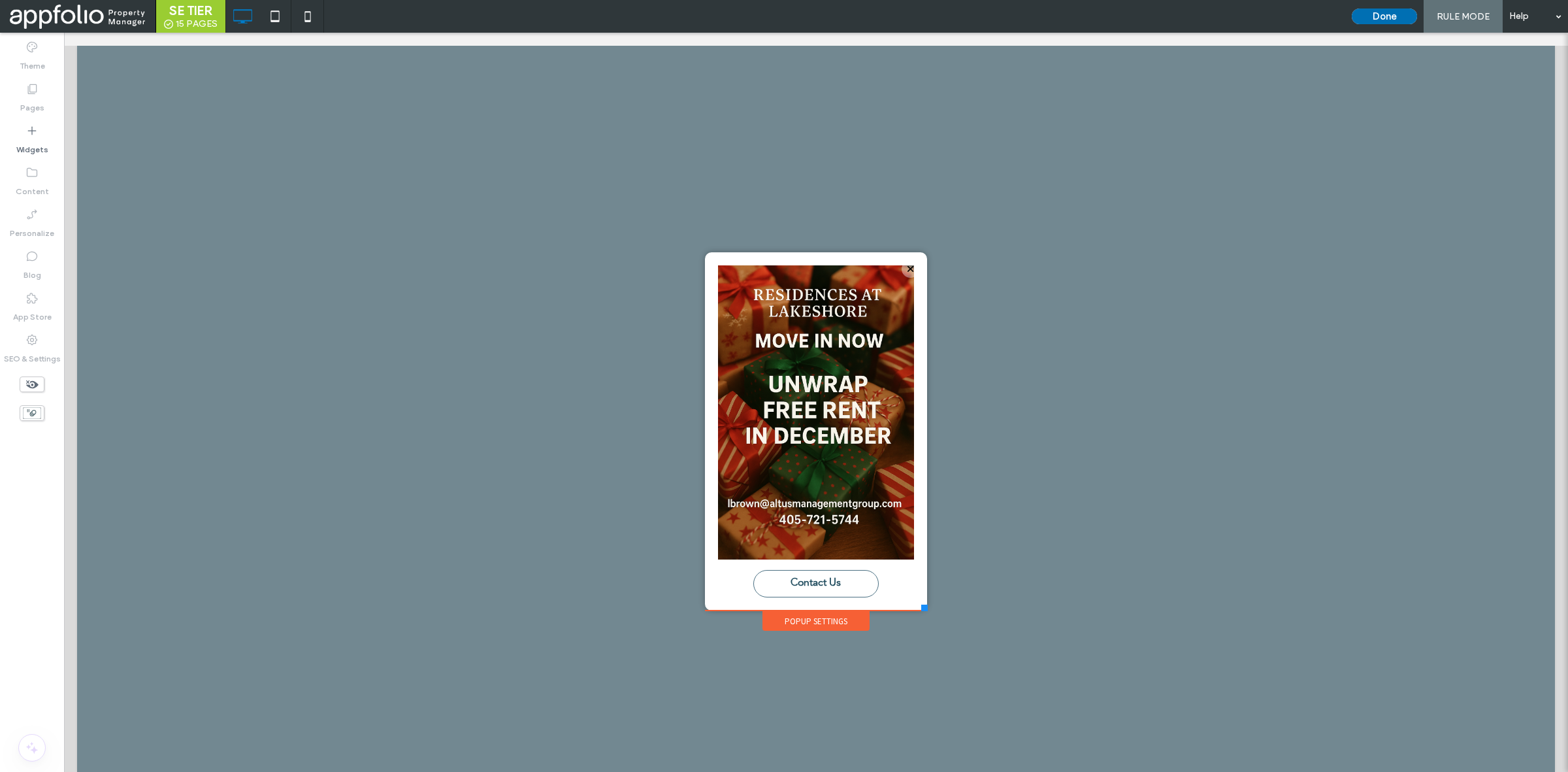
click at [1359, 19] on button "Done" at bounding box center [1384, 16] width 65 height 15
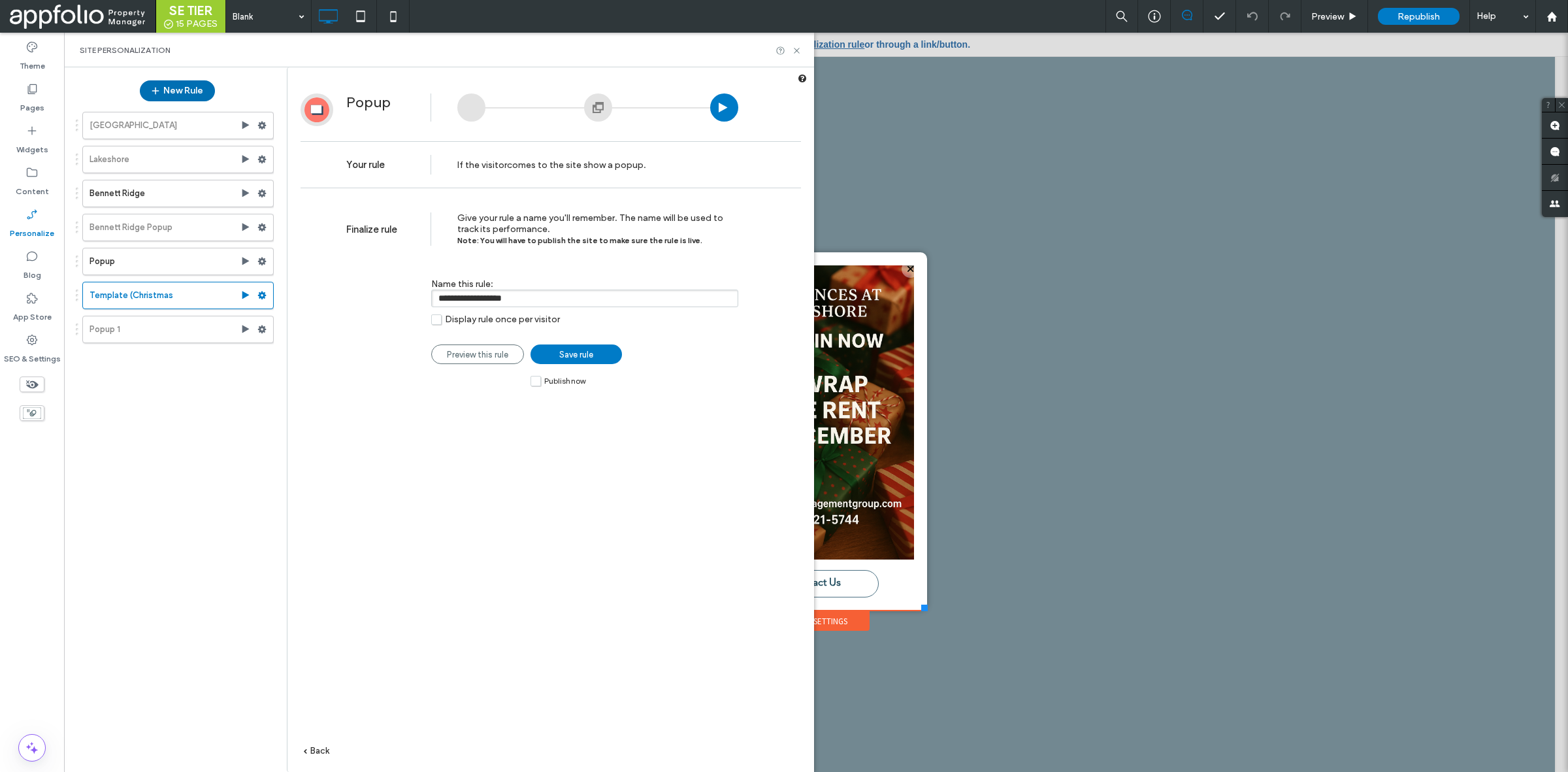
click at [171, 102] on div "New Rule" at bounding box center [176, 90] width 199 height 34
click at [173, 99] on button "New Rule" at bounding box center [177, 91] width 76 height 21
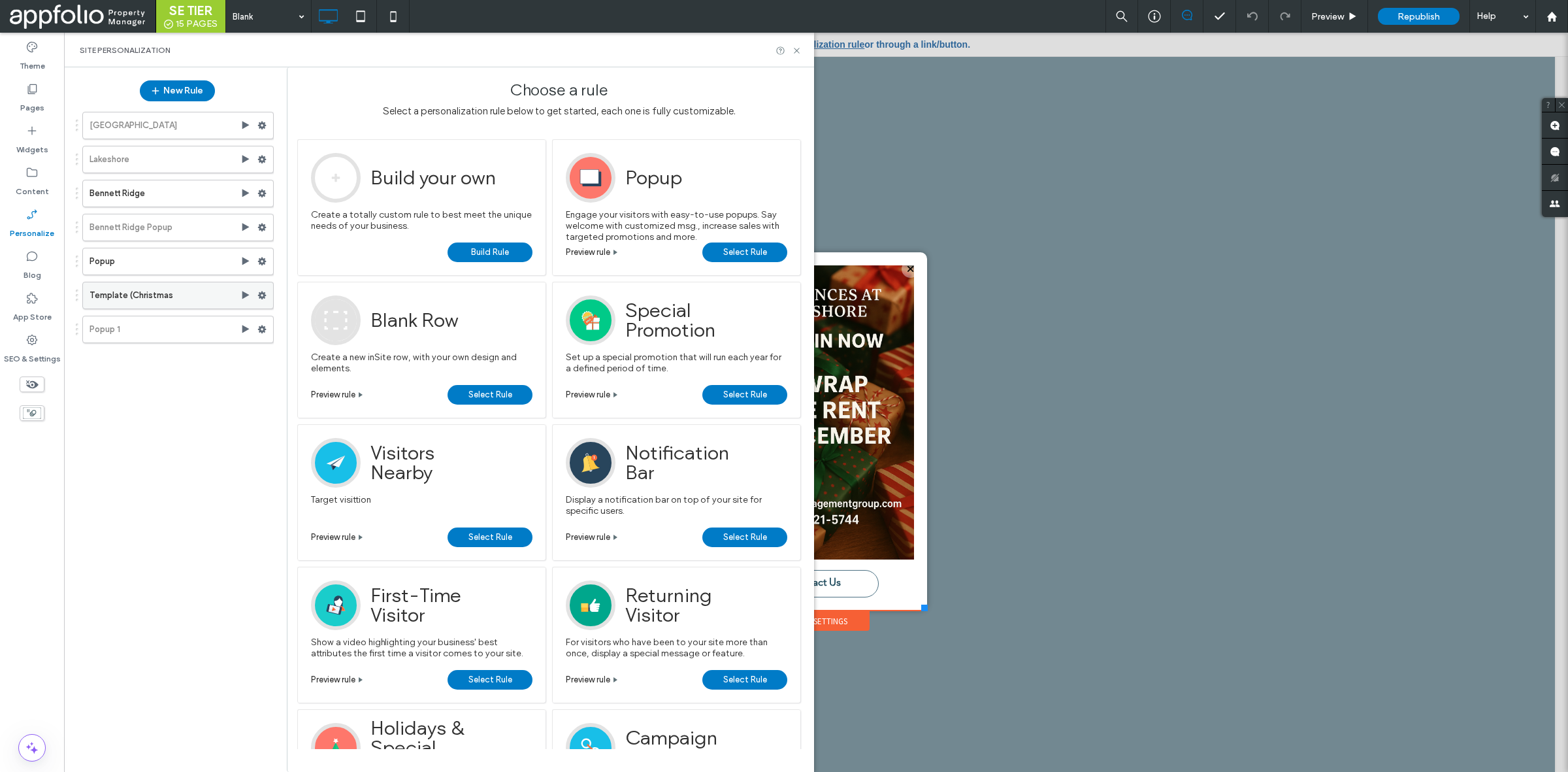
click at [262, 296] on use at bounding box center [262, 295] width 9 height 8
click at [338, 400] on span "Duplicate" at bounding box center [325, 396] width 42 height 11
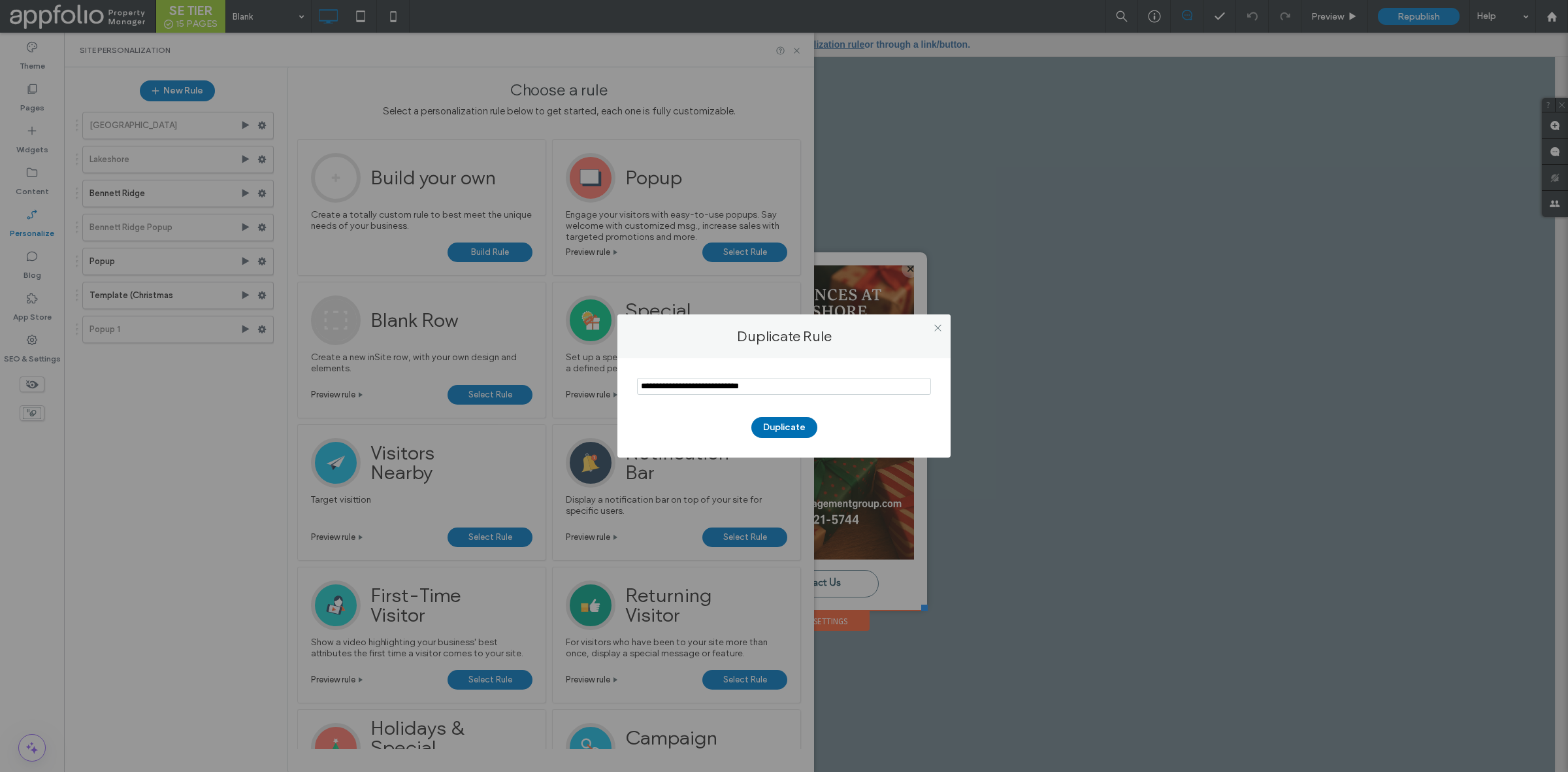
type input "**********"
click at [772, 427] on button "Duplicate" at bounding box center [784, 427] width 66 height 21
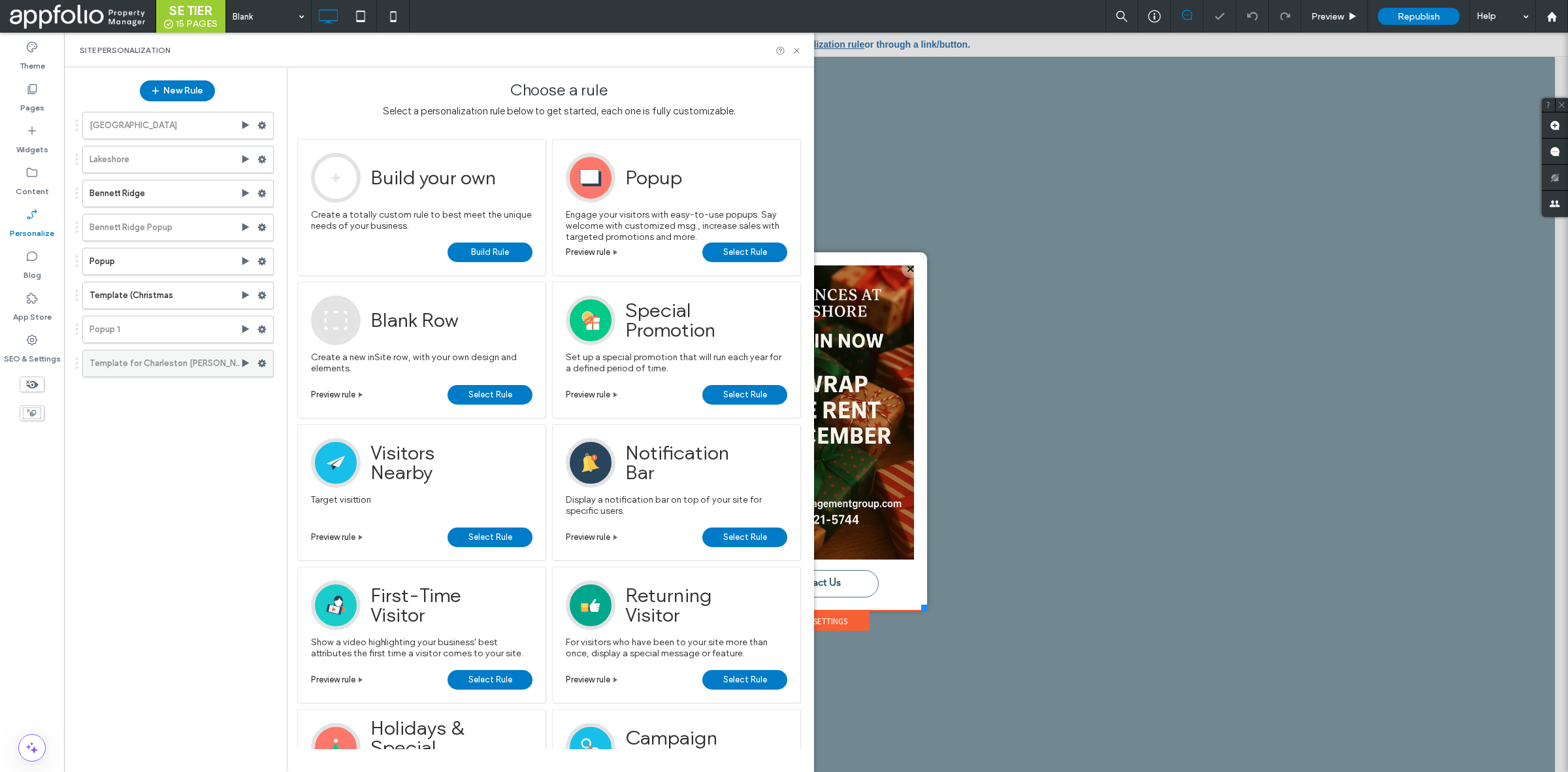
click at [167, 360] on label "Template for Charleston Norman" at bounding box center [165, 363] width 151 height 26
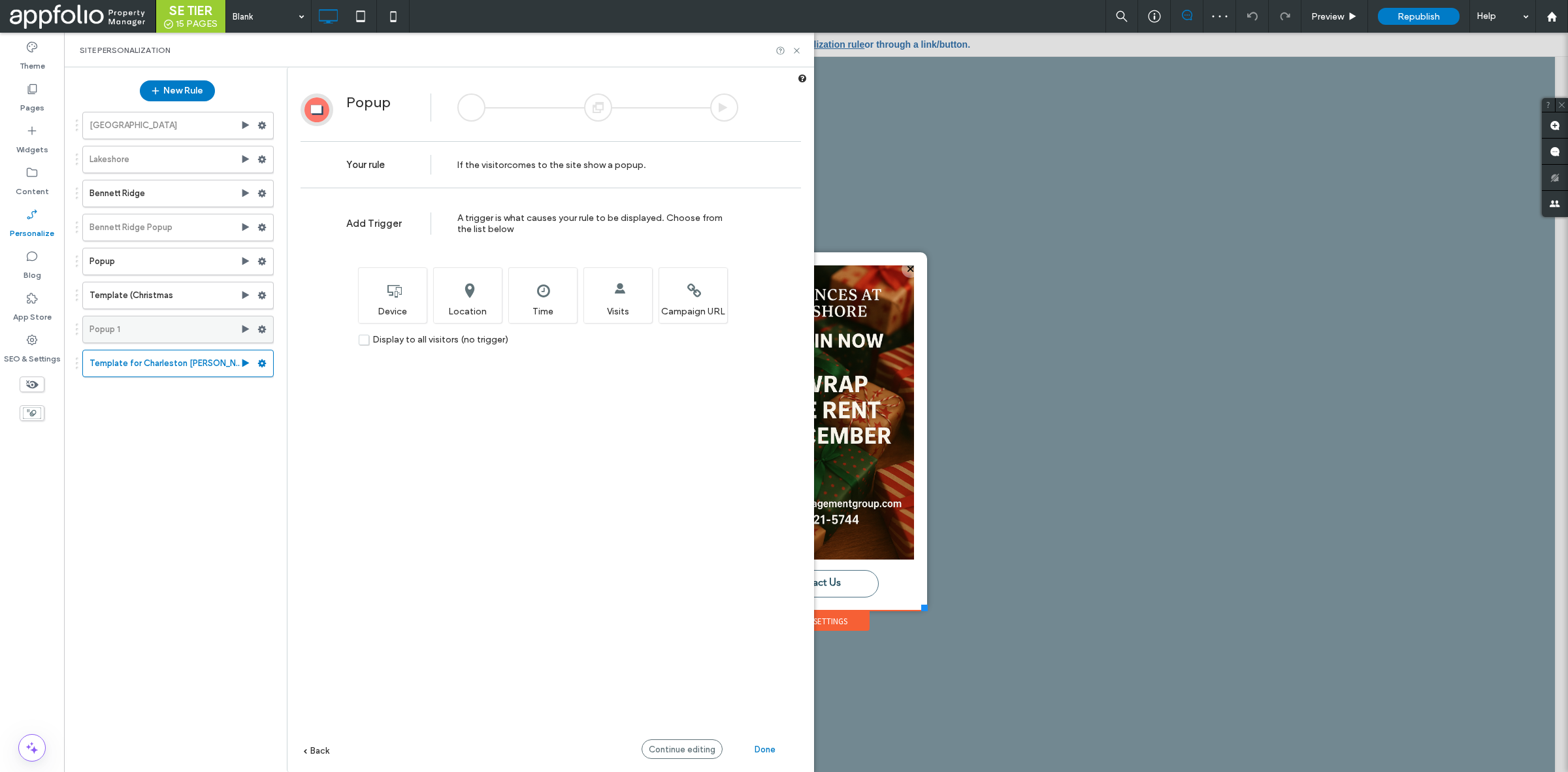
click at [184, 324] on label "Popup 1" at bounding box center [165, 329] width 151 height 26
click at [181, 369] on label "Template for Charleston Norman" at bounding box center [165, 363] width 151 height 26
click at [656, 742] on div "Continue editing" at bounding box center [683, 749] width 81 height 19
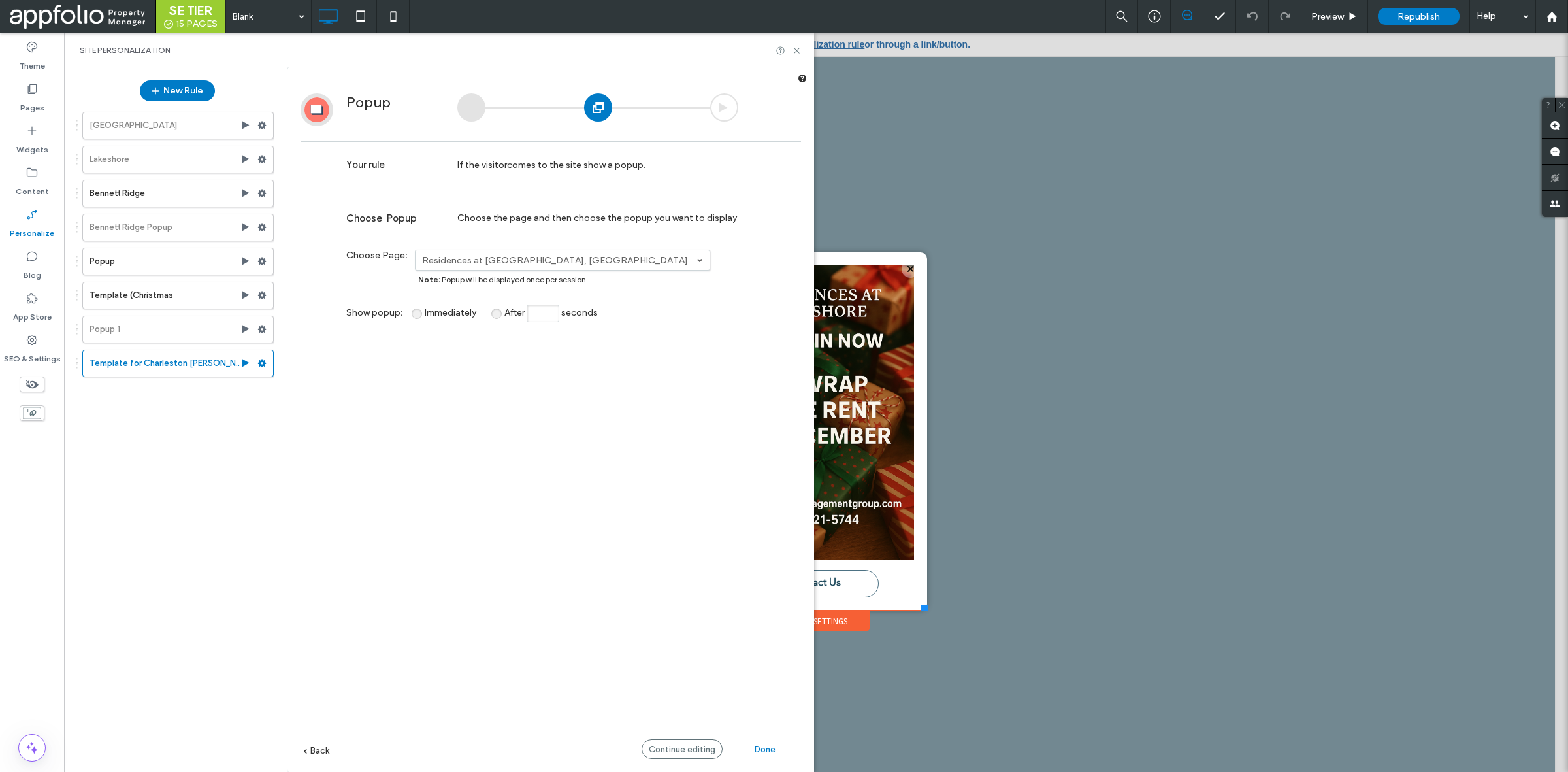
click at [508, 261] on label "Residences at [GEOGRAPHIC_DATA], [GEOGRAPHIC_DATA]" at bounding box center [559, 260] width 274 height 11
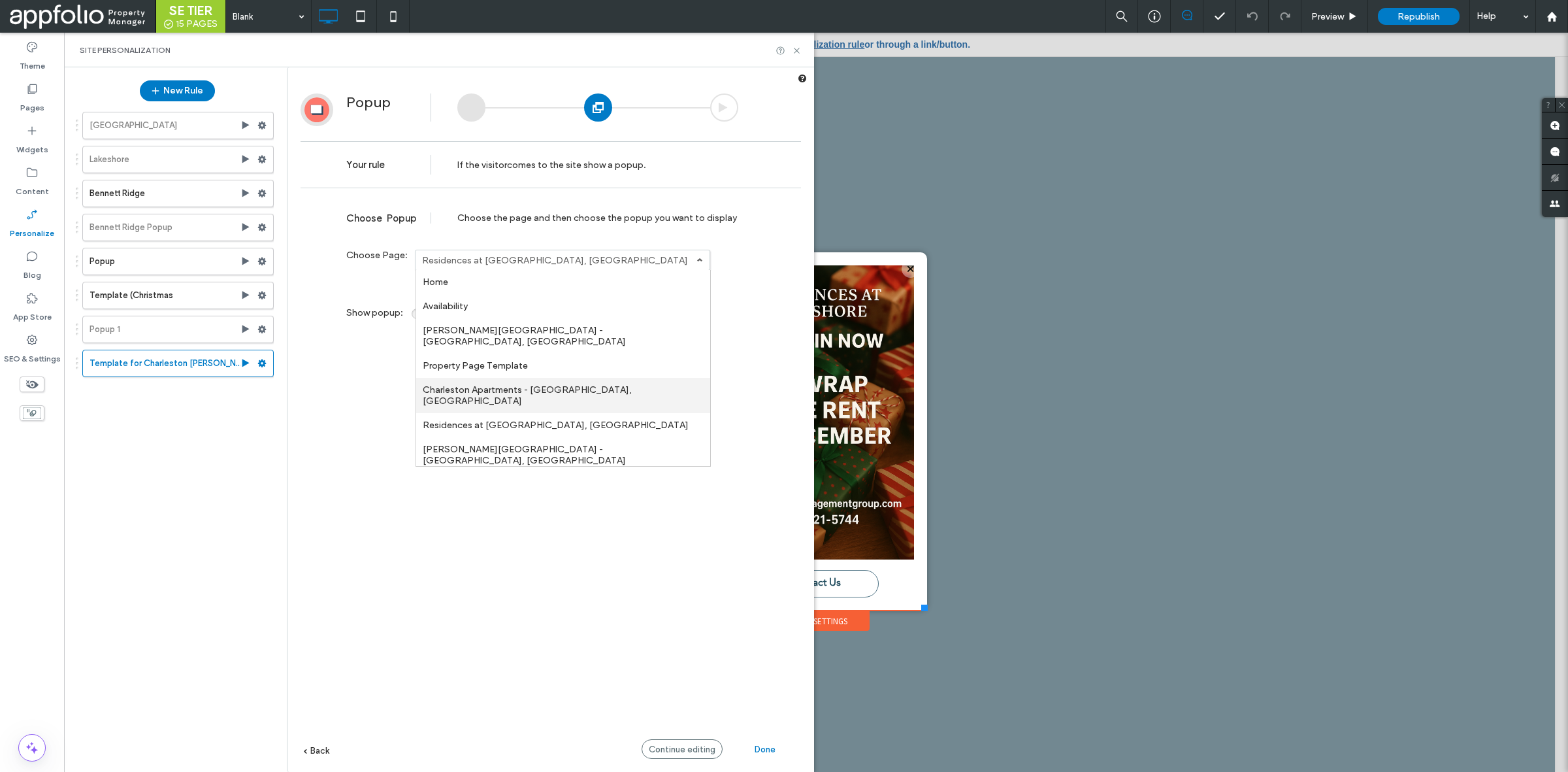
click at [567, 378] on link "Charleston Apartments - [GEOGRAPHIC_DATA], [GEOGRAPHIC_DATA]" at bounding box center [564, 395] width 294 height 35
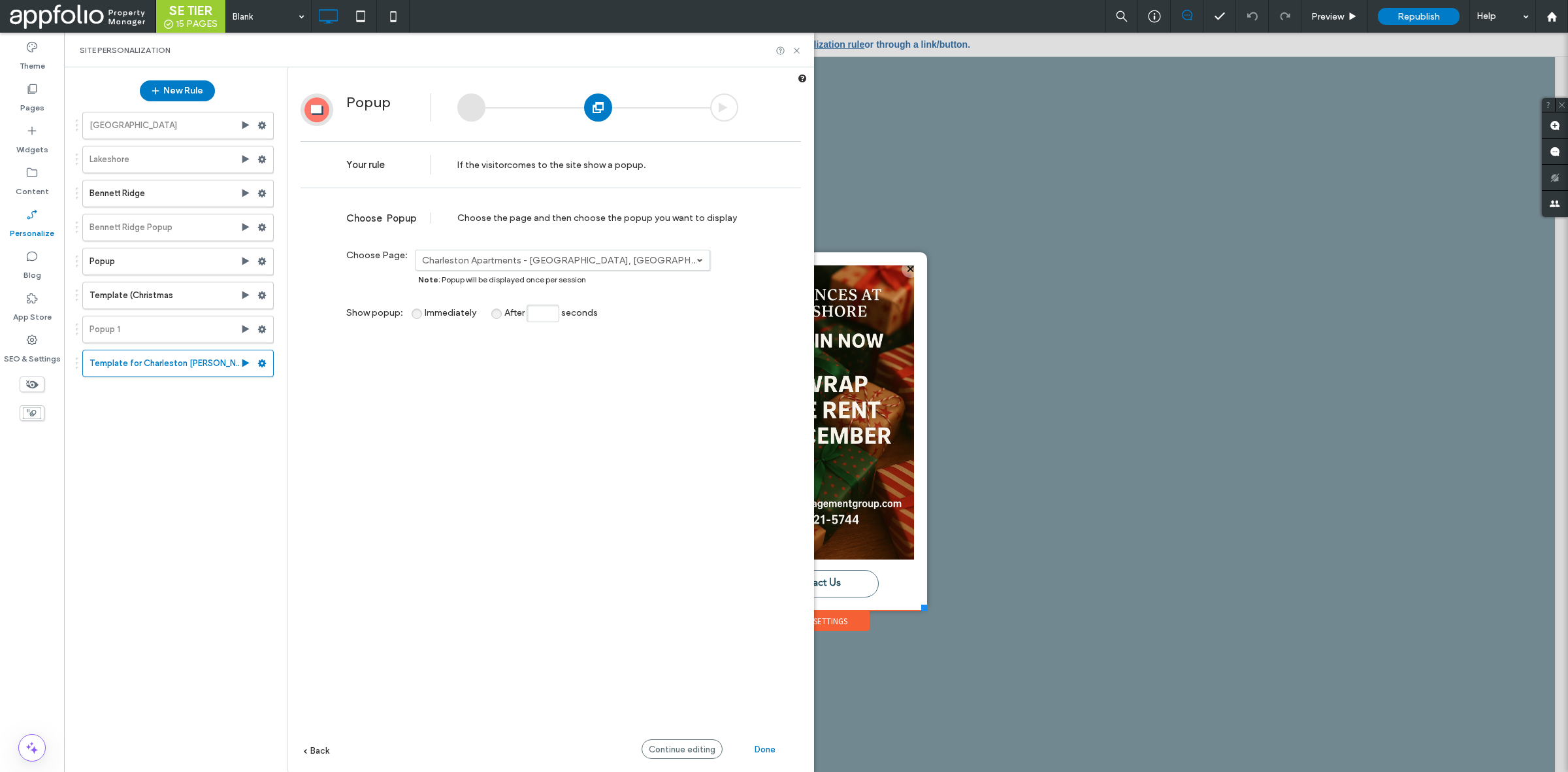
click at [681, 749] on span "Continue editing" at bounding box center [682, 749] width 67 height 10
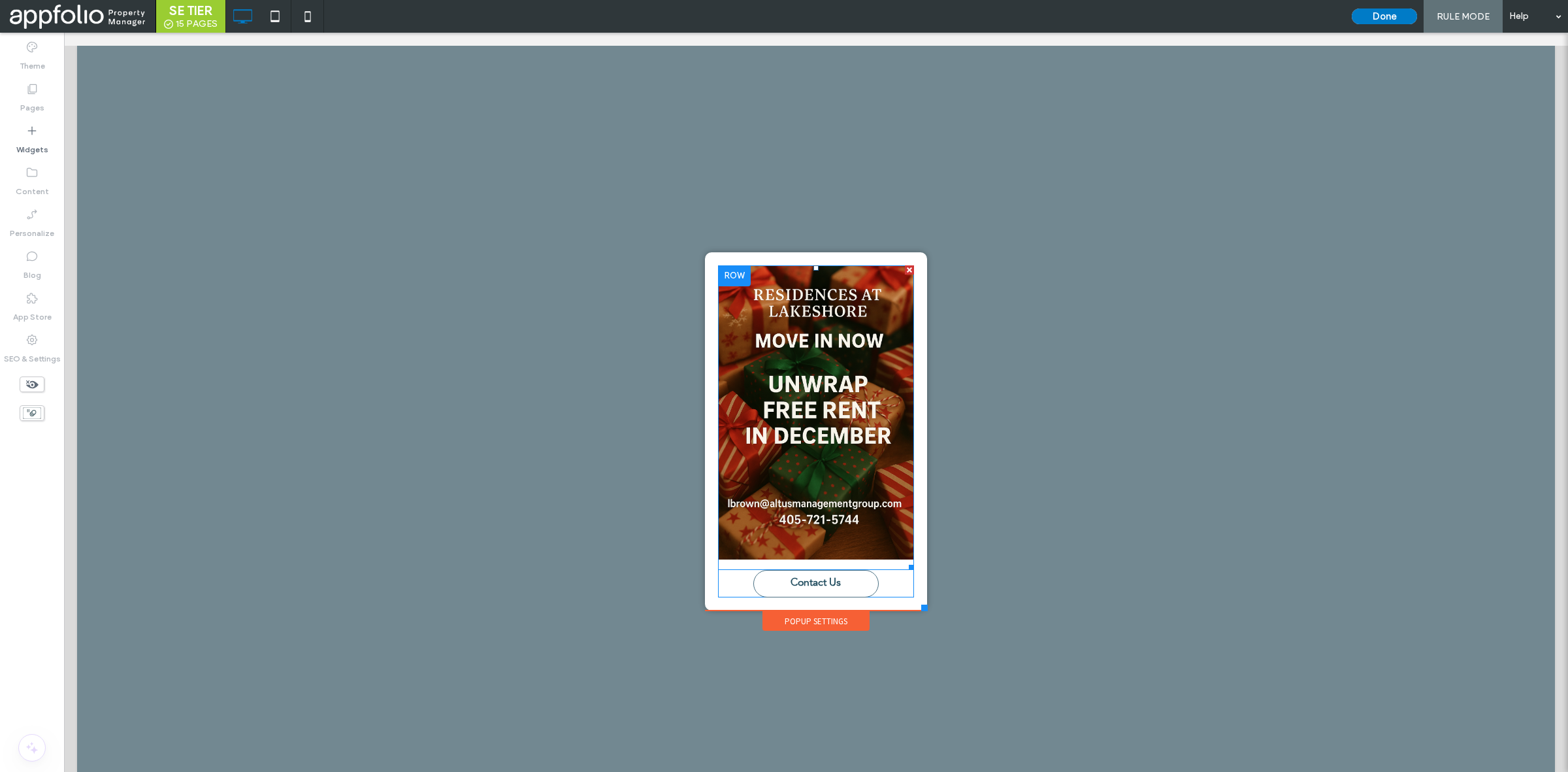
click at [825, 394] on img at bounding box center [815, 413] width 196 height 294
drag, startPoint x: 825, startPoint y: 394, endPoint x: 867, endPoint y: 353, distance: 58.7
click at [825, 394] on img at bounding box center [815, 413] width 196 height 294
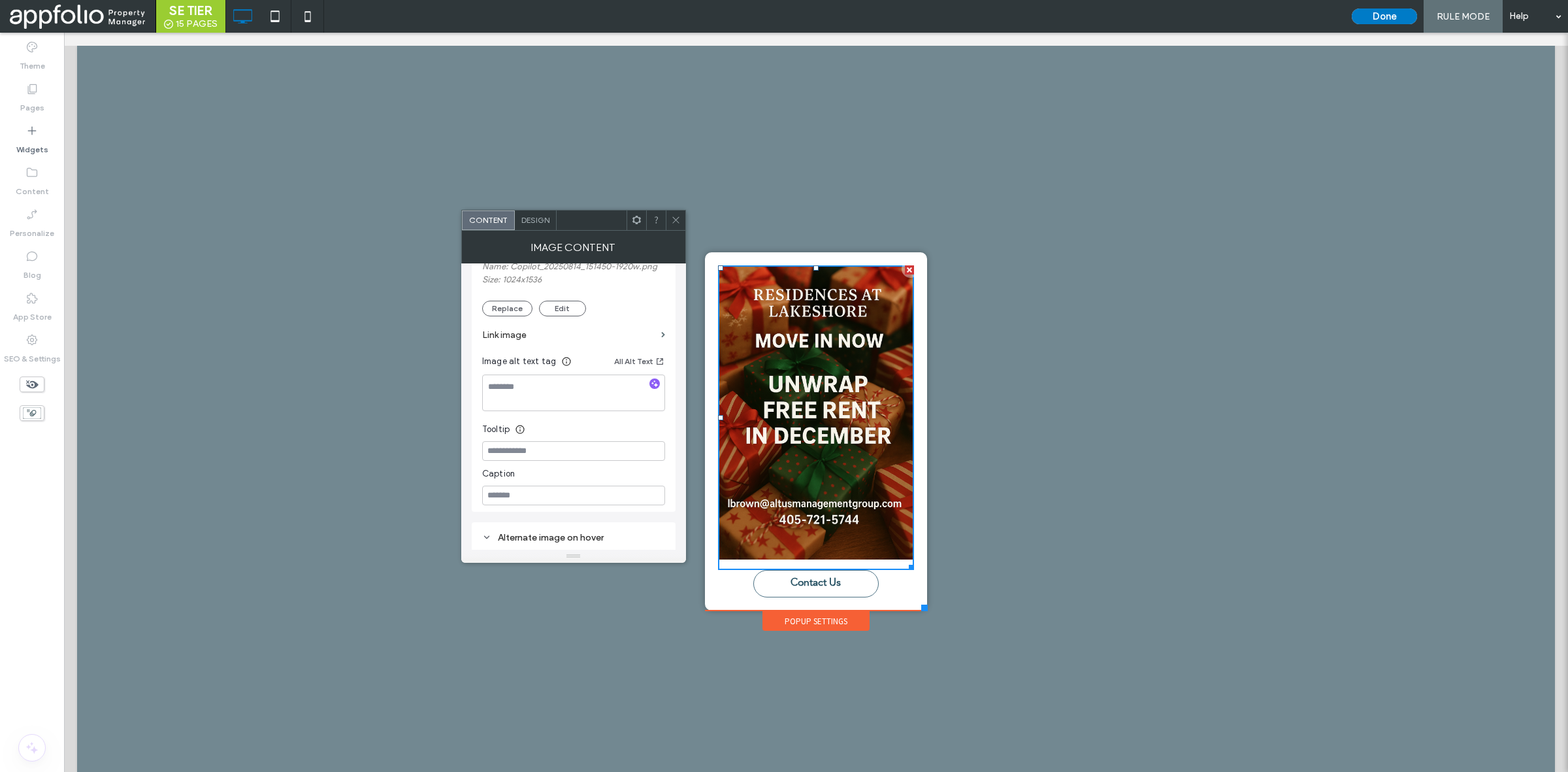
scroll to position [262, 0]
click at [905, 273] on div at bounding box center [908, 269] width 9 height 9
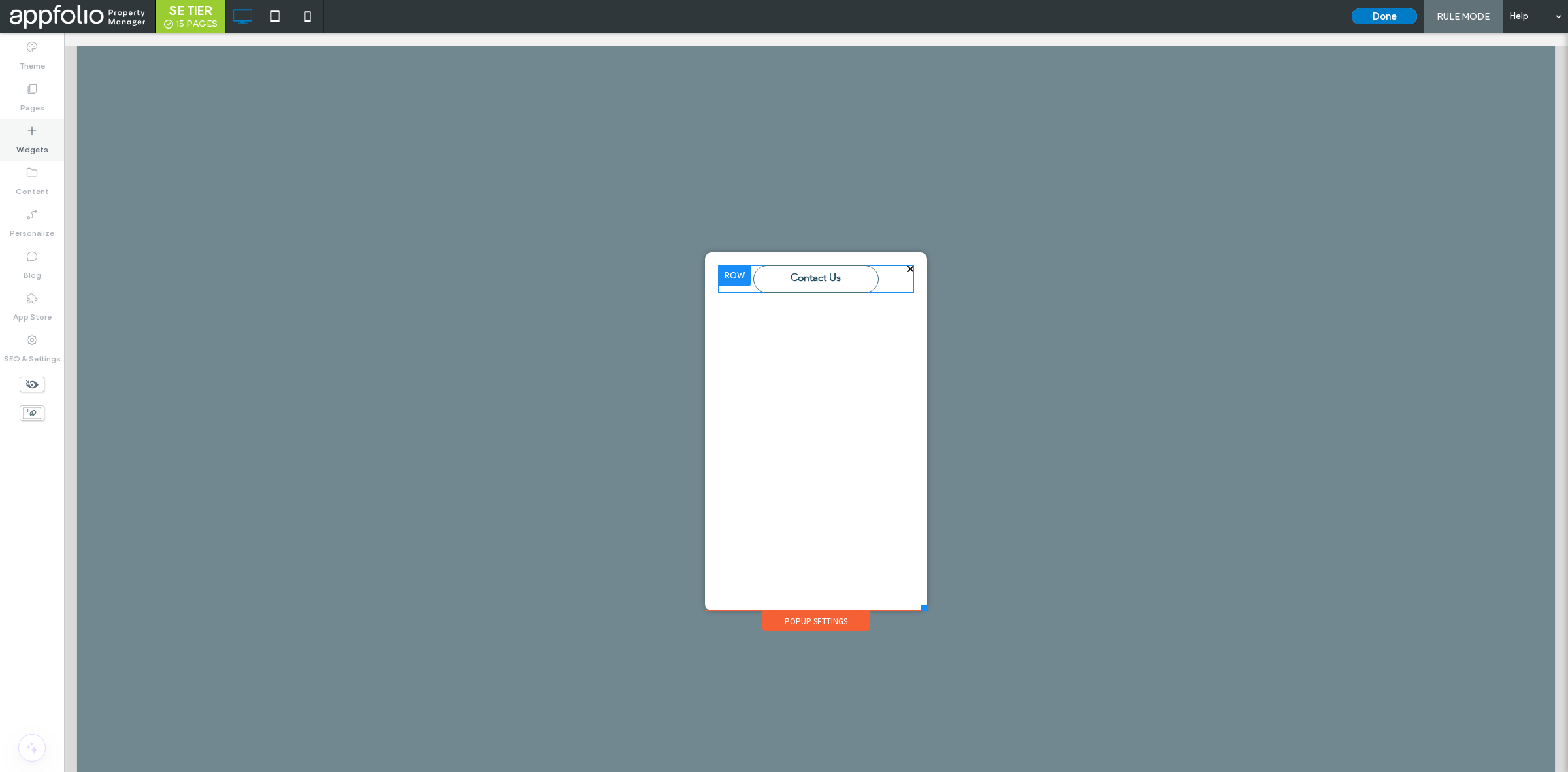
click at [61, 126] on div "Widgets" at bounding box center [32, 139] width 64 height 42
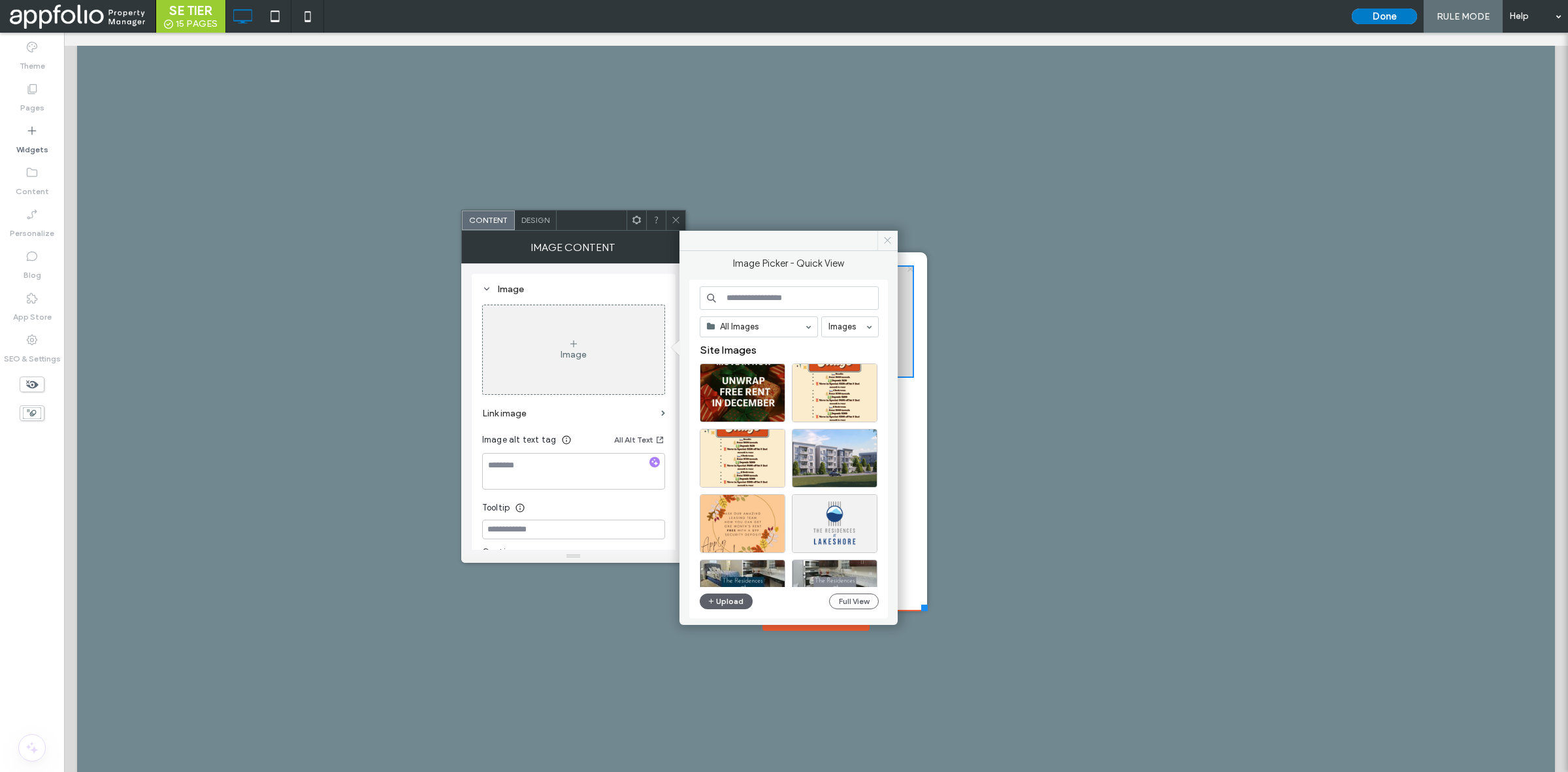
click at [887, 233] on span at bounding box center [887, 240] width 20 height 19
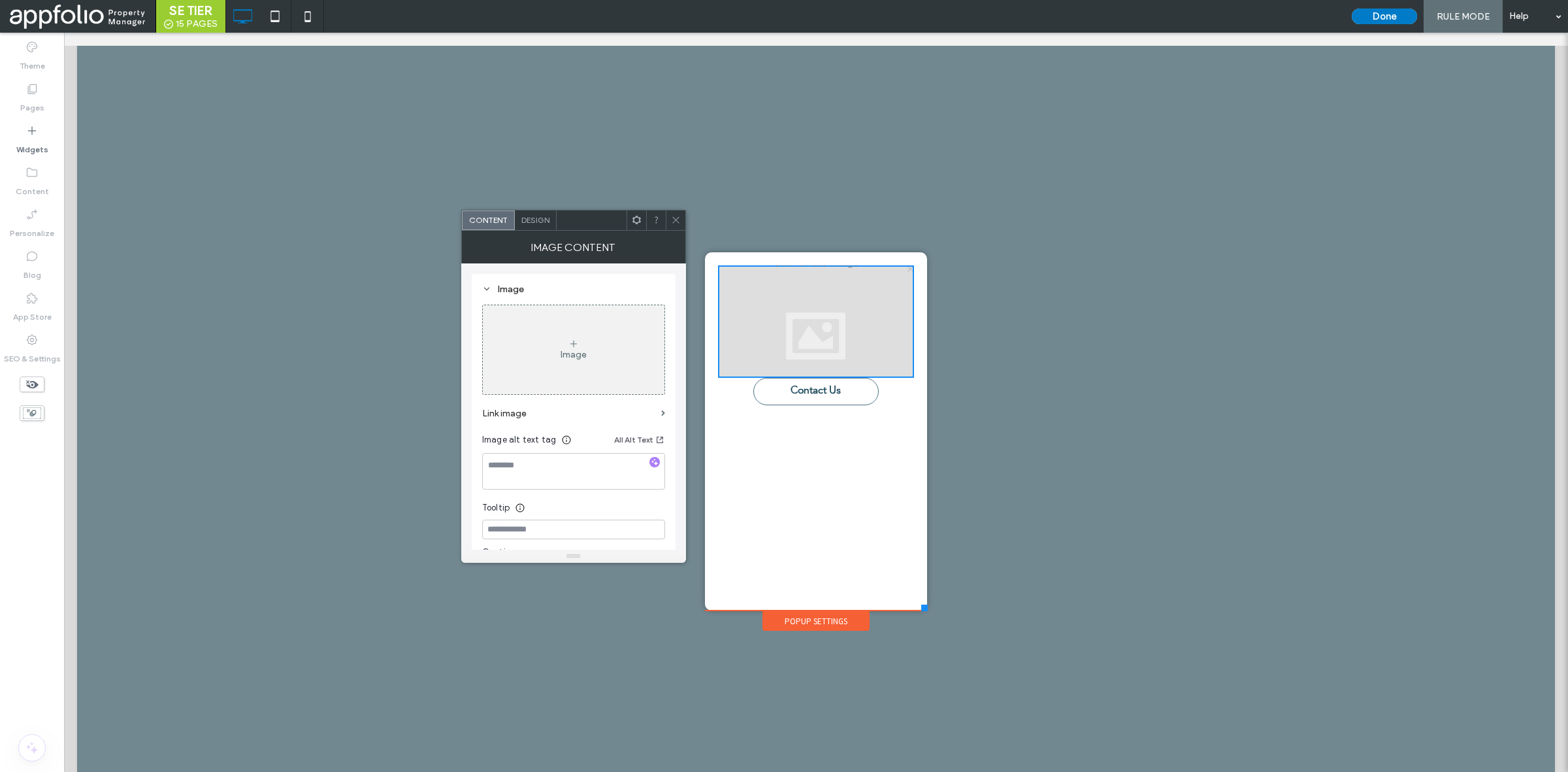
drag, startPoint x: 674, startPoint y: 216, endPoint x: 850, endPoint y: 355, distance: 224.3
click at [674, 216] on icon at bounding box center [676, 220] width 10 height 10
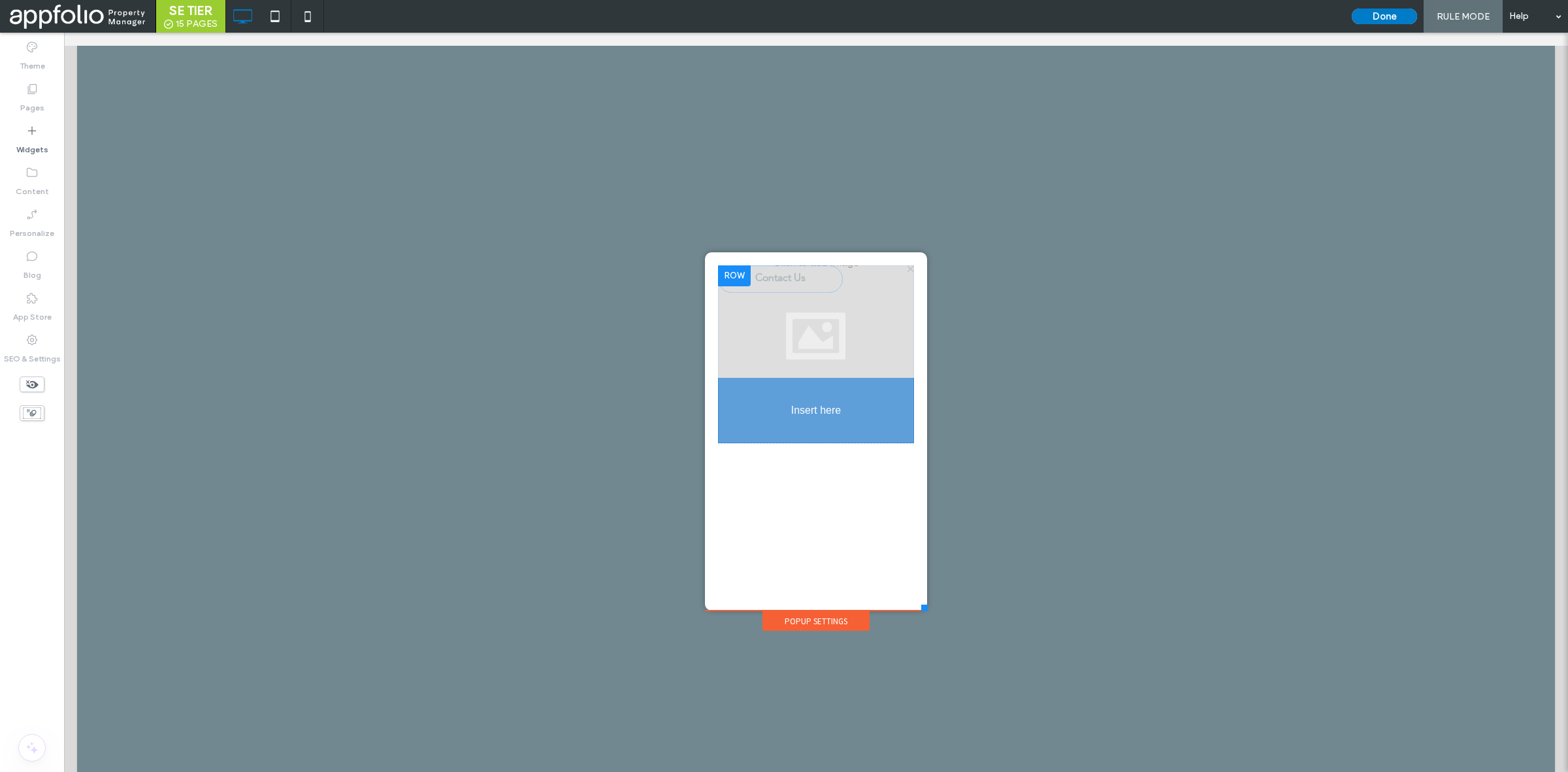
drag, startPoint x: 835, startPoint y: 397, endPoint x: 832, endPoint y: 508, distance: 111.0
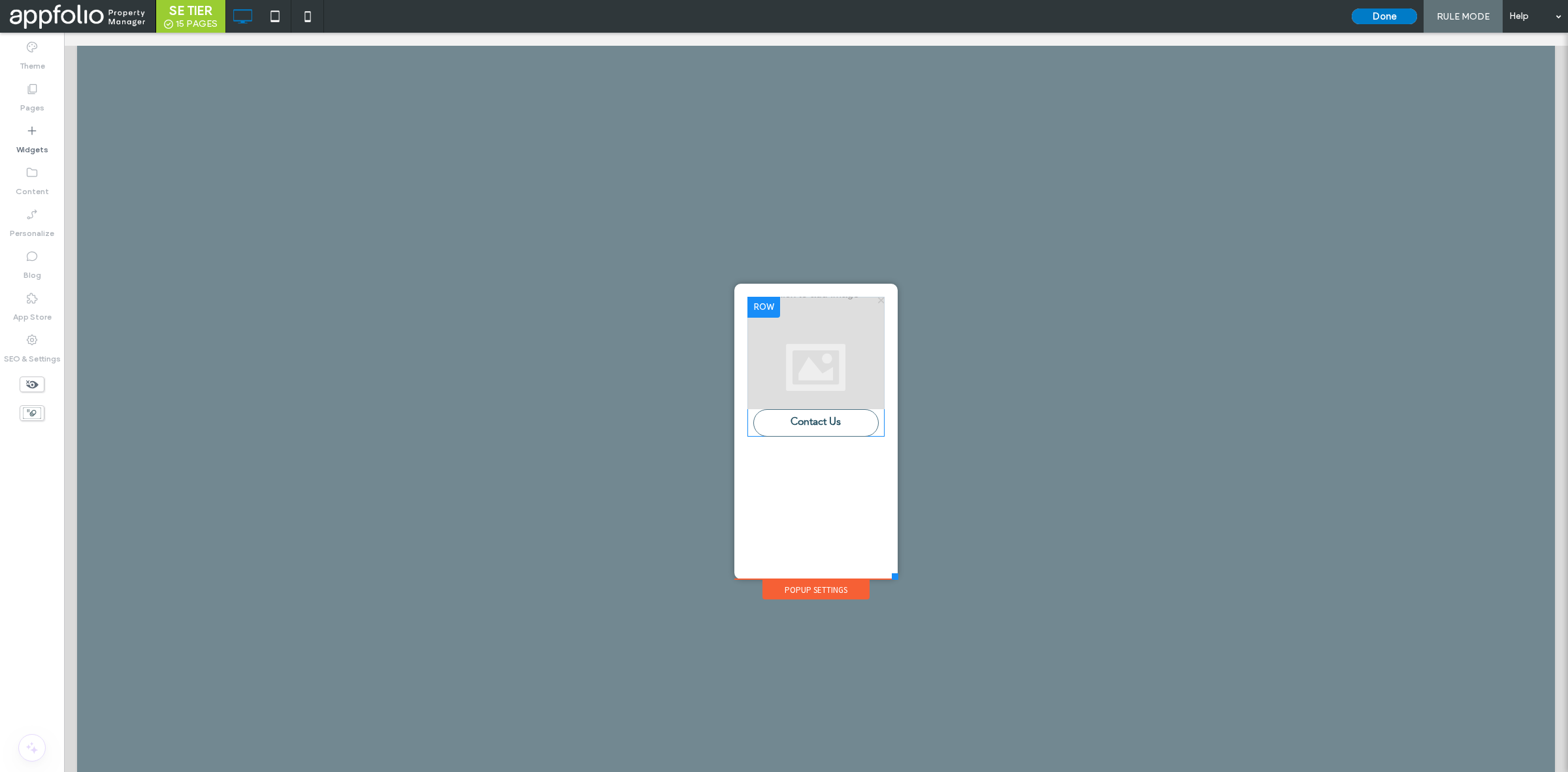
drag, startPoint x: 918, startPoint y: 605, endPoint x: 891, endPoint y: 579, distance: 37.5
click at [892, 579] on div at bounding box center [895, 576] width 7 height 7
click at [818, 325] on div at bounding box center [815, 353] width 135 height 112
click at [869, 415] on div at bounding box center [873, 414] width 9 height 9
click at [873, 409] on div at bounding box center [815, 406] width 135 height 7
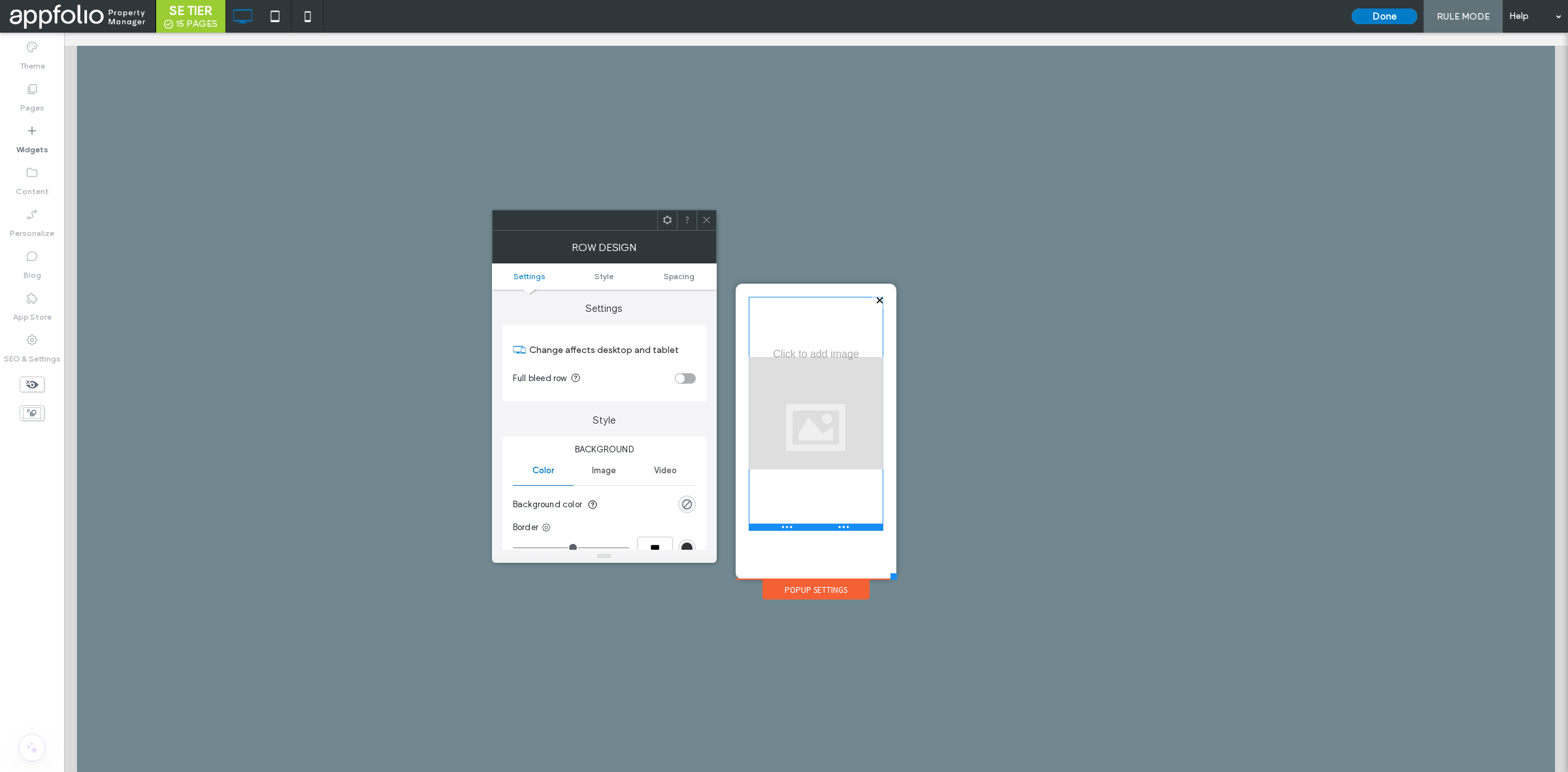
drag, startPoint x: 873, startPoint y: 409, endPoint x: 876, endPoint y: 530, distance: 121.0
click at [876, 530] on div at bounding box center [815, 526] width 135 height 7
drag, startPoint x: 883, startPoint y: 575, endPoint x: 917, endPoint y: 585, distance: 35.4
click at [919, 585] on div "Click To Paste Home Availability Our Communities Woodward Park - Bentonville, A…" at bounding box center [816, 409] width 1478 height 726
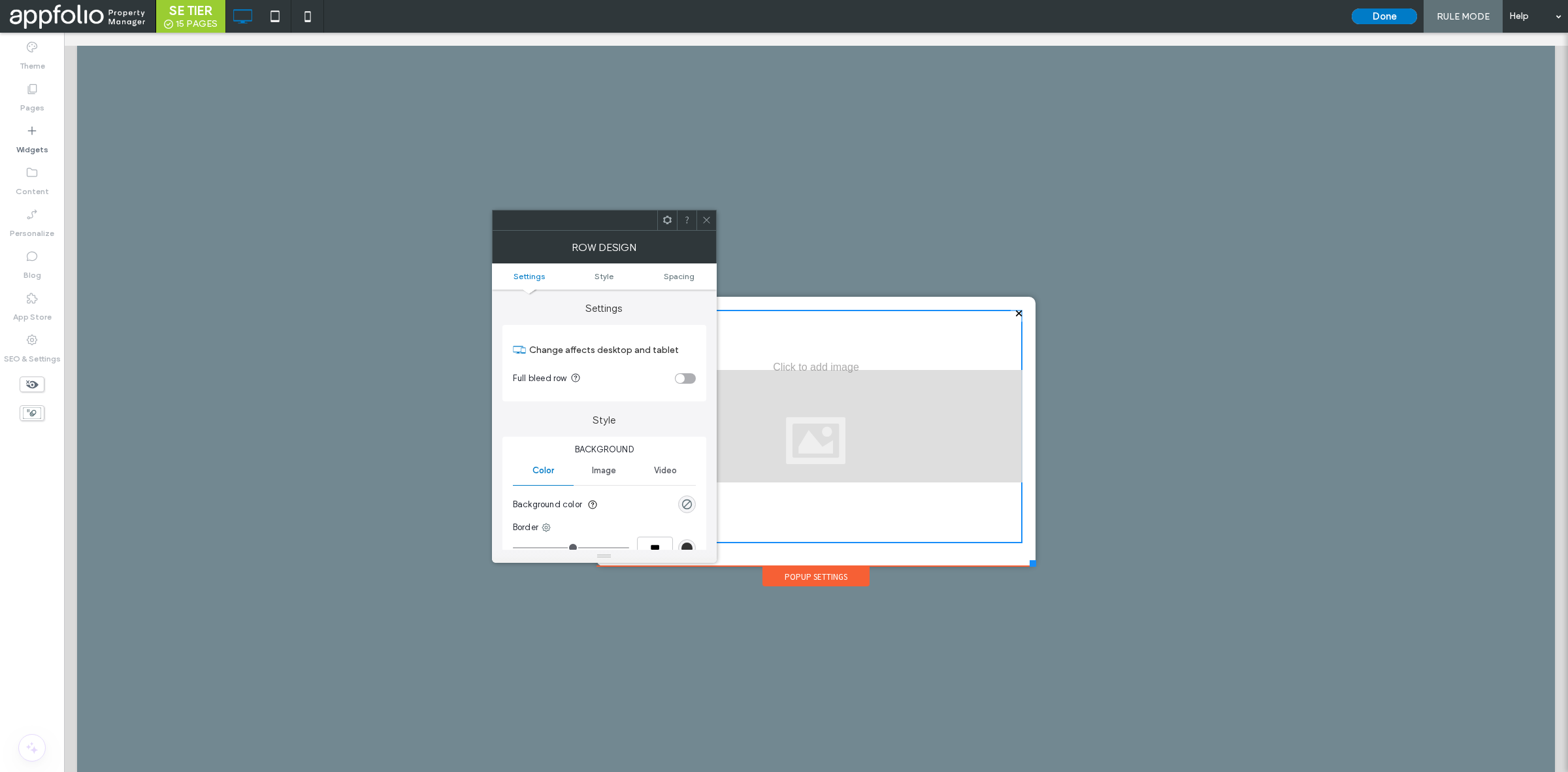
drag, startPoint x: 889, startPoint y: 579, endPoint x: 1030, endPoint y: 564, distance: 141.8
click at [1030, 566] on div at bounding box center [1032, 563] width 7 height 7
drag, startPoint x: 707, startPoint y: 216, endPoint x: 704, endPoint y: 293, distance: 77.1
click at [707, 216] on icon at bounding box center [707, 220] width 10 height 10
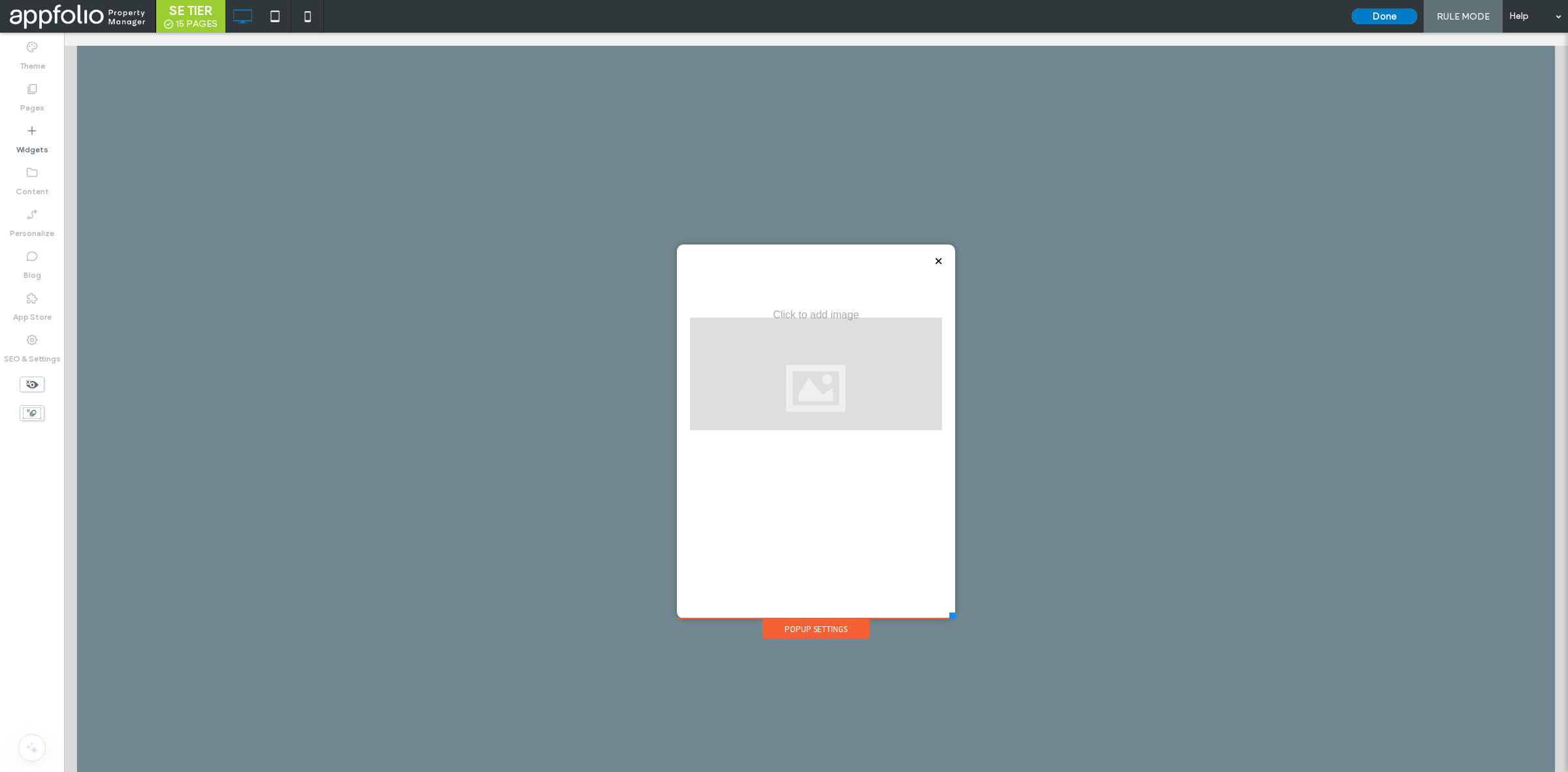
drag, startPoint x: 1030, startPoint y: 564, endPoint x: 923, endPoint y: 578, distance: 107.9
click at [951, 619] on div at bounding box center [952, 615] width 7 height 7
click at [935, 321] on div at bounding box center [938, 321] width 9 height 9
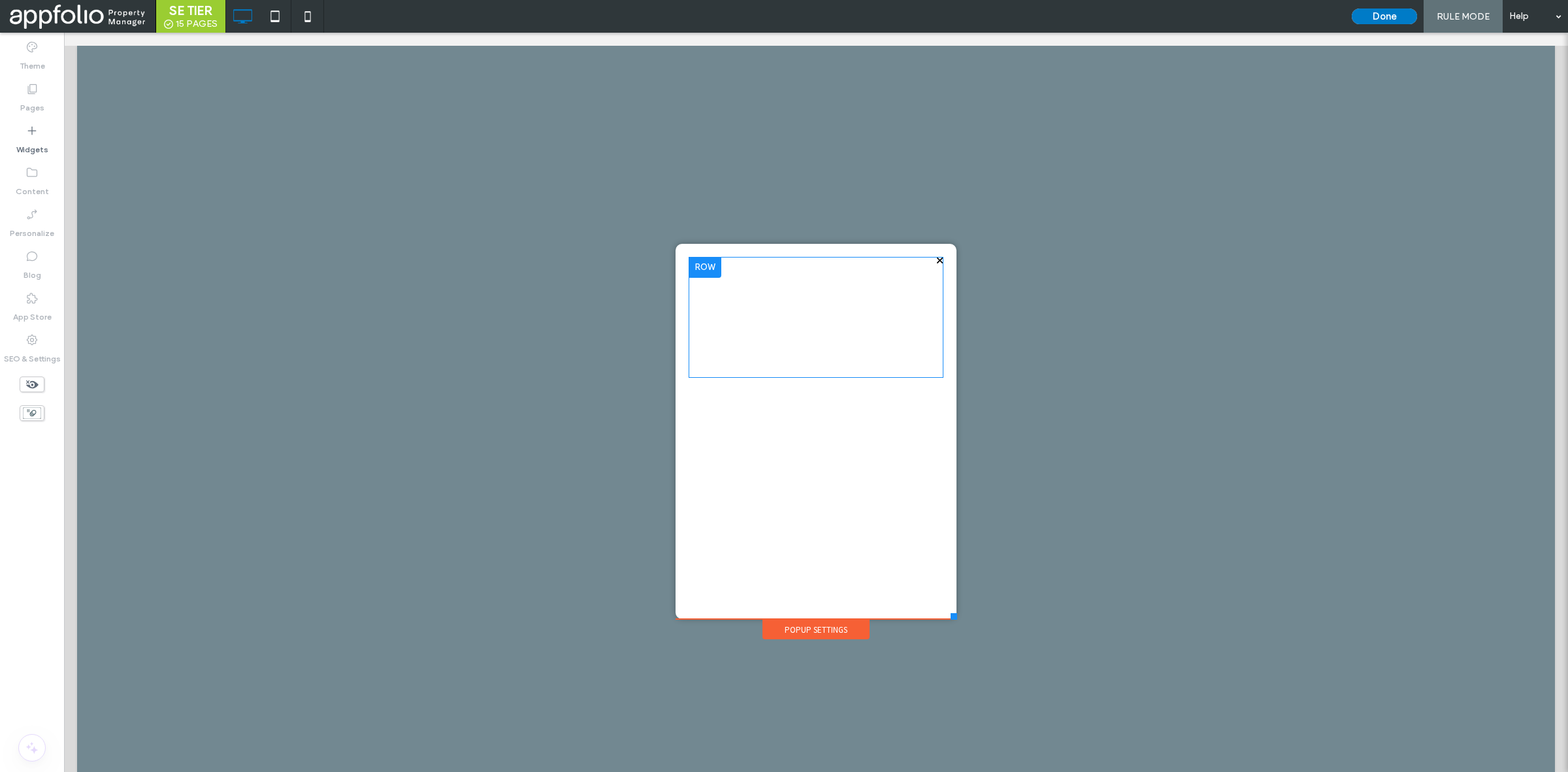
click at [749, 304] on div "Click To Paste" at bounding box center [815, 317] width 255 height 121
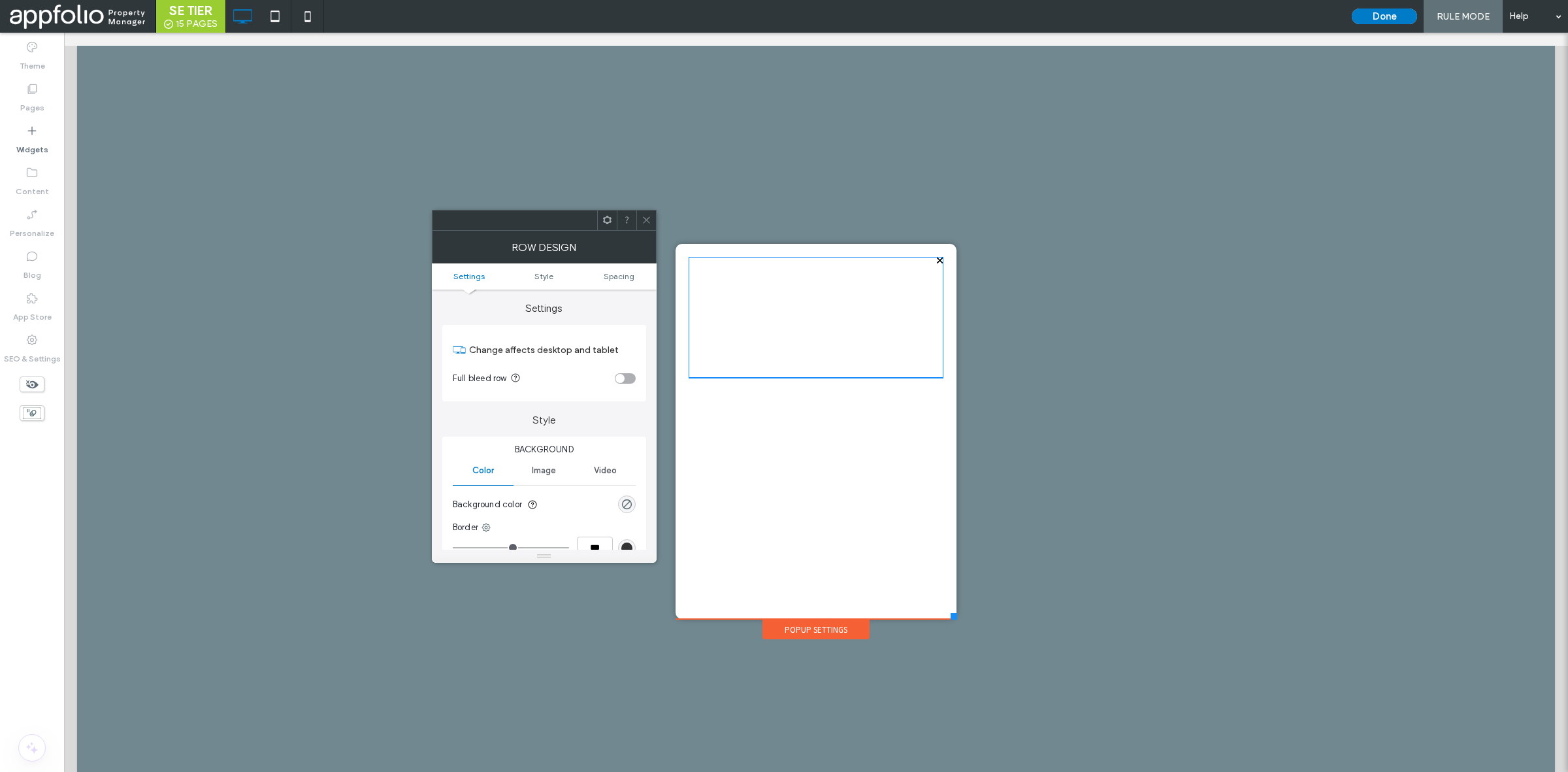
click at [749, 304] on div "Click To Paste" at bounding box center [815, 317] width 255 height 121
click at [621, 377] on div "toggle" at bounding box center [620, 378] width 9 height 9
click at [649, 224] on icon at bounding box center [647, 220] width 10 height 10
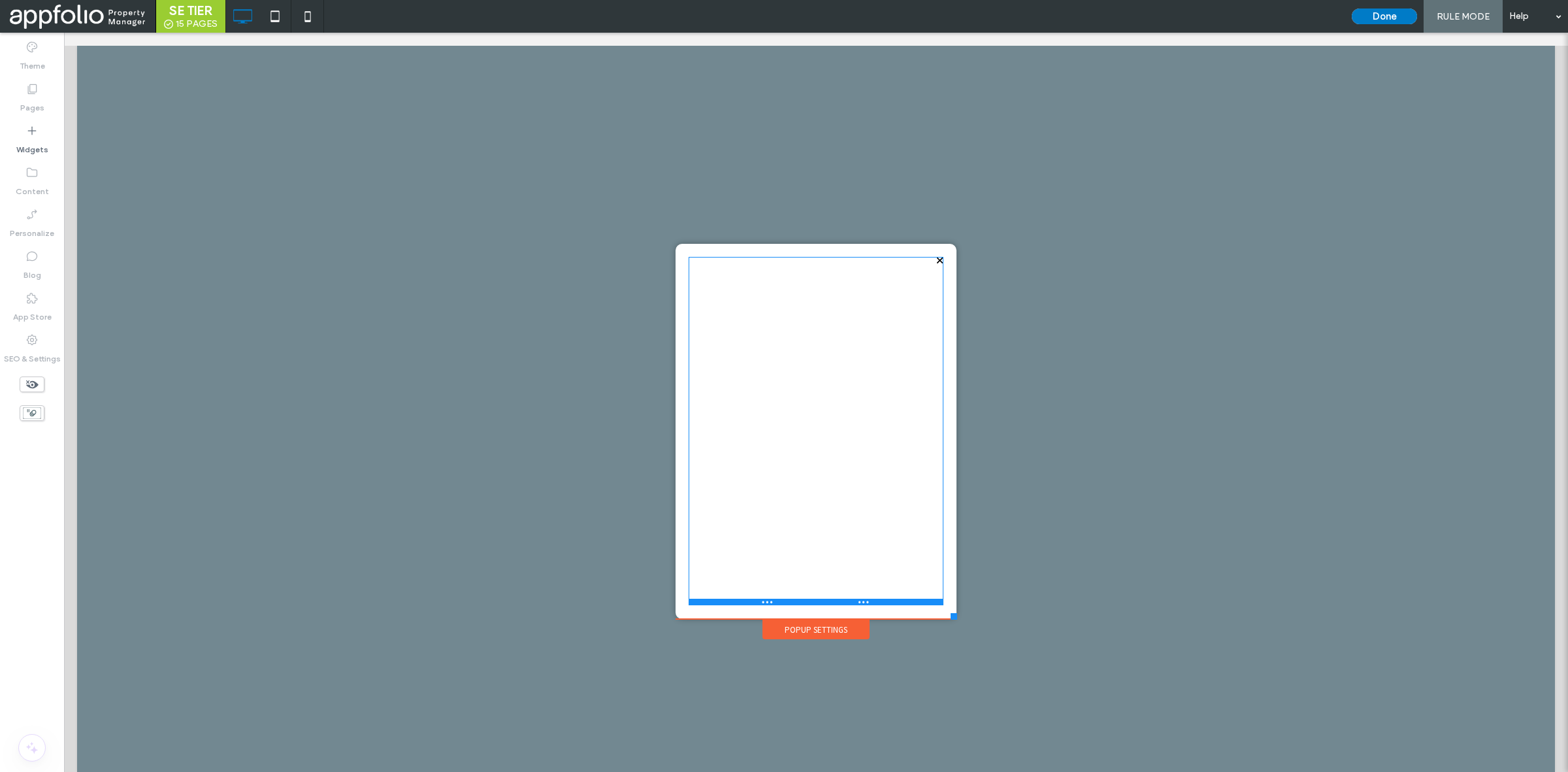
drag, startPoint x: 896, startPoint y: 375, endPoint x: 882, endPoint y: 602, distance: 227.4
click at [882, 602] on div at bounding box center [815, 602] width 255 height 7
click at [28, 145] on label "Widgets" at bounding box center [32, 146] width 32 height 18
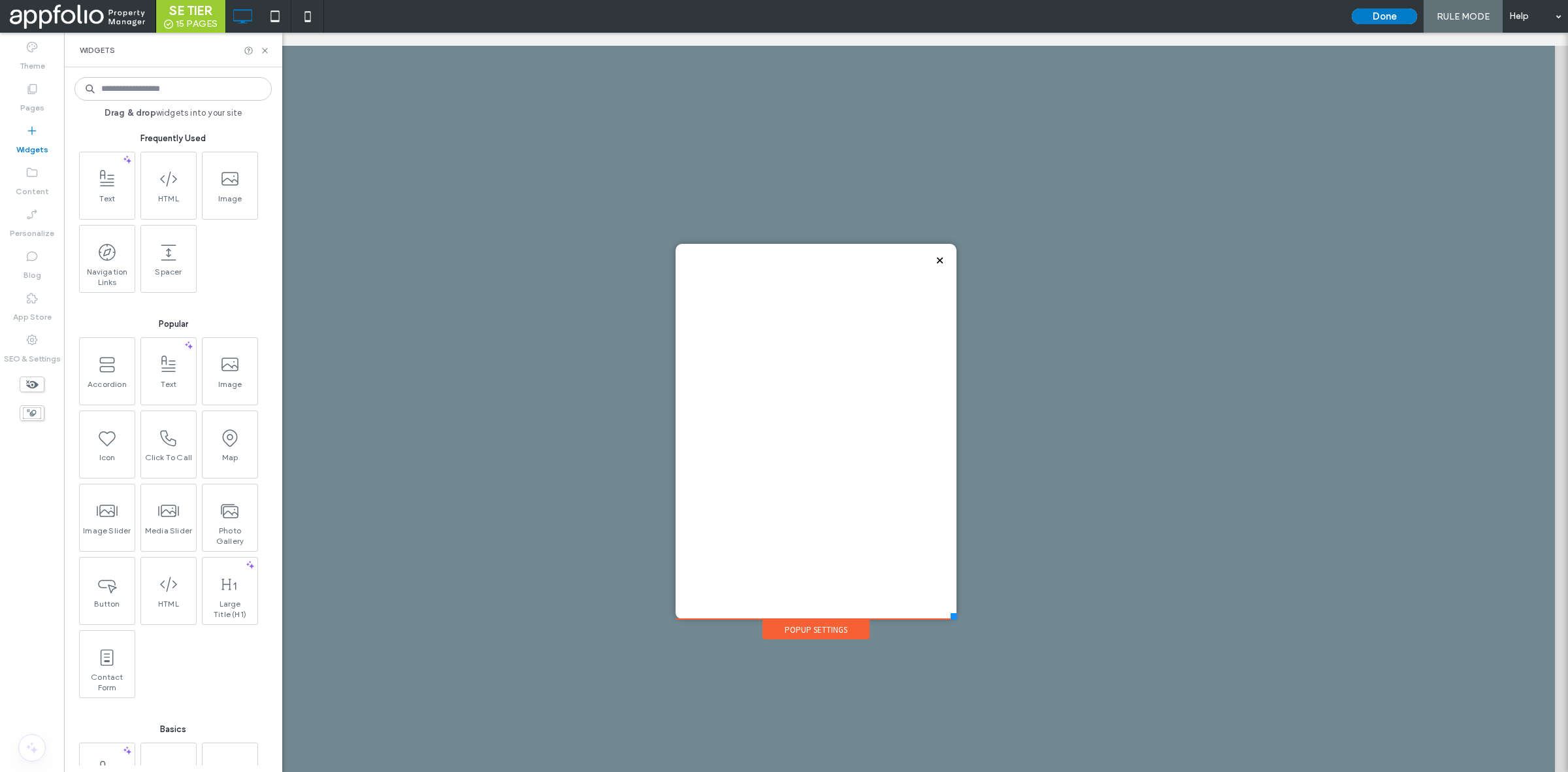
drag, startPoint x: 320, startPoint y: 230, endPoint x: 350, endPoint y: 195, distance: 46.1
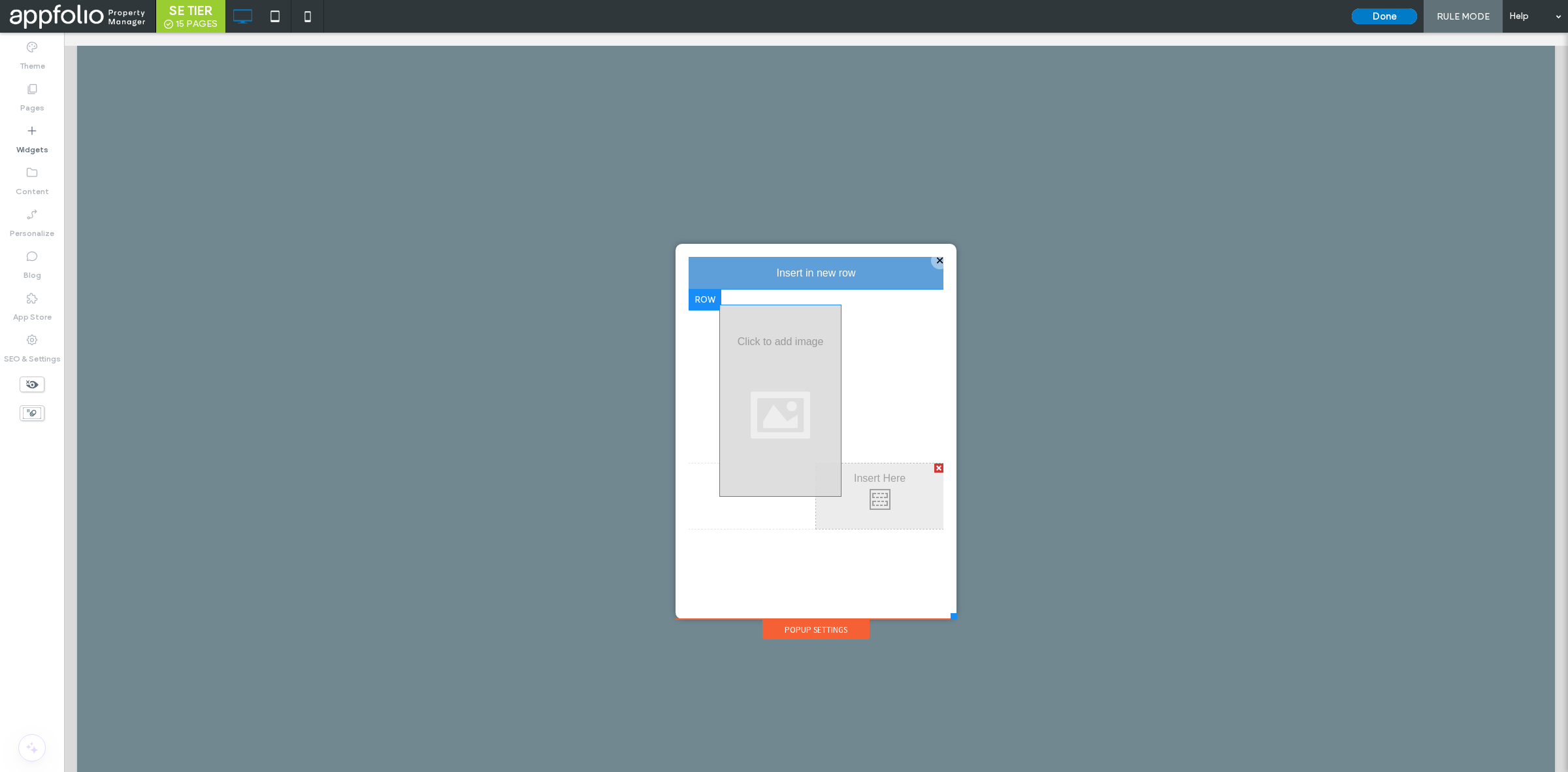
drag, startPoint x: 823, startPoint y: 447, endPoint x: 717, endPoint y: 318, distance: 167.0
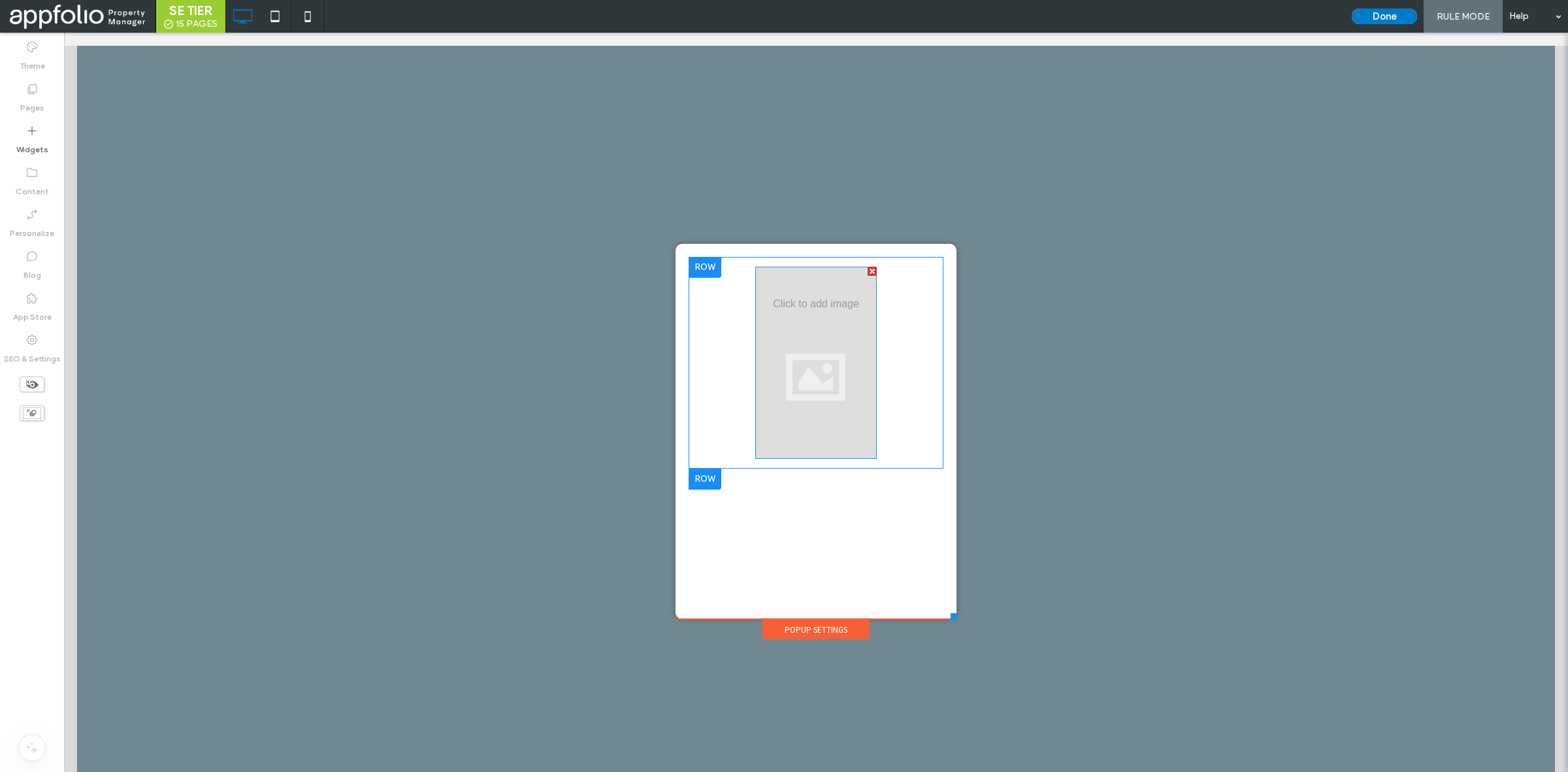
click at [868, 269] on div at bounding box center [872, 270] width 9 height 9
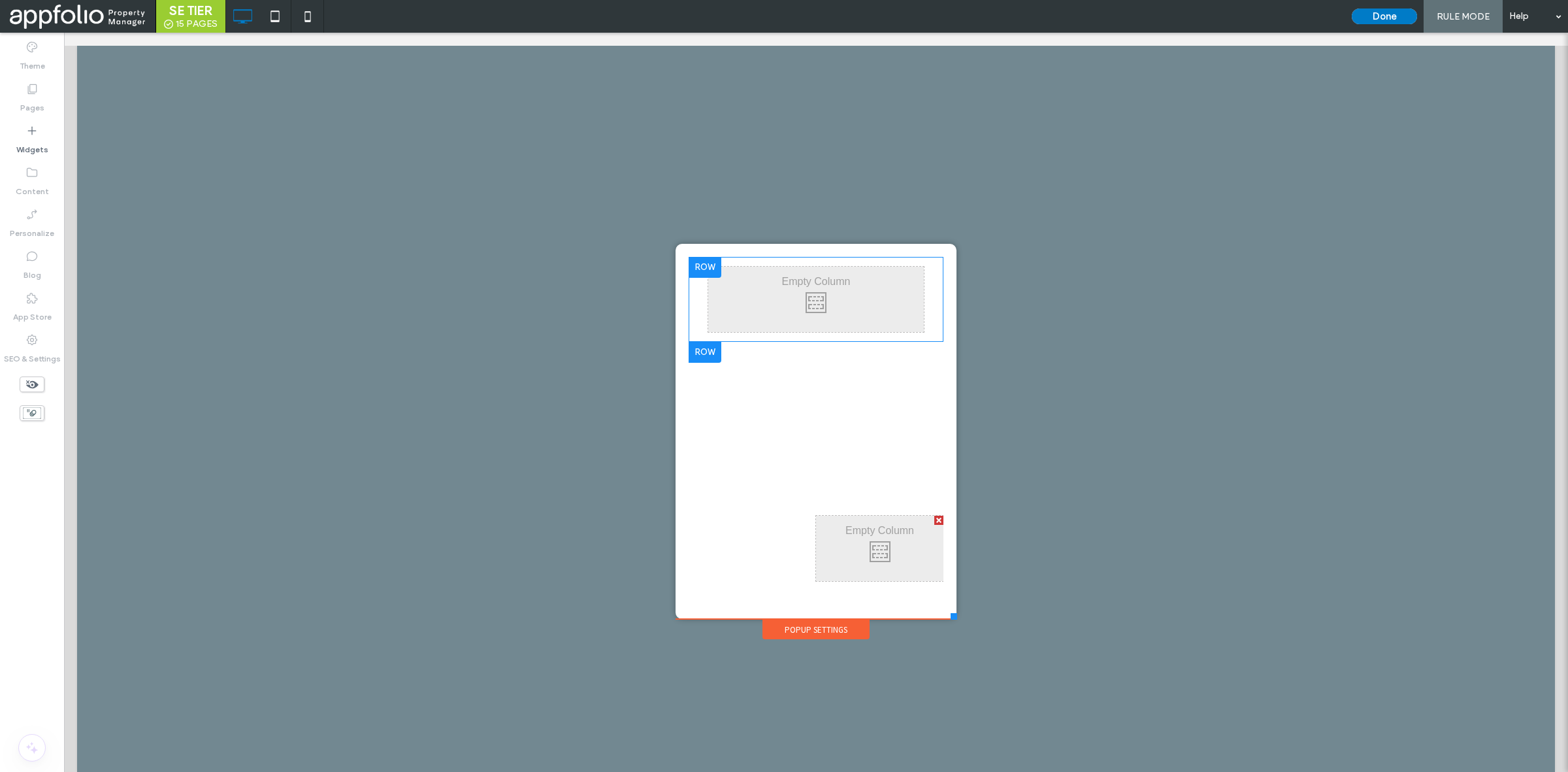
click at [698, 269] on div at bounding box center [705, 267] width 33 height 21
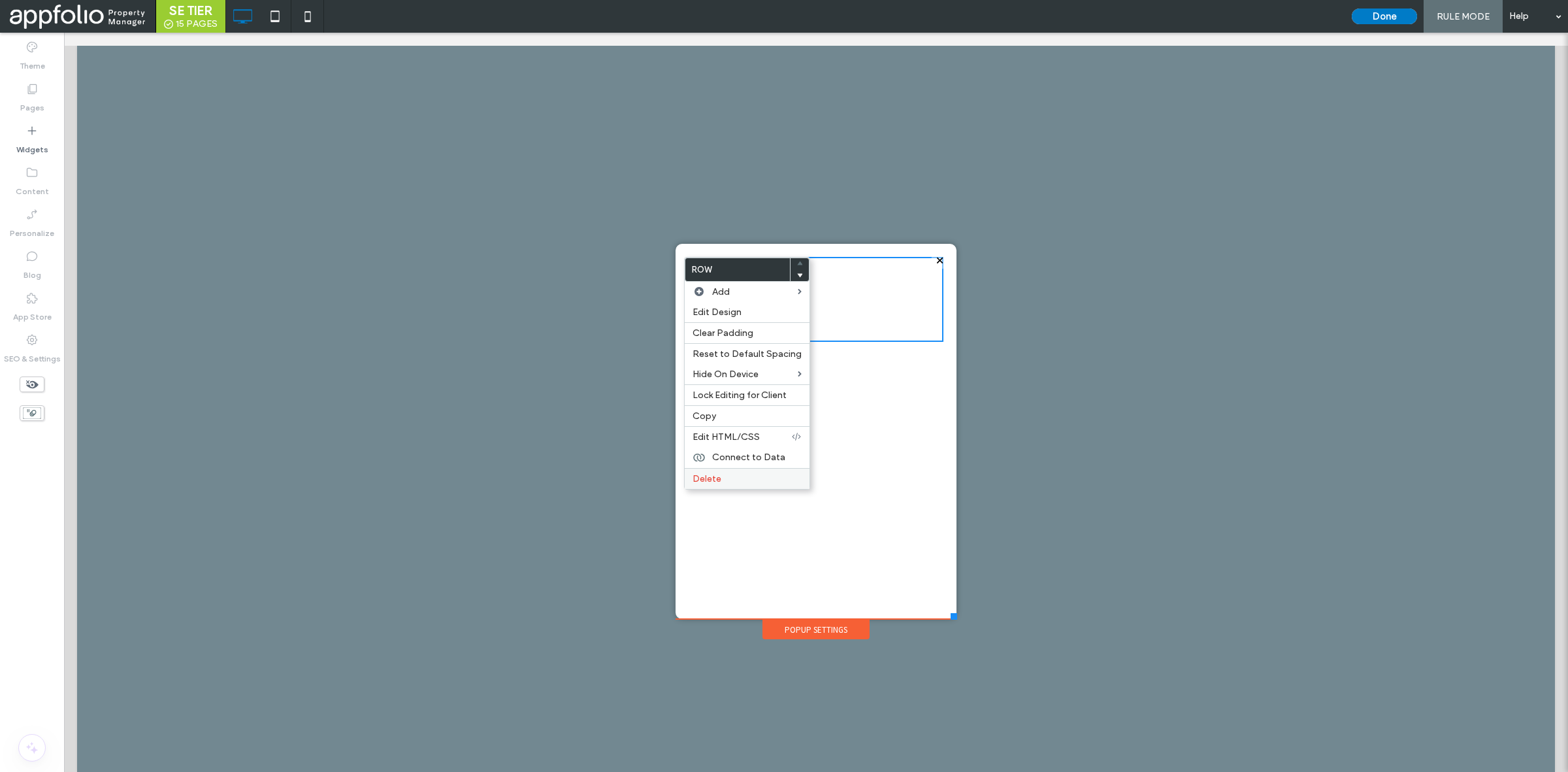
click at [747, 480] on label "Delete" at bounding box center [747, 478] width 109 height 11
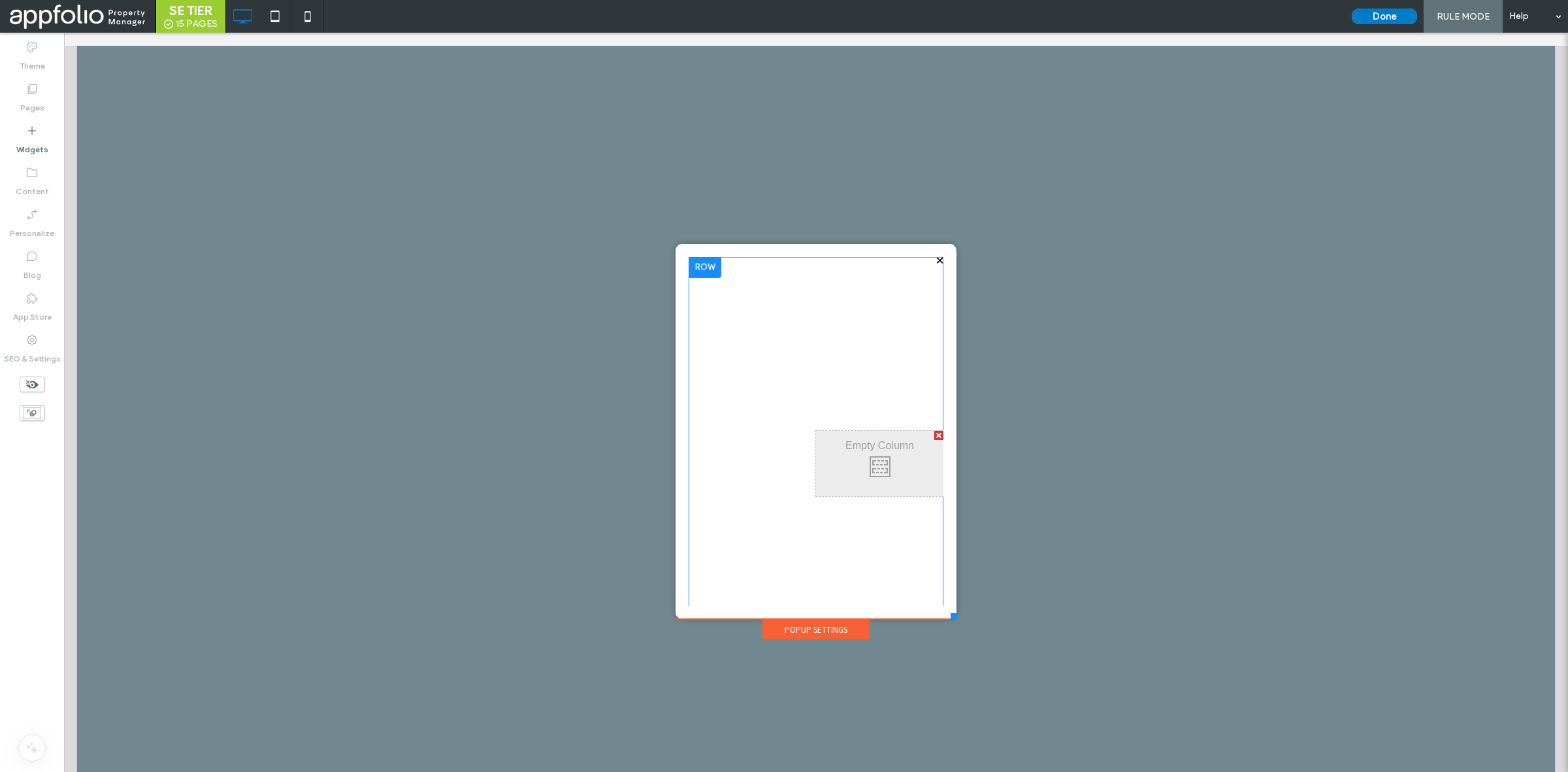
click at [689, 260] on div at bounding box center [705, 267] width 33 height 21
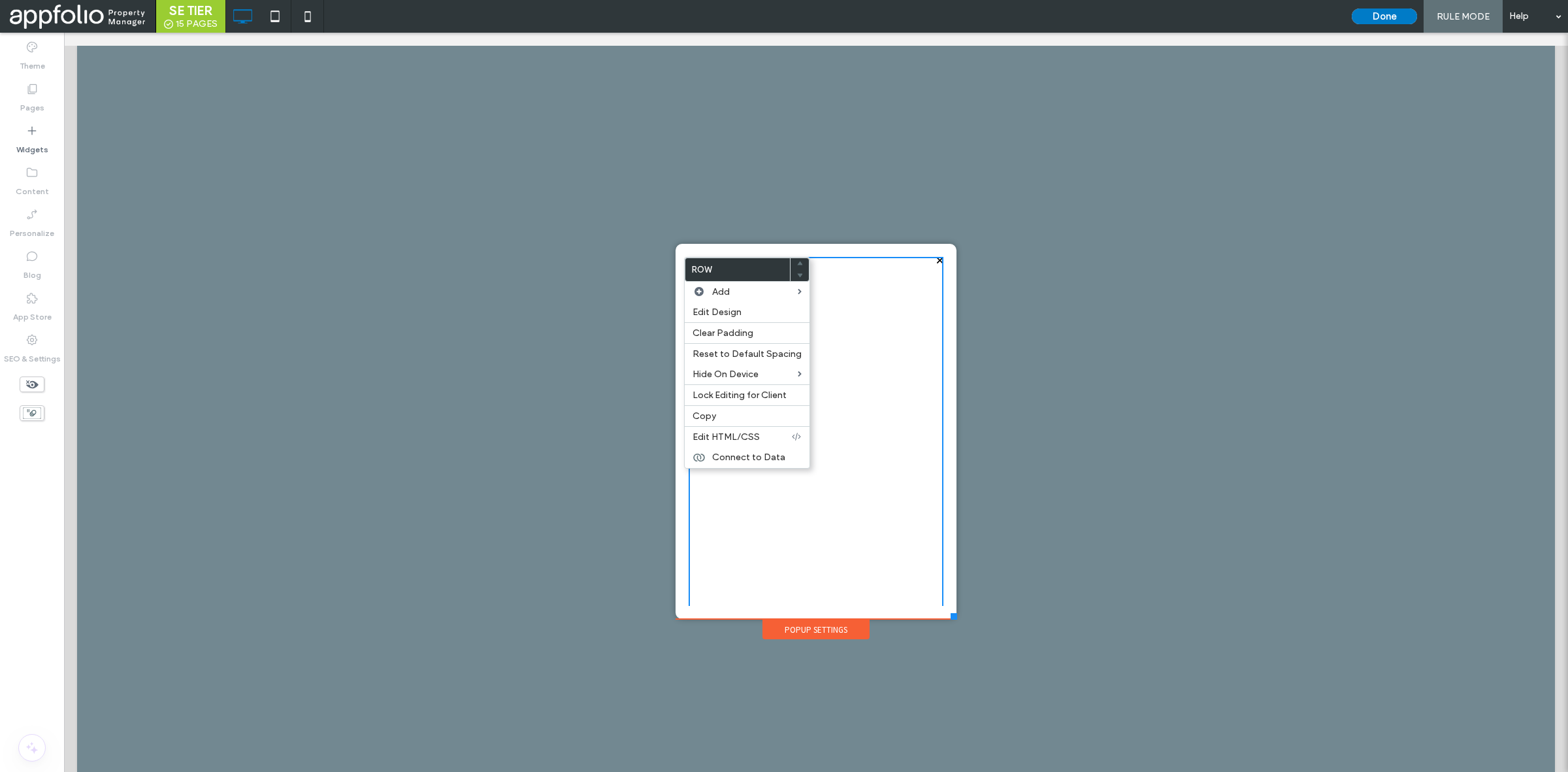
click at [886, 466] on div "Click To Paste Click To Paste" at bounding box center [880, 463] width 128 height 65
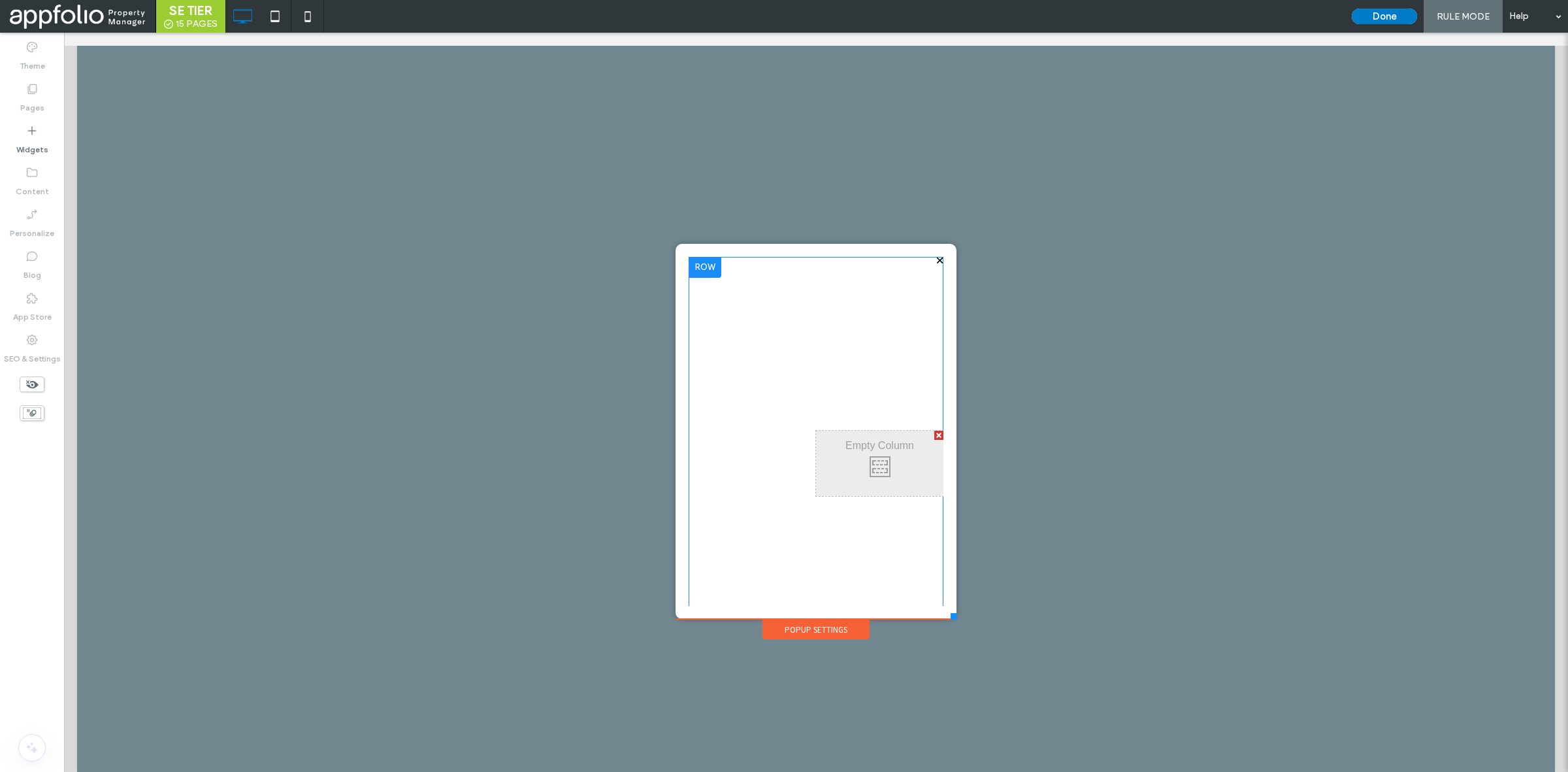
click at [935, 435] on div at bounding box center [938, 435] width 9 height 9
click at [47, 129] on div "Widgets" at bounding box center [32, 139] width 64 height 42
drag, startPoint x: 232, startPoint y: 234, endPoint x: 772, endPoint y: 455, distance: 583.5
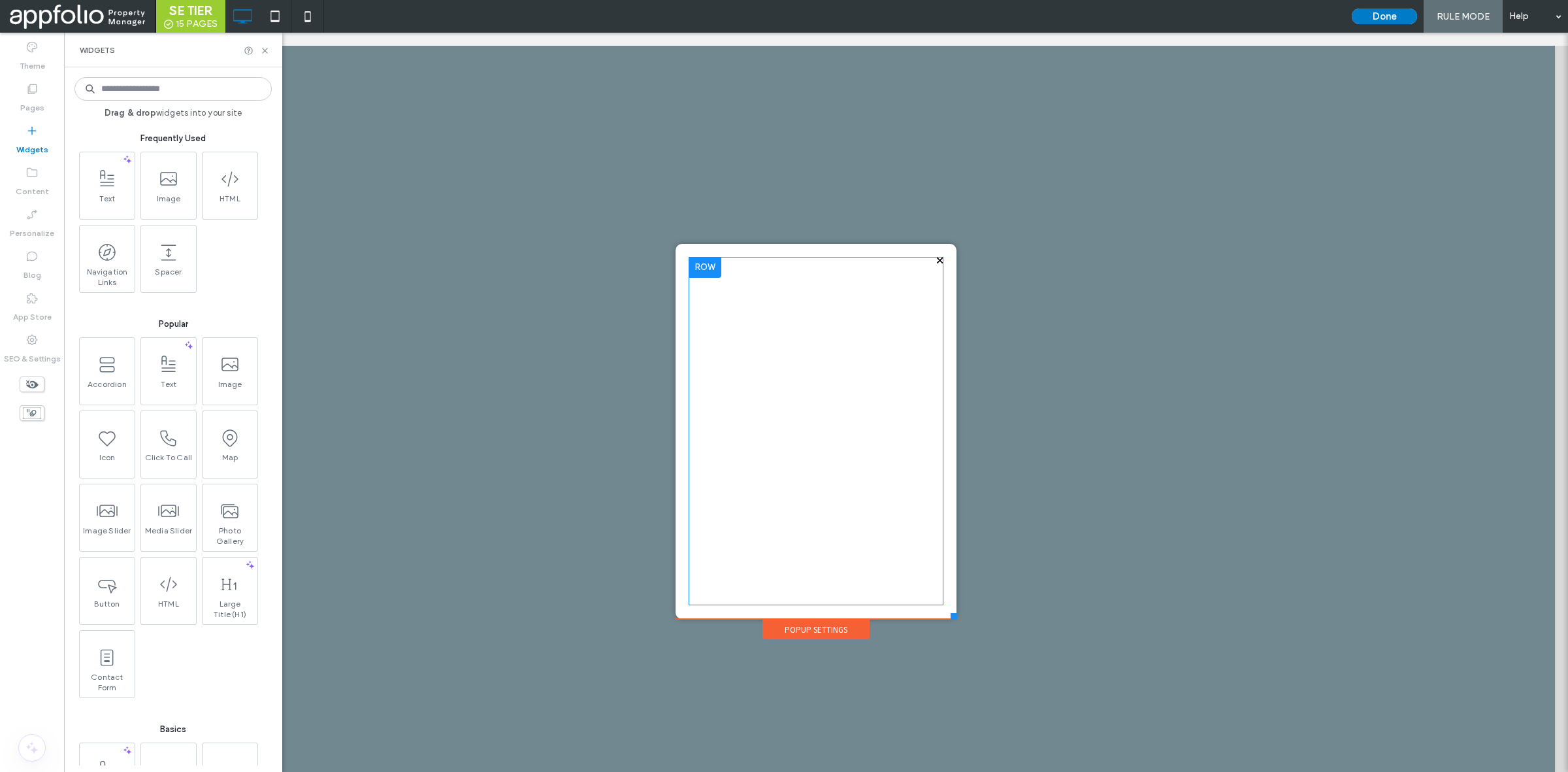
click at [779, 428] on div "Click To Paste" at bounding box center [815, 431] width 255 height 349
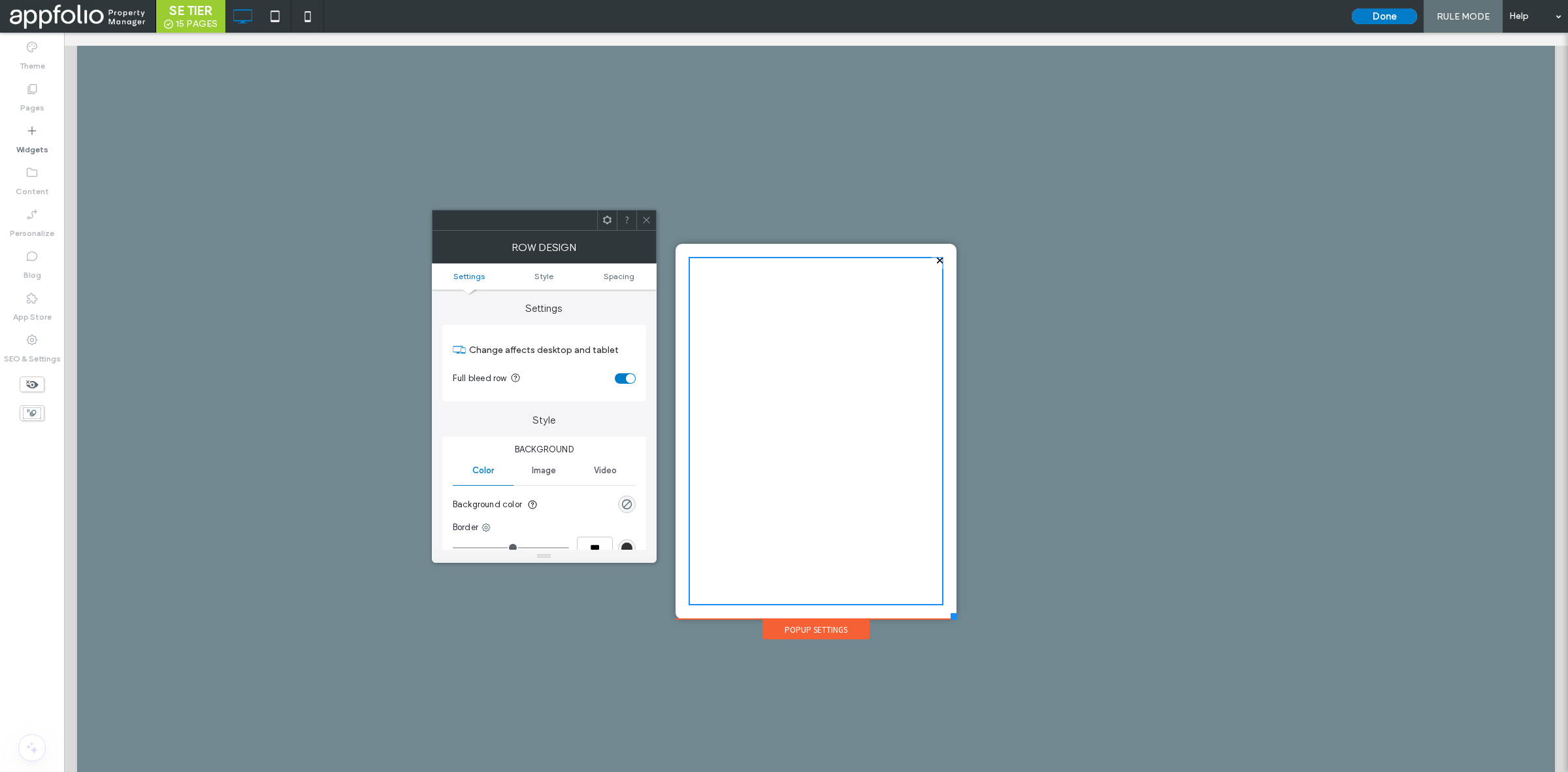
click at [629, 377] on div "toggle" at bounding box center [630, 378] width 9 height 9
click at [931, 257] on div at bounding box center [939, 261] width 17 height 17
click at [932, 257] on div at bounding box center [939, 261] width 17 height 17
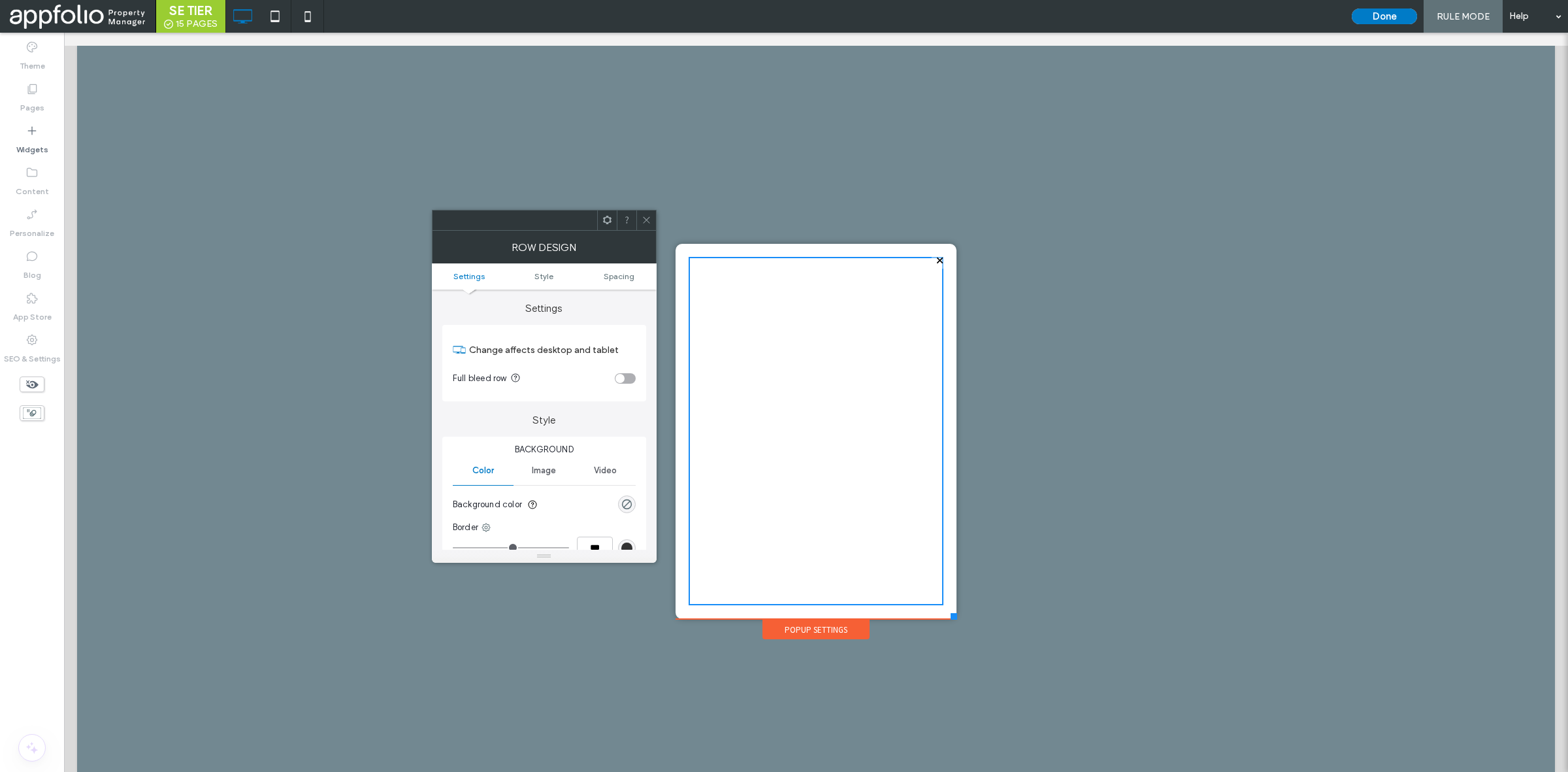
click at [652, 220] on div at bounding box center [646, 220] width 19 height 19
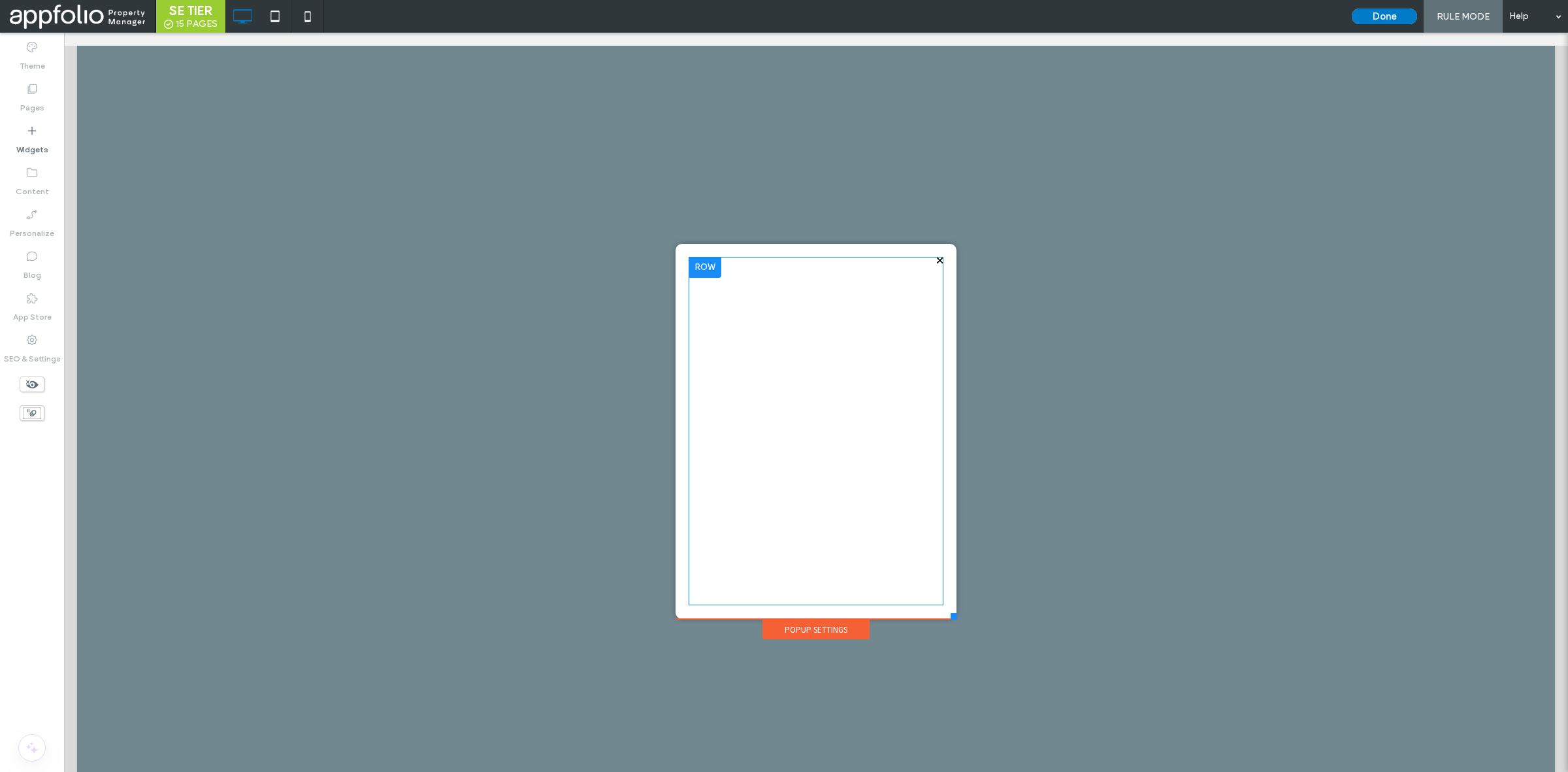
click at [932, 262] on div "Click To Paste" at bounding box center [815, 431] width 255 height 349
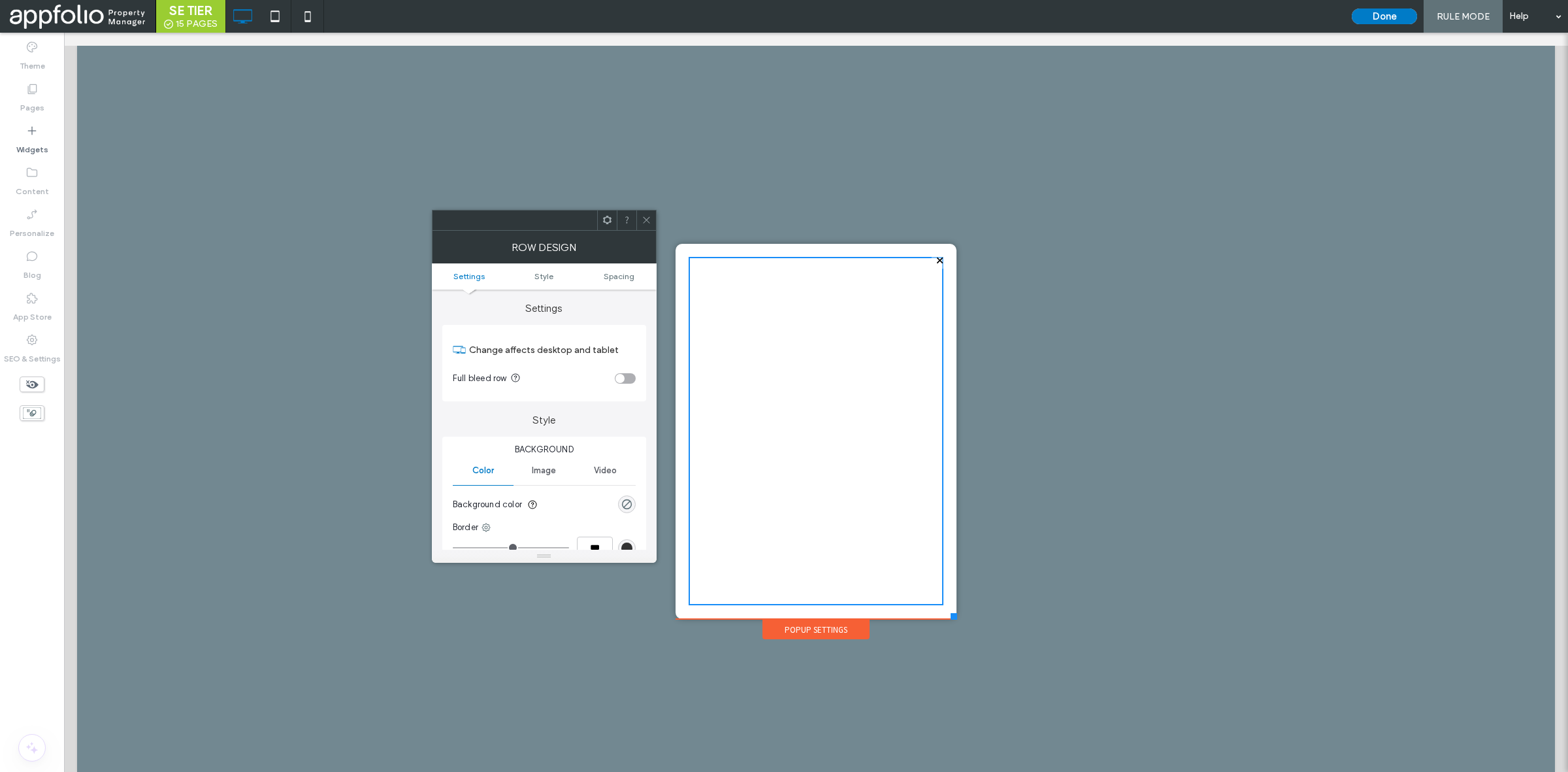
click at [649, 216] on icon at bounding box center [647, 220] width 10 height 10
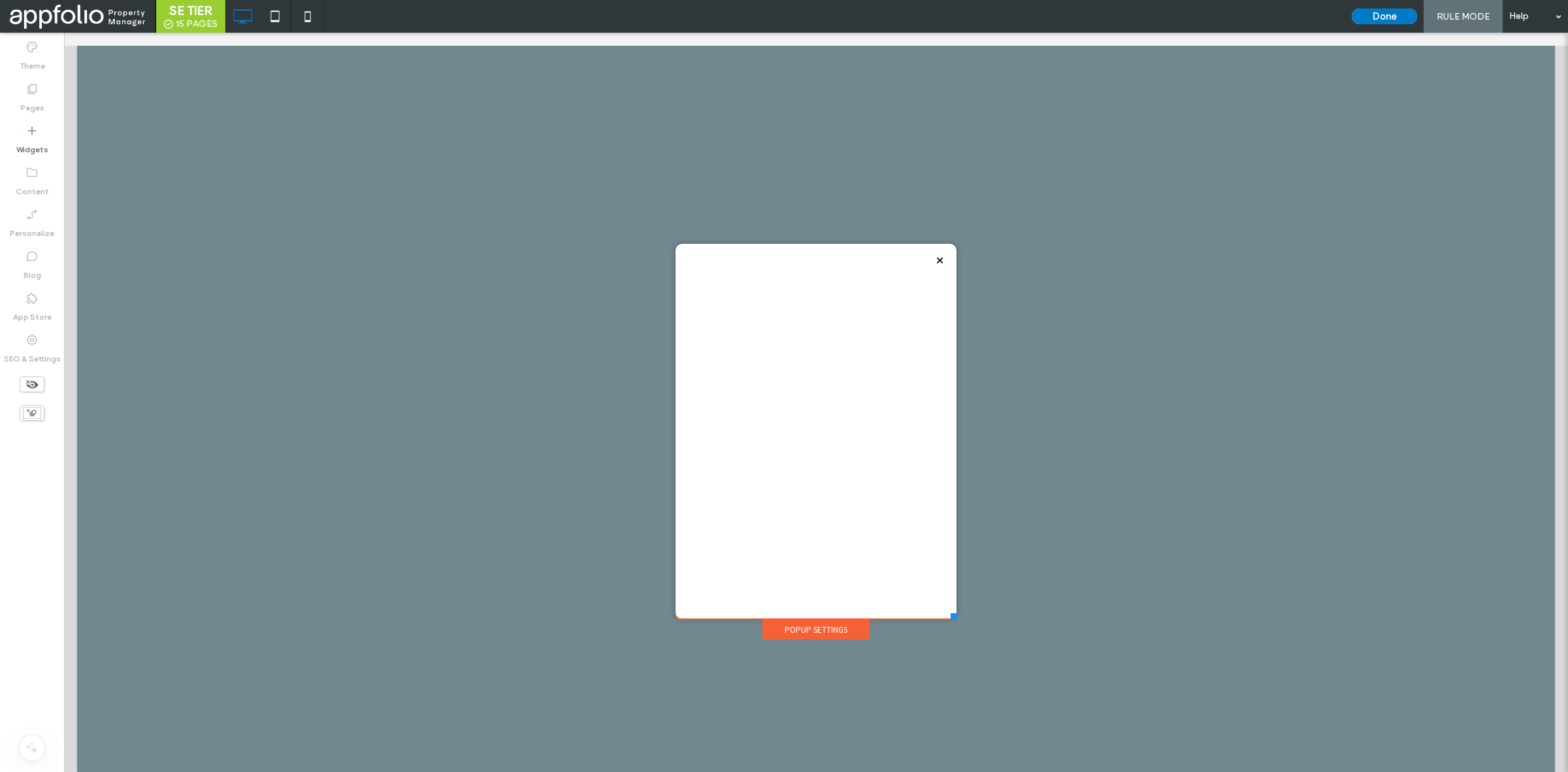
click at [935, 261] on div at bounding box center [939, 261] width 17 height 17
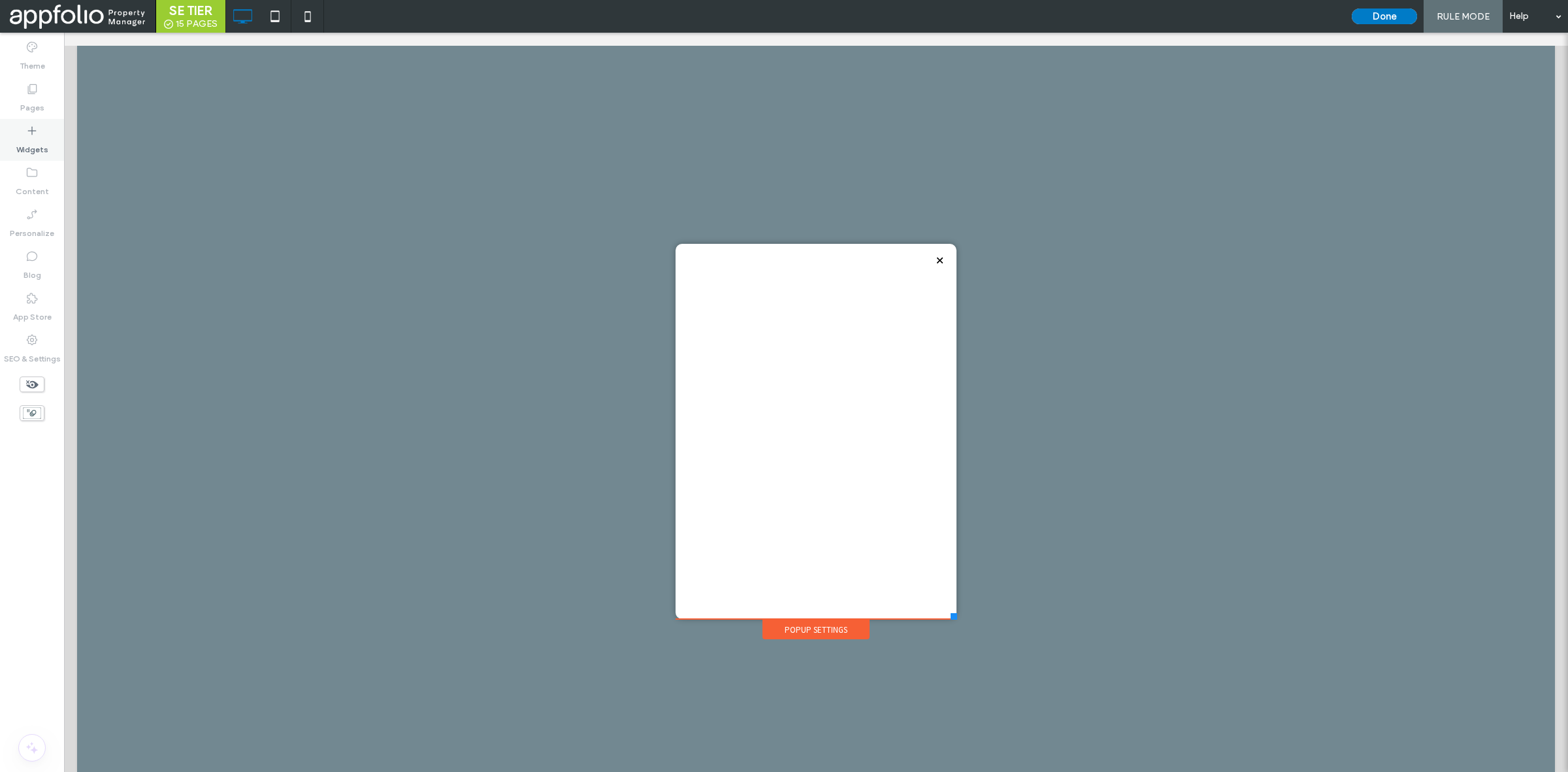
click at [26, 135] on icon at bounding box center [31, 130] width 13 height 13
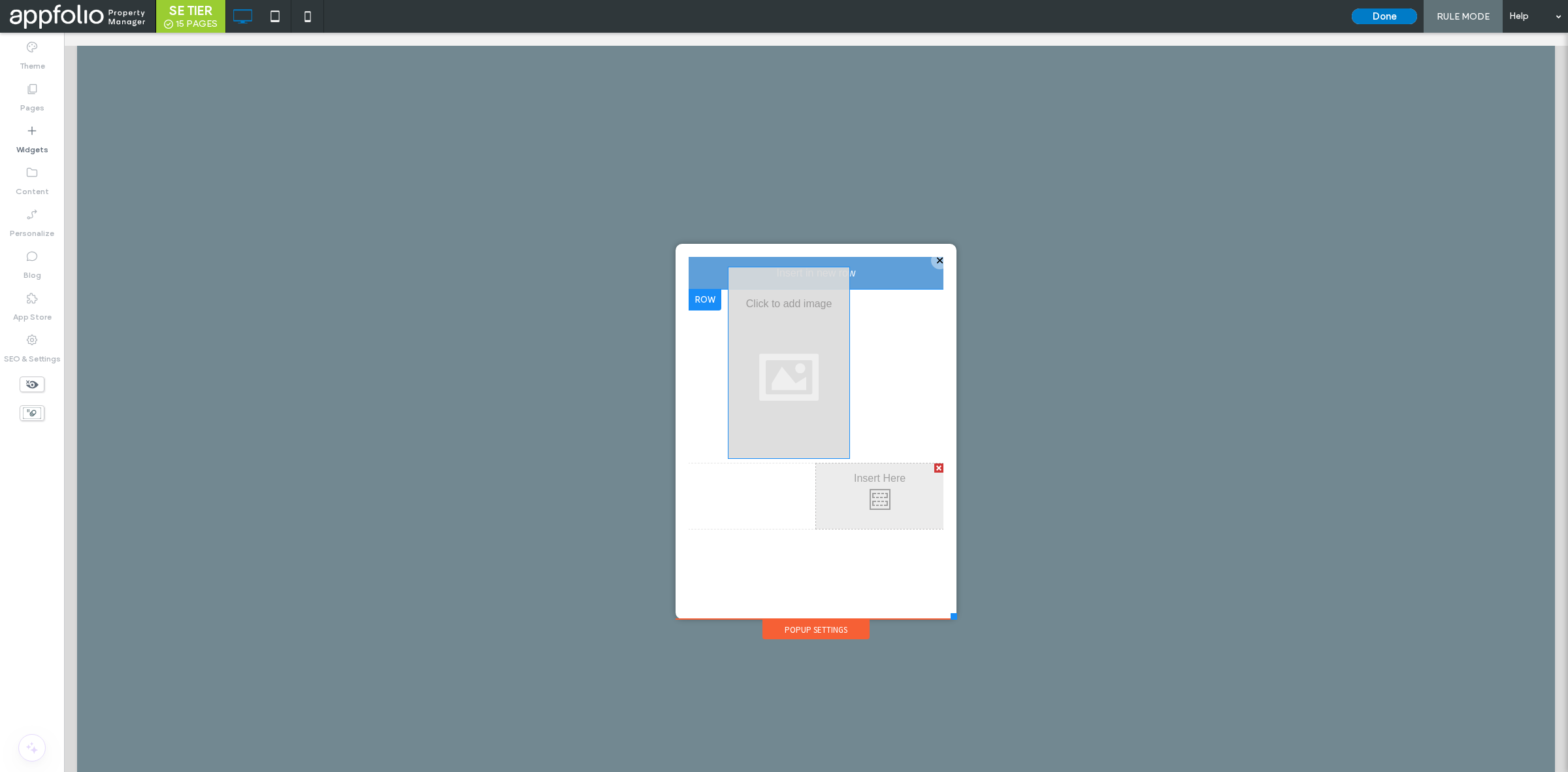
drag, startPoint x: 830, startPoint y: 448, endPoint x: 716, endPoint y: 294, distance: 191.6
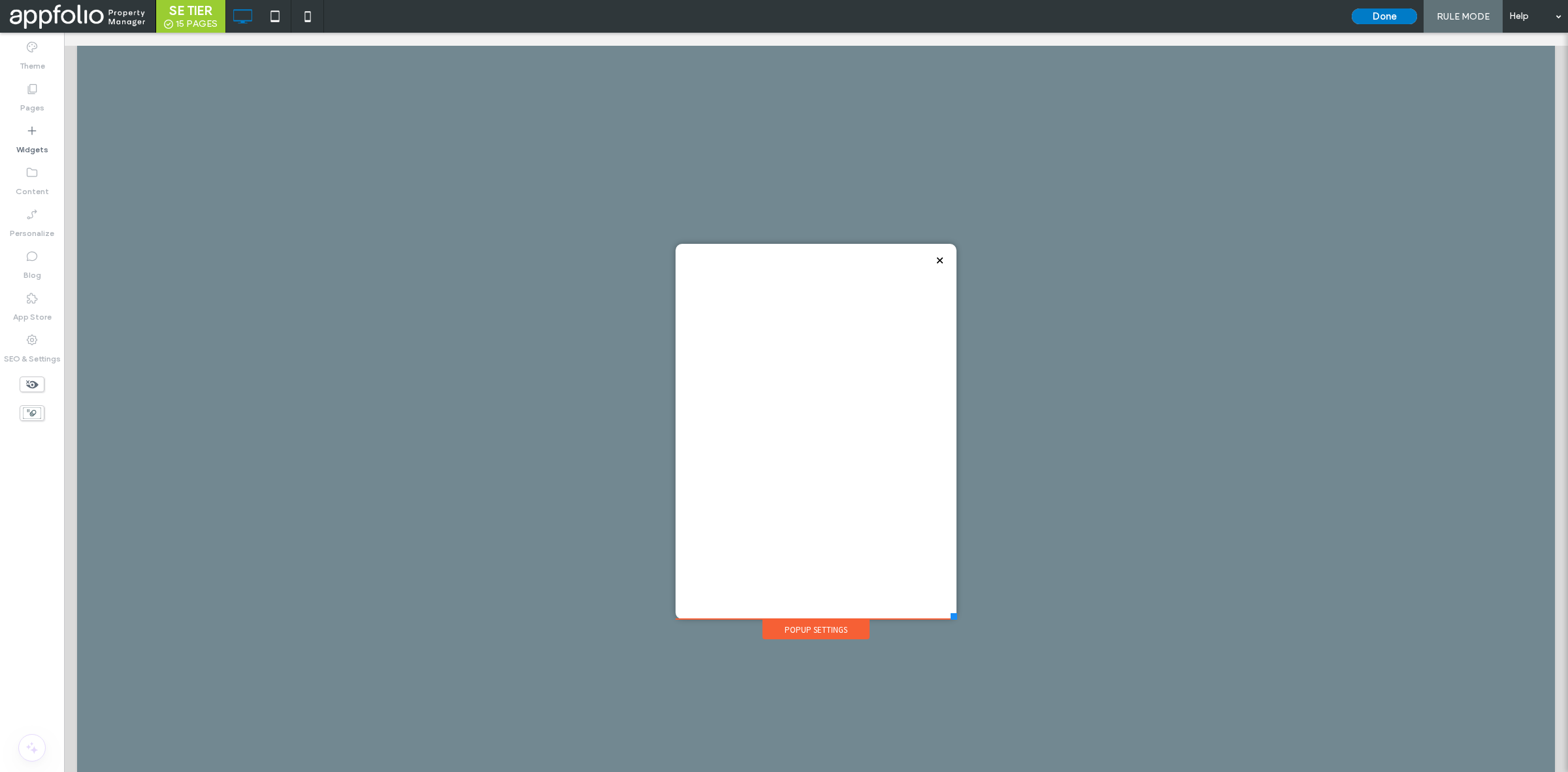
click at [935, 433] on div at bounding box center [938, 435] width 9 height 9
click at [929, 259] on div "Click To Paste" at bounding box center [815, 431] width 255 height 349
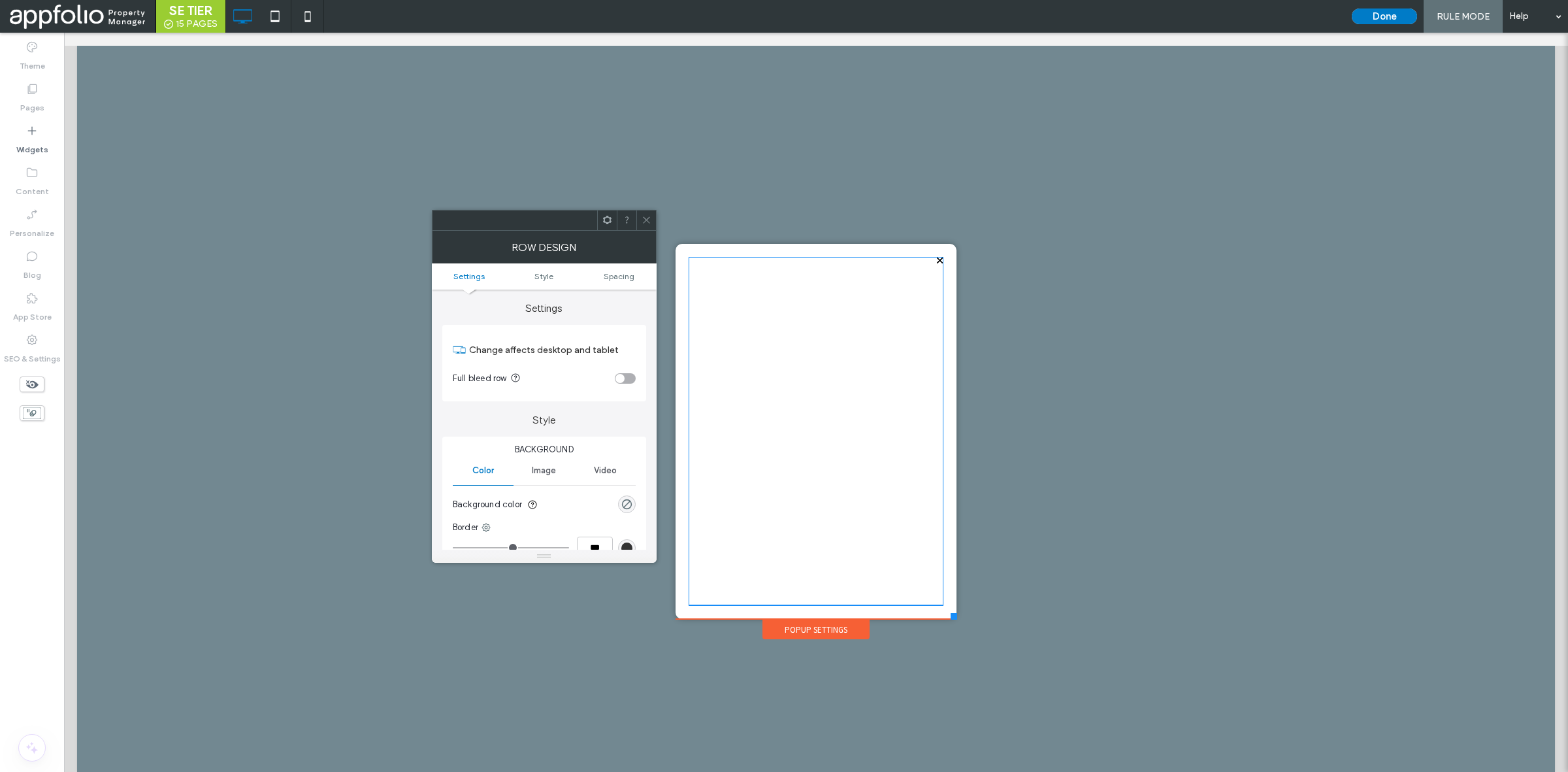
click at [929, 259] on div "Click To Paste" at bounding box center [815, 431] width 255 height 349
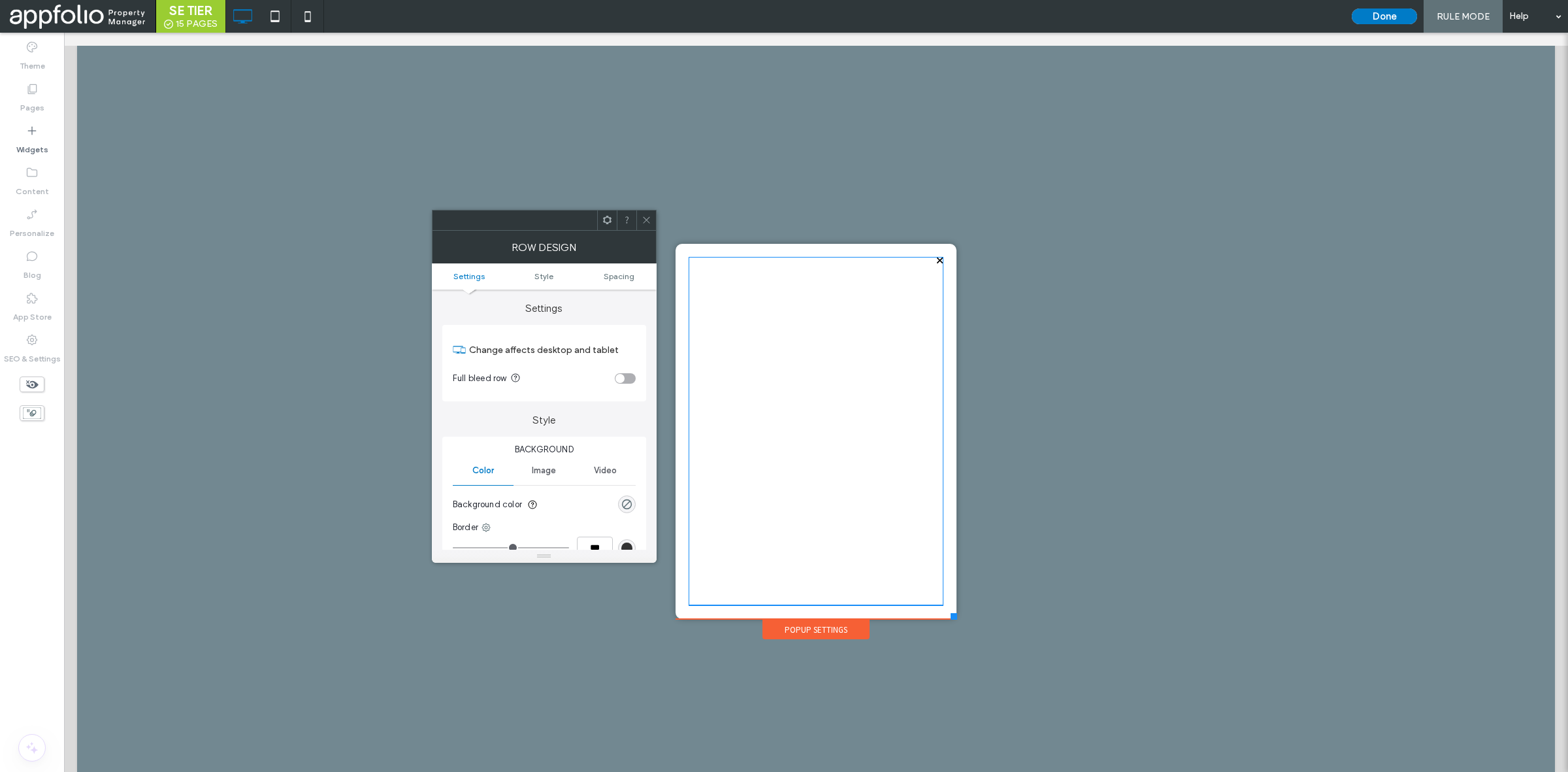
click at [929, 259] on div "Click To Paste" at bounding box center [815, 431] width 255 height 349
click at [1383, 21] on button "Done" at bounding box center [1384, 16] width 65 height 15
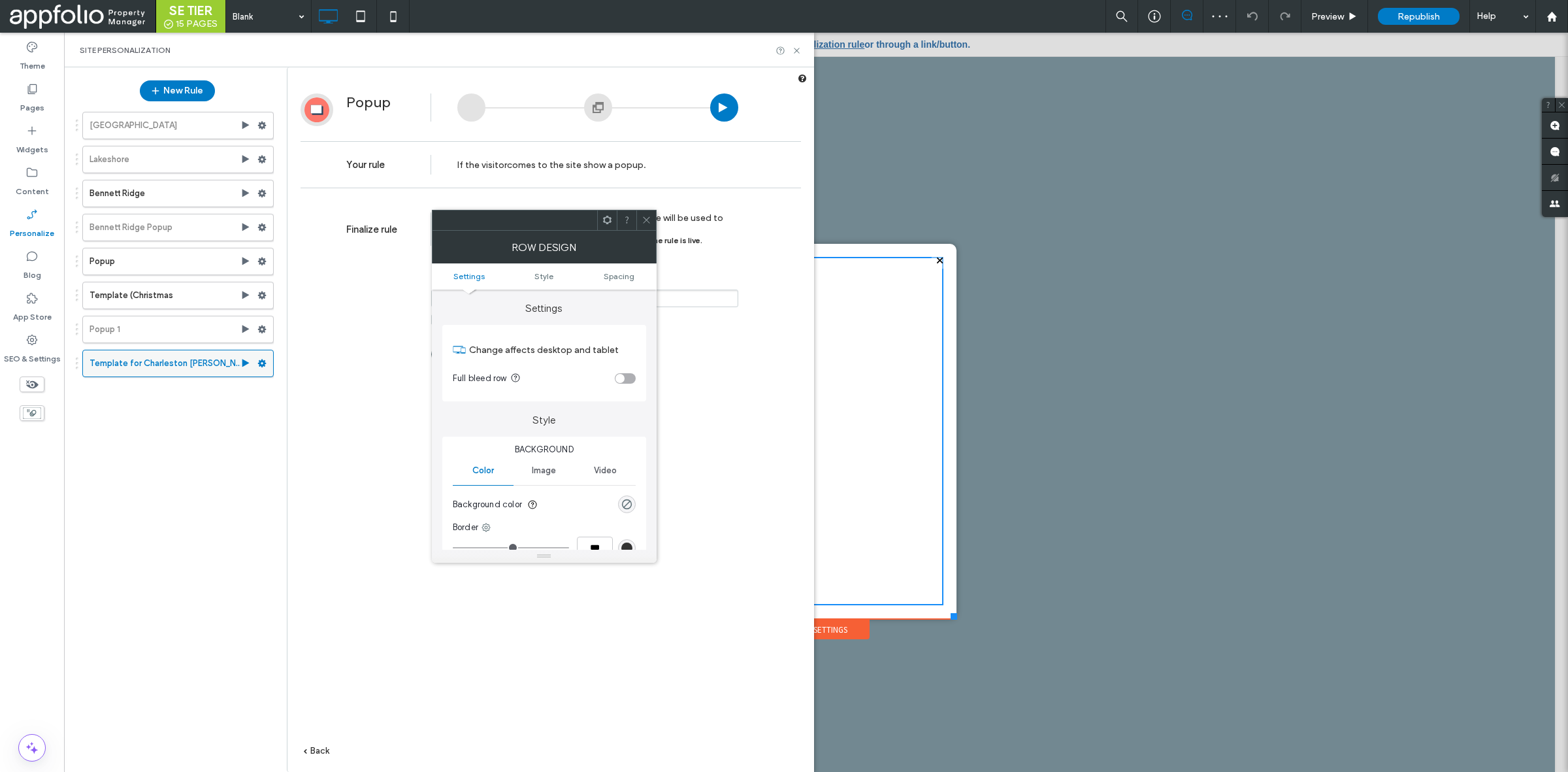
click at [263, 363] on use at bounding box center [262, 363] width 9 height 8
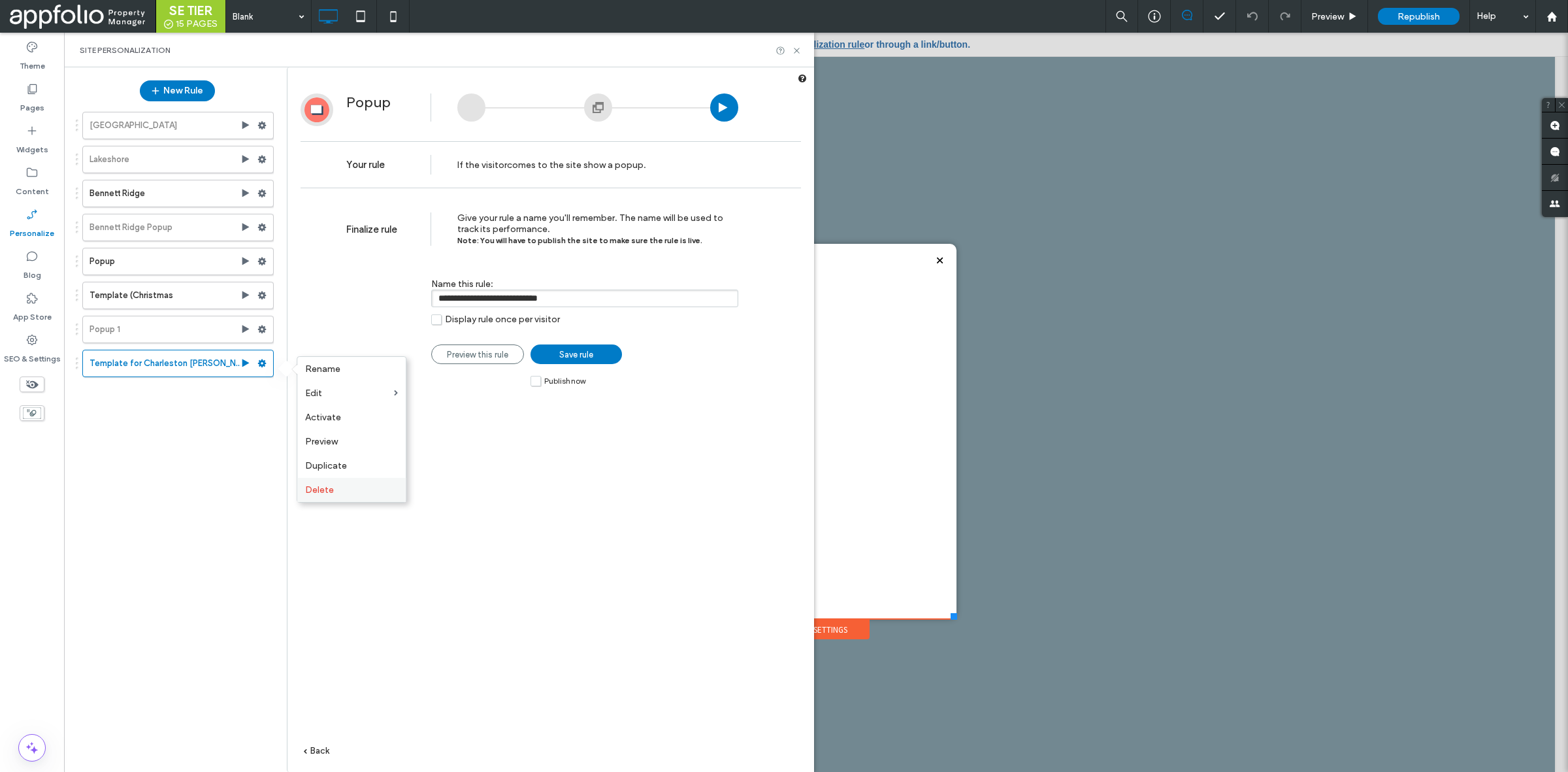
click at [330, 490] on span "Delete" at bounding box center [320, 489] width 29 height 11
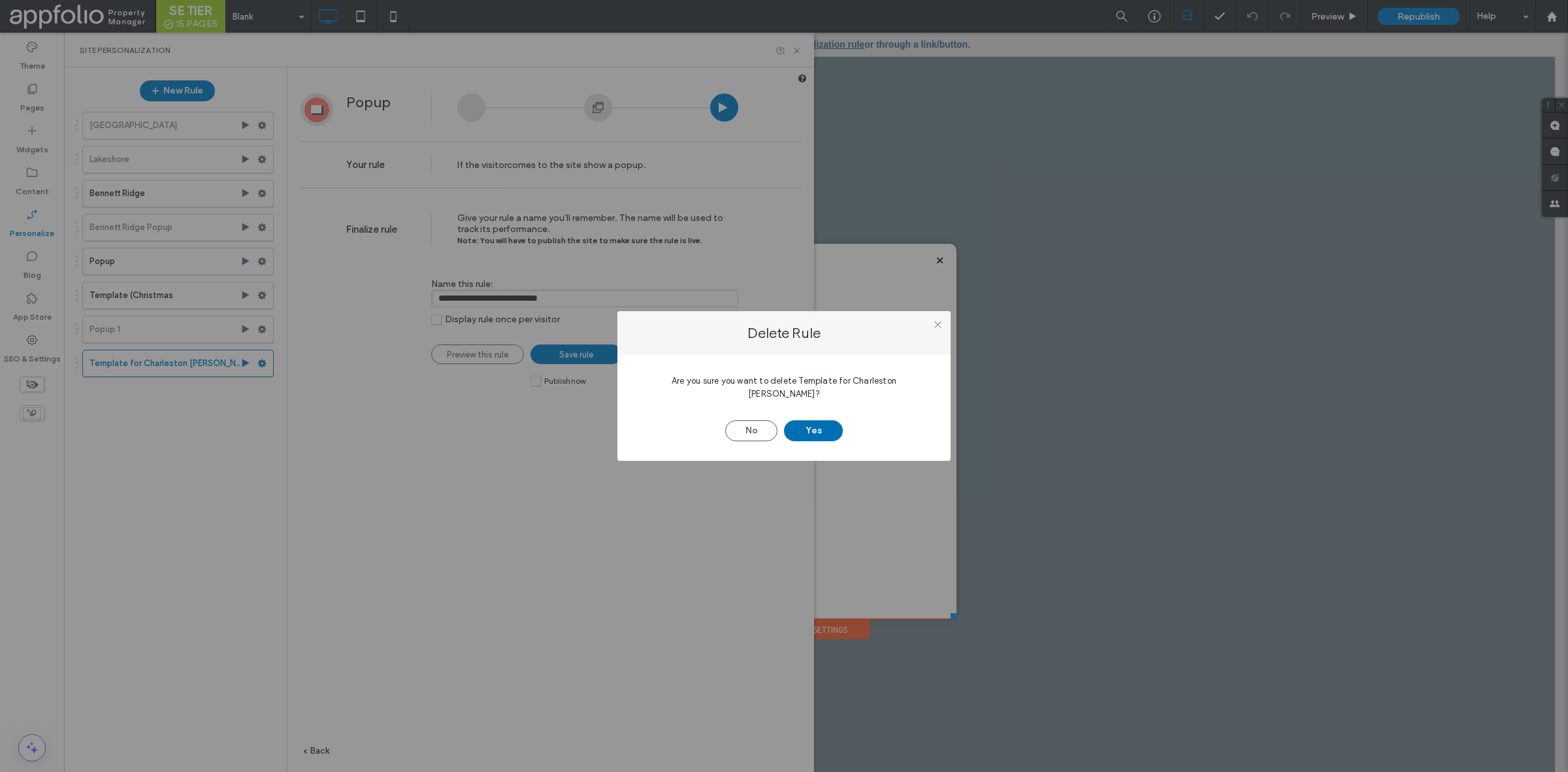
click at [805, 422] on button "Yes" at bounding box center [814, 431] width 59 height 21
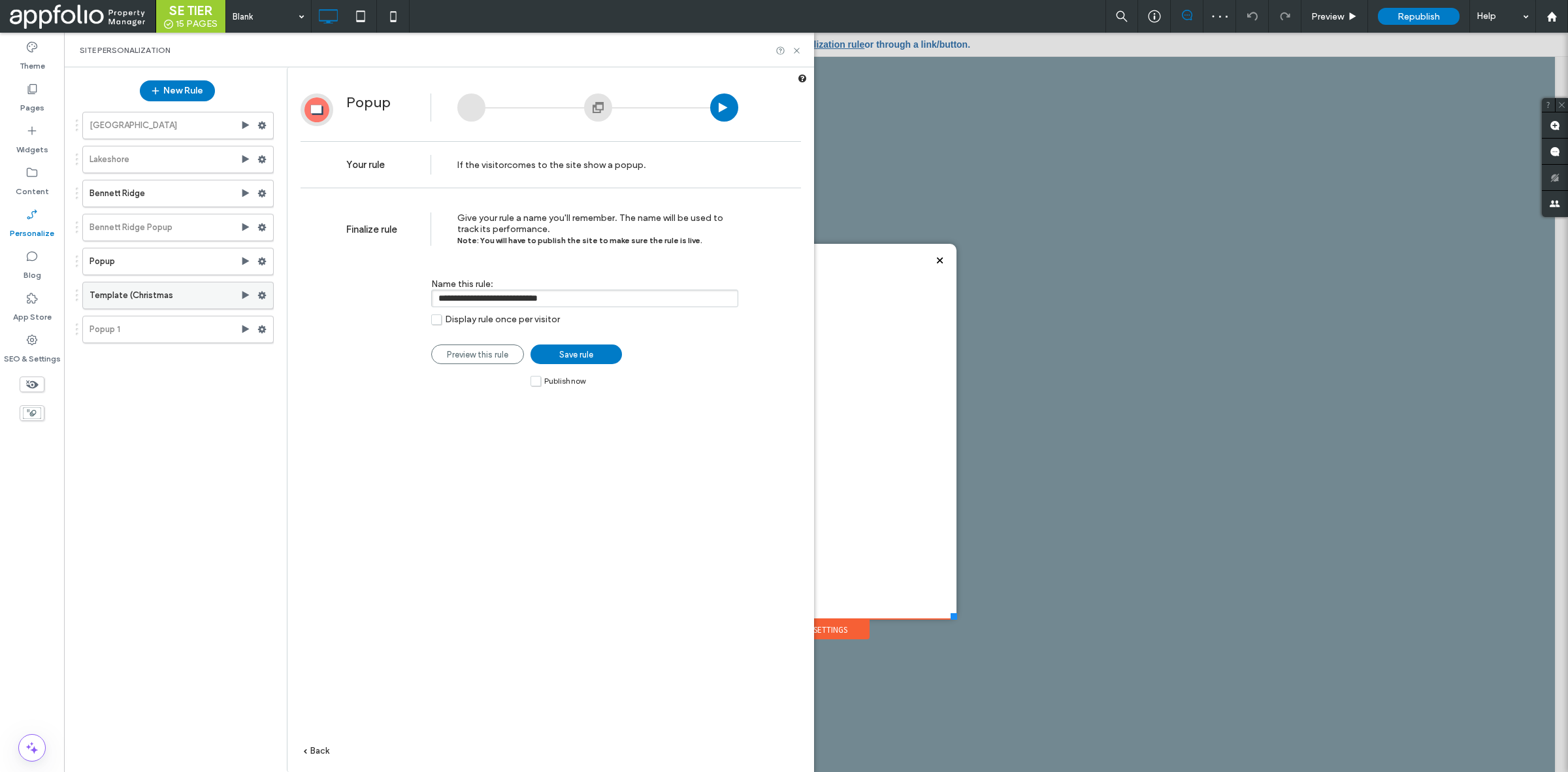
click at [261, 293] on icon at bounding box center [261, 294] width 9 height 9
click at [356, 394] on label "Duplicate" at bounding box center [352, 396] width 93 height 11
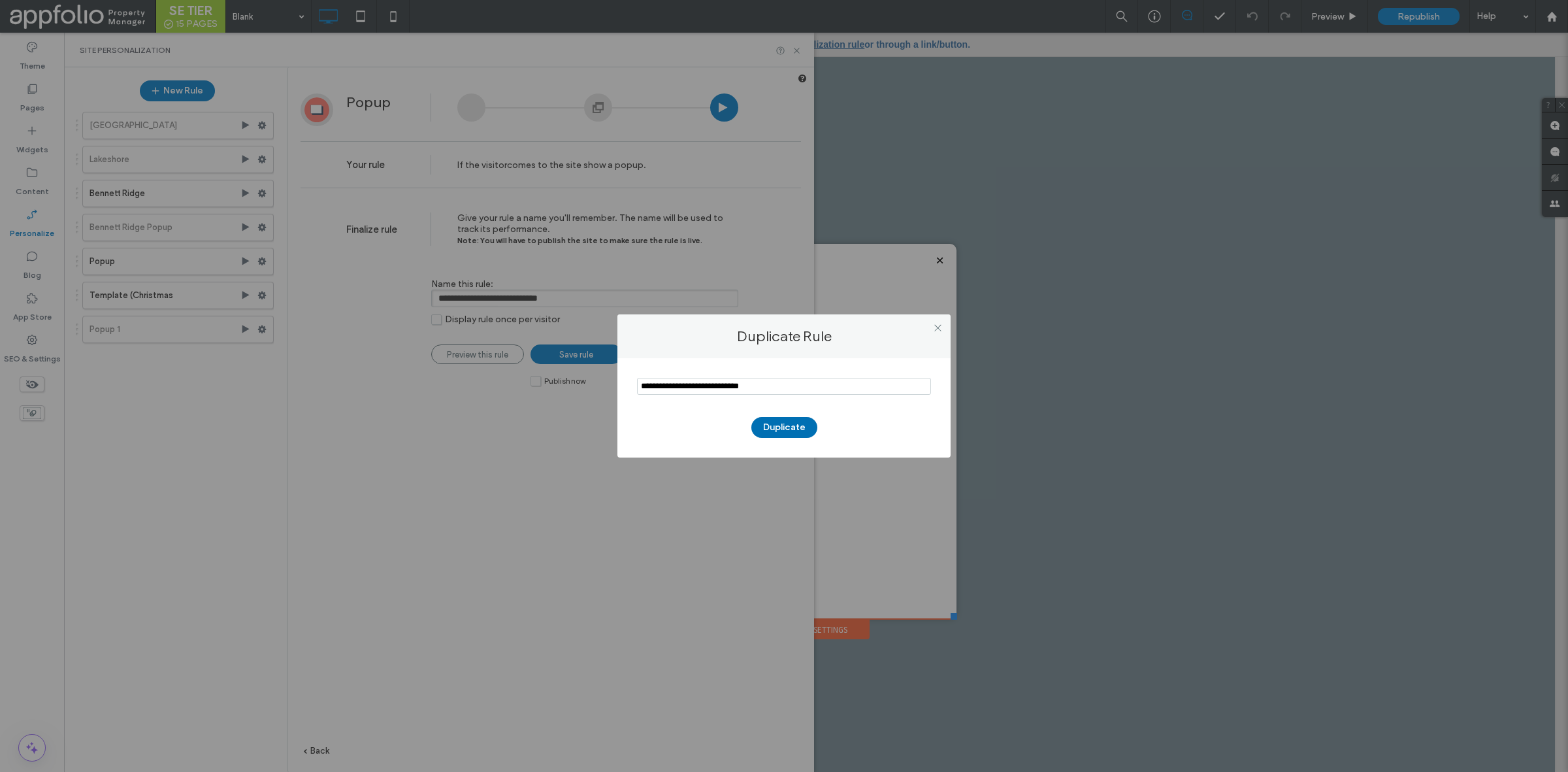
type input "**********"
click at [813, 427] on button "Duplicate" at bounding box center [784, 427] width 66 height 21
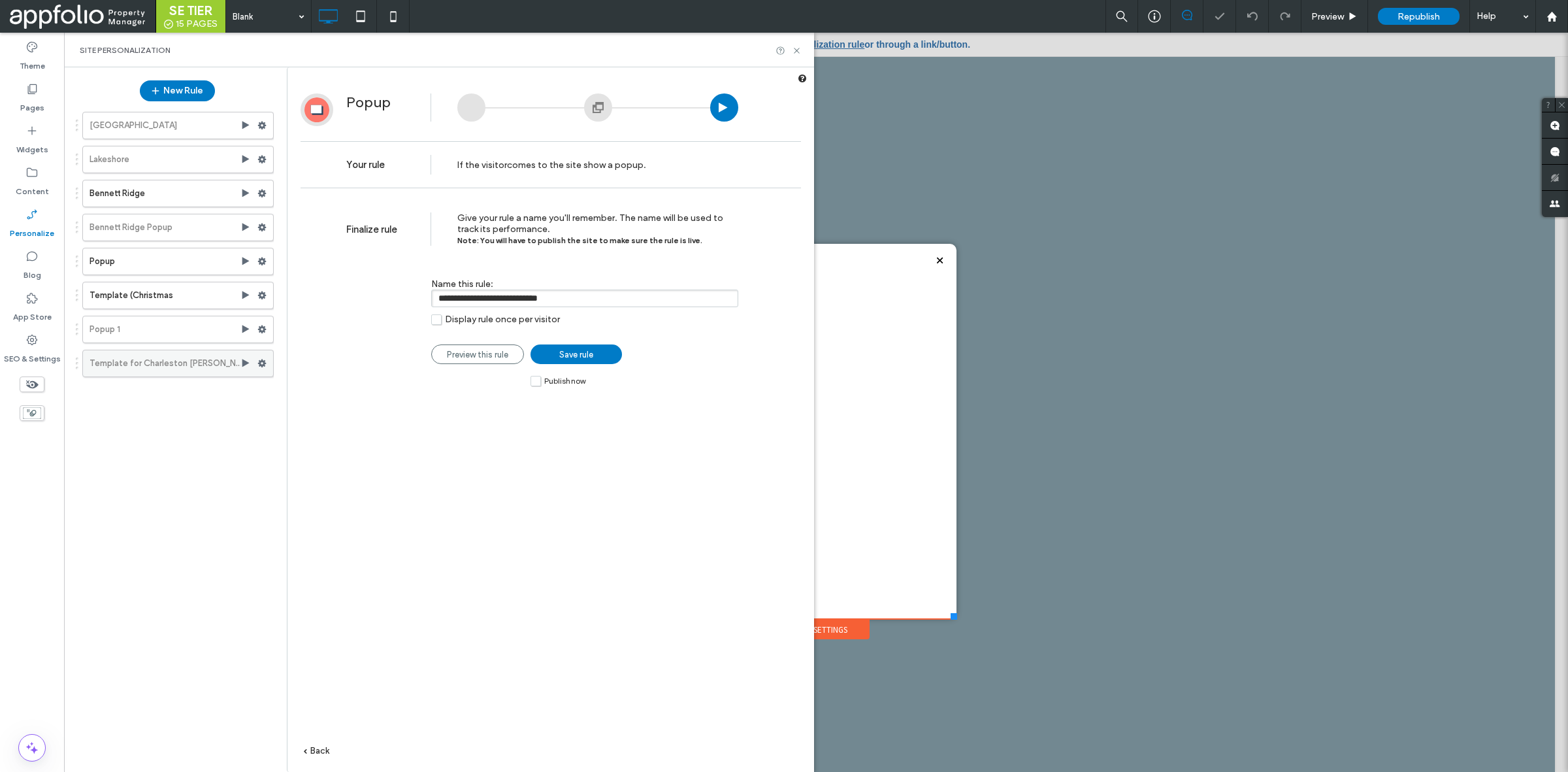
click at [145, 360] on label "Template for Charleston [PERSON_NAME]" at bounding box center [165, 363] width 151 height 26
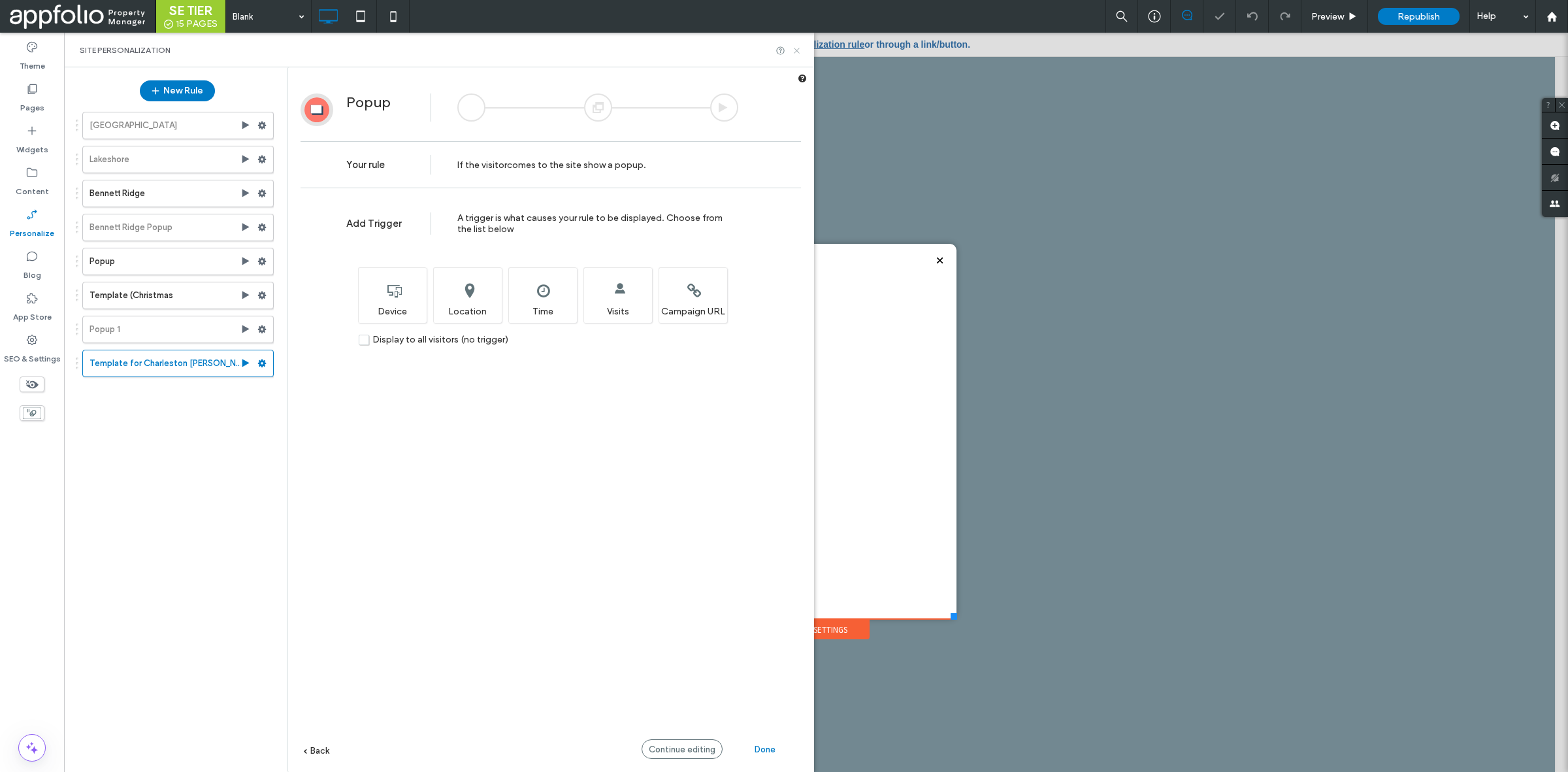
click at [794, 47] on icon at bounding box center [797, 50] width 10 height 10
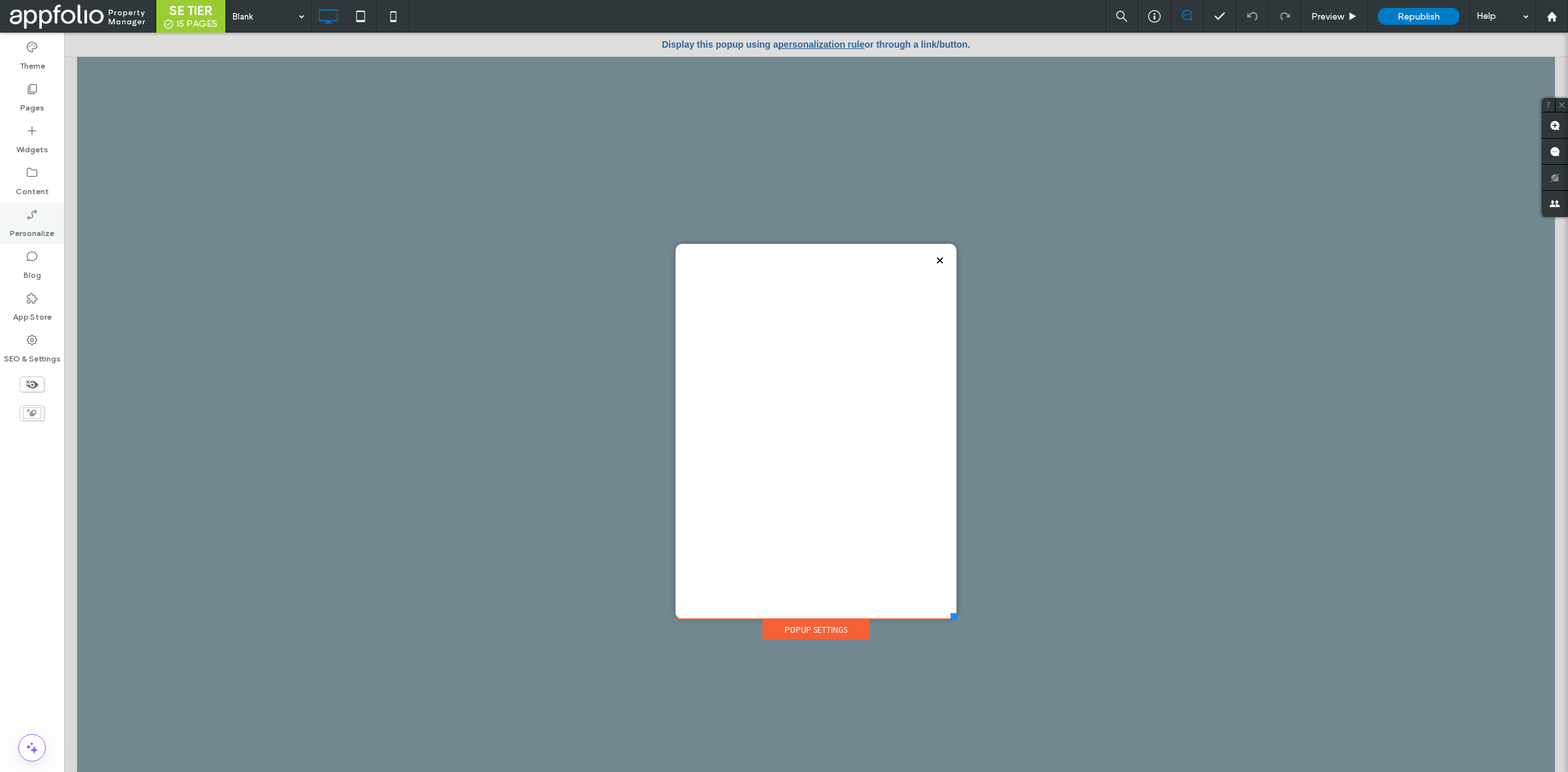
click at [49, 210] on div "Personalize" at bounding box center [32, 223] width 64 height 42
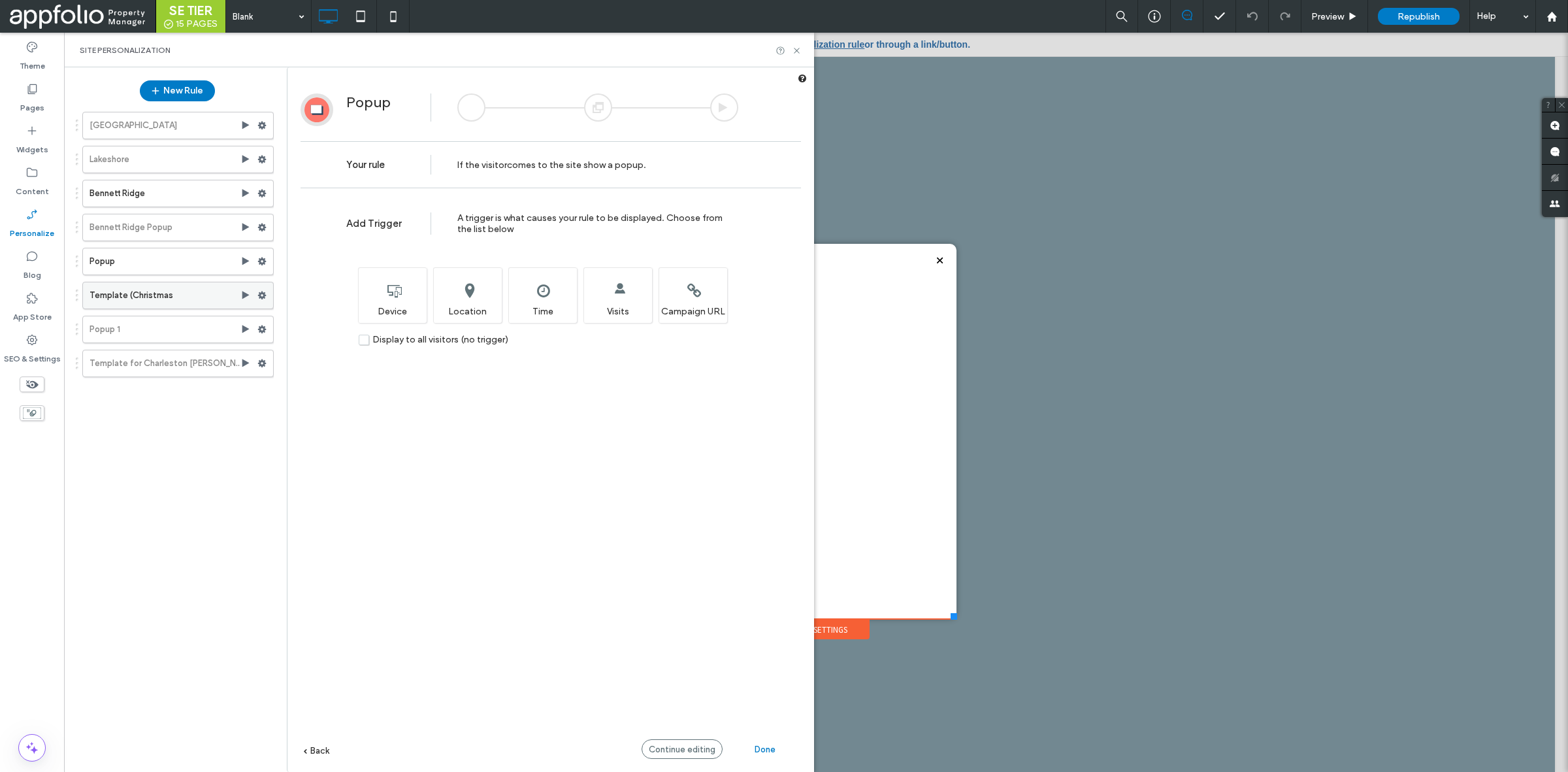
click at [244, 297] on use at bounding box center [245, 294] width 7 height 8
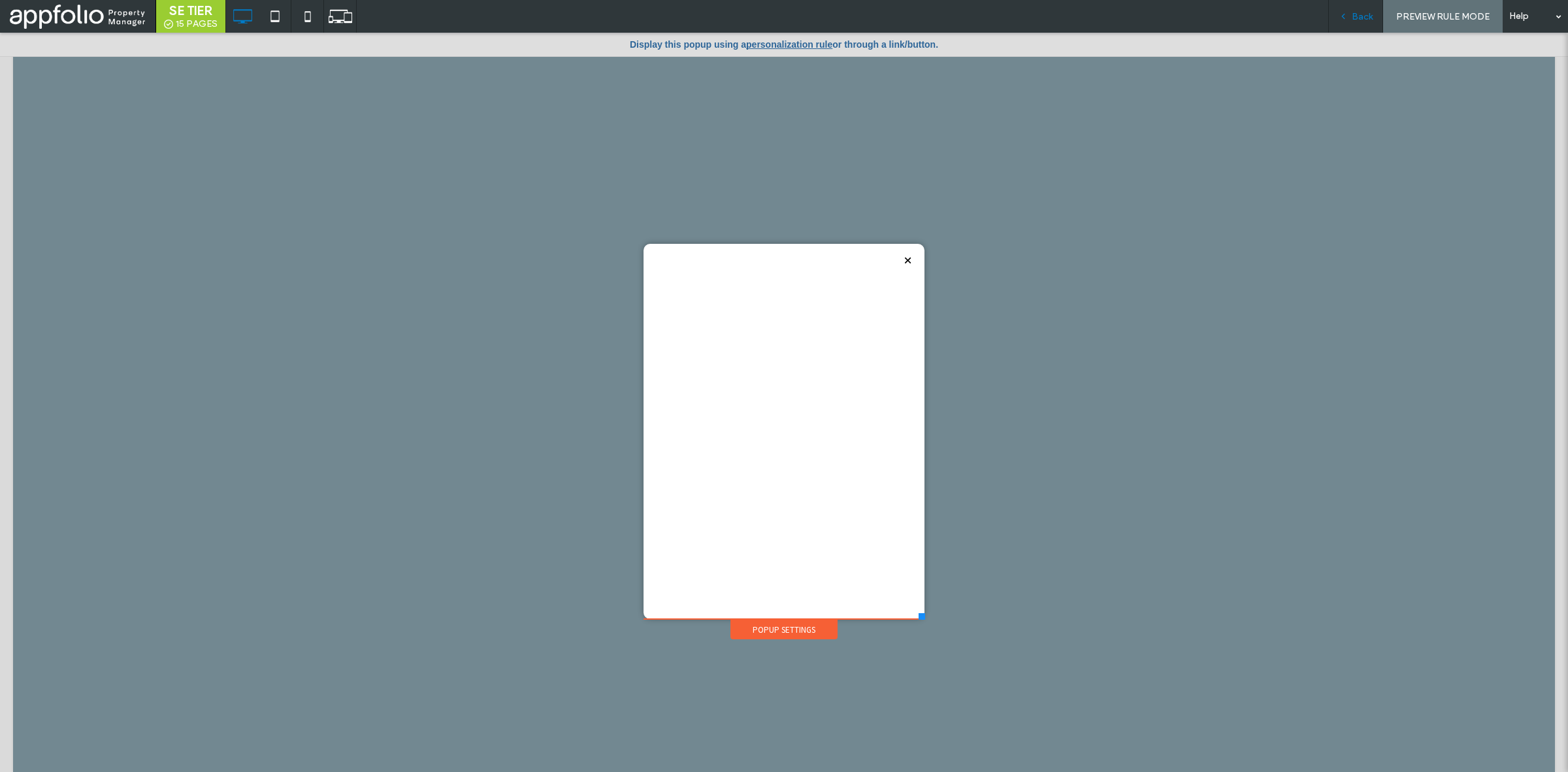
click at [1351, 1] on div "Back" at bounding box center [1356, 16] width 55 height 33
click at [1354, 11] on span "Back" at bounding box center [1363, 15] width 21 height 11
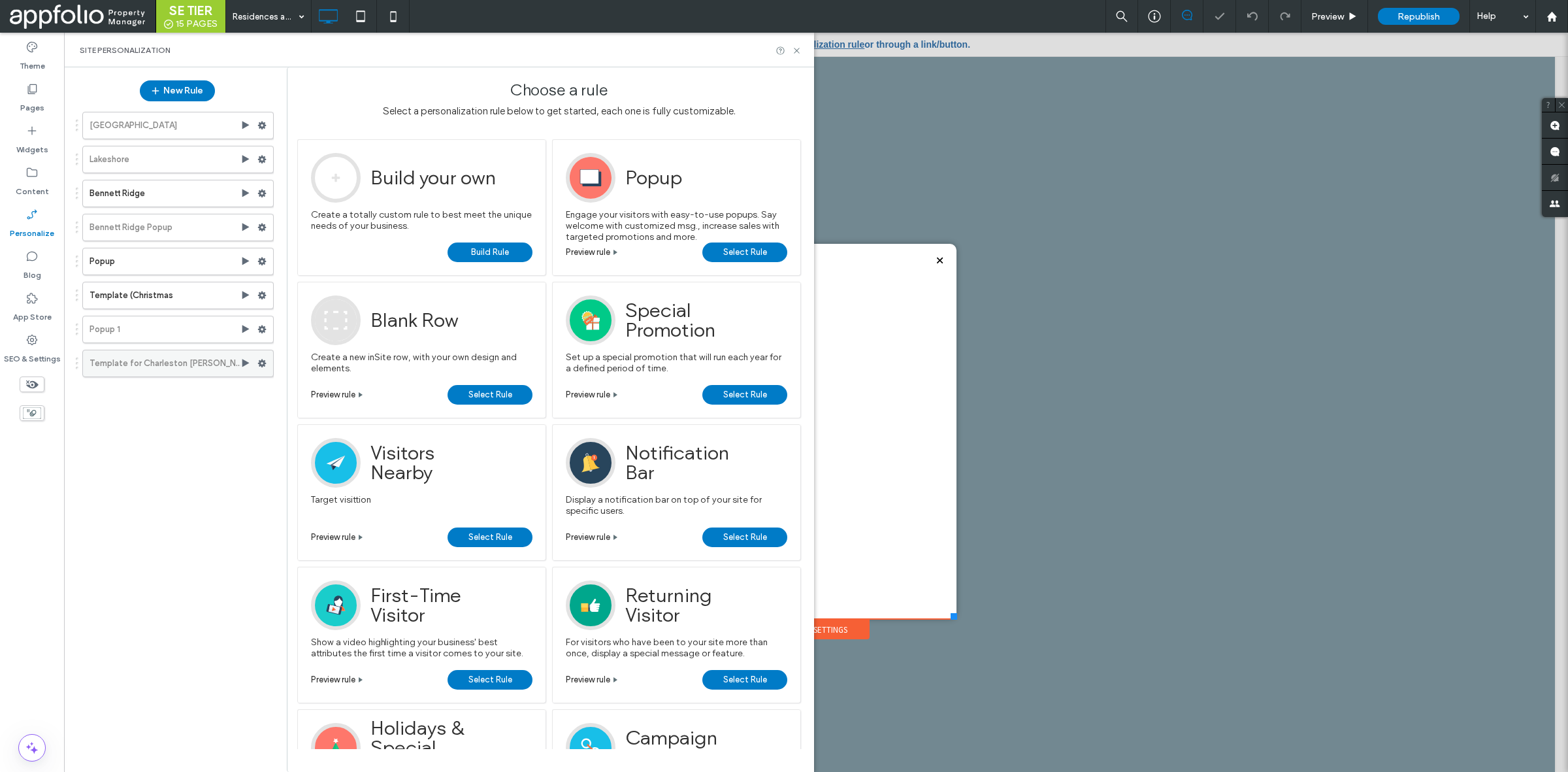
click at [261, 362] on icon at bounding box center [261, 362] width 9 height 9
click at [359, 501] on div "Delete" at bounding box center [352, 489] width 108 height 24
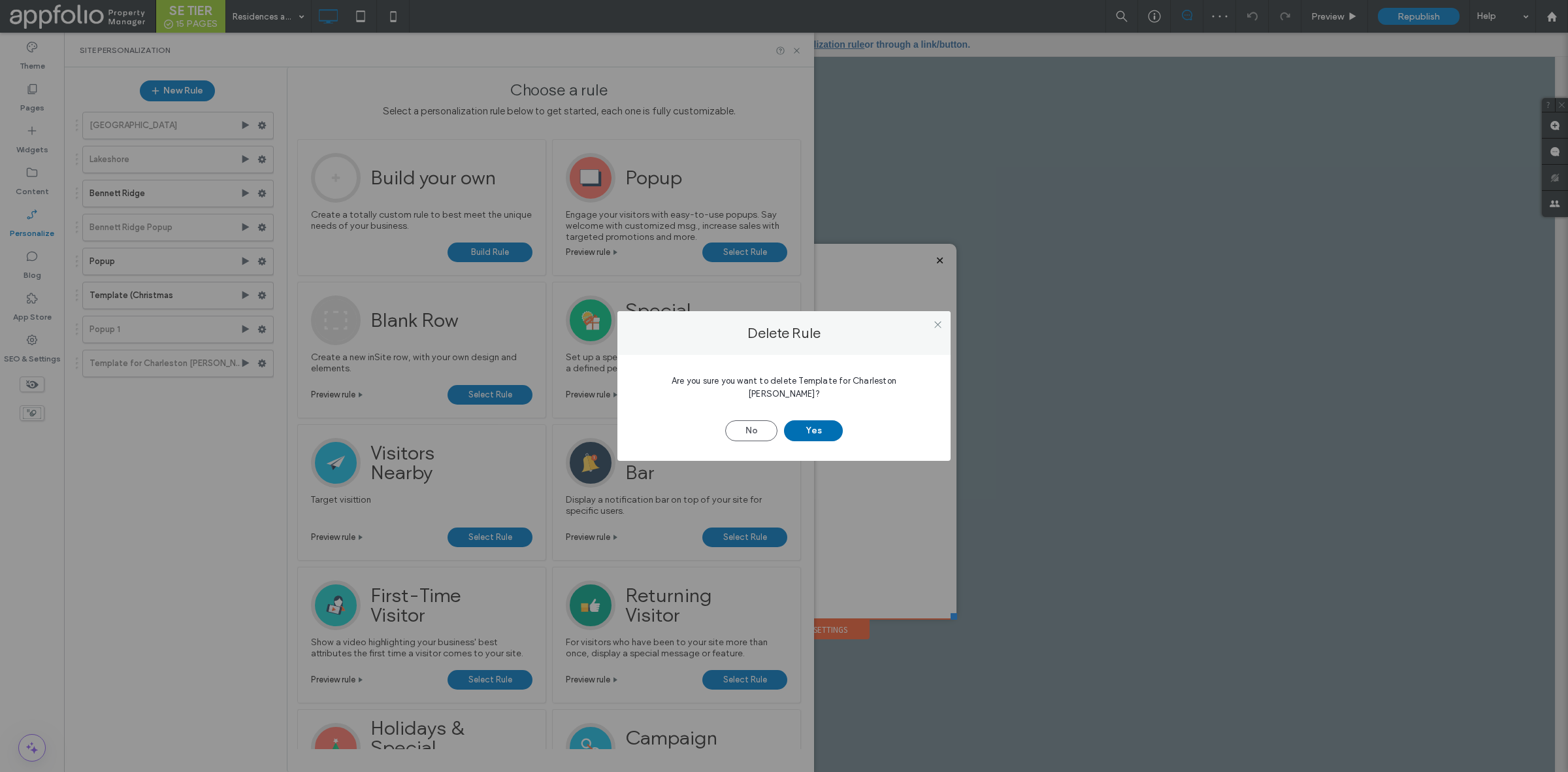
click at [806, 420] on button "Yes" at bounding box center [814, 431] width 59 height 21
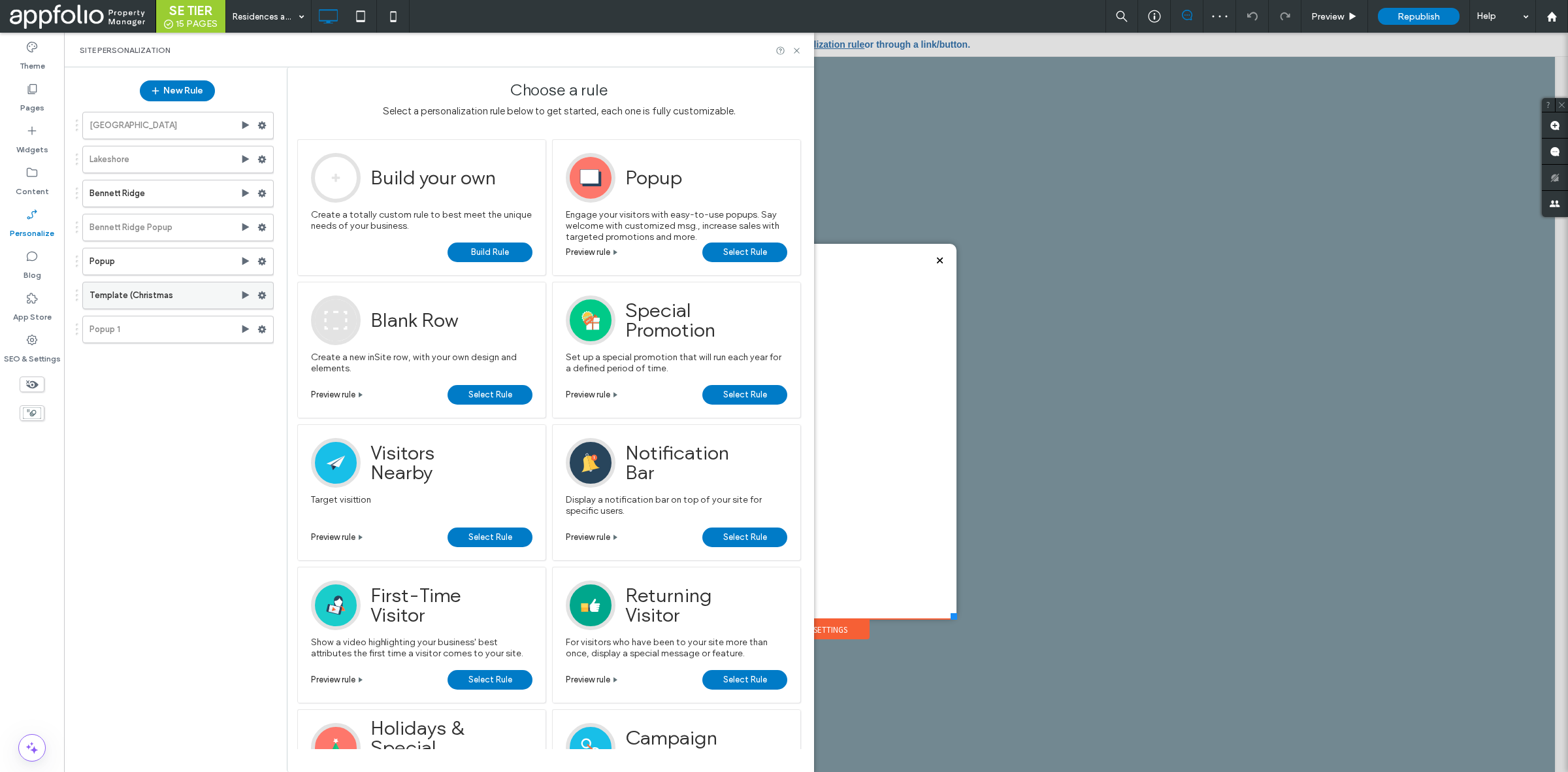
click at [168, 293] on label "Template (Christmas" at bounding box center [165, 294] width 151 height 26
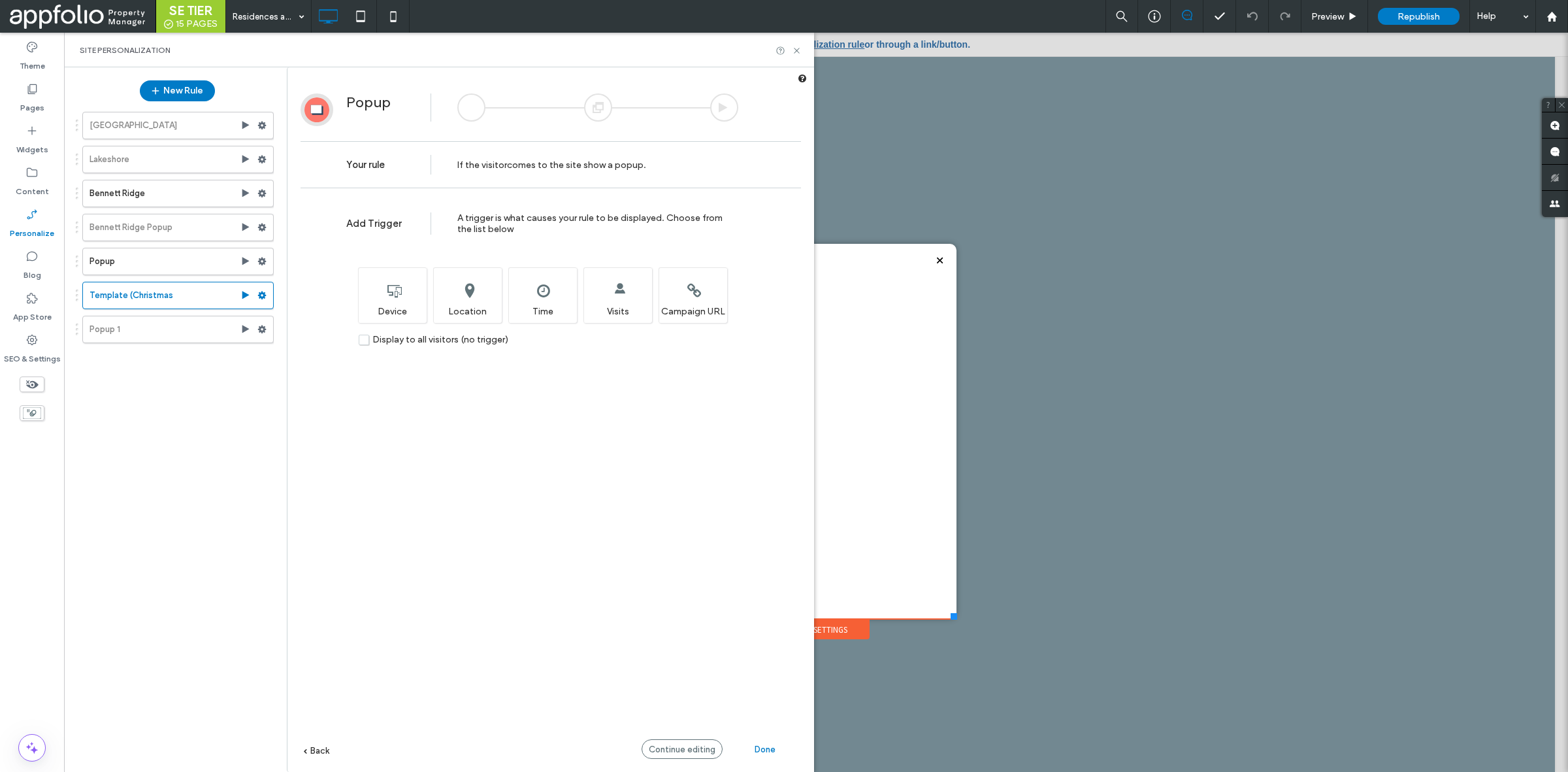
click at [605, 109] on div at bounding box center [598, 107] width 28 height 28
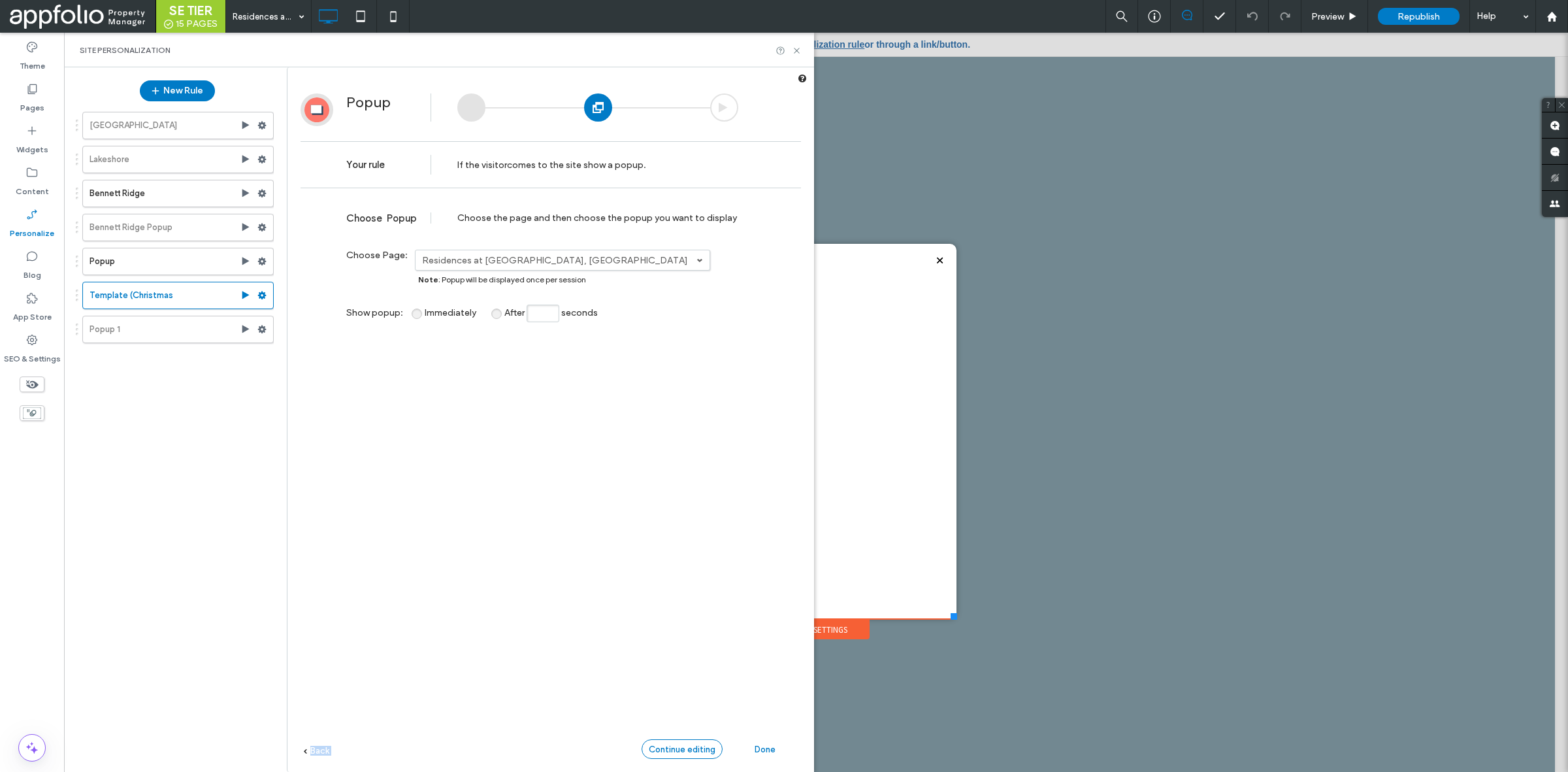
click at [671, 74] on div "Popup Your rule If the visitor comes to the site show a popup . [PERSON_NAME] w…" at bounding box center [551, 74] width 527 height 0
click at [671, 740] on div "Continue editing" at bounding box center [683, 749] width 81 height 19
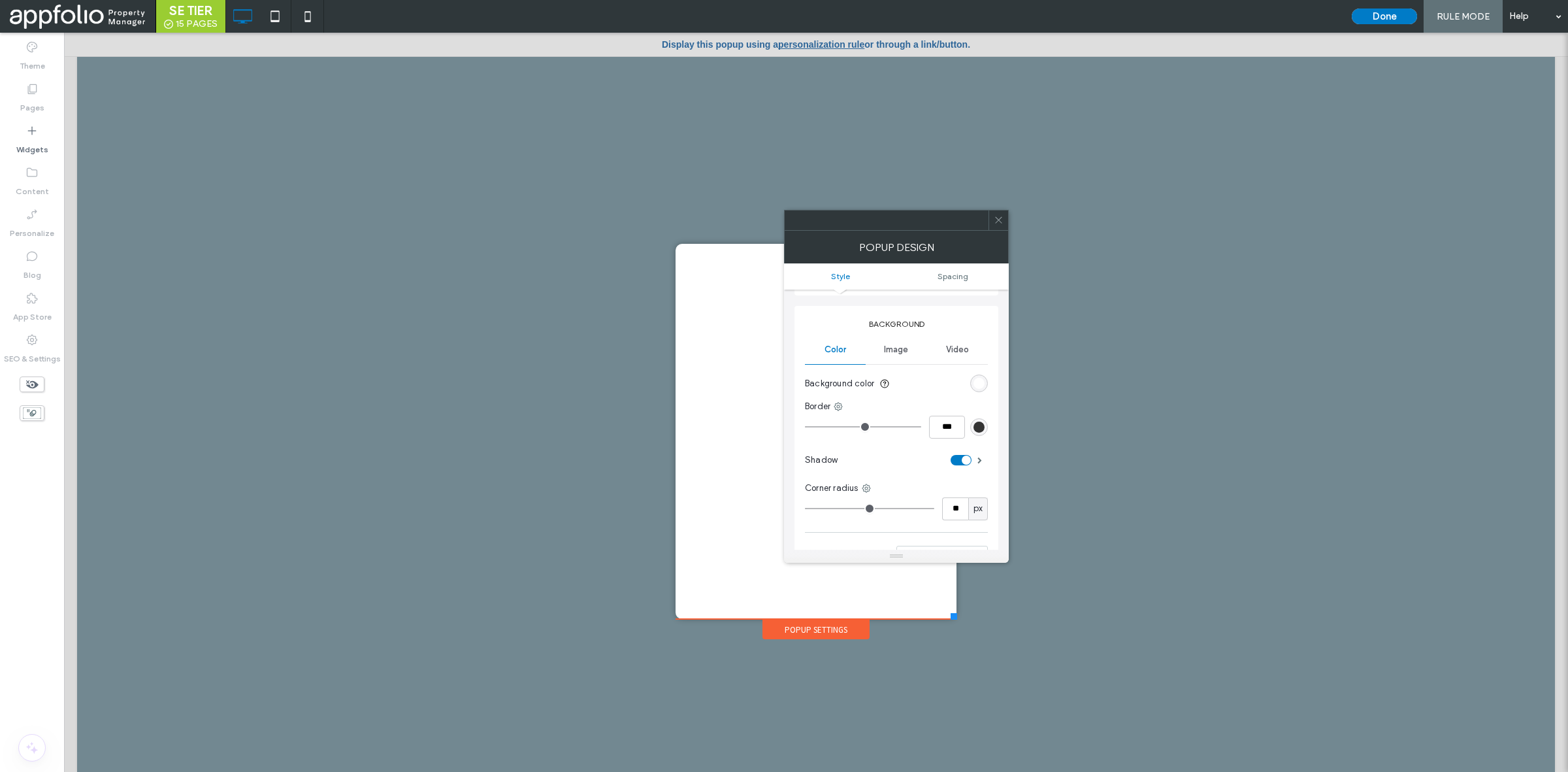
scroll to position [145, 0]
click at [887, 352] on span "Image" at bounding box center [896, 349] width 24 height 11
click at [909, 432] on div "Image" at bounding box center [897, 417] width 182 height 86
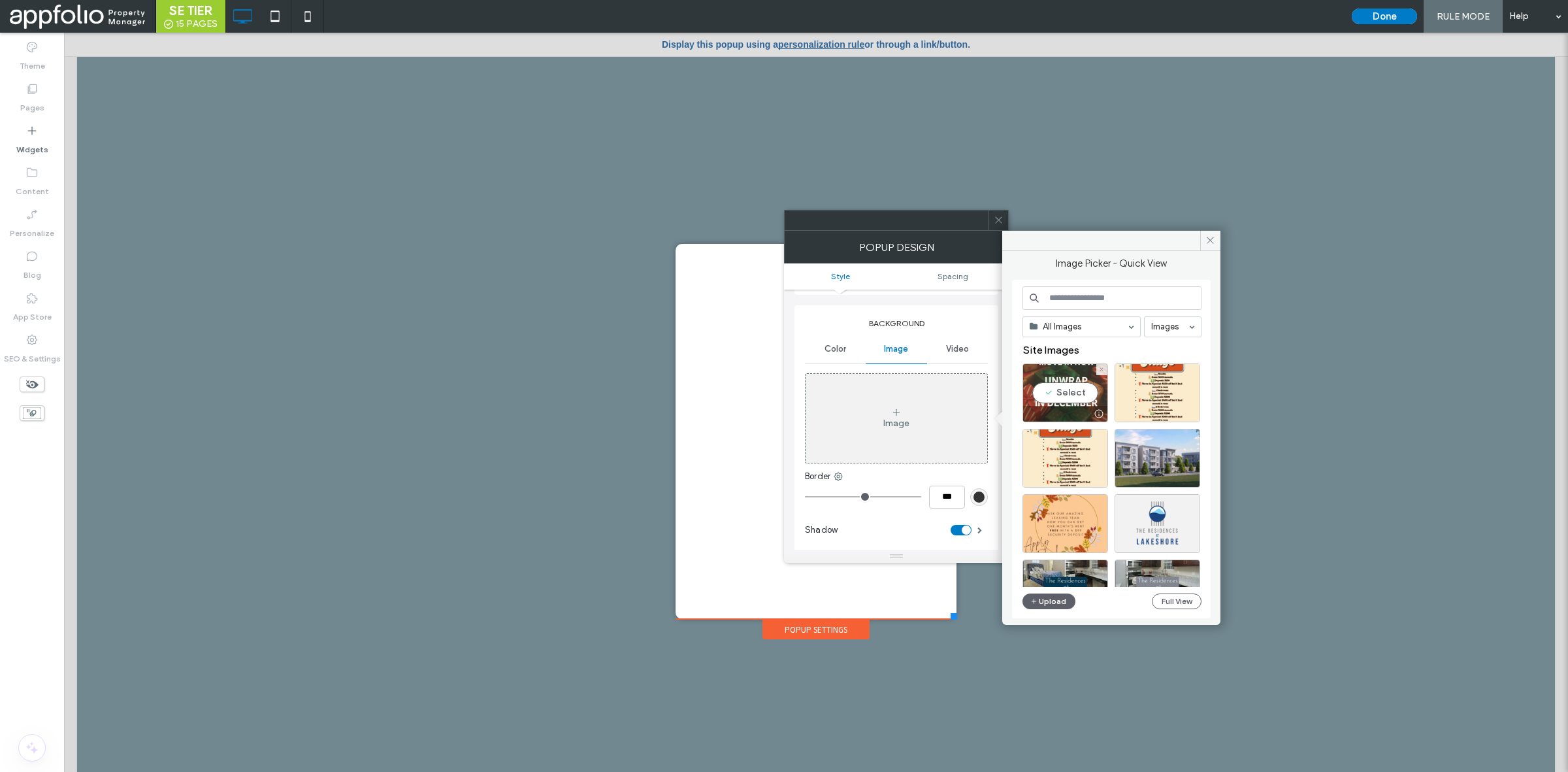
click at [1063, 393] on div "Select" at bounding box center [1065, 392] width 85 height 59
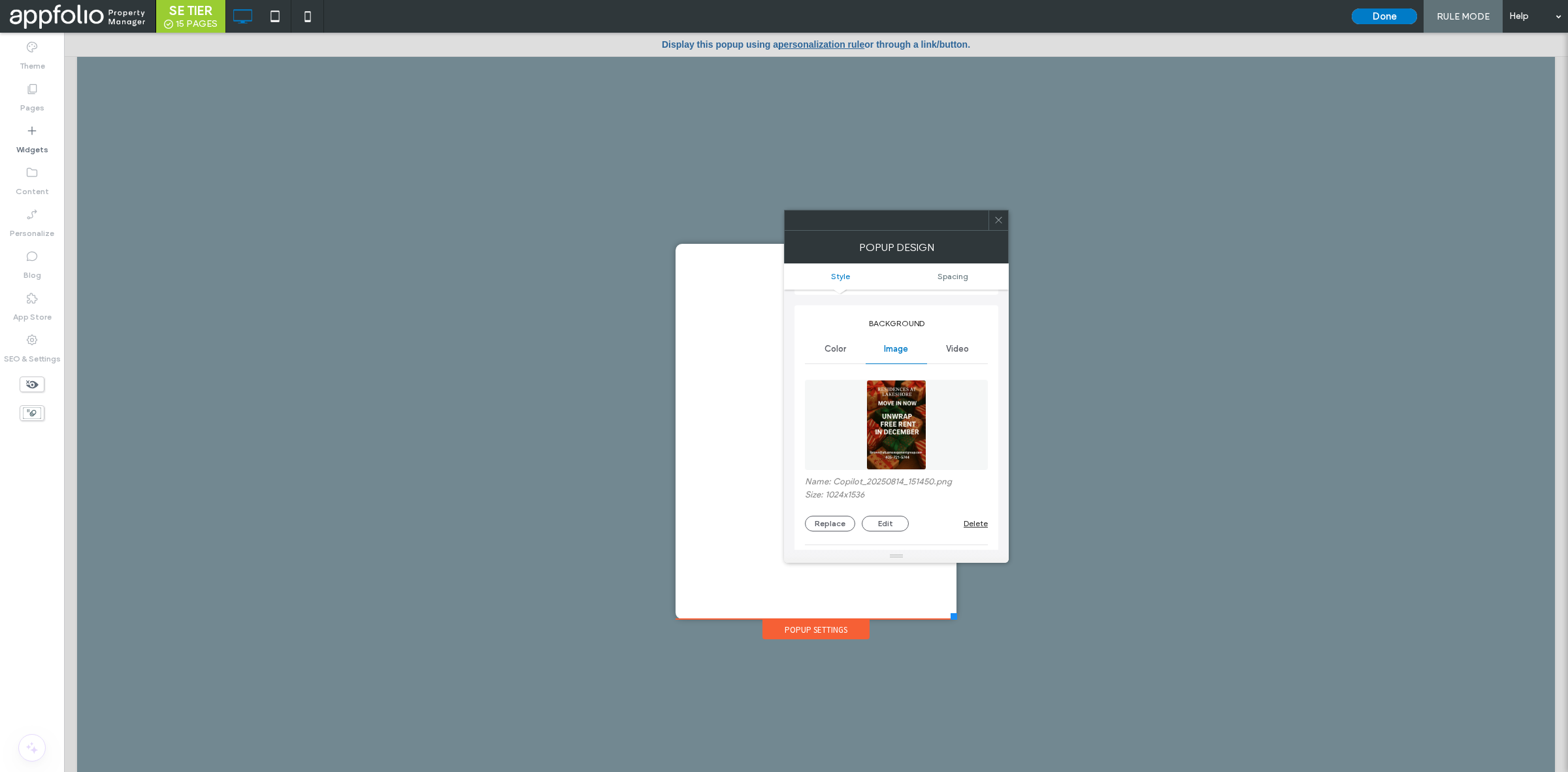
click at [998, 226] on span at bounding box center [999, 220] width 10 height 19
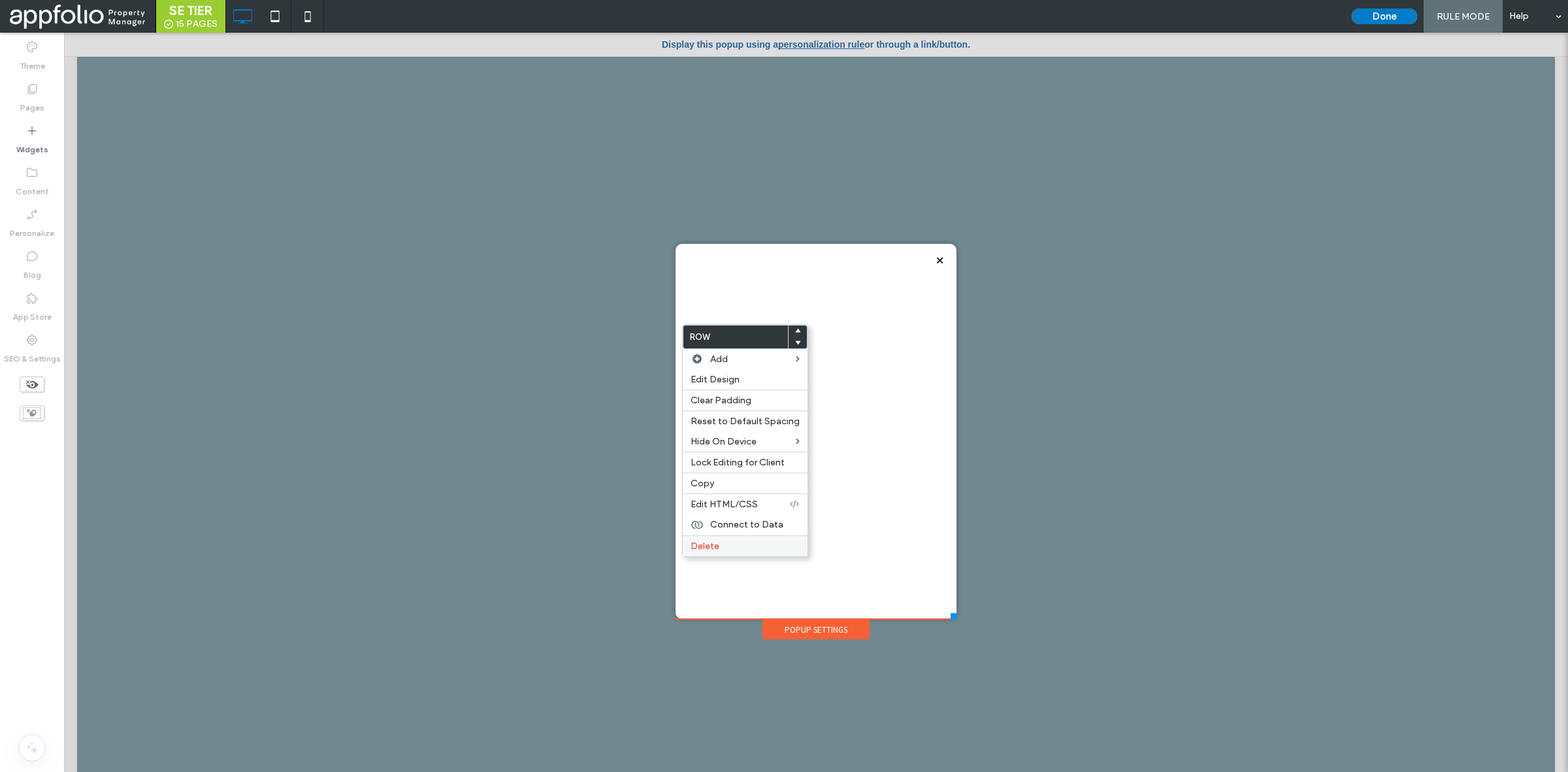
click at [743, 547] on label "Delete" at bounding box center [745, 545] width 109 height 11
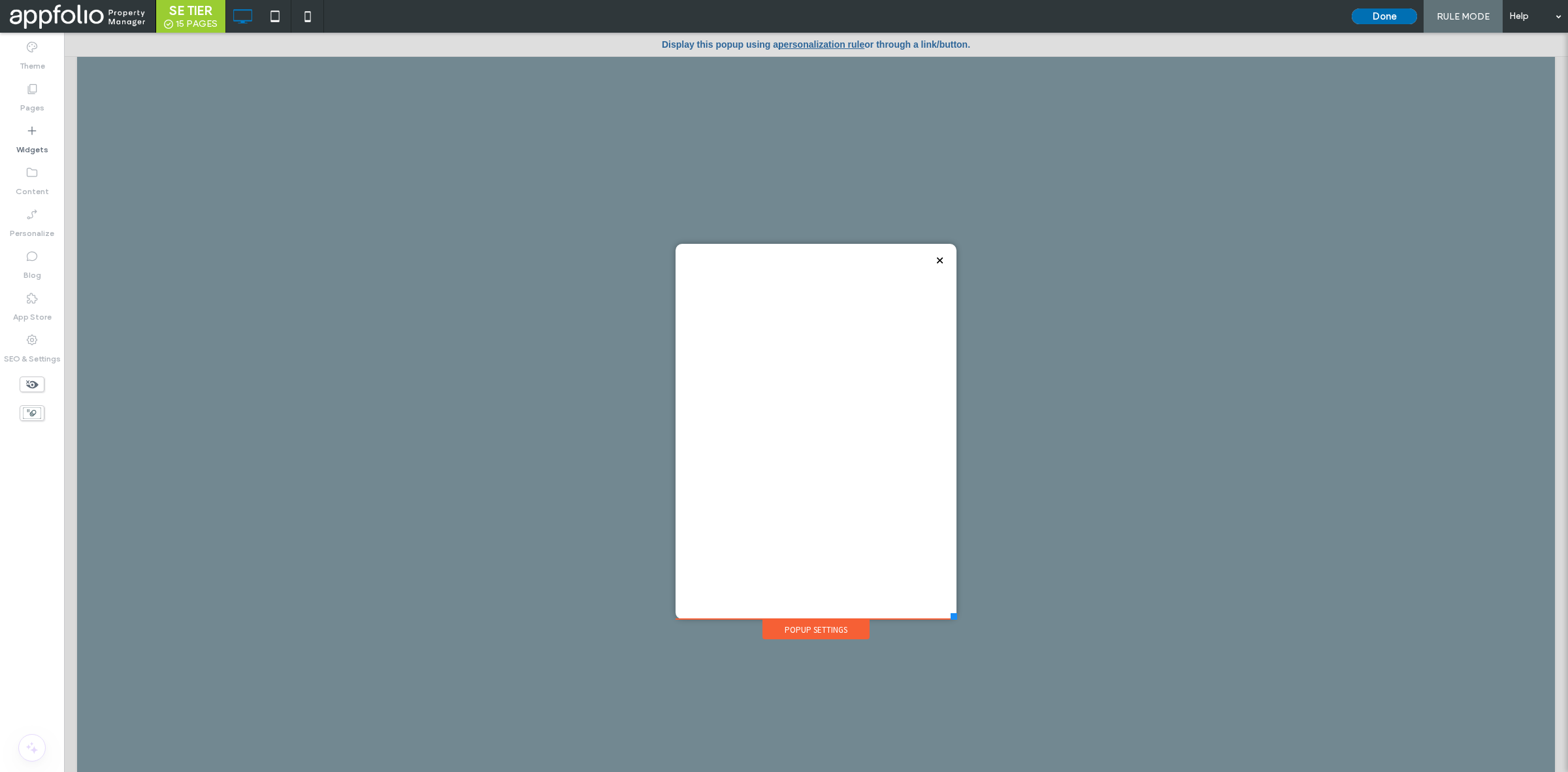
click at [1379, 13] on button "Done" at bounding box center [1384, 16] width 65 height 15
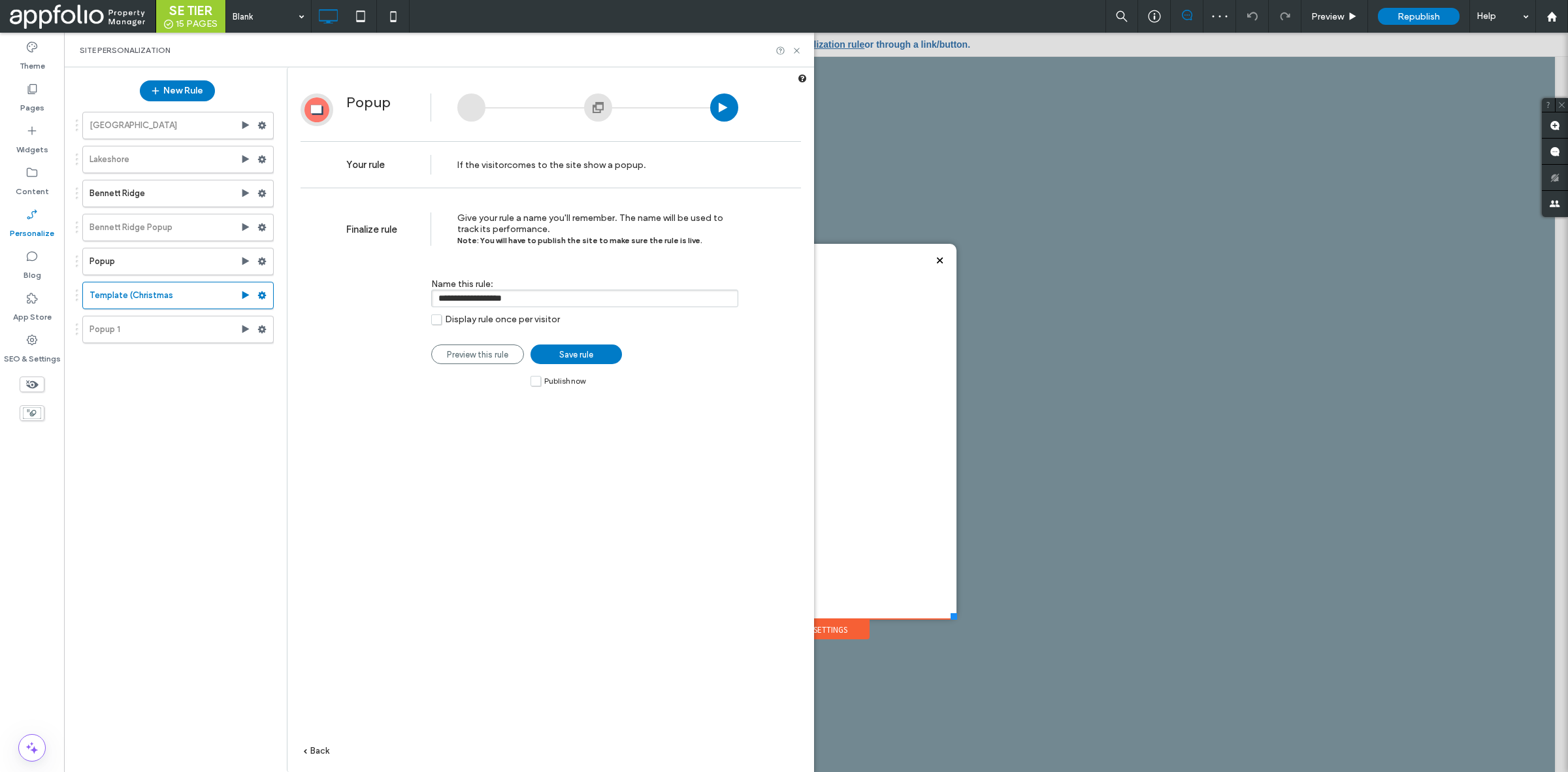
click at [556, 353] on link "Save rule" at bounding box center [576, 355] width 91 height 19
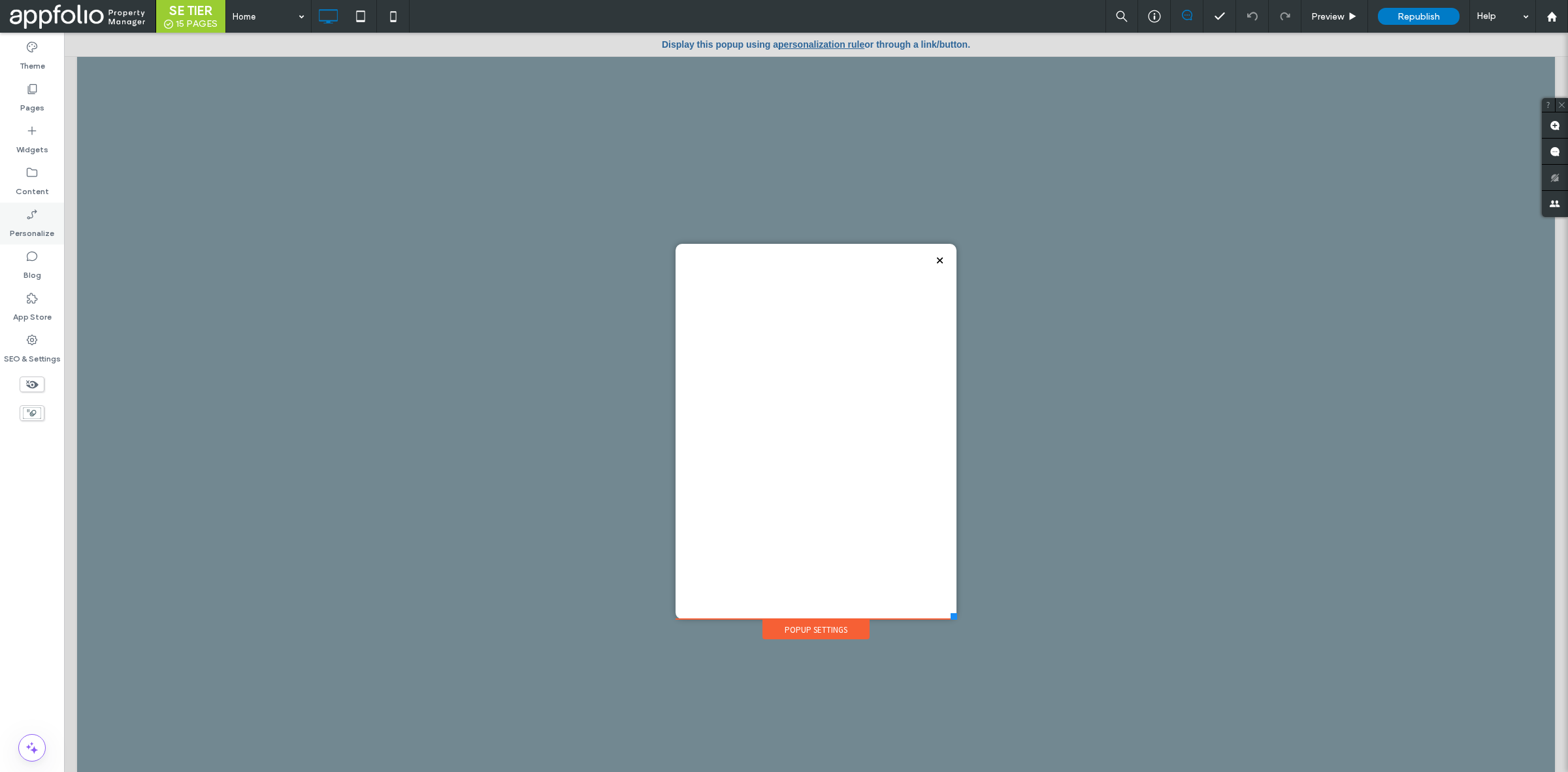
click at [36, 232] on label "Personalize" at bounding box center [32, 230] width 45 height 18
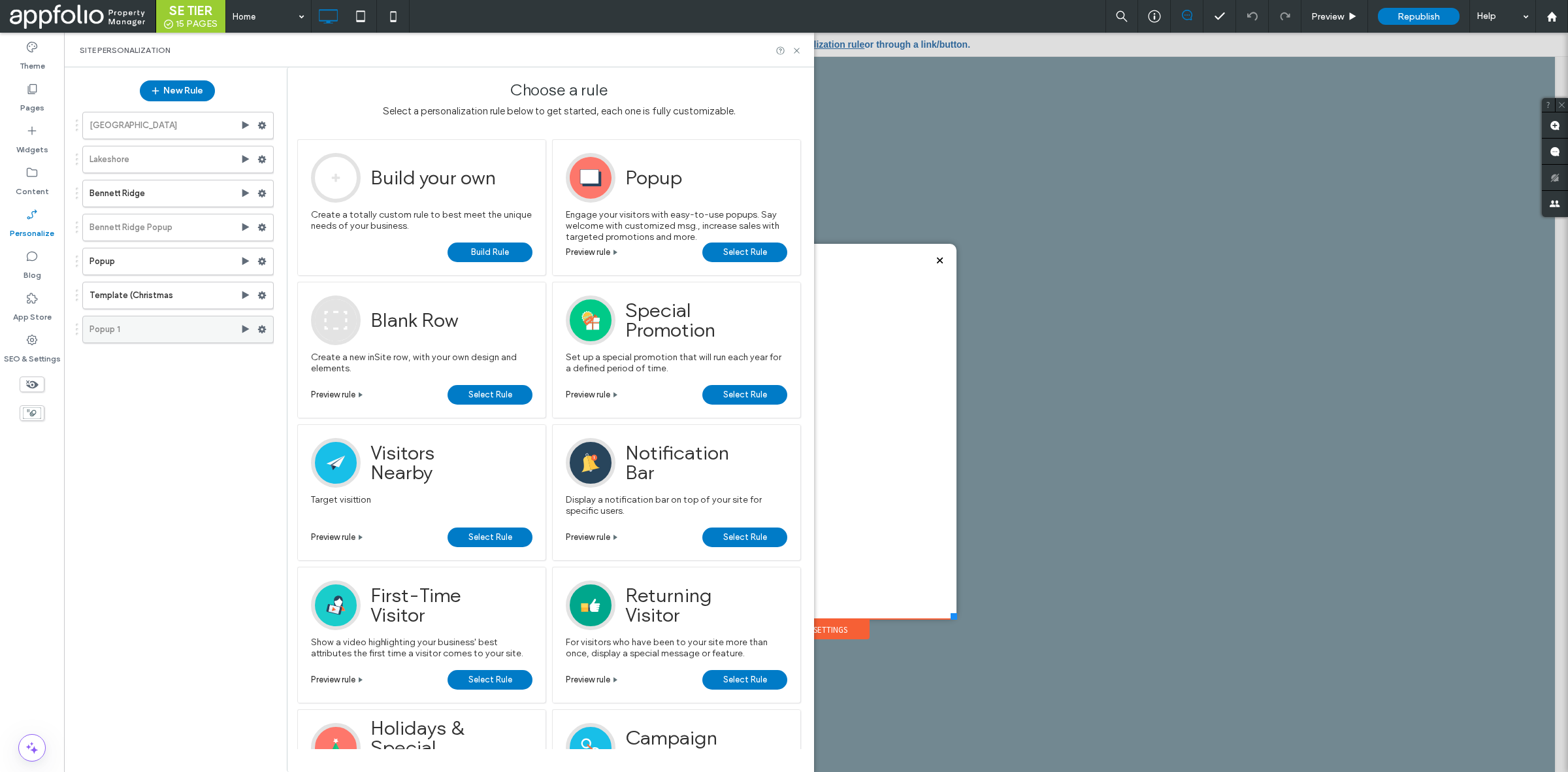
click at [260, 326] on icon at bounding box center [261, 328] width 9 height 9
click at [367, 451] on label "Delete" at bounding box center [352, 455] width 93 height 11
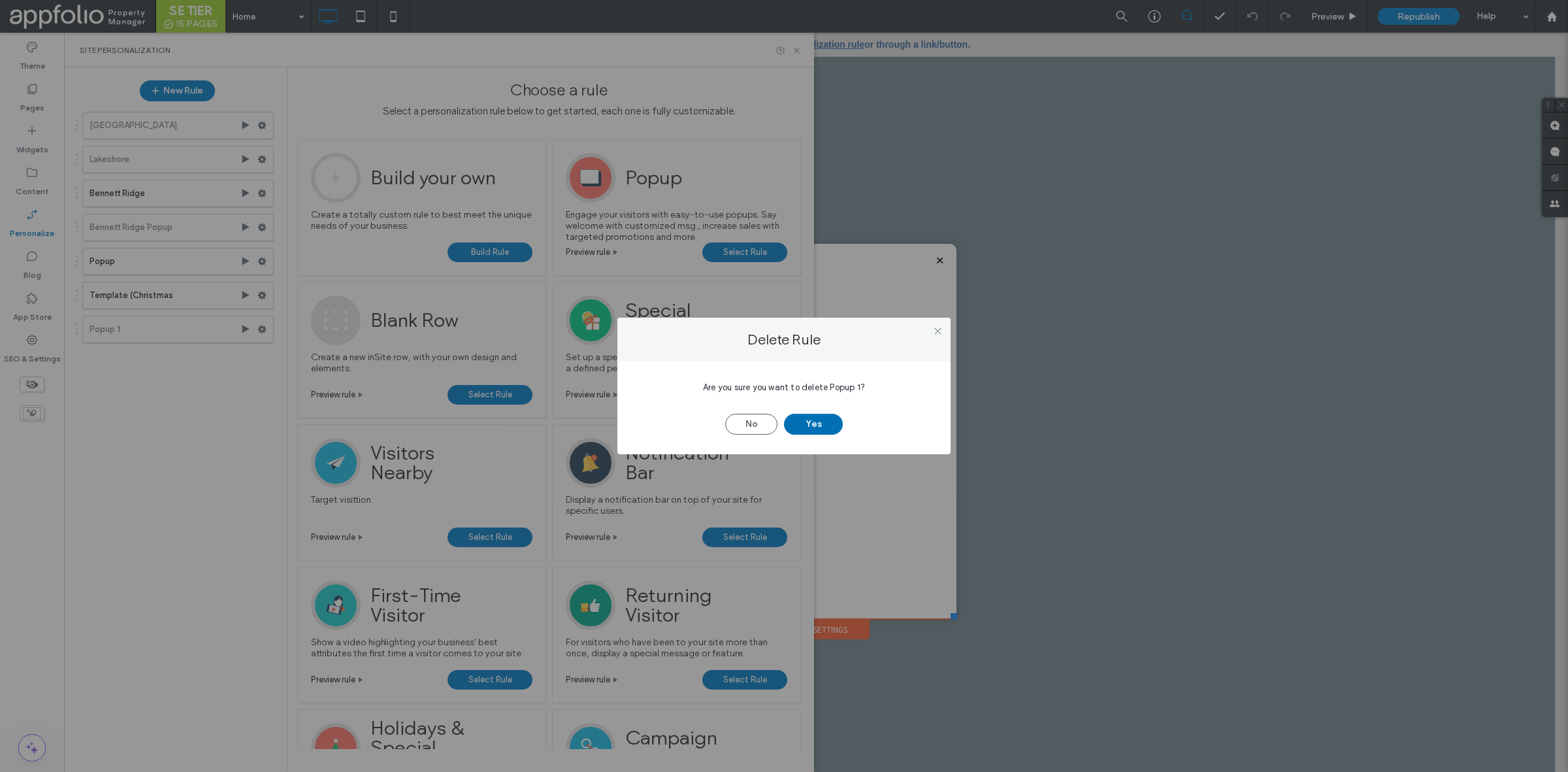
click at [806, 422] on button "Yes" at bounding box center [814, 424] width 59 height 21
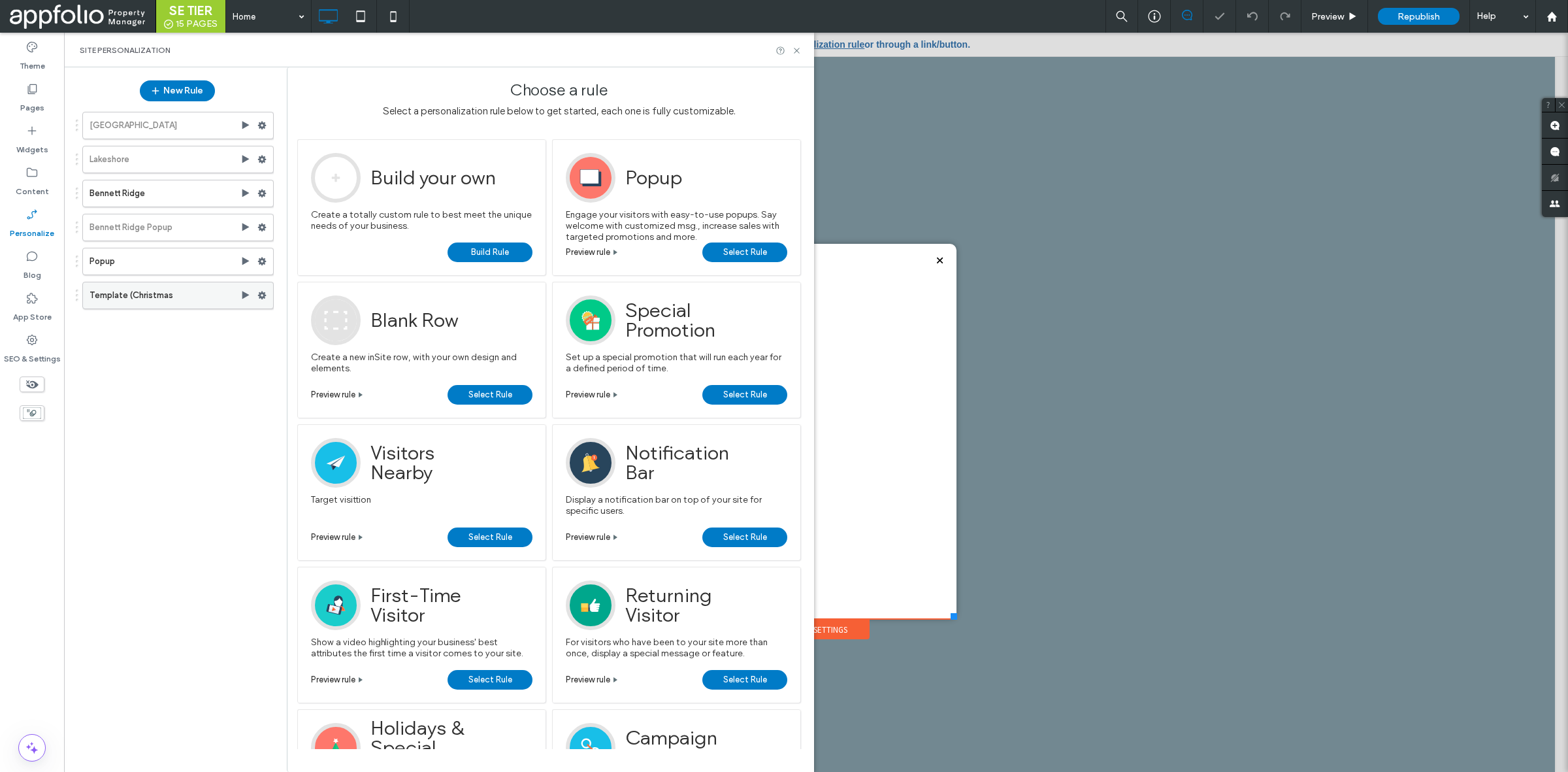
click at [174, 296] on label "Template (Christmas" at bounding box center [165, 294] width 151 height 26
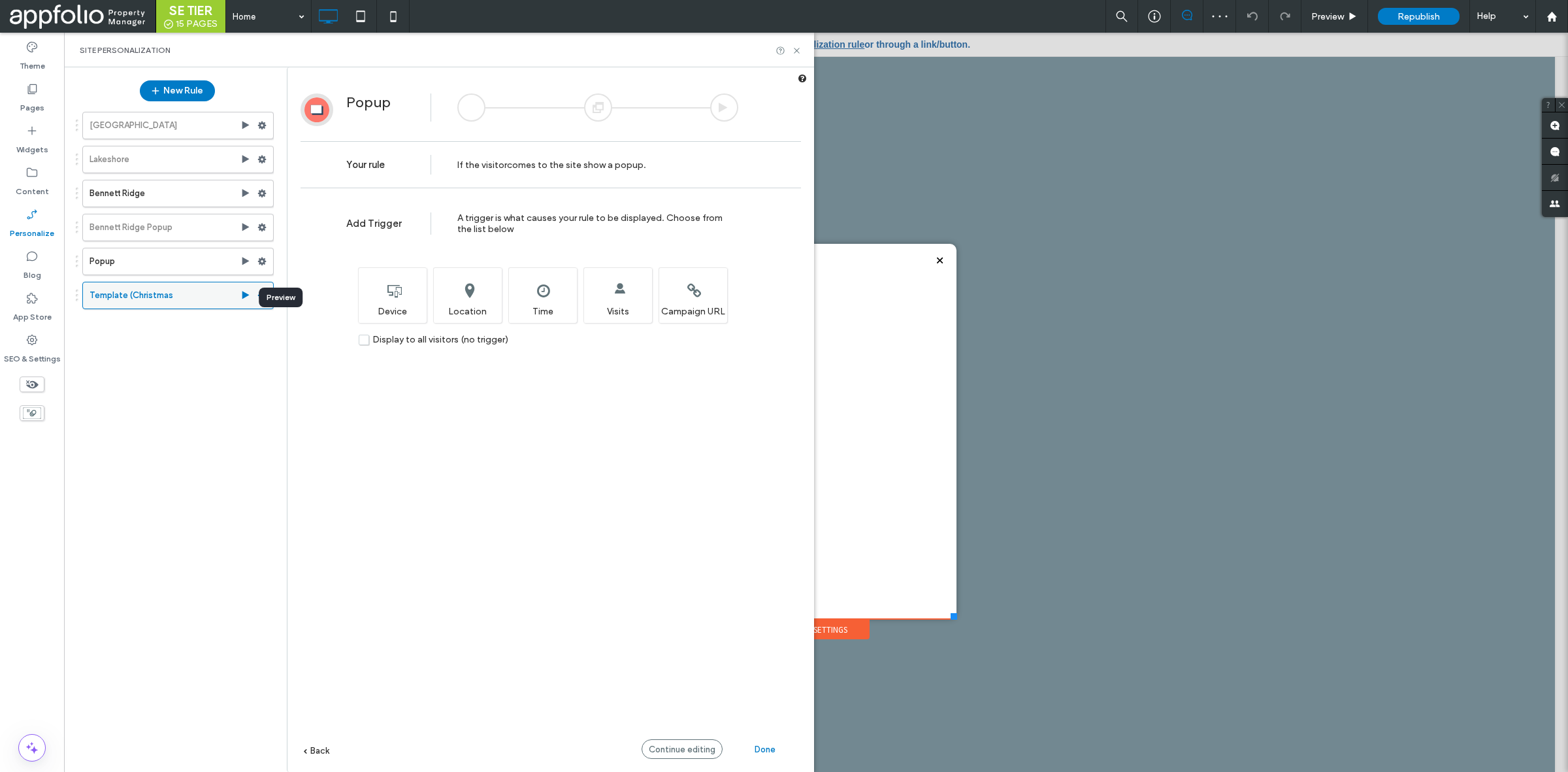
click at [240, 293] on icon at bounding box center [245, 295] width 11 height 11
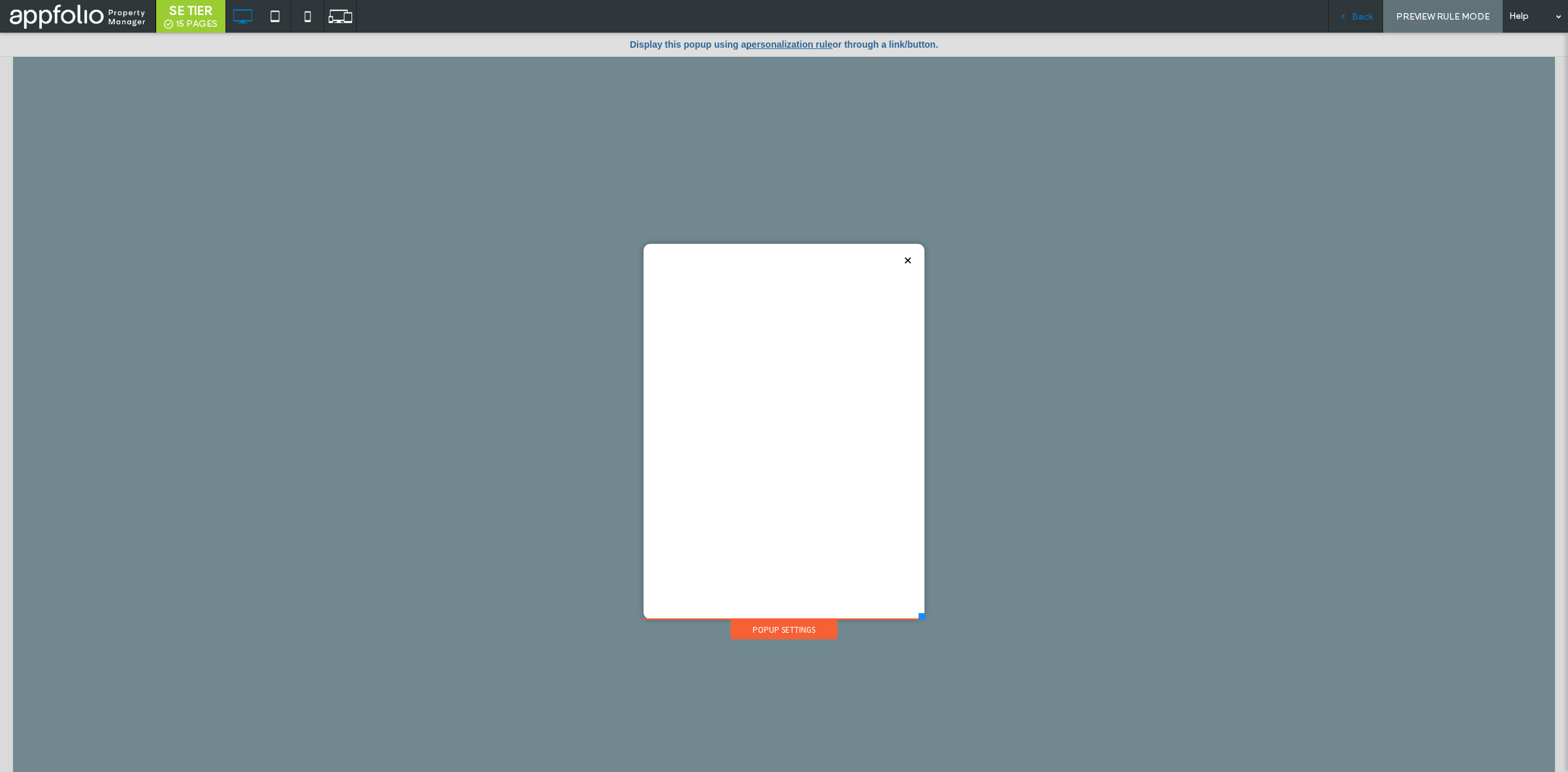
click at [1368, 19] on span "Back" at bounding box center [1363, 15] width 21 height 11
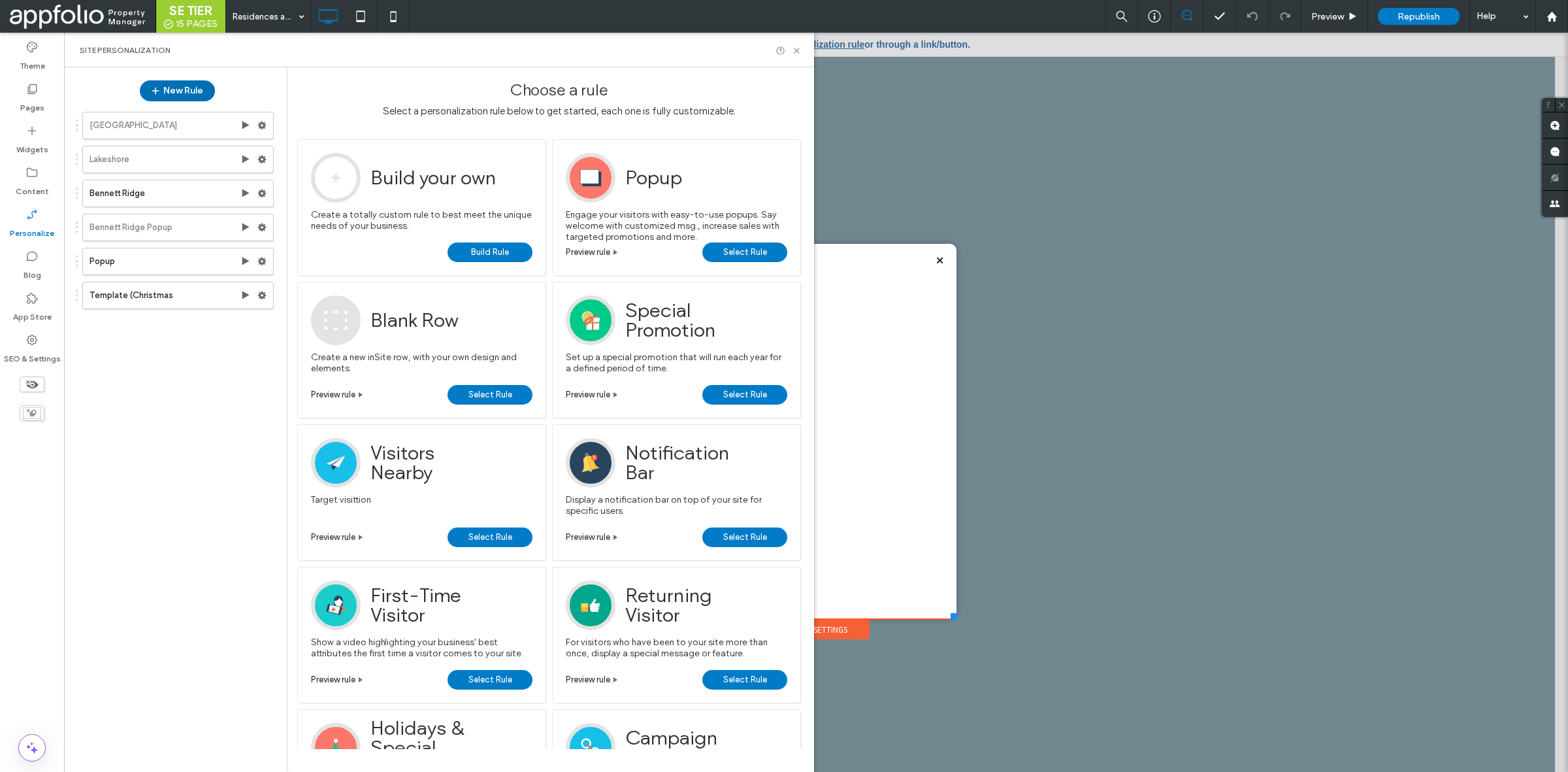
click at [187, 83] on button "New Rule" at bounding box center [177, 91] width 76 height 21
click at [183, 87] on button "New Rule" at bounding box center [177, 91] width 76 height 21
click at [732, 257] on span "Select Rule" at bounding box center [745, 252] width 44 height 19
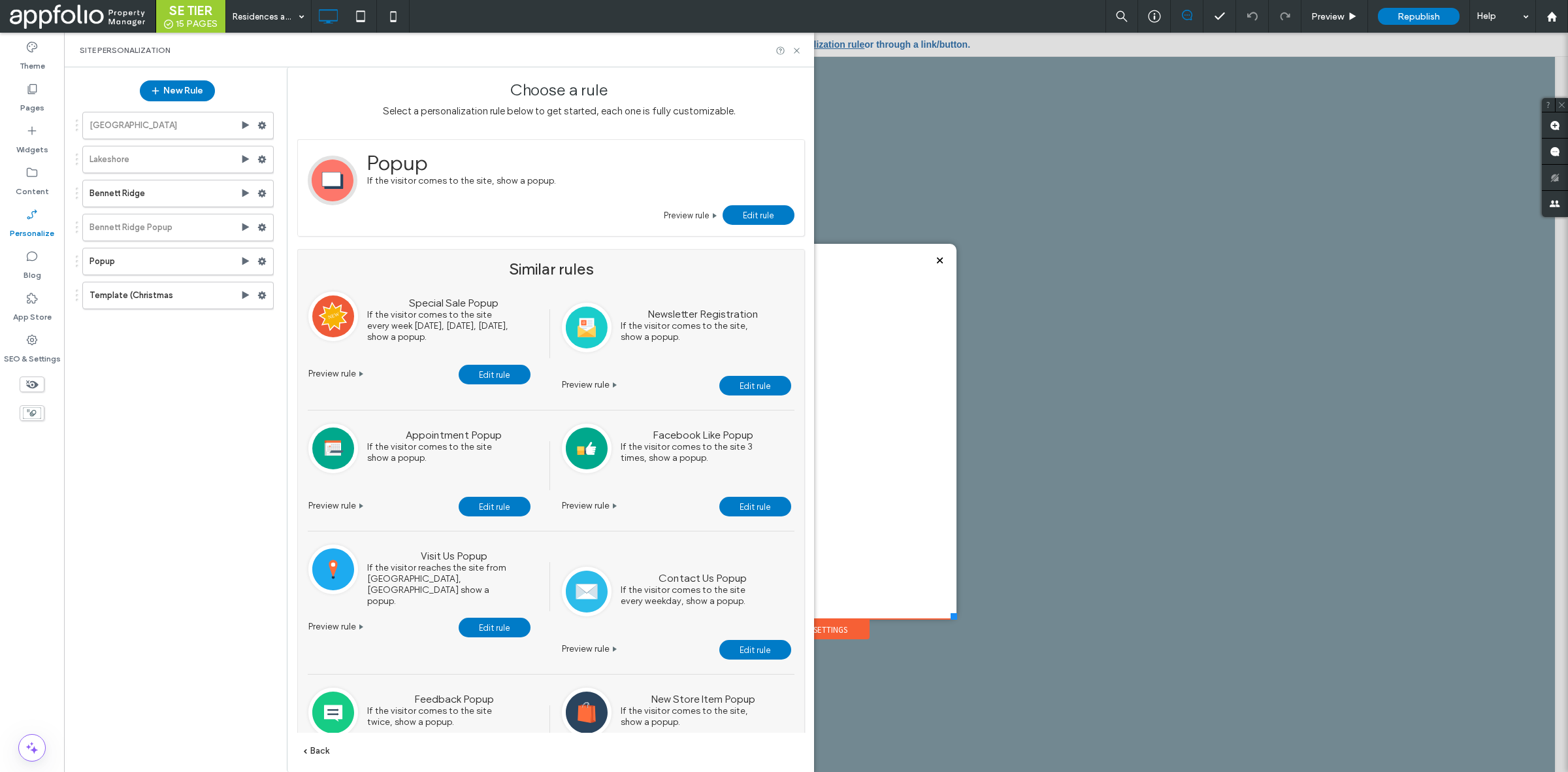
click at [736, 217] on link "Edit rule" at bounding box center [758, 215] width 72 height 19
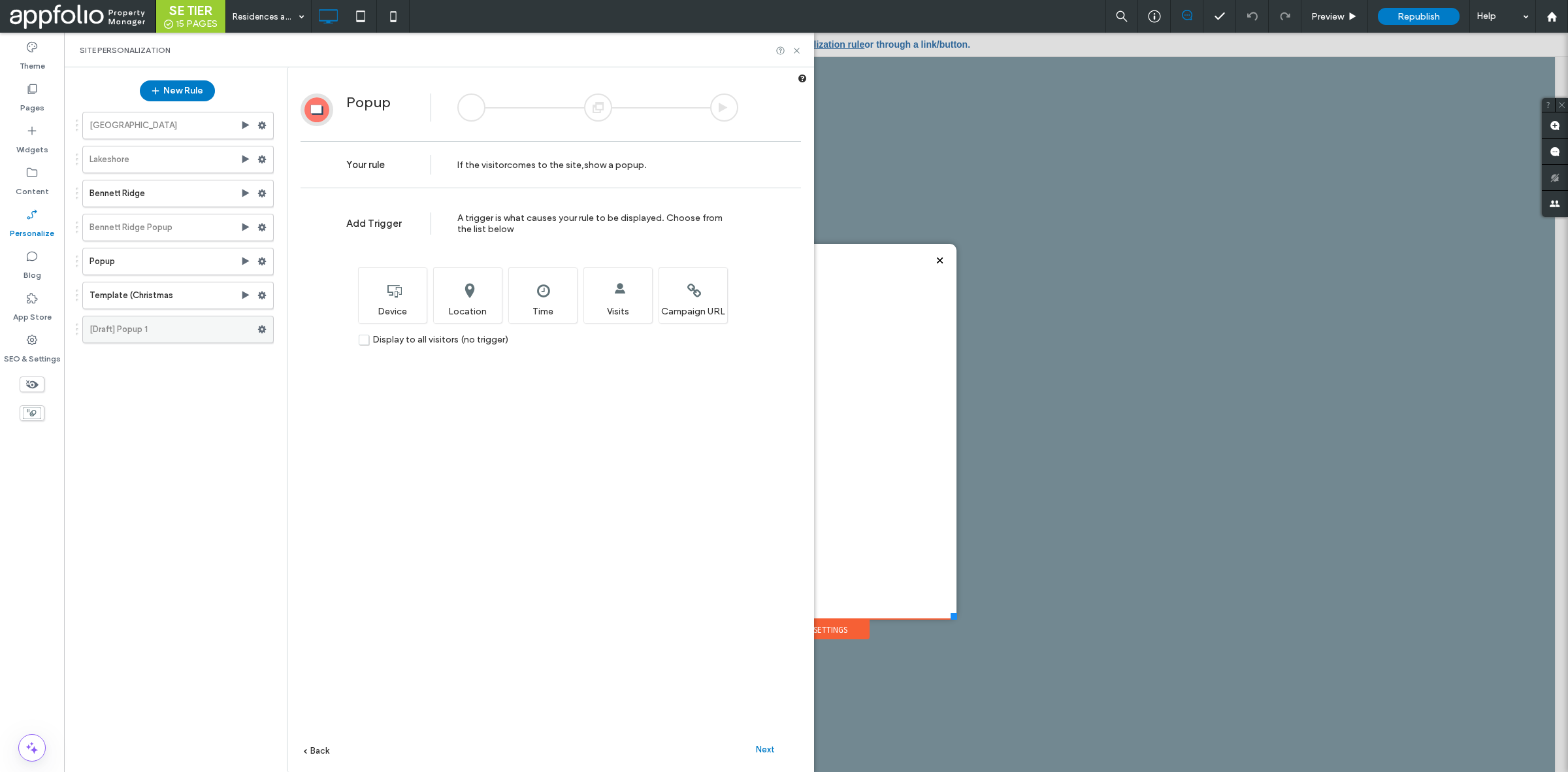
click at [181, 321] on label "[Draft] Popup 1" at bounding box center [172, 329] width 168 height 26
click at [595, 109] on div at bounding box center [598, 107] width 28 height 28
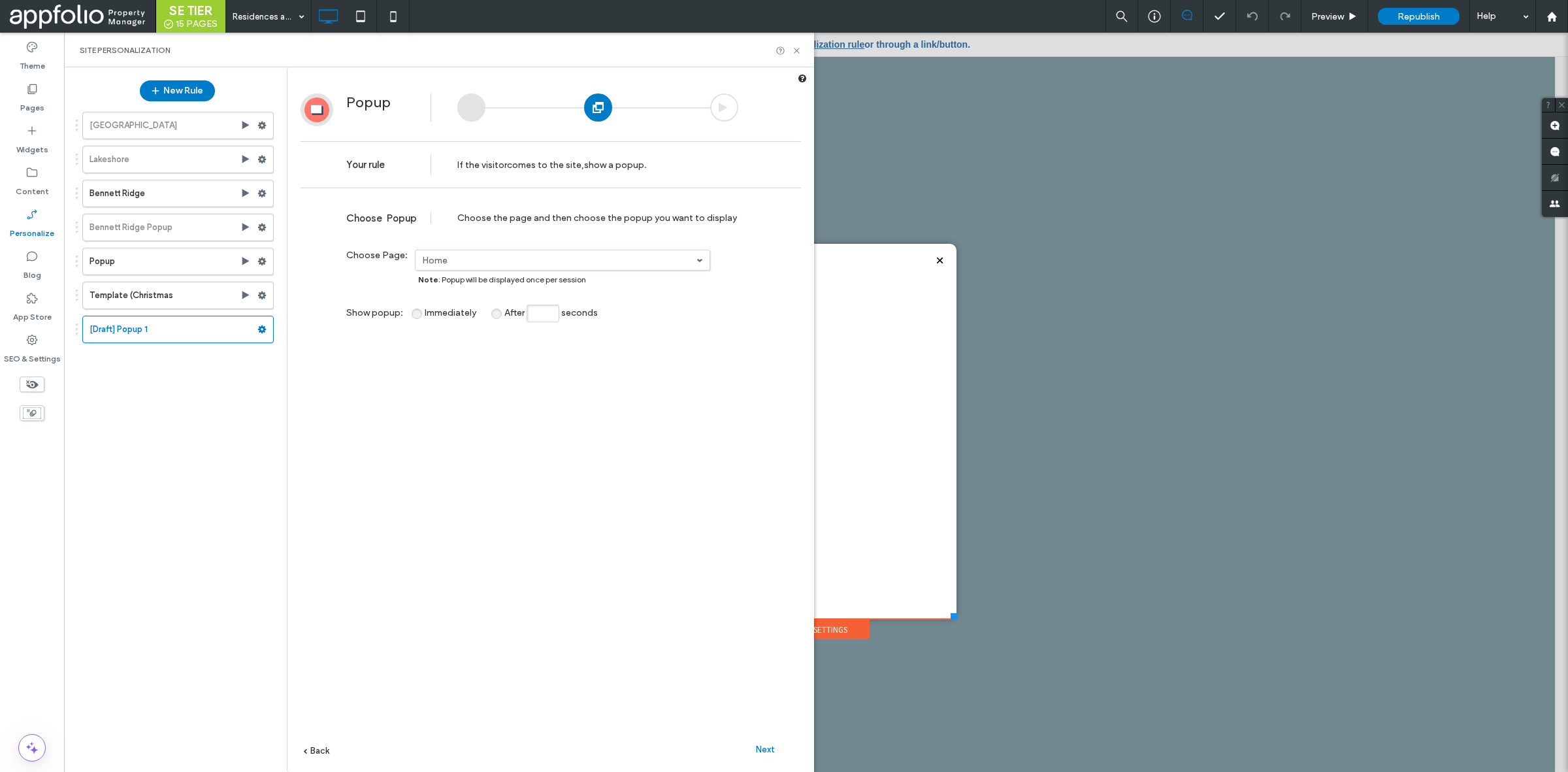
click at [547, 259] on label "Home" at bounding box center [559, 260] width 274 height 11
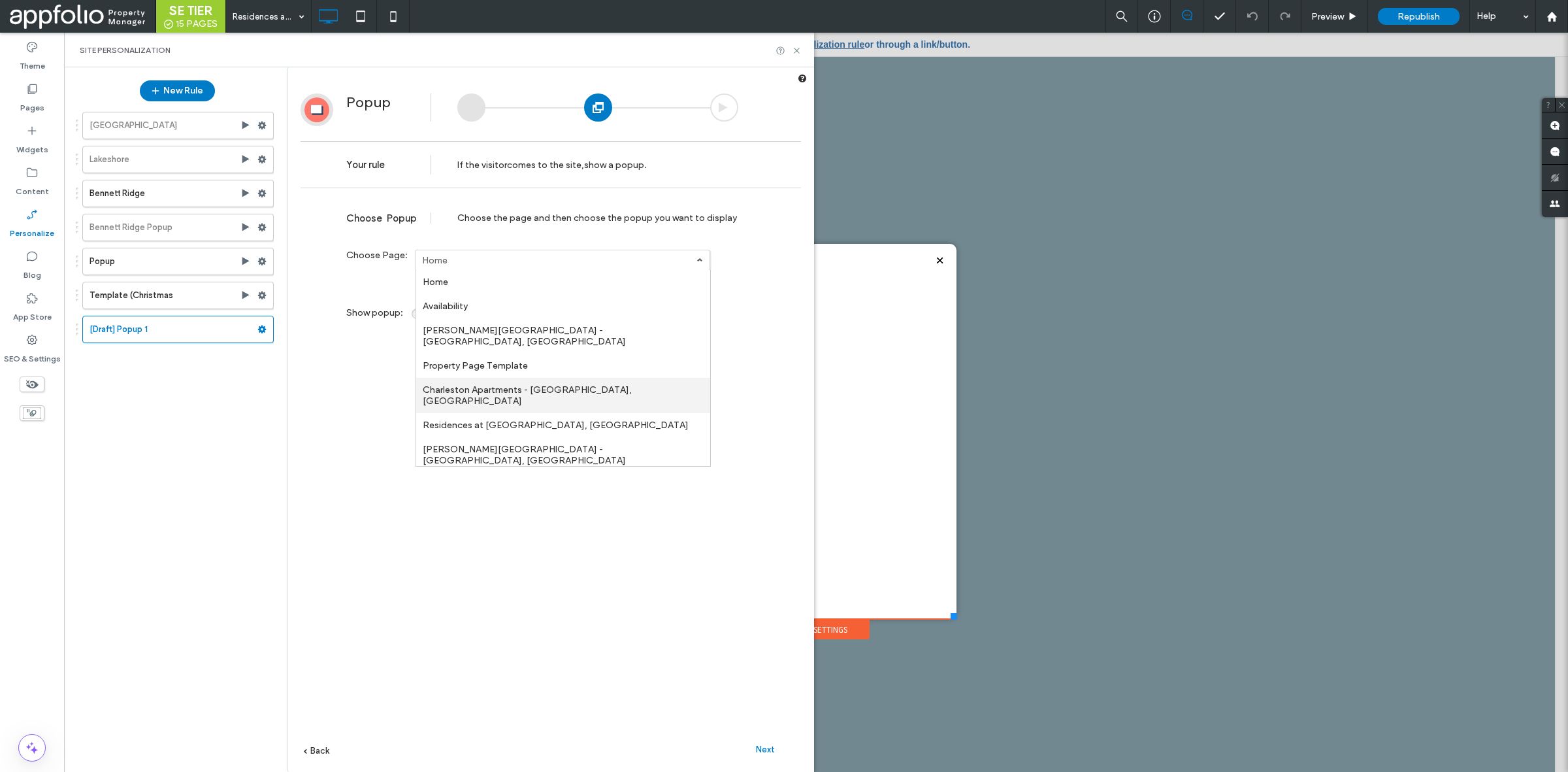
click at [540, 378] on link "Charleston Apartments - Norman, OK" at bounding box center [564, 395] width 294 height 35
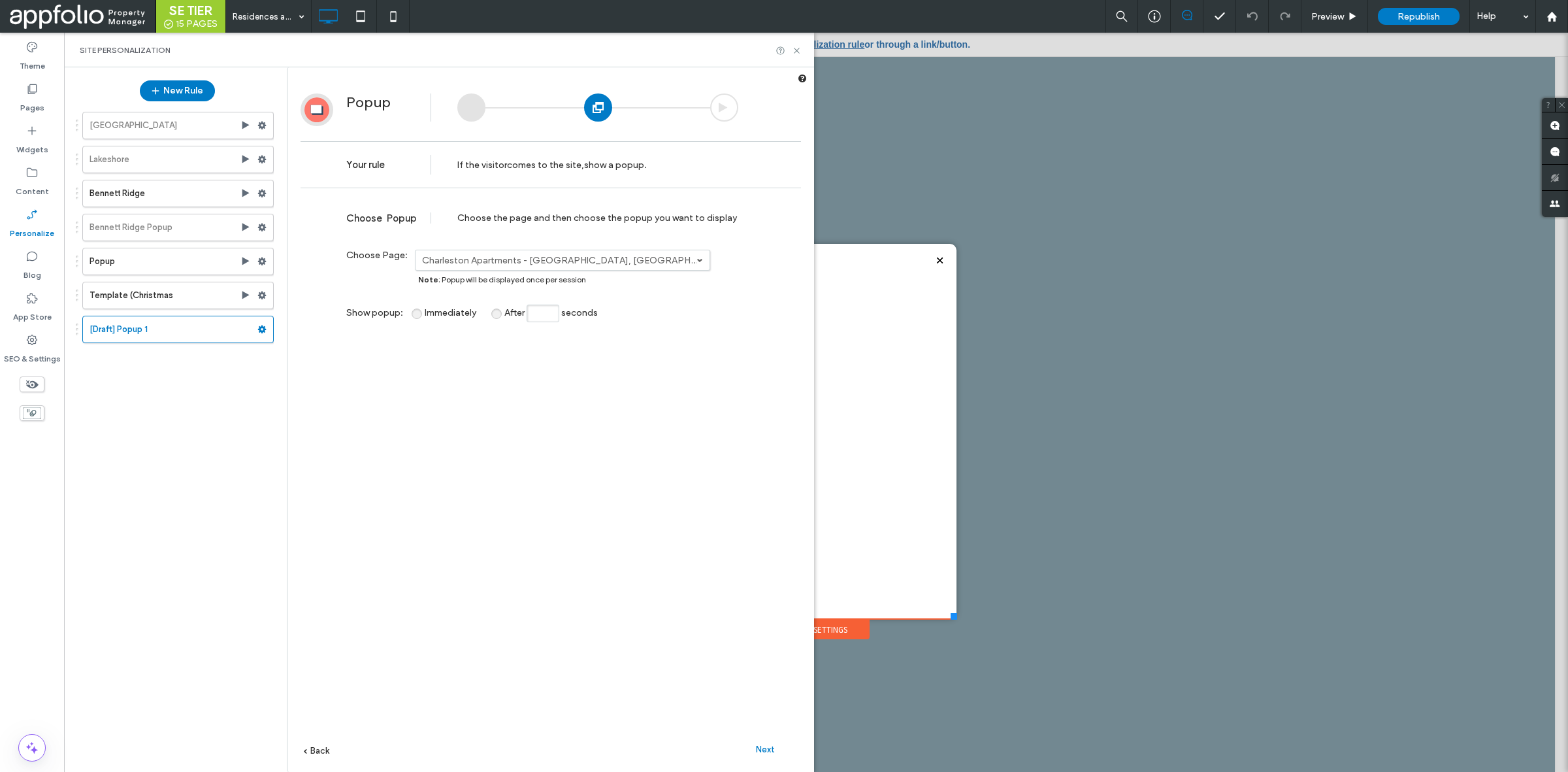
click at [756, 749] on span "Next" at bounding box center [766, 749] width 19 height 10
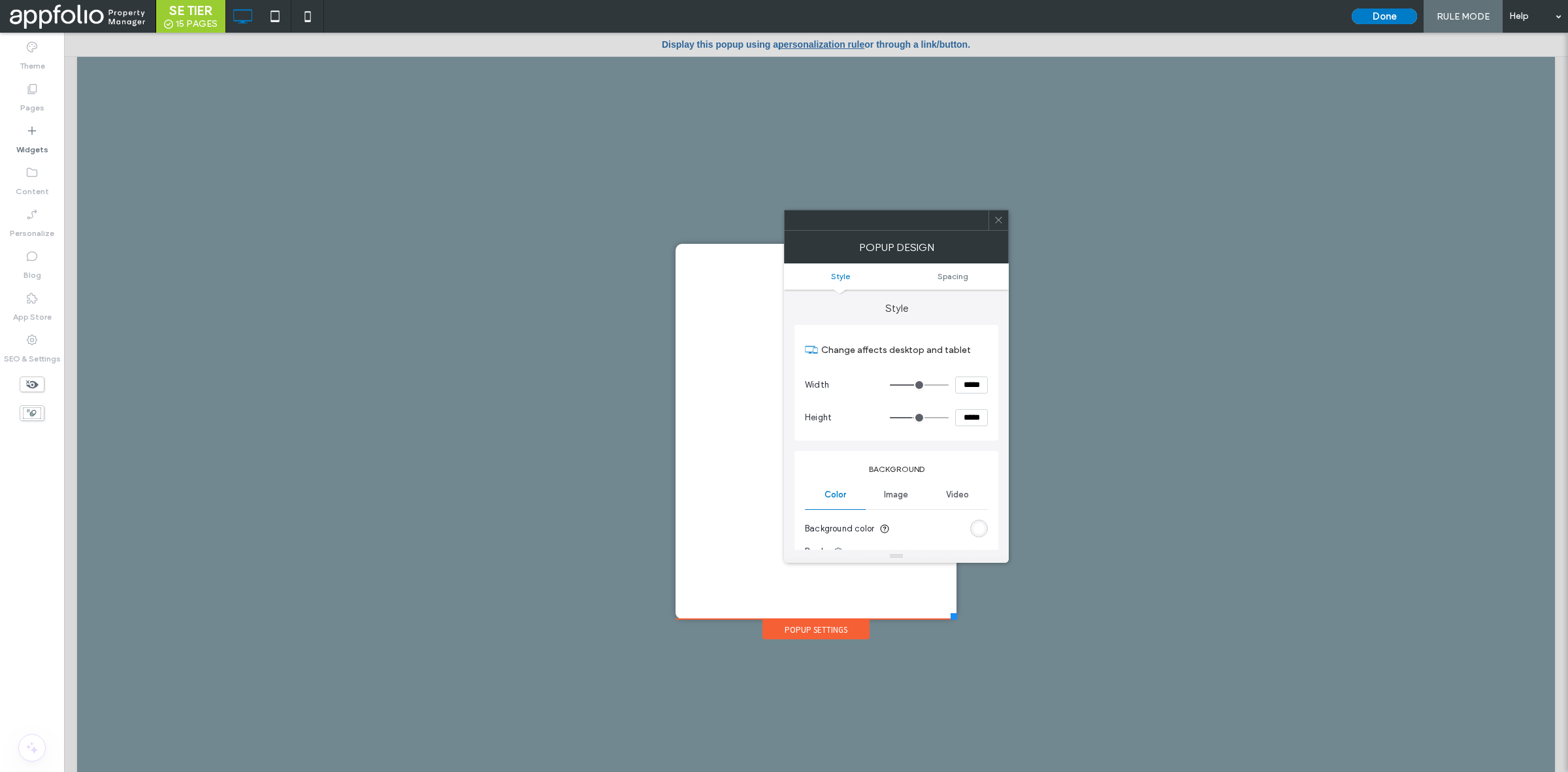
click at [883, 489] on div "Image" at bounding box center [896, 495] width 61 height 29
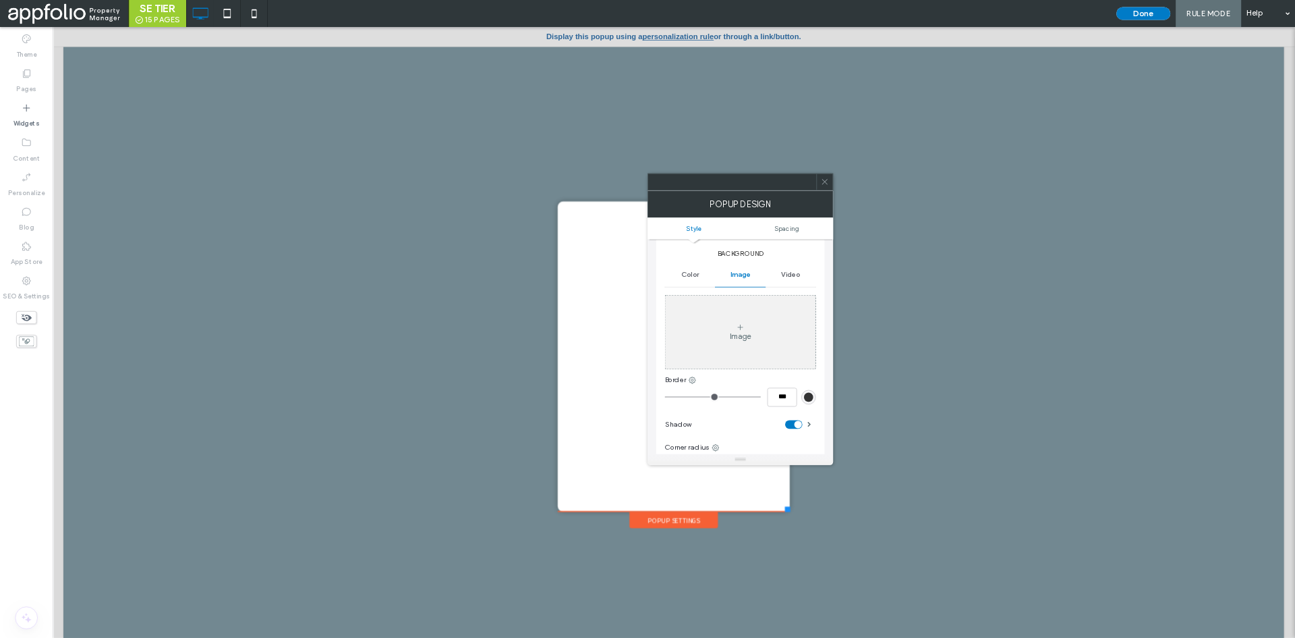
scroll to position [169, 0]
click at [925, 410] on icon at bounding box center [925, 407] width 11 height 11
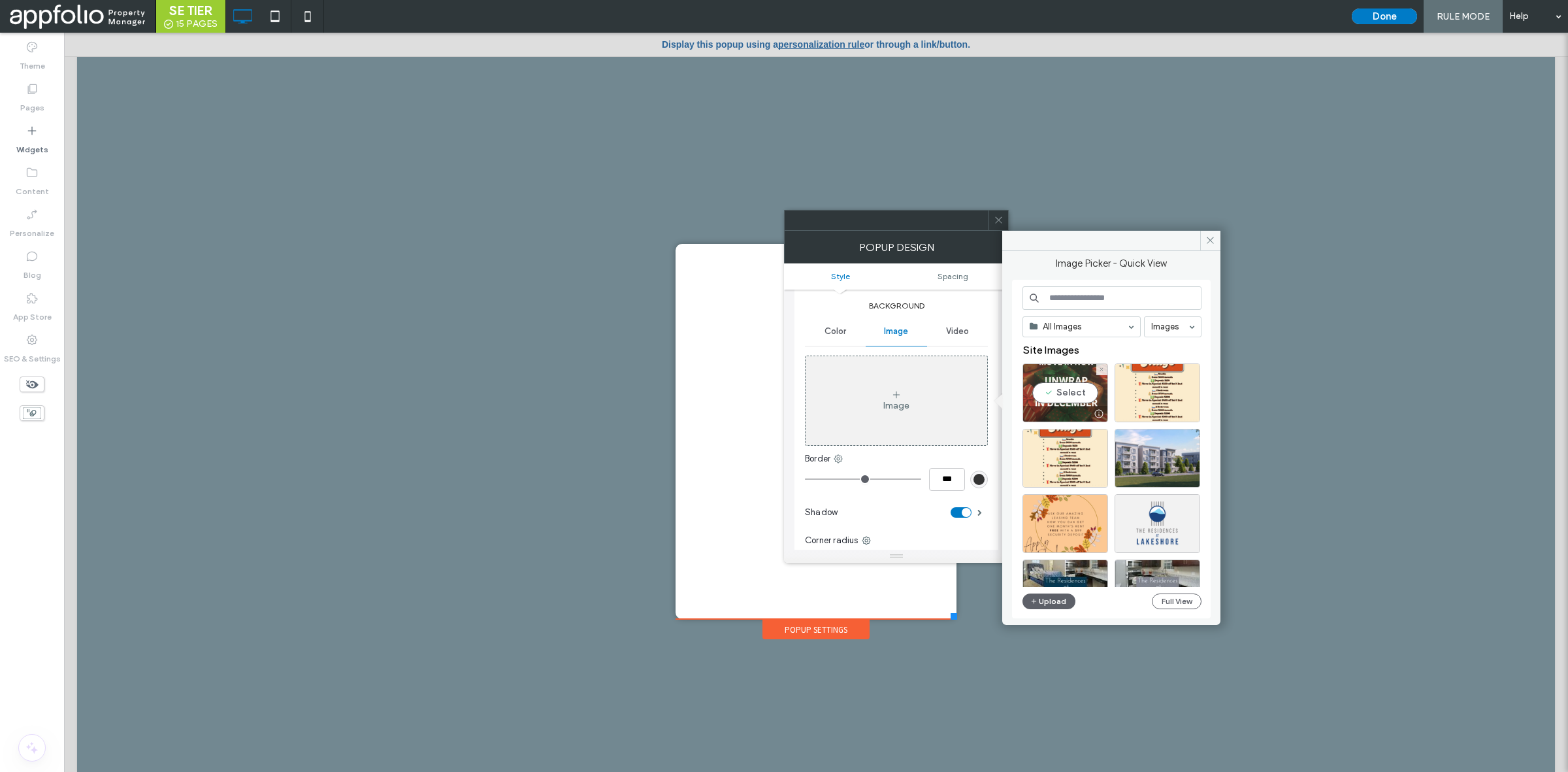
click at [1063, 390] on div "Select" at bounding box center [1065, 392] width 85 height 59
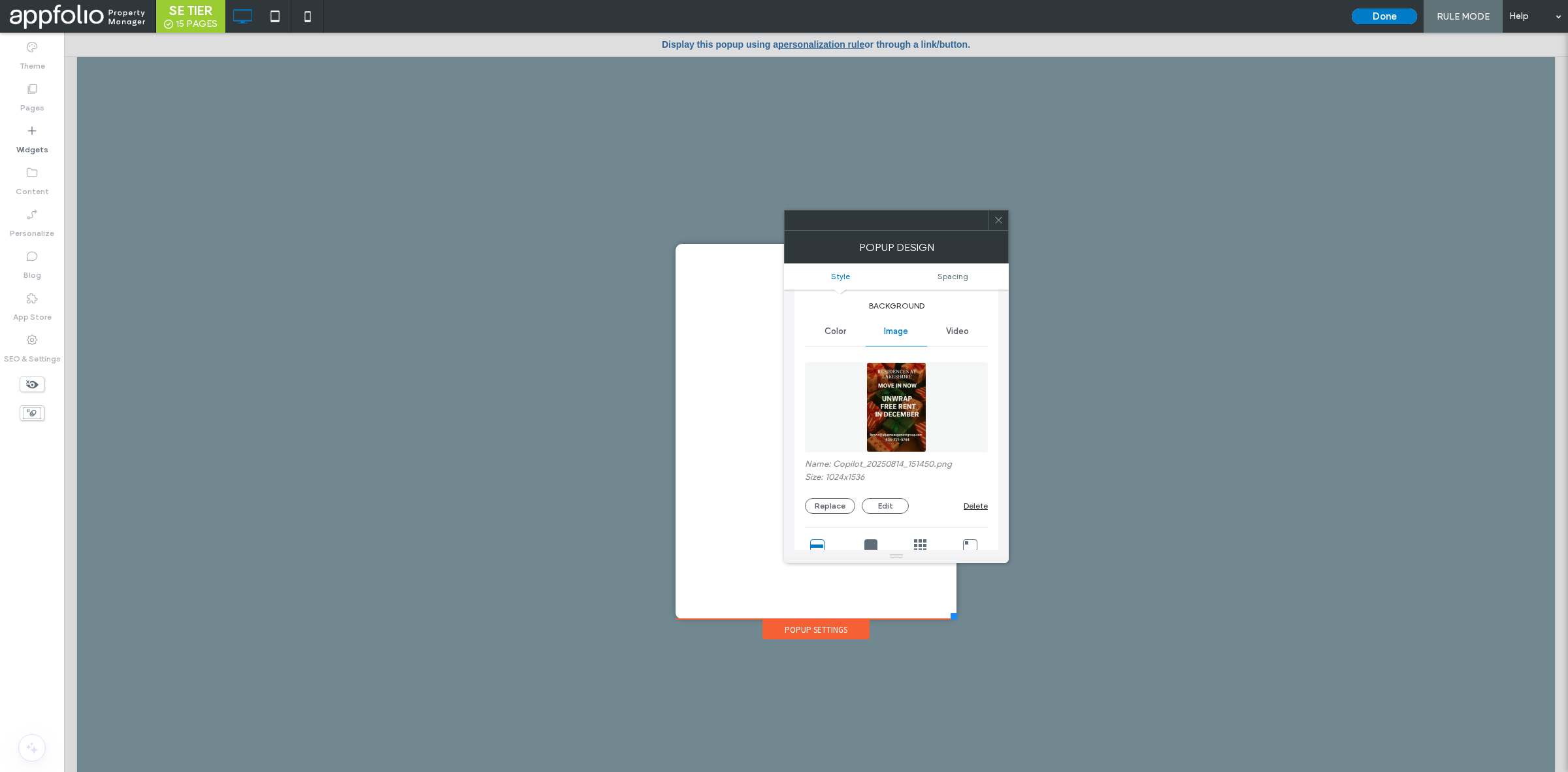
click at [1000, 226] on span at bounding box center [999, 220] width 10 height 19
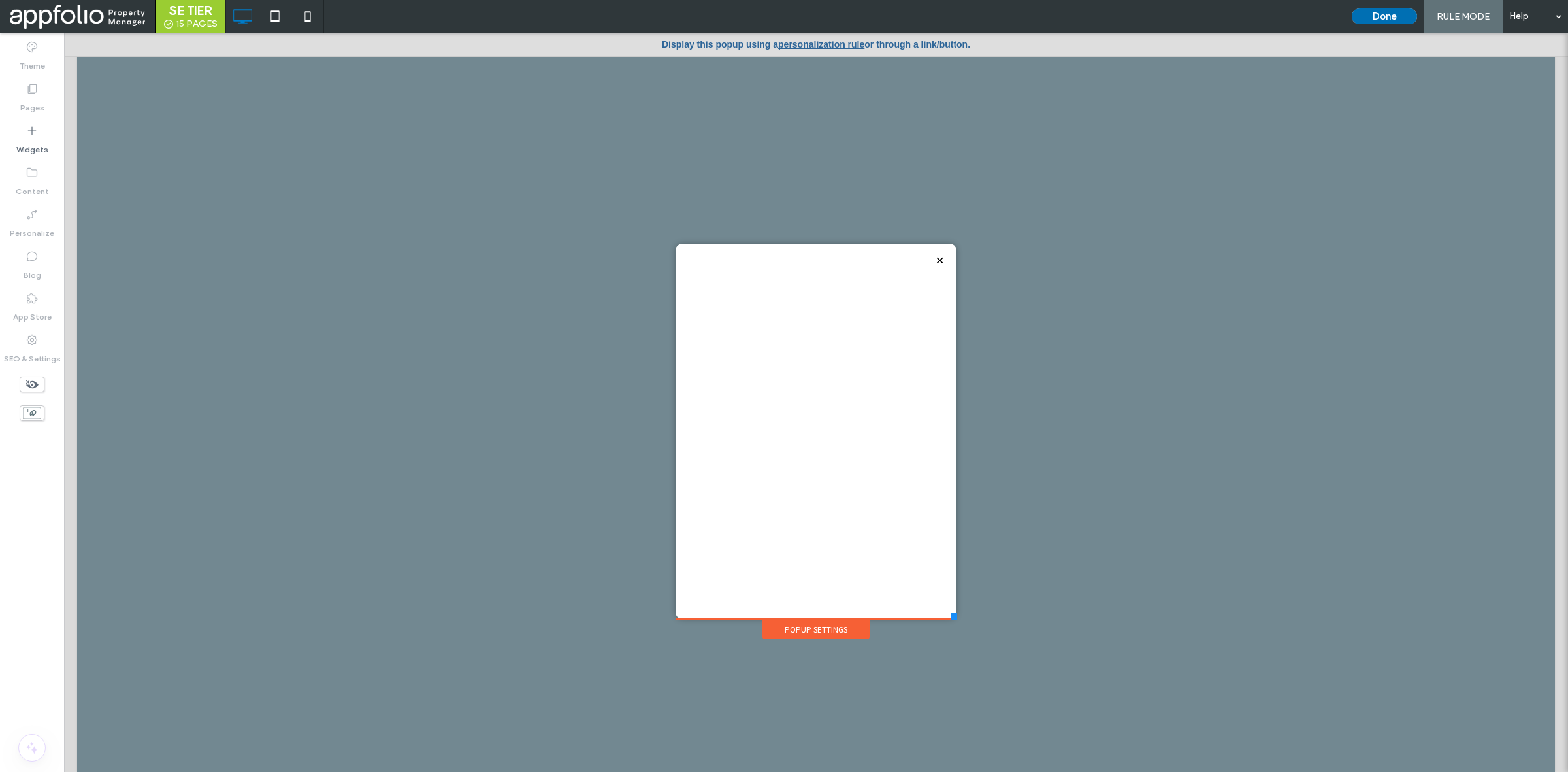
click at [1374, 13] on button "Done" at bounding box center [1384, 16] width 65 height 15
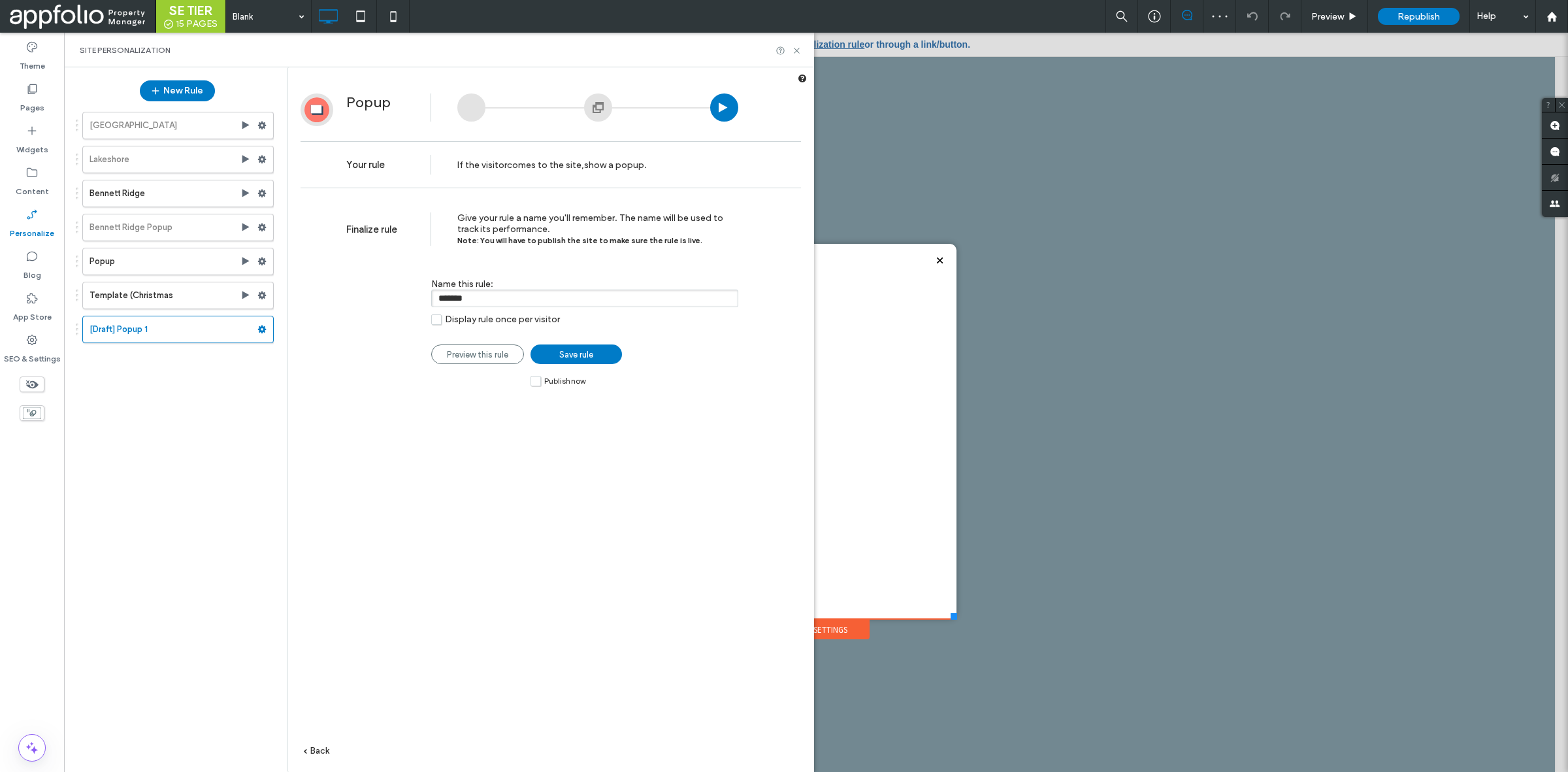
click at [384, 508] on div "Finalize rule Give your rule a name you'll remember. The name will be used to t…" at bounding box center [551, 503] width 527 height 616
click at [132, 222] on label "Bennett Ridge Popup" at bounding box center [165, 227] width 151 height 26
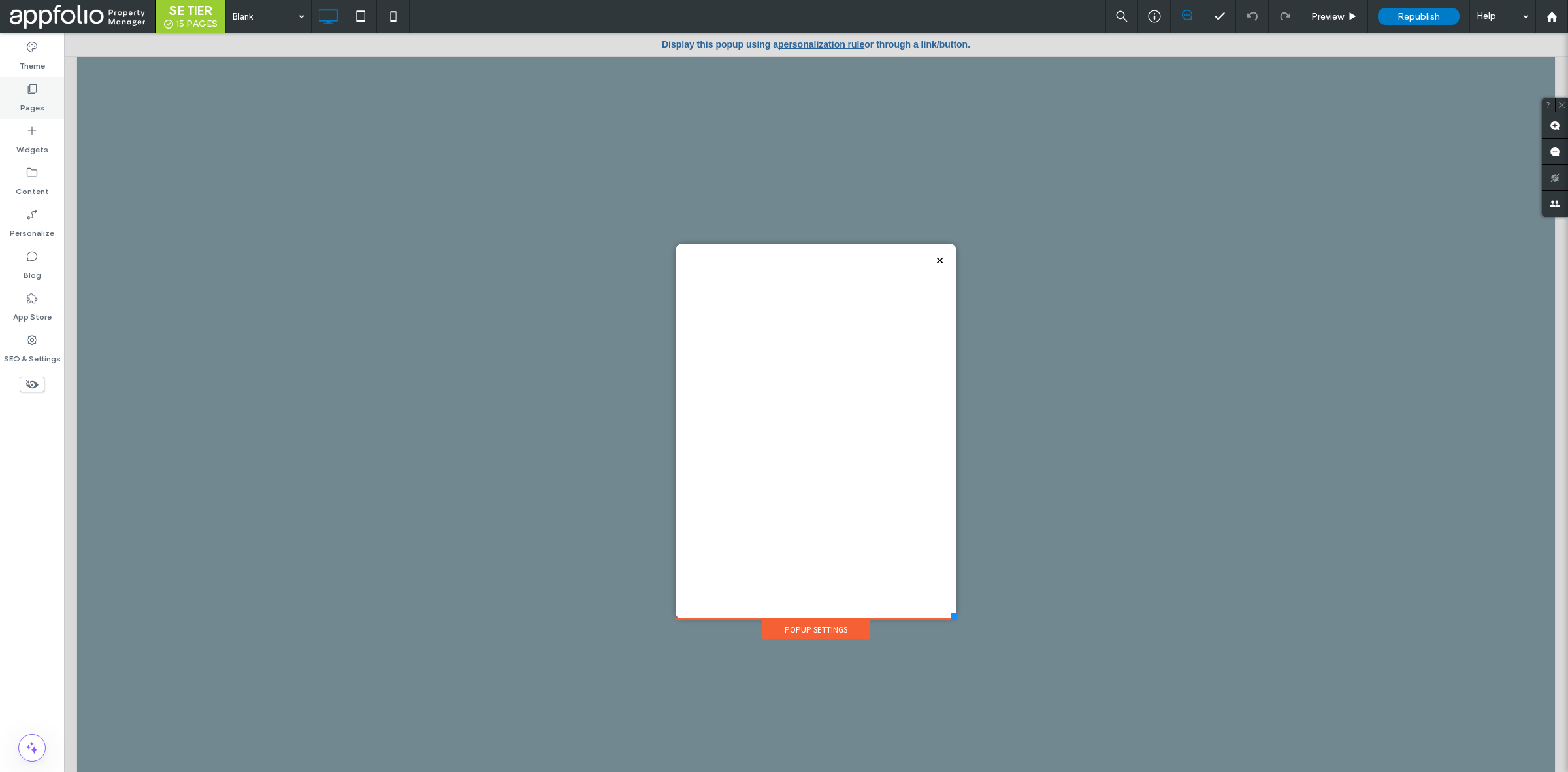
click at [37, 96] on label "Pages" at bounding box center [32, 105] width 24 height 18
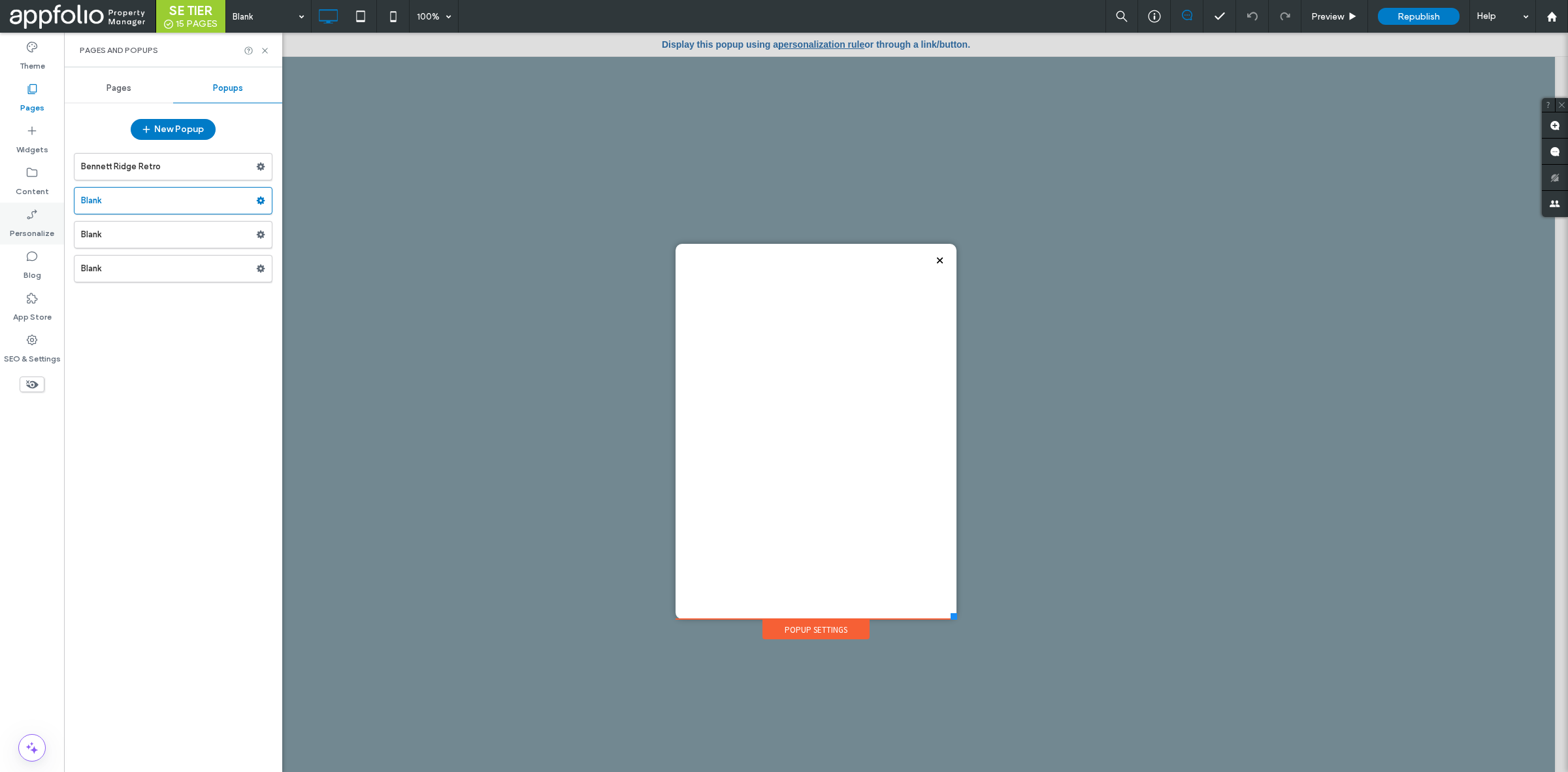
click at [34, 220] on icon at bounding box center [31, 214] width 13 height 13
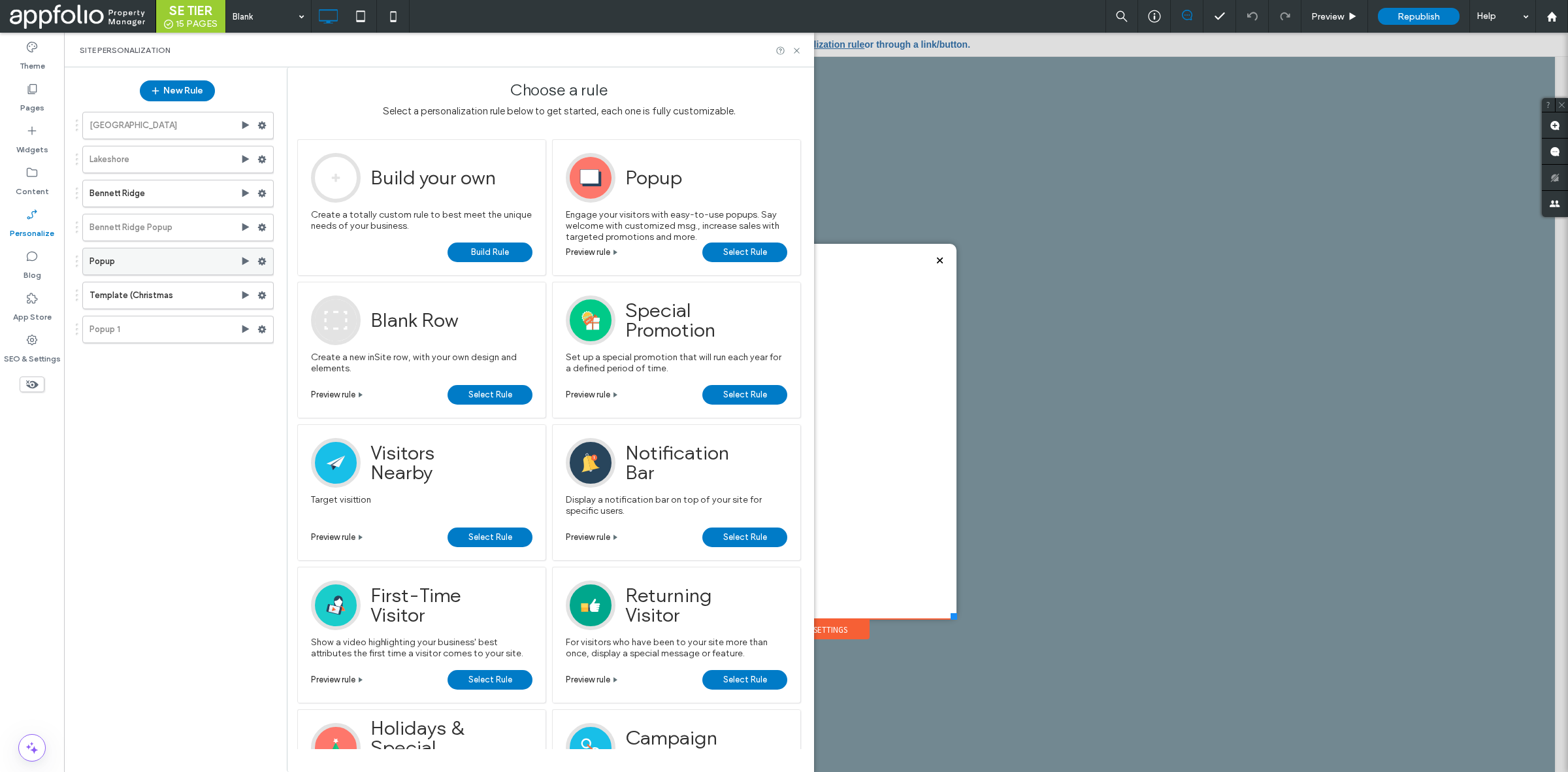
click at [262, 266] on icon at bounding box center [261, 261] width 9 height 9
click at [197, 266] on label "Popup" at bounding box center [165, 261] width 151 height 26
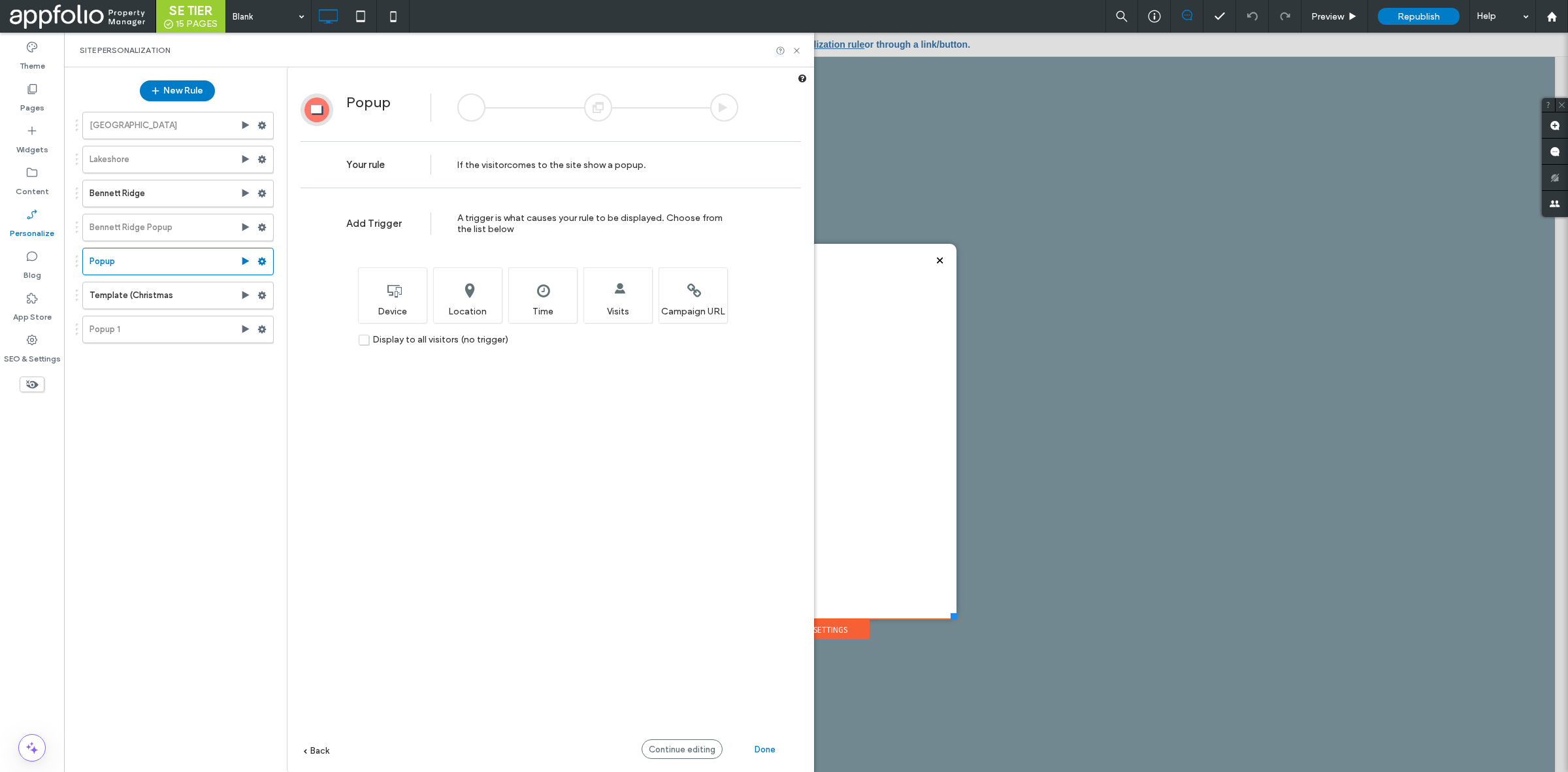
click at [600, 105] on div at bounding box center [598, 107] width 28 height 28
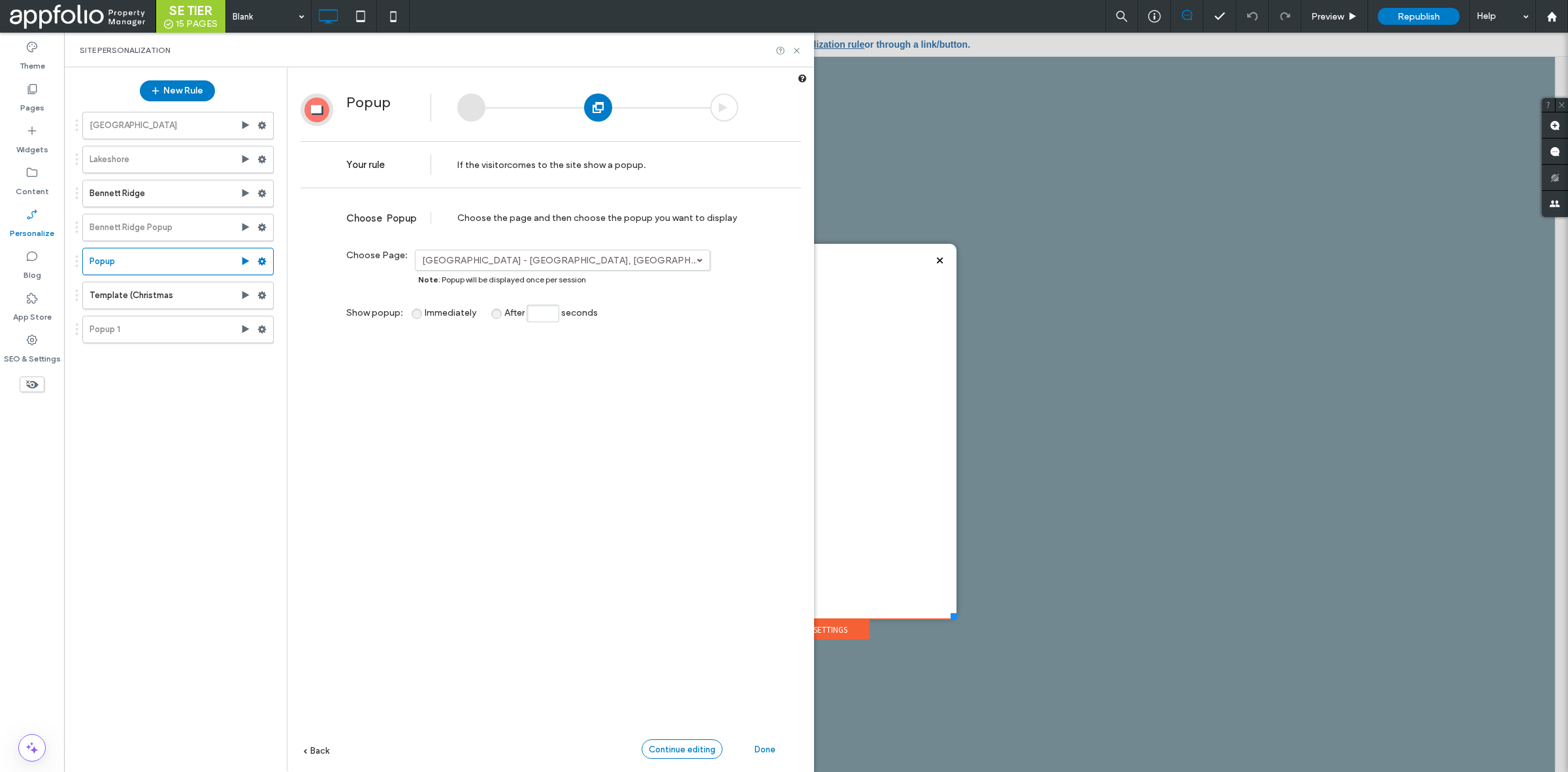
click at [657, 753] on span "Continue editing" at bounding box center [682, 749] width 67 height 10
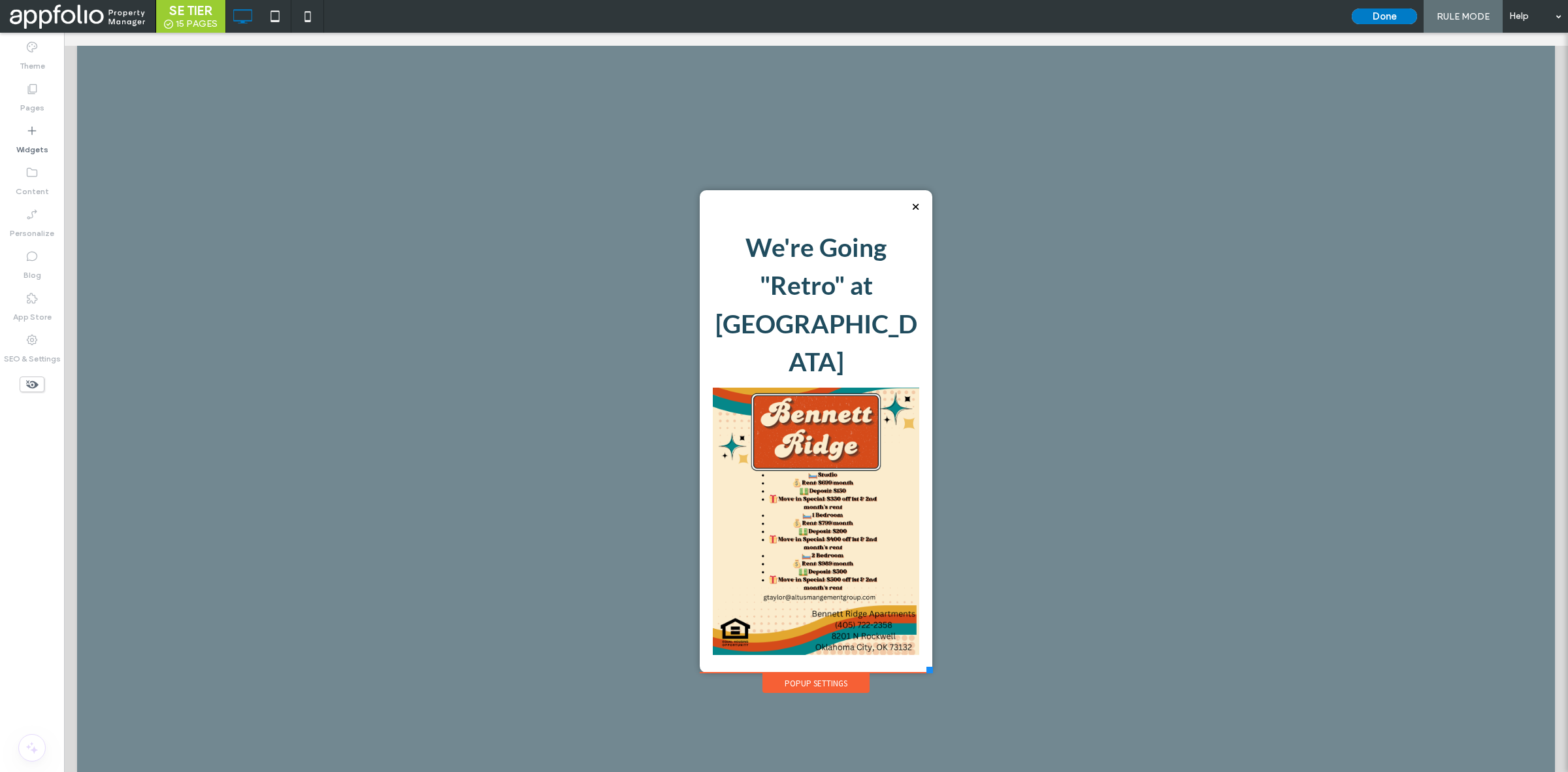
click at [799, 681] on div "Popup Settings" at bounding box center [815, 683] width 108 height 19
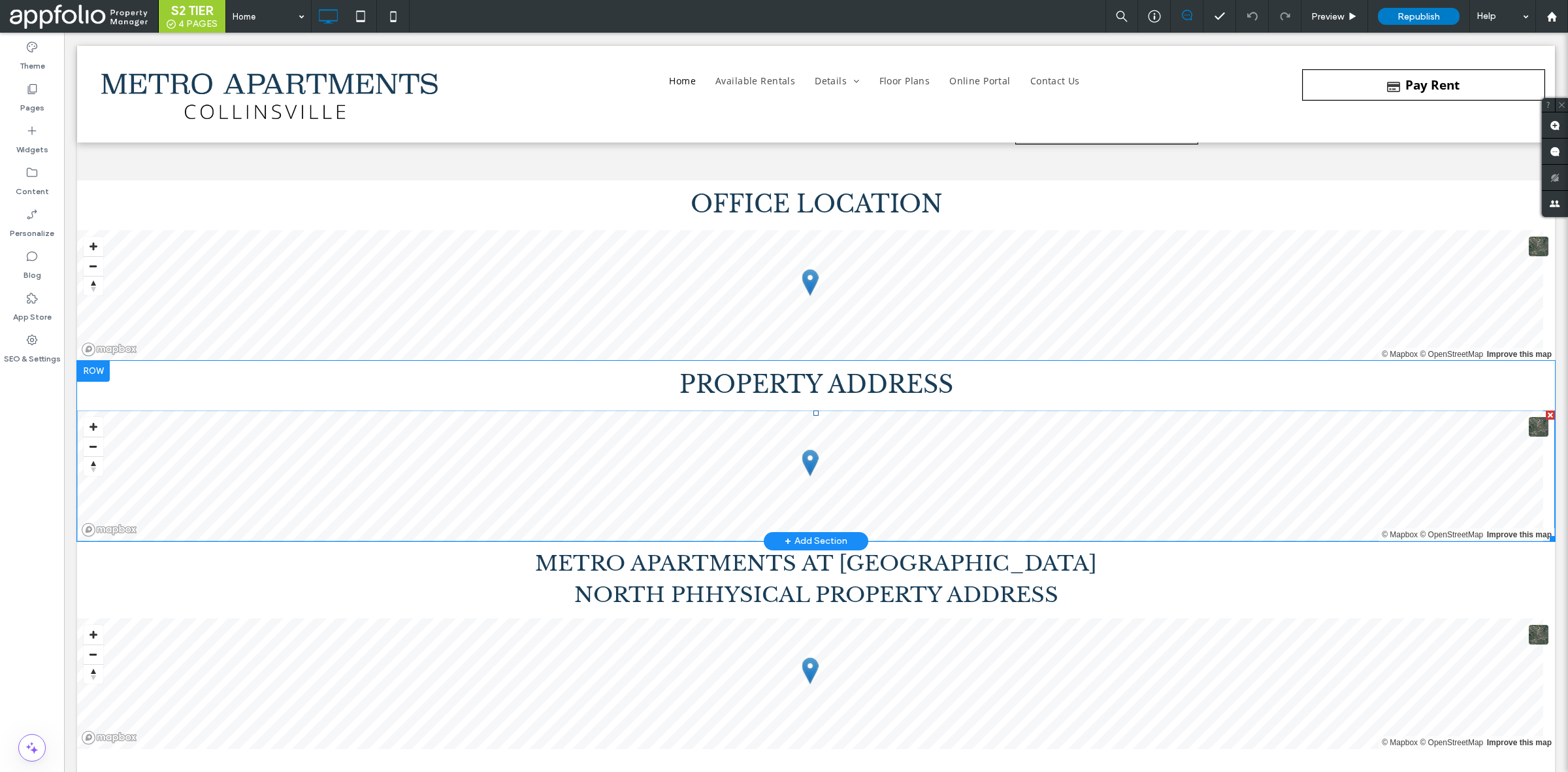
scroll to position [7324, 0]
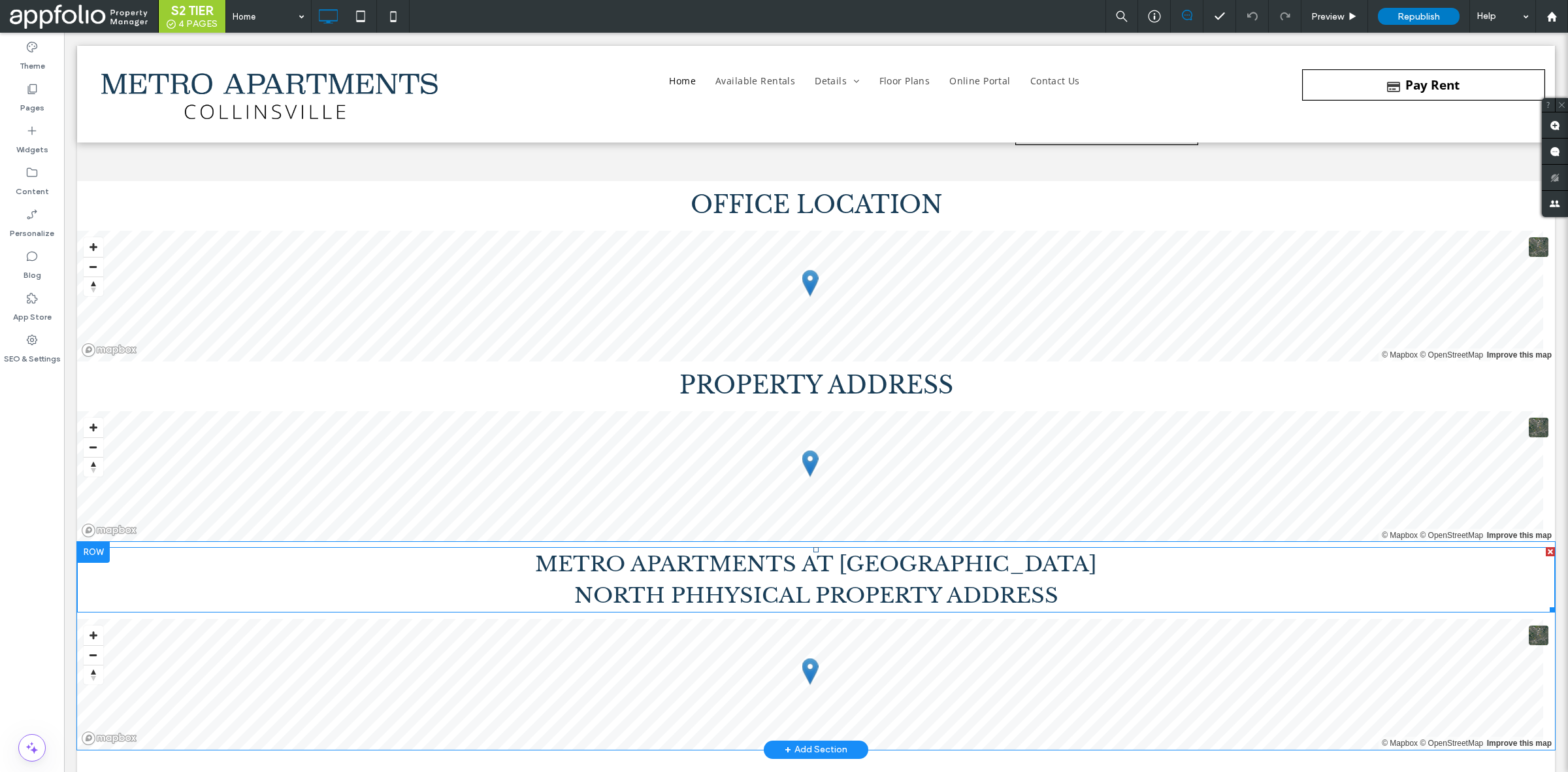
click at [758, 588] on span "﻿ NORTH PHHYSICAL PROPERTY ADDRESS" at bounding box center [816, 595] width 484 height 26
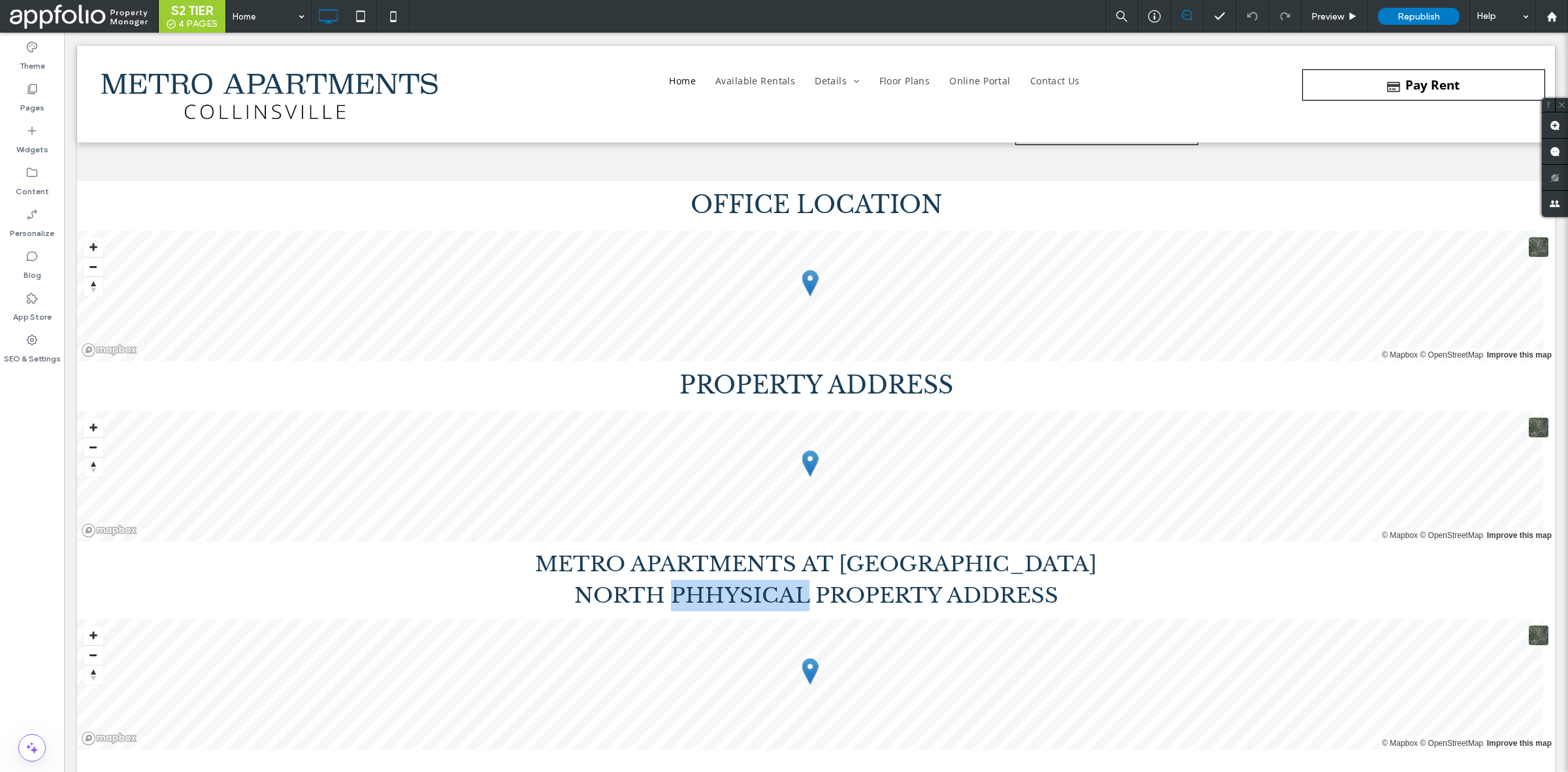
click at [758, 588] on span "﻿ NORTH PHHYSICAL PROPERTY ADDRESS" at bounding box center [816, 595] width 484 height 26
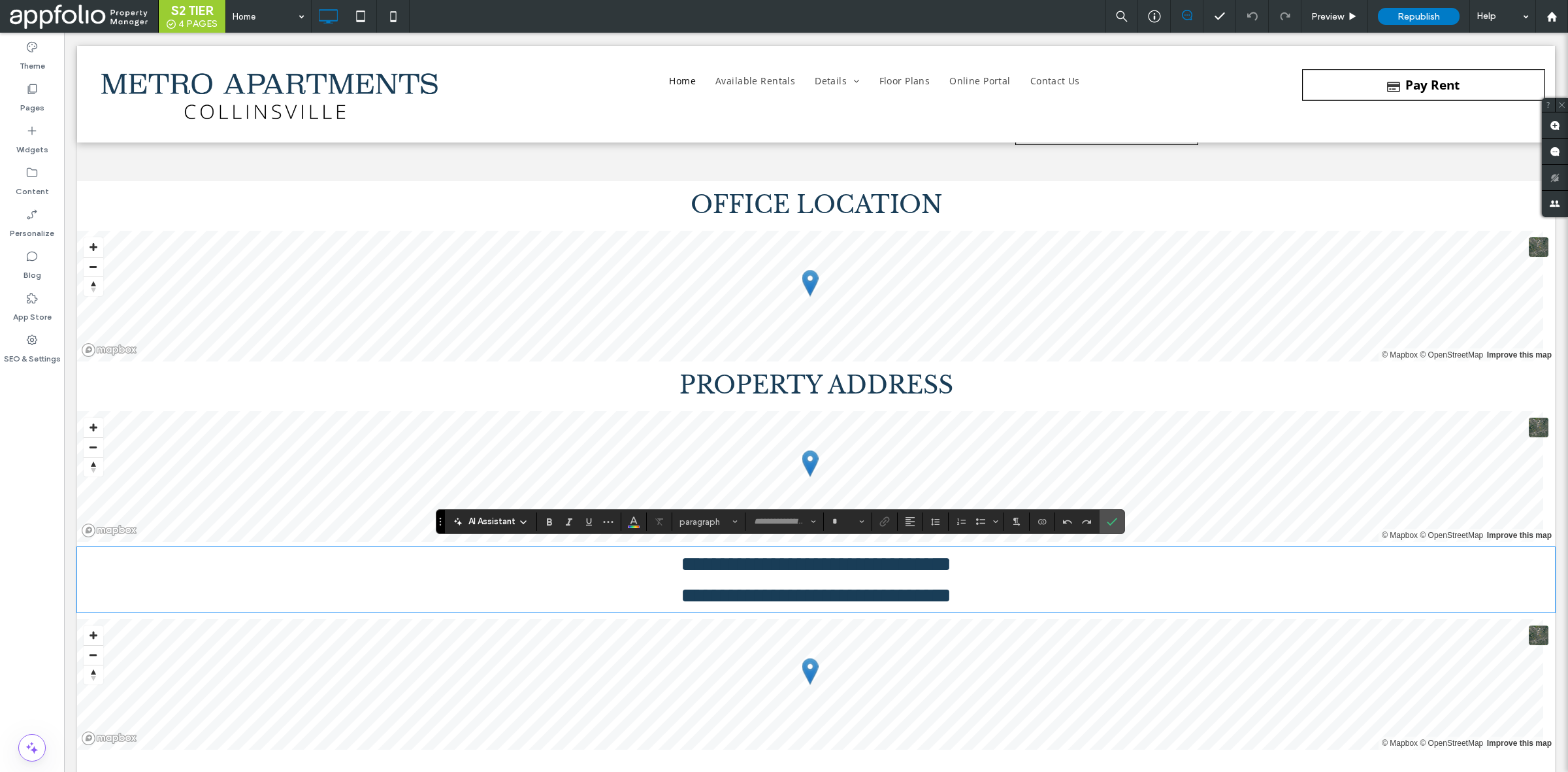
type input "**********"
type input "**"
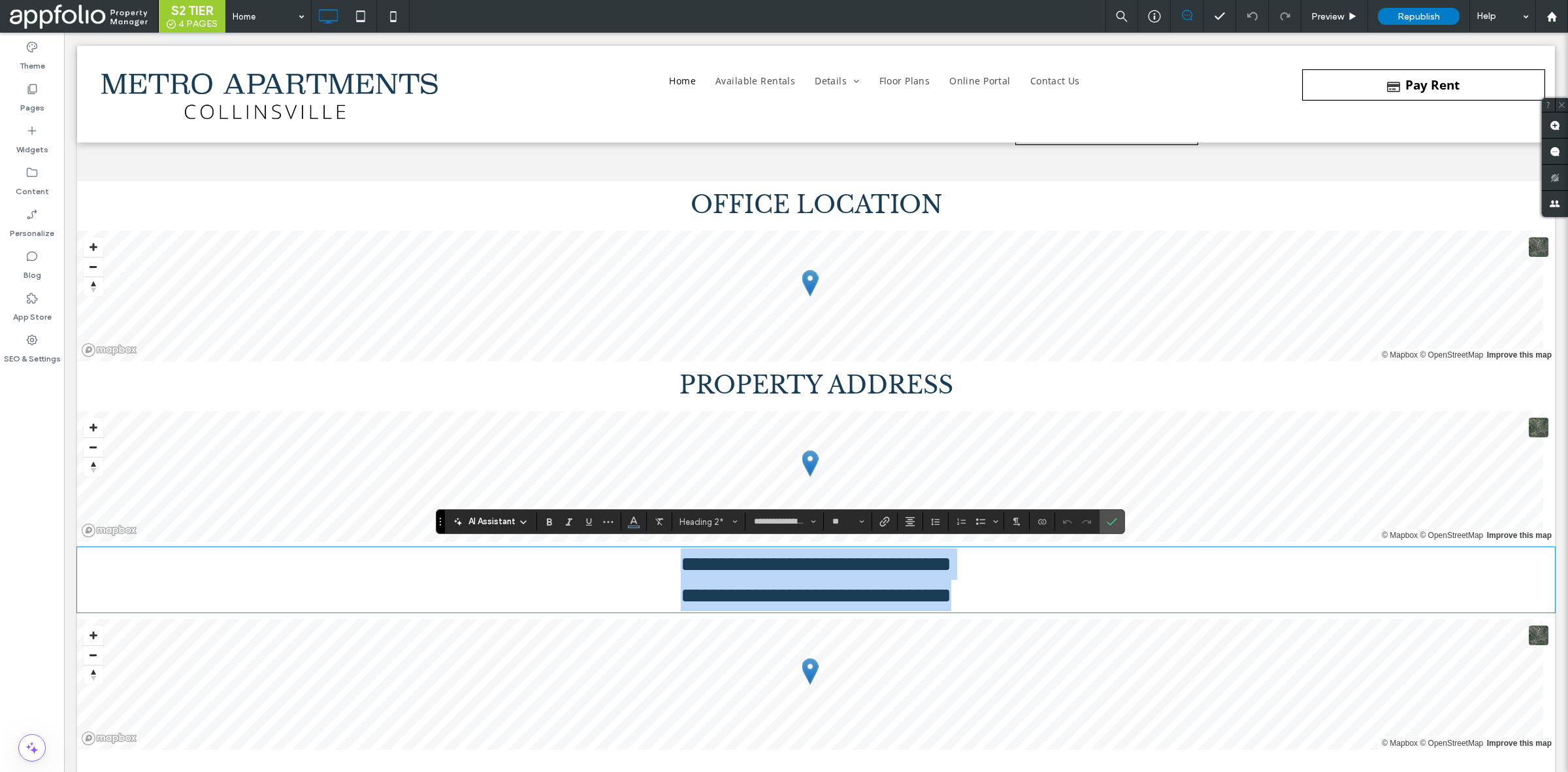
click at [758, 588] on span "**********" at bounding box center [815, 596] width 270 height 21
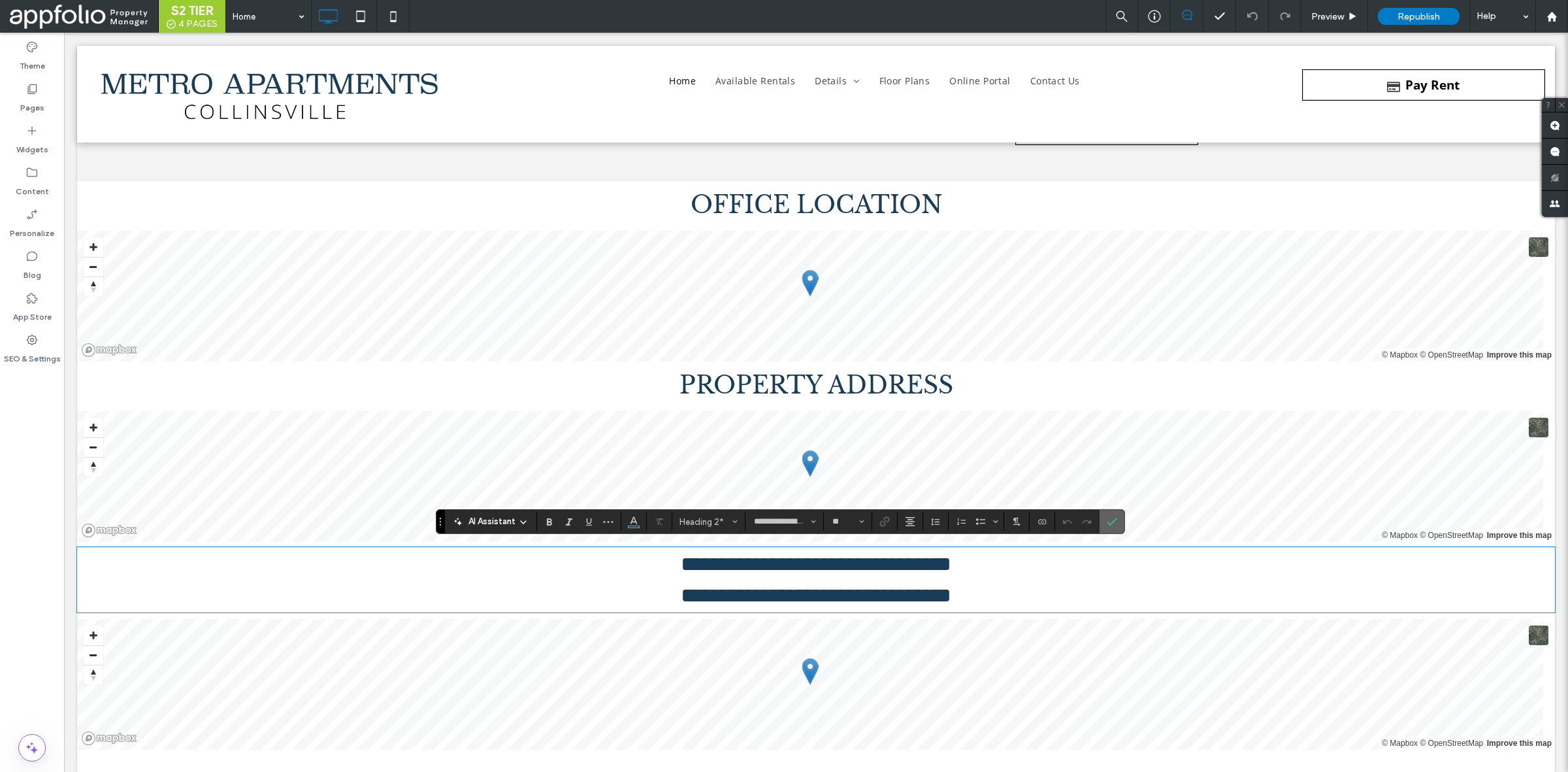
drag, startPoint x: 1112, startPoint y: 524, endPoint x: 999, endPoint y: 488, distance: 118.6
click at [1112, 524] on use "Confirm" at bounding box center [1112, 522] width 11 height 8
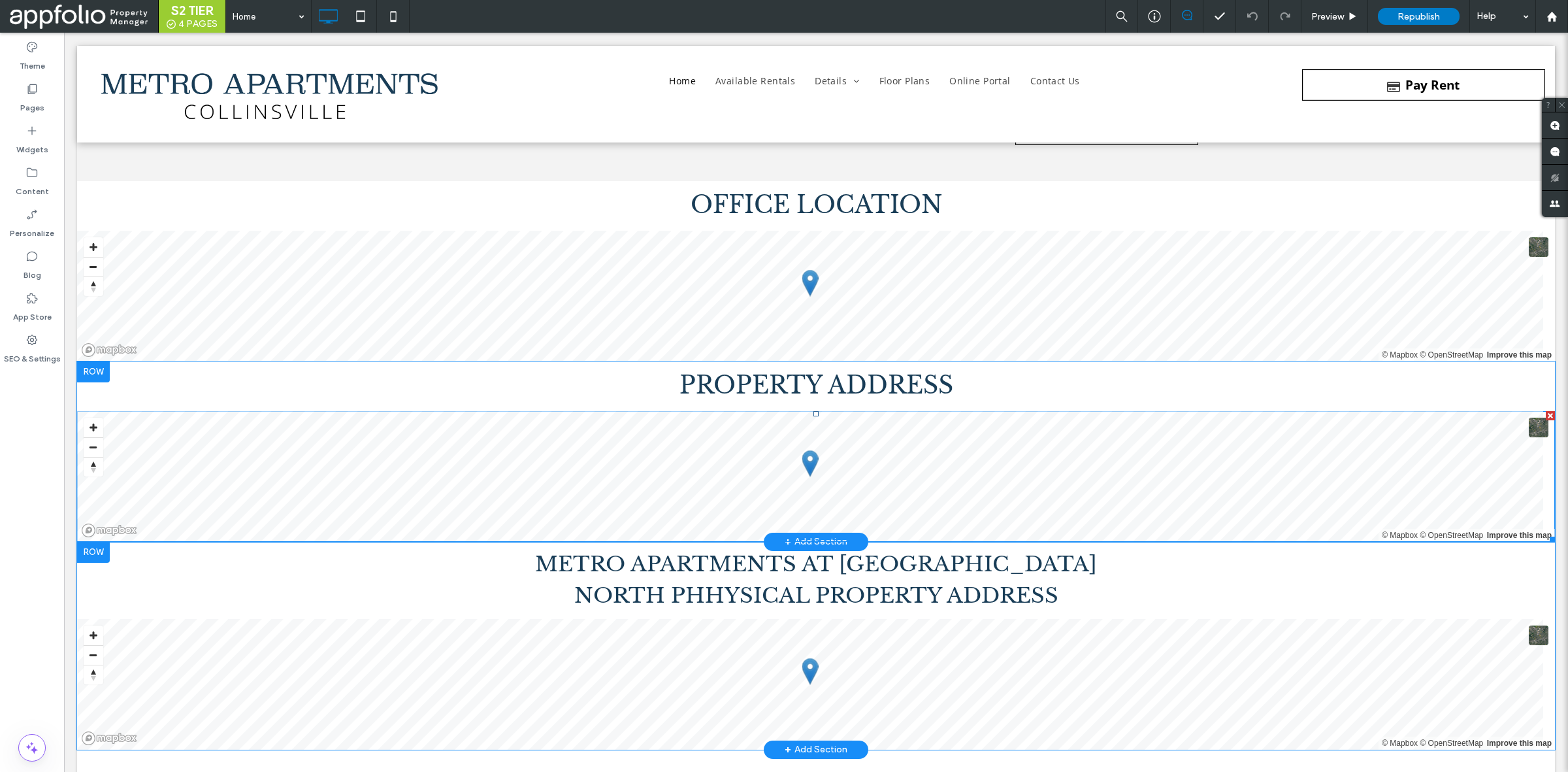
click at [815, 463] on span at bounding box center [816, 476] width 1478 height 131
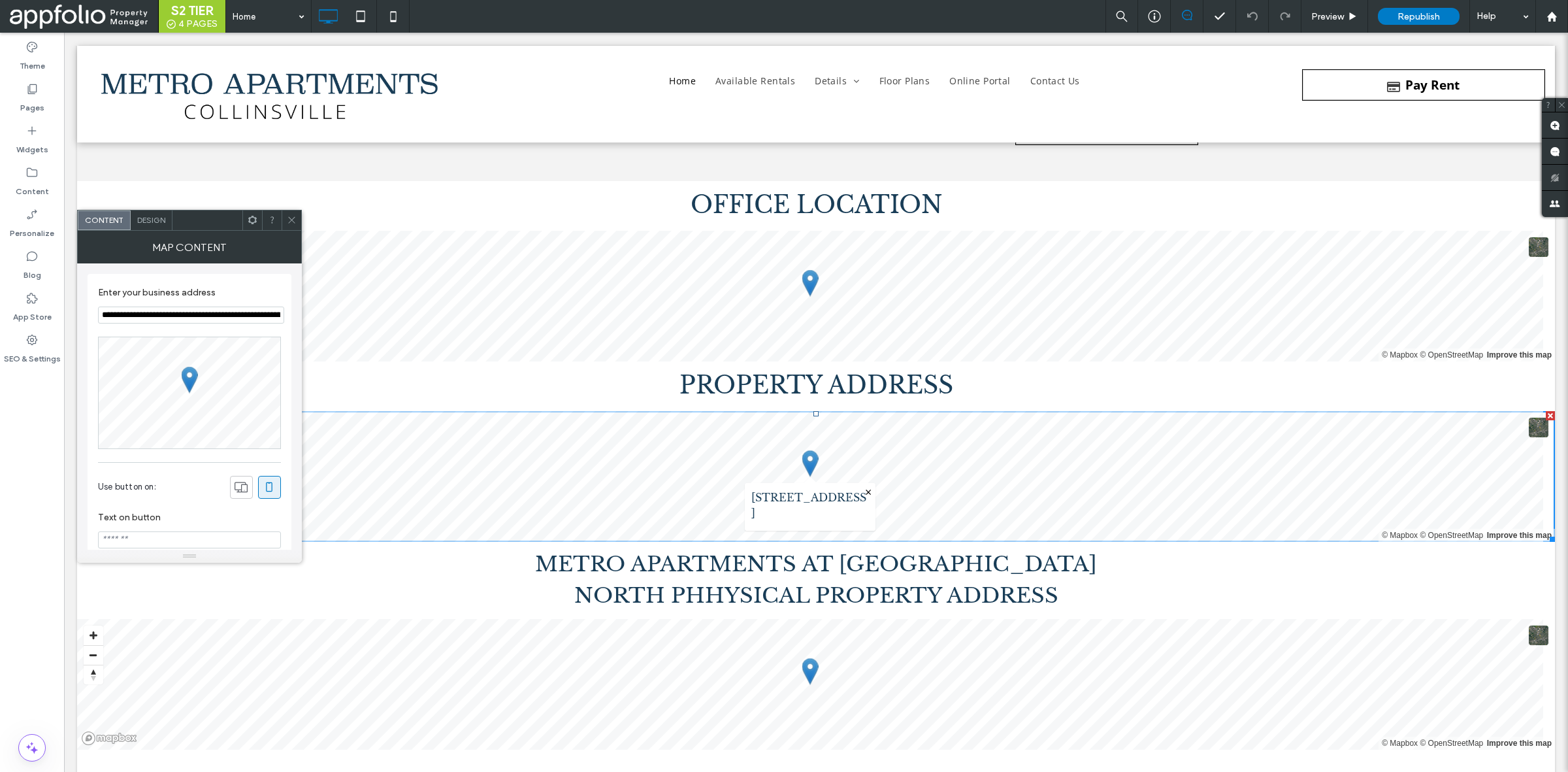
scroll to position [263, 0]
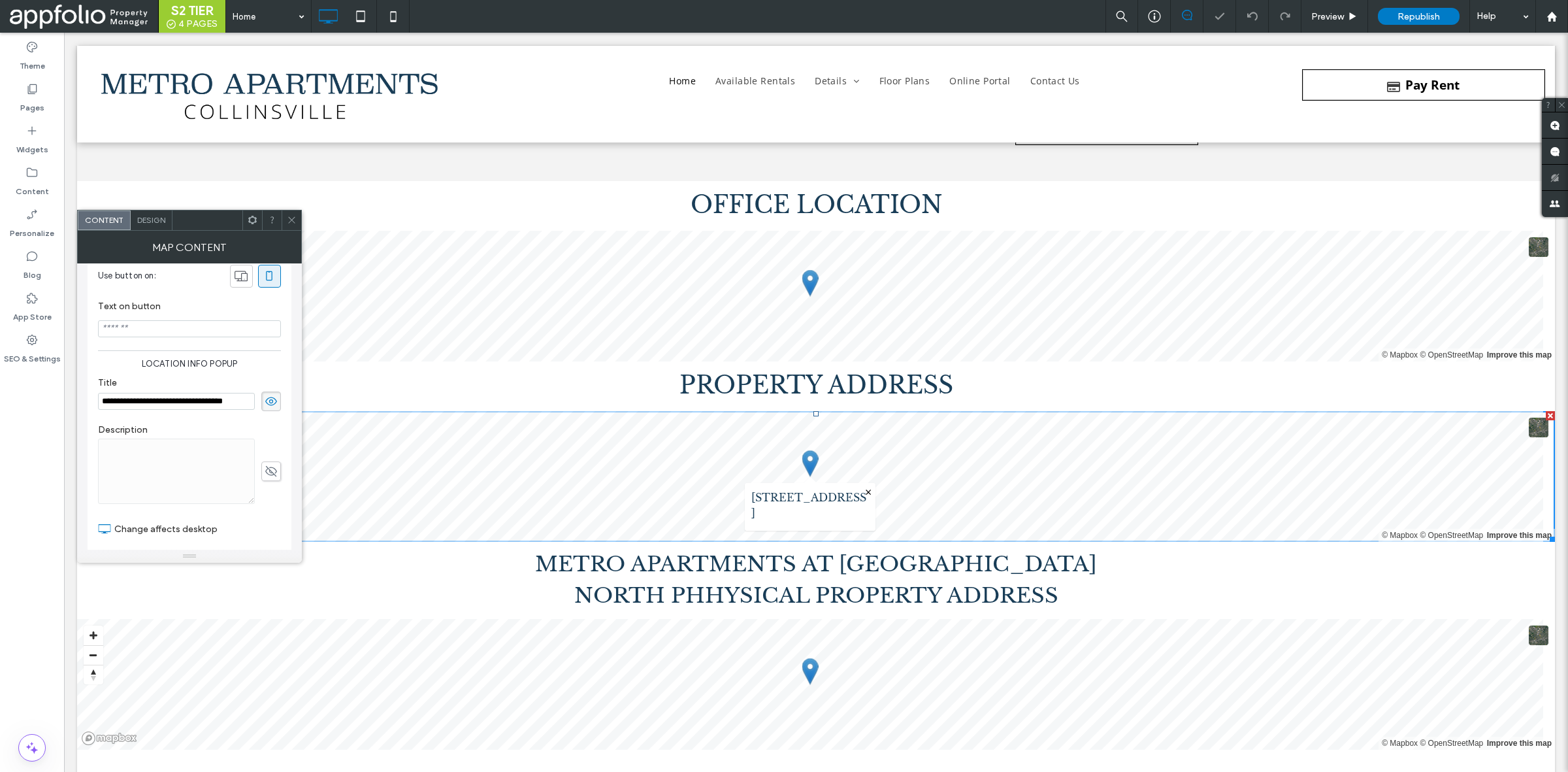
click at [288, 224] on icon at bounding box center [292, 220] width 10 height 10
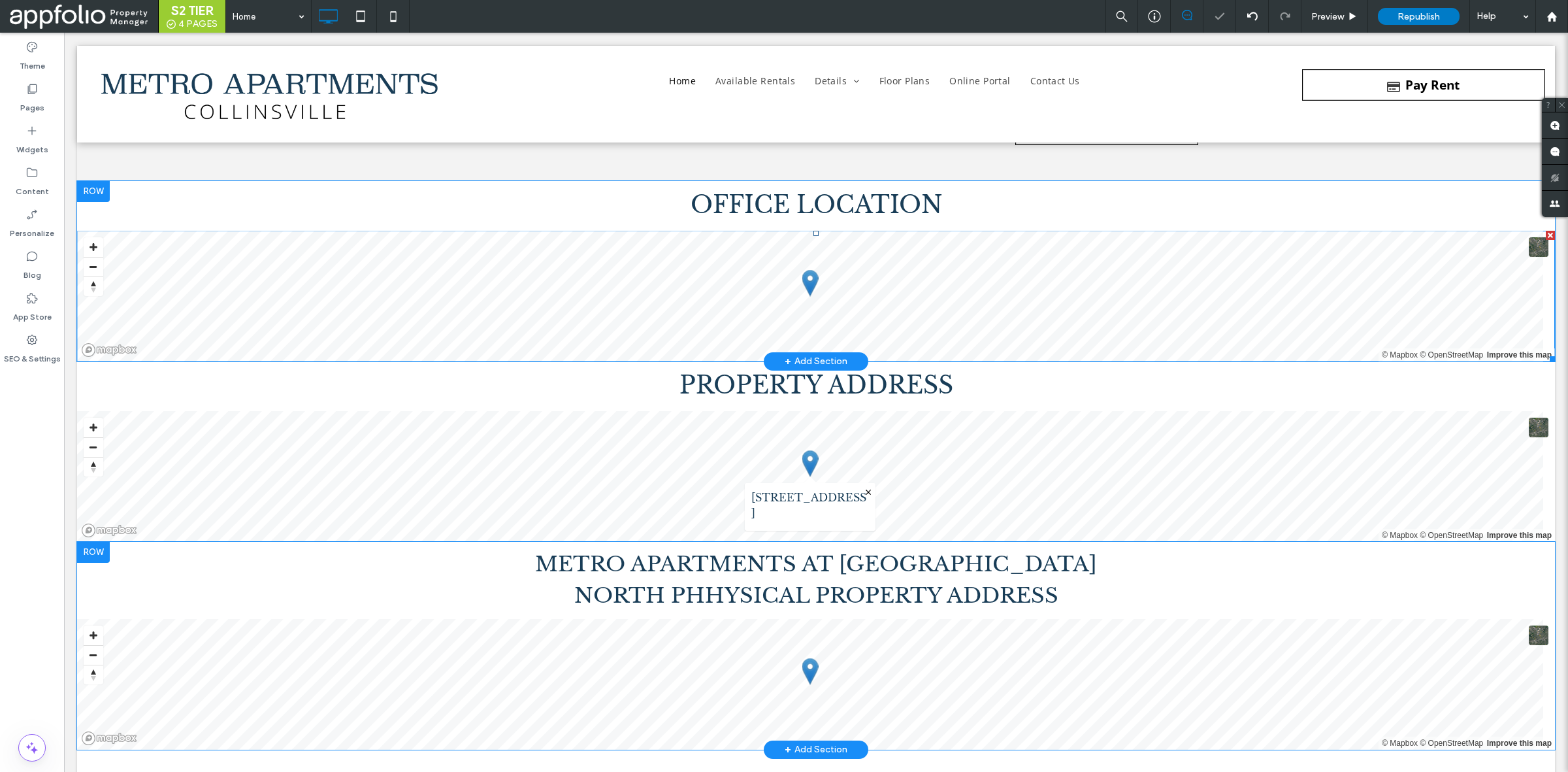
click at [811, 280] on span at bounding box center [816, 295] width 1478 height 131
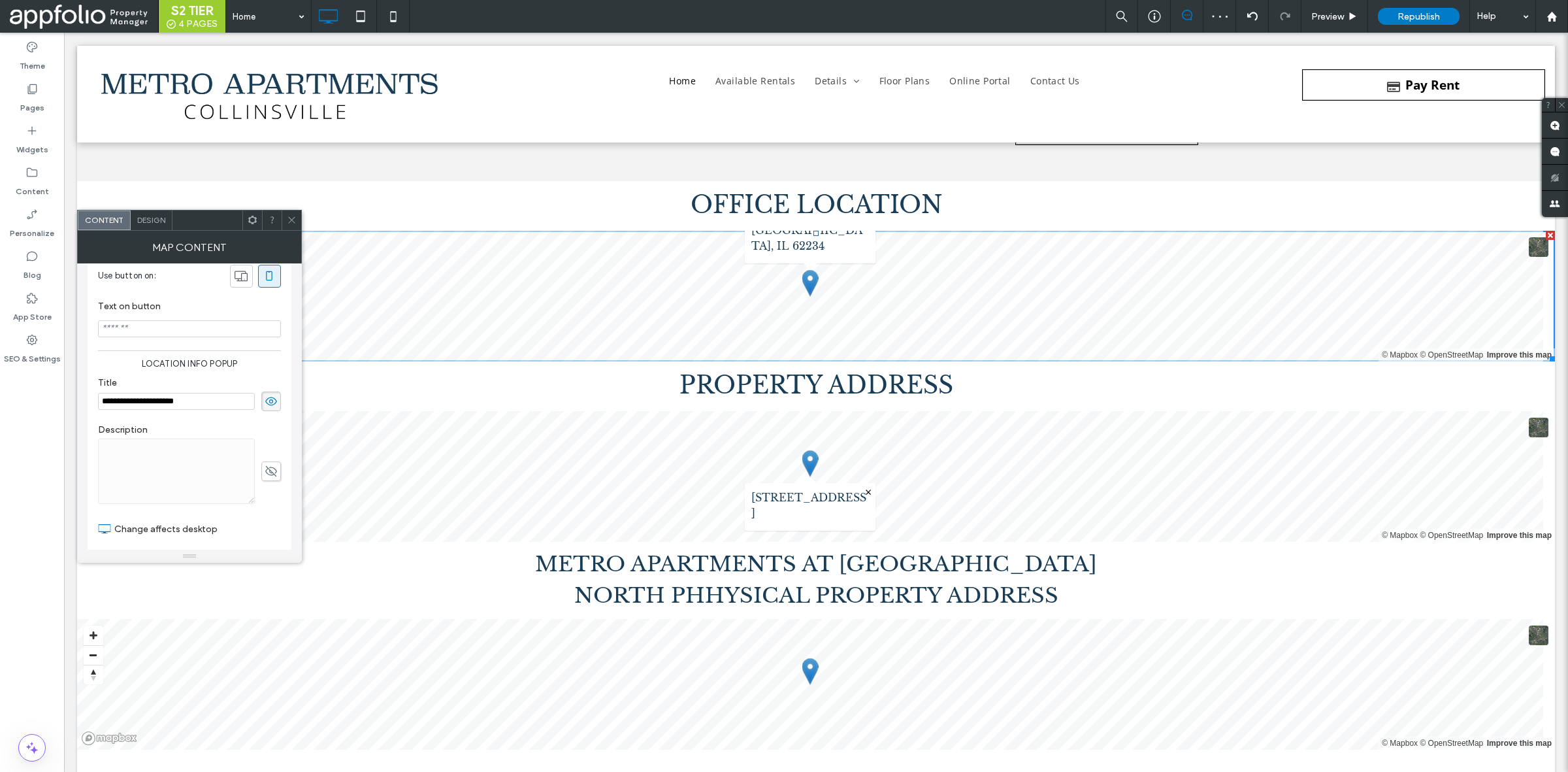
scroll to position [315, 0]
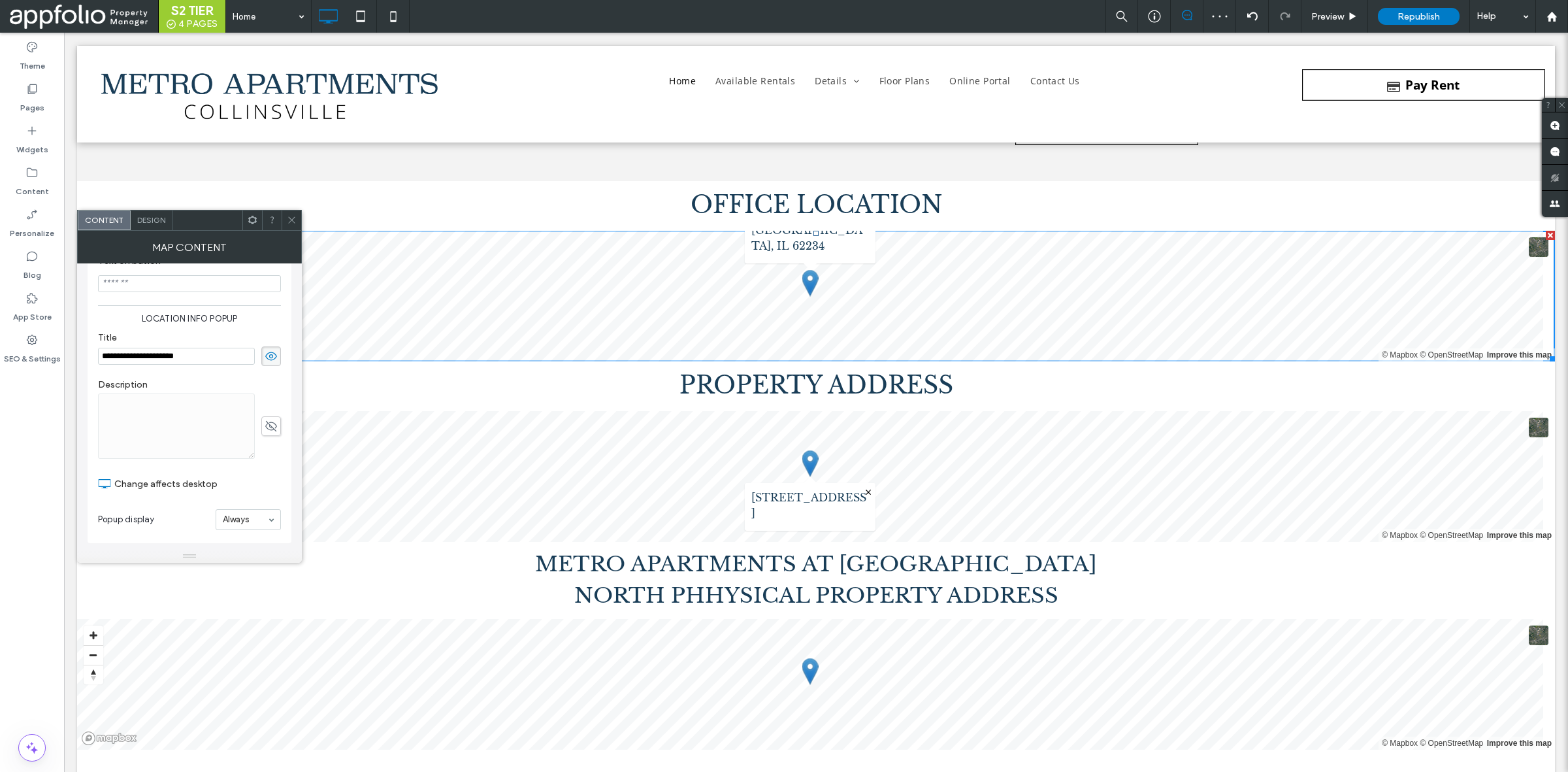
click at [292, 222] on icon at bounding box center [292, 220] width 10 height 10
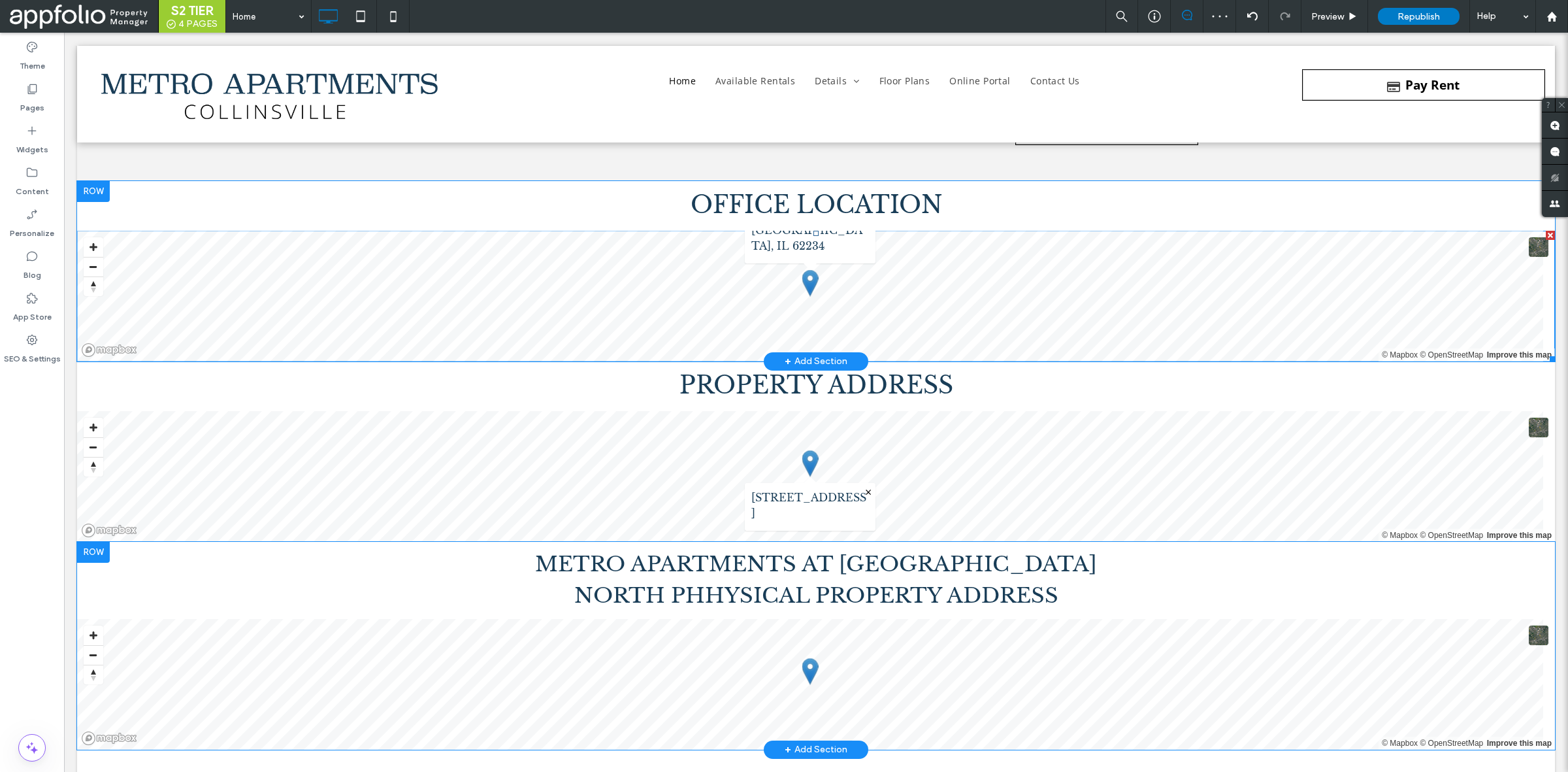
click at [899, 296] on span at bounding box center [816, 295] width 1478 height 131
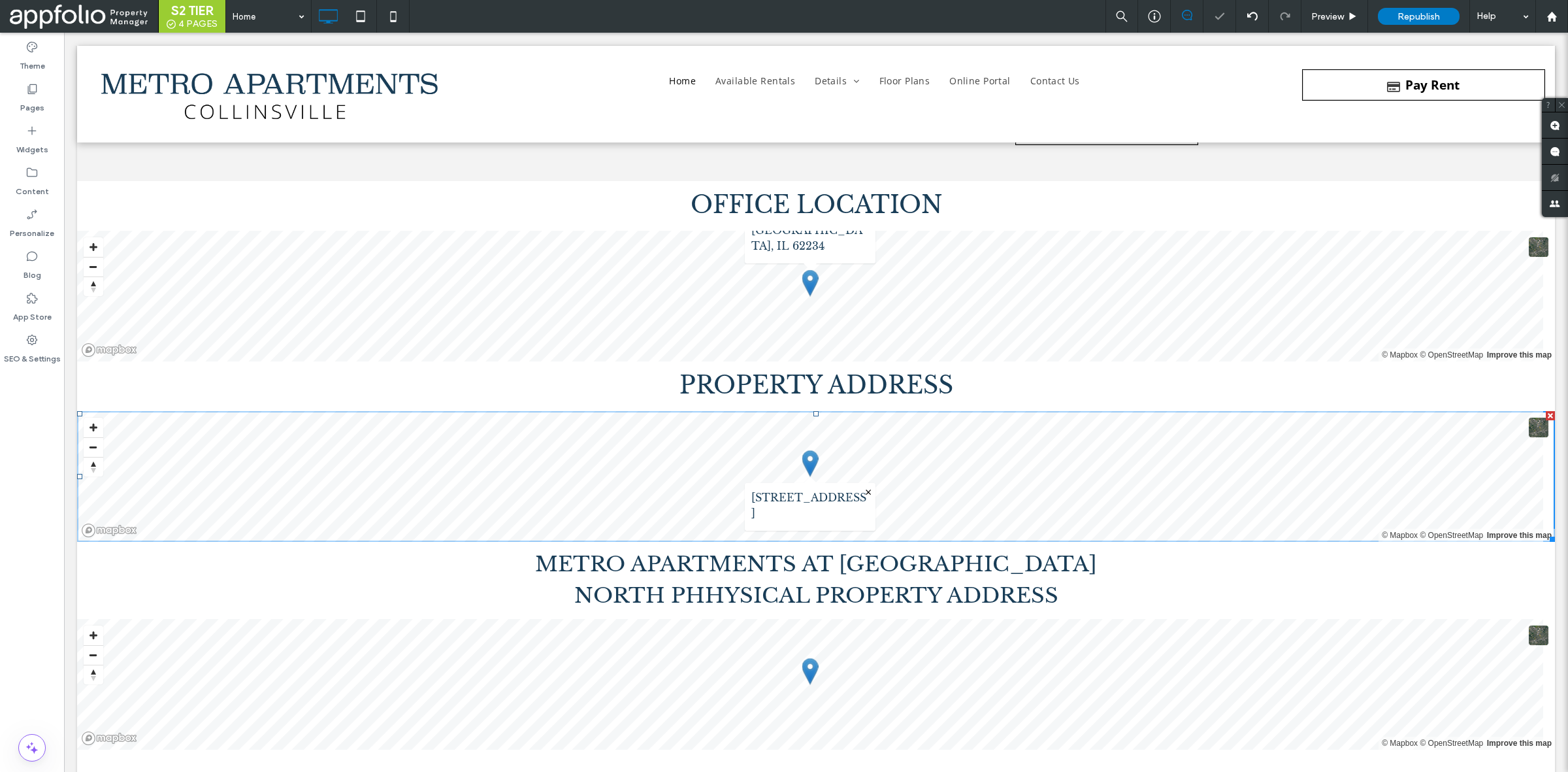
click at [77, 541] on span at bounding box center [77, 541] width 0 height 0
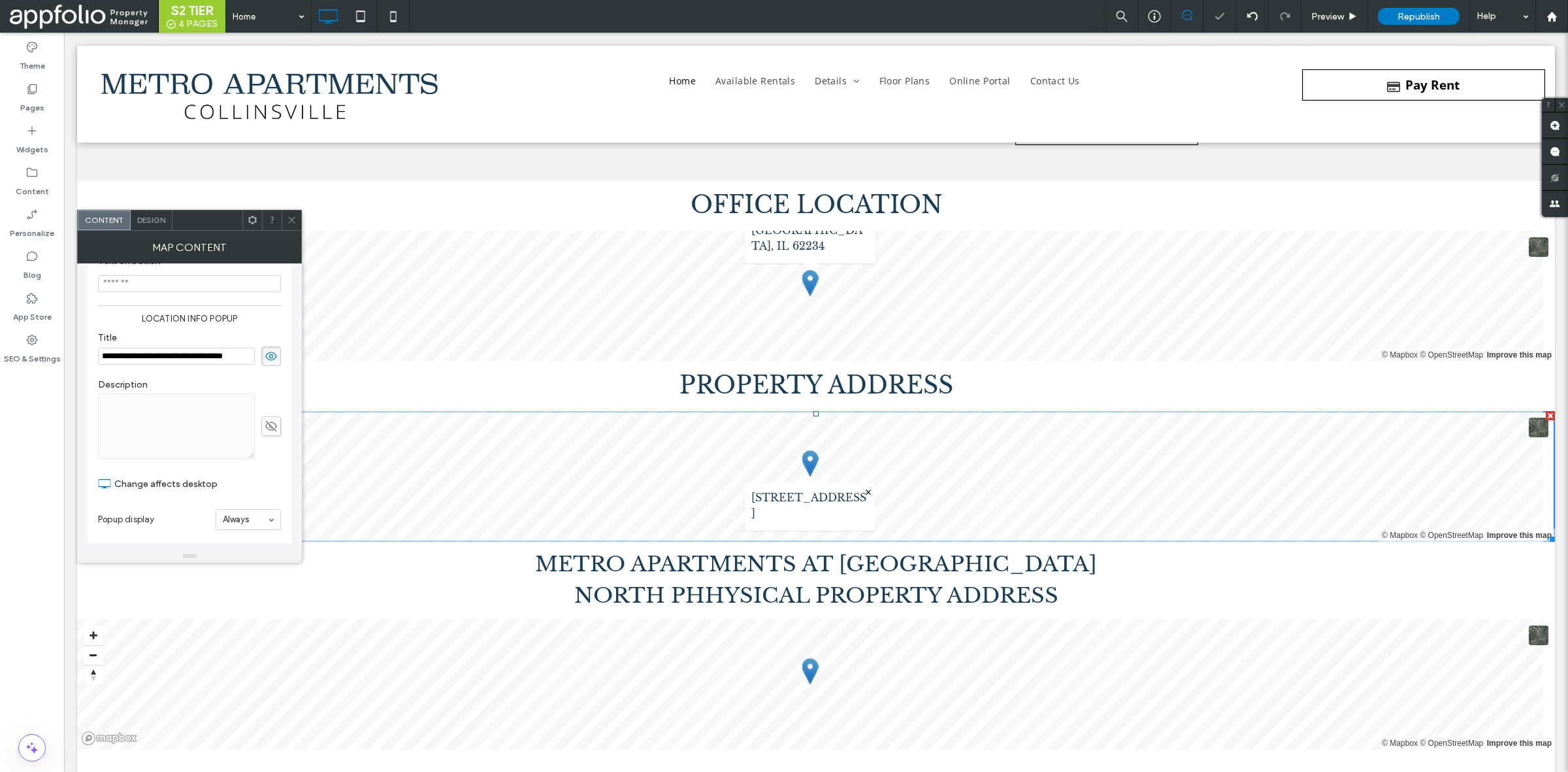
click at [348, 560] on h2 "METRO APARTMENTS AT [GEOGRAPHIC_DATA]" at bounding box center [816, 564] width 1478 height 31
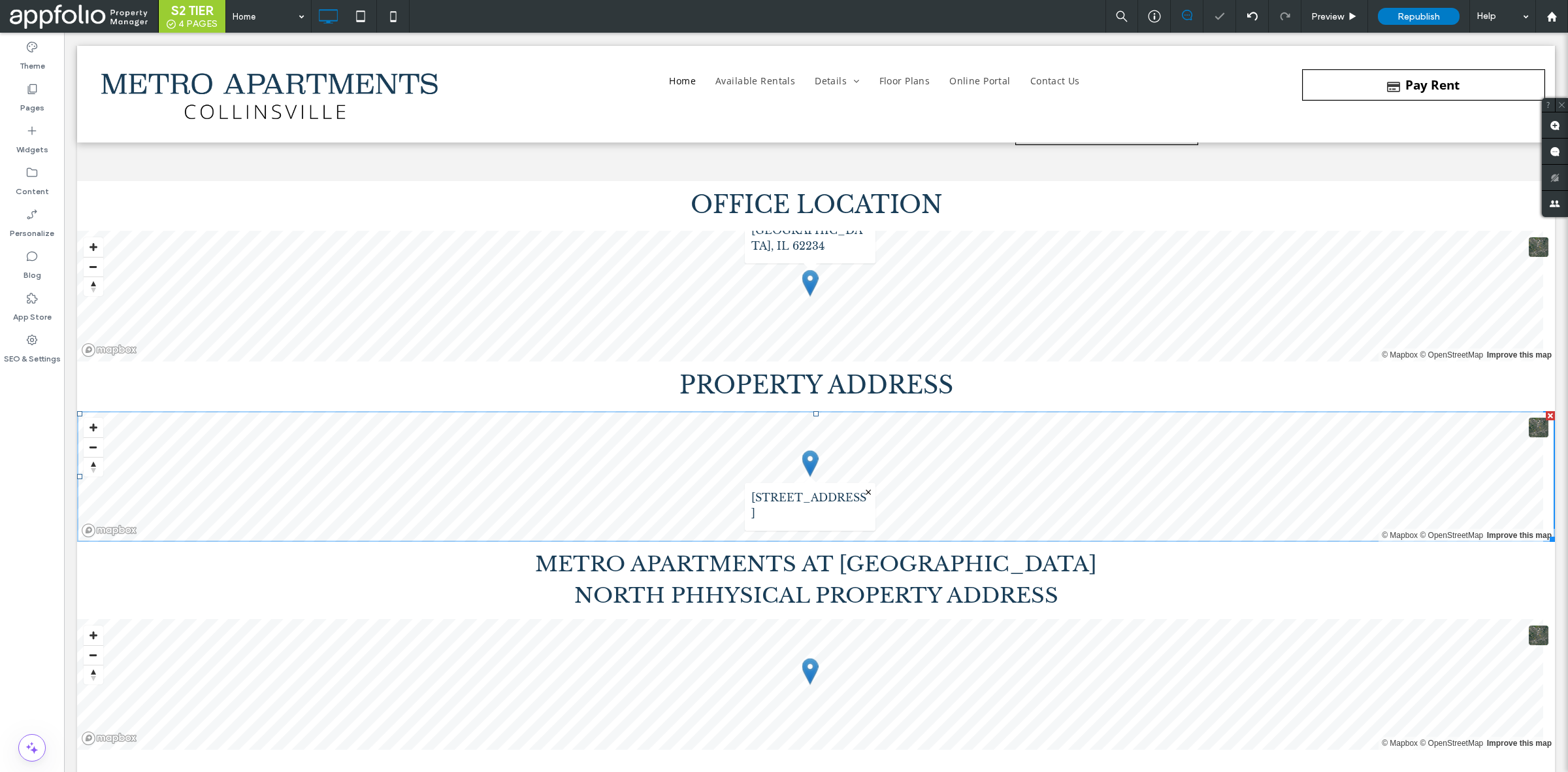
type input "**********"
type input "**"
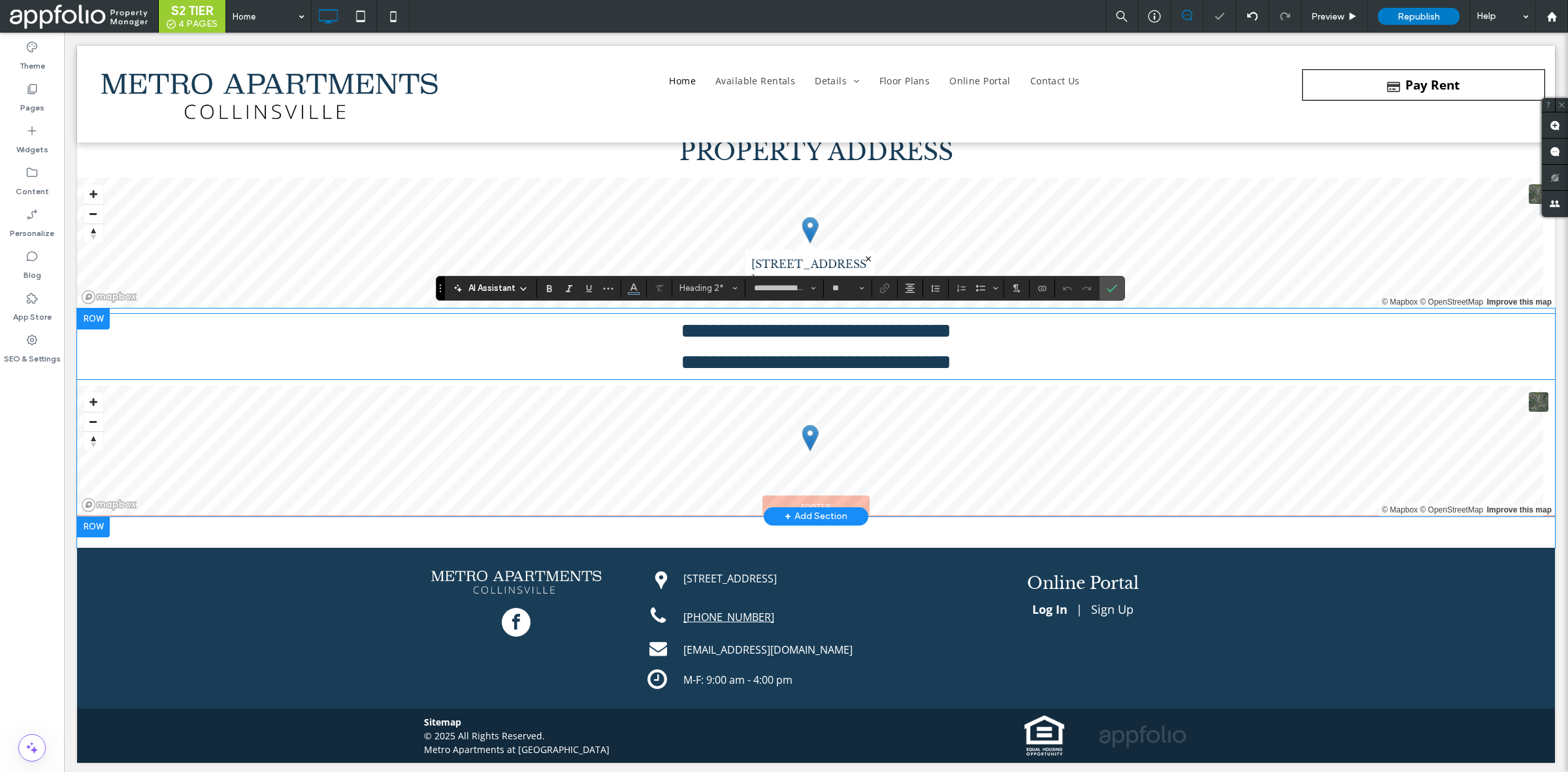
scroll to position [7552, 0]
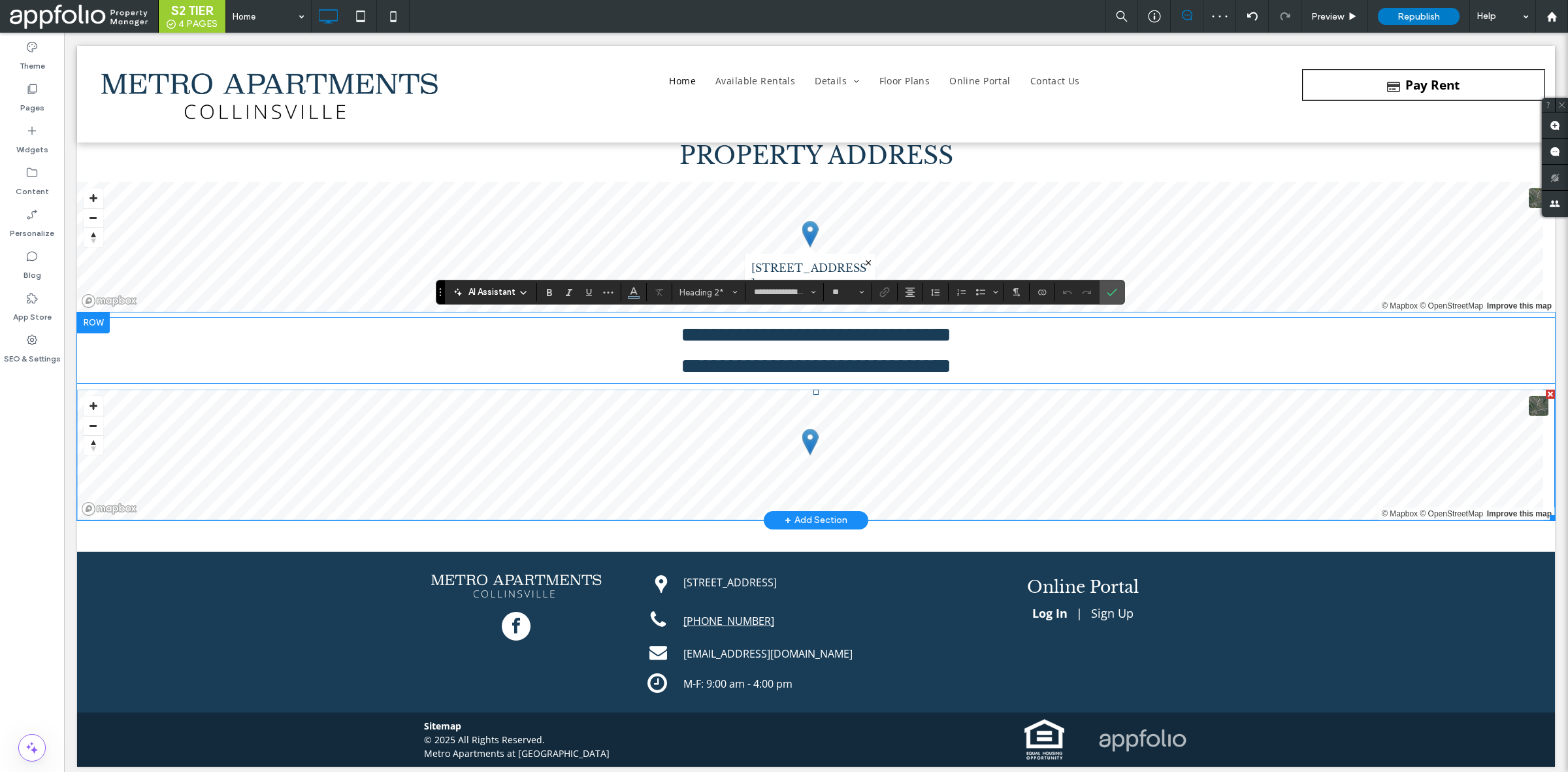
click at [352, 483] on span at bounding box center [816, 454] width 1478 height 131
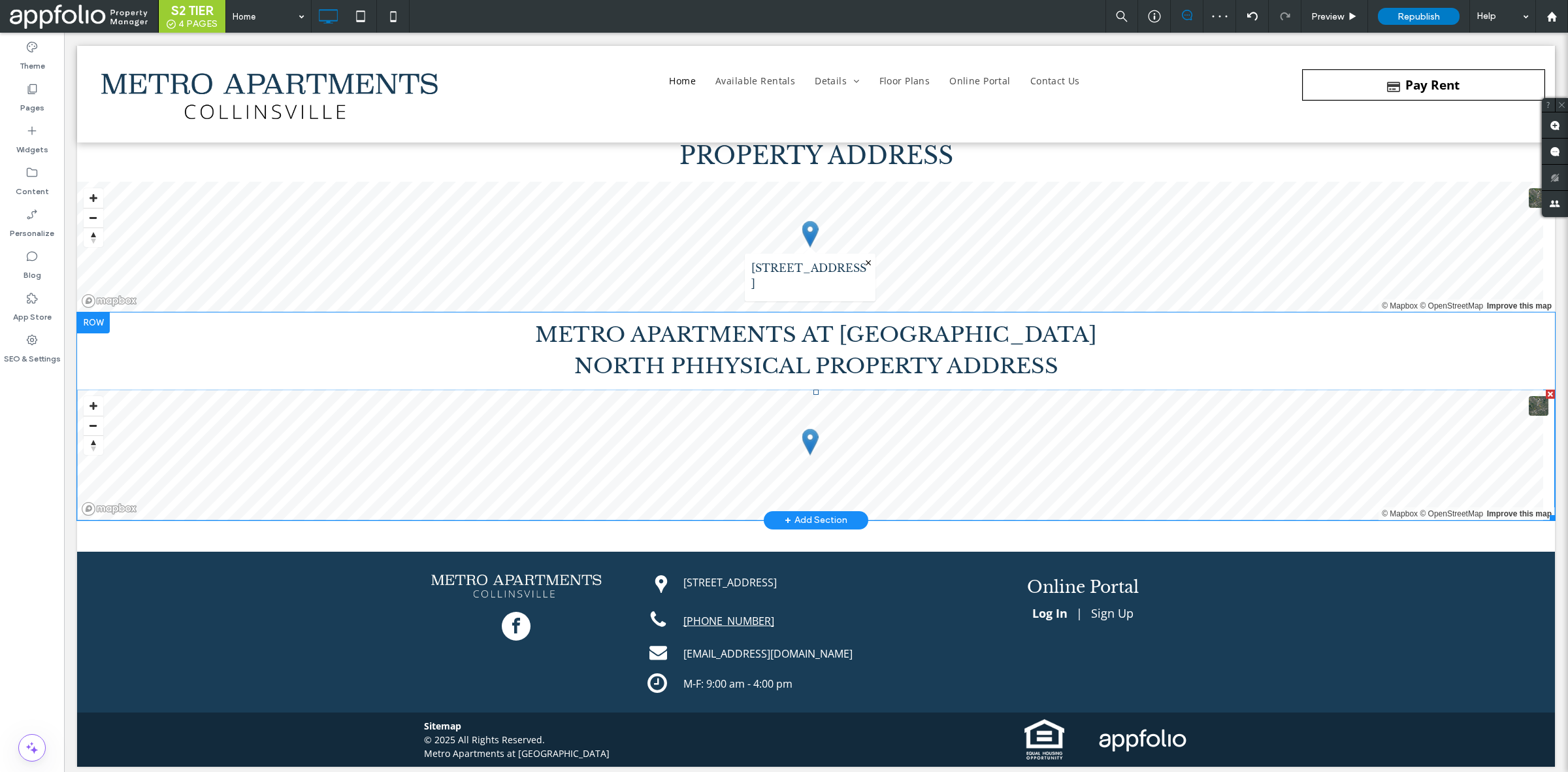
click at [264, 469] on span at bounding box center [816, 454] width 1478 height 131
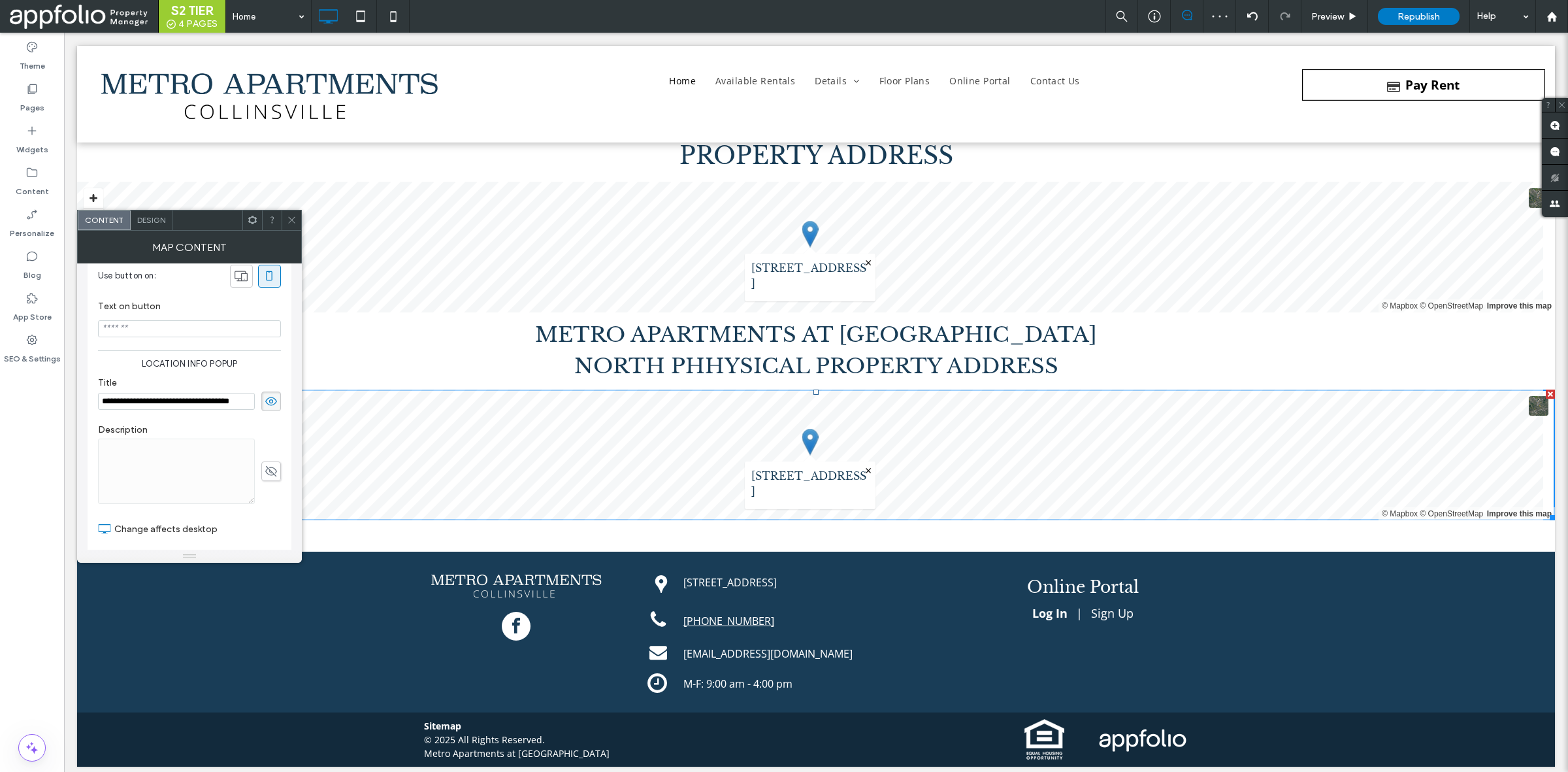
scroll to position [315, 0]
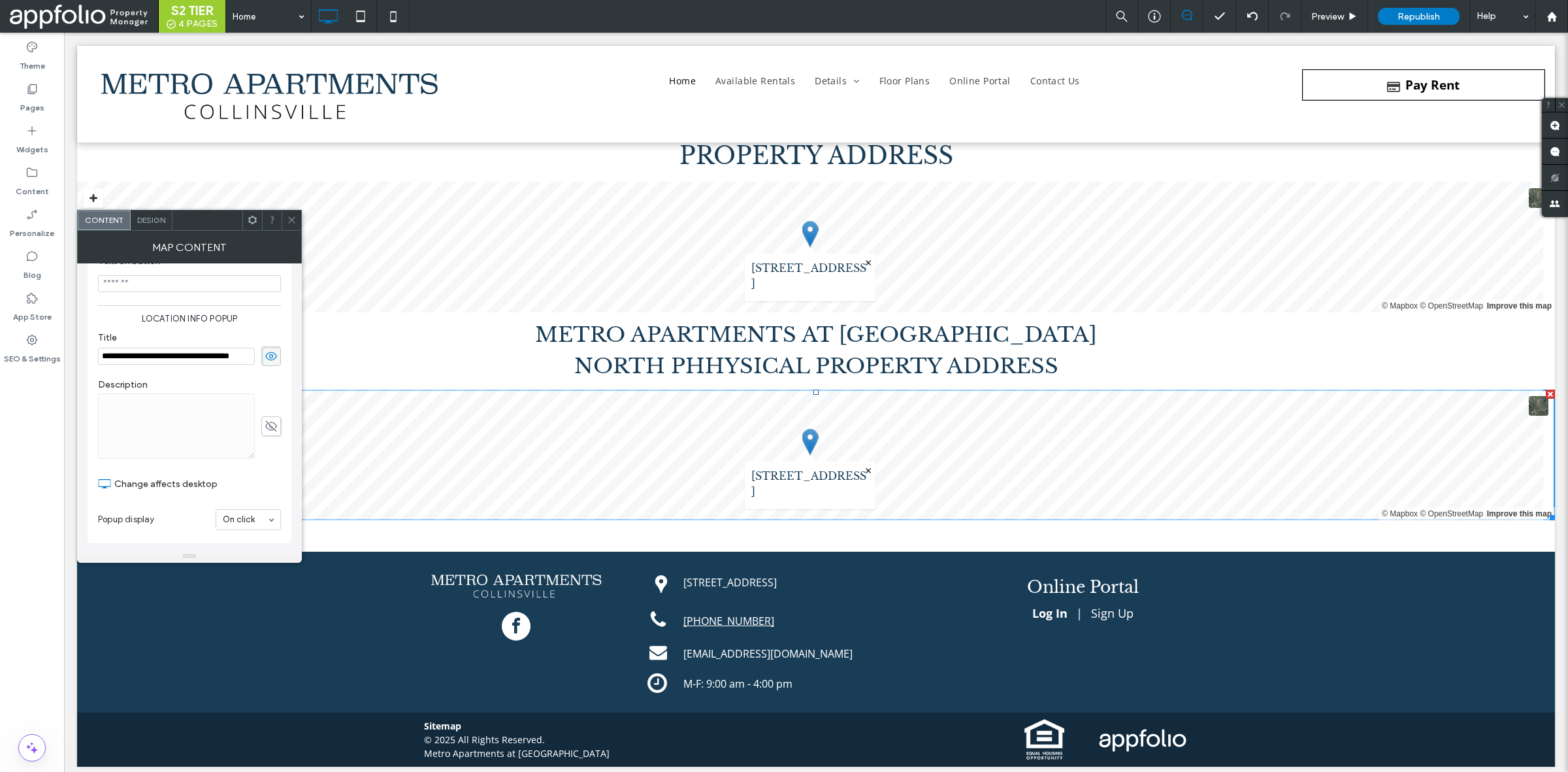
click at [245, 506] on section "Popup display On click" at bounding box center [189, 519] width 183 height 34
click at [290, 222] on use at bounding box center [292, 220] width 7 height 7
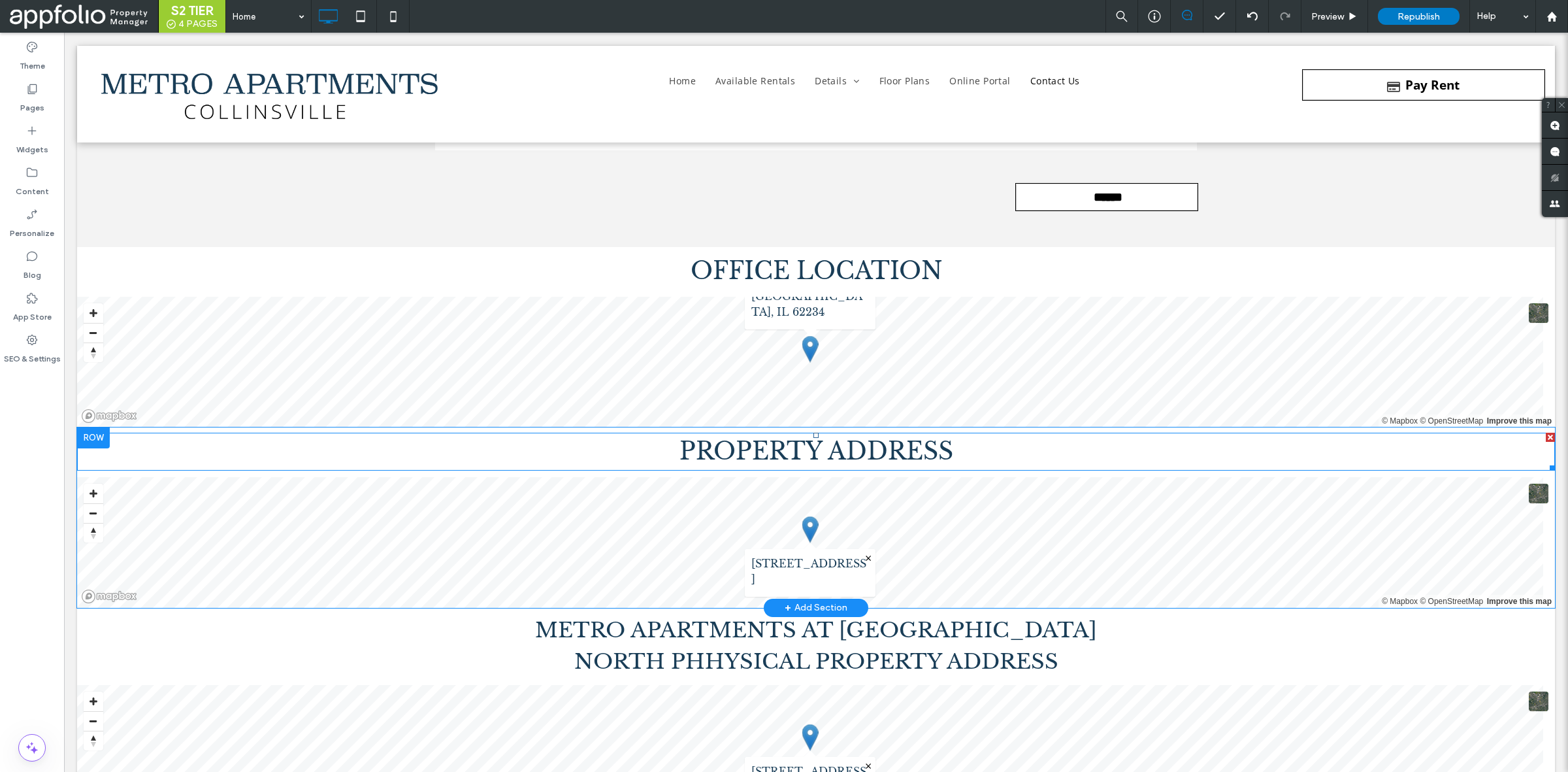
scroll to position [7256, 0]
click at [779, 449] on span "PROPERTY ADDRESS ﻿" at bounding box center [816, 452] width 274 height 29
type input "**********"
type input "**"
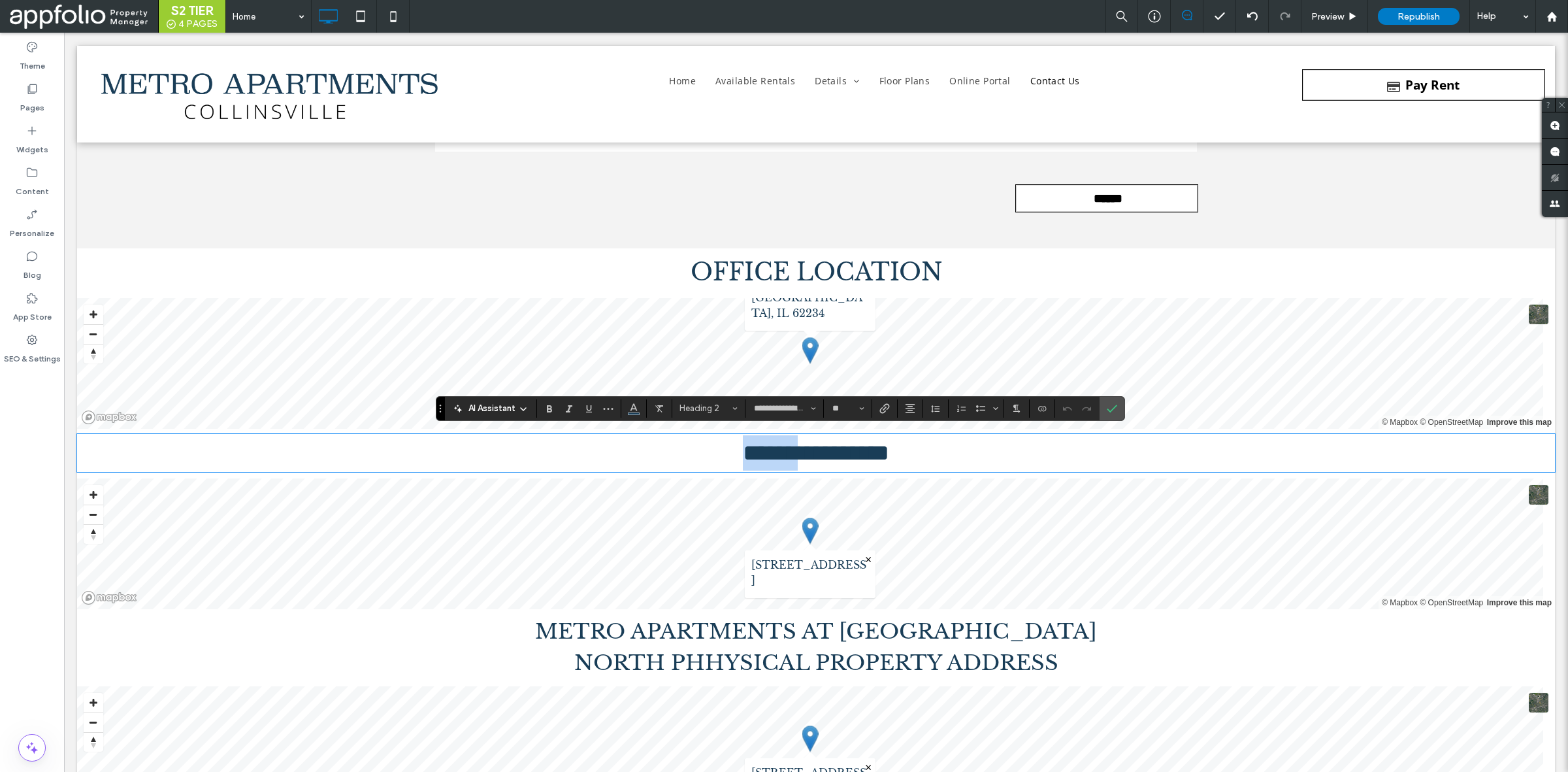
click at [779, 449] on span "**********" at bounding box center [815, 452] width 146 height 23
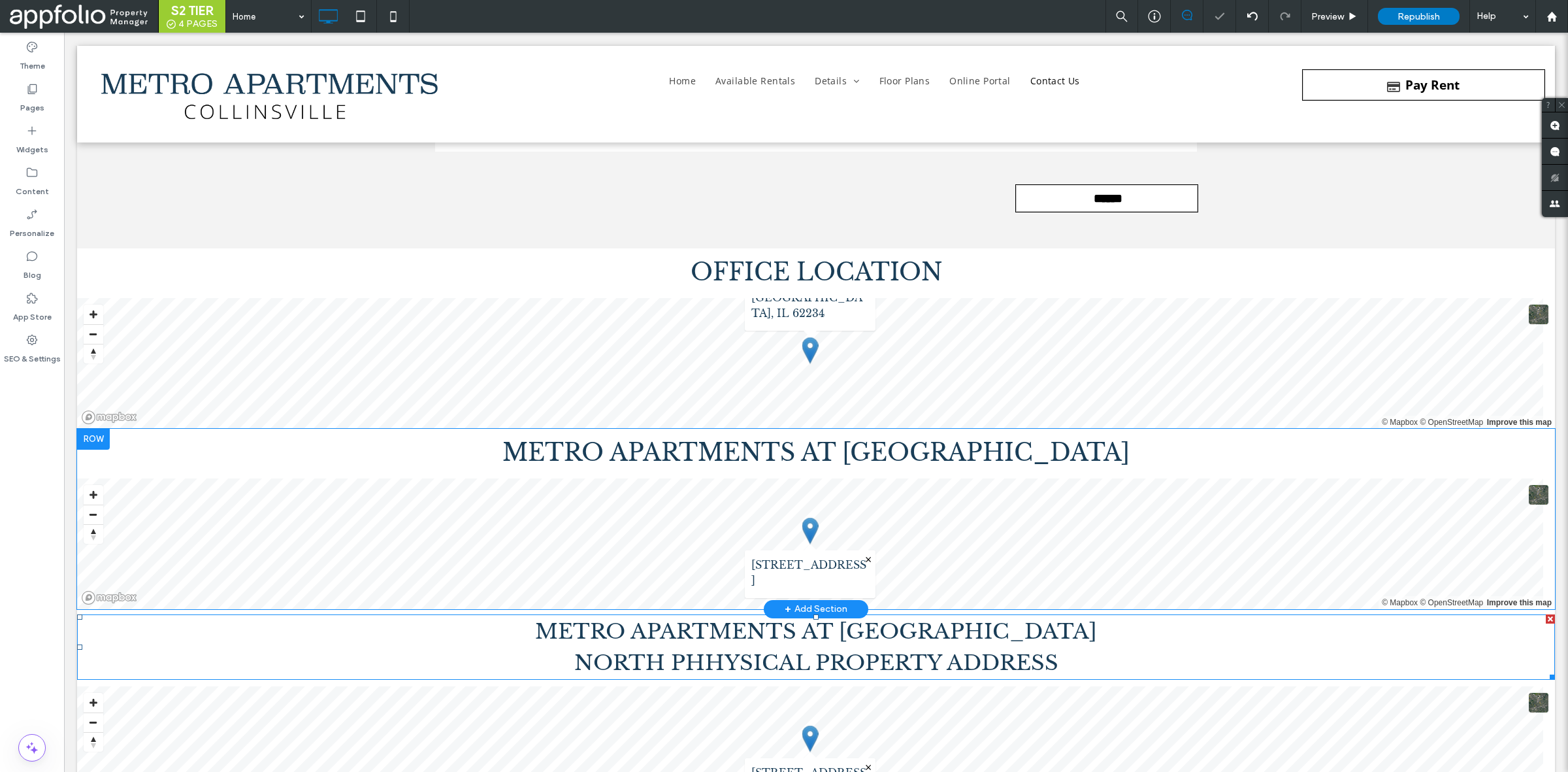
click at [777, 662] on span "NORTH PHHYSICAL PROPERTY ADDRESS" at bounding box center [816, 663] width 484 height 26
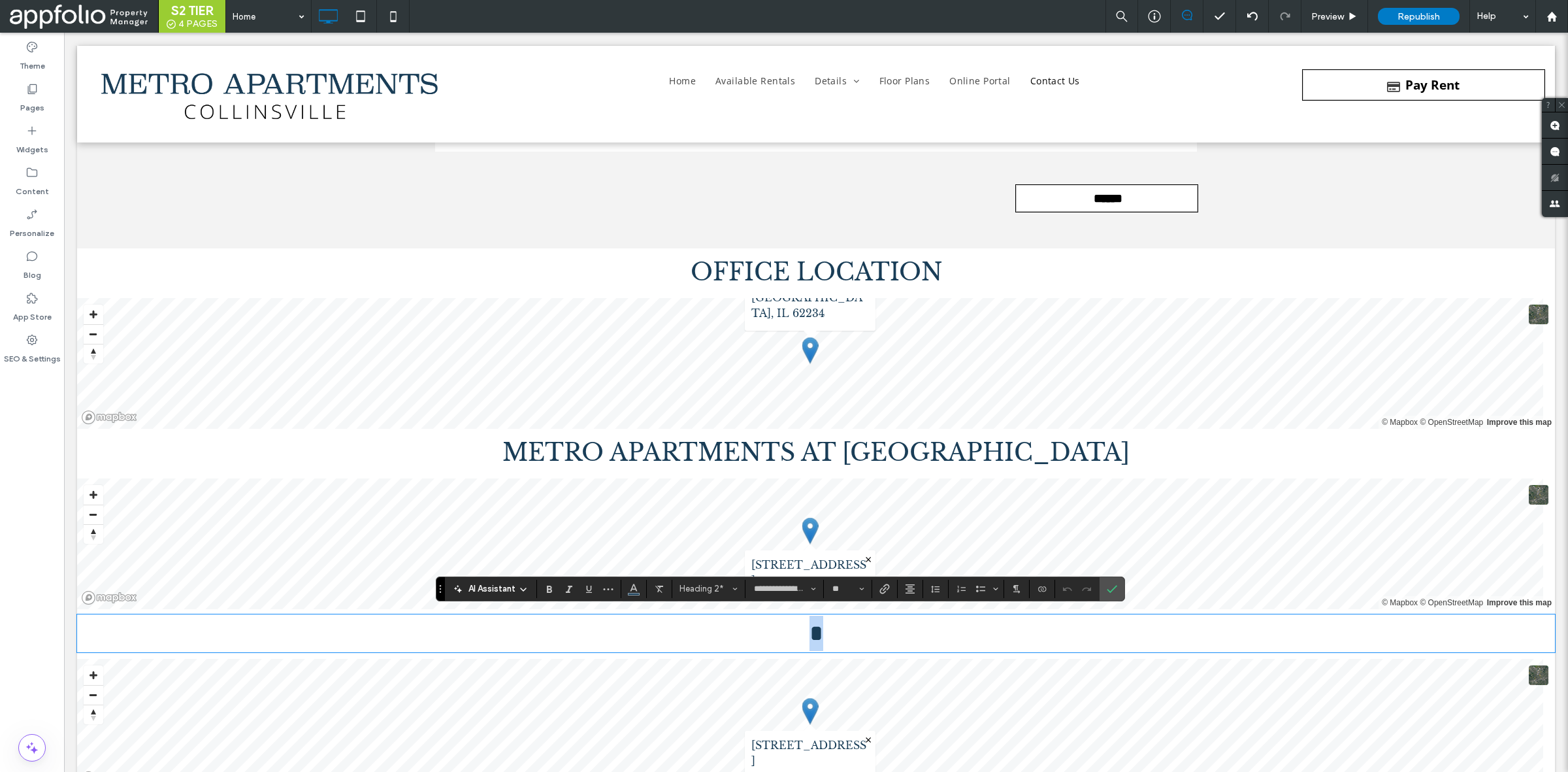
type input "**"
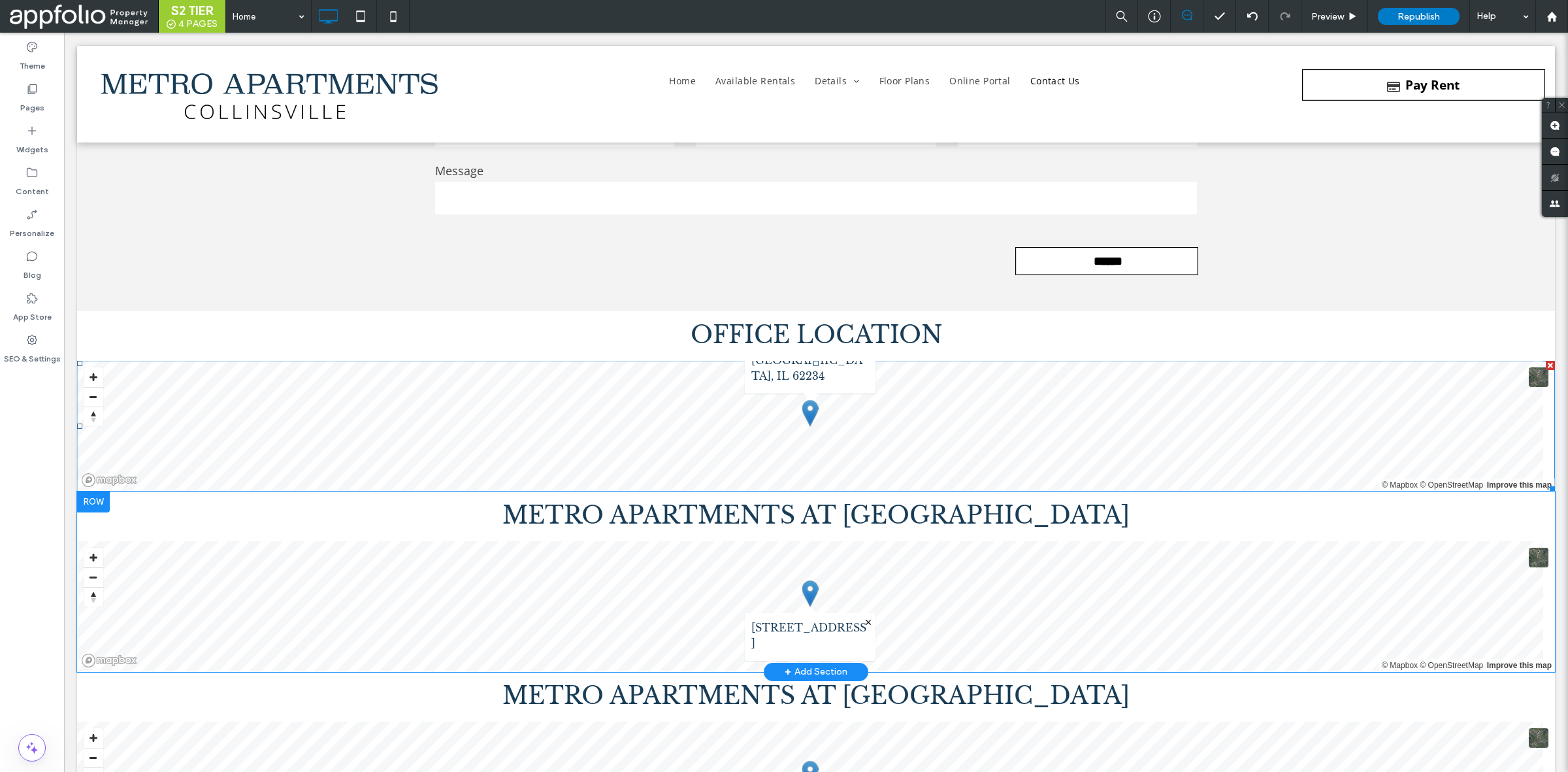
scroll to position [7192, 0]
click at [1322, 18] on span "Preview" at bounding box center [1328, 15] width 33 height 11
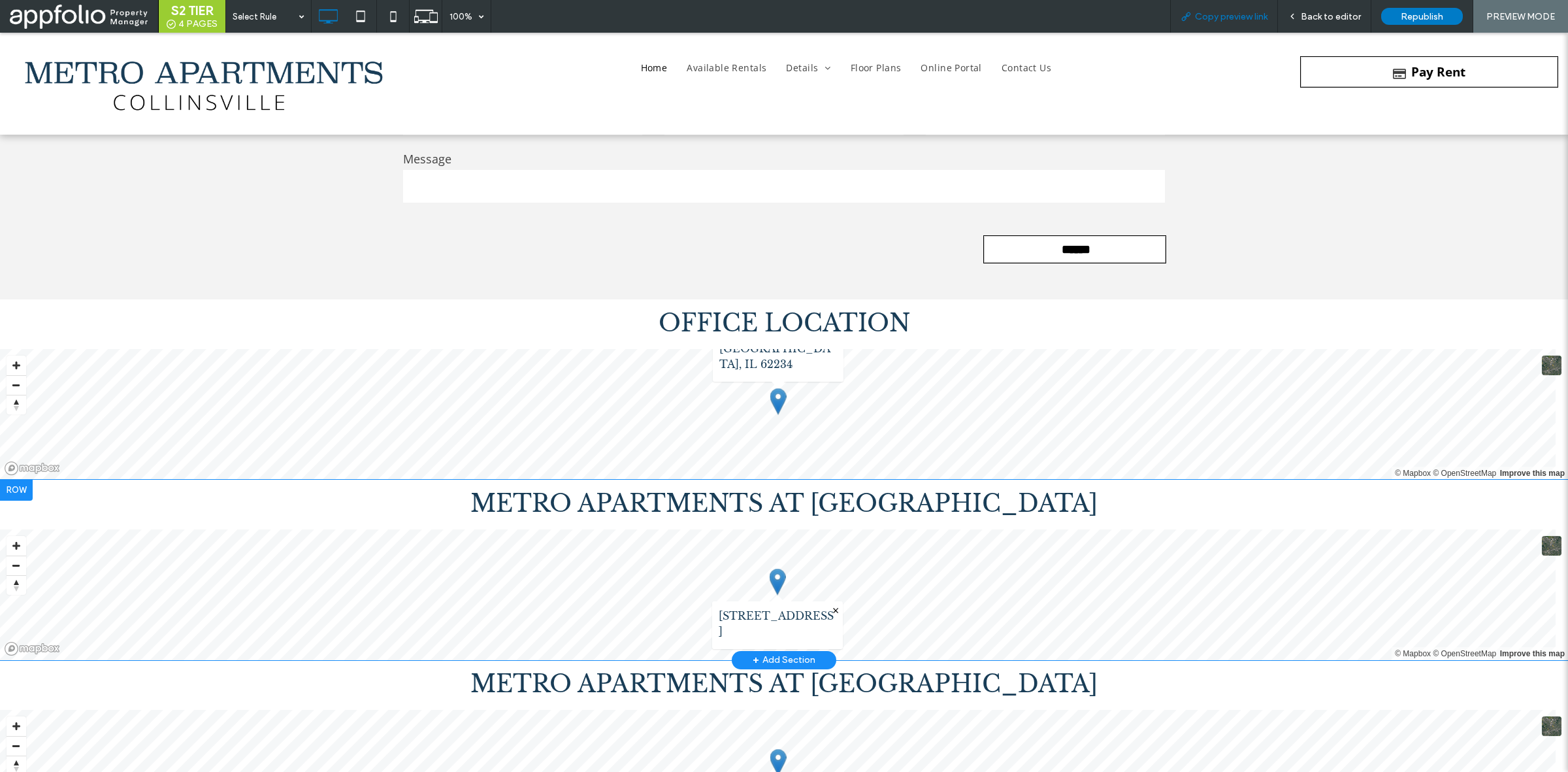
click at [1218, 21] on div "Copy preview link" at bounding box center [1223, 16] width 108 height 33
click at [1214, 11] on div "Copy preview link" at bounding box center [1223, 16] width 108 height 33
click at [1214, 11] on span "Copy preview link" at bounding box center [1231, 15] width 73 height 11
